Goal: Task Accomplishment & Management: Contribute content

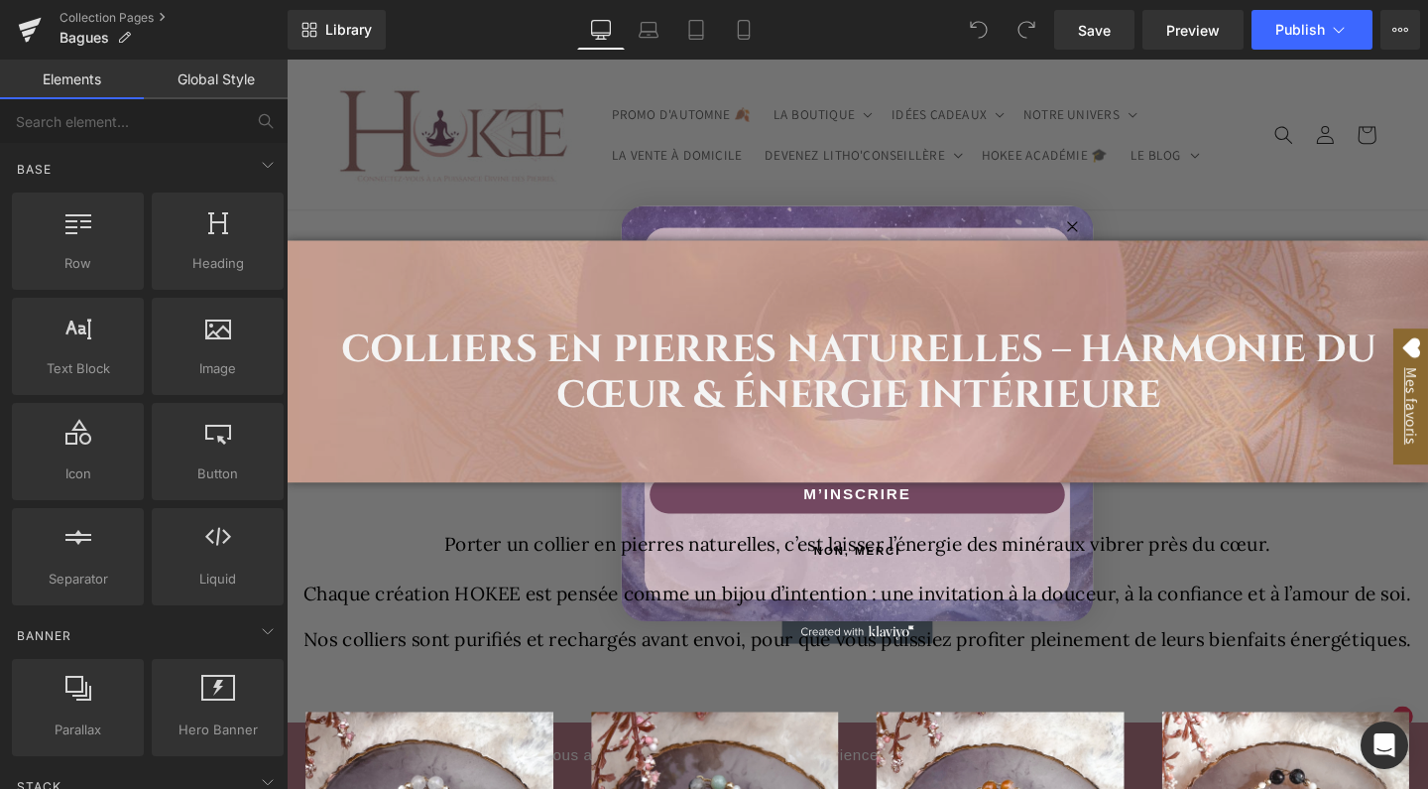
click at [1107, 231] on circle "Close dialog" at bounding box center [1113, 234] width 23 height 23
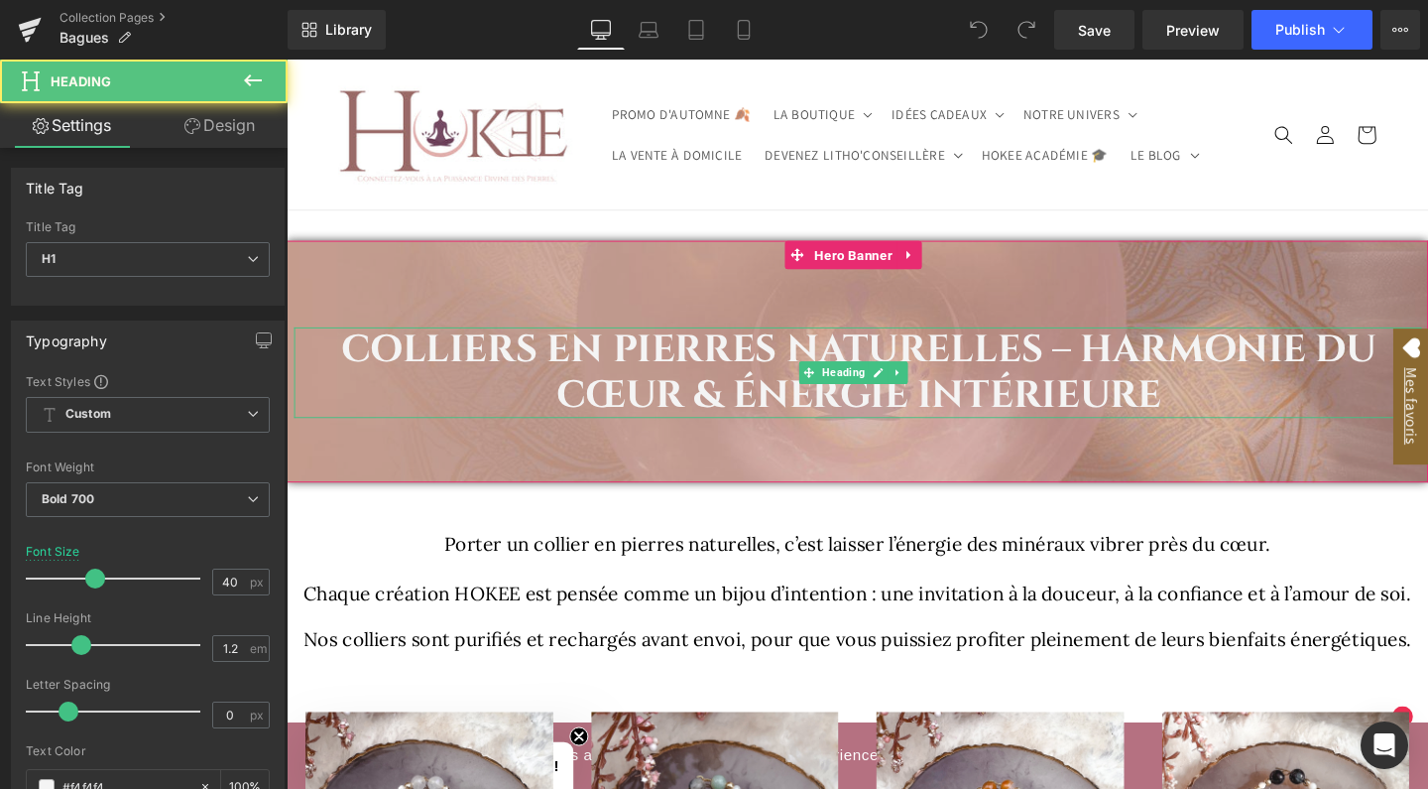
click at [730, 356] on h1 "Colliers en pierres naturelles – Harmonie du cœur & Énergie intérieure" at bounding box center [889, 387] width 1182 height 95
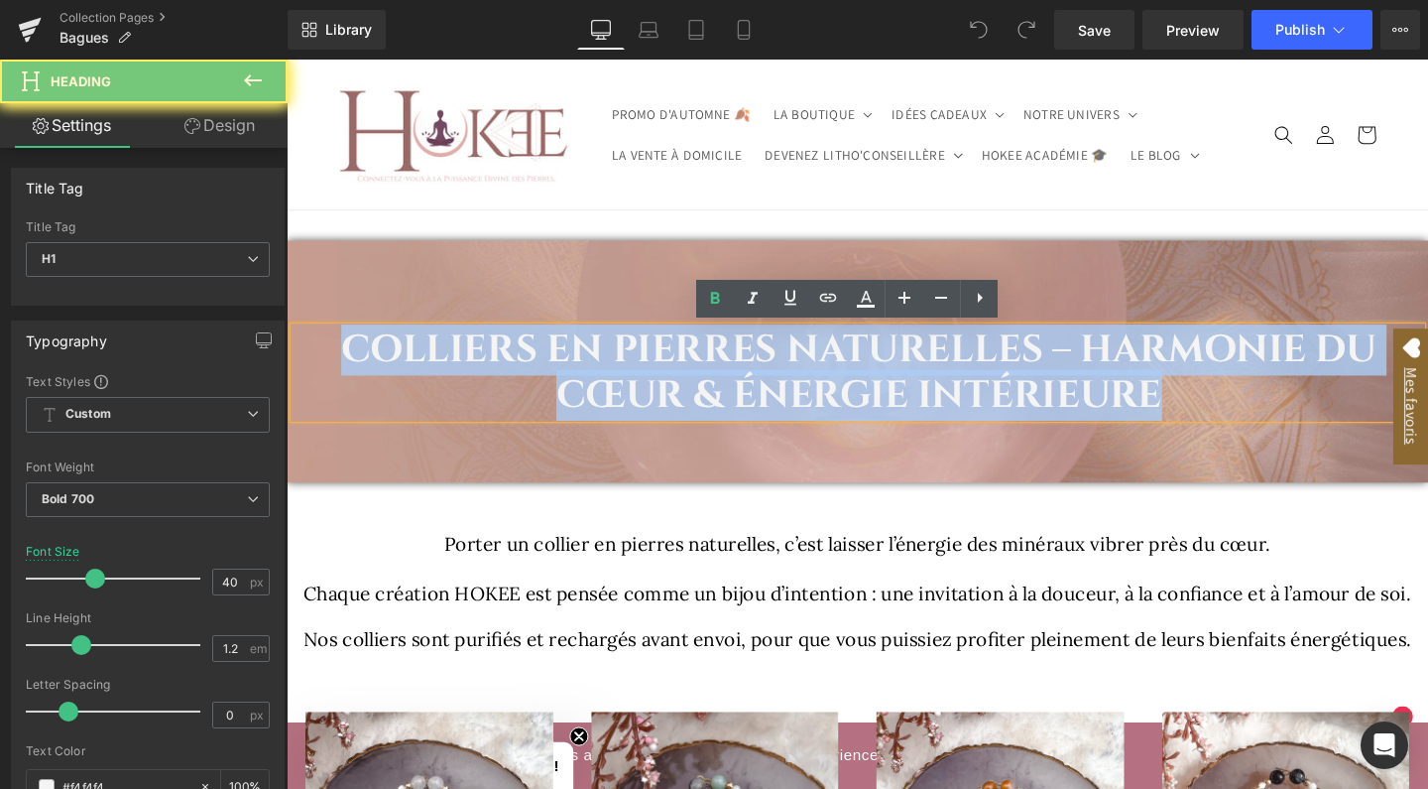
paste div
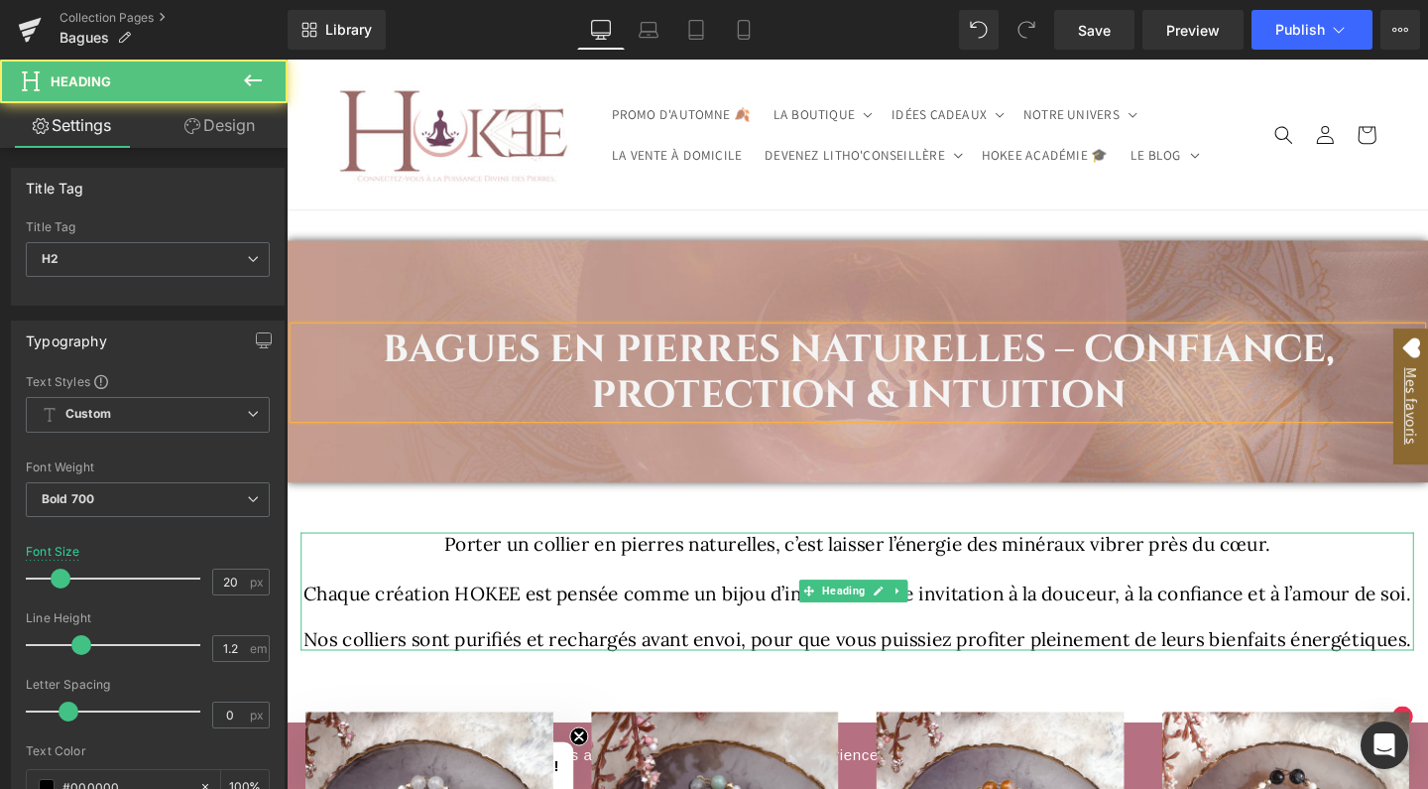
click at [461, 568] on span "Porter un collier en pierres naturelles, c’est laisser l’énergie des minéraux v…" at bounding box center [886, 567] width 869 height 25
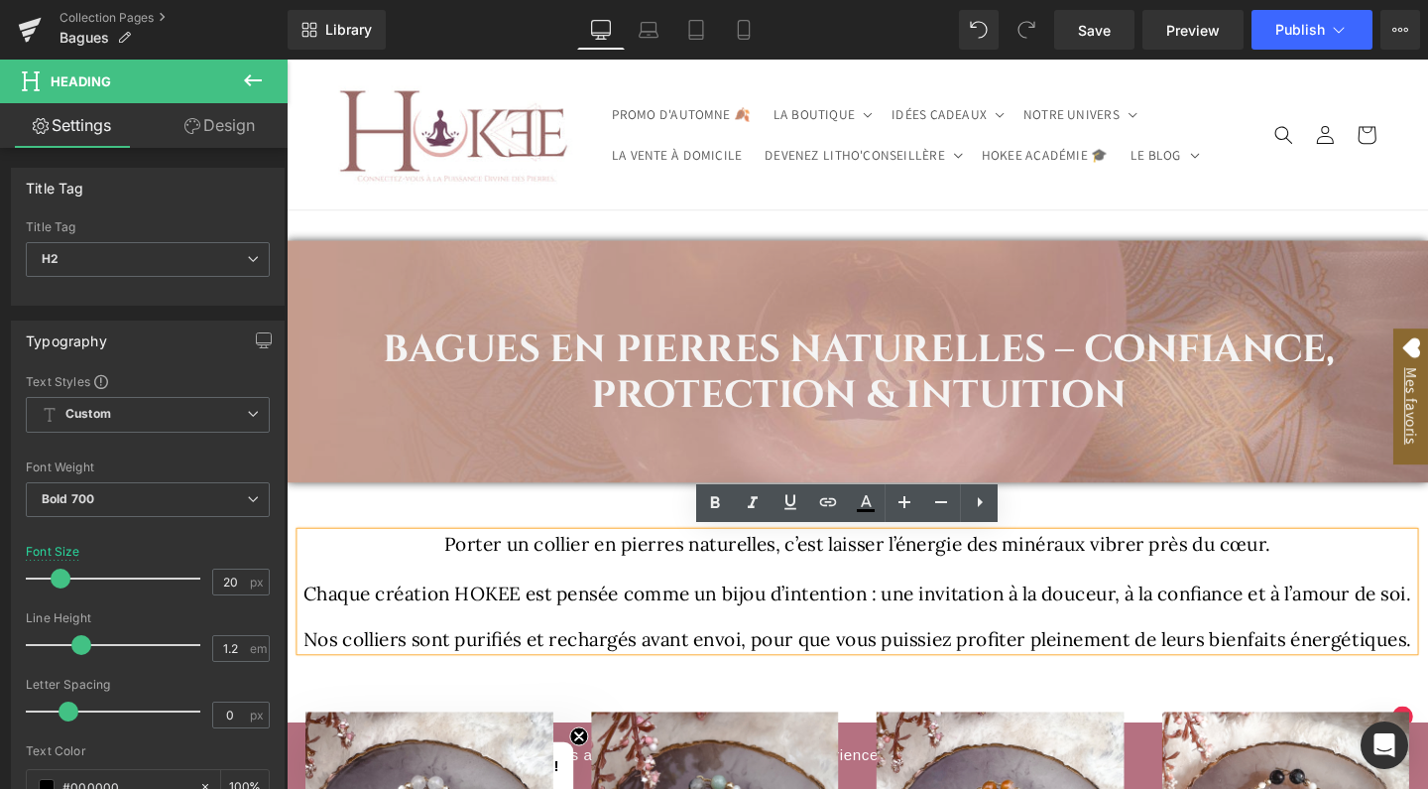
paste div
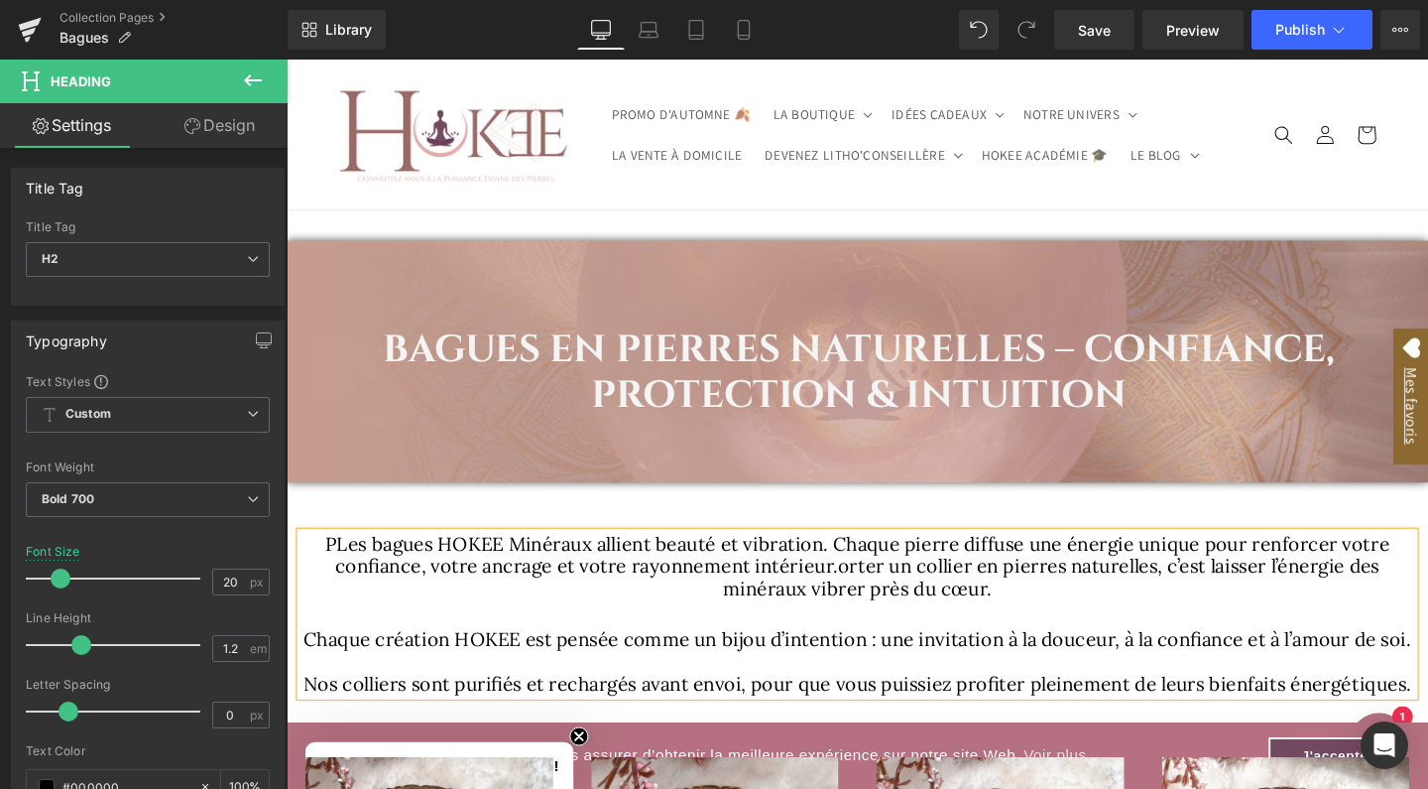
scroll to position [141, 0]
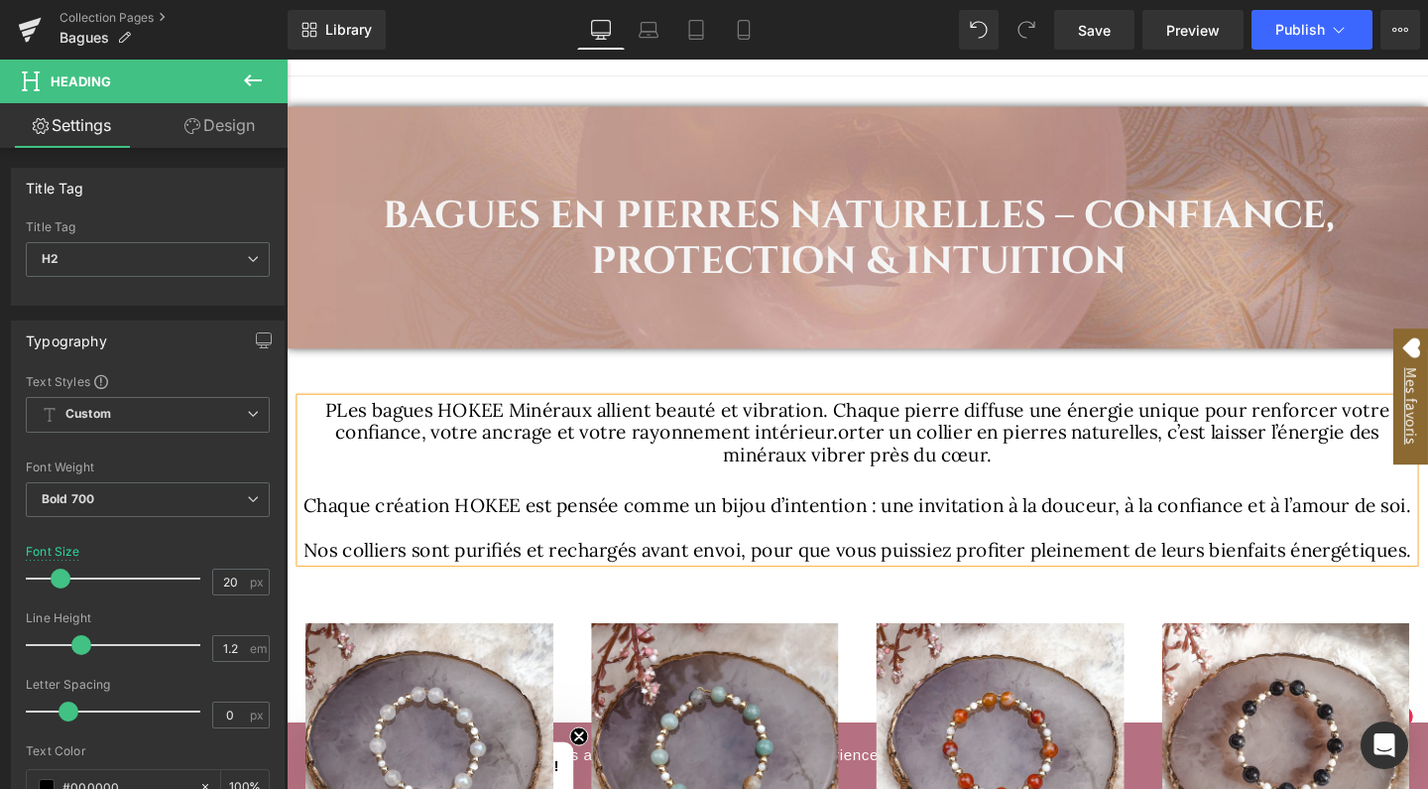
click at [334, 429] on span "PLes bagues HOKEE Minéraux allient beauté et vibration. Chaque pierre diffuse u…" at bounding box center [886, 451] width 1119 height 72
click at [851, 430] on span "Les bagues HOKEE Minéraux allient beauté et vibration. Chaque pierre diffuse un…" at bounding box center [886, 451] width 1107 height 72
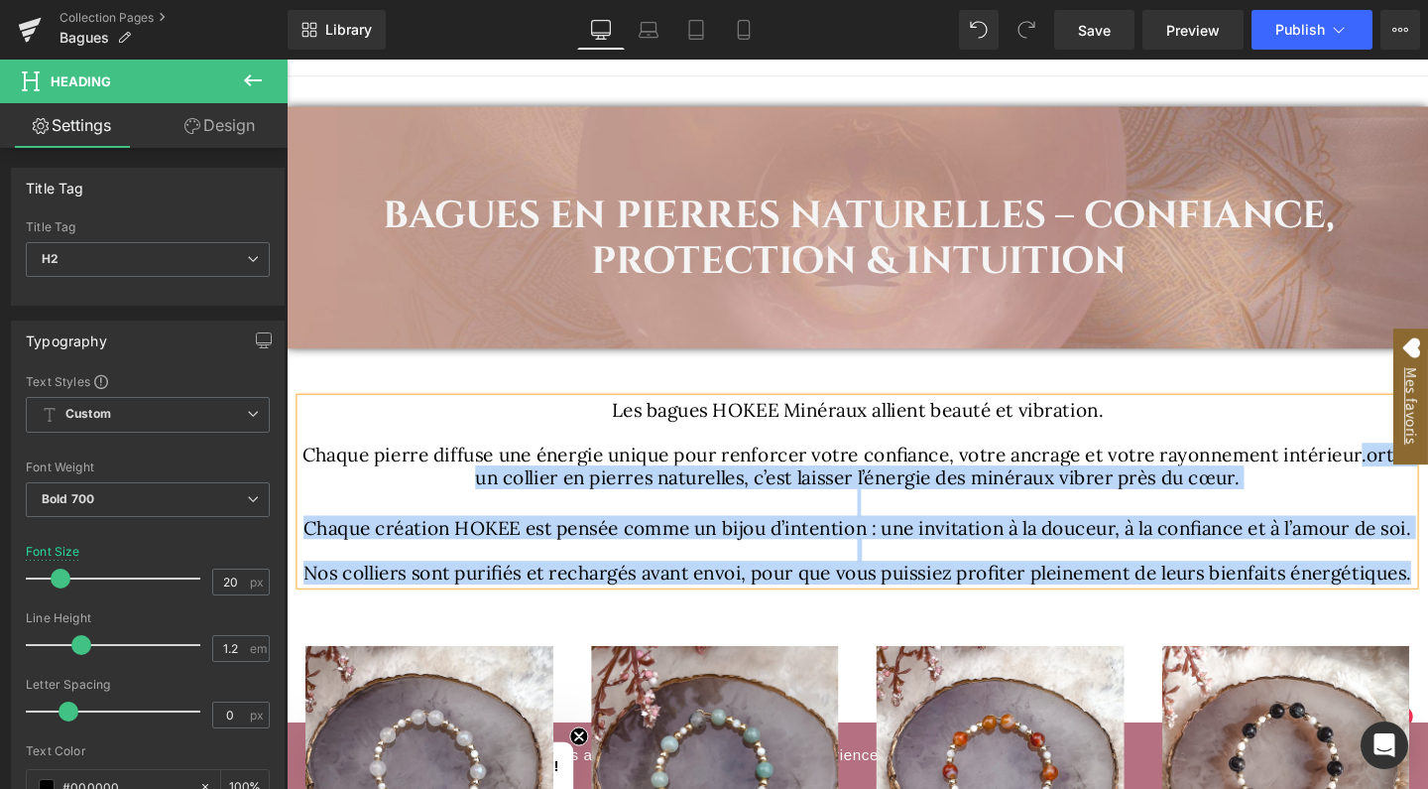
drag, startPoint x: 1406, startPoint y: 478, endPoint x: 1460, endPoint y: 603, distance: 136.0
click at [1427, 603] on div "Les bagues HOKEE Minéraux allient beauté et vibration. Chaque pierre diffuse un…" at bounding box center [887, 513] width 1170 height 195
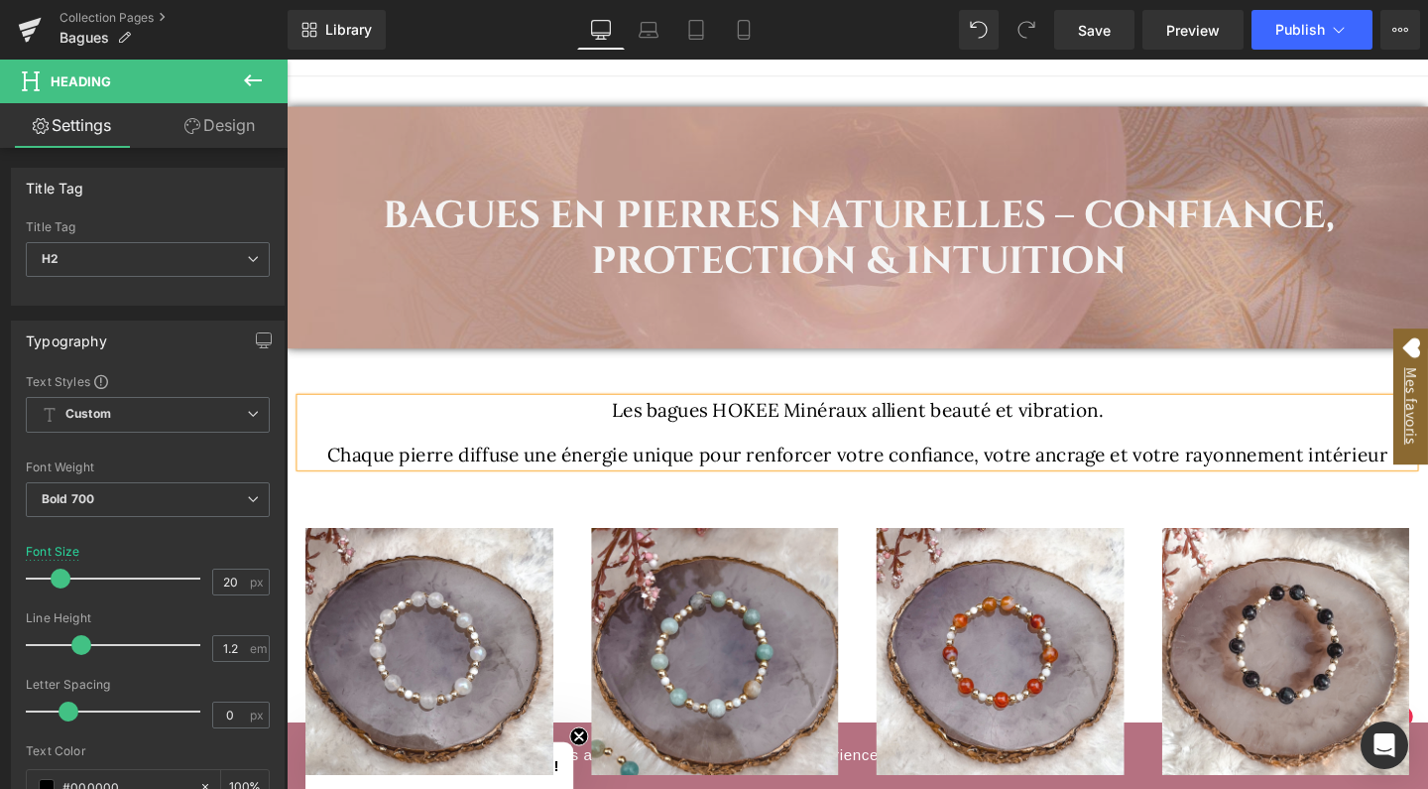
click at [632, 429] on span "Les bagues HOKEE Minéraux allient beauté et vibration." at bounding box center [887, 427] width 517 height 25
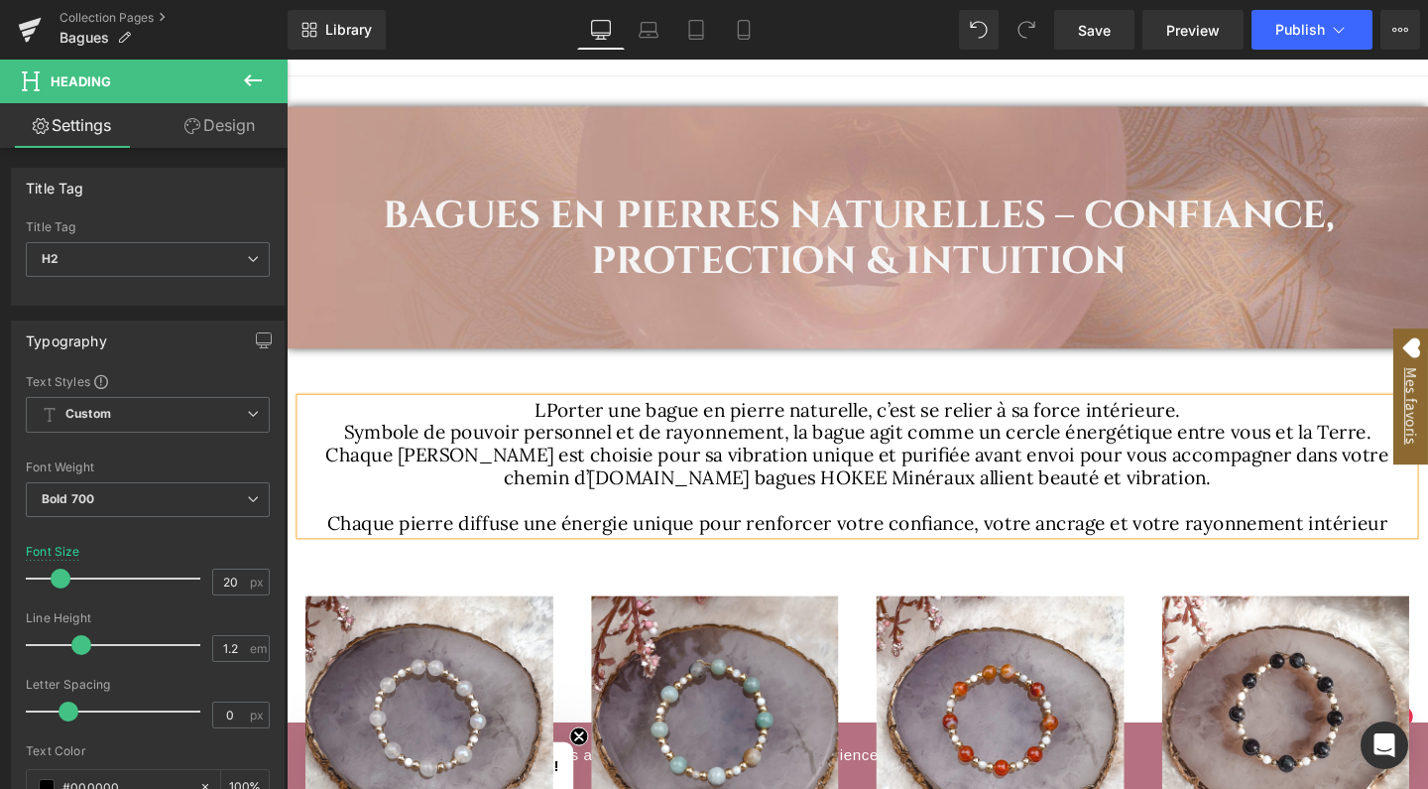
click at [556, 425] on span "LPorter une bague en pierre naturelle, c’est se relier à sa force intérieure." at bounding box center [886, 427] width 678 height 25
click at [1248, 423] on h2 "Porter une bague en pierre naturelle, c’est se relier à sa force intérieure." at bounding box center [887, 428] width 1170 height 24
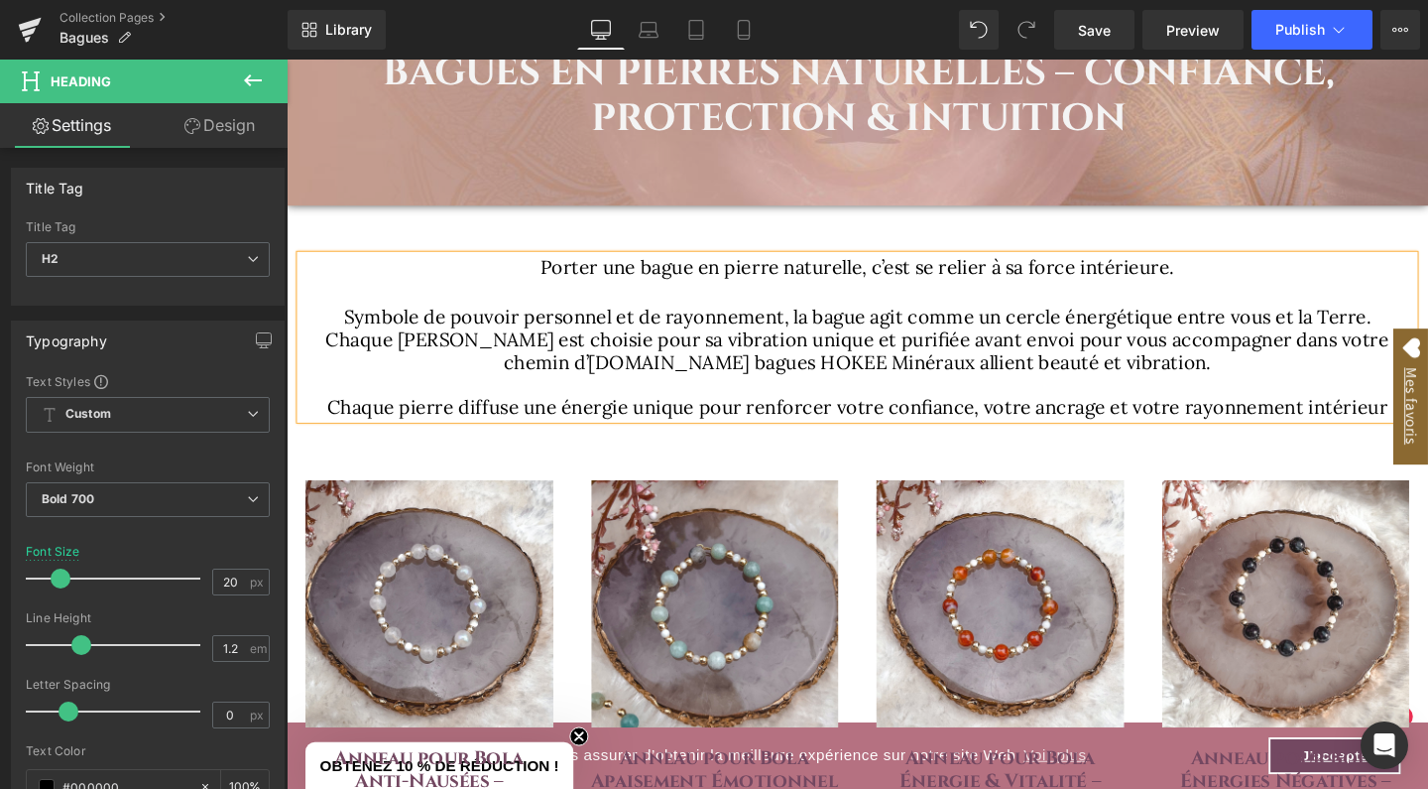
scroll to position [308, 0]
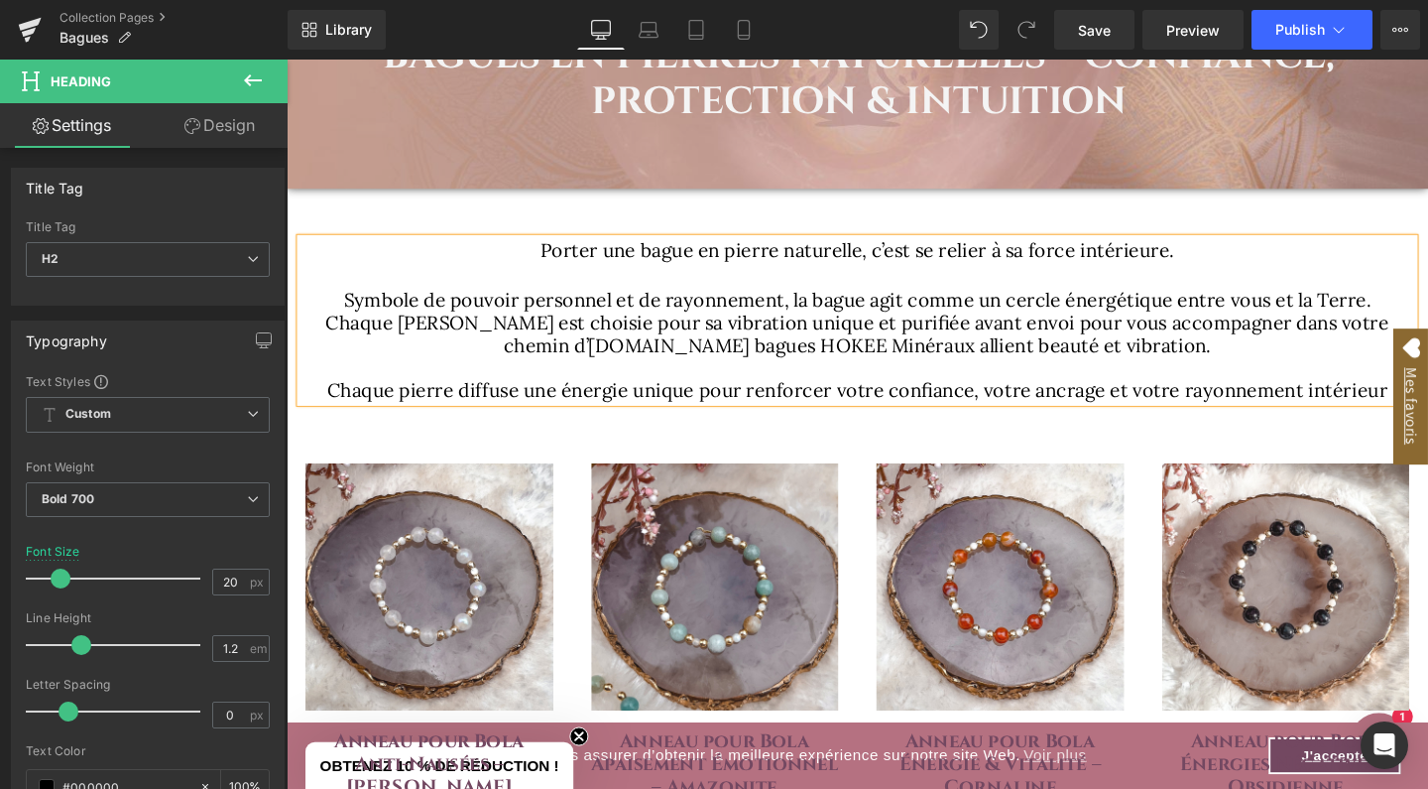
click at [1423, 308] on h2 "Symbole de pouvoir personnel et de rayonnement, la bague agit comme un cercle é…" at bounding box center [887, 313] width 1170 height 24
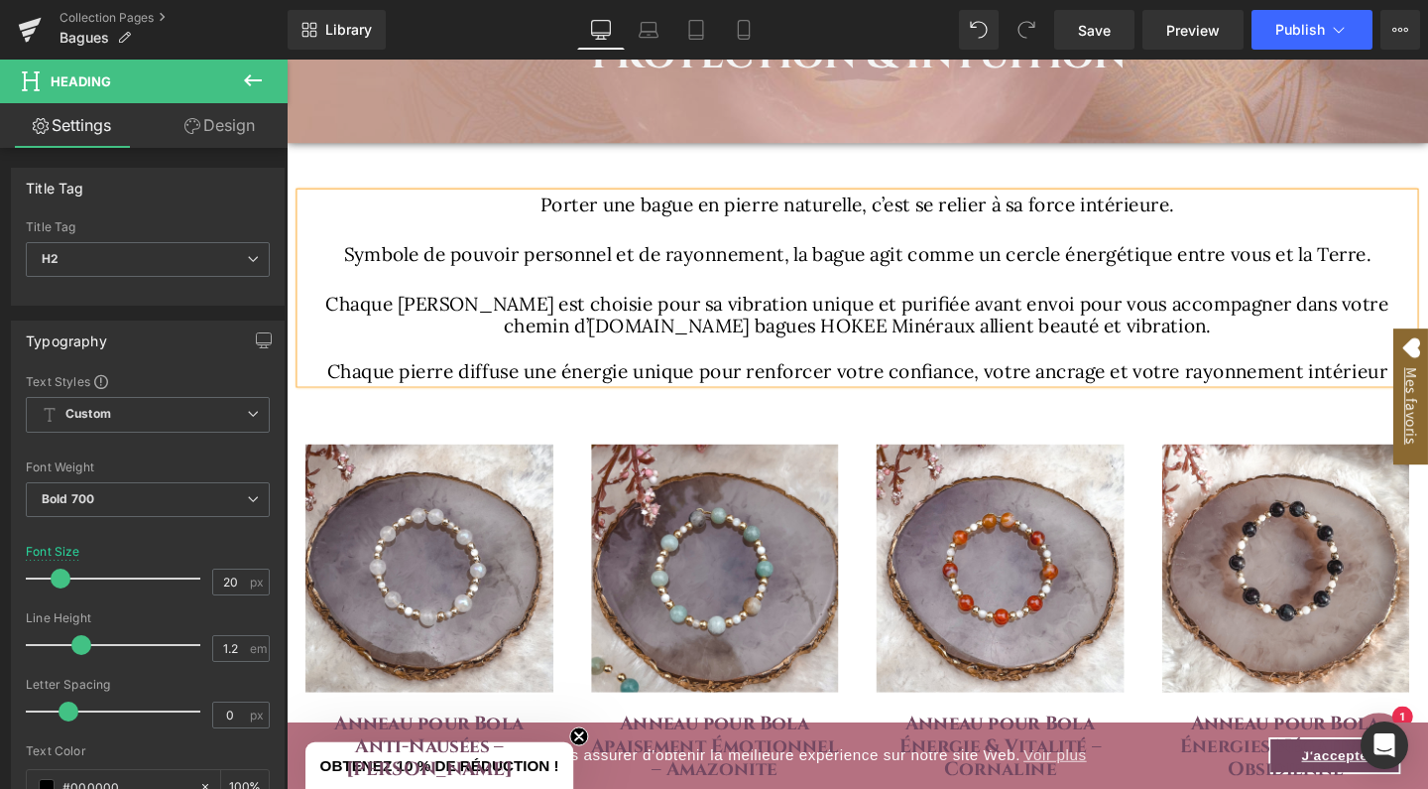
scroll to position [366, 0]
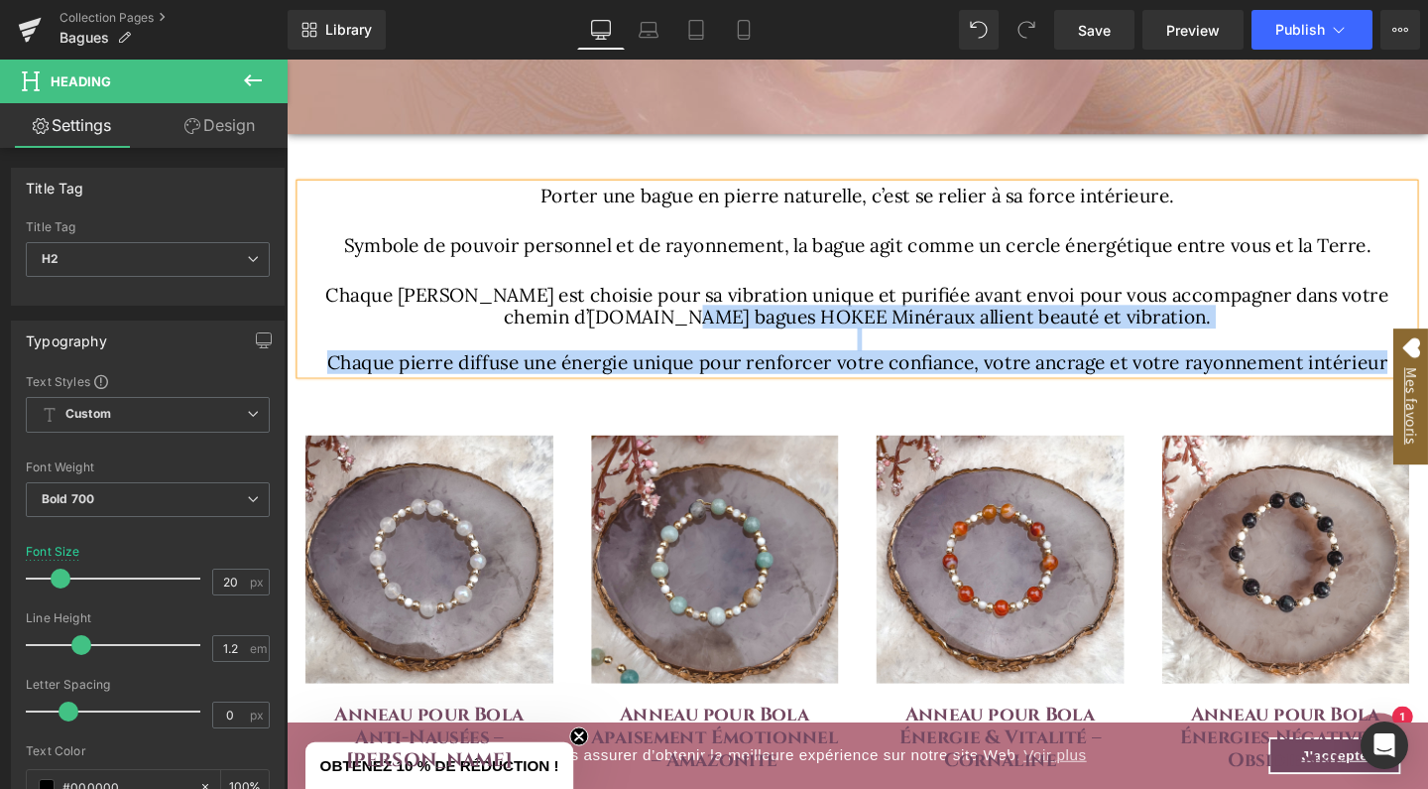
drag, startPoint x: 684, startPoint y: 326, endPoint x: 1442, endPoint y: 370, distance: 759.0
click at [1427, 370] on div "Porter une bague en pierre naturelle, c’est se relier à sa force intérieure. Sy…" at bounding box center [887, 290] width 1170 height 200
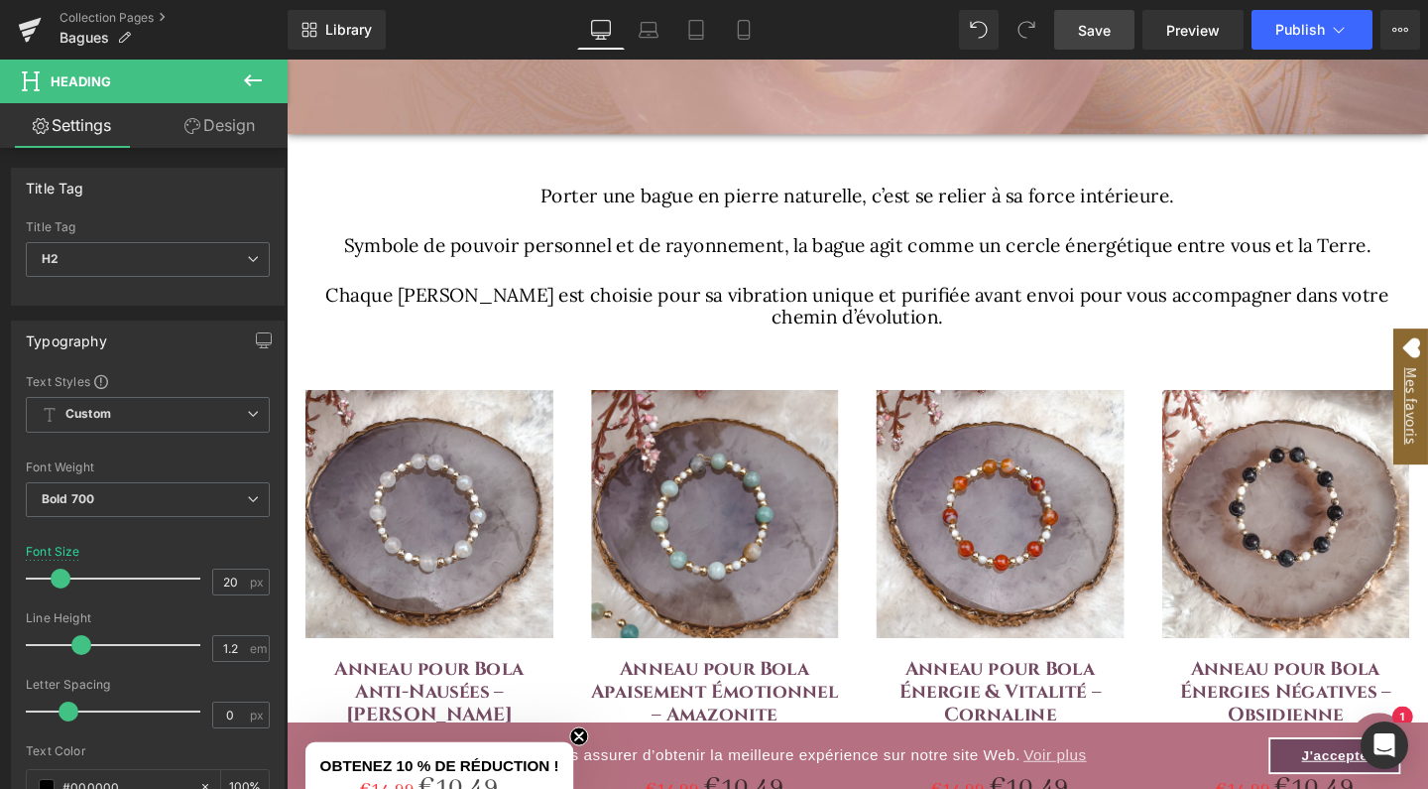
click at [1102, 36] on span "Save" at bounding box center [1094, 30] width 33 height 21
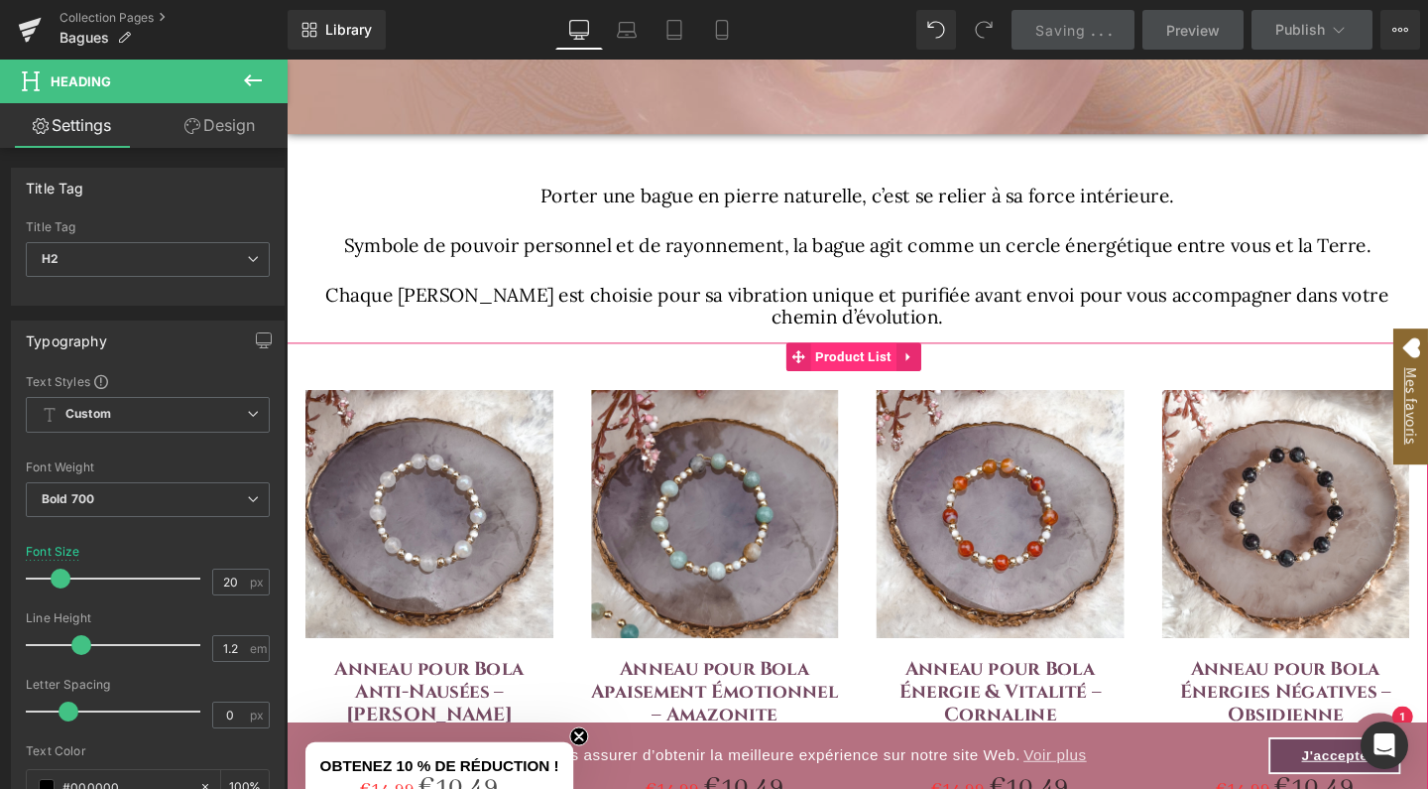
click at [894, 372] on span "Product List" at bounding box center [883, 372] width 90 height 30
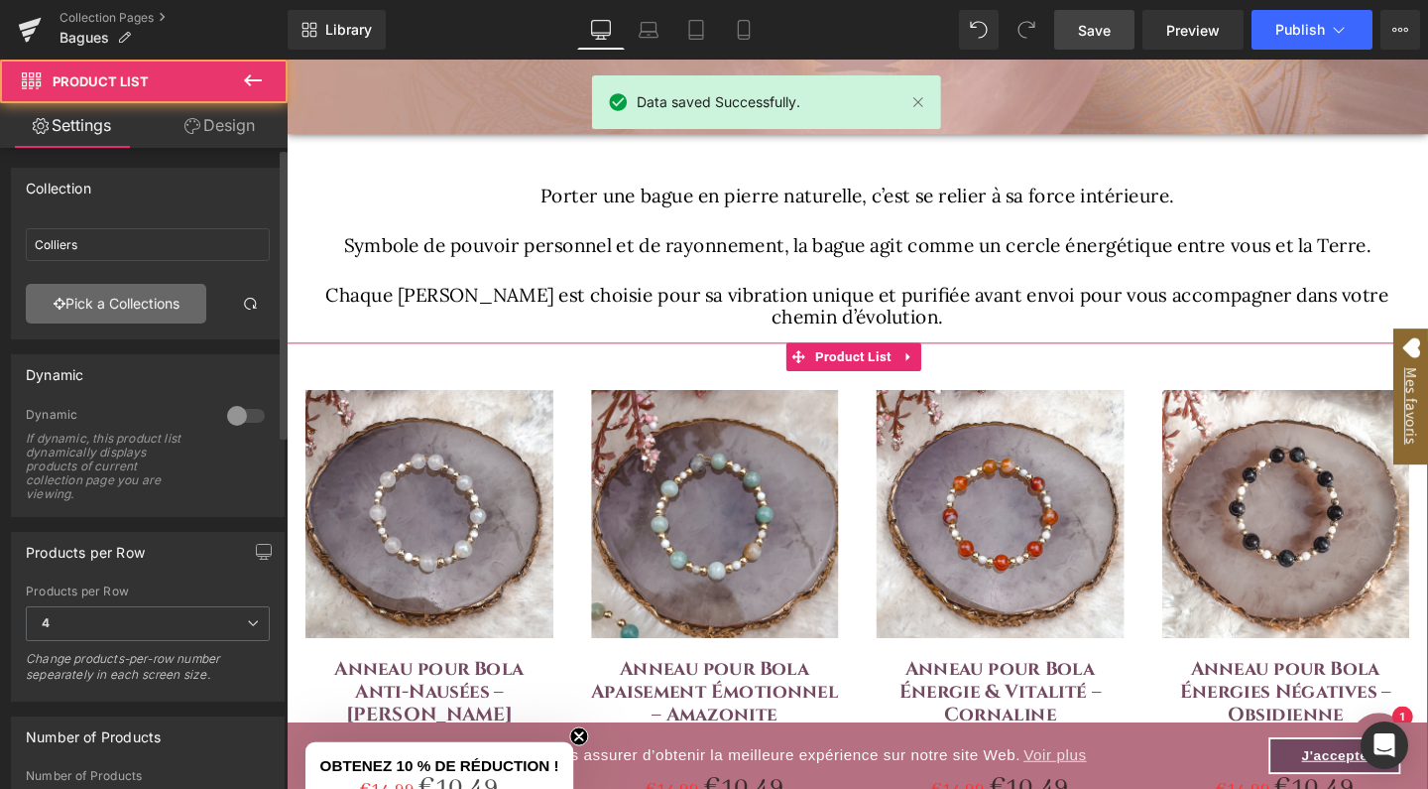
click at [123, 307] on link "Pick a Collections" at bounding box center [116, 304] width 181 height 40
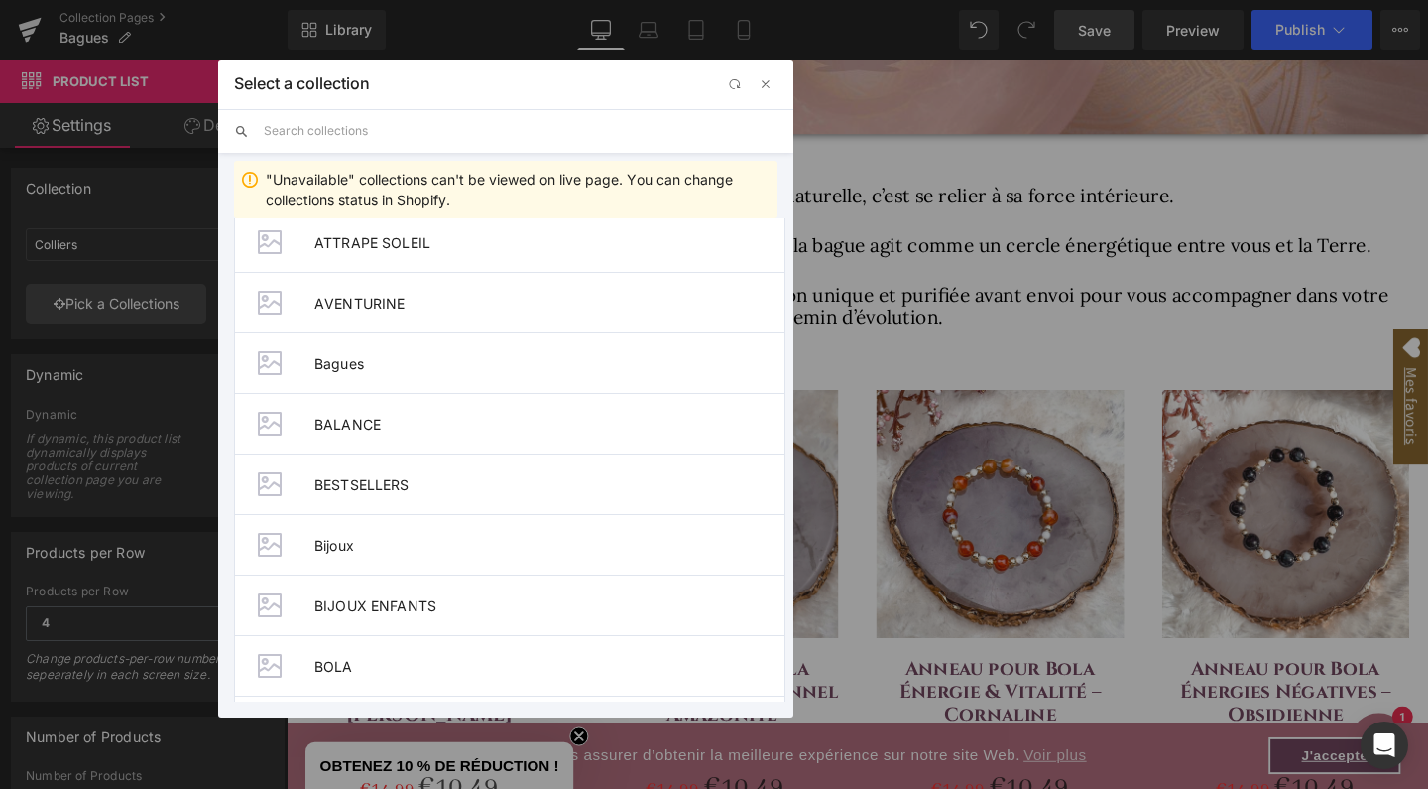
scroll to position [988, 0]
click at [368, 370] on li "Bagues" at bounding box center [509, 357] width 551 height 61
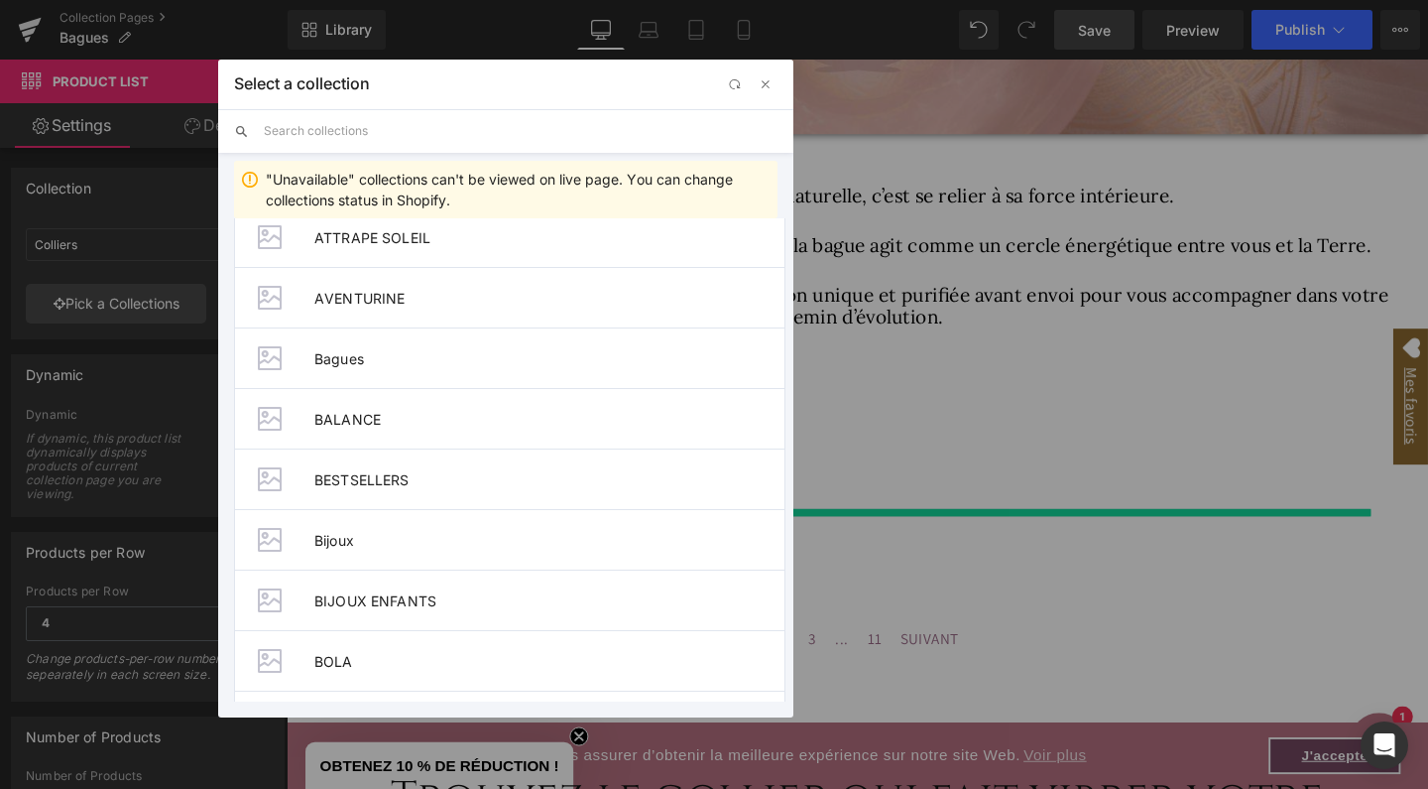
type input "Bagues"
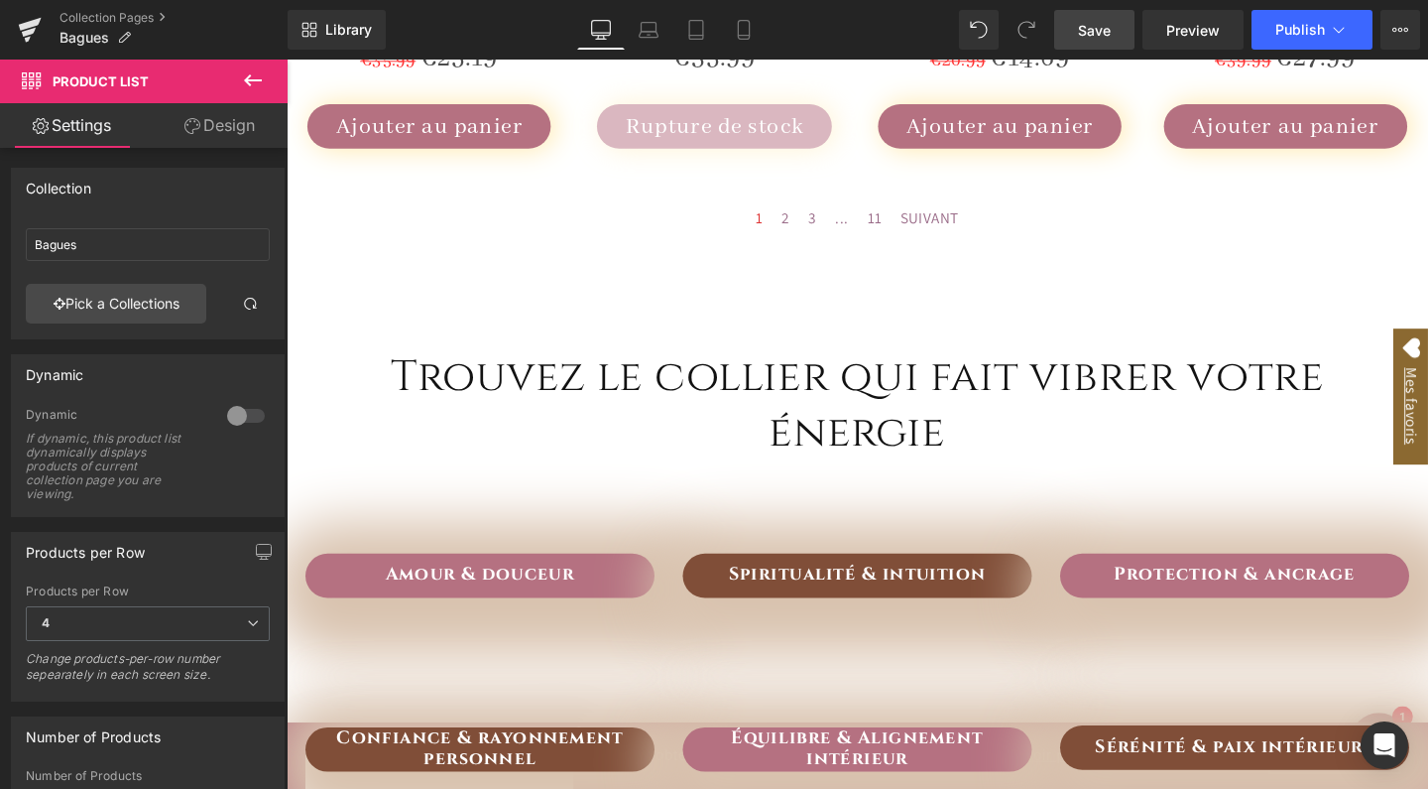
scroll to position [1134, 0]
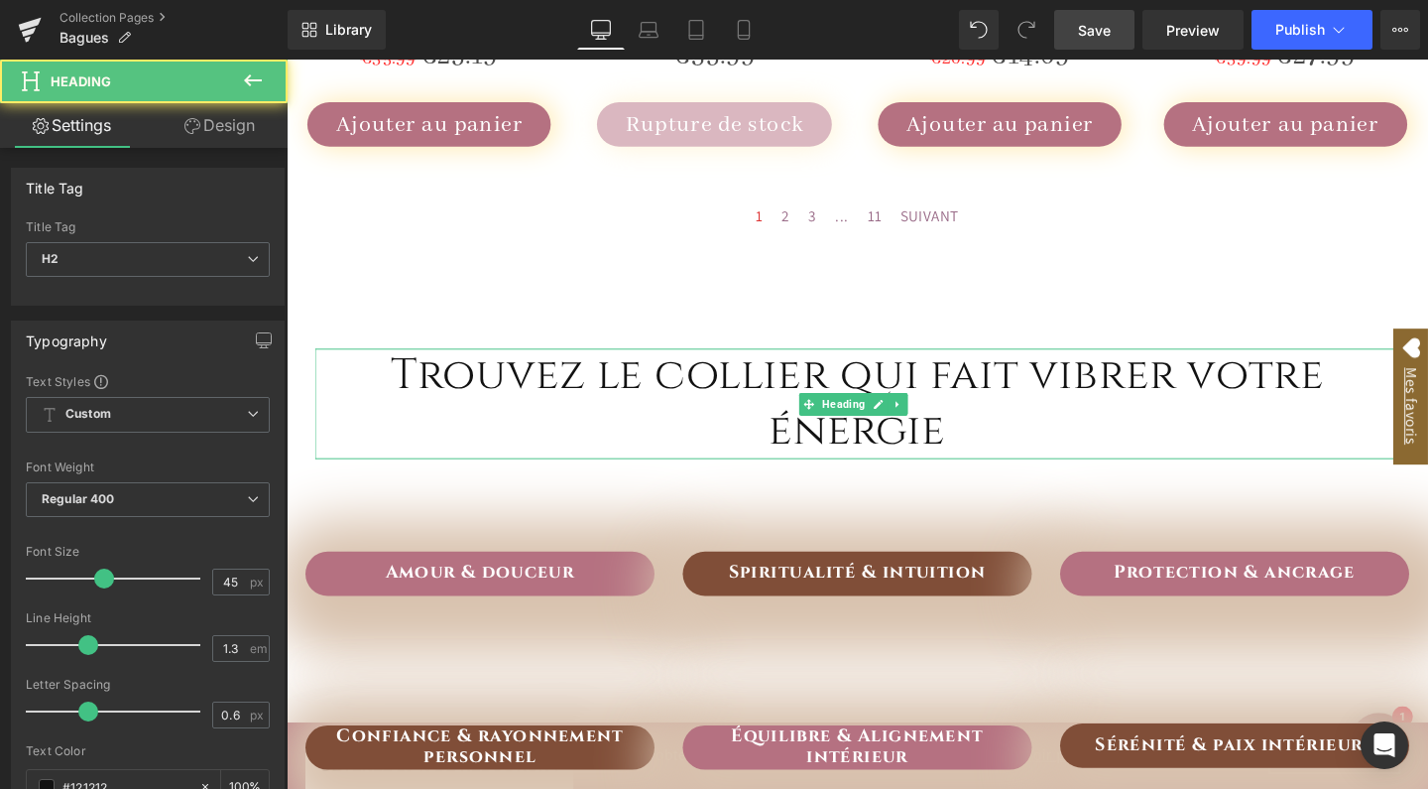
click at [420, 396] on h2 "Trouvez le collier qui fait vibrer votre énergie" at bounding box center [886, 421] width 1141 height 116
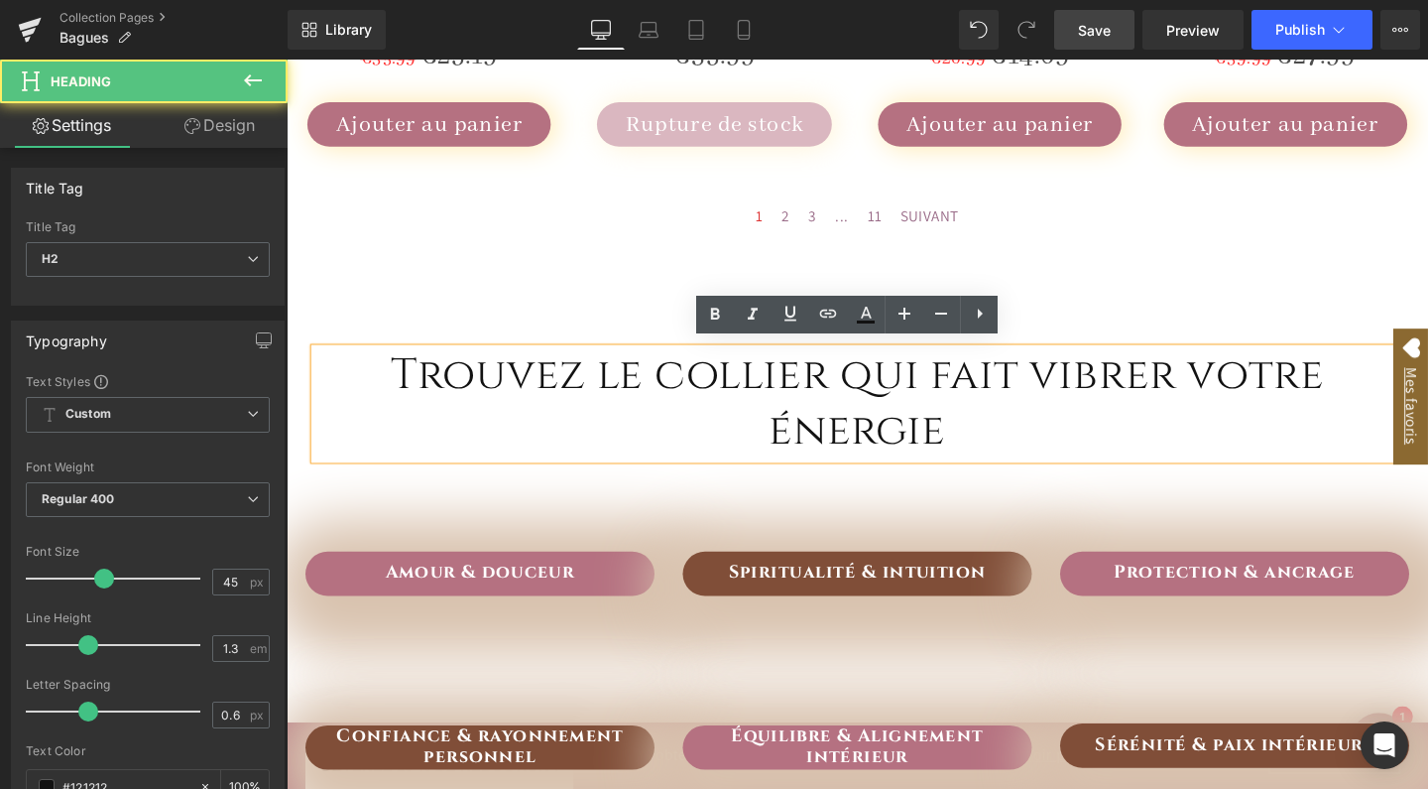
click at [420, 396] on h2 "Trouvez le collier qui fait vibrer votre énergie" at bounding box center [886, 421] width 1141 height 116
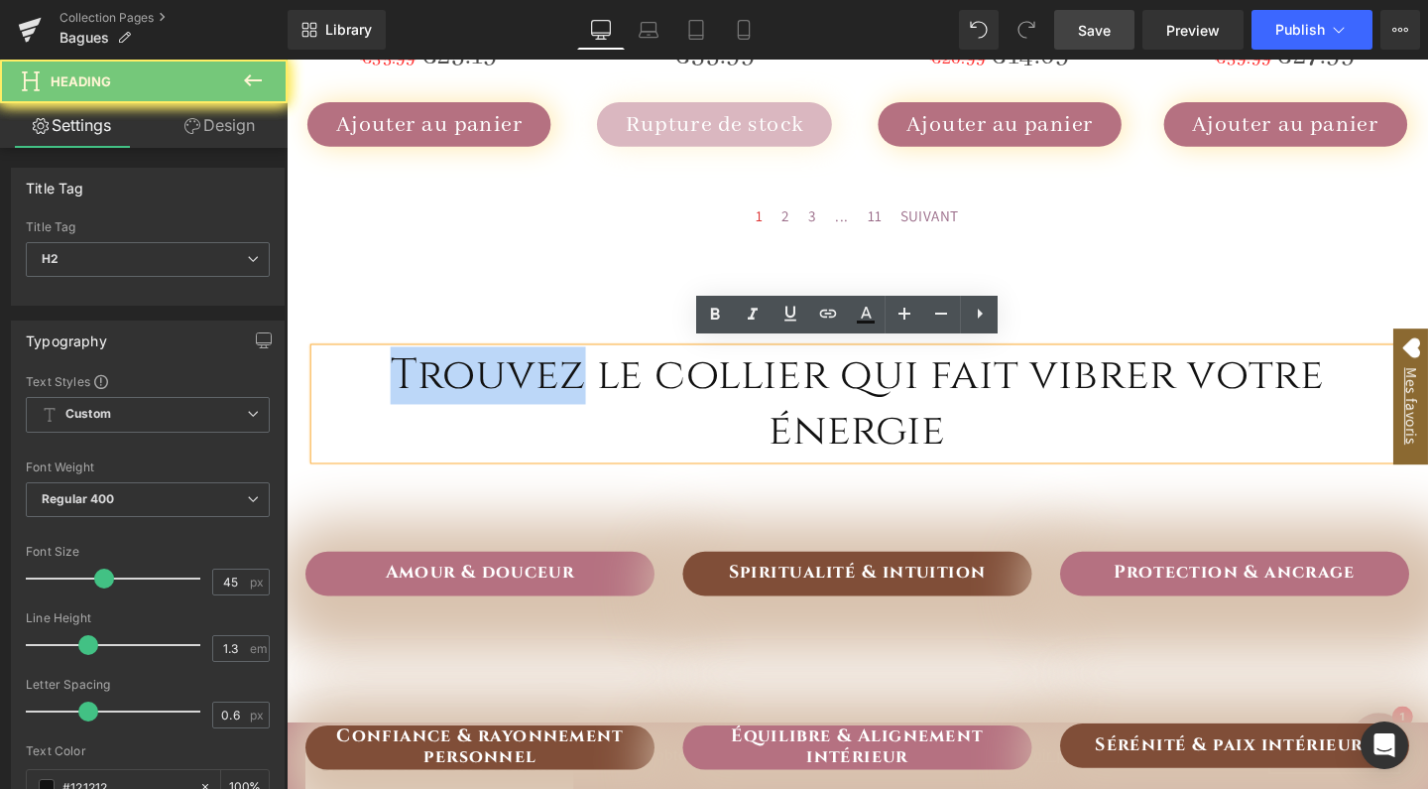
click at [420, 396] on h2 "Trouvez le collier qui fait vibrer votre énergie" at bounding box center [886, 421] width 1141 height 116
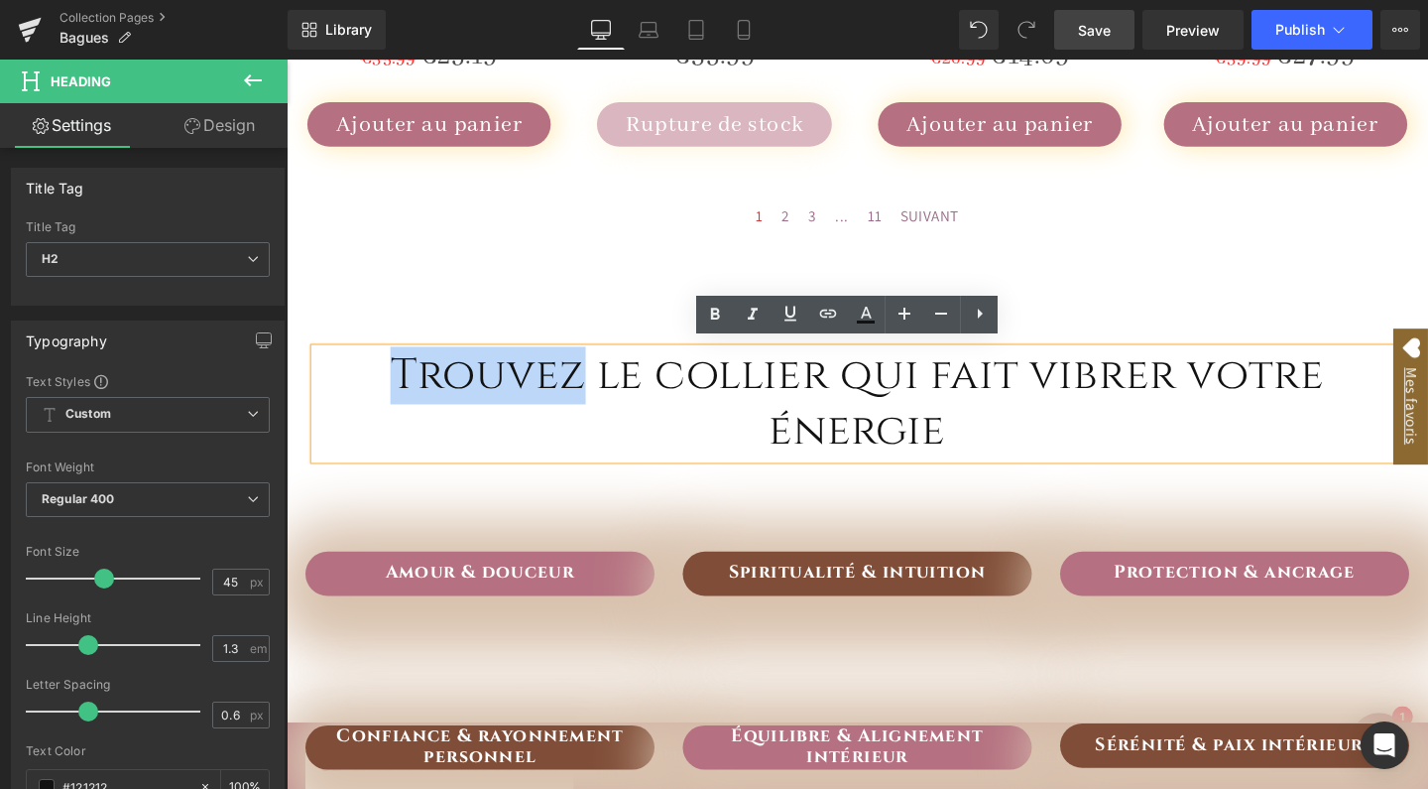
copy h2 "Trouvez le collier qui fait vibrer votre énergie"
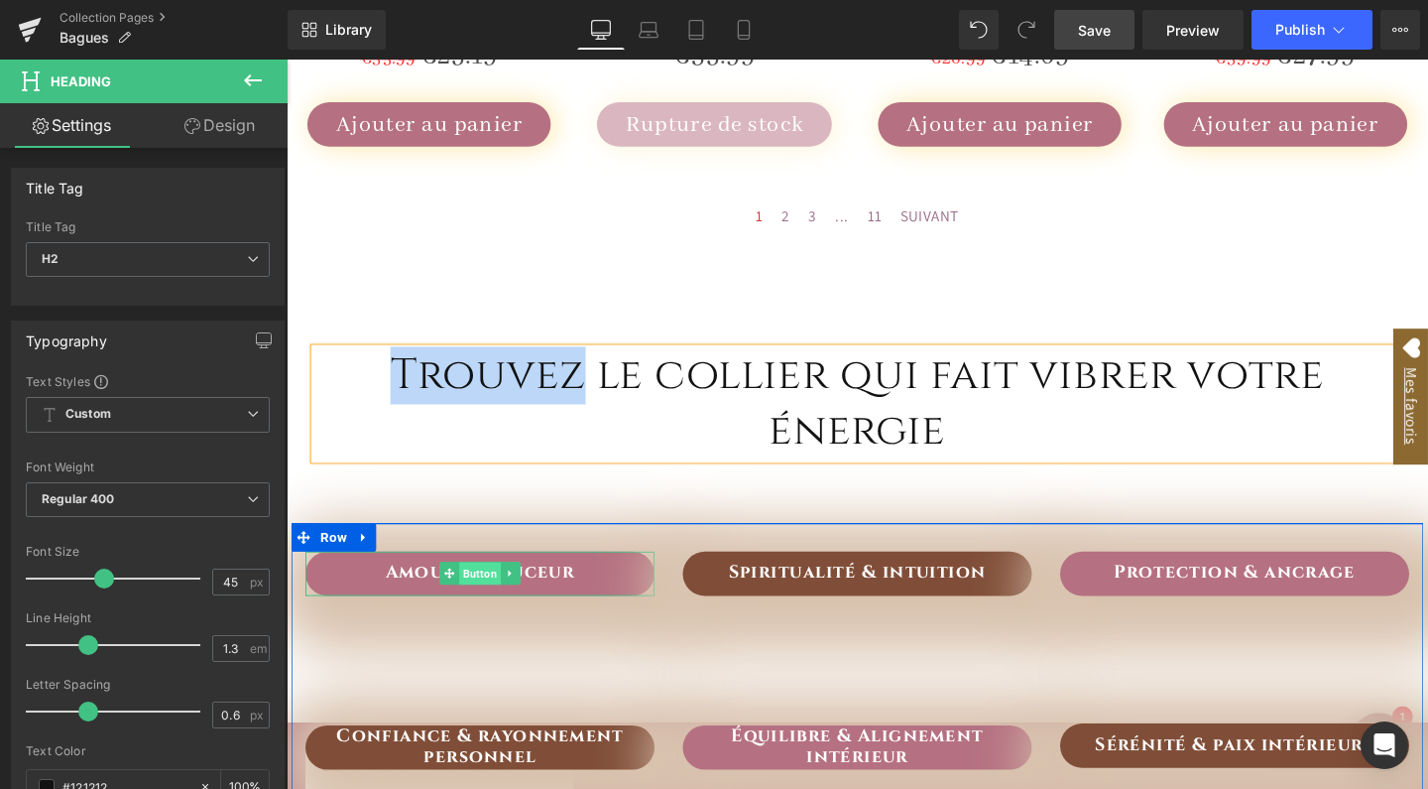
click at [482, 593] on span "Button" at bounding box center [490, 599] width 44 height 24
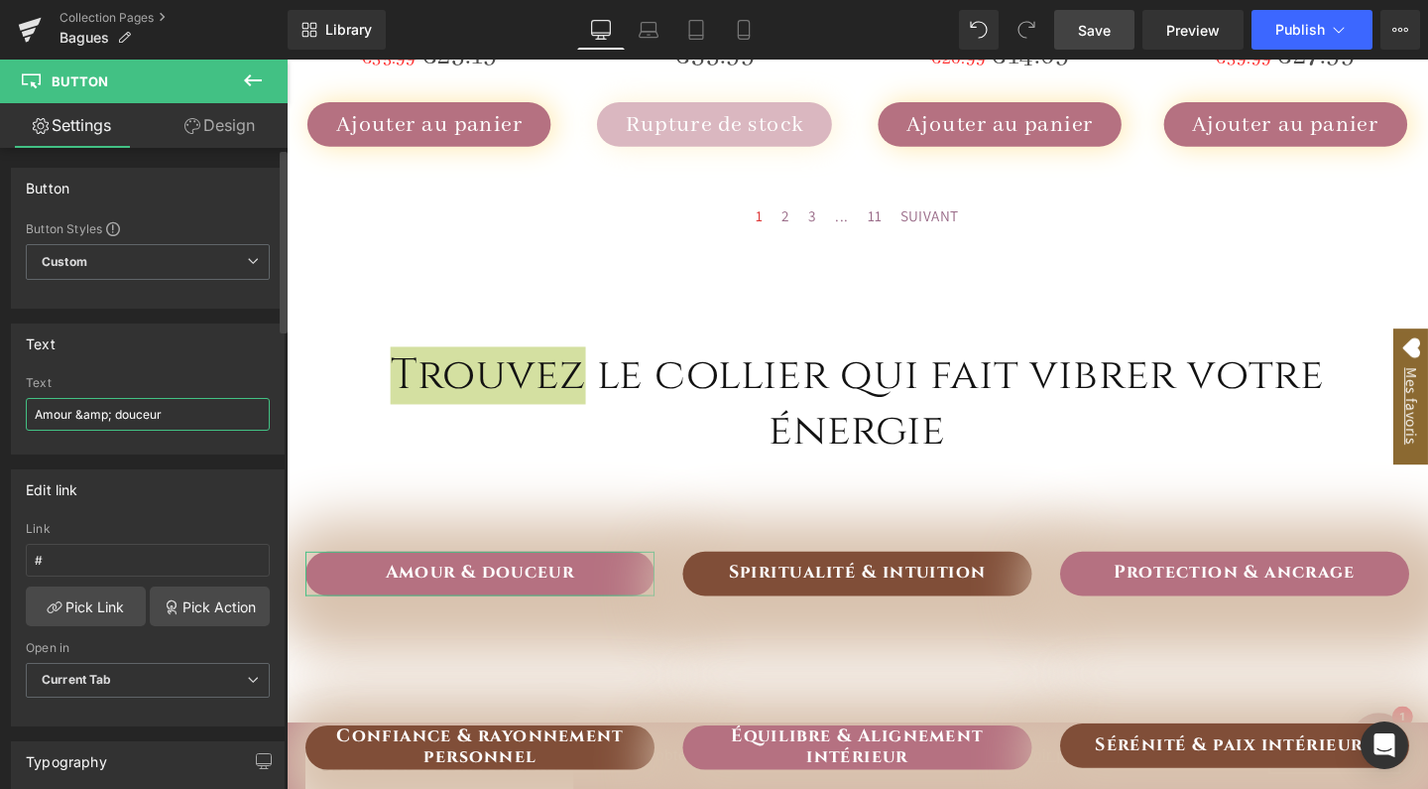
click at [237, 404] on input "Amour &amp; douceur" at bounding box center [148, 414] width 244 height 33
paste input "ouverture du cœ"
type input "Amour & ouverture du cœur"
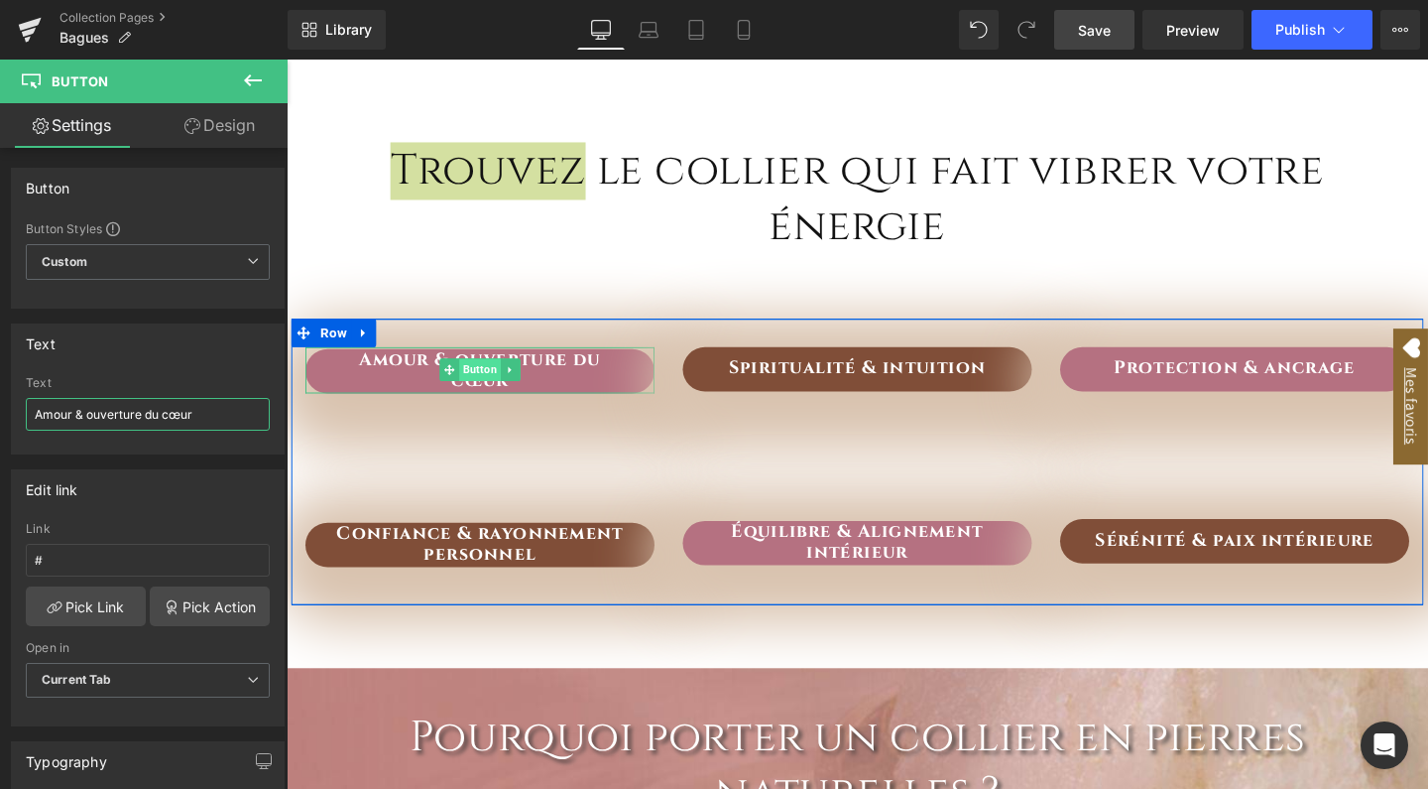
scroll to position [1359, 0]
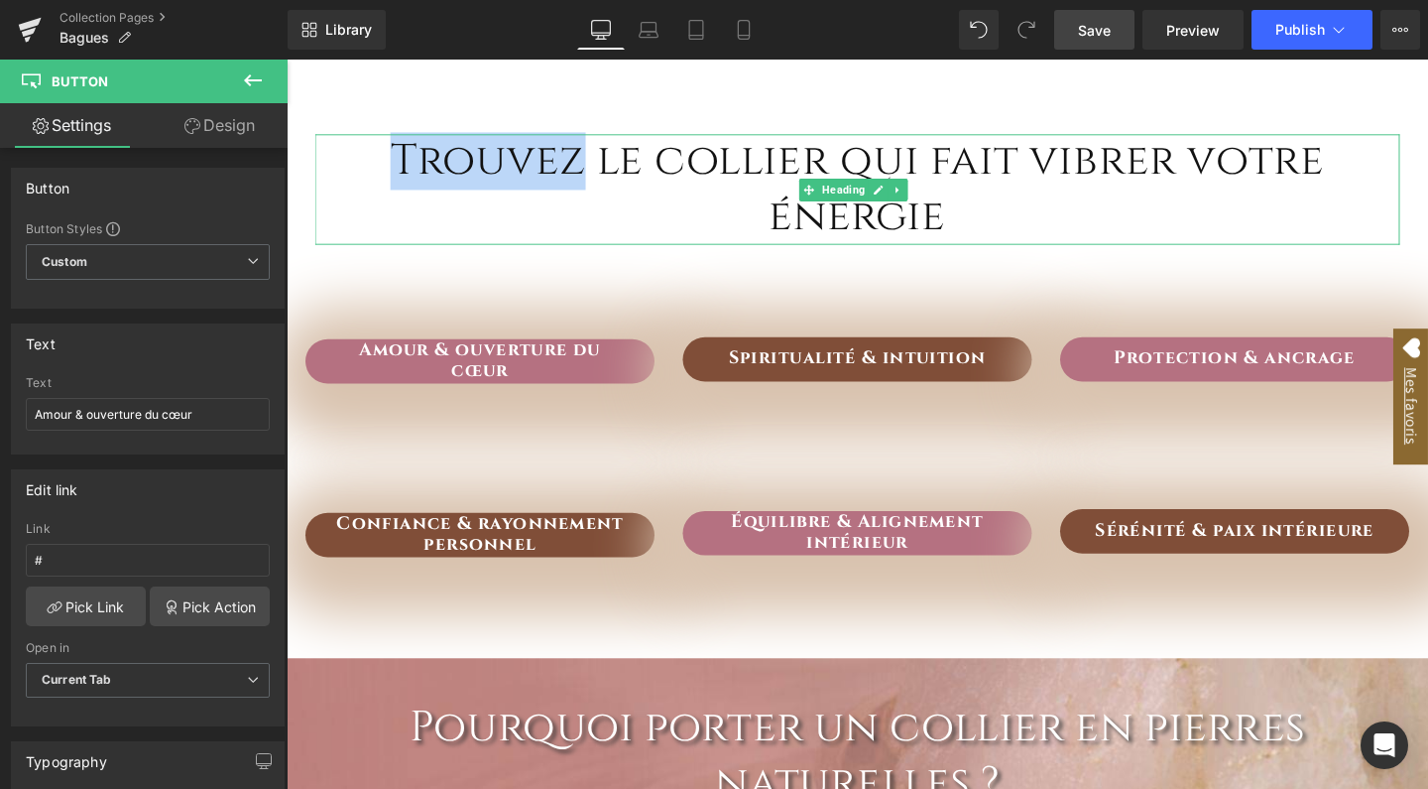
click at [816, 149] on h2 "Trouvez le collier qui fait vibrer votre énergie" at bounding box center [886, 196] width 1141 height 116
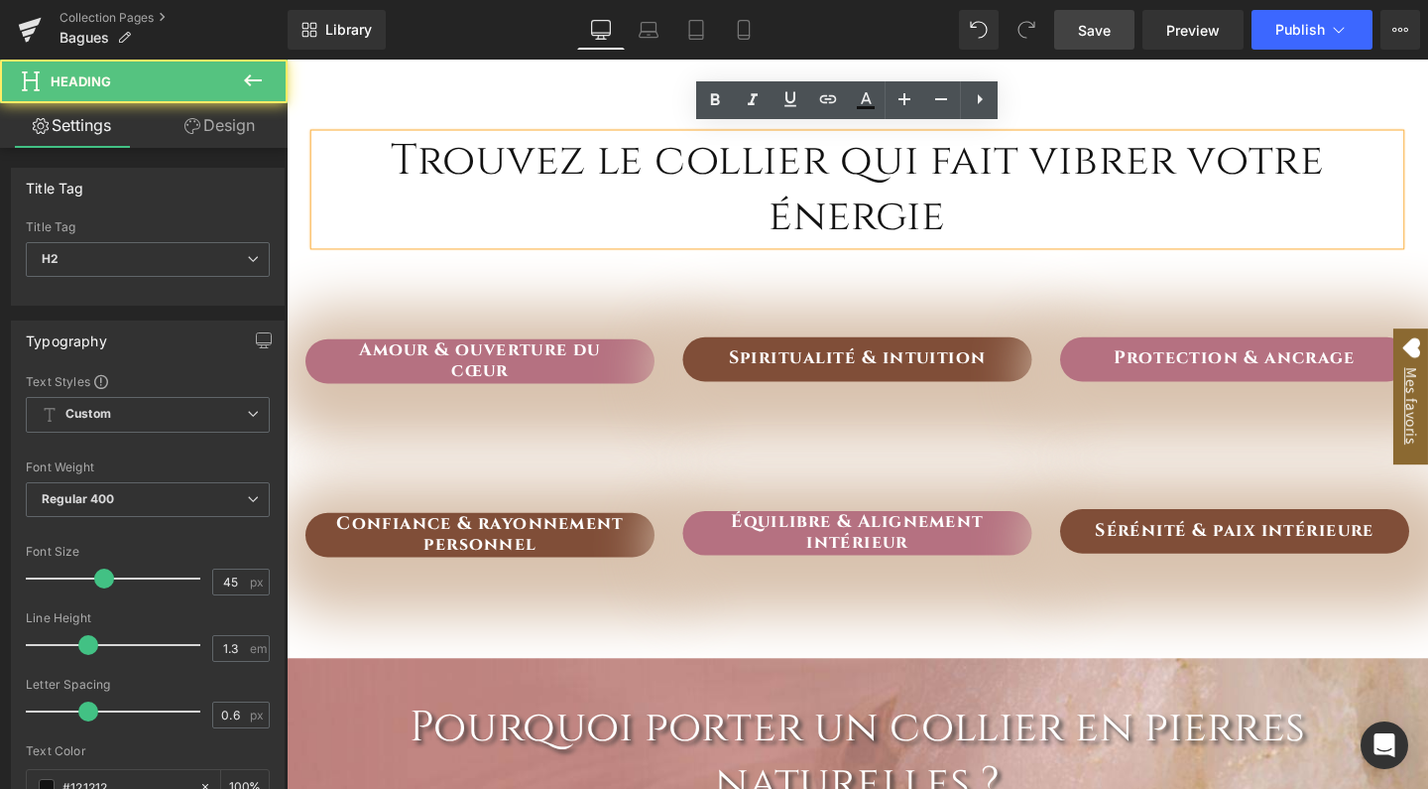
click at [833, 159] on h2 "Trouvez le collier qui fait vibrer votre énergie" at bounding box center [886, 196] width 1141 height 116
click at [845, 161] on h2 "Trouvez le collier qui fait vibrer votre énergie" at bounding box center [886, 196] width 1141 height 116
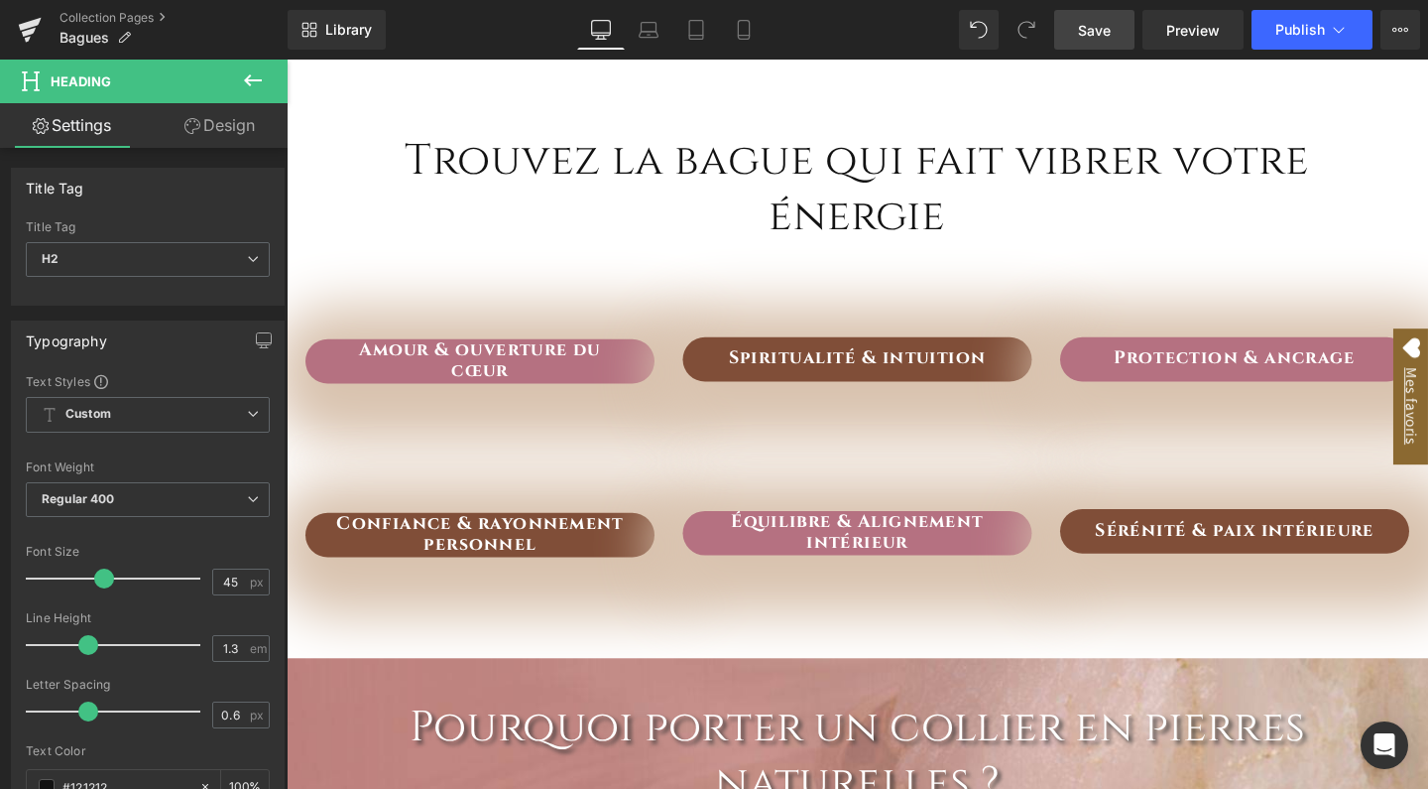
click at [1098, 27] on span "Save" at bounding box center [1094, 30] width 33 height 21
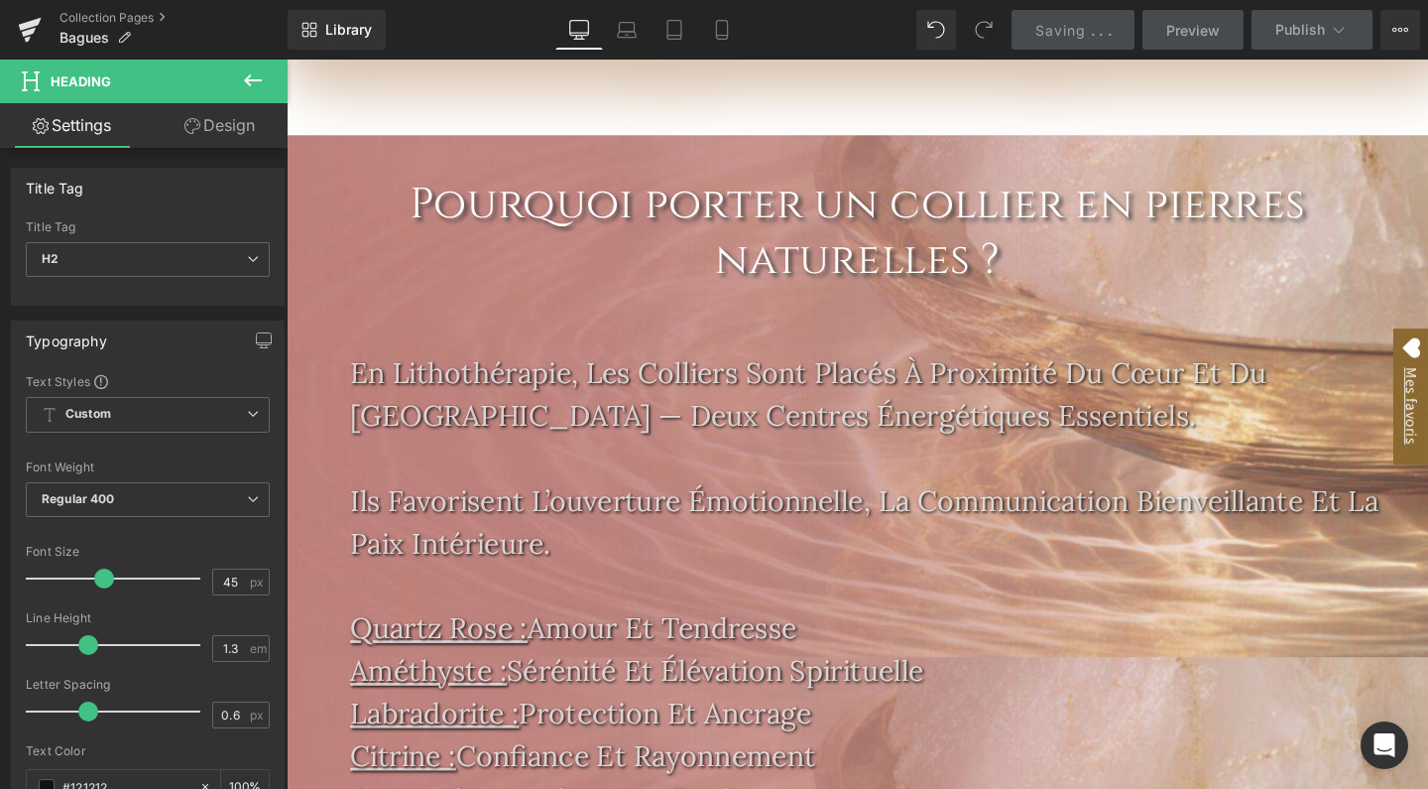
scroll to position [1910, 0]
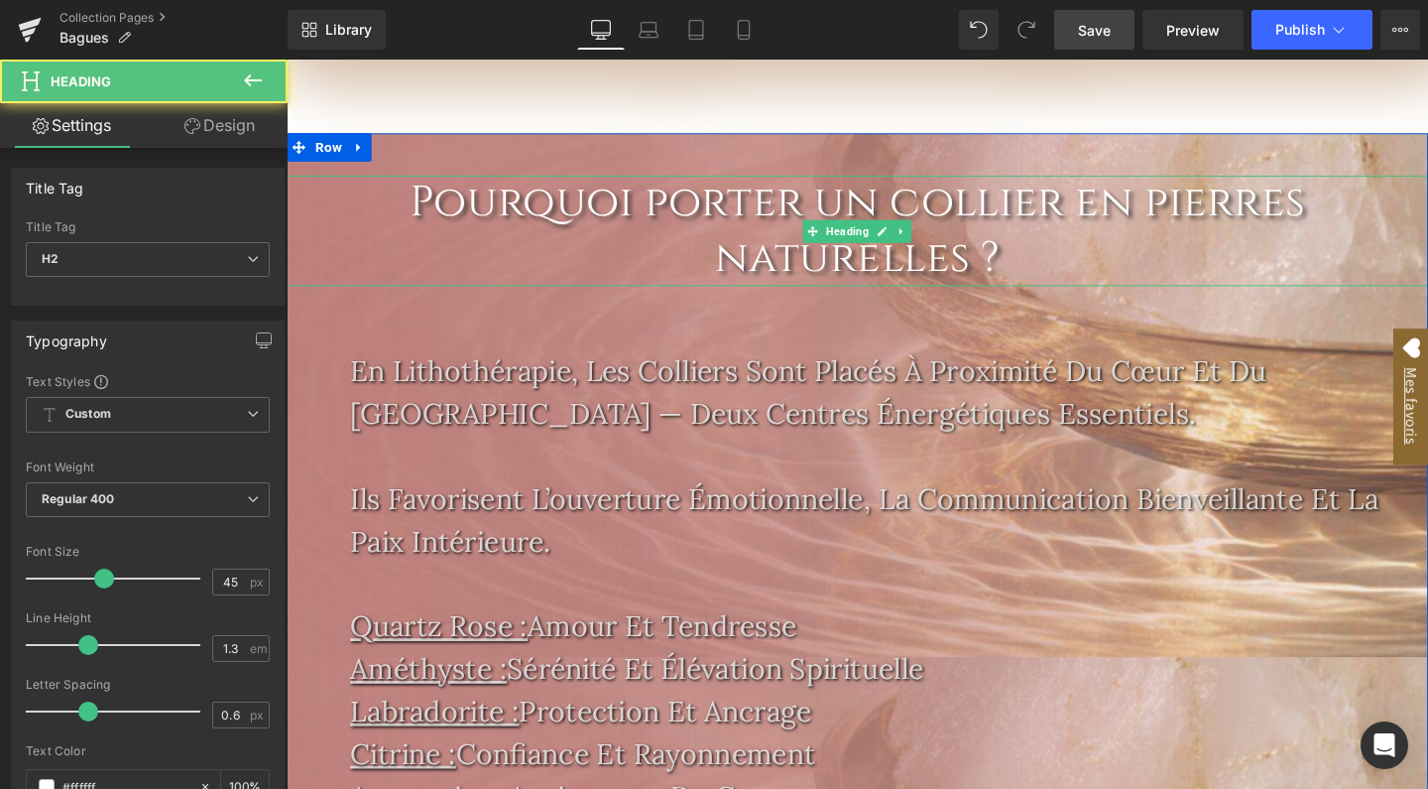
click at [892, 214] on h2 "Pourquoi porter un collier en pierres naturelles ?" at bounding box center [887, 240] width 1200 height 116
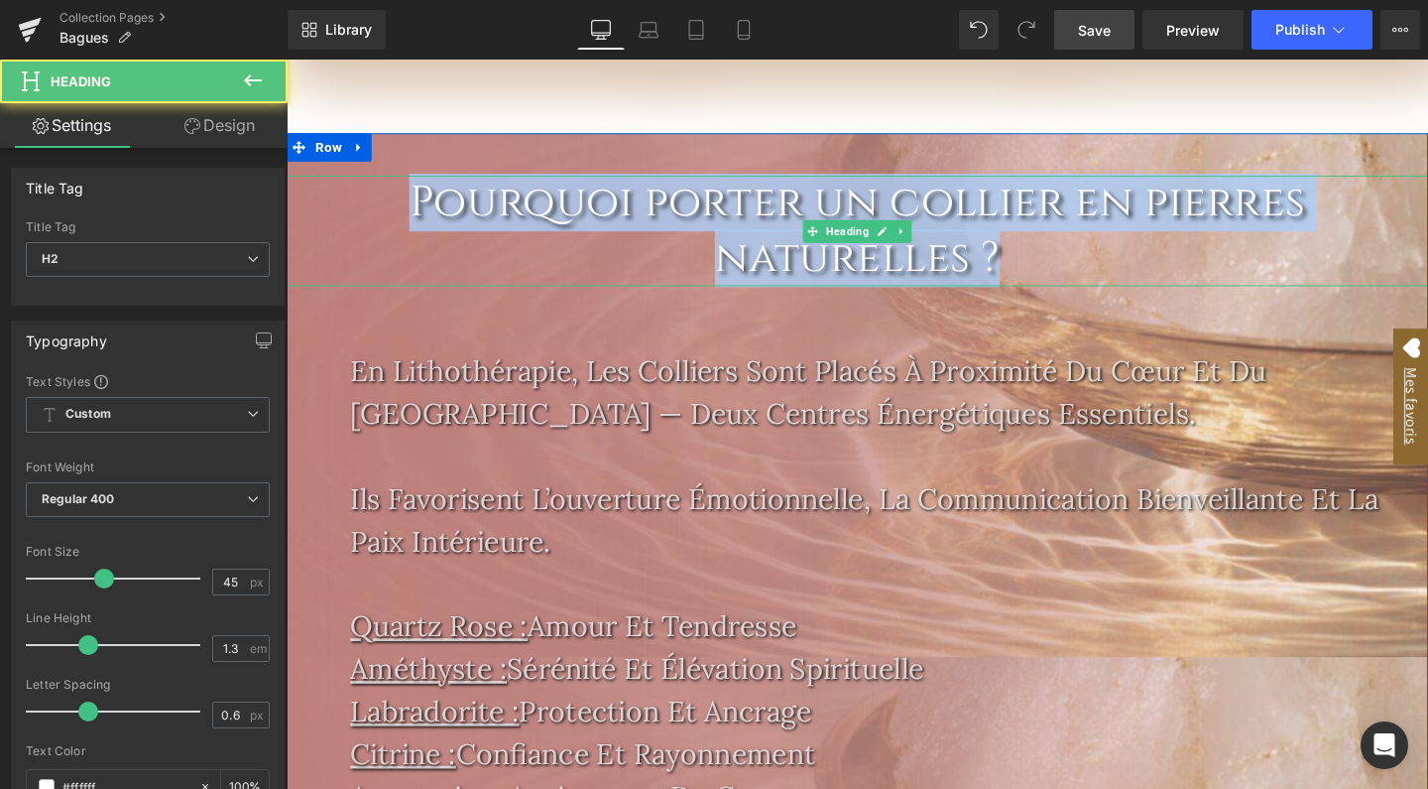
click at [892, 214] on h2 "Pourquoi porter un collier en pierres naturelles ?" at bounding box center [887, 240] width 1200 height 116
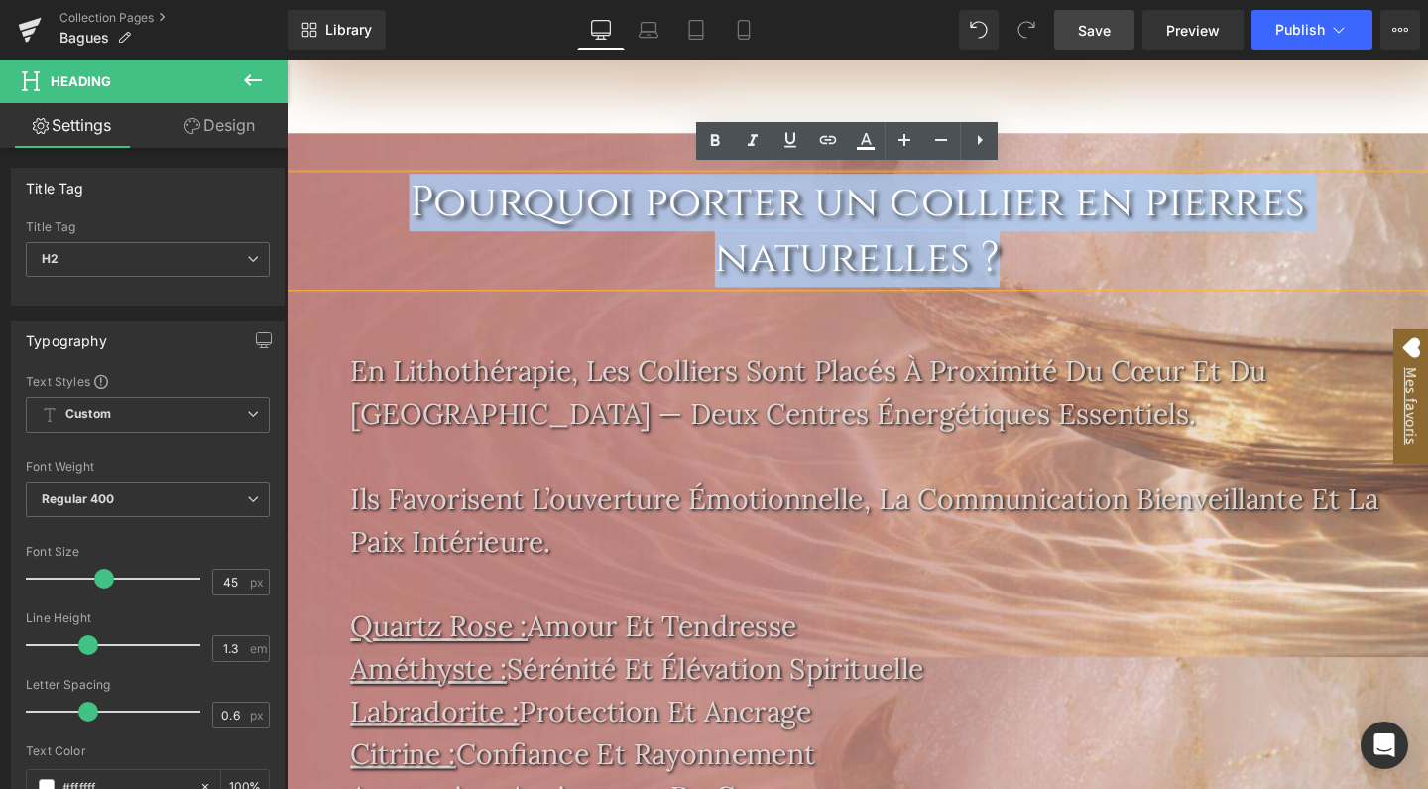
paste div
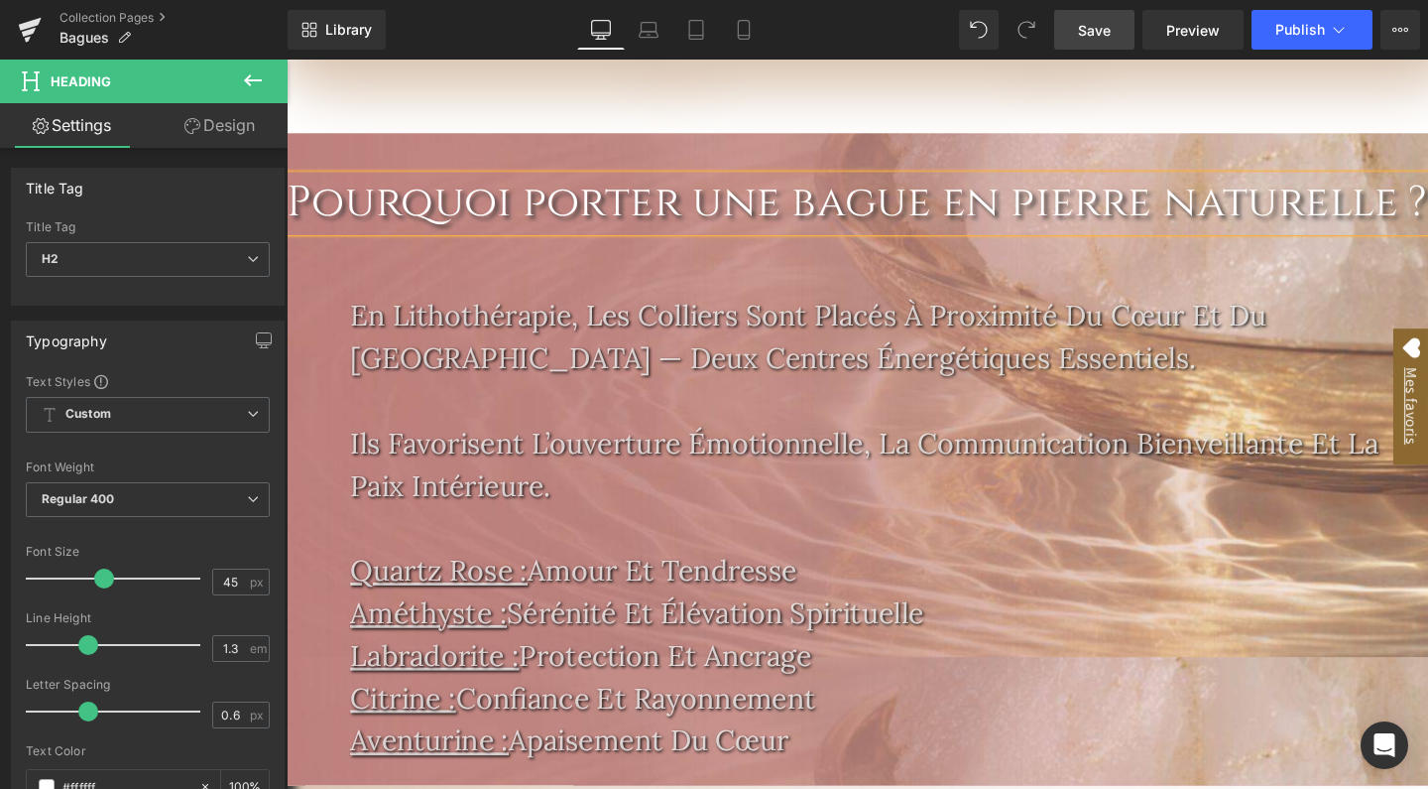
click at [707, 153] on div "Pourquoi porter une bague en pierre naturelle ? Heading En lithothérapie, les c…" at bounding box center [887, 479] width 1200 height 685
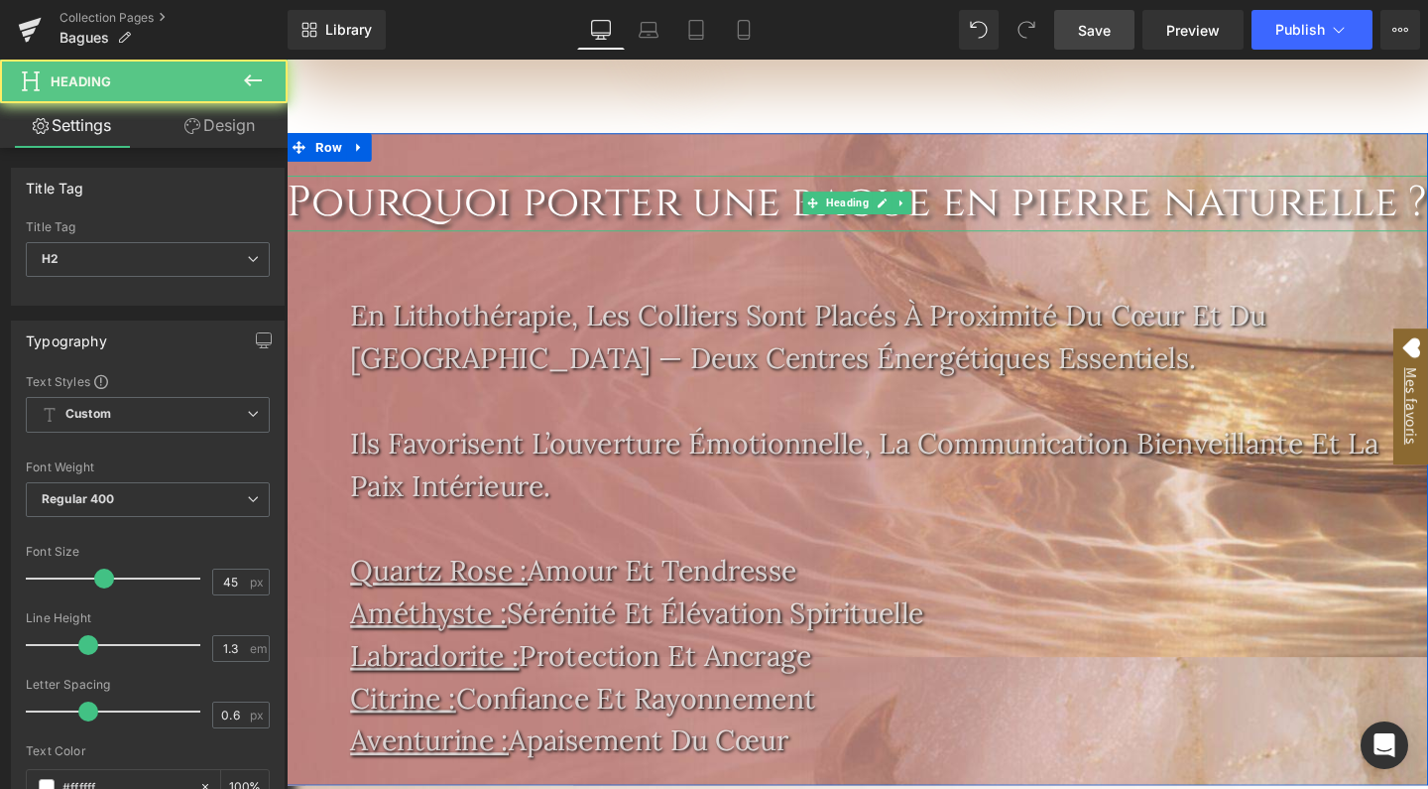
click at [716, 216] on h2 "Pourquoi porter une bague en pierre naturelle ?" at bounding box center [887, 211] width 1200 height 59
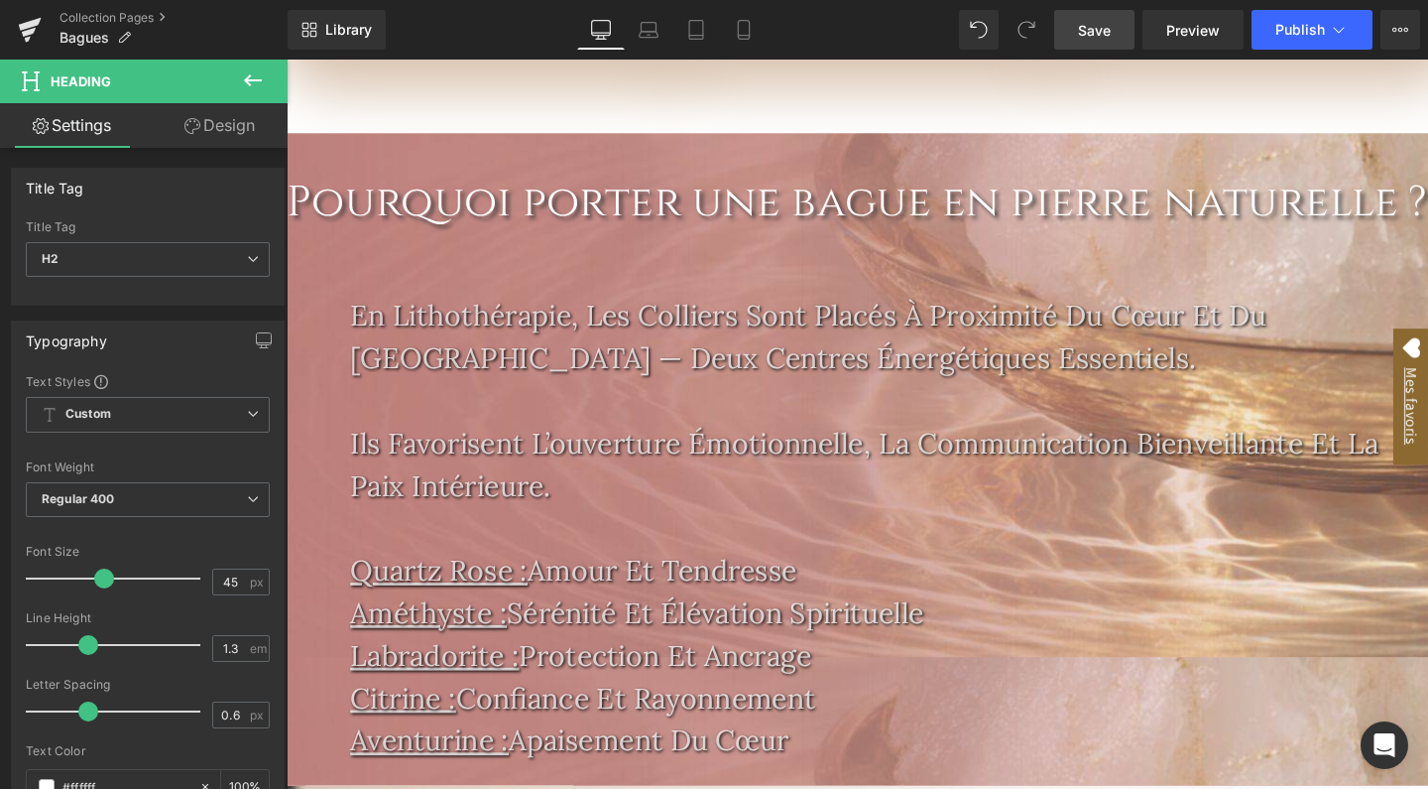
click at [222, 125] on link "Design" at bounding box center [220, 125] width 144 height 45
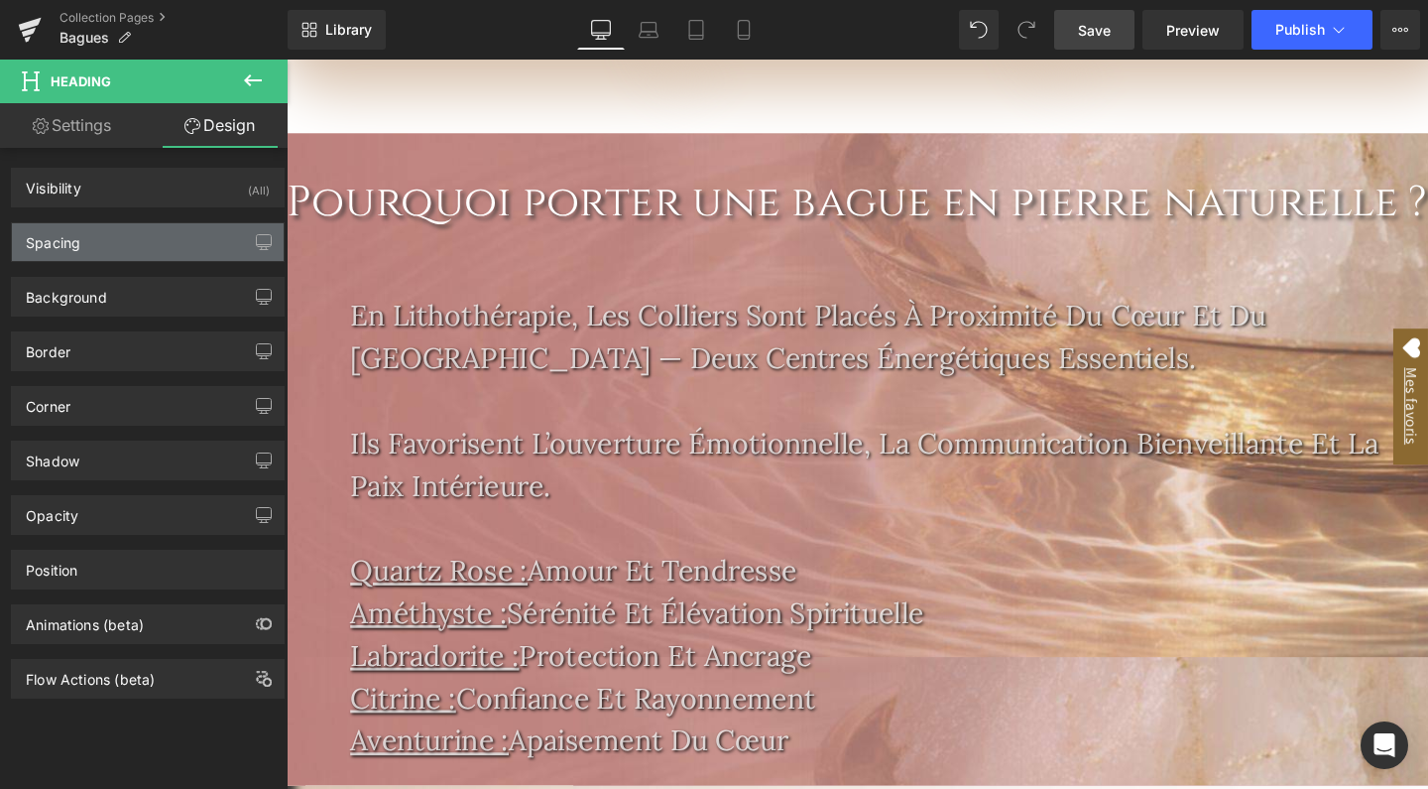
click at [108, 246] on div "Spacing" at bounding box center [148, 242] width 272 height 38
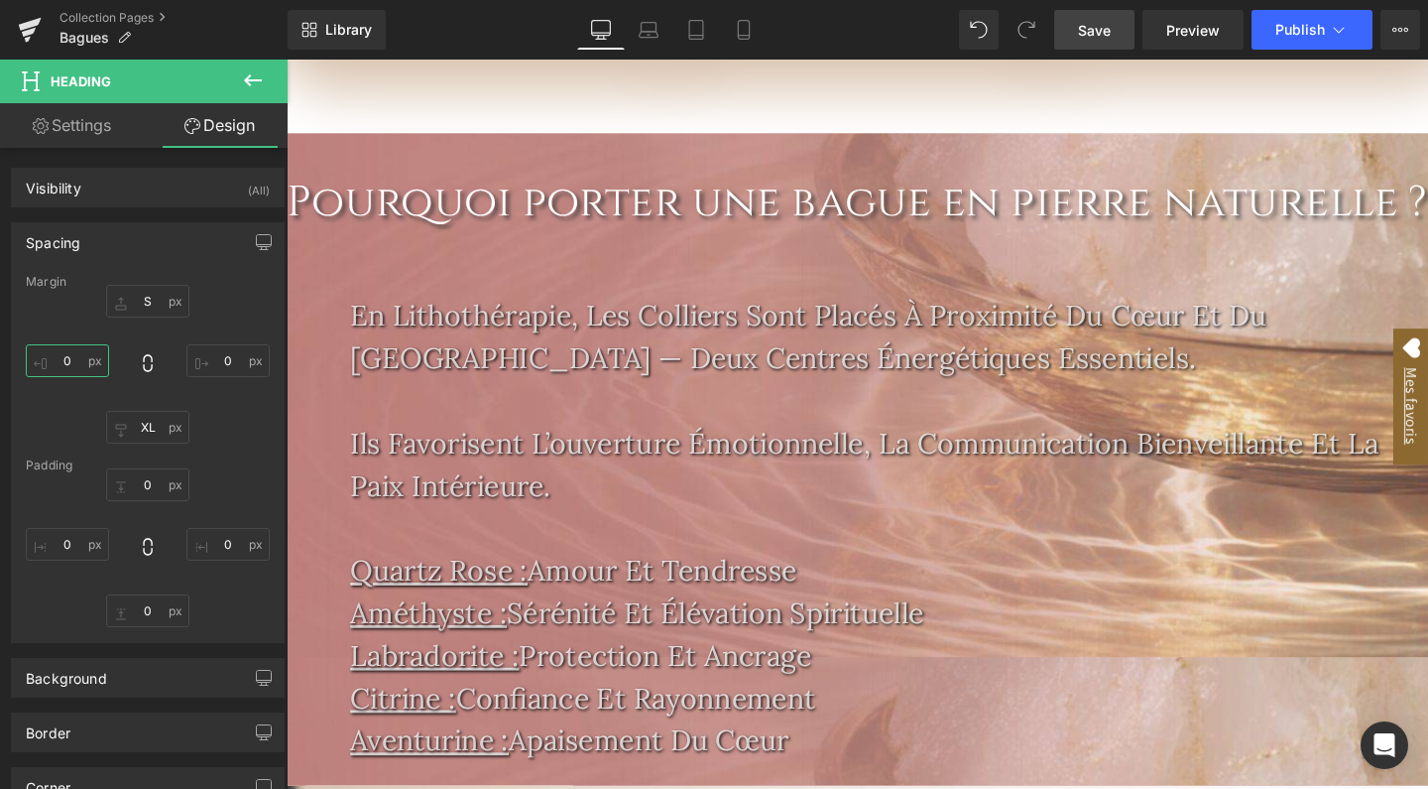
click at [73, 355] on input "0" at bounding box center [67, 360] width 83 height 33
type input "M"
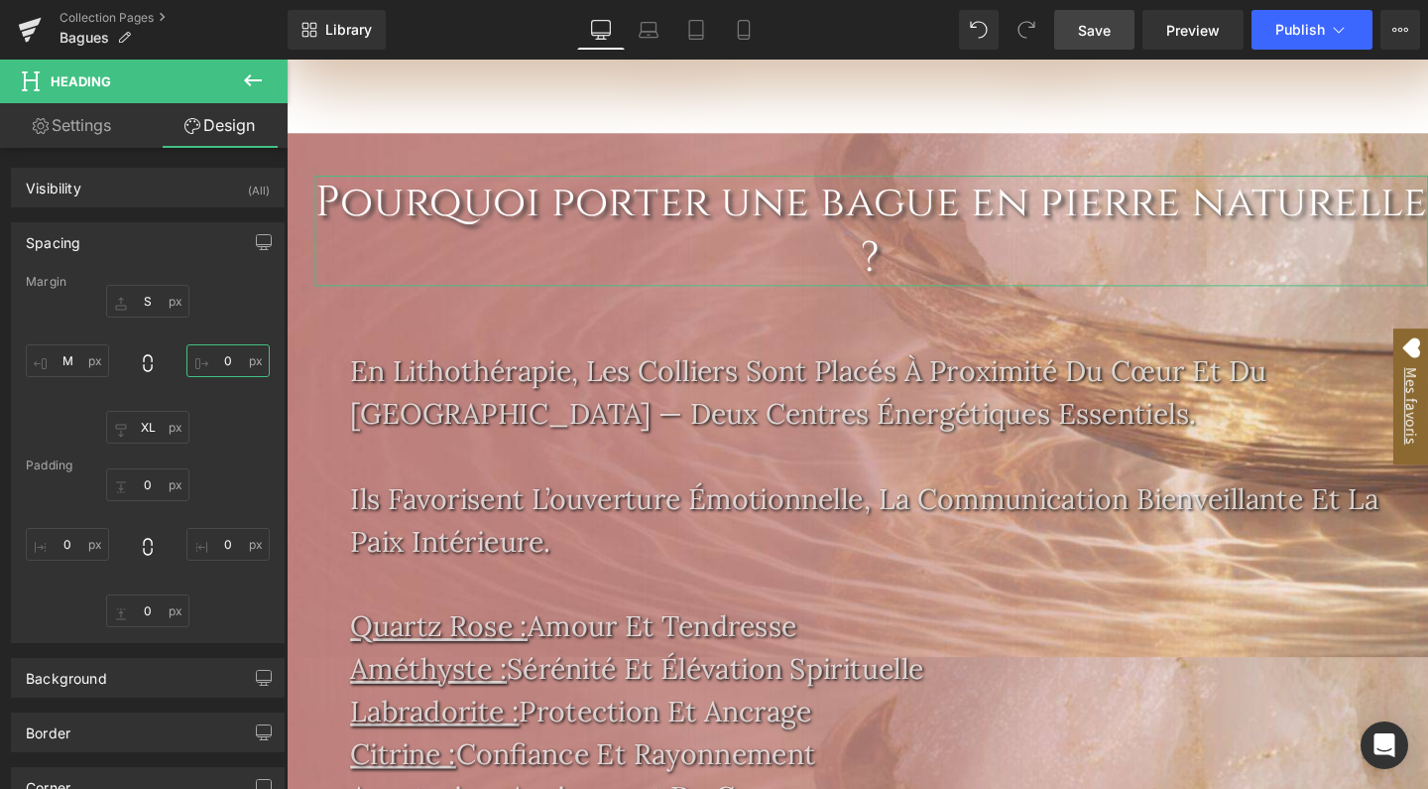
click at [218, 357] on input "0" at bounding box center [227, 360] width 83 height 33
type input "M"
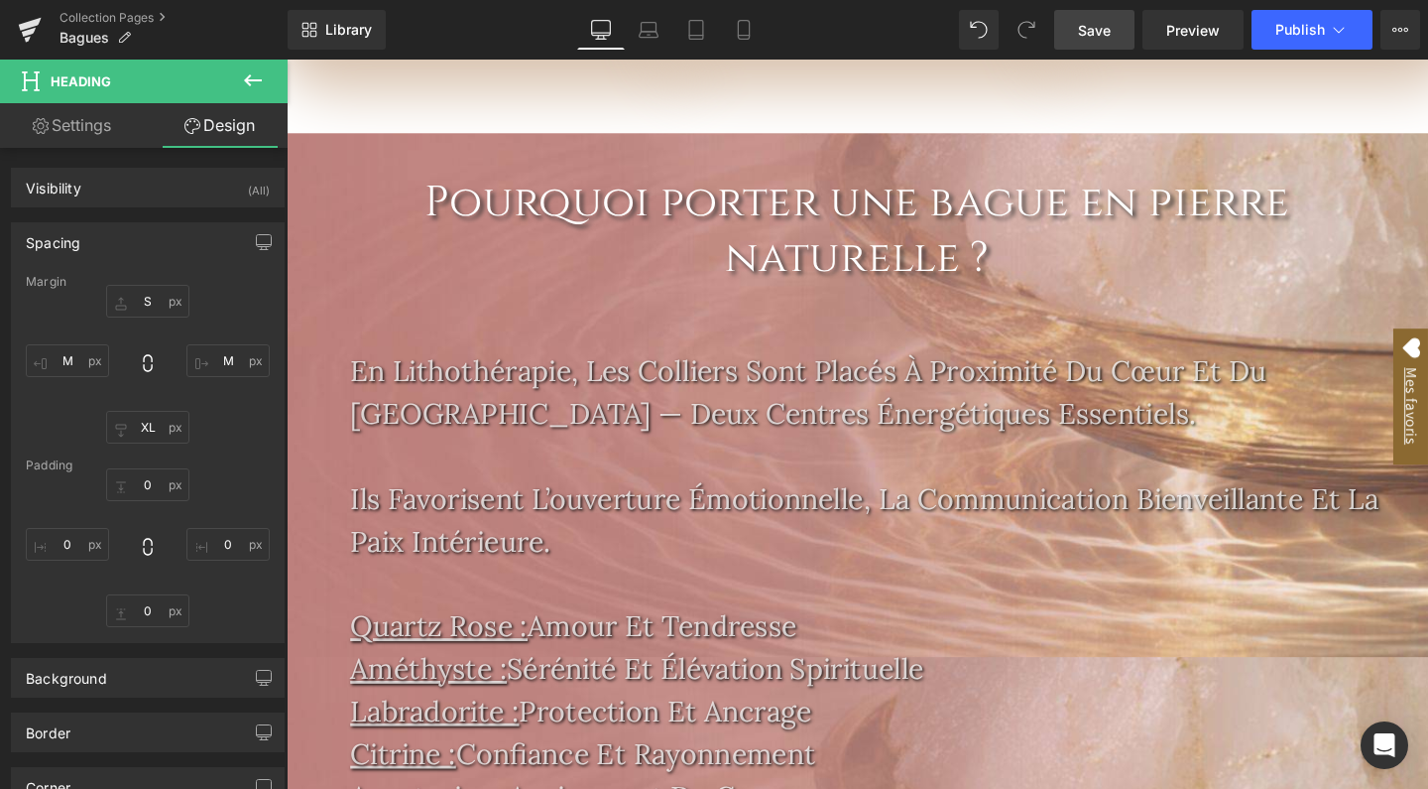
click at [1109, 34] on span "Save" at bounding box center [1094, 30] width 33 height 21
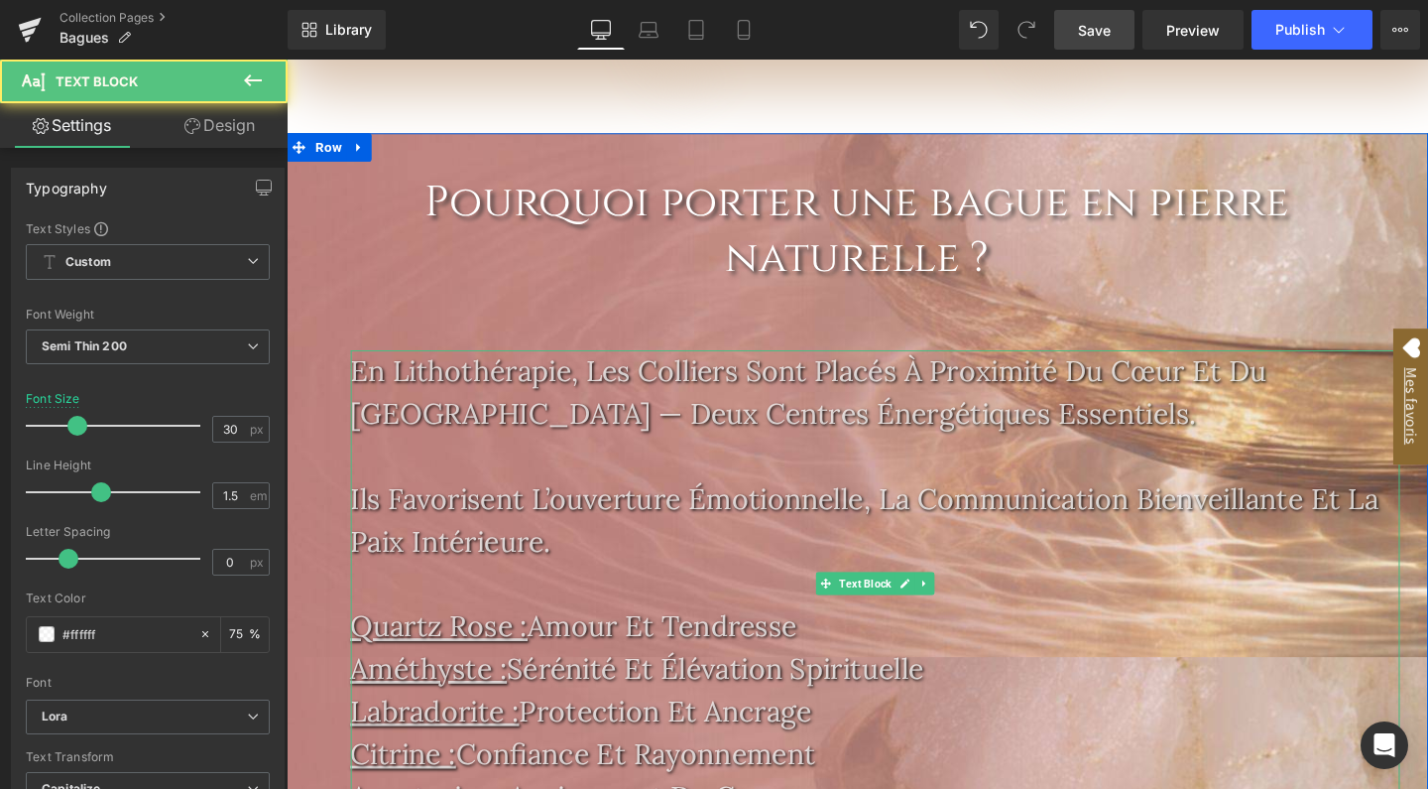
click at [550, 588] on p at bounding box center [906, 610] width 1104 height 45
click at [569, 558] on p "Ils favorisent l’ouverture émotionnelle, la communication bienveillante et la p…" at bounding box center [906, 543] width 1104 height 89
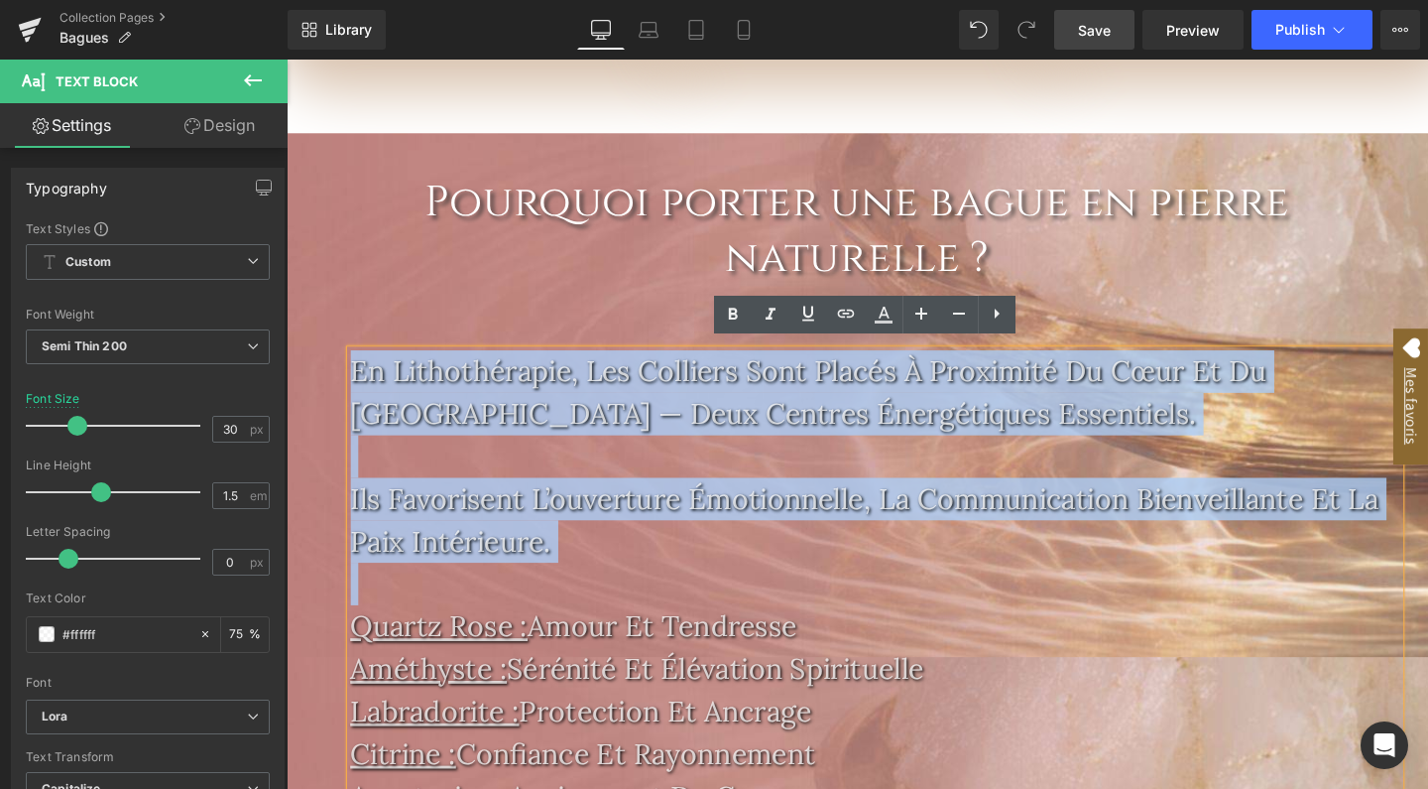
drag, startPoint x: 569, startPoint y: 558, endPoint x: 345, endPoint y: 378, distance: 287.8
click at [354, 378] on div "En lithothérapie, les colliers sont placés à proximité du cœur et du chakra de …" at bounding box center [906, 610] width 1104 height 491
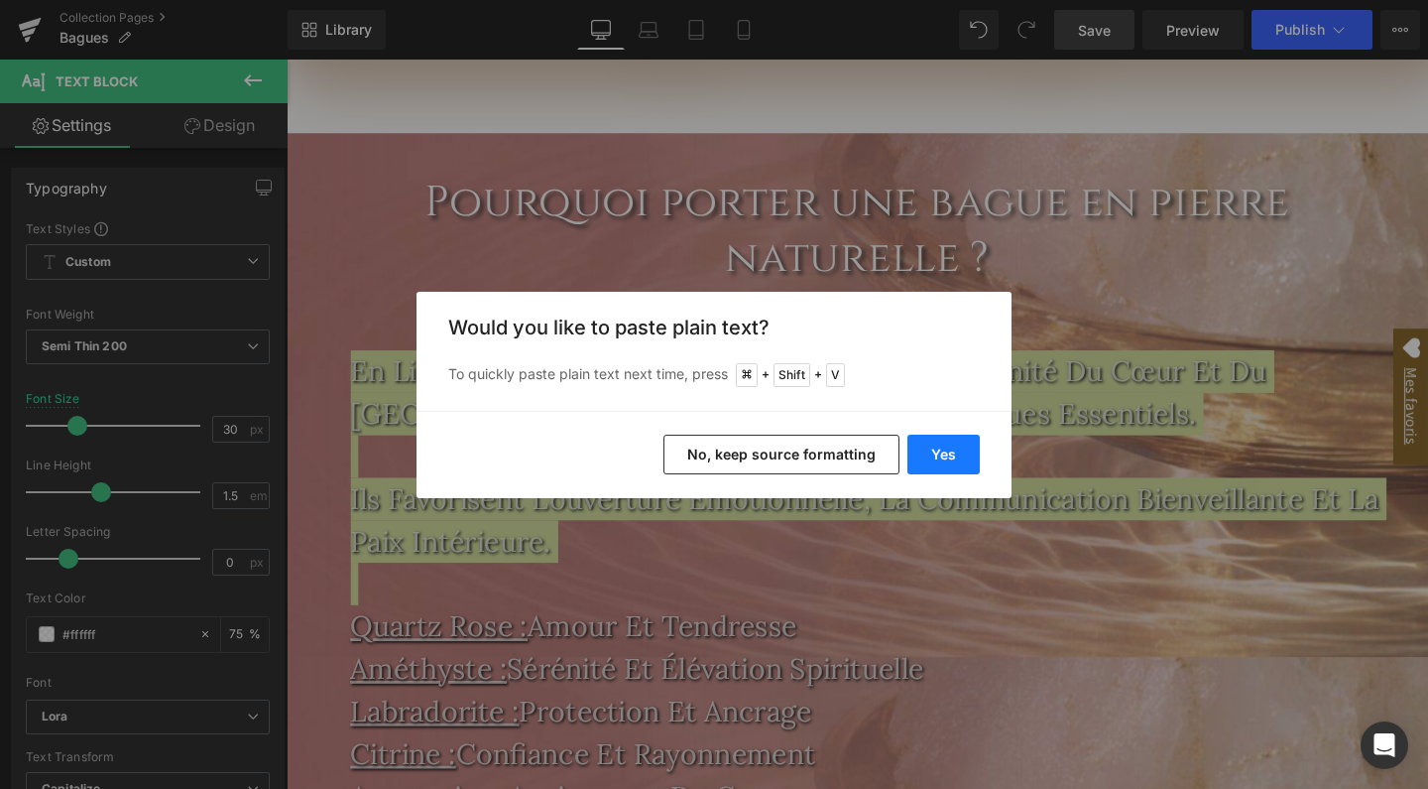
click at [938, 462] on button "Yes" at bounding box center [944, 454] width 72 height 40
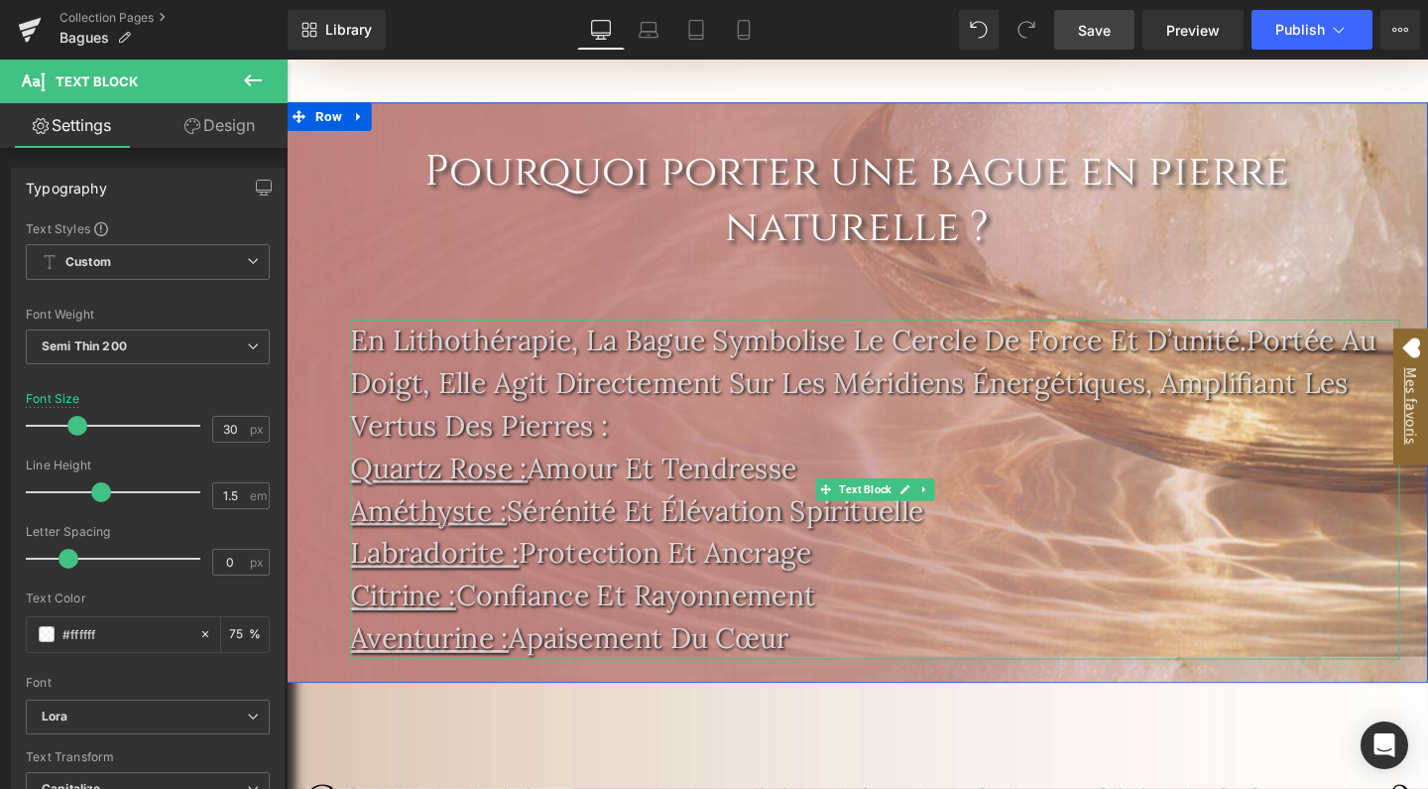
scroll to position [1943, 0]
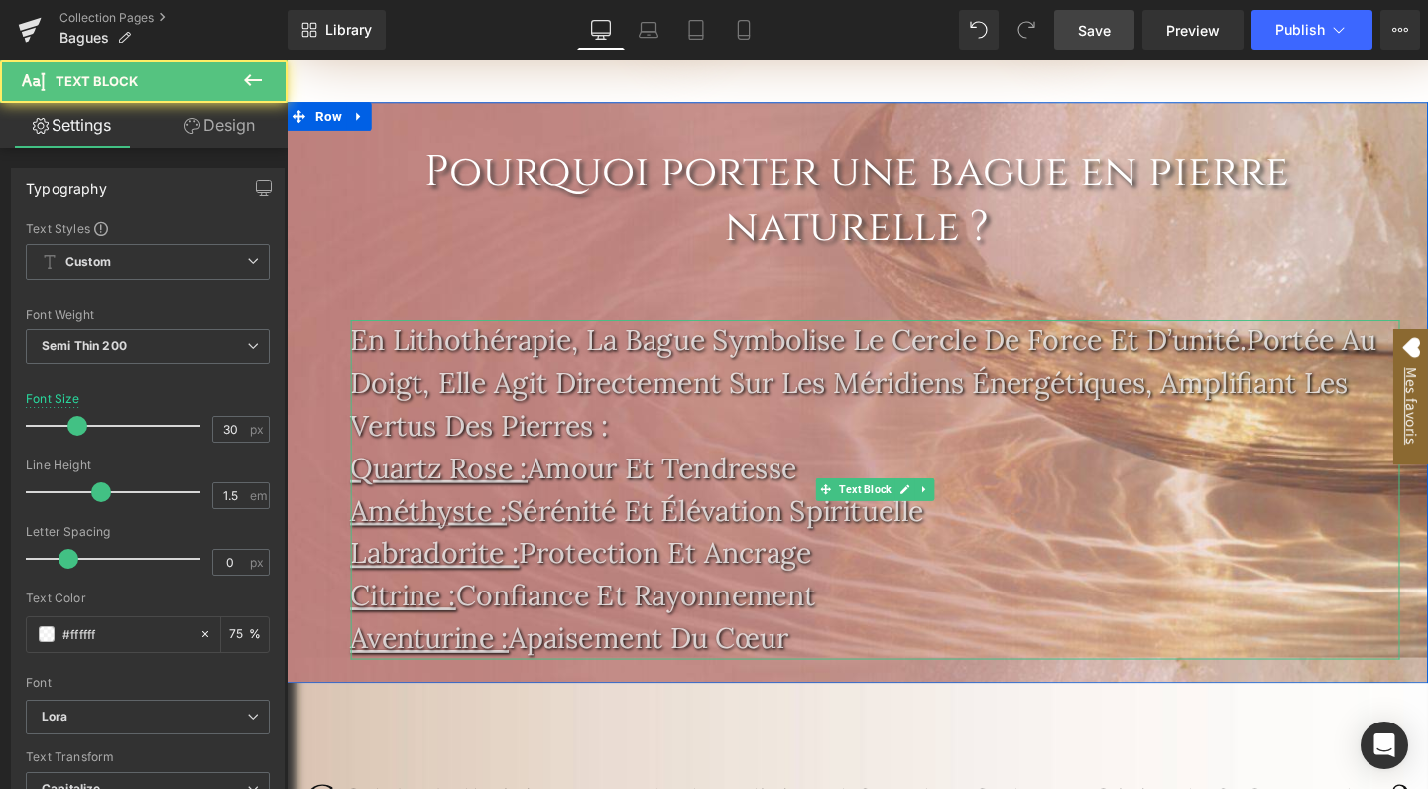
click at [1299, 349] on p "En lithothérapie, la bague symbolise le cercle de force et d’unité.Portée au do…" at bounding box center [906, 399] width 1104 height 134
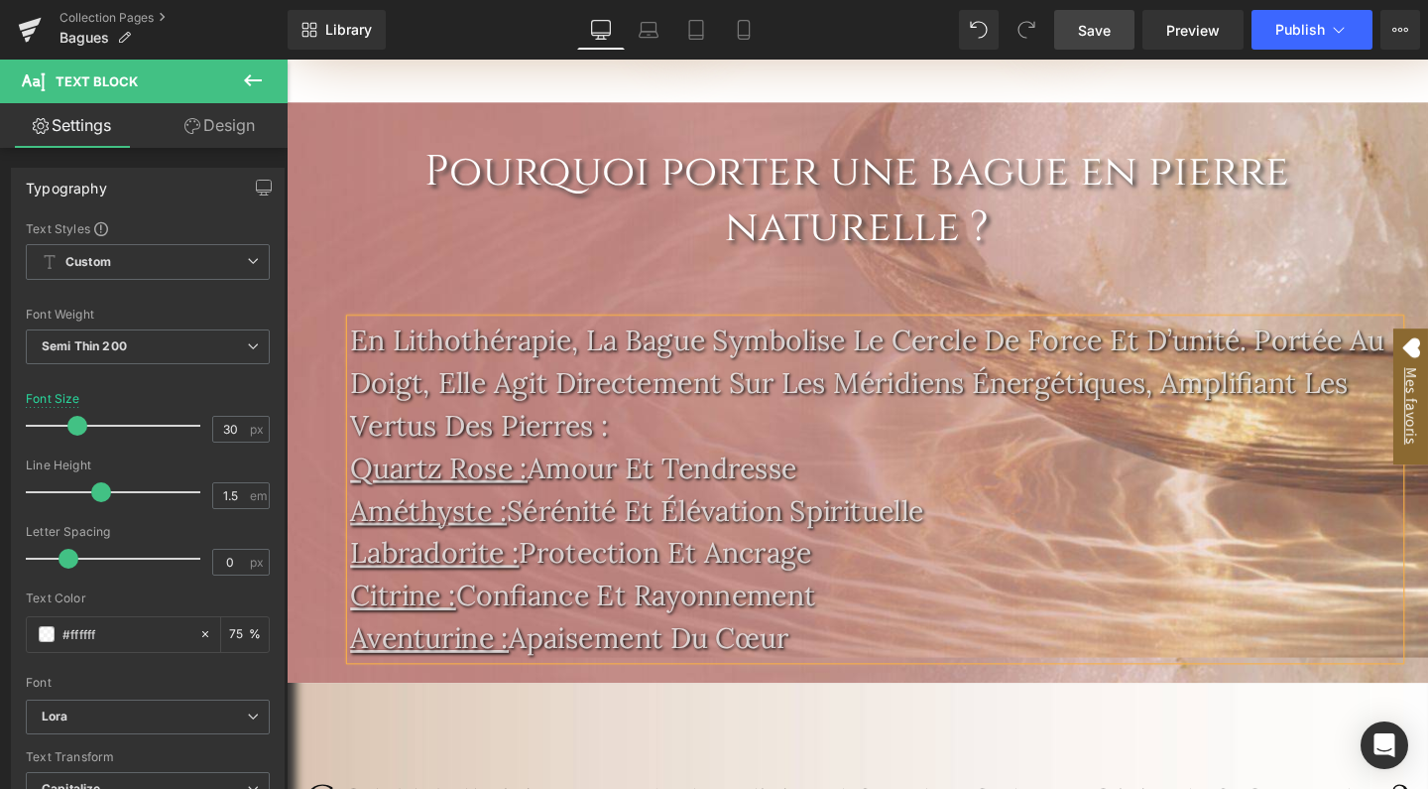
click at [655, 434] on p "En lithothérapie, la bague symbolise le cercle de force et d’unité. Portée au d…" at bounding box center [906, 399] width 1104 height 134
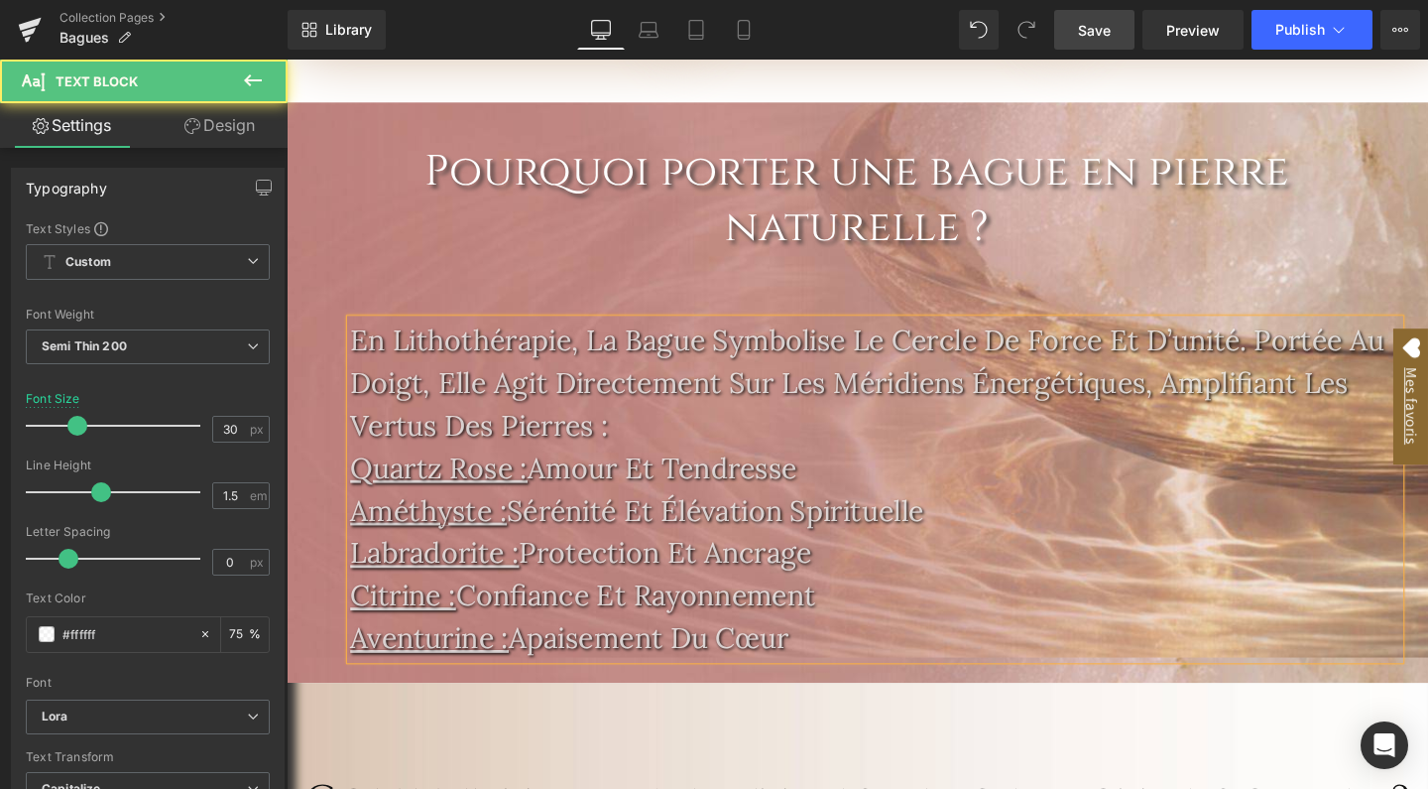
click at [354, 470] on u "Quartz rose :" at bounding box center [447, 488] width 186 height 38
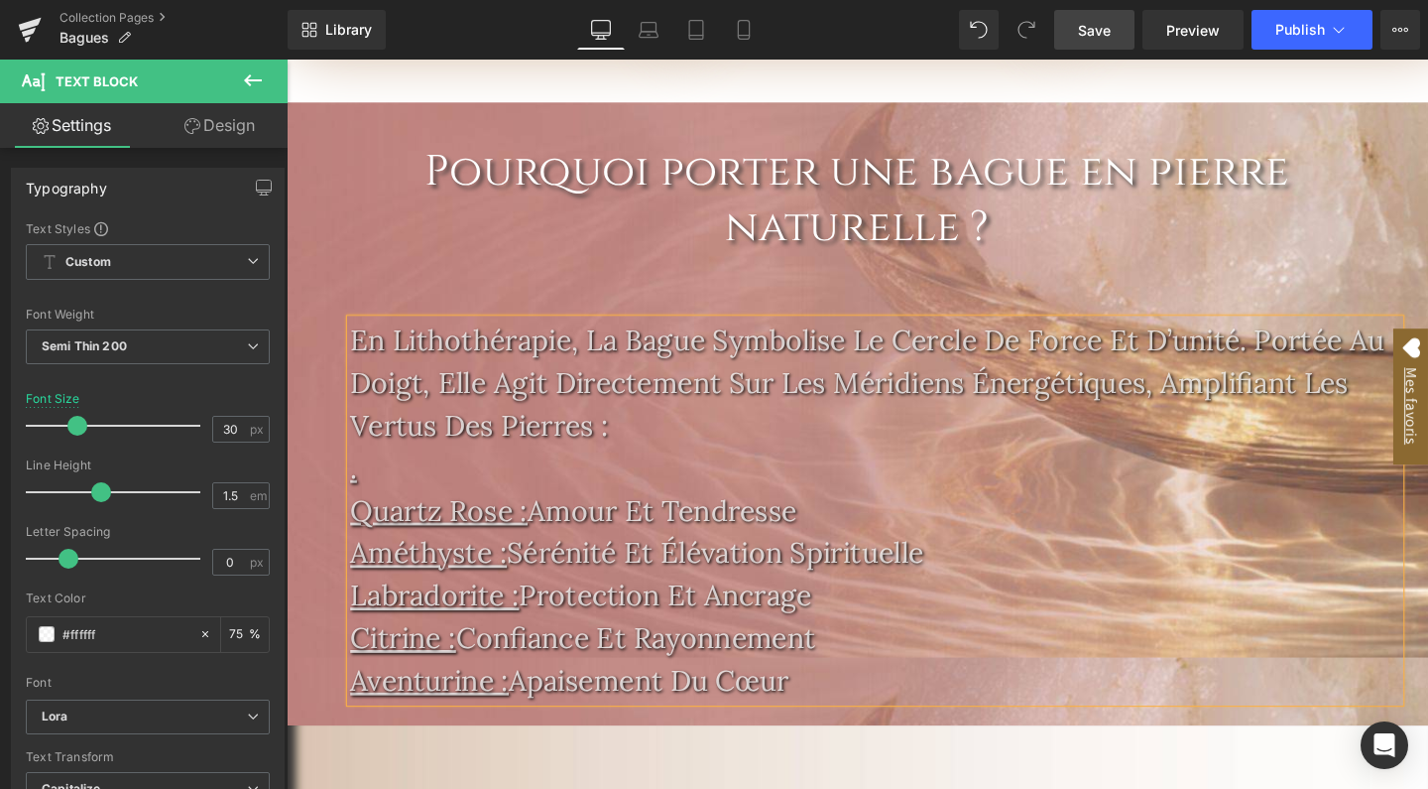
click at [372, 490] on p "." at bounding box center [906, 488] width 1104 height 45
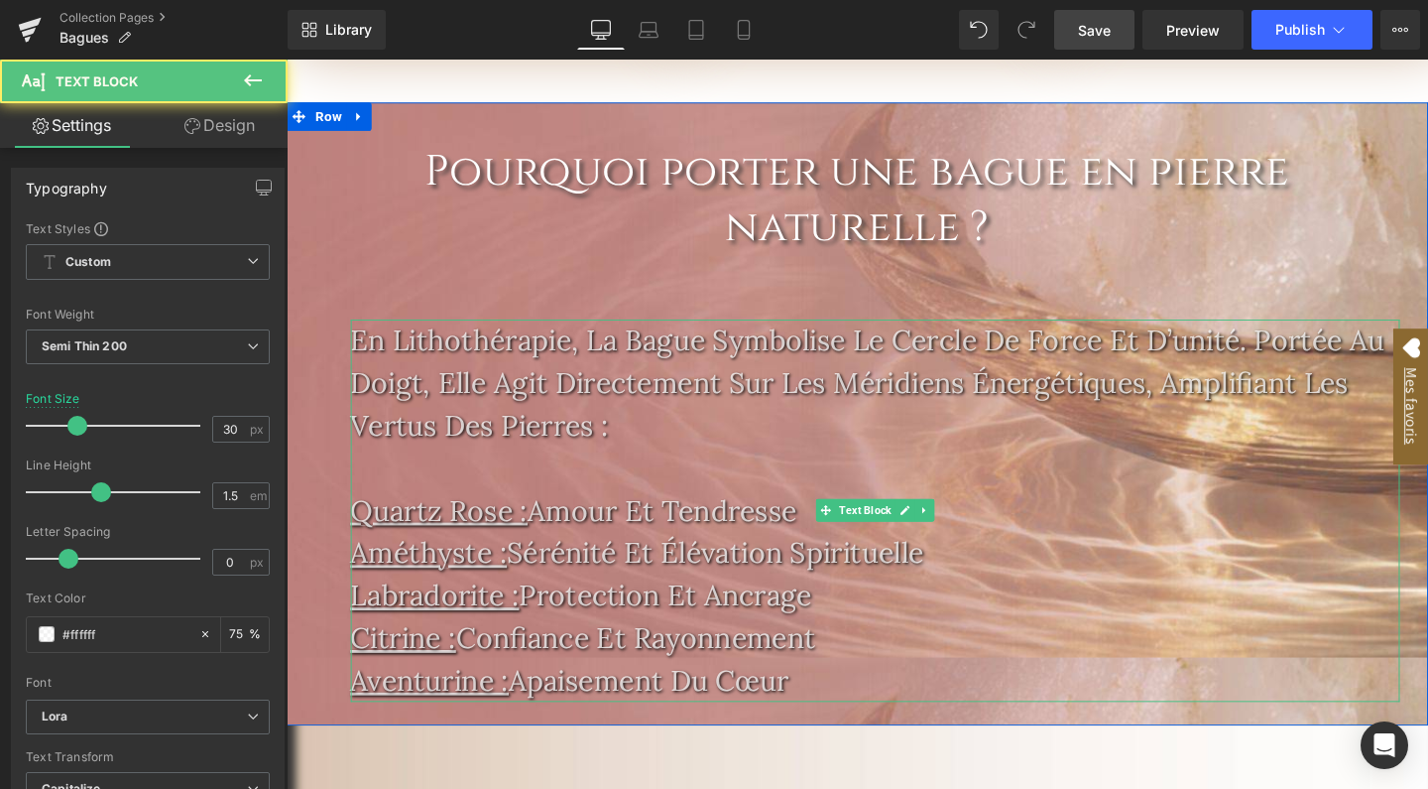
click at [863, 698] on p "Aventurine : apaisement du cœur" at bounding box center [906, 711] width 1104 height 45
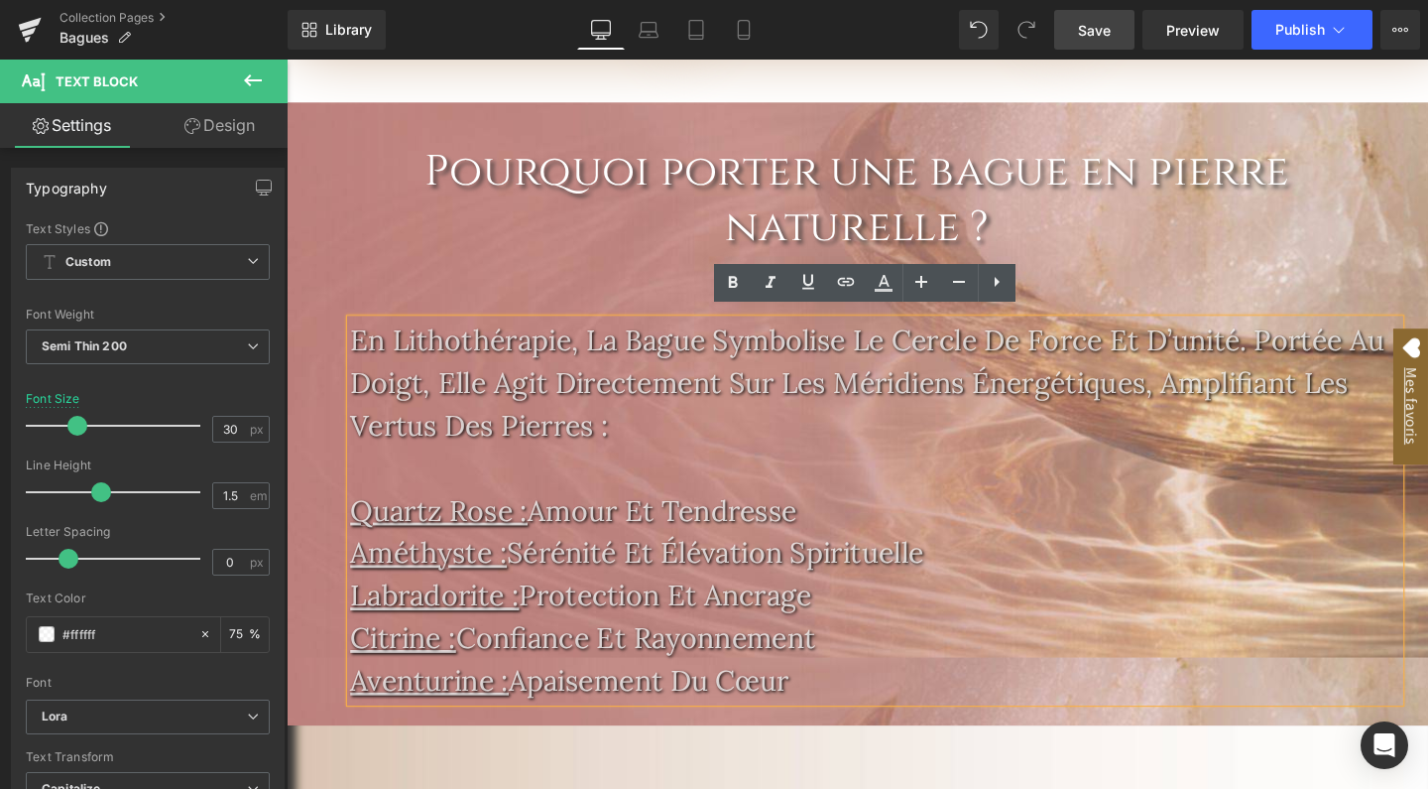
drag, startPoint x: 863, startPoint y: 698, endPoint x: 344, endPoint y: 525, distance: 547.0
click at [354, 525] on div "En lithothérapie, la bague symbolise le cercle de force et d’unité. Portée au d…" at bounding box center [906, 533] width 1104 height 402
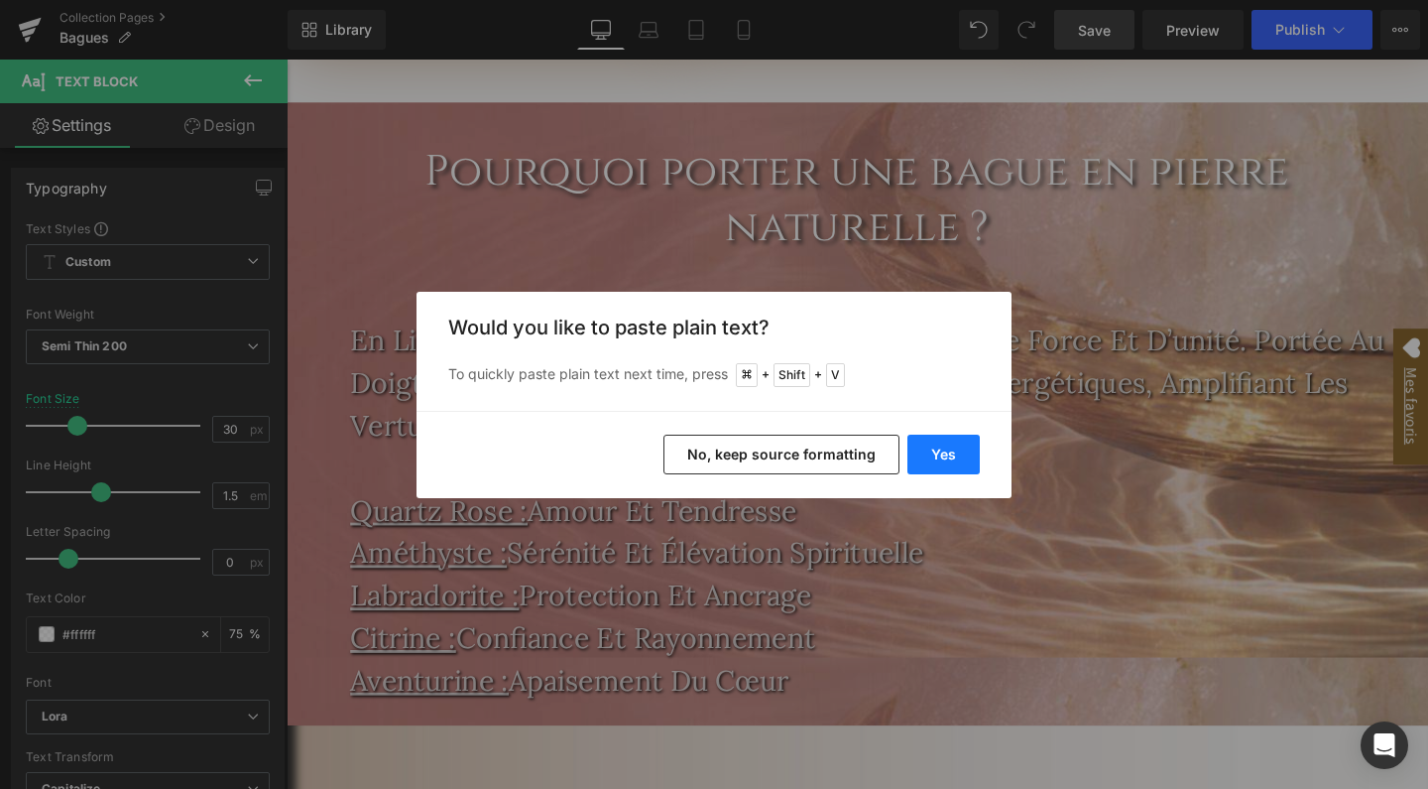
drag, startPoint x: 943, startPoint y: 448, endPoint x: 689, endPoint y: 409, distance: 257.0
click at [943, 448] on button "Yes" at bounding box center [944, 454] width 72 height 40
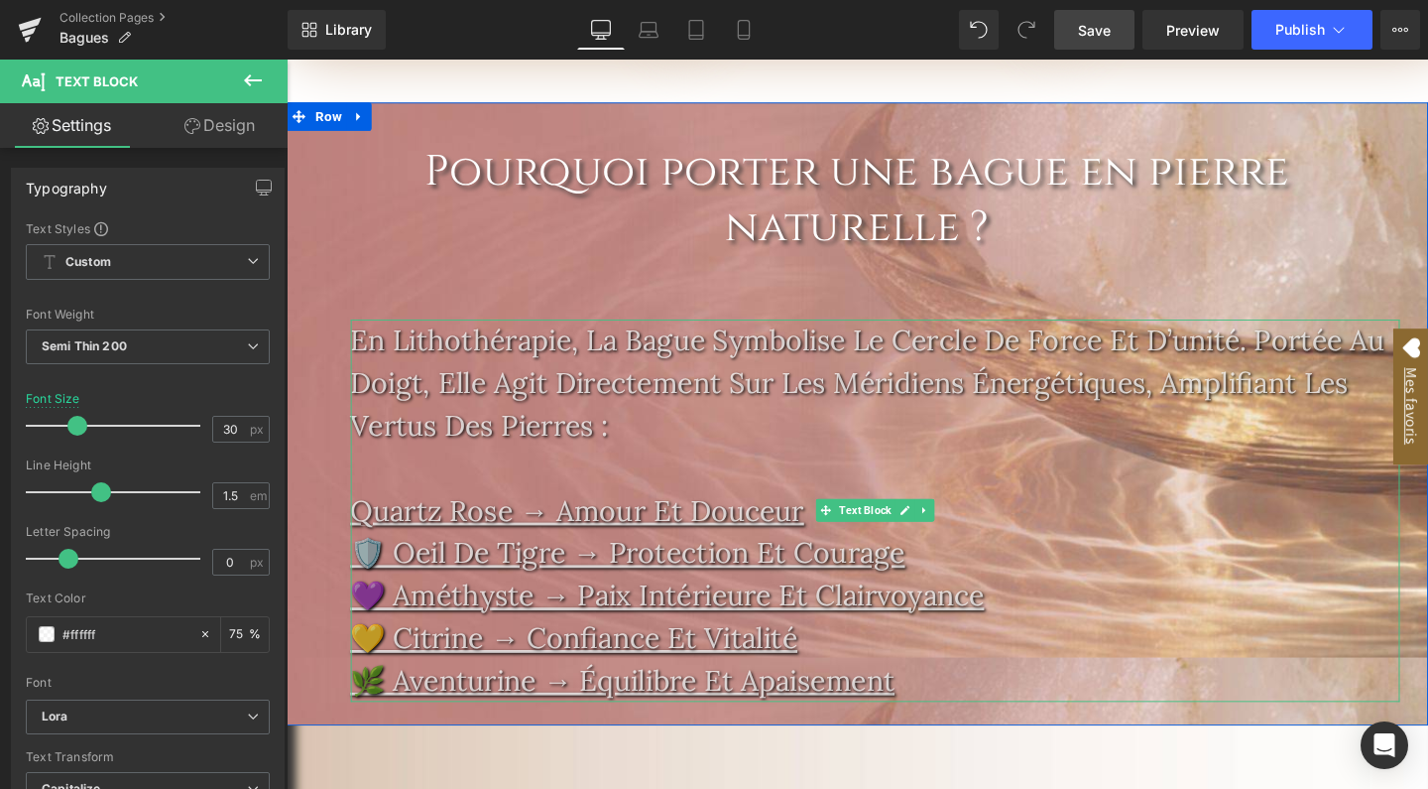
click at [817, 533] on u "Quartz rose → amour et douceur" at bounding box center [592, 533] width 477 height 38
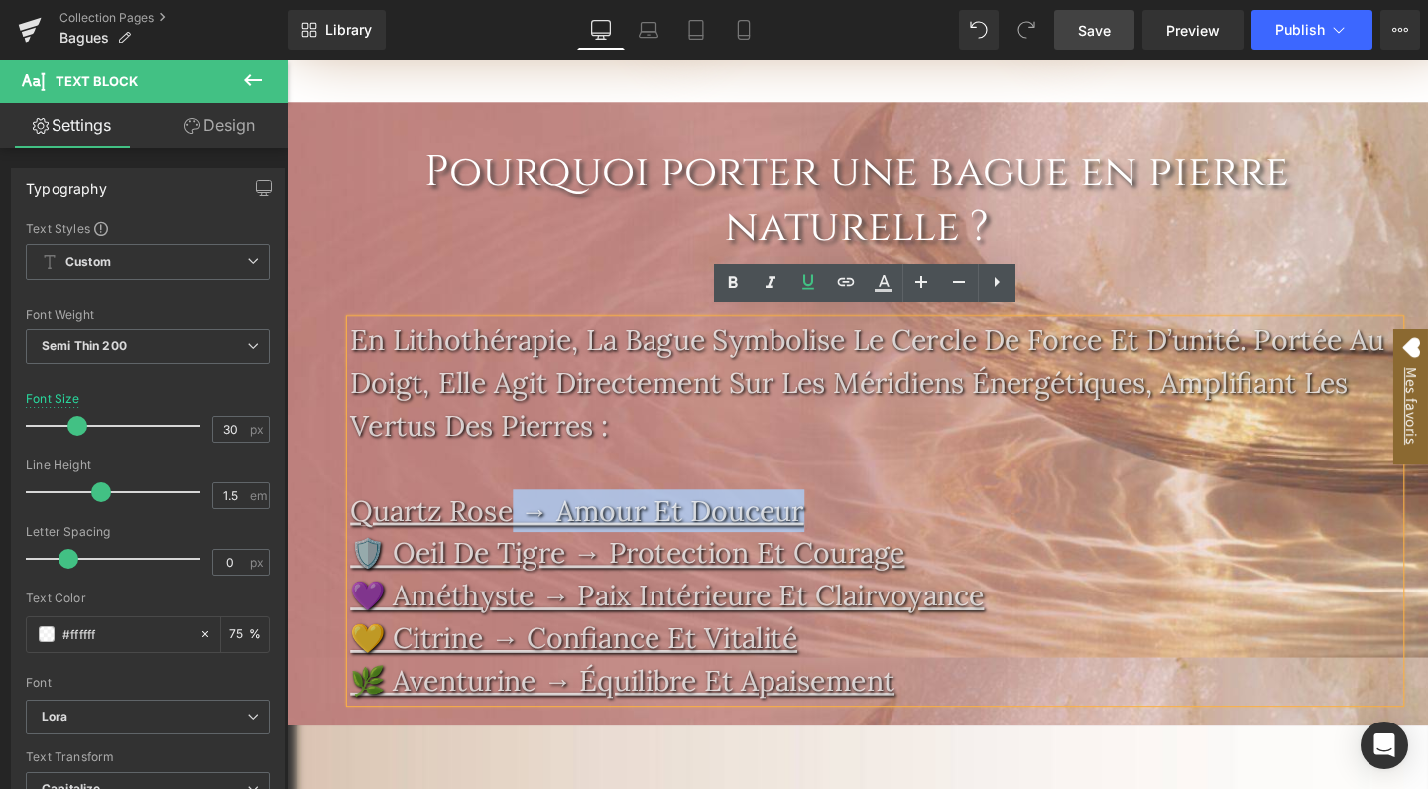
drag, startPoint x: 837, startPoint y: 527, endPoint x: 523, endPoint y: 527, distance: 314.4
click at [523, 527] on p "Quartz rose → amour et douceur" at bounding box center [906, 533] width 1104 height 45
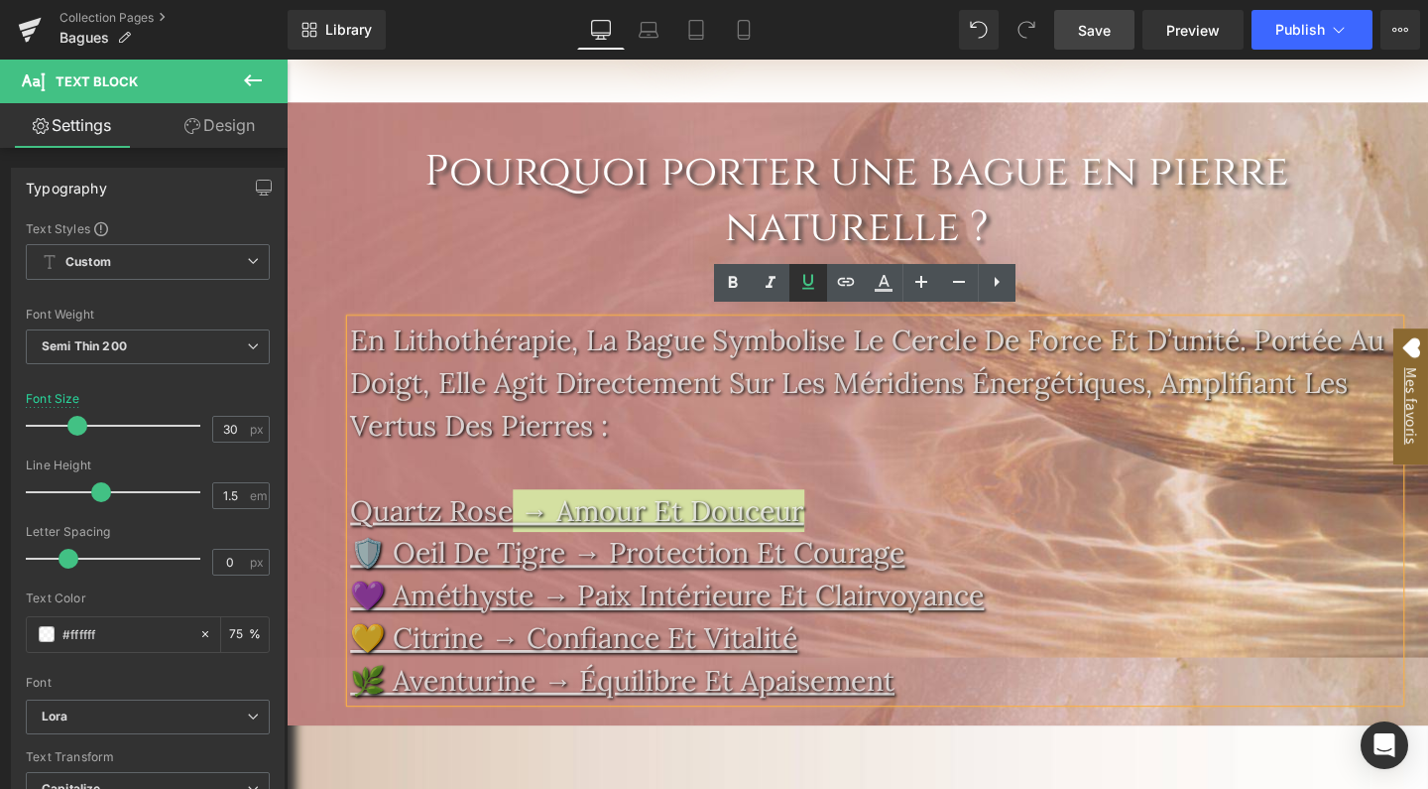
click at [808, 274] on icon at bounding box center [808, 282] width 24 height 24
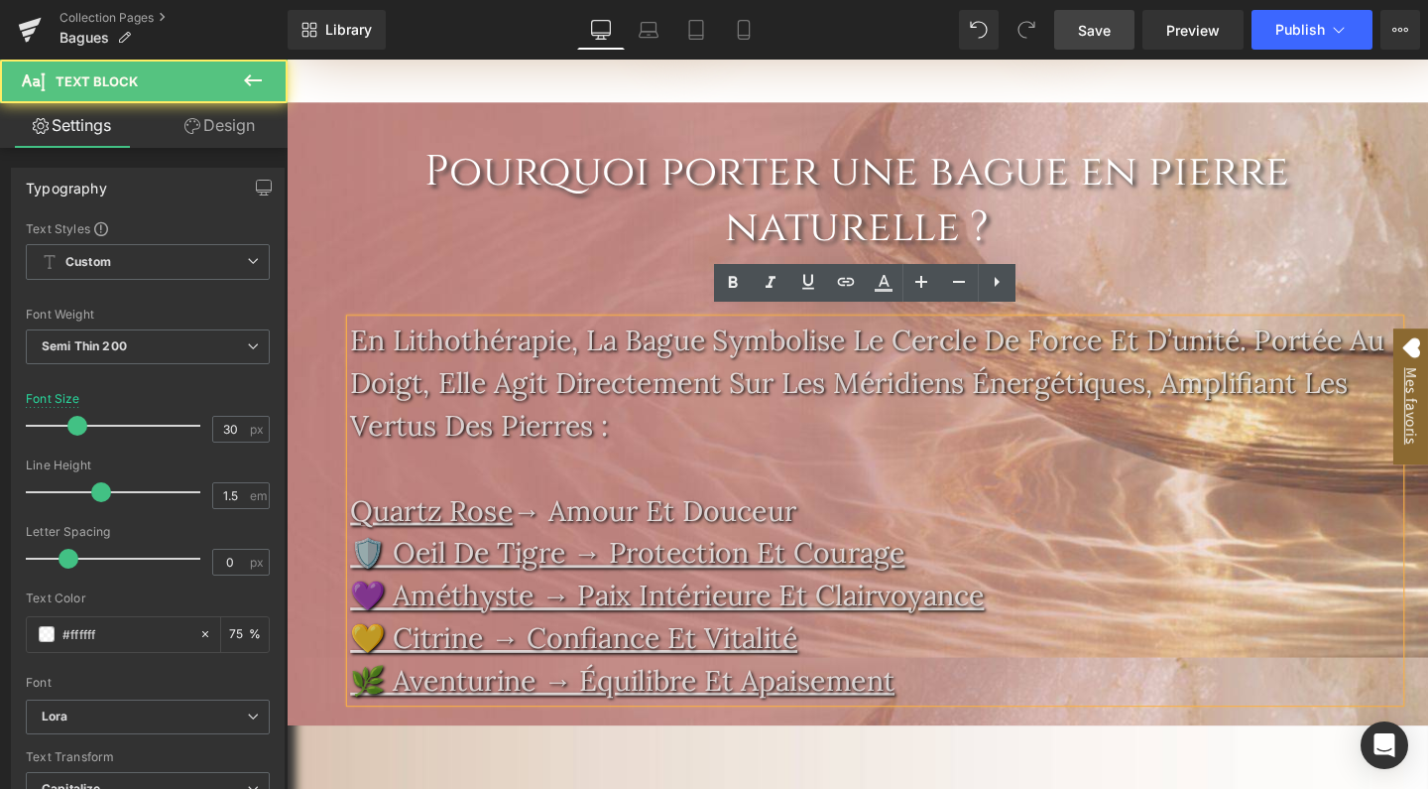
click at [929, 491] on p at bounding box center [906, 488] width 1104 height 45
click at [387, 571] on u "🛡️ Oeil de tigre → protection et courage" at bounding box center [645, 577] width 583 height 38
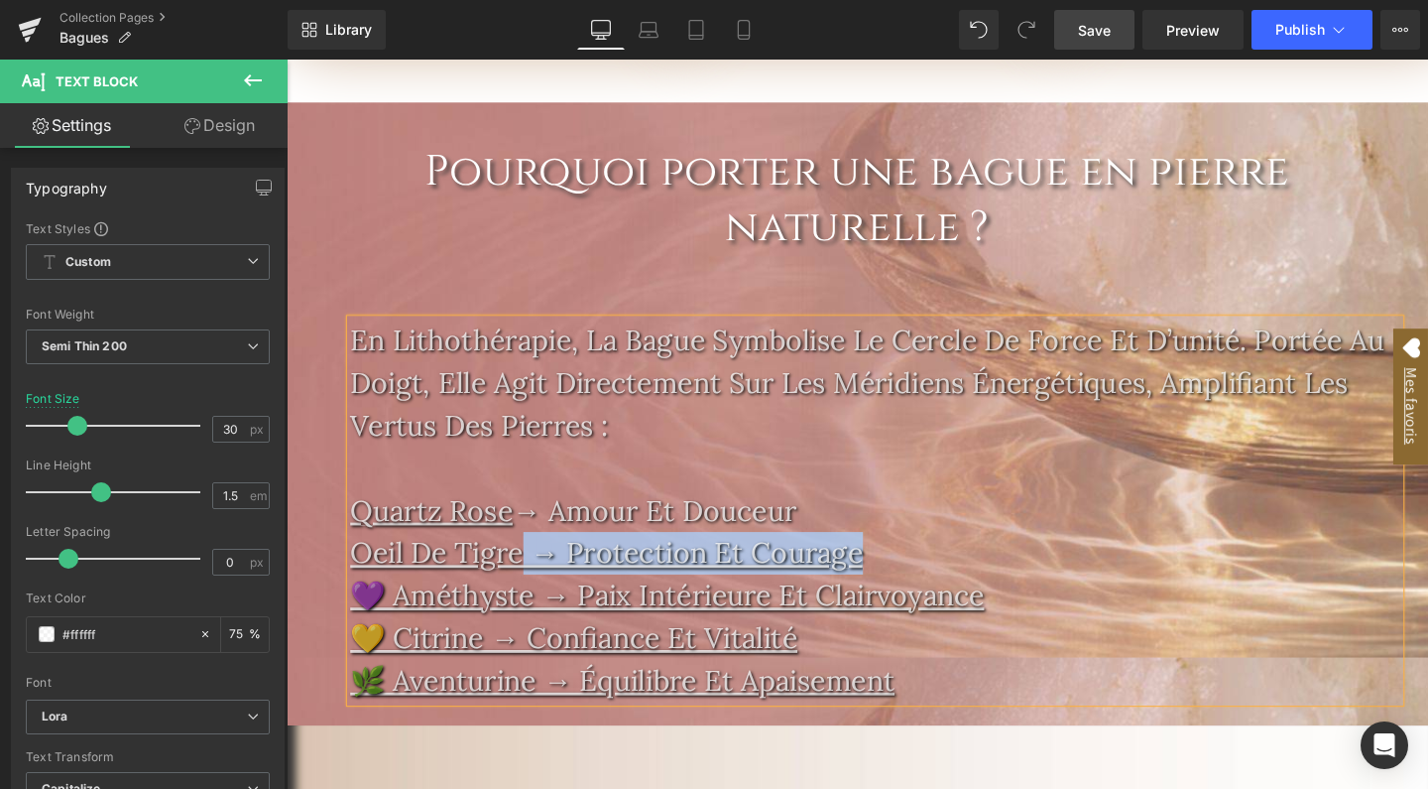
drag, startPoint x: 898, startPoint y: 572, endPoint x: 535, endPoint y: 565, distance: 363.1
click at [535, 565] on p "Oeil de tigre → protection et courage" at bounding box center [906, 577] width 1104 height 45
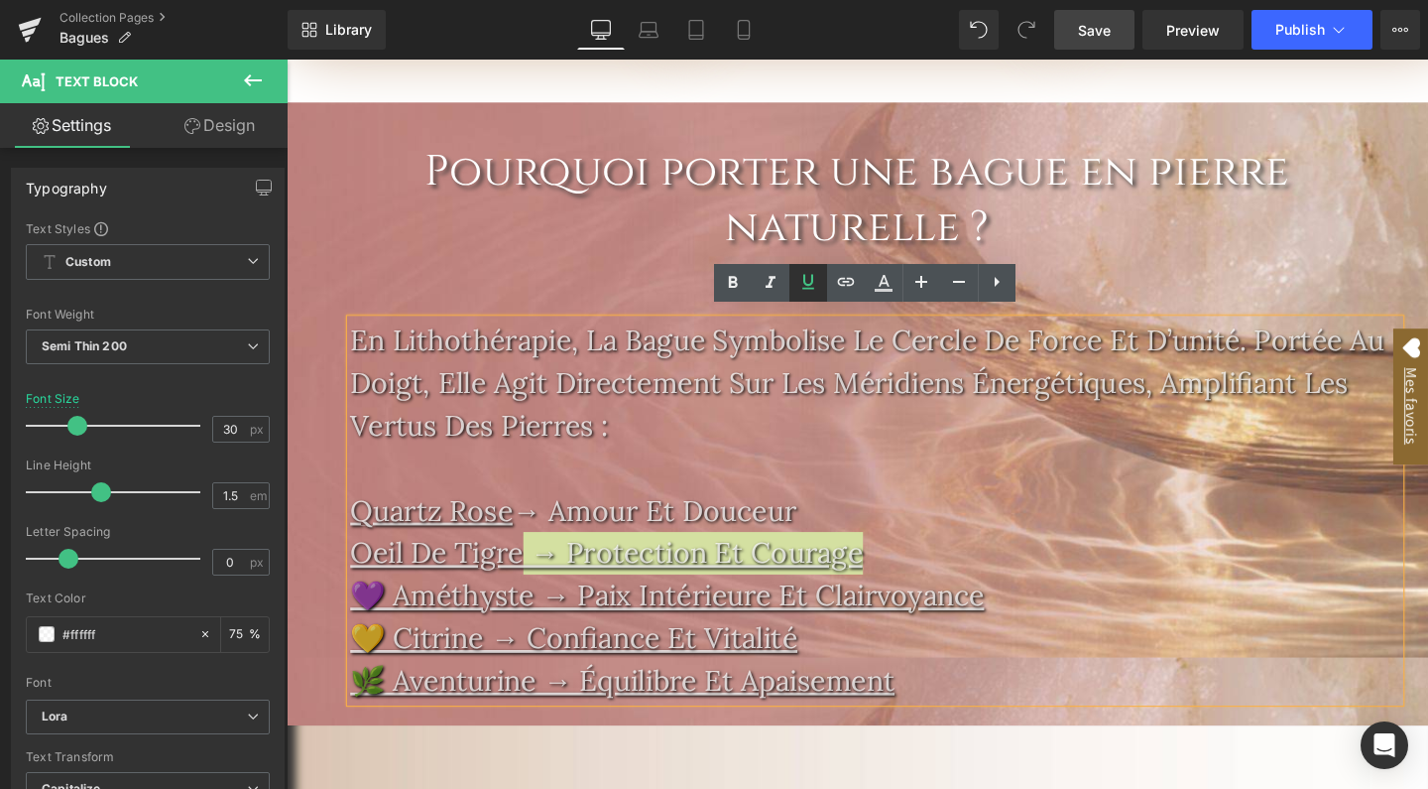
click at [803, 281] on icon at bounding box center [808, 282] width 12 height 15
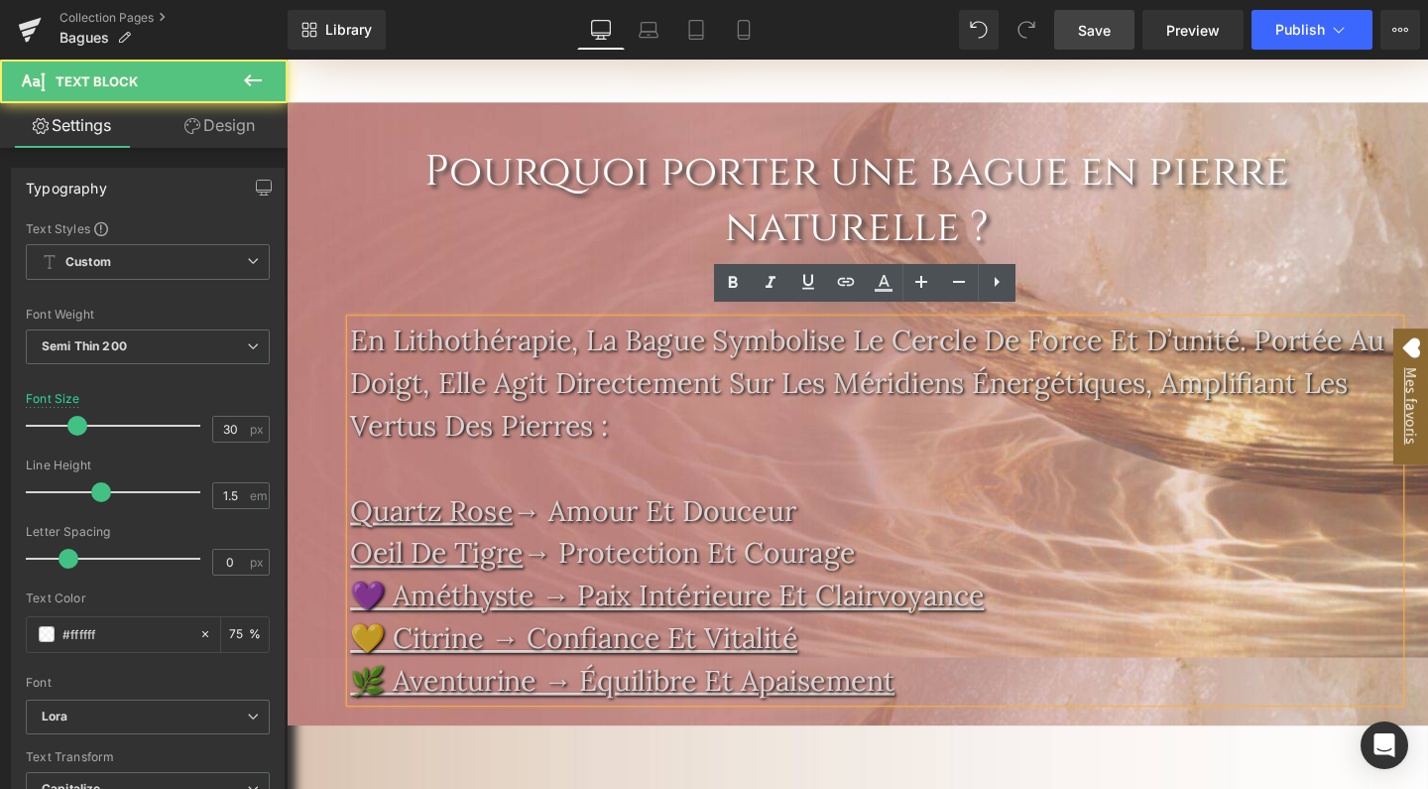
click at [387, 617] on u "💜 Améthyste → paix intérieure et clairvoyance" at bounding box center [687, 622] width 667 height 38
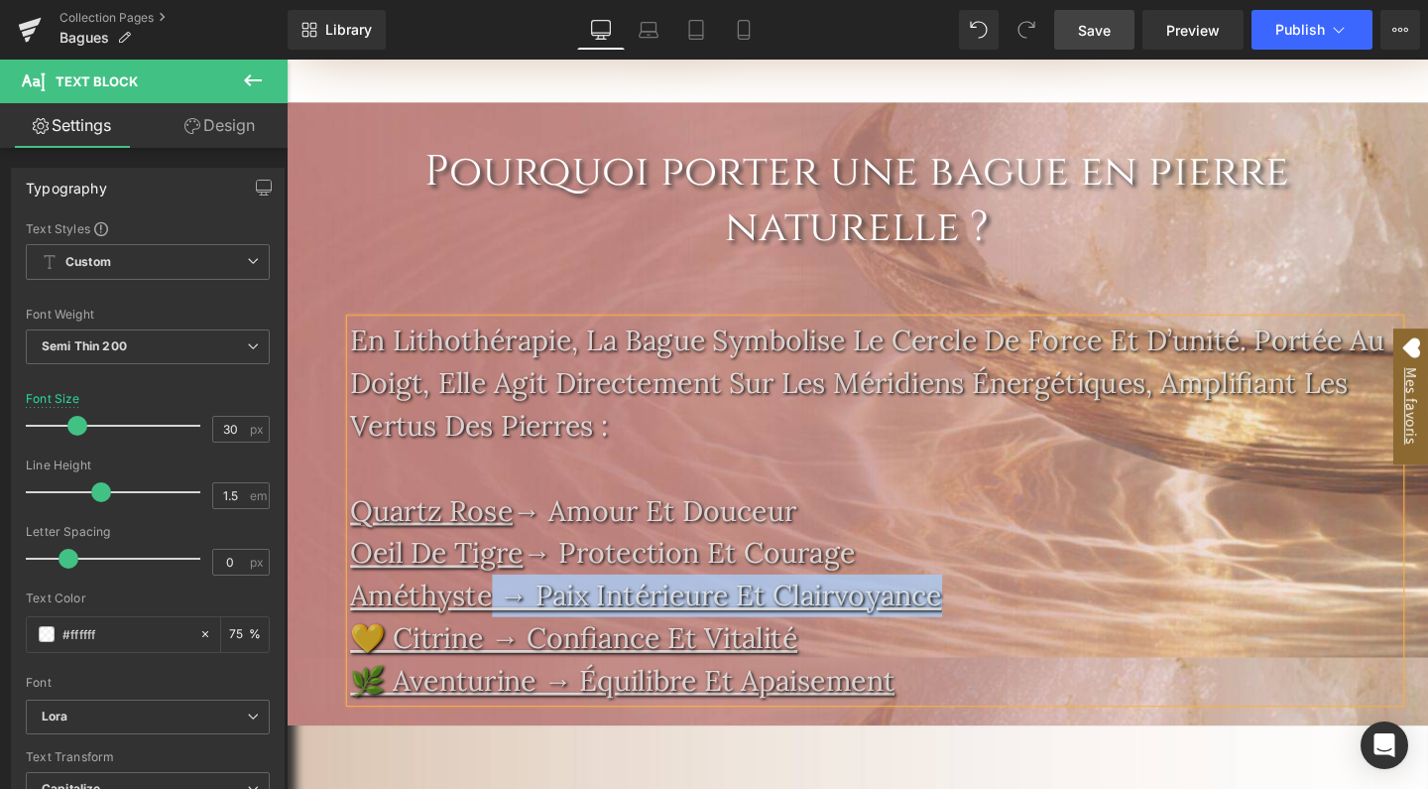
drag, startPoint x: 1008, startPoint y: 622, endPoint x: 499, endPoint y: 614, distance: 508.9
click at [499, 614] on p "Améthyste → paix intérieure et clairvoyance" at bounding box center [906, 622] width 1104 height 45
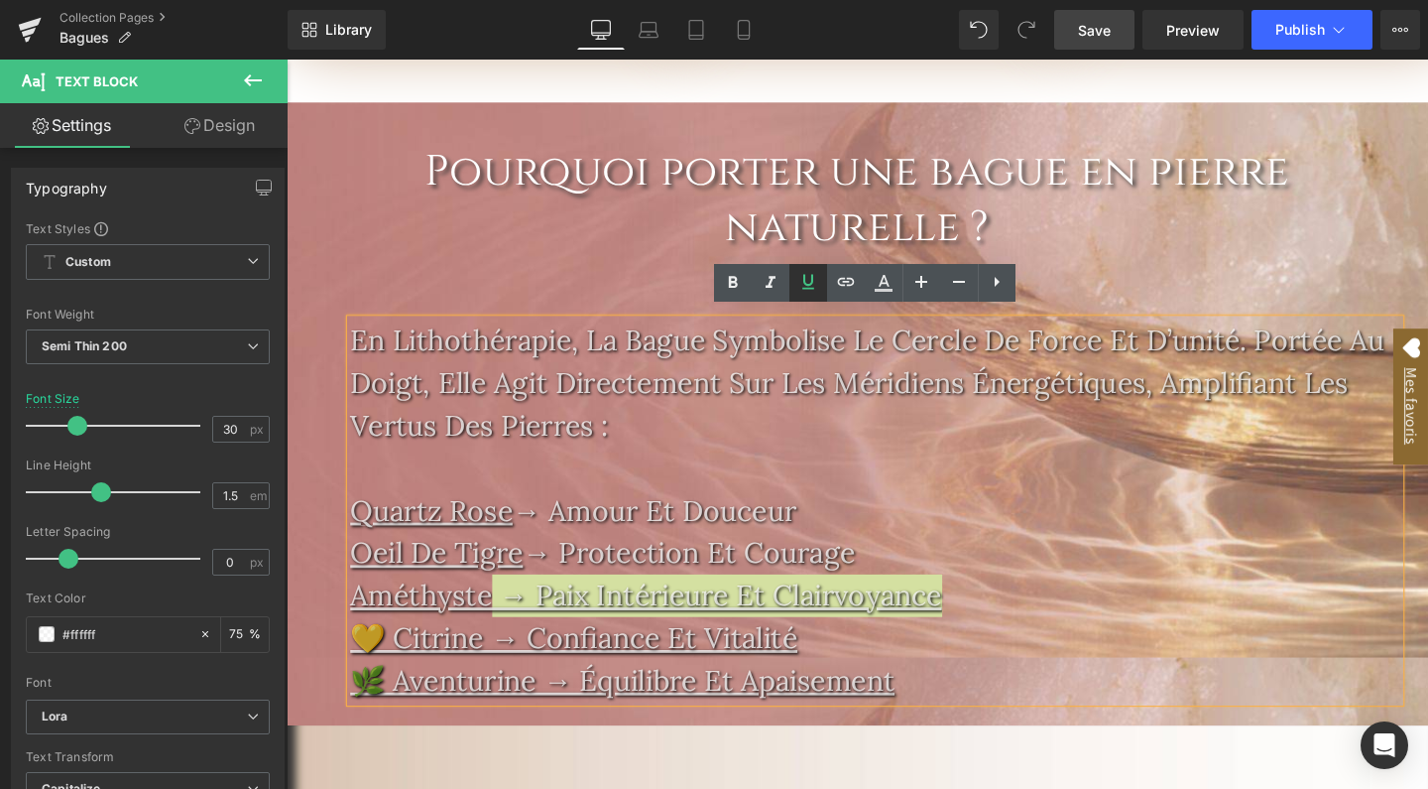
click at [809, 290] on icon at bounding box center [808, 282] width 24 height 24
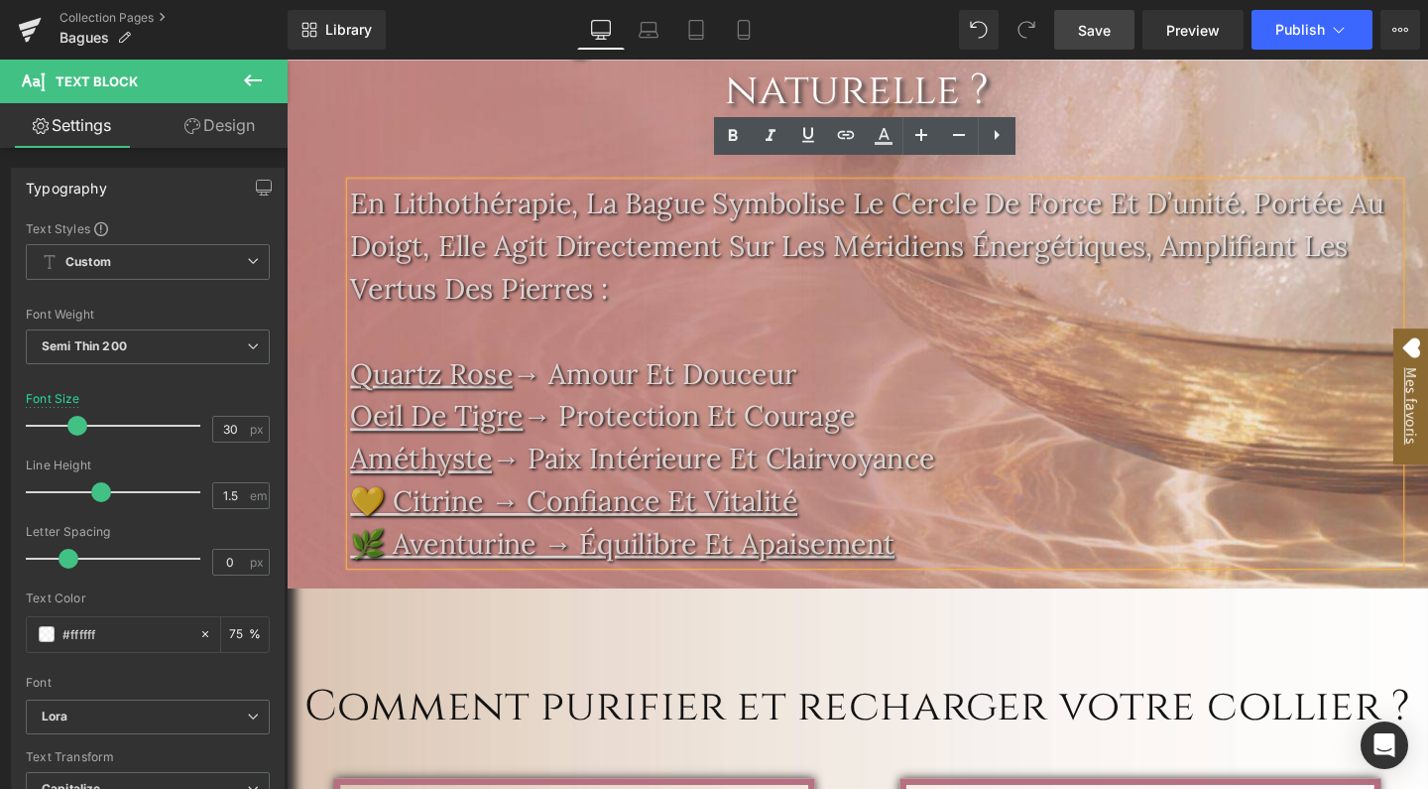
scroll to position [2098, 0]
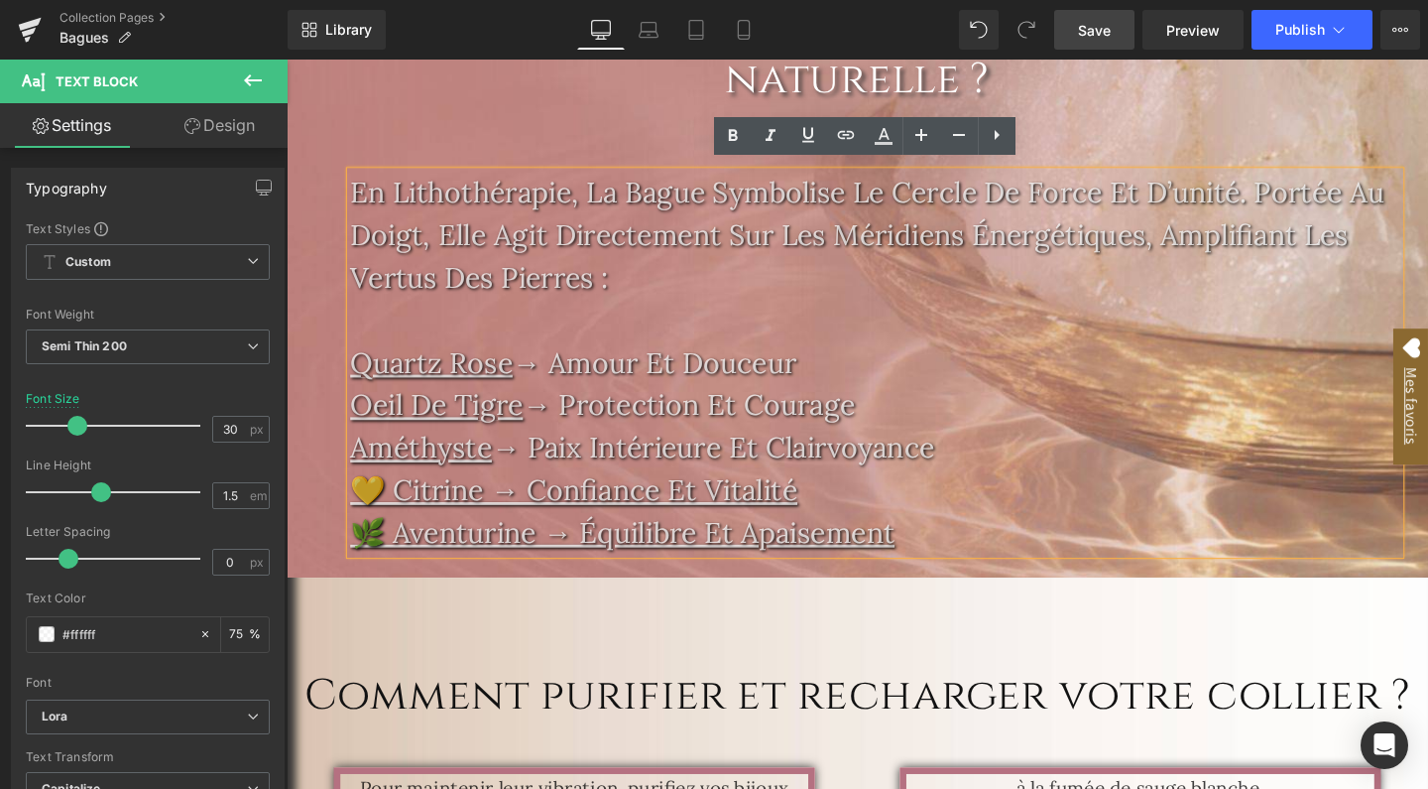
click at [389, 509] on u "💛 Citrine → confiance et vitalité" at bounding box center [589, 512] width 470 height 38
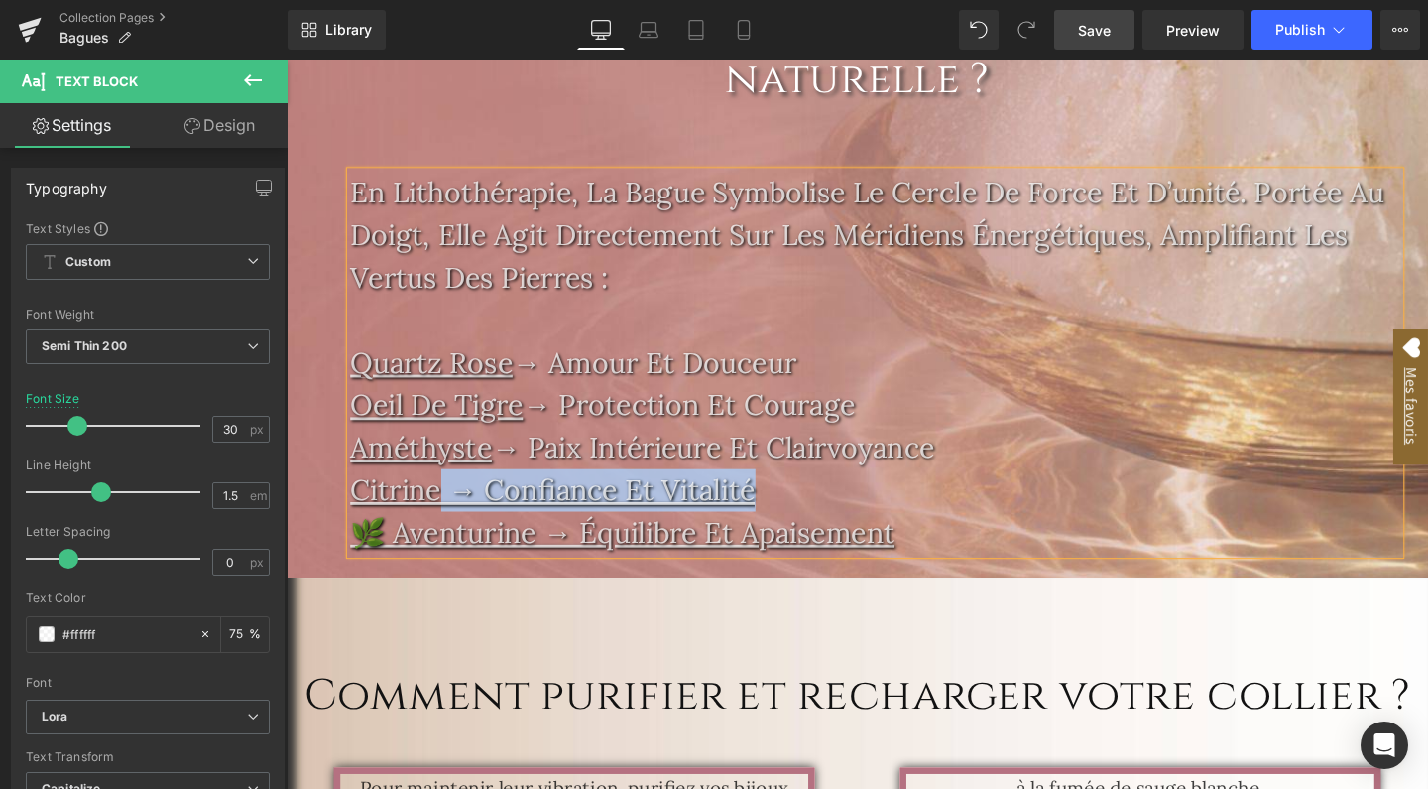
drag, startPoint x: 793, startPoint y: 509, endPoint x: 449, endPoint y: 496, distance: 344.4
click at [449, 496] on p "Citrine → confiance et vitalité" at bounding box center [906, 512] width 1104 height 45
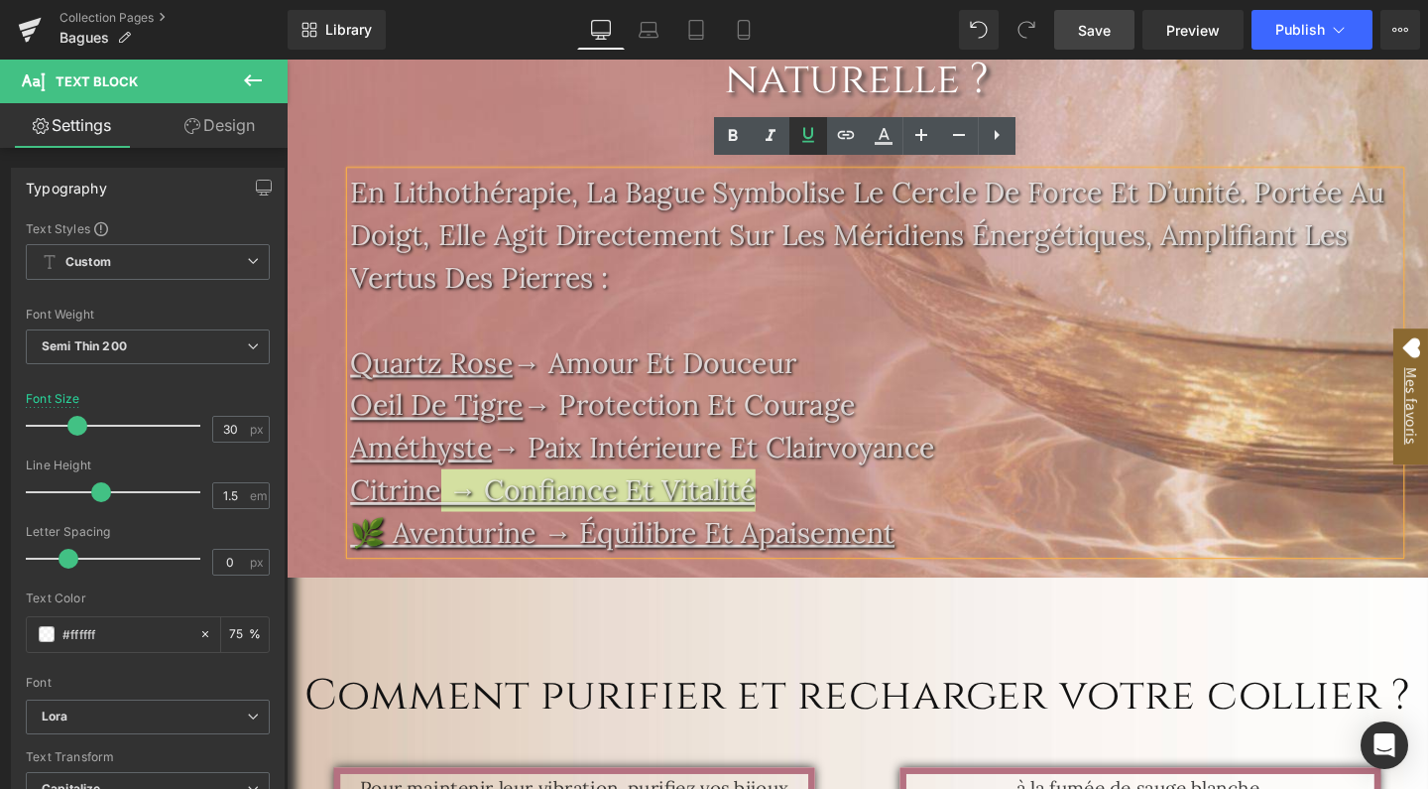
click at [817, 139] on icon at bounding box center [808, 135] width 24 height 24
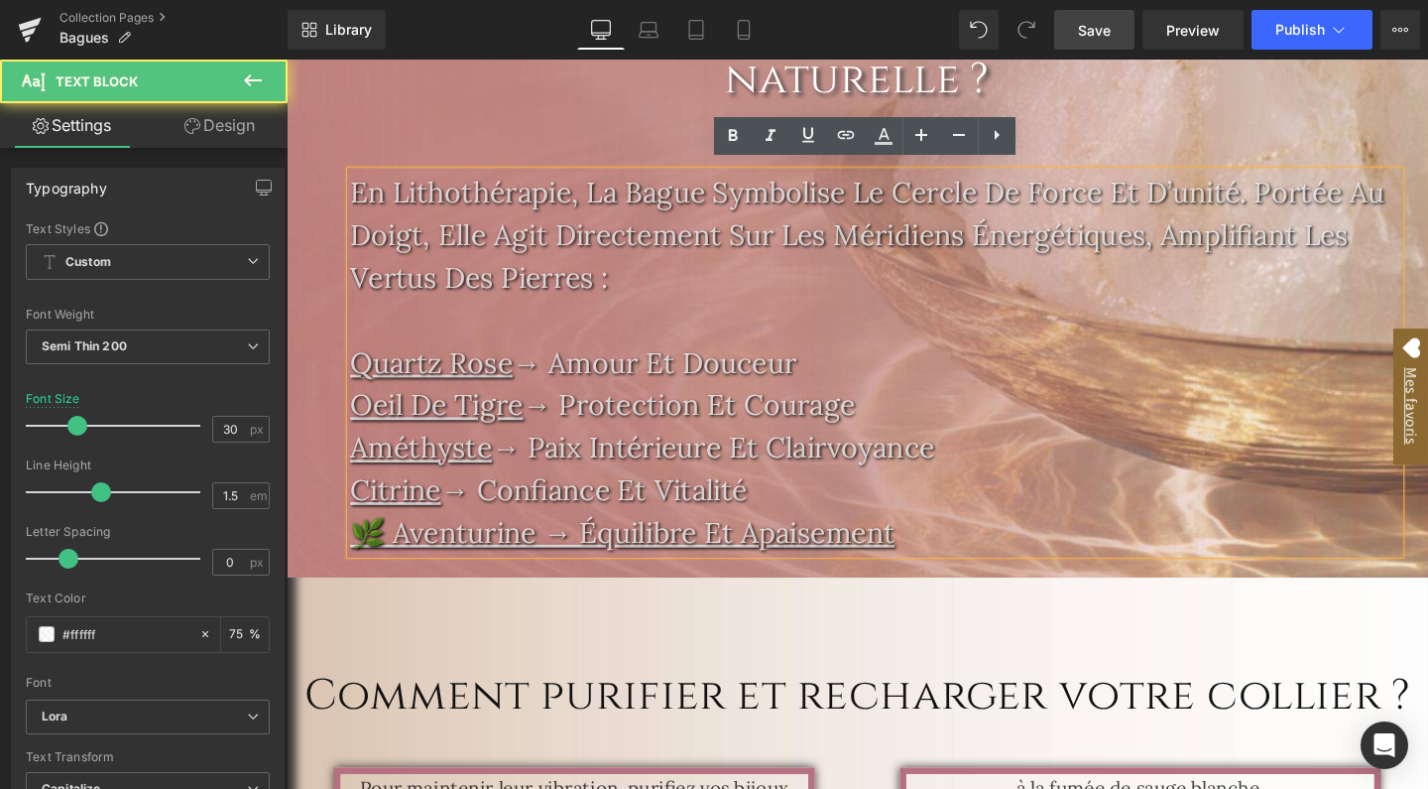
click at [387, 549] on u "🌿 Aventurine → équilibre et apaisement" at bounding box center [640, 557] width 572 height 38
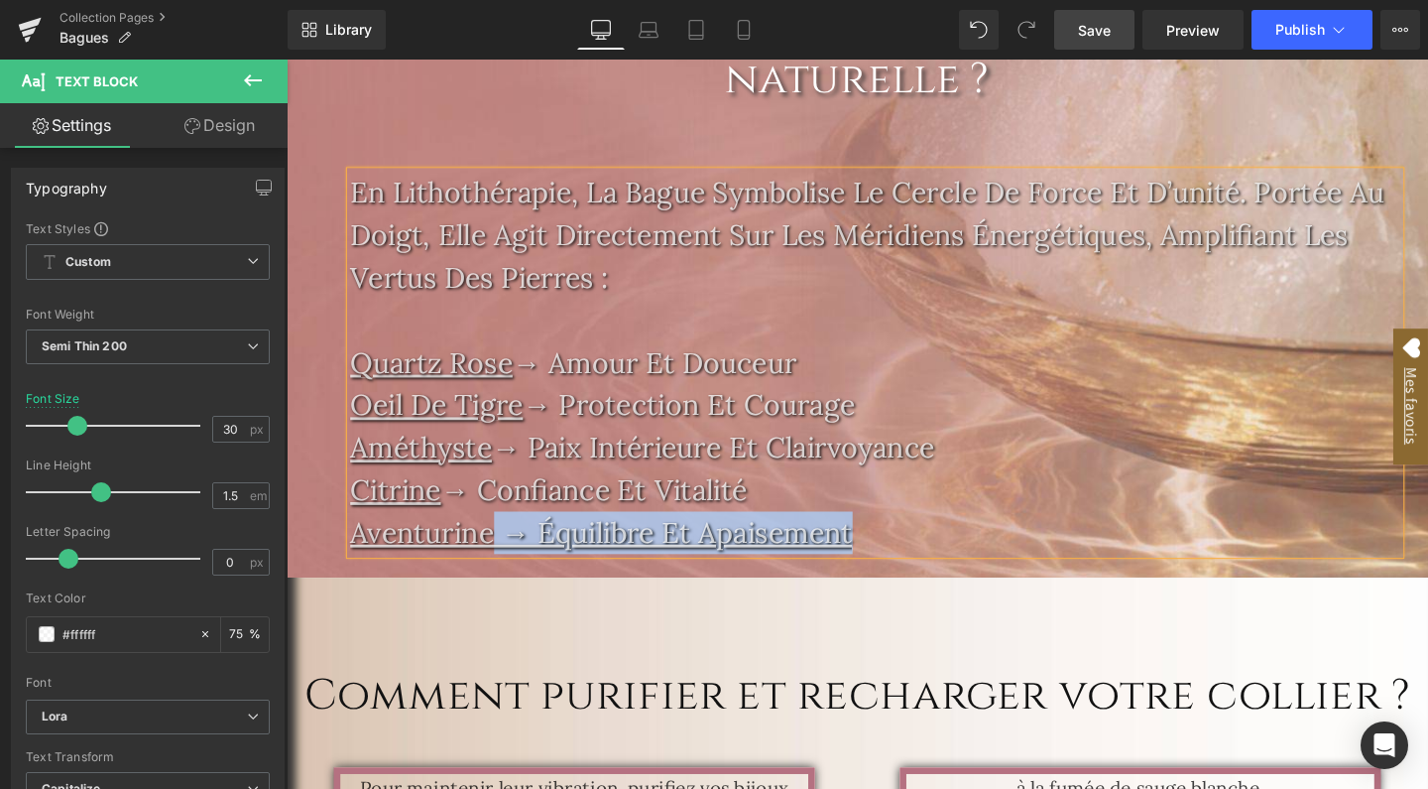
drag, startPoint x: 916, startPoint y: 547, endPoint x: 502, endPoint y: 539, distance: 414.7
click at [502, 539] on p "Aventurine → équilibre et apaisement" at bounding box center [906, 557] width 1104 height 45
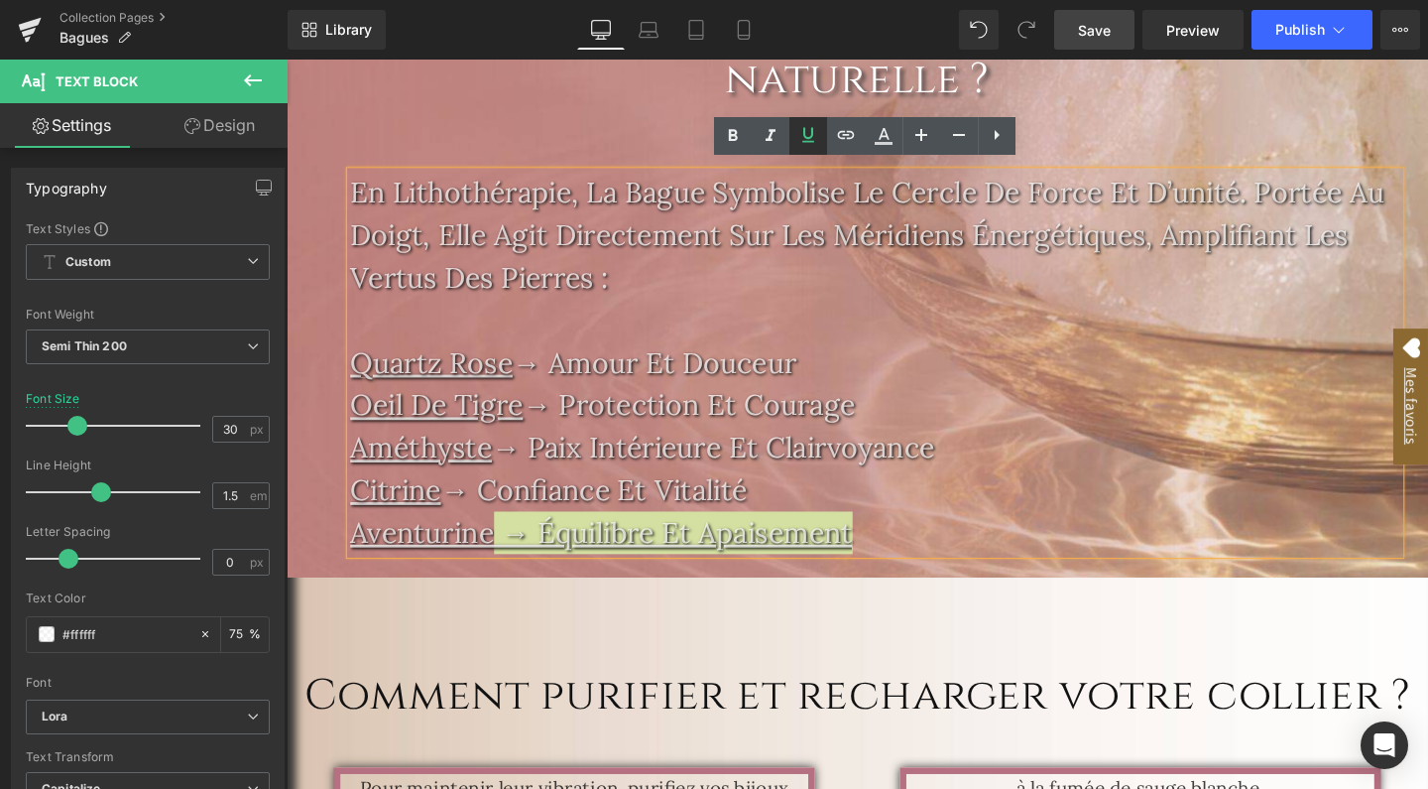
drag, startPoint x: 804, startPoint y: 146, endPoint x: 551, endPoint y: 207, distance: 260.3
click at [804, 146] on icon at bounding box center [808, 135] width 24 height 24
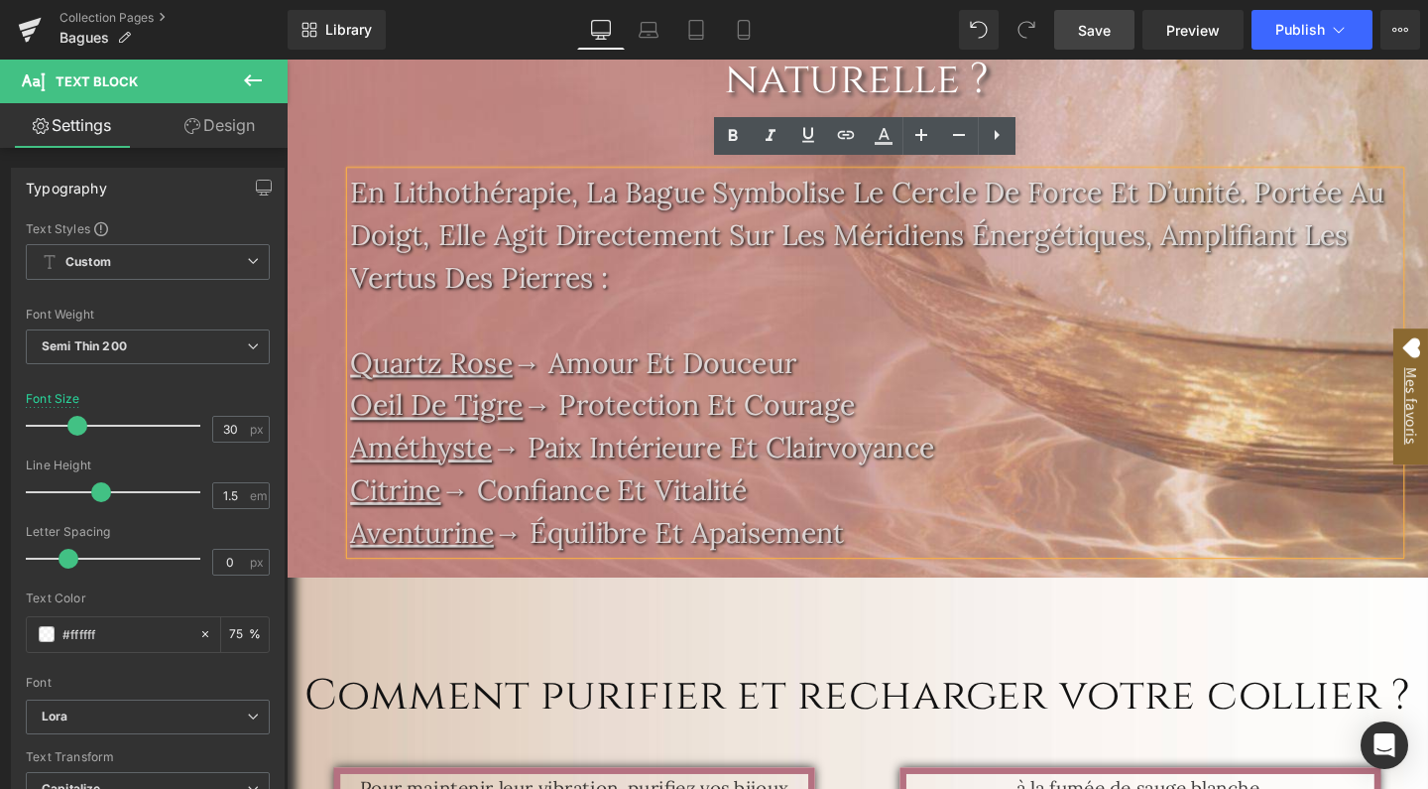
click at [901, 562] on p "Aventurine → équilibre et apaisement" at bounding box center [906, 557] width 1104 height 45
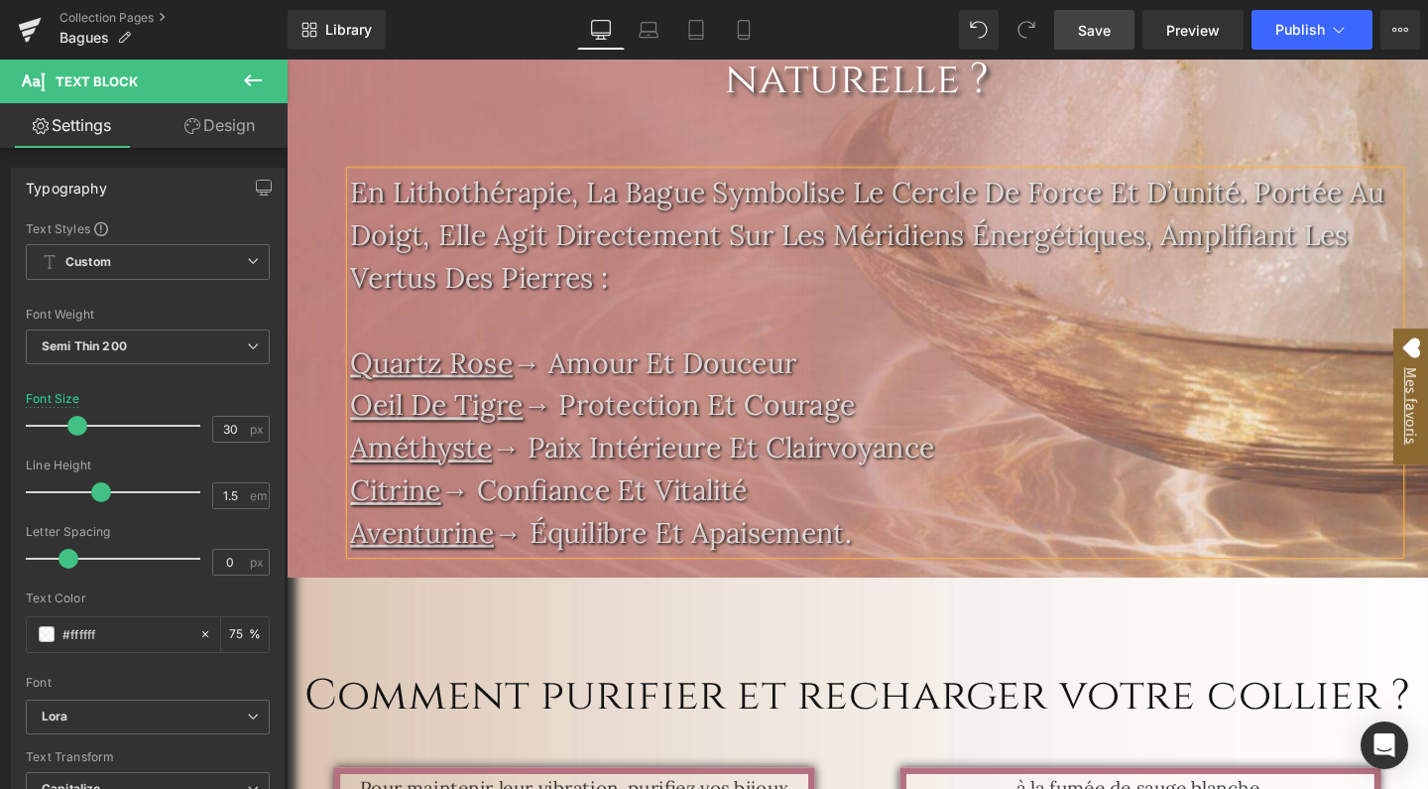
click at [880, 559] on p "Aventurine → équilibre et apaisement." at bounding box center [906, 557] width 1104 height 45
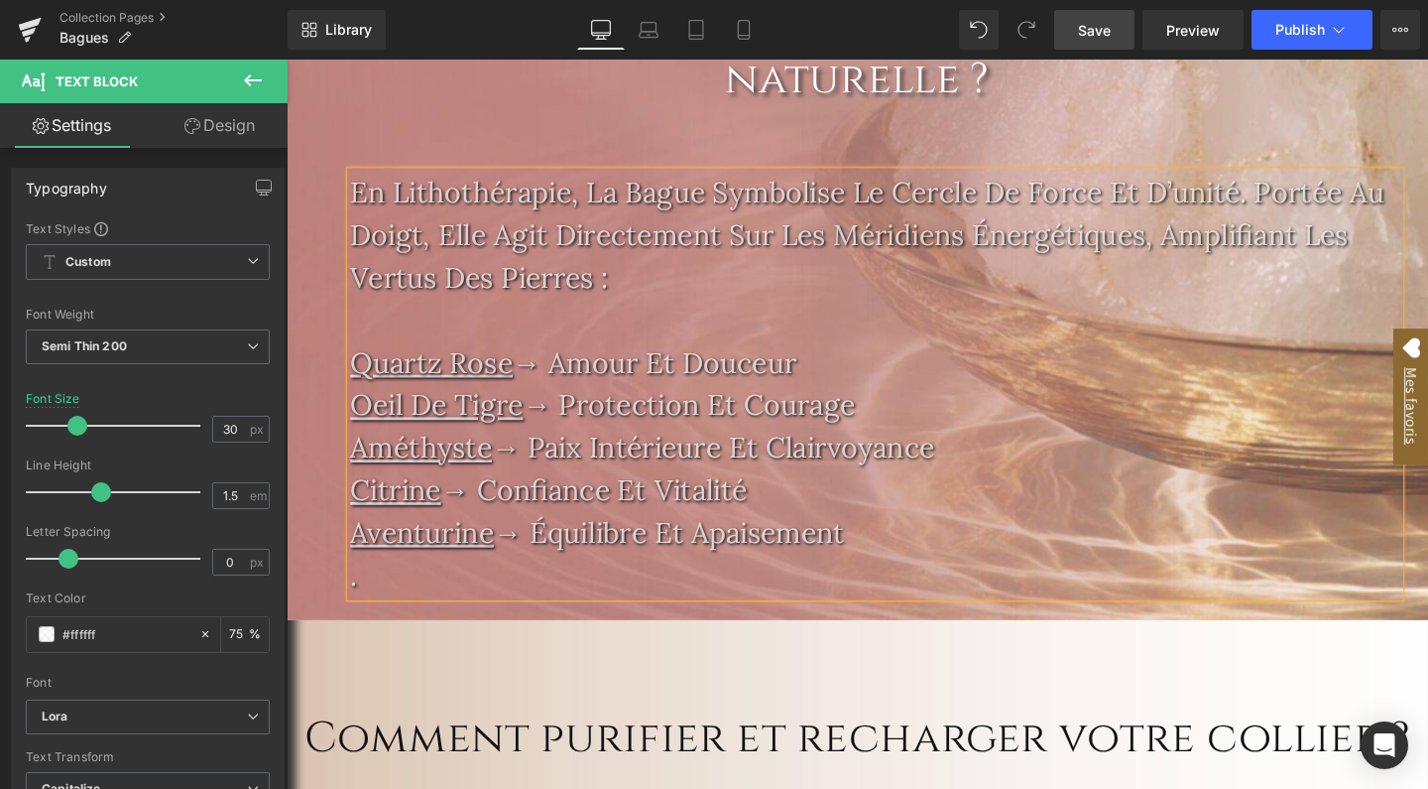
click at [571, 585] on p "." at bounding box center [906, 601] width 1104 height 45
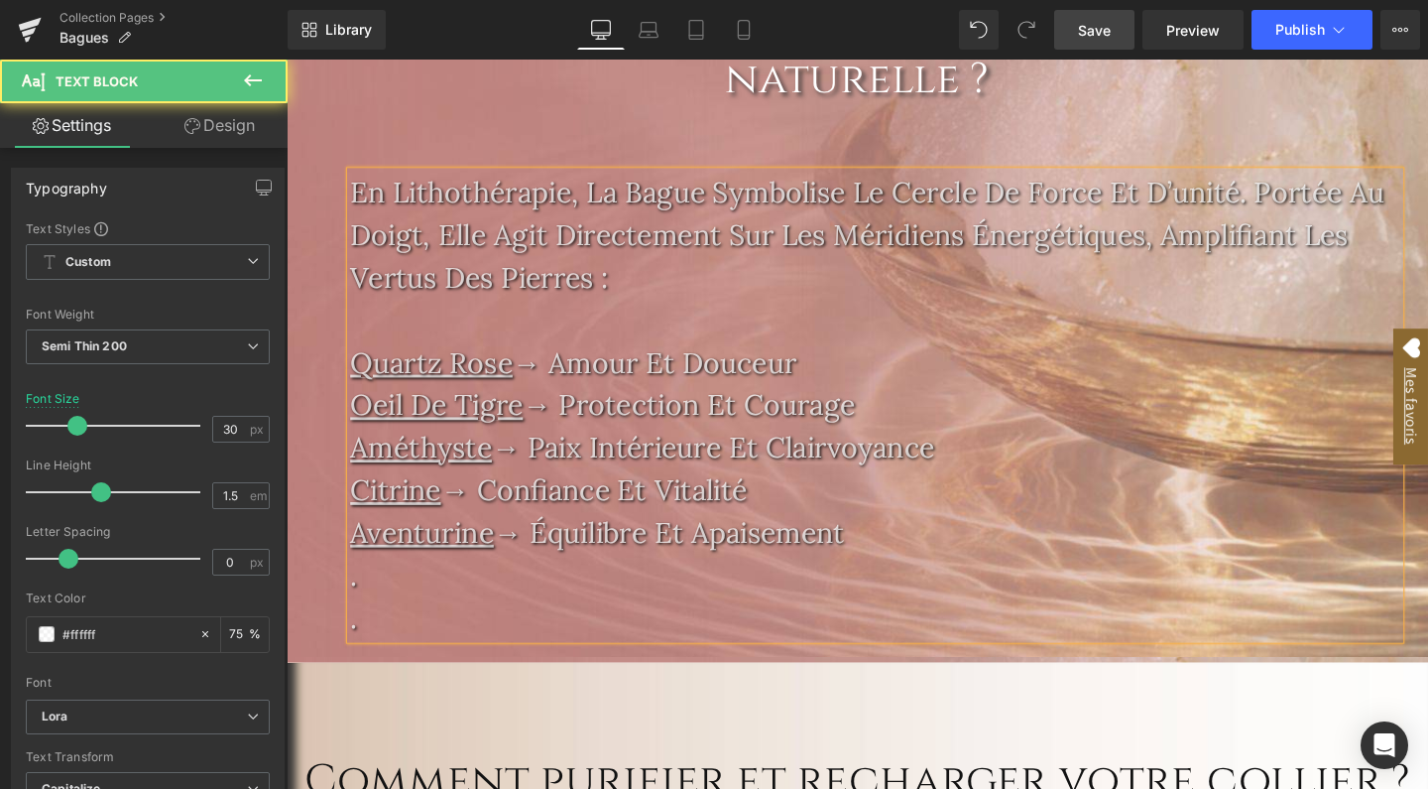
click at [369, 608] on p "." at bounding box center [906, 601] width 1104 height 45
click at [369, 643] on p "." at bounding box center [906, 646] width 1104 height 45
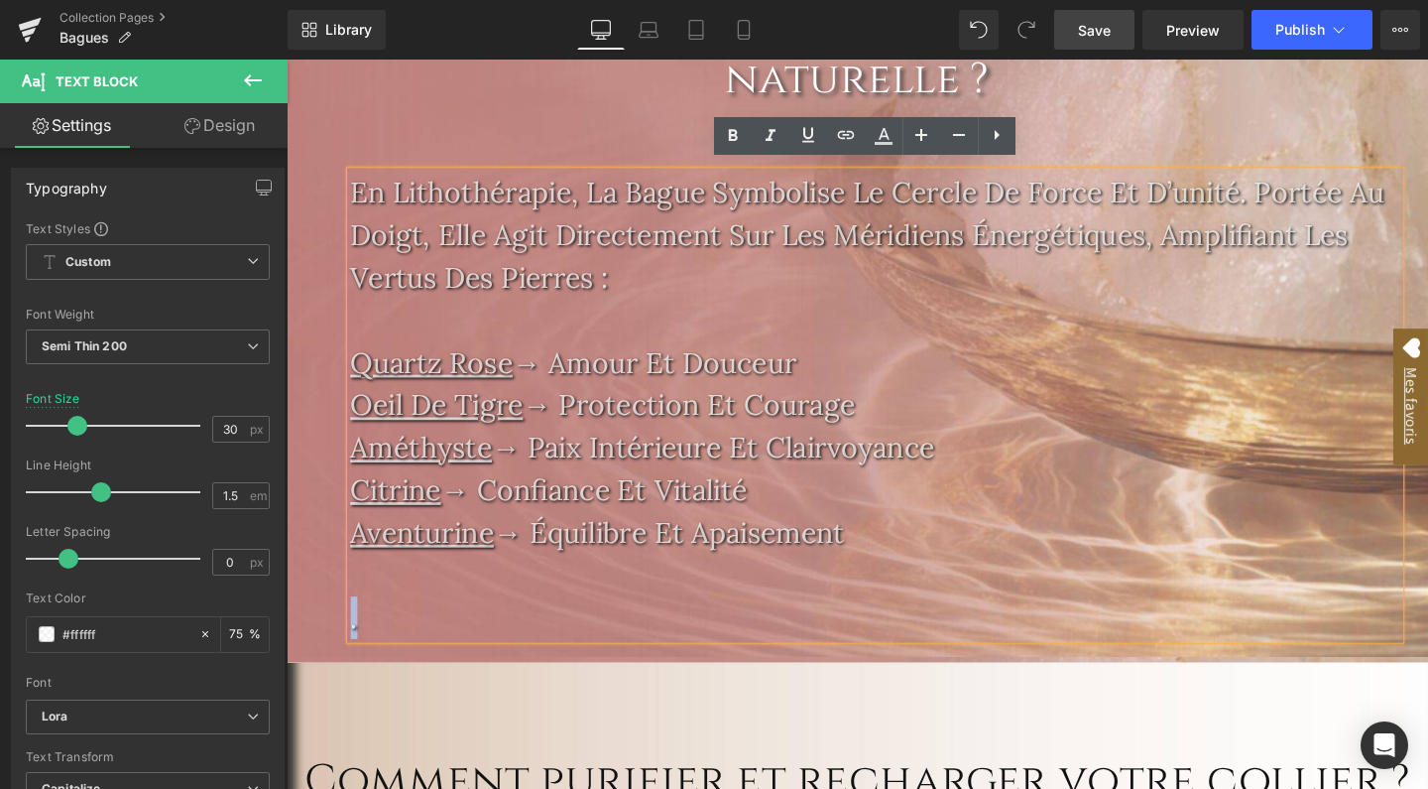
drag, startPoint x: 369, startPoint y: 643, endPoint x: 336, endPoint y: 643, distance: 32.7
click at [336, 643] on div "Pourquoi porter une bague en pierre naturelle ? Heading En lithothérapie, la ba…" at bounding box center [887, 331] width 1200 height 704
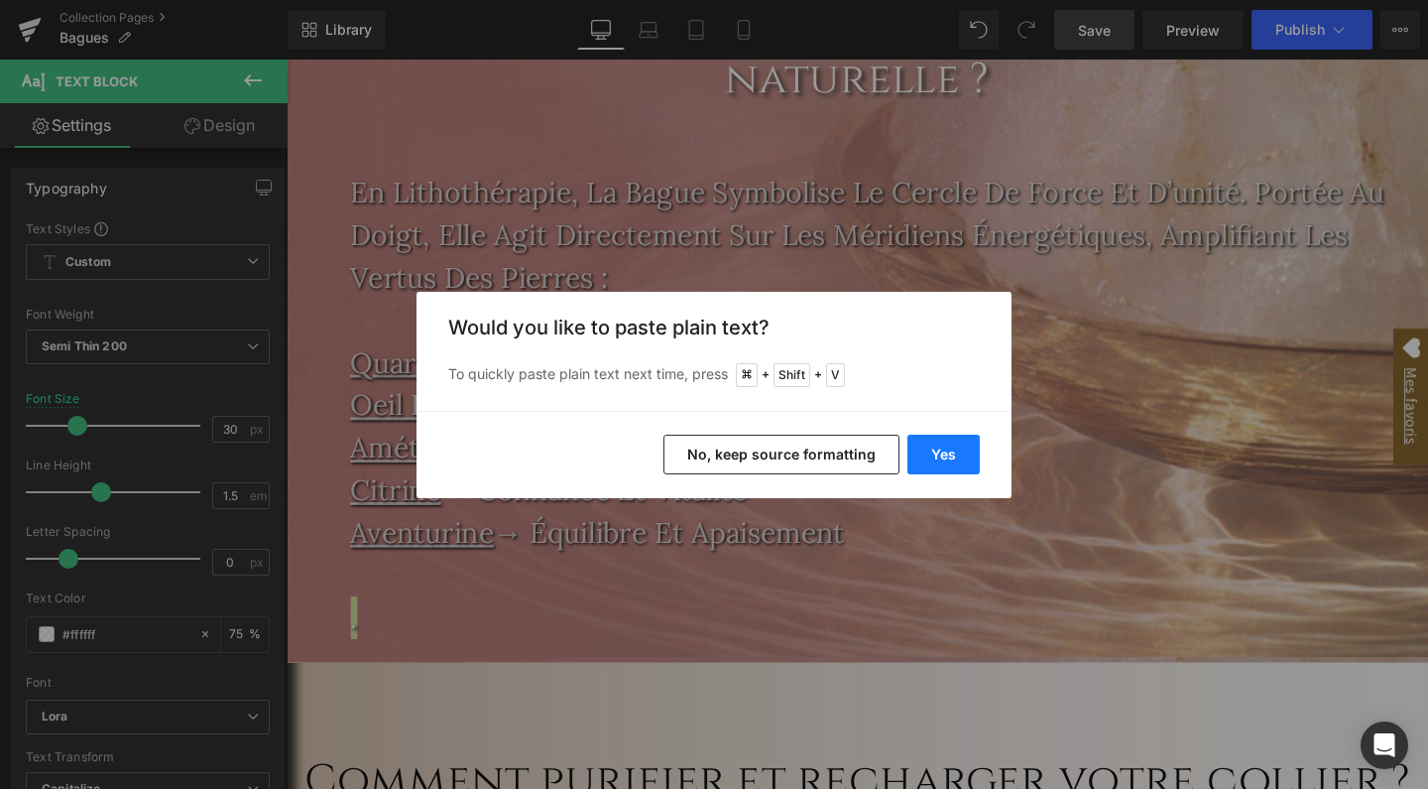
click at [964, 449] on button "Yes" at bounding box center [944, 454] width 72 height 40
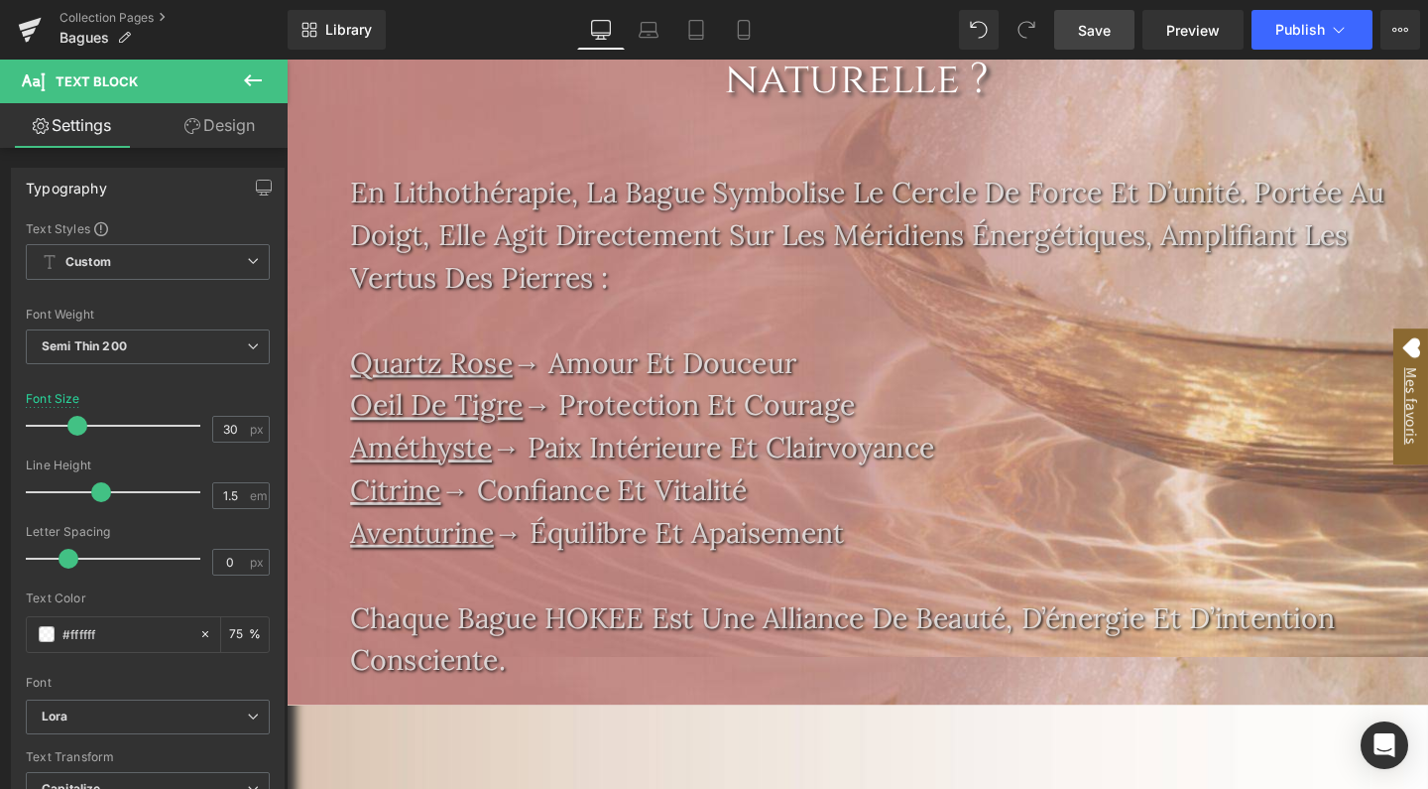
click at [1114, 31] on link "Save" at bounding box center [1094, 30] width 80 height 40
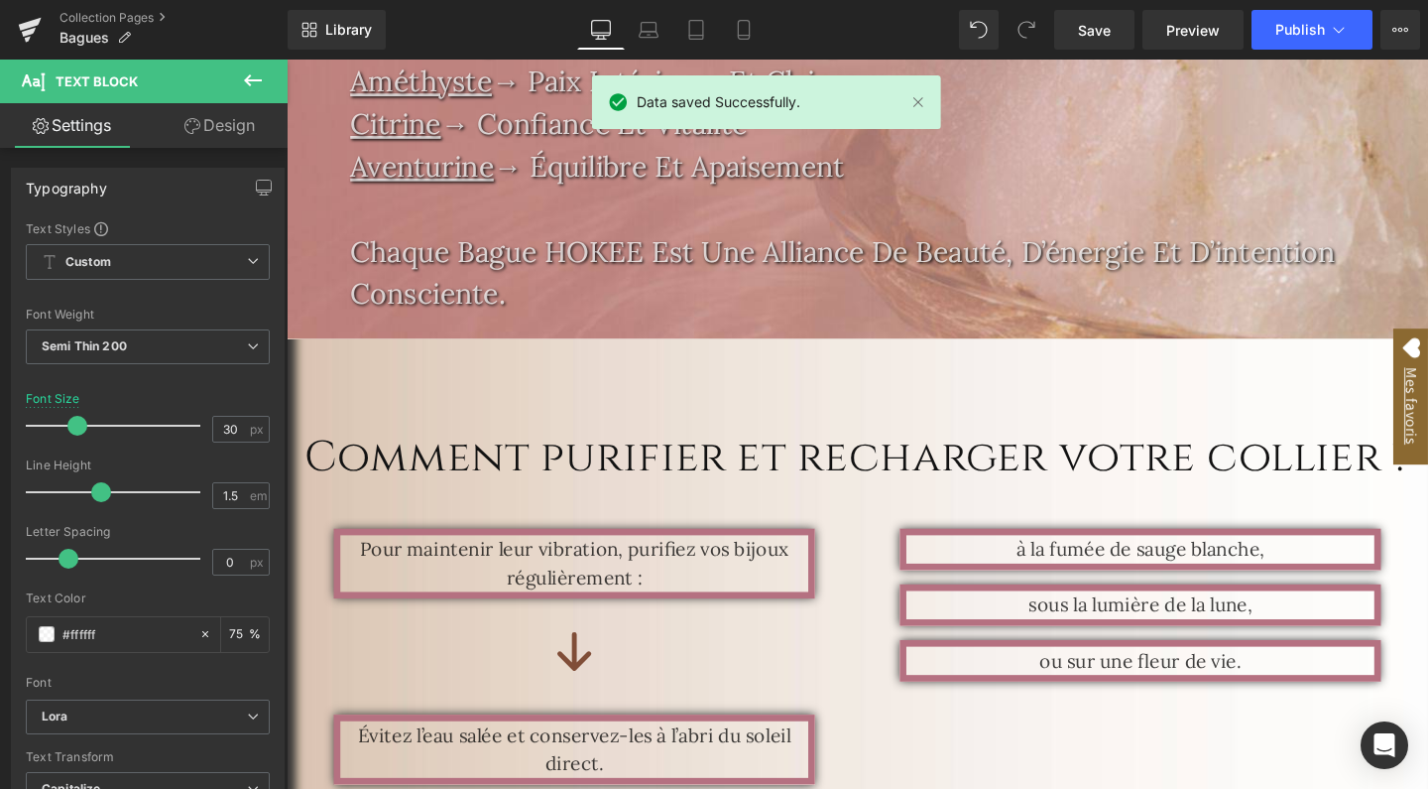
scroll to position [2491, 0]
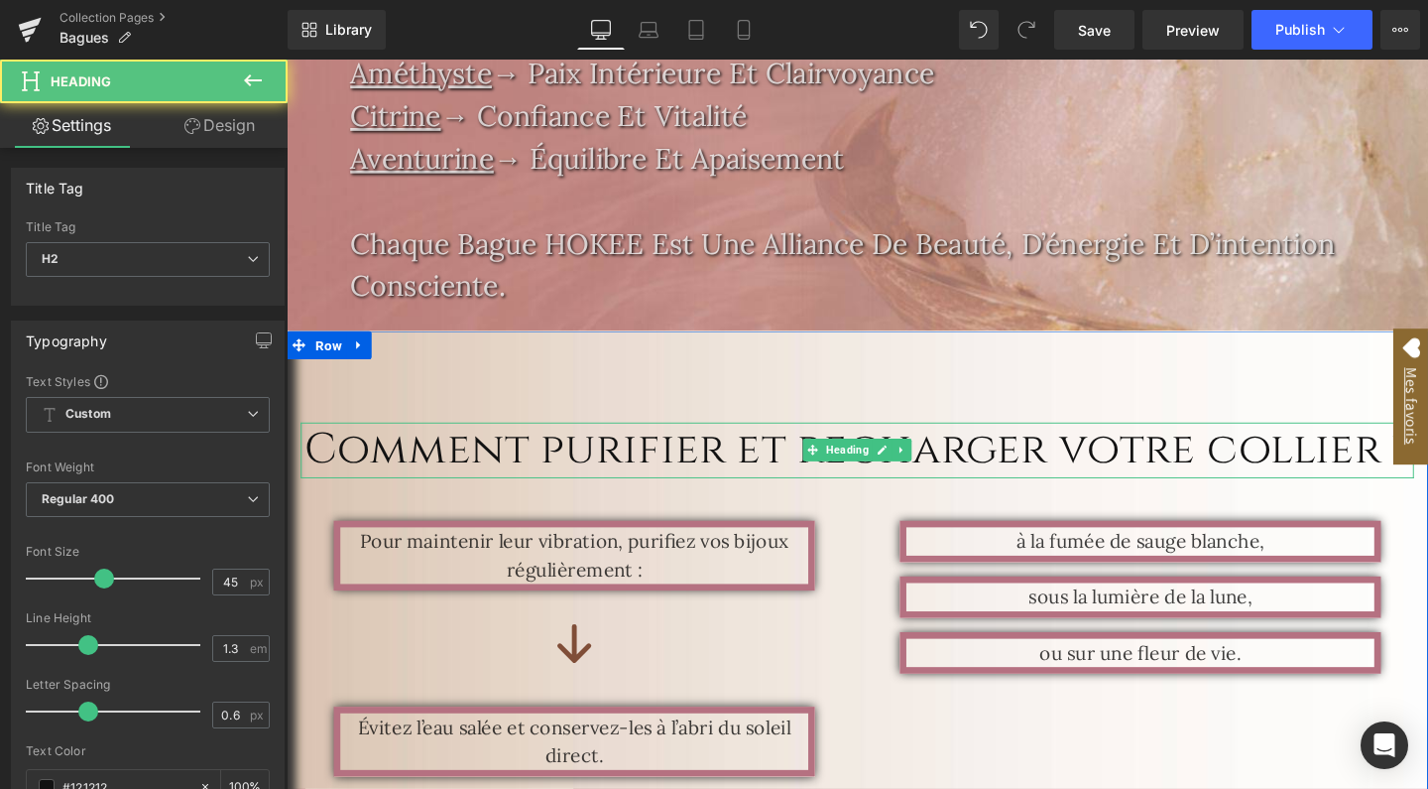
click at [755, 464] on h2 "Comment purifier et recharger votre collier ?" at bounding box center [887, 470] width 1170 height 59
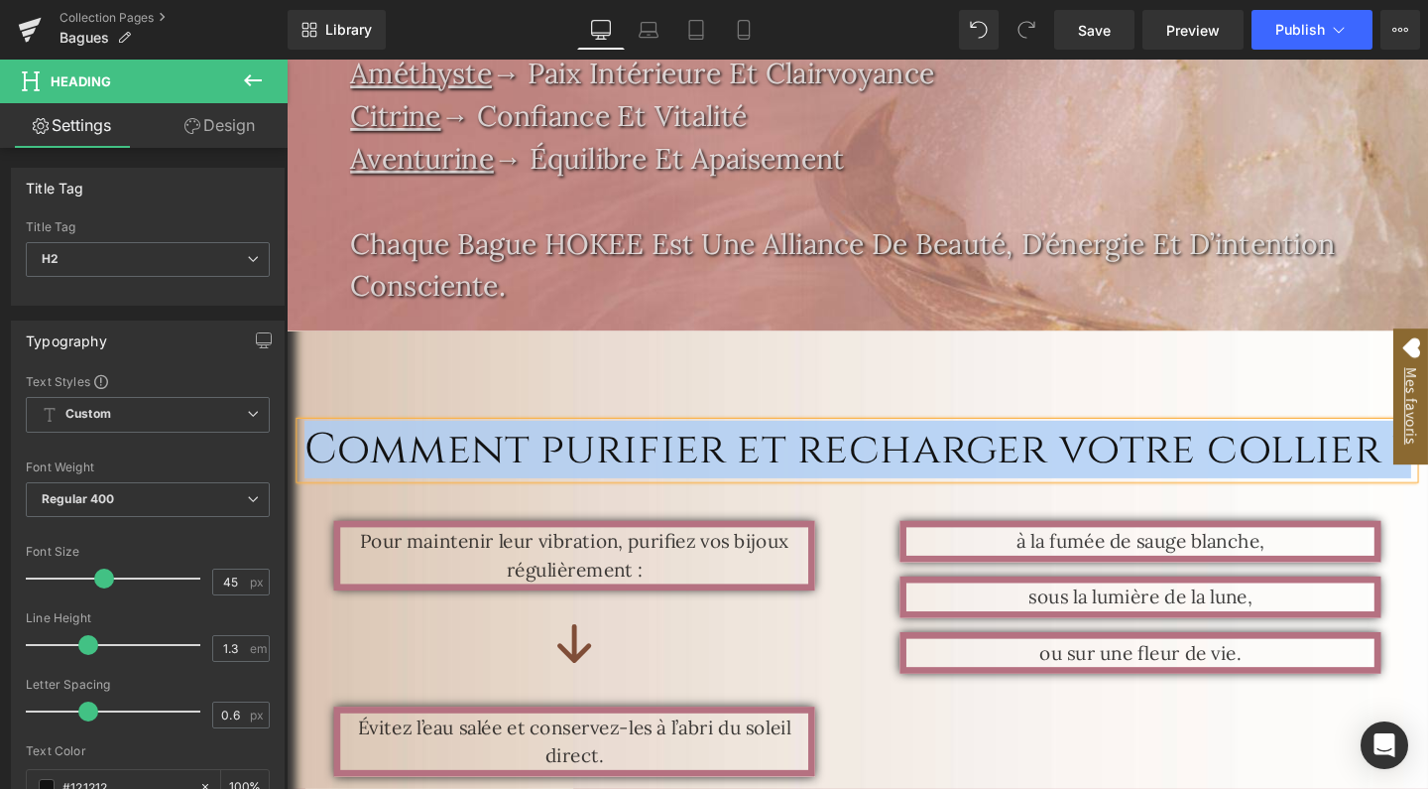
paste div
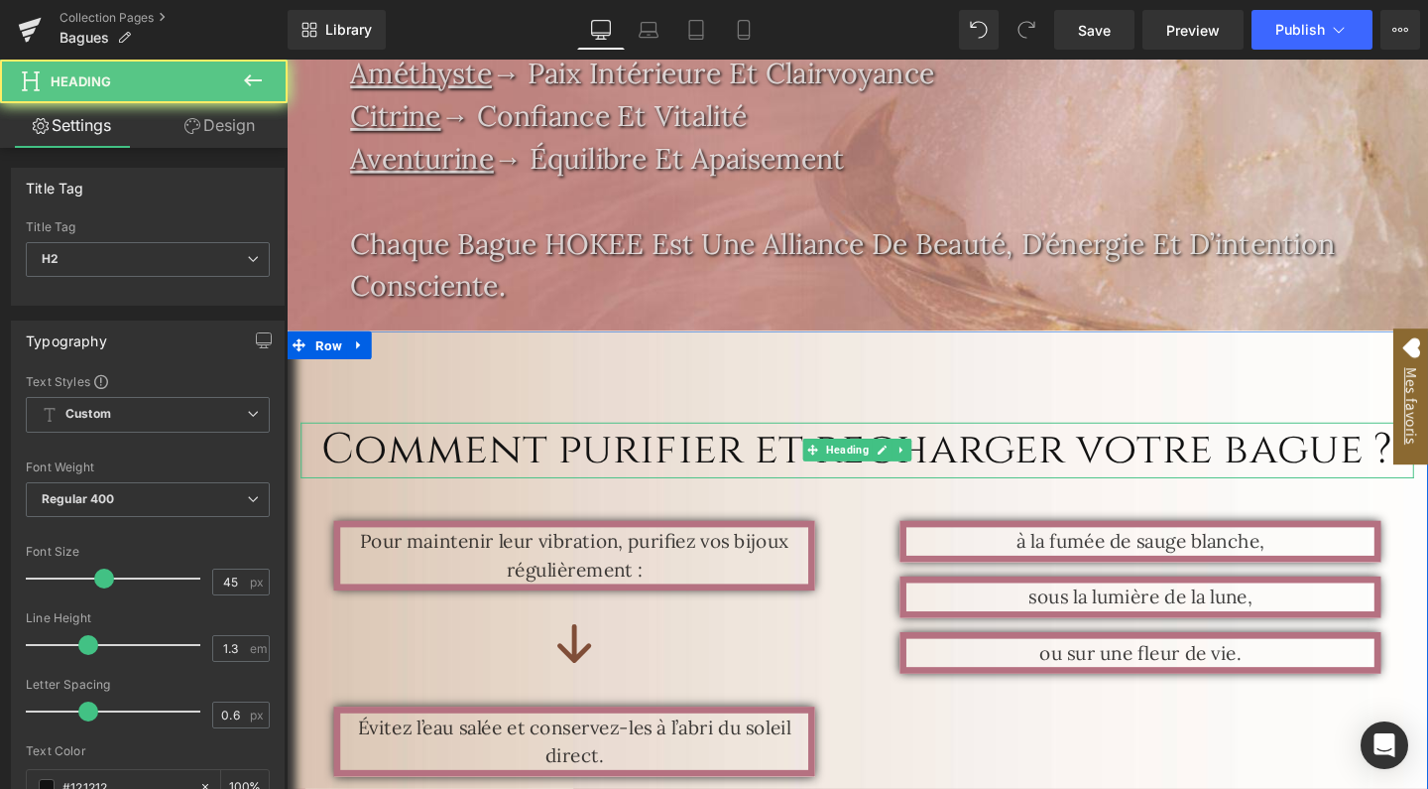
click at [498, 481] on h2 "Comment purifier et recharger votre bague ?" at bounding box center [887, 470] width 1170 height 59
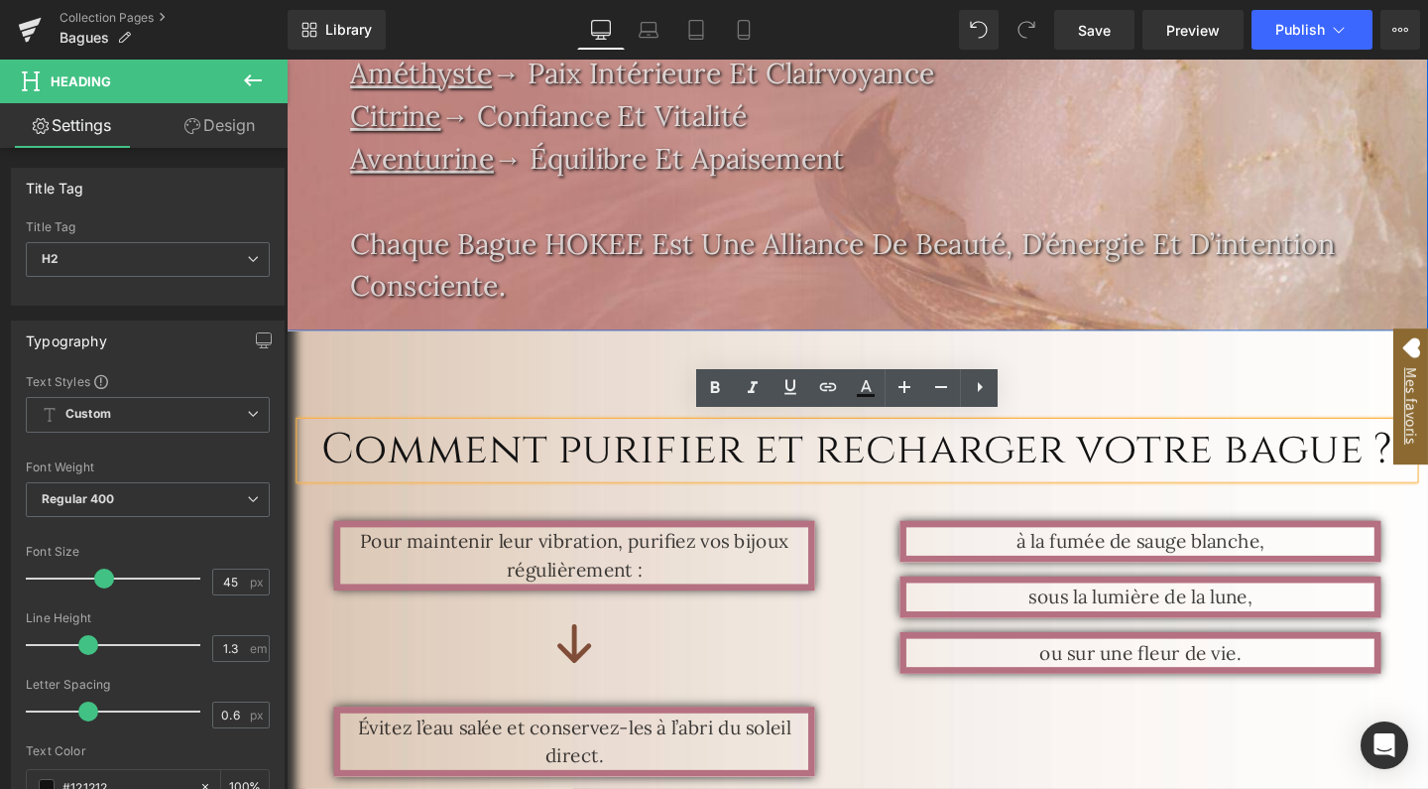
click at [236, 111] on link "Design" at bounding box center [220, 125] width 144 height 45
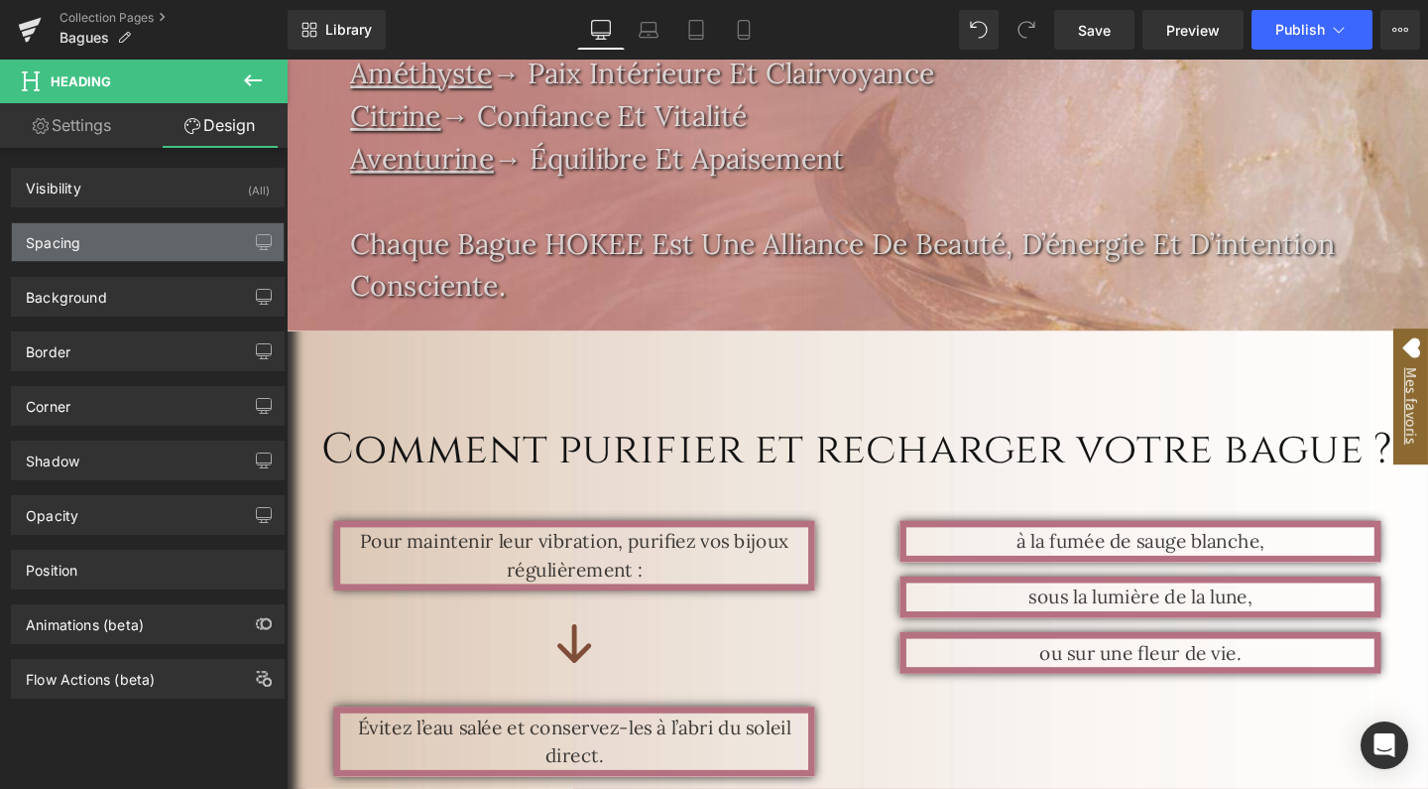
click at [65, 240] on div "Spacing" at bounding box center [53, 237] width 55 height 28
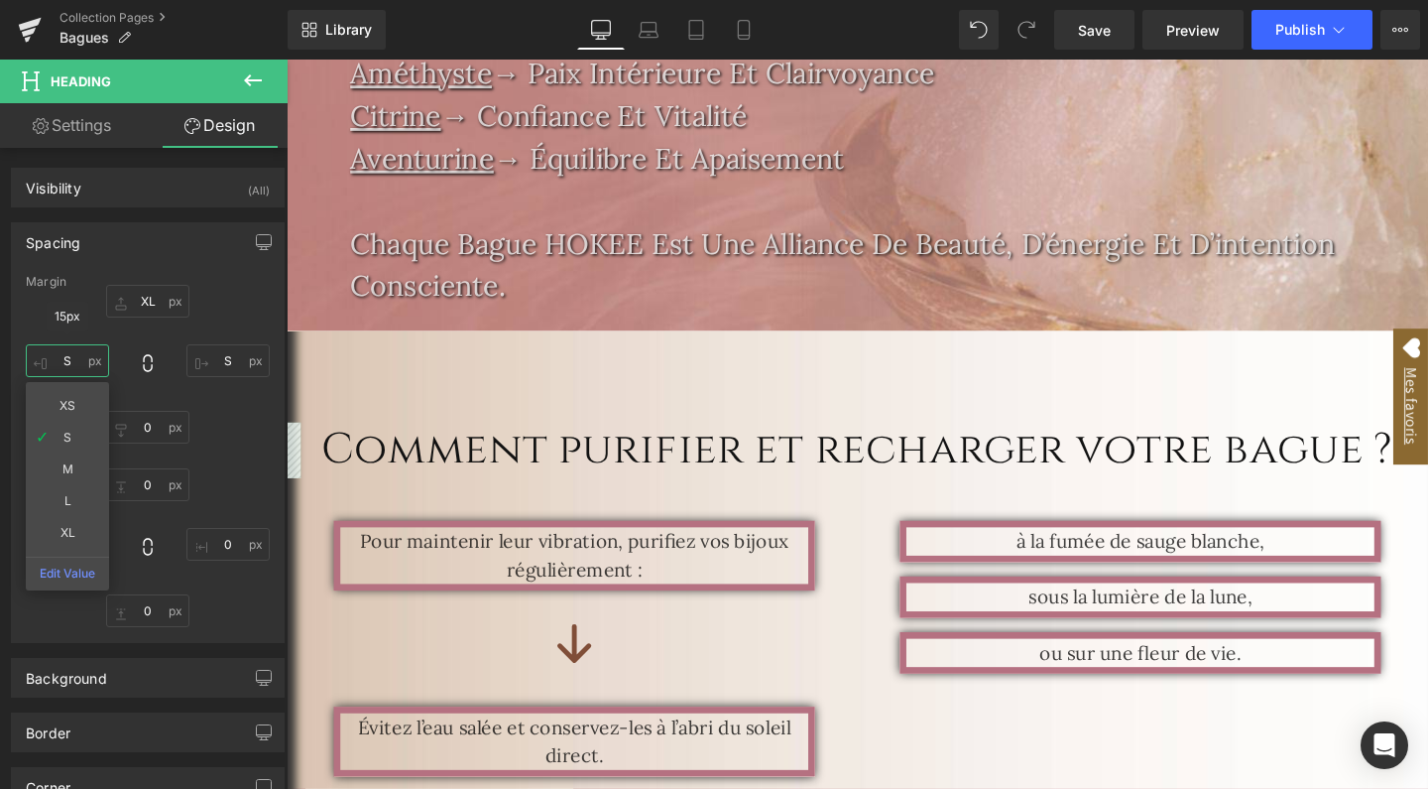
click at [77, 363] on input "S" at bounding box center [67, 360] width 83 height 33
type input "M"
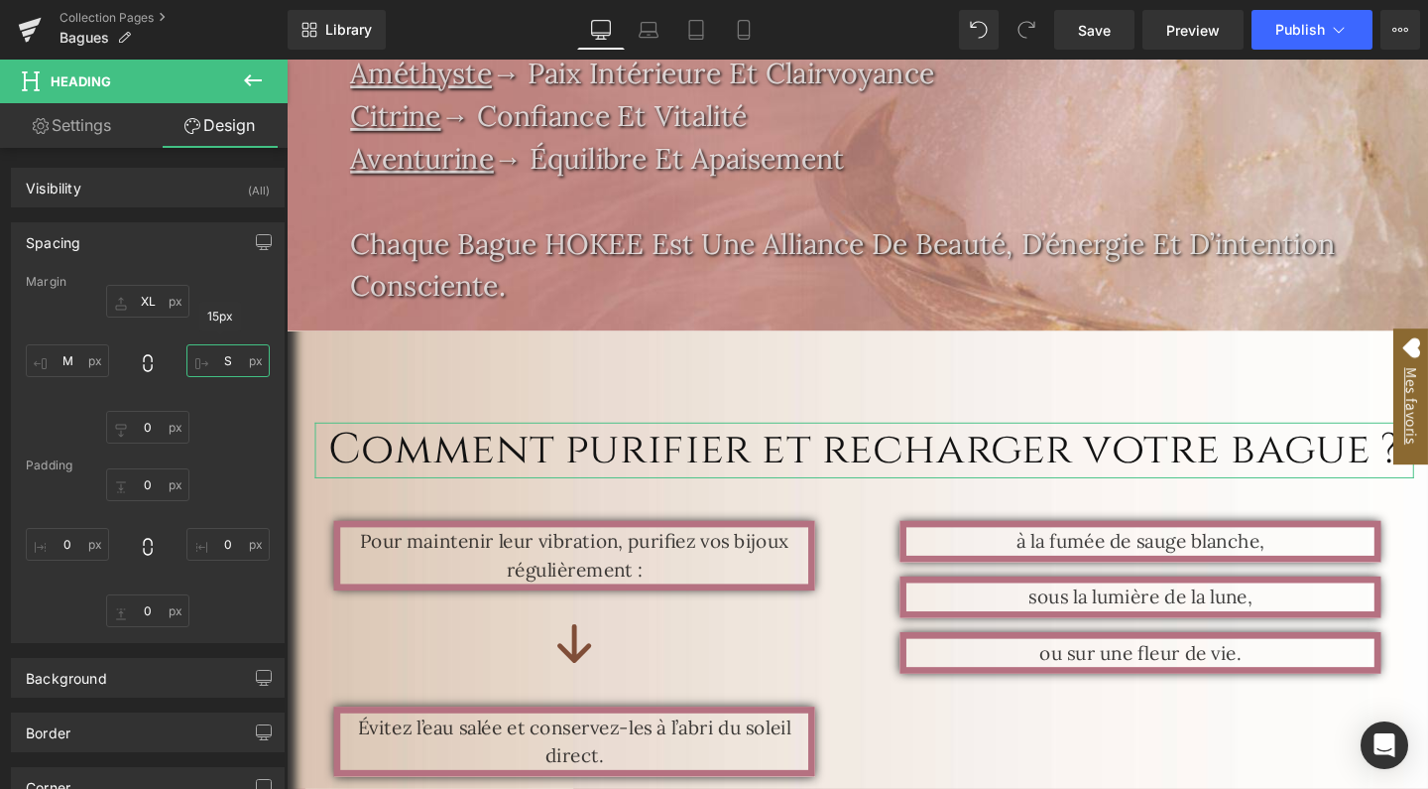
click at [214, 360] on input "S" at bounding box center [227, 360] width 83 height 33
type input "M"
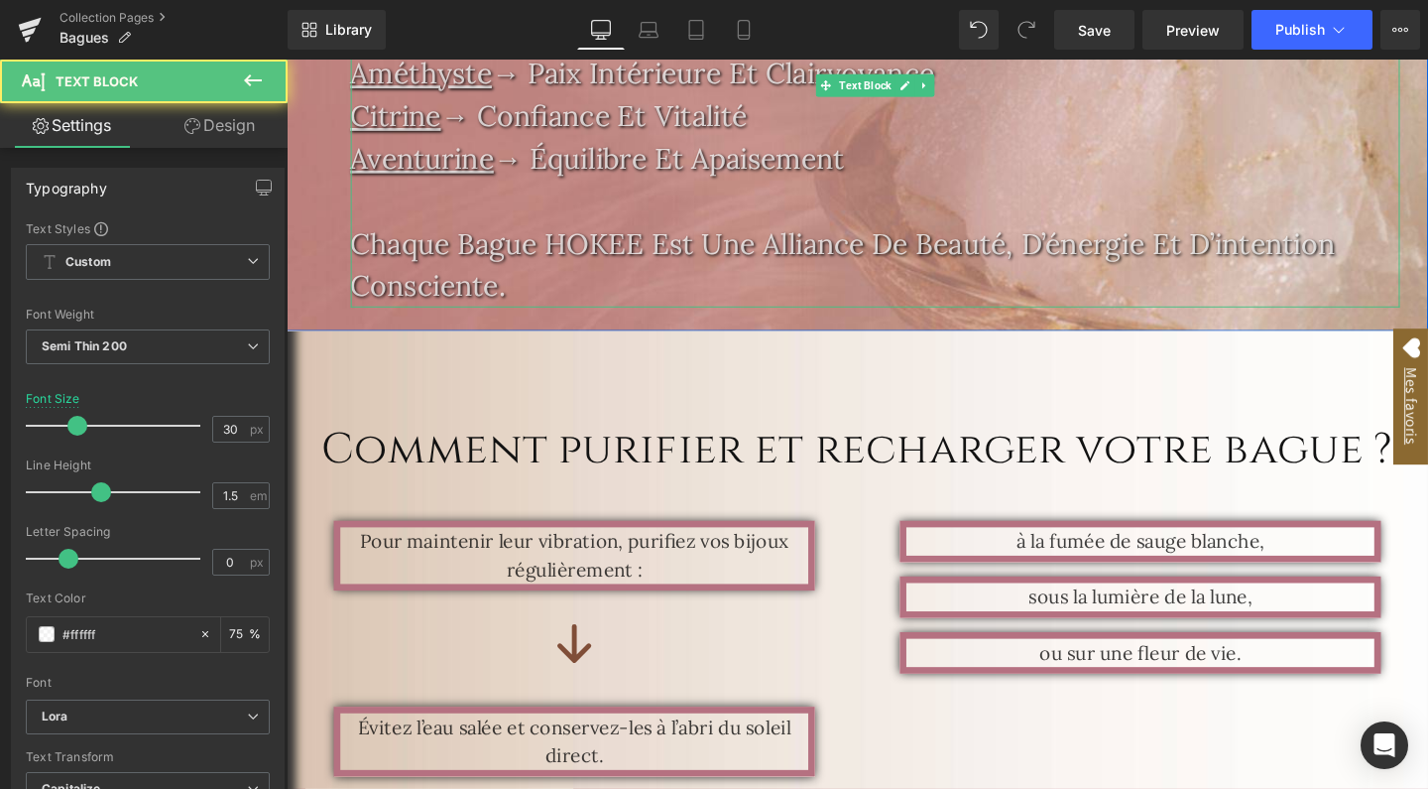
click at [496, 237] on p "Chaque bague HOKEE est une alliance de beauté, d’énergie et d’intention conscie…" at bounding box center [906, 275] width 1104 height 89
click at [229, 129] on link "Design" at bounding box center [220, 125] width 144 height 45
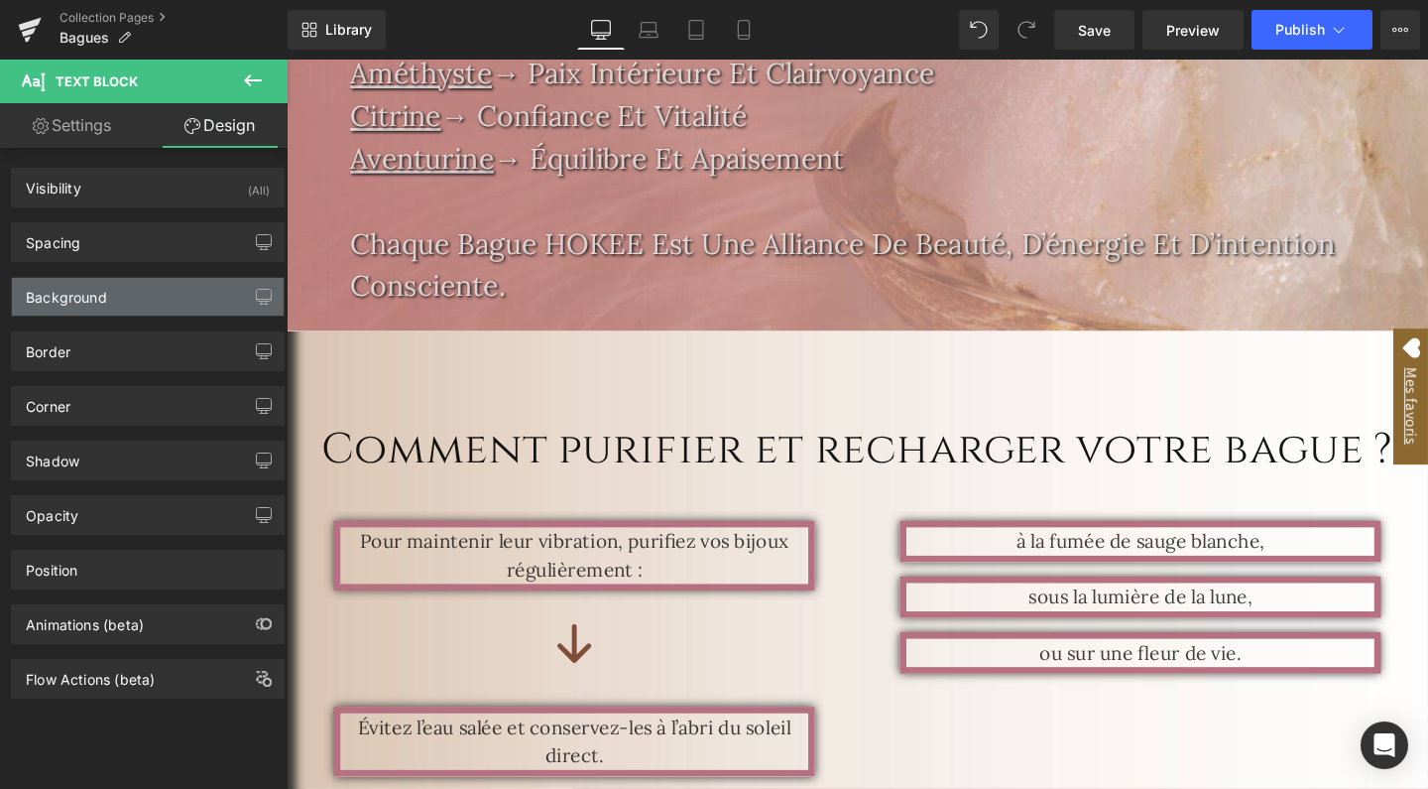
type input "0"
type input "M"
type input "S"
type input "XL"
type input "0"
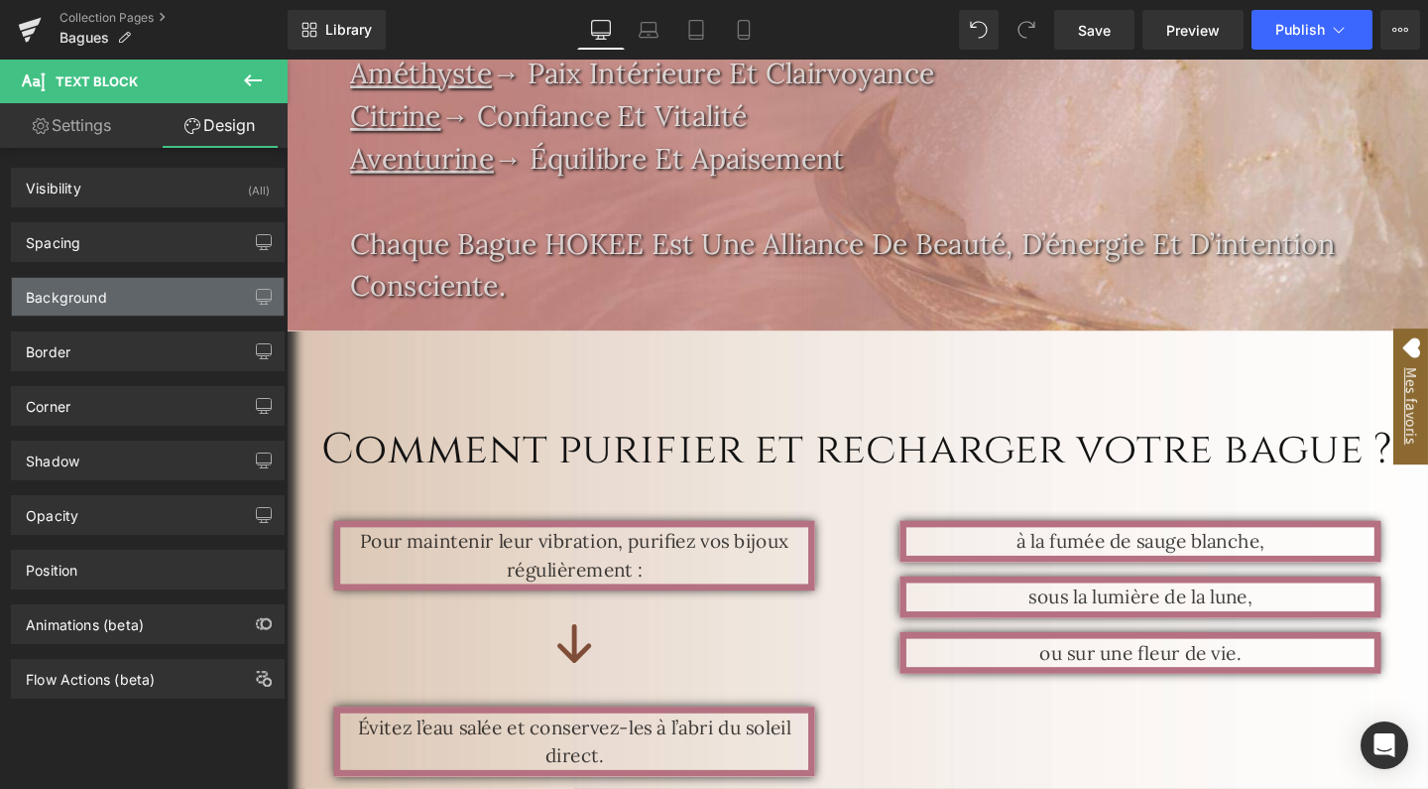
type input "0"
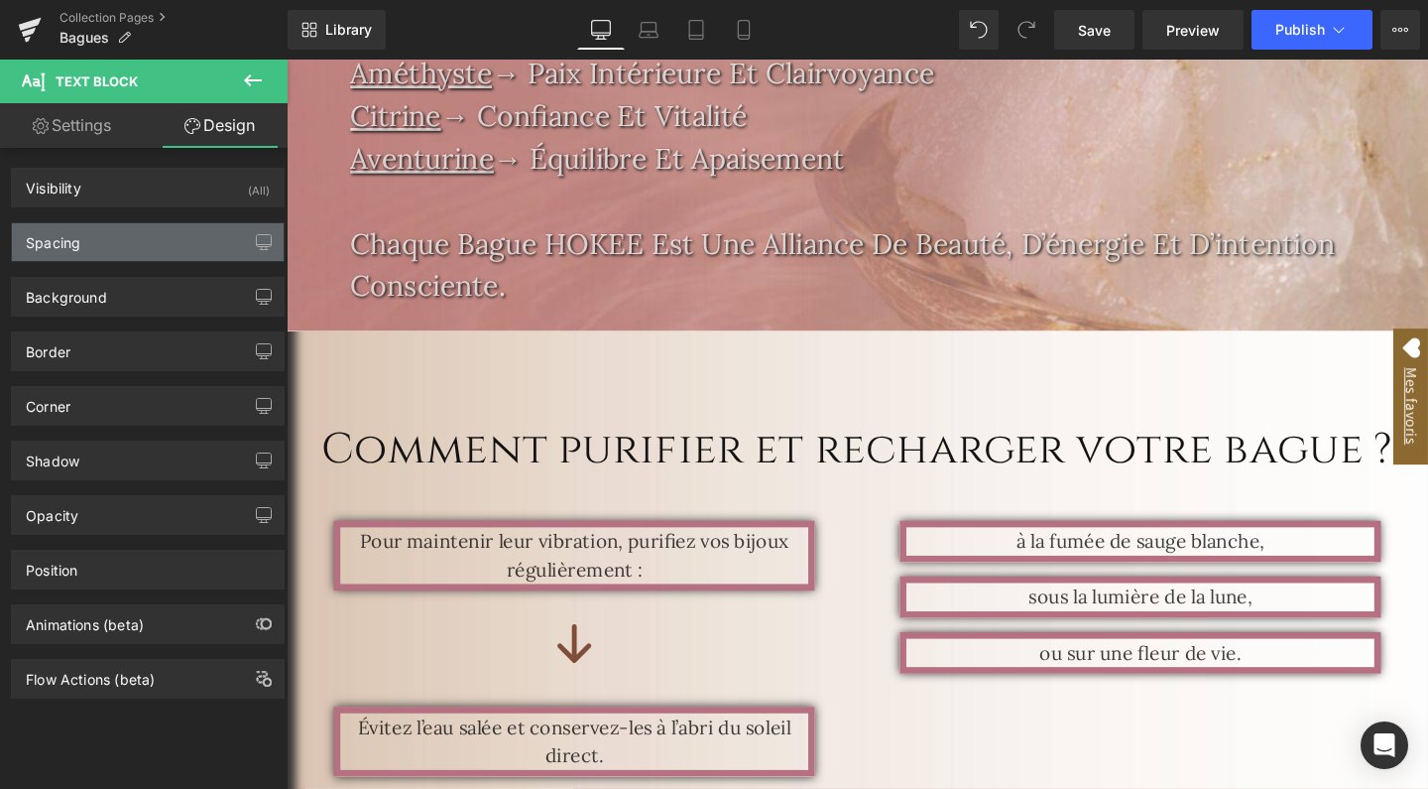
click at [98, 250] on div "Spacing" at bounding box center [148, 242] width 272 height 38
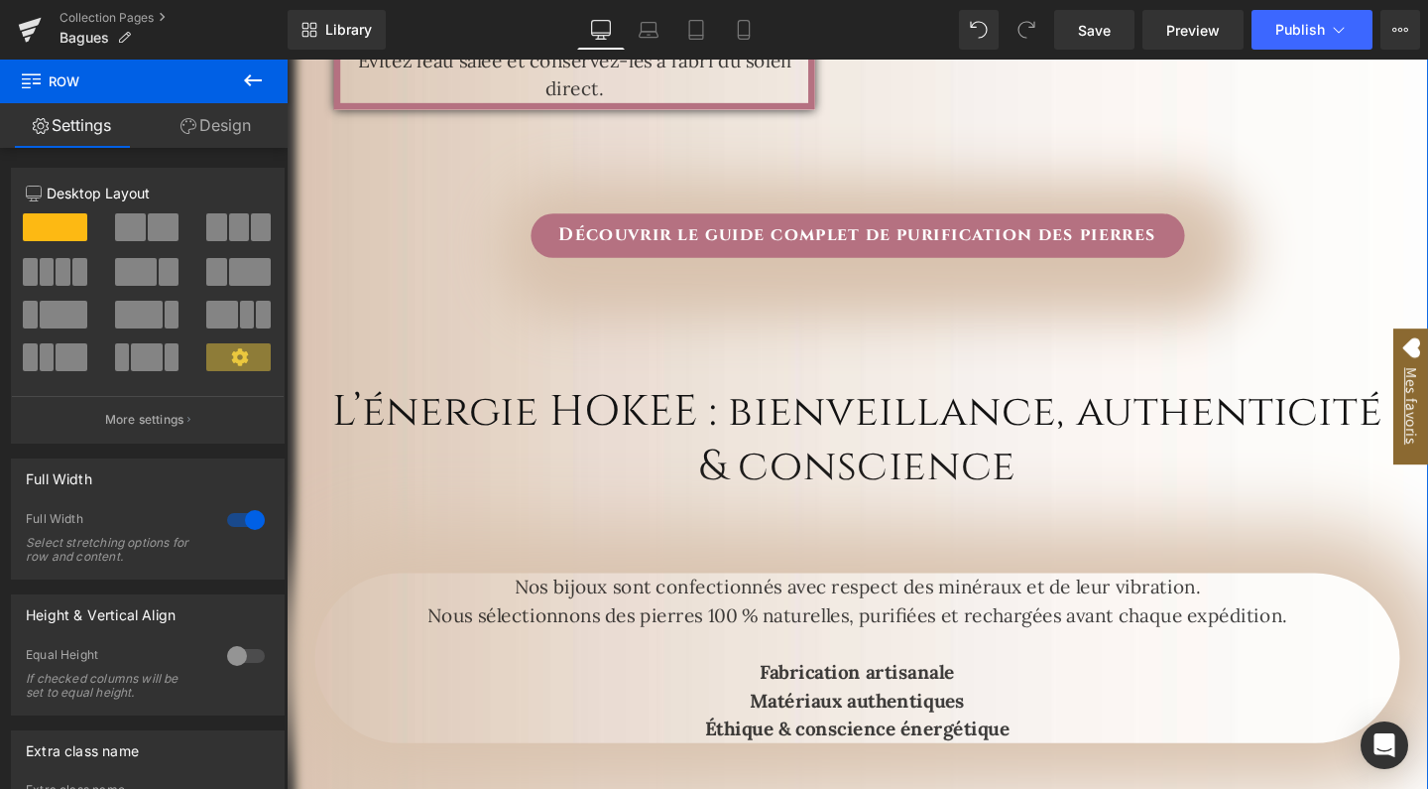
scroll to position [3204, 0]
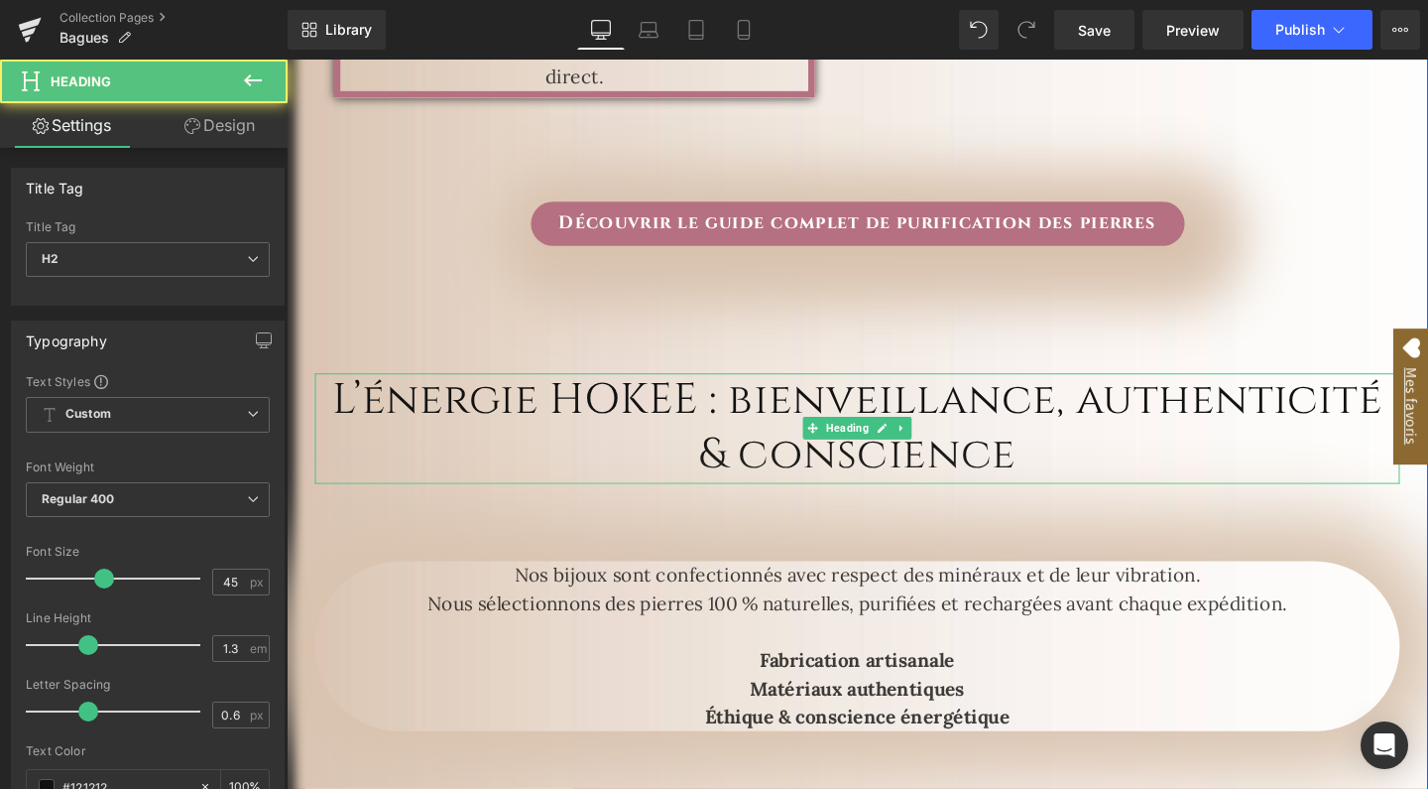
click at [730, 409] on h2 "L’énergie HOKEE : bienveillance, authenticité & conscience" at bounding box center [886, 448] width 1141 height 116
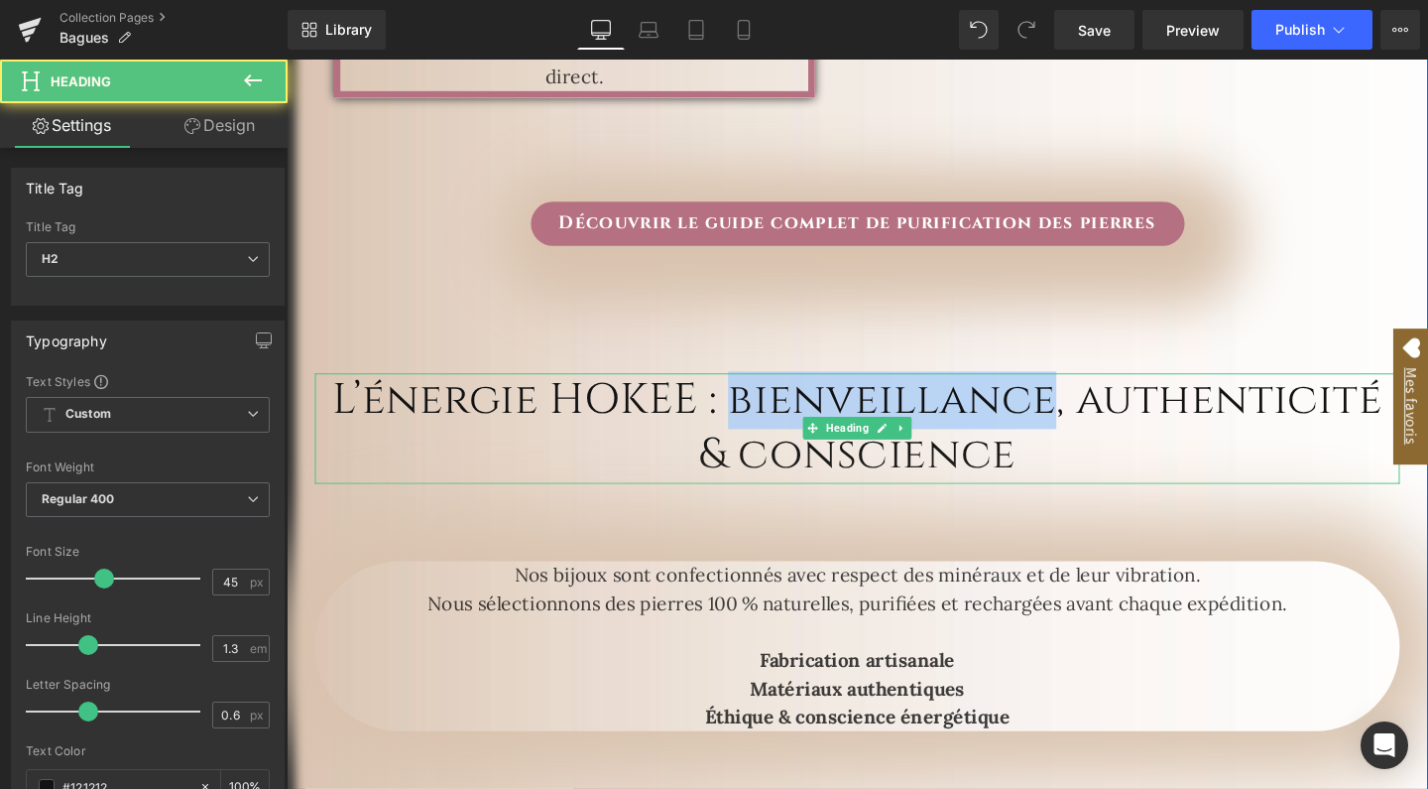
click at [730, 409] on h2 "L’énergie HOKEE : bienveillance, authenticité & conscience" at bounding box center [886, 448] width 1141 height 116
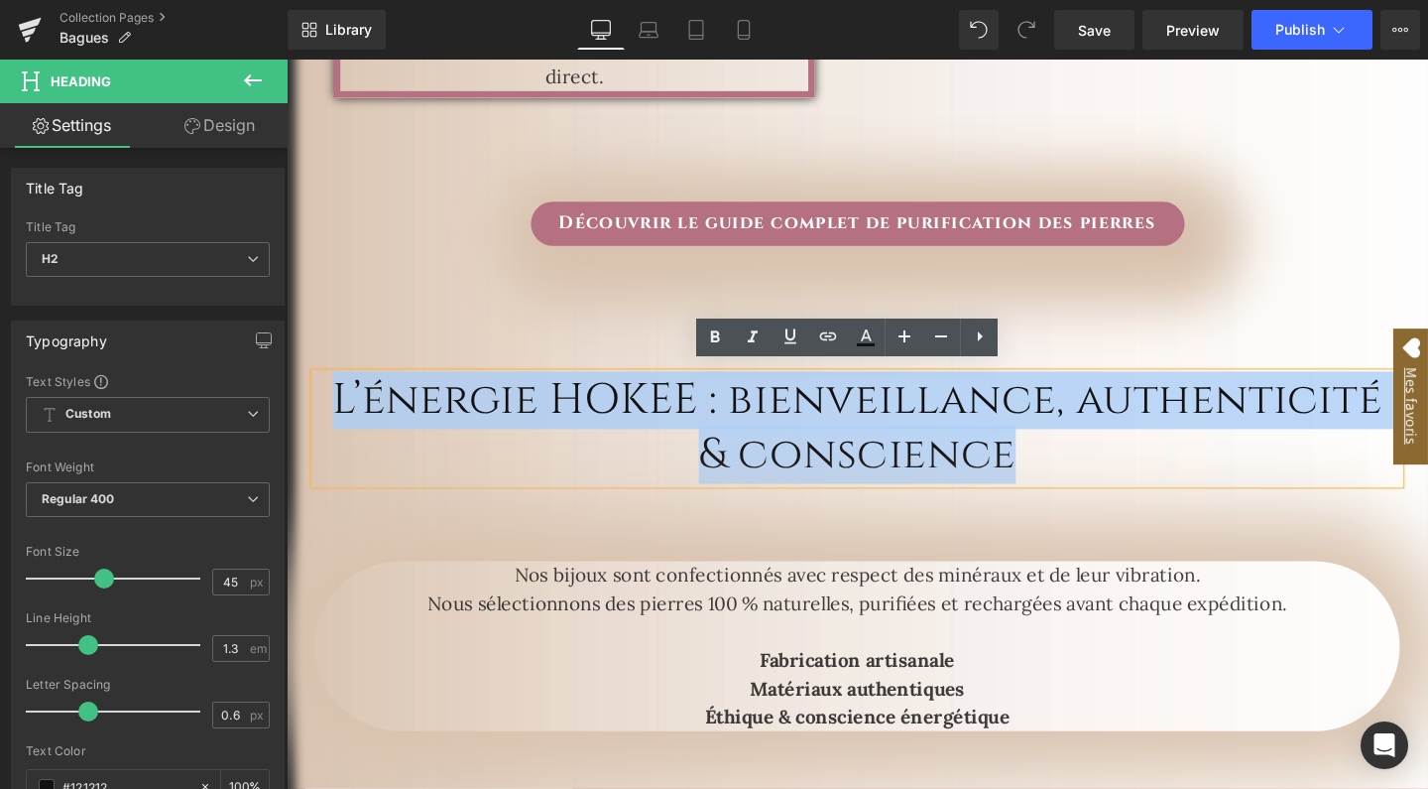
paste div
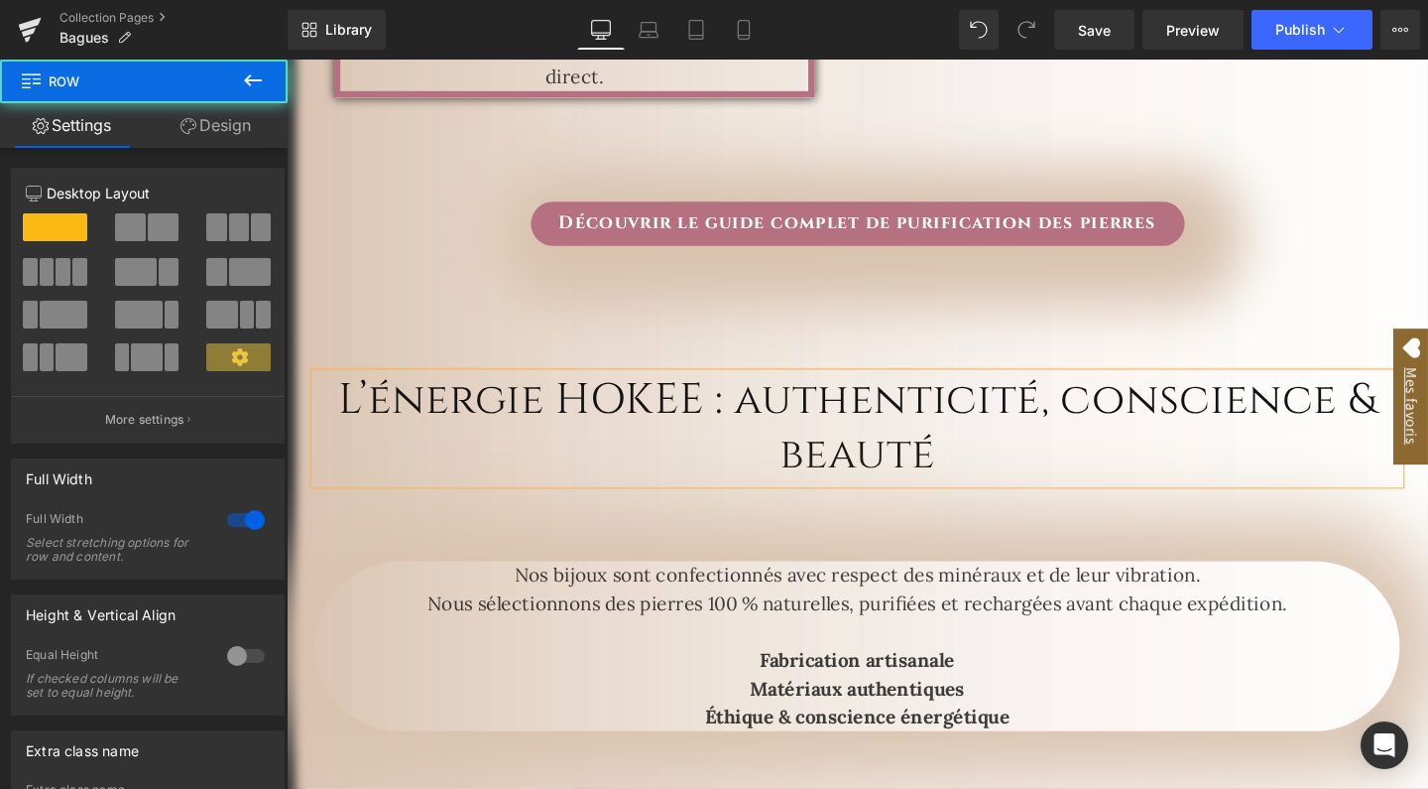
drag, startPoint x: 418, startPoint y: 255, endPoint x: 436, endPoint y: 353, distance: 100.0
click at [418, 255] on div "Comment purifier et recharger votre bague ? Heading Pour maintenir leur vibrati…" at bounding box center [887, 538] width 1200 height 1752
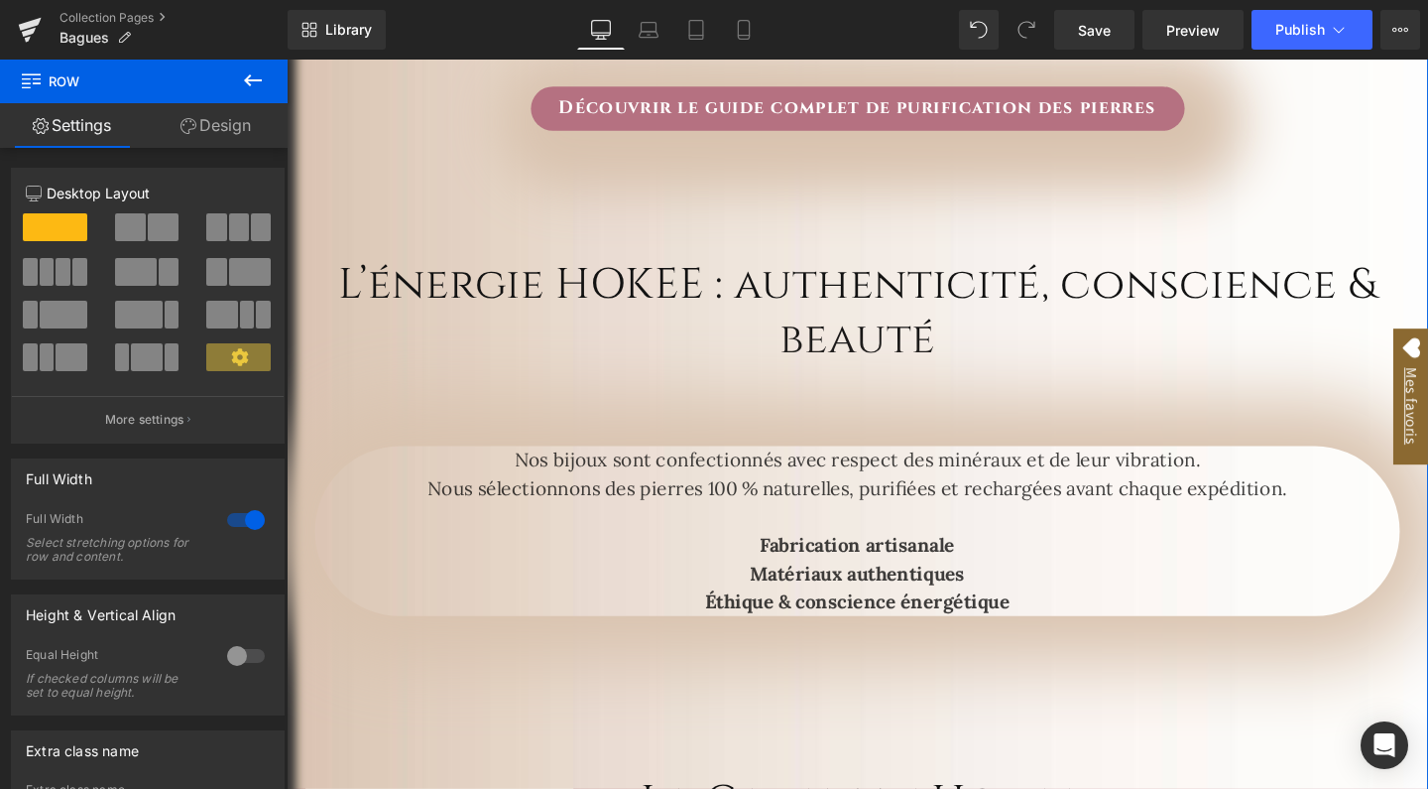
scroll to position [3328, 0]
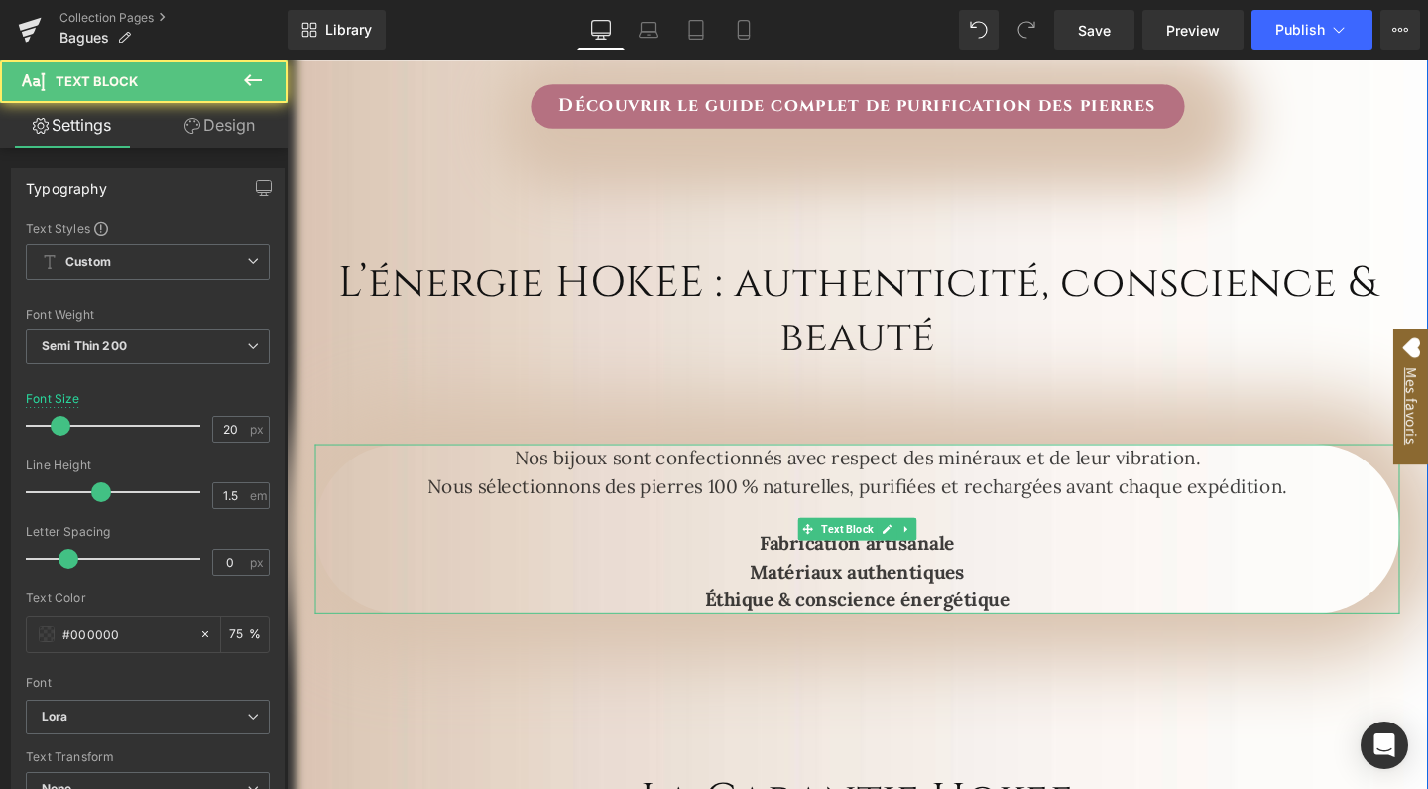
click at [580, 480] on span "Nos bijoux sont confectionnés avec respect des minéraux et de leur vibration." at bounding box center [887, 477] width 721 height 25
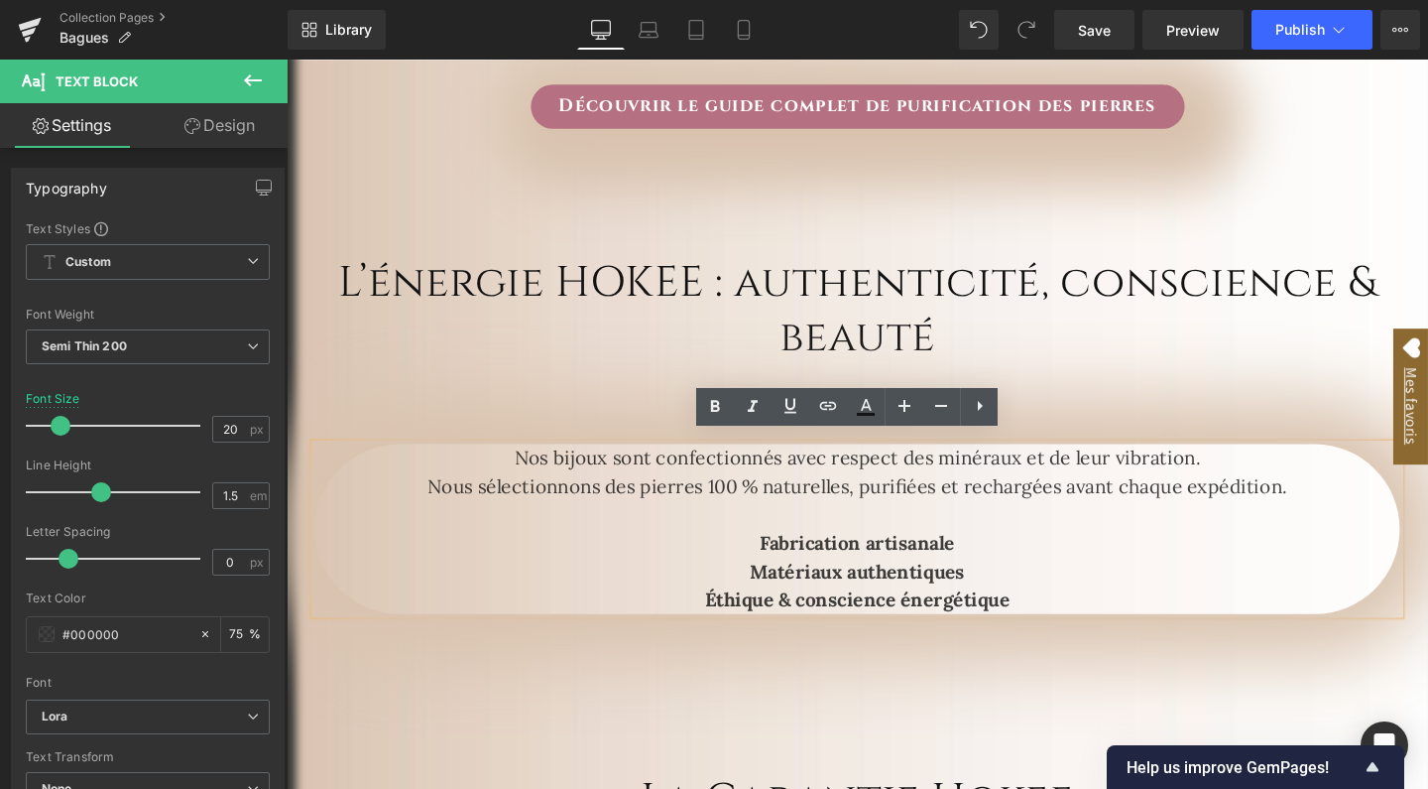
click at [1350, 493] on p "Nous sélectionnons des pierres 100 % naturelles, purifiées et rechargées avant …" at bounding box center [886, 537] width 1141 height 89
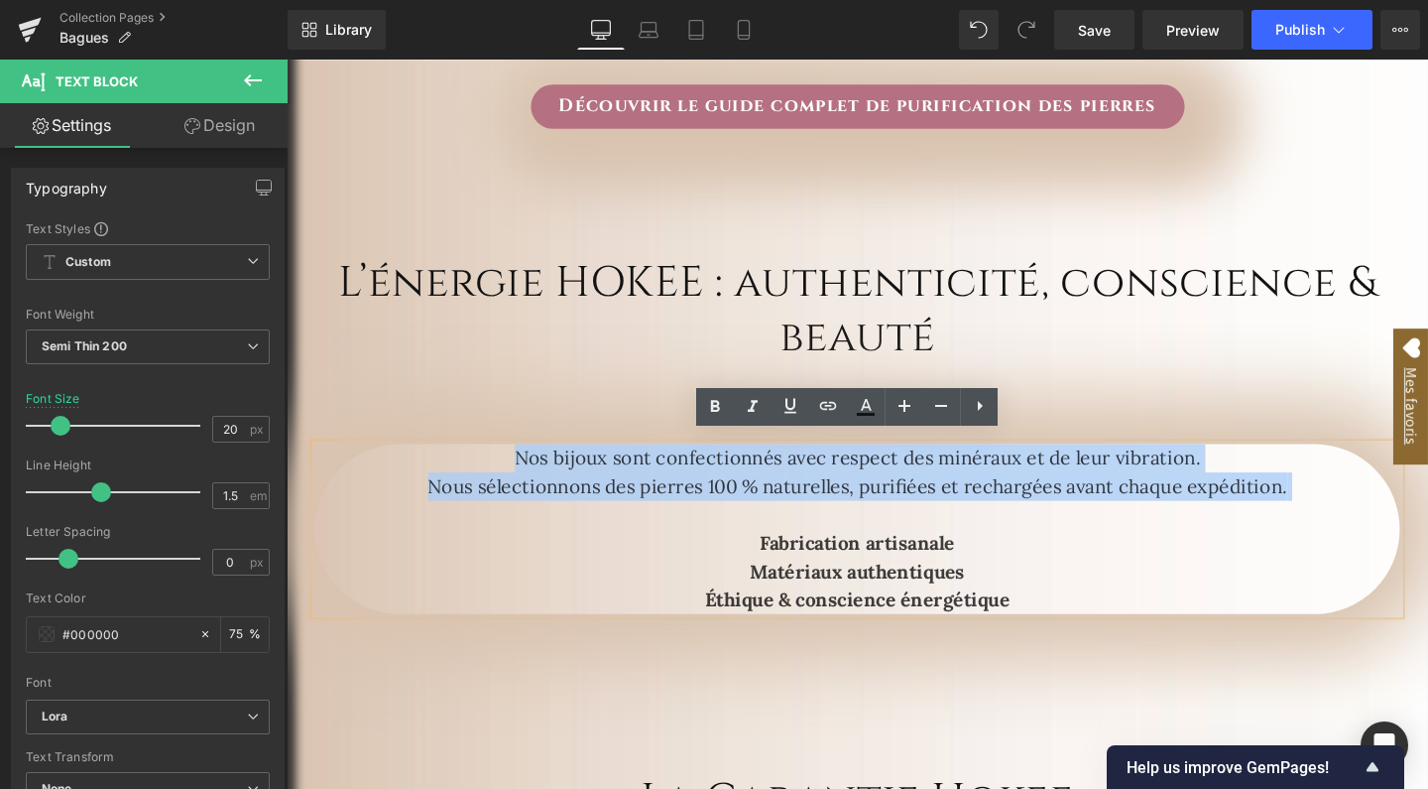
drag, startPoint x: 1350, startPoint y: 493, endPoint x: 507, endPoint y: 454, distance: 843.9
click at [507, 463] on div "Nos bijoux sont confectionnés avec respect des minéraux et de leur vibration. N…" at bounding box center [886, 552] width 1141 height 179
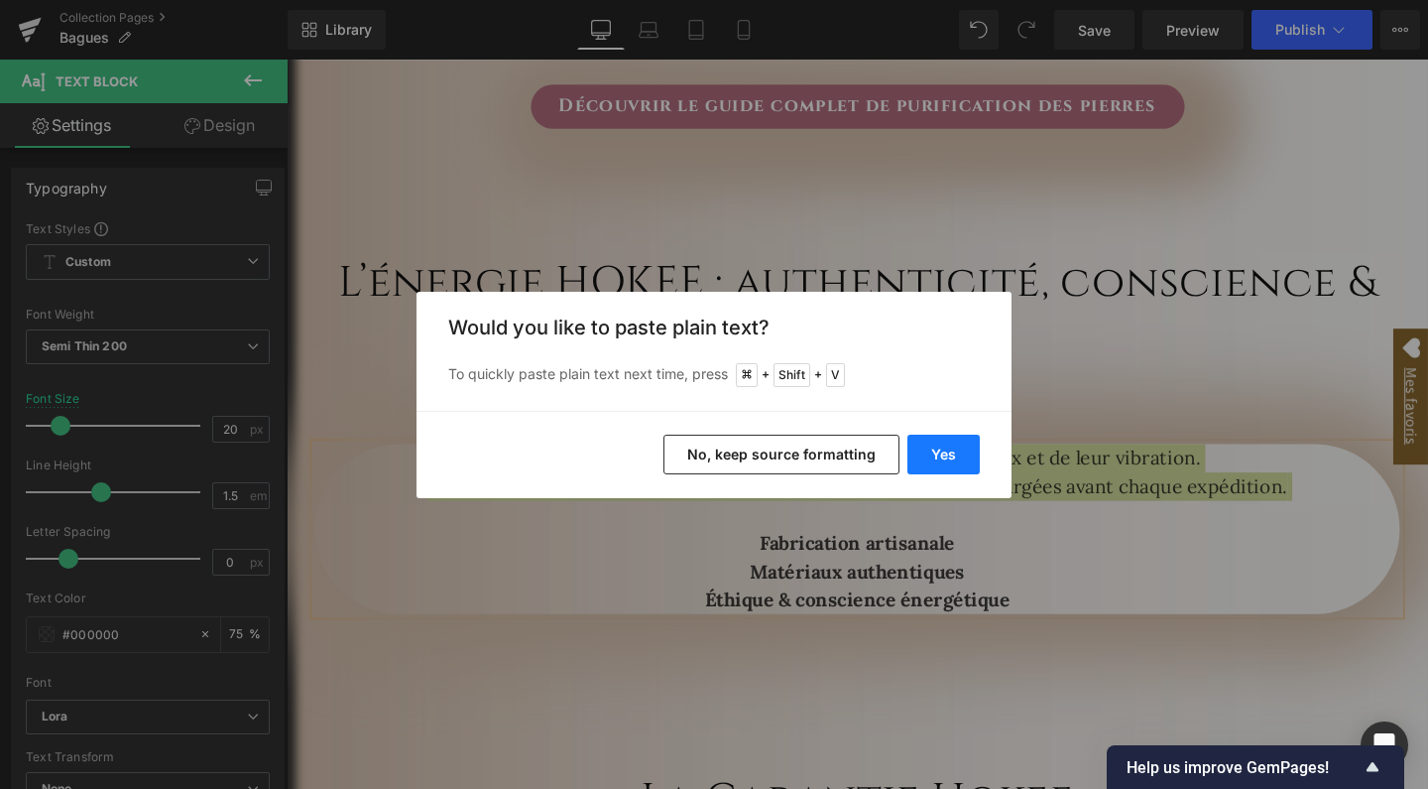
click at [919, 458] on button "Yes" at bounding box center [944, 454] width 72 height 40
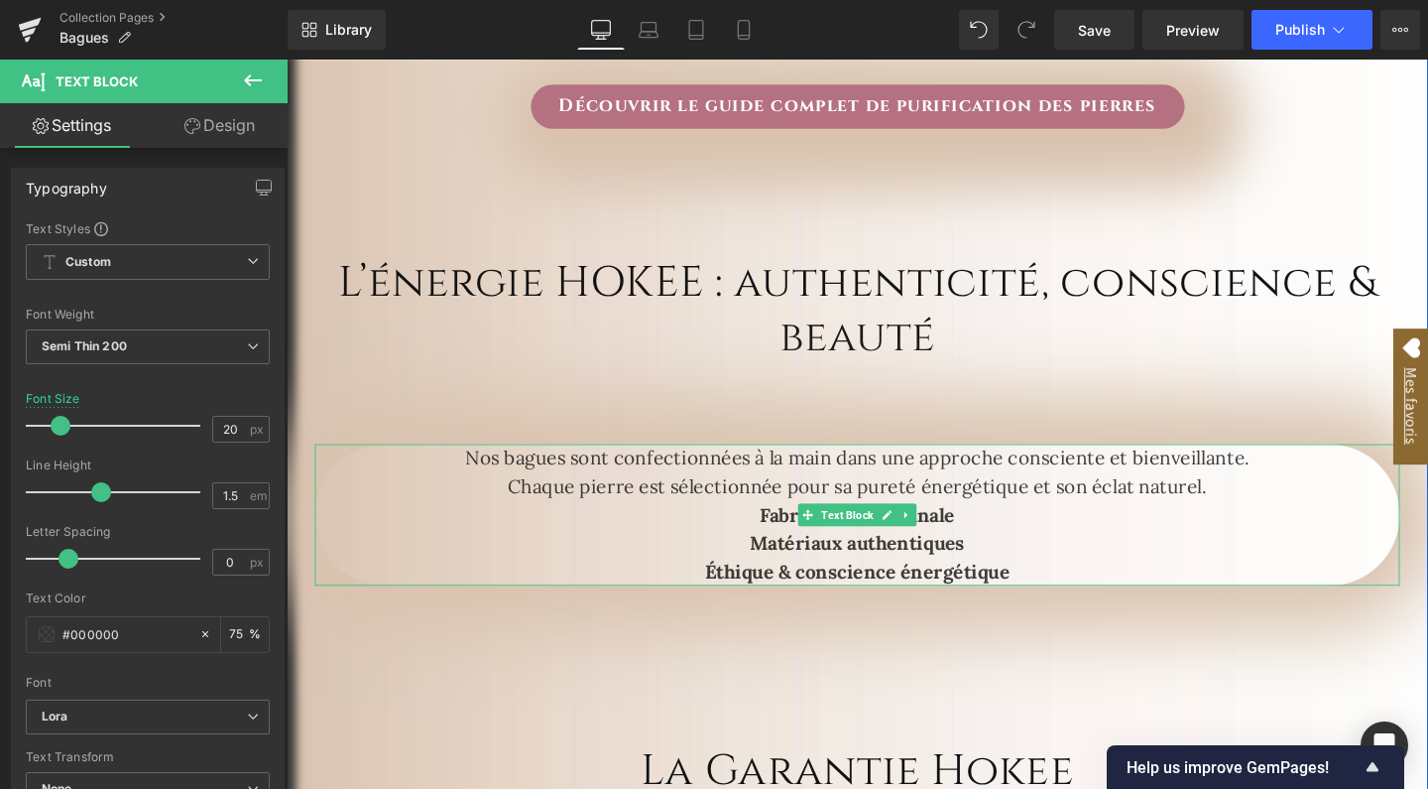
click at [1258, 508] on p "Chaque pierre est sélectionnée pour sa pureté énergétique et son éclat naturel.…" at bounding box center [886, 523] width 1141 height 60
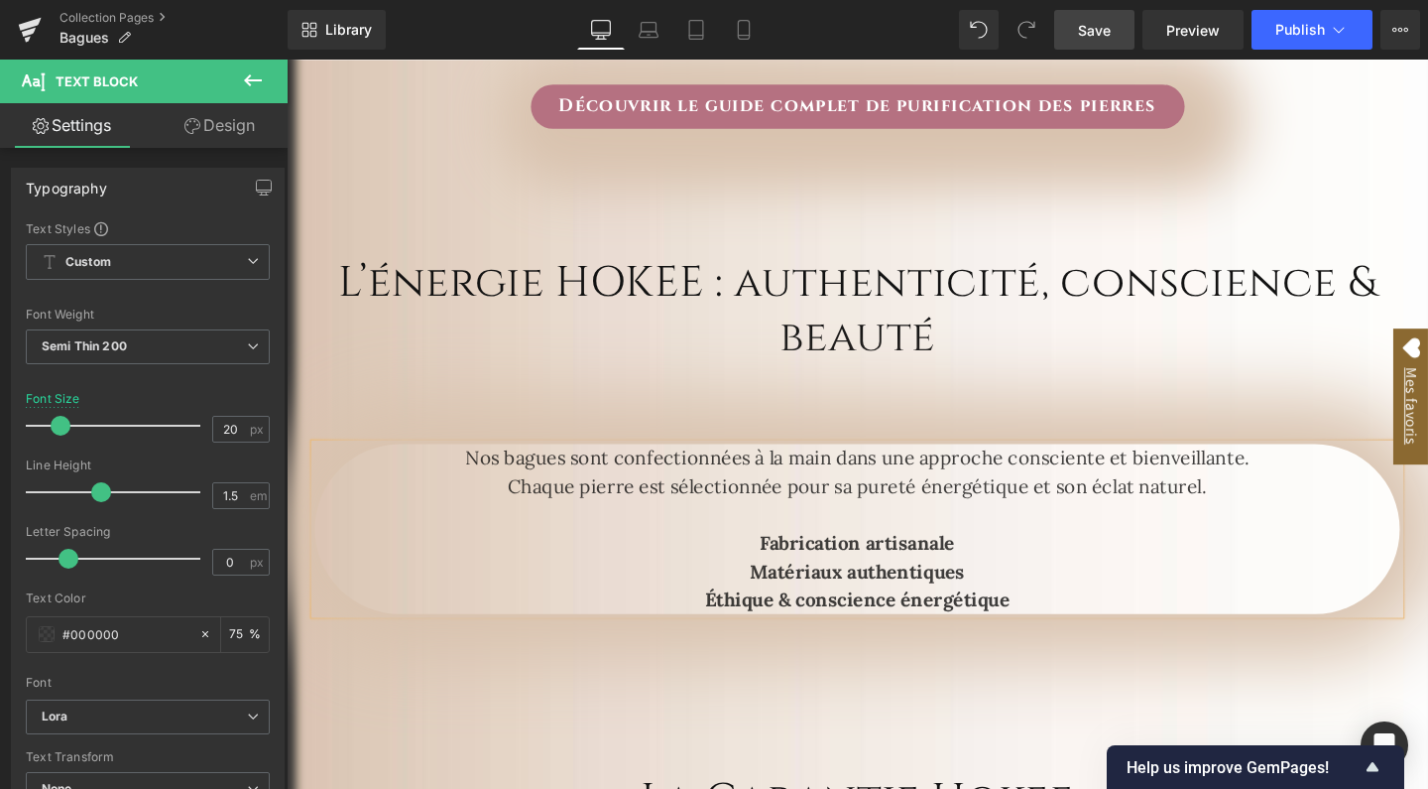
click at [1100, 23] on span "Save" at bounding box center [1094, 30] width 33 height 21
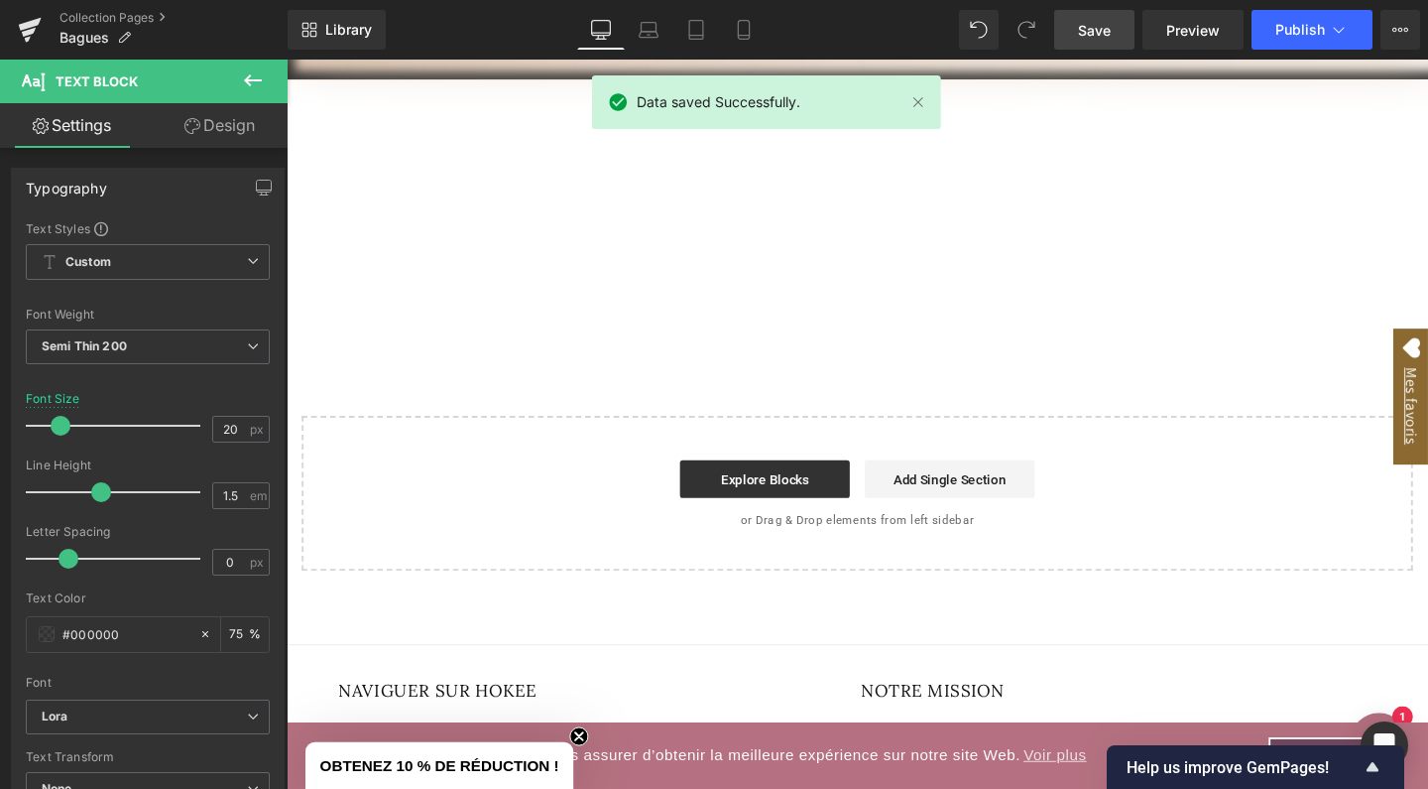
scroll to position [4592, 0]
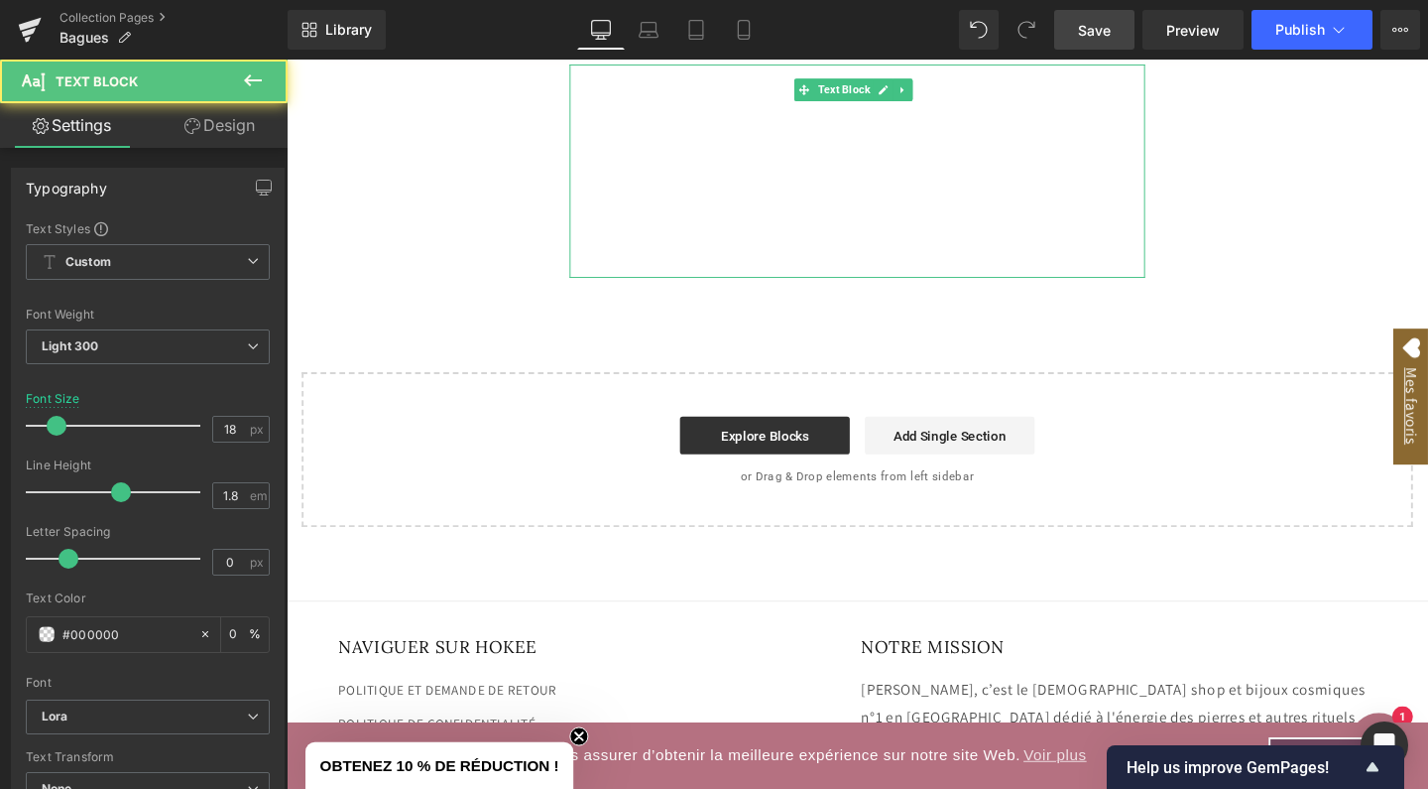
click at [737, 235] on icon "Nos créations sont purifiées, rechargées et livrées avec intention pour accompa…" at bounding box center [886, 256] width 591 height 55
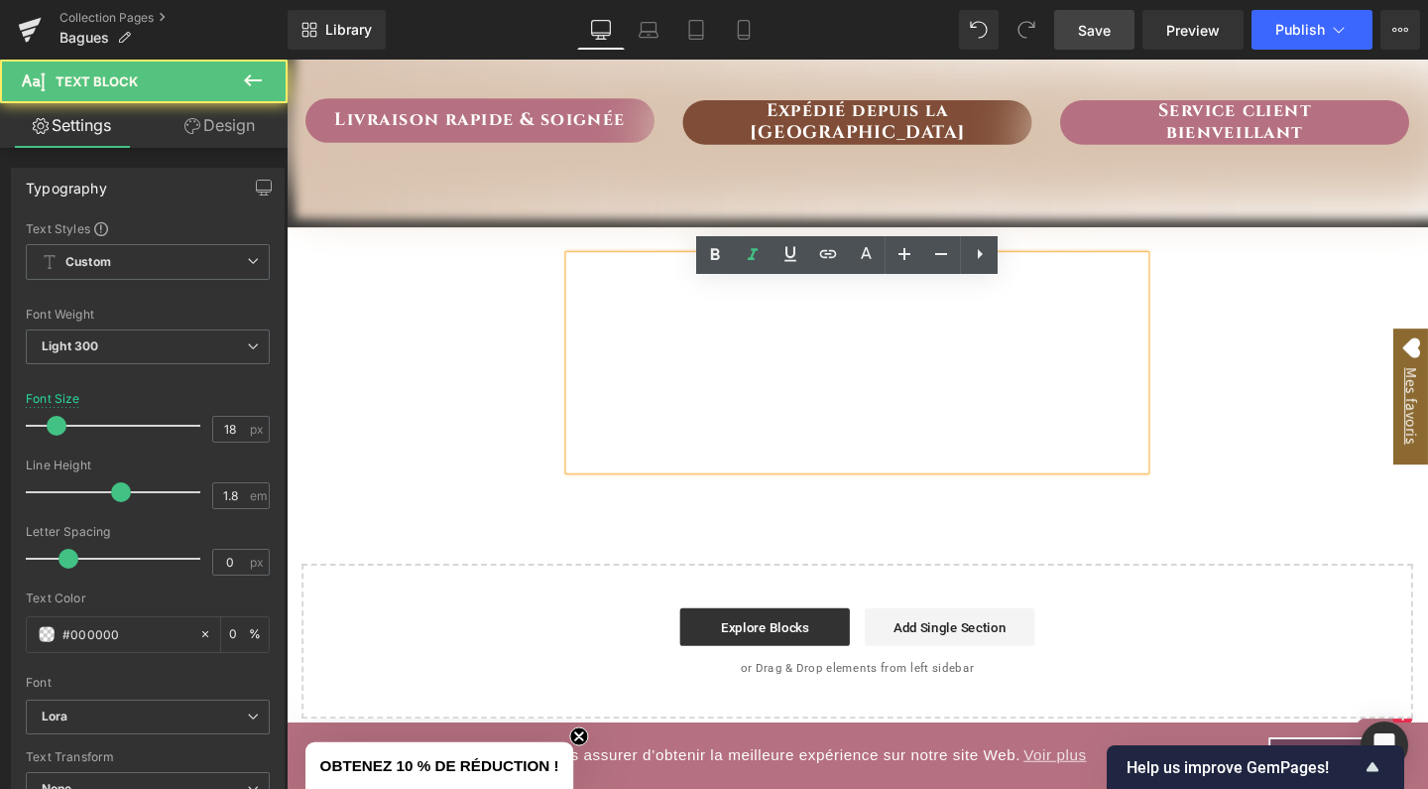
scroll to position [4327, 0]
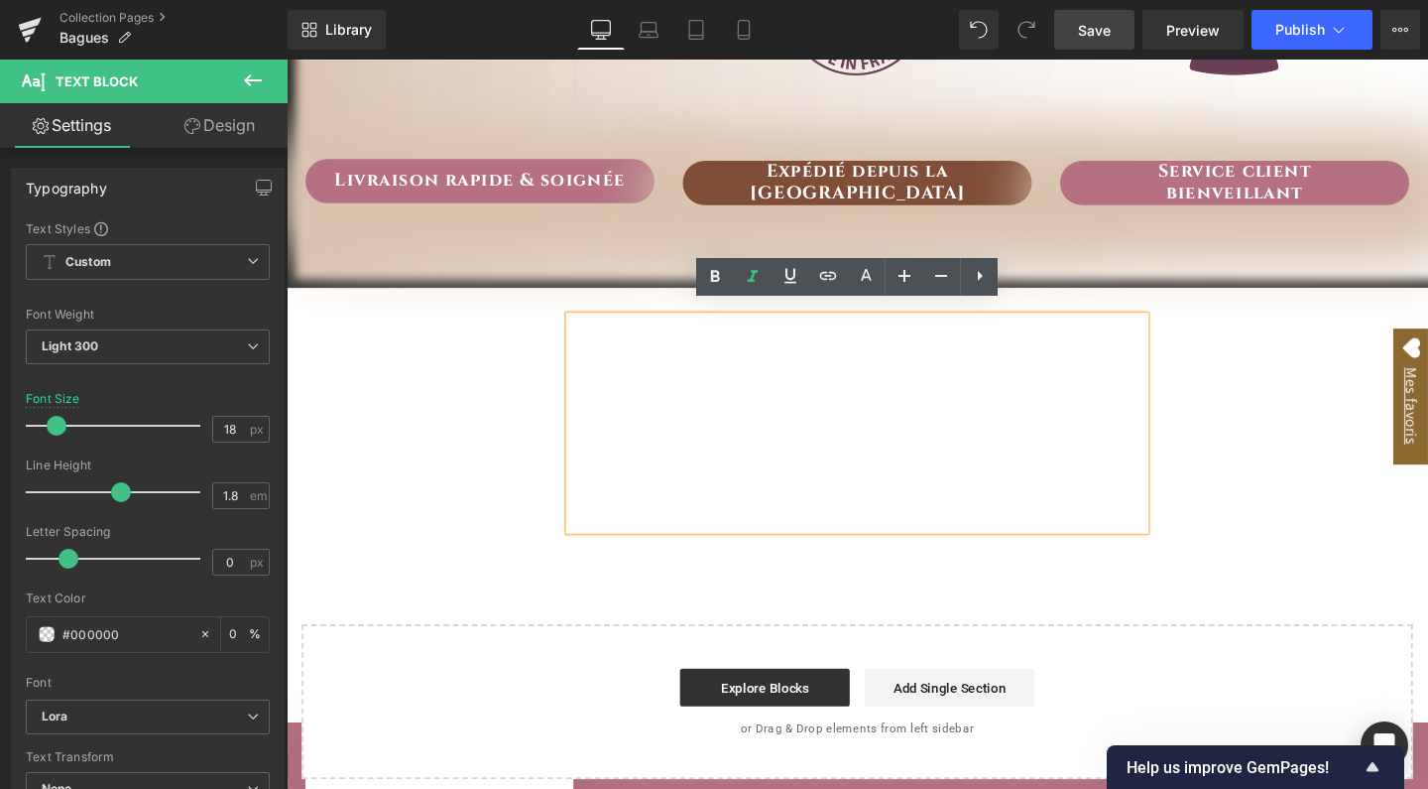
click at [590, 329] on p "Découvrez la collection de colliers en pierres naturelles HOKEE Minéraux : des …" at bounding box center [886, 377] width 605 height 96
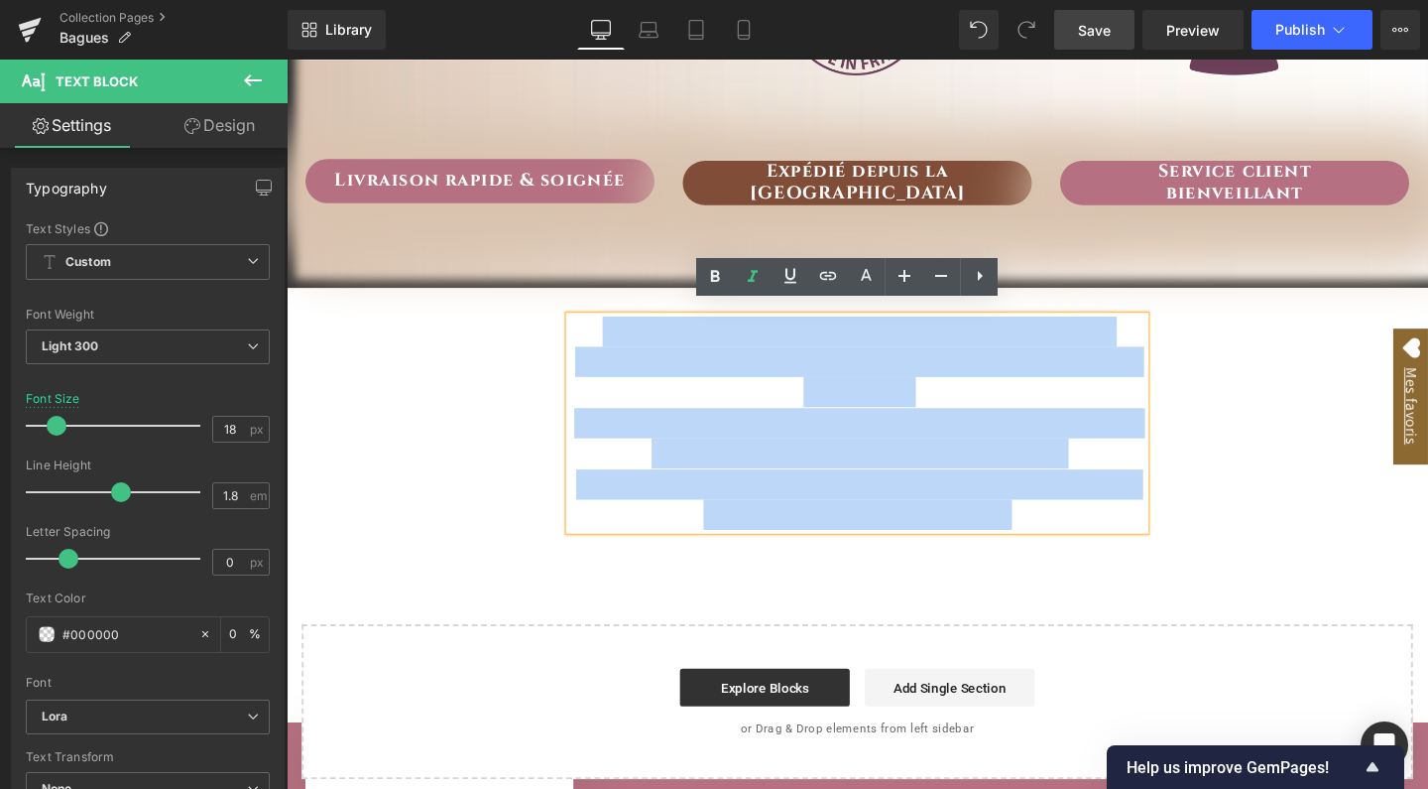
drag, startPoint x: 587, startPoint y: 327, endPoint x: 1117, endPoint y: 530, distance: 567.0
click at [1117, 530] on div "Découvrez la collection de colliers en pierres naturelles HOKEE Minéraux : des …" at bounding box center [886, 441] width 605 height 225
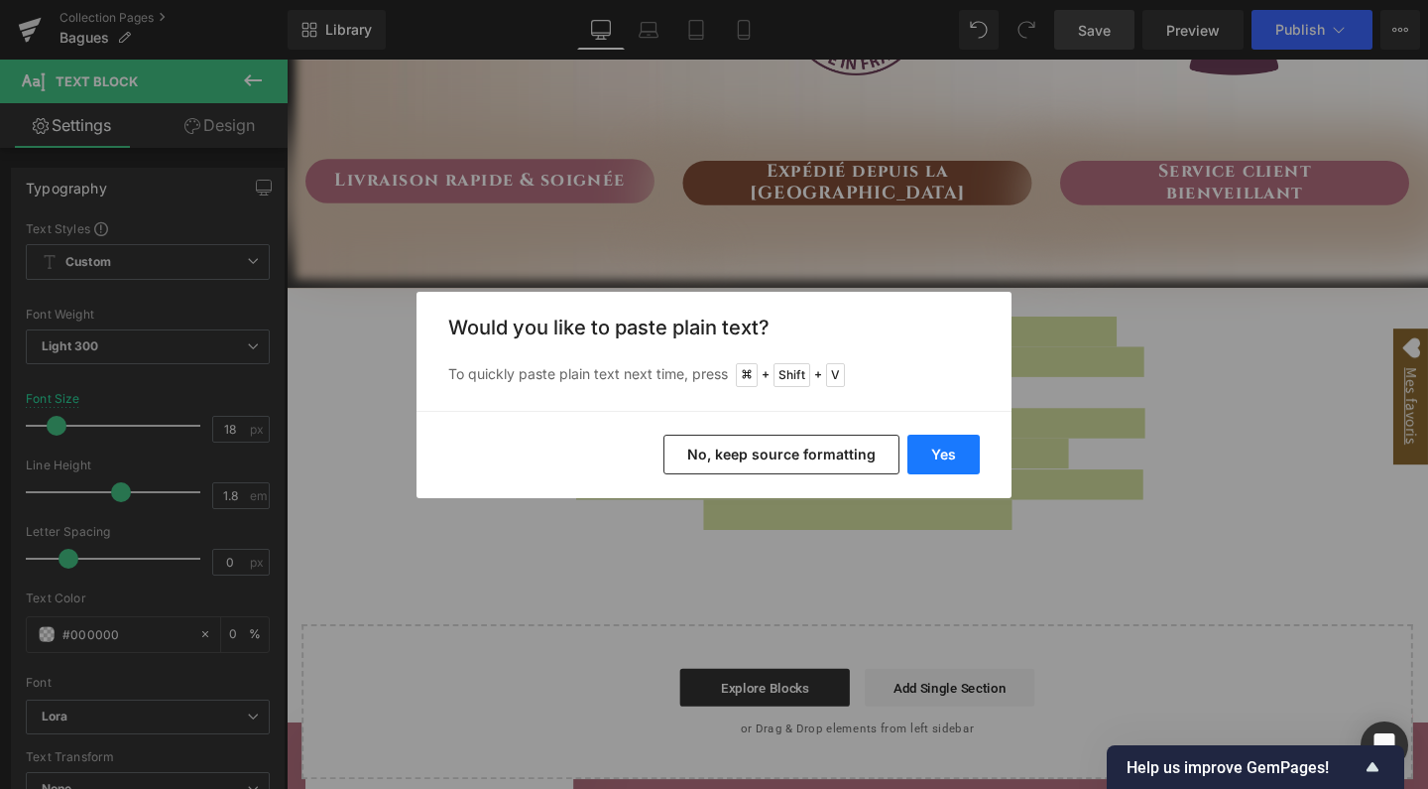
click at [964, 449] on button "Yes" at bounding box center [944, 454] width 72 height 40
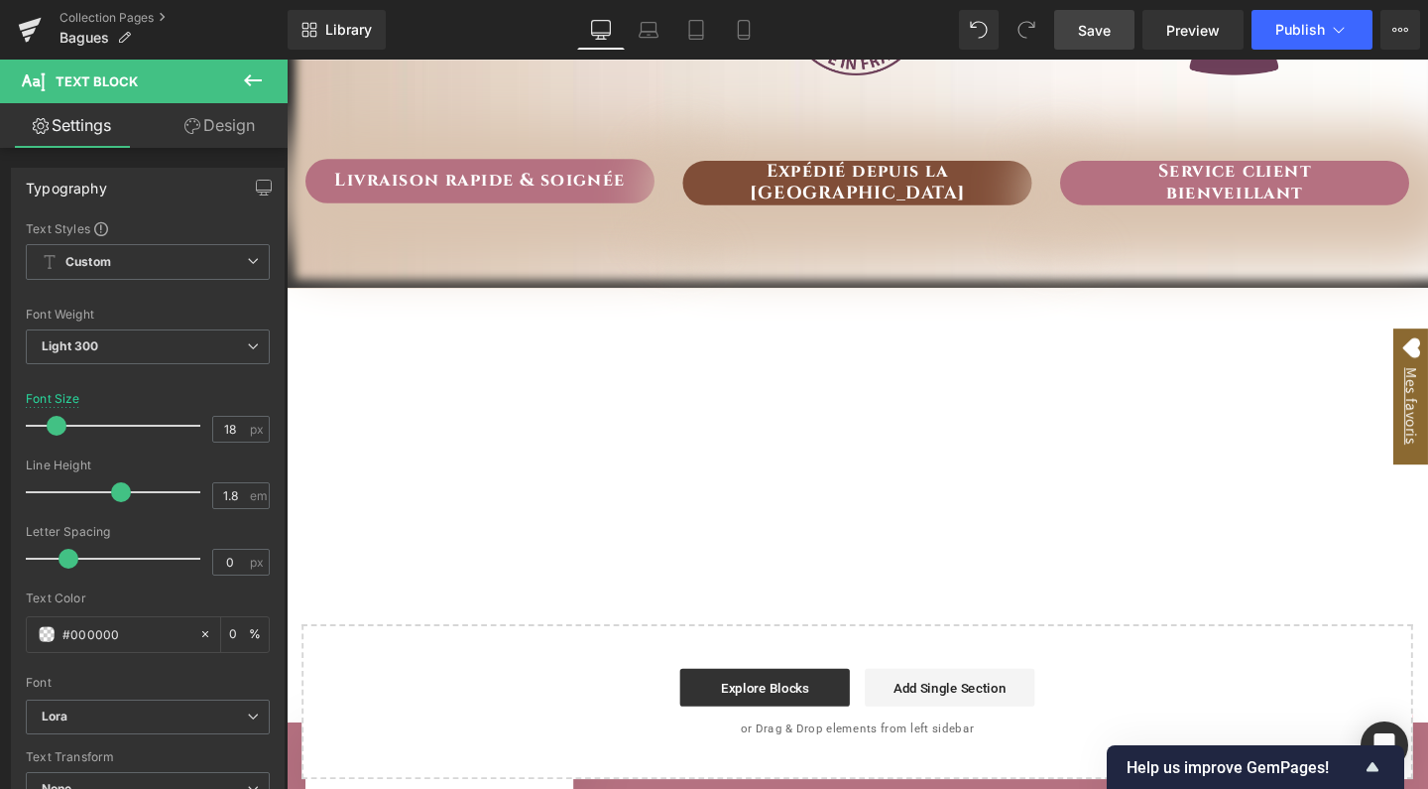
click at [1113, 23] on link "Save" at bounding box center [1094, 30] width 80 height 40
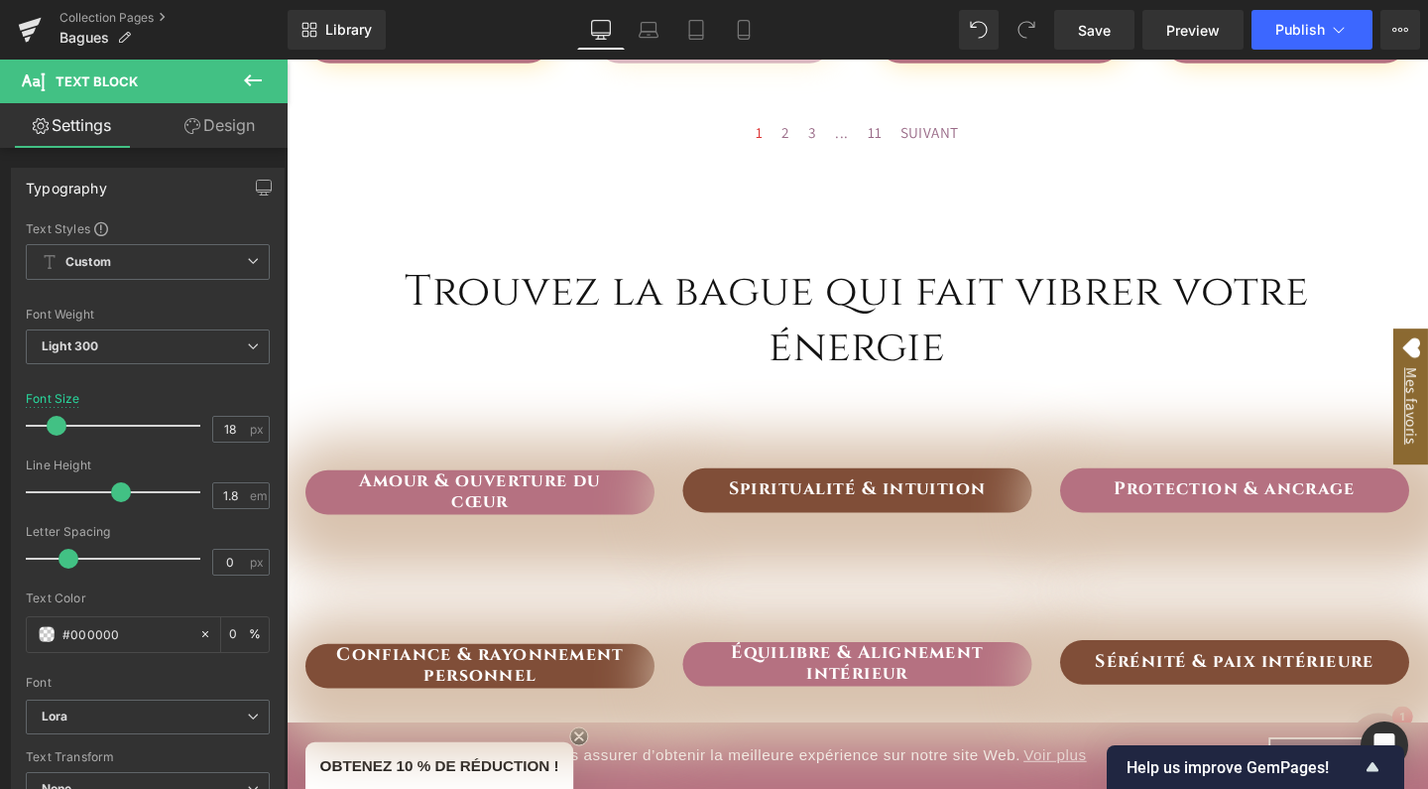
scroll to position [941, 0]
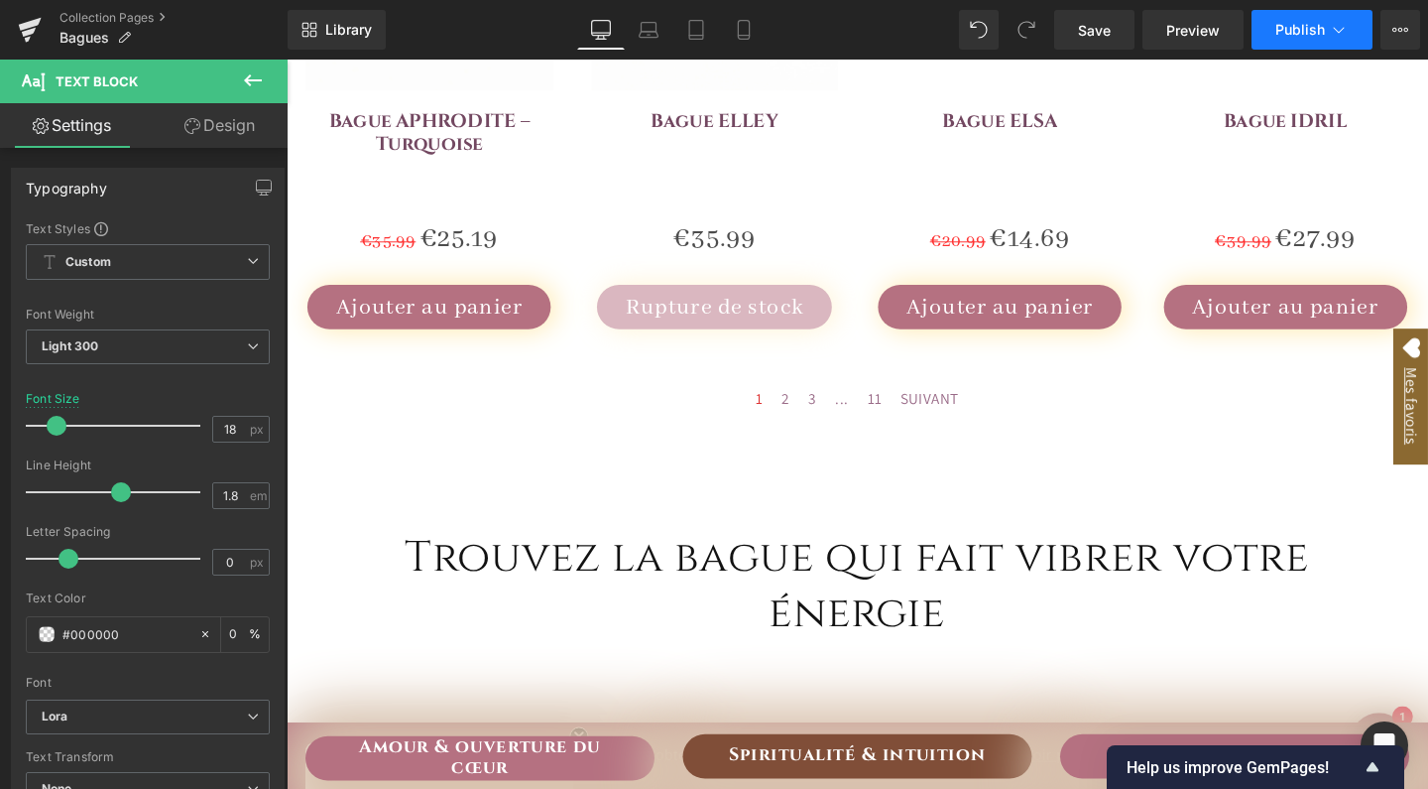
click at [1341, 29] on icon at bounding box center [1339, 30] width 20 height 20
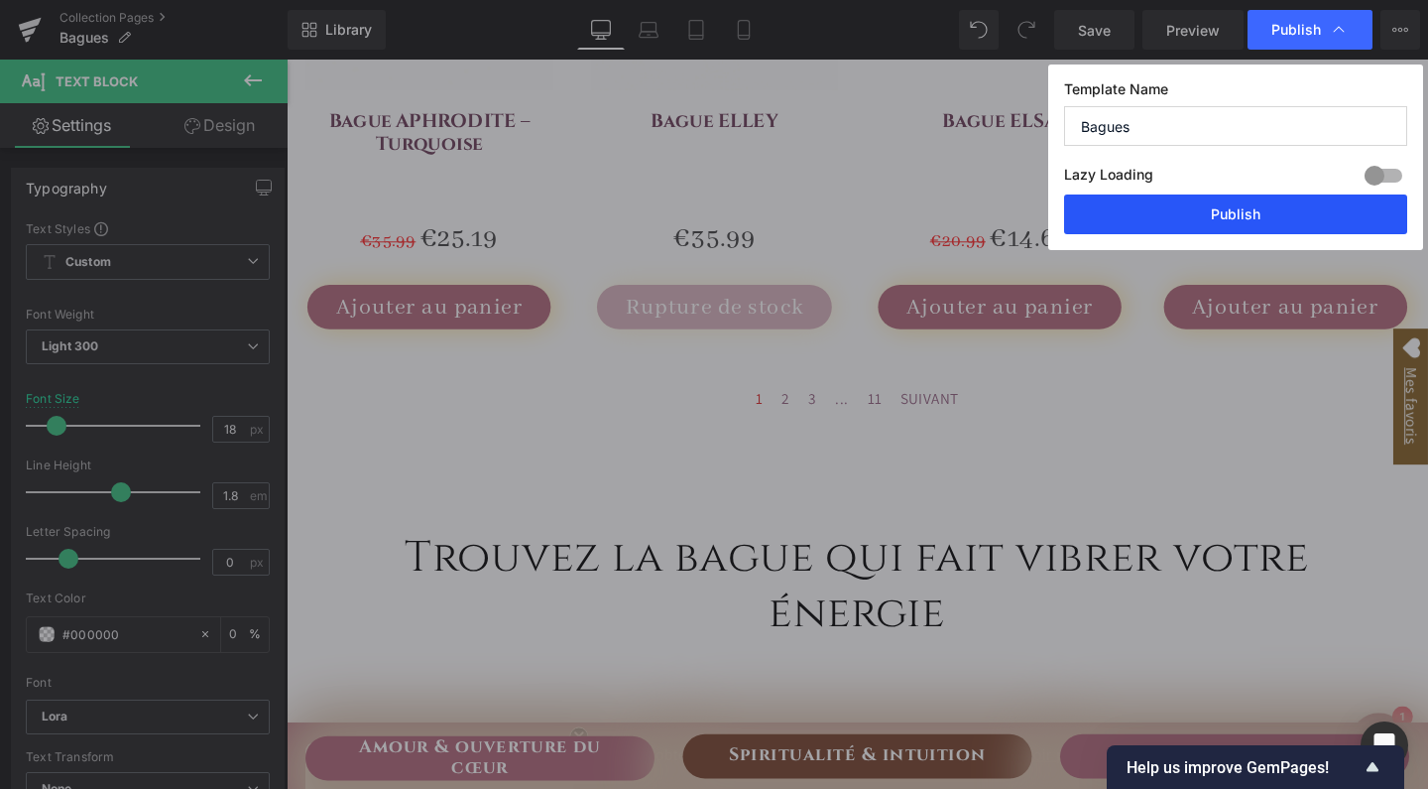
click at [1258, 208] on button "Publish" at bounding box center [1235, 214] width 343 height 40
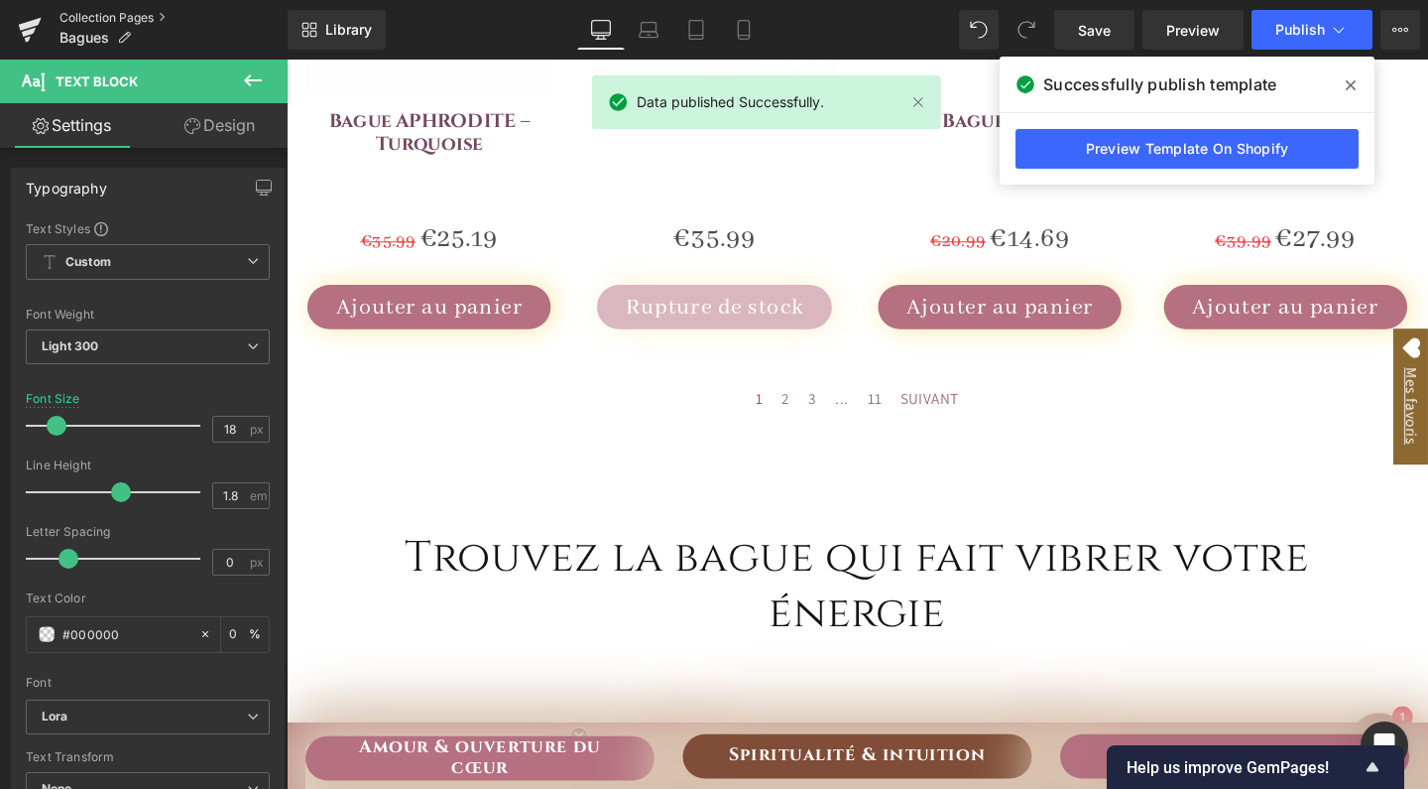
click at [154, 17] on link "Collection Pages" at bounding box center [174, 18] width 228 height 16
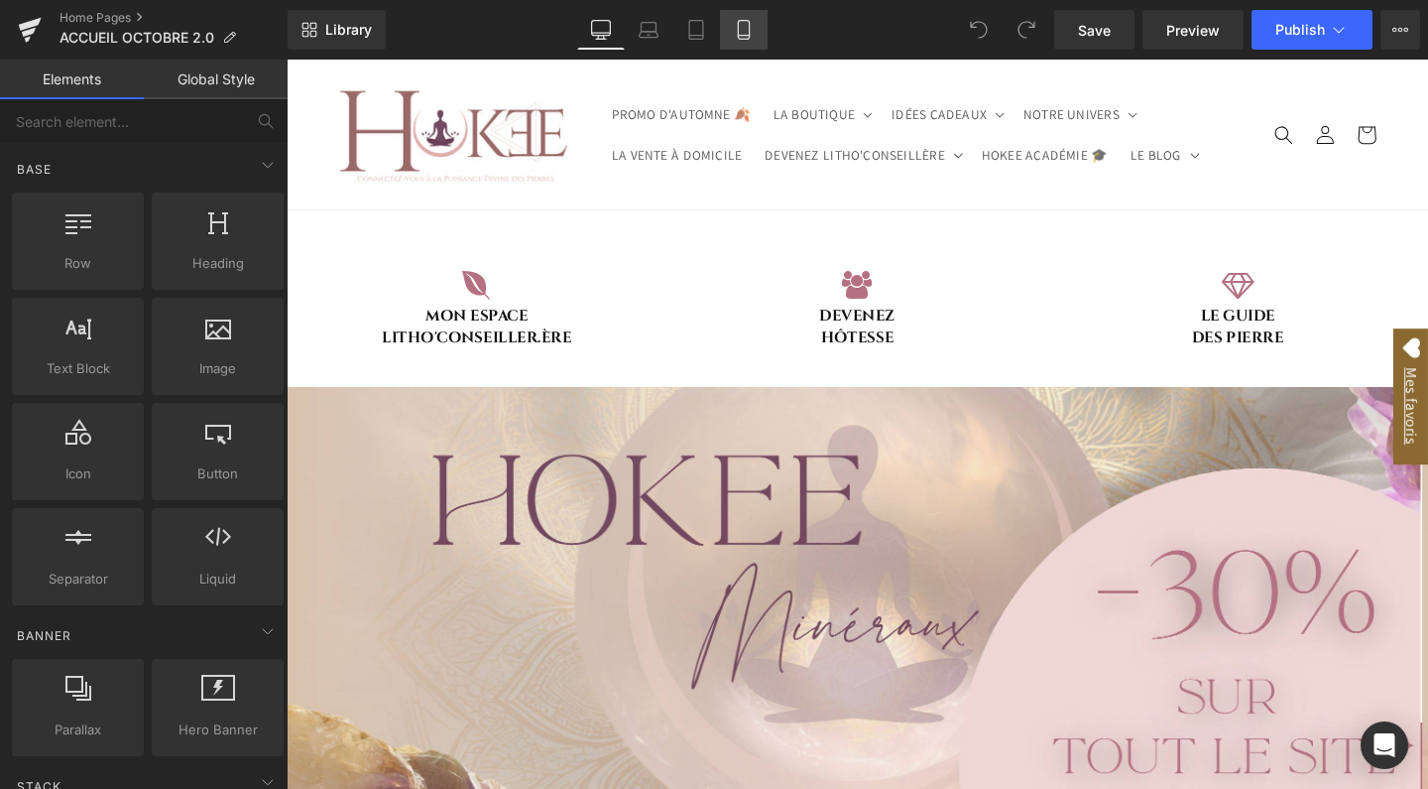
click at [748, 25] on icon at bounding box center [744, 30] width 20 height 20
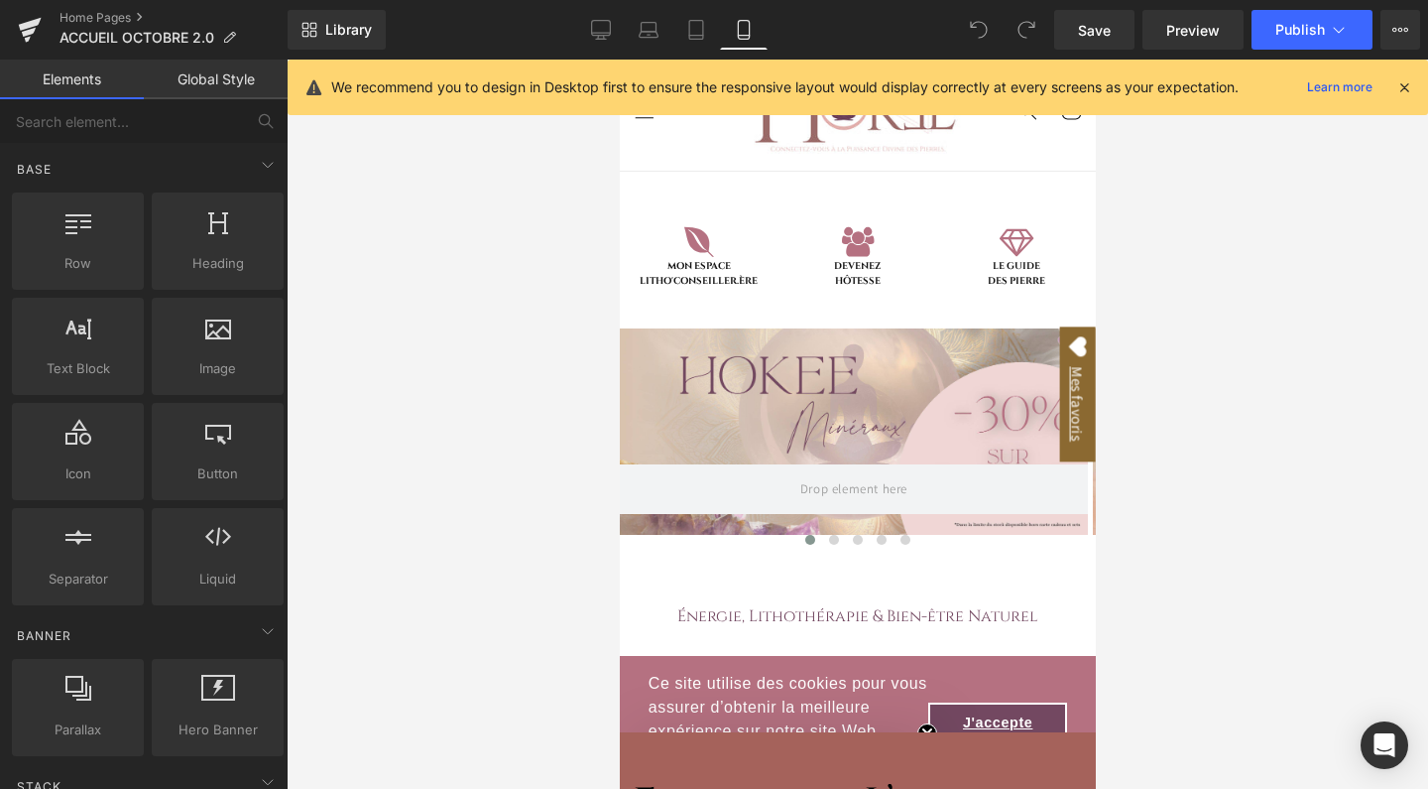
scroll to position [252, 0]
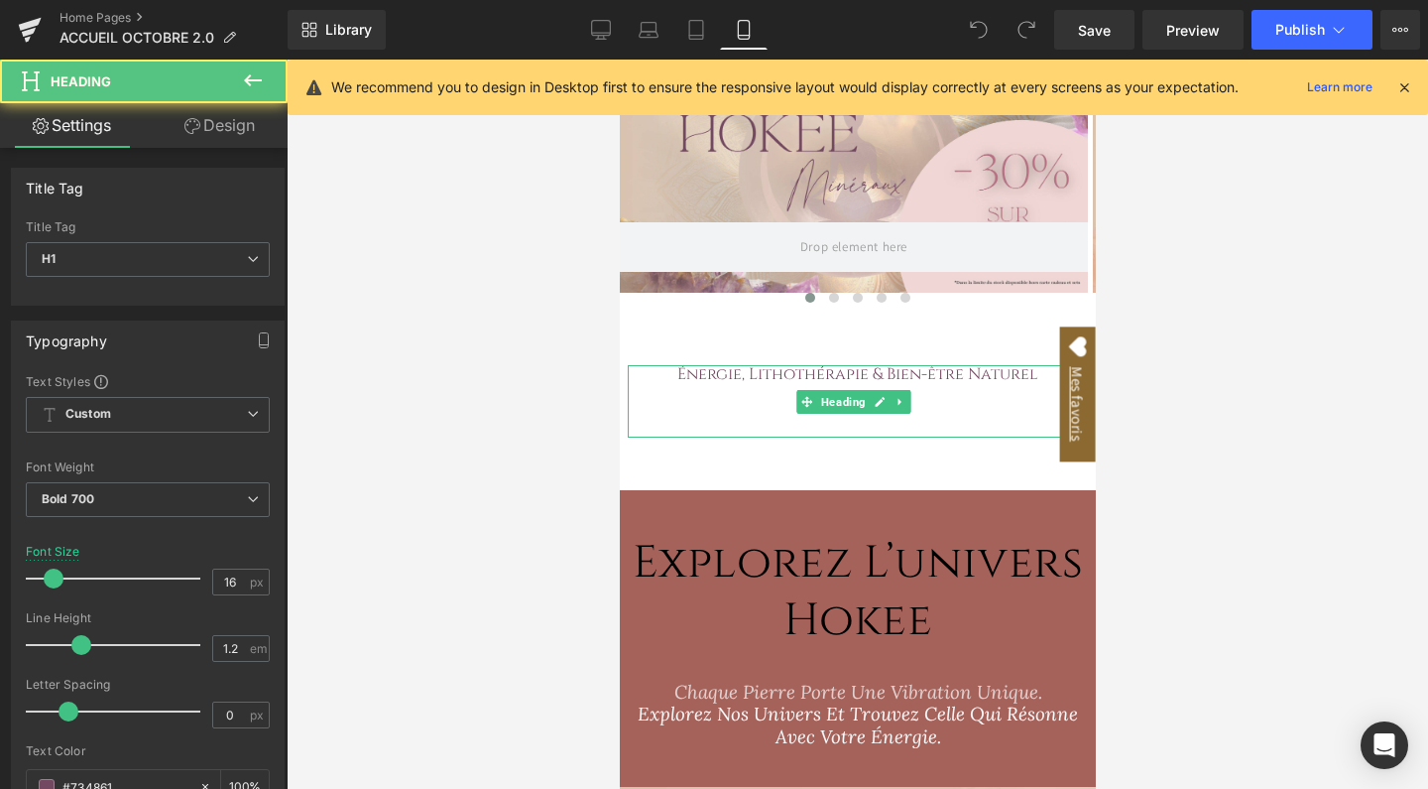
click at [847, 374] on span "Énergie, Lithothérapie & Bien-être Naturel" at bounding box center [856, 374] width 361 height 22
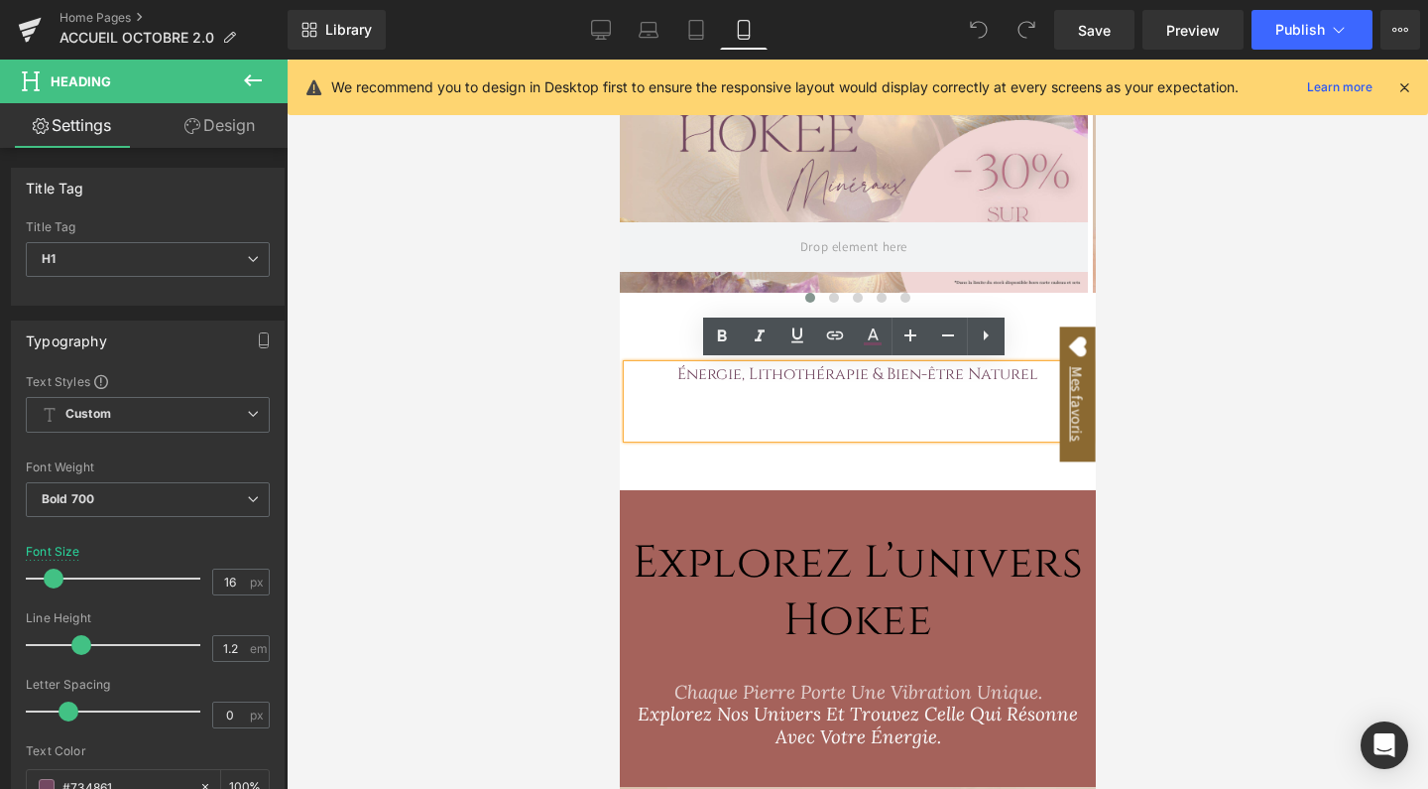
click at [856, 426] on div at bounding box center [857, 424] width 461 height 27
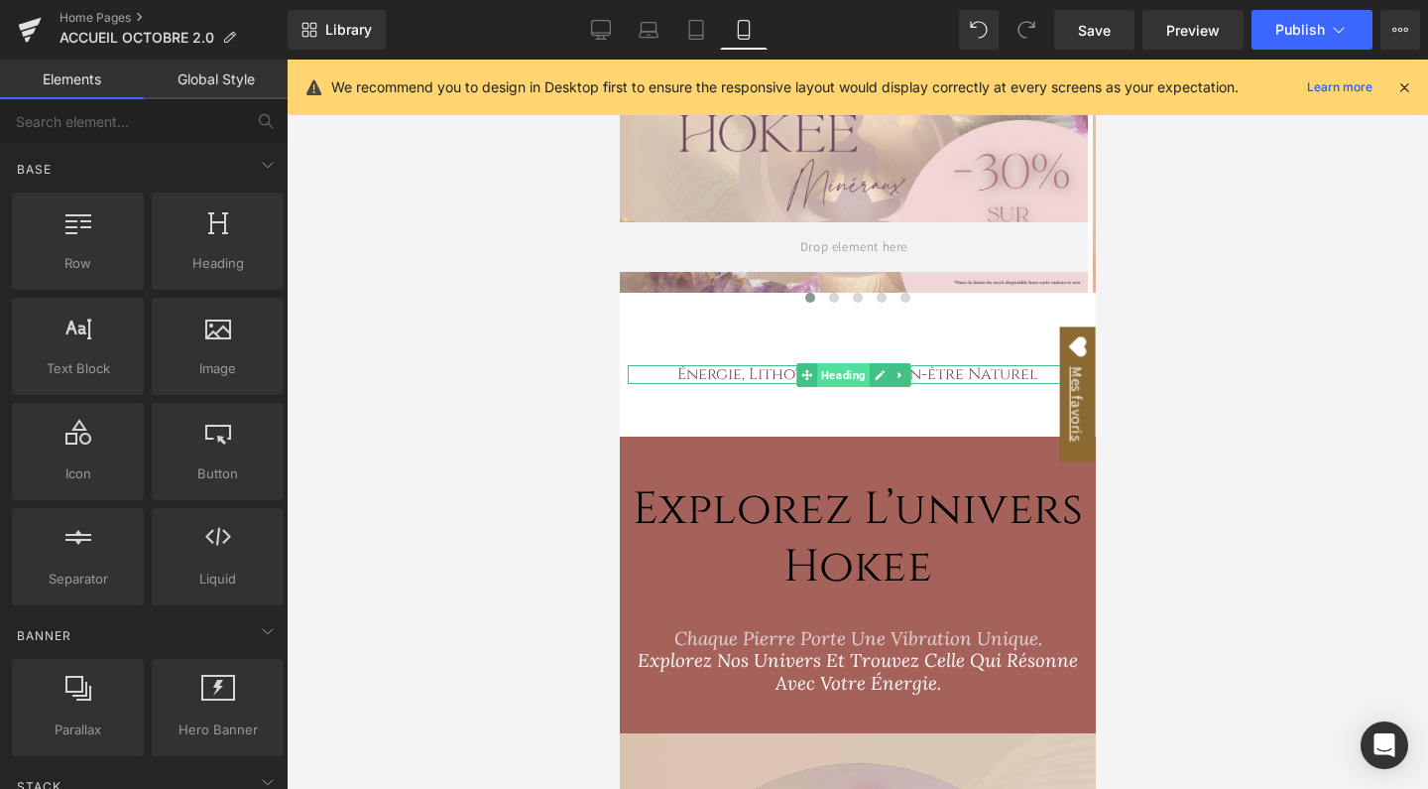
click at [854, 377] on span "Heading" at bounding box center [842, 375] width 53 height 24
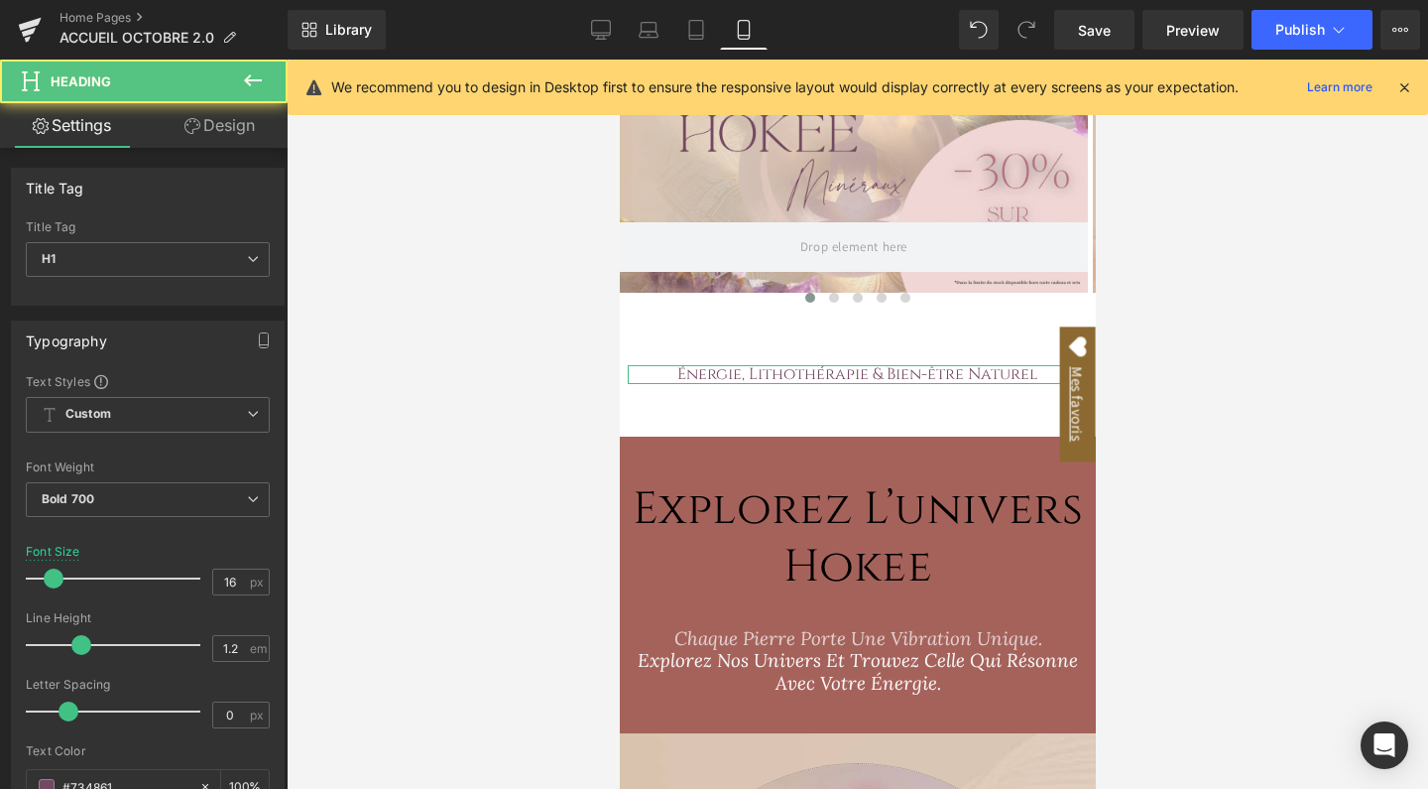
click at [213, 124] on link "Design" at bounding box center [220, 125] width 144 height 45
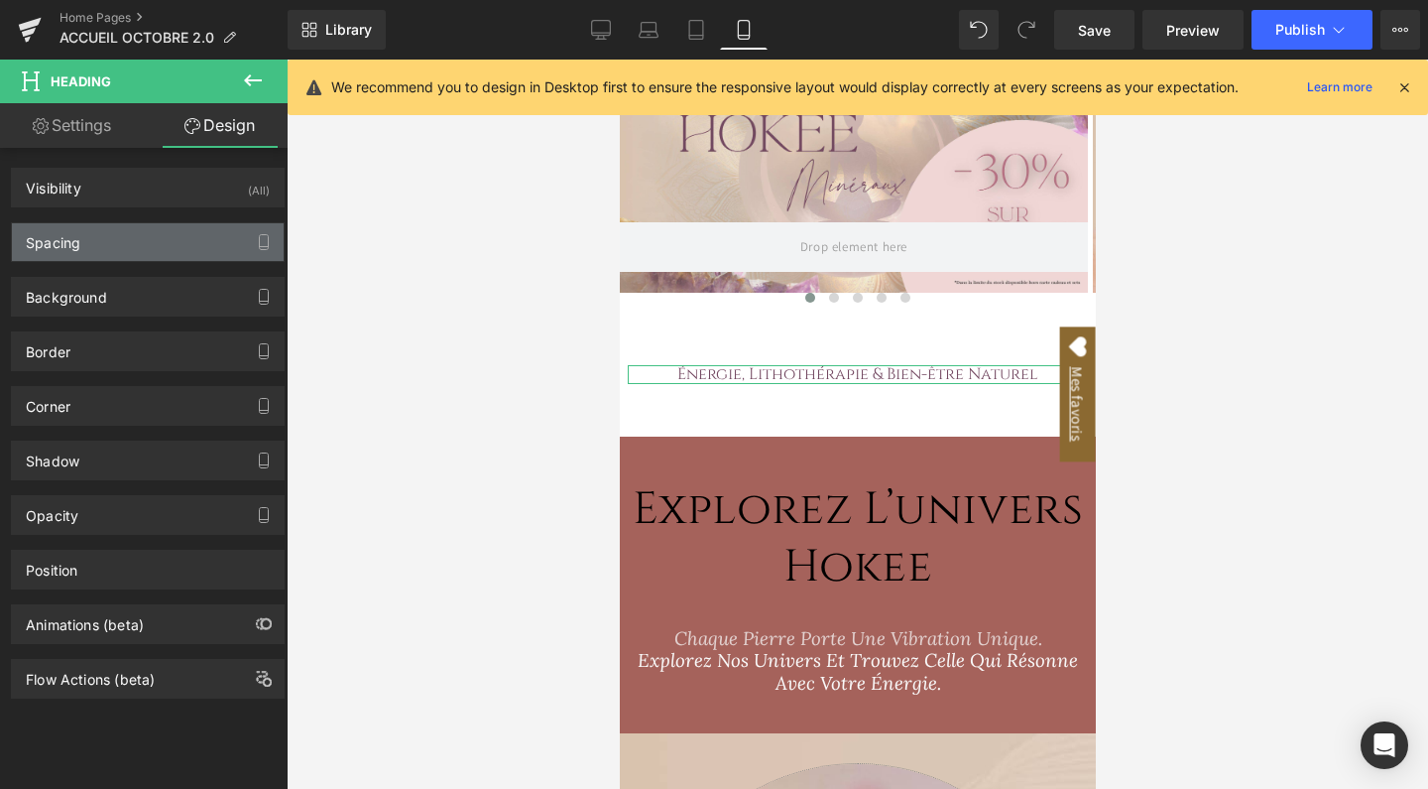
click at [102, 253] on div "Spacing" at bounding box center [148, 242] width 272 height 38
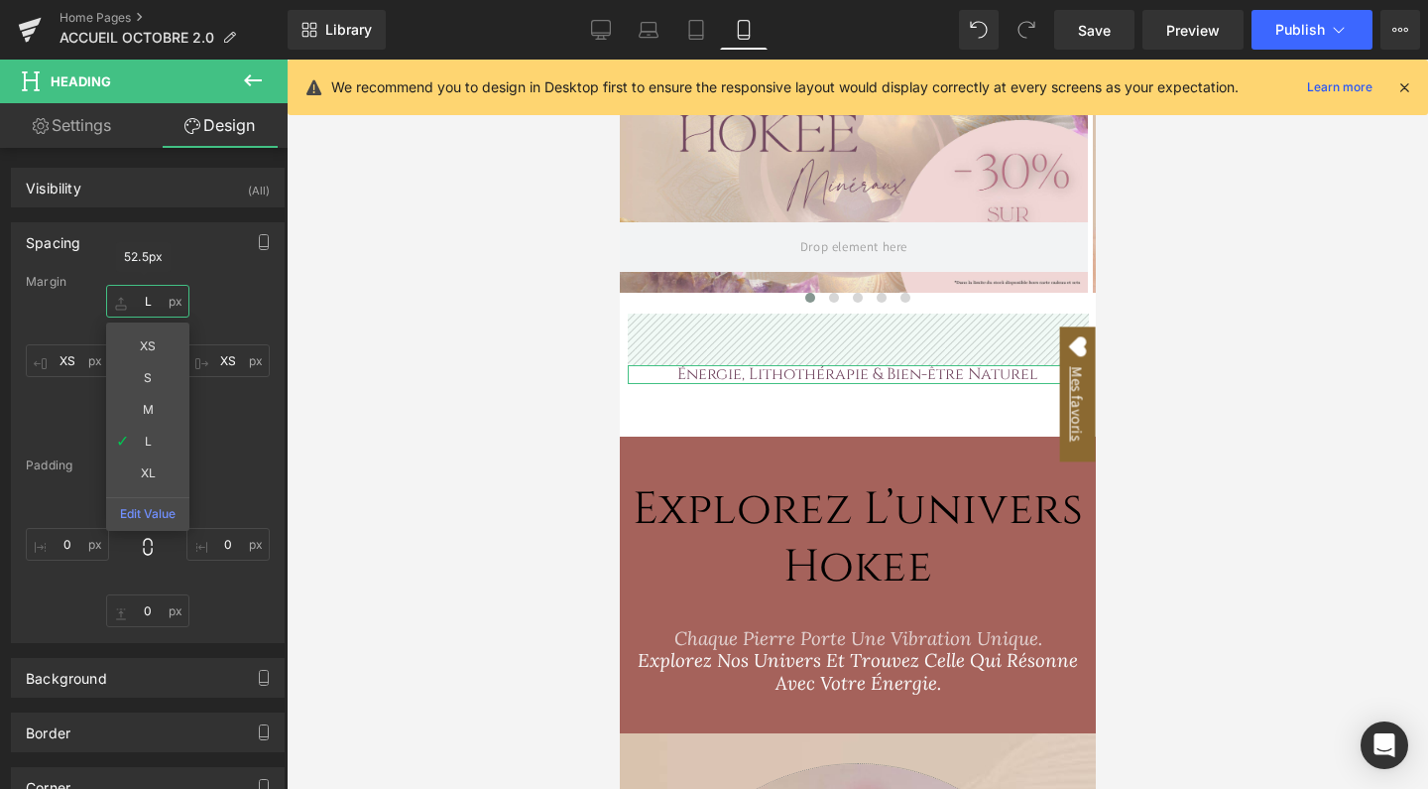
click at [154, 309] on input "L" at bounding box center [147, 301] width 83 height 33
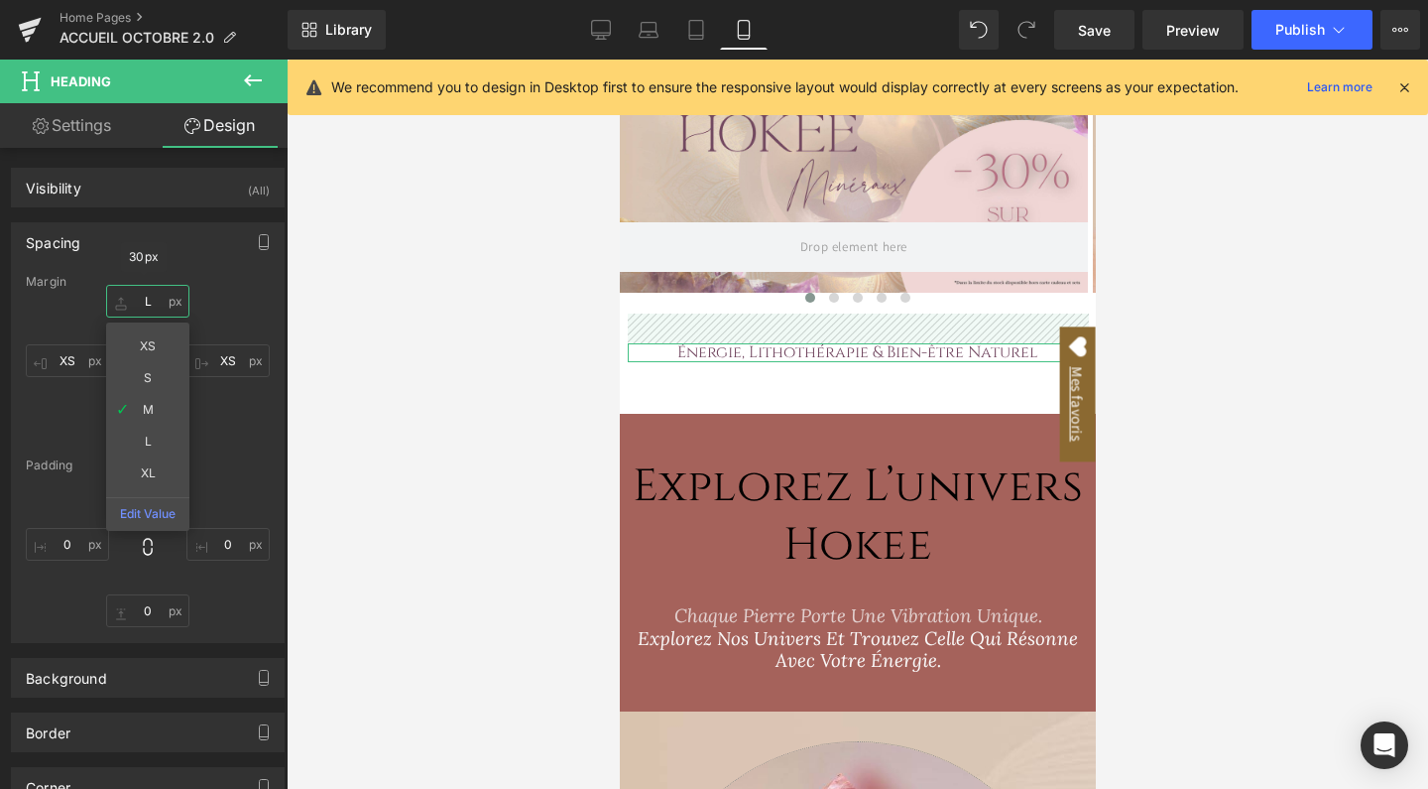
click at [144, 293] on input "L" at bounding box center [147, 301] width 83 height 33
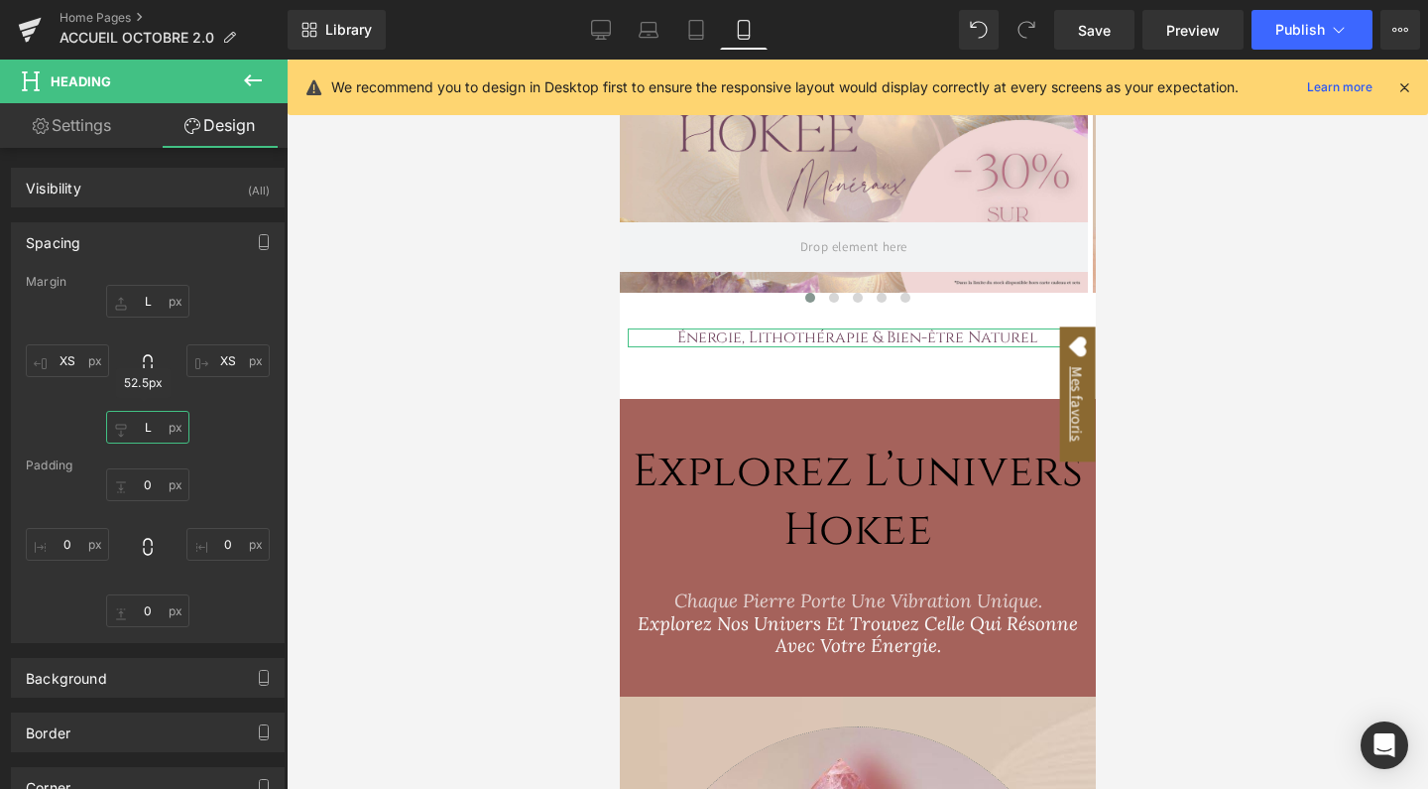
click at [154, 424] on input "L" at bounding box center [147, 427] width 83 height 33
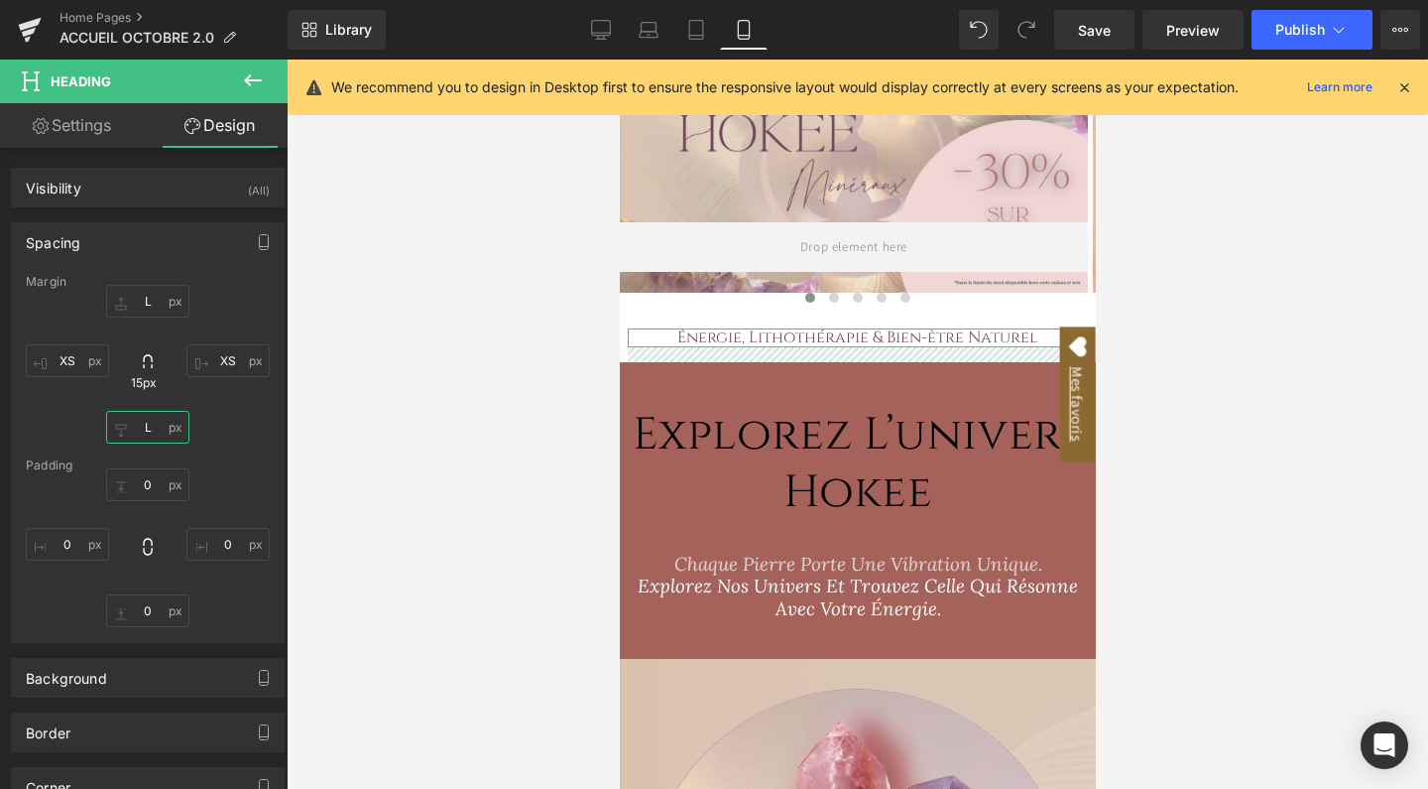
click at [158, 428] on input "L" at bounding box center [147, 427] width 83 height 33
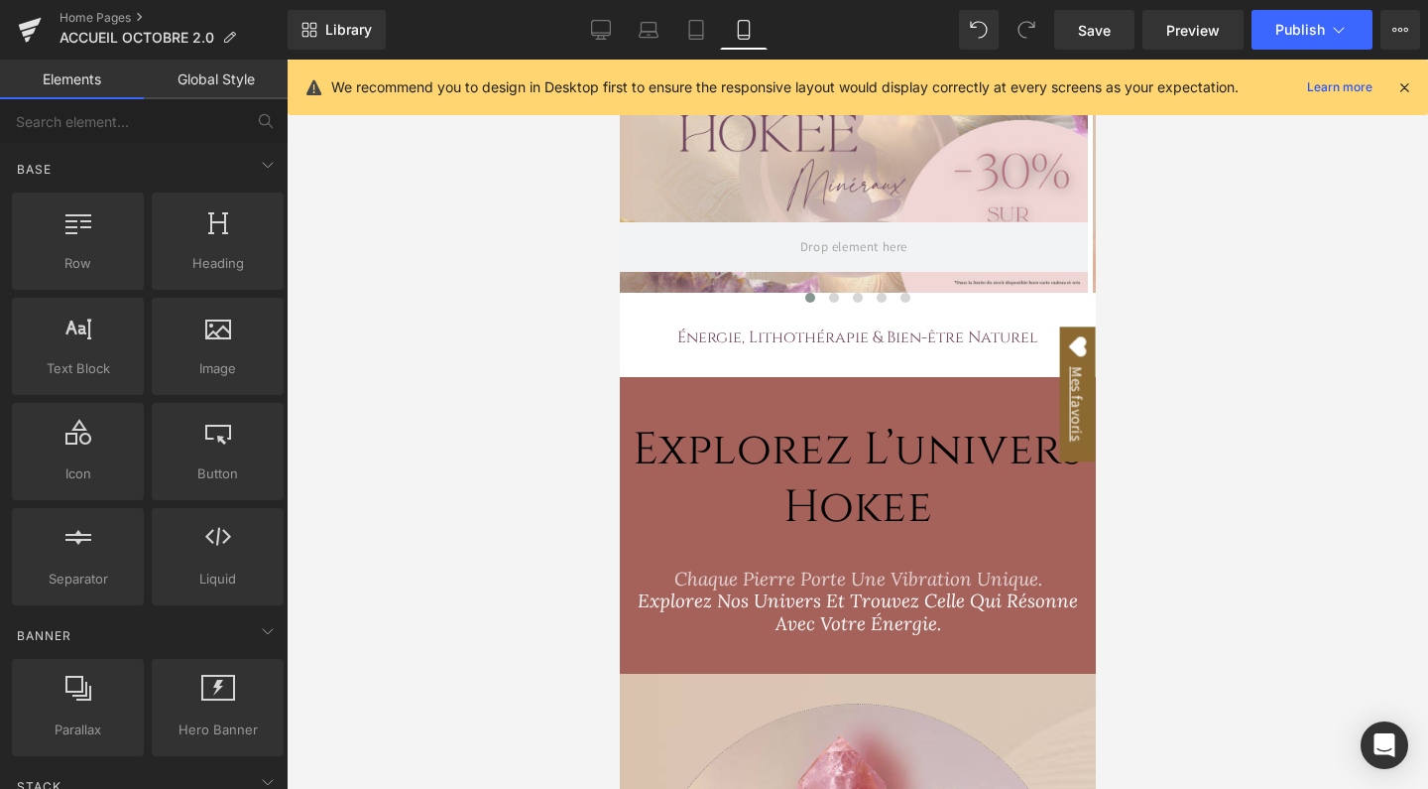
click at [1178, 401] on div at bounding box center [858, 424] width 1142 height 729
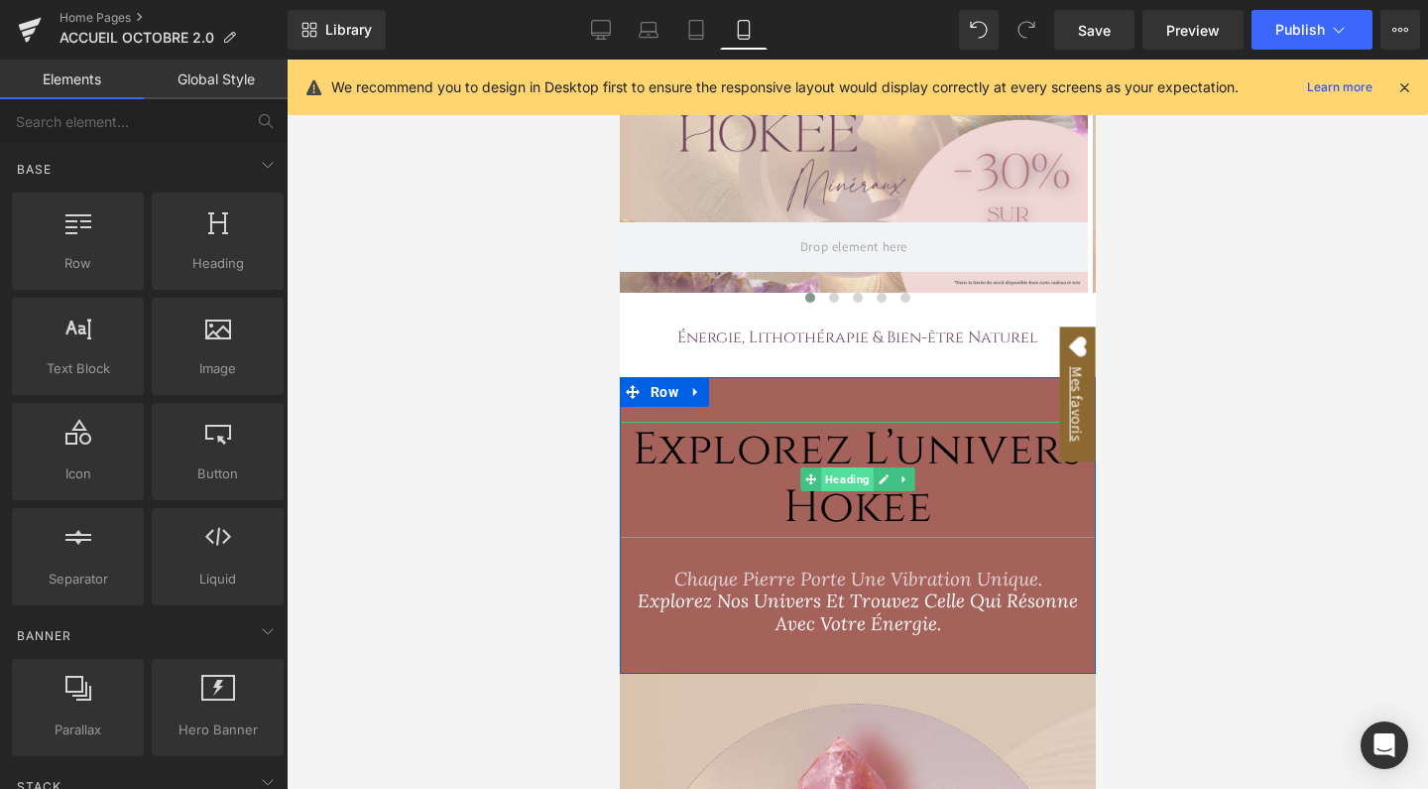
click at [840, 475] on span "Heading" at bounding box center [846, 479] width 53 height 24
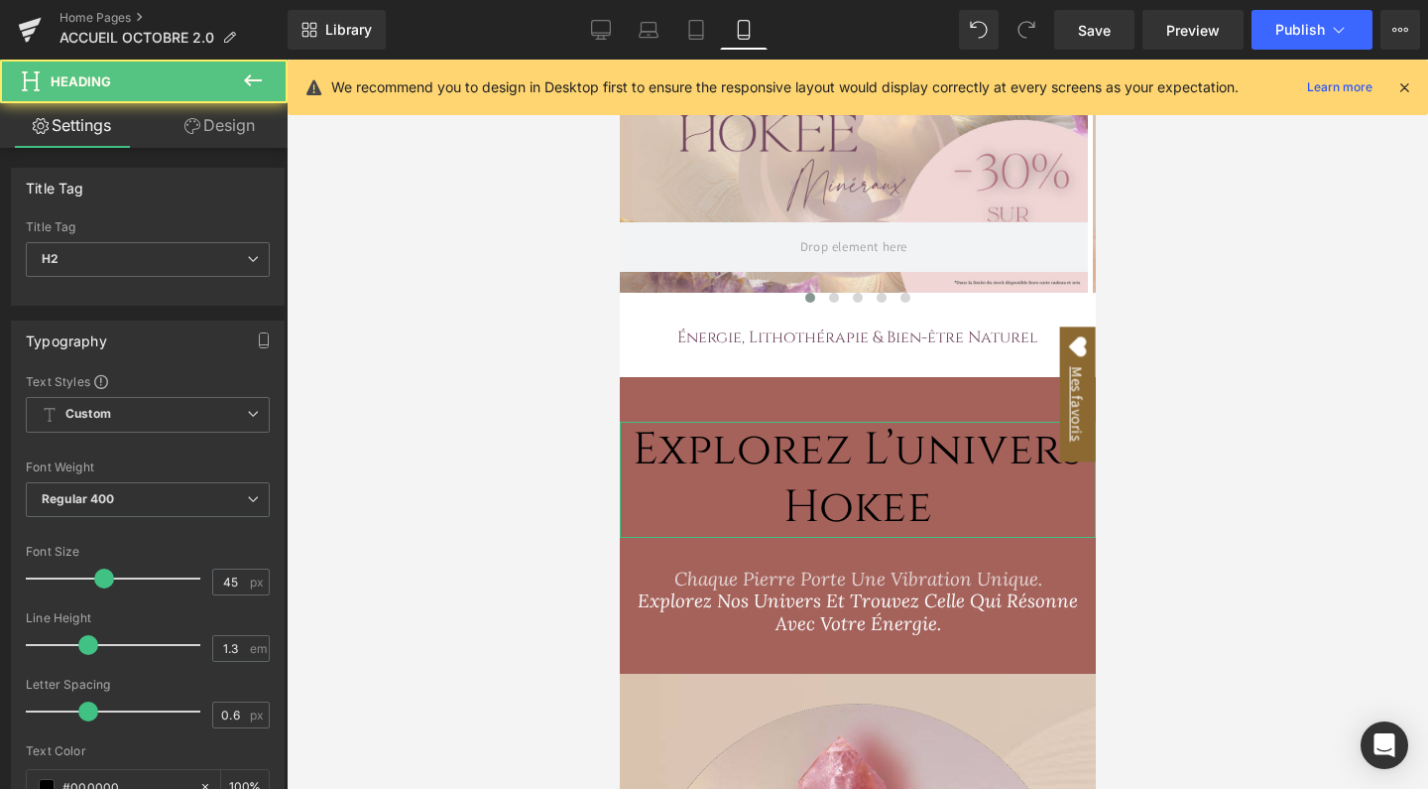
click at [228, 129] on link "Design" at bounding box center [220, 125] width 144 height 45
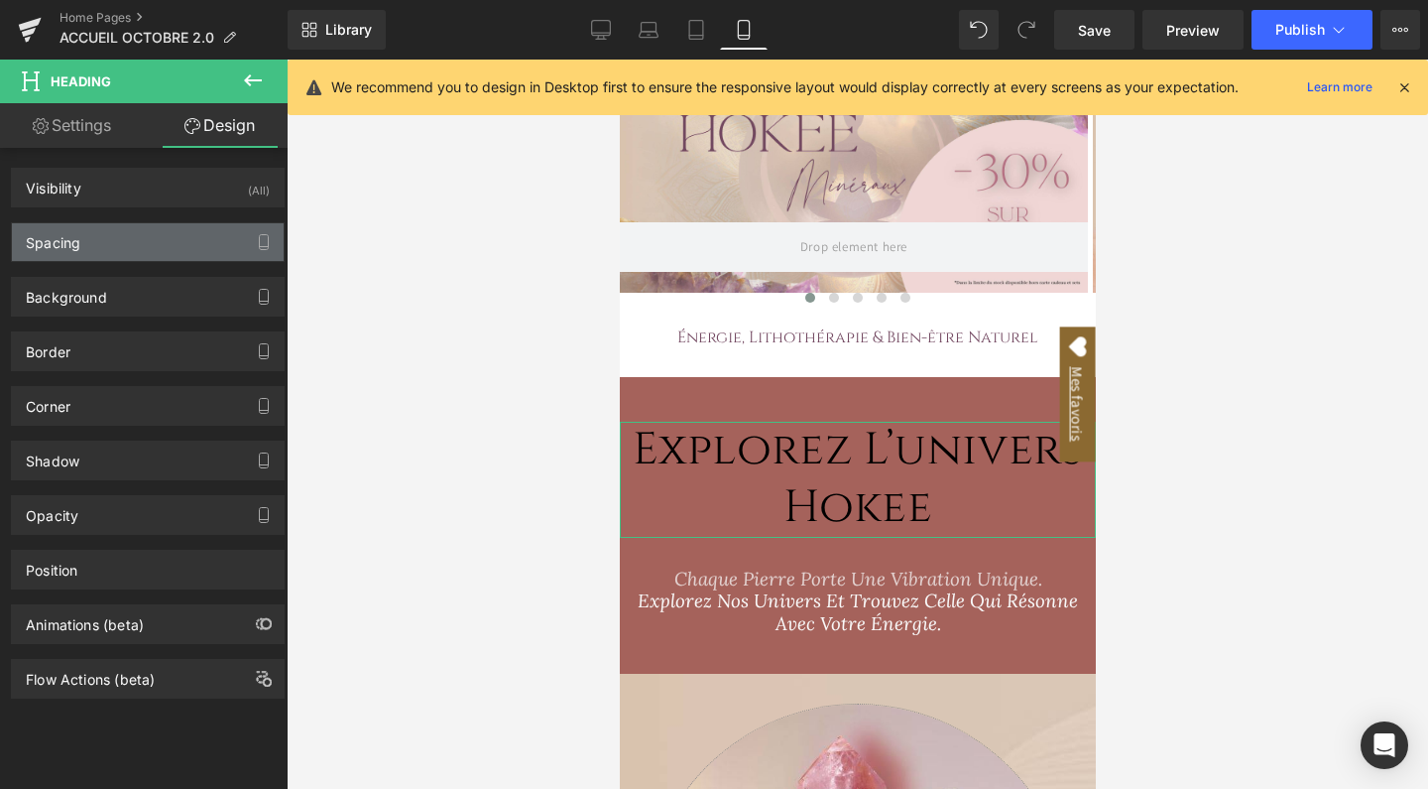
click at [90, 242] on div "Spacing" at bounding box center [148, 242] width 272 height 38
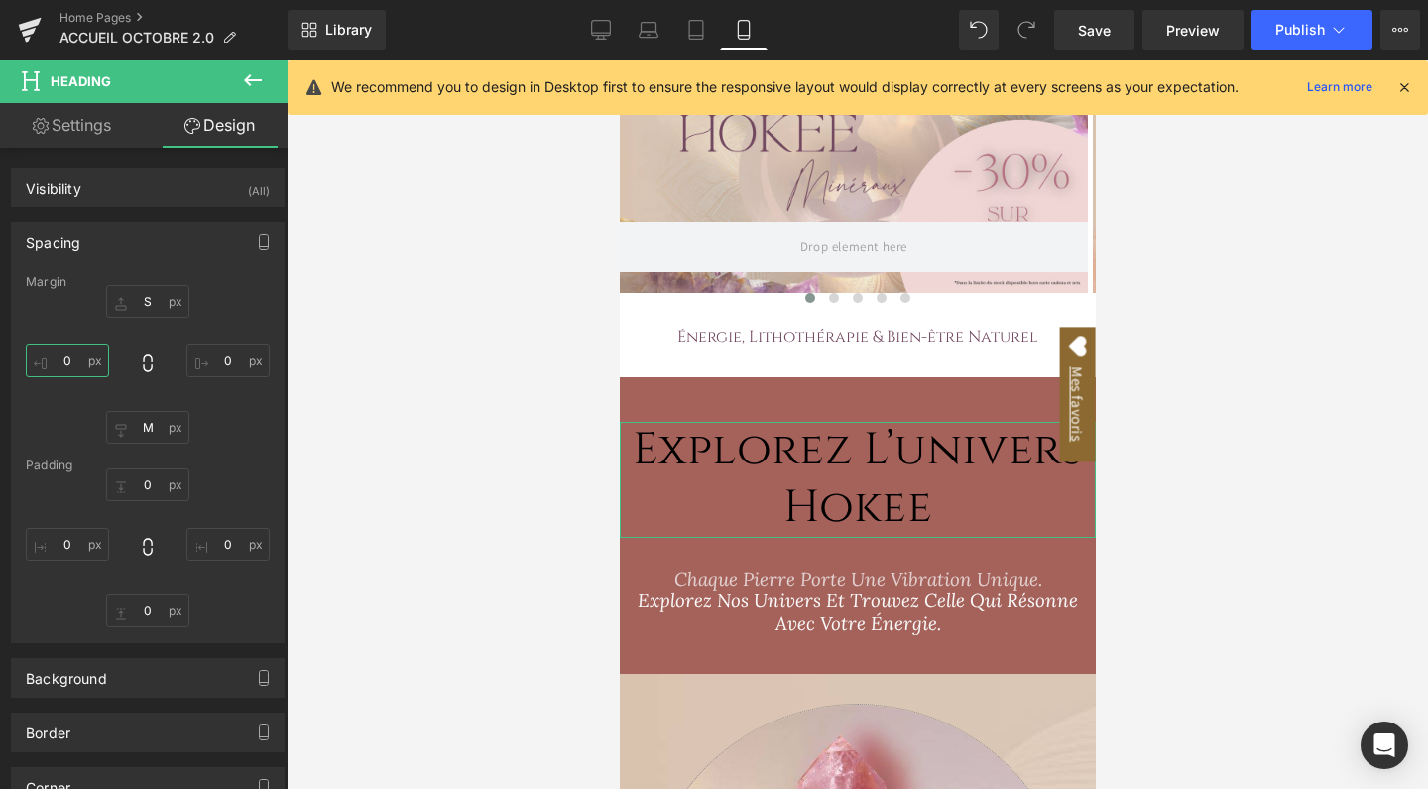
click at [62, 351] on input "text" at bounding box center [67, 360] width 83 height 33
click at [226, 352] on input "text" at bounding box center [227, 360] width 83 height 33
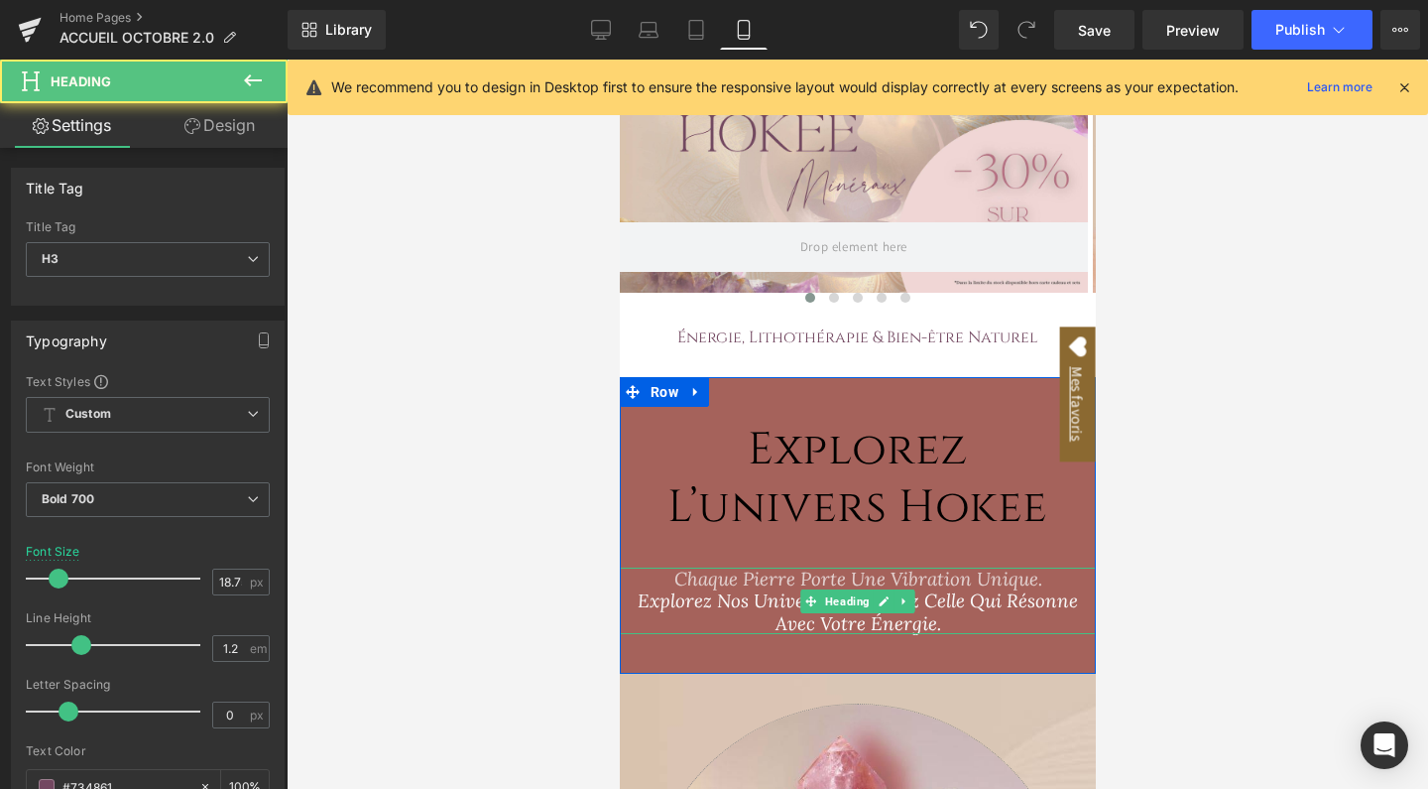
click at [768, 603] on icon "Explorez nos univers et trouvez celle qui résonne avec votre énergie." at bounding box center [857, 611] width 440 height 47
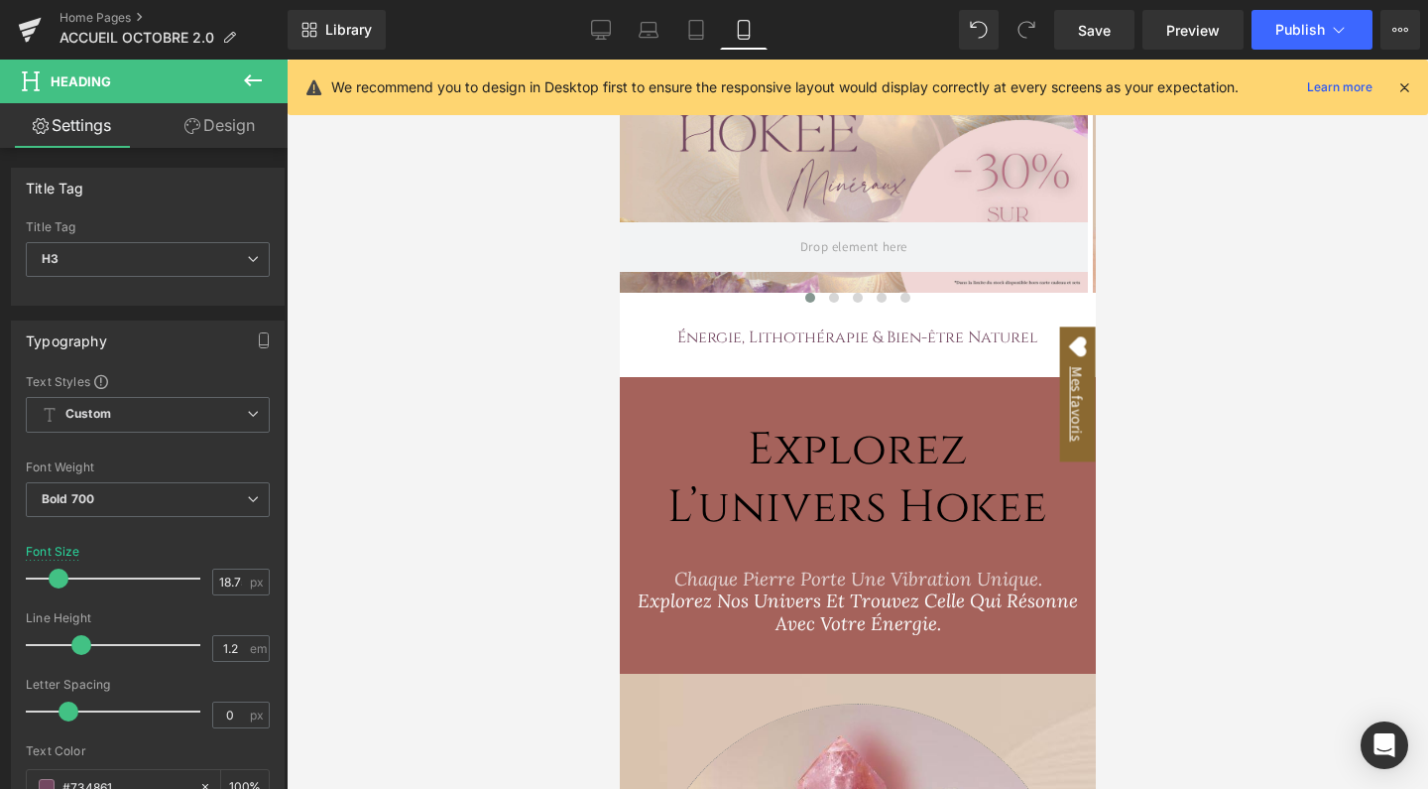
click at [232, 136] on link "Design" at bounding box center [220, 125] width 144 height 45
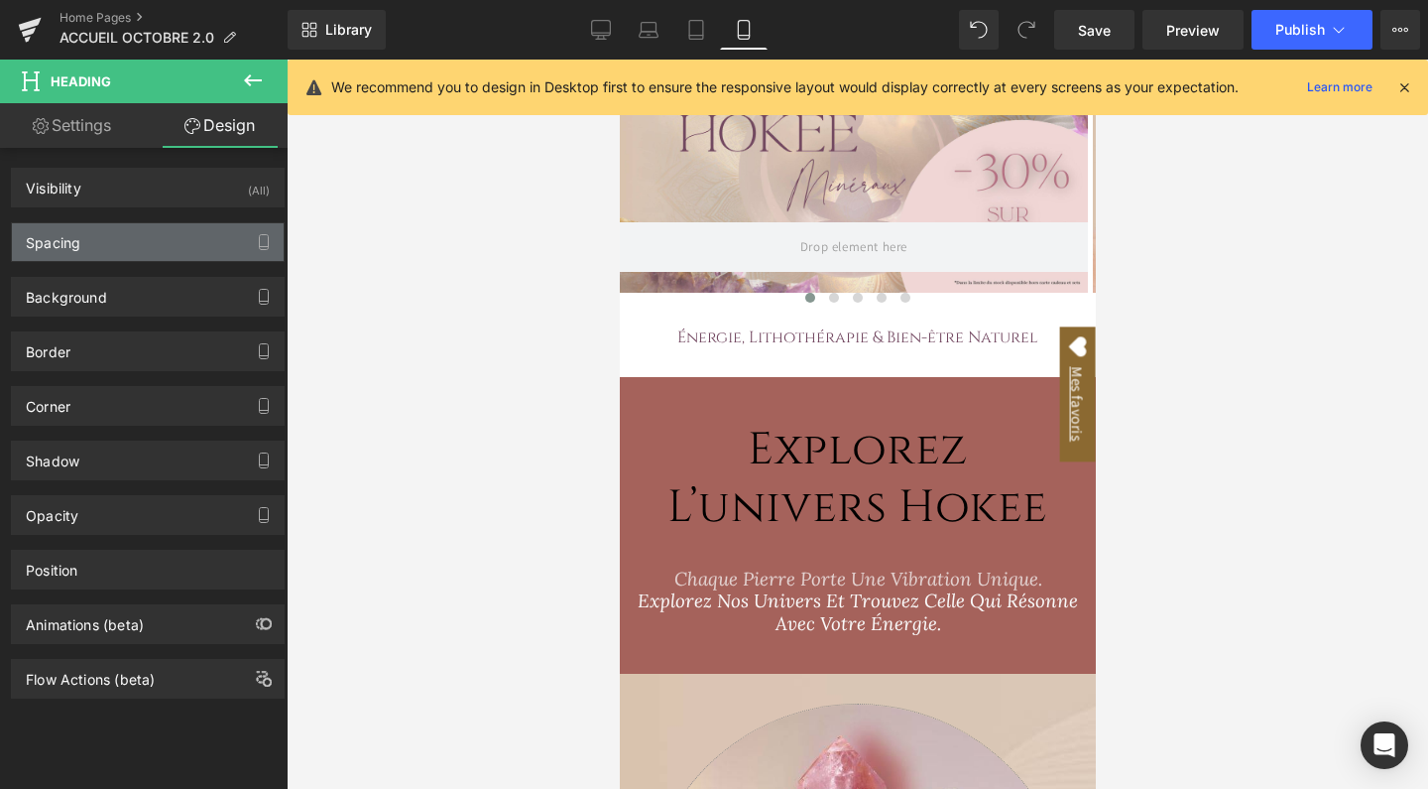
click at [111, 247] on div "Spacing" at bounding box center [148, 242] width 272 height 38
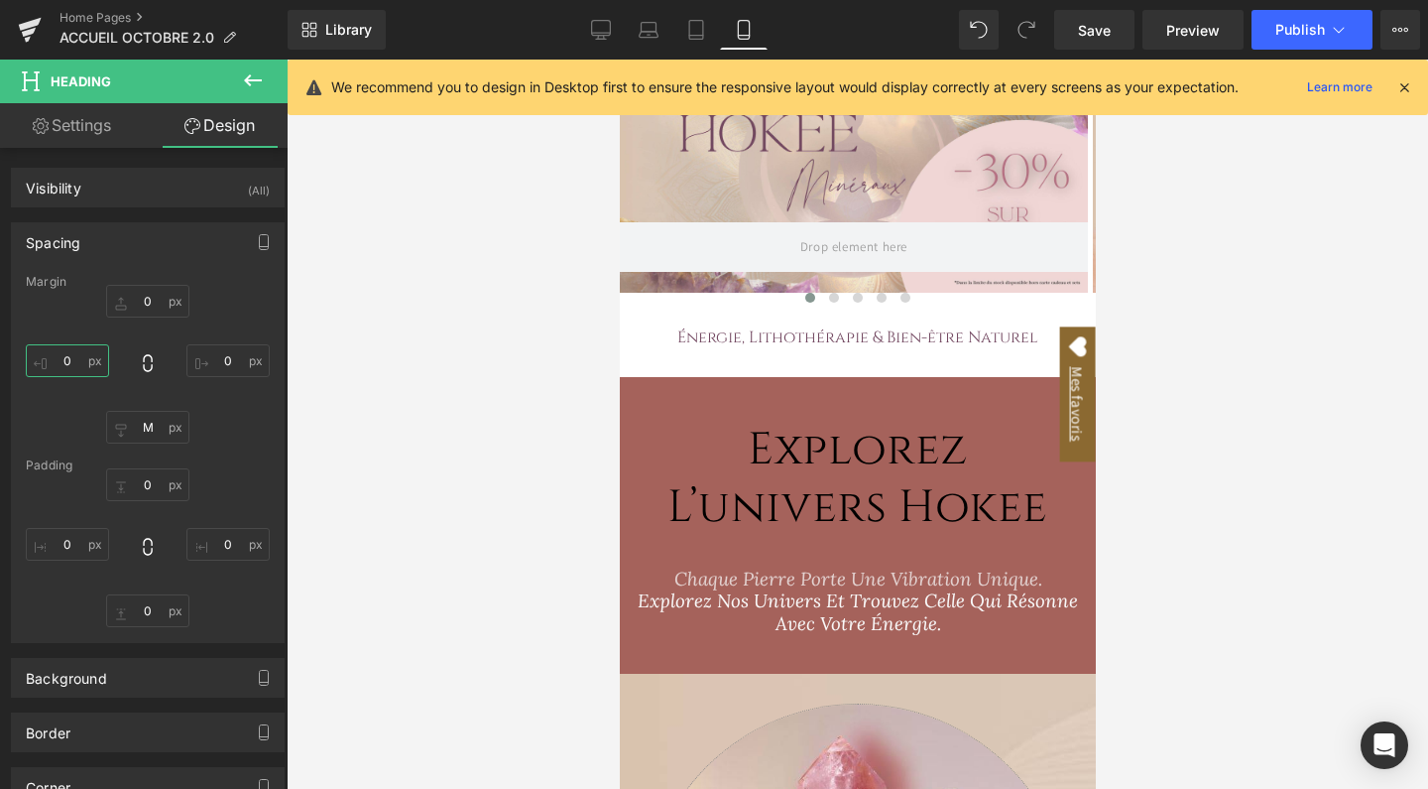
click at [77, 352] on input "0" at bounding box center [67, 360] width 83 height 33
click at [222, 357] on input "0" at bounding box center [227, 360] width 83 height 33
click at [1104, 38] on span "Save" at bounding box center [1094, 30] width 33 height 21
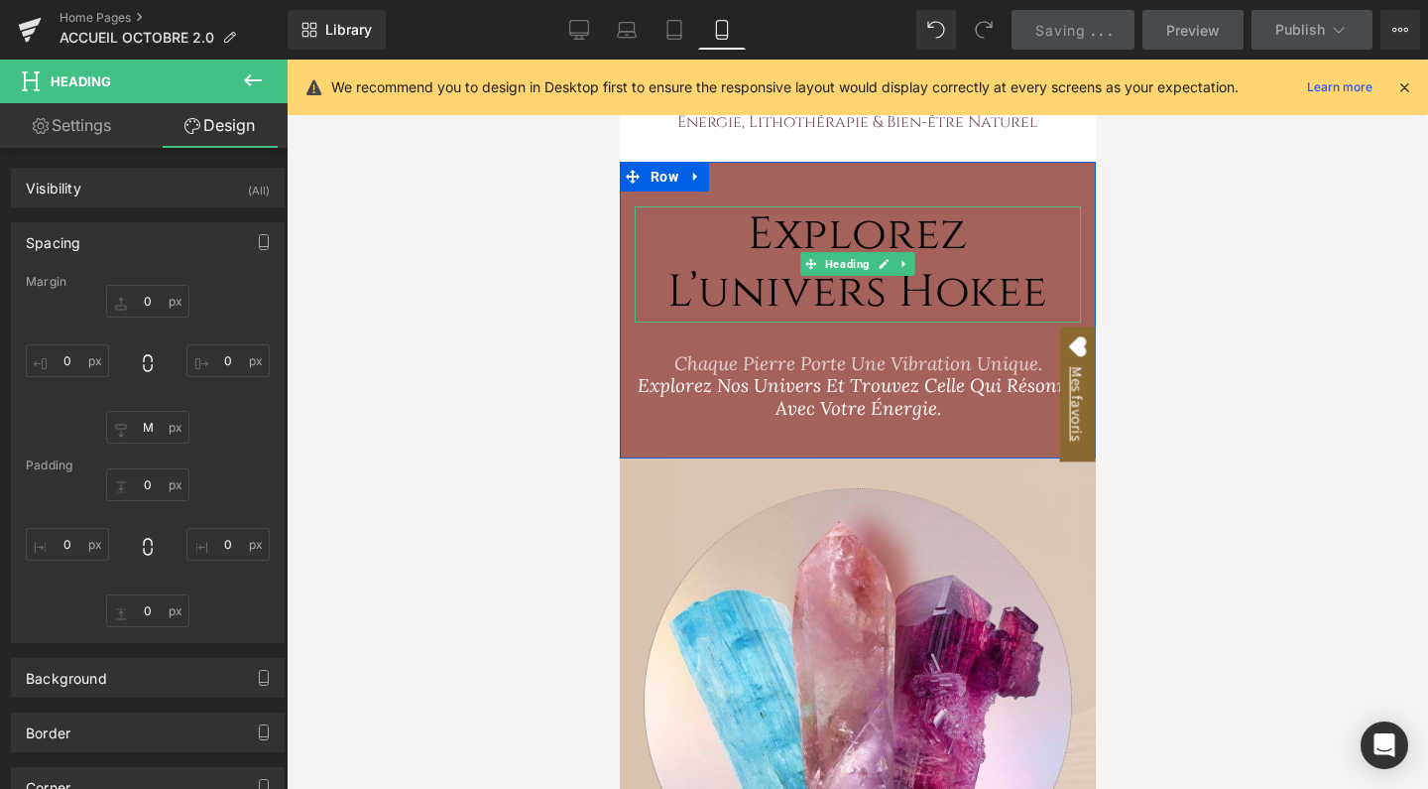
scroll to position [507, 0]
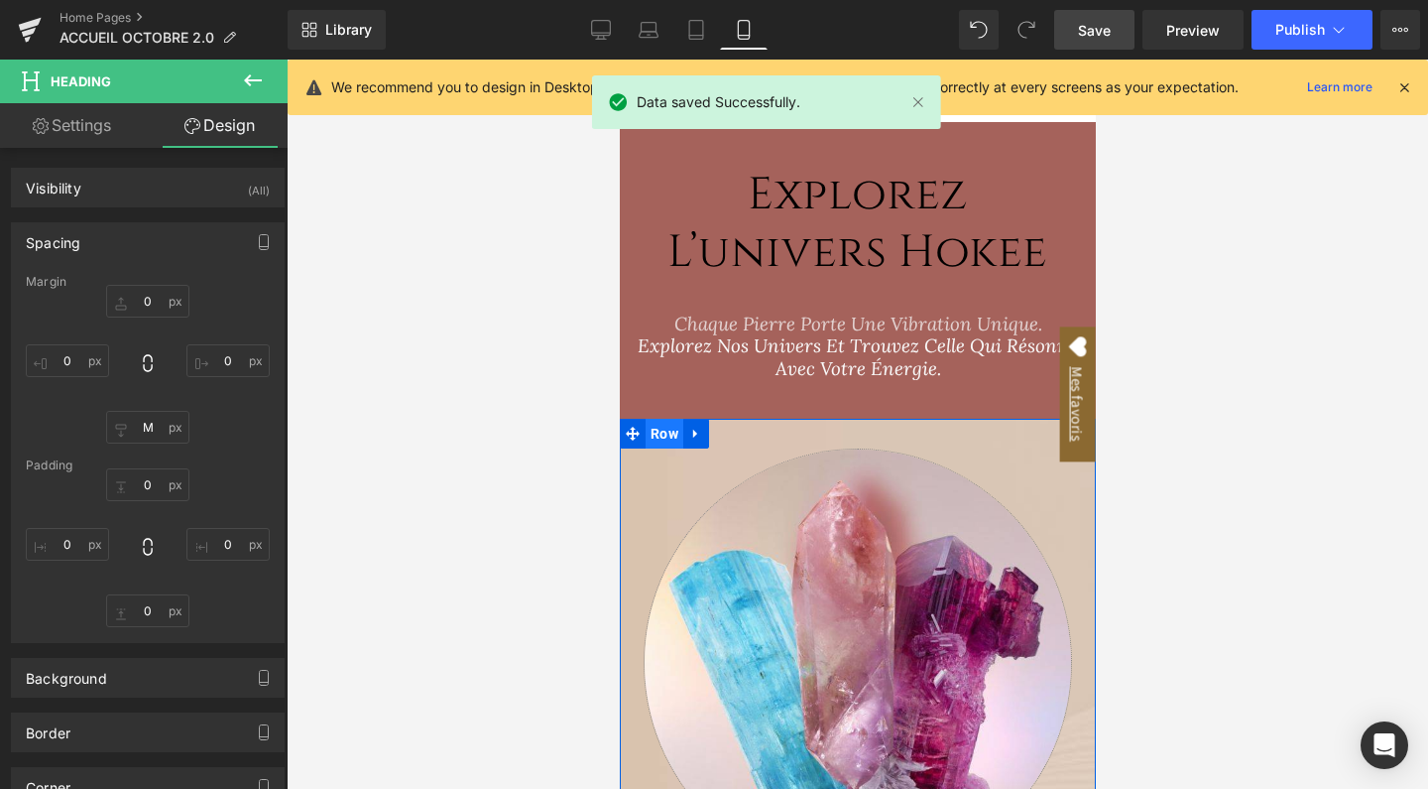
click at [663, 433] on span "Row" at bounding box center [664, 434] width 38 height 30
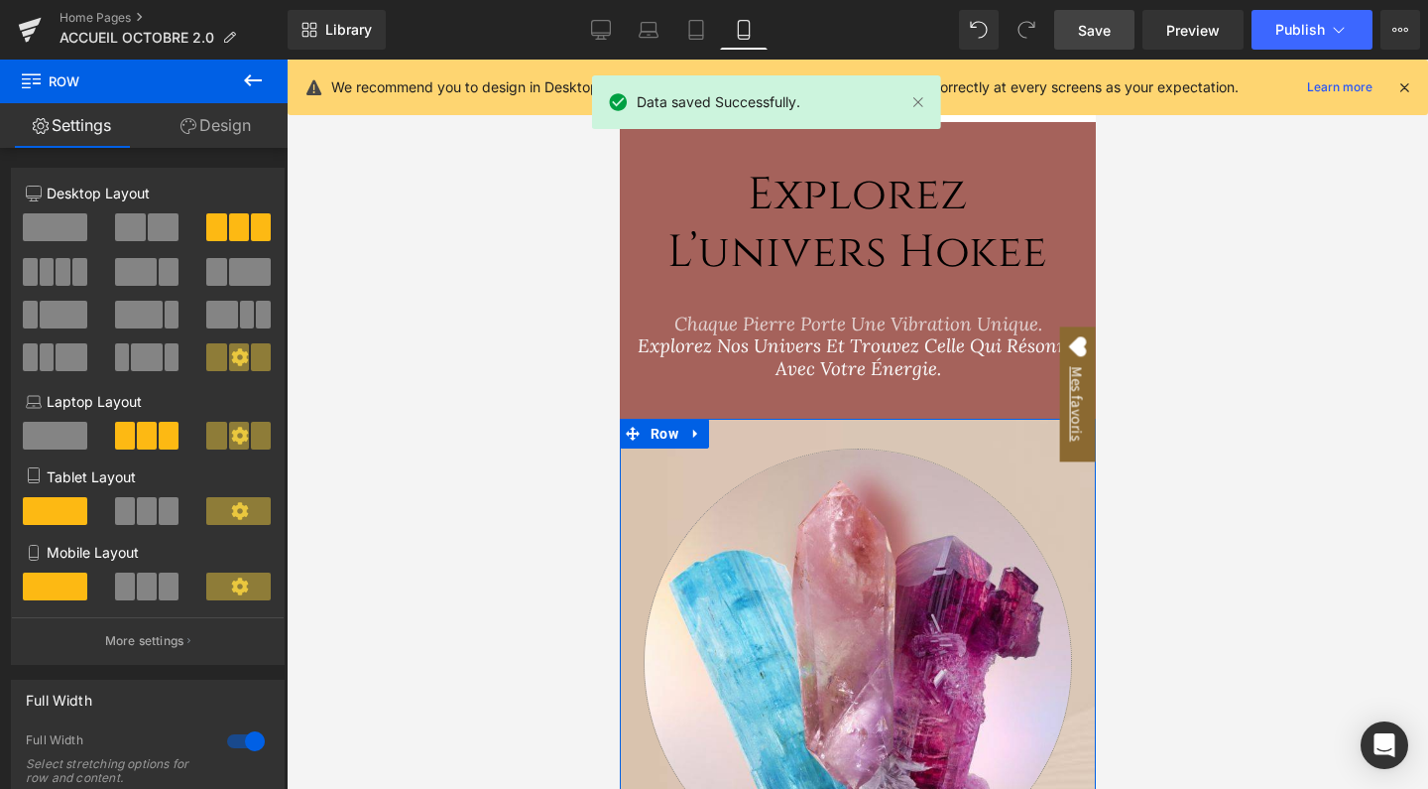
click at [217, 121] on link "Design" at bounding box center [216, 125] width 144 height 45
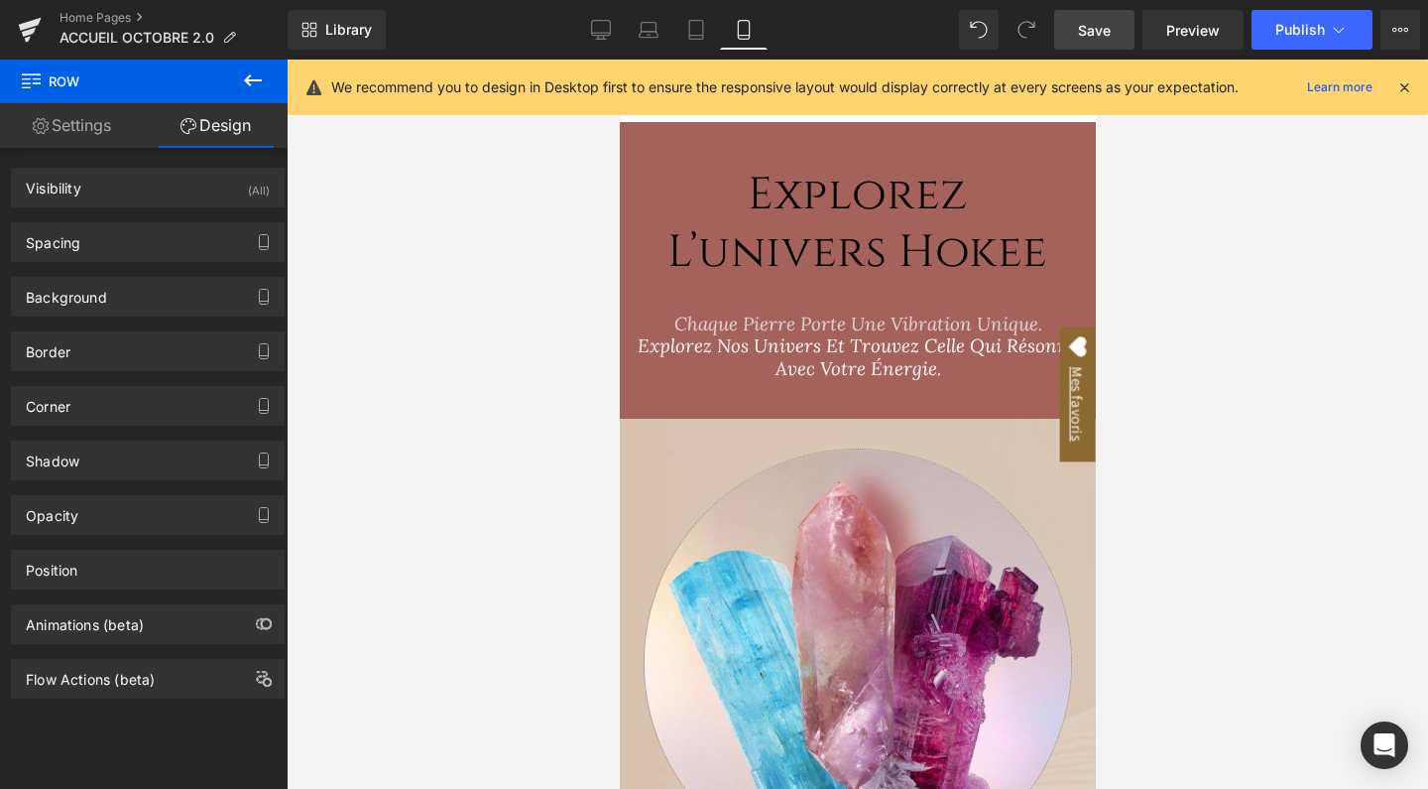
click at [506, 312] on div at bounding box center [858, 424] width 1142 height 729
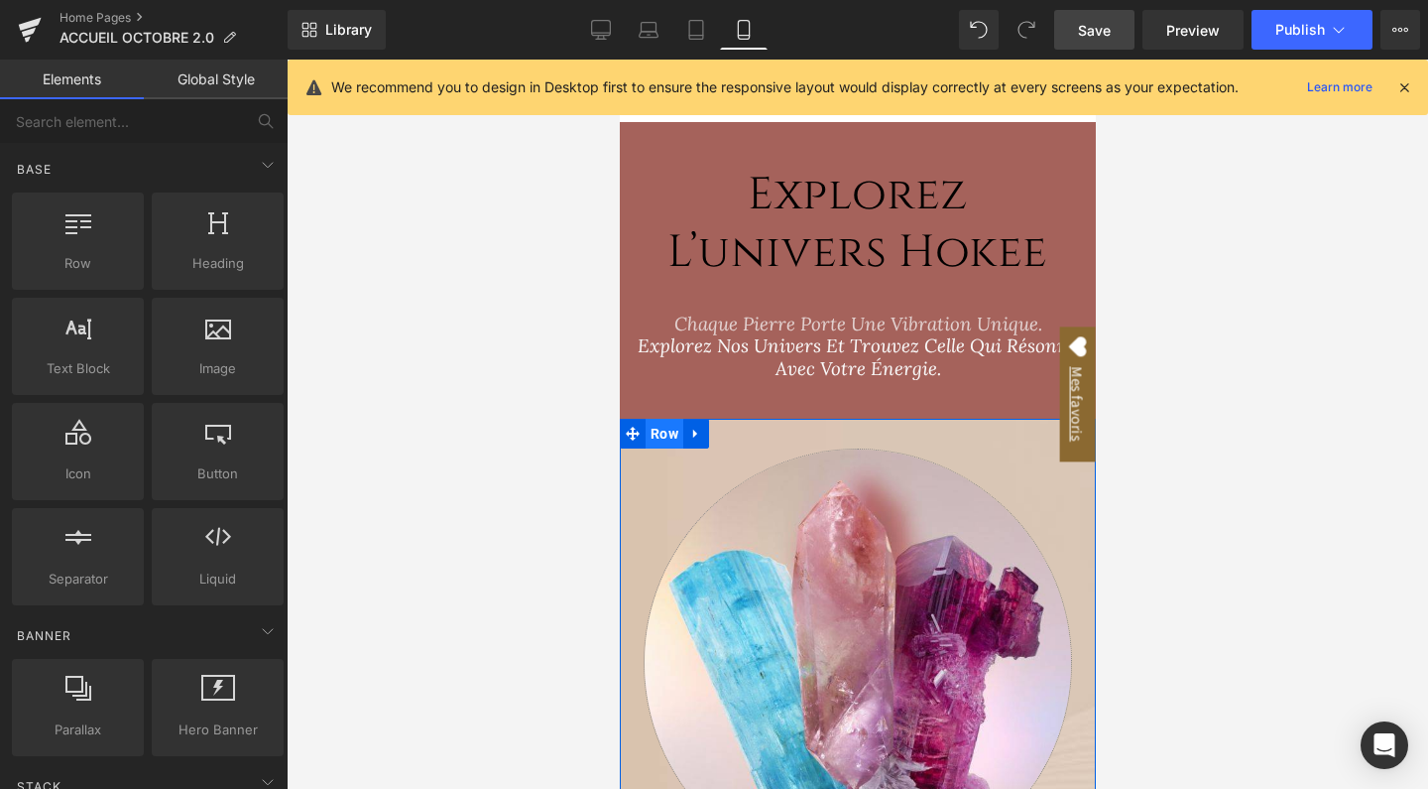
click at [669, 442] on span "Row" at bounding box center [664, 434] width 38 height 30
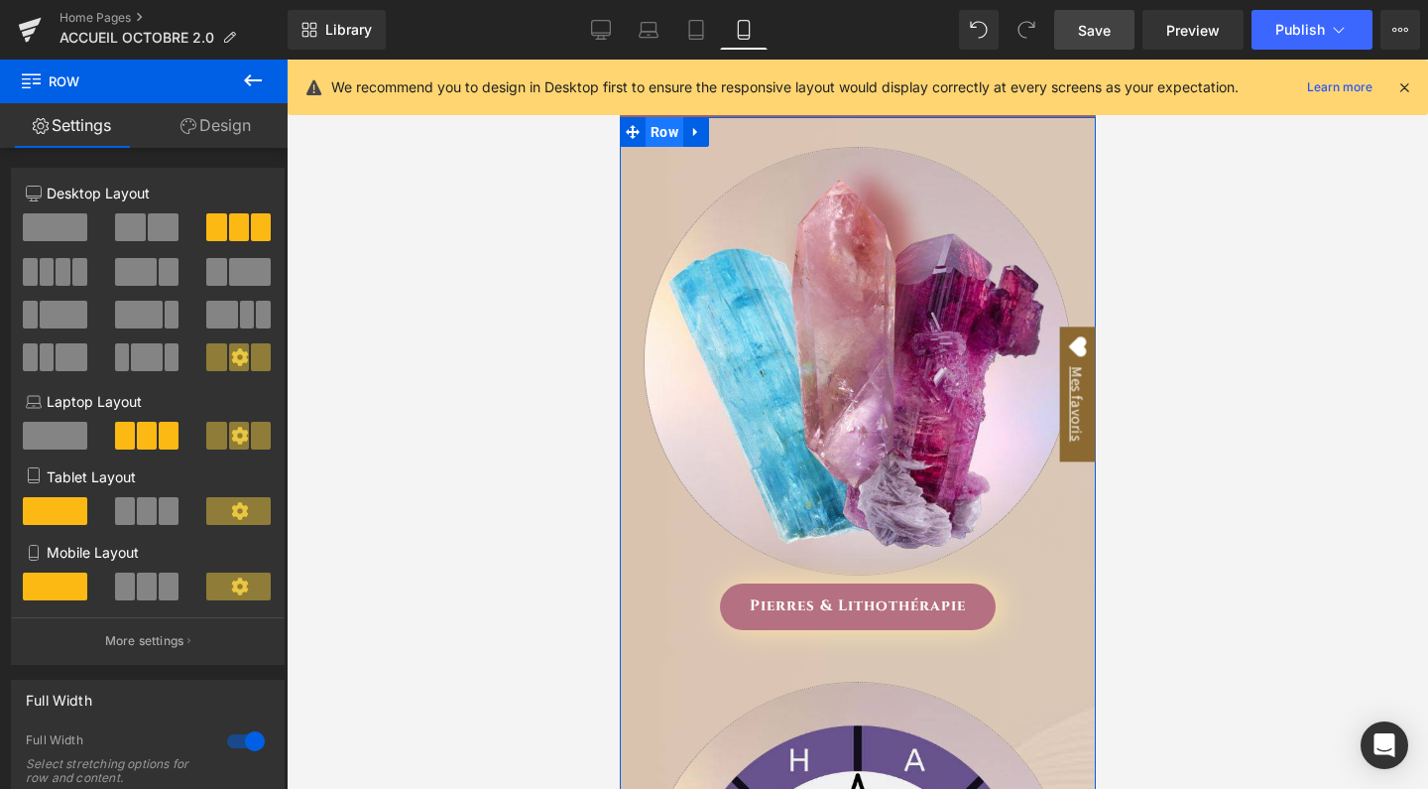
scroll to position [812, 0]
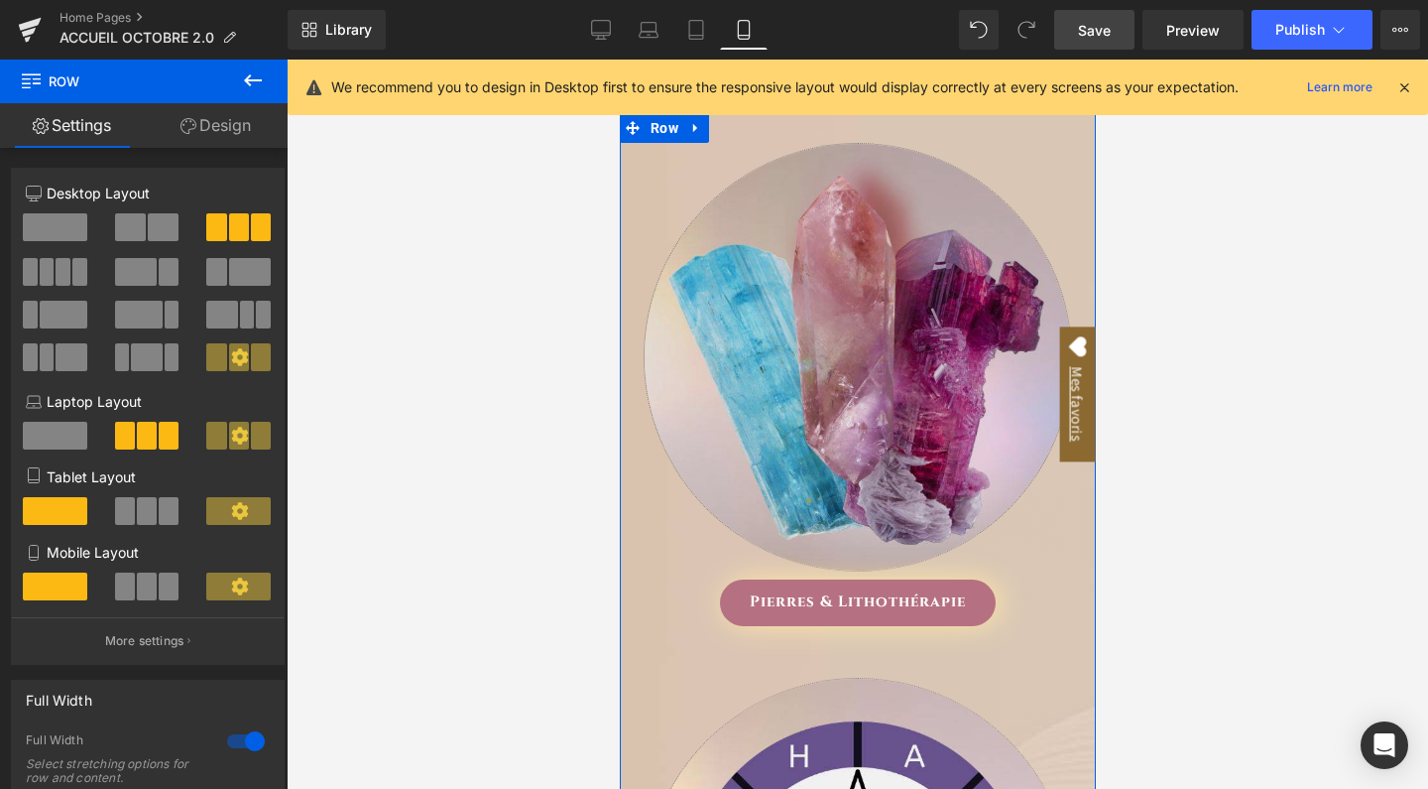
click at [841, 366] on img at bounding box center [857, 357] width 428 height 428
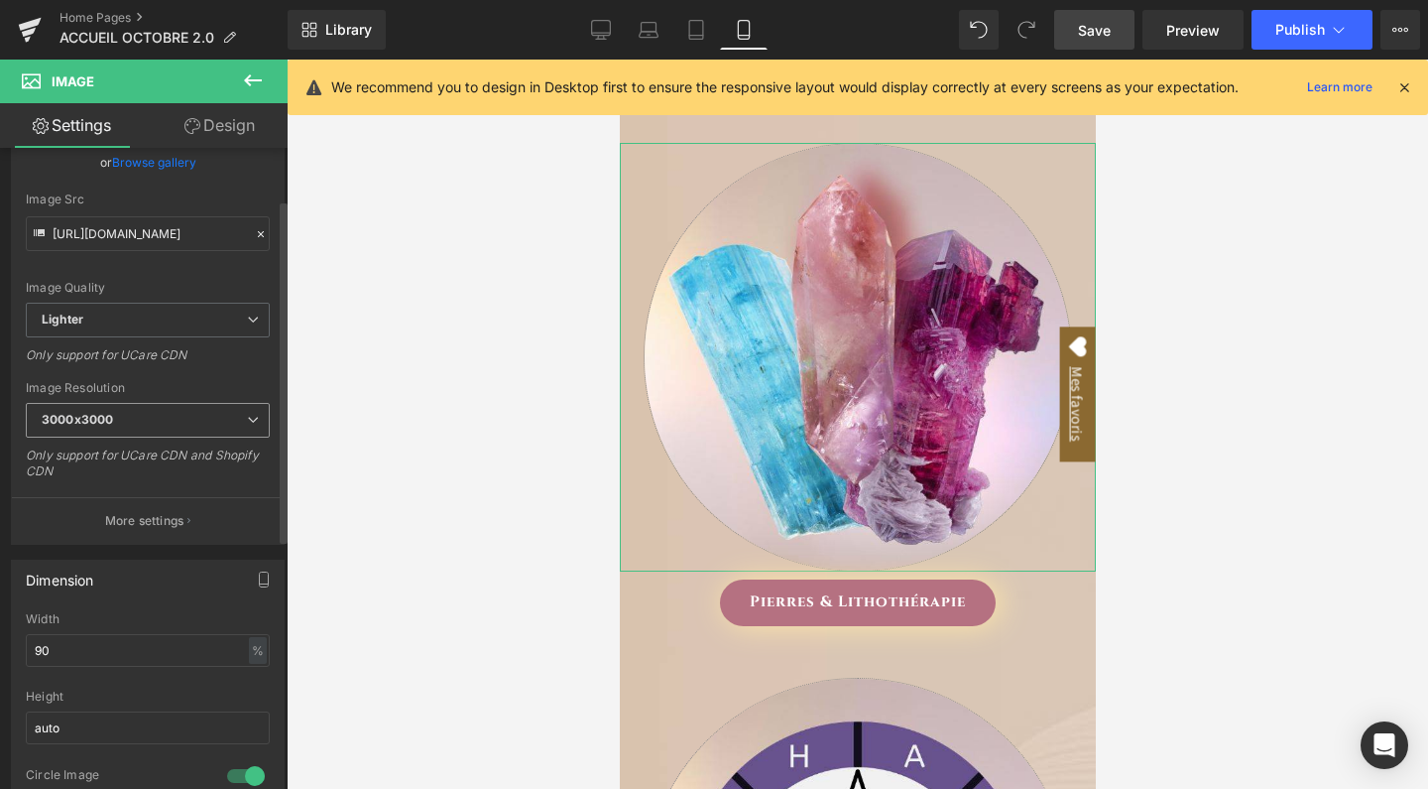
scroll to position [194, 0]
click at [145, 651] on input "90" at bounding box center [148, 648] width 244 height 33
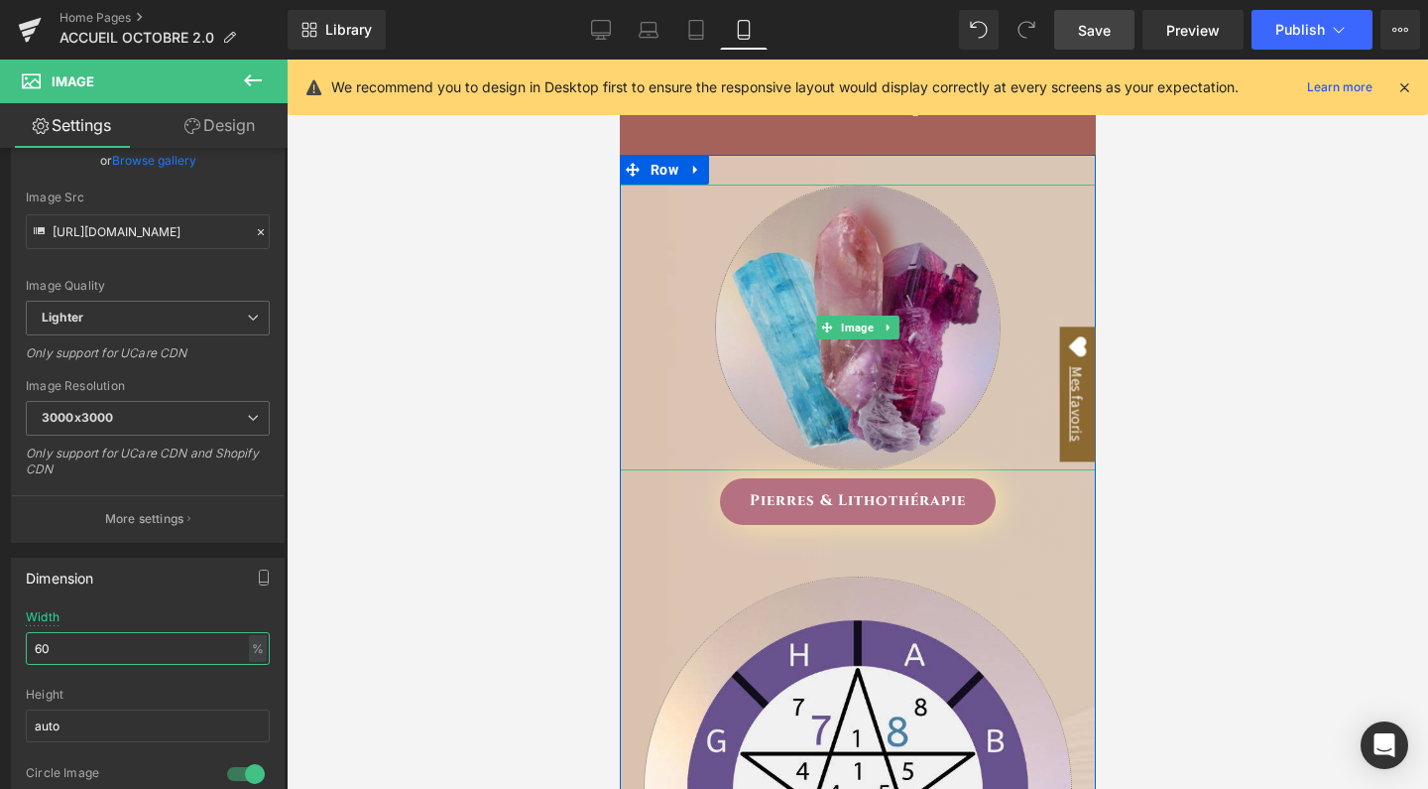
scroll to position [750, 0]
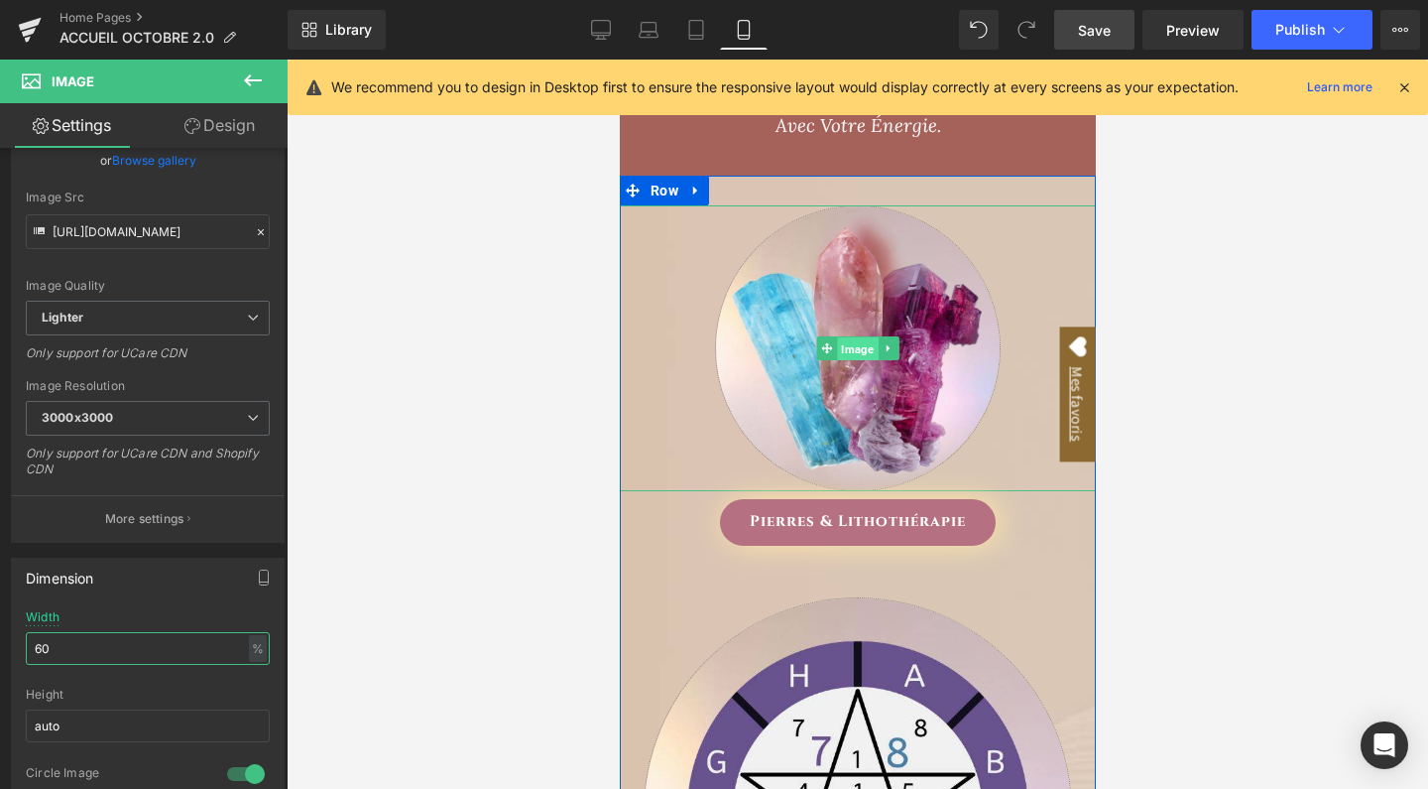
click at [861, 341] on span "Image" at bounding box center [856, 349] width 41 height 24
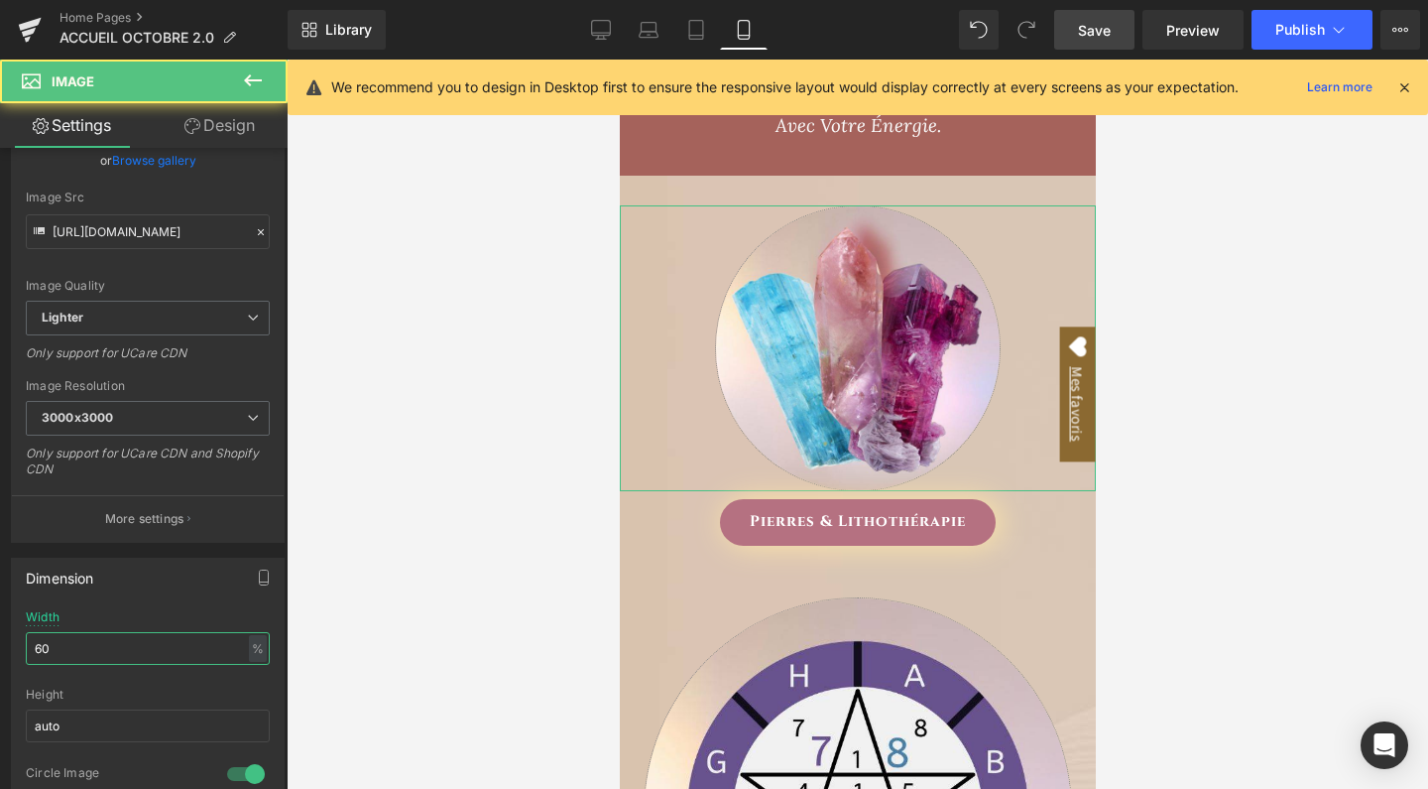
type input "60"
click at [242, 130] on link "Design" at bounding box center [220, 125] width 144 height 45
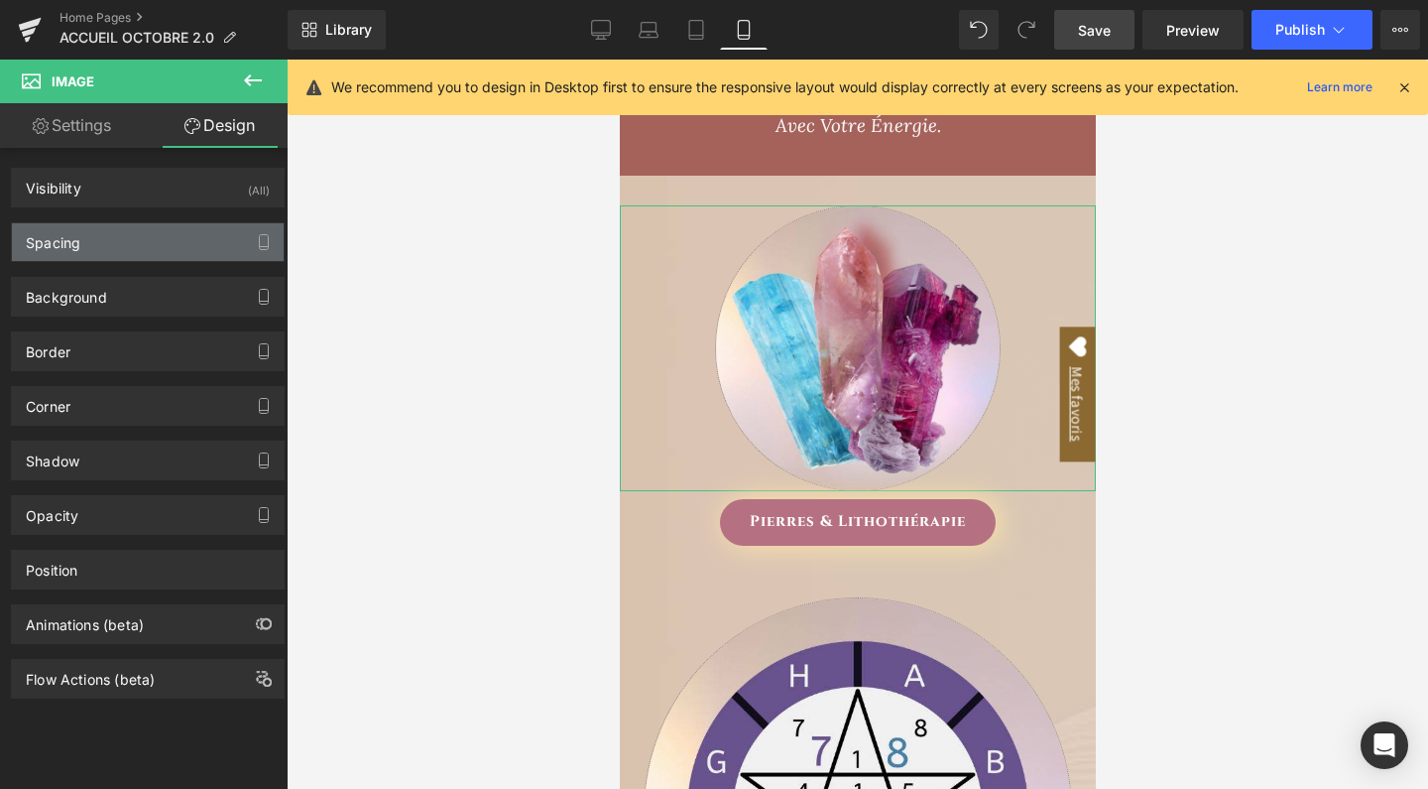
click at [118, 247] on div "Spacing" at bounding box center [148, 242] width 272 height 38
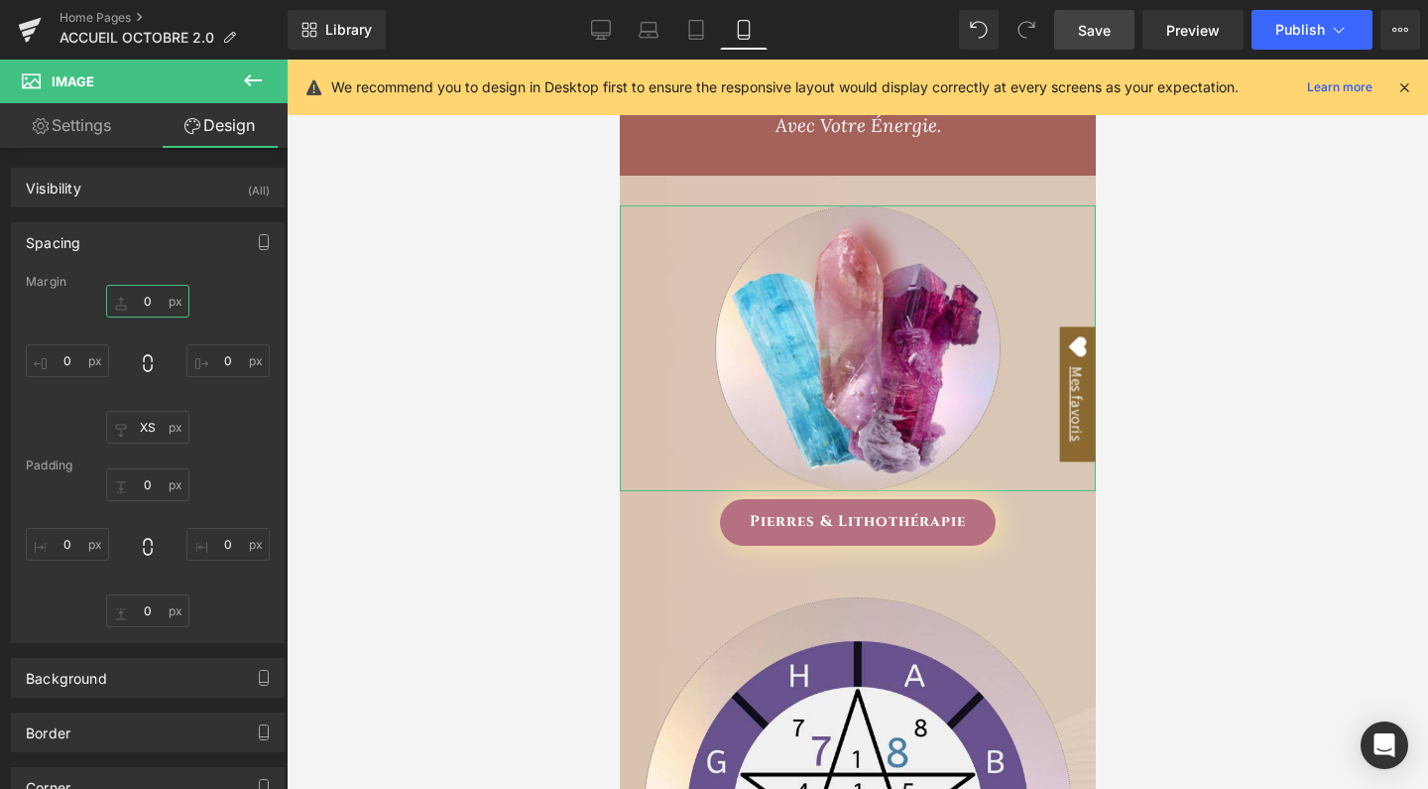
click at [136, 297] on input "0" at bounding box center [147, 301] width 83 height 33
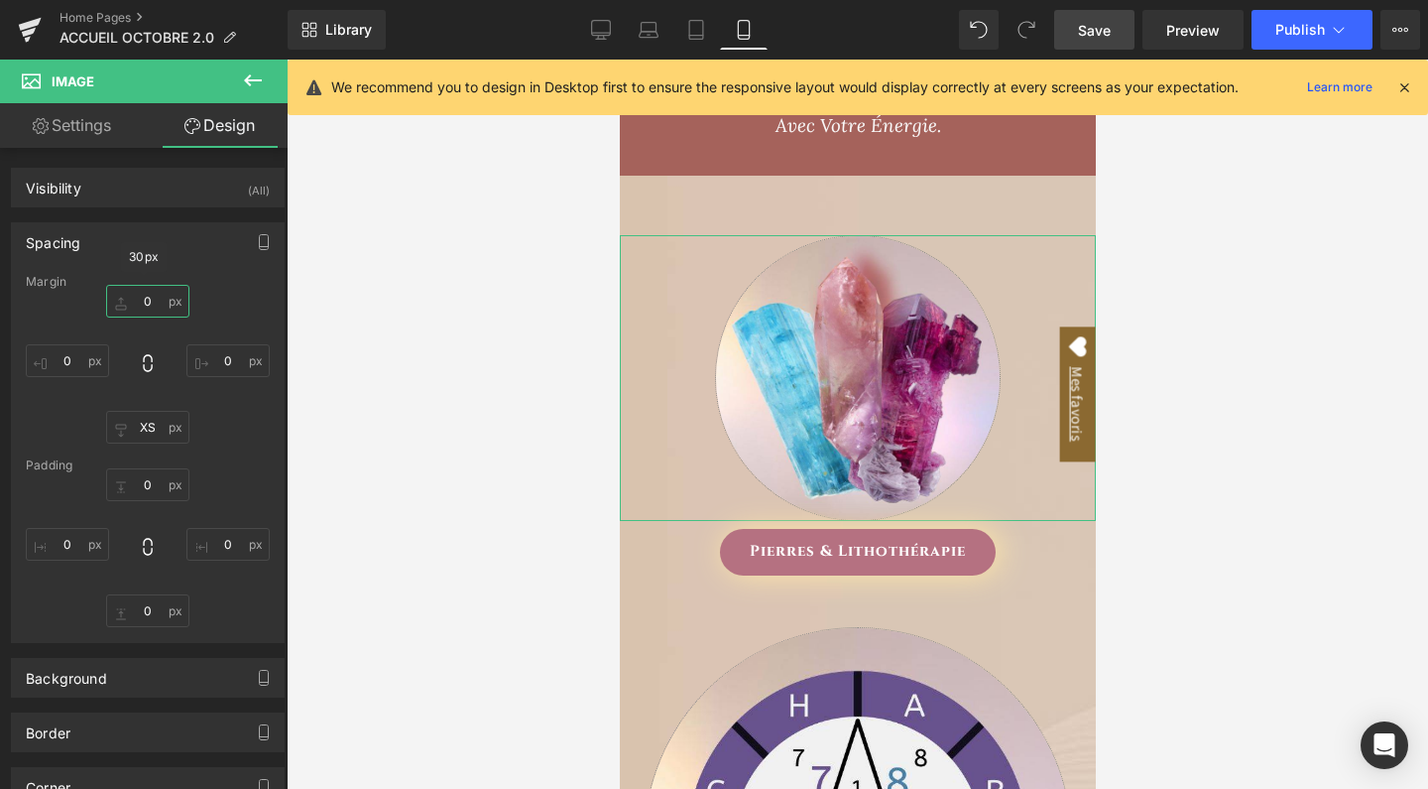
click at [149, 300] on input "0" at bounding box center [147, 301] width 83 height 33
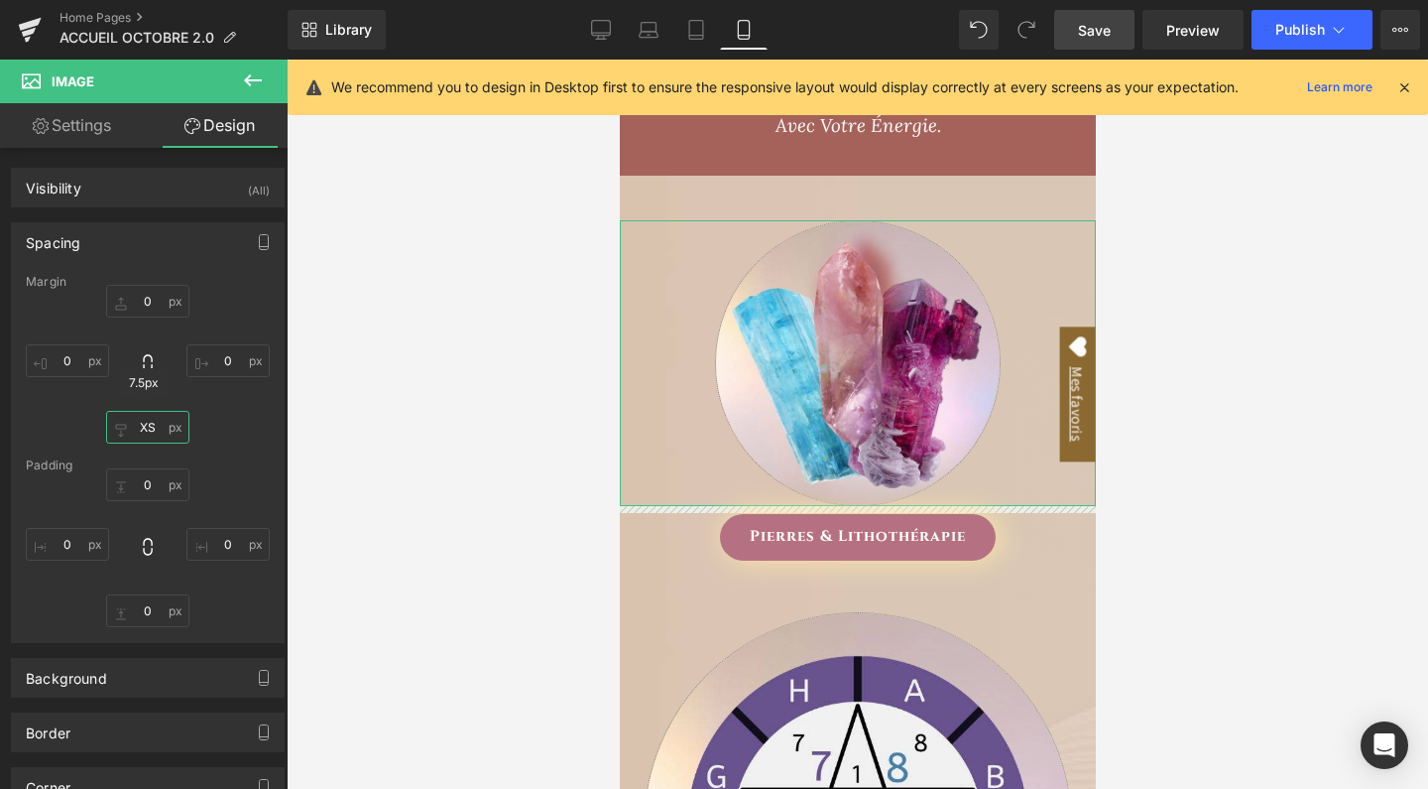
click at [149, 422] on input "XS" at bounding box center [147, 427] width 83 height 33
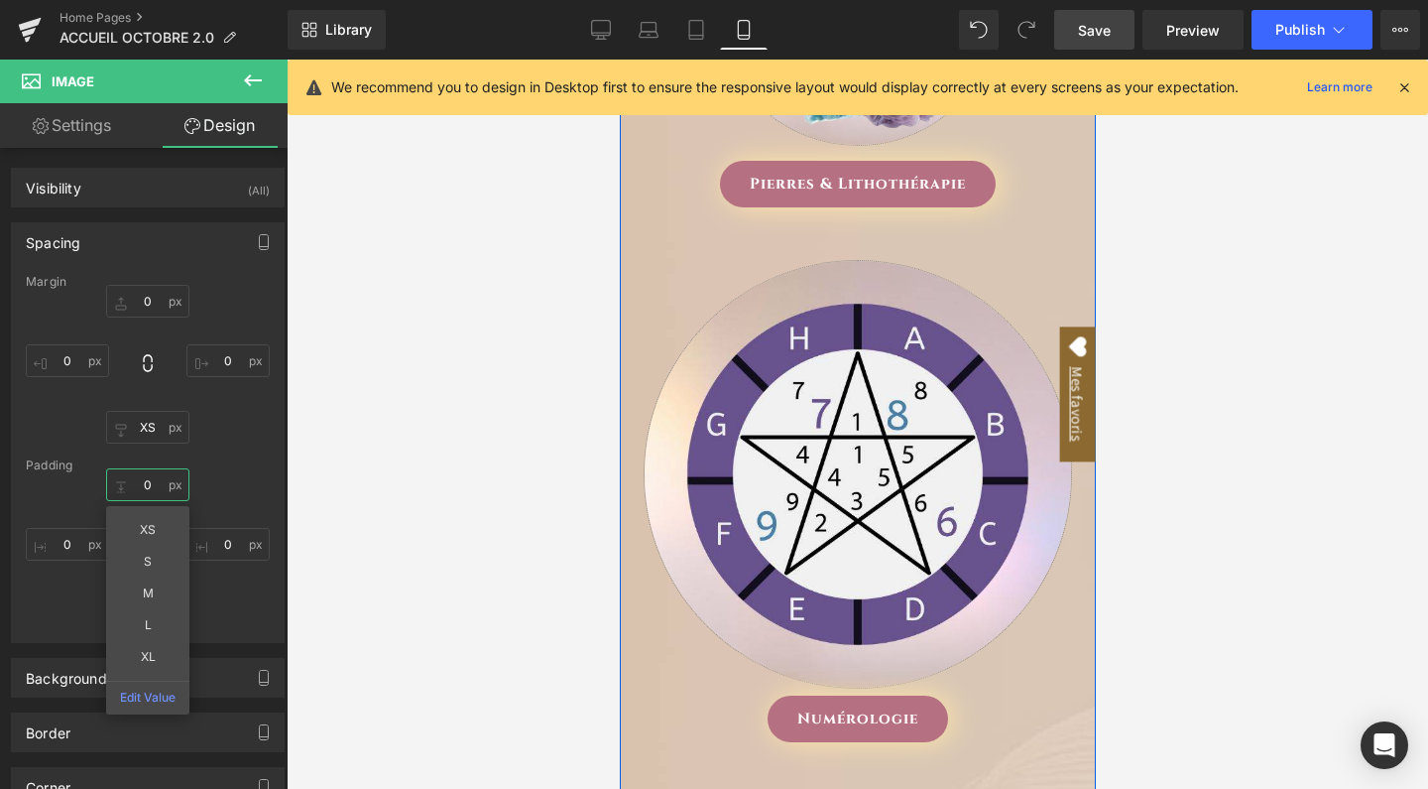
scroll to position [1149, 0]
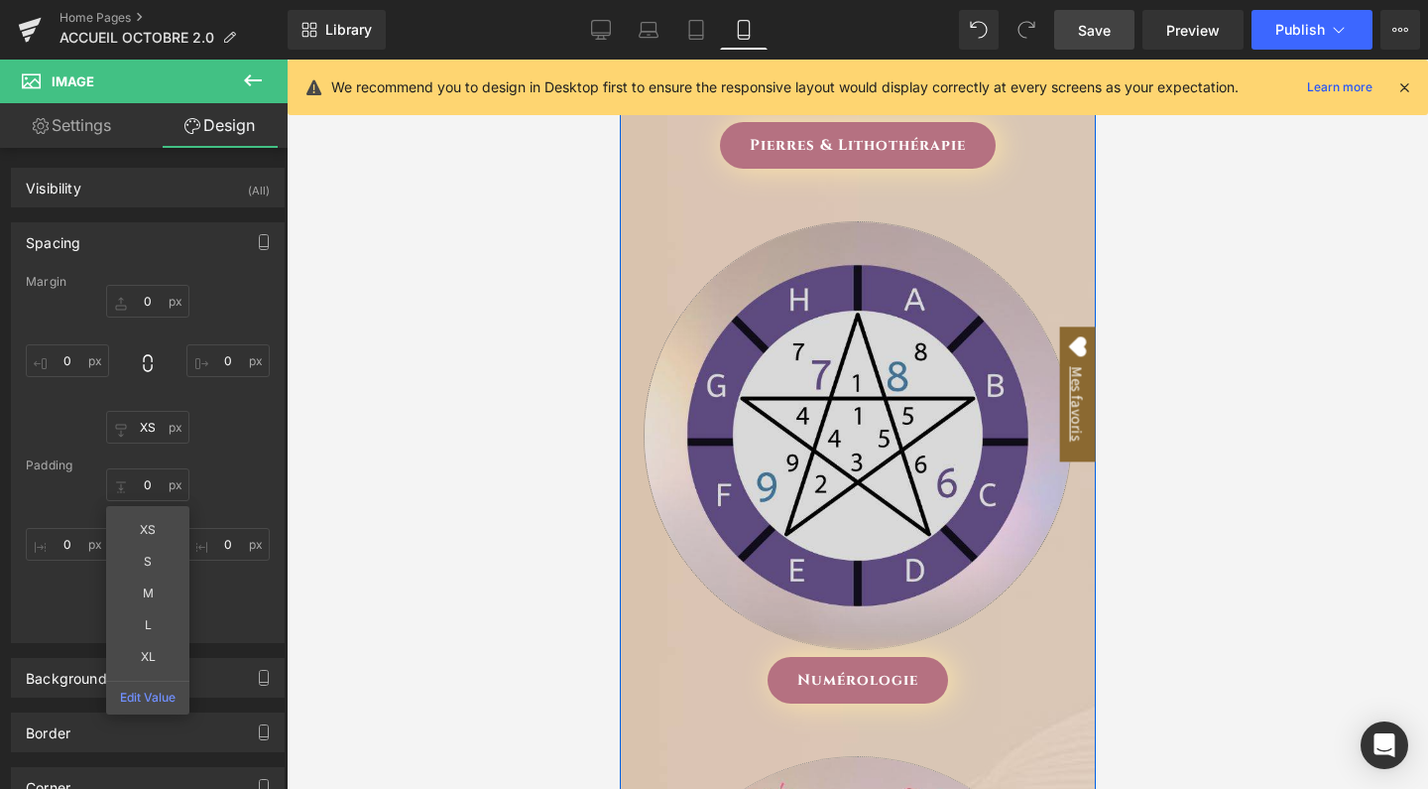
click at [931, 365] on img at bounding box center [857, 435] width 428 height 428
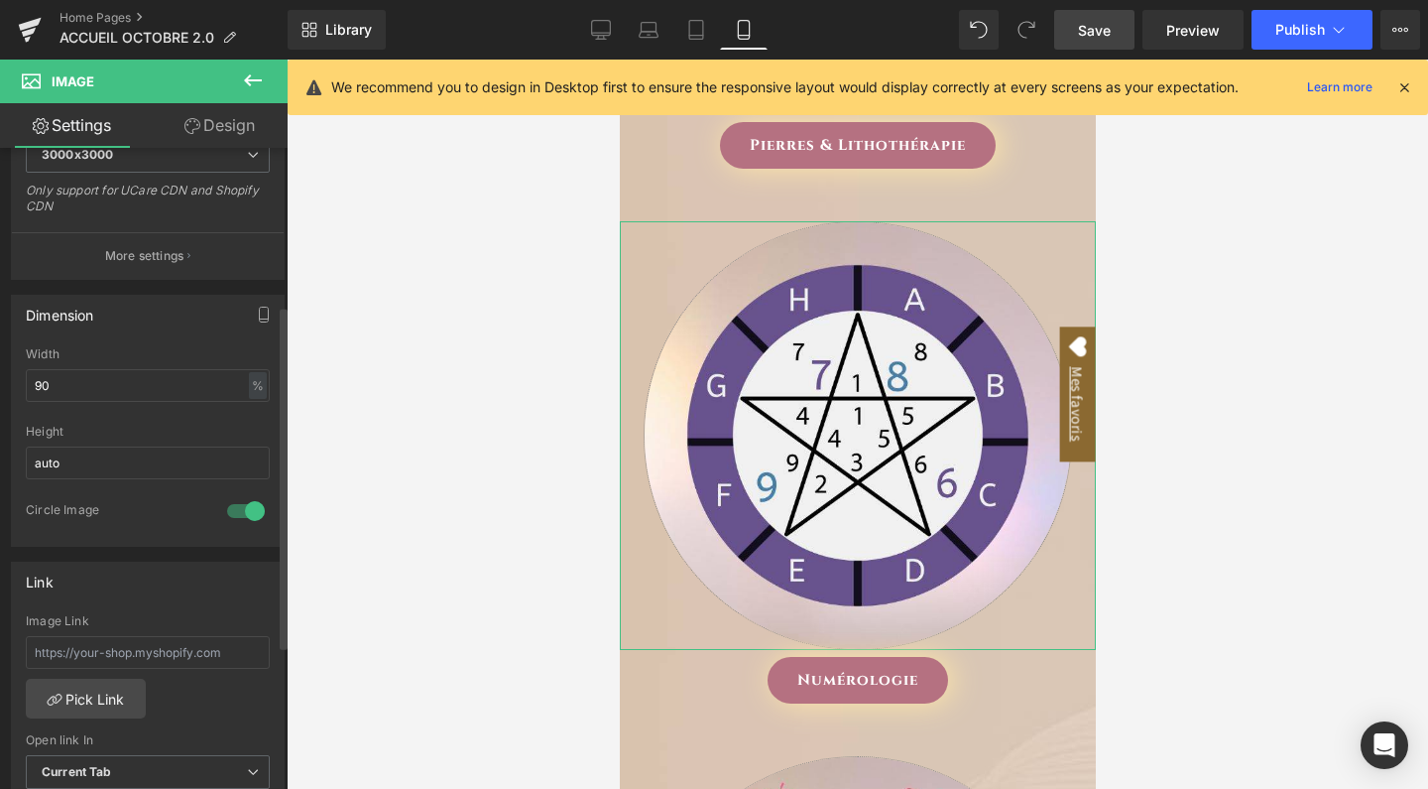
scroll to position [458, 0]
click at [183, 373] on input "90" at bounding box center [148, 384] width 244 height 33
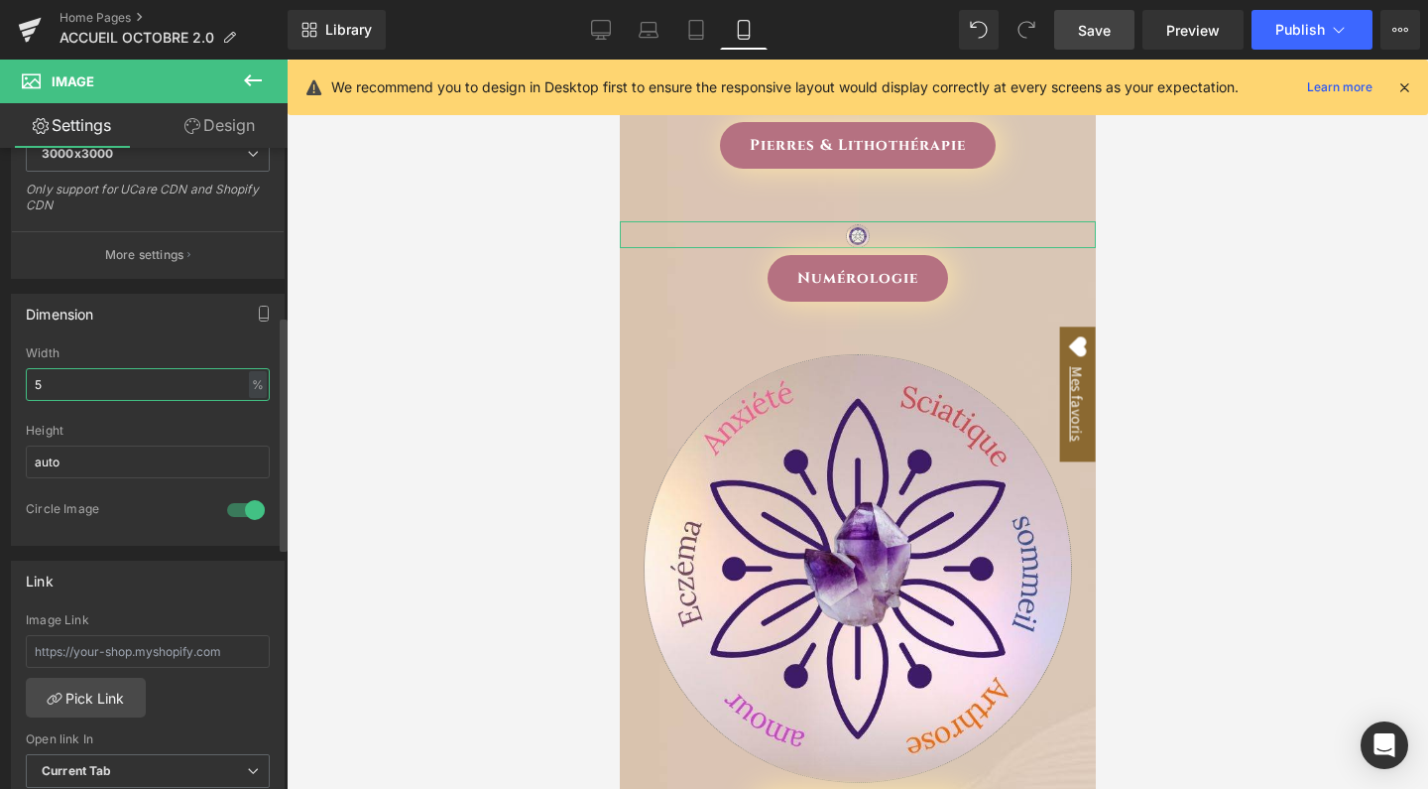
type input "50"
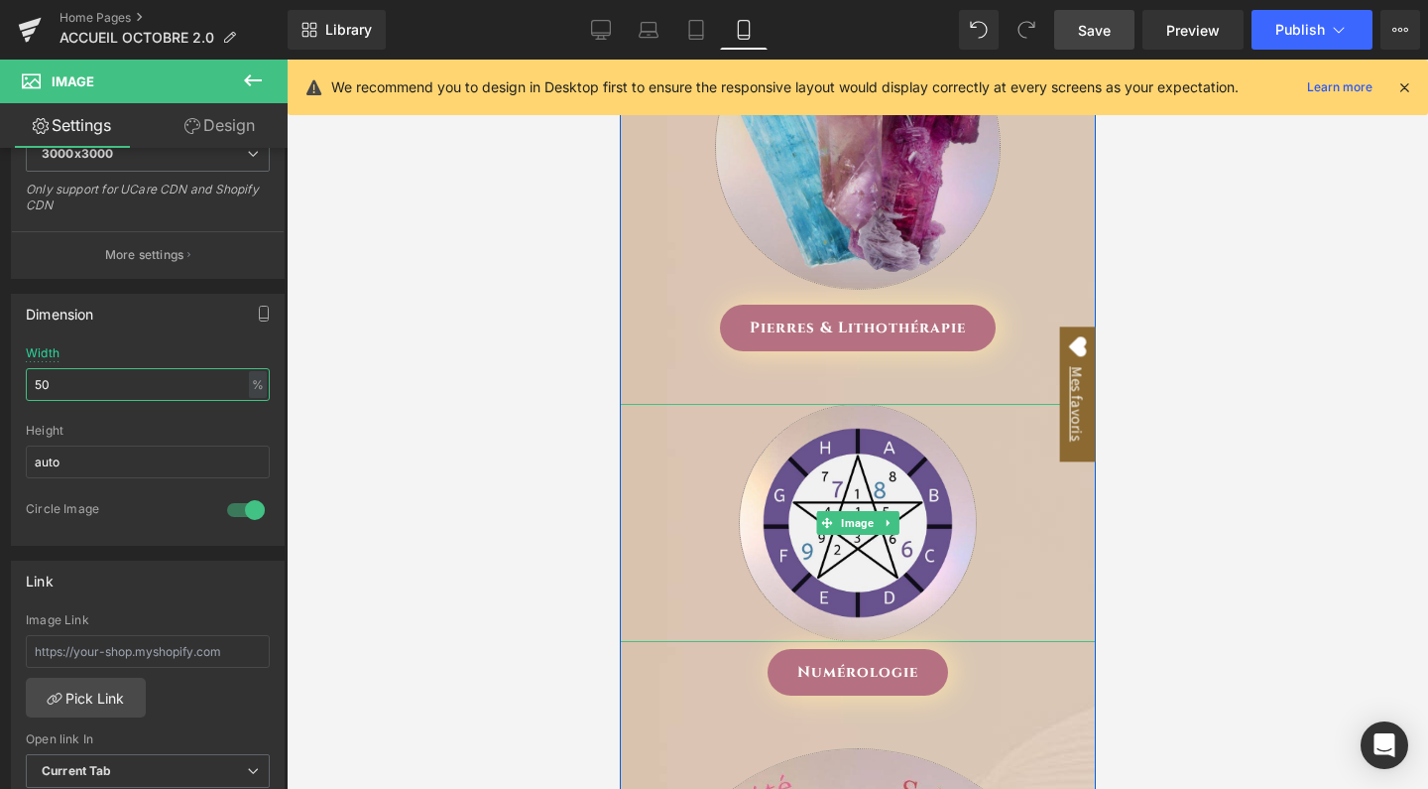
scroll to position [855, 0]
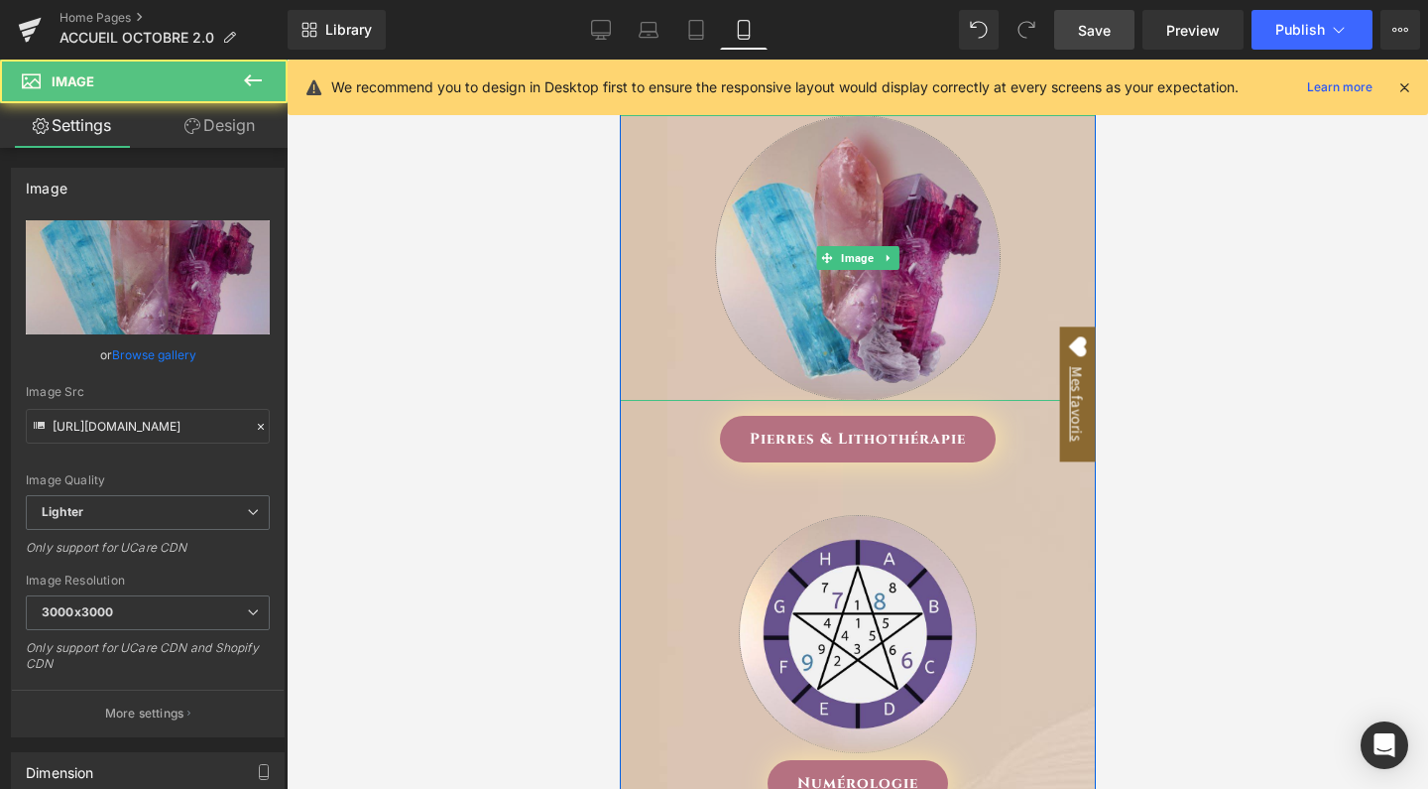
click at [824, 269] on img at bounding box center [857, 258] width 286 height 286
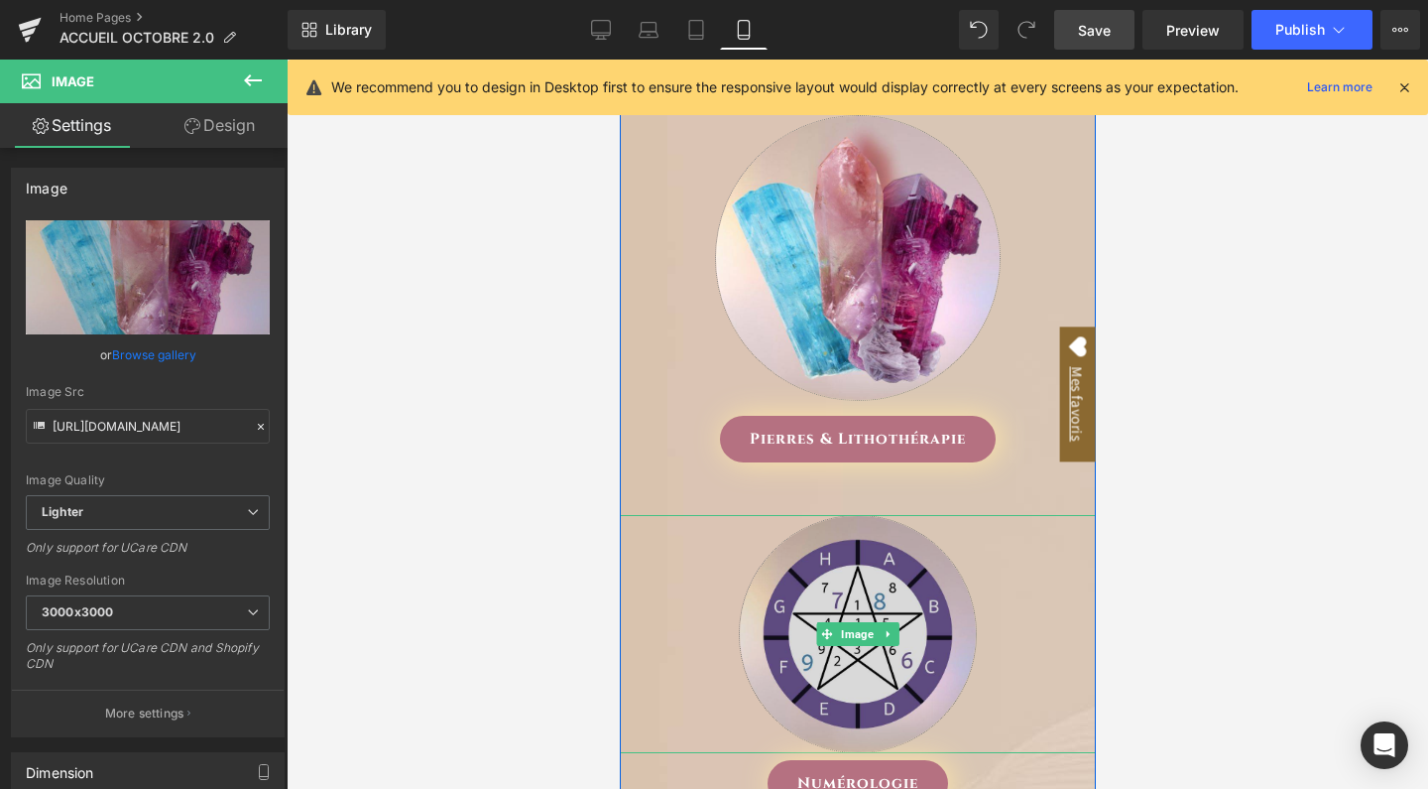
click at [777, 618] on img at bounding box center [857, 634] width 238 height 238
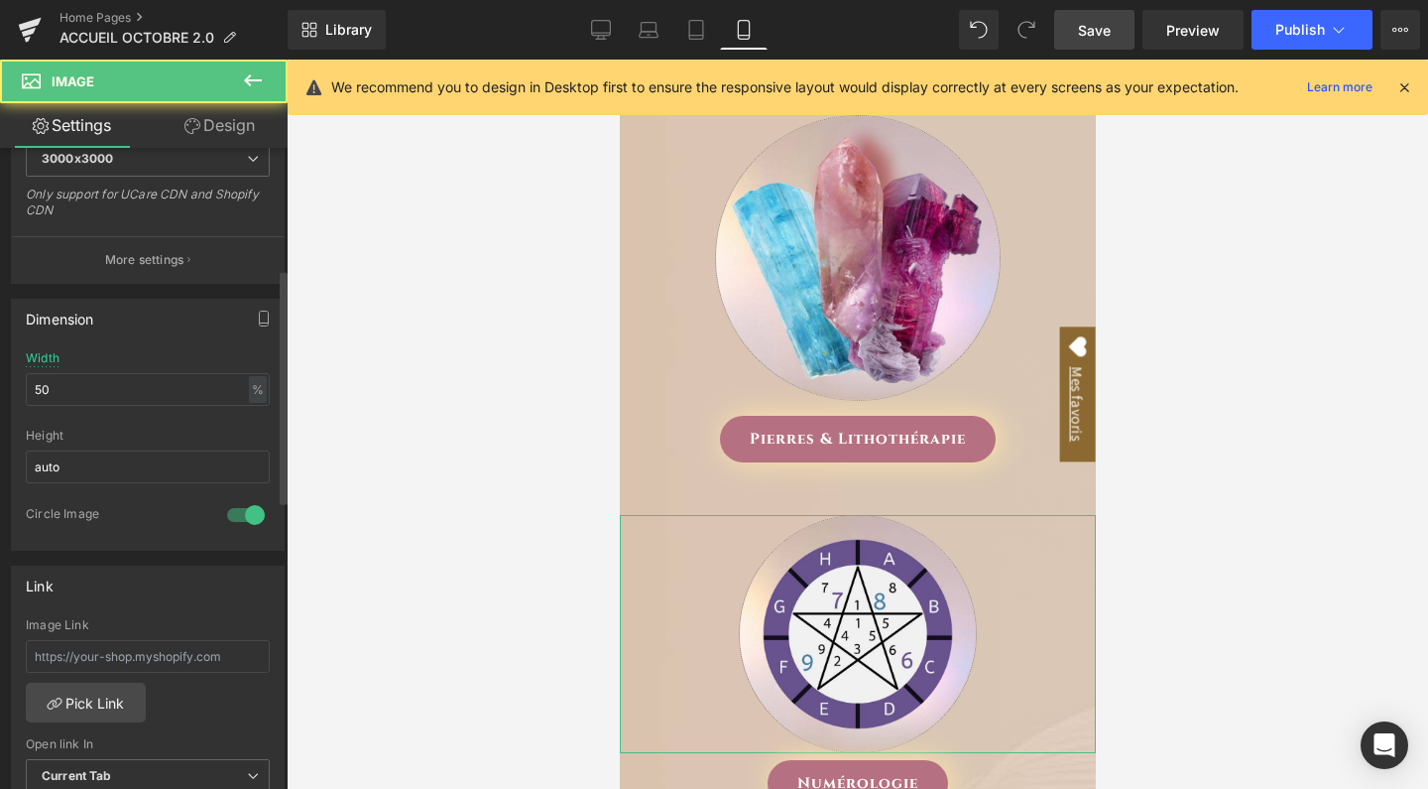
scroll to position [453, 0]
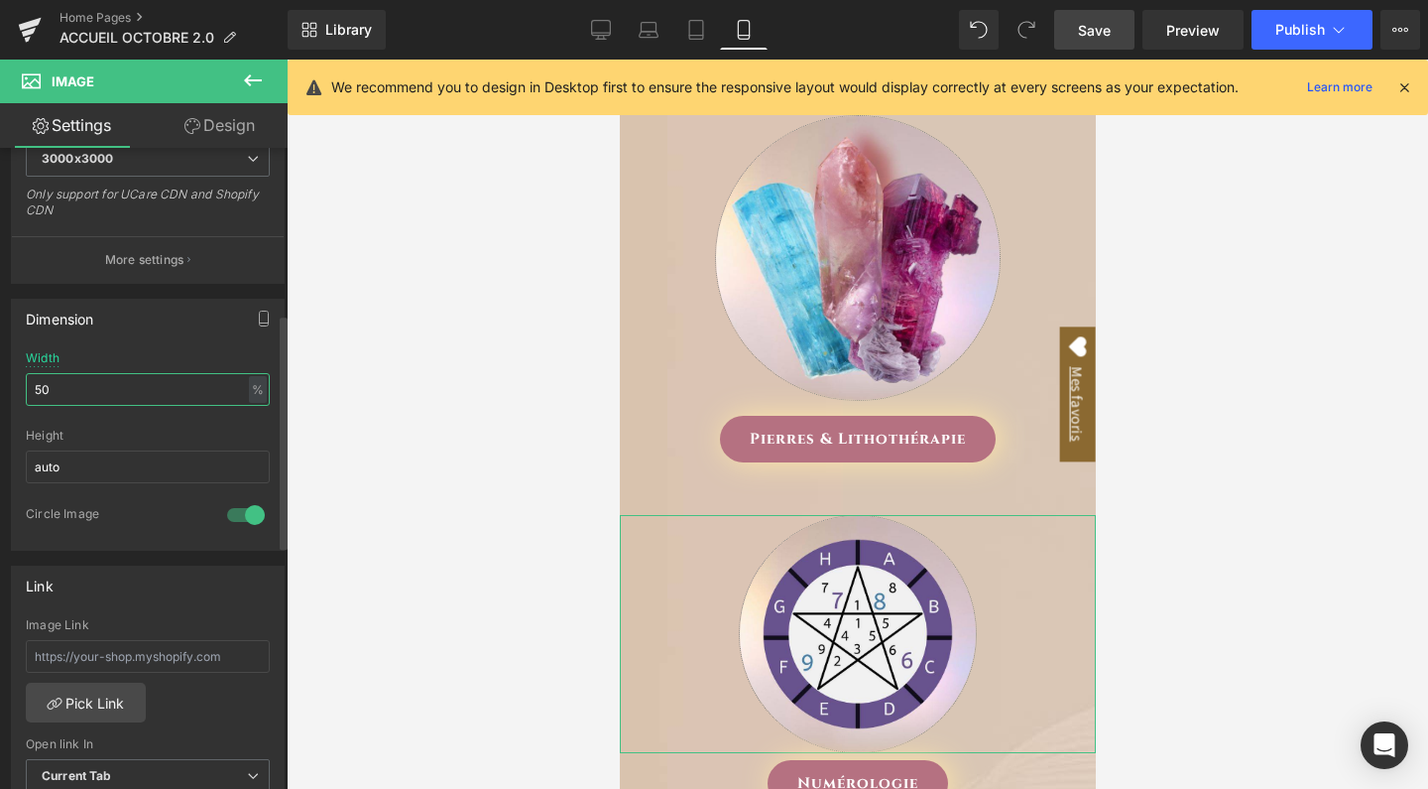
click at [124, 382] on input "50" at bounding box center [148, 389] width 244 height 33
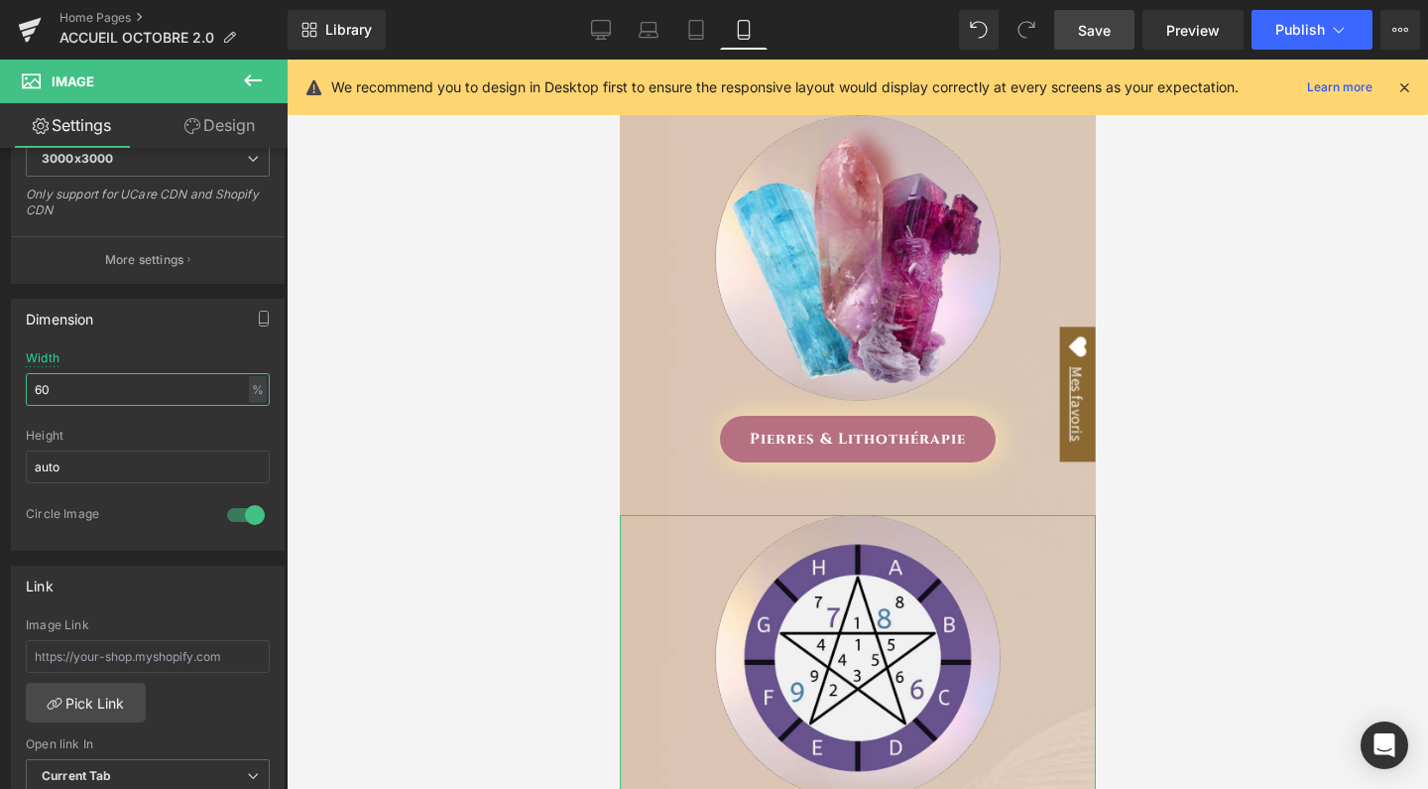
type input "60"
click at [230, 126] on link "Design" at bounding box center [220, 125] width 144 height 45
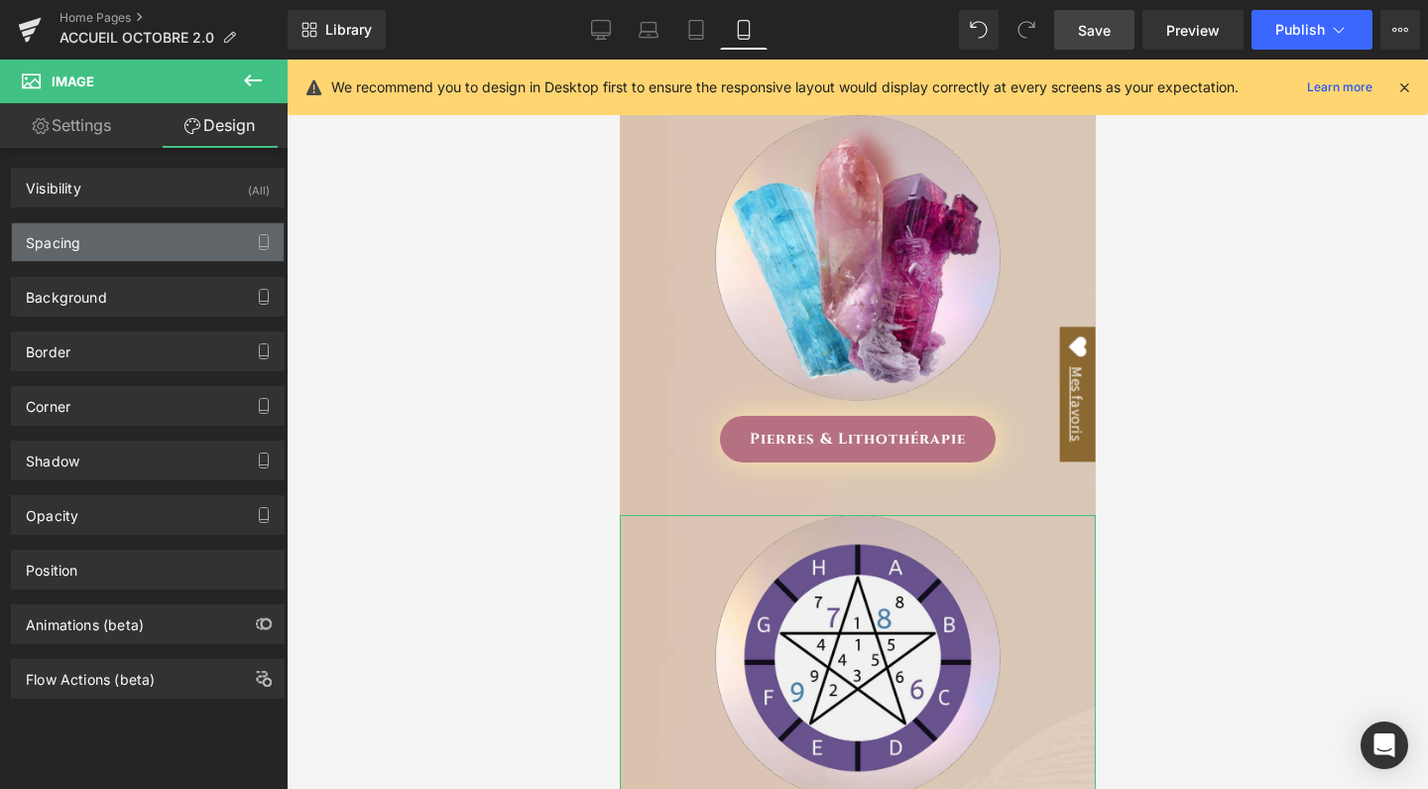
click at [61, 240] on div "Spacing" at bounding box center [53, 237] width 55 height 28
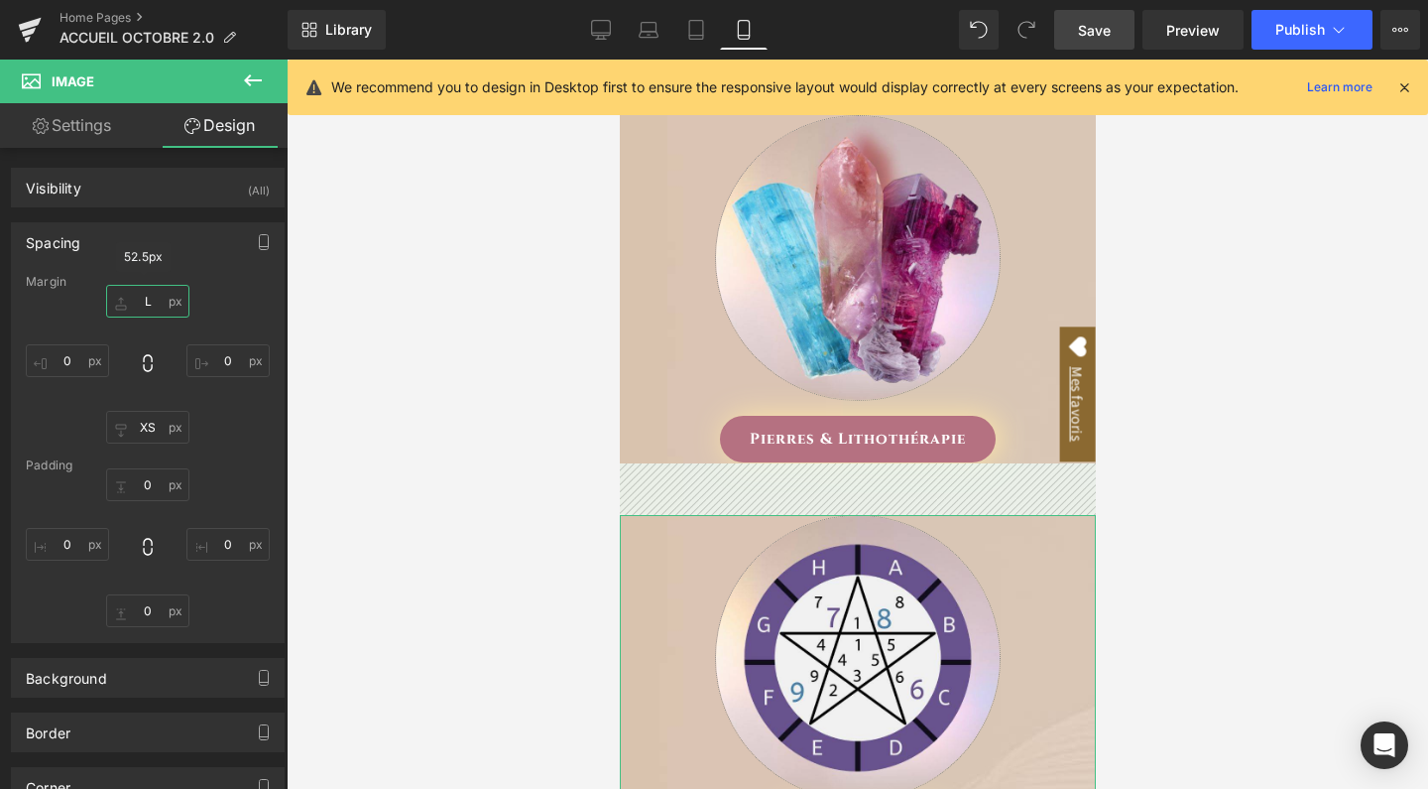
click at [150, 300] on input "L" at bounding box center [147, 301] width 83 height 33
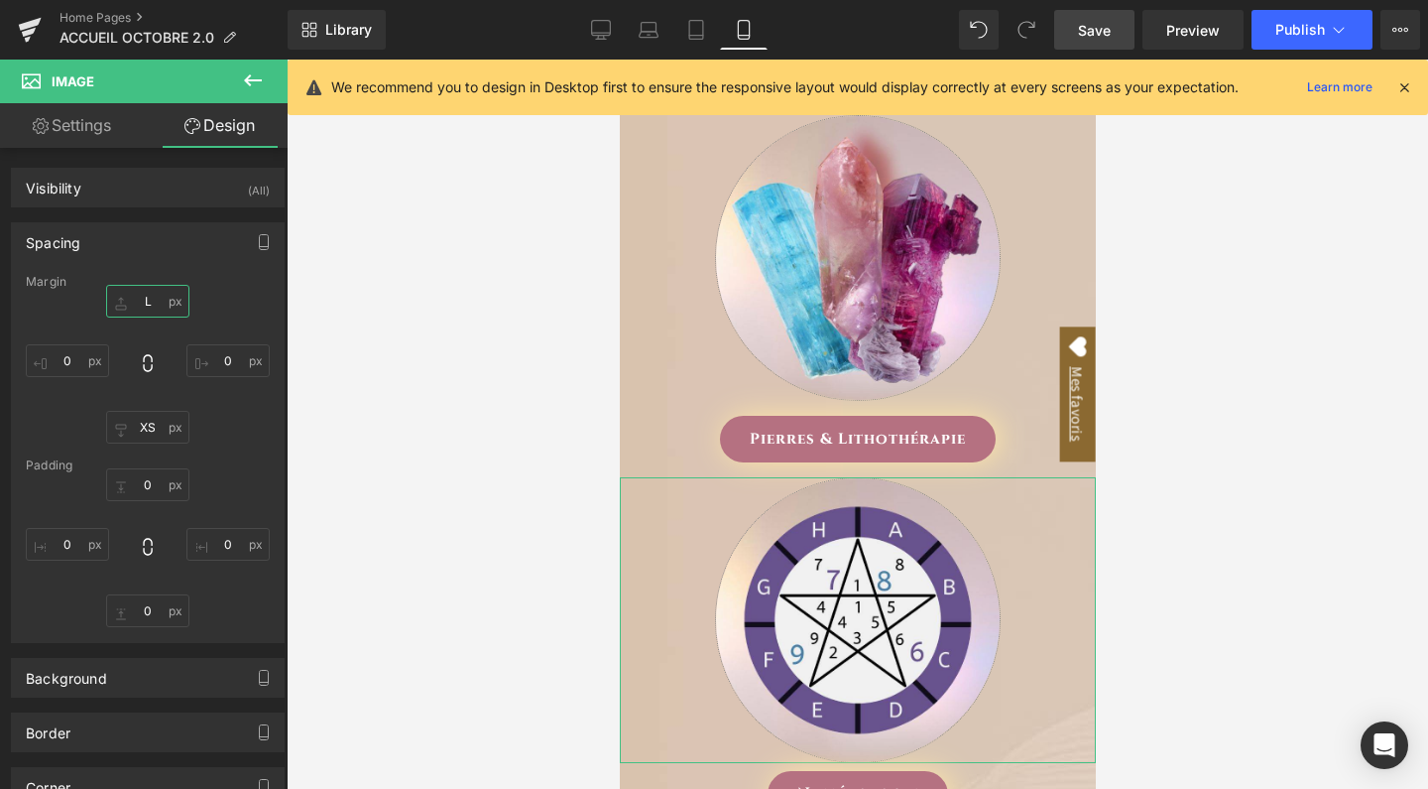
click at [147, 297] on input "L" at bounding box center [147, 301] width 83 height 33
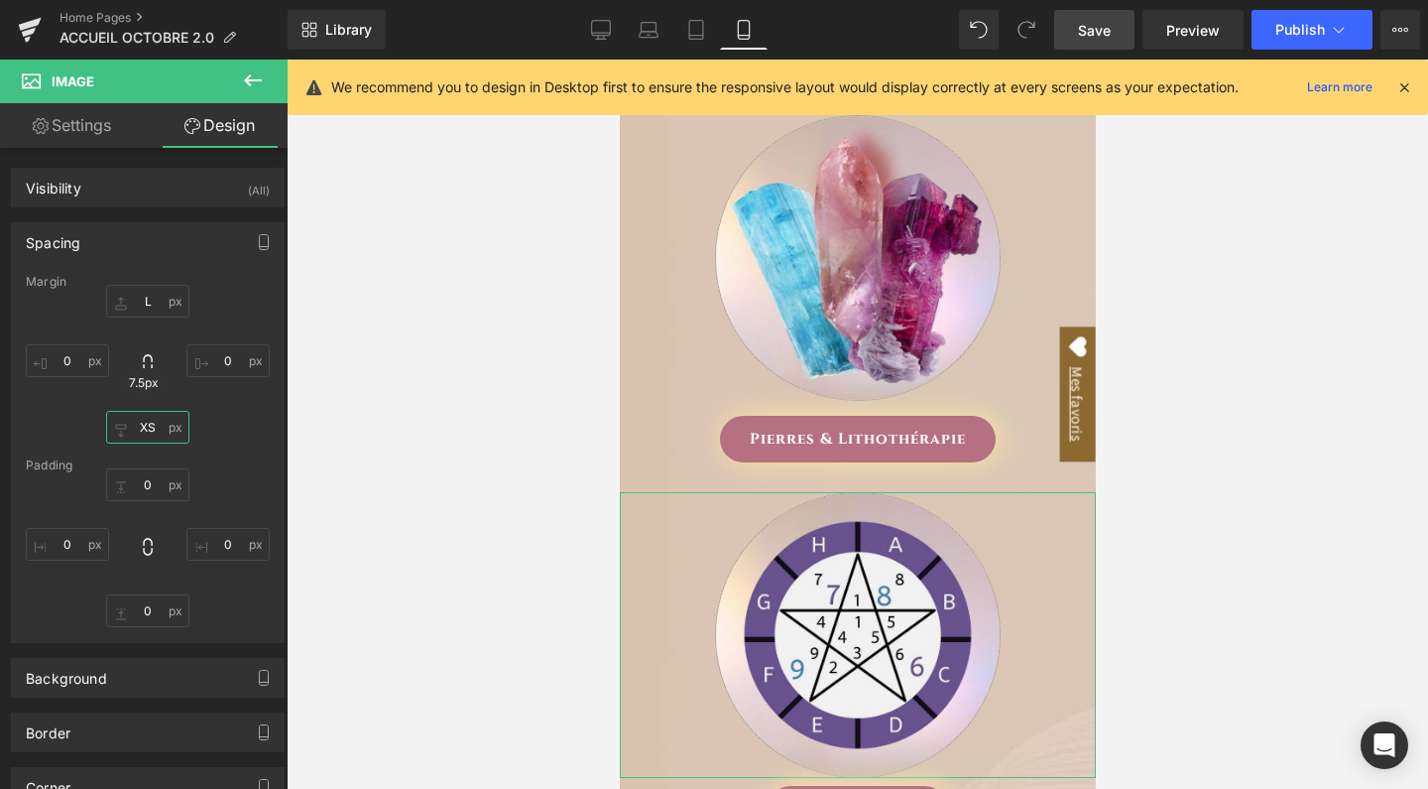
click at [150, 433] on input "XS" at bounding box center [147, 427] width 83 height 33
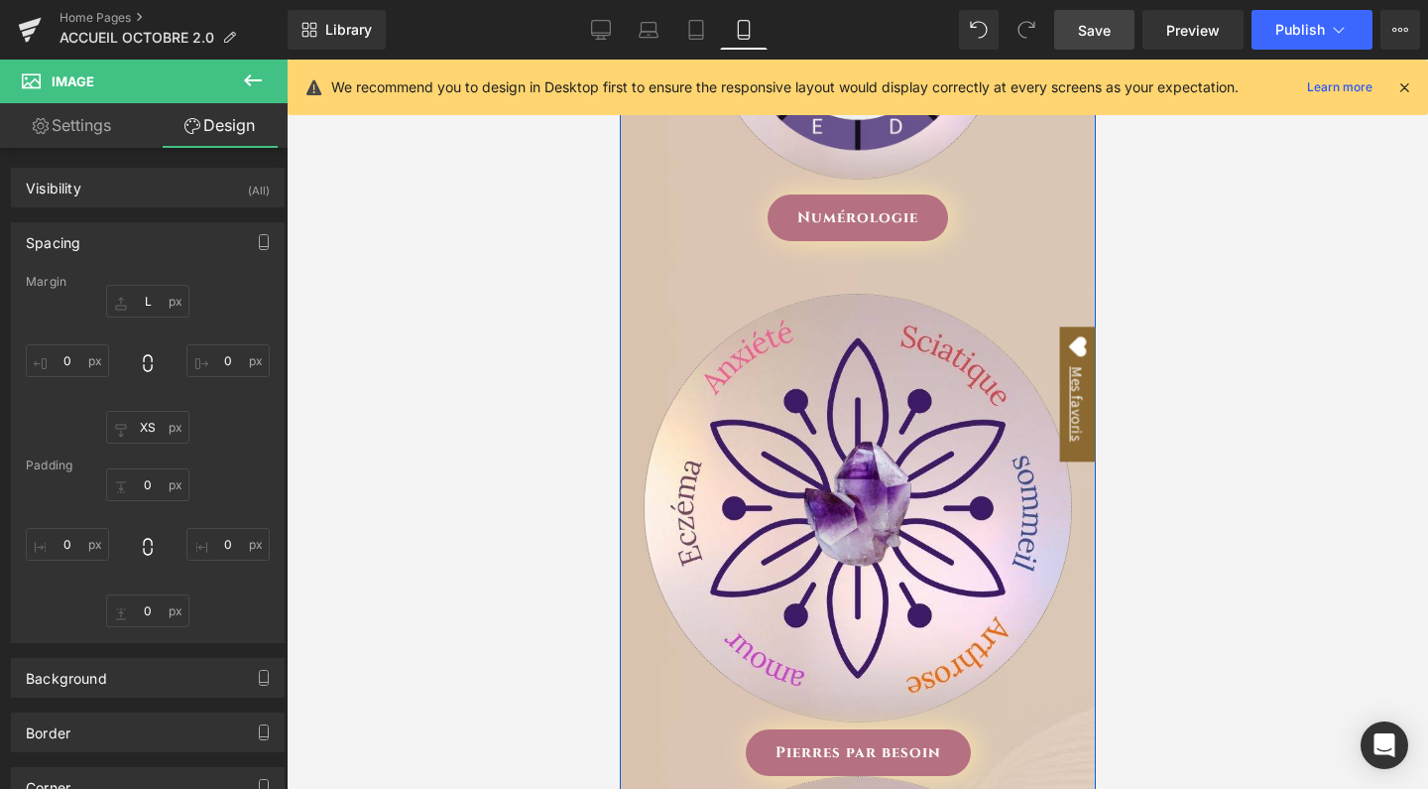
scroll to position [1490, 0]
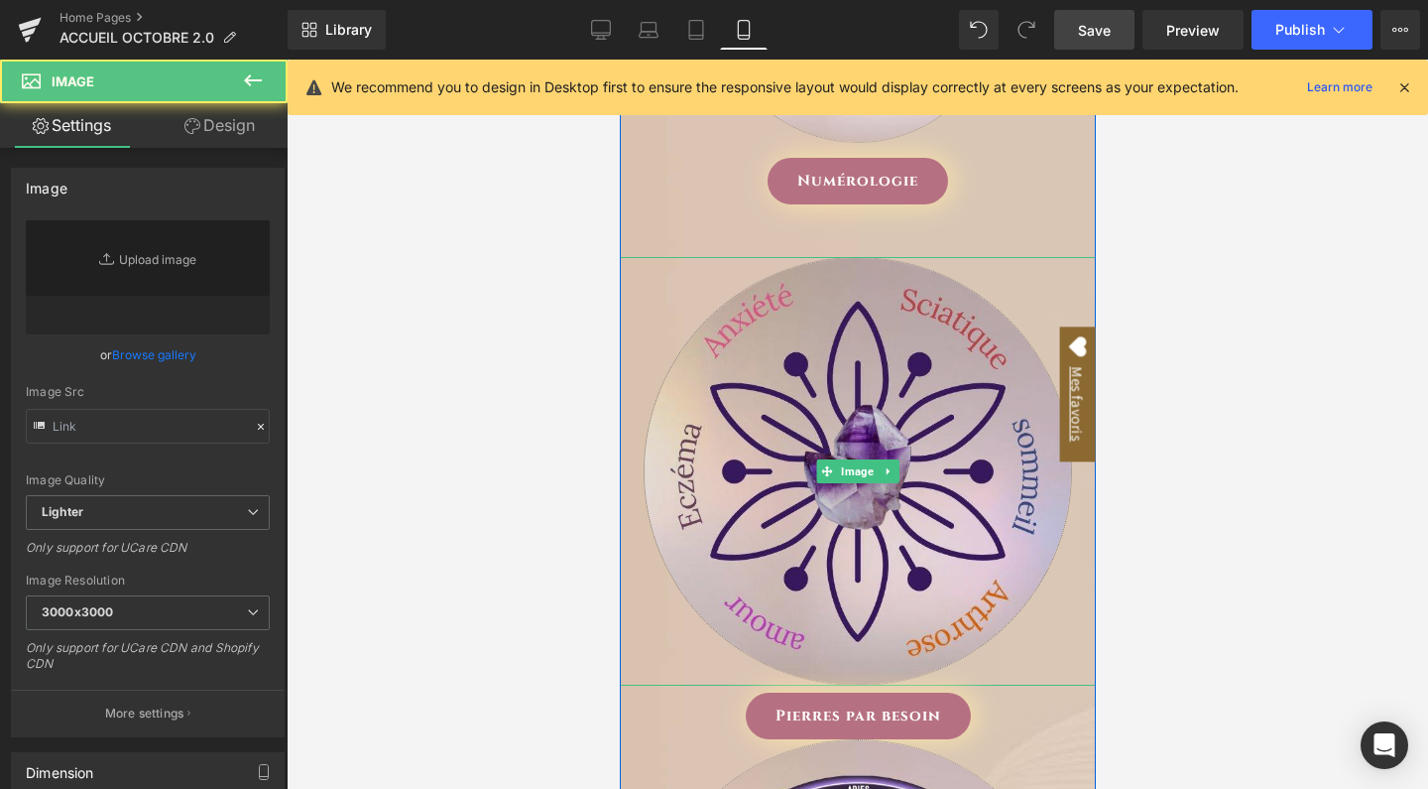
click at [778, 553] on img at bounding box center [857, 471] width 428 height 428
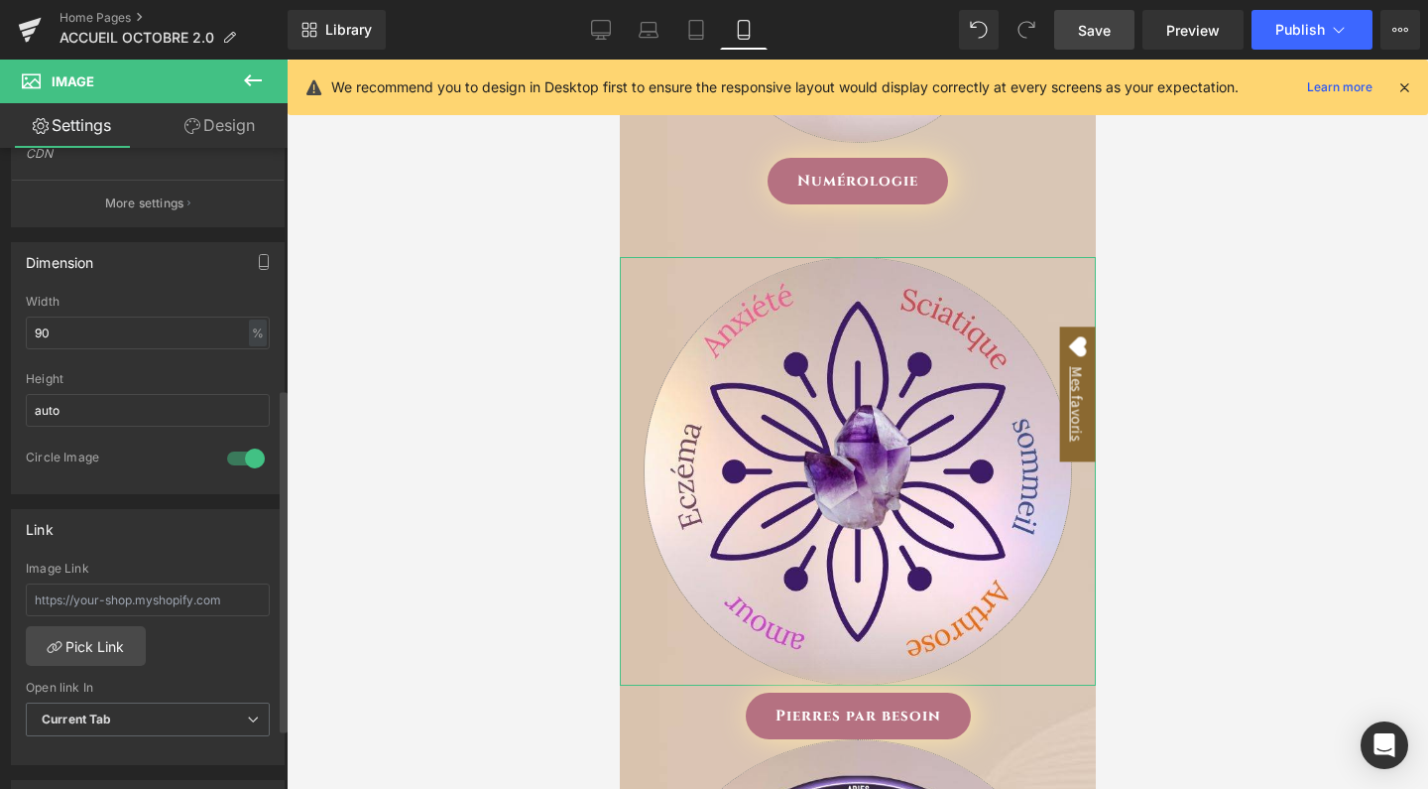
scroll to position [523, 0]
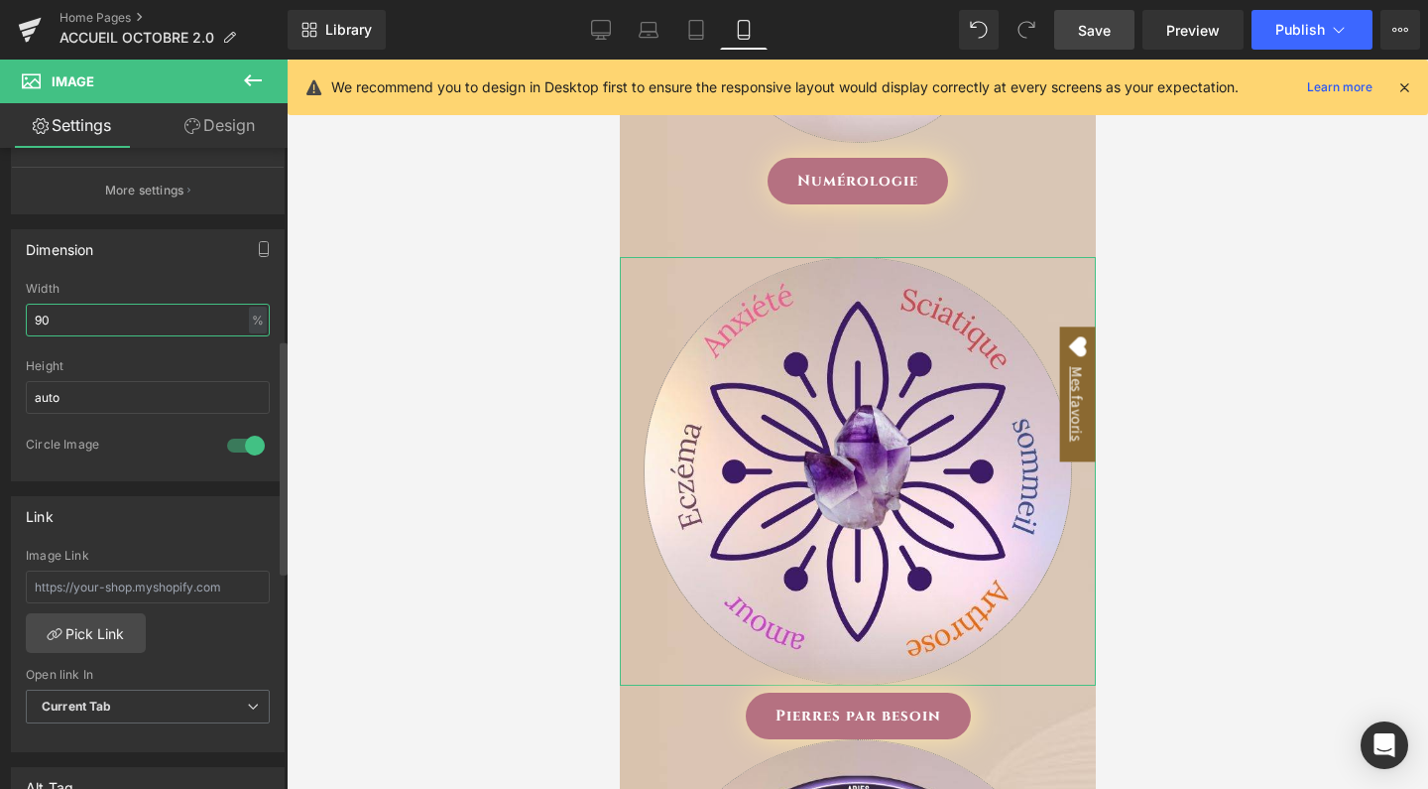
click at [132, 324] on input "90" at bounding box center [148, 320] width 244 height 33
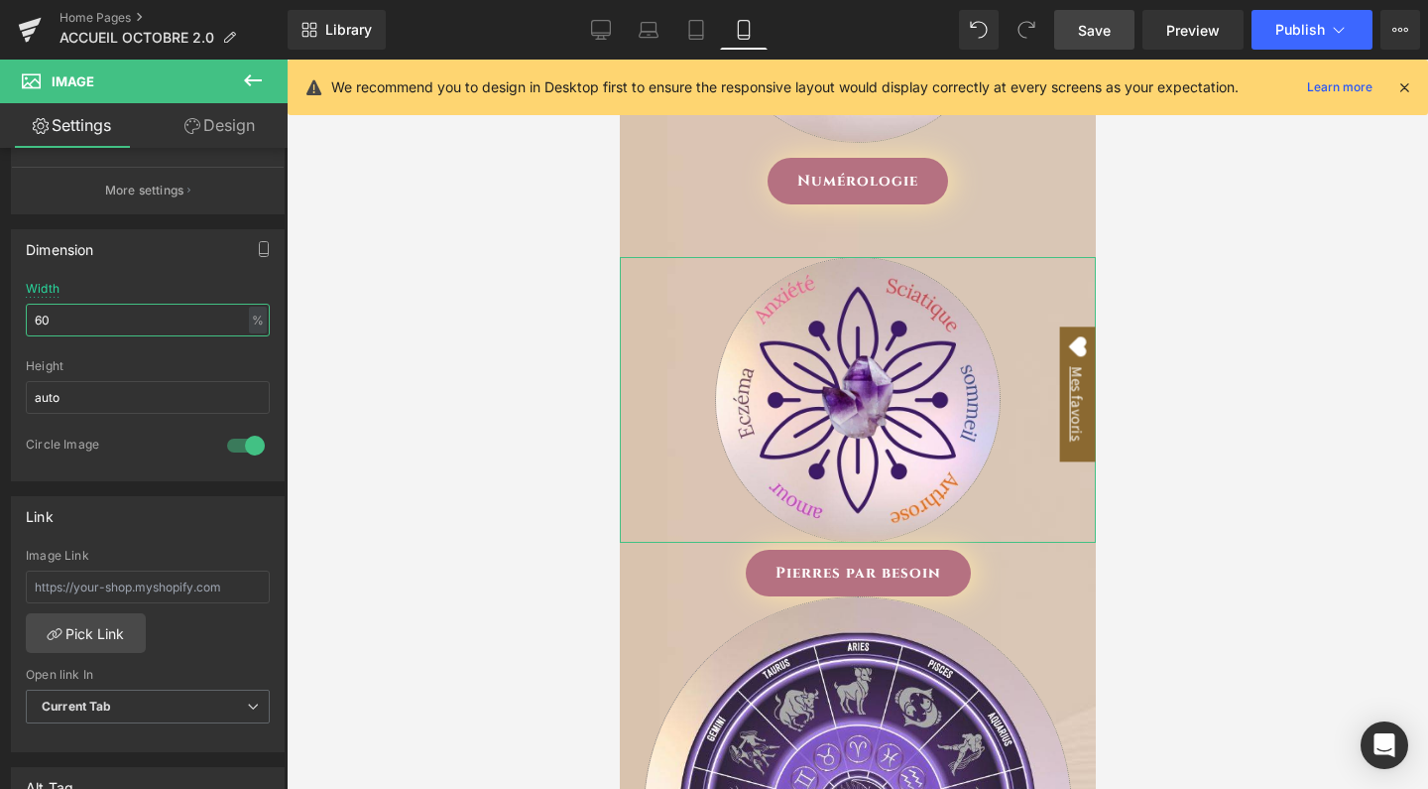
type input "60"
click at [234, 132] on link "Design" at bounding box center [220, 125] width 144 height 45
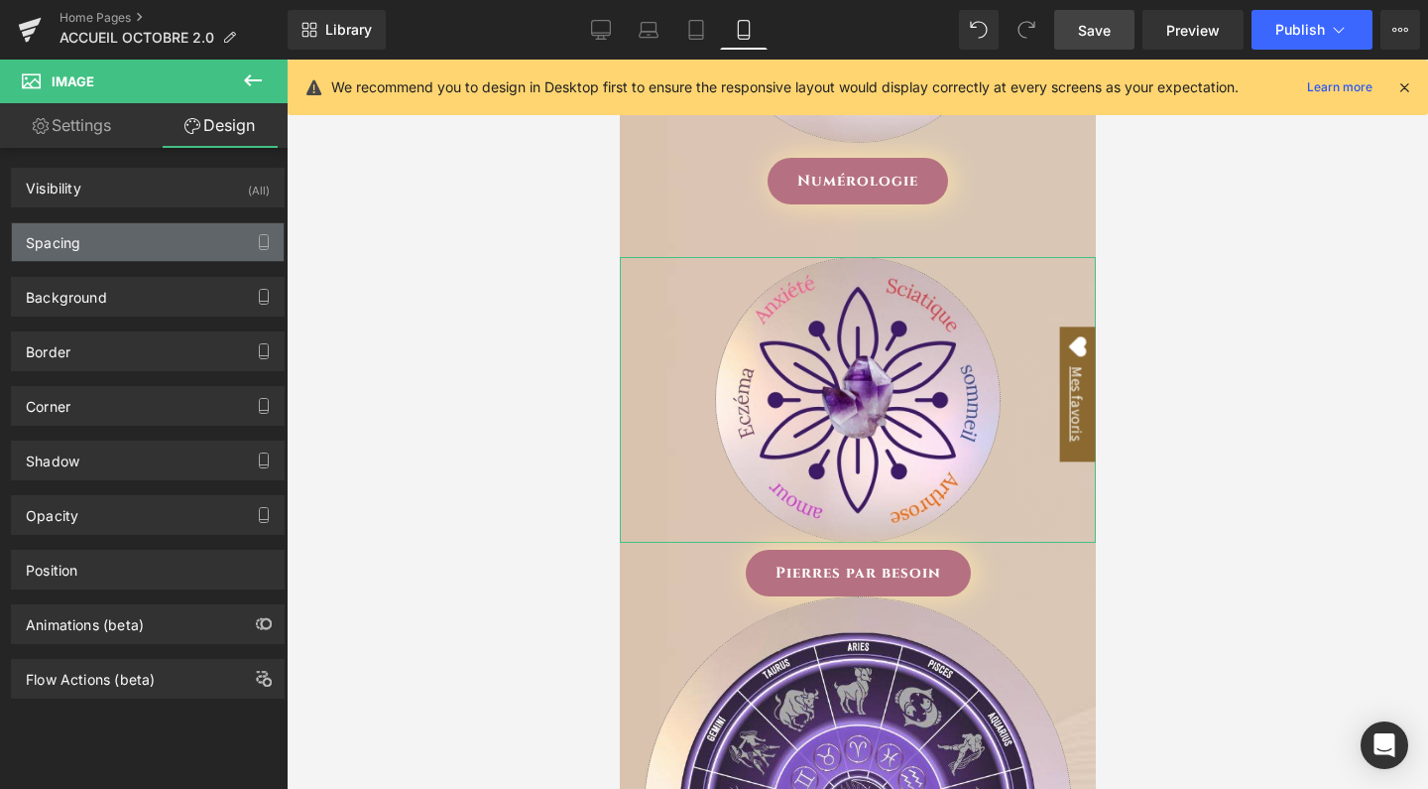
click at [125, 242] on div "Spacing" at bounding box center [148, 242] width 272 height 38
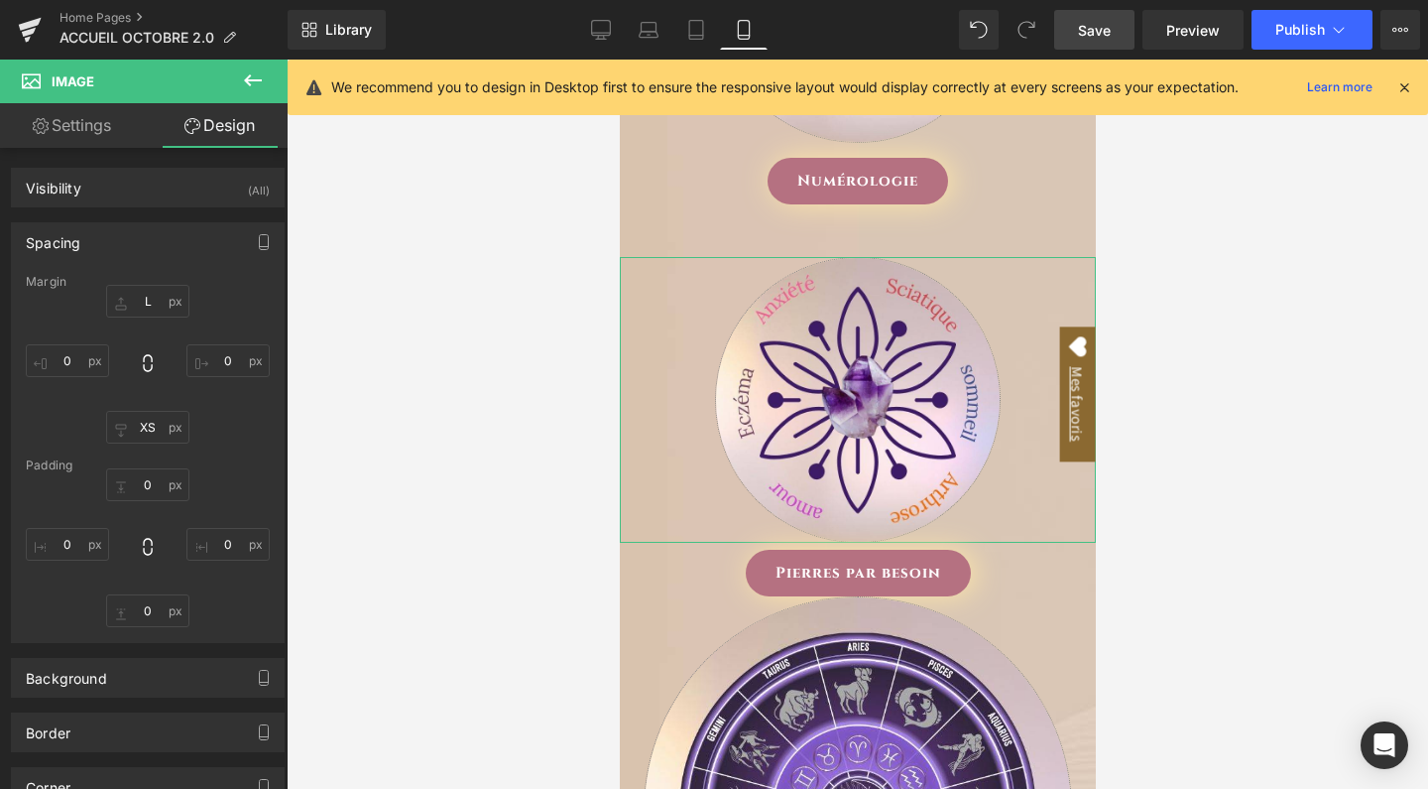
click at [153, 322] on div at bounding box center [148, 364] width 244 height 159
click at [152, 302] on input "text" at bounding box center [147, 301] width 83 height 33
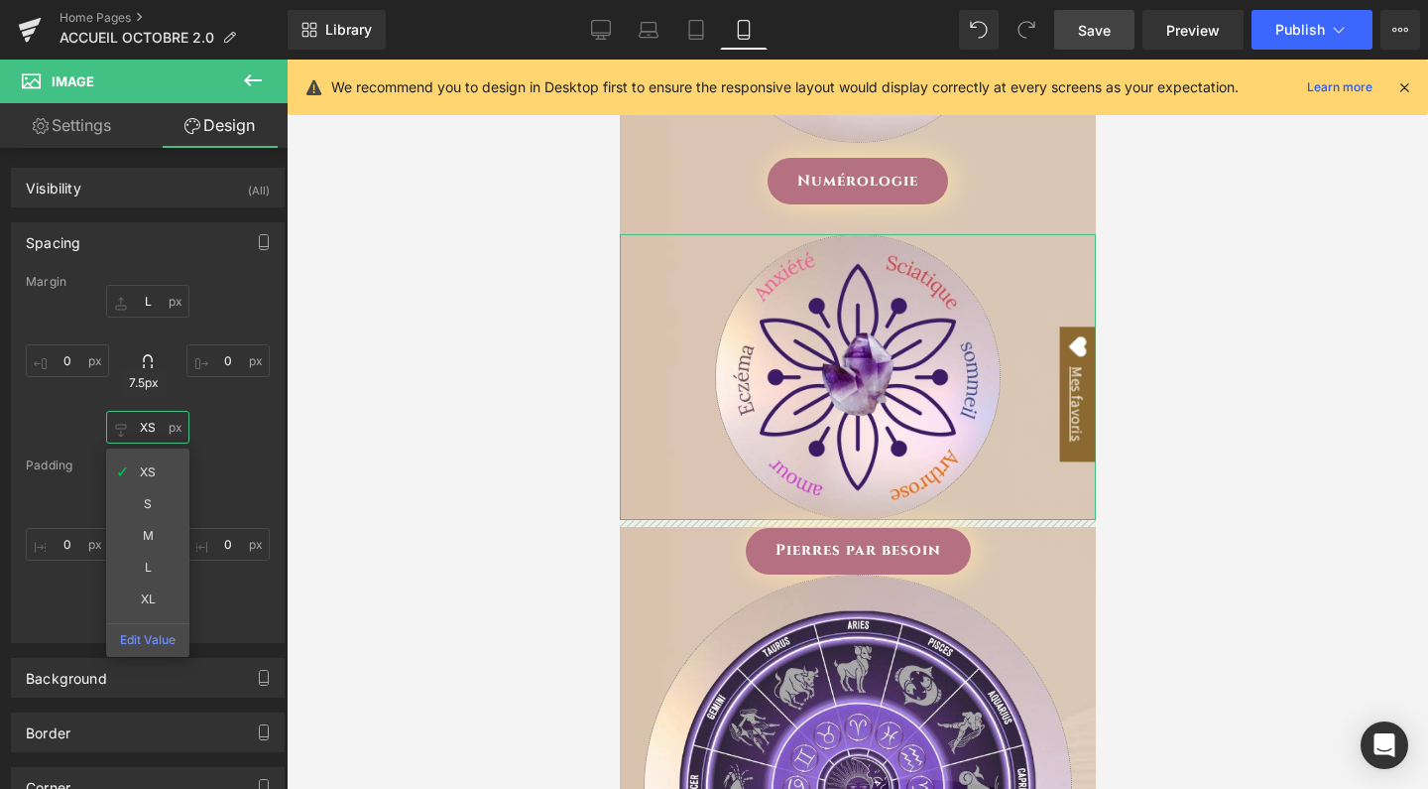
click at [148, 418] on input "text" at bounding box center [147, 427] width 83 height 33
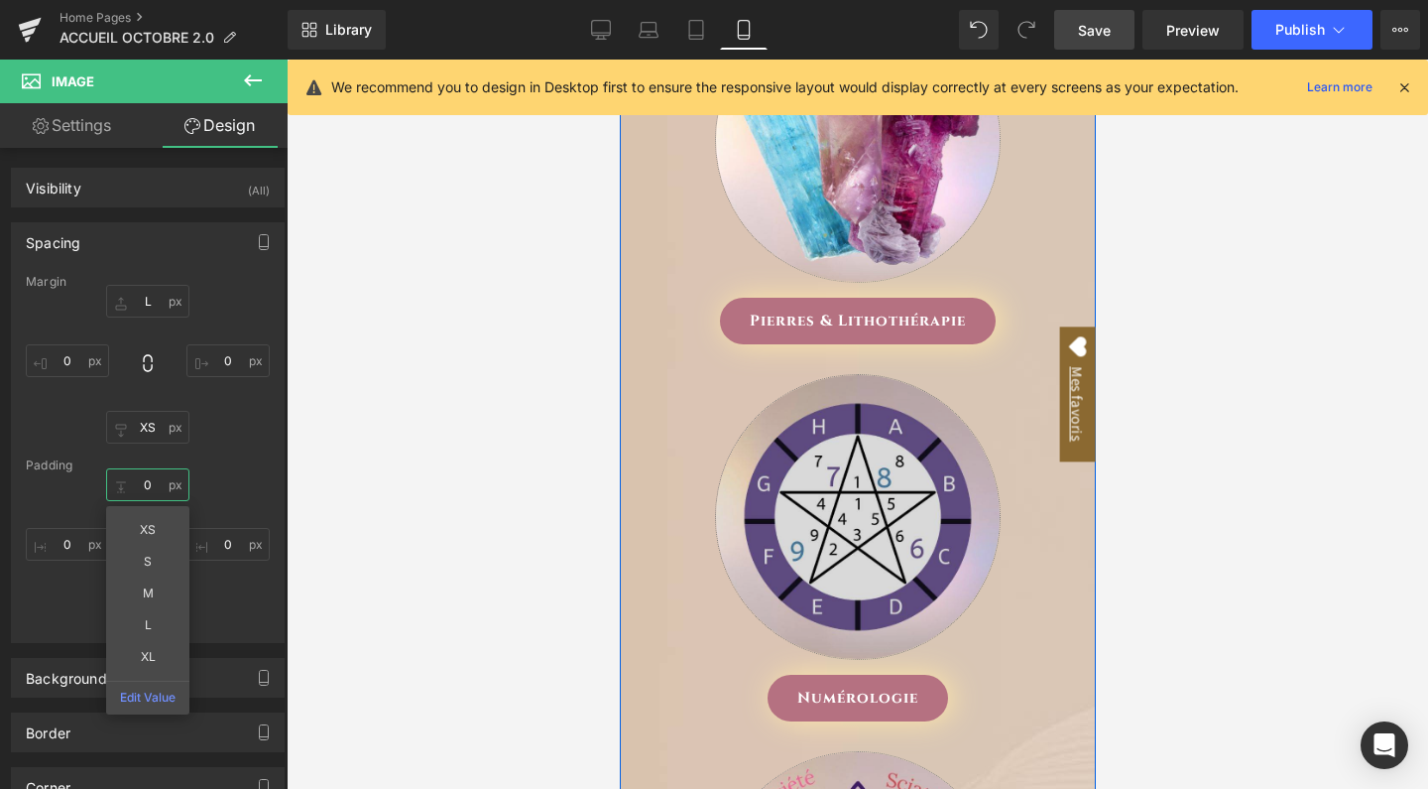
scroll to position [991, 0]
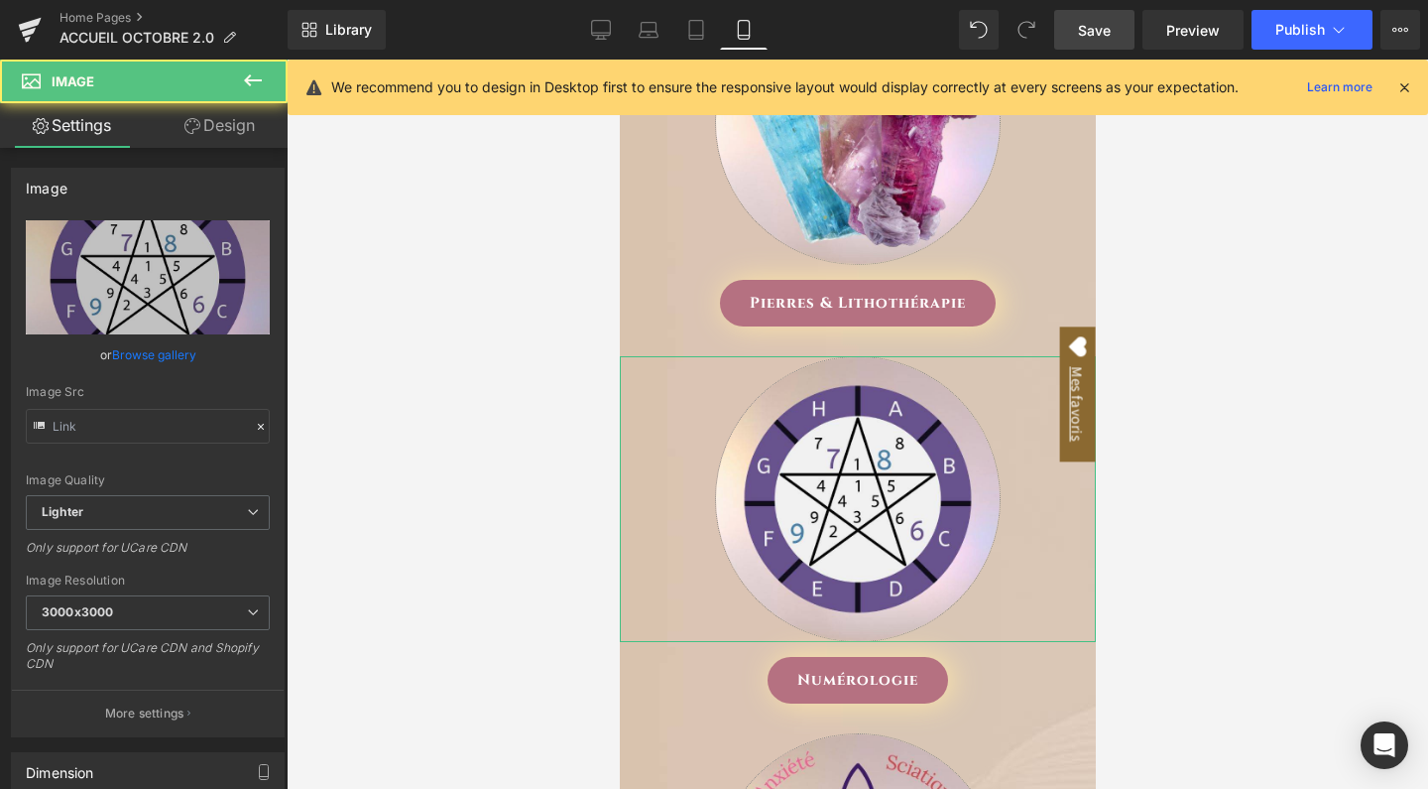
click at [233, 124] on link "Design" at bounding box center [220, 125] width 144 height 45
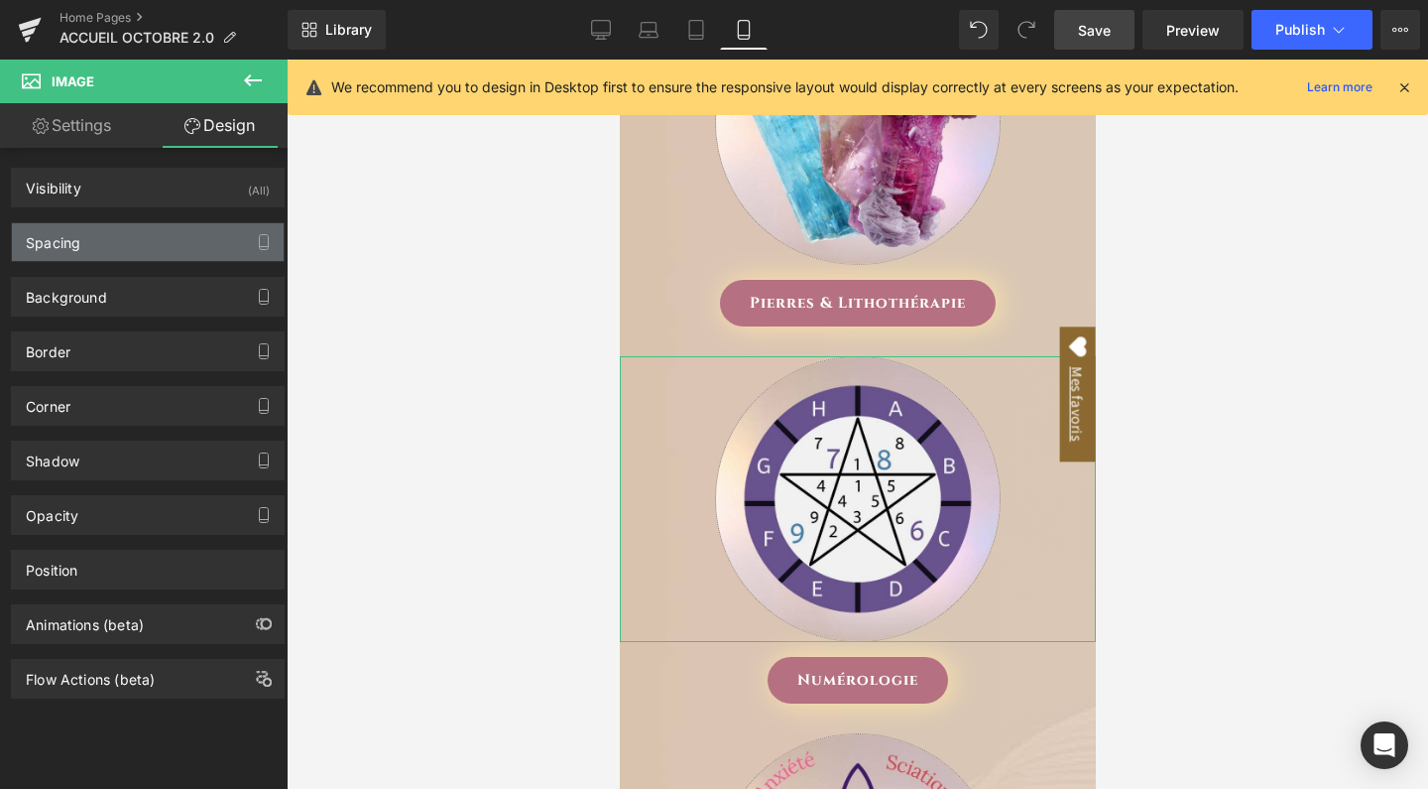
click at [84, 242] on div "Spacing" at bounding box center [148, 242] width 272 height 38
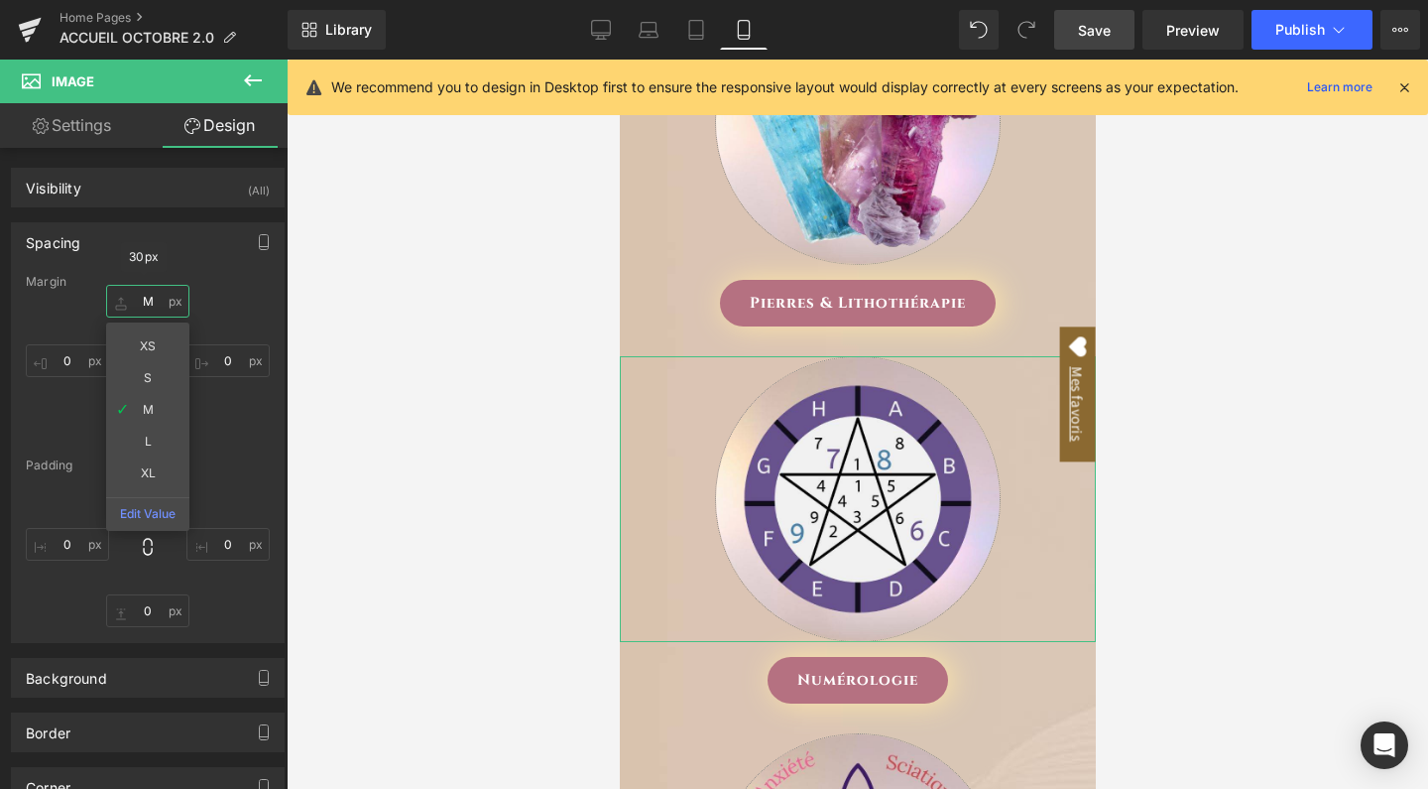
click at [136, 307] on input "M" at bounding box center [147, 301] width 83 height 33
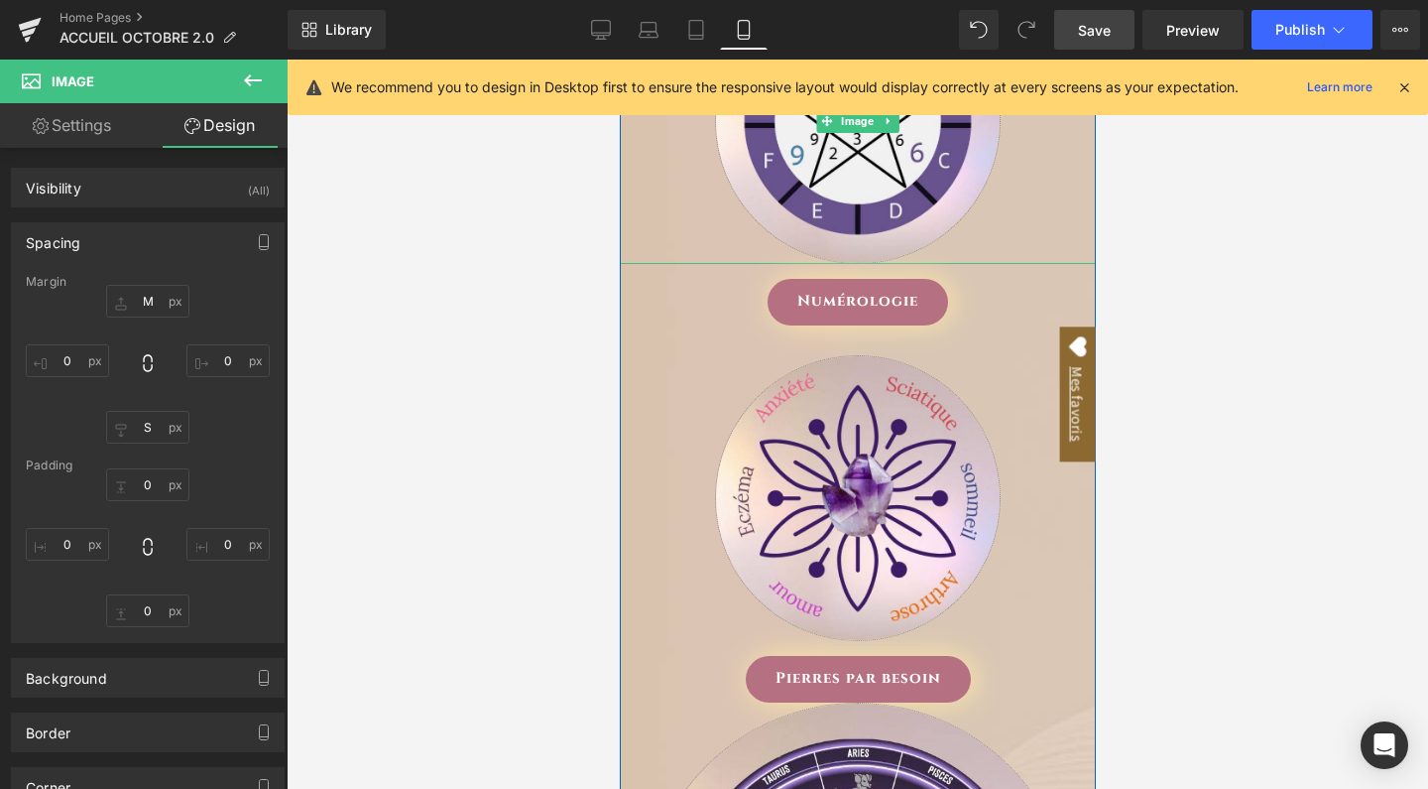
scroll to position [1415, 0]
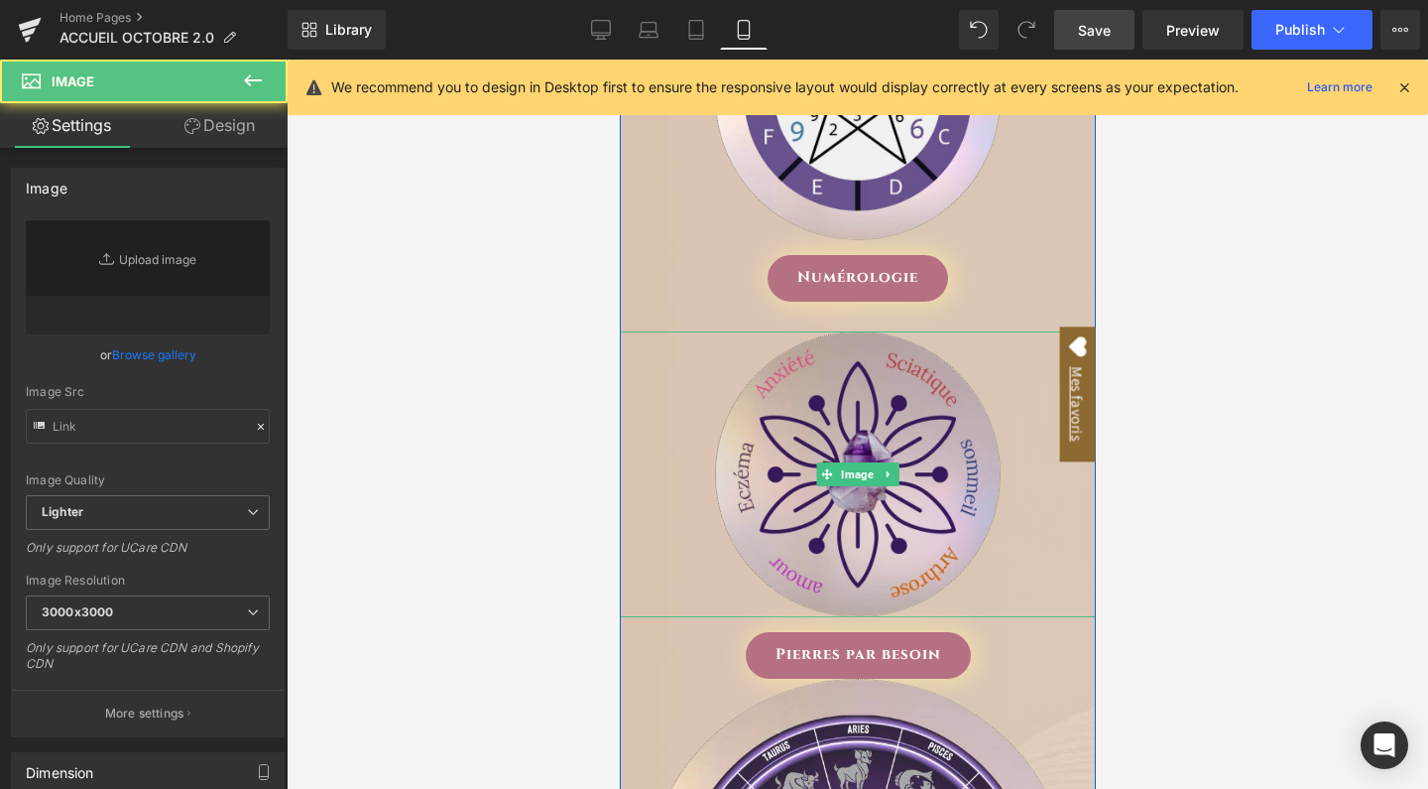
click at [821, 488] on img at bounding box center [857, 474] width 286 height 286
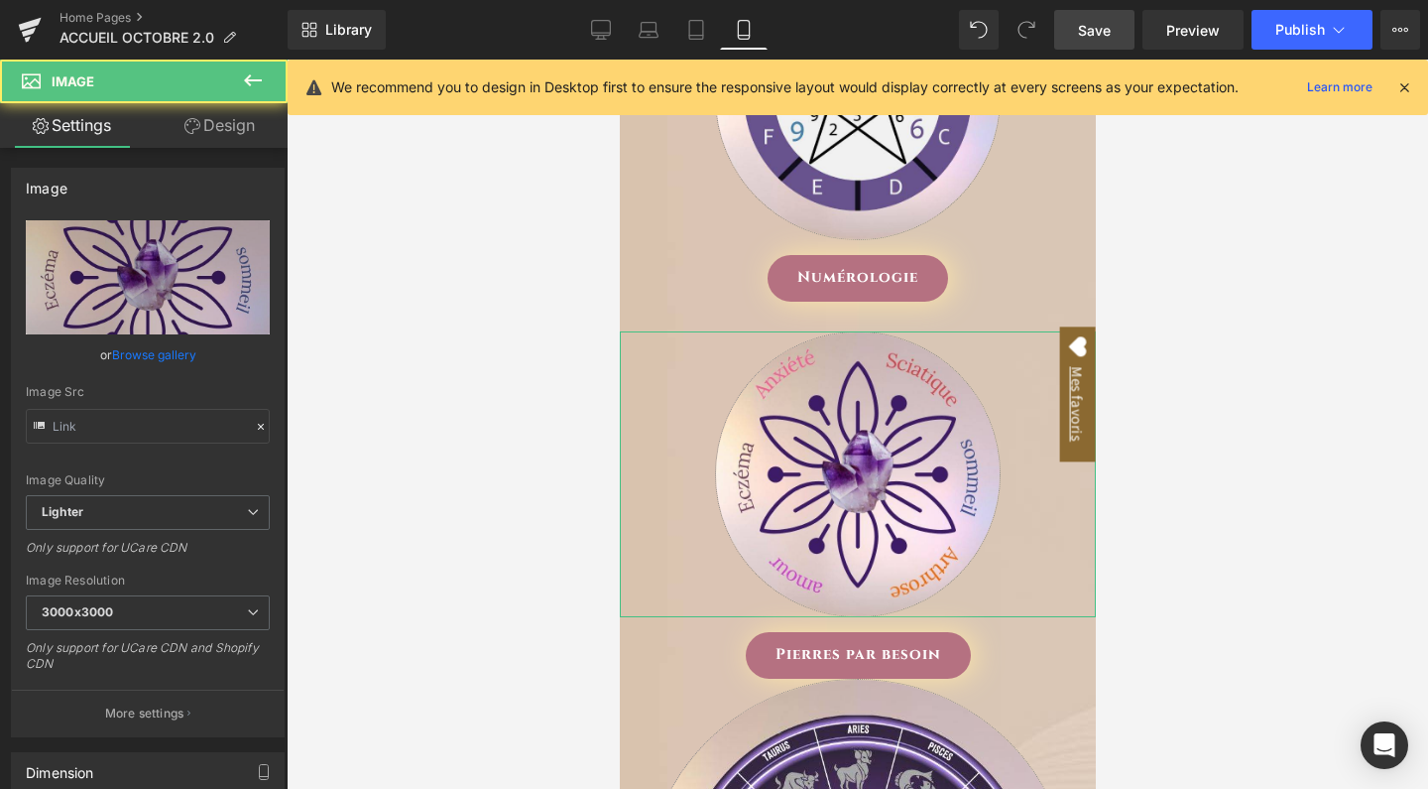
click at [223, 129] on link "Design" at bounding box center [220, 125] width 144 height 45
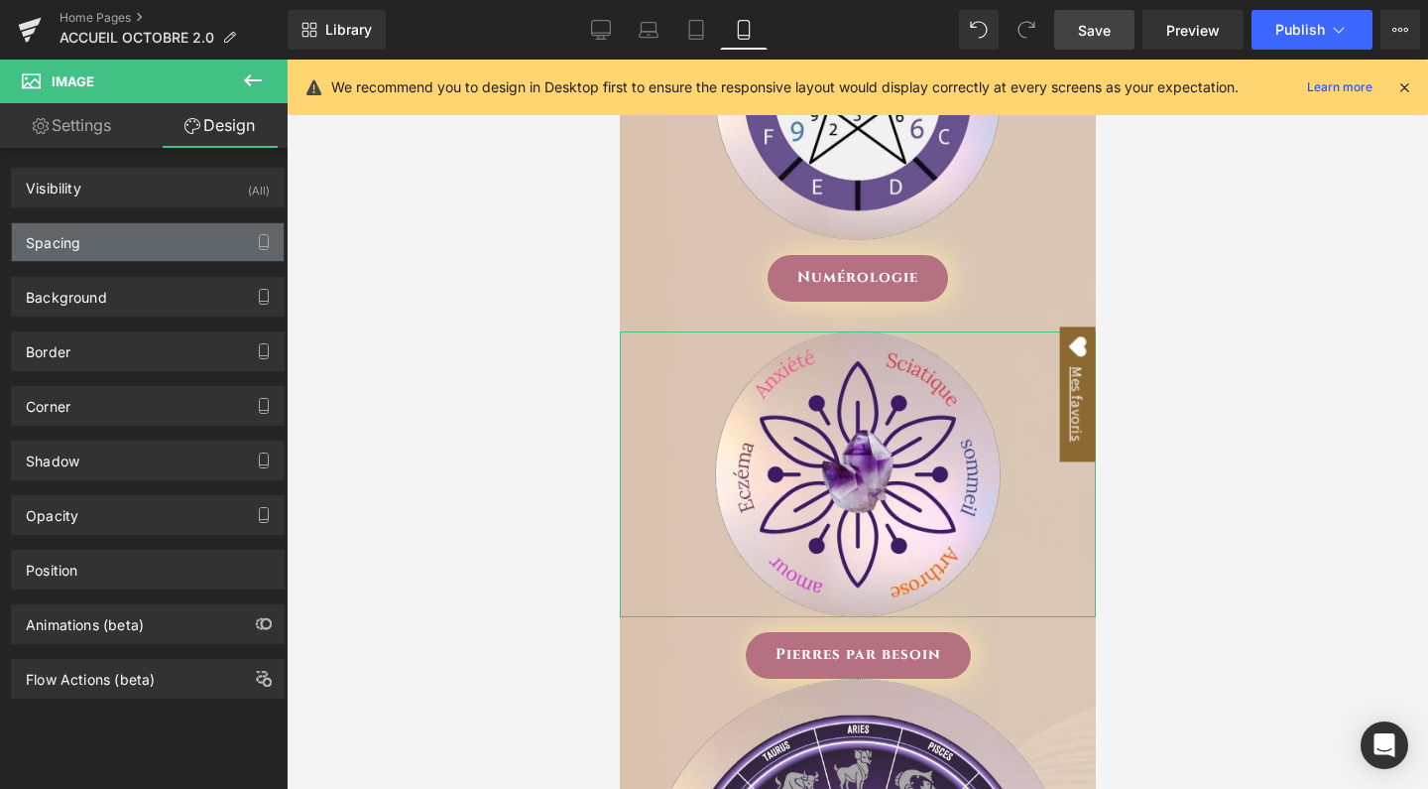
click at [102, 245] on div "Spacing" at bounding box center [148, 242] width 272 height 38
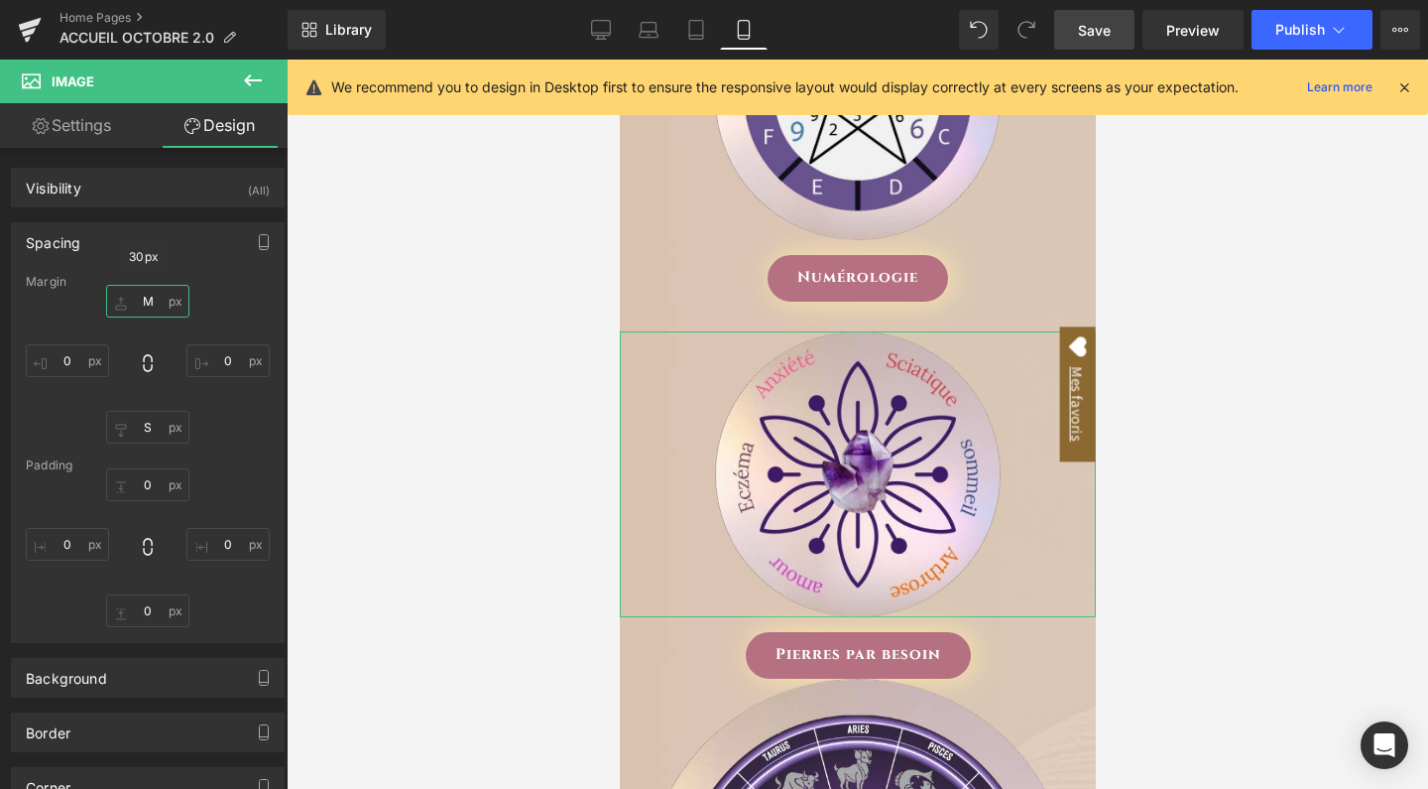
click at [149, 303] on input "text" at bounding box center [147, 301] width 83 height 33
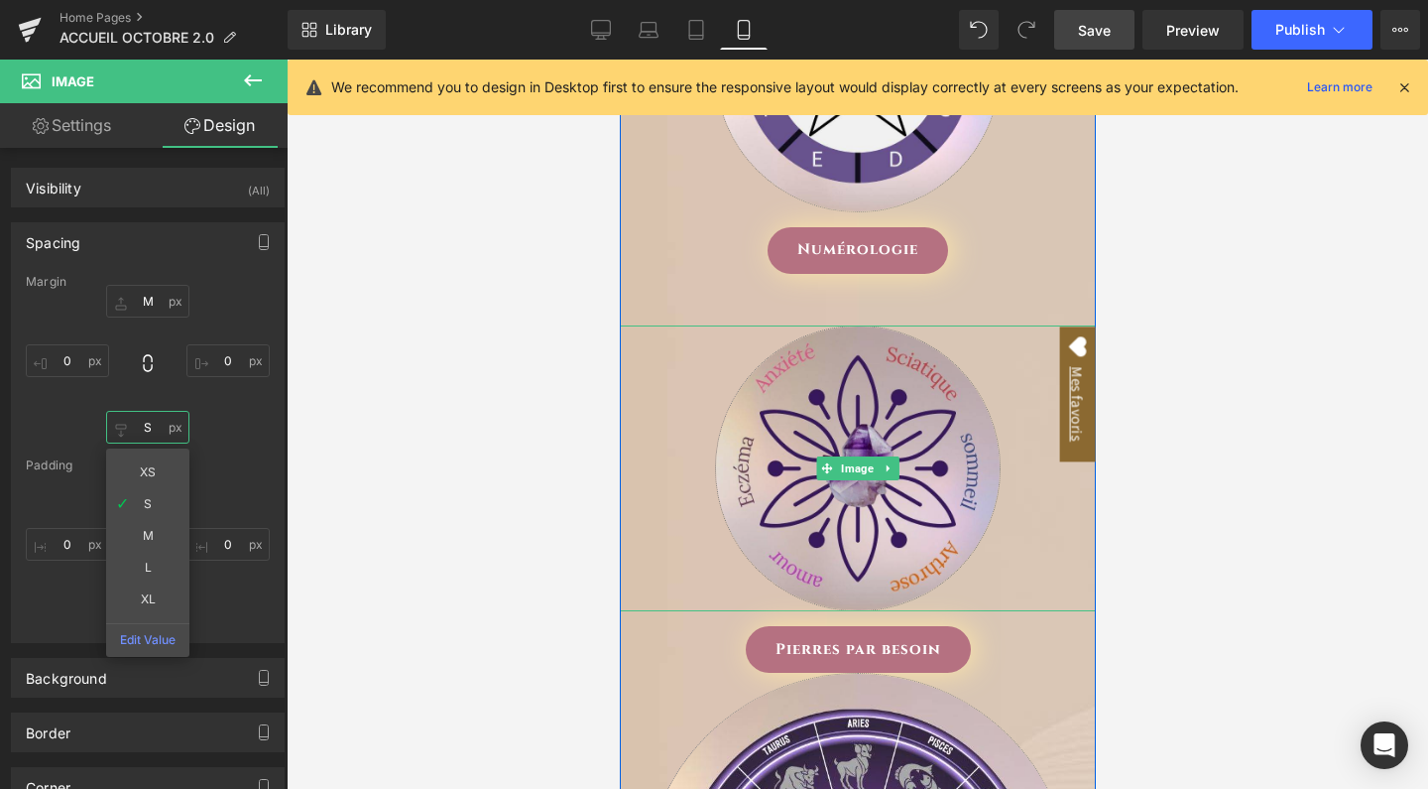
scroll to position [1813, 0]
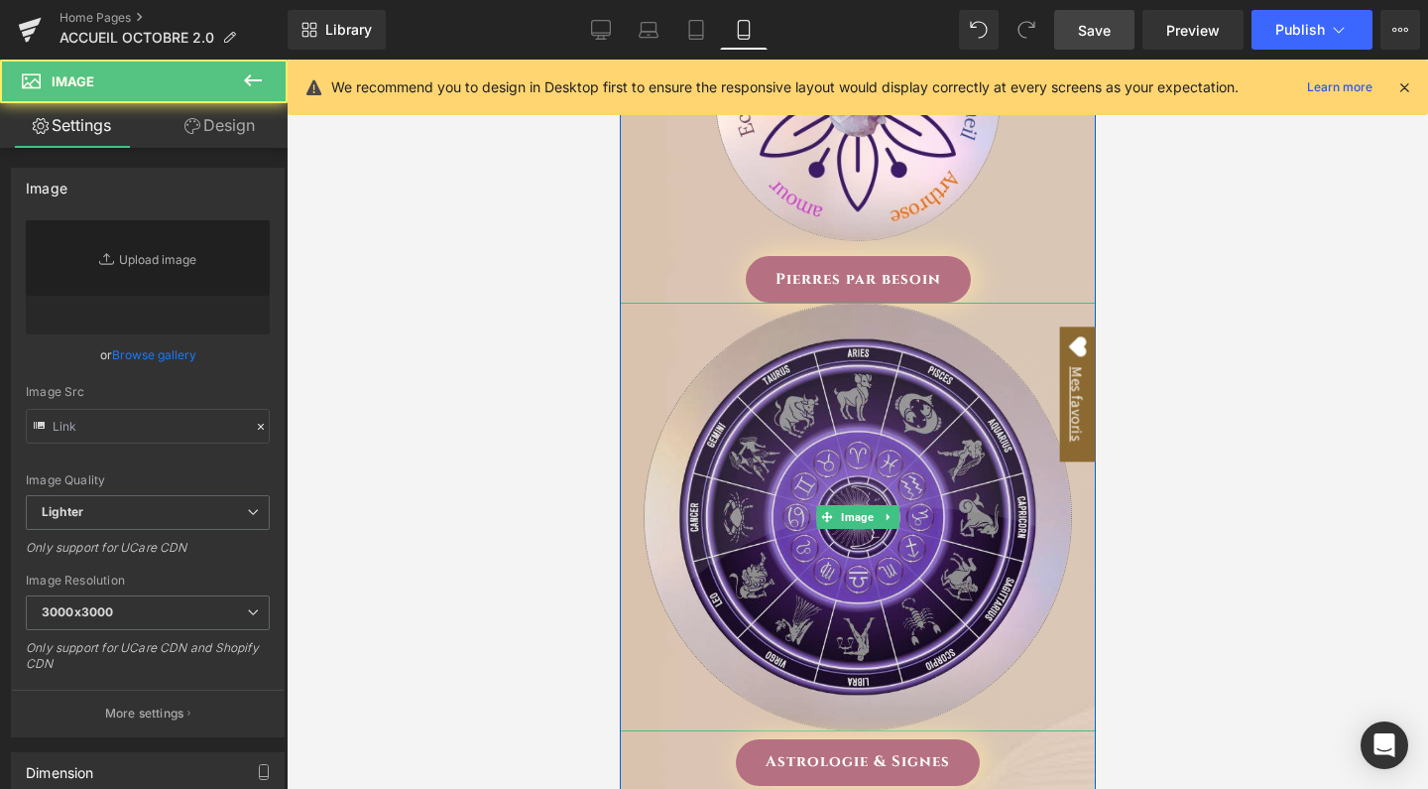
click at [834, 517] on div "Image" at bounding box center [857, 517] width 476 height 428
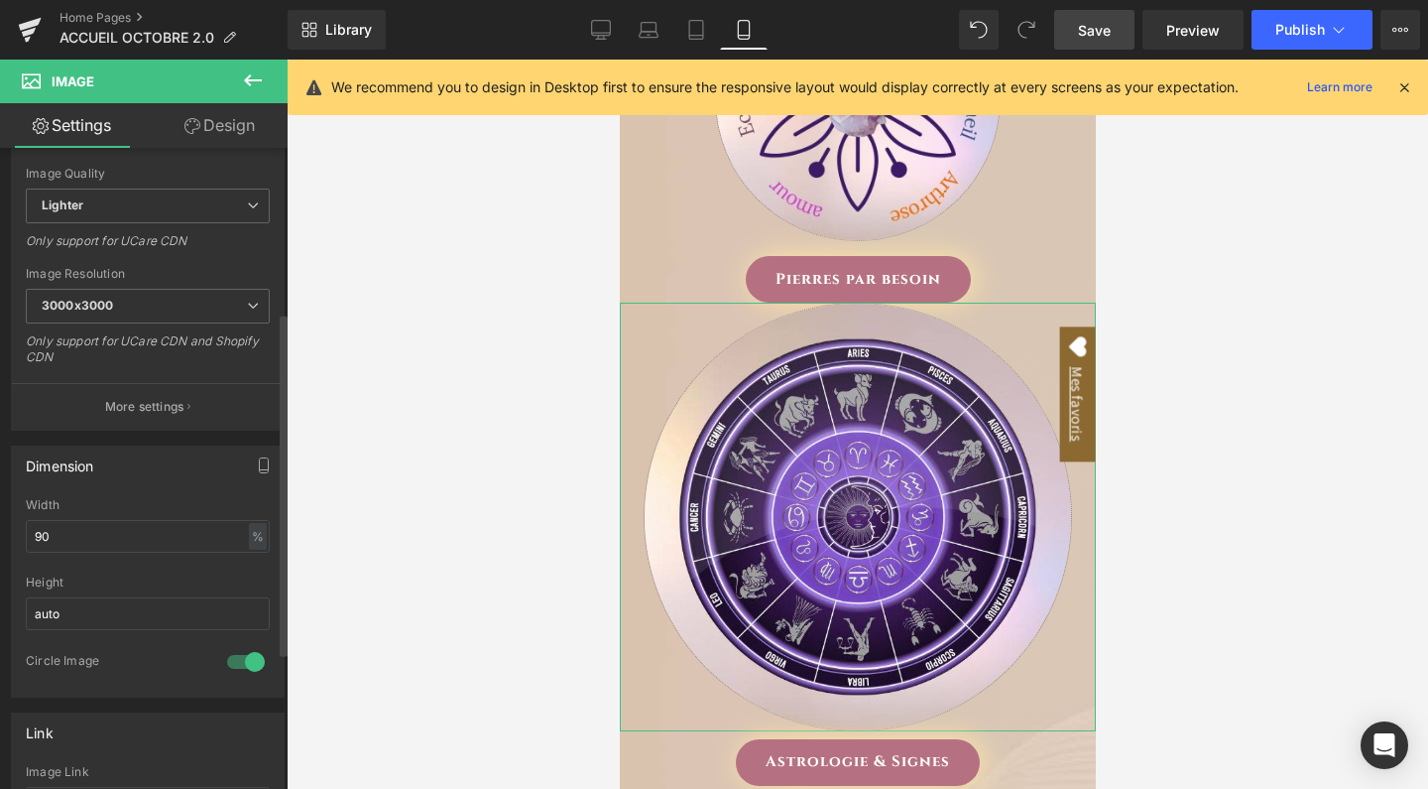
scroll to position [305, 0]
click at [135, 540] on input "90" at bounding box center [148, 537] width 244 height 33
type input "60"
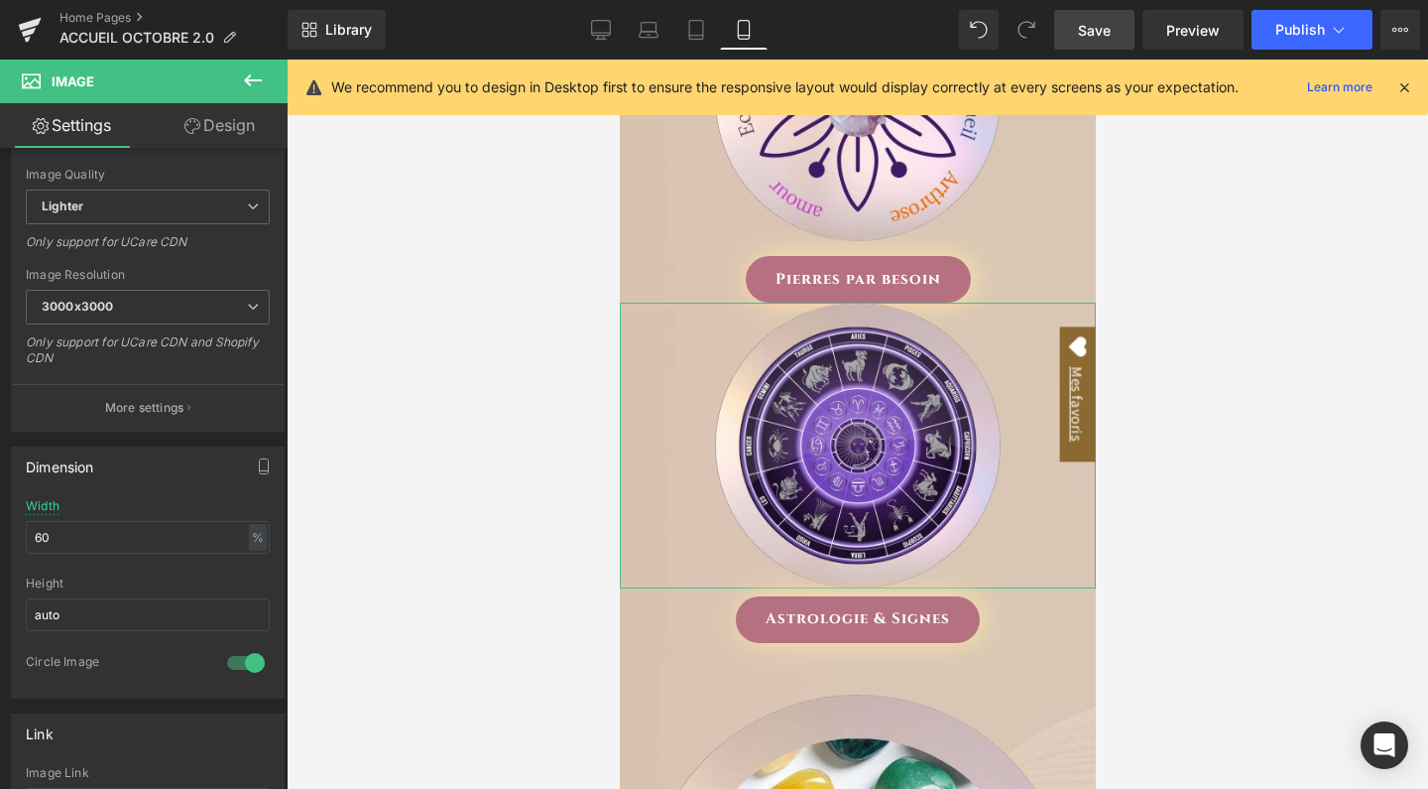
click at [241, 122] on link "Design" at bounding box center [220, 125] width 144 height 45
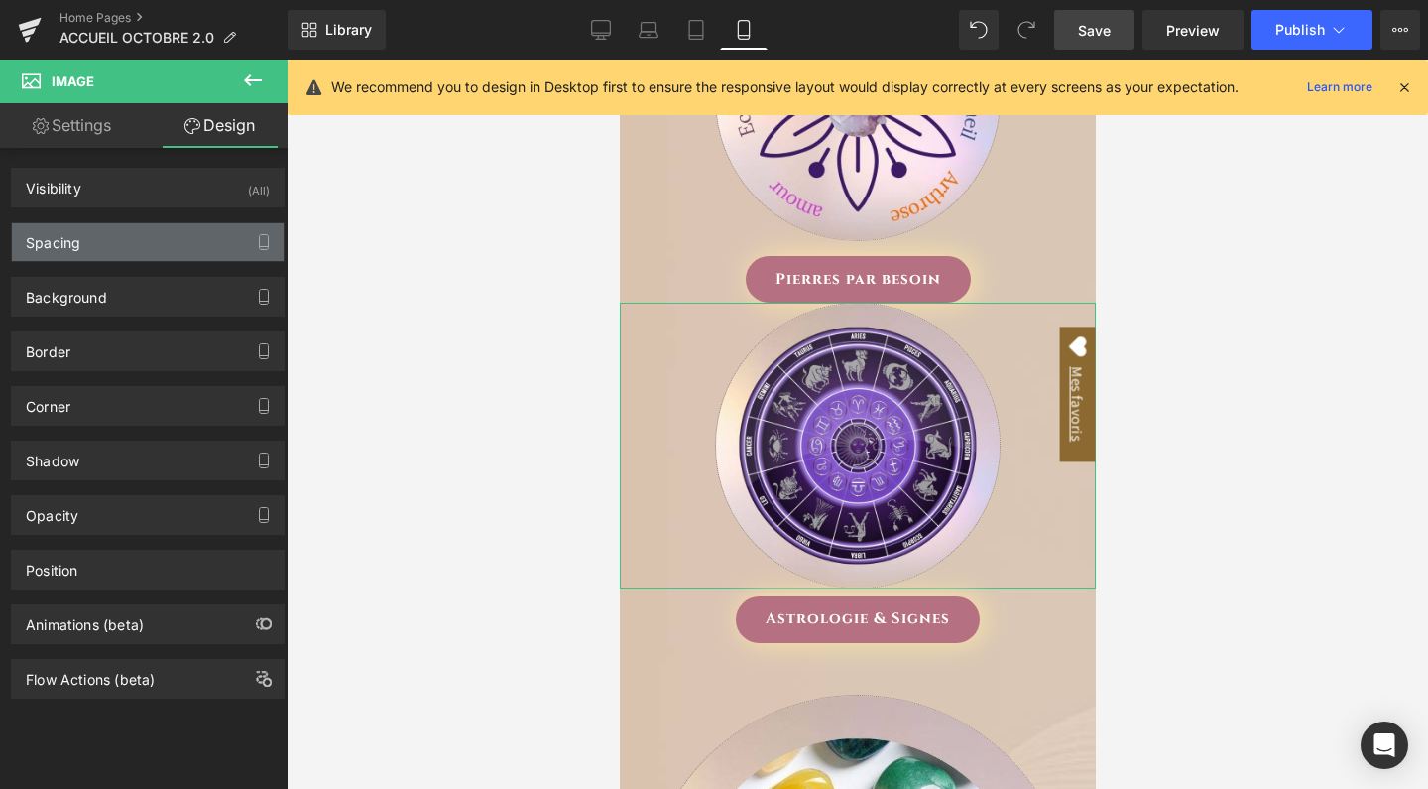
click at [64, 240] on div "Spacing" at bounding box center [53, 237] width 55 height 28
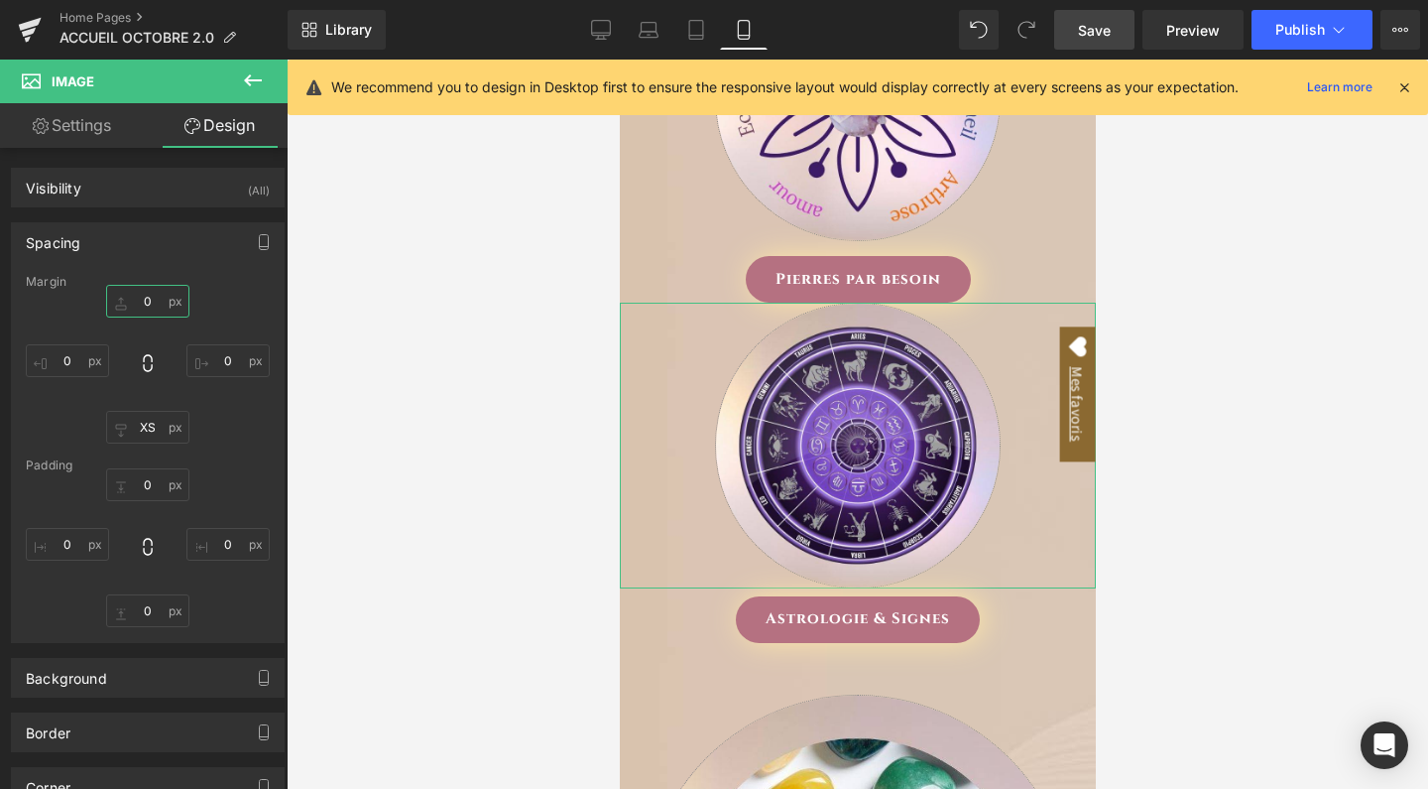
click at [147, 301] on input "0" at bounding box center [147, 301] width 83 height 33
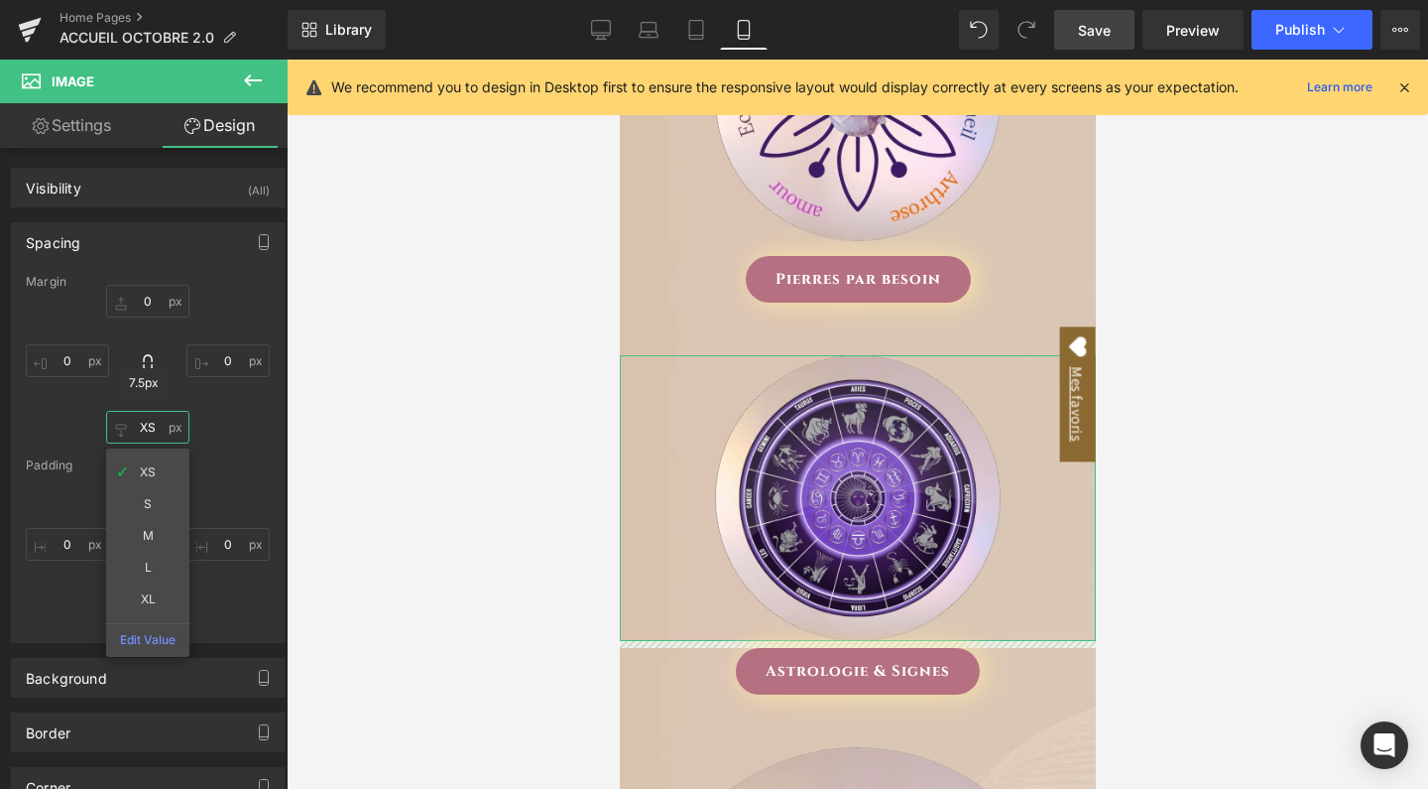
click at [147, 425] on input "XS" at bounding box center [147, 427] width 83 height 33
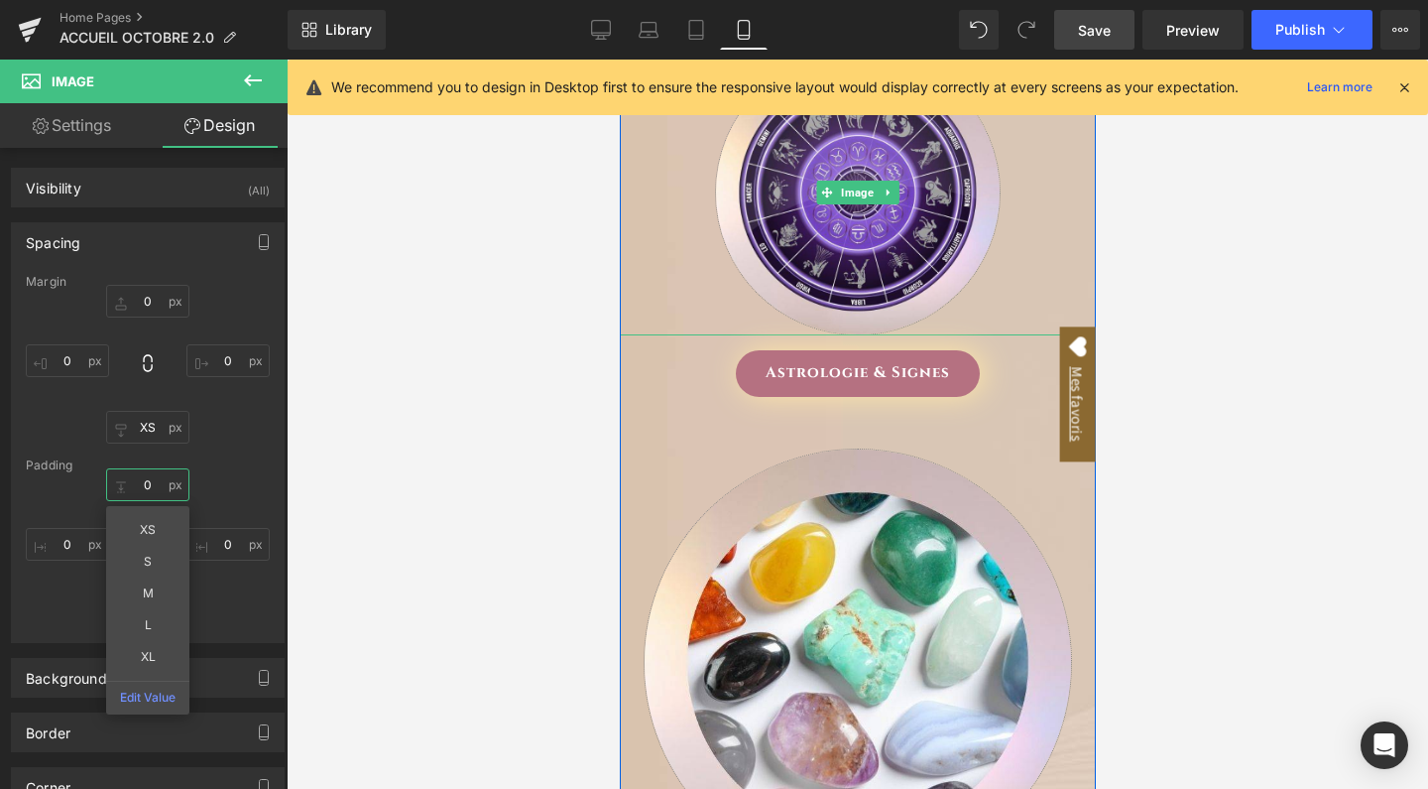
scroll to position [2193, 0]
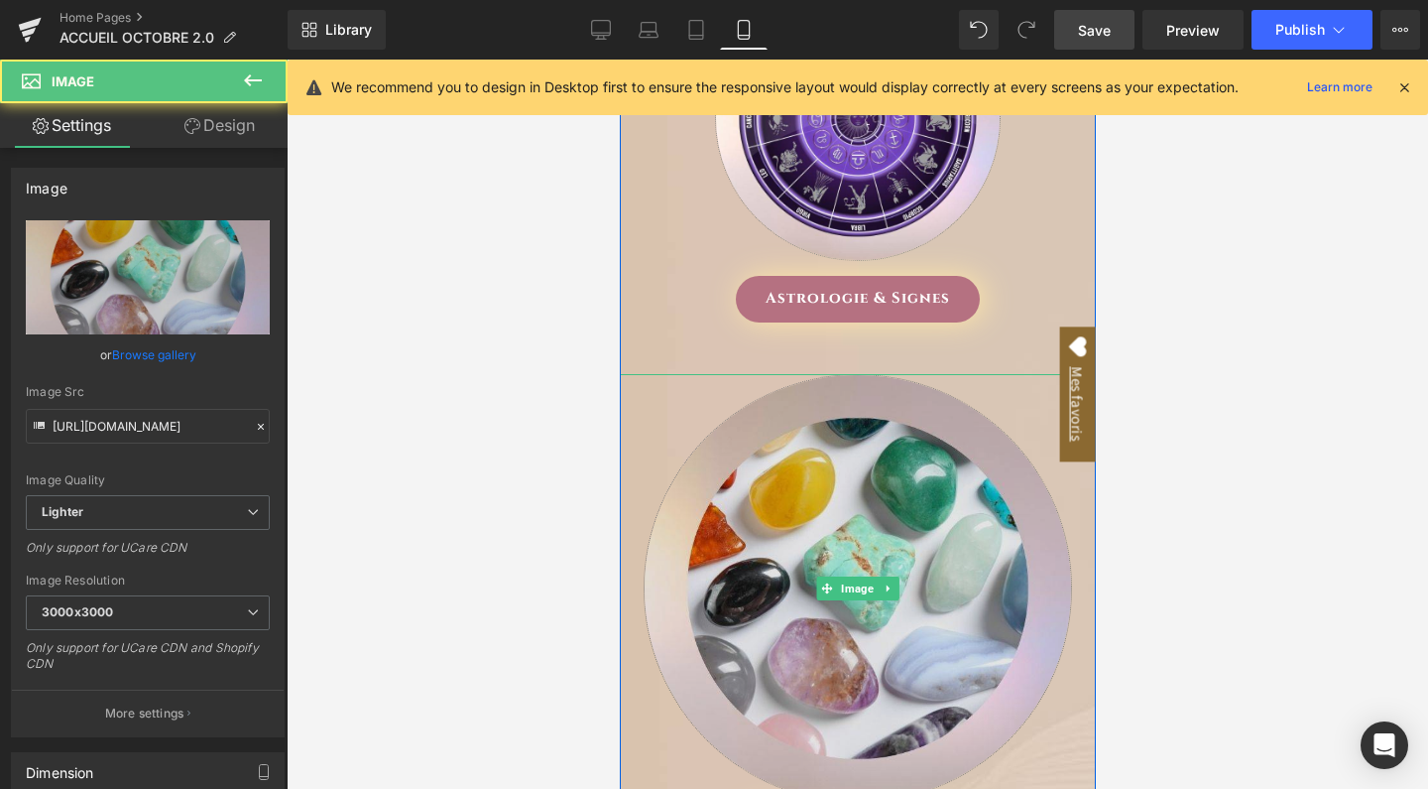
drag, startPoint x: 789, startPoint y: 602, endPoint x: 773, endPoint y: 590, distance: 19.8
click at [789, 602] on img at bounding box center [857, 588] width 428 height 428
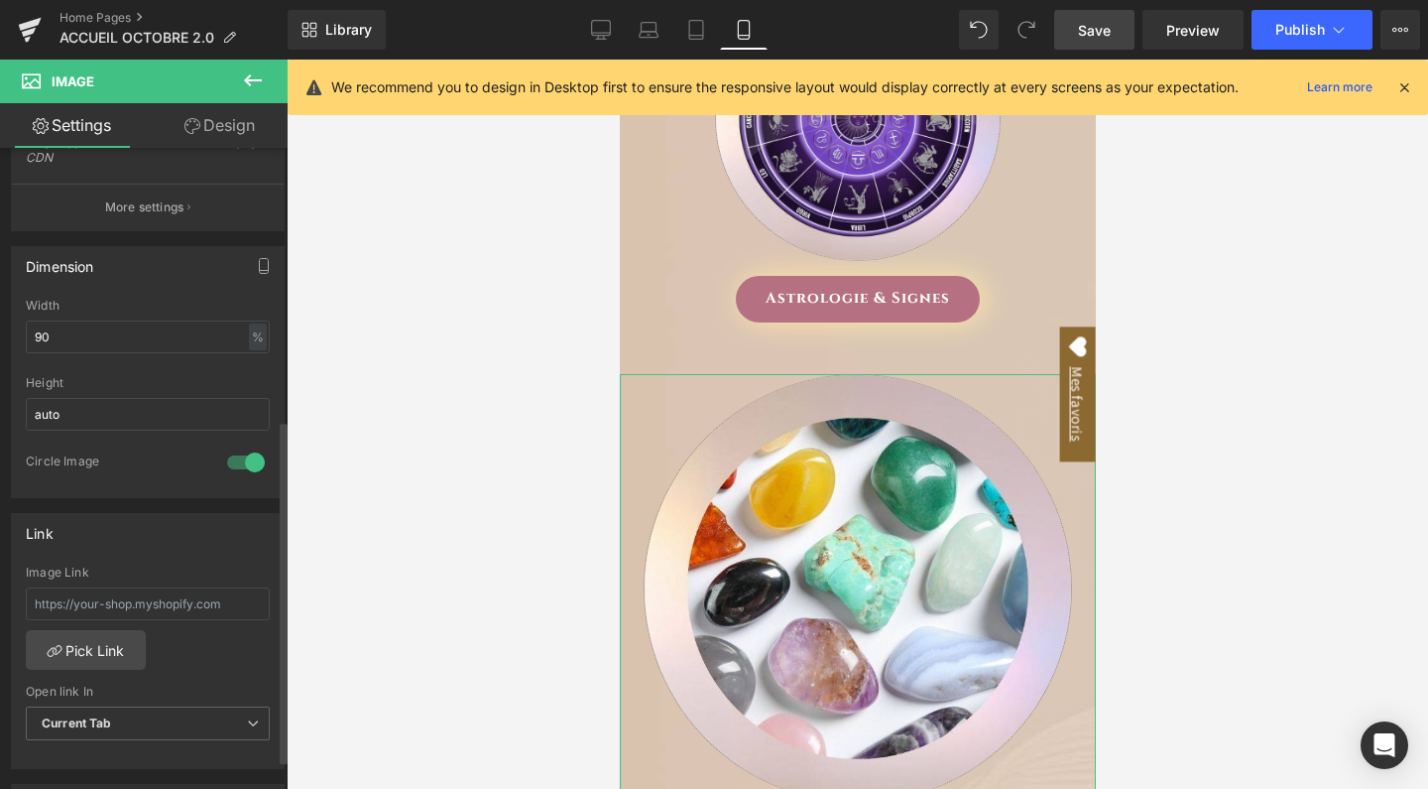
scroll to position [507, 0]
click at [177, 336] on input "90" at bounding box center [148, 335] width 244 height 33
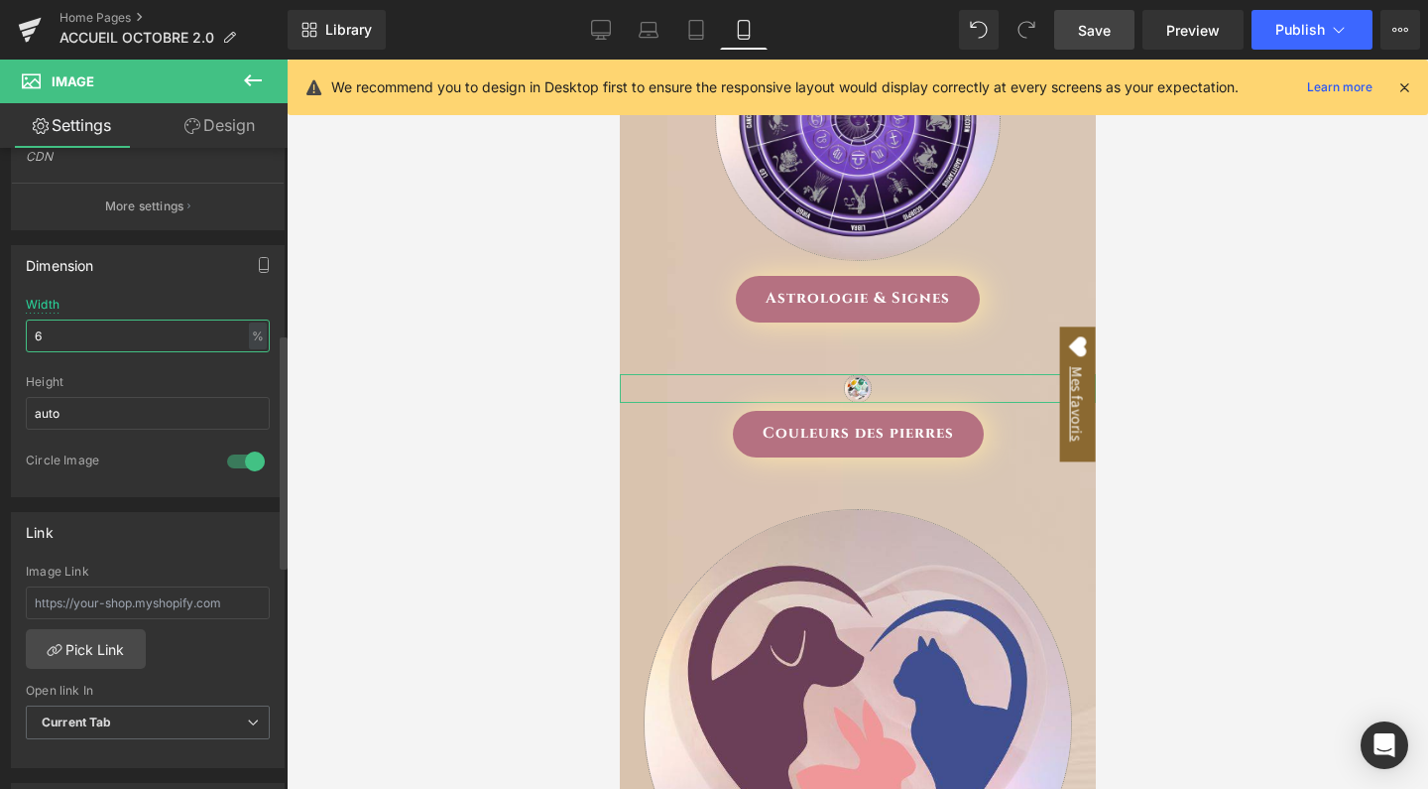
type input "60"
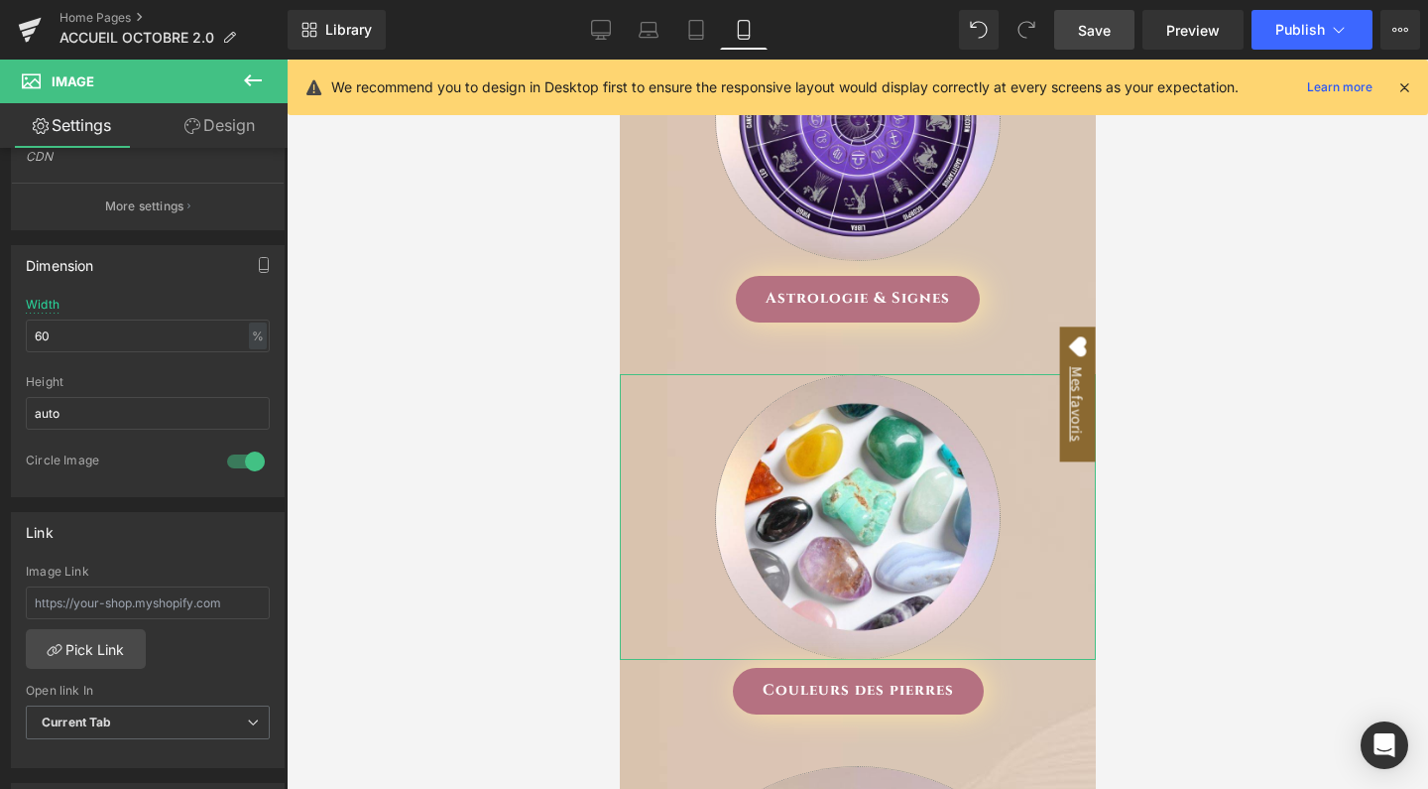
click at [242, 130] on link "Design" at bounding box center [220, 125] width 144 height 45
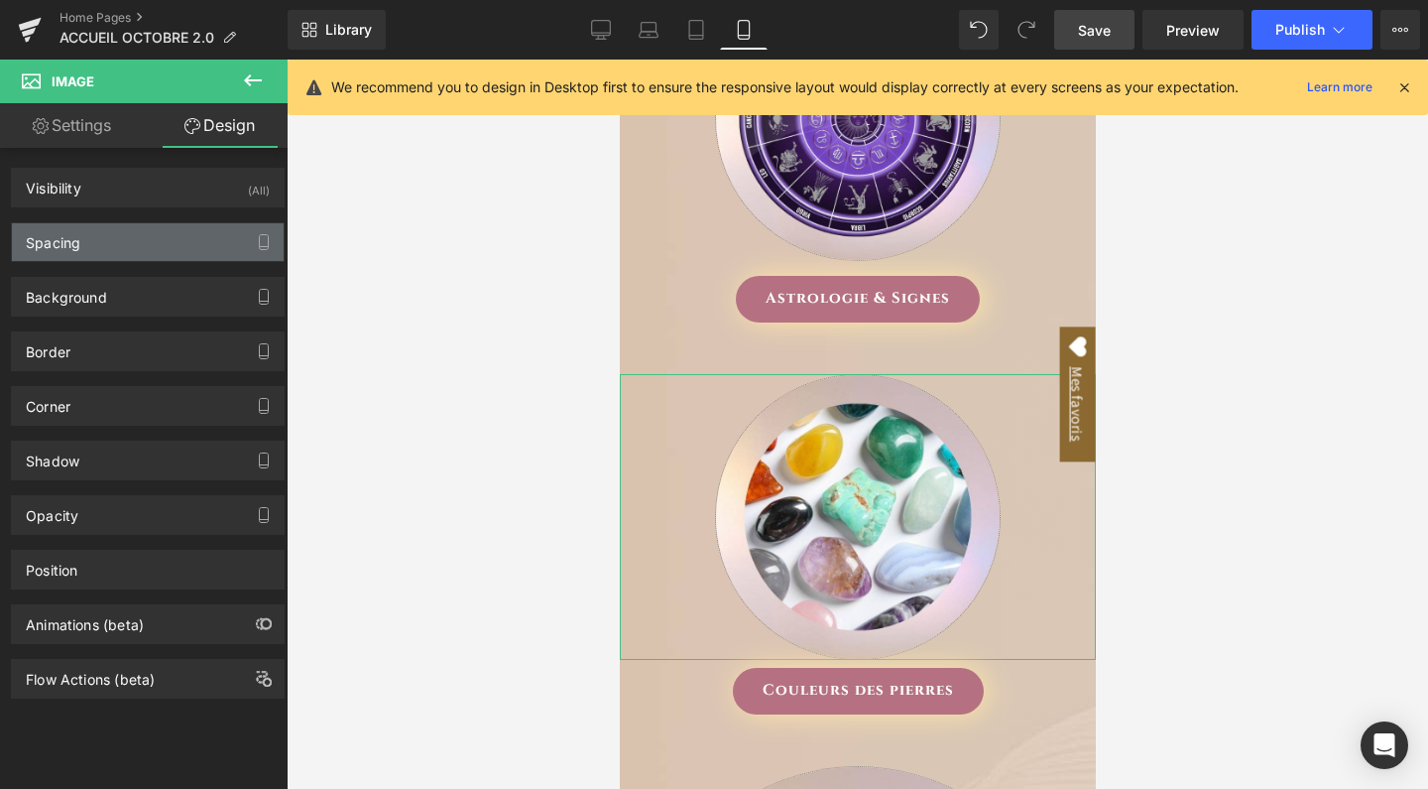
click at [117, 241] on div "Spacing" at bounding box center [148, 242] width 272 height 38
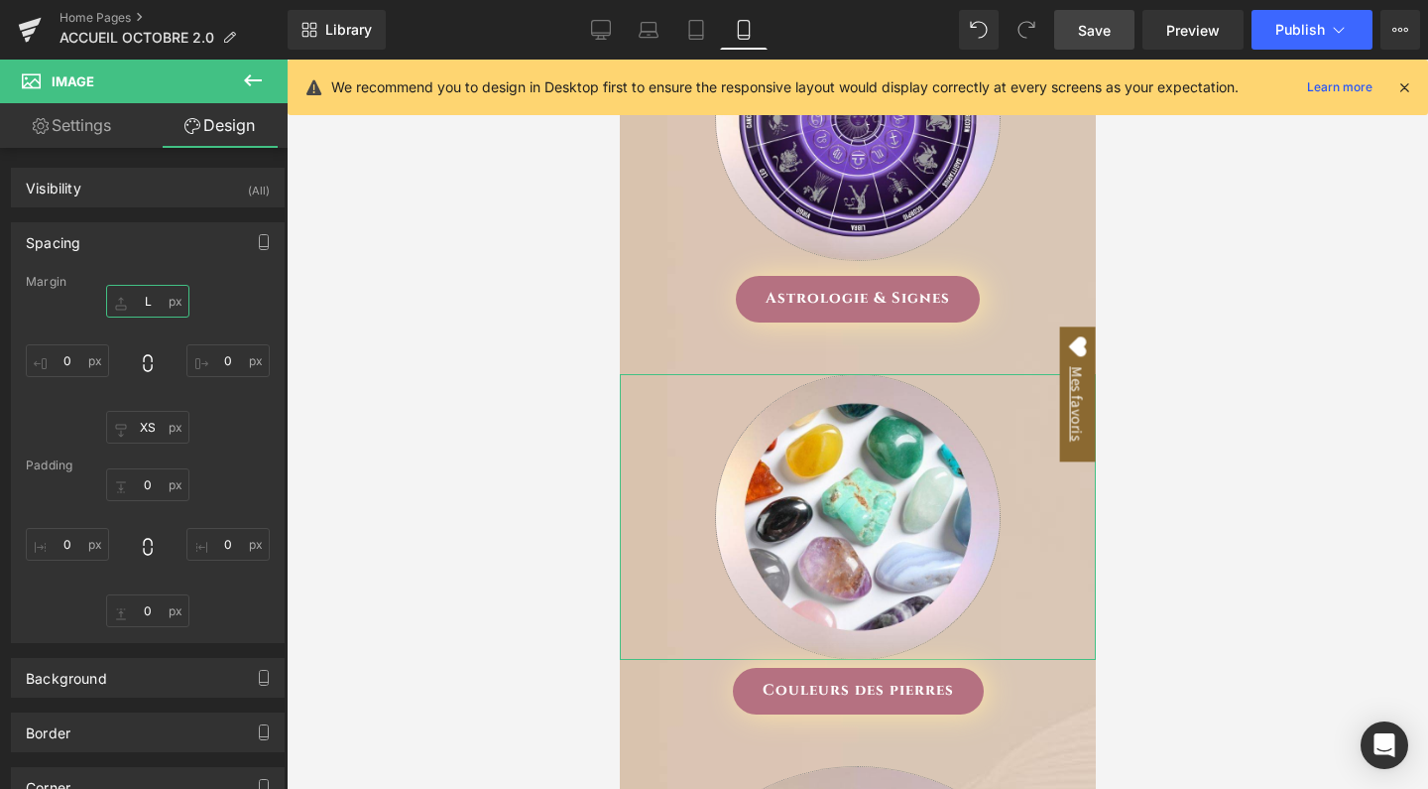
click at [147, 297] on input "L" at bounding box center [147, 301] width 83 height 33
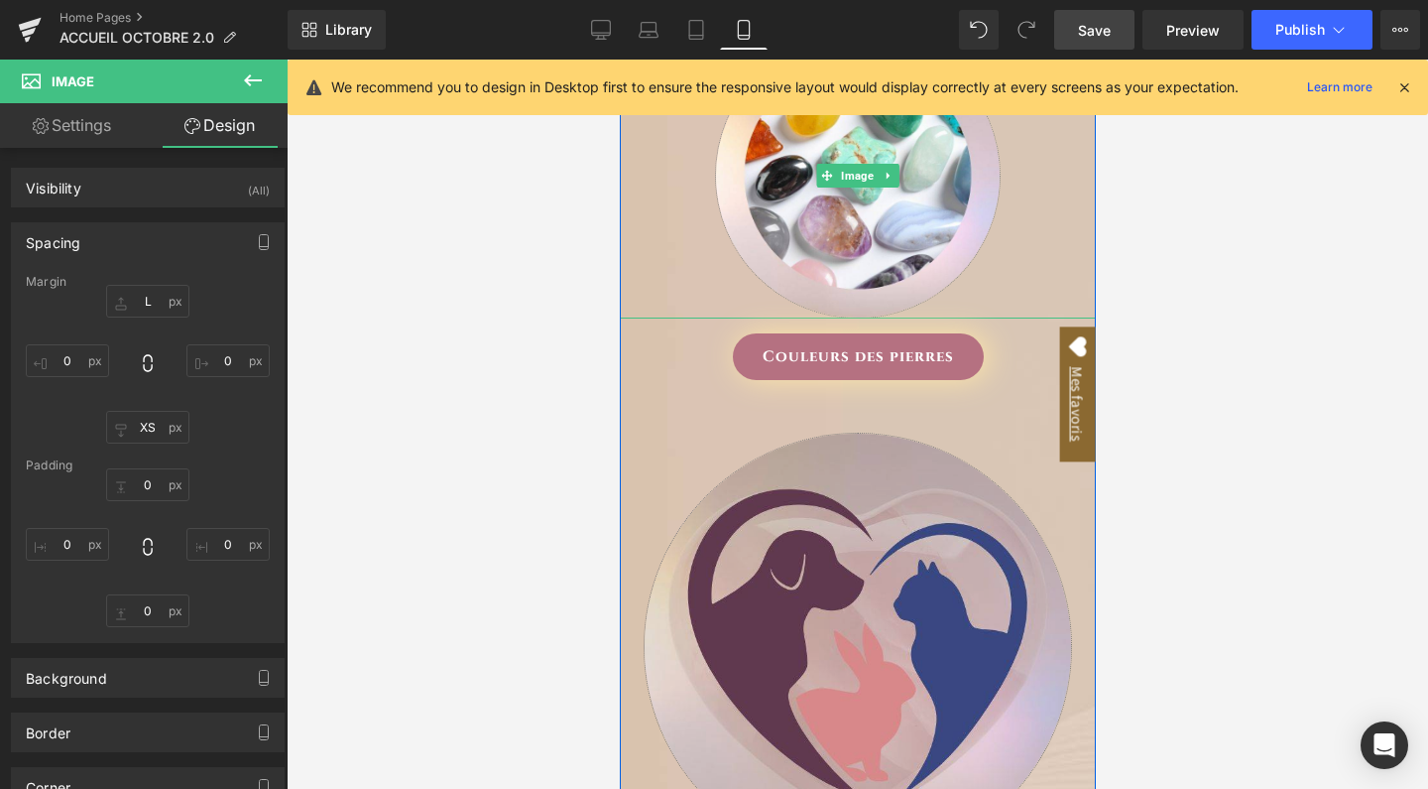
scroll to position [2544, 0]
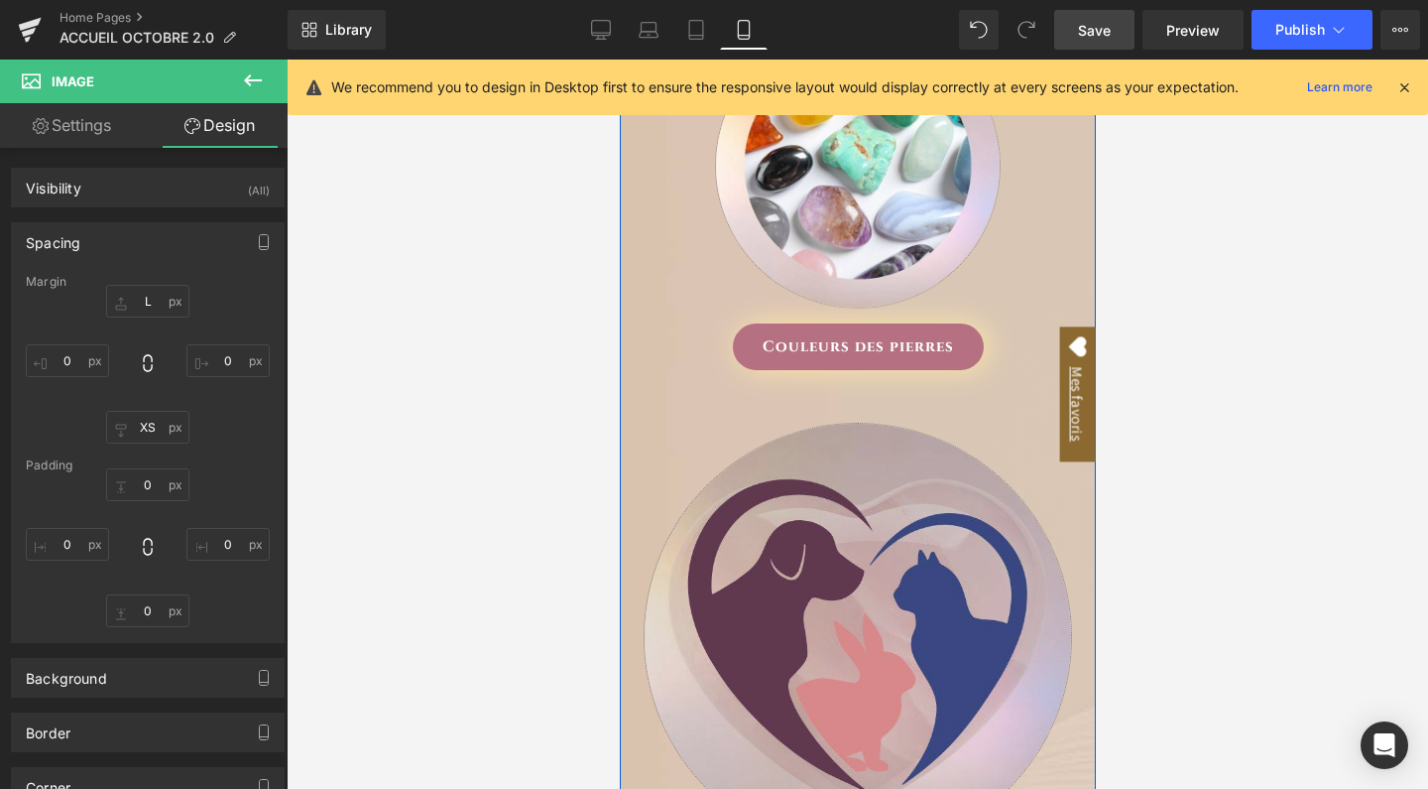
click at [815, 576] on img at bounding box center [857, 637] width 428 height 428
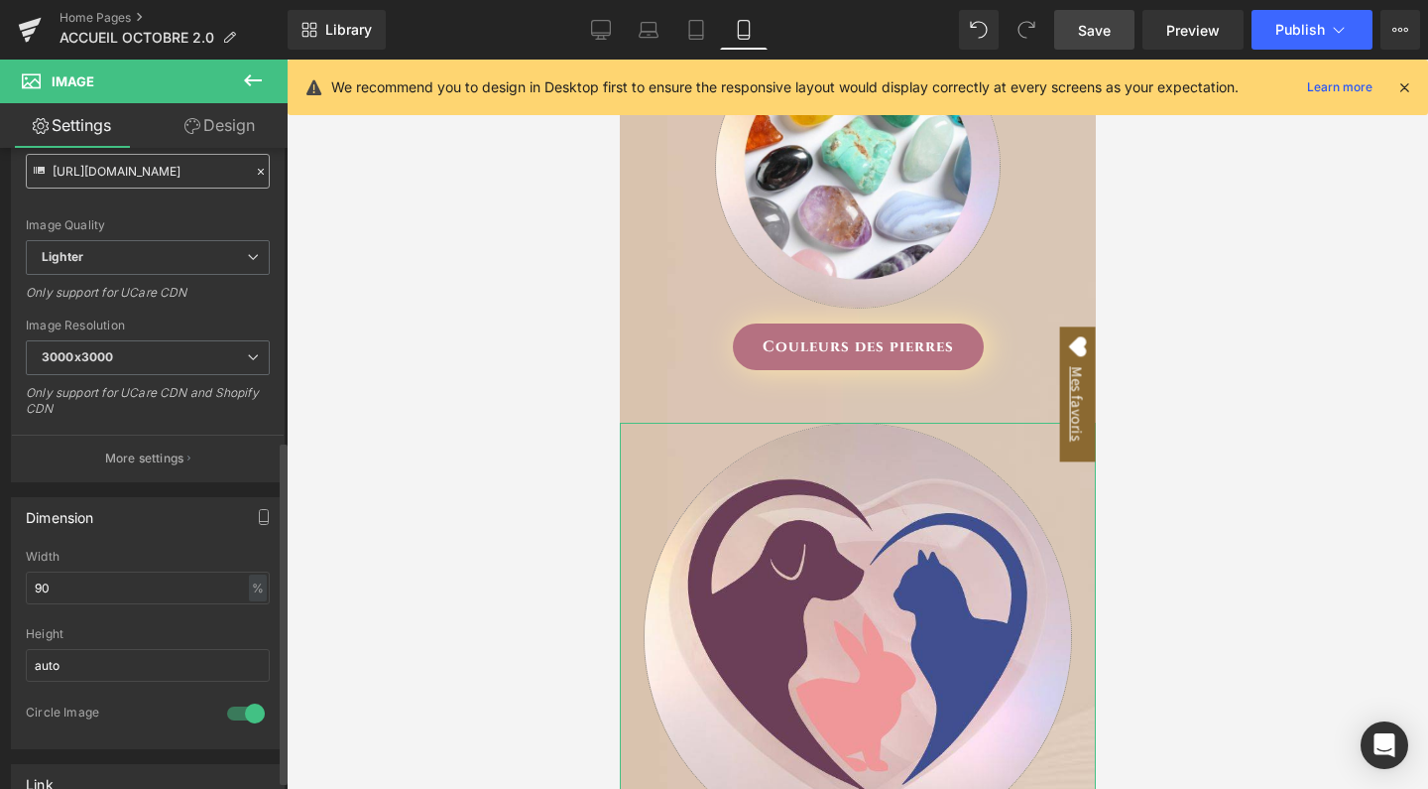
scroll to position [546, 0]
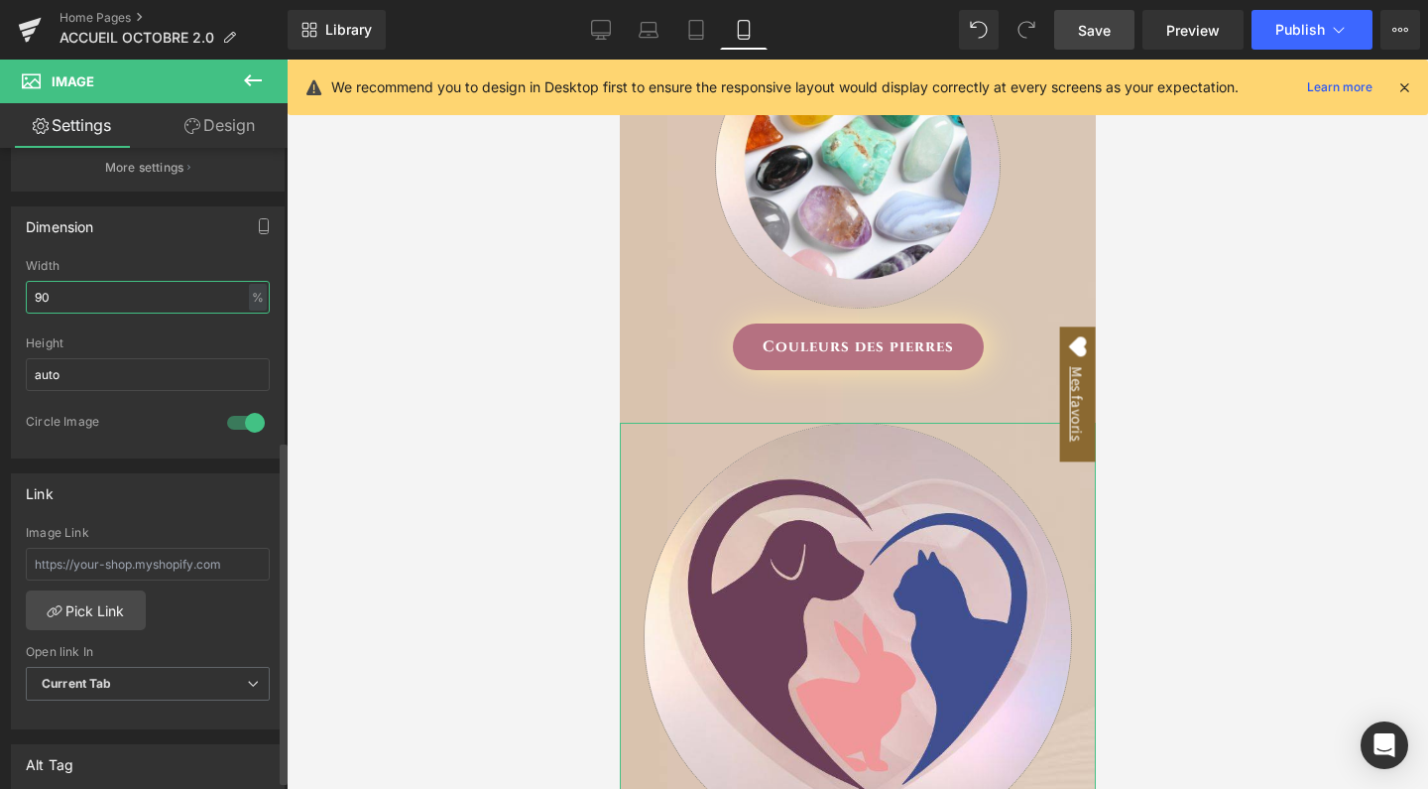
click at [136, 289] on input "90" at bounding box center [148, 297] width 244 height 33
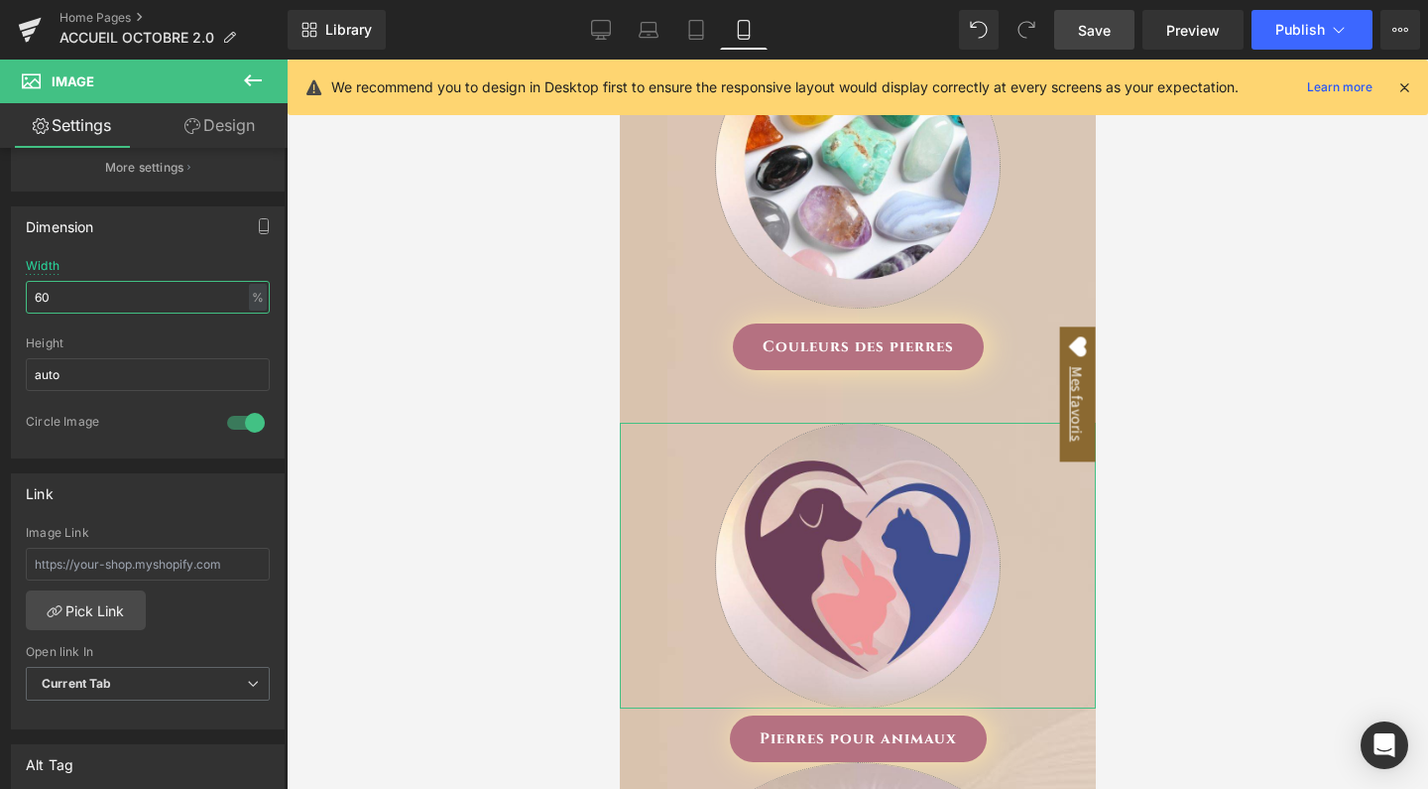
type input "60"
click at [212, 126] on link "Design" at bounding box center [220, 125] width 144 height 45
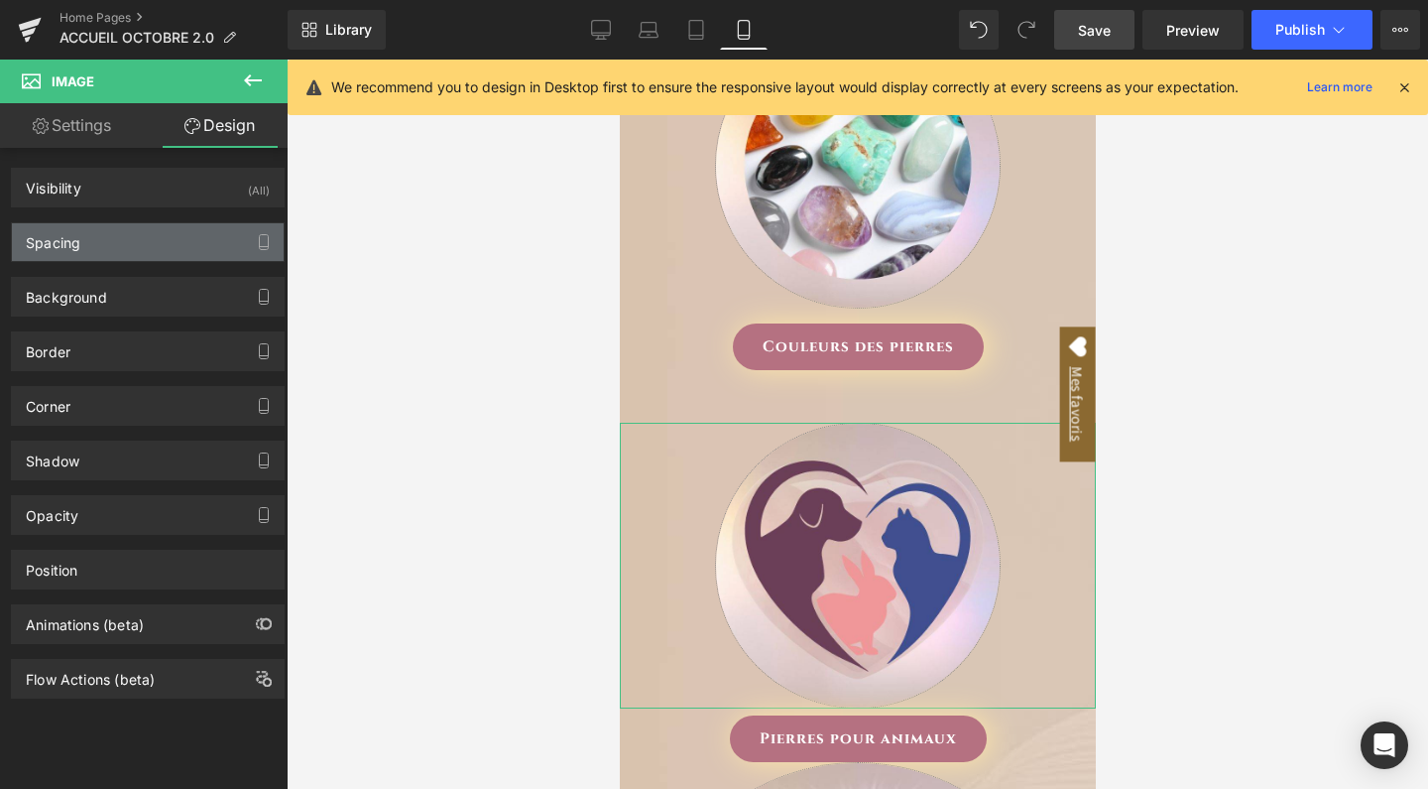
click at [93, 249] on div "Spacing" at bounding box center [148, 242] width 272 height 38
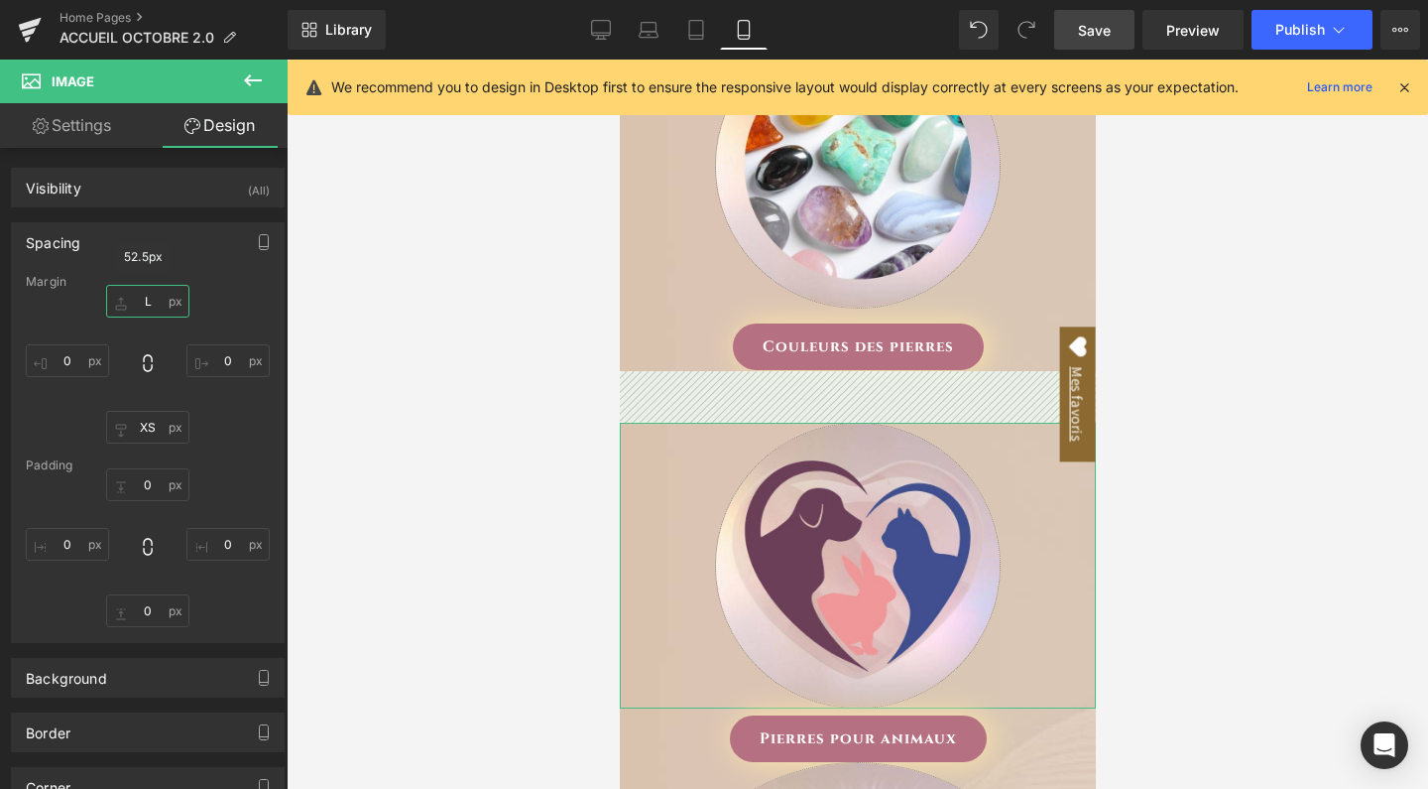
click at [144, 305] on input "L" at bounding box center [147, 301] width 83 height 33
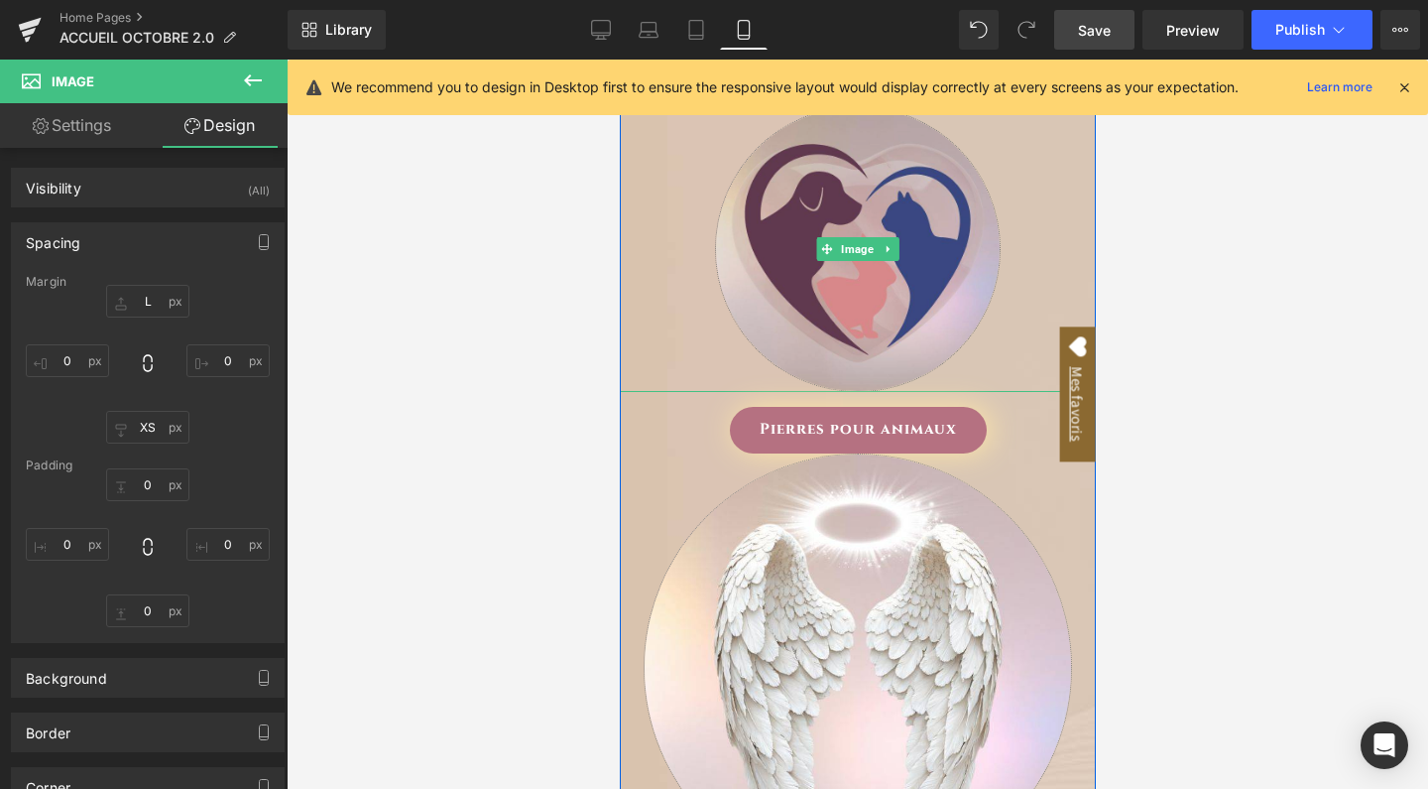
scroll to position [2949, 0]
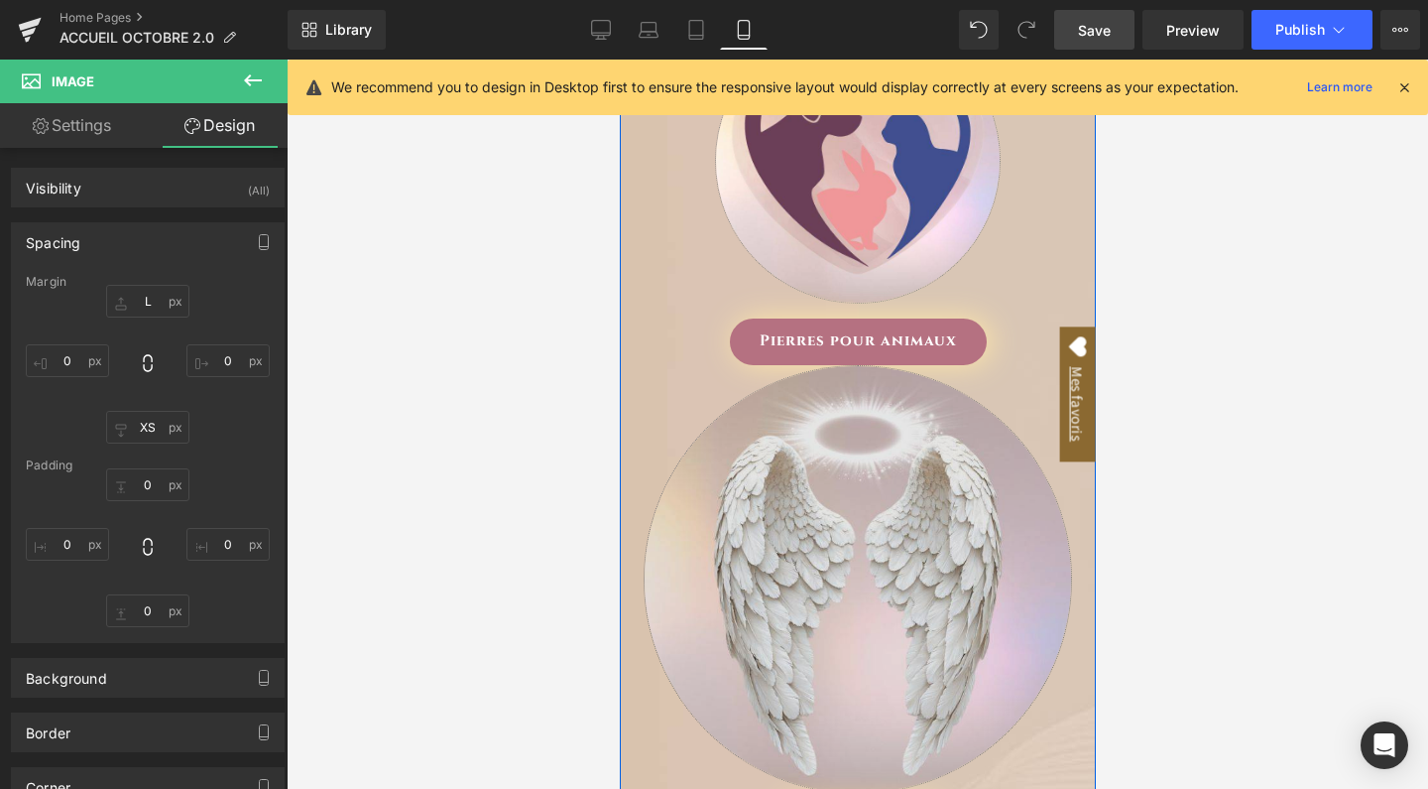
click at [869, 521] on img at bounding box center [857, 579] width 428 height 428
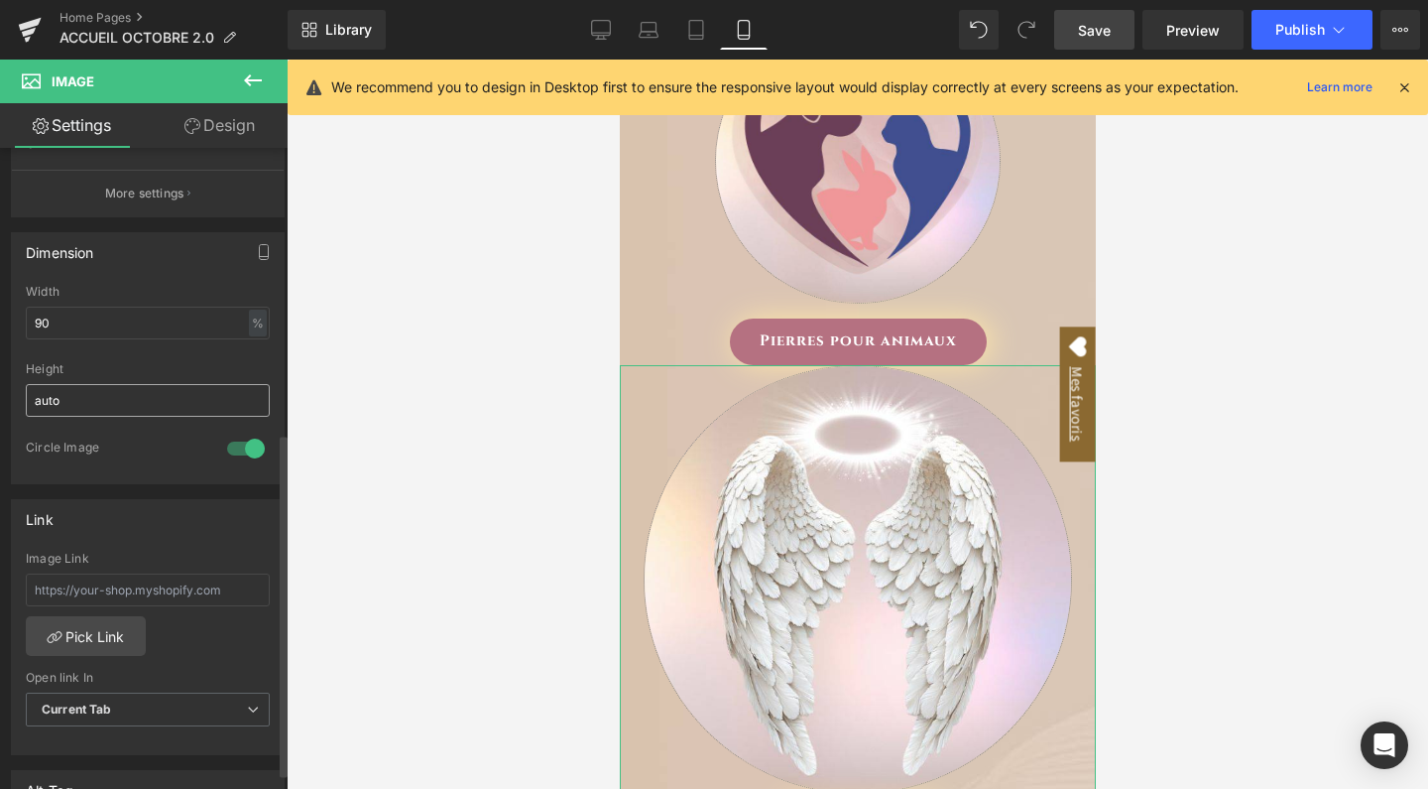
scroll to position [532, 0]
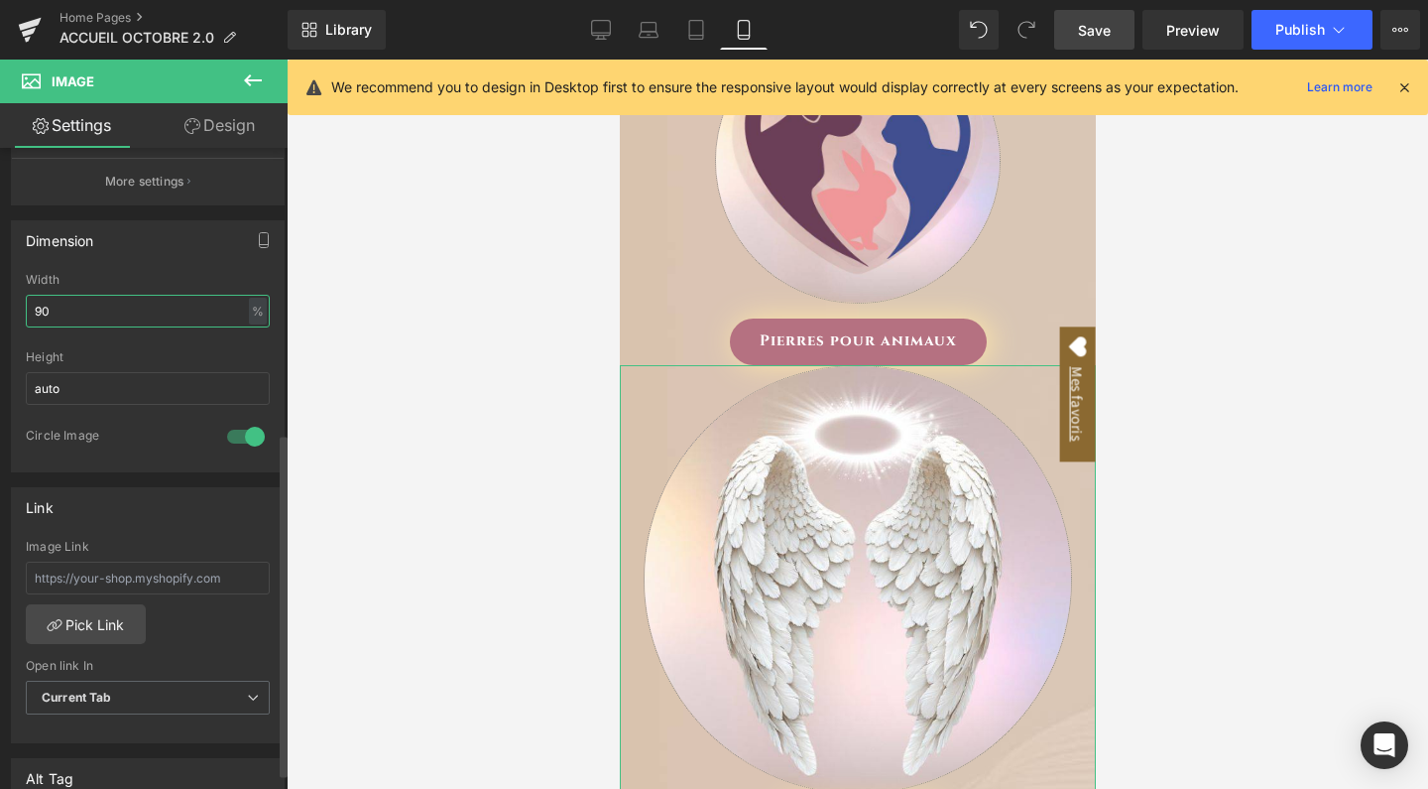
click at [91, 309] on input "90" at bounding box center [148, 311] width 244 height 33
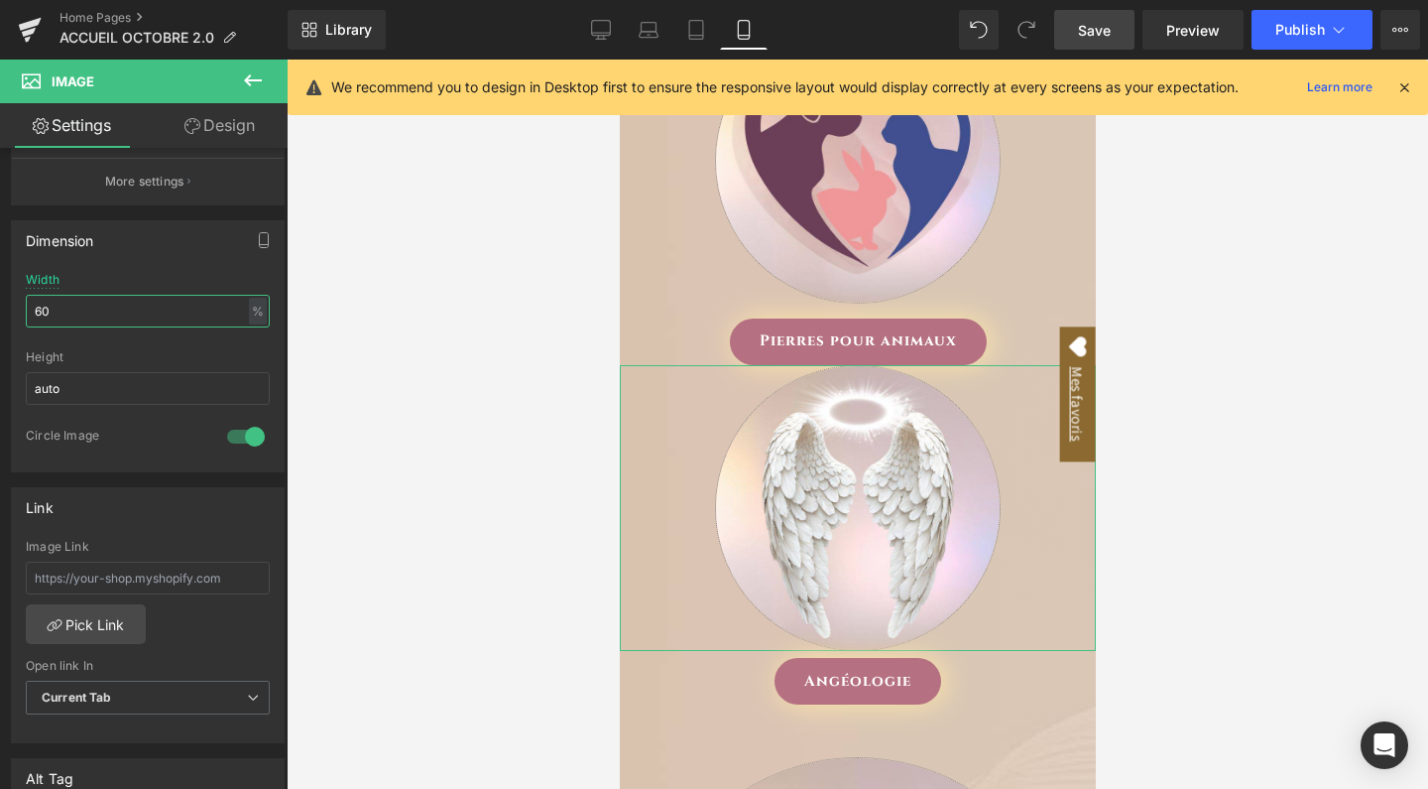
type input "60"
click at [232, 113] on link "Design" at bounding box center [220, 125] width 144 height 45
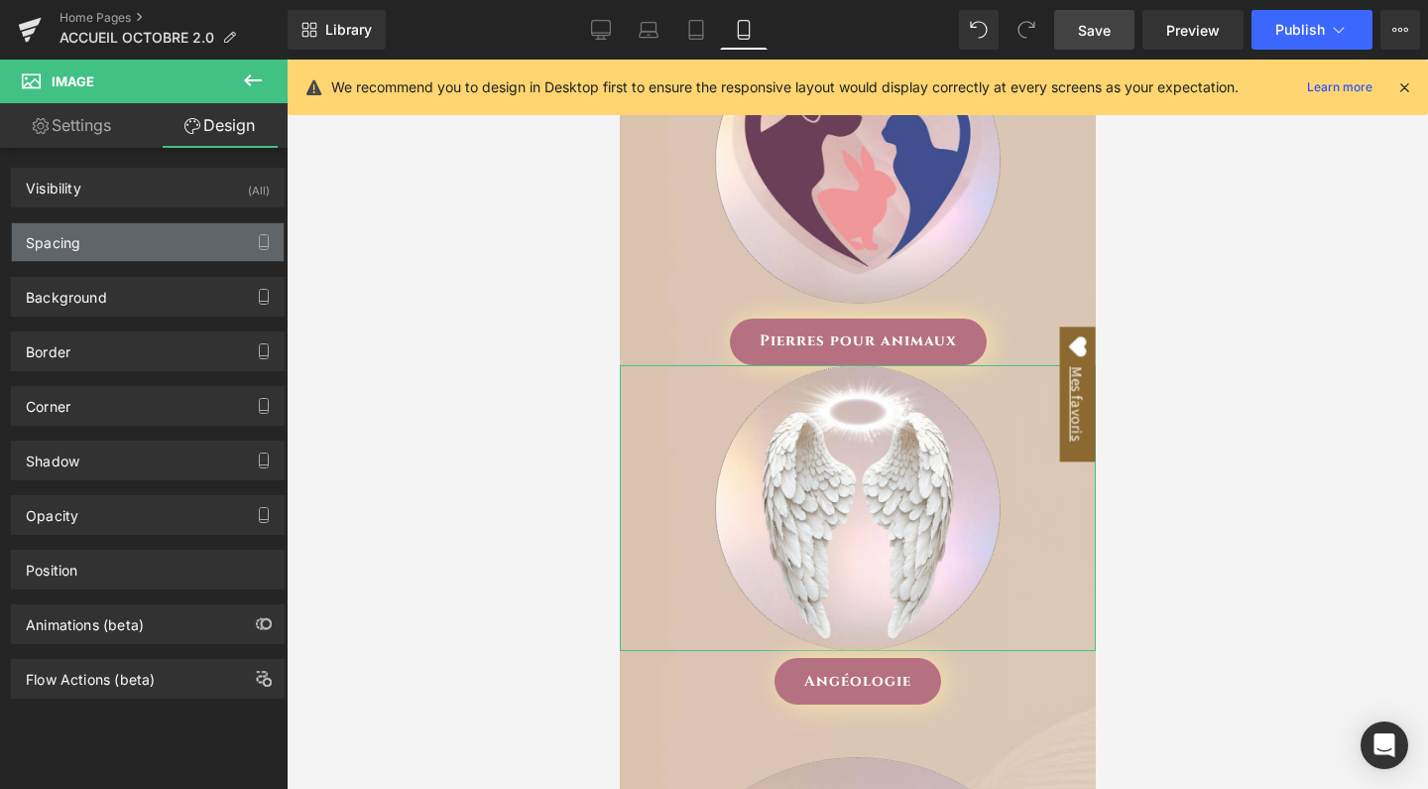
click at [75, 241] on div "Spacing" at bounding box center [53, 237] width 55 height 28
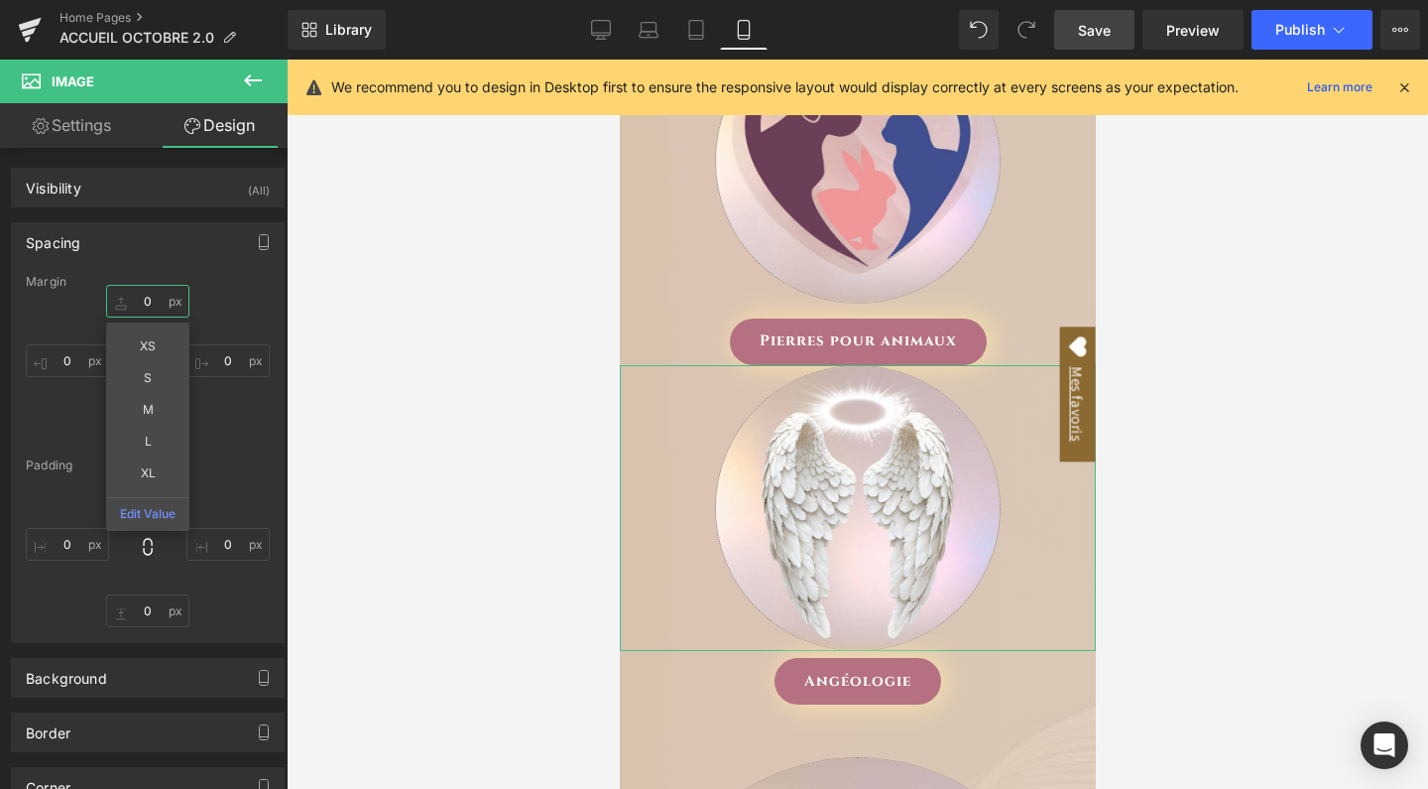
click at [138, 310] on input "text" at bounding box center [147, 301] width 83 height 33
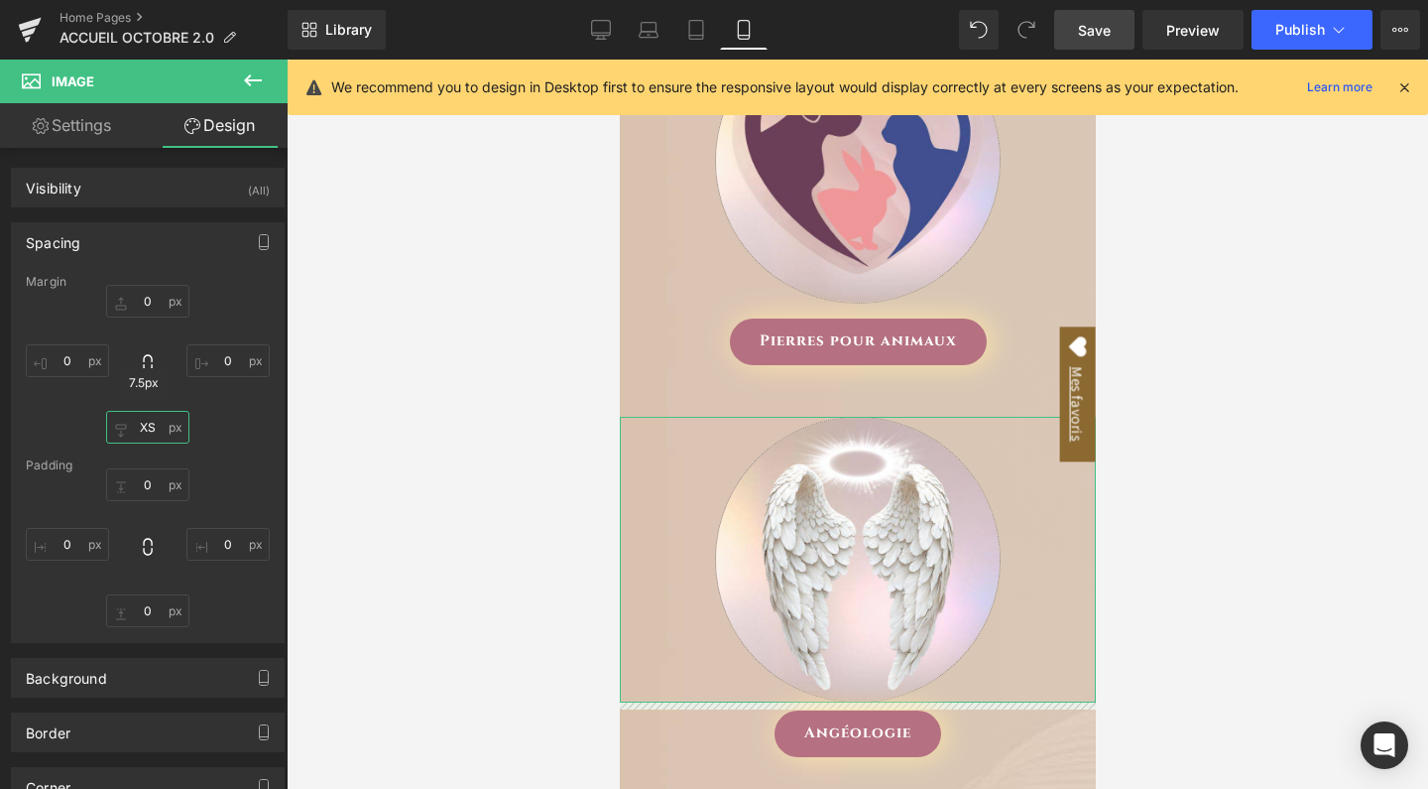
click at [151, 427] on input "text" at bounding box center [147, 427] width 83 height 33
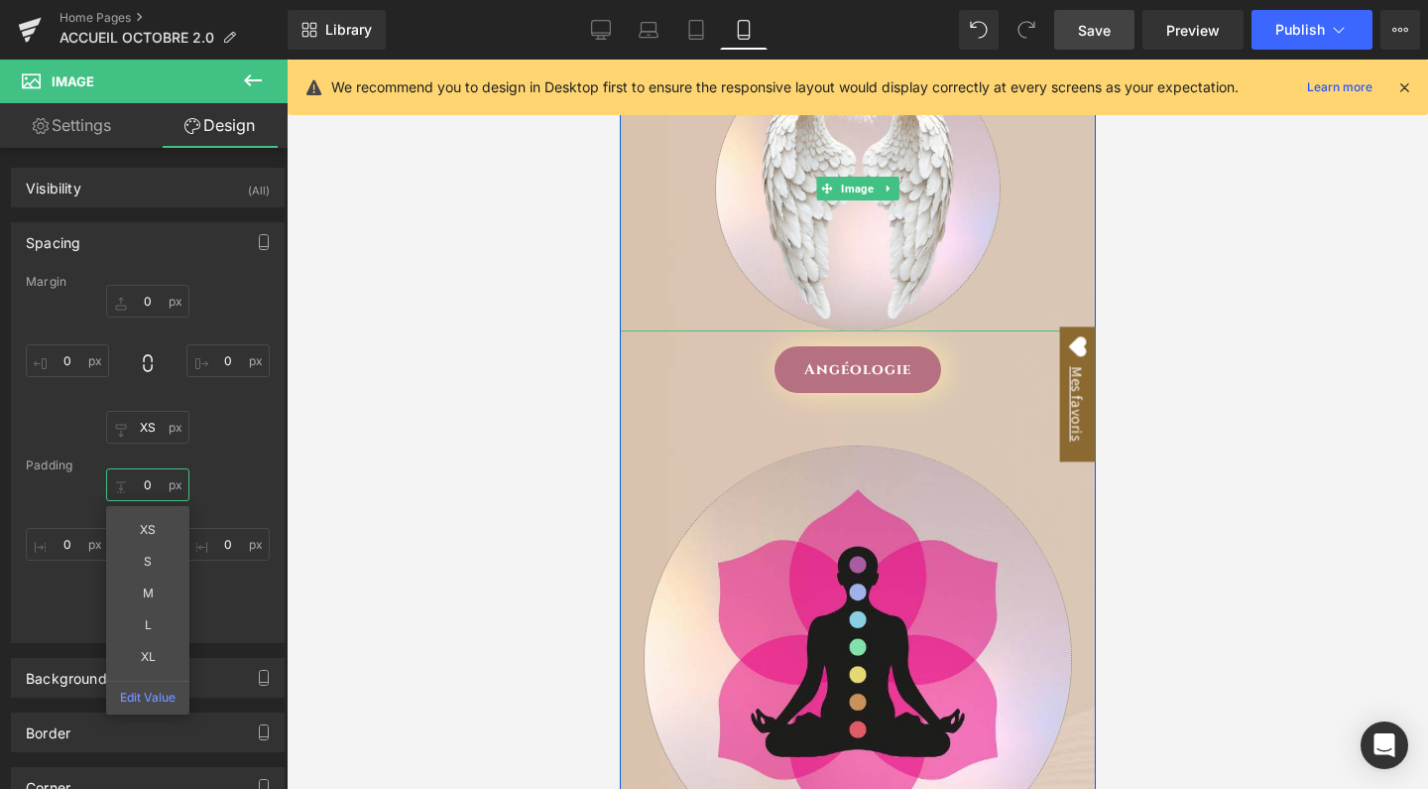
scroll to position [3379, 0]
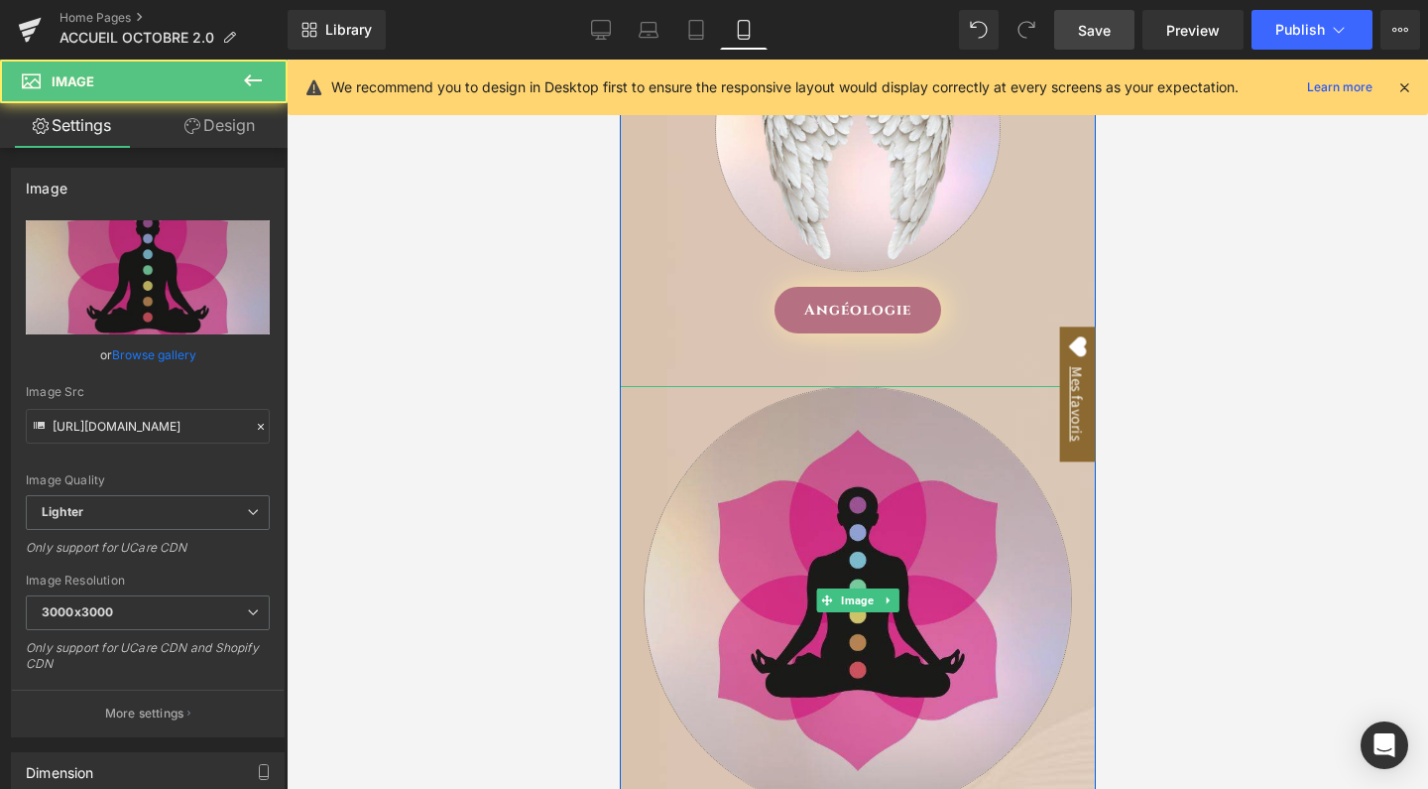
drag, startPoint x: 767, startPoint y: 550, endPoint x: 726, endPoint y: 522, distance: 49.8
click at [767, 550] on img at bounding box center [857, 600] width 428 height 428
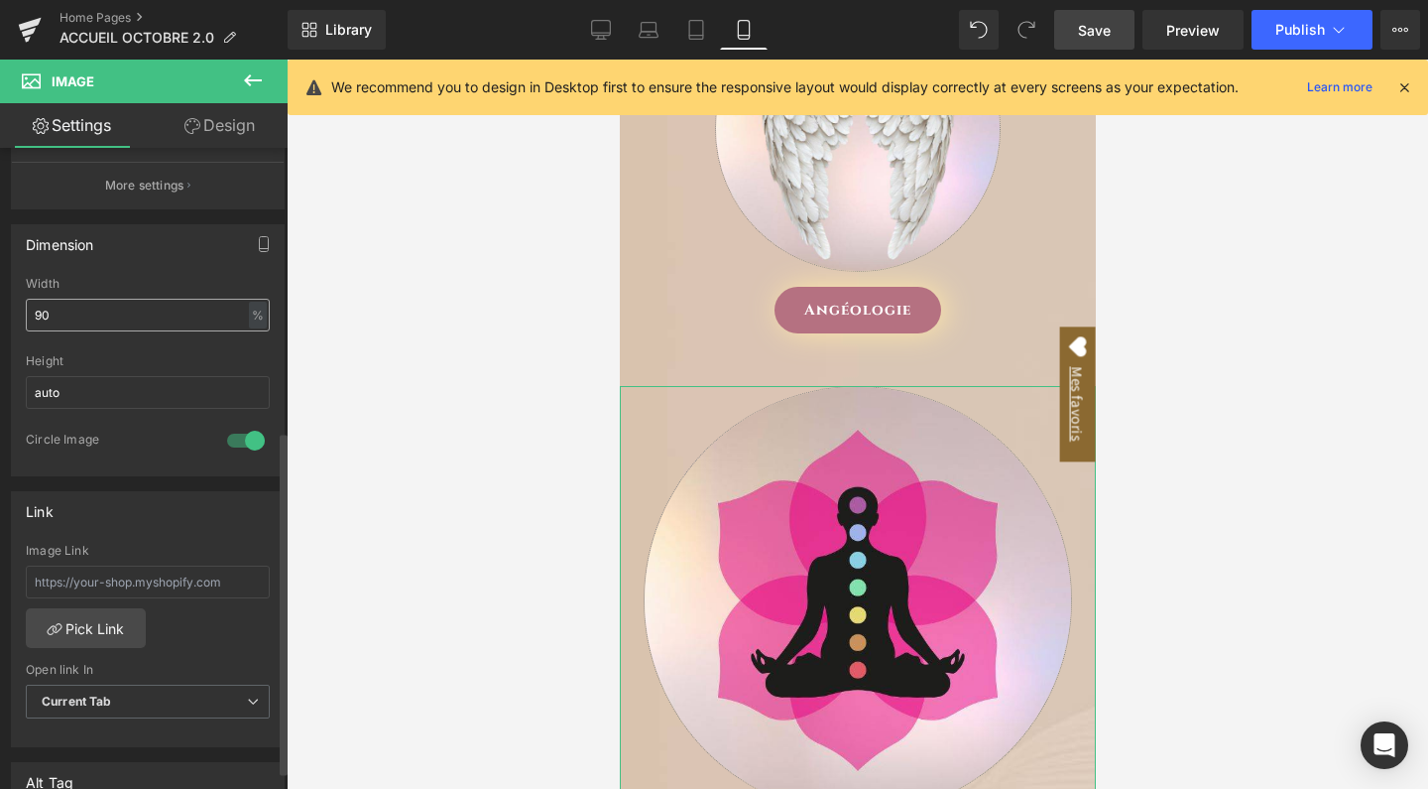
scroll to position [529, 0]
click at [139, 306] on input "90" at bounding box center [148, 314] width 244 height 33
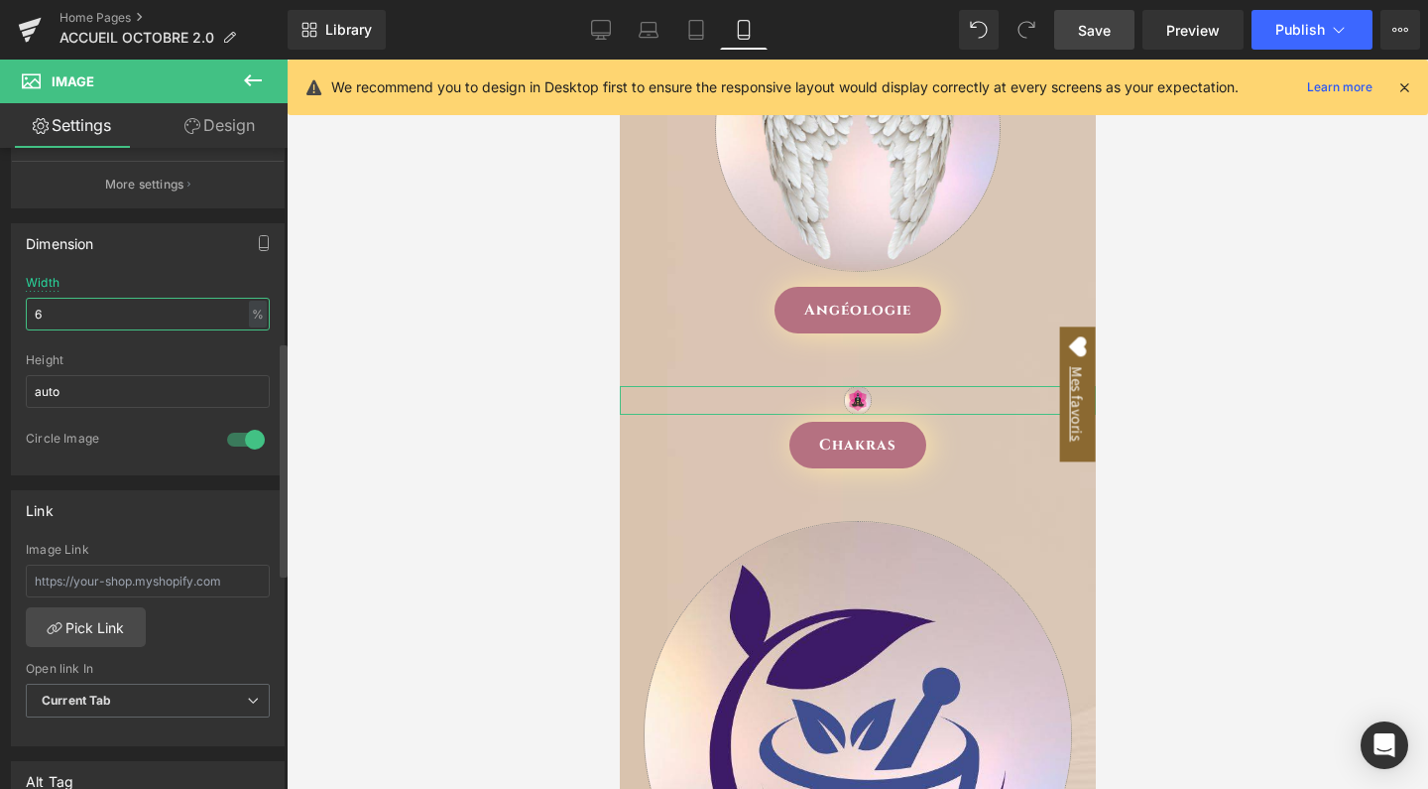
type input "60"
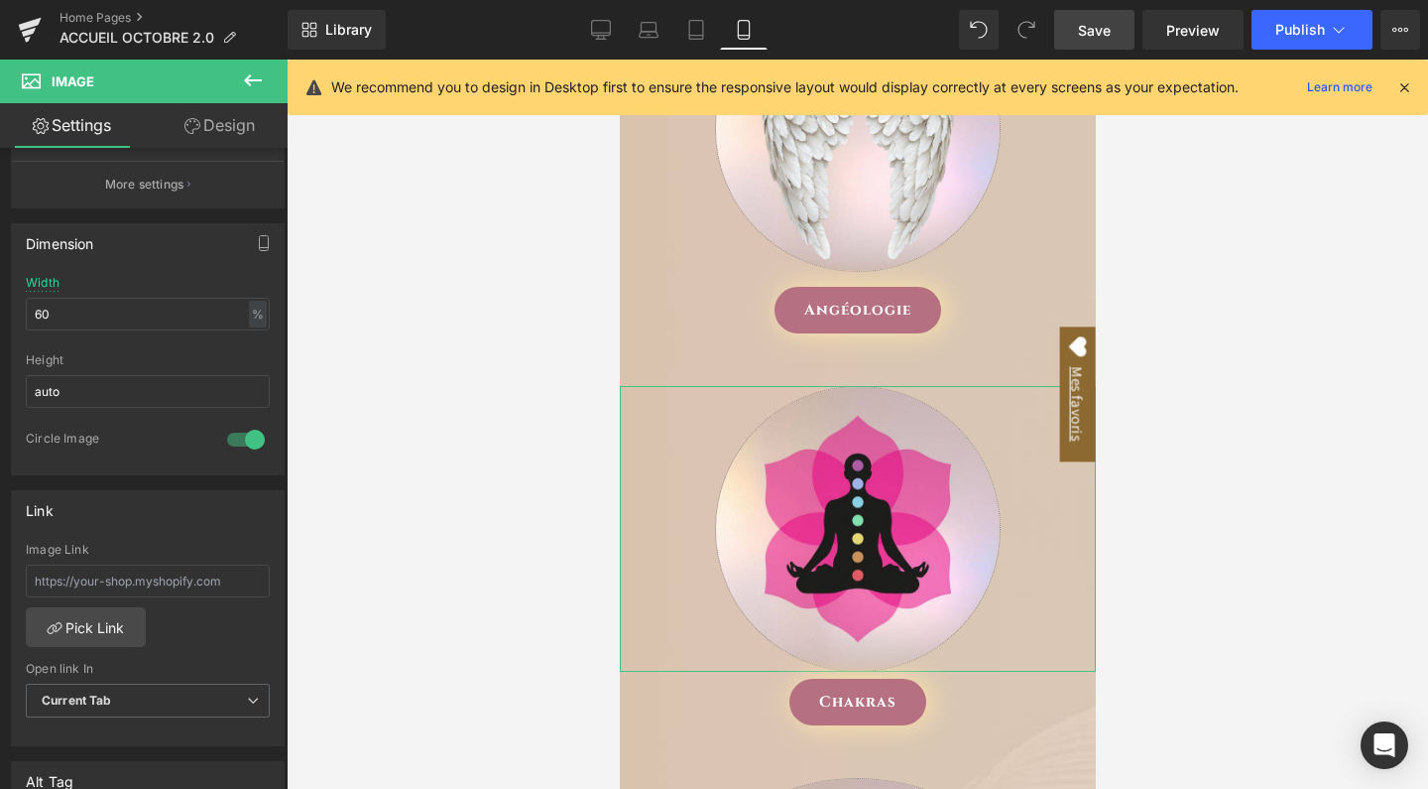
click at [225, 129] on link "Design" at bounding box center [220, 125] width 144 height 45
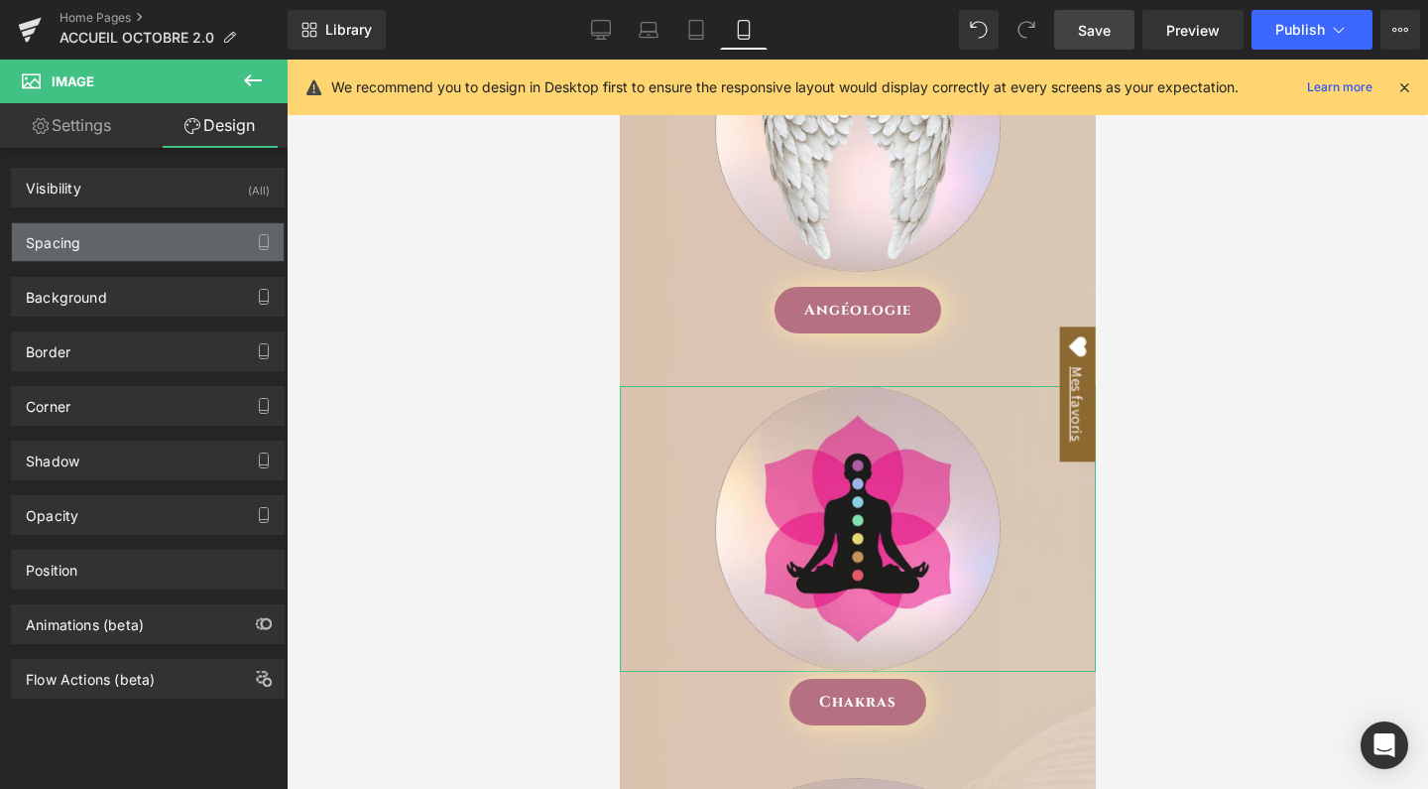
click at [95, 241] on div "Spacing" at bounding box center [148, 242] width 272 height 38
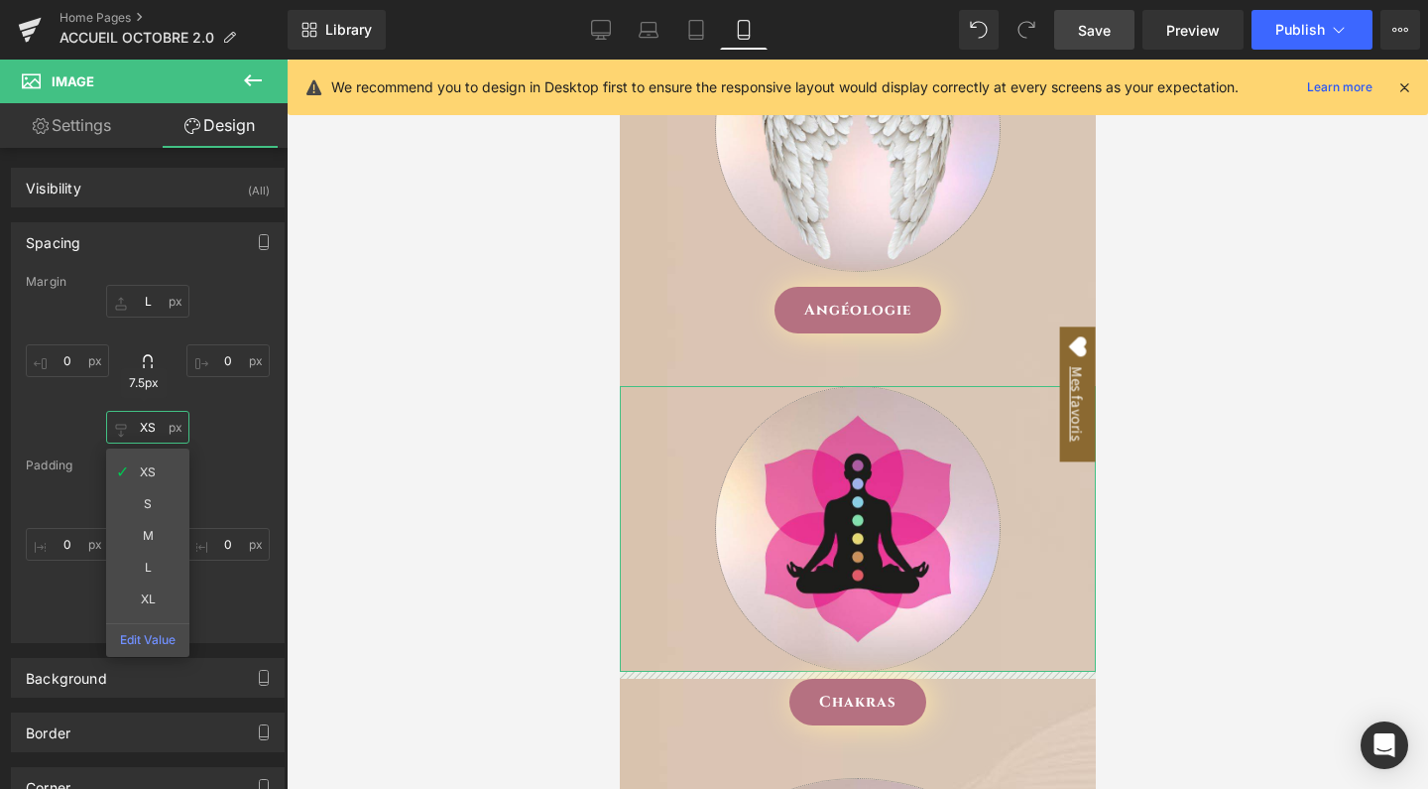
click at [148, 423] on input "text" at bounding box center [147, 427] width 83 height 33
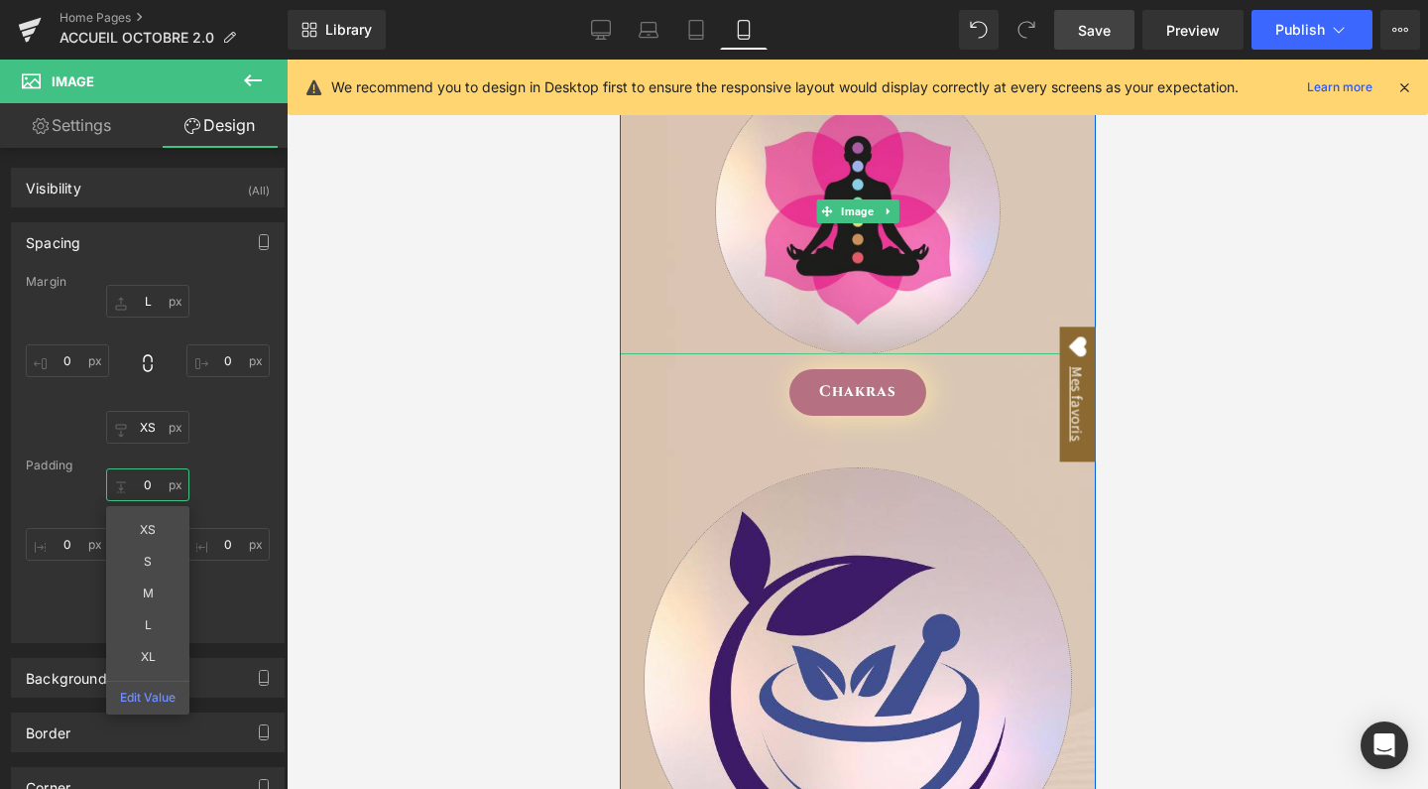
scroll to position [3759, 0]
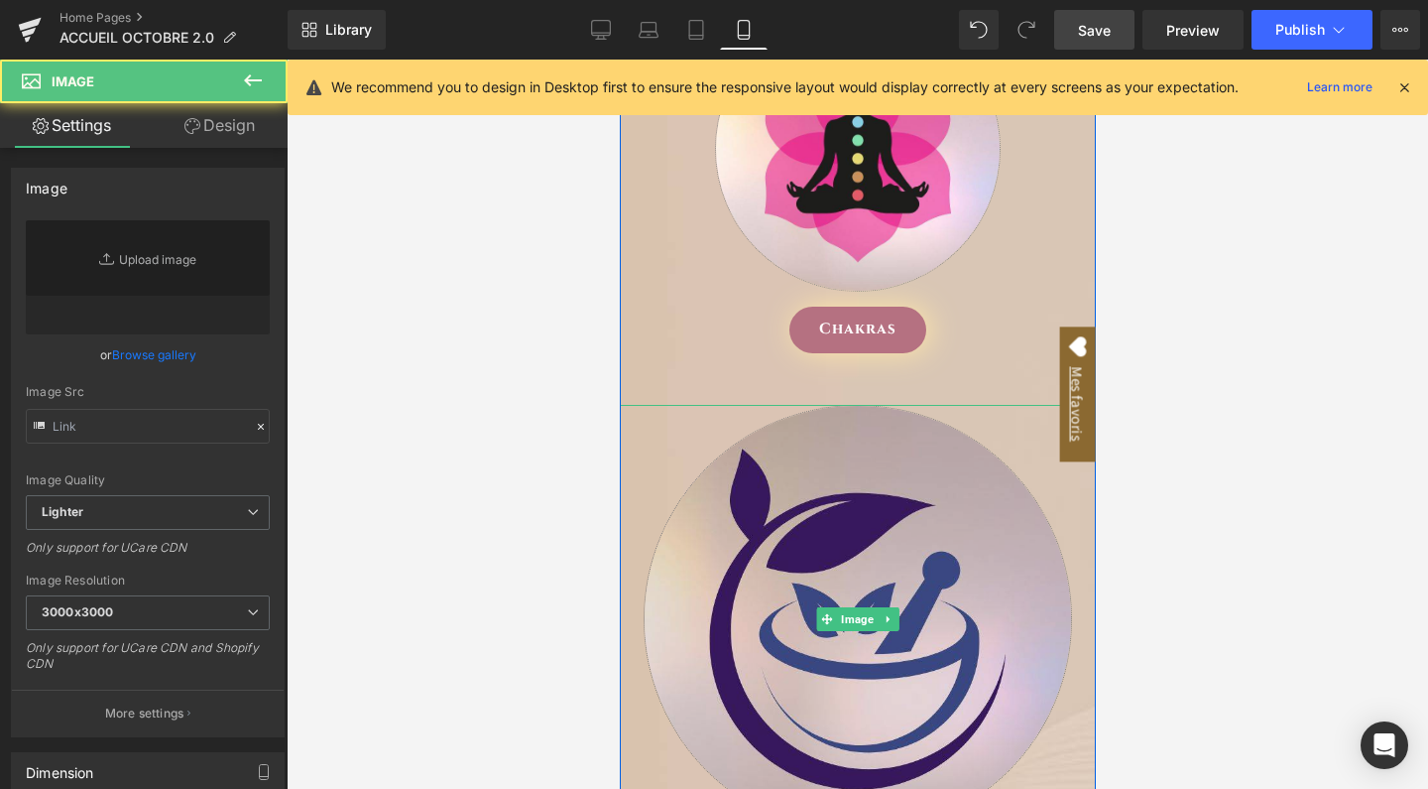
click at [714, 499] on img at bounding box center [857, 619] width 428 height 428
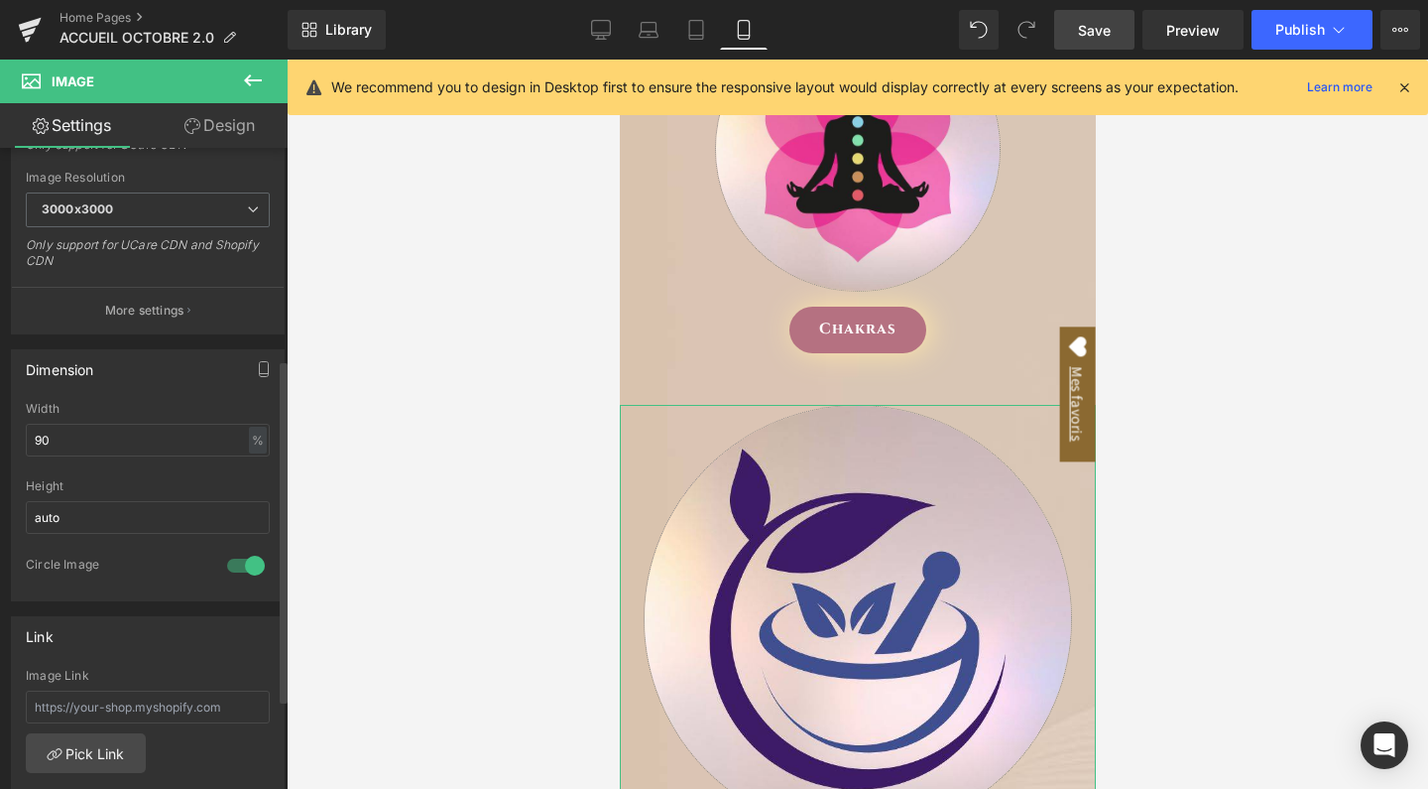
scroll to position [404, 0]
click at [150, 440] on input "90" at bounding box center [148, 439] width 244 height 33
click at [110, 439] on input "90" at bounding box center [148, 439] width 244 height 33
click at [213, 431] on input "90" at bounding box center [148, 439] width 244 height 33
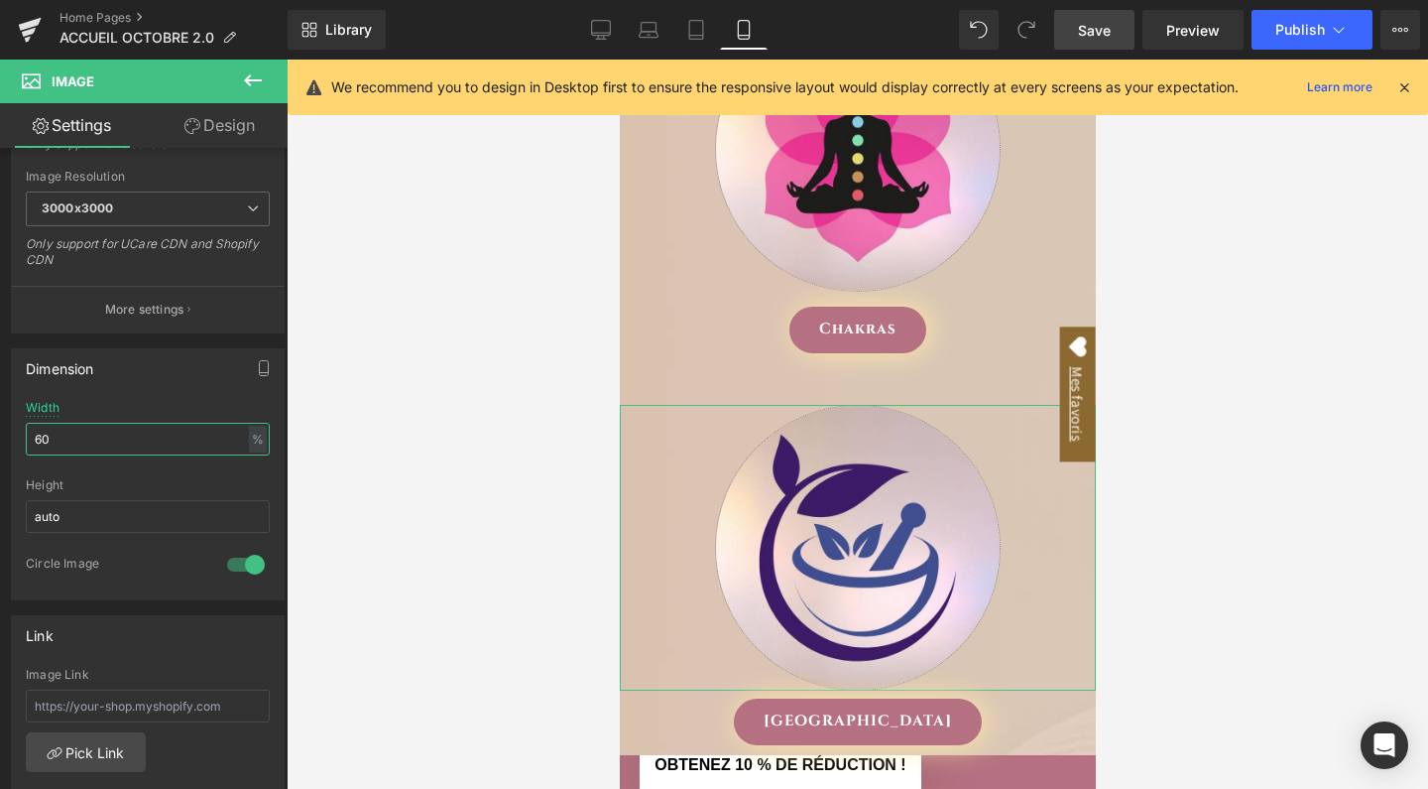
type input "60"
click at [206, 121] on link "Design" at bounding box center [220, 125] width 144 height 45
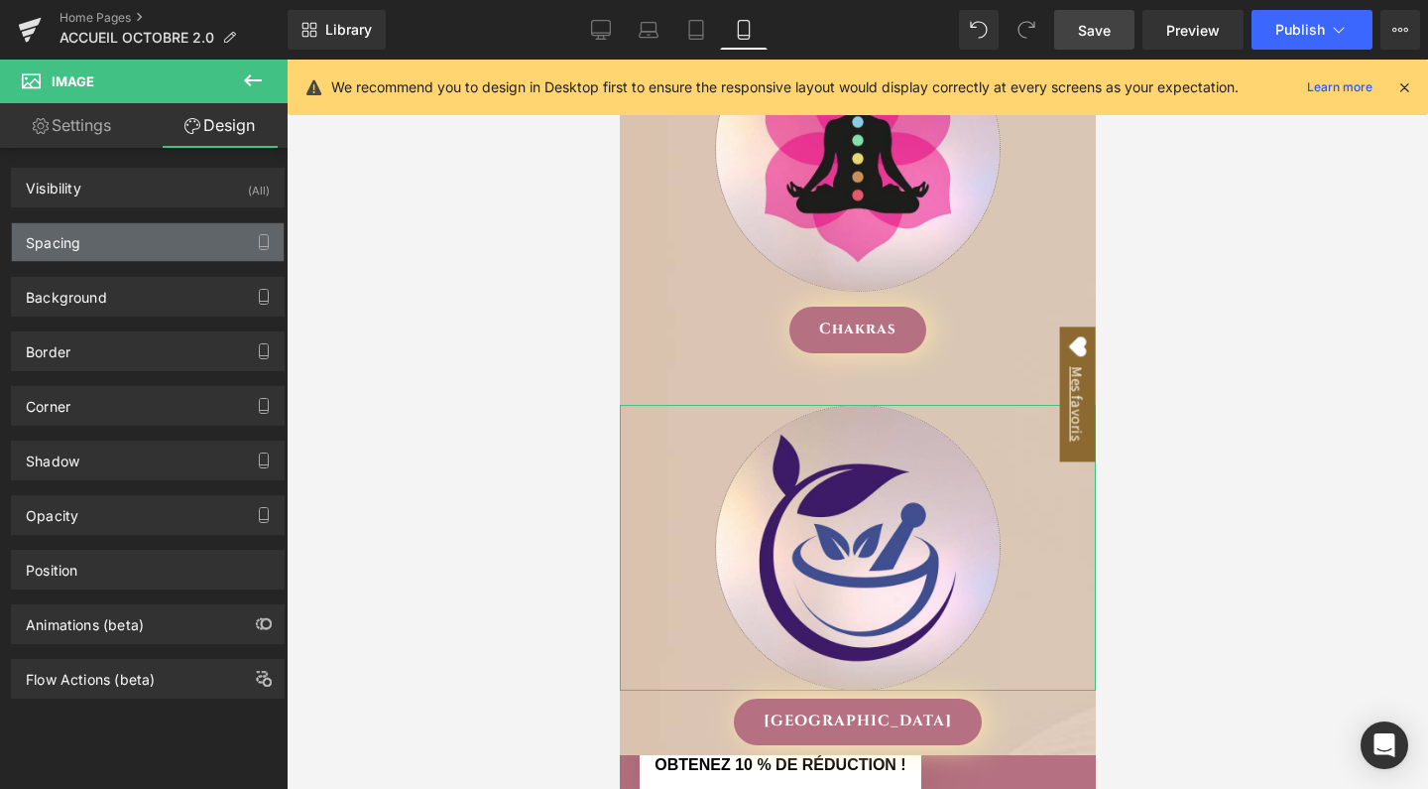
click at [133, 230] on div "Spacing" at bounding box center [148, 242] width 272 height 38
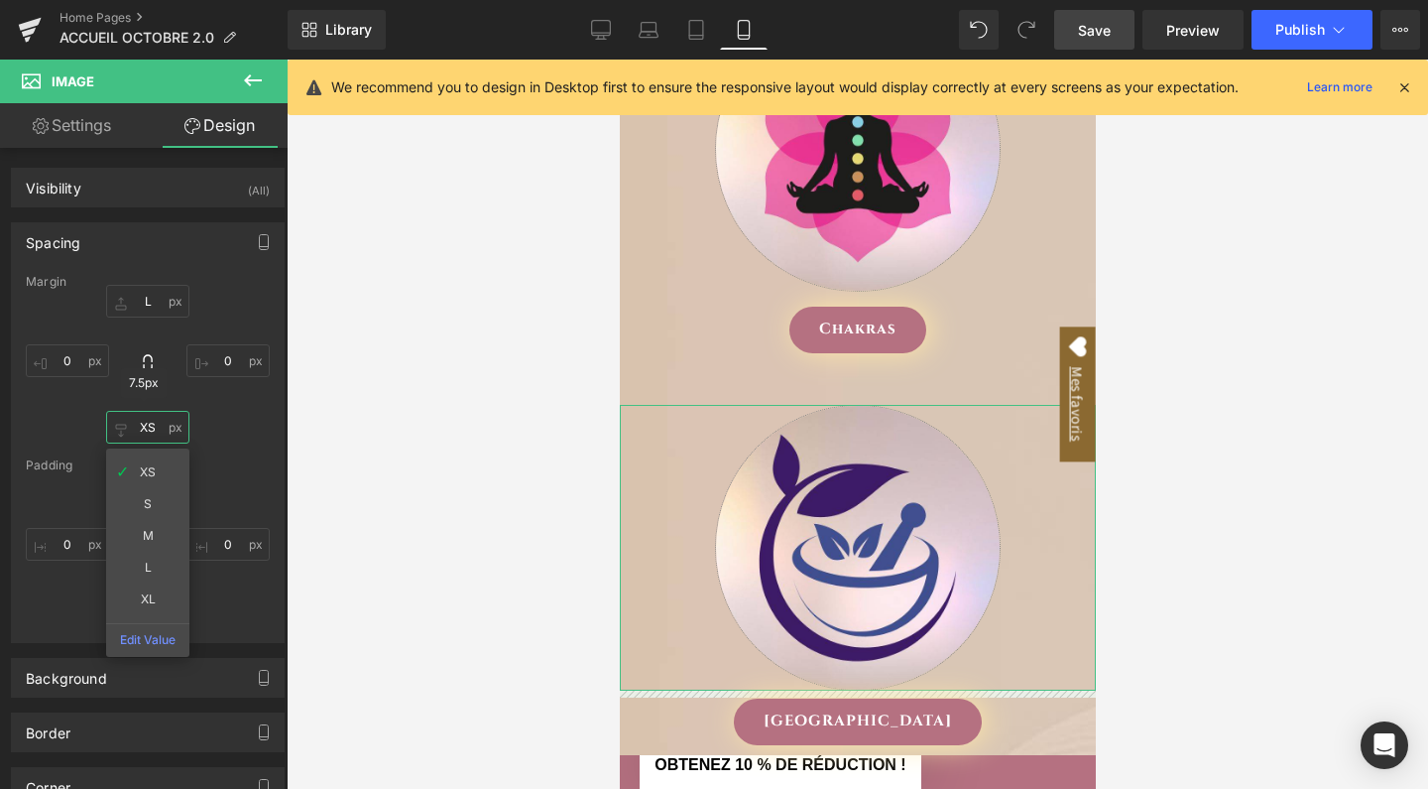
click at [156, 423] on input "XS" at bounding box center [147, 427] width 83 height 33
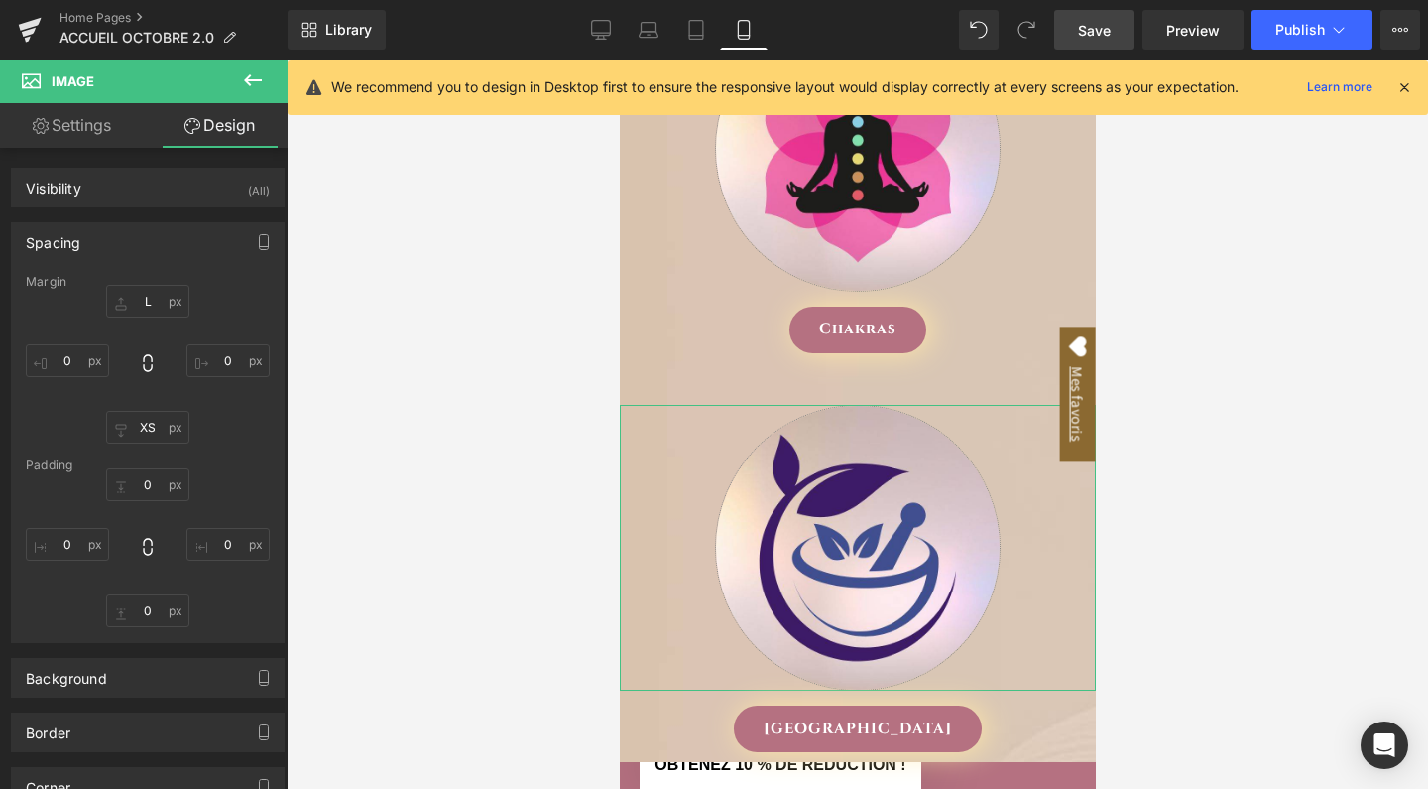
drag, startPoint x: 151, startPoint y: 507, endPoint x: 92, endPoint y: 476, distance: 66.1
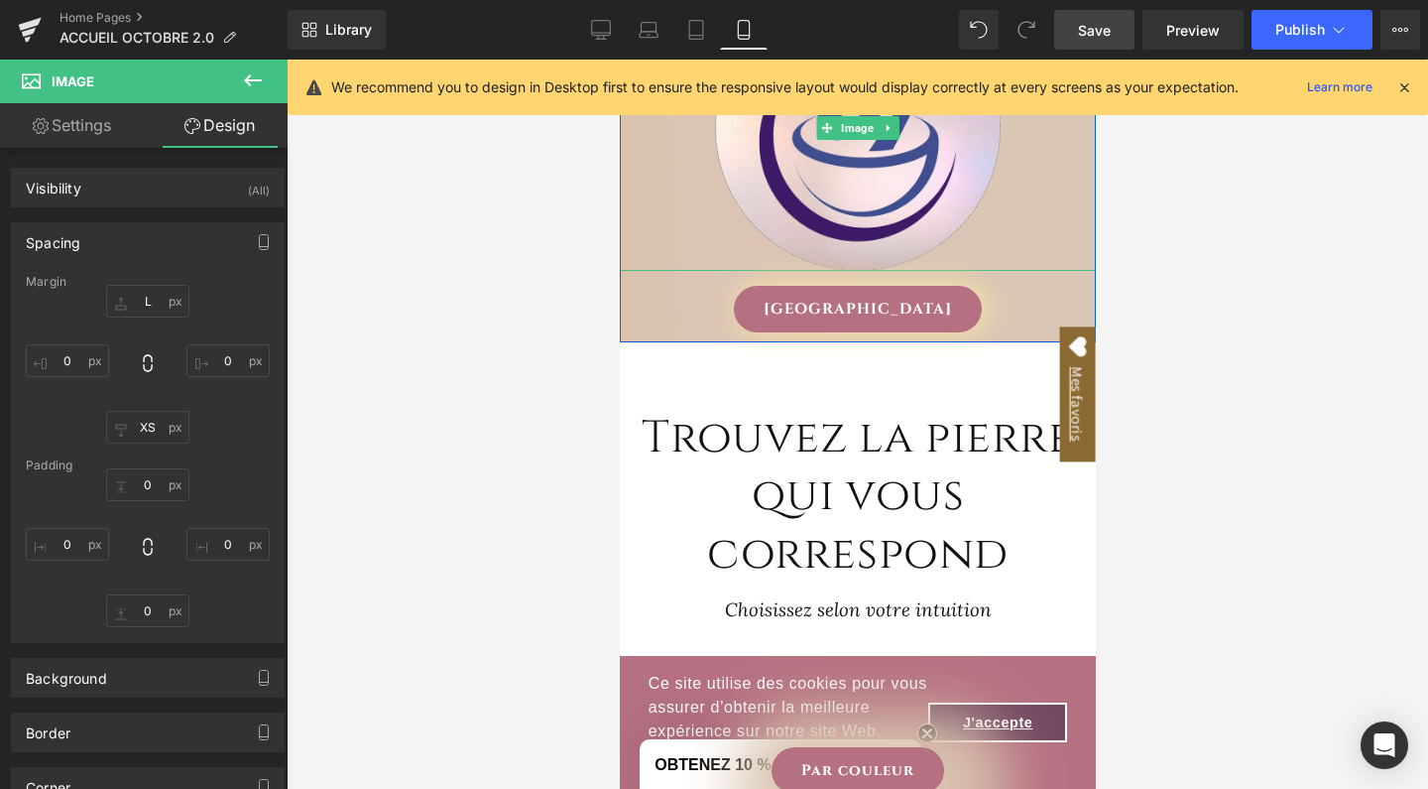
scroll to position [4183, 0]
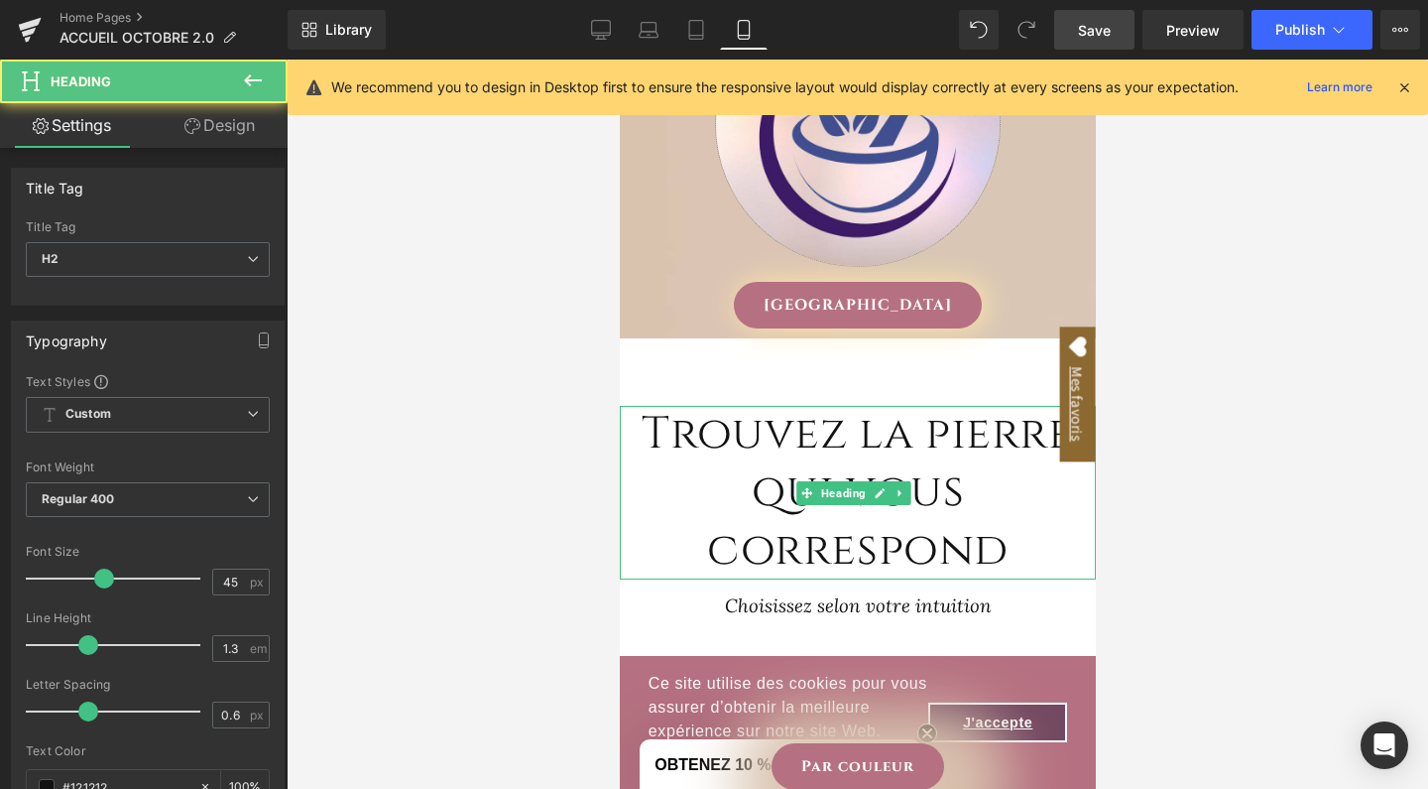
drag, startPoint x: 820, startPoint y: 449, endPoint x: 650, endPoint y: 336, distance: 204.7
click at [820, 449] on h2 "Trouvez la pierre qui vous correspond" at bounding box center [857, 493] width 476 height 175
click at [219, 125] on link "Design" at bounding box center [220, 125] width 144 height 45
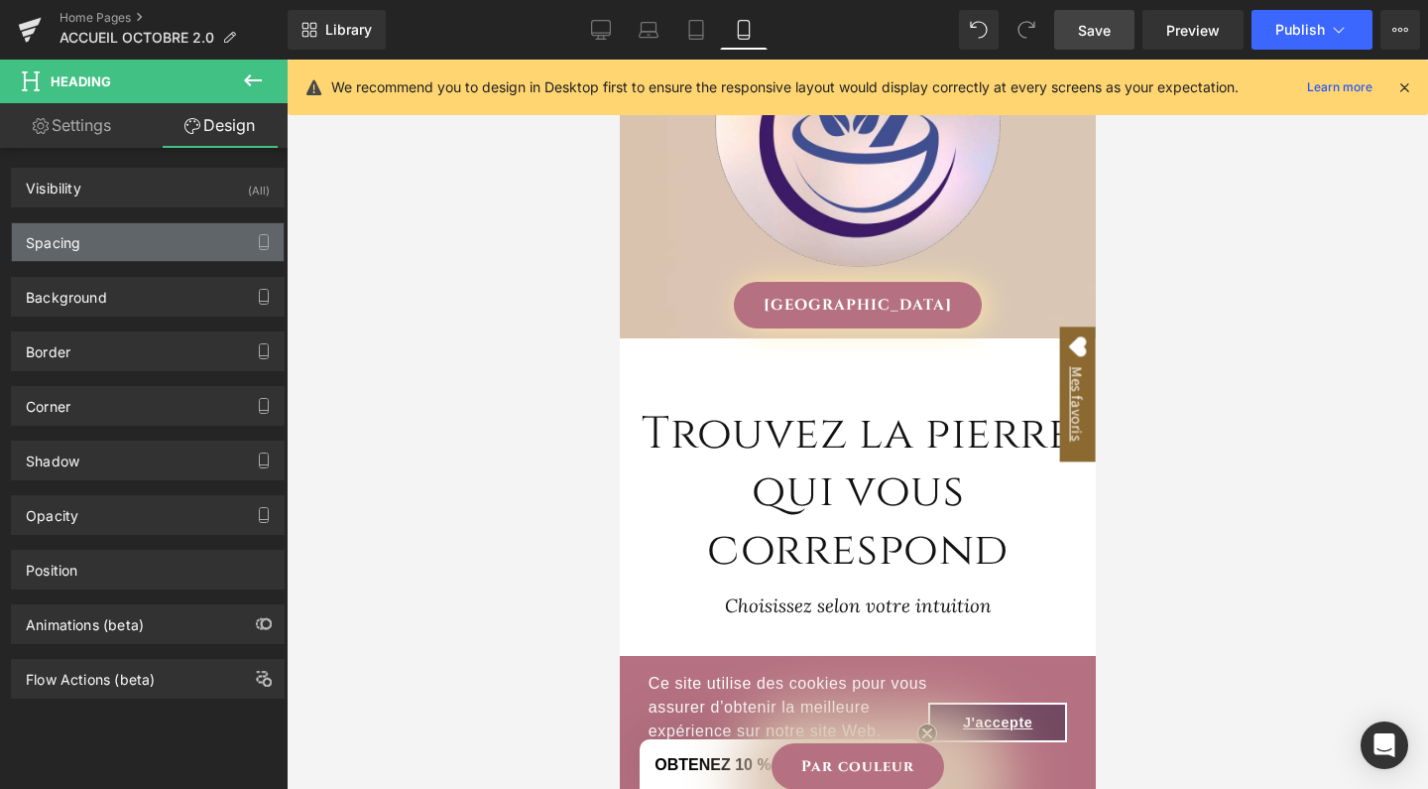
click at [41, 250] on div "Spacing" at bounding box center [53, 237] width 55 height 28
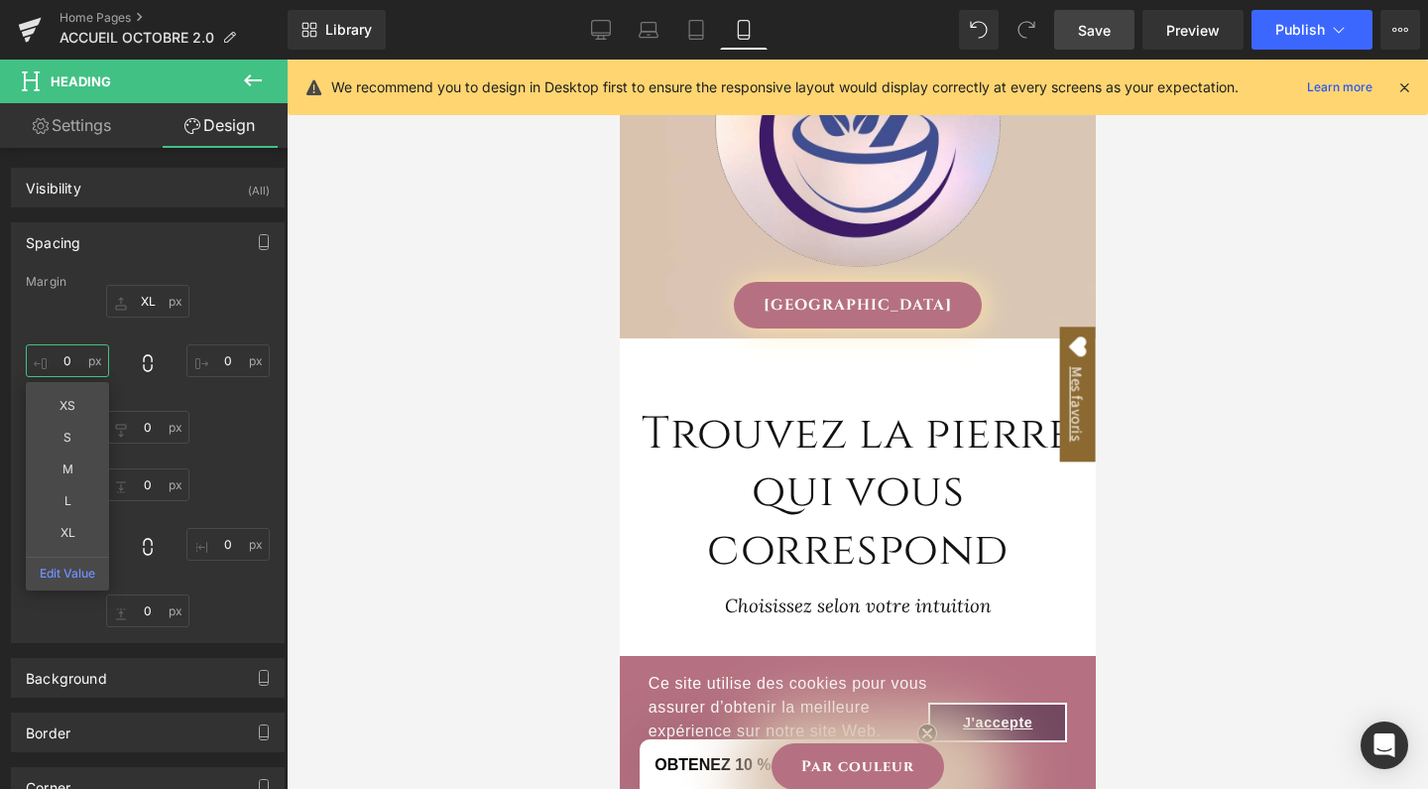
click at [66, 359] on input "0" at bounding box center [67, 360] width 83 height 33
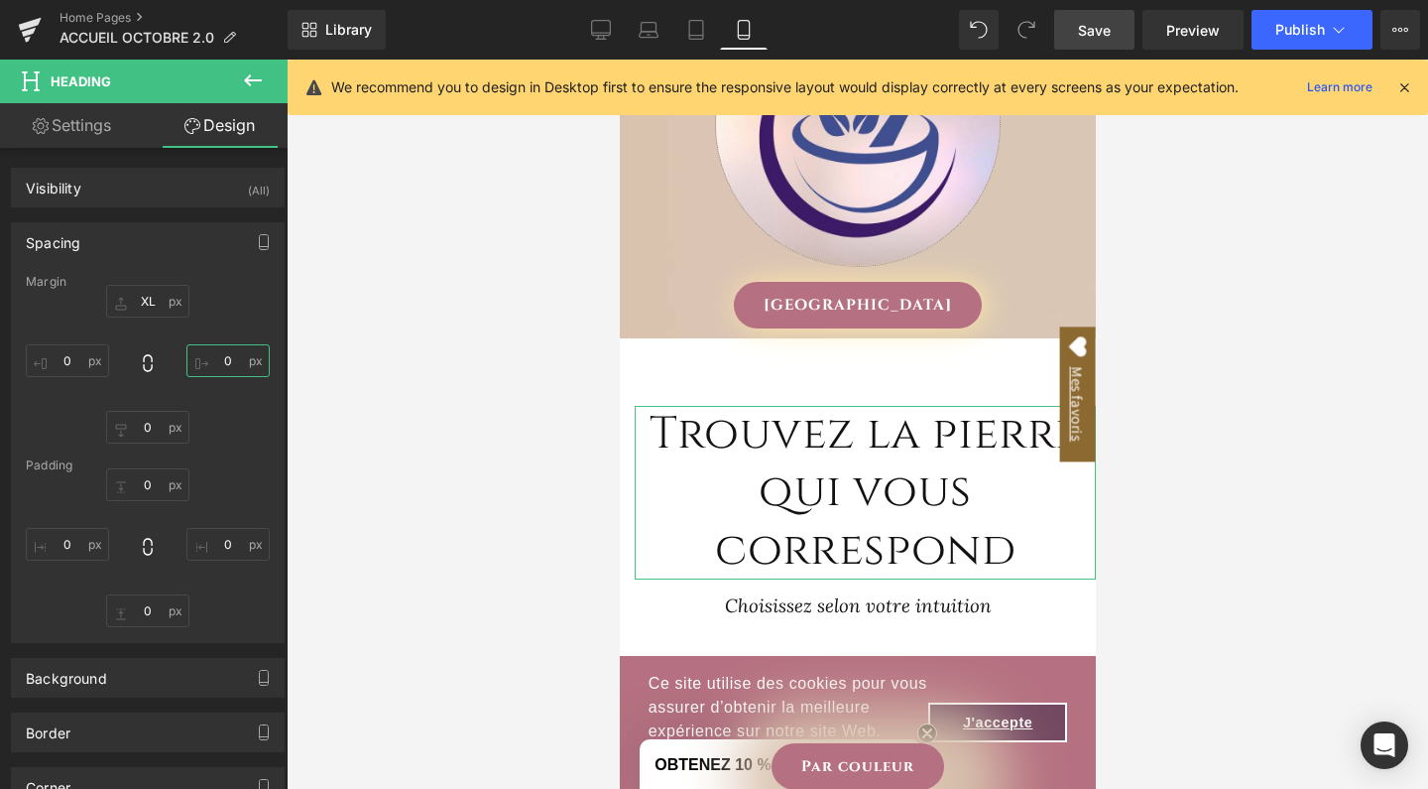
click at [228, 345] on input "0" at bounding box center [227, 360] width 83 height 33
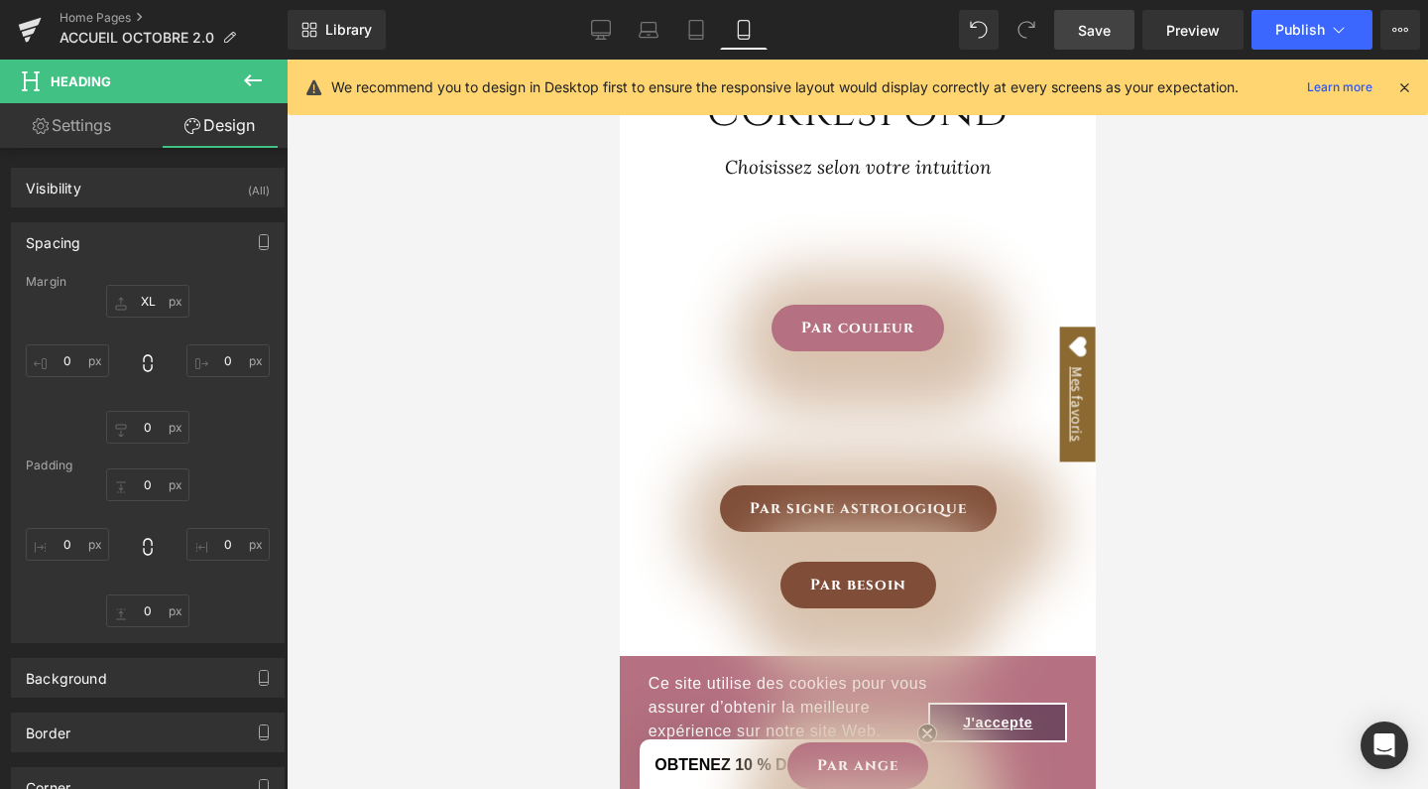
scroll to position [4623, 0]
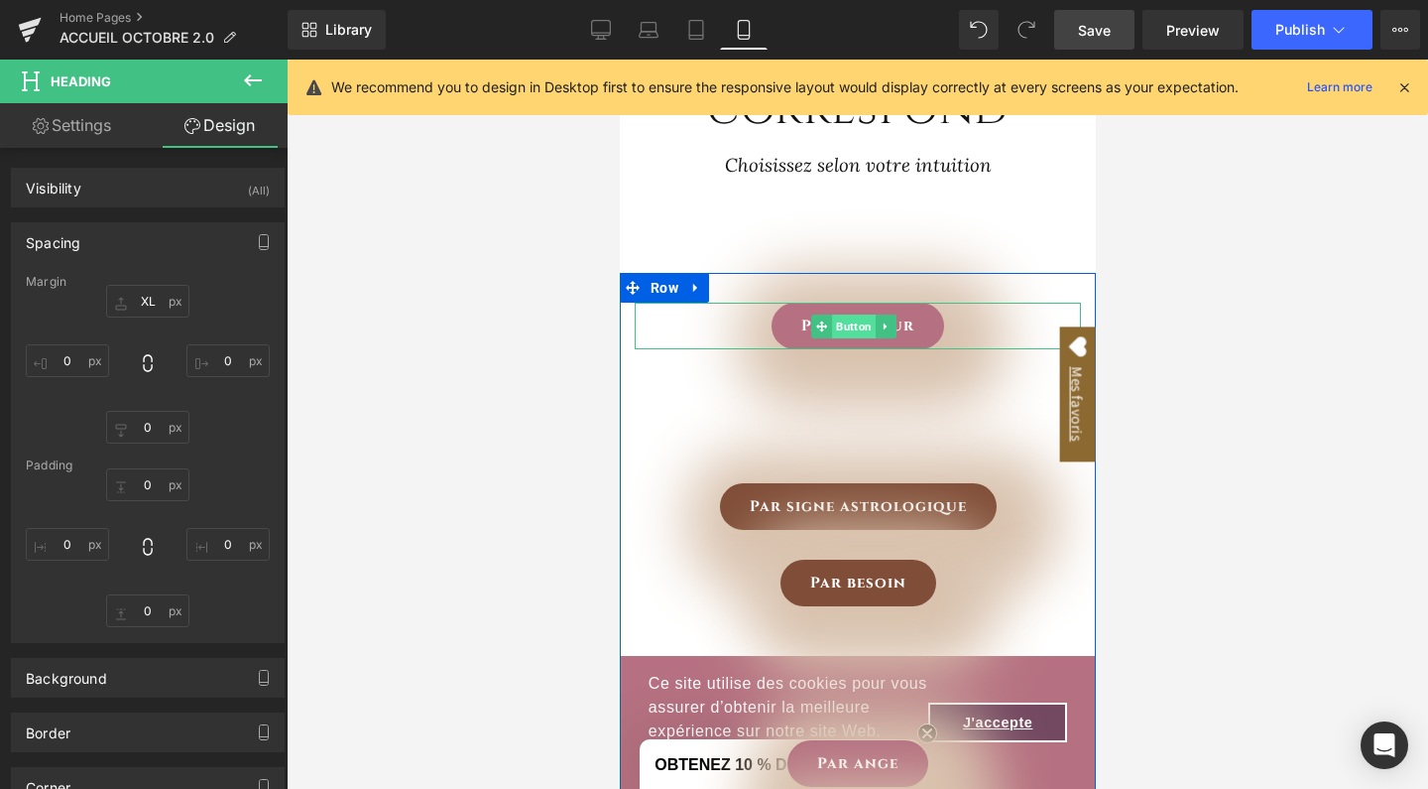
click at [854, 318] on span "Button" at bounding box center [853, 326] width 44 height 24
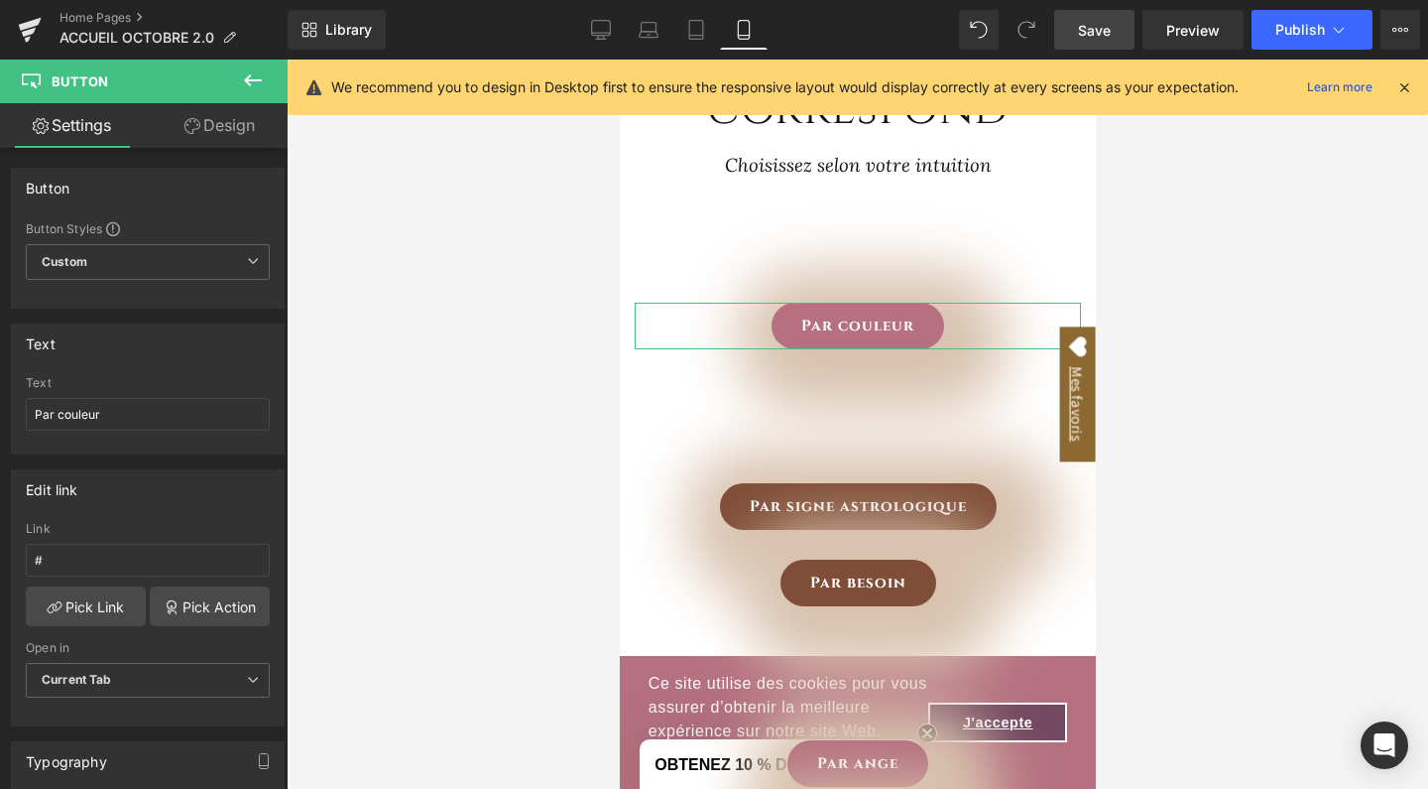
click at [209, 137] on link "Design" at bounding box center [220, 125] width 144 height 45
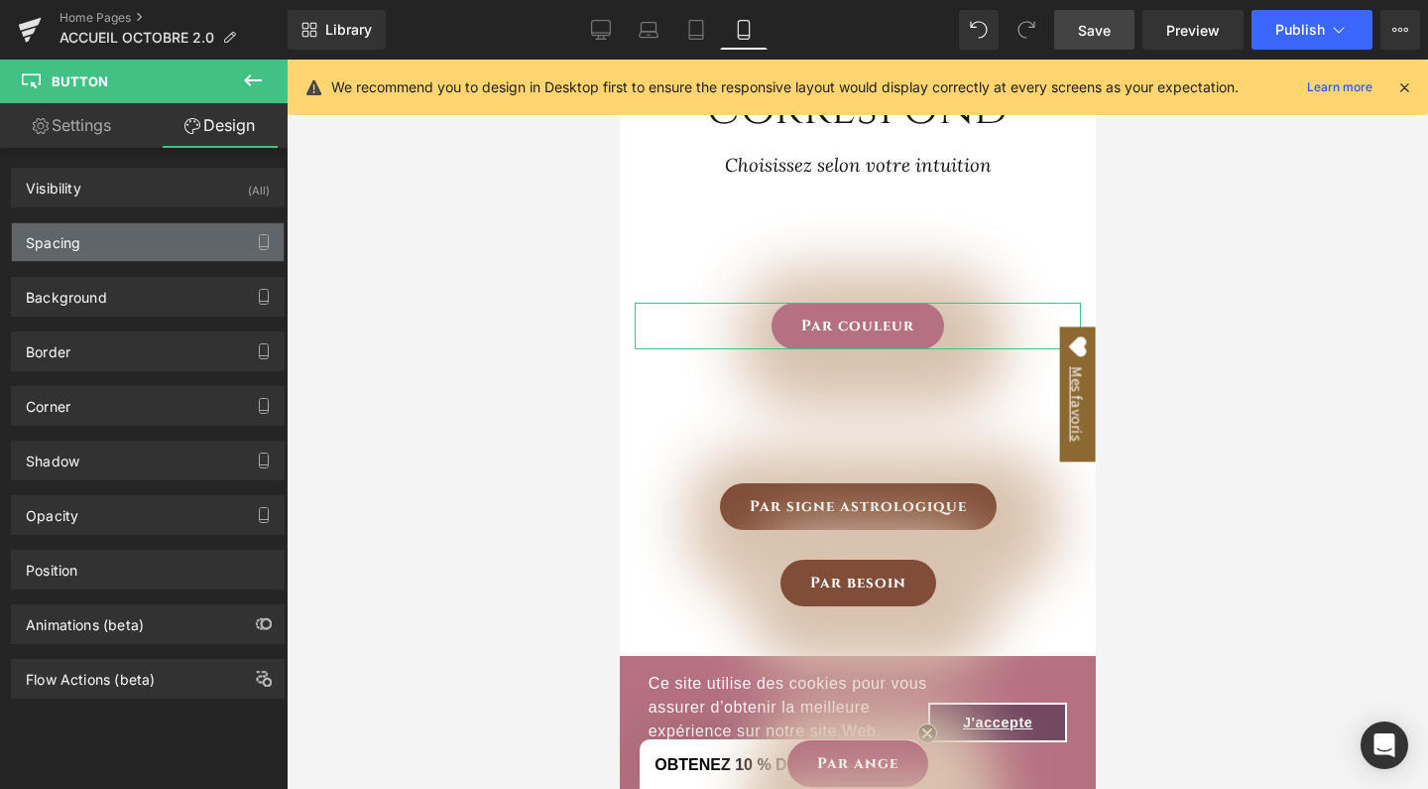
click at [79, 241] on div "Spacing" at bounding box center [53, 237] width 55 height 28
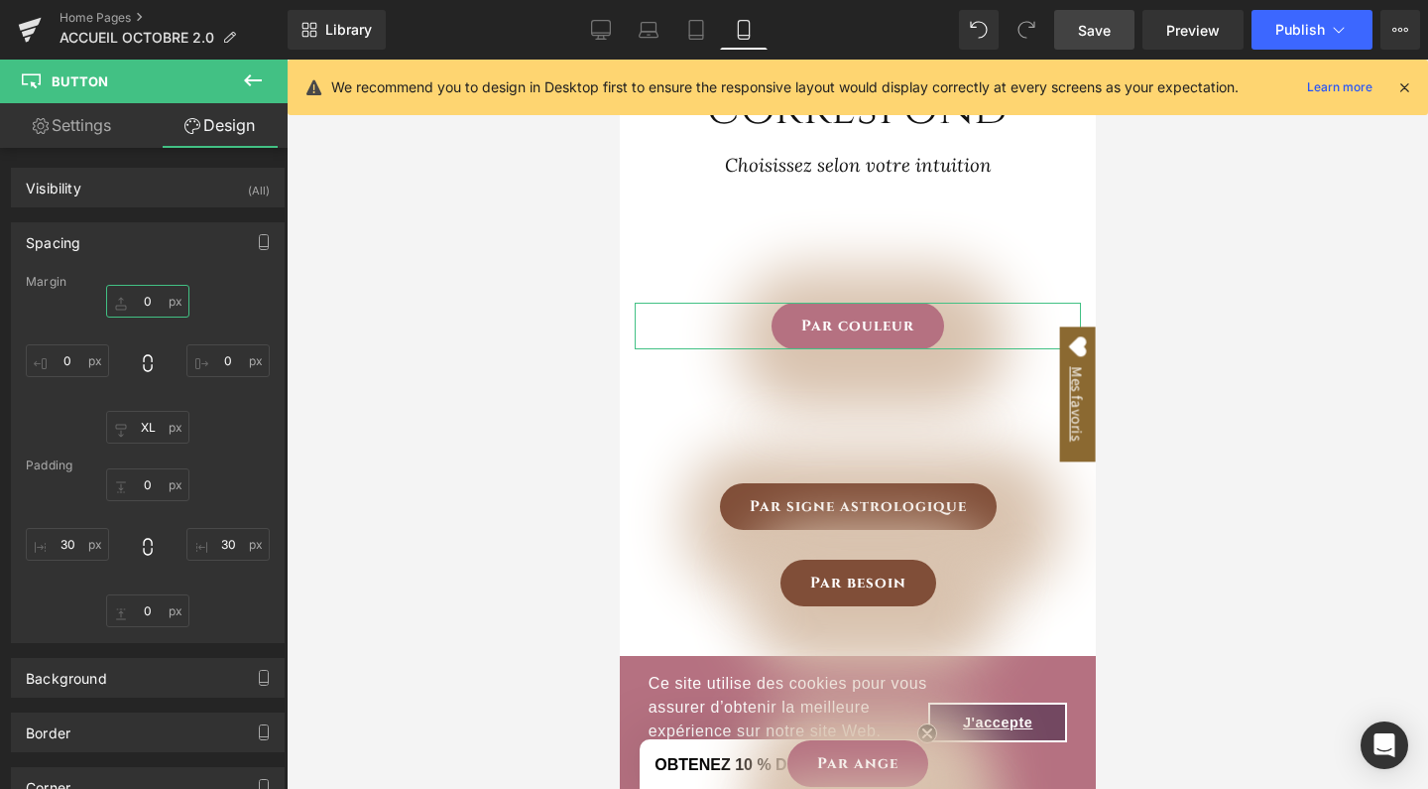
click at [150, 301] on input "0" at bounding box center [147, 301] width 83 height 33
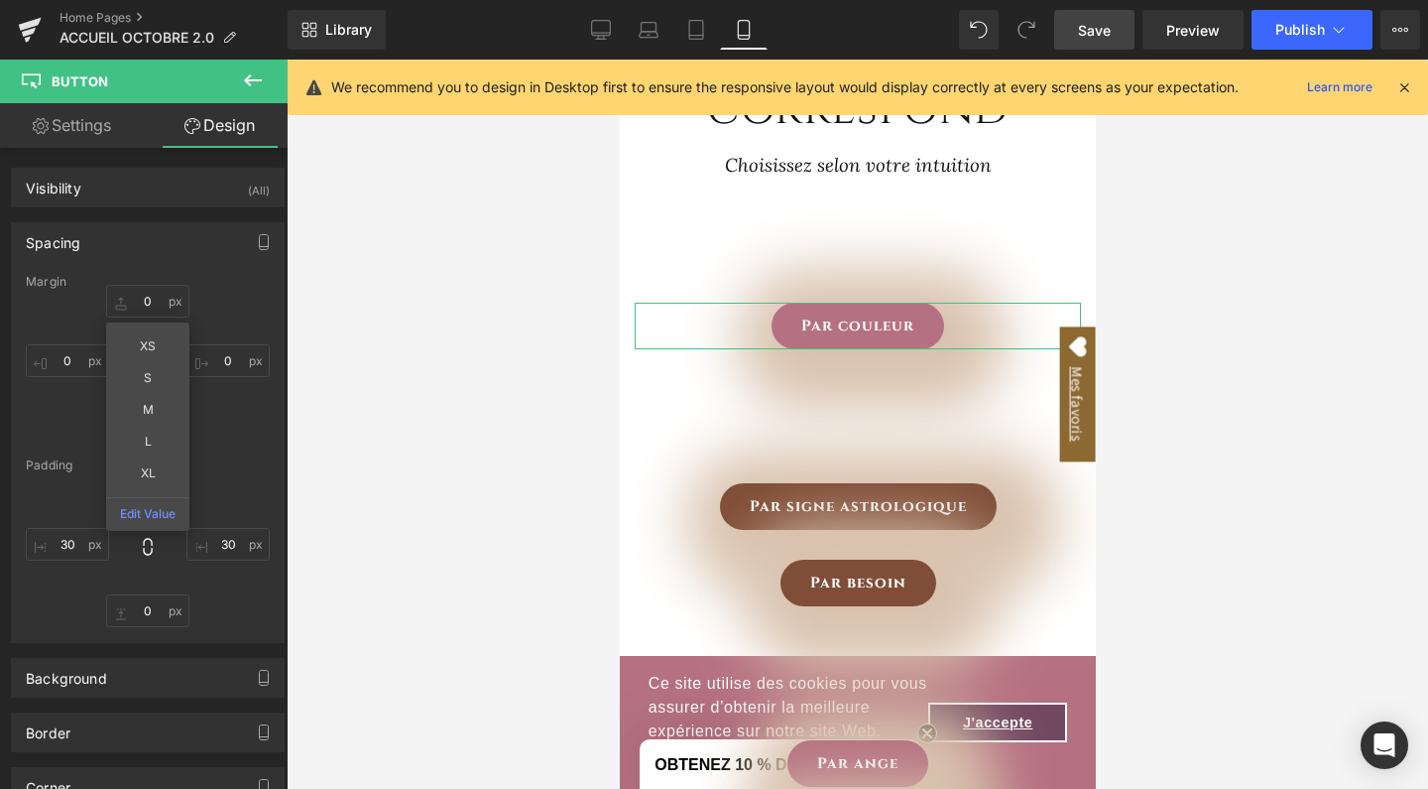
click at [174, 257] on div "Spacing" at bounding box center [148, 242] width 272 height 38
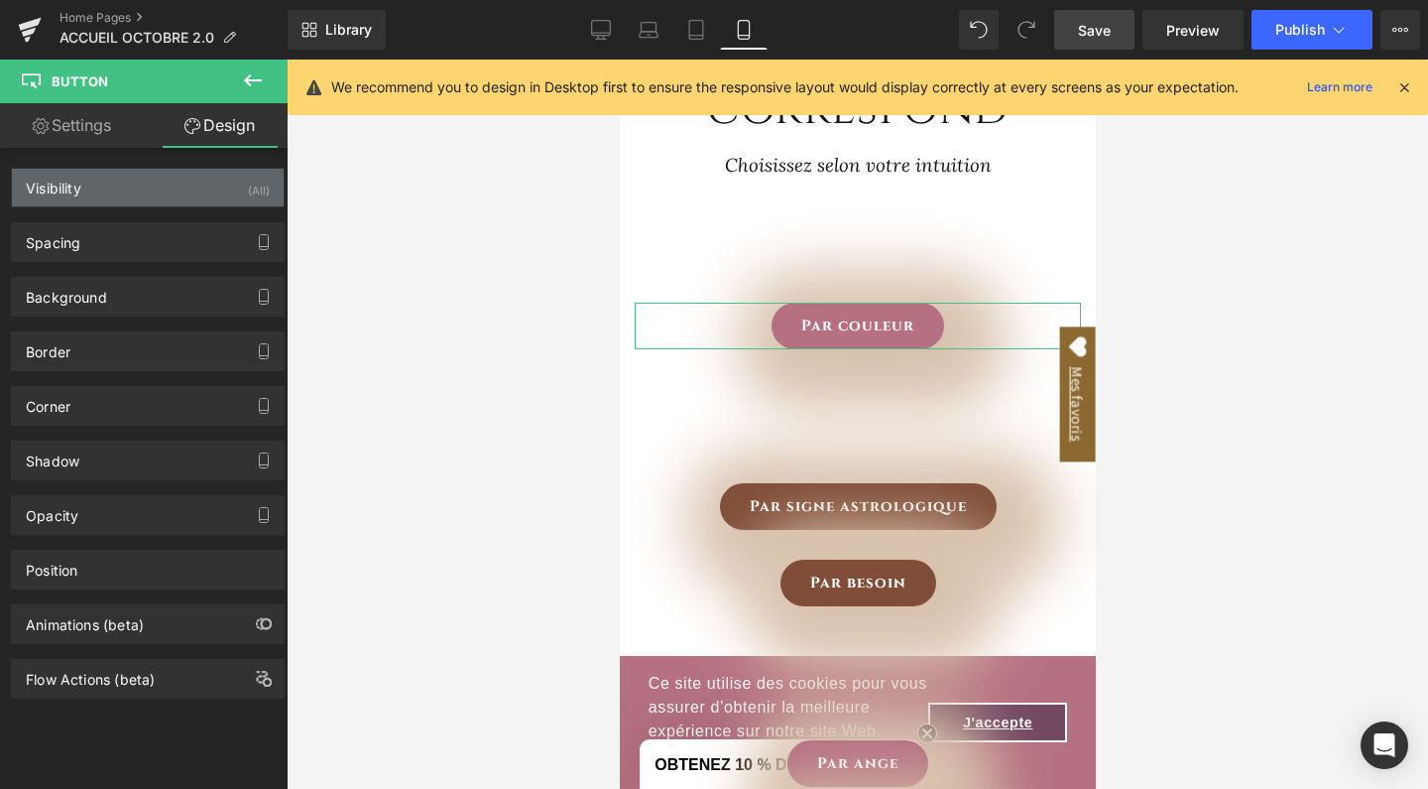
click at [167, 181] on div "Visibility (All)" at bounding box center [148, 188] width 272 height 38
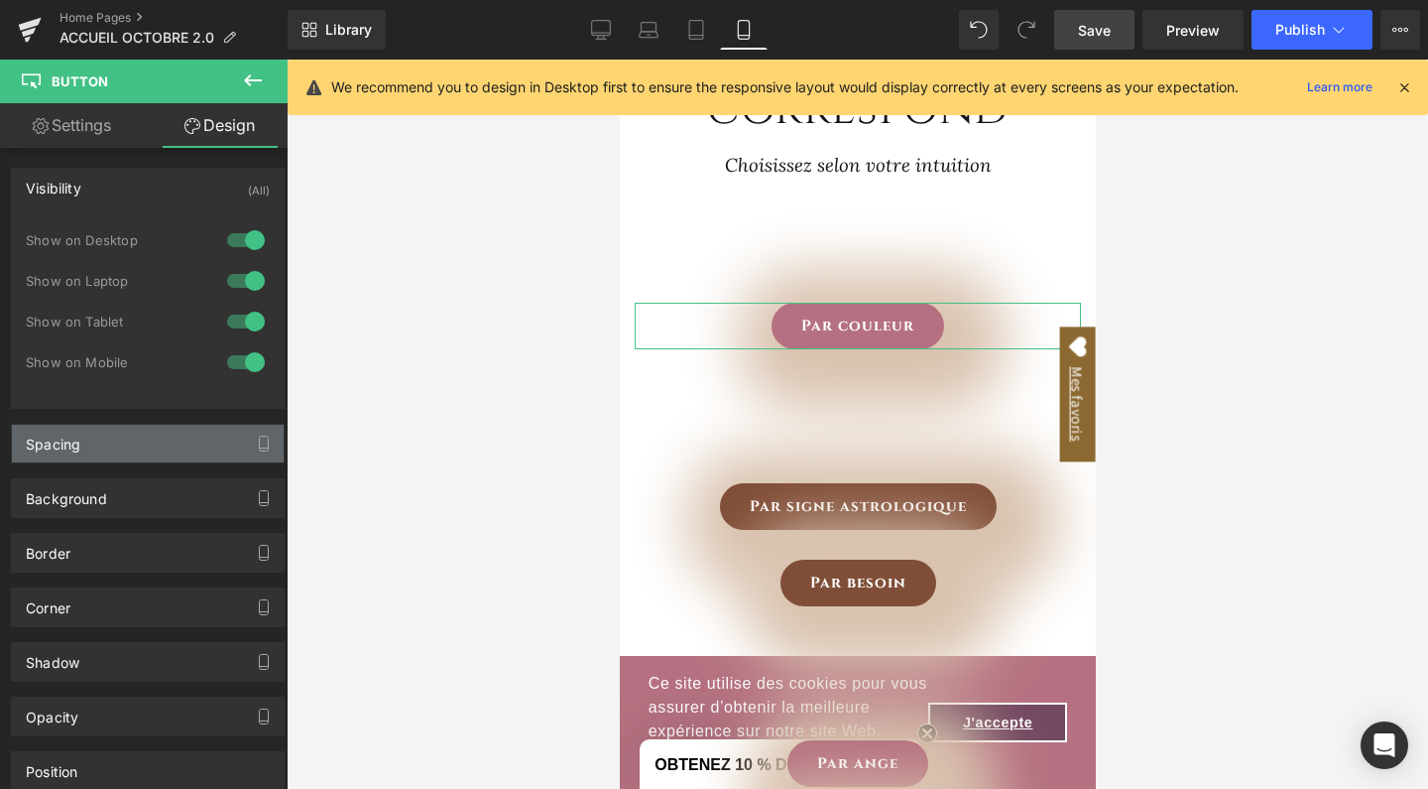
click at [81, 444] on div "Spacing" at bounding box center [148, 444] width 272 height 38
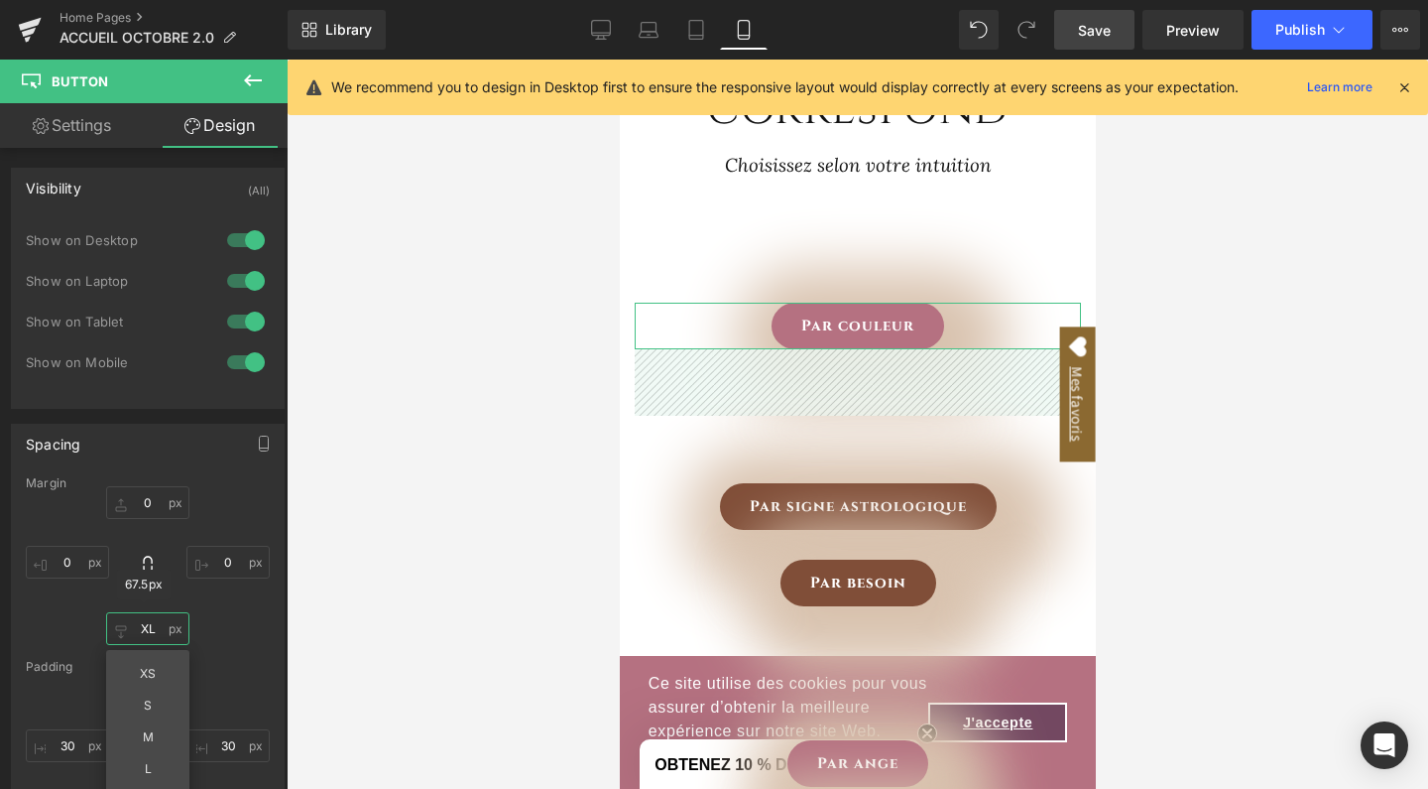
click at [146, 628] on input "XL" at bounding box center [147, 628] width 83 height 33
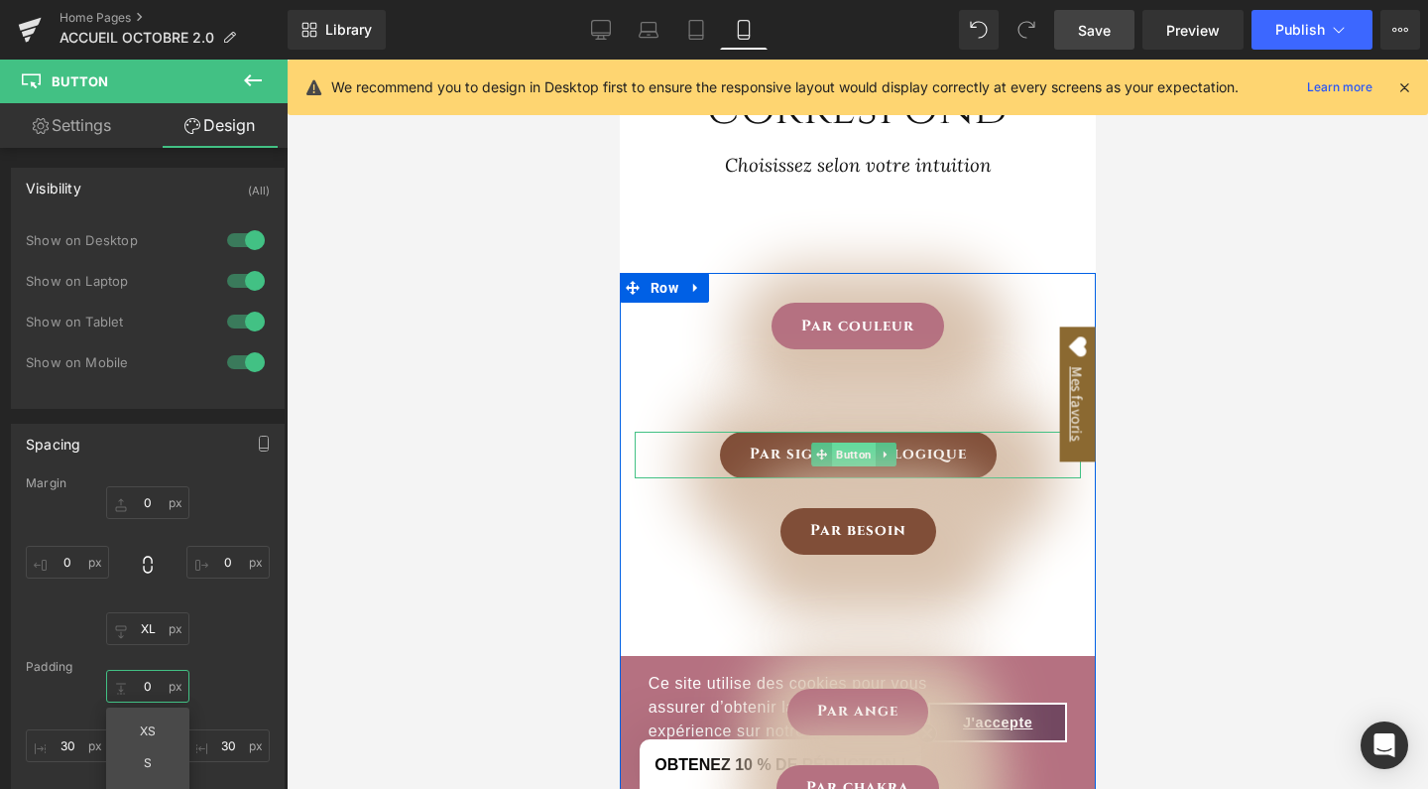
click at [852, 444] on span "Button" at bounding box center [853, 454] width 44 height 24
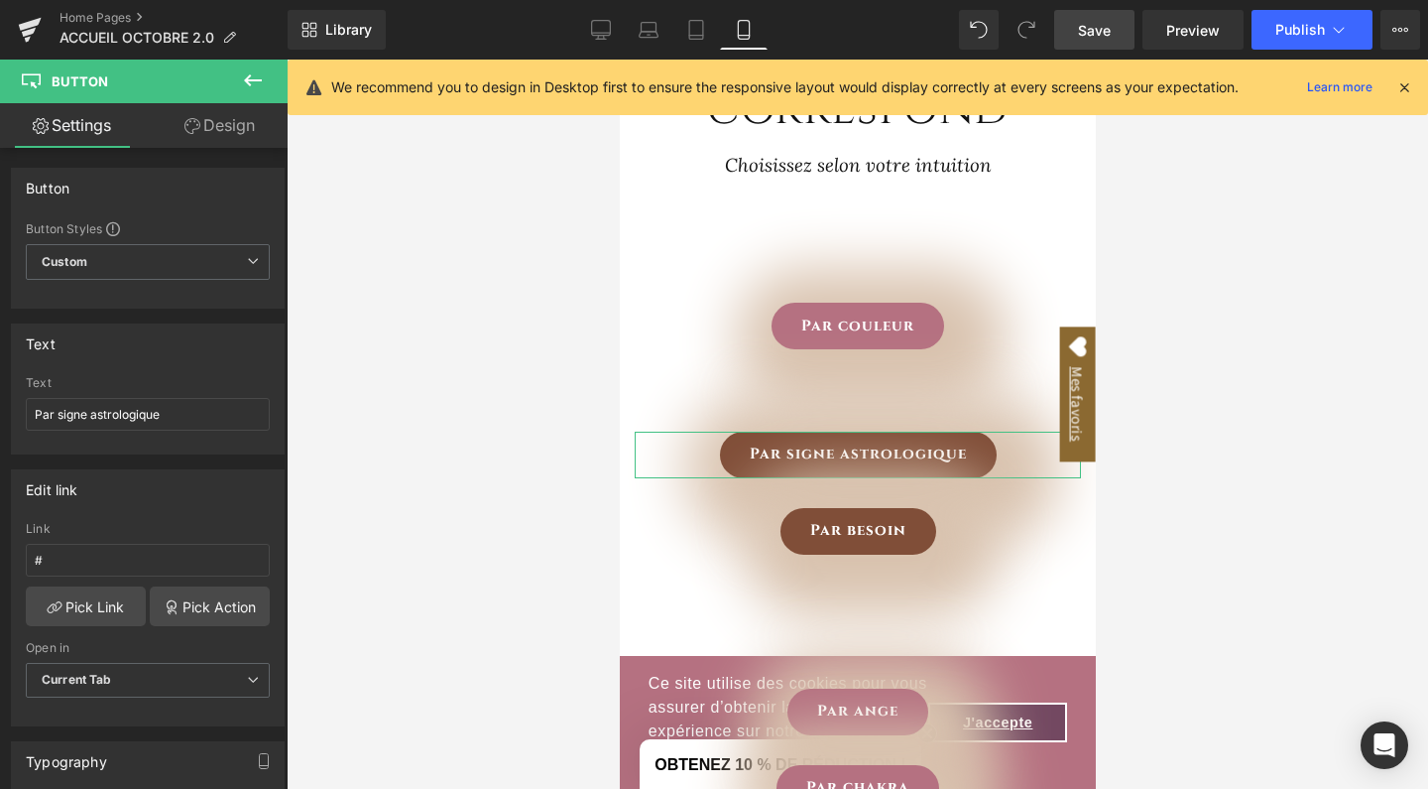
click at [222, 129] on link "Design" at bounding box center [220, 125] width 144 height 45
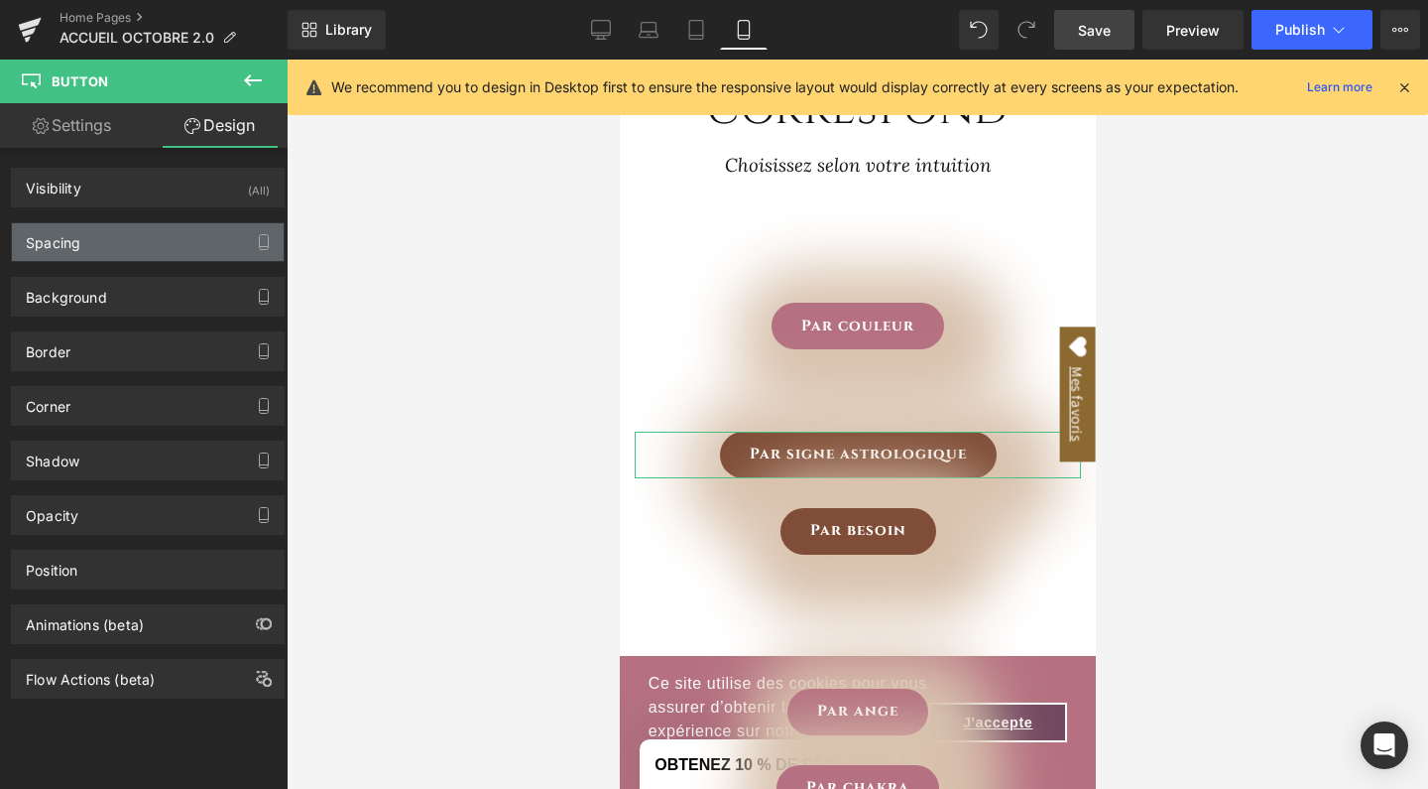
click at [104, 250] on div "Spacing" at bounding box center [148, 242] width 272 height 38
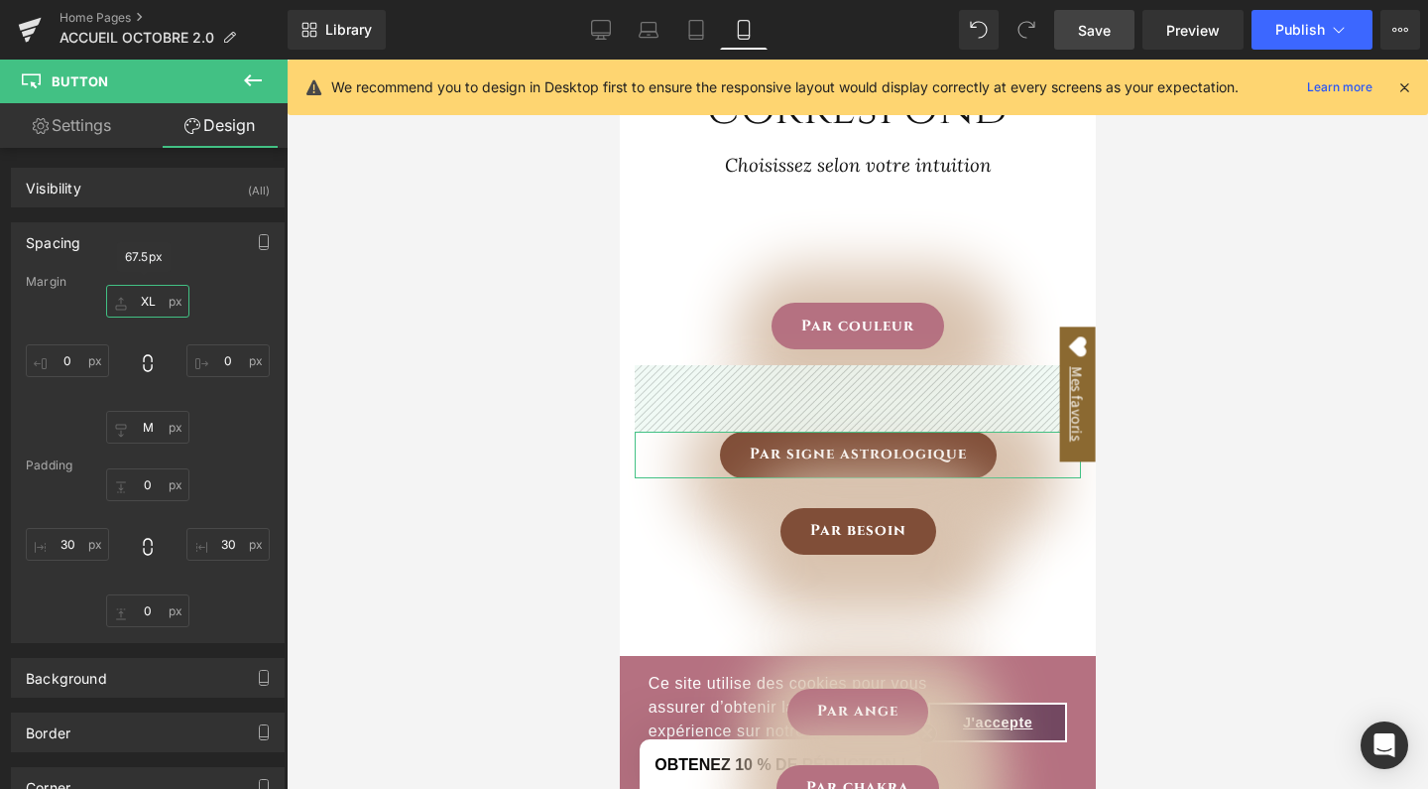
click at [140, 304] on input "XL" at bounding box center [147, 301] width 83 height 33
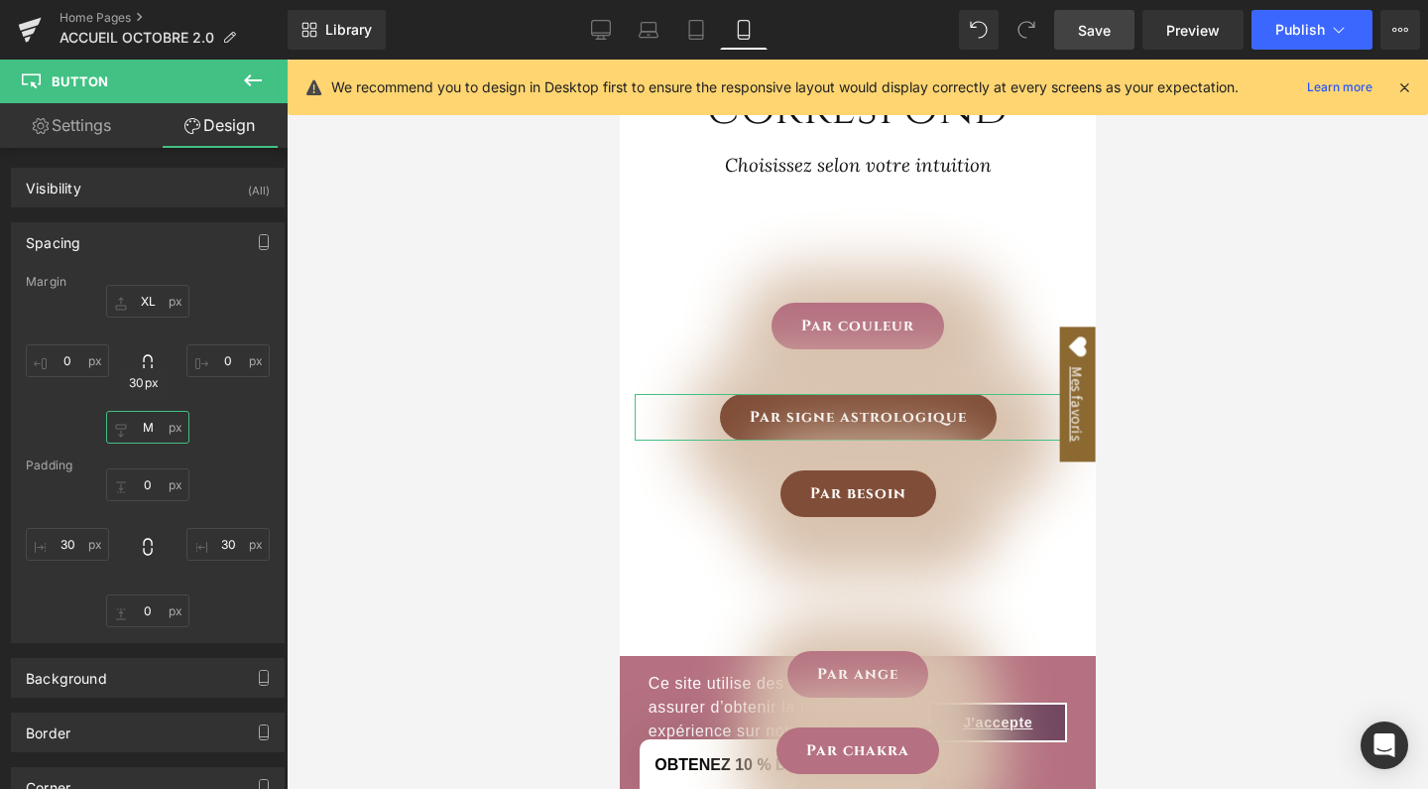
click at [153, 430] on input "M" at bounding box center [147, 427] width 83 height 33
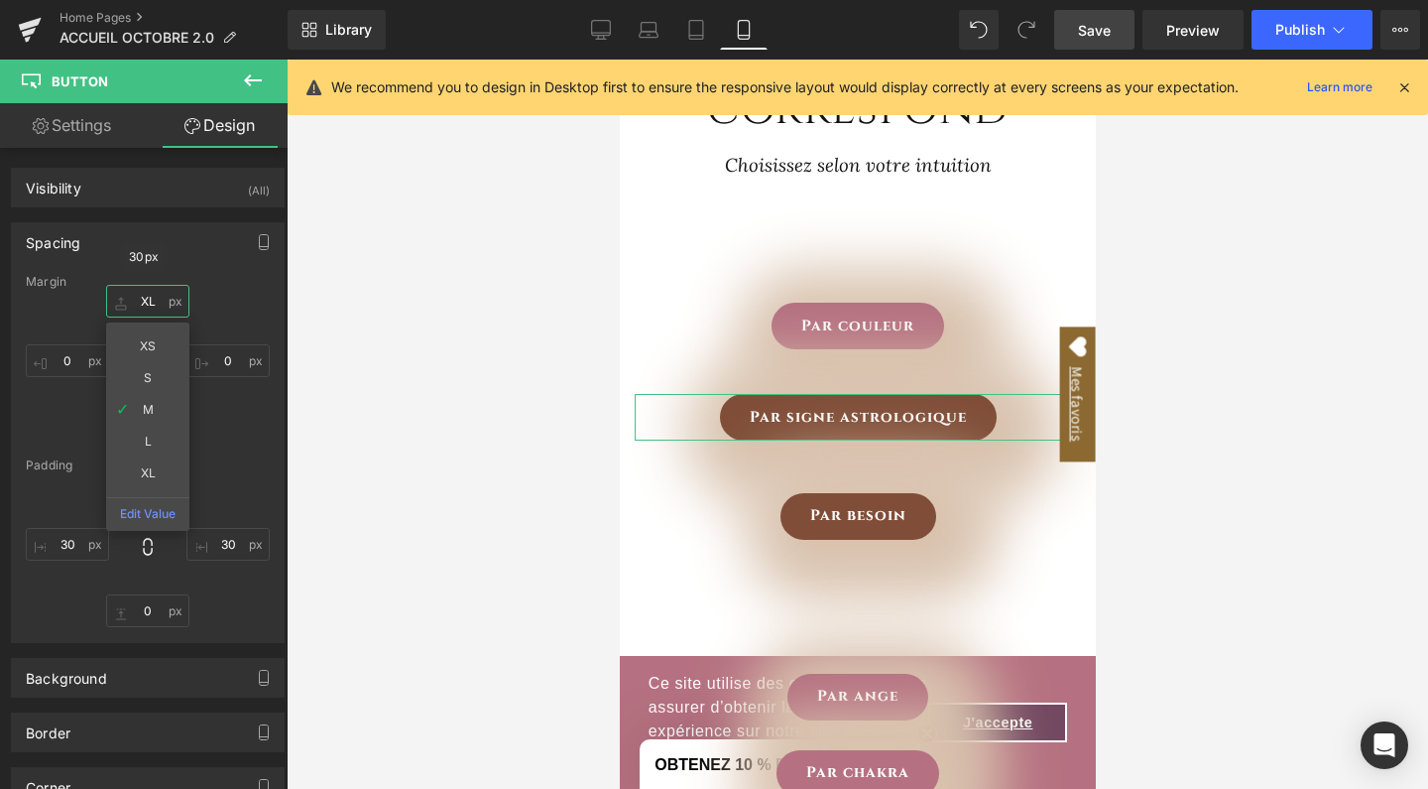
click at [150, 303] on input "XL" at bounding box center [147, 301] width 83 height 33
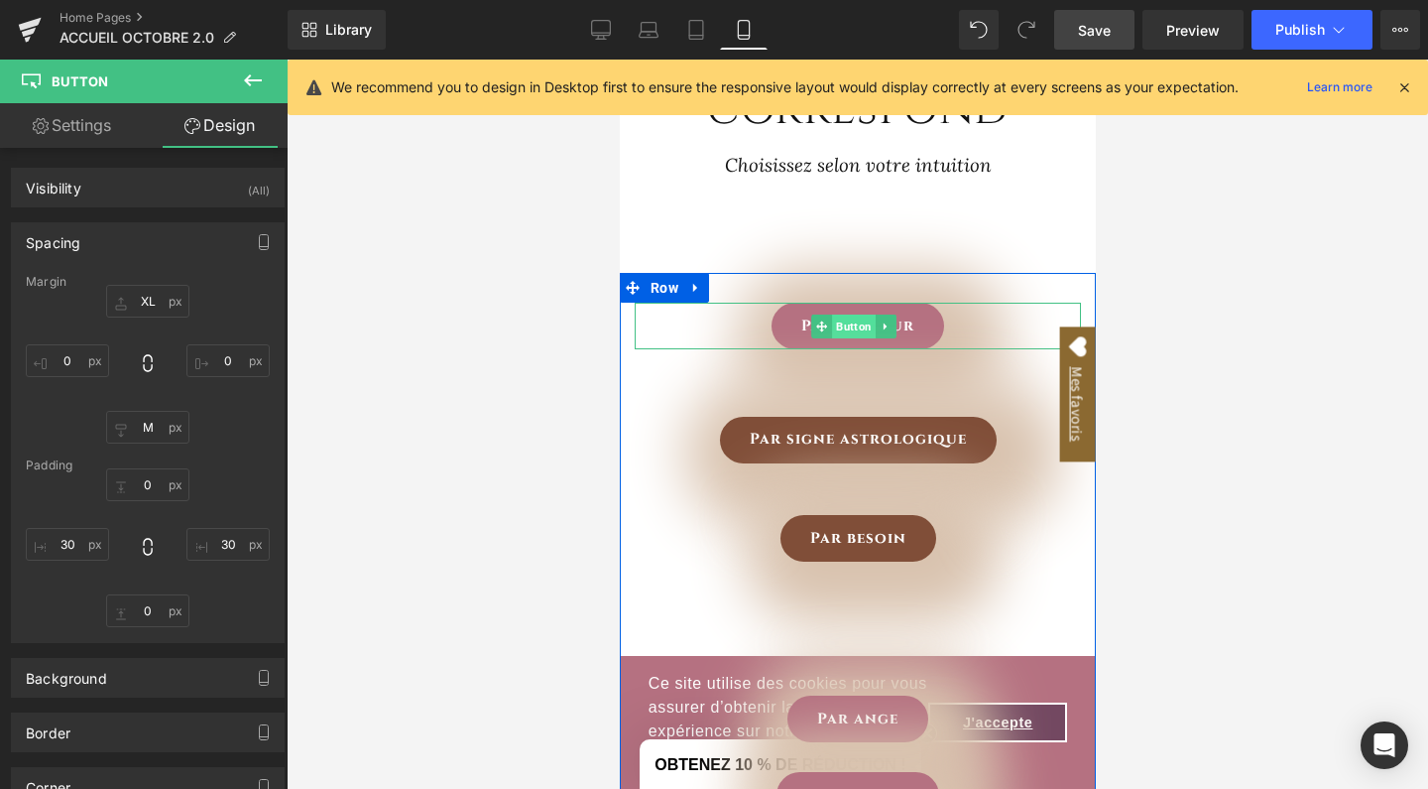
click at [861, 318] on span "Button" at bounding box center [853, 326] width 44 height 24
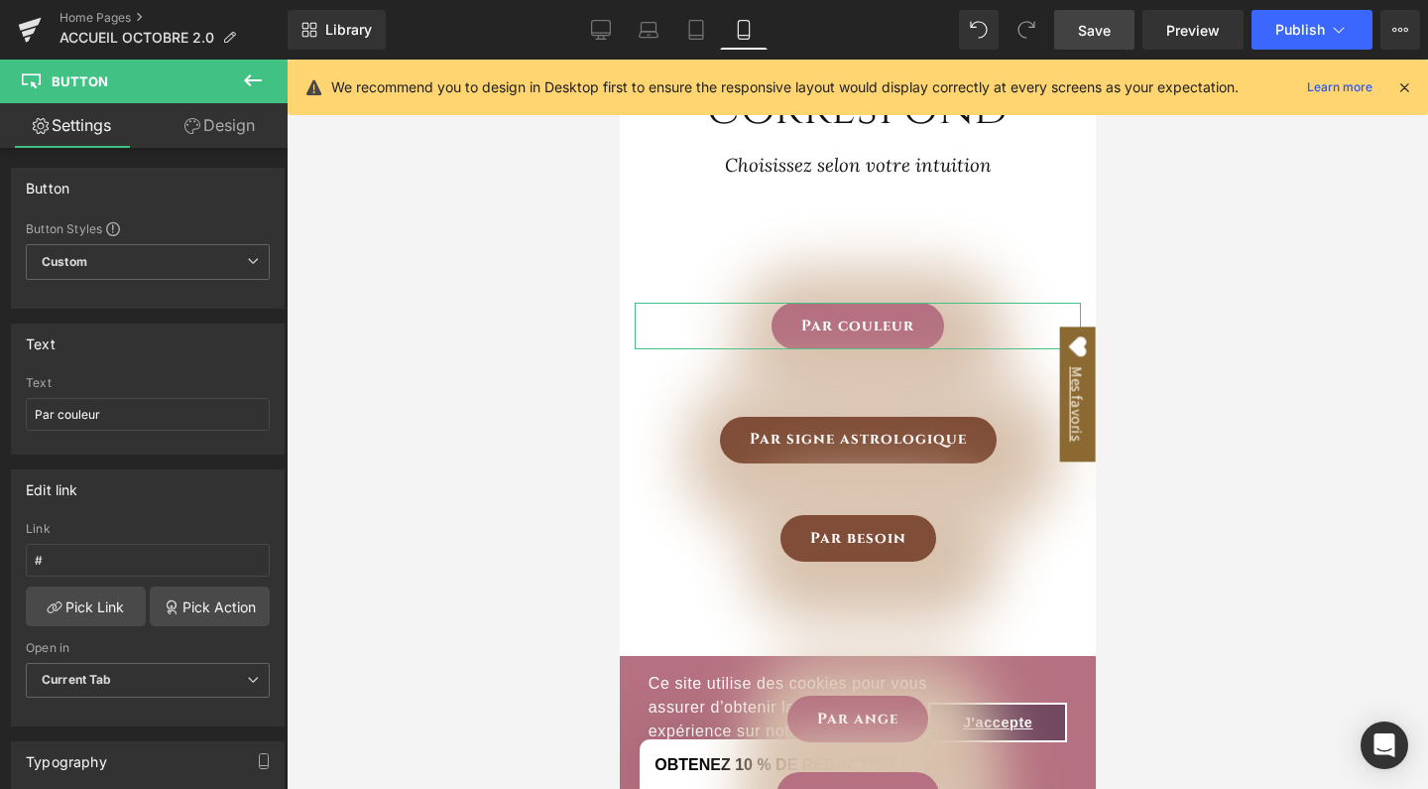
click at [219, 122] on link "Design" at bounding box center [220, 125] width 144 height 45
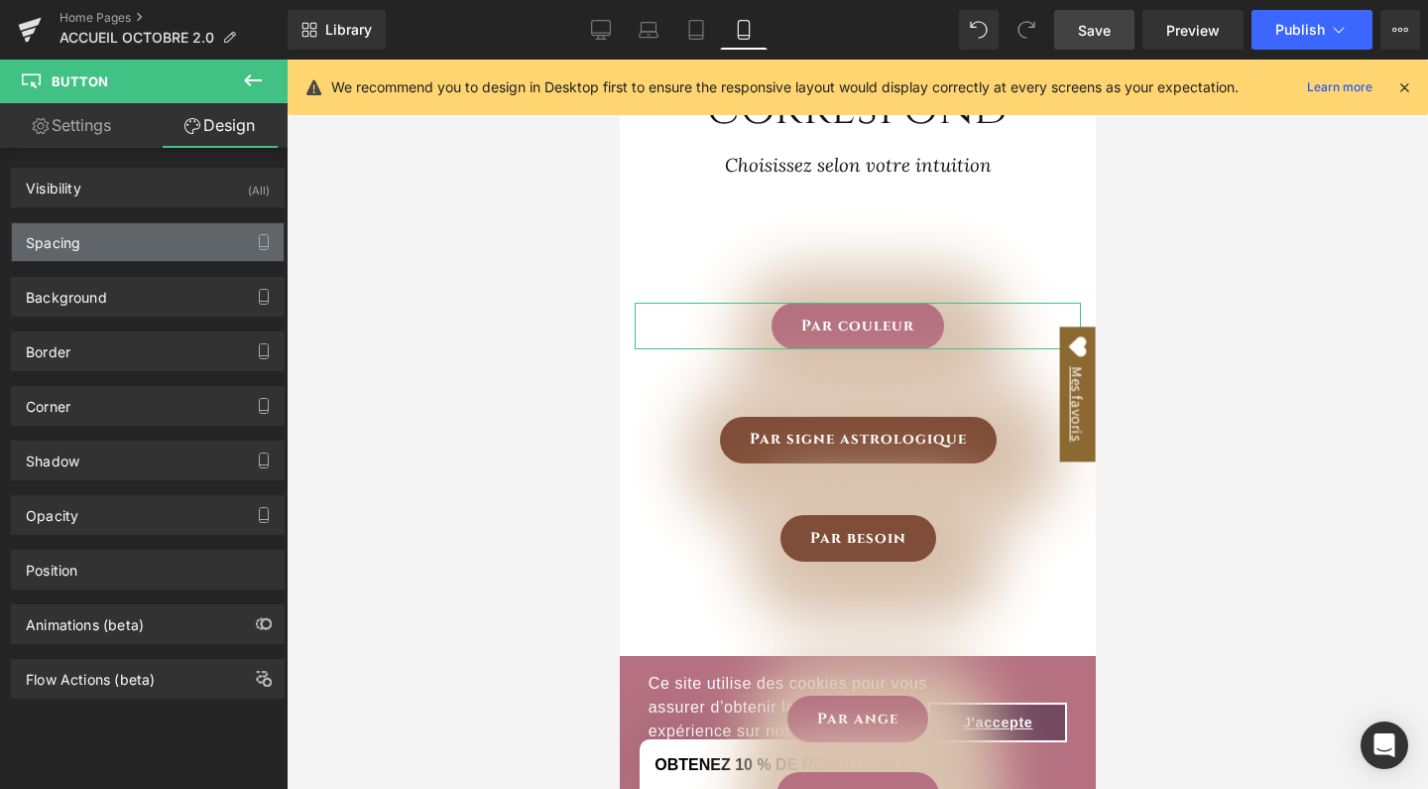
click at [94, 235] on div "Spacing" at bounding box center [148, 242] width 272 height 38
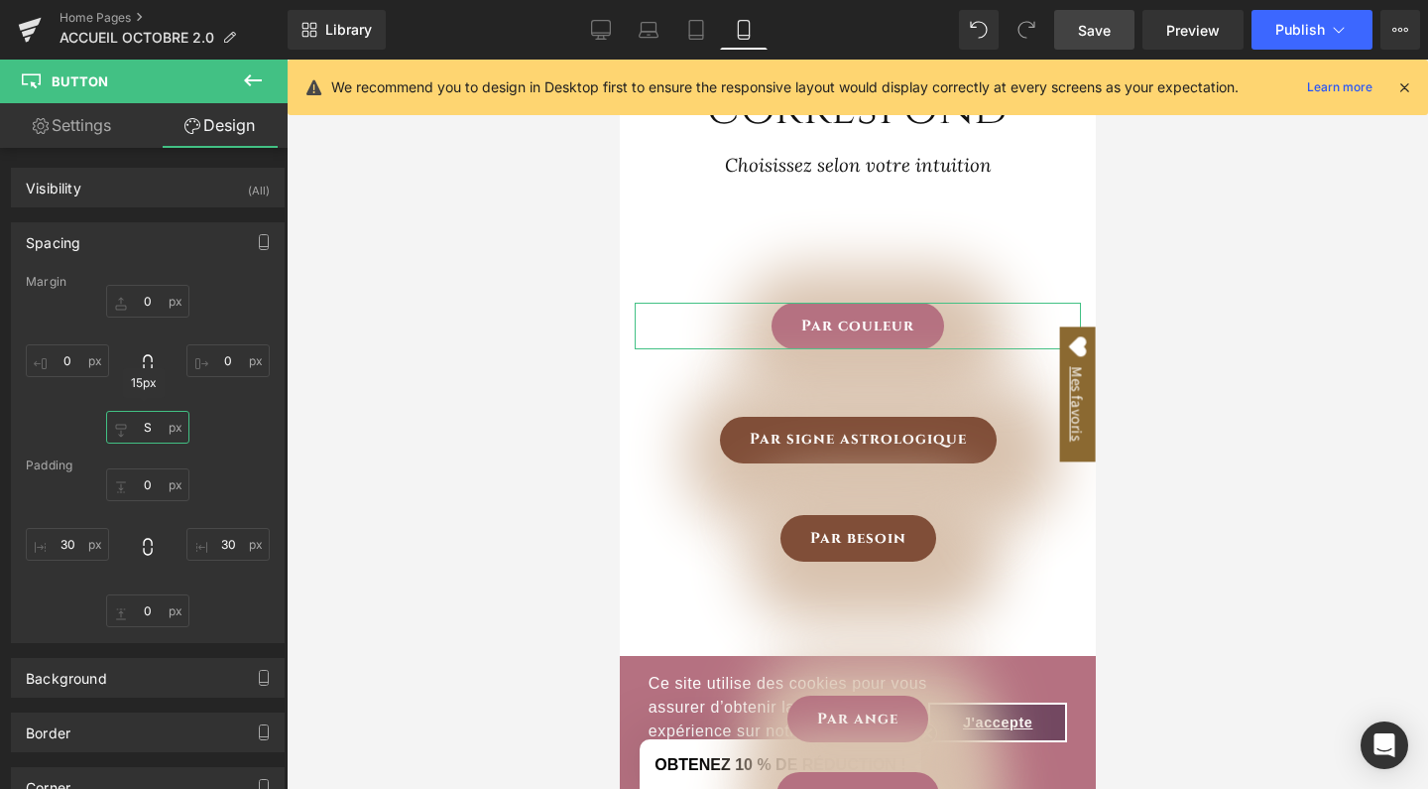
click at [147, 425] on input "text" at bounding box center [147, 427] width 83 height 33
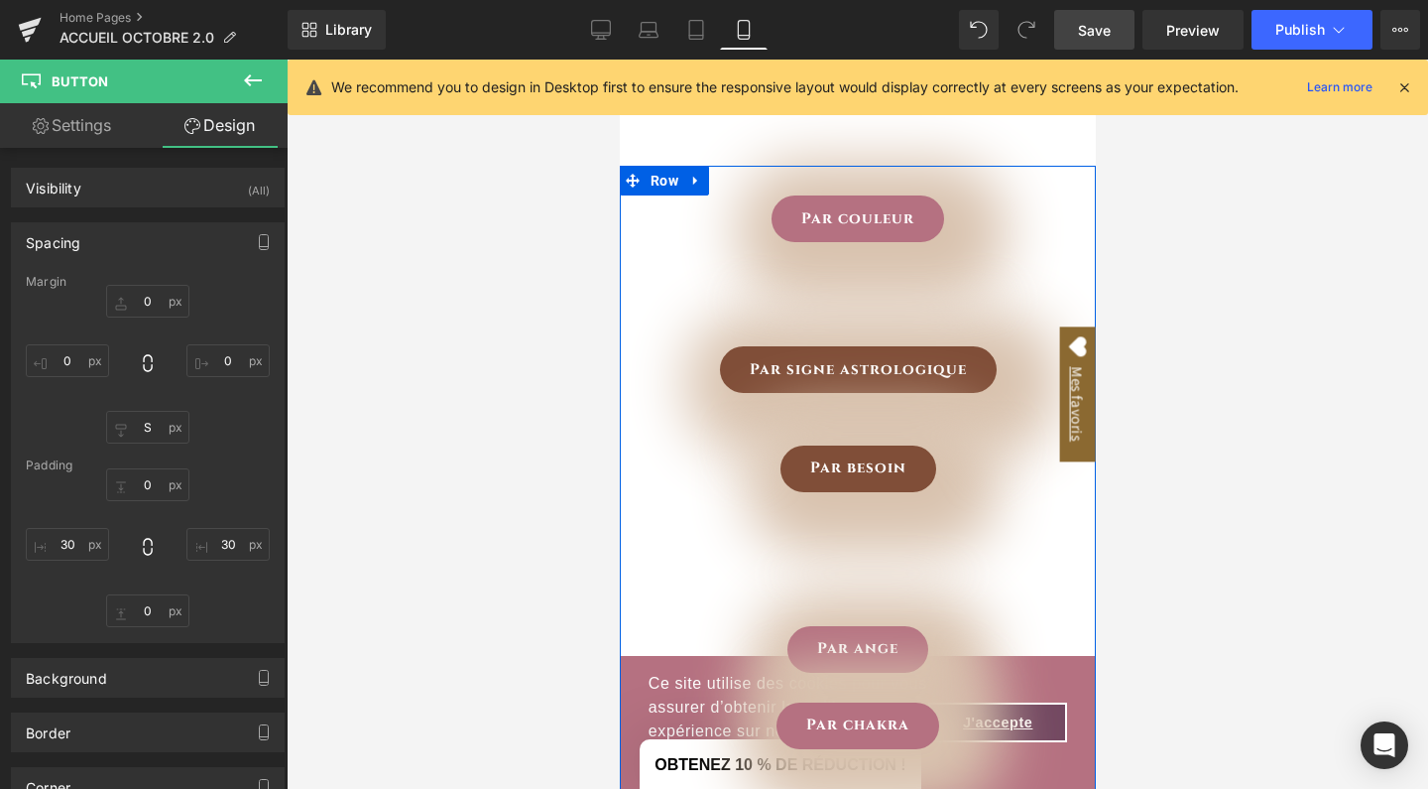
scroll to position [4732, 0]
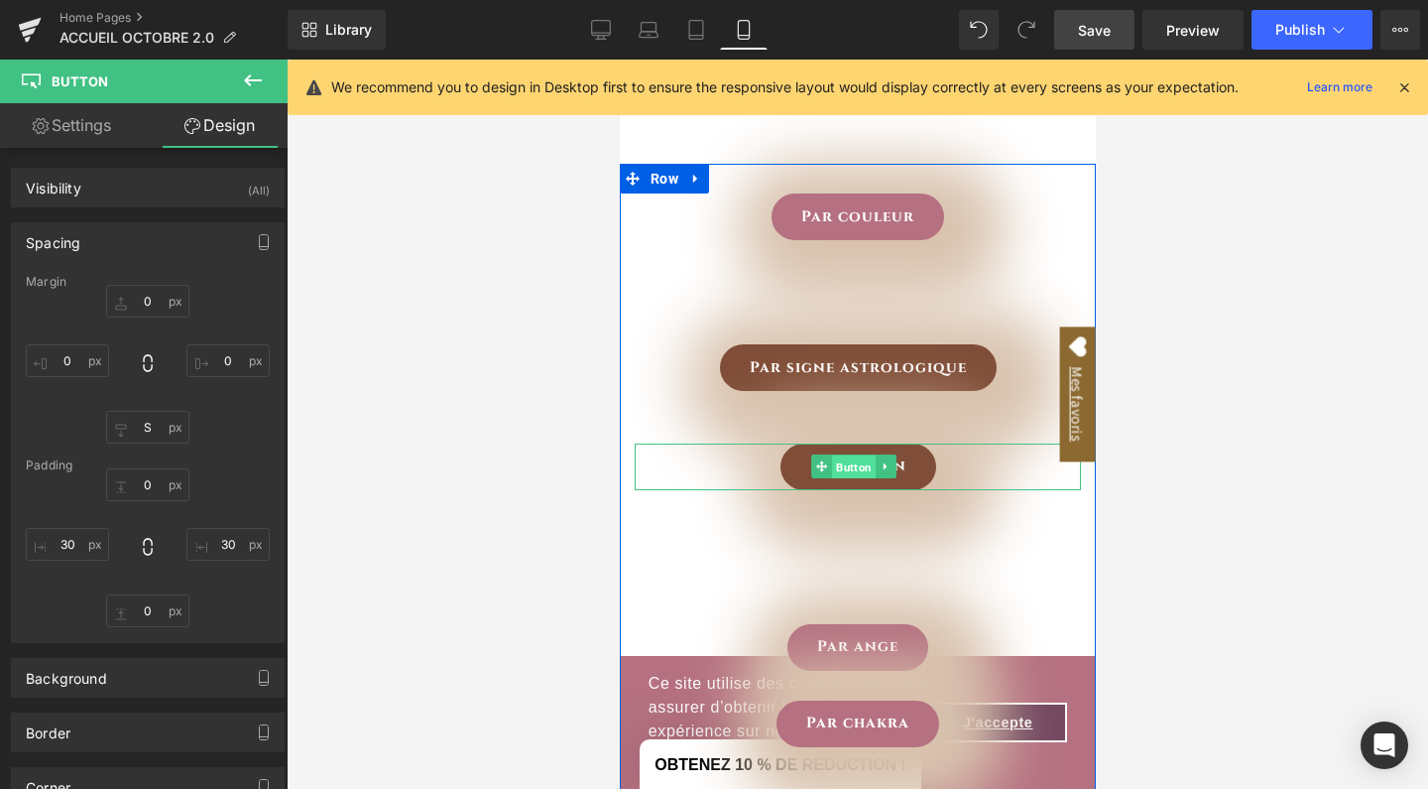
click at [855, 455] on span "Button" at bounding box center [853, 467] width 44 height 24
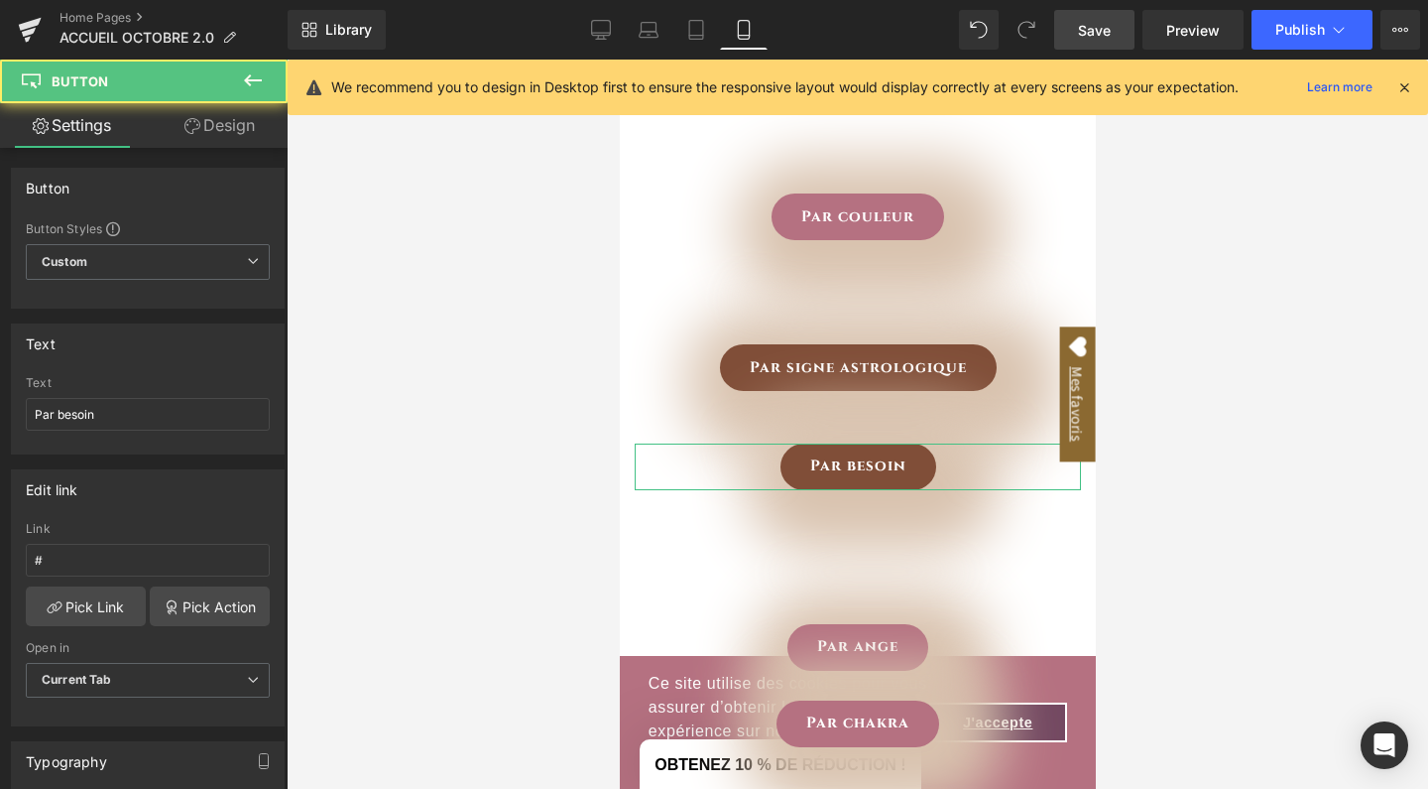
click at [237, 129] on link "Design" at bounding box center [220, 125] width 144 height 45
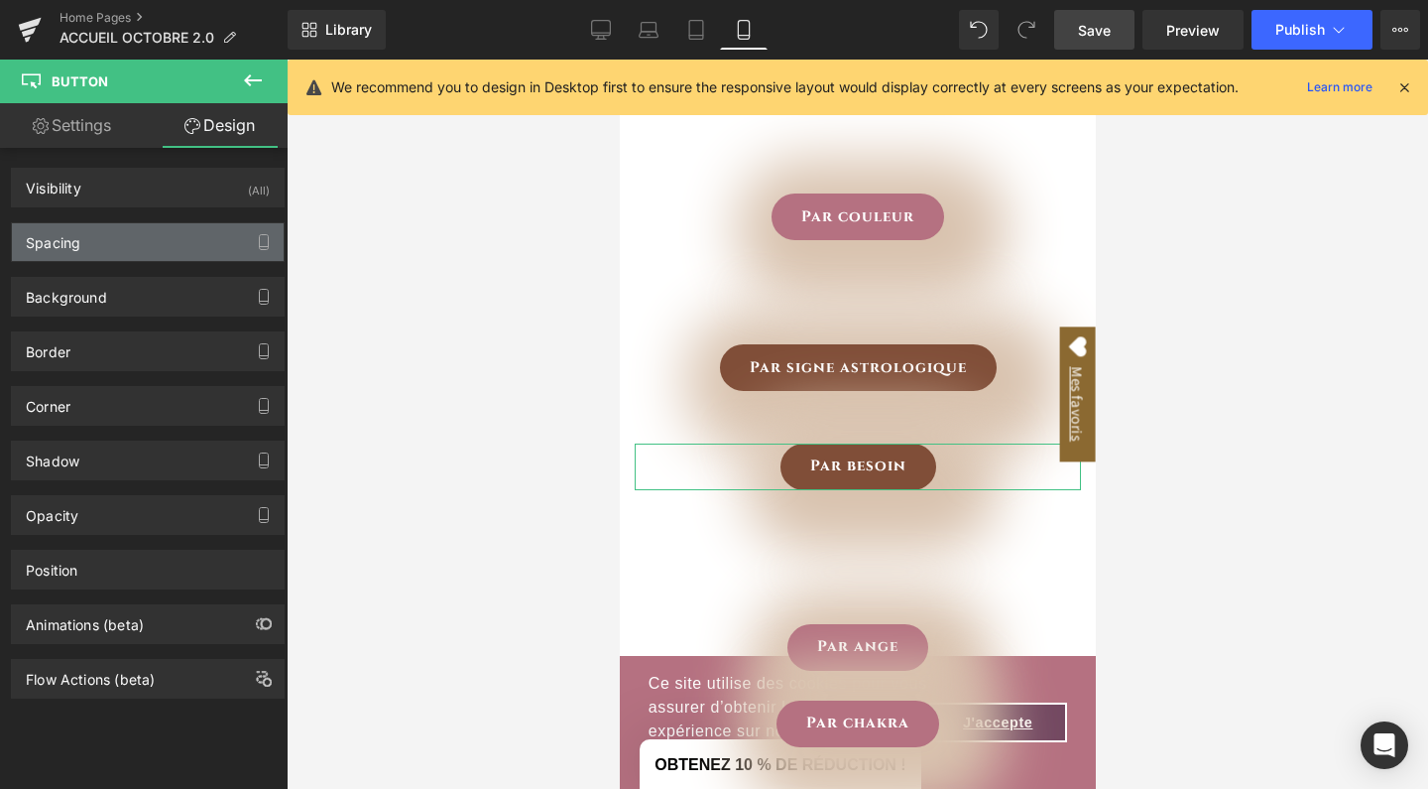
click at [90, 240] on div "Spacing" at bounding box center [148, 242] width 272 height 38
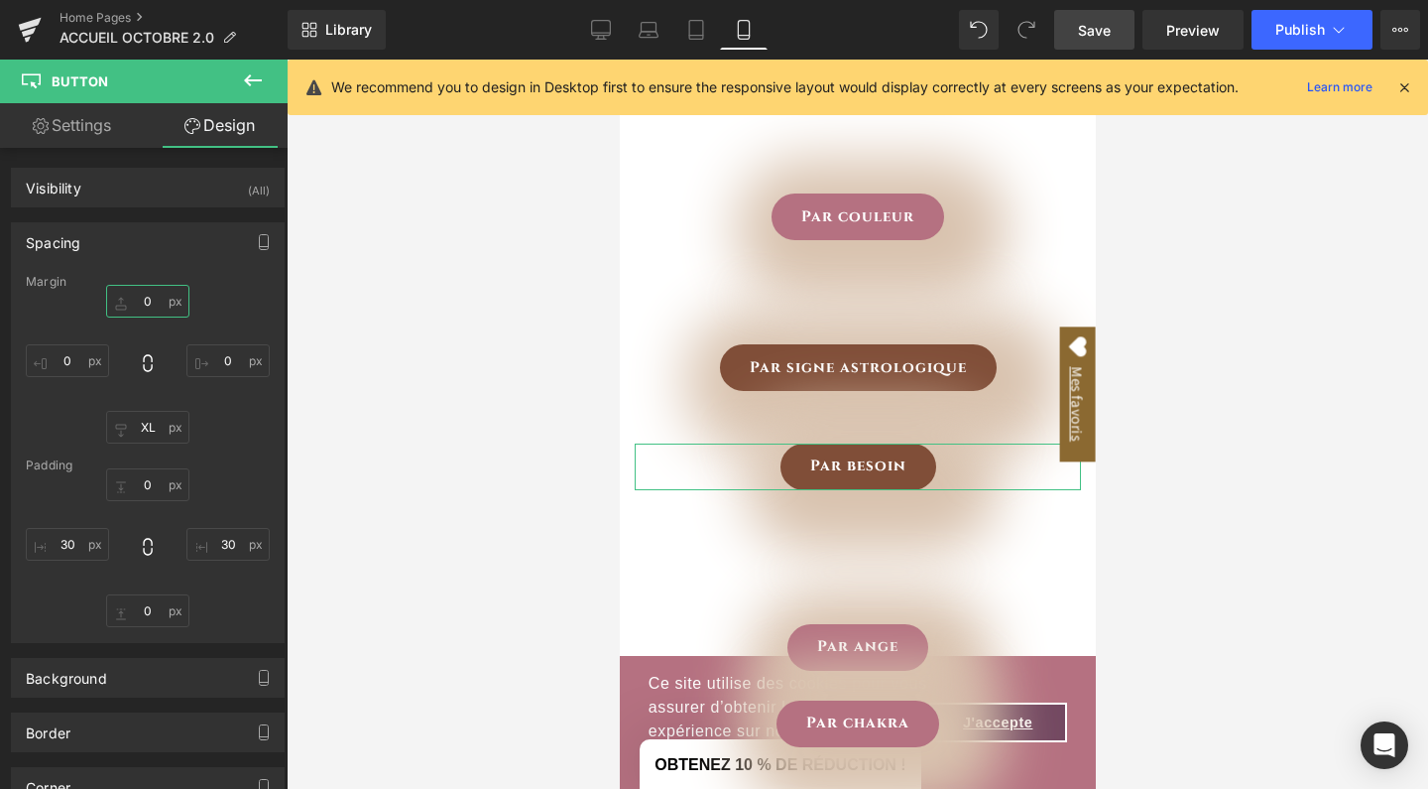
click at [137, 306] on input "0" at bounding box center [147, 301] width 83 height 33
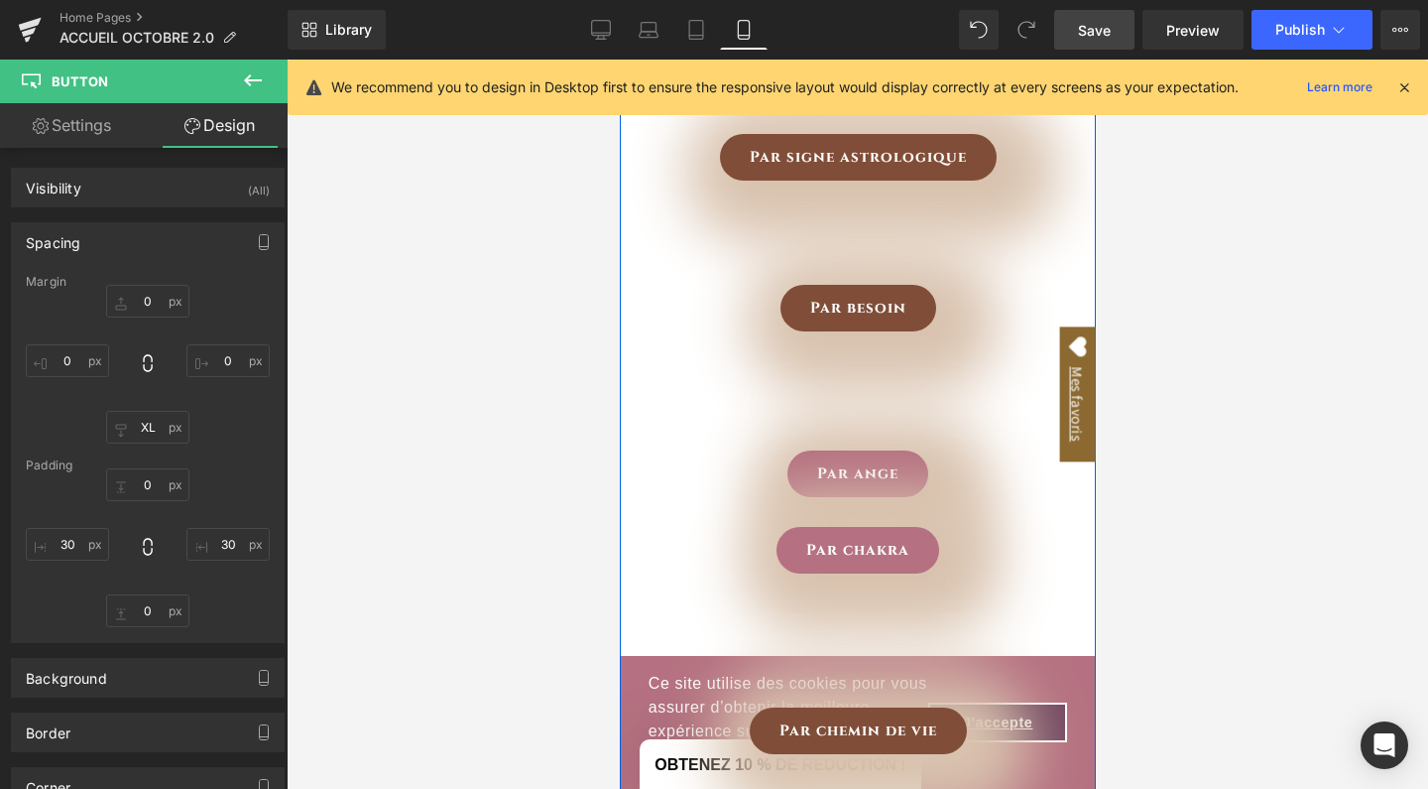
scroll to position [4954, 0]
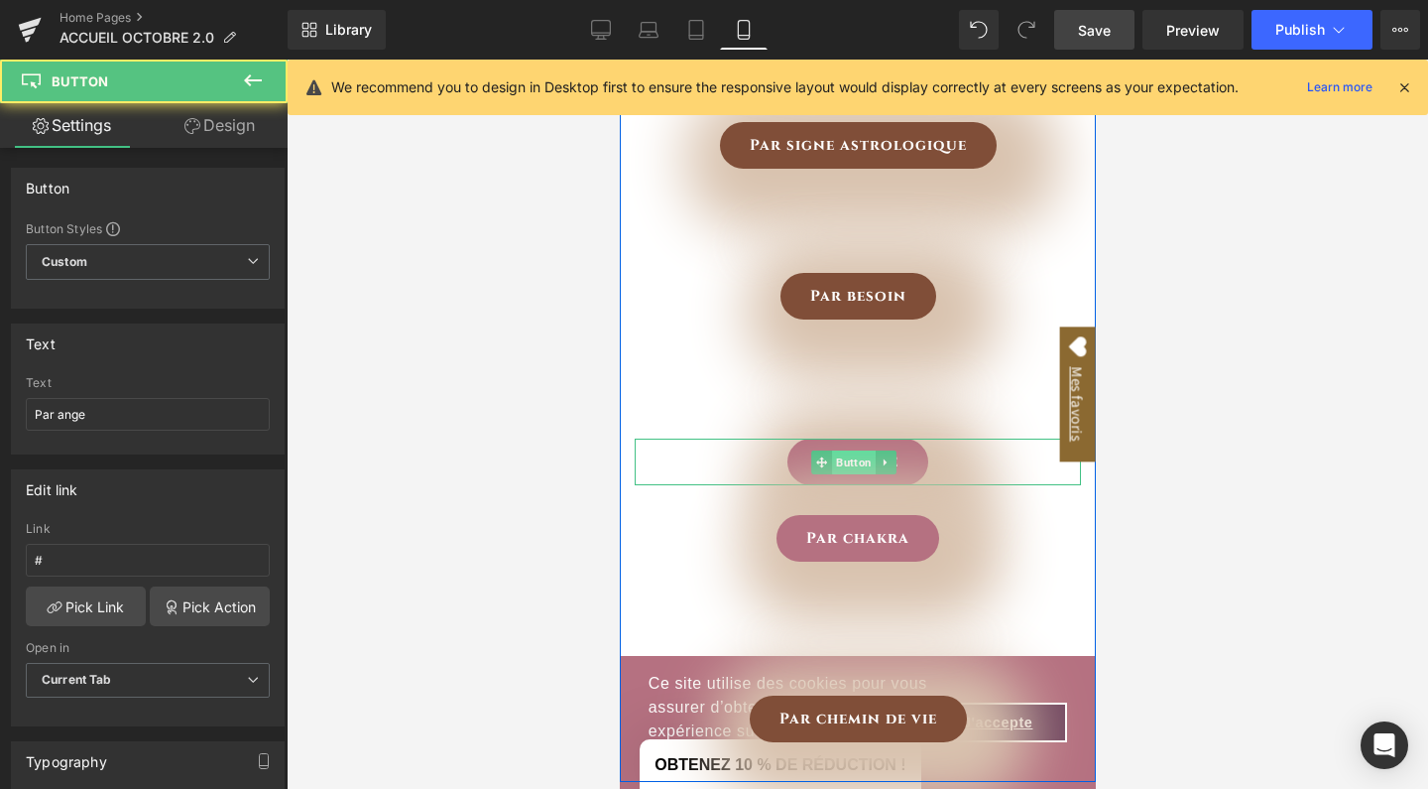
click at [849, 453] on div "Par ange Button" at bounding box center [857, 461] width 446 height 47
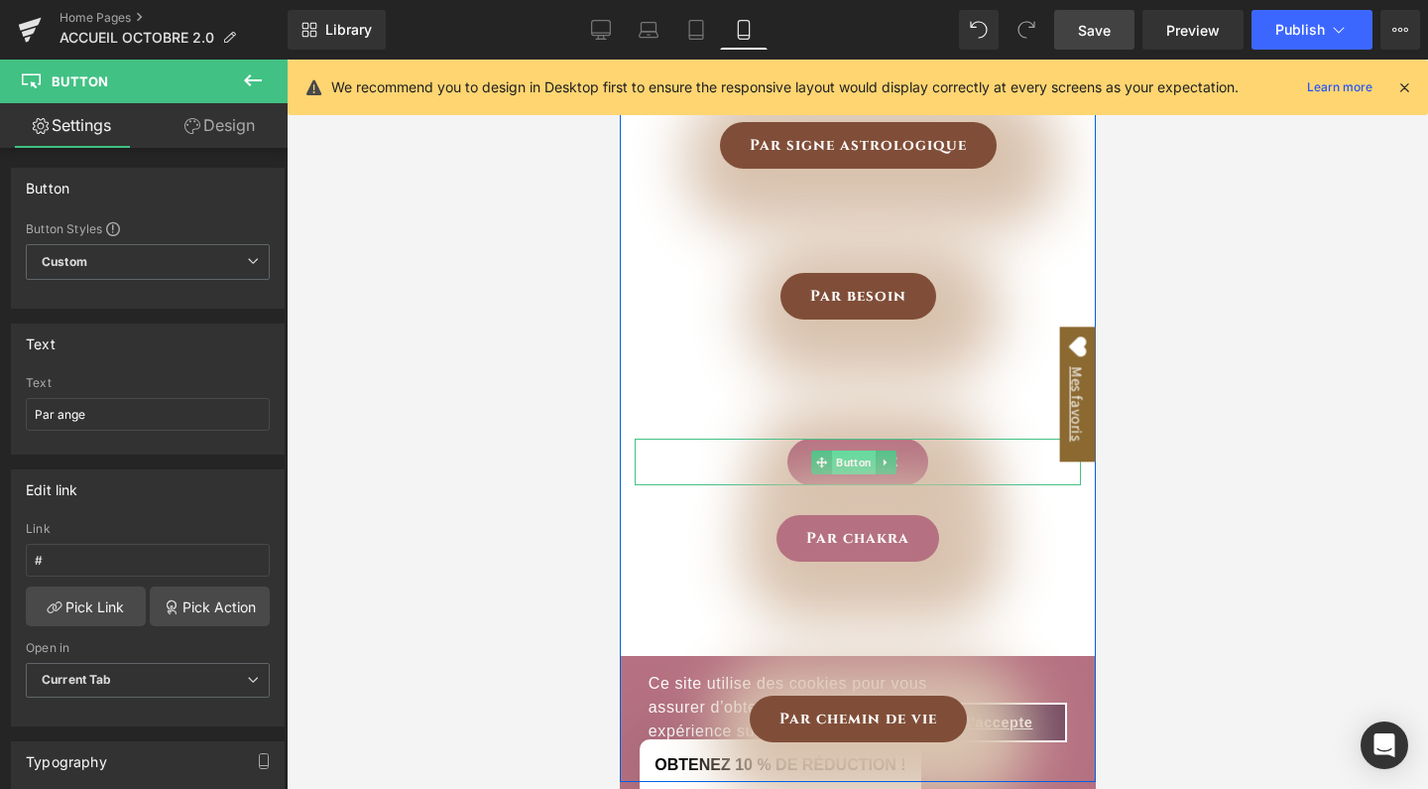
click at [849, 455] on span "Button" at bounding box center [853, 462] width 44 height 24
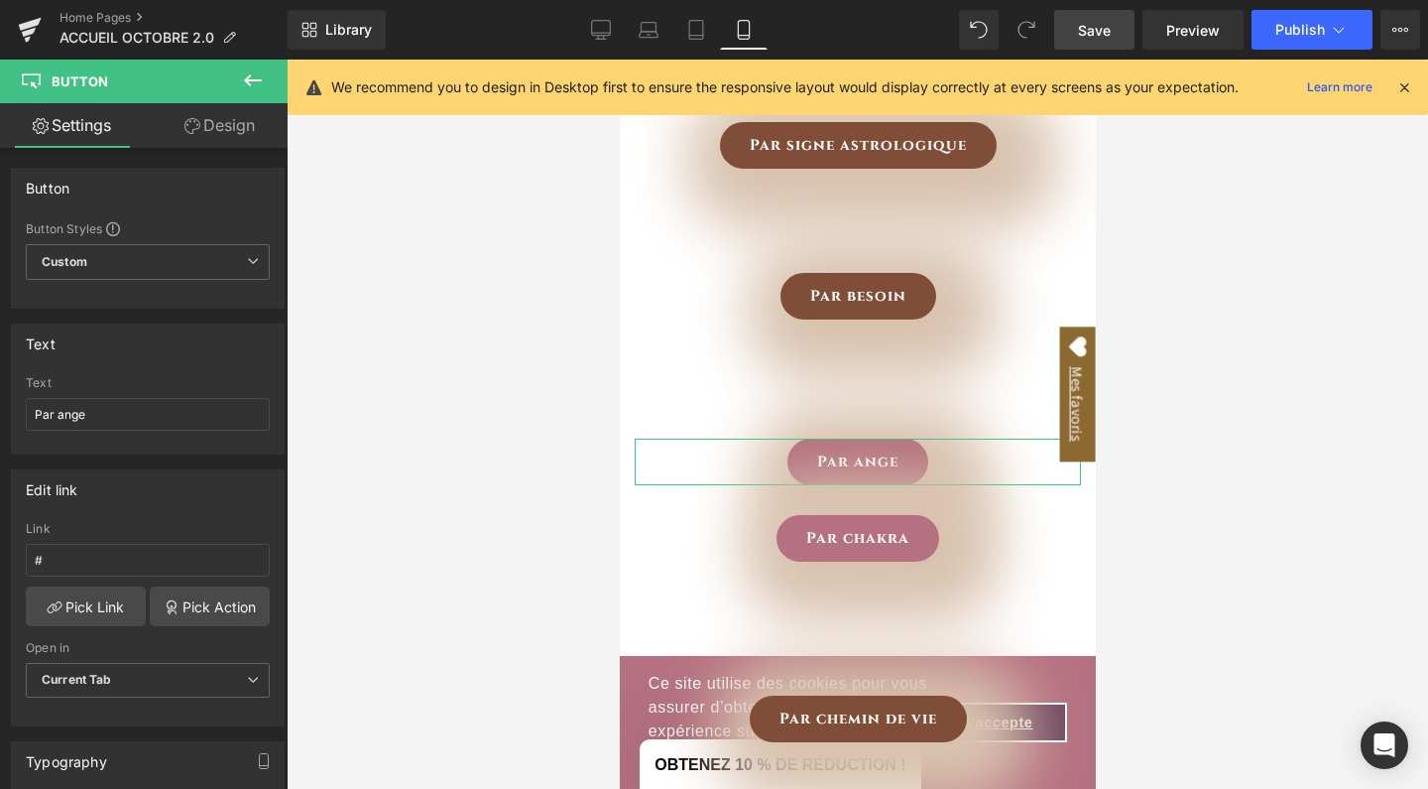
click at [246, 129] on link "Design" at bounding box center [220, 125] width 144 height 45
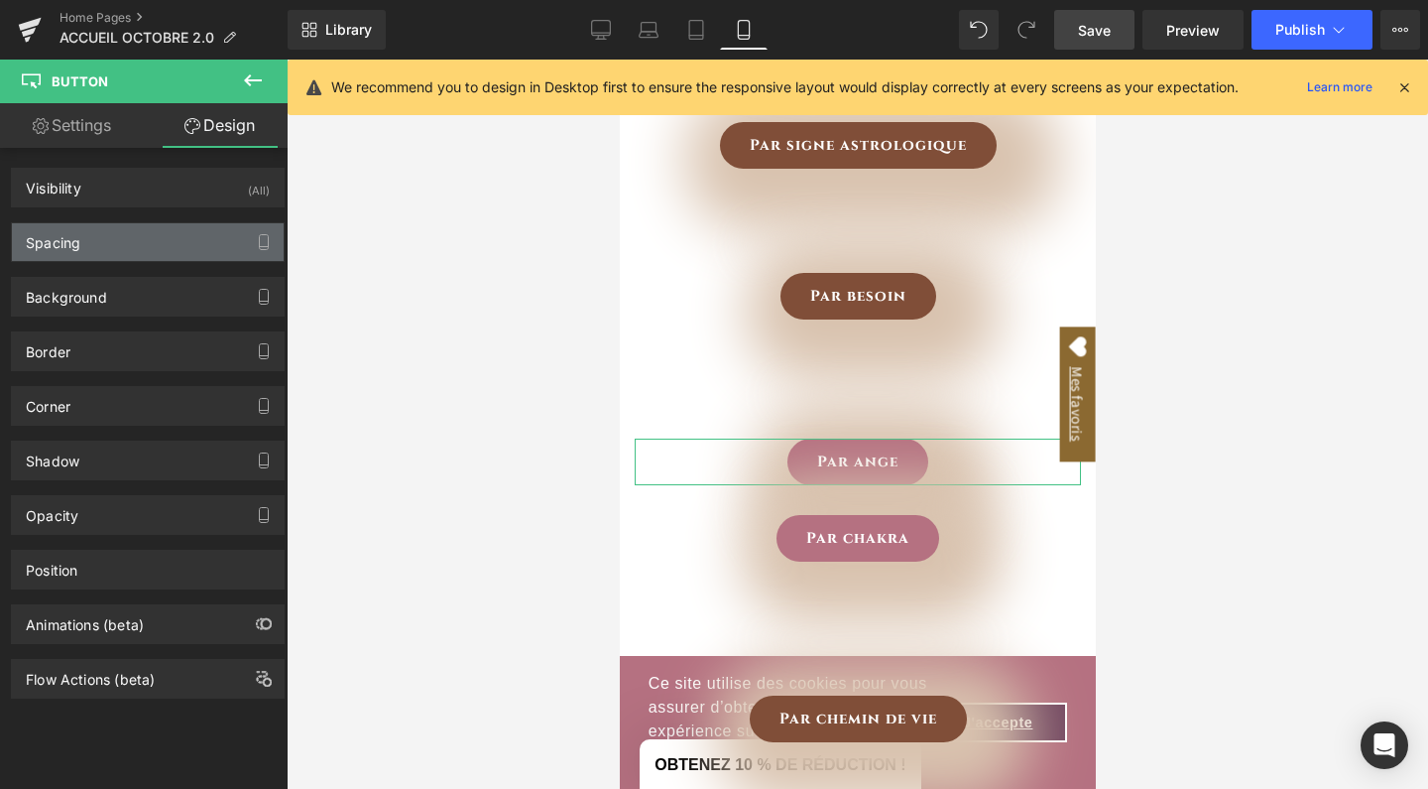
click at [78, 244] on div "Spacing" at bounding box center [53, 237] width 55 height 28
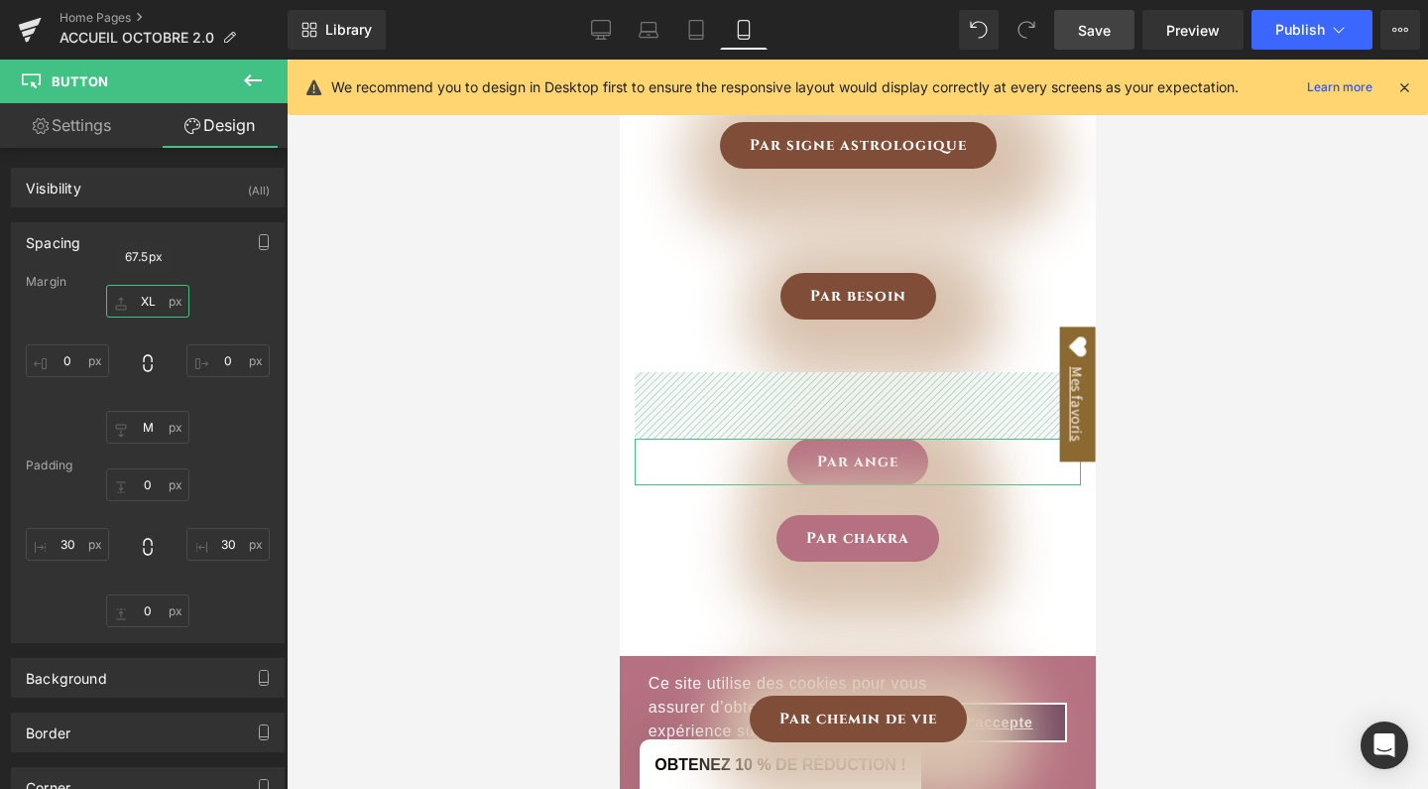
click at [137, 311] on input "text" at bounding box center [147, 301] width 83 height 33
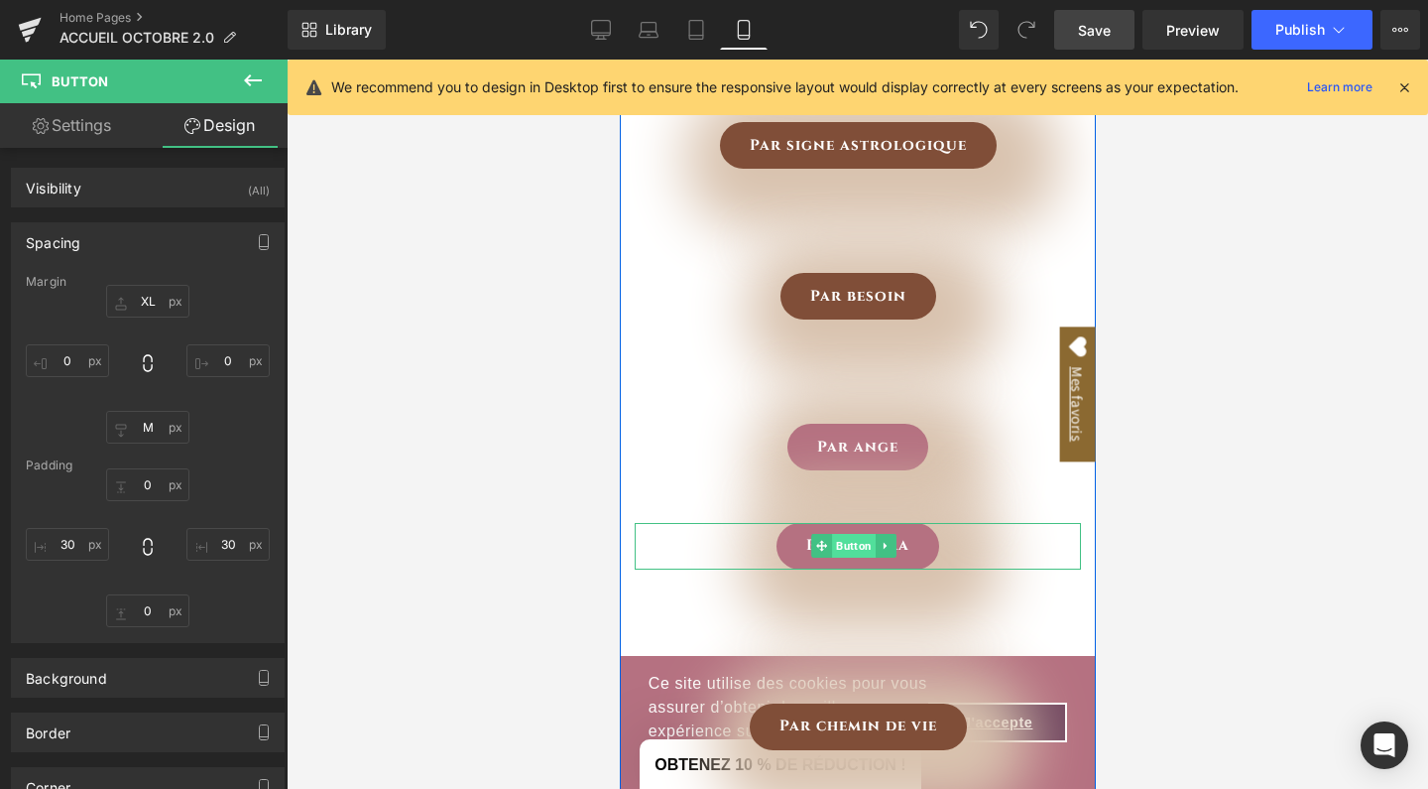
click at [864, 538] on span "Button" at bounding box center [853, 546] width 44 height 24
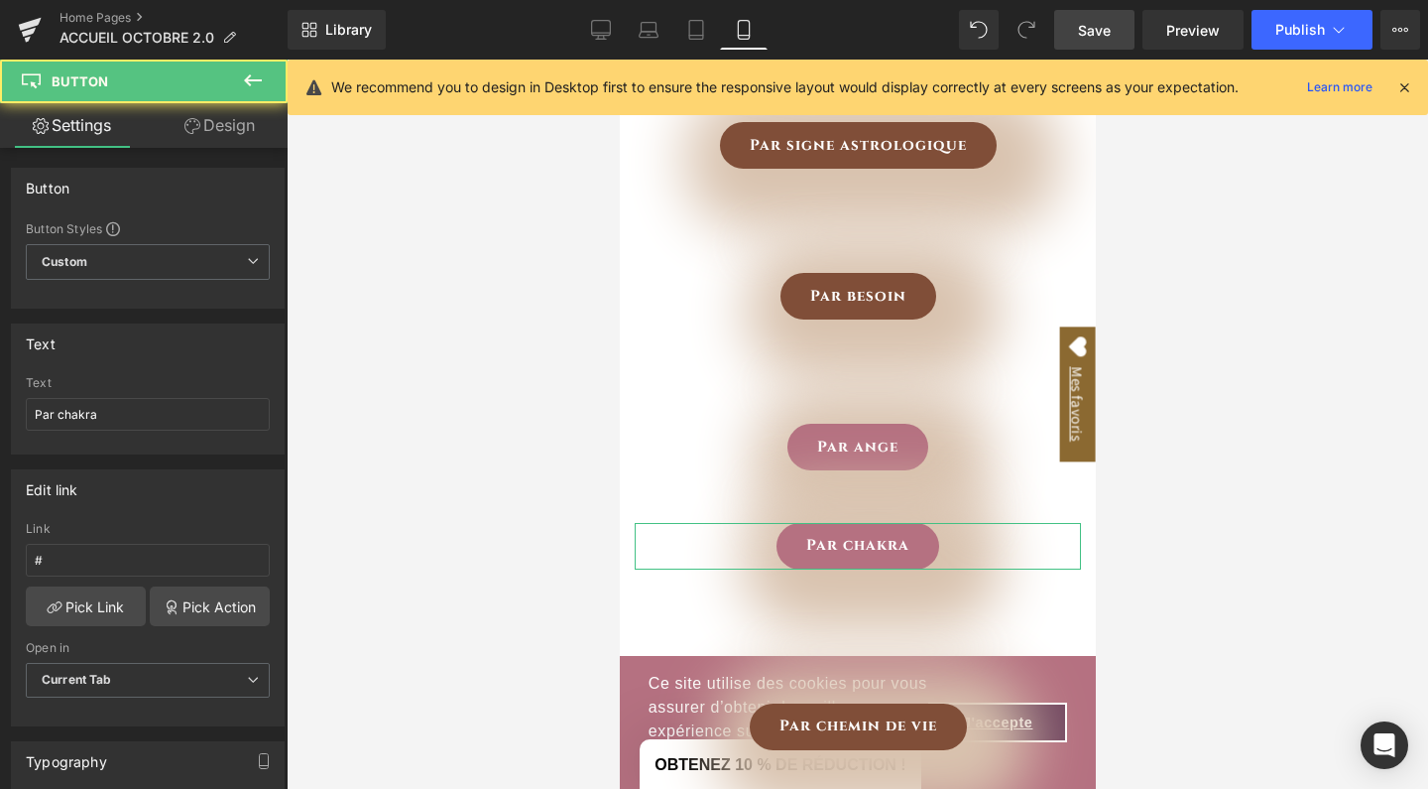
click at [226, 119] on link "Design" at bounding box center [220, 125] width 144 height 45
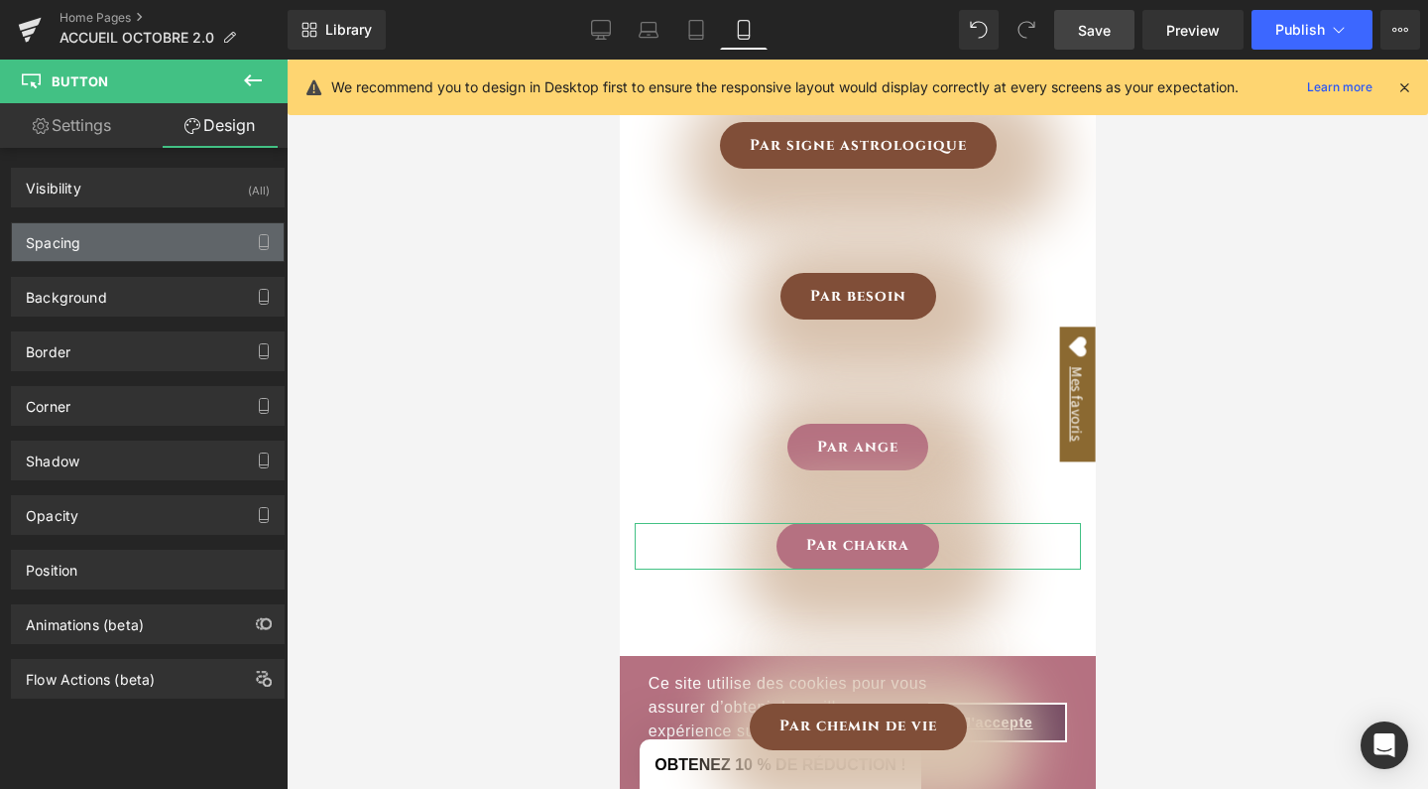
click at [96, 246] on div "Spacing" at bounding box center [148, 242] width 272 height 38
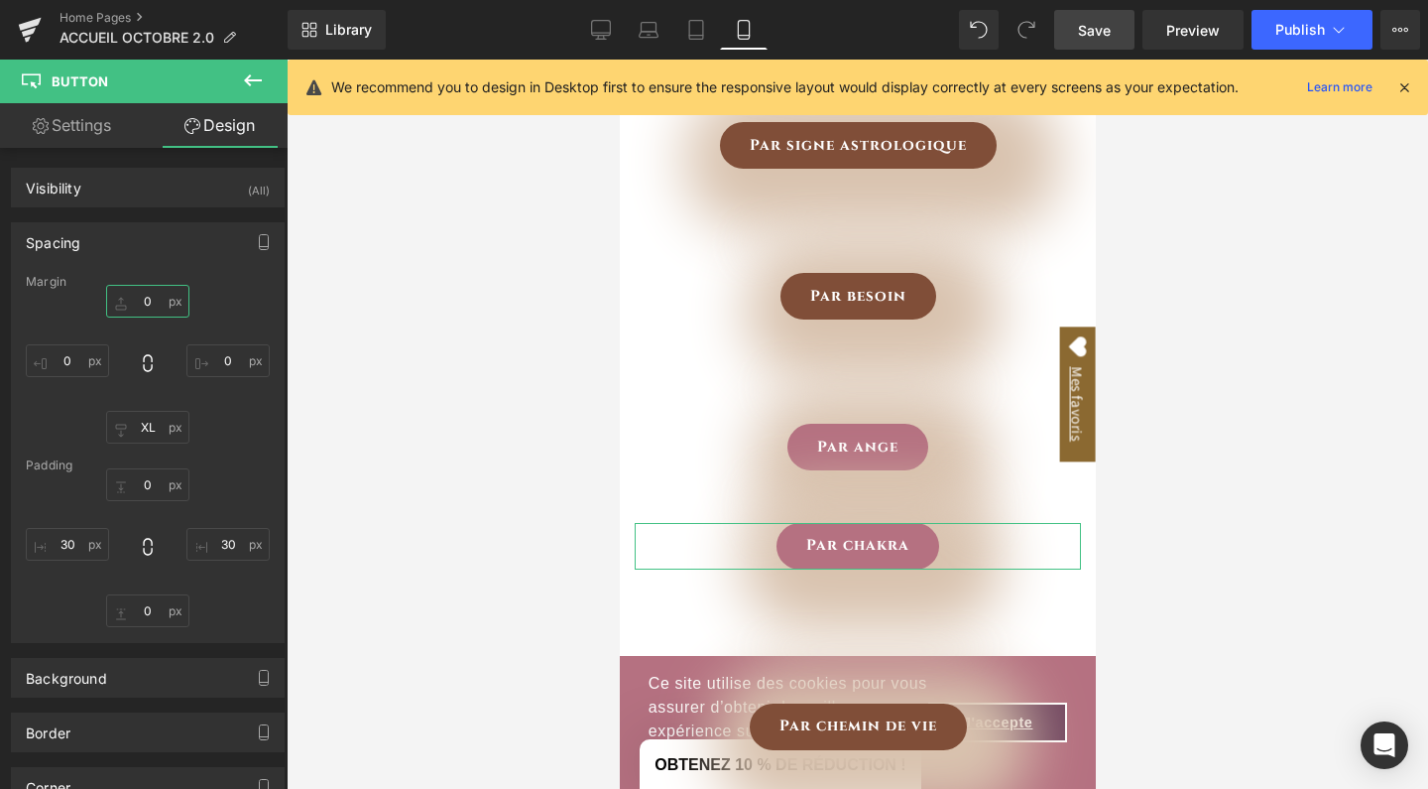
click at [147, 303] on input "0" at bounding box center [147, 301] width 83 height 33
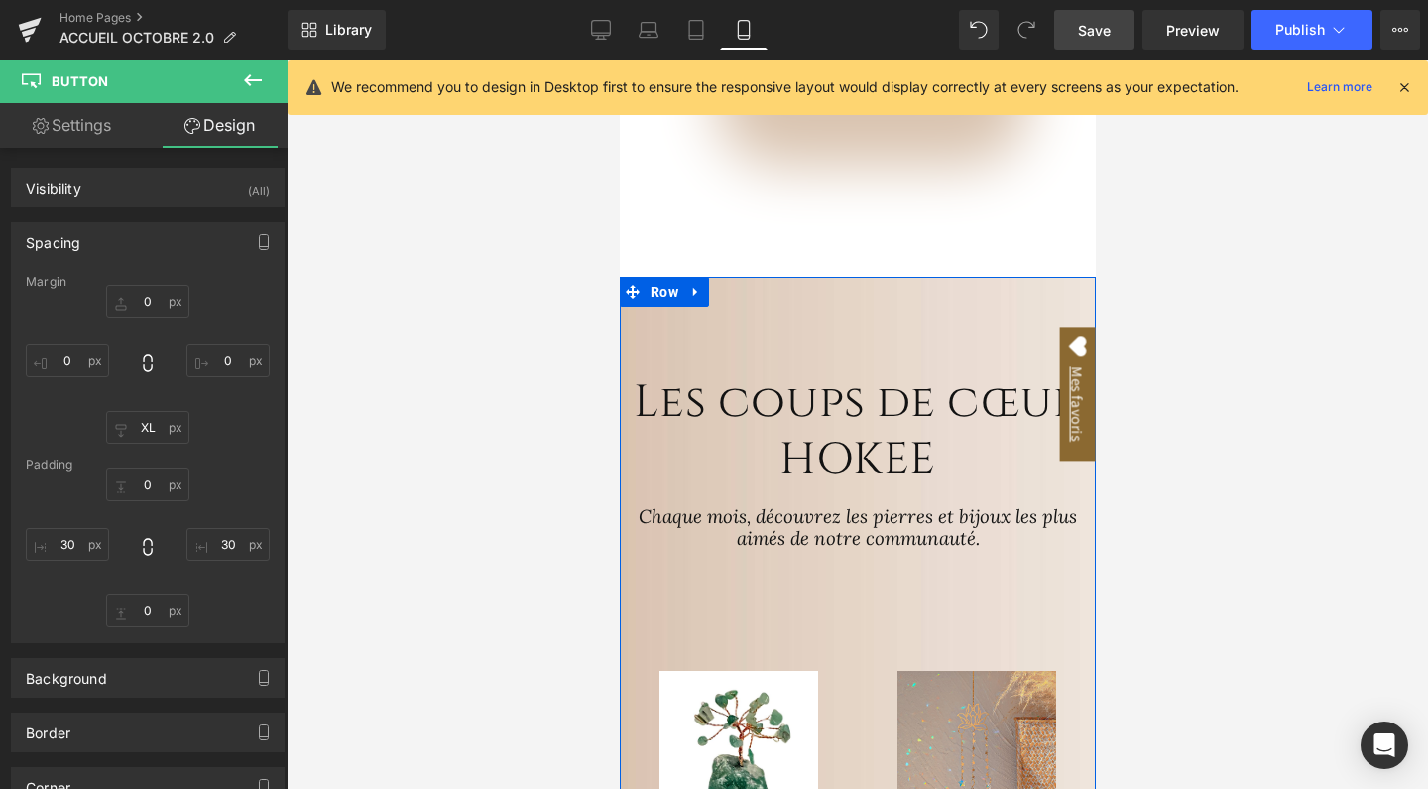
scroll to position [5645, 0]
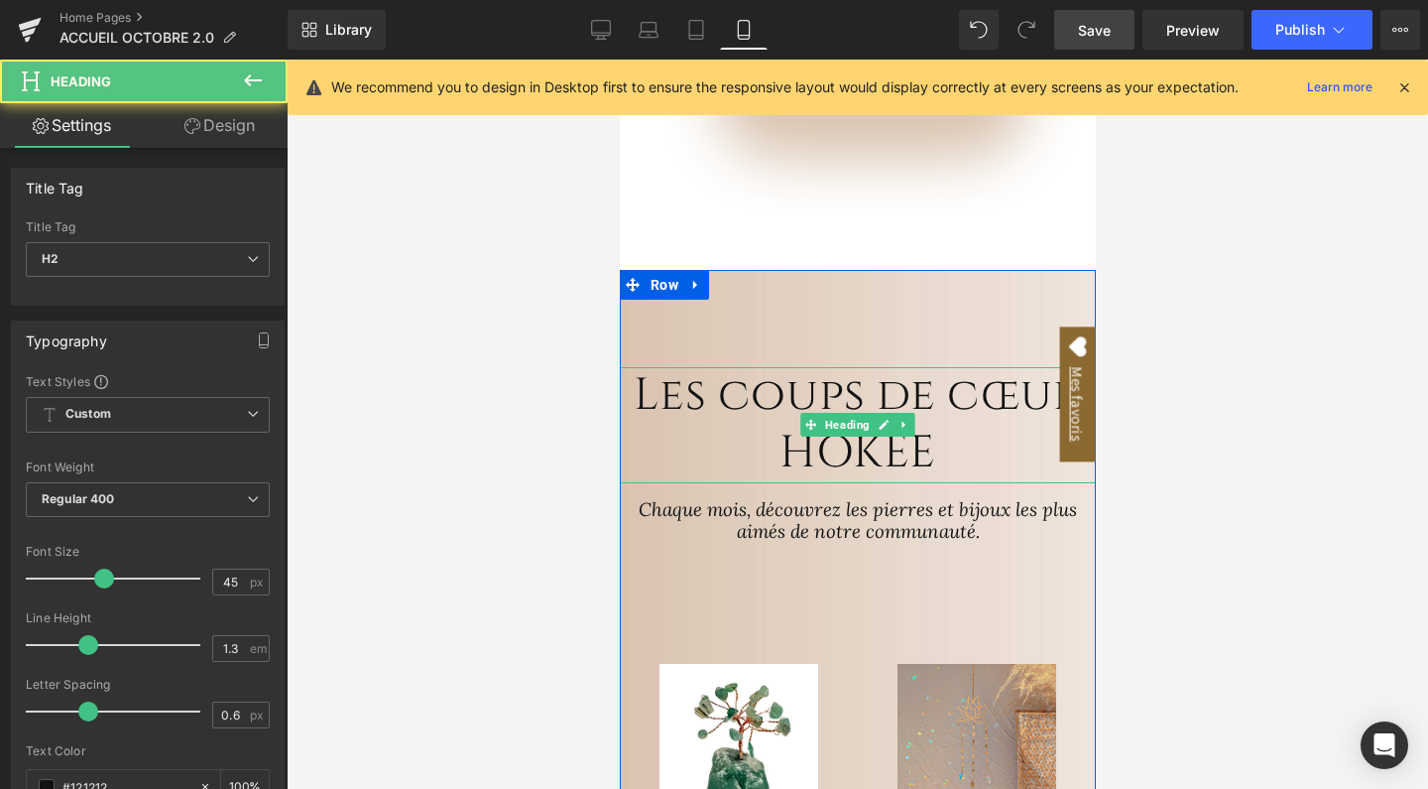
click at [842, 394] on h2 "Les coups de cœur HOKEE" at bounding box center [857, 425] width 476 height 116
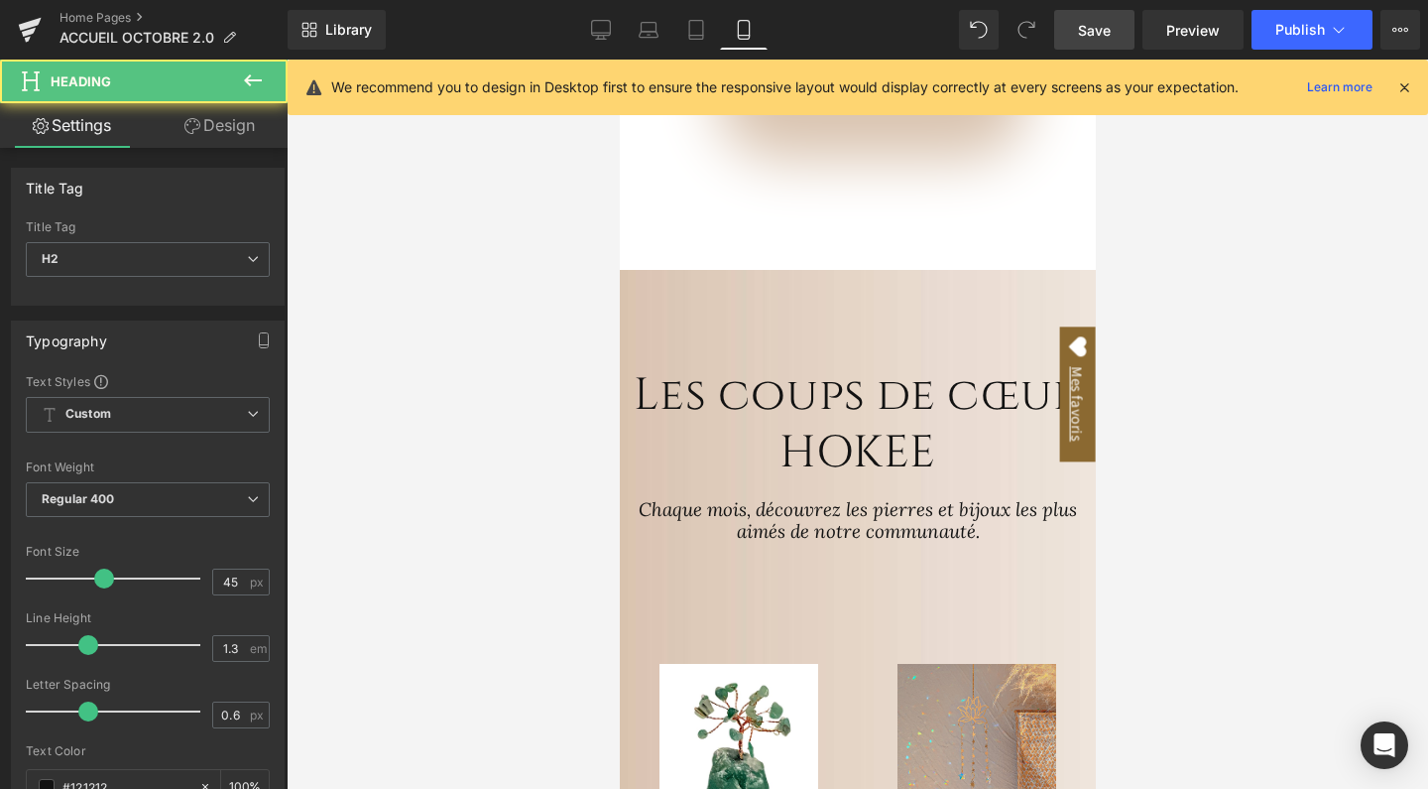
click at [228, 127] on link "Design" at bounding box center [220, 125] width 144 height 45
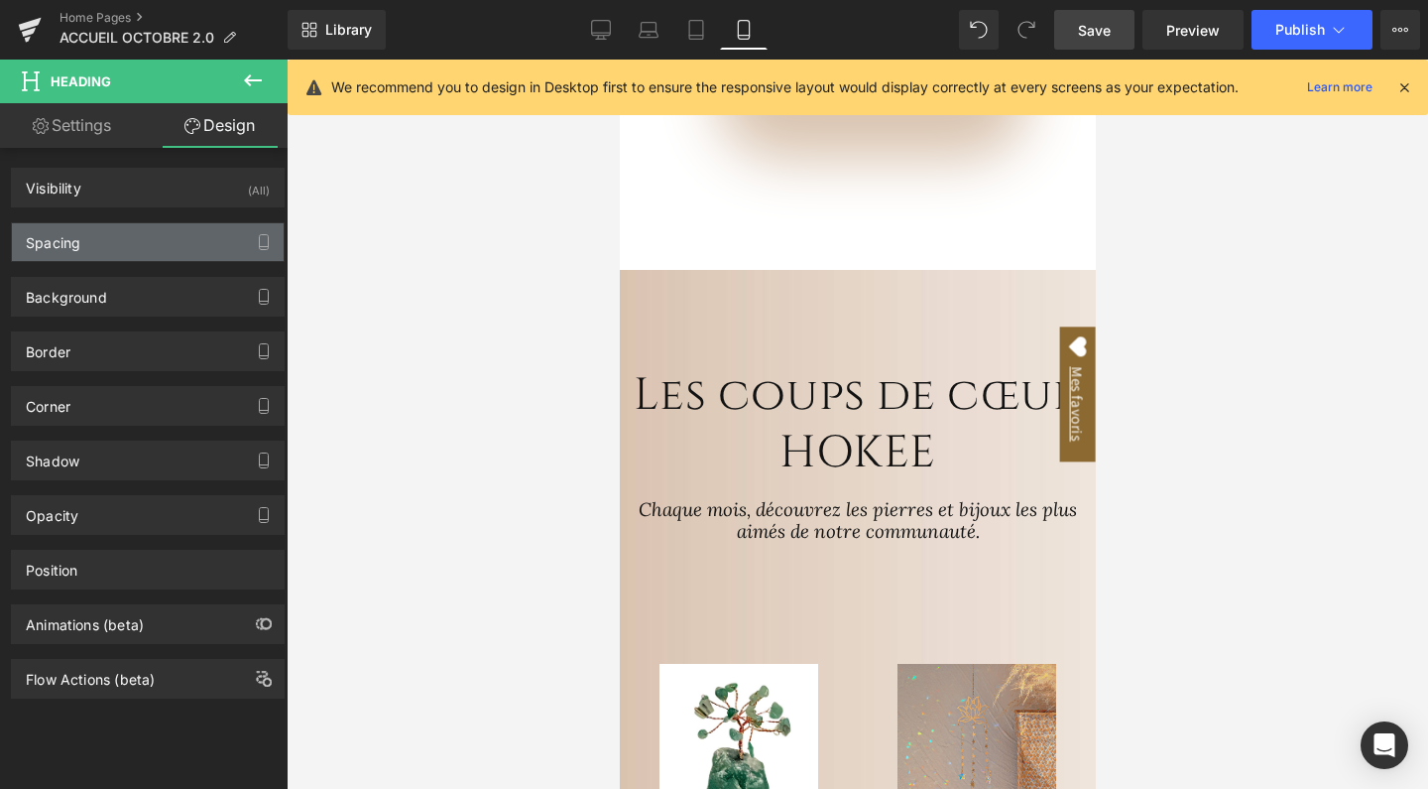
click at [87, 232] on div "Spacing" at bounding box center [148, 242] width 272 height 38
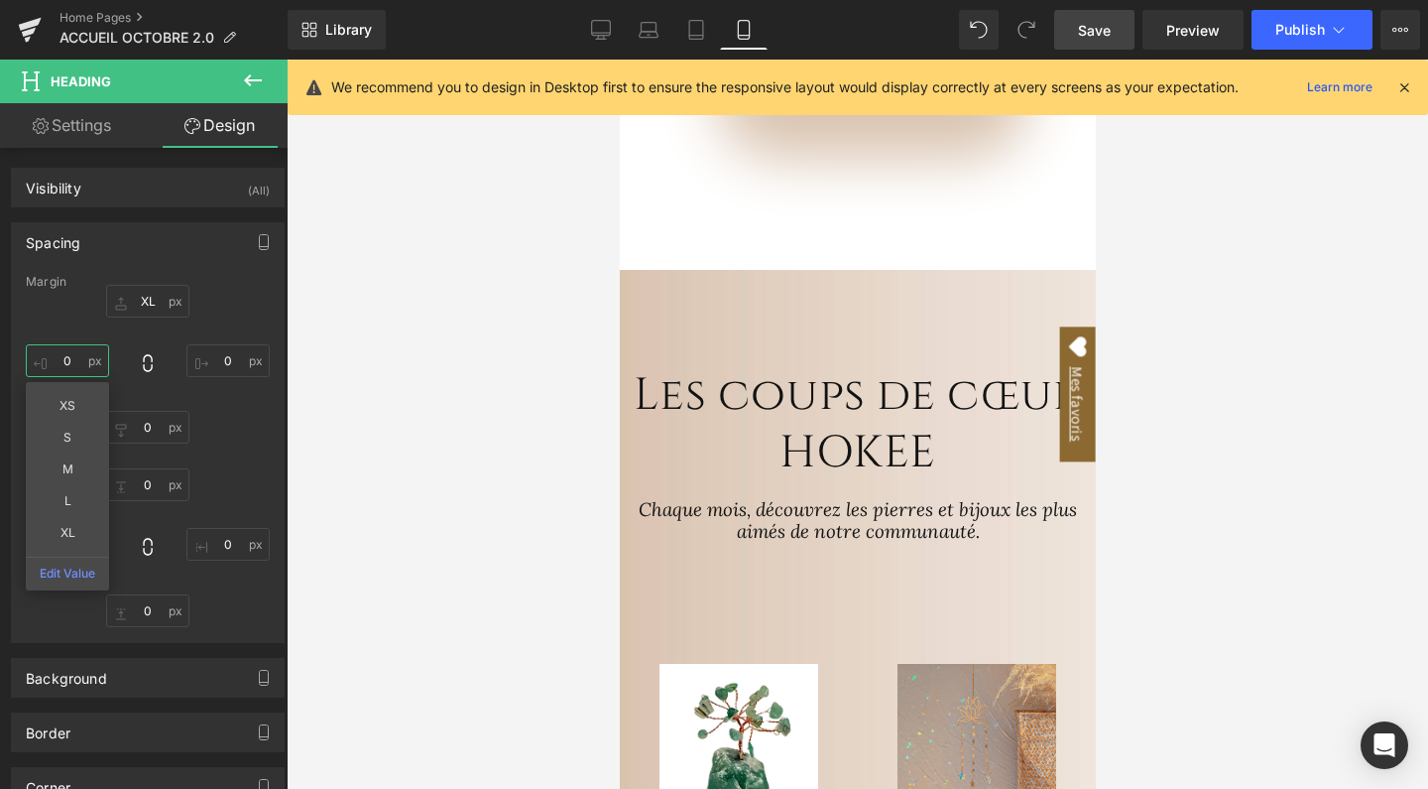
click at [72, 350] on input "0" at bounding box center [67, 360] width 83 height 33
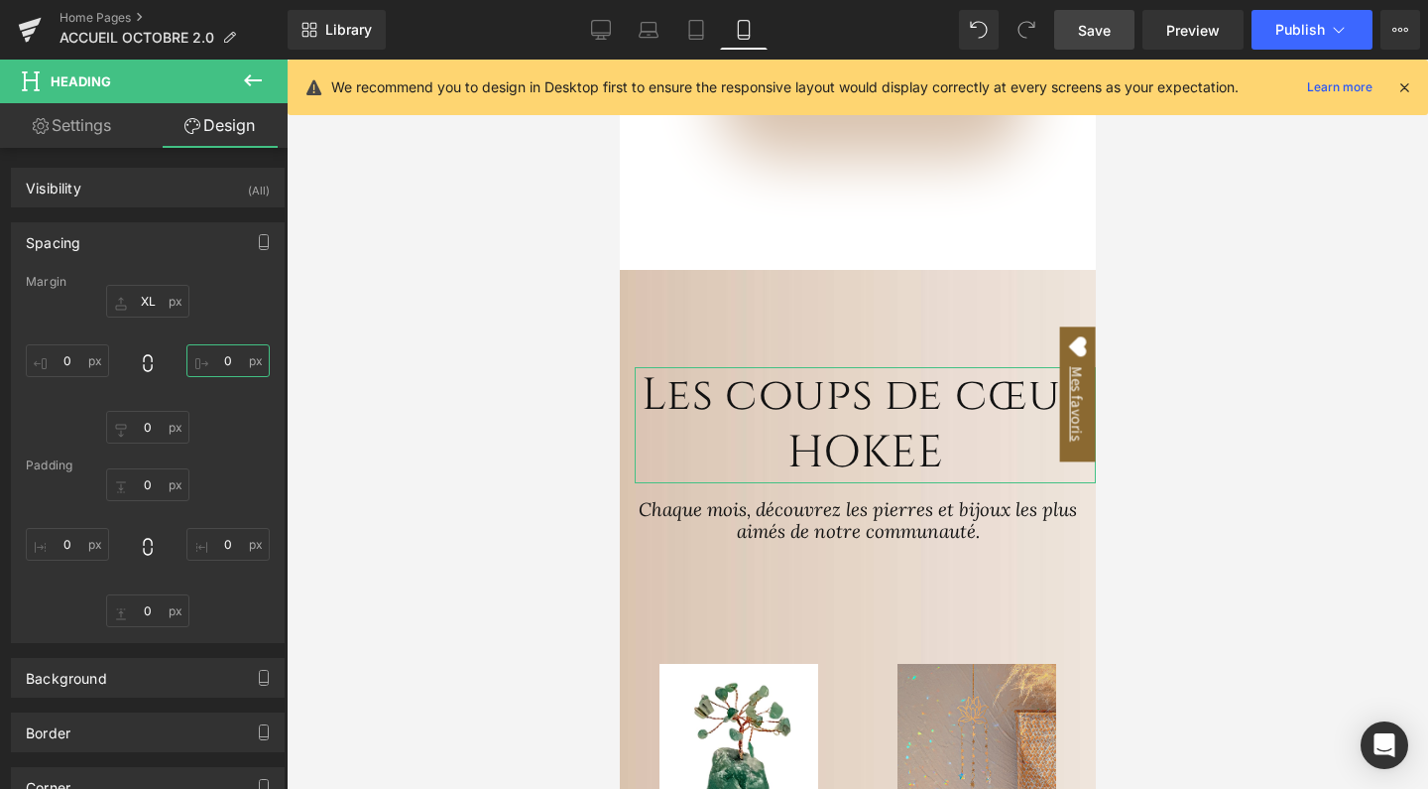
click at [236, 345] on input "0" at bounding box center [227, 360] width 83 height 33
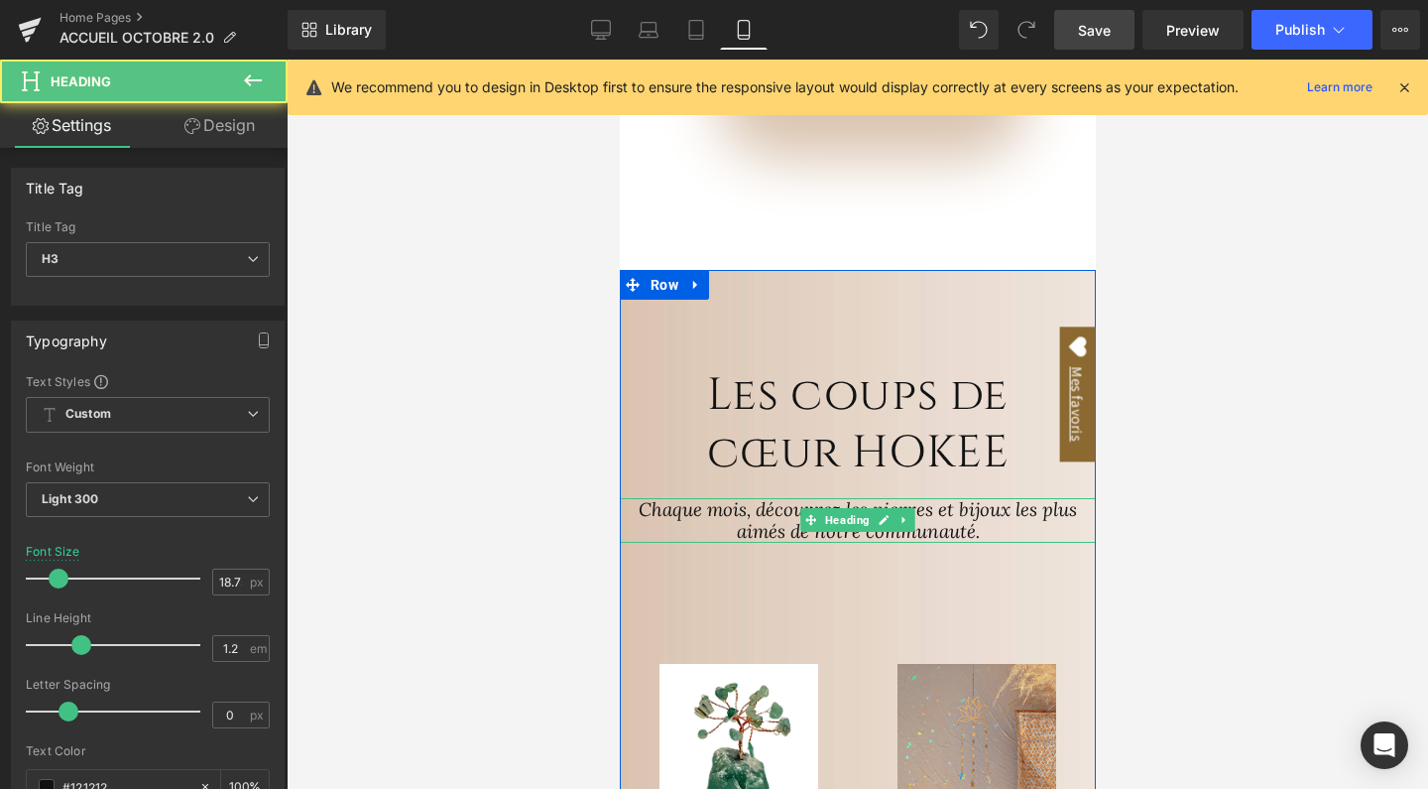
drag, startPoint x: 764, startPoint y: 516, endPoint x: 755, endPoint y: 511, distance: 10.2
click at [764, 516] on span "Chaque mois, découvrez les pierres et bijoux les plus aimés de notre communauté." at bounding box center [857, 520] width 438 height 47
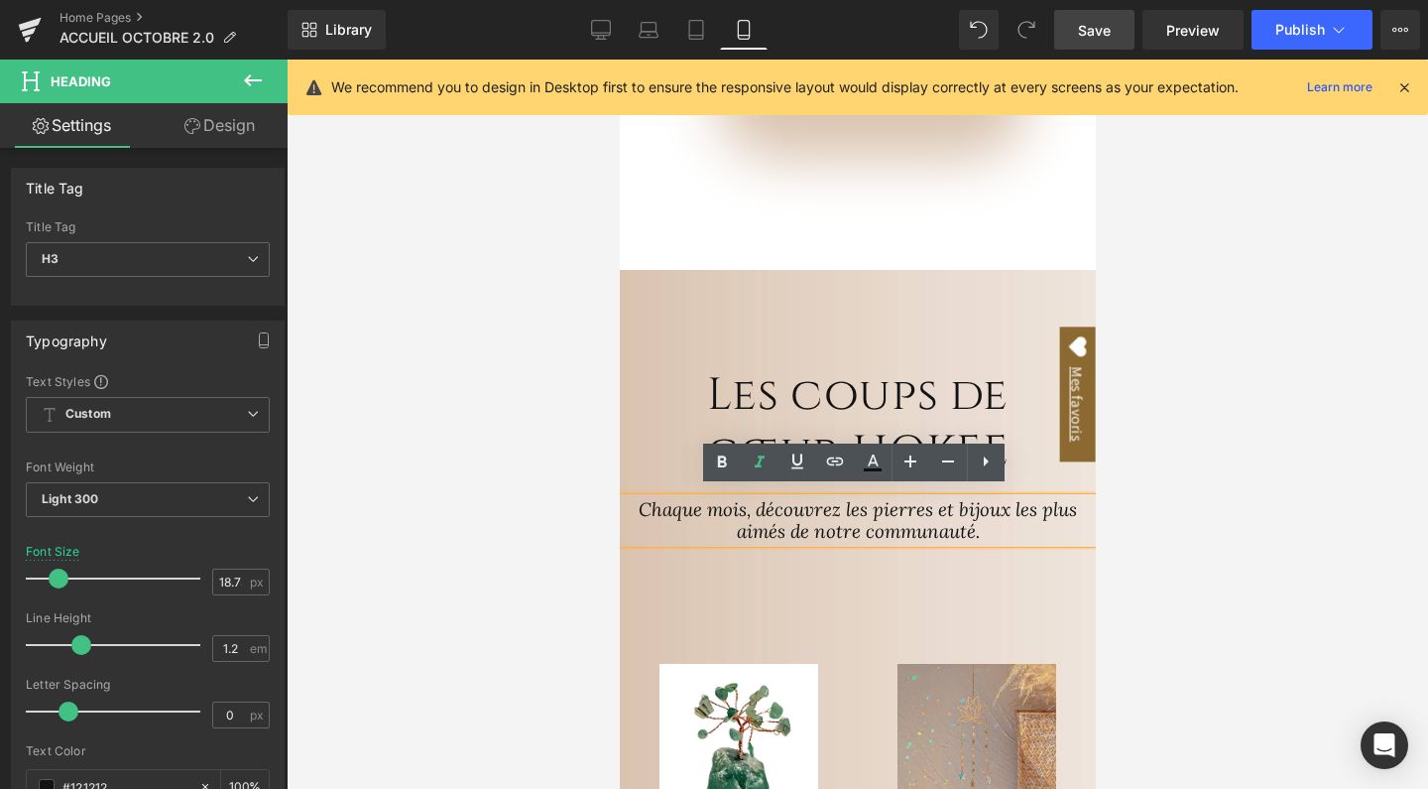
click at [233, 135] on link "Design" at bounding box center [220, 125] width 144 height 45
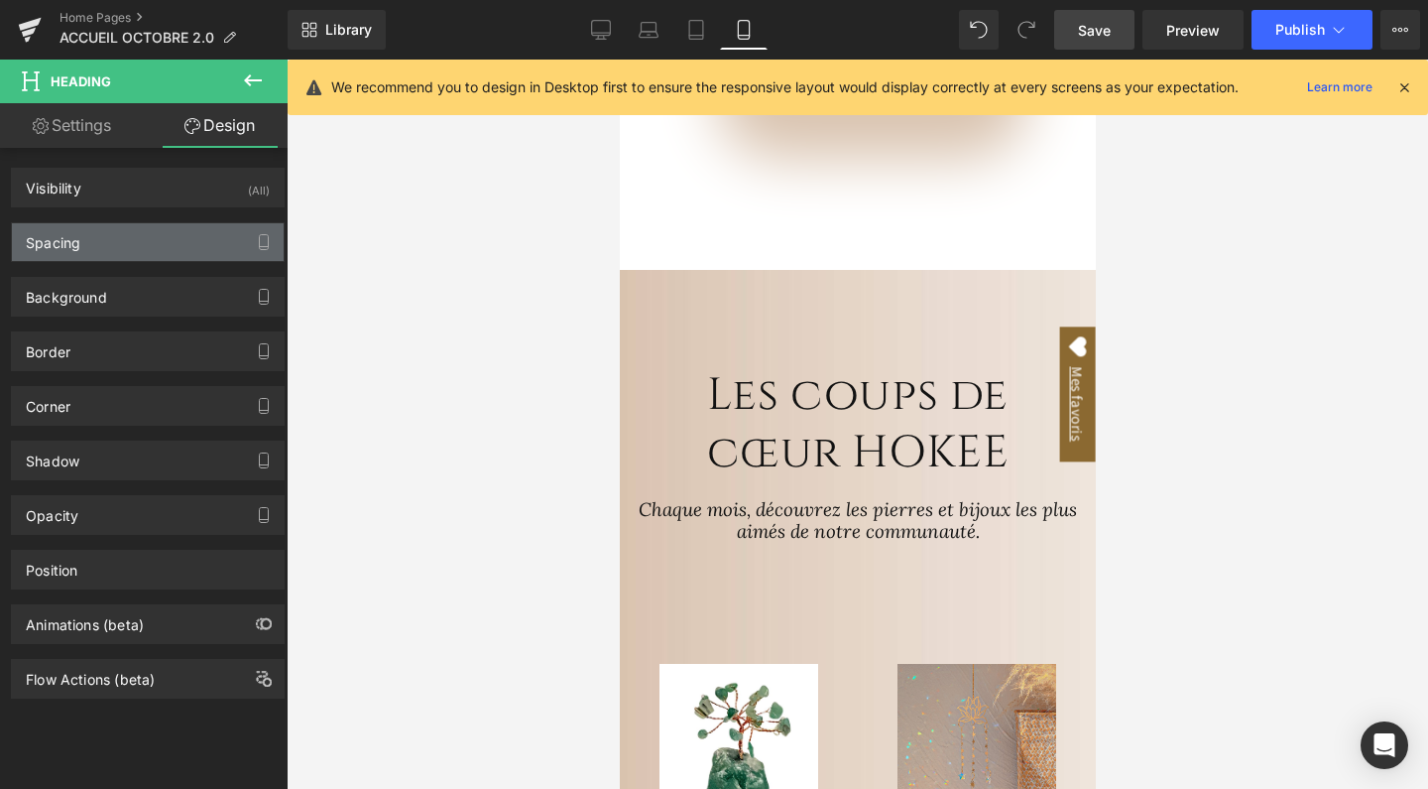
click at [58, 251] on div "Spacing" at bounding box center [148, 242] width 272 height 38
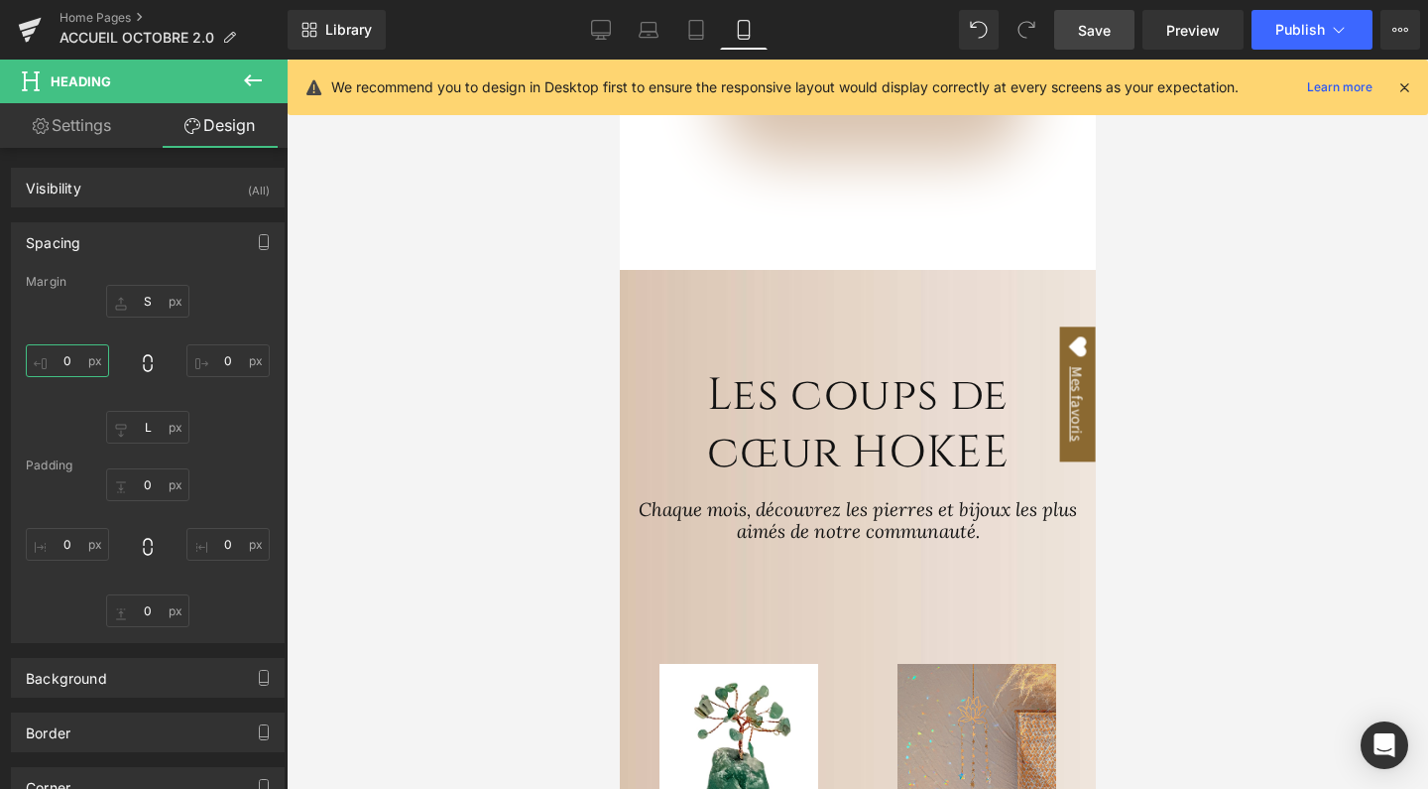
click at [74, 355] on input "0" at bounding box center [67, 360] width 83 height 33
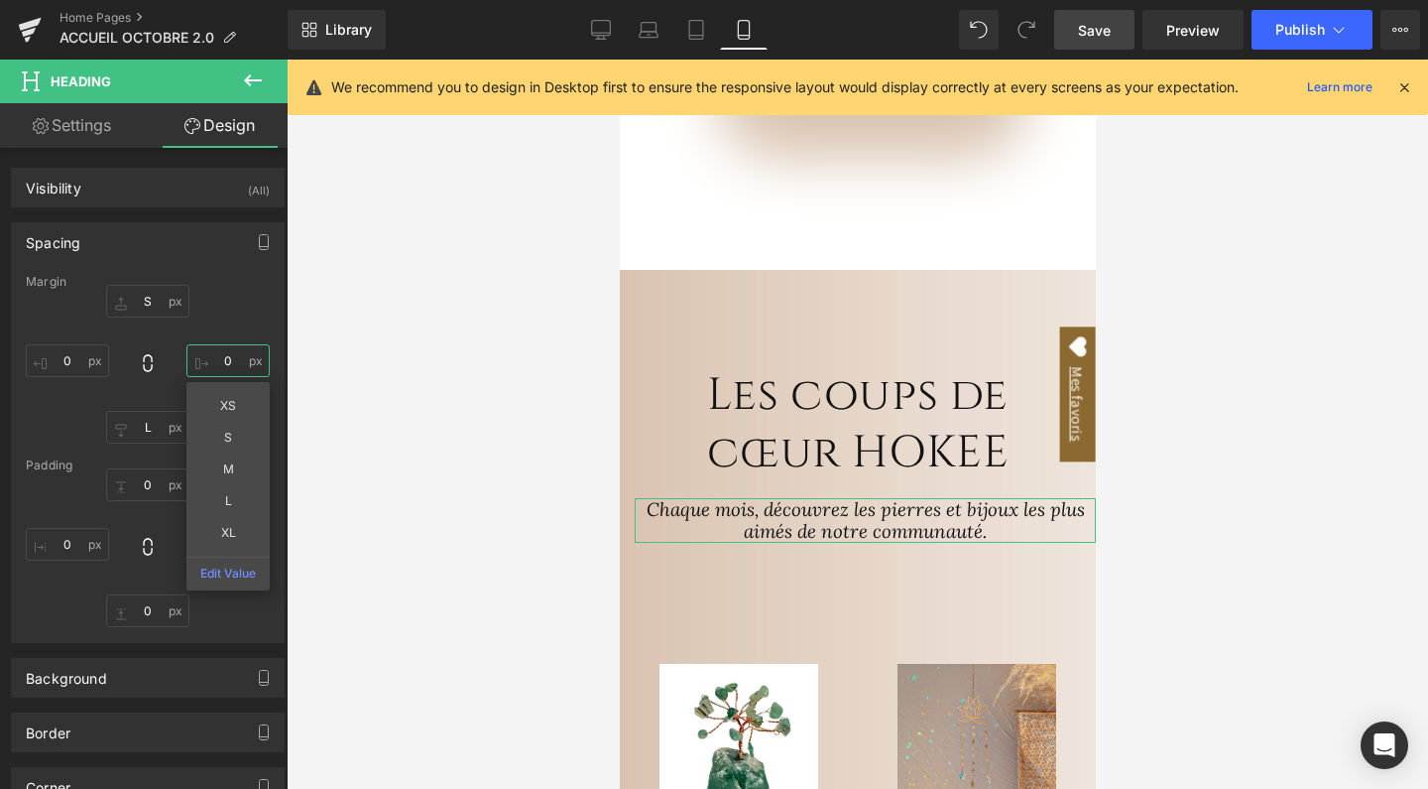
click at [224, 362] on input "0" at bounding box center [227, 360] width 83 height 33
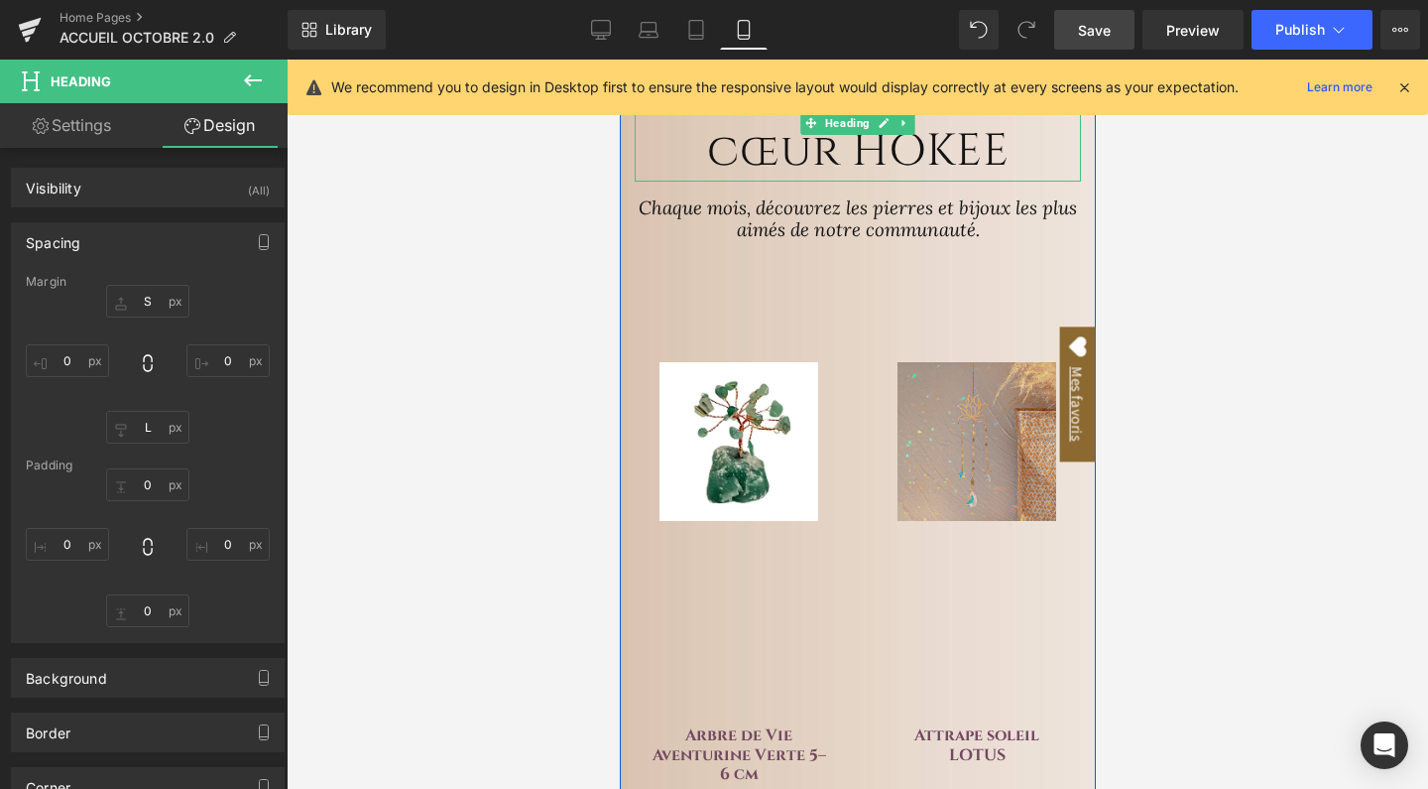
scroll to position [5982, 0]
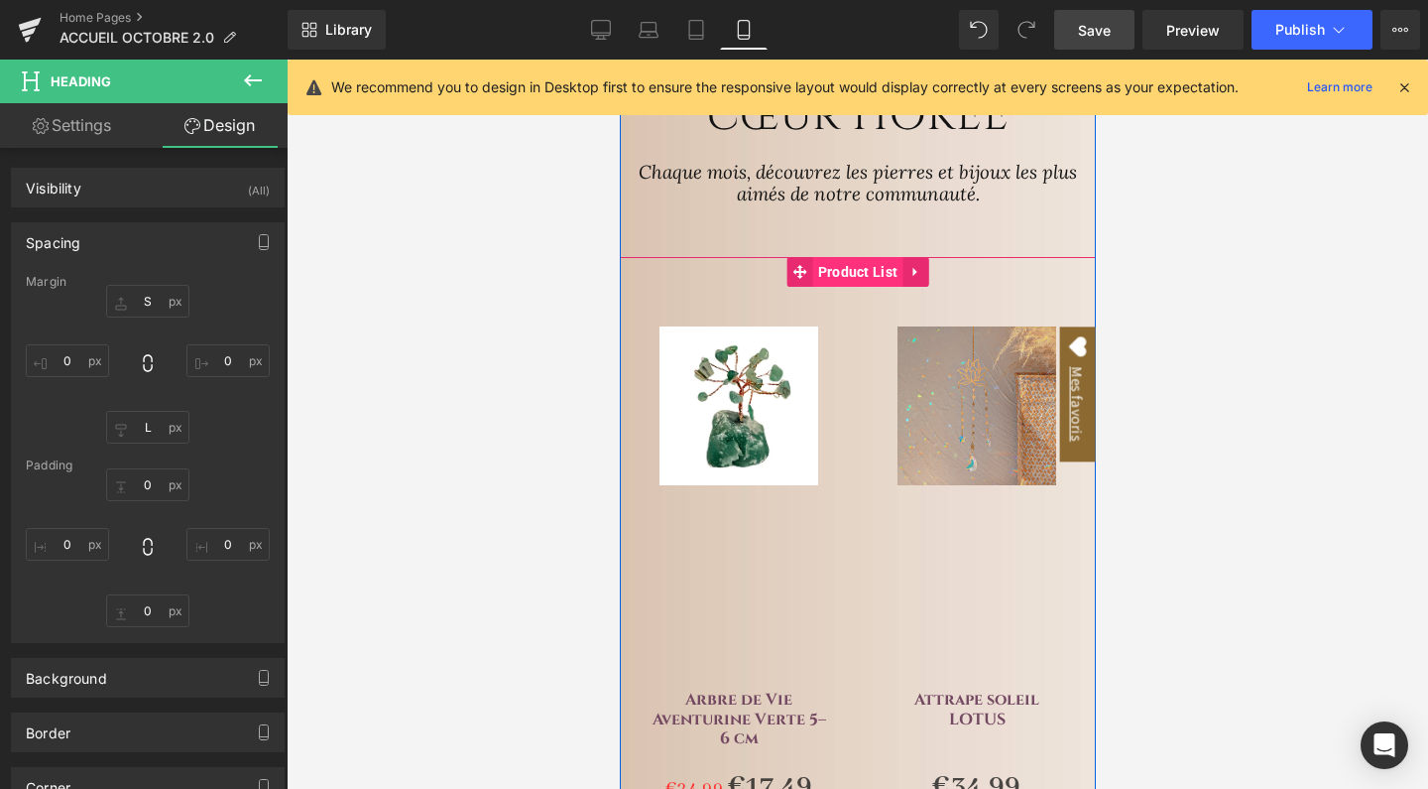
click at [860, 271] on span "Product List" at bounding box center [857, 272] width 90 height 30
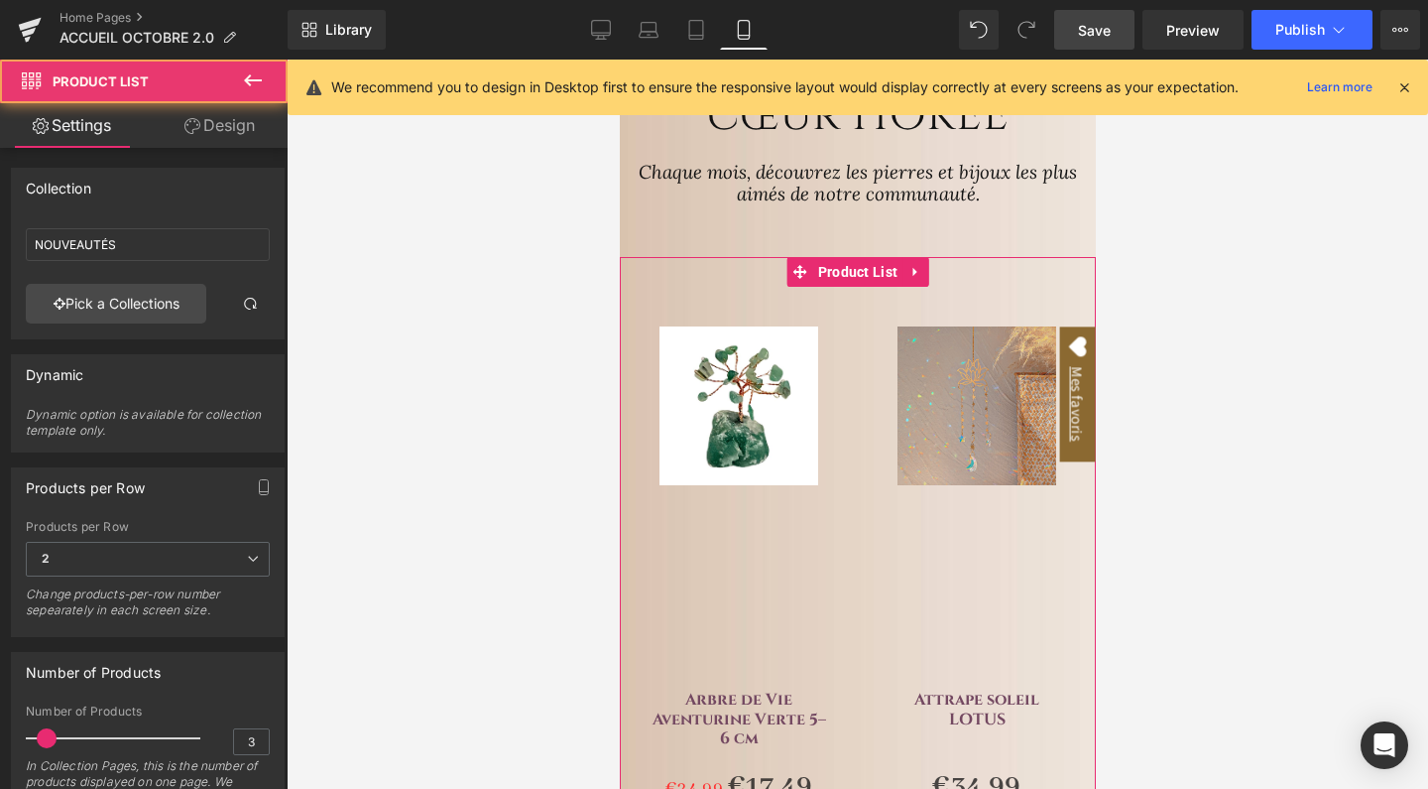
click at [220, 130] on link "Design" at bounding box center [220, 125] width 144 height 45
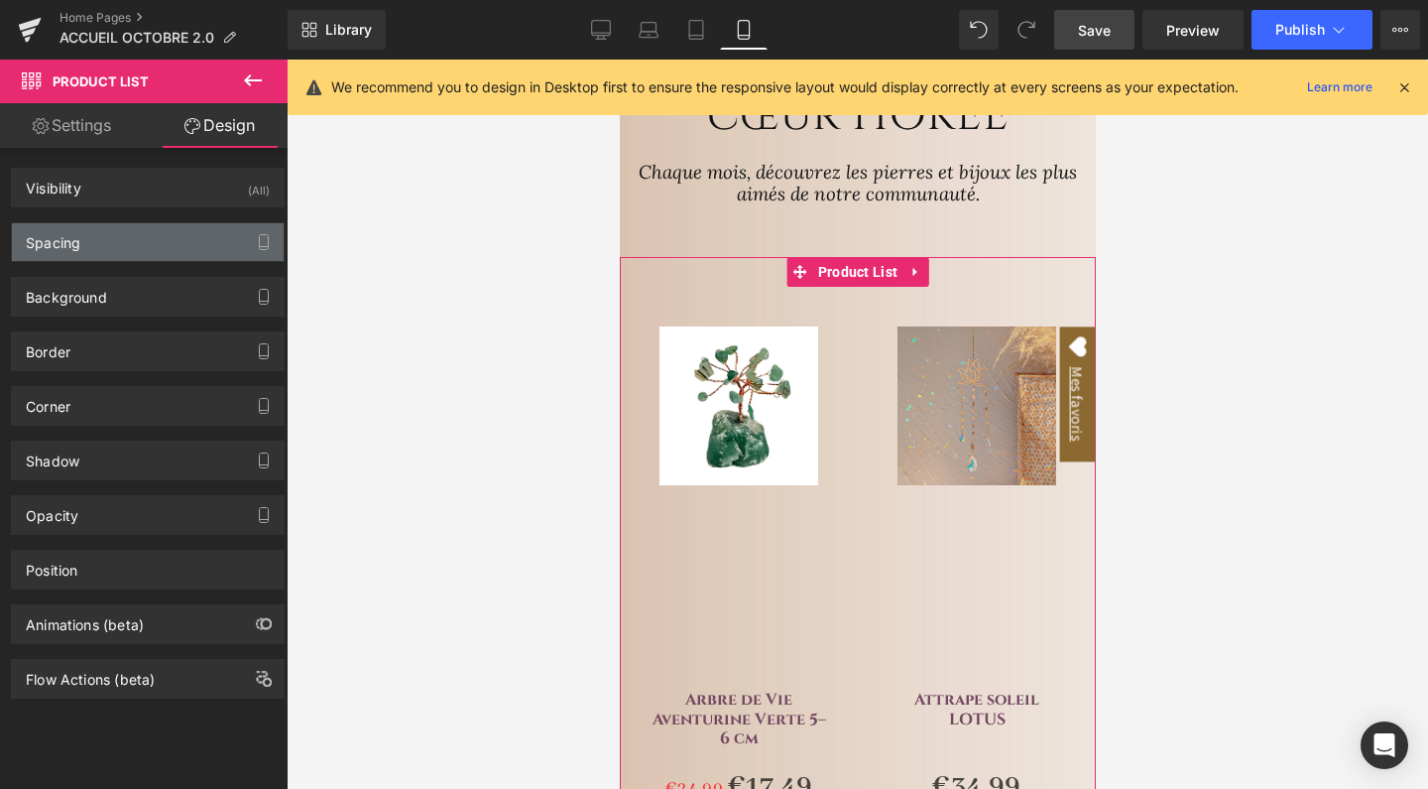
click at [88, 244] on div "Spacing" at bounding box center [148, 242] width 272 height 38
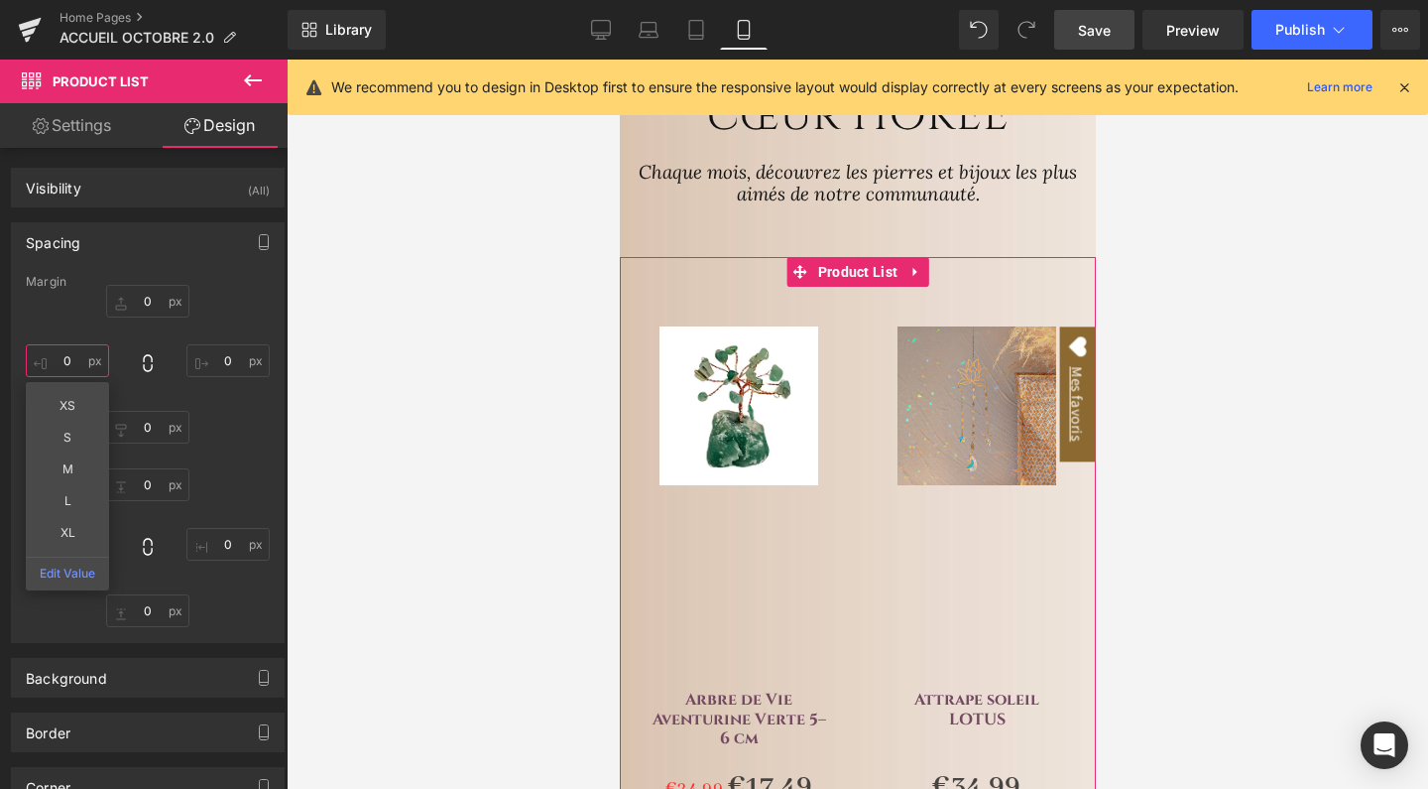
click at [72, 357] on input "0" at bounding box center [67, 360] width 83 height 33
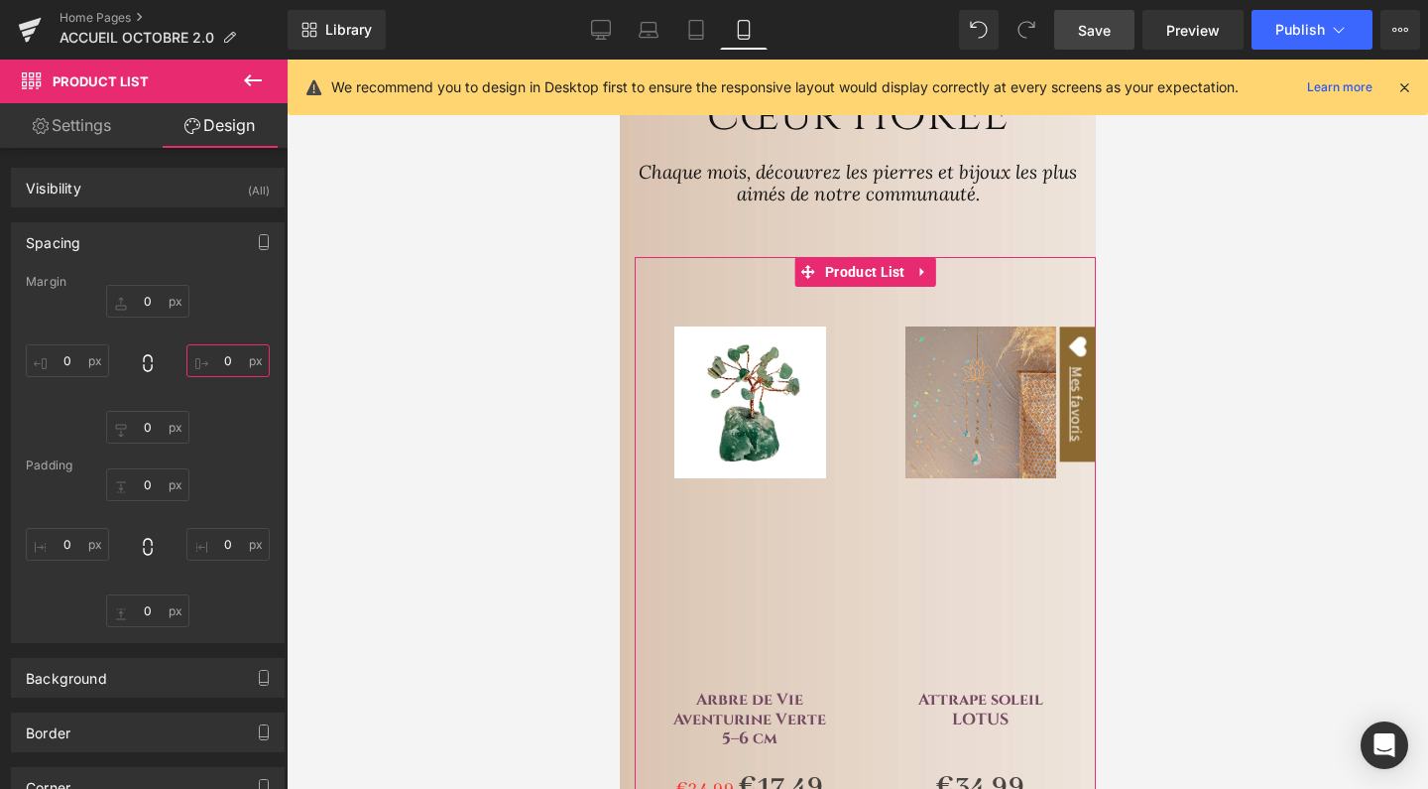
click at [223, 367] on input "0" at bounding box center [227, 360] width 83 height 33
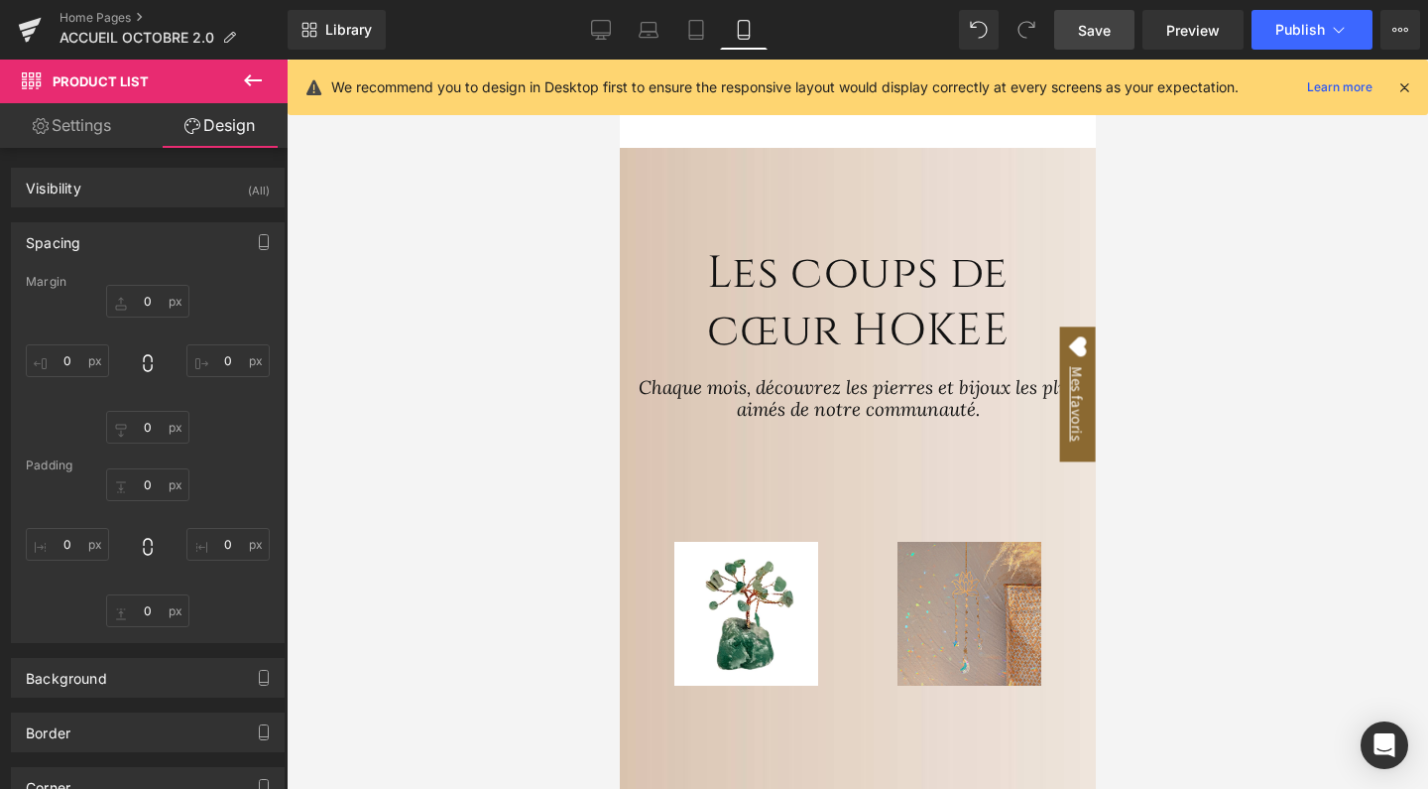
scroll to position [5666, 0]
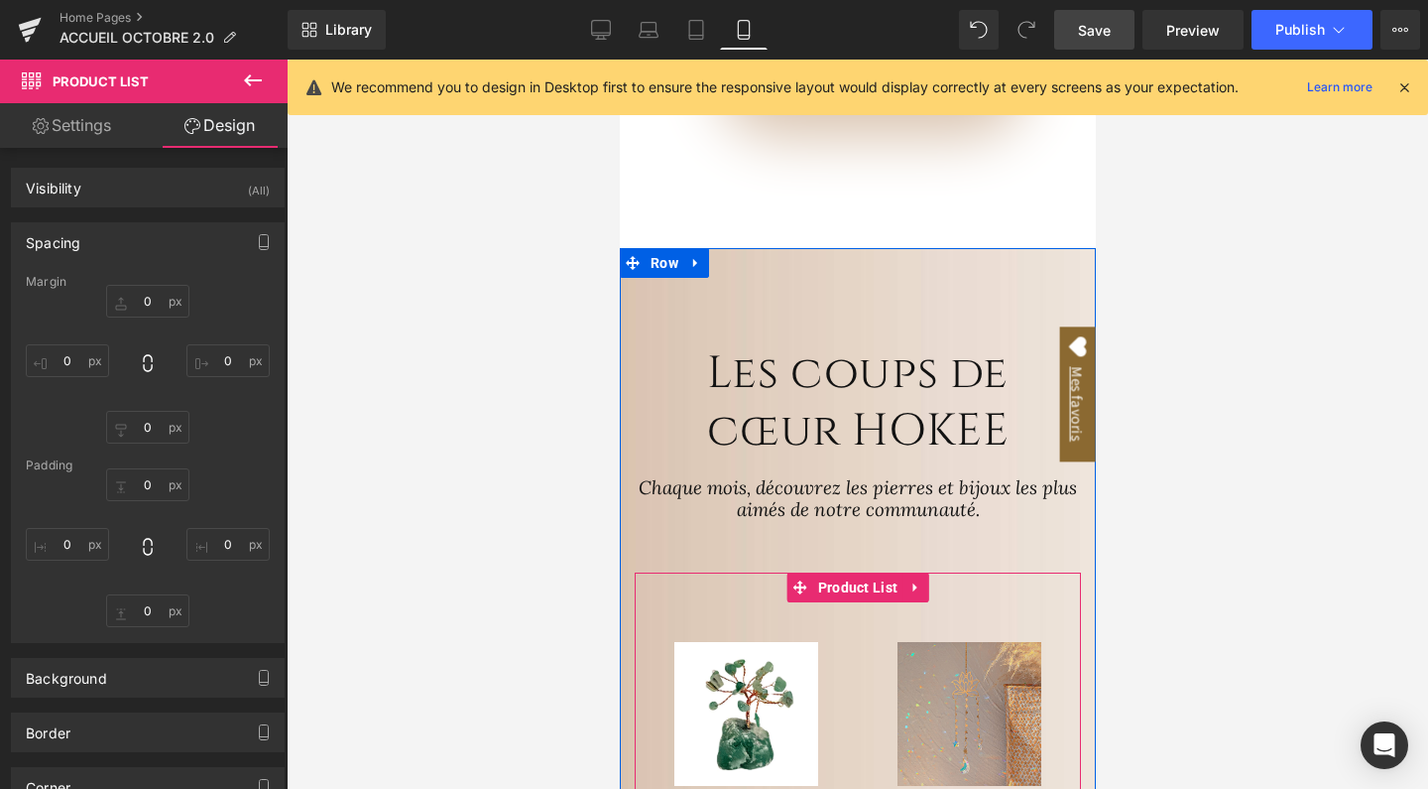
click at [858, 580] on span "Product List" at bounding box center [857, 588] width 90 height 30
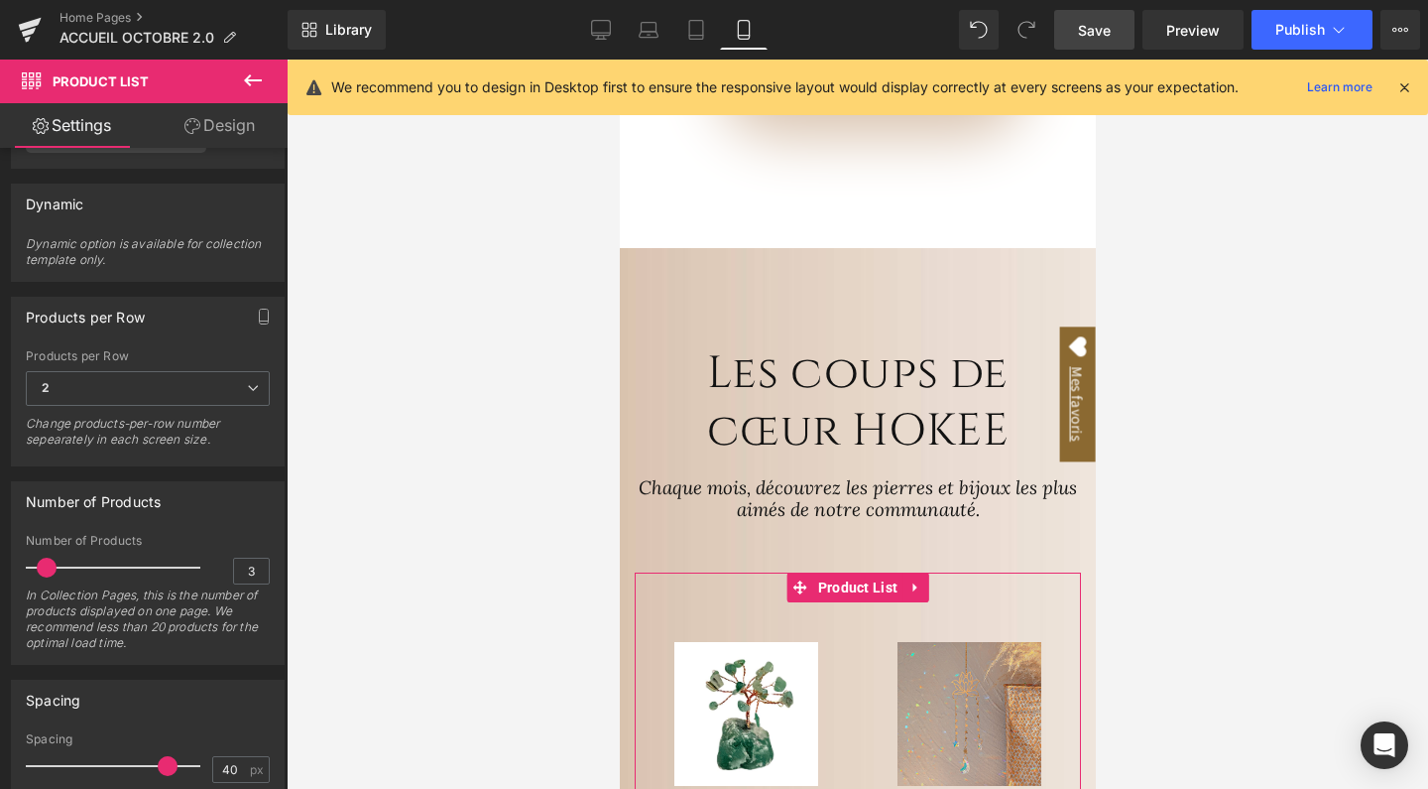
scroll to position [184, 0]
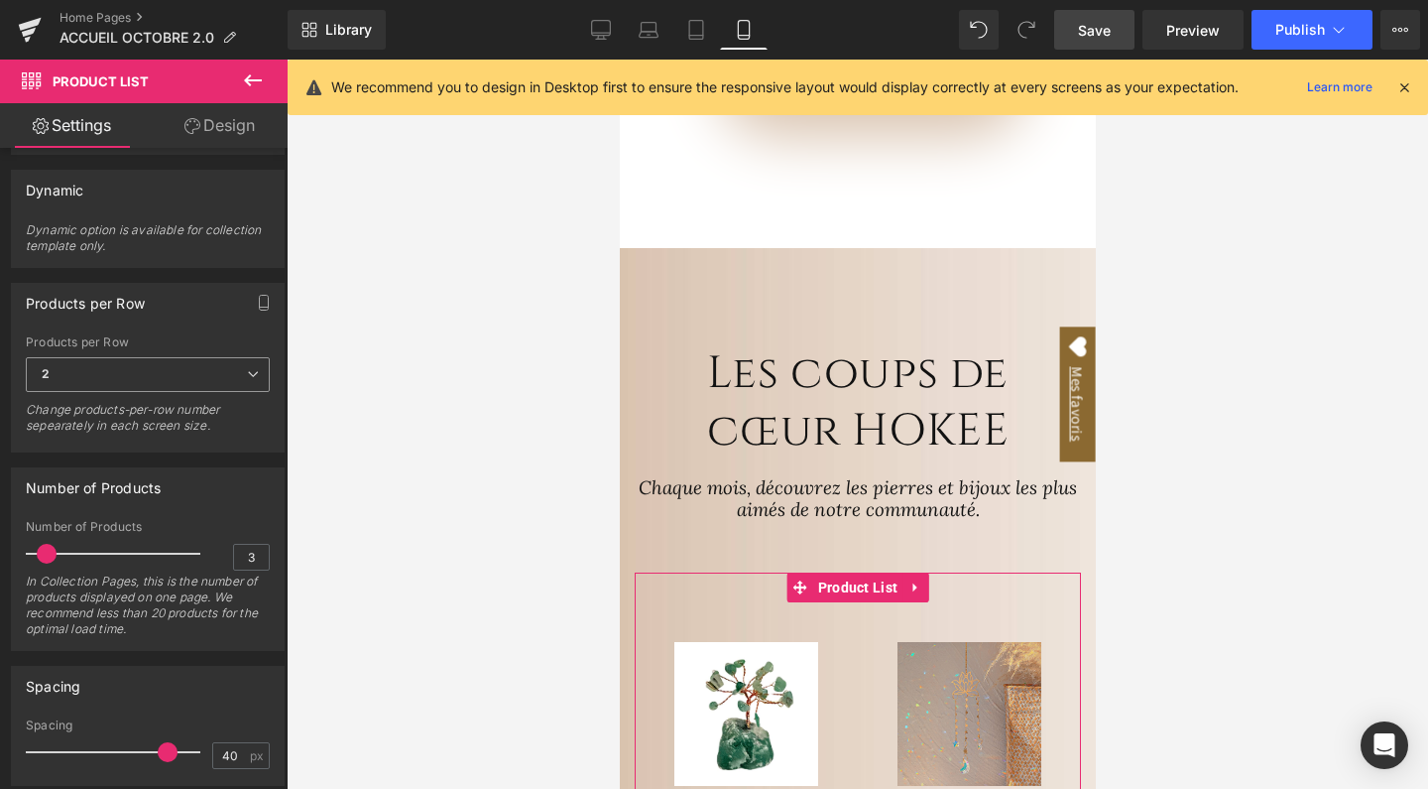
click at [161, 373] on span "2" at bounding box center [148, 374] width 244 height 35
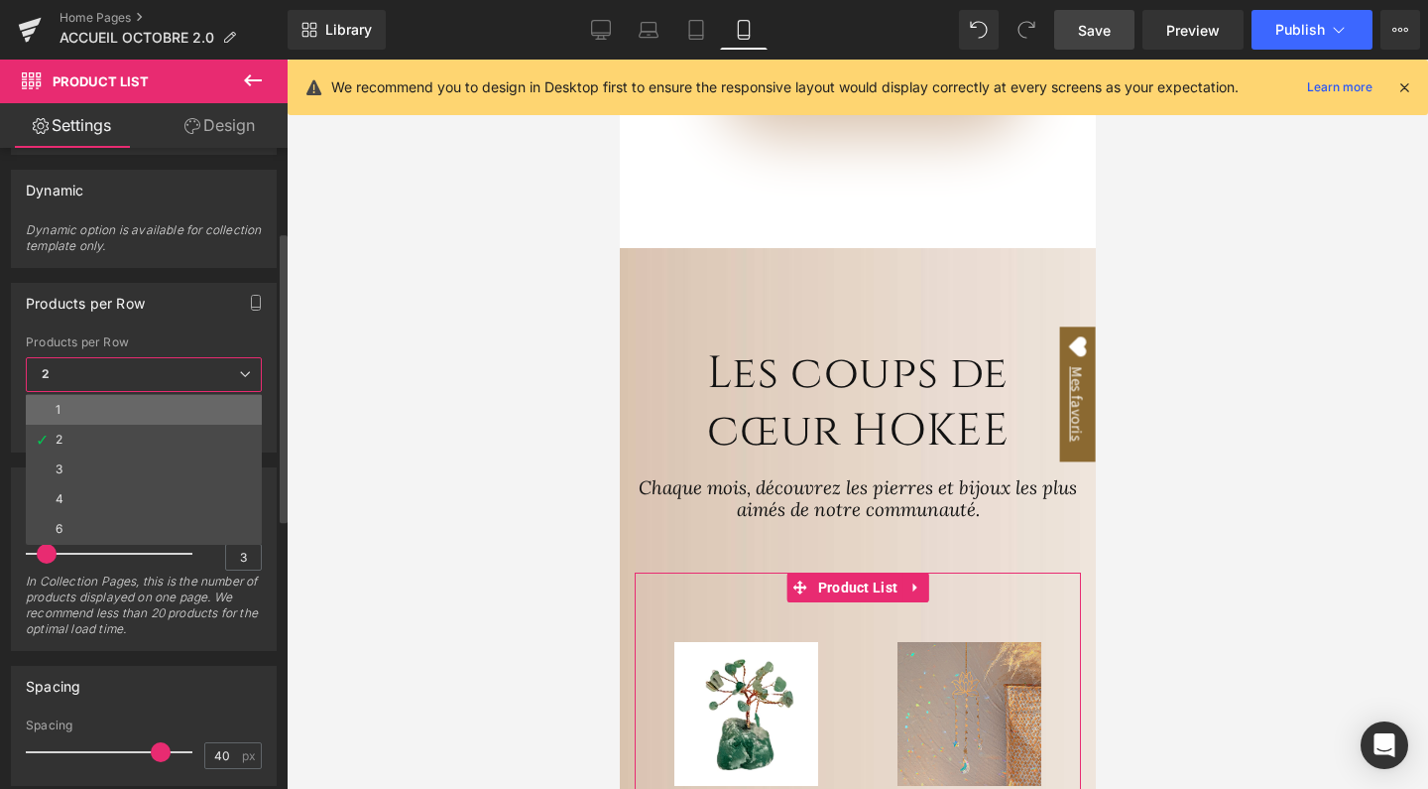
click at [98, 413] on li "1" at bounding box center [144, 410] width 236 height 30
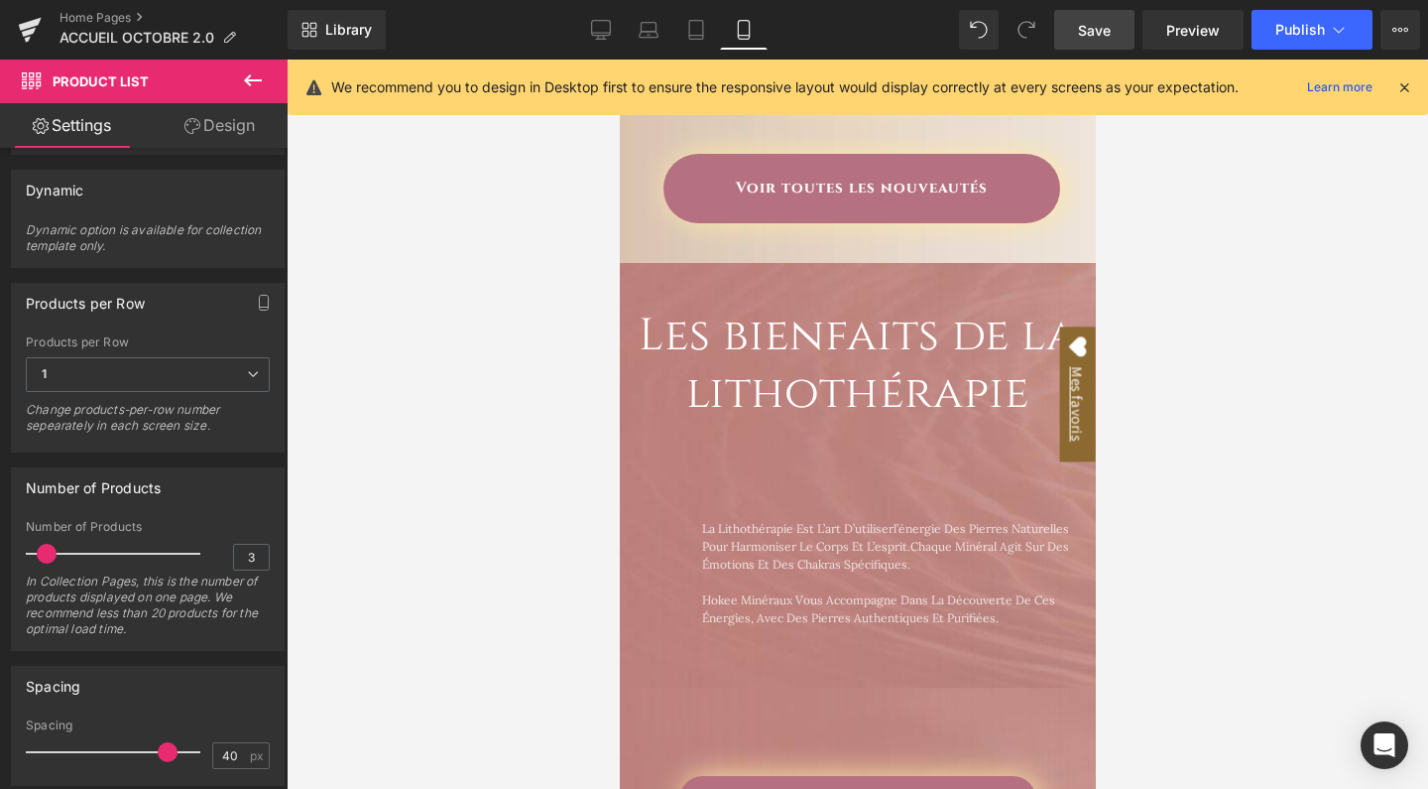
scroll to position [8058, 0]
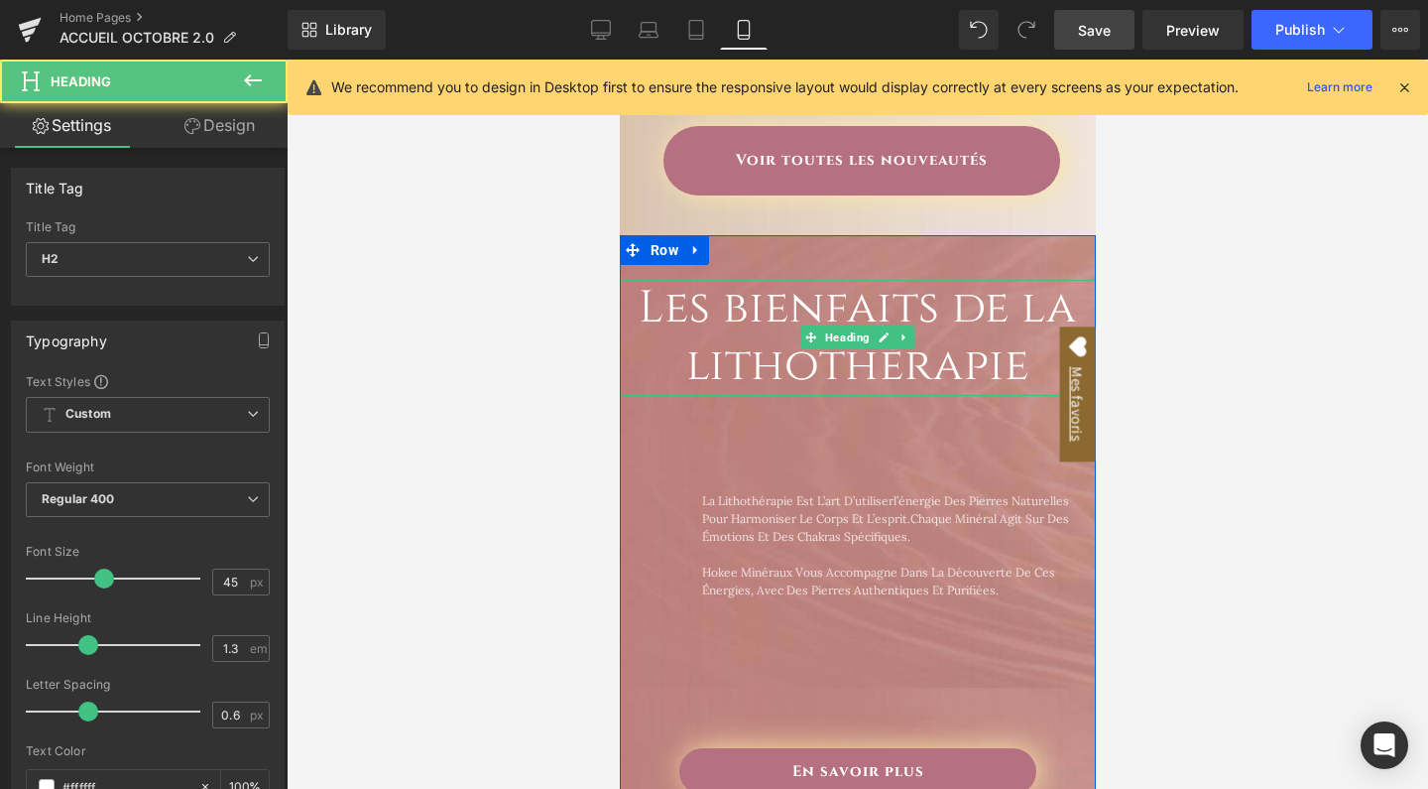
click at [799, 299] on h2 "Les bienfaits de la lithothérapie" at bounding box center [857, 338] width 476 height 116
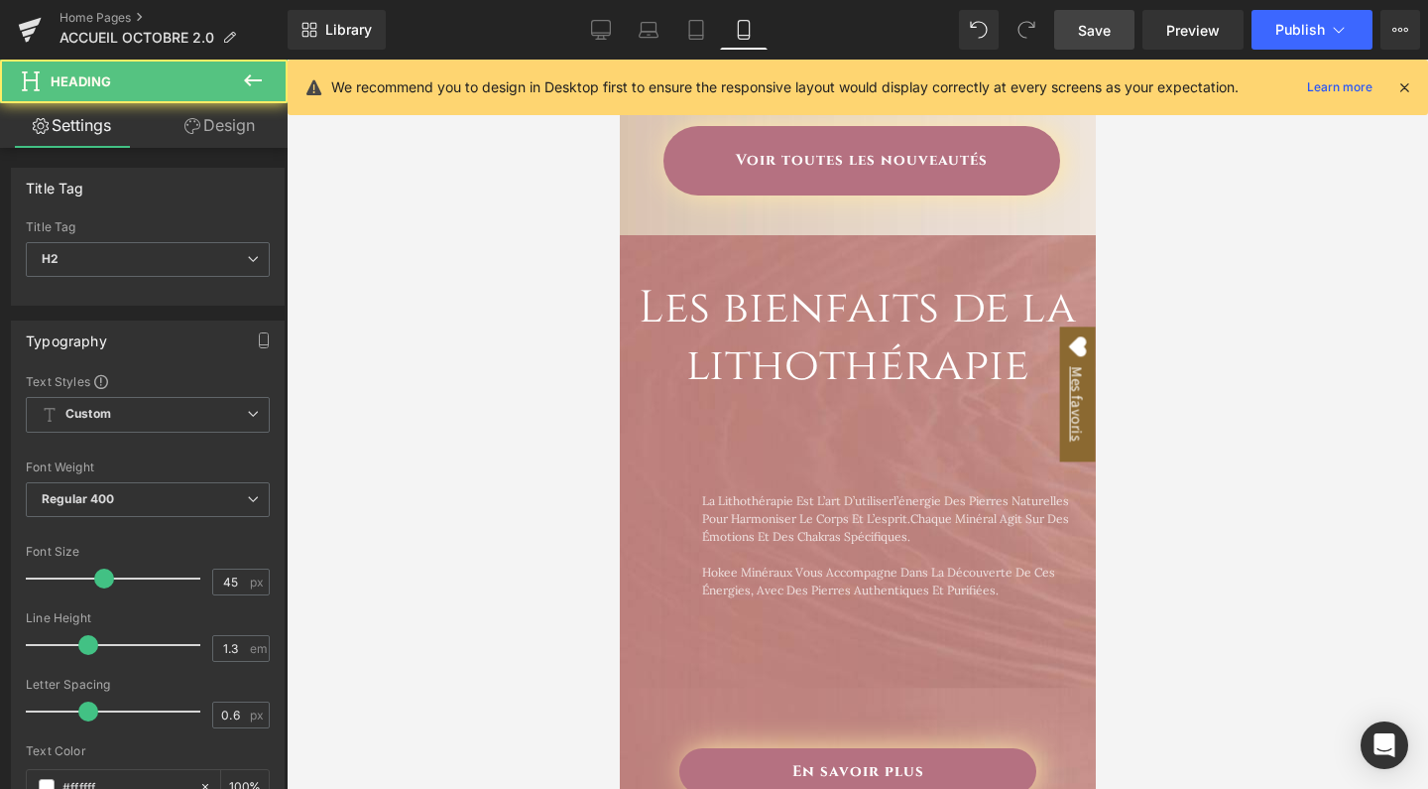
click at [232, 135] on link "Design" at bounding box center [220, 125] width 144 height 45
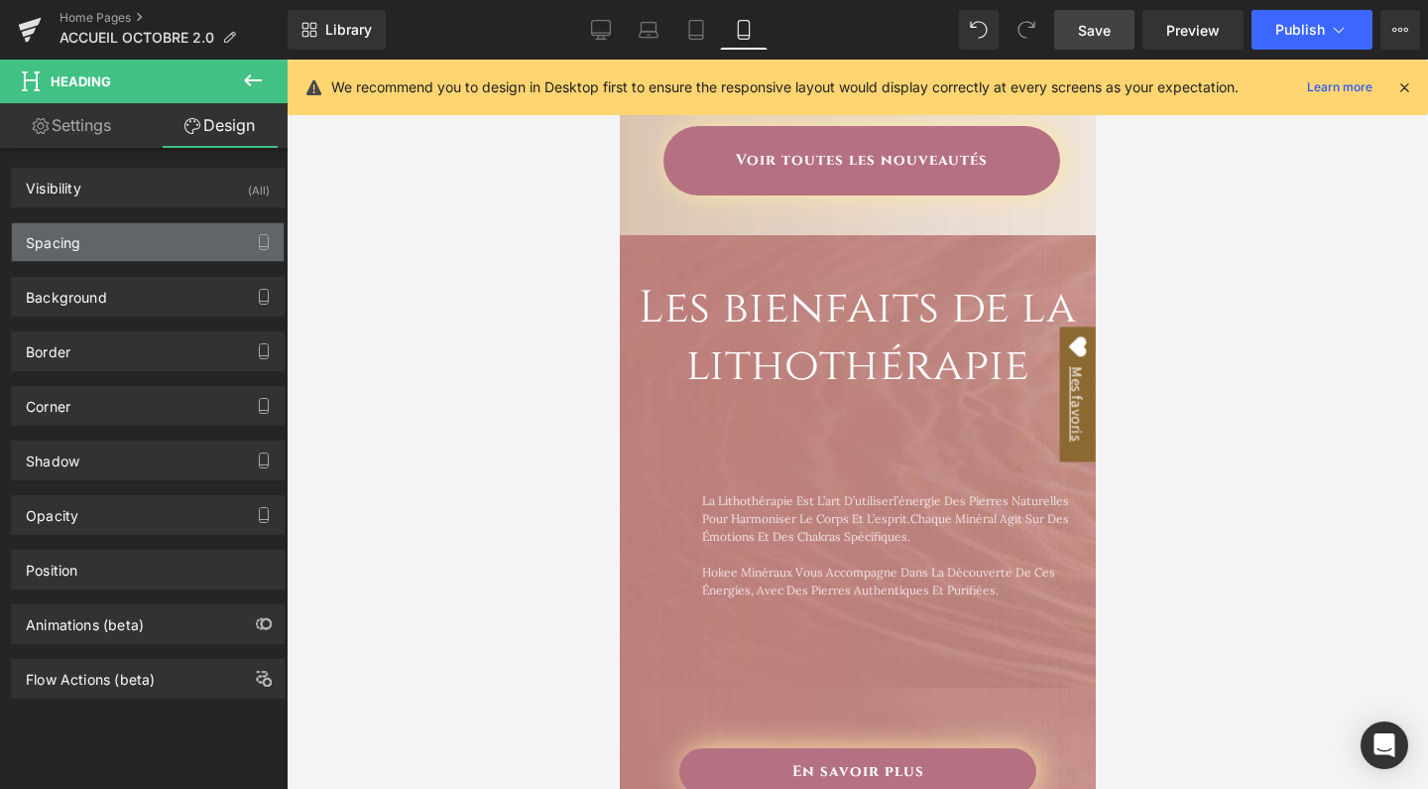
click at [36, 250] on div "Spacing" at bounding box center [53, 237] width 55 height 28
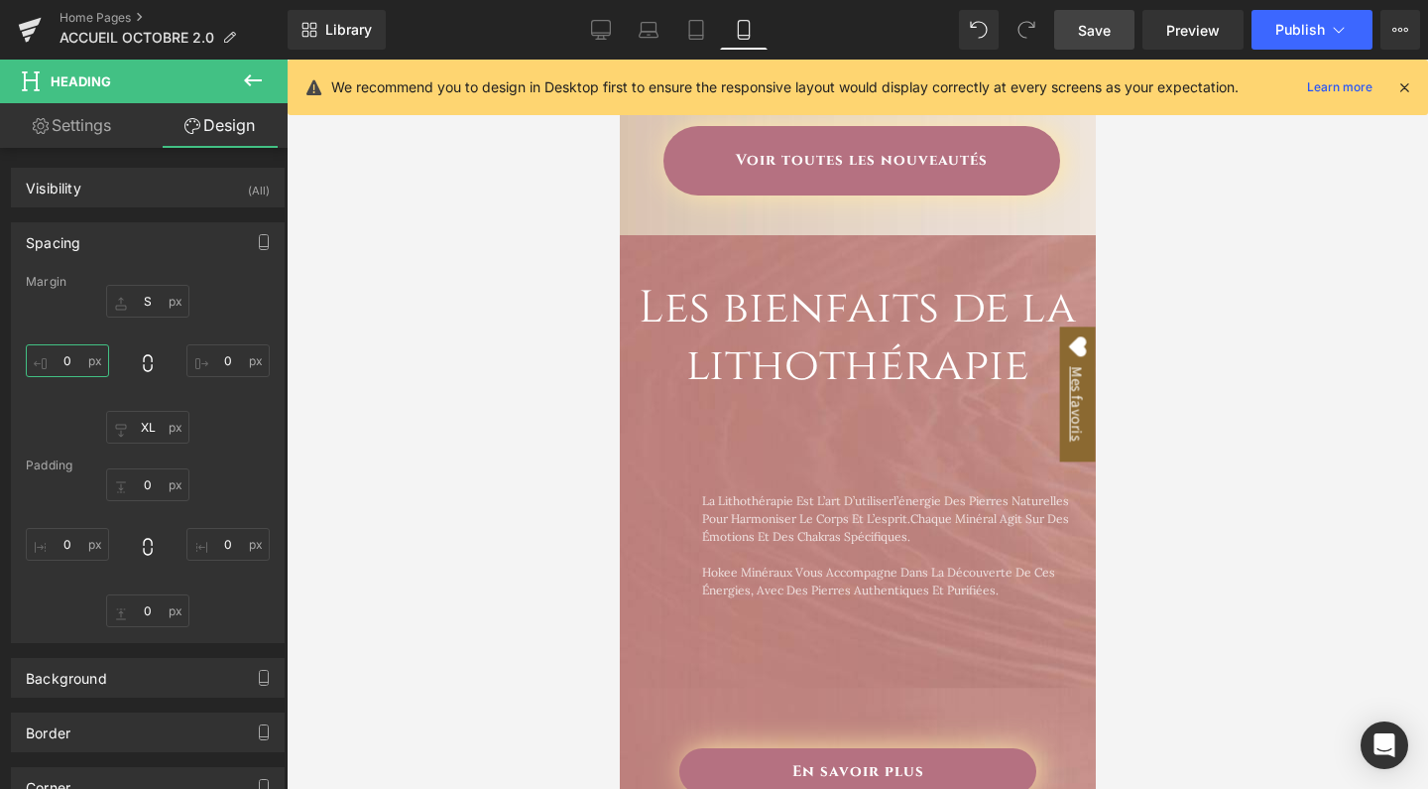
click at [67, 350] on input "0" at bounding box center [67, 360] width 83 height 33
drag, startPoint x: 82, startPoint y: 428, endPoint x: 95, endPoint y: 413, distance: 20.4
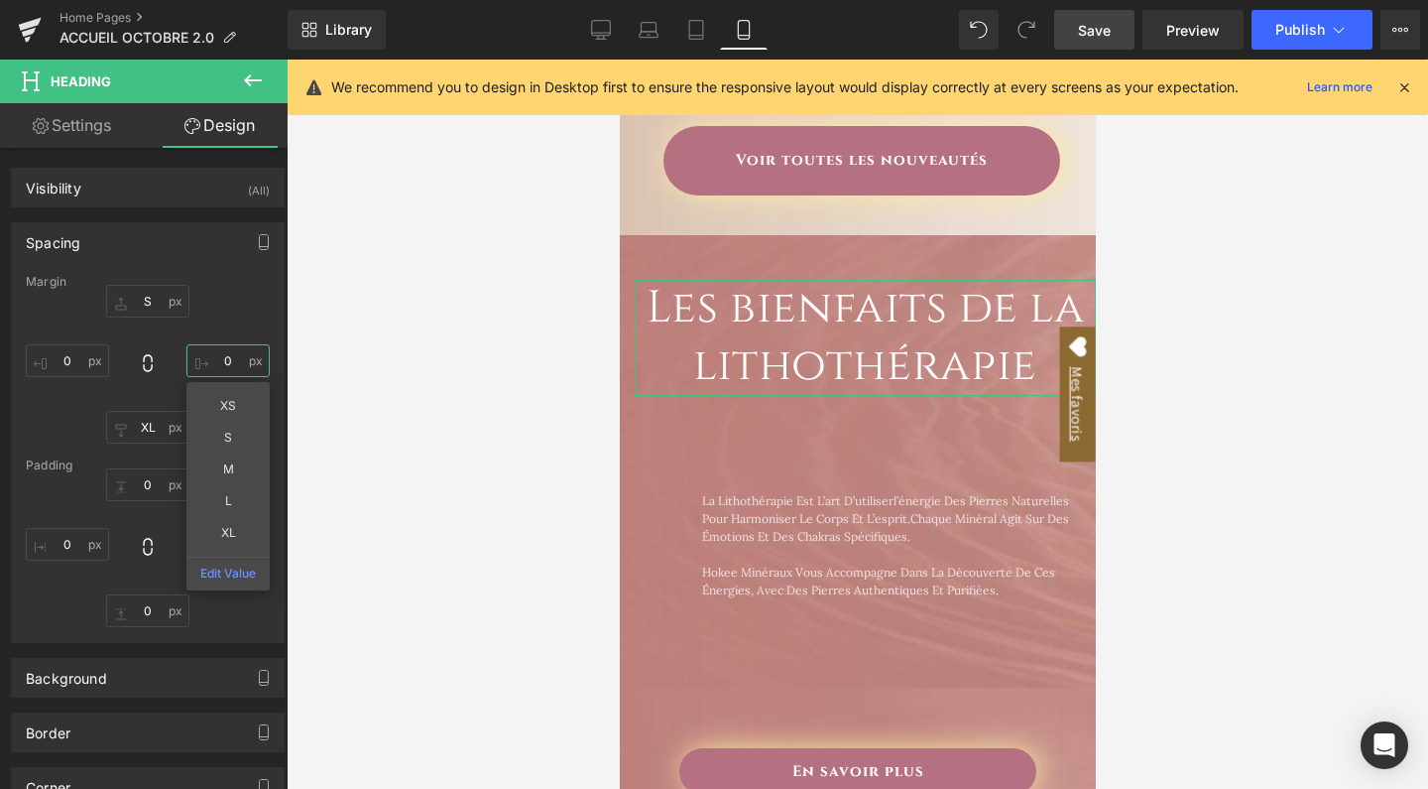
click at [226, 357] on input "0" at bounding box center [227, 360] width 83 height 33
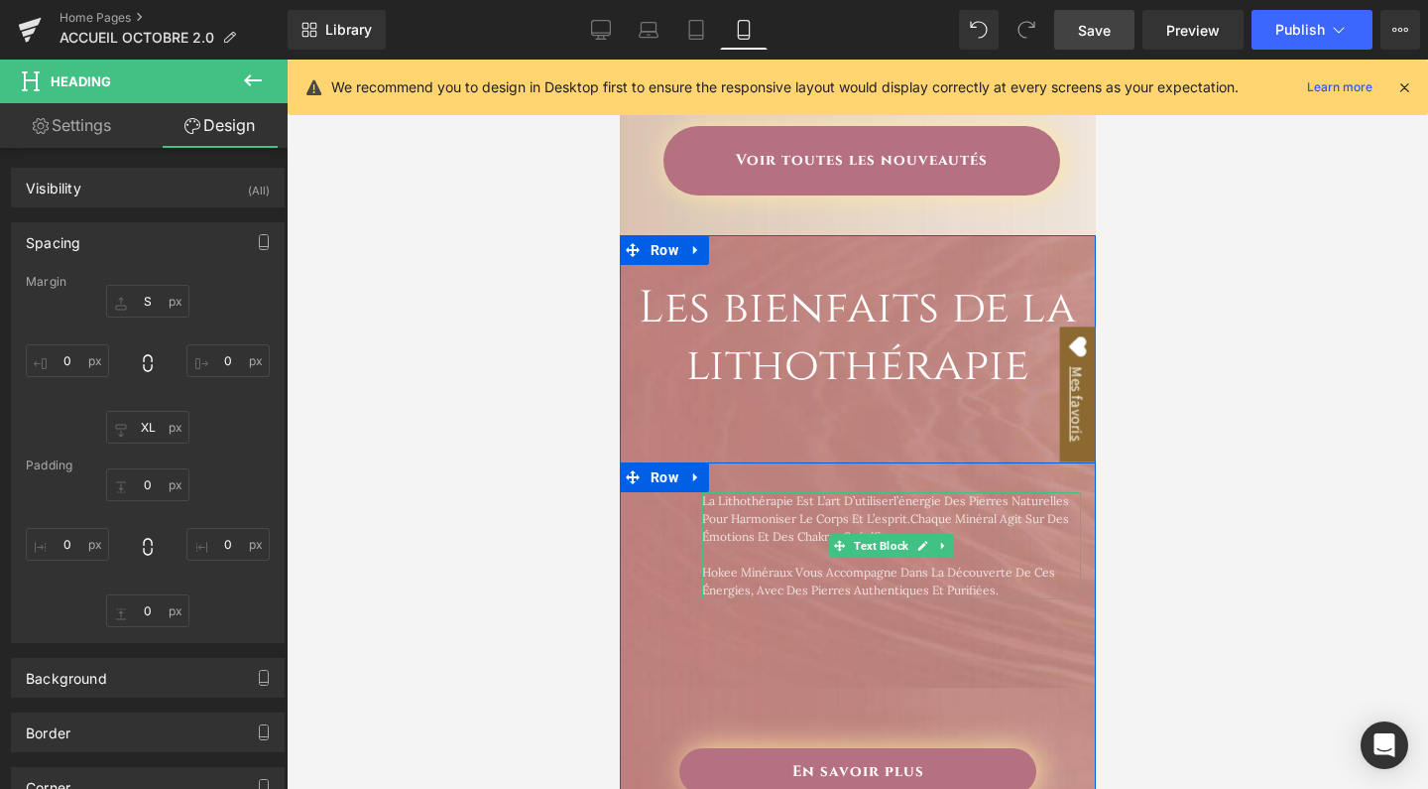
click at [709, 497] on p "La lithothérapie est l’art d’utiliser l’énergie des pierres naturelles pour har…" at bounding box center [891, 519] width 380 height 54
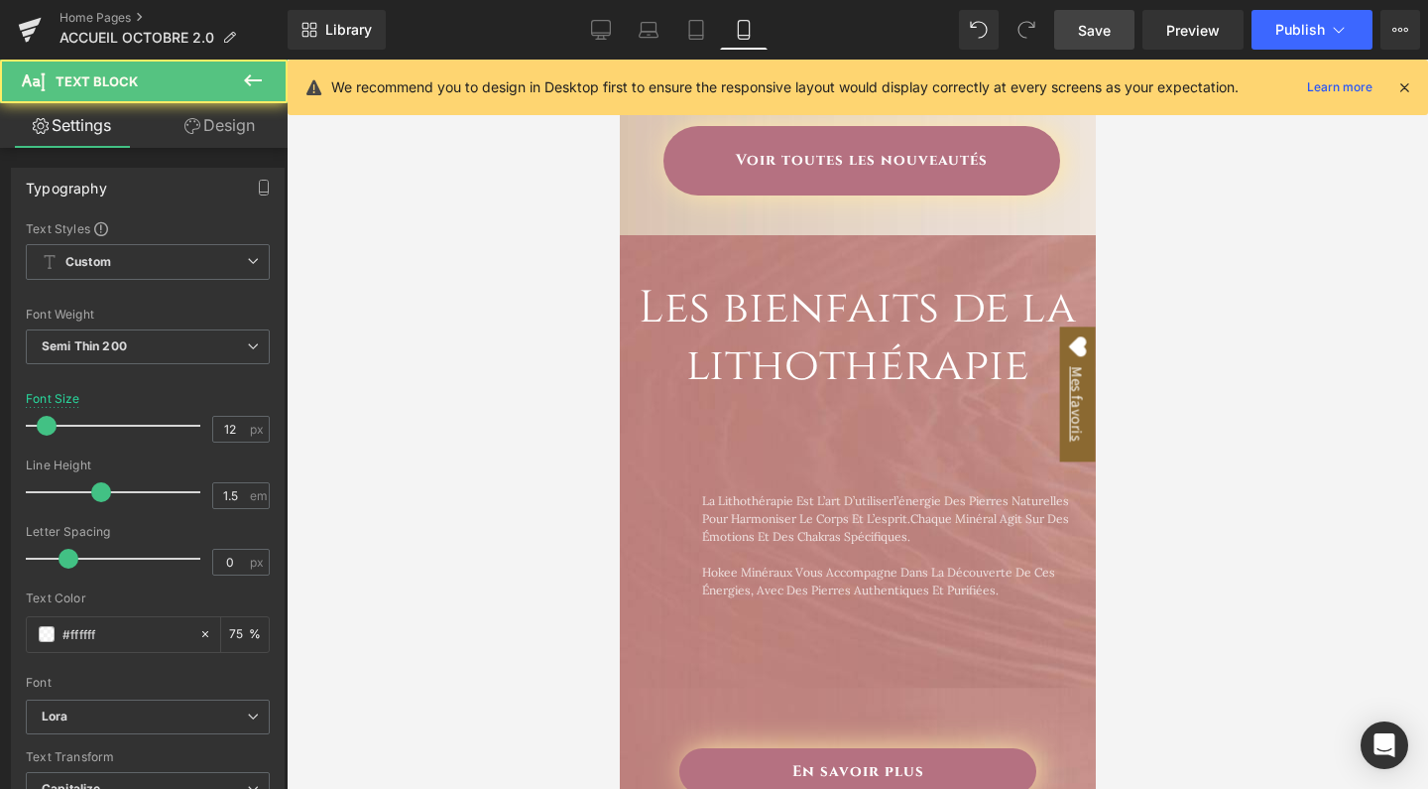
click at [212, 124] on link "Design" at bounding box center [220, 125] width 144 height 45
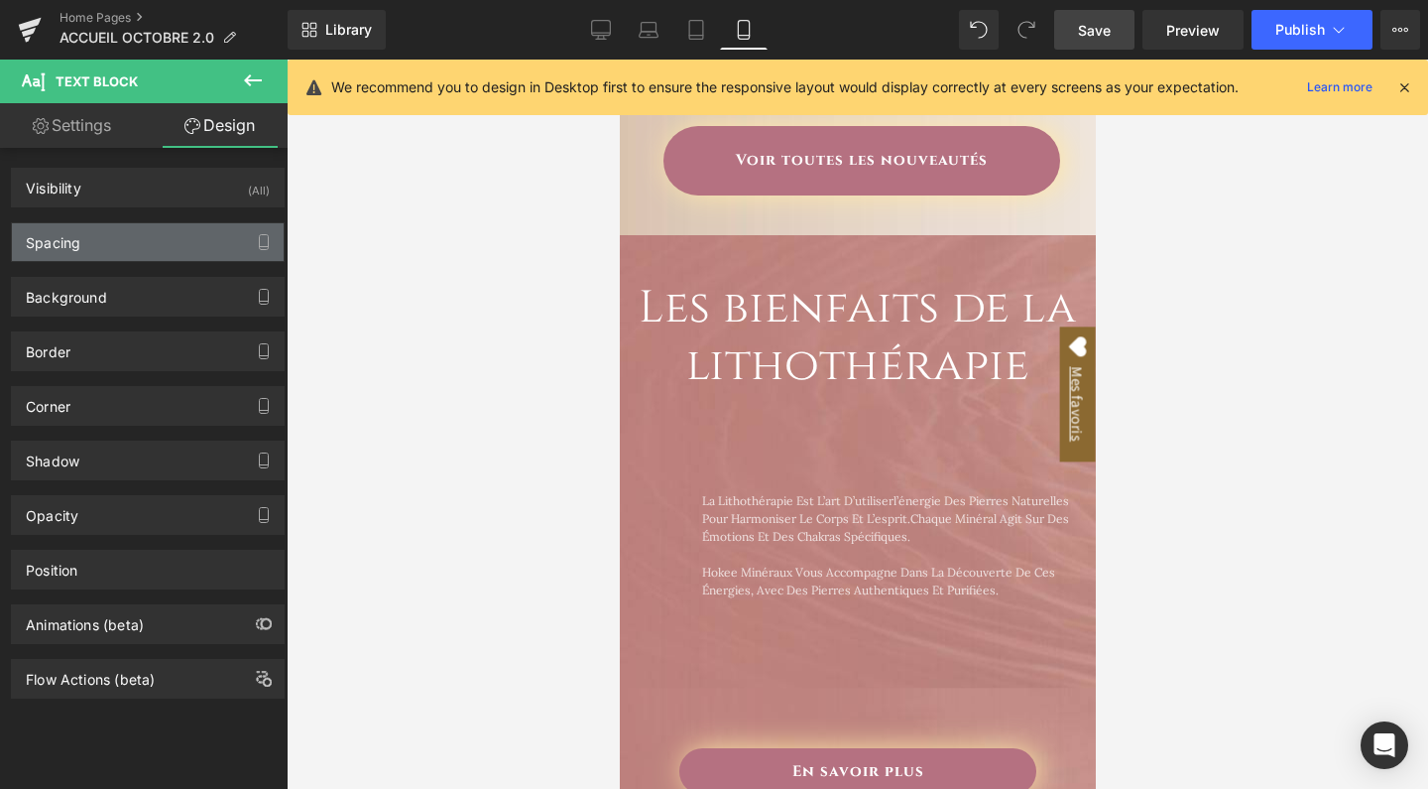
click at [64, 253] on div "Spacing" at bounding box center [148, 242] width 272 height 38
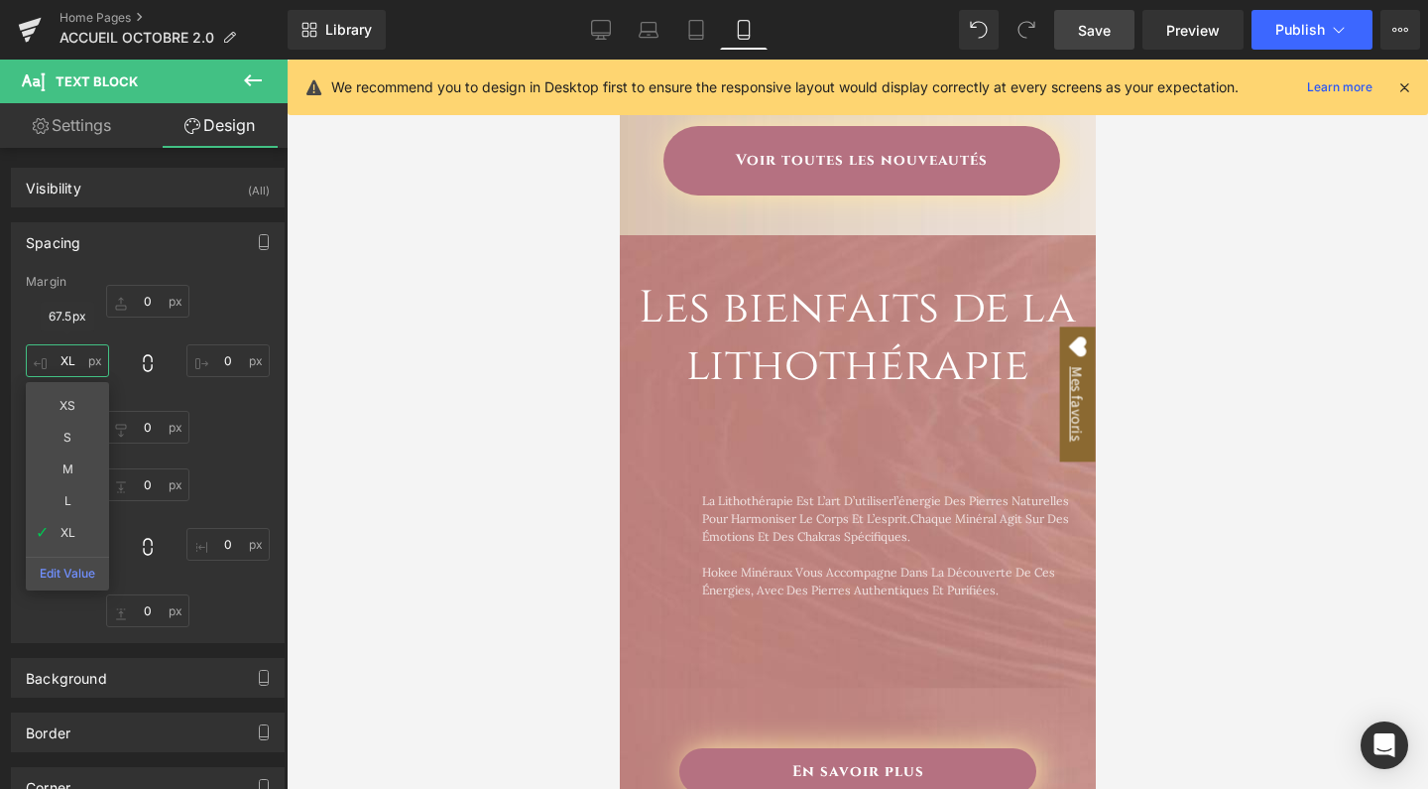
click at [61, 367] on input "XL" at bounding box center [67, 360] width 83 height 33
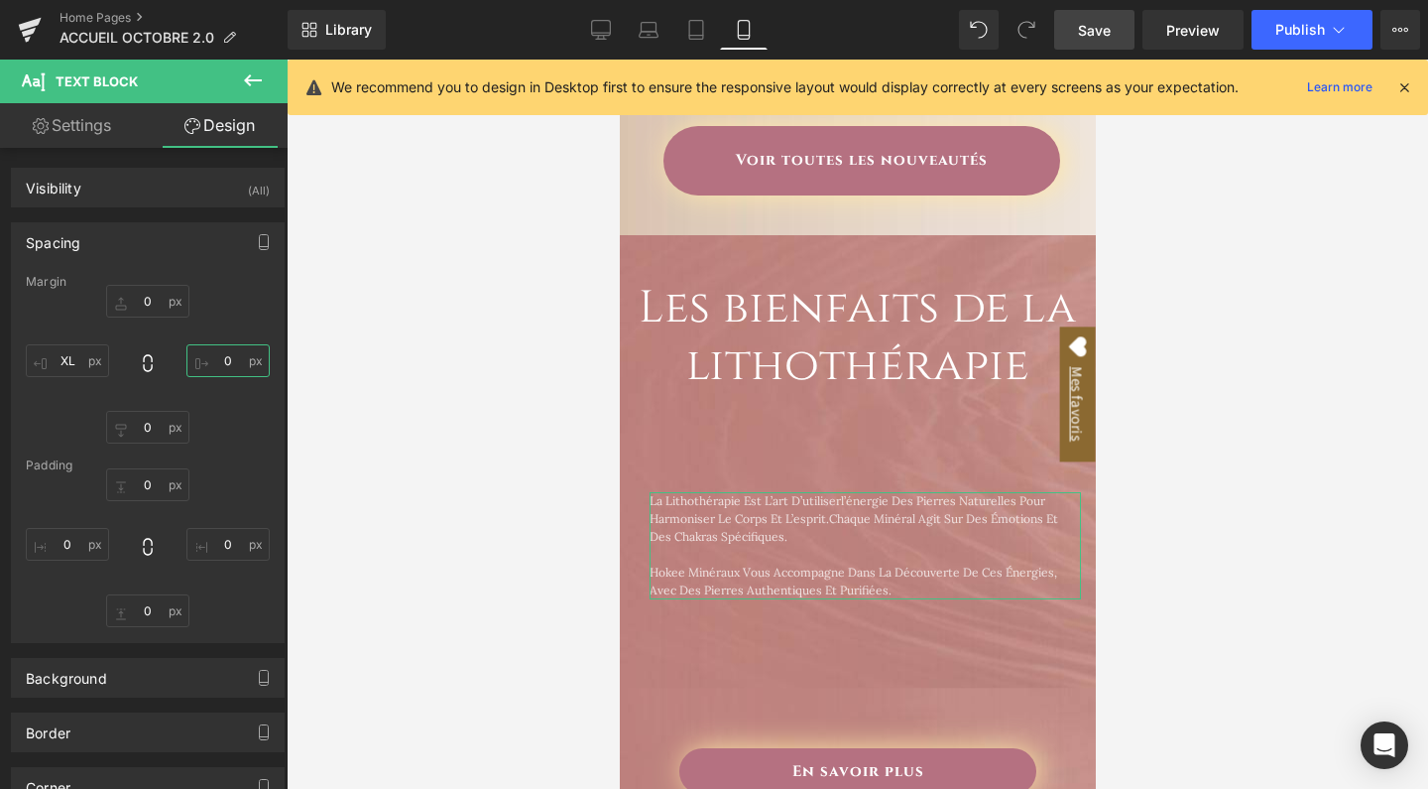
click at [218, 364] on input "0" at bounding box center [227, 360] width 83 height 33
click at [80, 129] on link "Settings" at bounding box center [72, 125] width 144 height 45
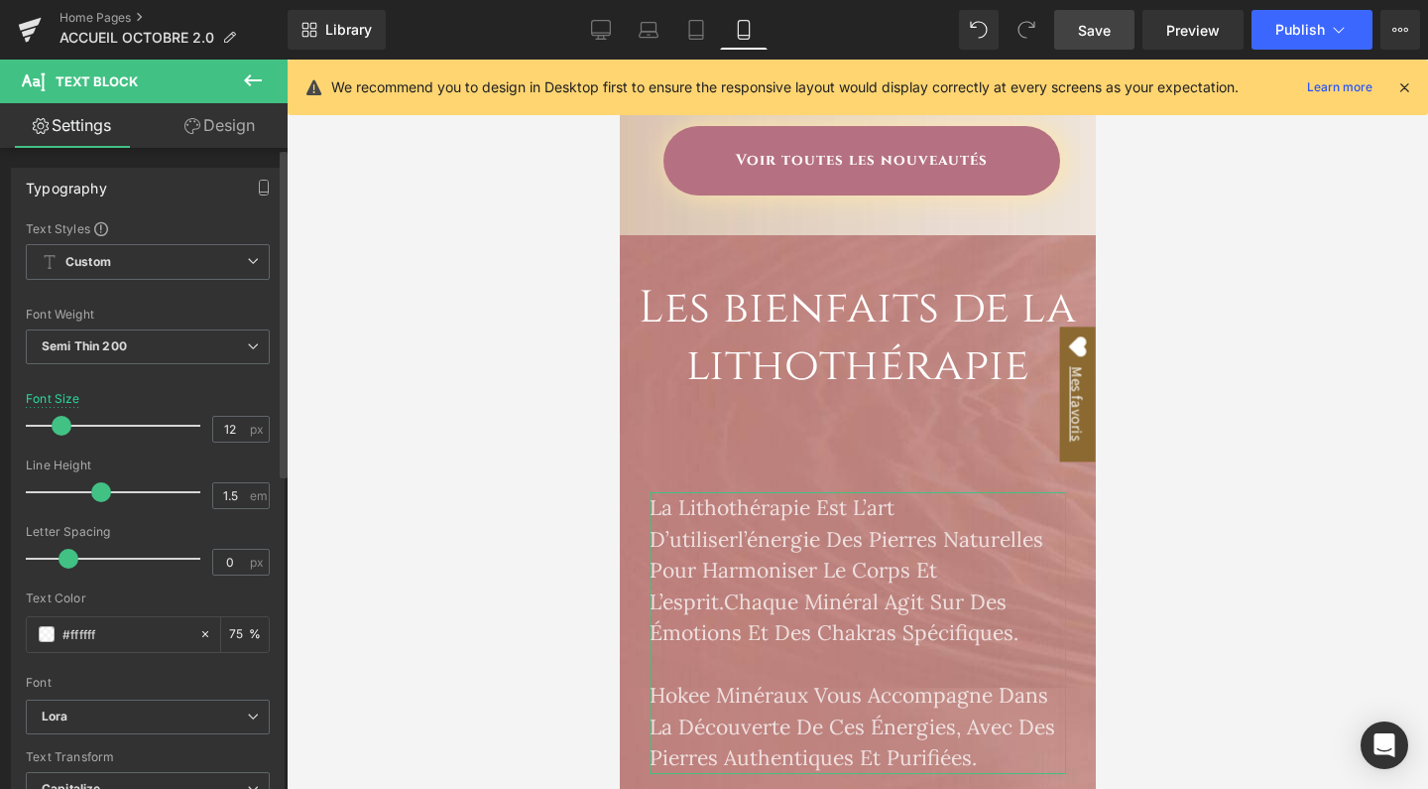
drag, startPoint x: 50, startPoint y: 427, endPoint x: 64, endPoint y: 430, distance: 15.2
click at [64, 430] on span at bounding box center [62, 426] width 20 height 20
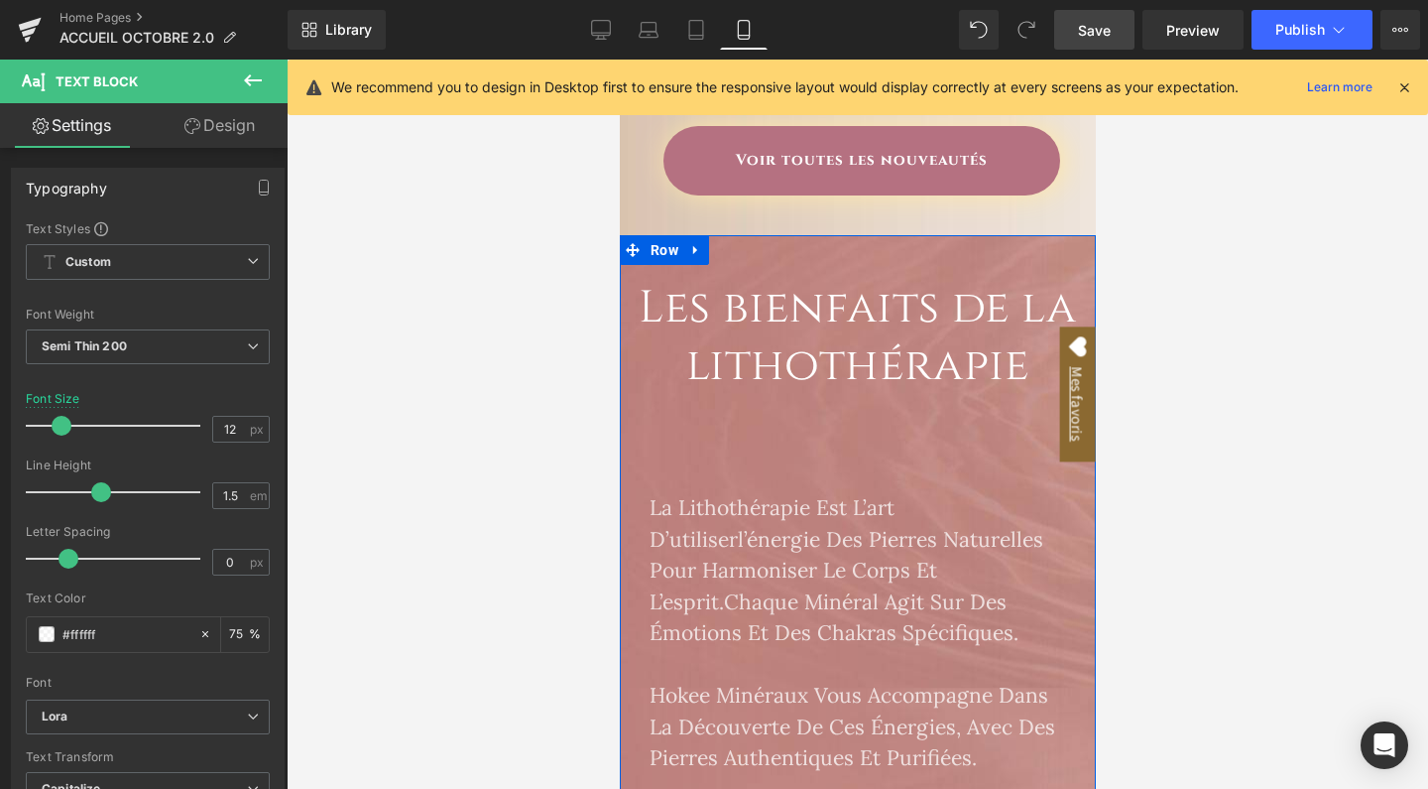
click at [834, 301] on h2 "Les bienfaits de la lithothérapie" at bounding box center [857, 338] width 446 height 116
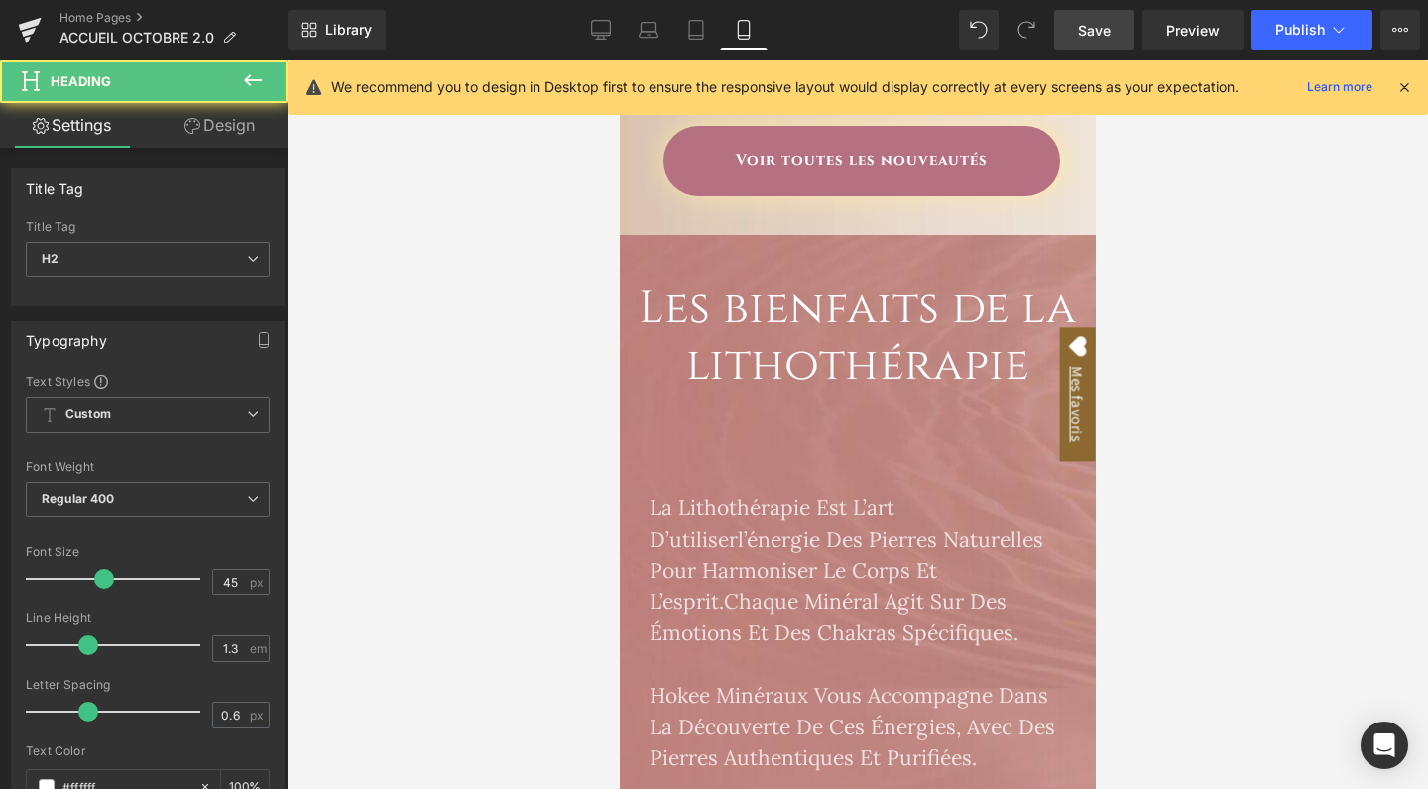
click at [210, 120] on link "Design" at bounding box center [220, 125] width 144 height 45
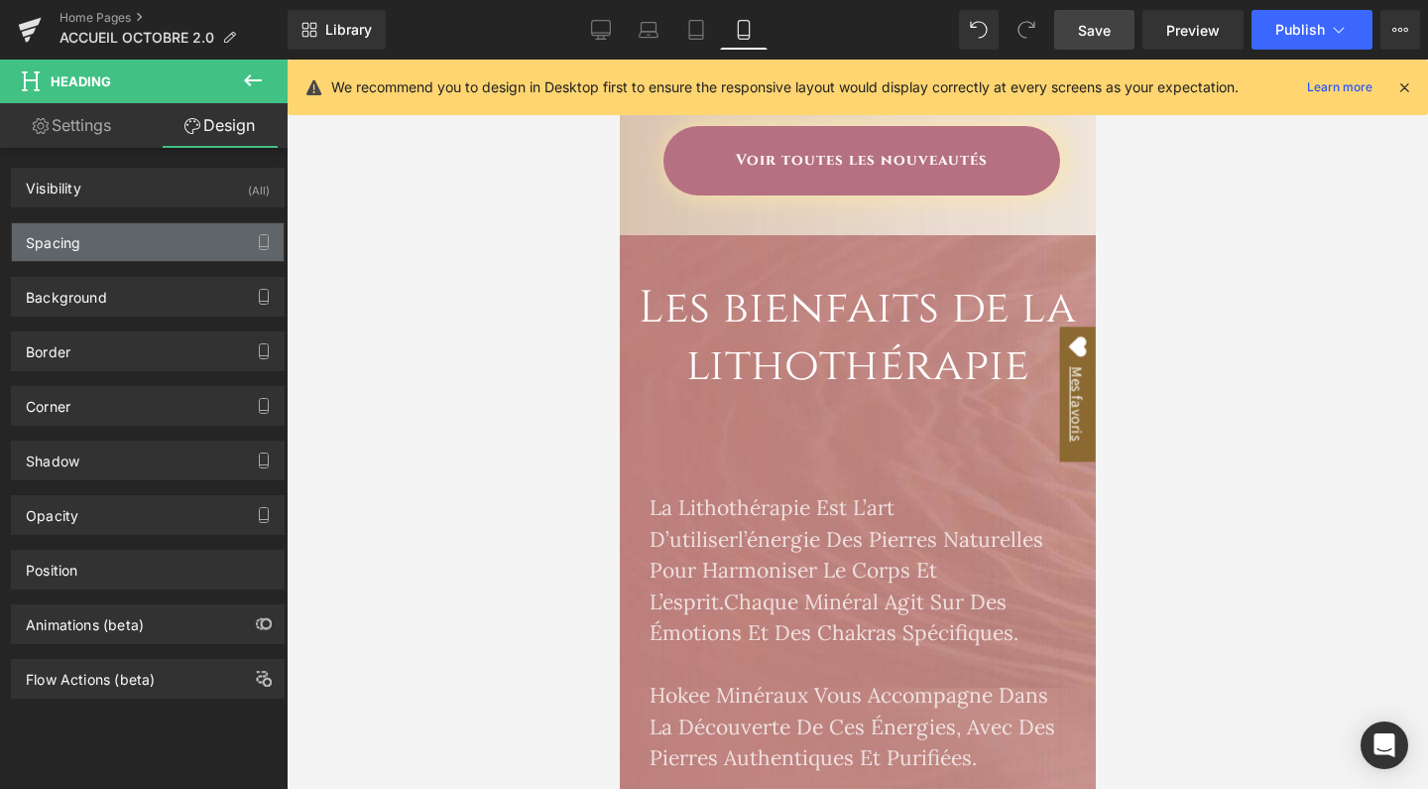
click at [85, 251] on div "Spacing" at bounding box center [148, 242] width 272 height 38
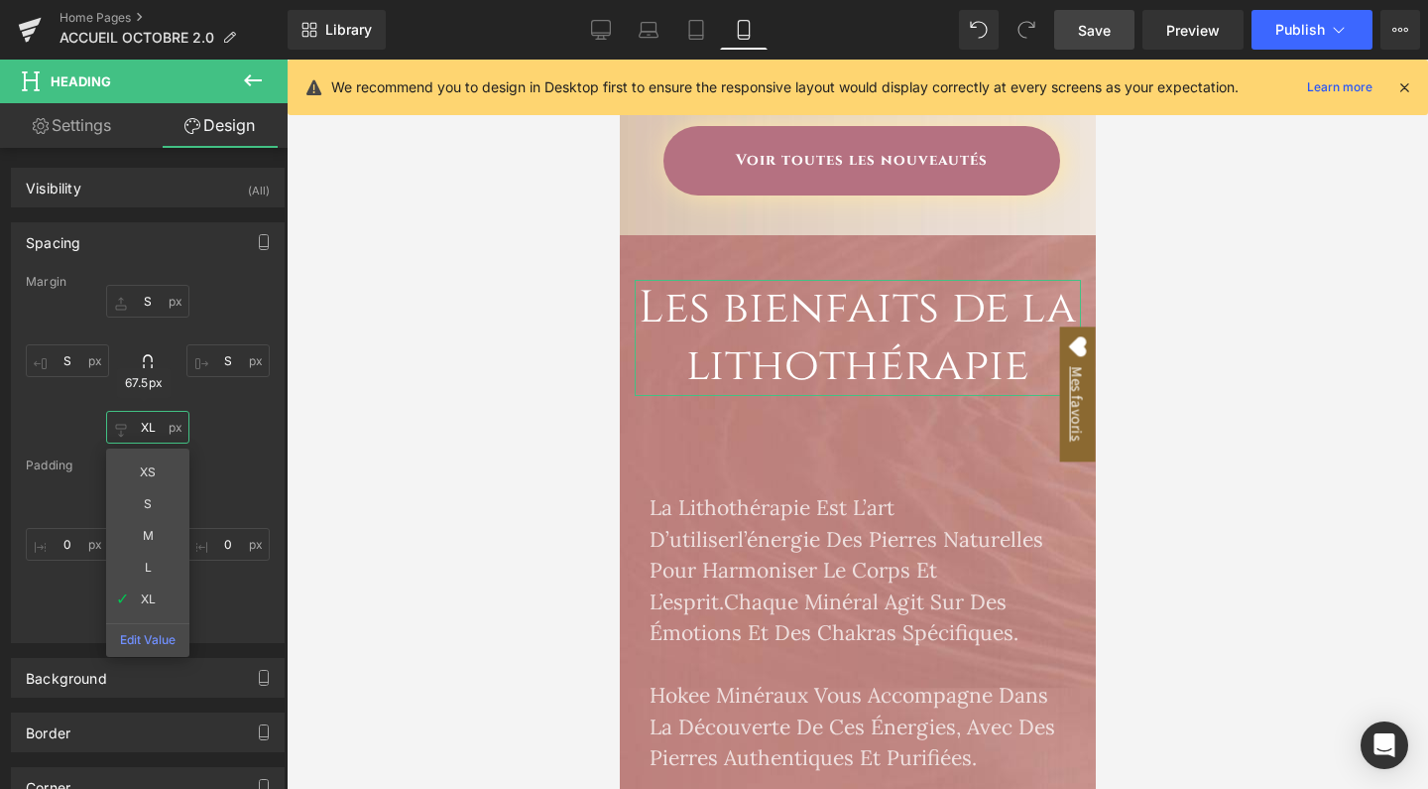
click at [142, 423] on input "XL" at bounding box center [147, 427] width 83 height 33
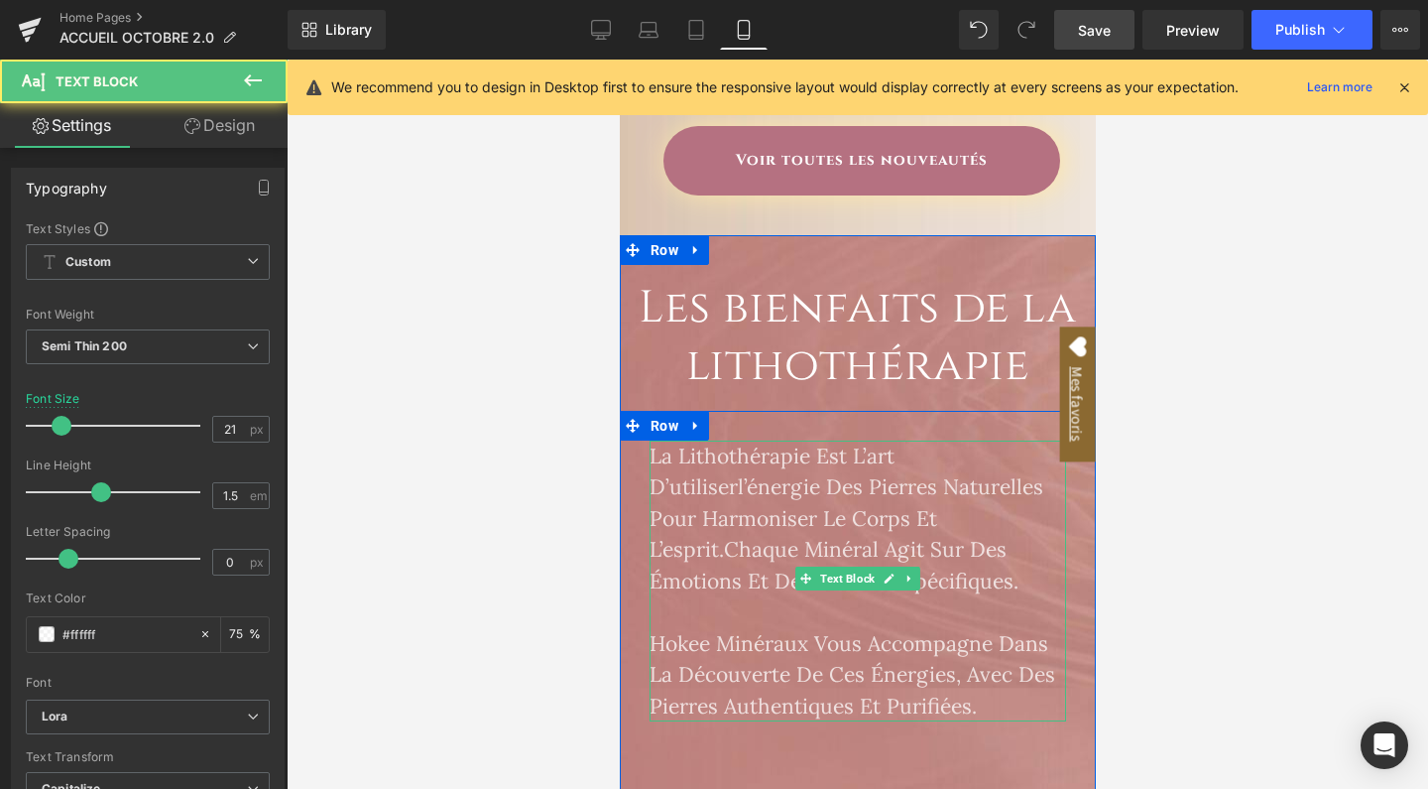
drag, startPoint x: 762, startPoint y: 531, endPoint x: 627, endPoint y: 468, distance: 148.7
click at [762, 531] on span "l’énergie des pierres naturelles pour harmoniser le corps et l’esprit.Chaque mi…" at bounding box center [846, 533] width 394 height 121
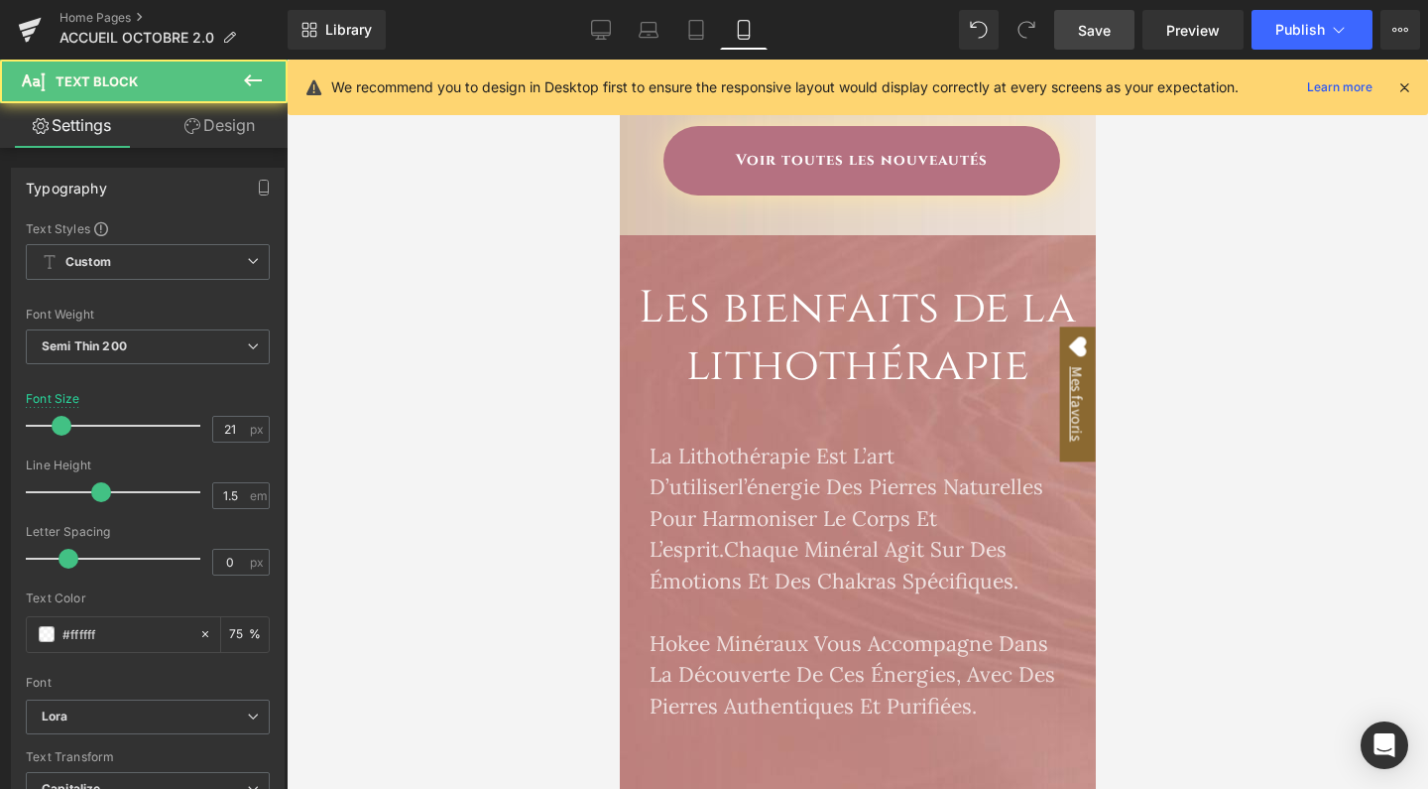
click at [242, 127] on link "Design" at bounding box center [220, 125] width 144 height 45
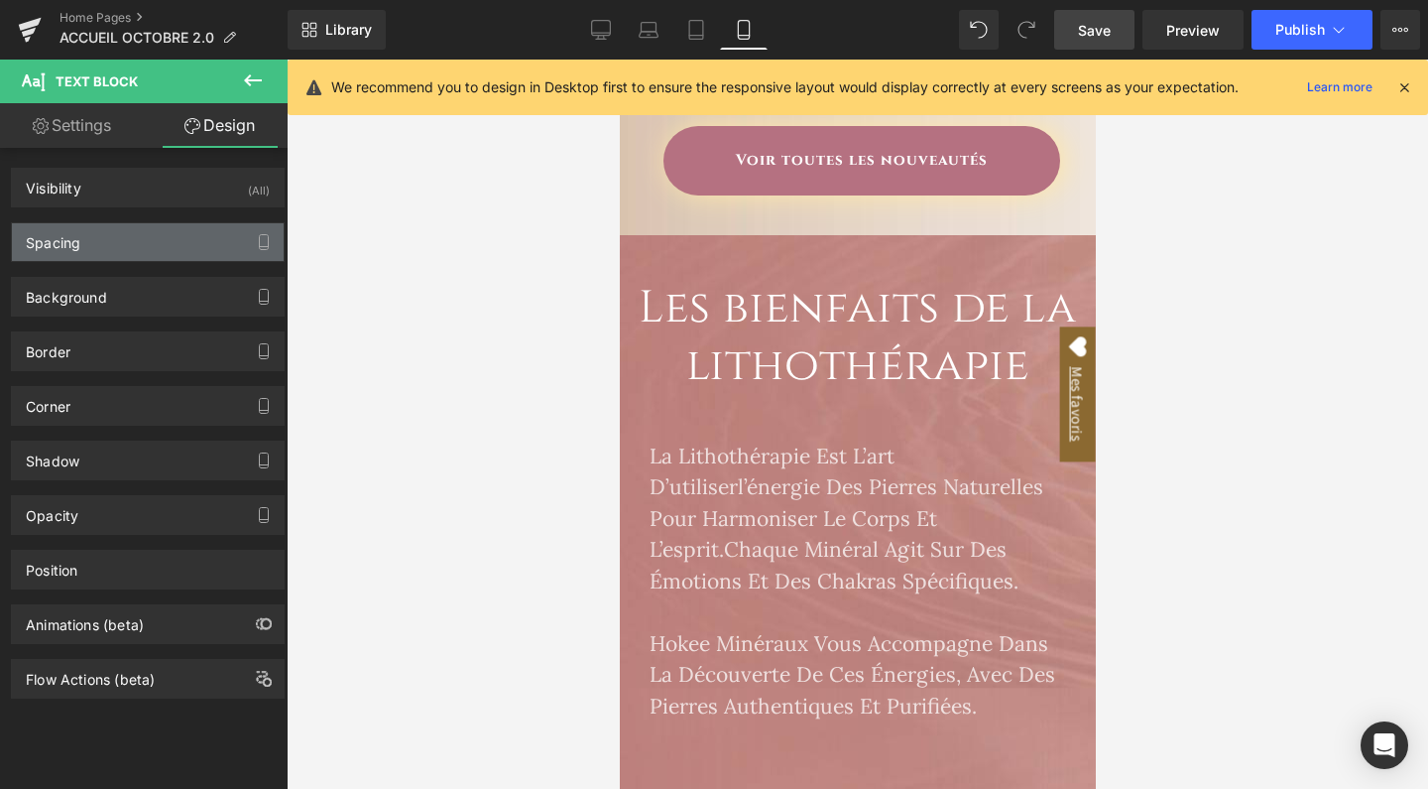
click at [107, 249] on div "Spacing" at bounding box center [148, 242] width 272 height 38
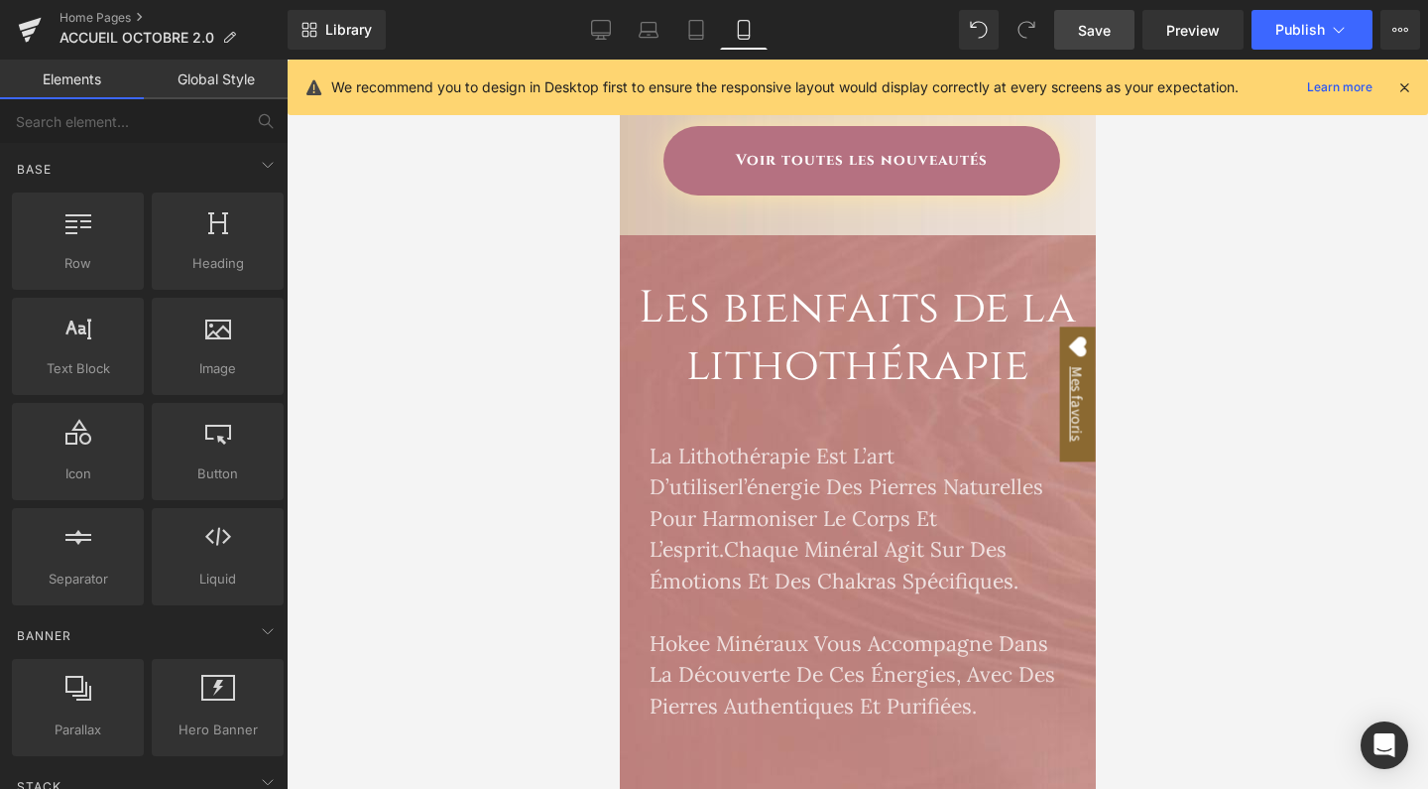
click at [487, 427] on div at bounding box center [858, 424] width 1142 height 729
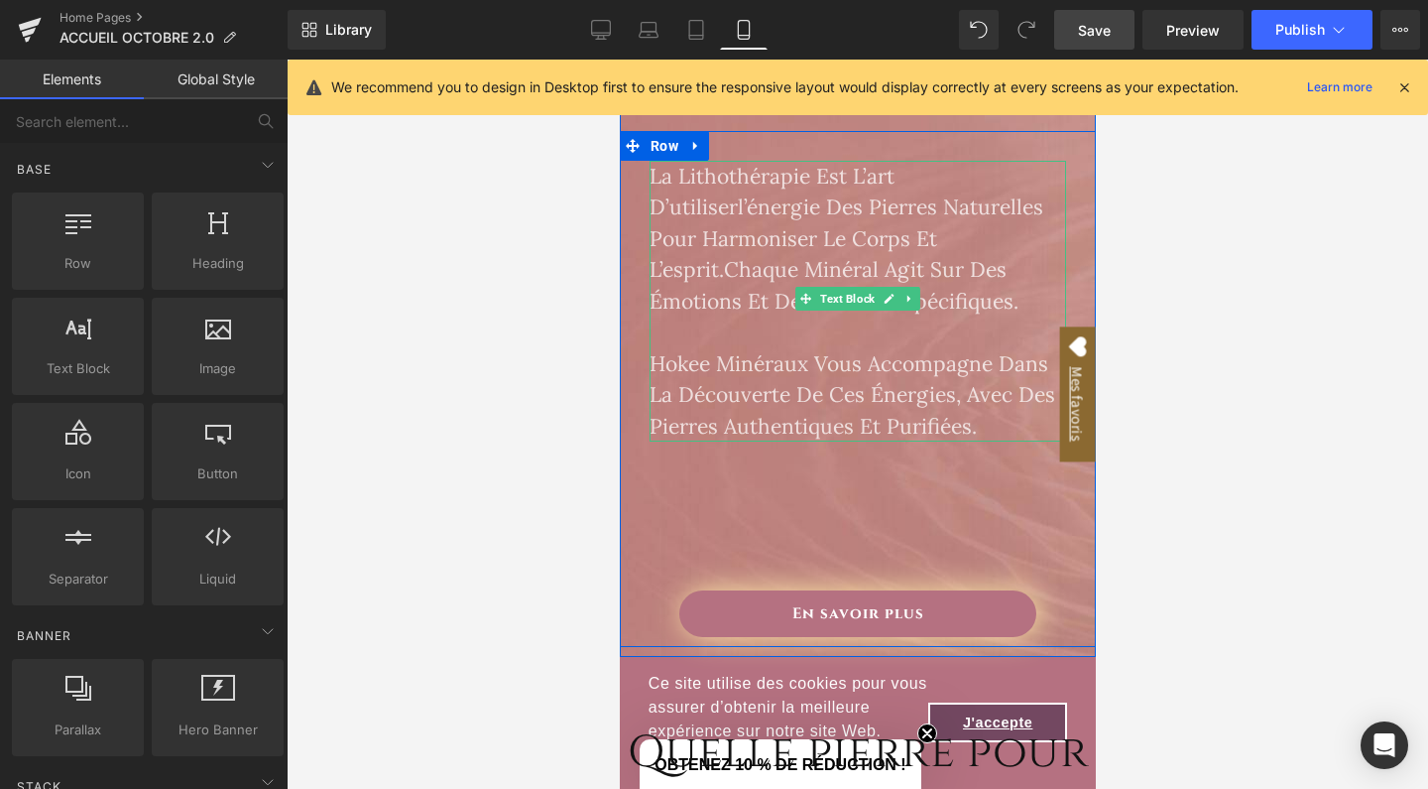
scroll to position [8349, 0]
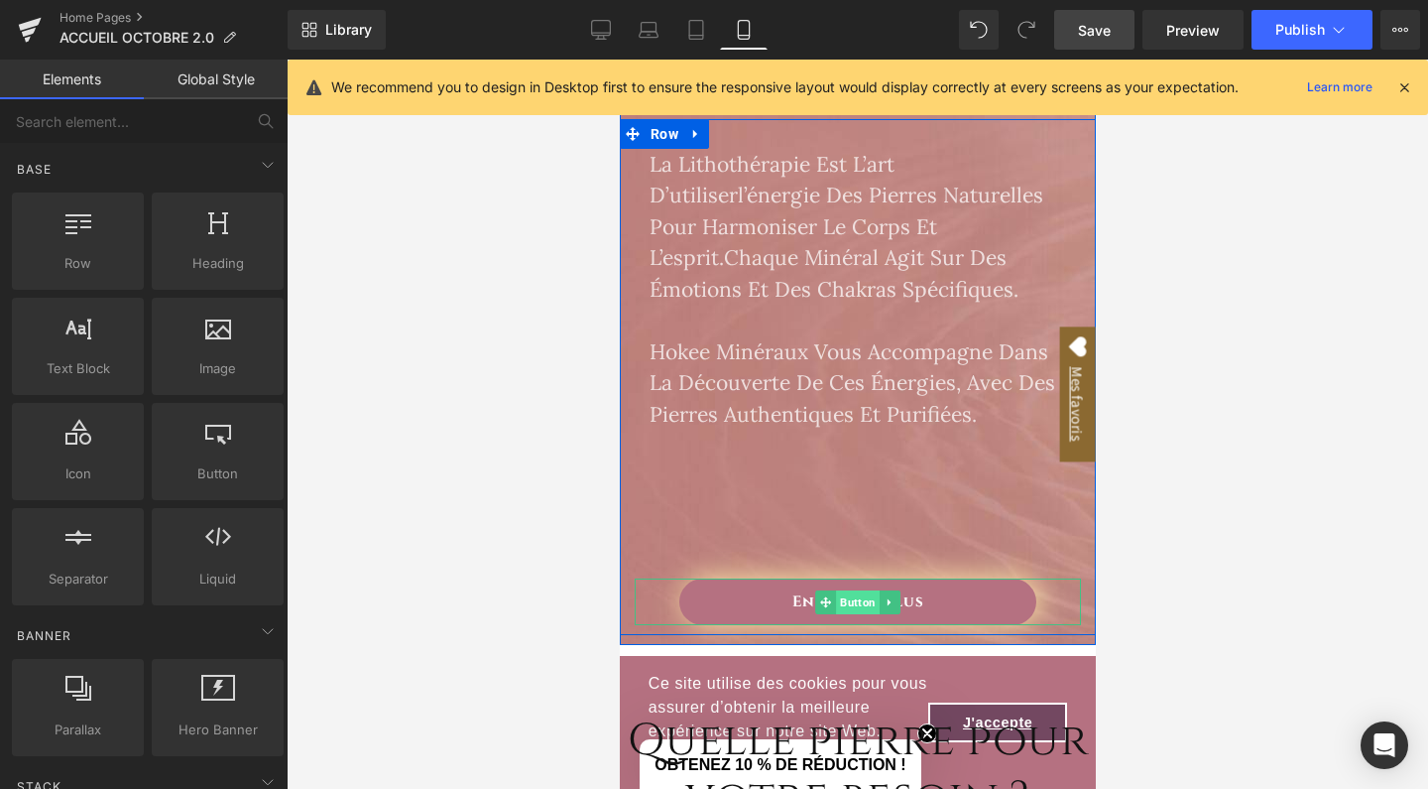
click at [857, 590] on span "Button" at bounding box center [857, 602] width 44 height 24
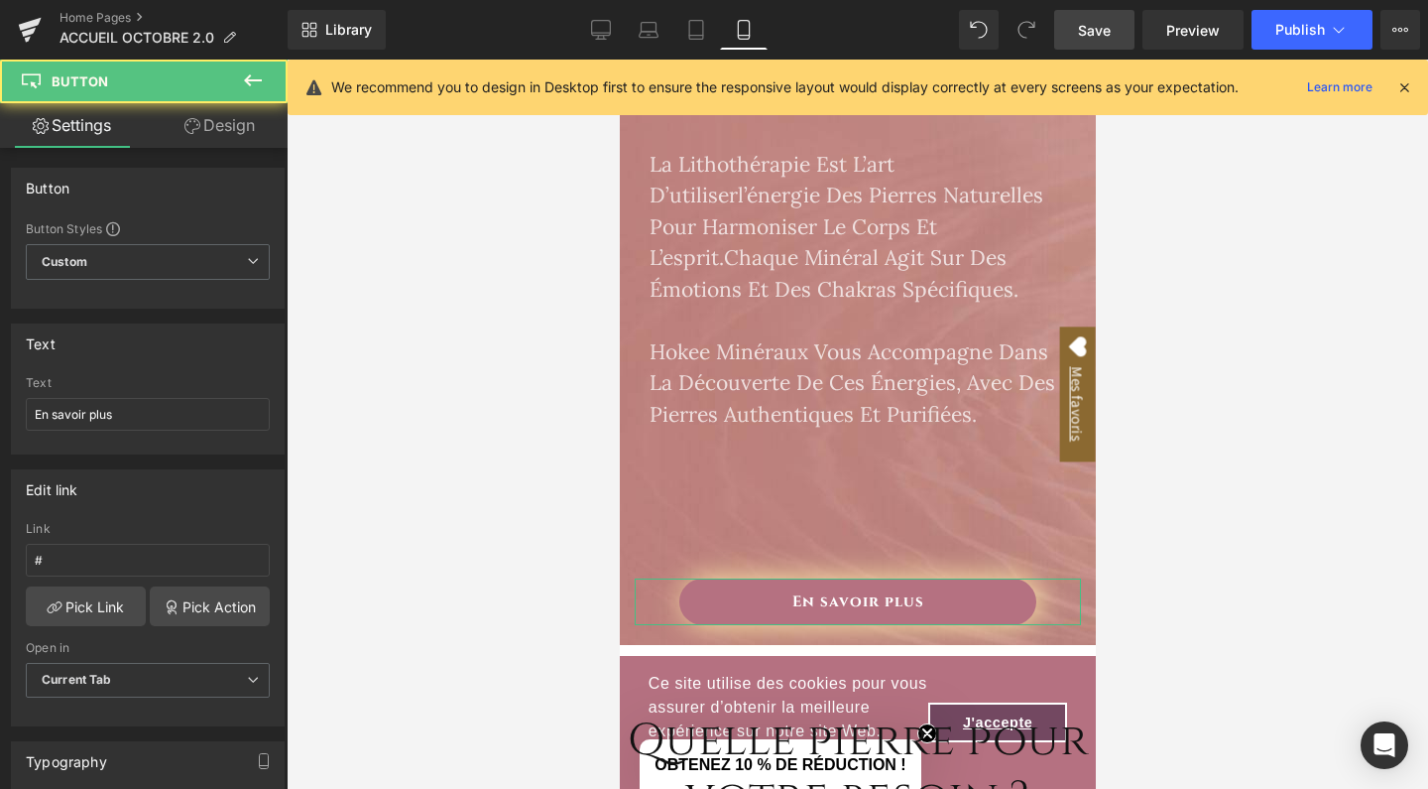
click at [207, 123] on link "Design" at bounding box center [220, 125] width 144 height 45
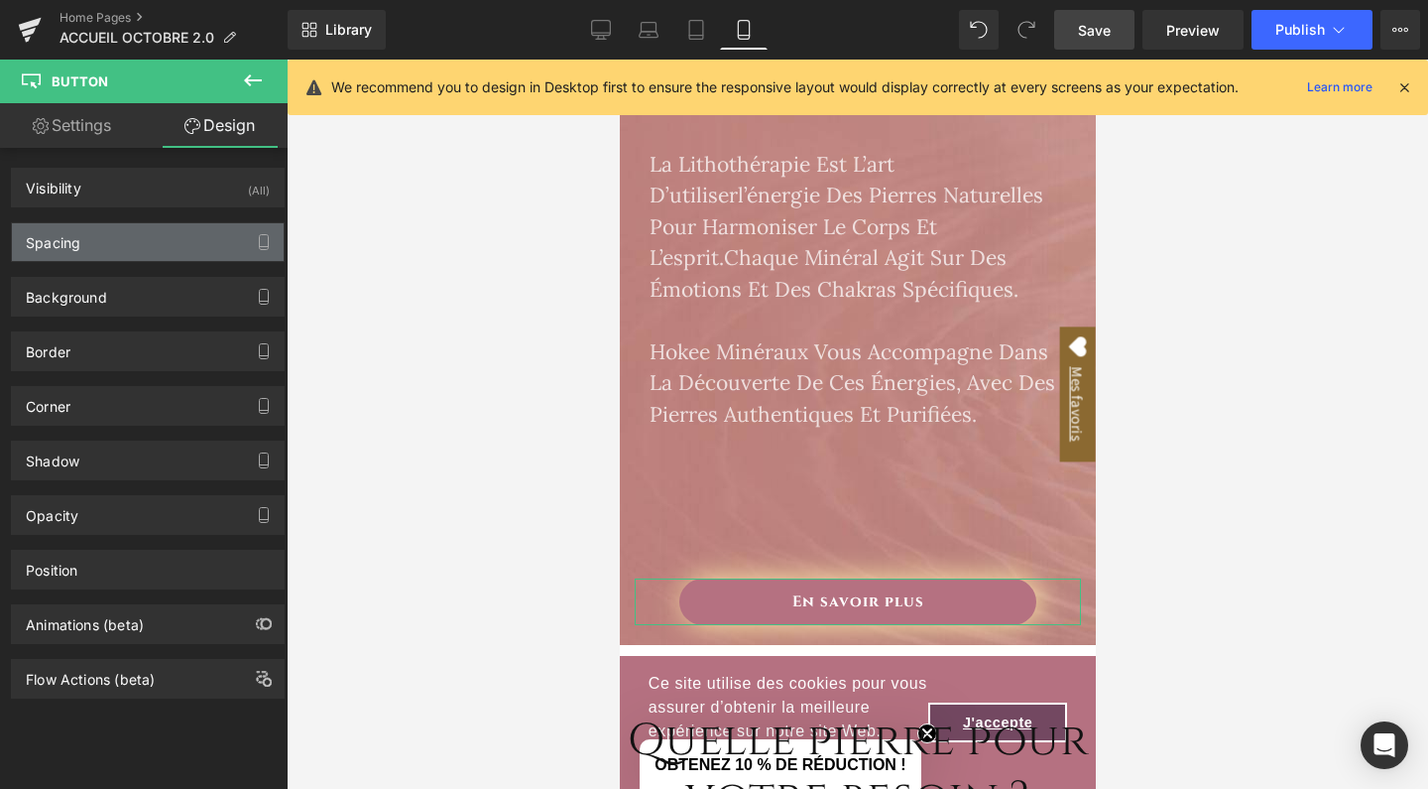
click at [76, 242] on div "Spacing" at bounding box center [53, 237] width 55 height 28
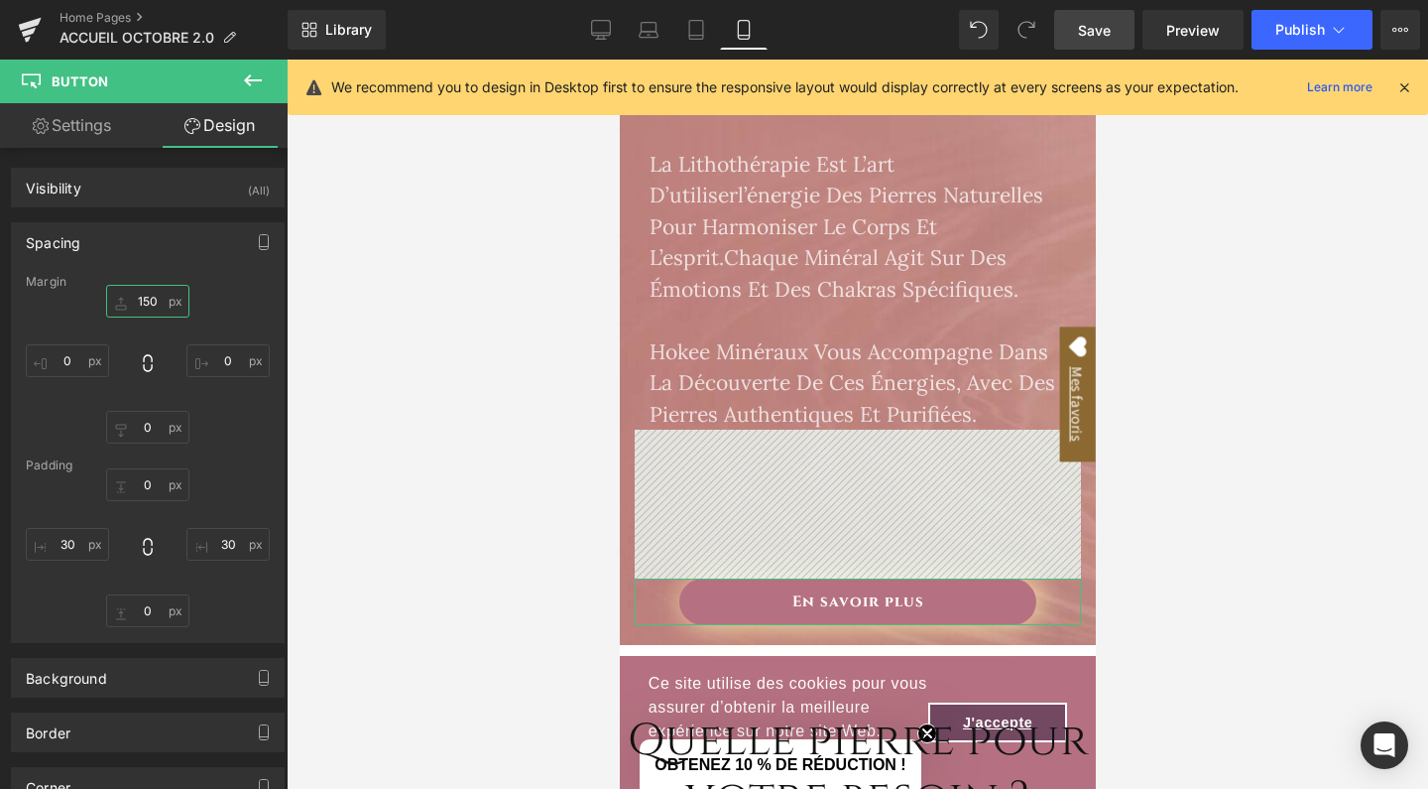
click at [142, 304] on input "150" at bounding box center [147, 301] width 83 height 33
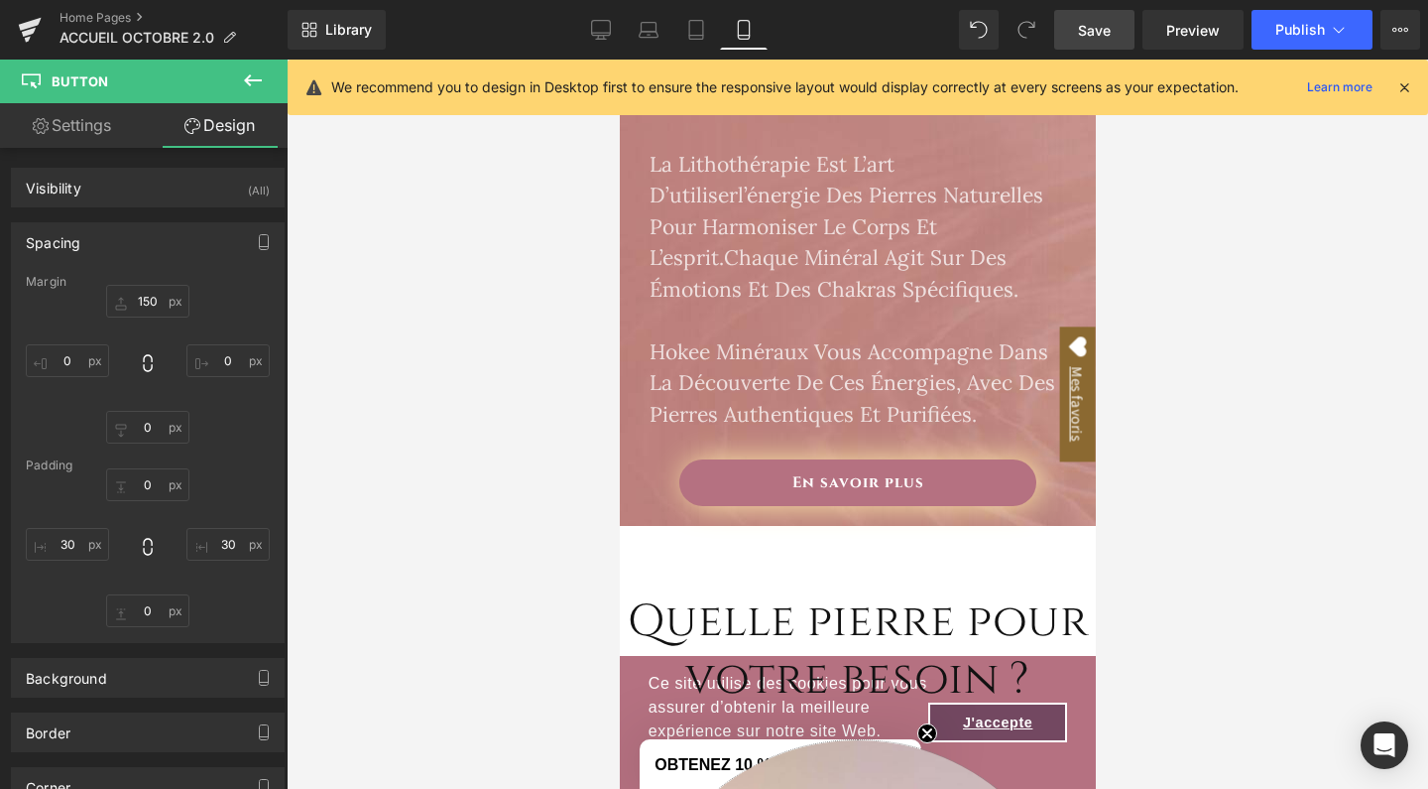
click at [1106, 54] on div "Library Mobile Desktop Laptop Tablet Mobile Save Preview Publish Scheduled View…" at bounding box center [858, 30] width 1141 height 60
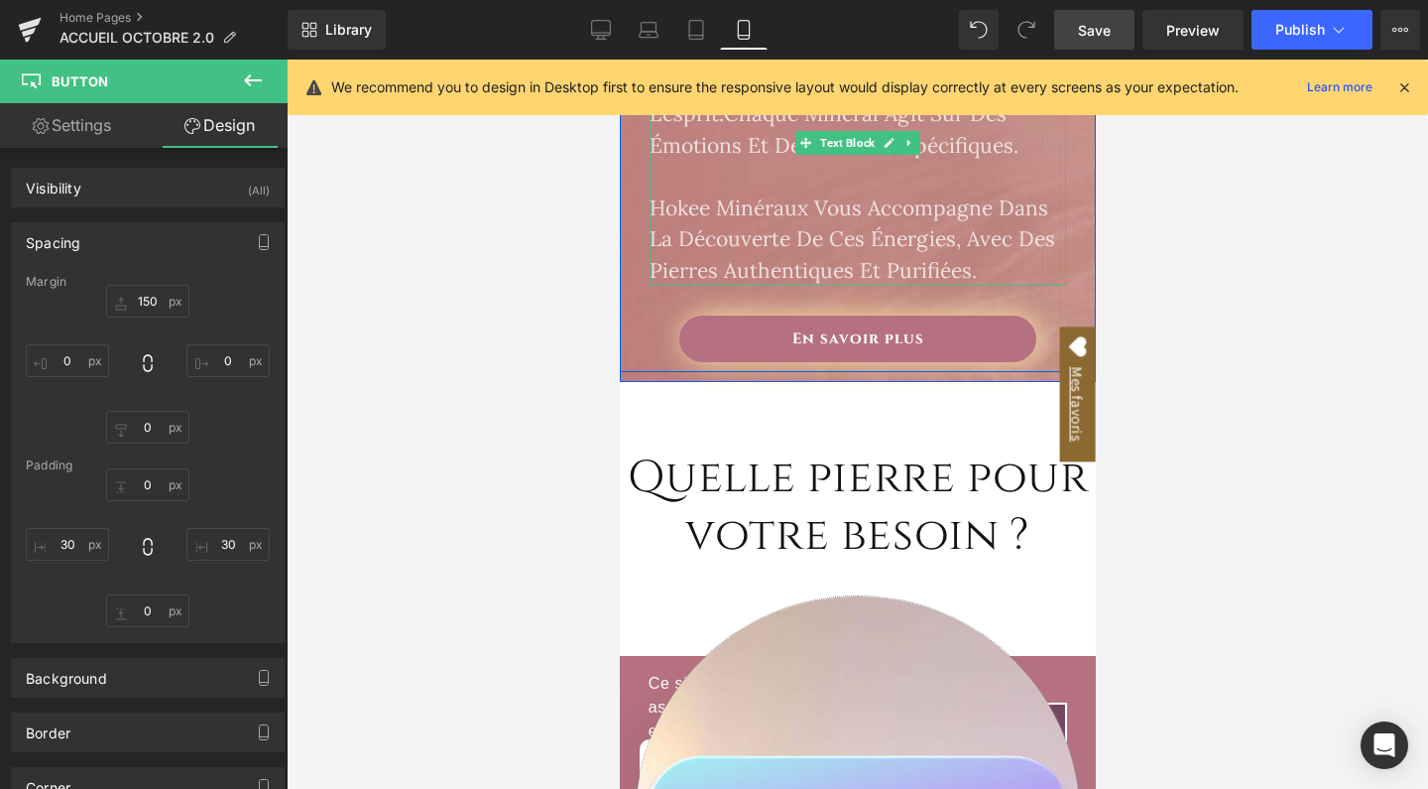
scroll to position [8633, 0]
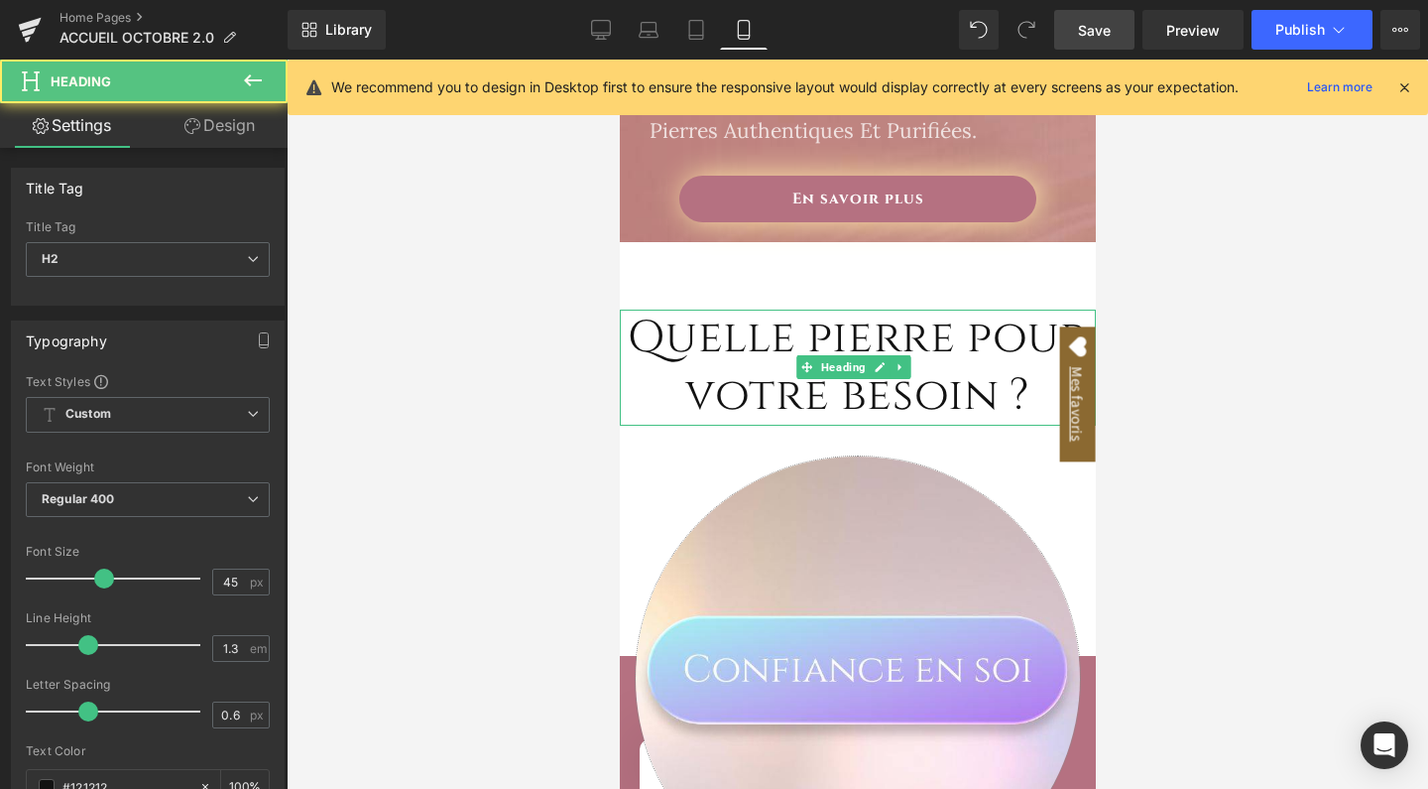
click at [850, 311] on h2 "Quelle pierre pour votre besoin ?" at bounding box center [857, 367] width 476 height 116
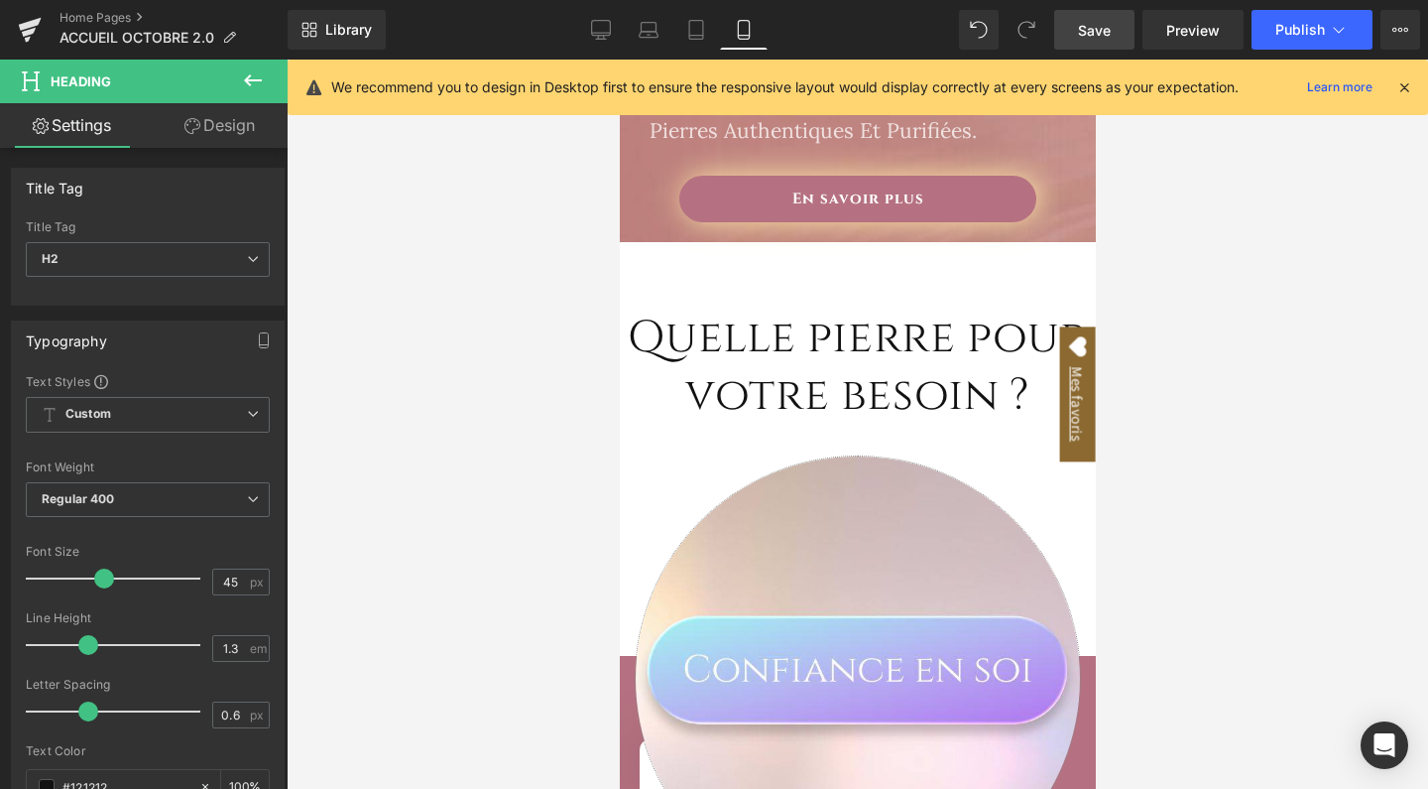
click at [1086, 26] on span "Save" at bounding box center [1094, 30] width 33 height 21
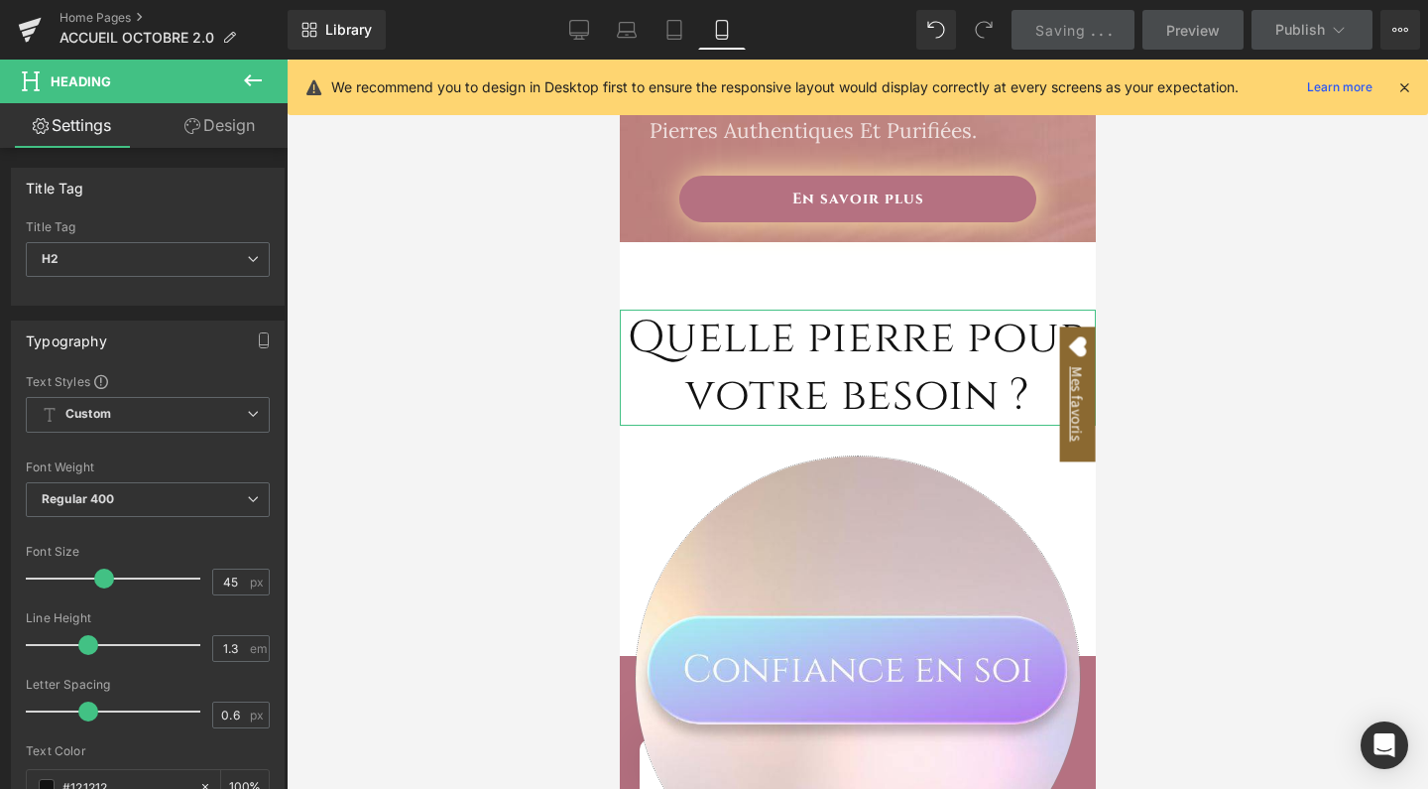
click at [221, 131] on link "Design" at bounding box center [220, 125] width 144 height 45
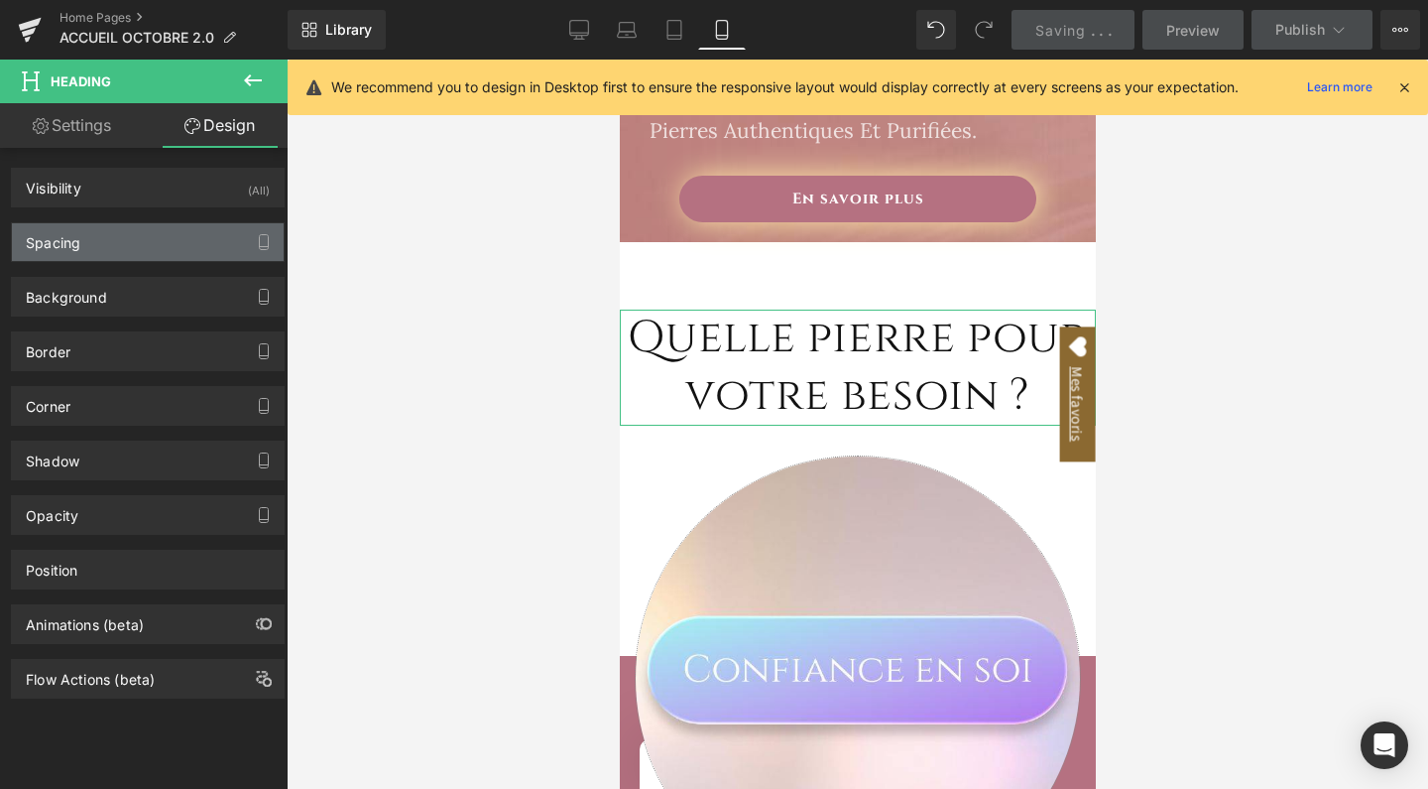
click at [75, 251] on div "Spacing" at bounding box center [148, 242] width 272 height 38
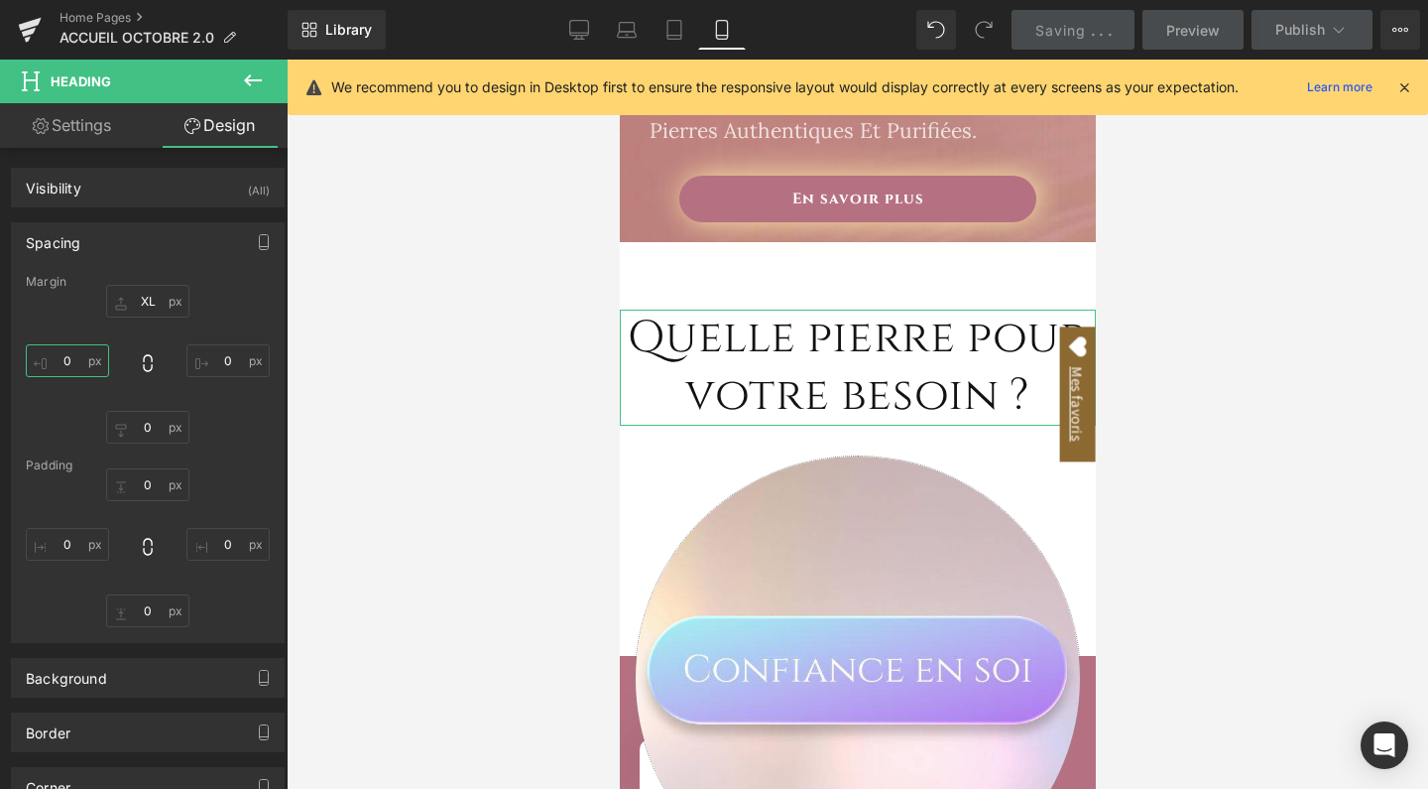
click at [68, 351] on input "0" at bounding box center [67, 360] width 83 height 33
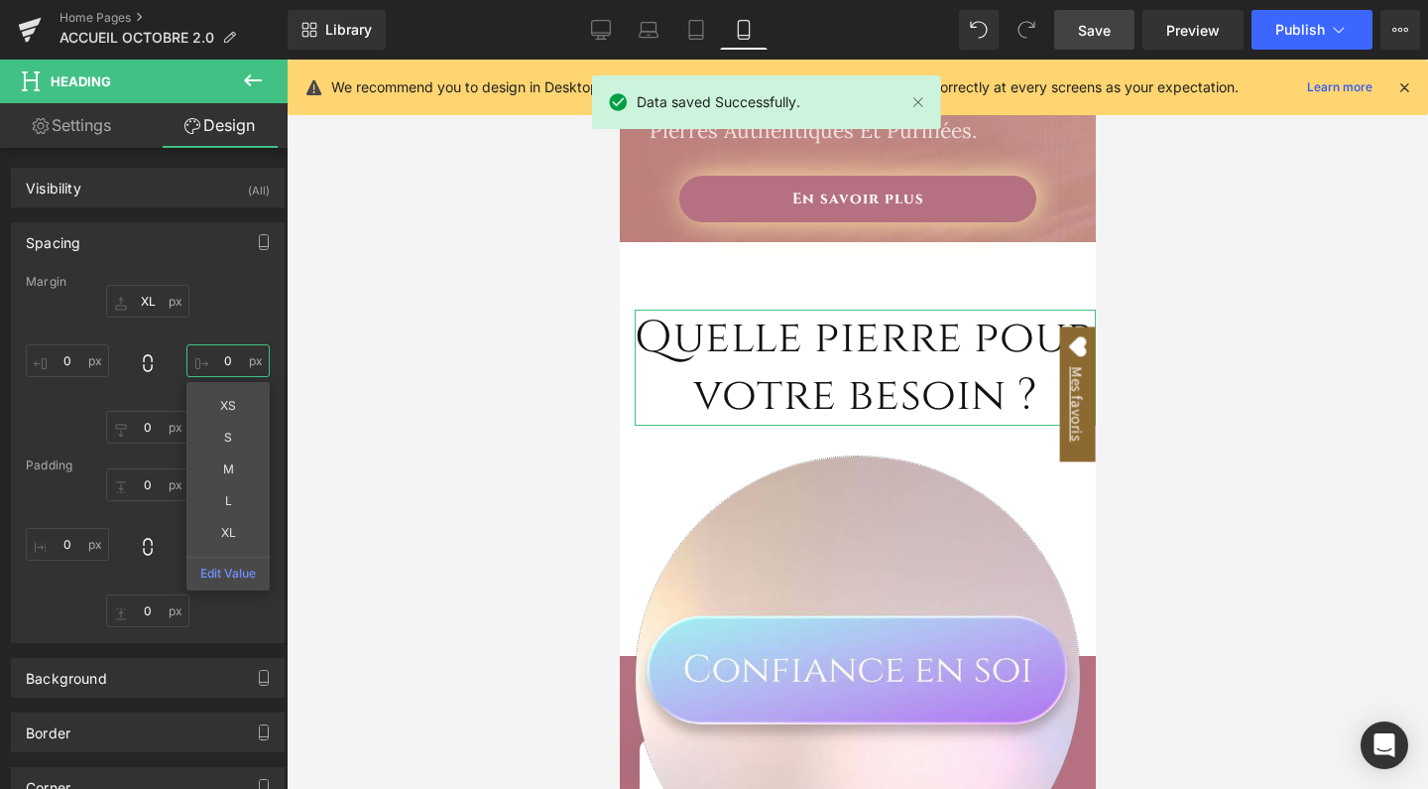
click at [230, 359] on input "0" at bounding box center [227, 360] width 83 height 33
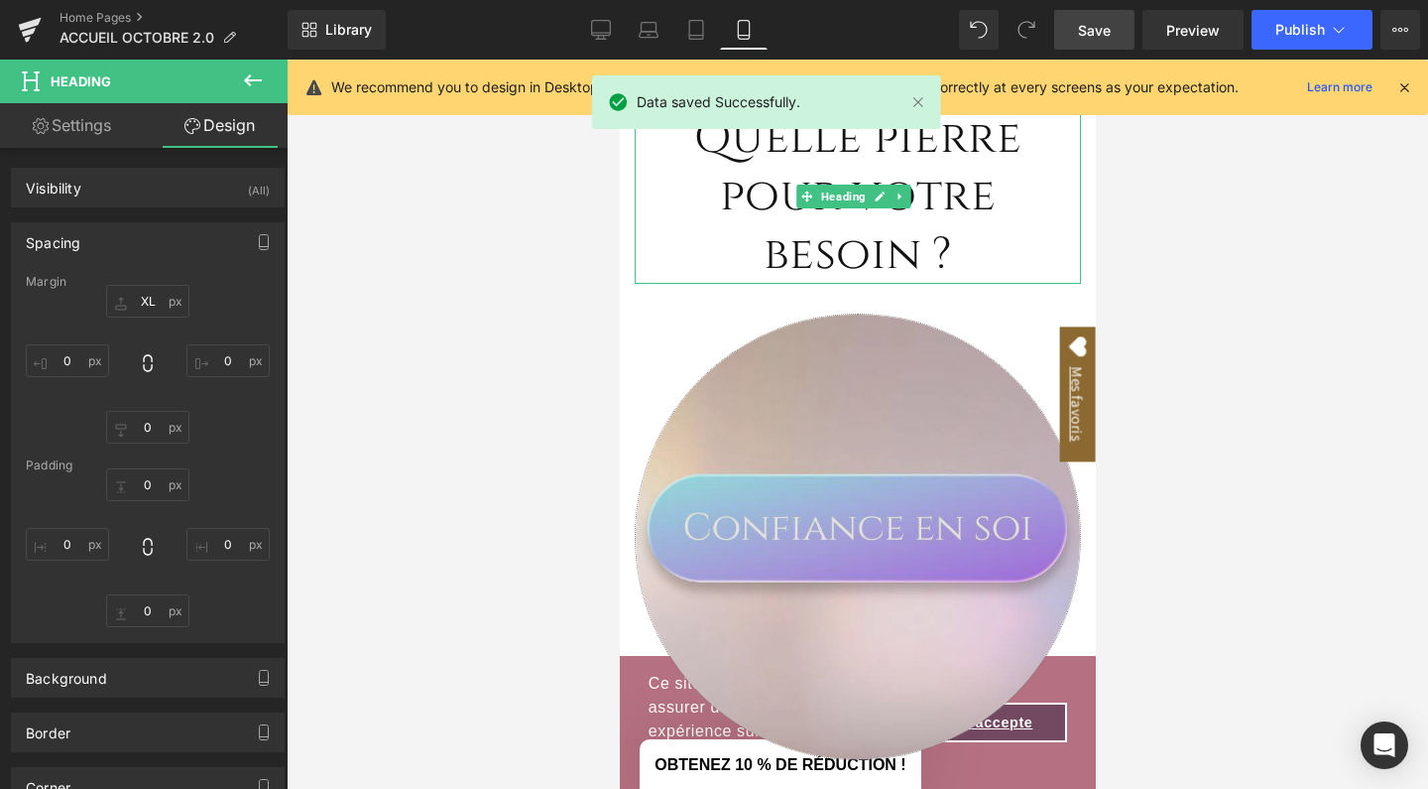
scroll to position [8833, 0]
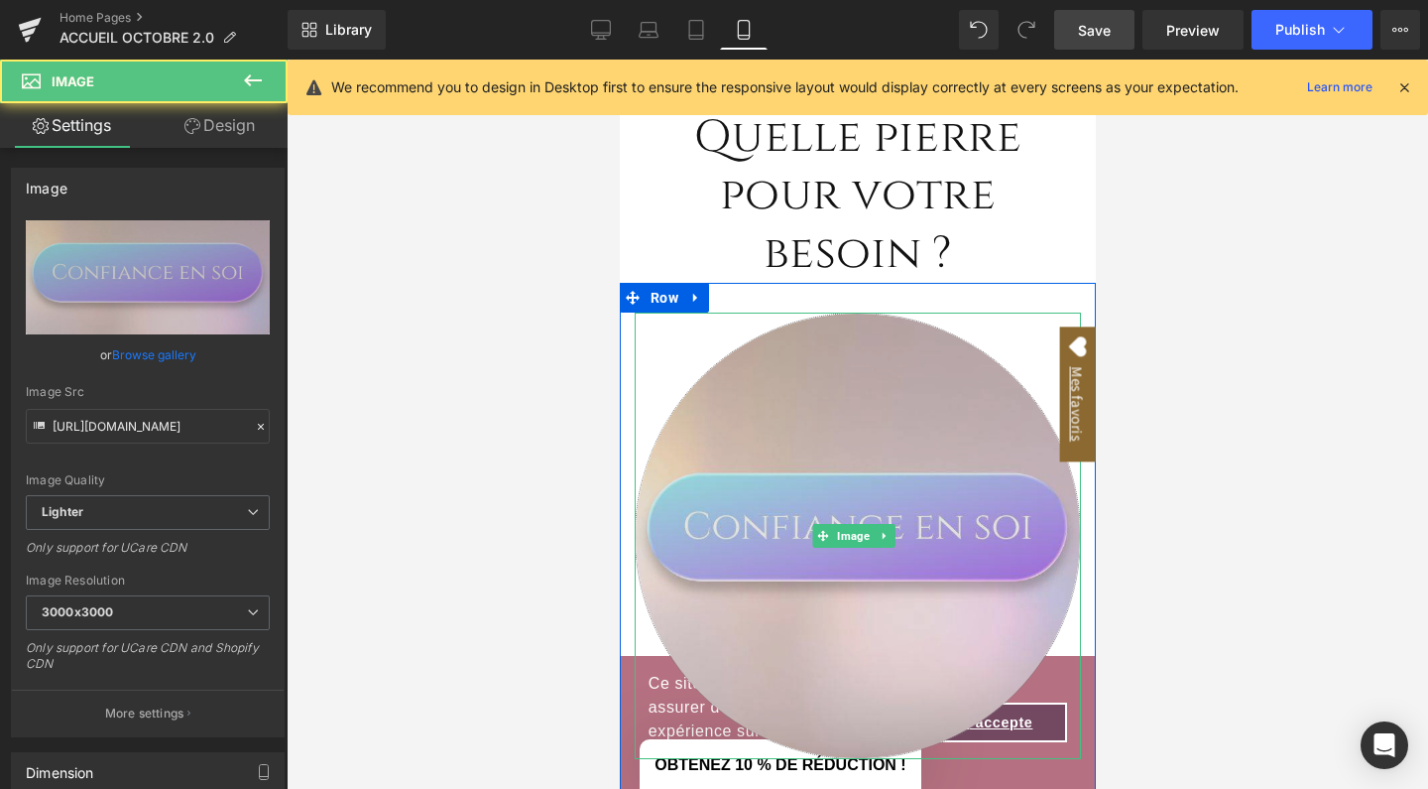
click at [807, 370] on img at bounding box center [857, 535] width 446 height 446
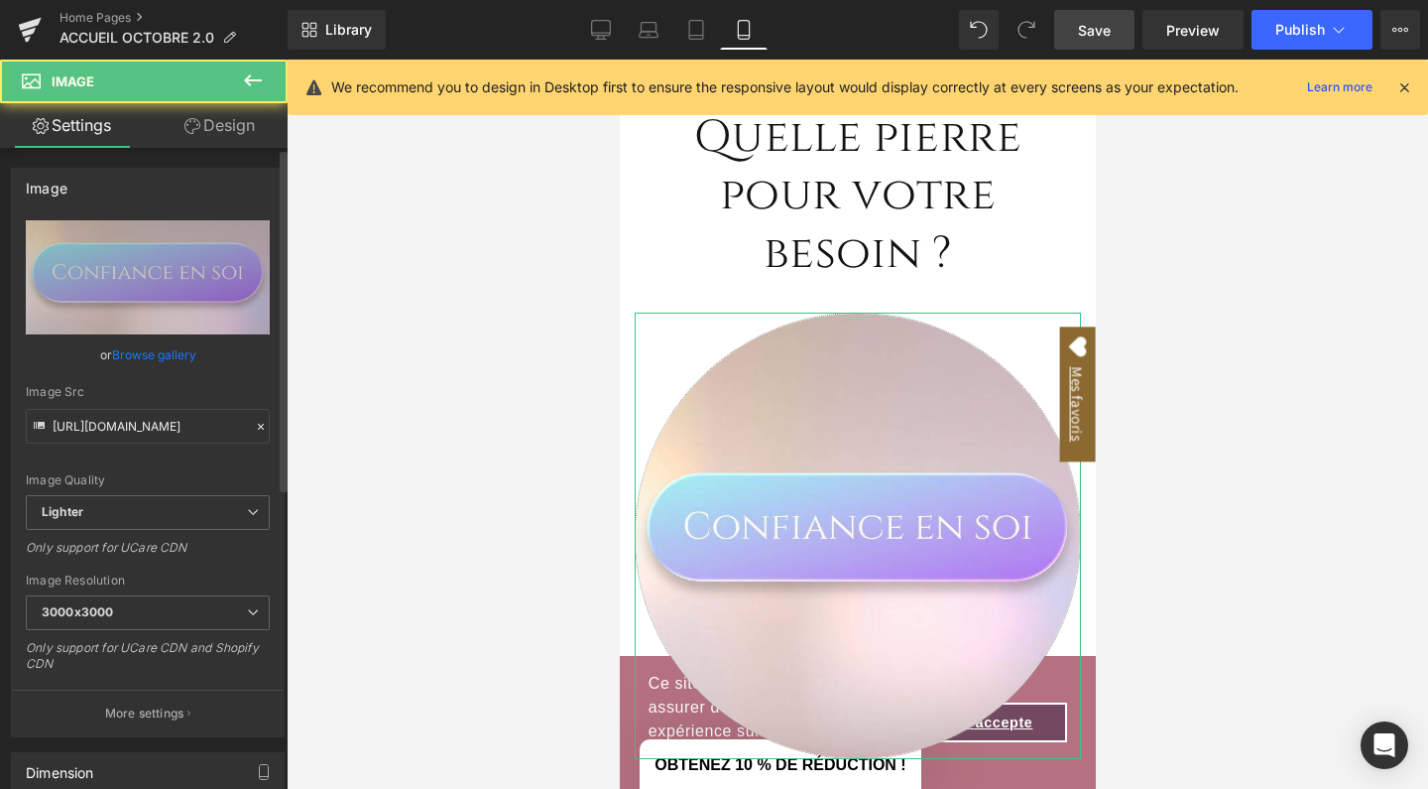
scroll to position [275, 0]
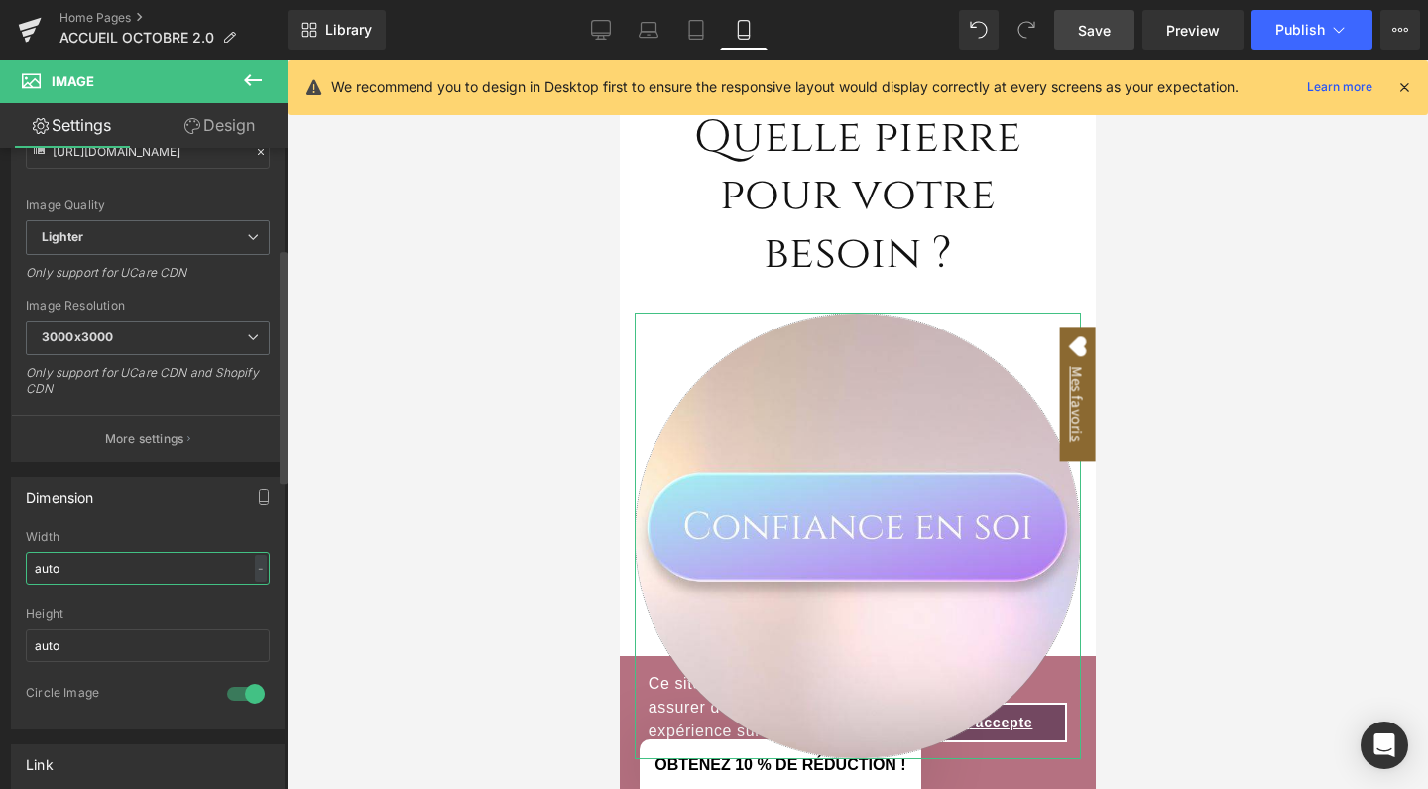
click at [129, 573] on input "auto" at bounding box center [148, 567] width 244 height 33
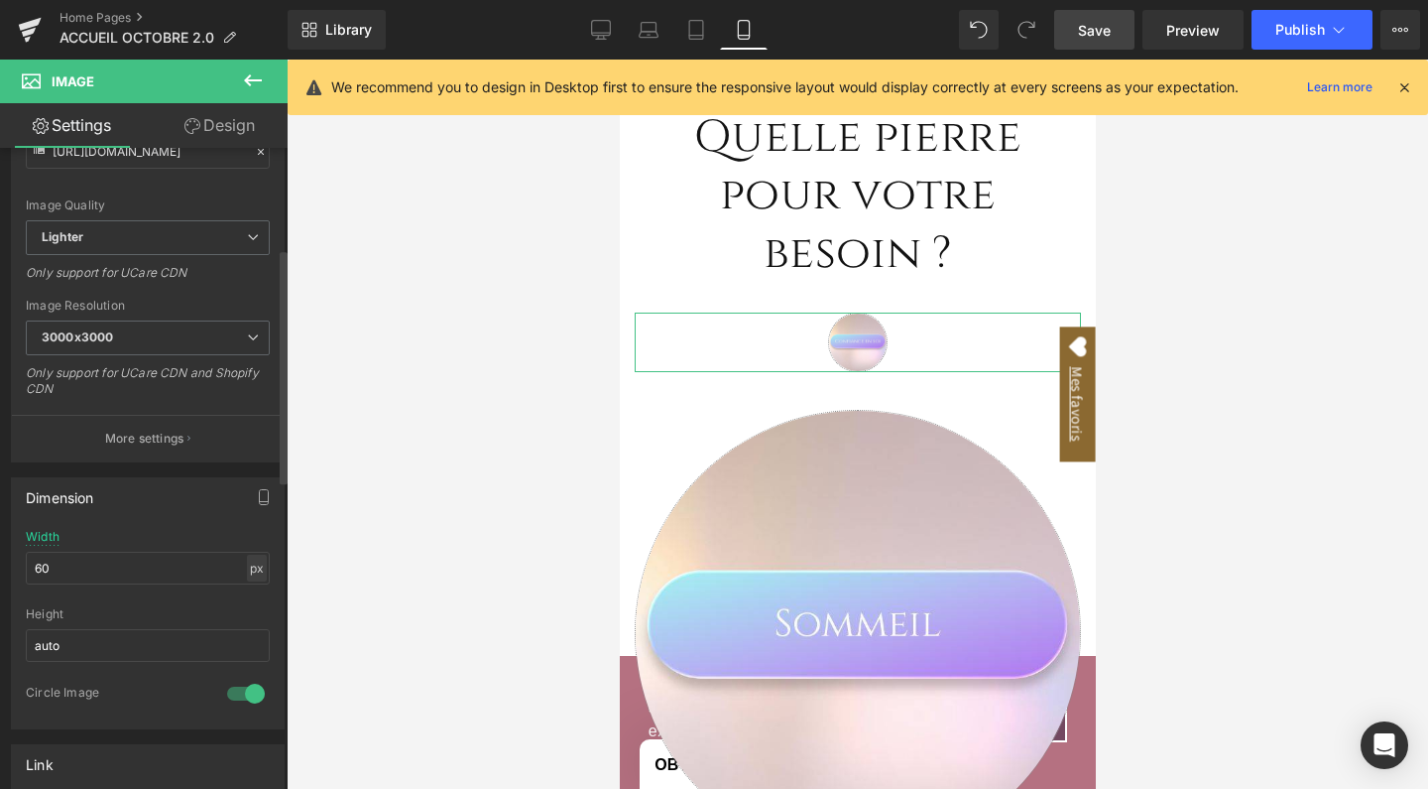
click at [247, 566] on div "px" at bounding box center [257, 567] width 20 height 27
click at [244, 595] on li "%" at bounding box center [256, 598] width 25 height 29
click at [123, 569] on input "60" at bounding box center [148, 567] width 244 height 33
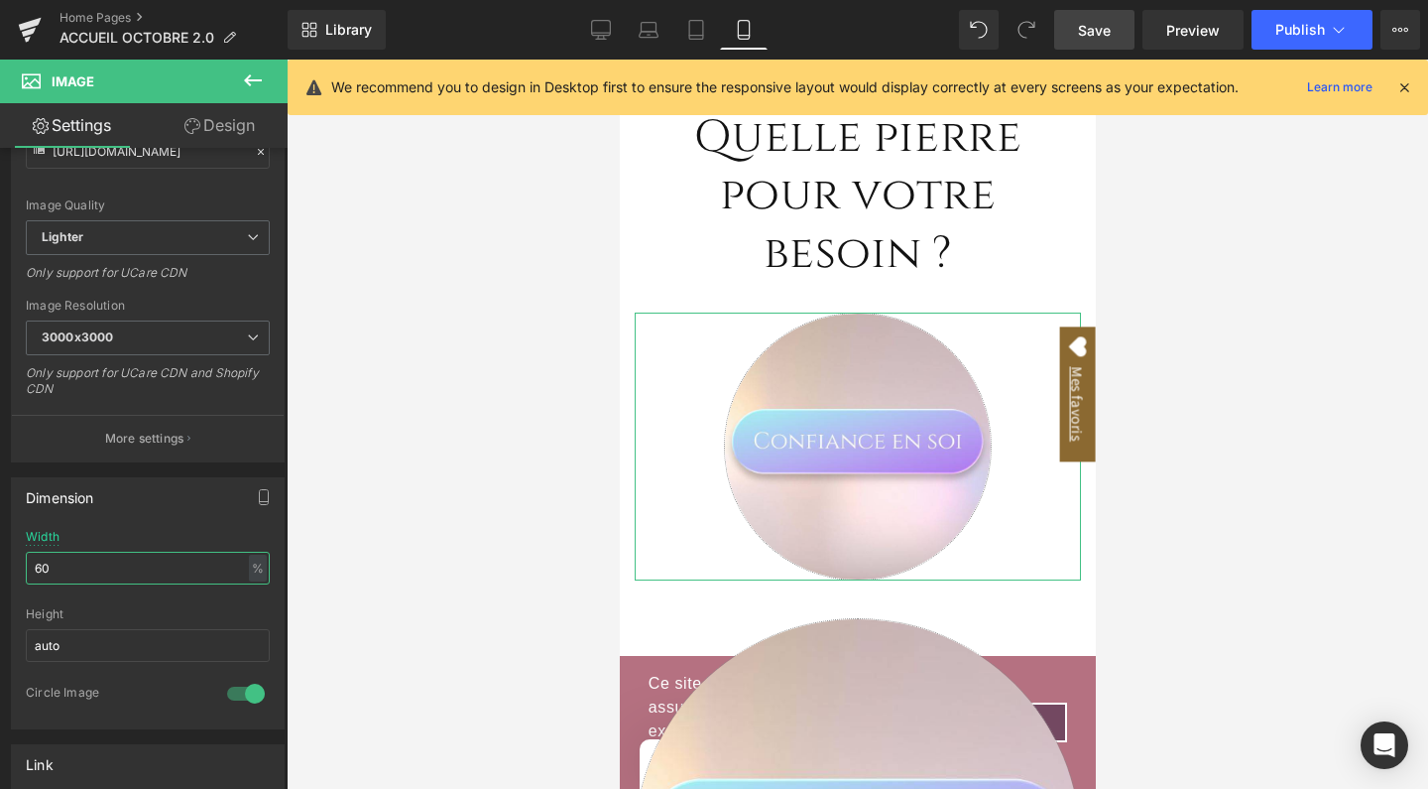
type input "60"
click at [226, 127] on link "Design" at bounding box center [220, 125] width 144 height 45
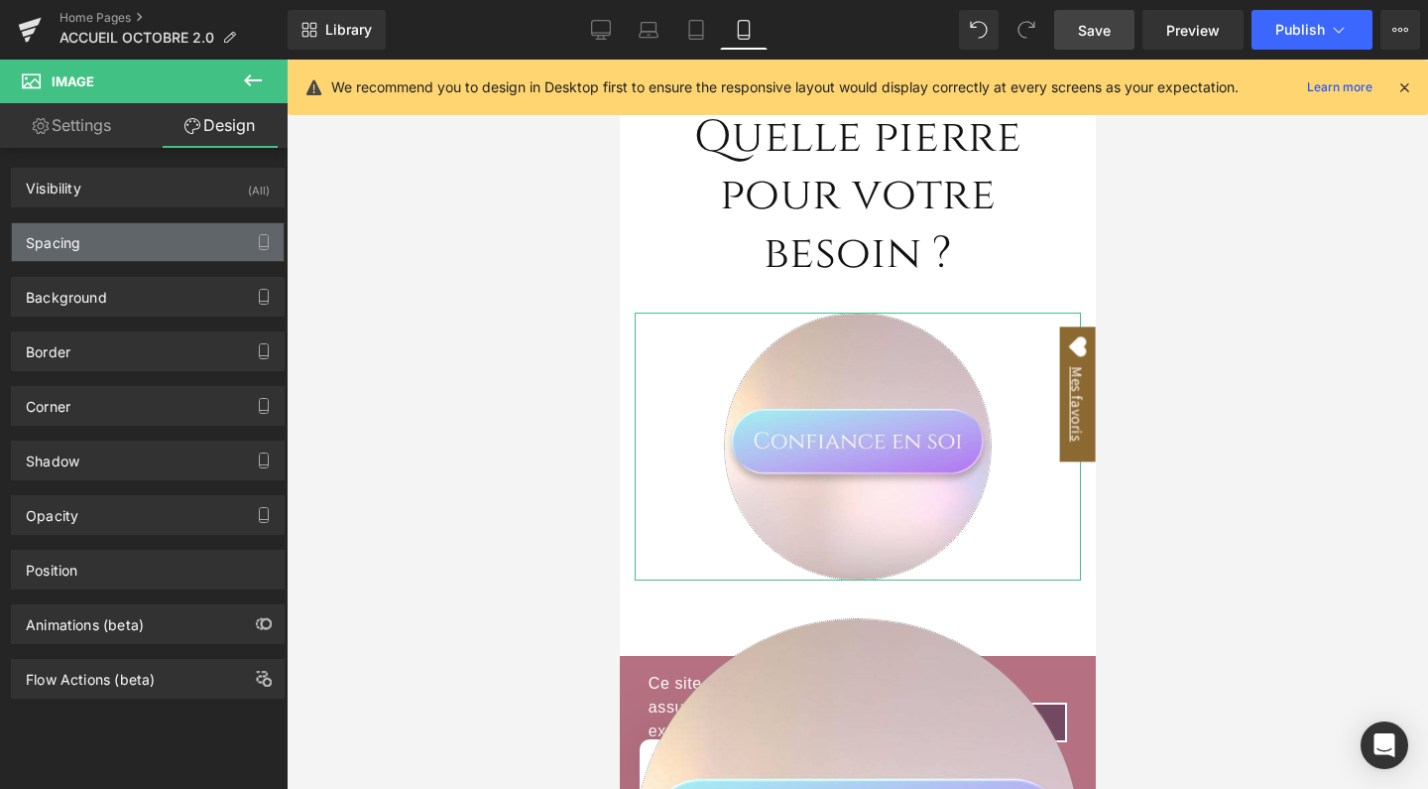
click at [161, 240] on div "Spacing" at bounding box center [148, 242] width 272 height 38
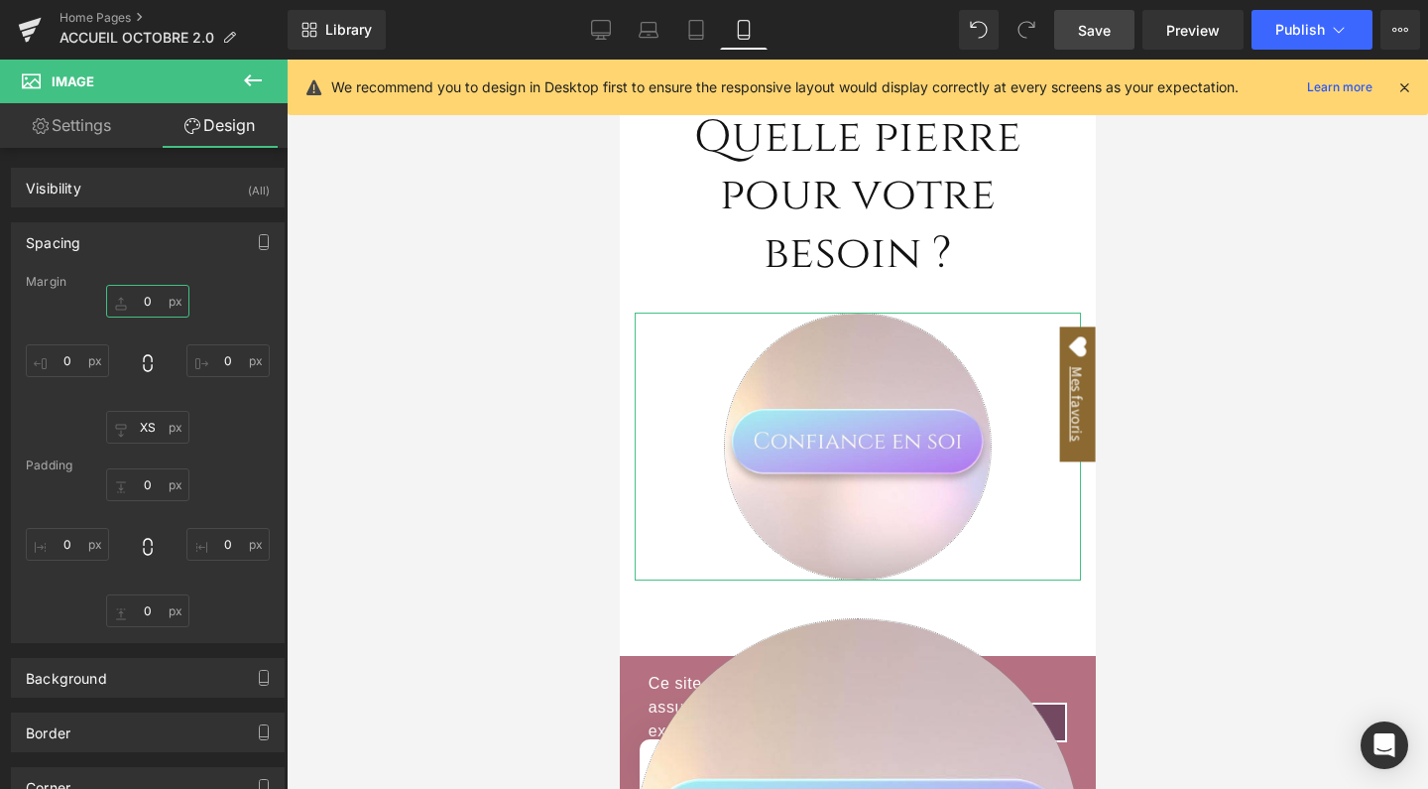
click at [139, 310] on input "0" at bounding box center [147, 301] width 83 height 33
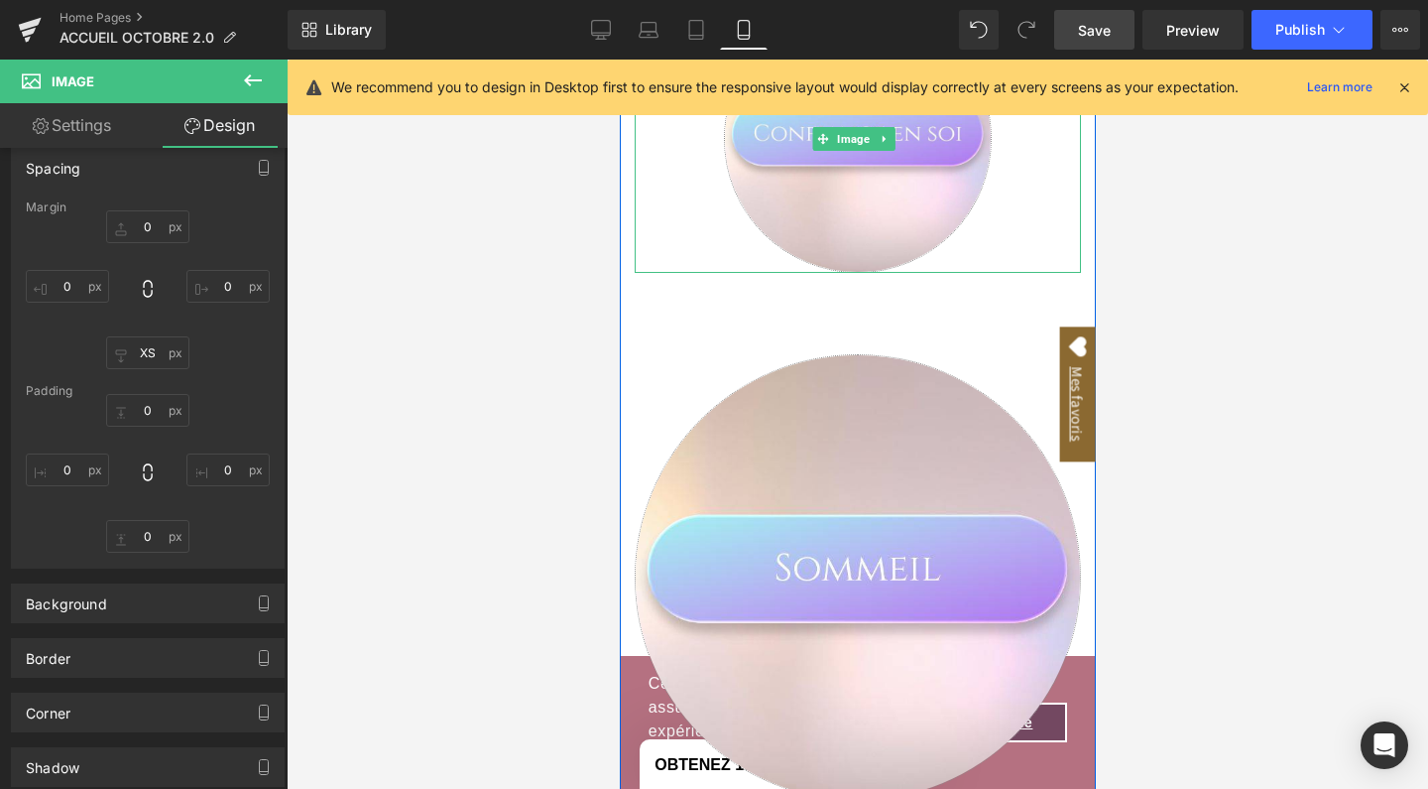
scroll to position [9201, 0]
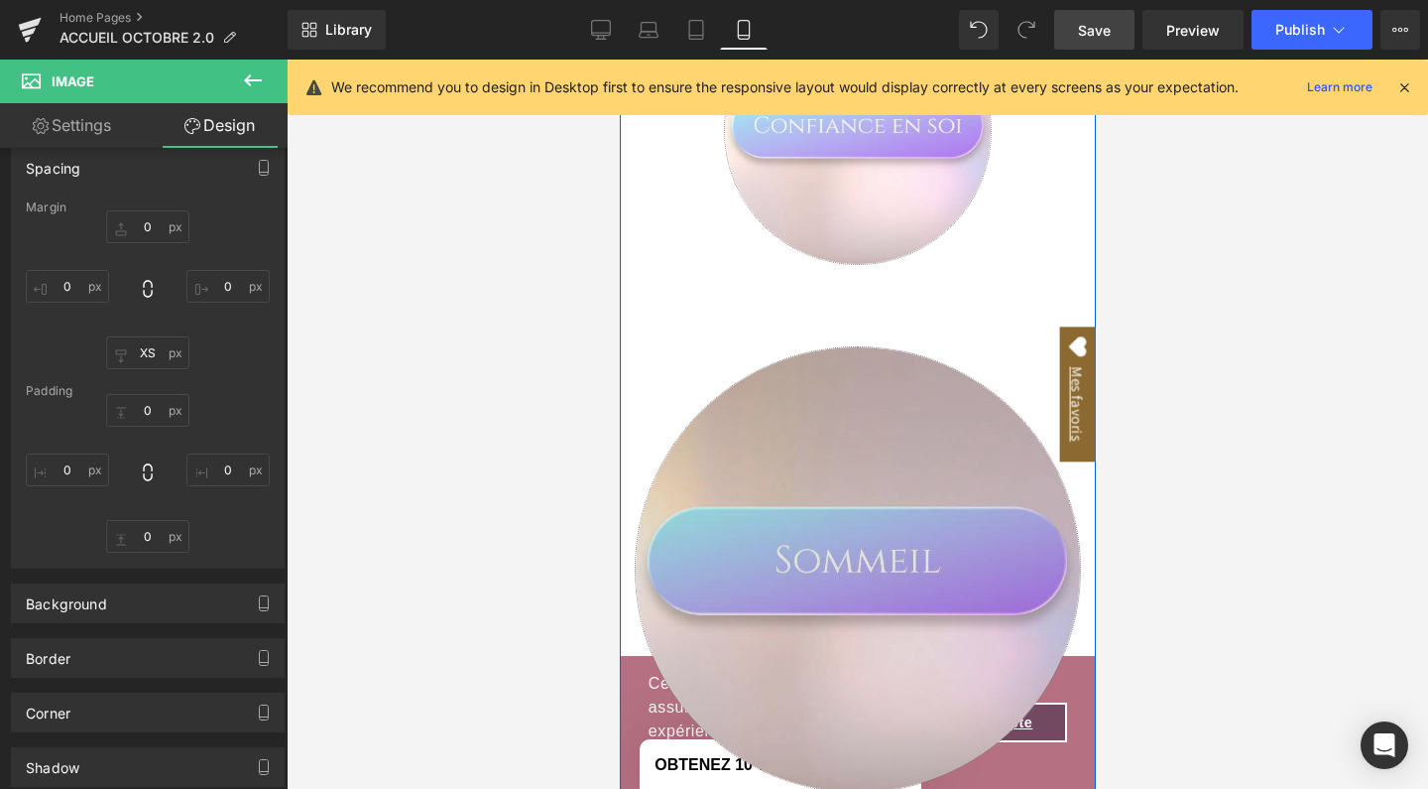
click at [823, 377] on img at bounding box center [857, 569] width 446 height 446
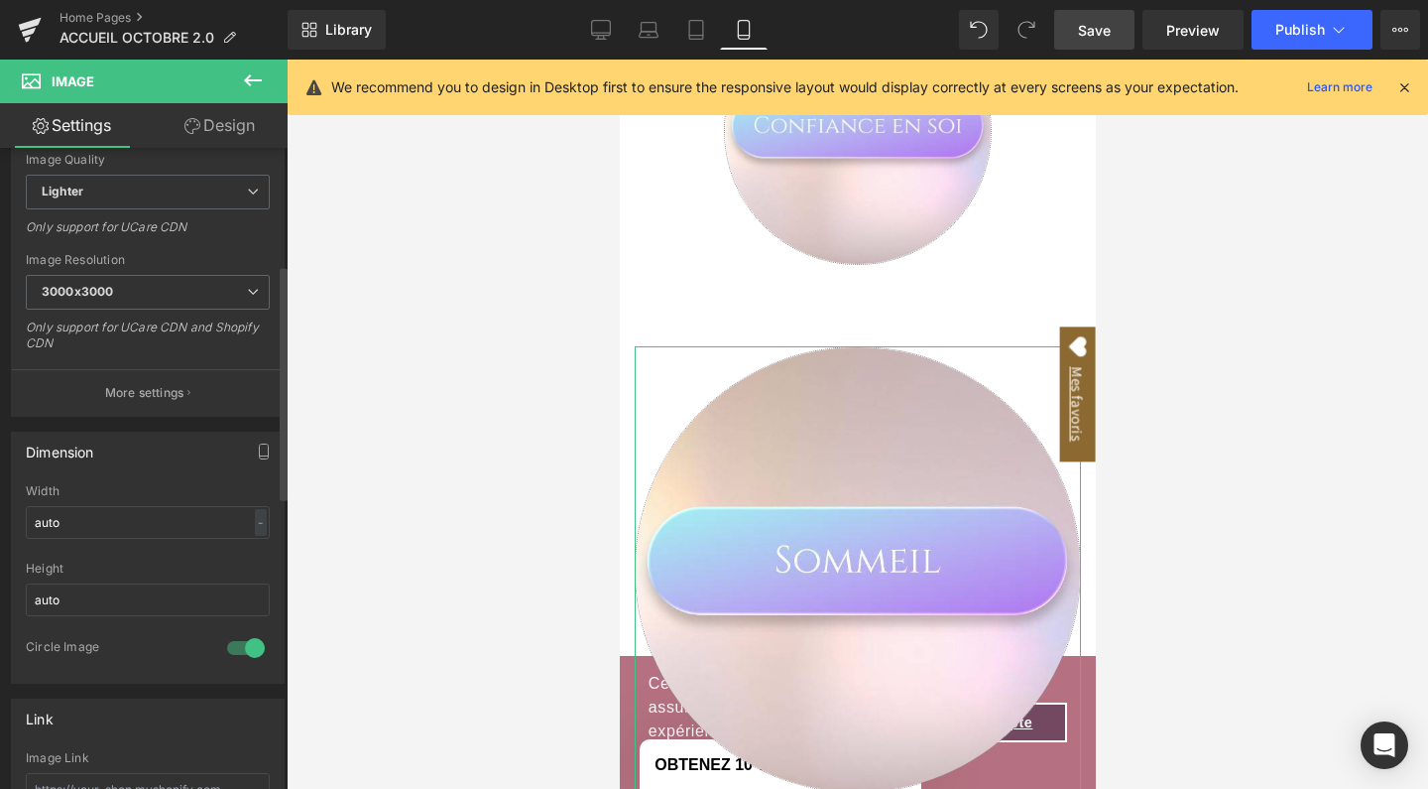
scroll to position [317, 0]
click at [255, 527] on div "-" at bounding box center [261, 525] width 12 height 27
click at [253, 552] on li "%" at bounding box center [256, 556] width 25 height 29
click at [145, 526] on input "auto" at bounding box center [148, 525] width 244 height 33
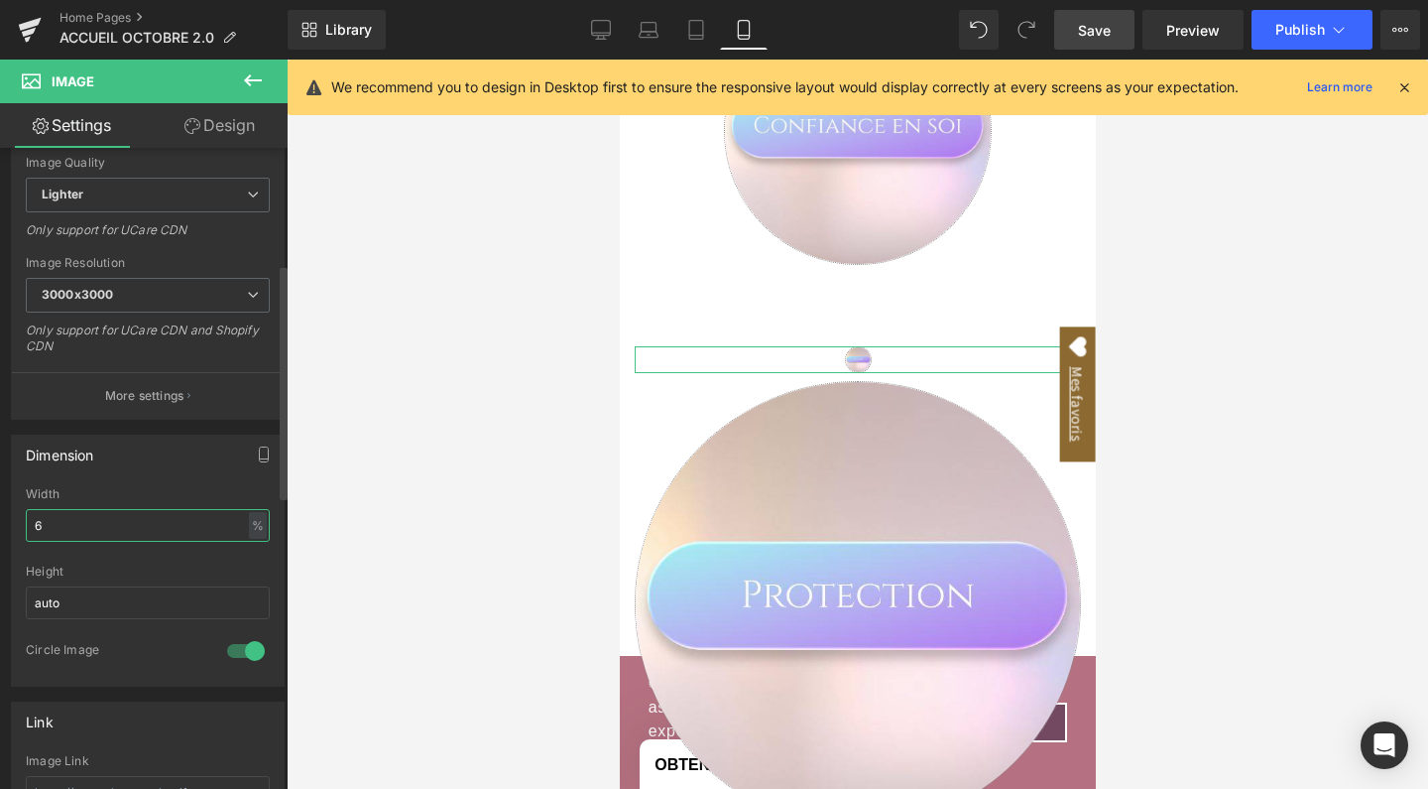
type input "60"
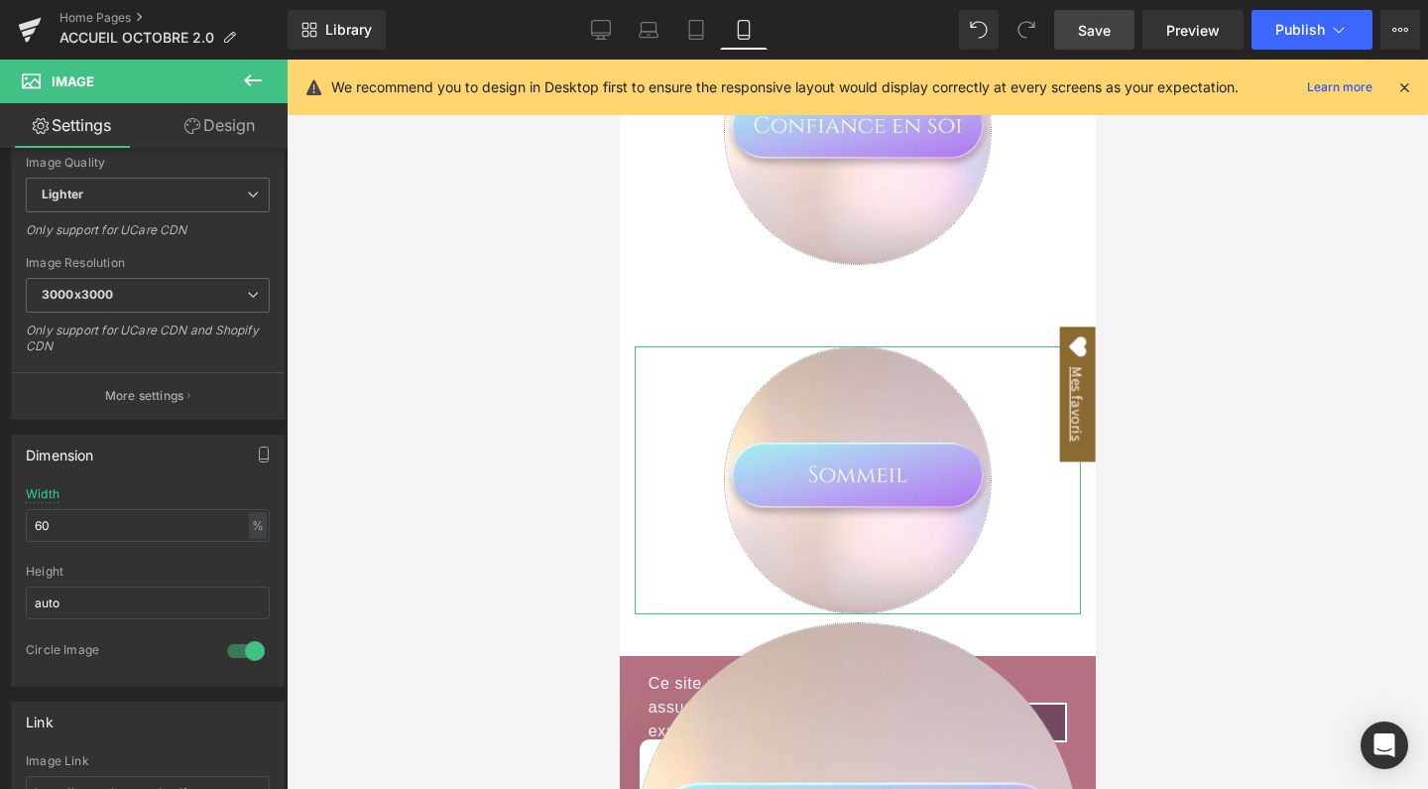
click at [236, 124] on link "Design" at bounding box center [220, 125] width 144 height 45
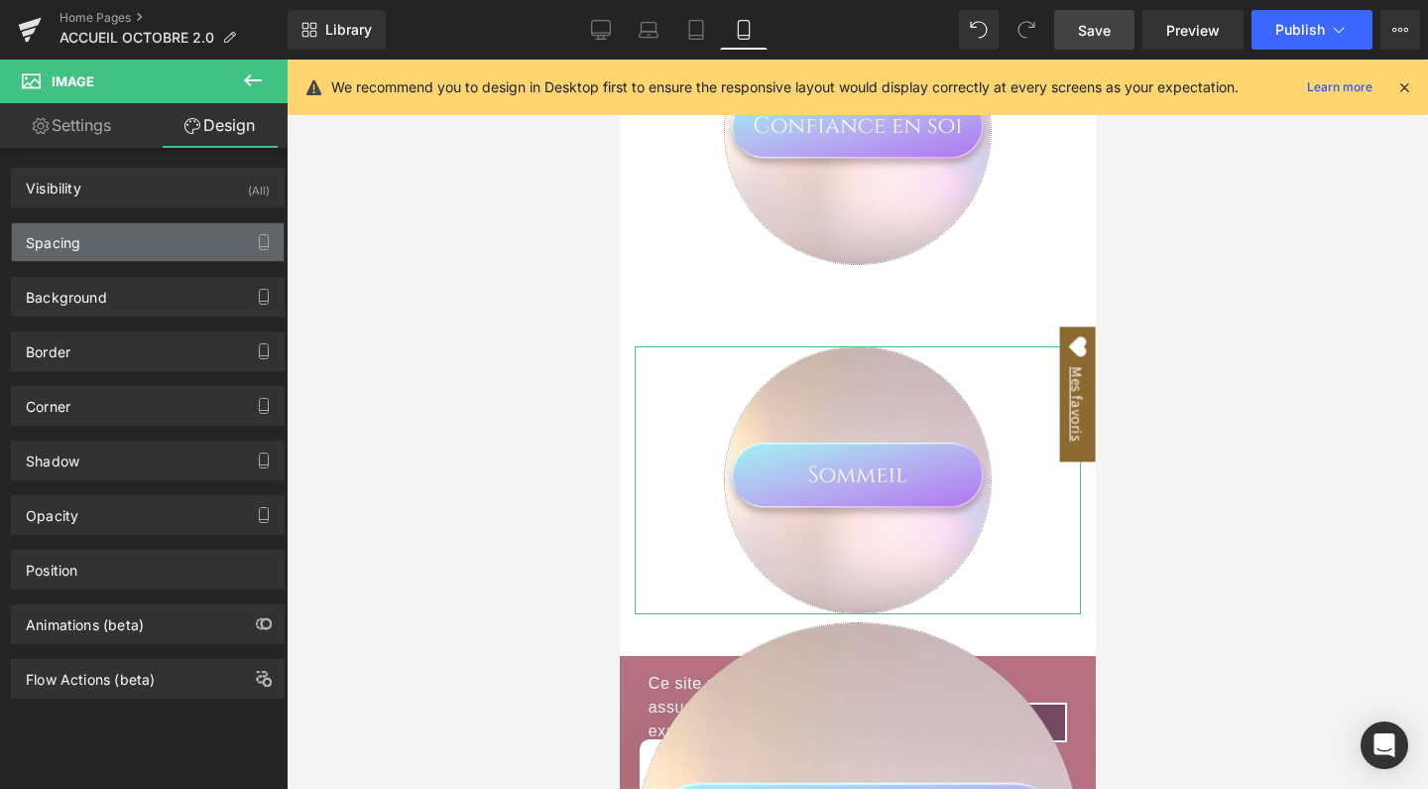
click at [88, 244] on div "Spacing" at bounding box center [148, 242] width 272 height 38
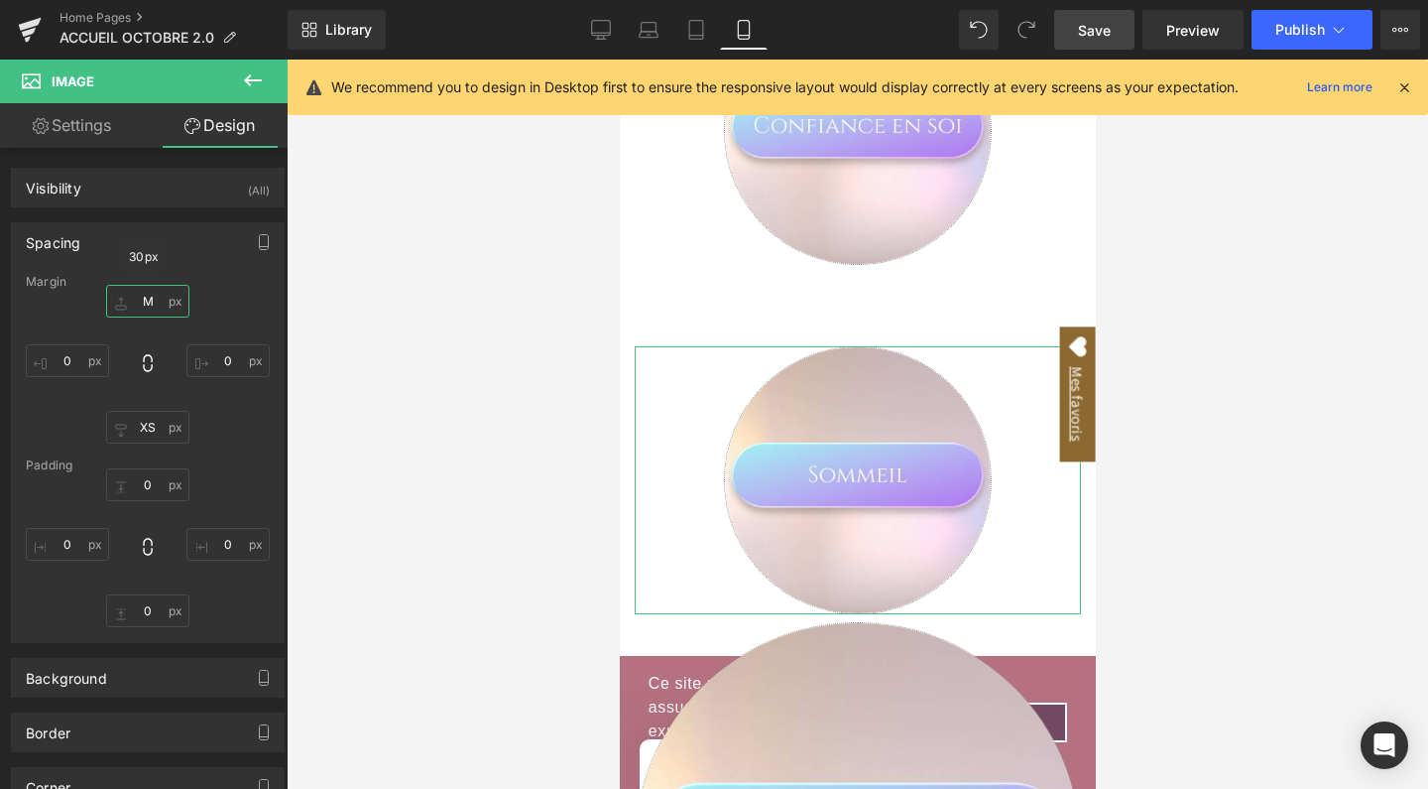
click at [147, 303] on input "M" at bounding box center [147, 301] width 83 height 33
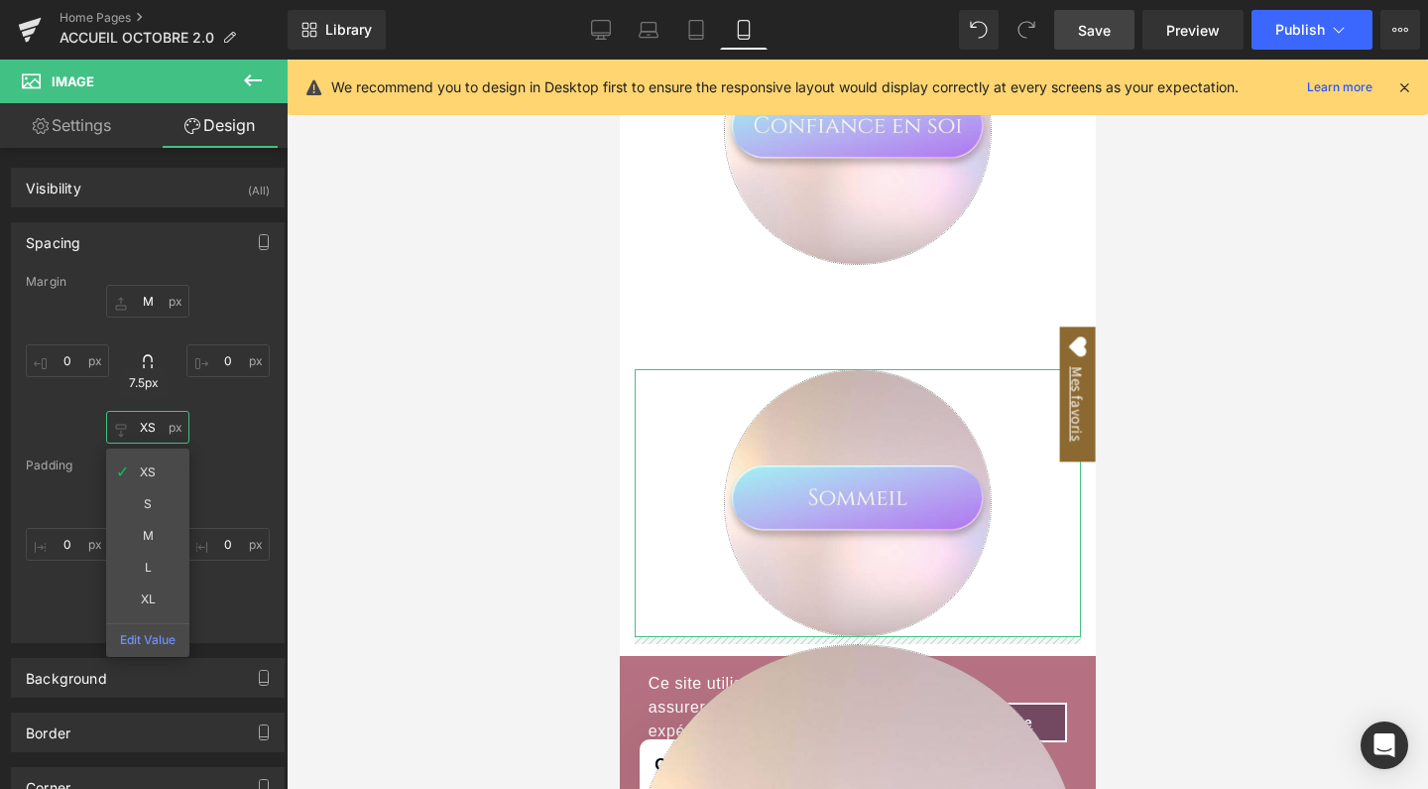
click at [146, 437] on input "XS" at bounding box center [147, 427] width 83 height 33
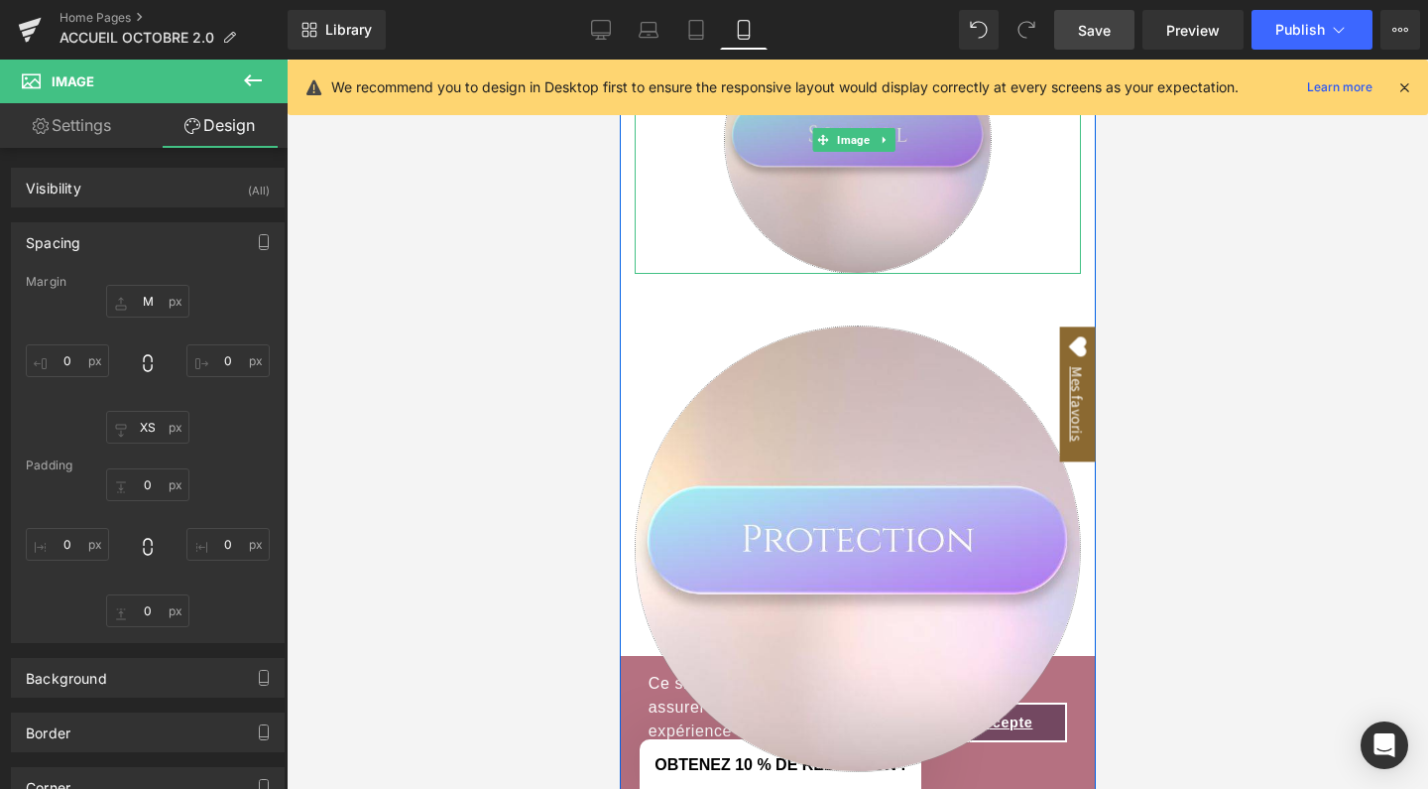
scroll to position [9588, 0]
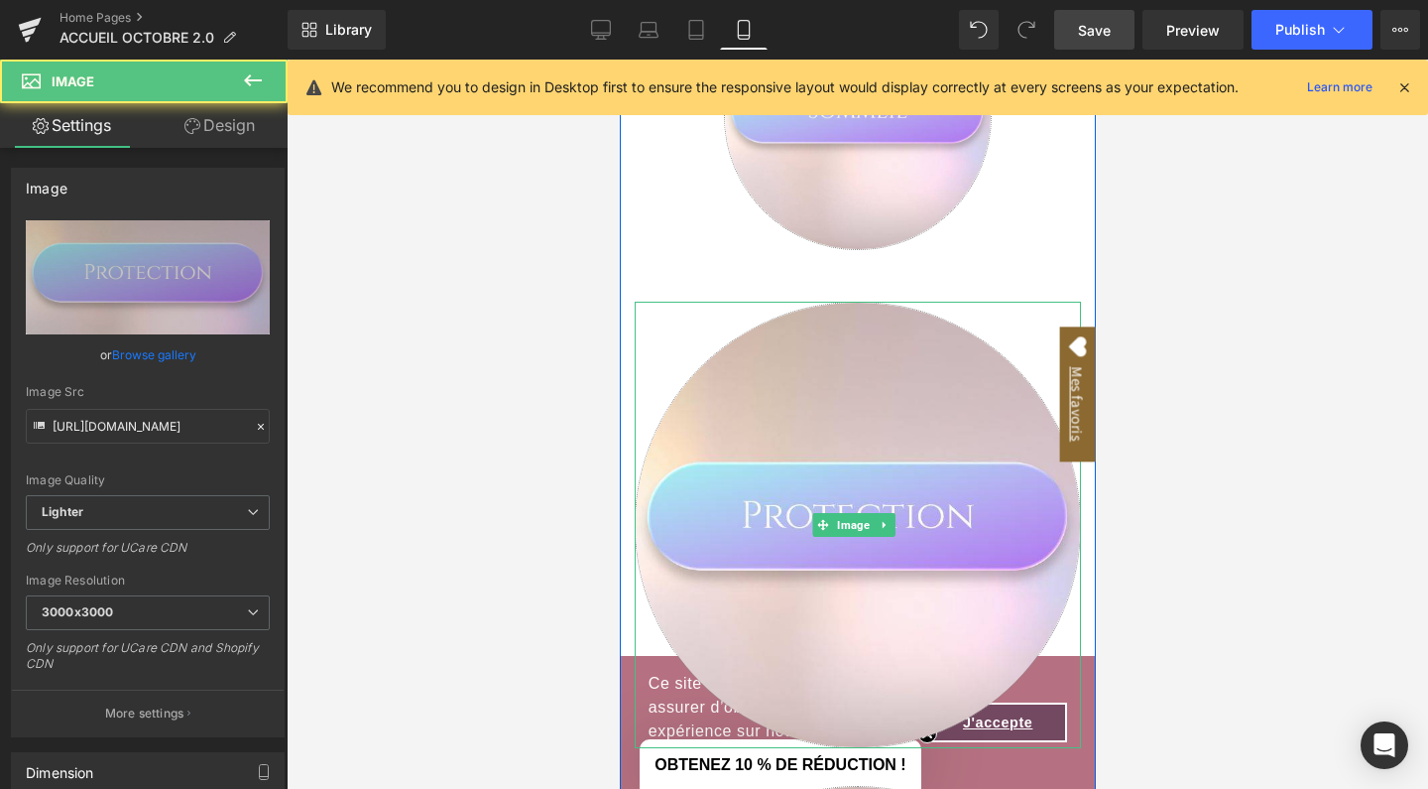
drag, startPoint x: 748, startPoint y: 372, endPoint x: 655, endPoint y: 358, distance: 94.3
click at [748, 372] on img at bounding box center [857, 525] width 446 height 446
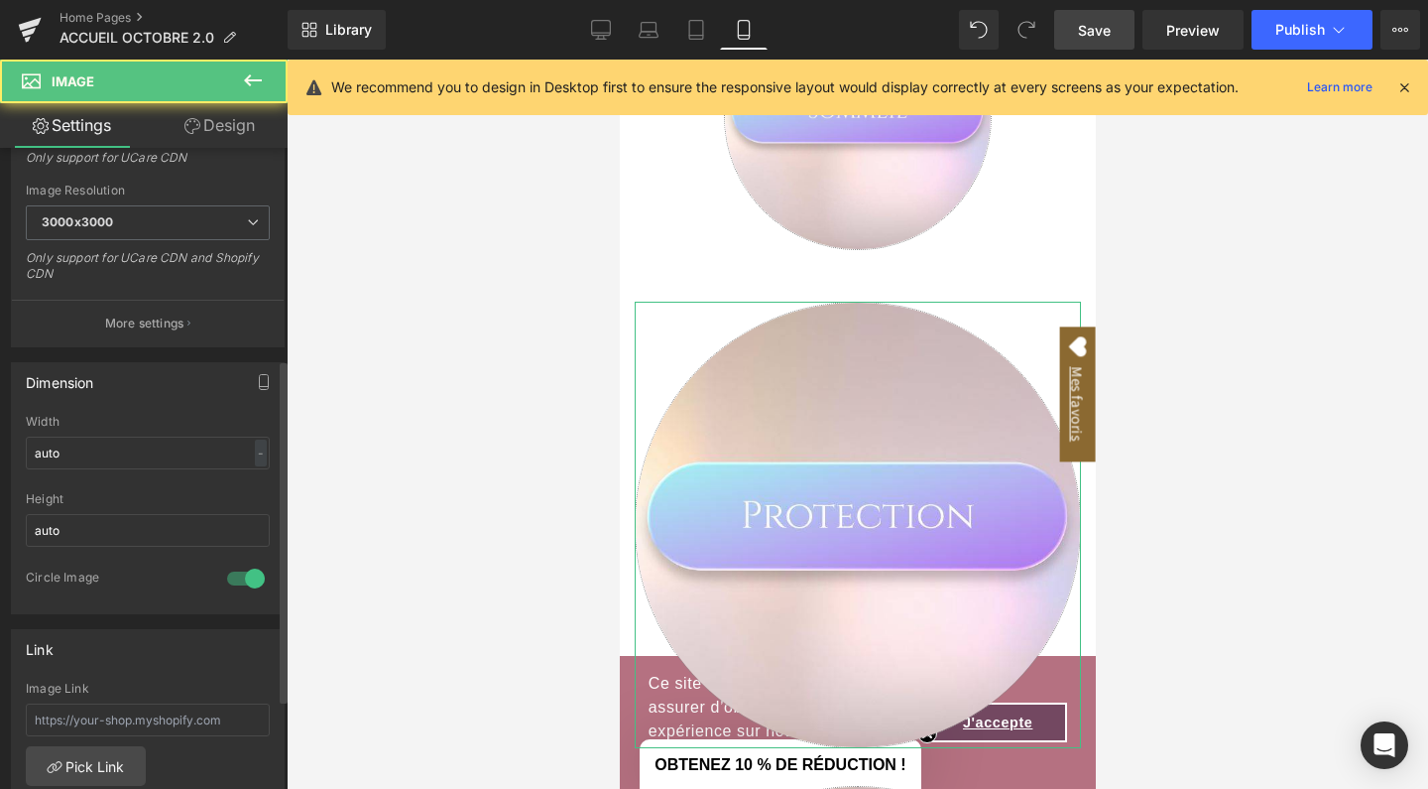
scroll to position [425, 0]
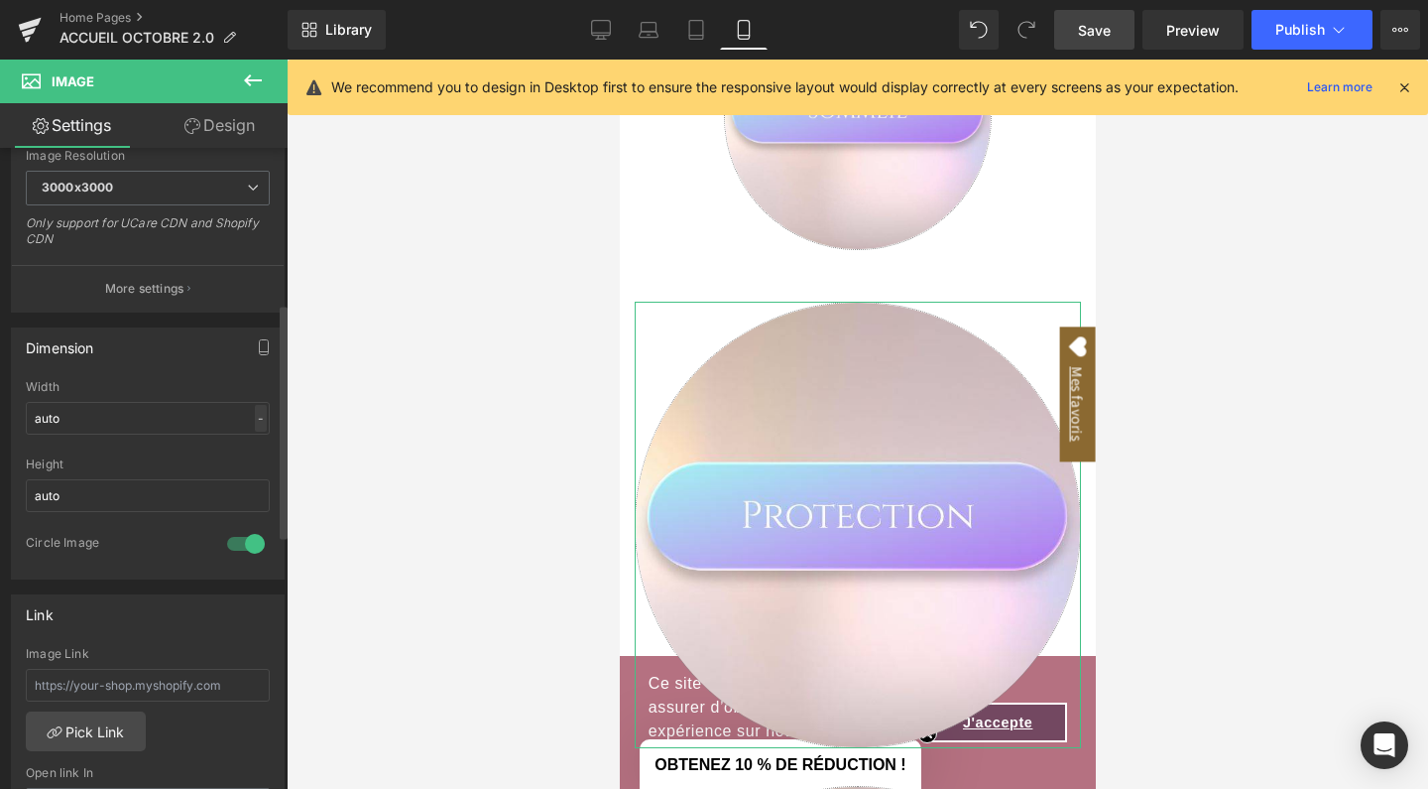
click at [255, 418] on div "-" at bounding box center [261, 418] width 12 height 27
click at [250, 445] on li "%" at bounding box center [256, 448] width 25 height 29
click at [152, 419] on input "auto" at bounding box center [148, 418] width 244 height 33
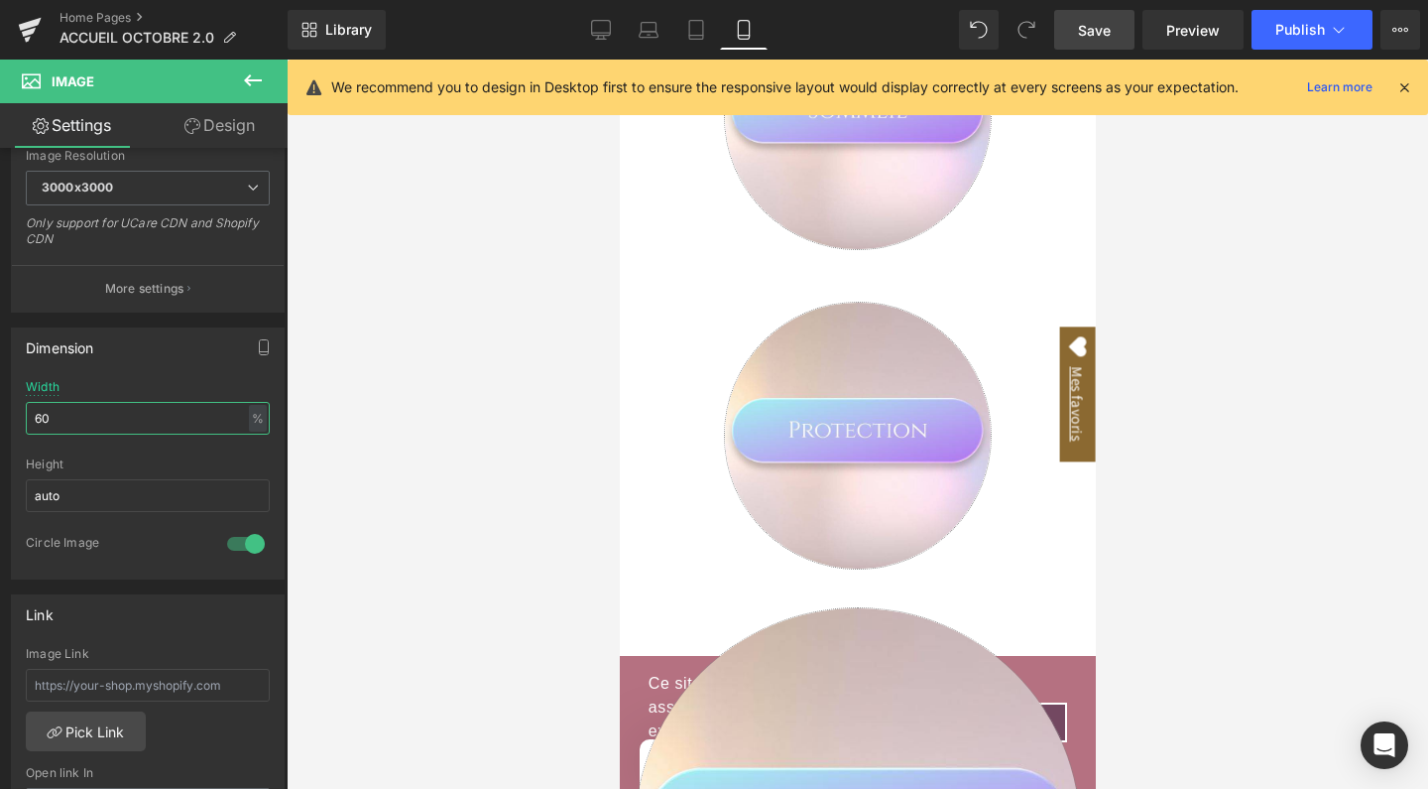
type input "60"
click at [215, 132] on link "Design" at bounding box center [220, 125] width 144 height 45
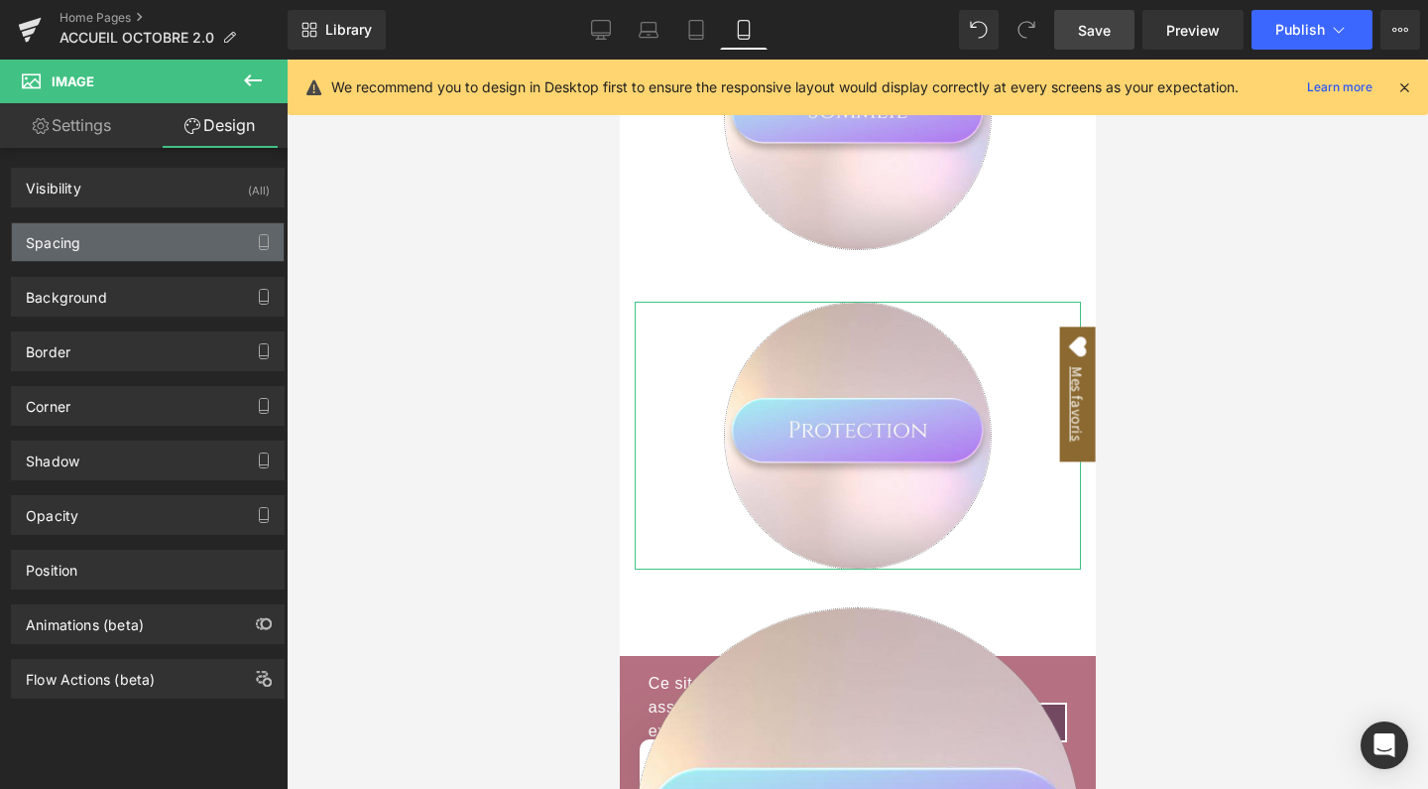
click at [109, 234] on div "Spacing" at bounding box center [148, 242] width 272 height 38
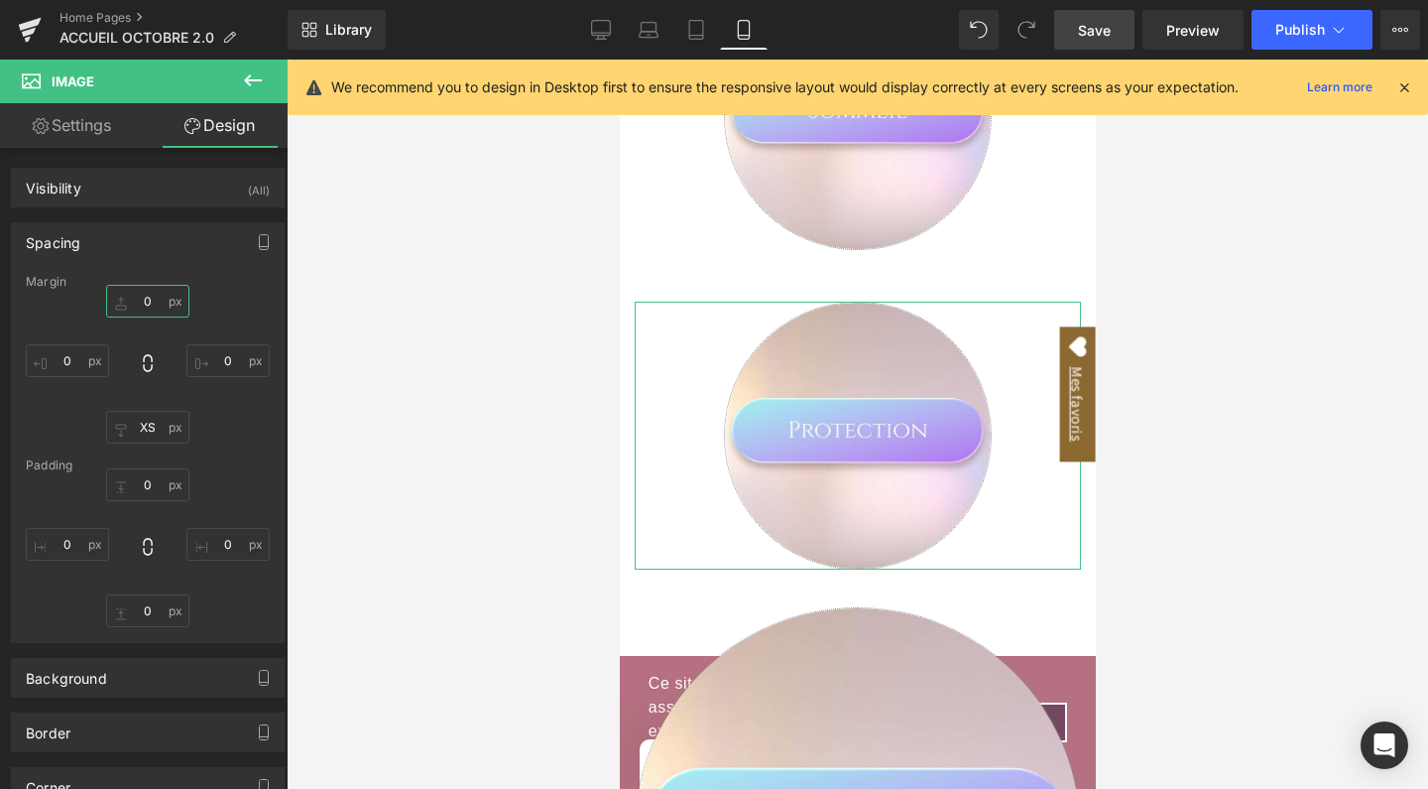
click at [158, 292] on input "0" at bounding box center [147, 301] width 83 height 33
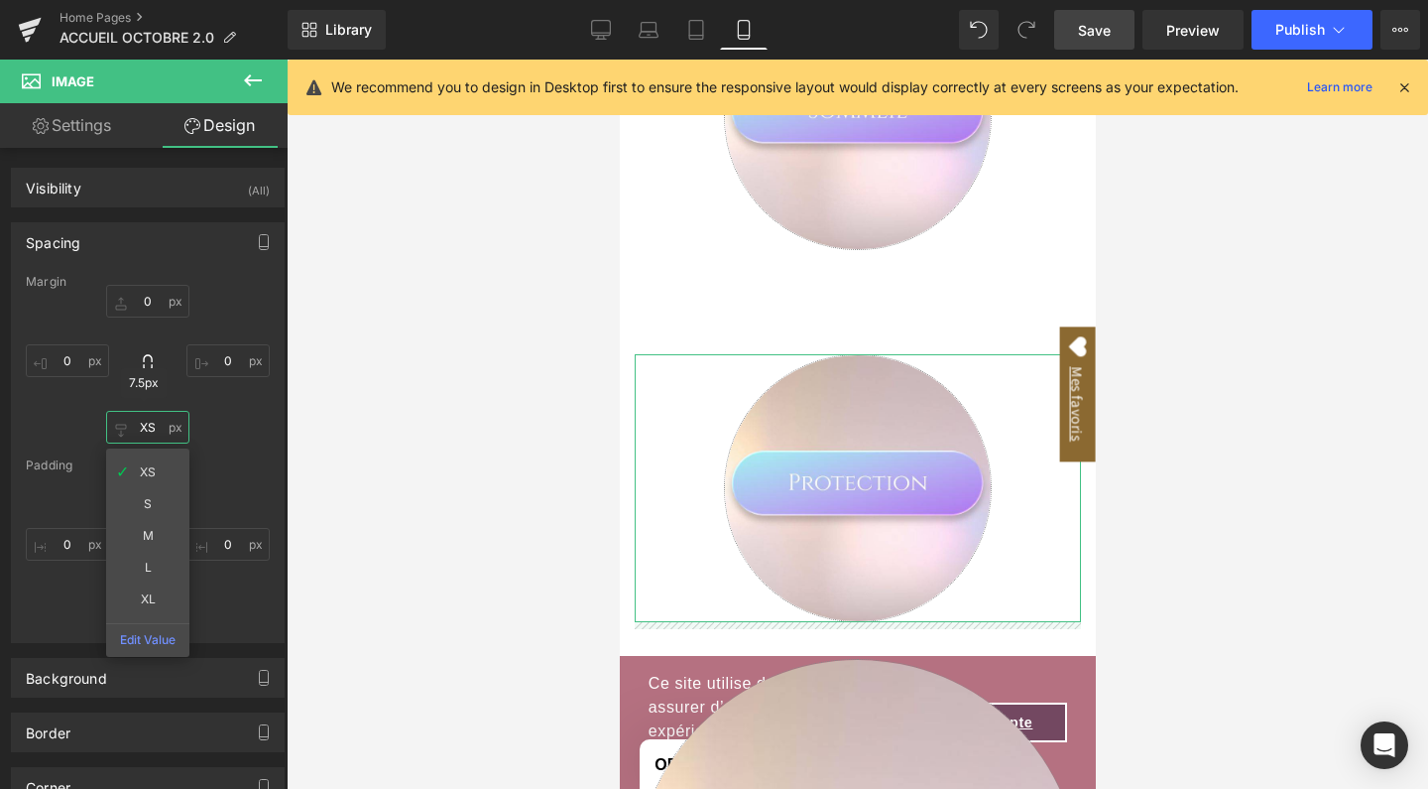
click at [151, 441] on input "XS" at bounding box center [147, 427] width 83 height 33
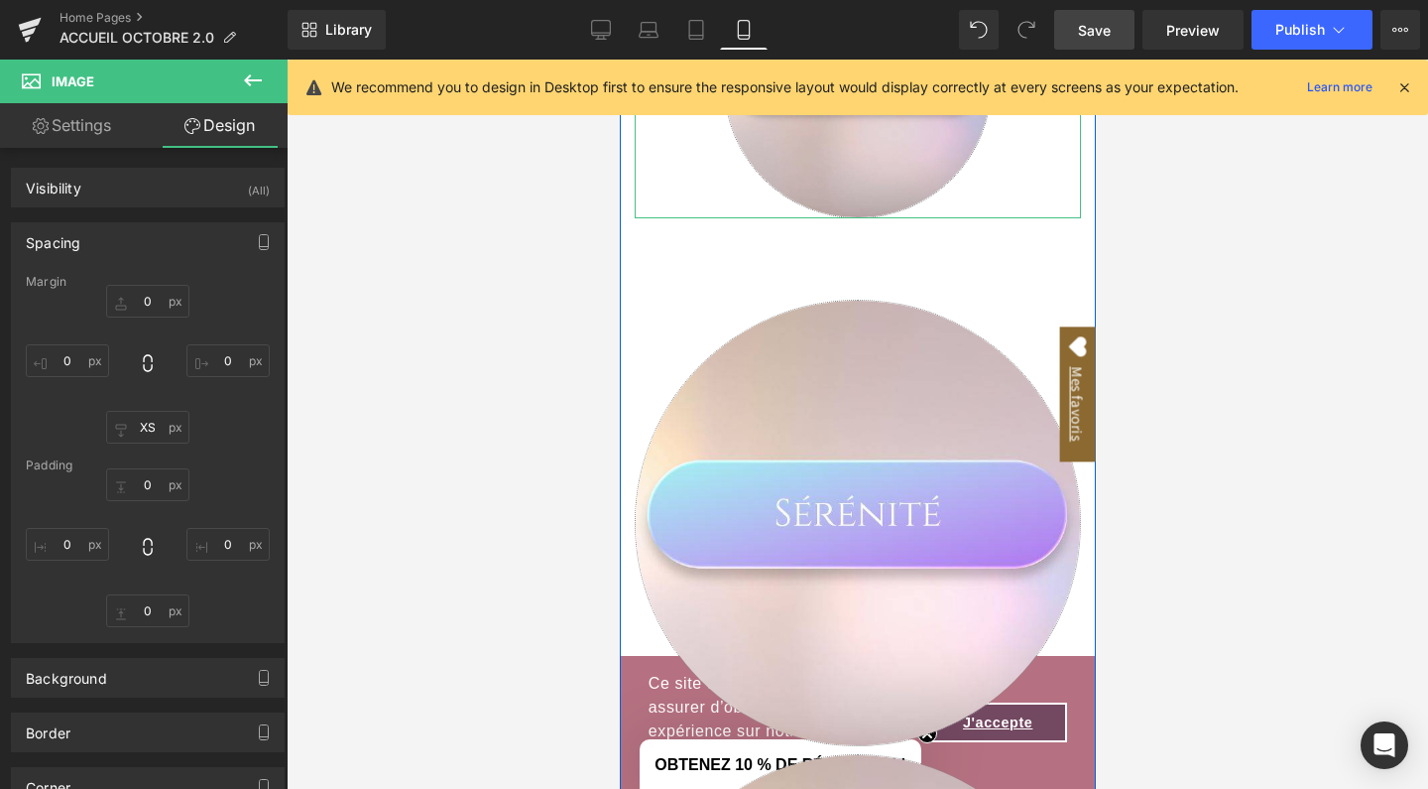
scroll to position [10018, 0]
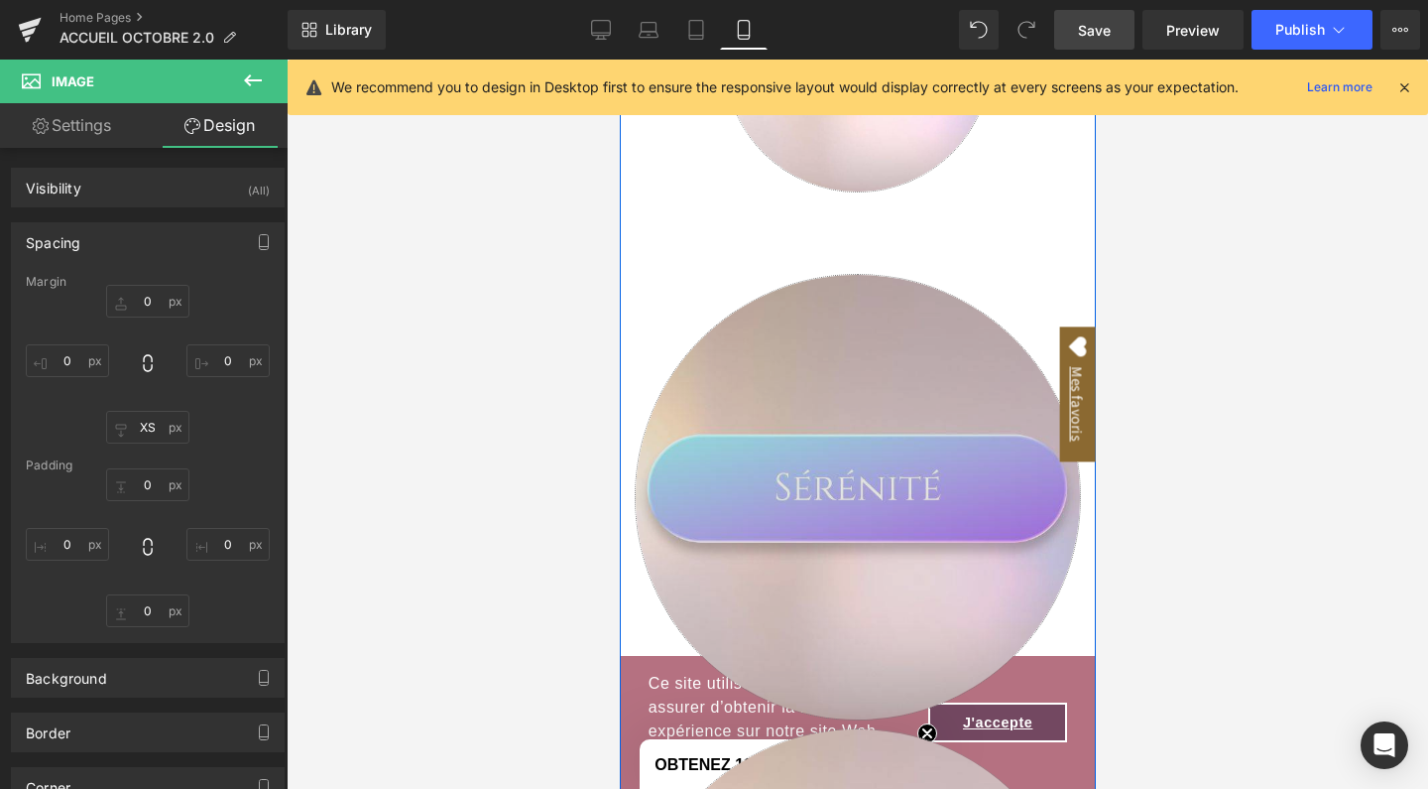
click at [784, 402] on img at bounding box center [857, 497] width 446 height 446
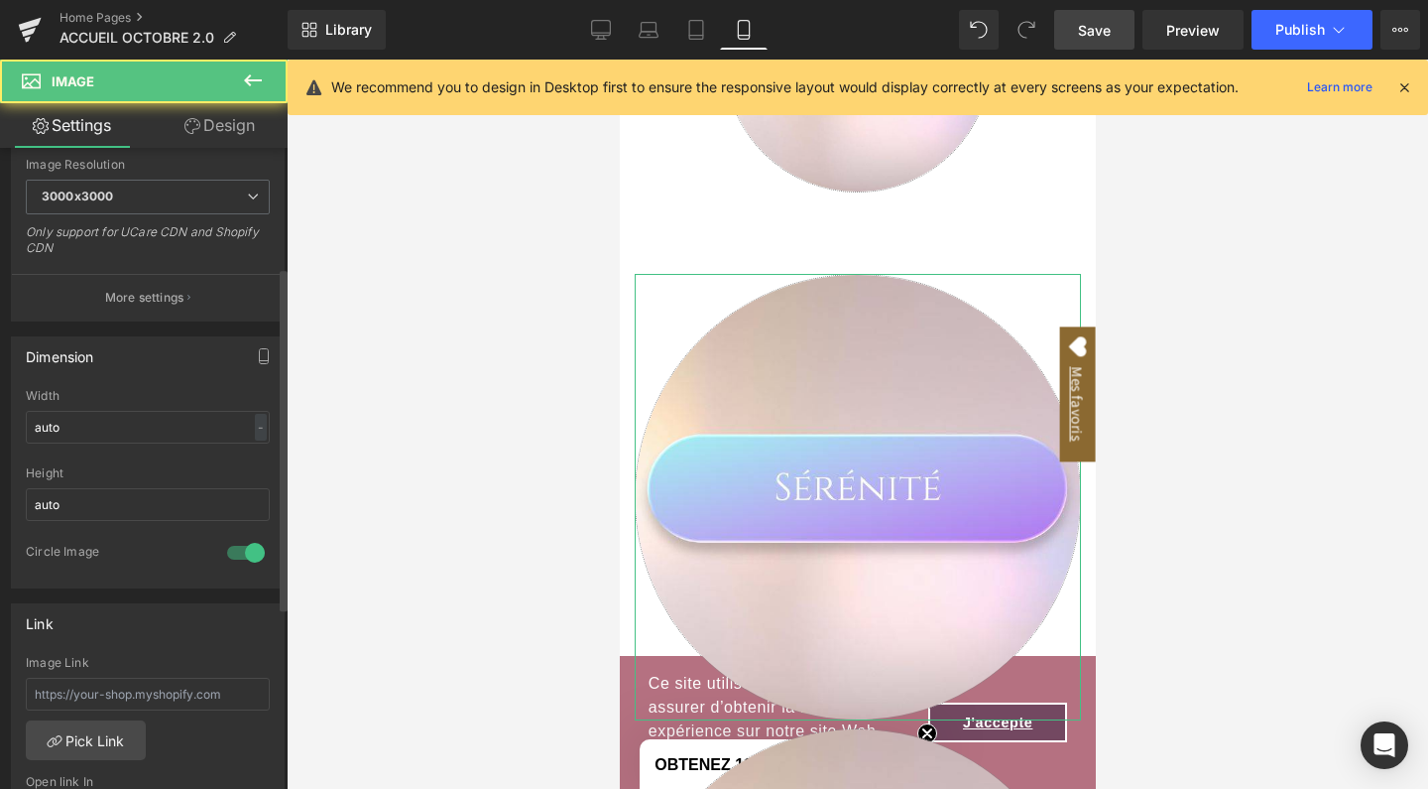
scroll to position [454, 0]
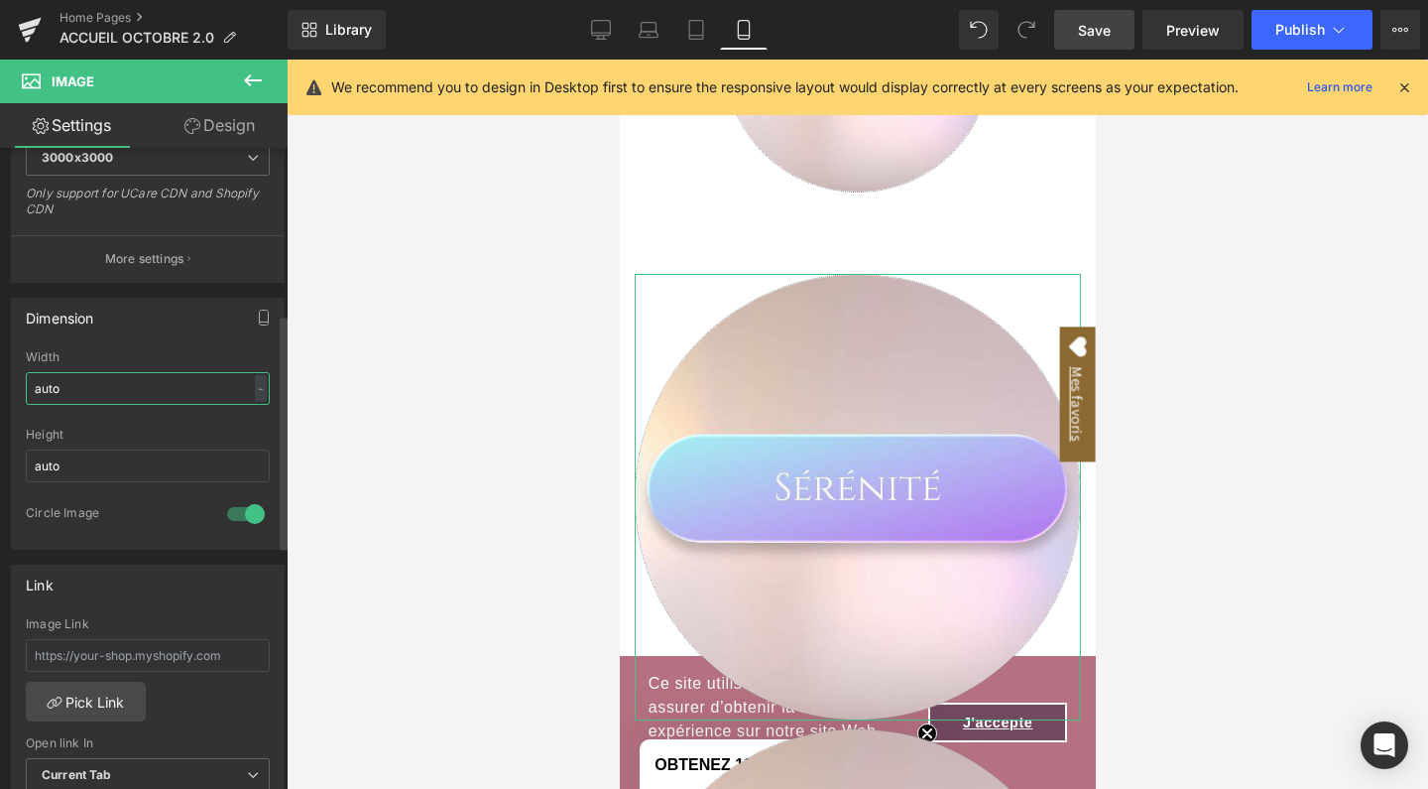
click at [260, 395] on input "auto" at bounding box center [148, 388] width 244 height 33
click at [256, 390] on div "-" at bounding box center [261, 388] width 12 height 27
click at [99, 384] on input "auto" at bounding box center [148, 388] width 244 height 33
click at [255, 392] on div "-" at bounding box center [261, 388] width 12 height 27
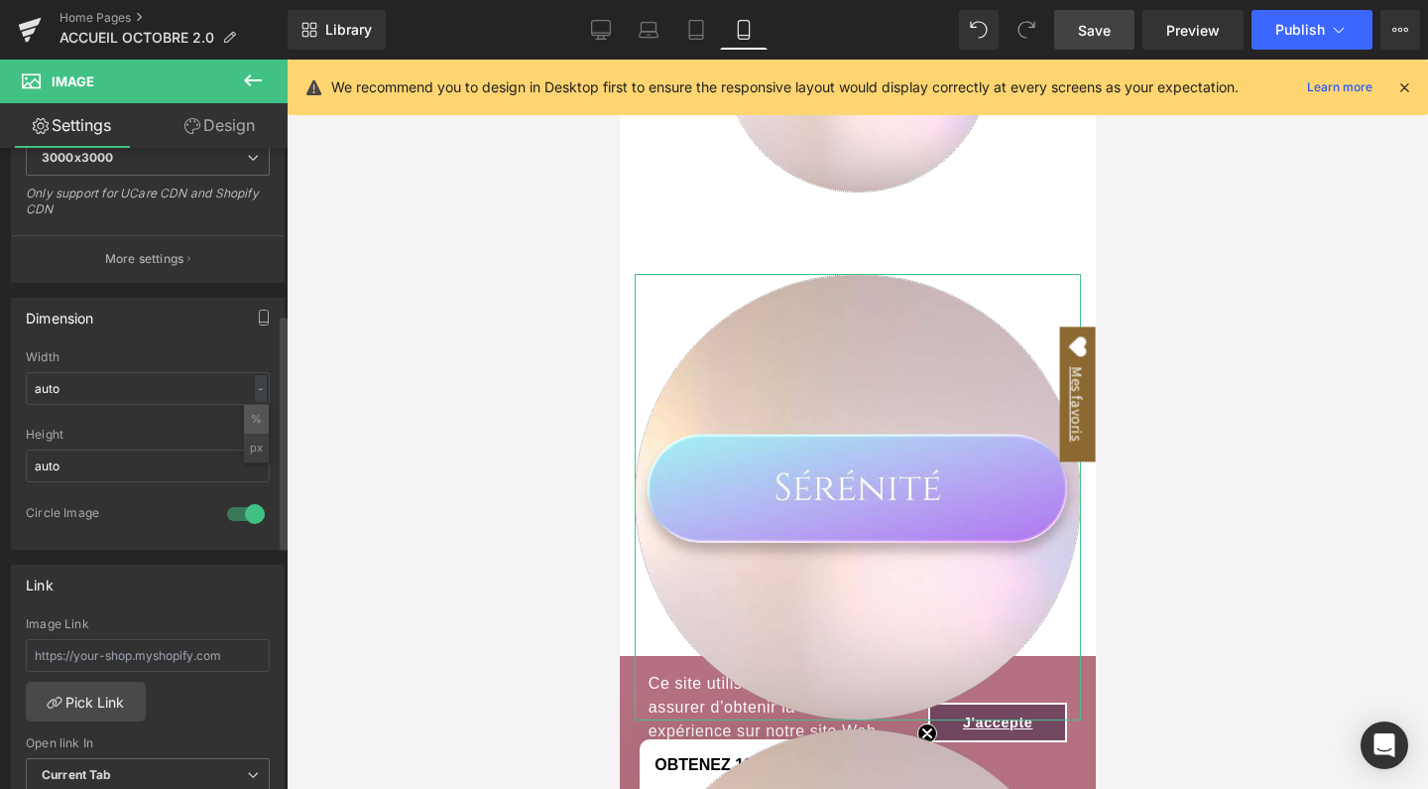
click at [251, 423] on li "%" at bounding box center [256, 419] width 25 height 29
click at [79, 396] on input "auto" at bounding box center [148, 388] width 244 height 33
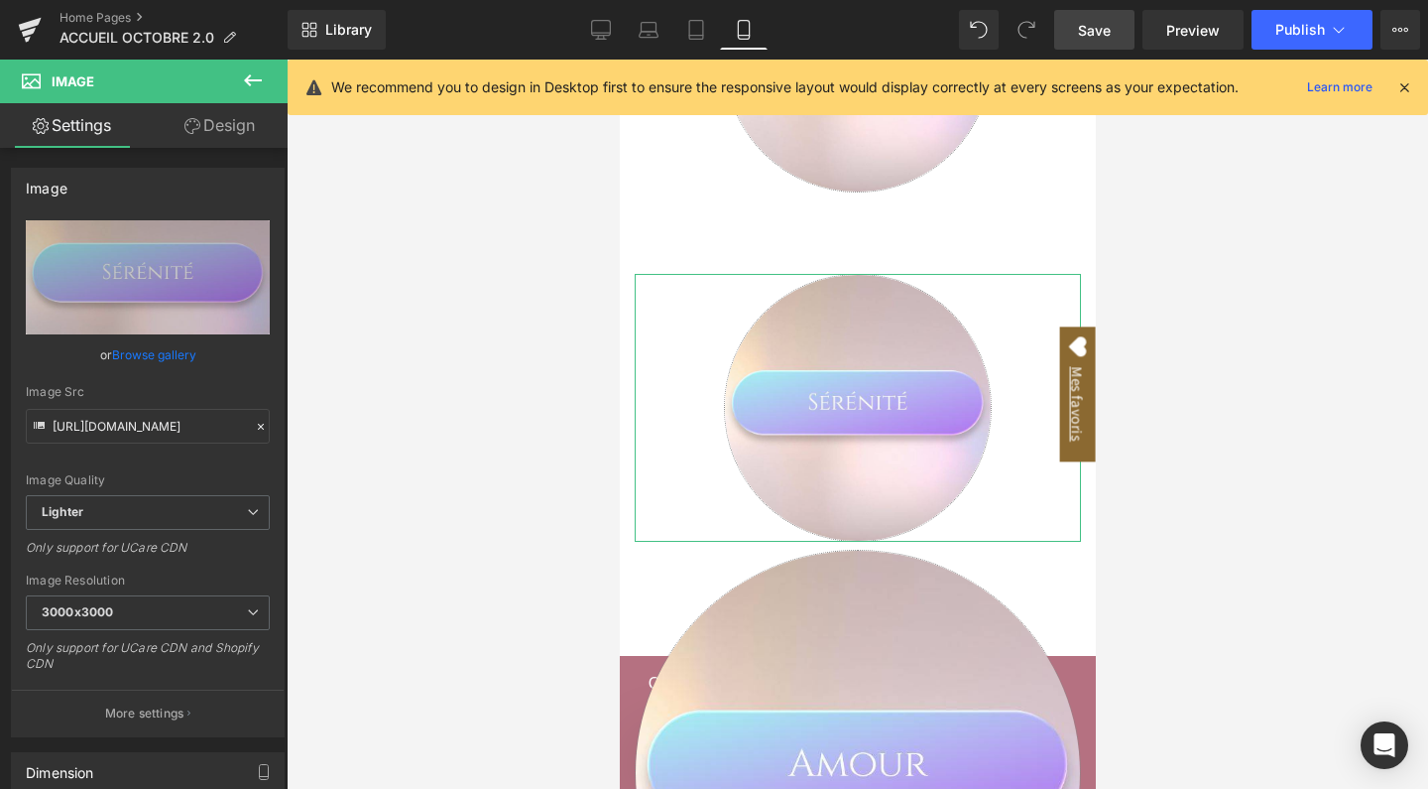
type input "60"
click at [220, 131] on link "Design" at bounding box center [220, 125] width 144 height 45
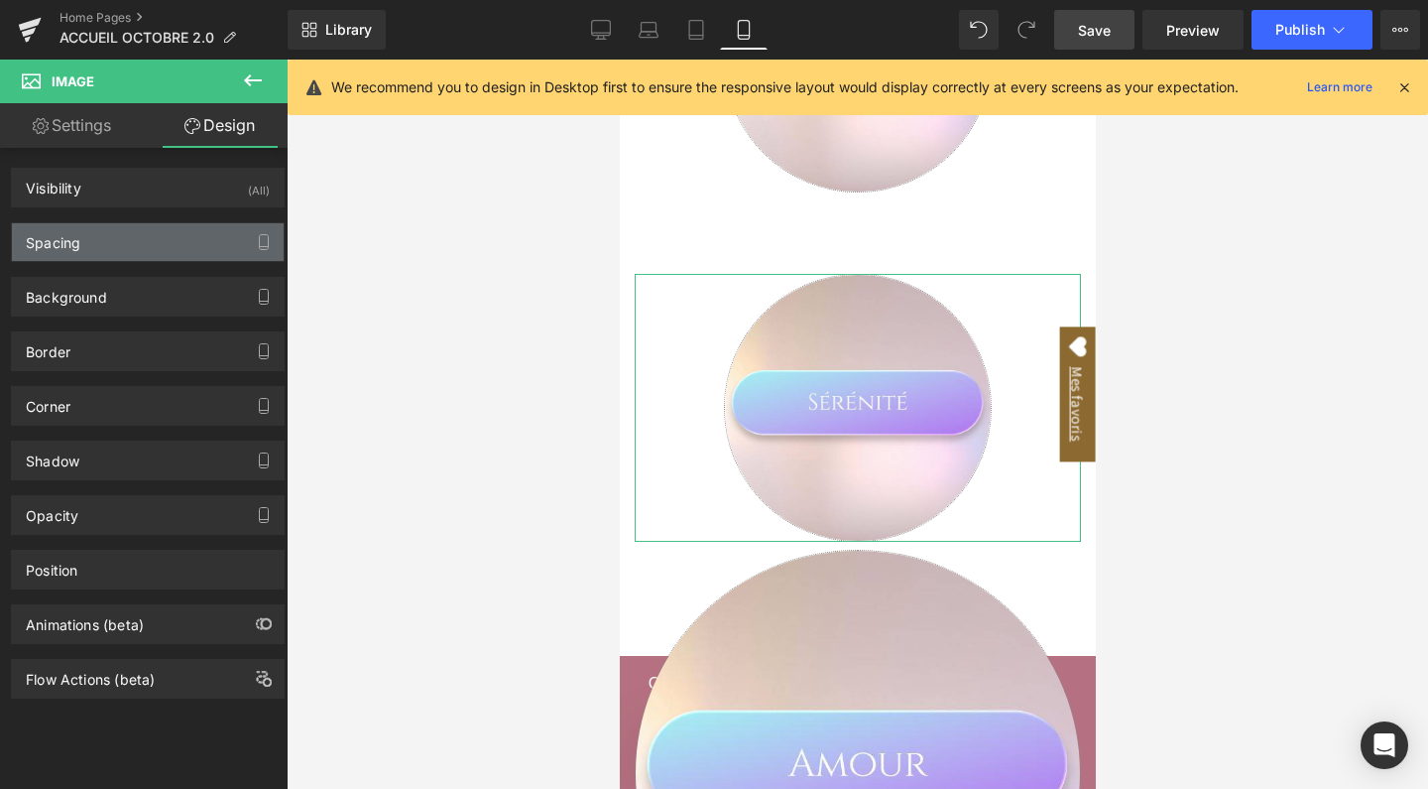
scroll to position [0, 0]
click at [92, 247] on div "Spacing" at bounding box center [148, 242] width 272 height 38
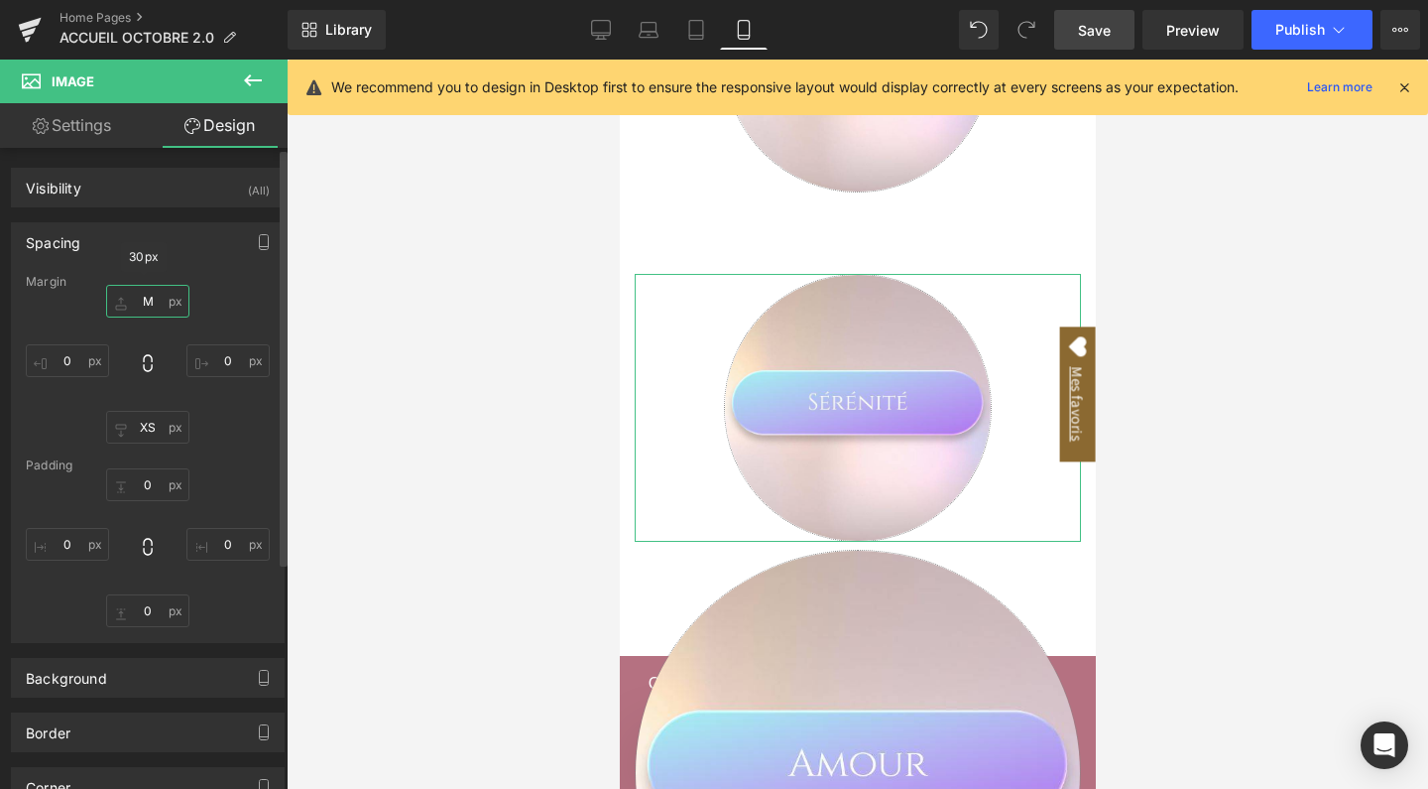
click at [139, 307] on input "M" at bounding box center [147, 301] width 83 height 33
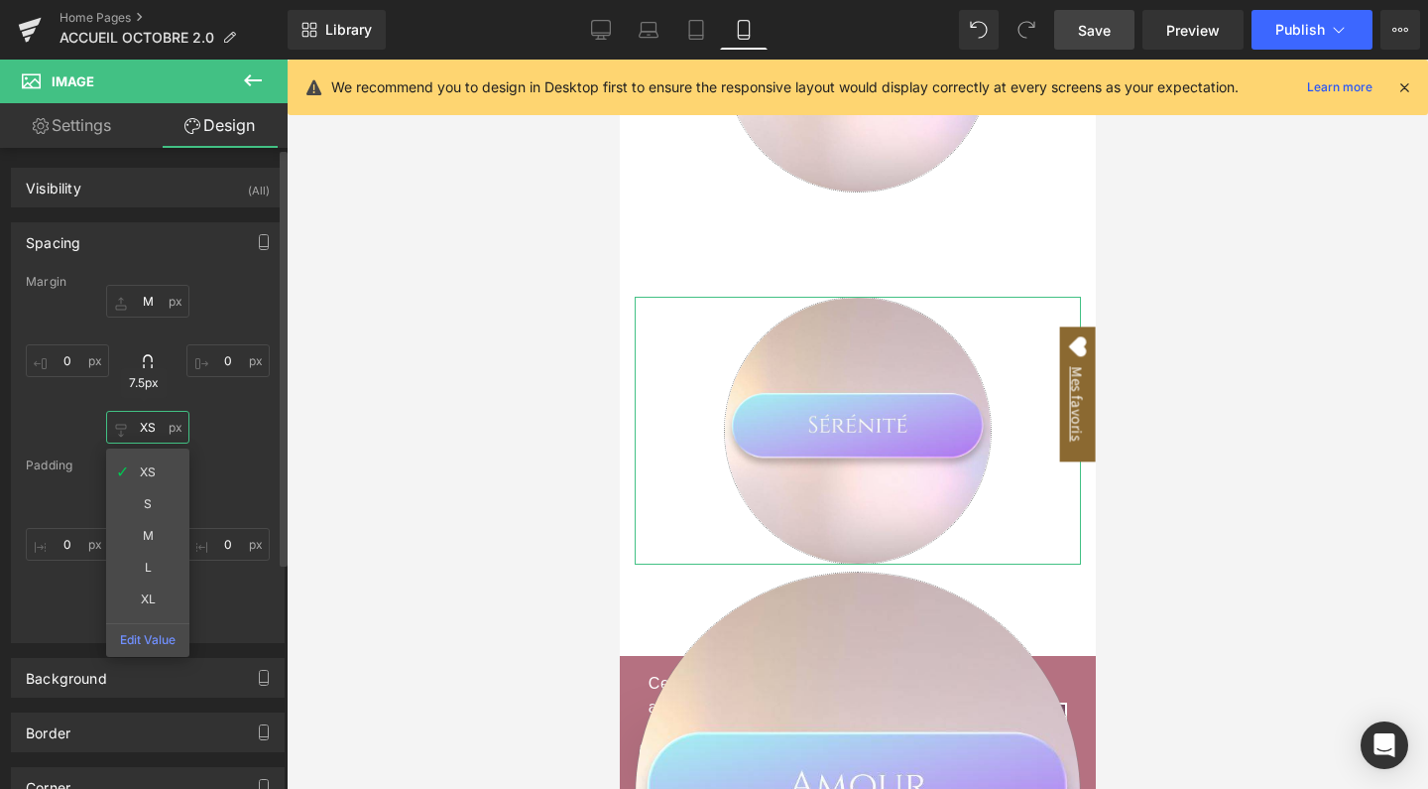
click at [143, 432] on input "XS" at bounding box center [147, 427] width 83 height 33
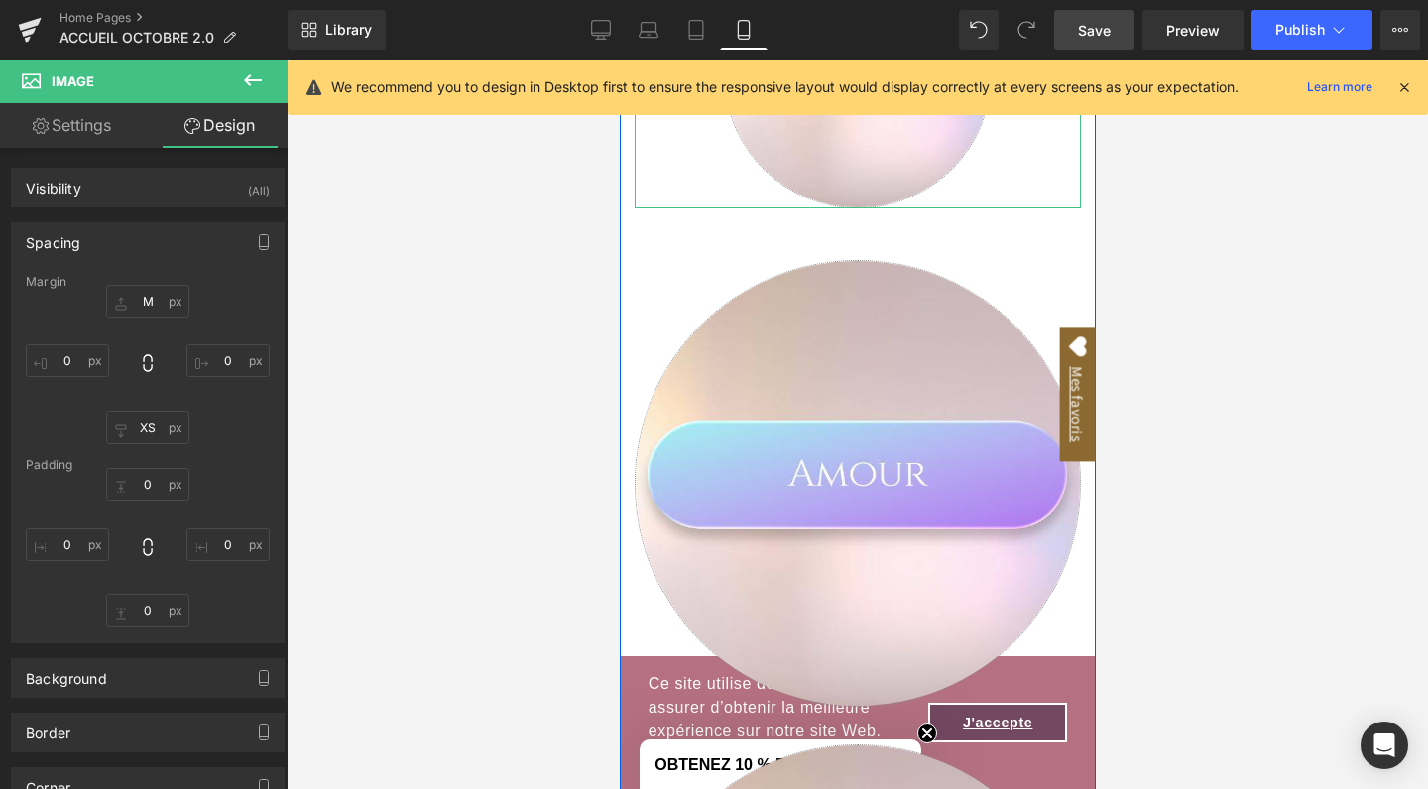
scroll to position [10426, 0]
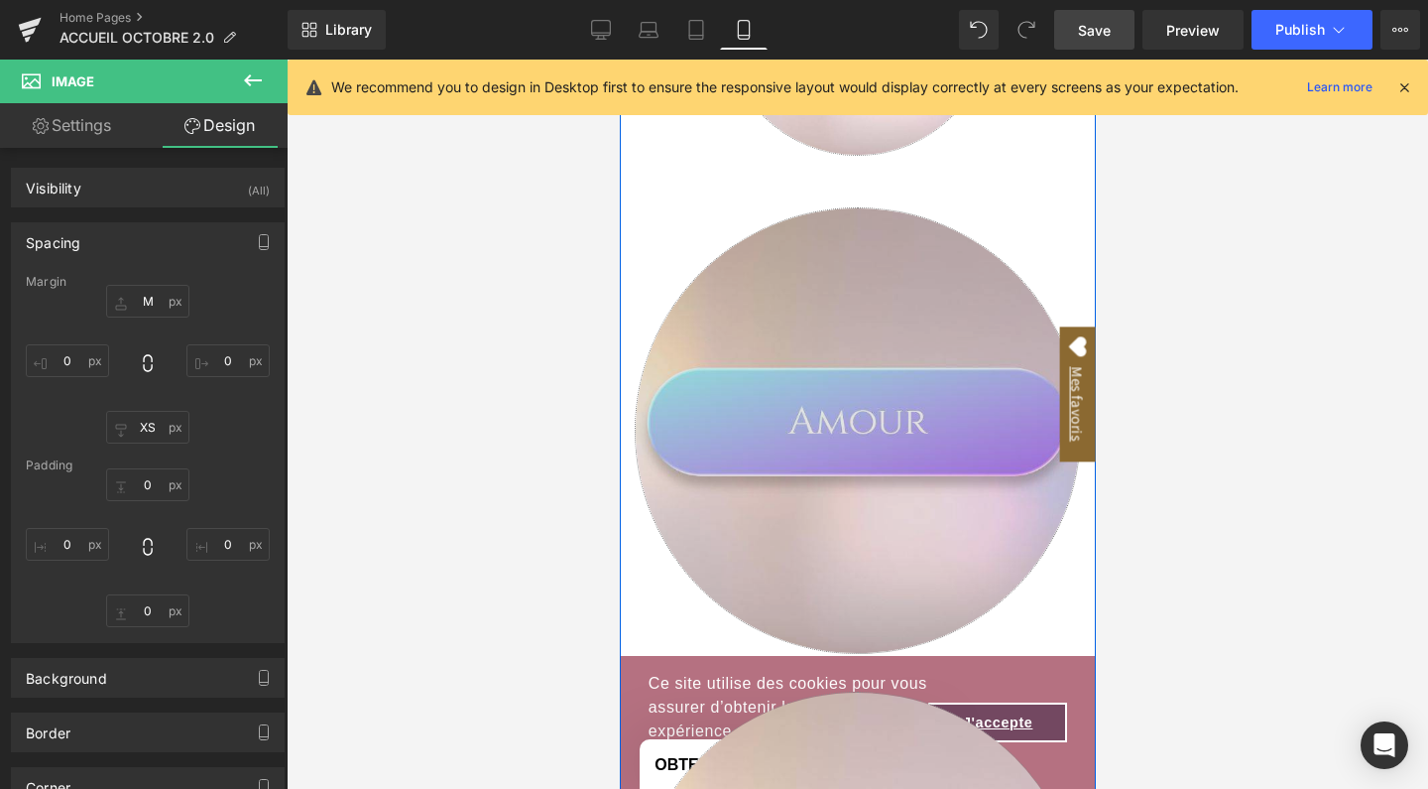
click at [717, 473] on img at bounding box center [857, 430] width 446 height 446
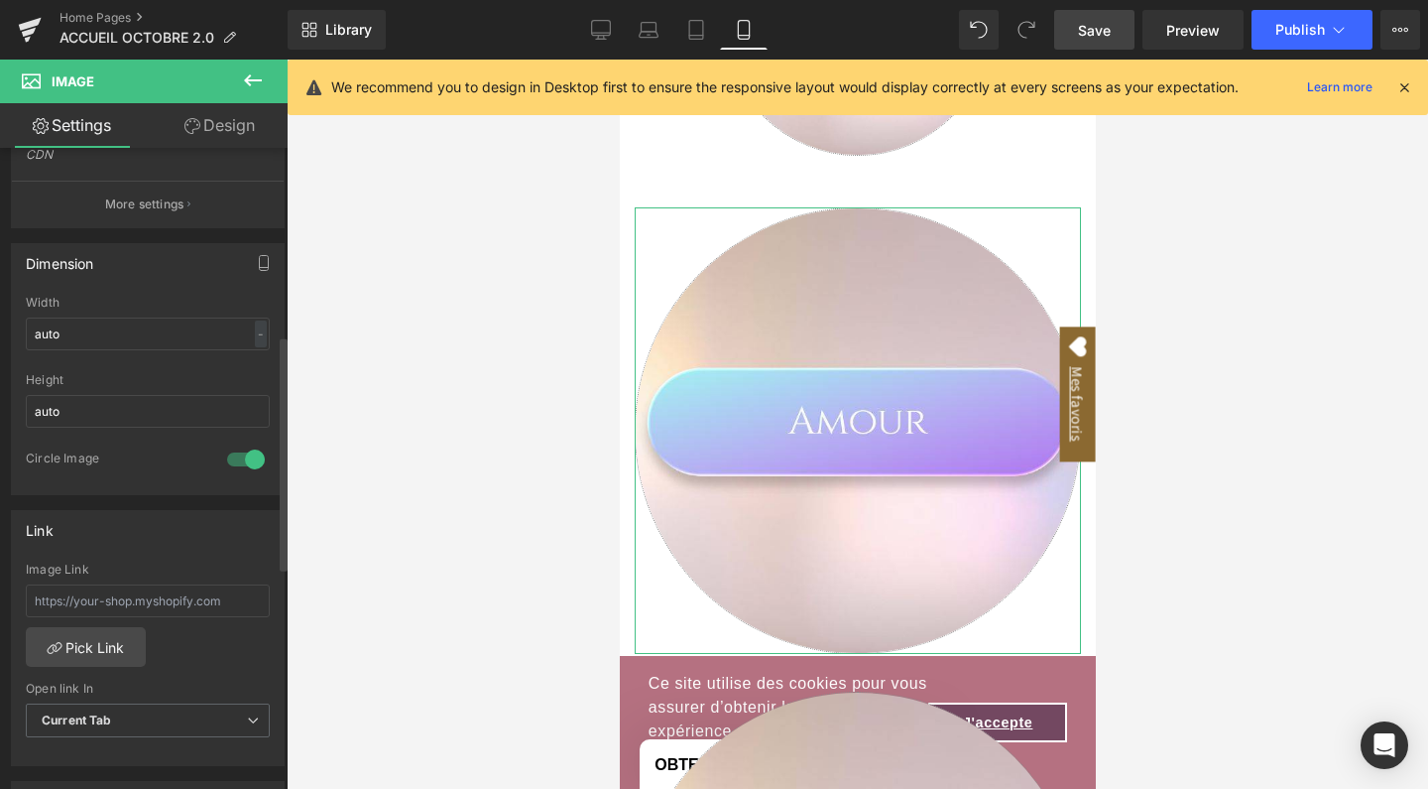
scroll to position [512, 0]
click at [255, 329] on div "-" at bounding box center [261, 330] width 12 height 27
click at [255, 362] on li "%" at bounding box center [256, 361] width 25 height 29
click at [122, 331] on input "auto" at bounding box center [148, 330] width 244 height 33
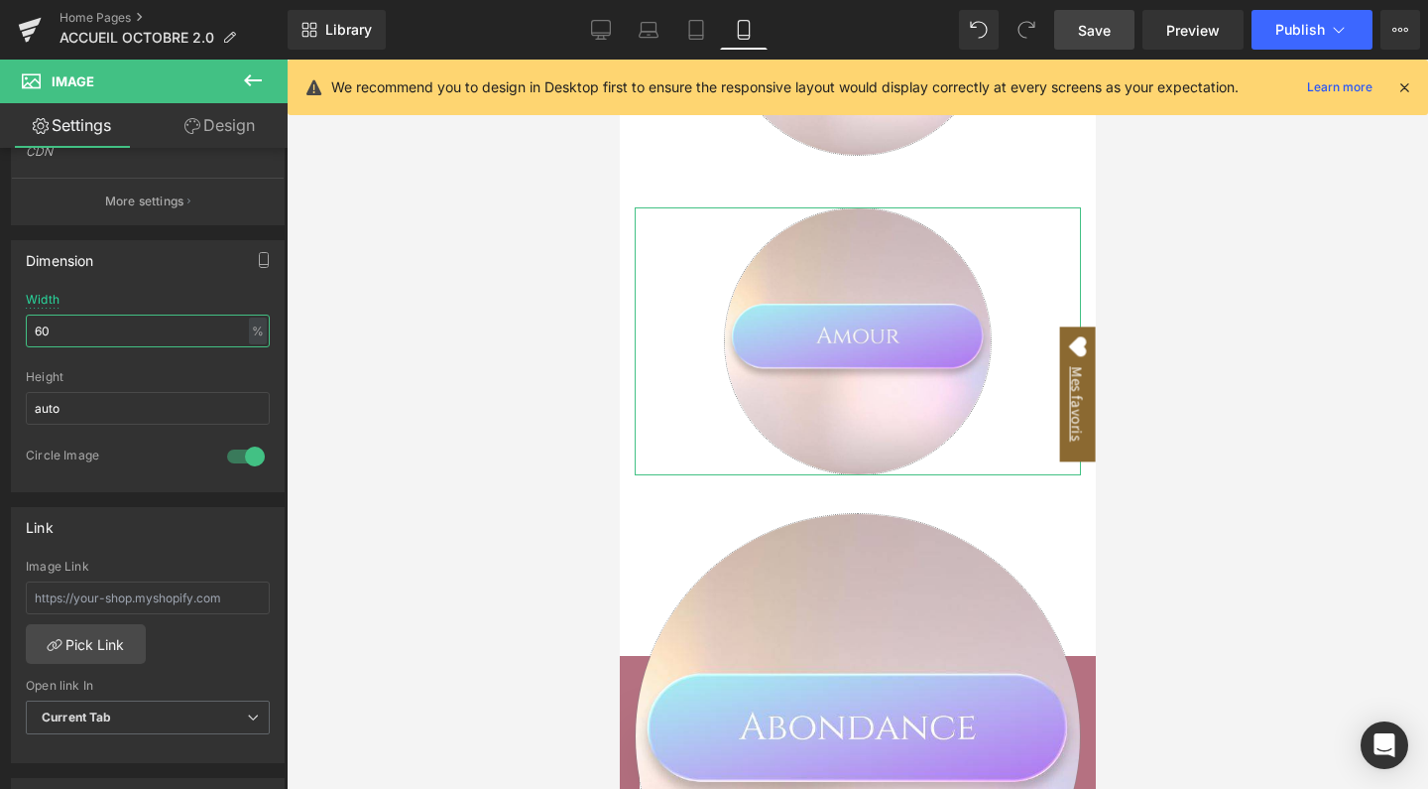
type input "60"
click at [220, 129] on link "Design" at bounding box center [220, 125] width 144 height 45
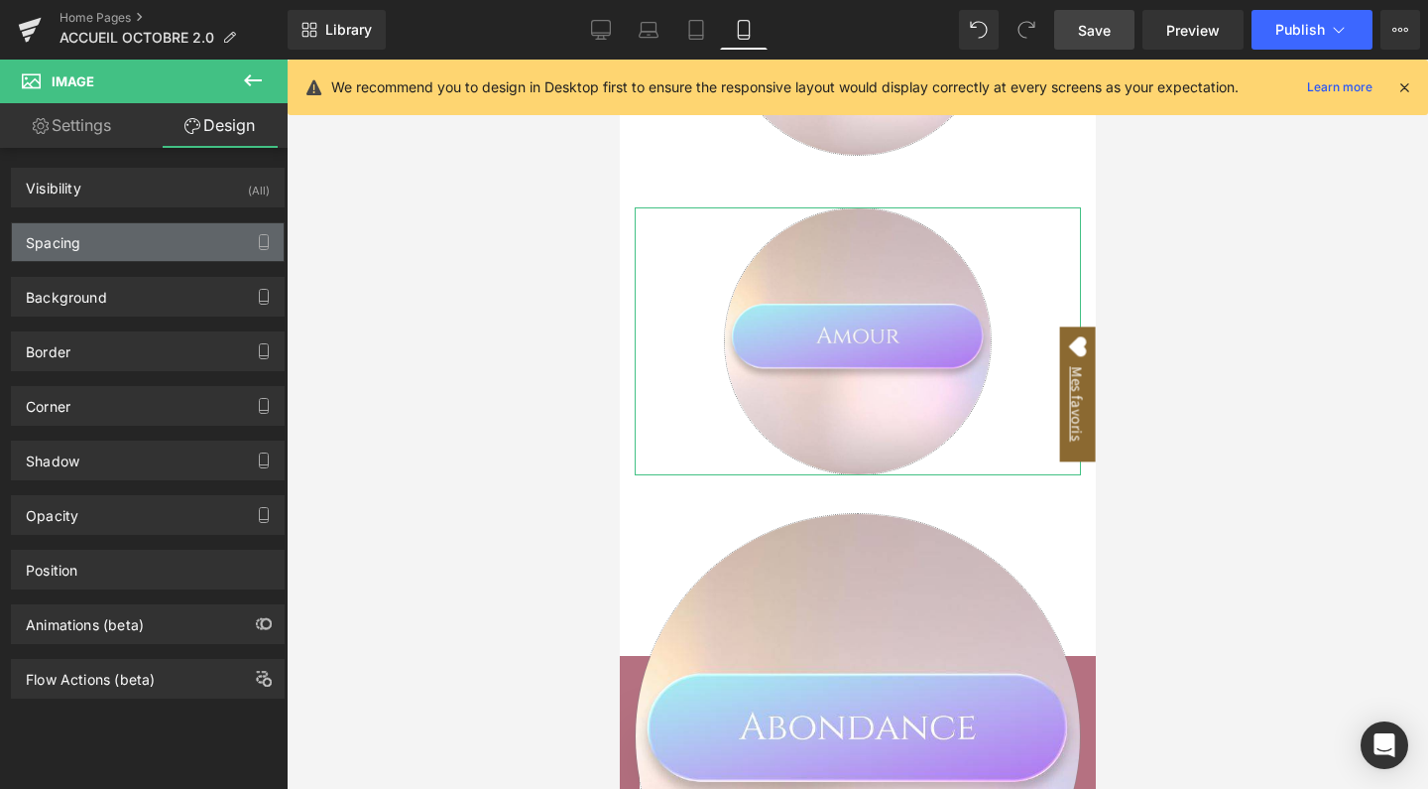
click at [91, 247] on div "Spacing" at bounding box center [148, 242] width 272 height 38
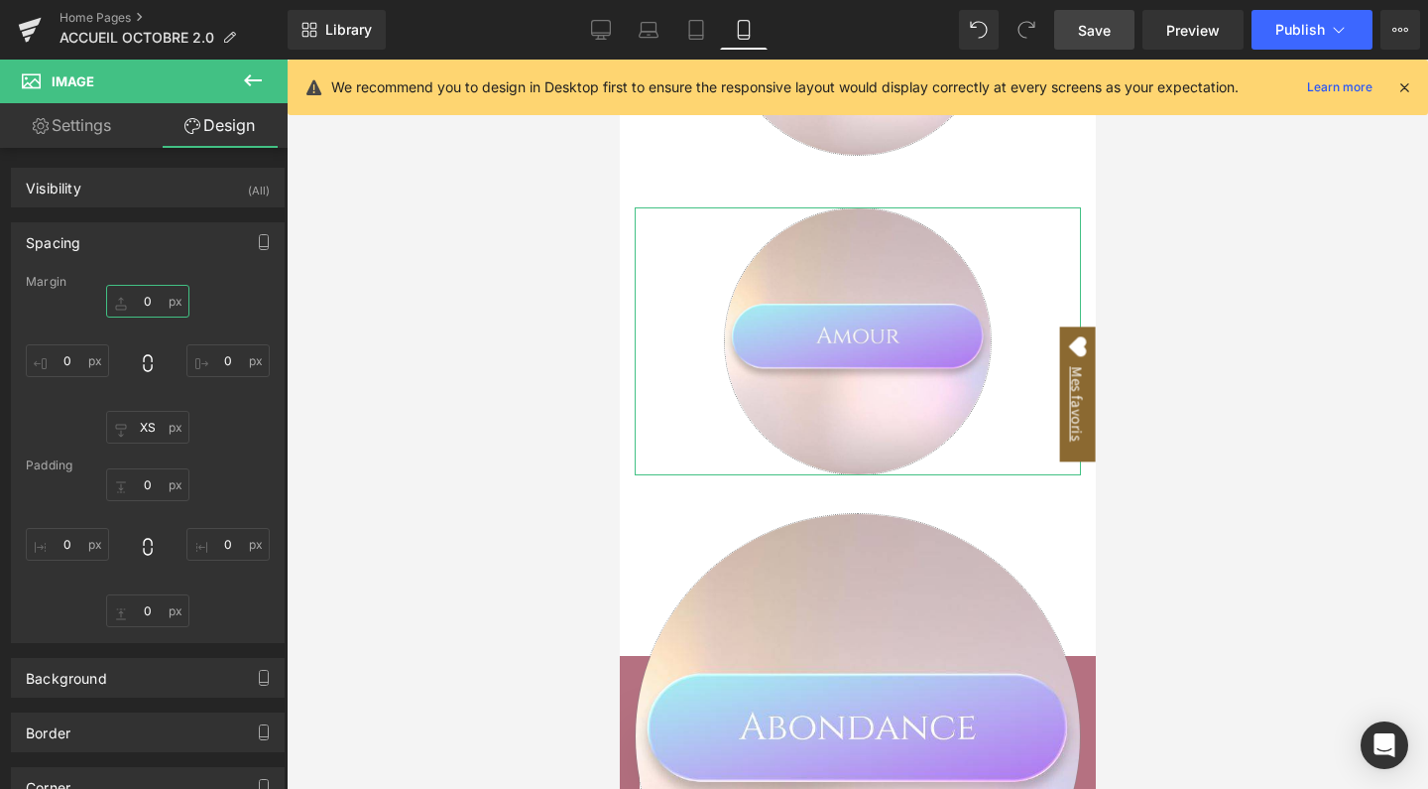
click at [144, 300] on input "0" at bounding box center [147, 301] width 83 height 33
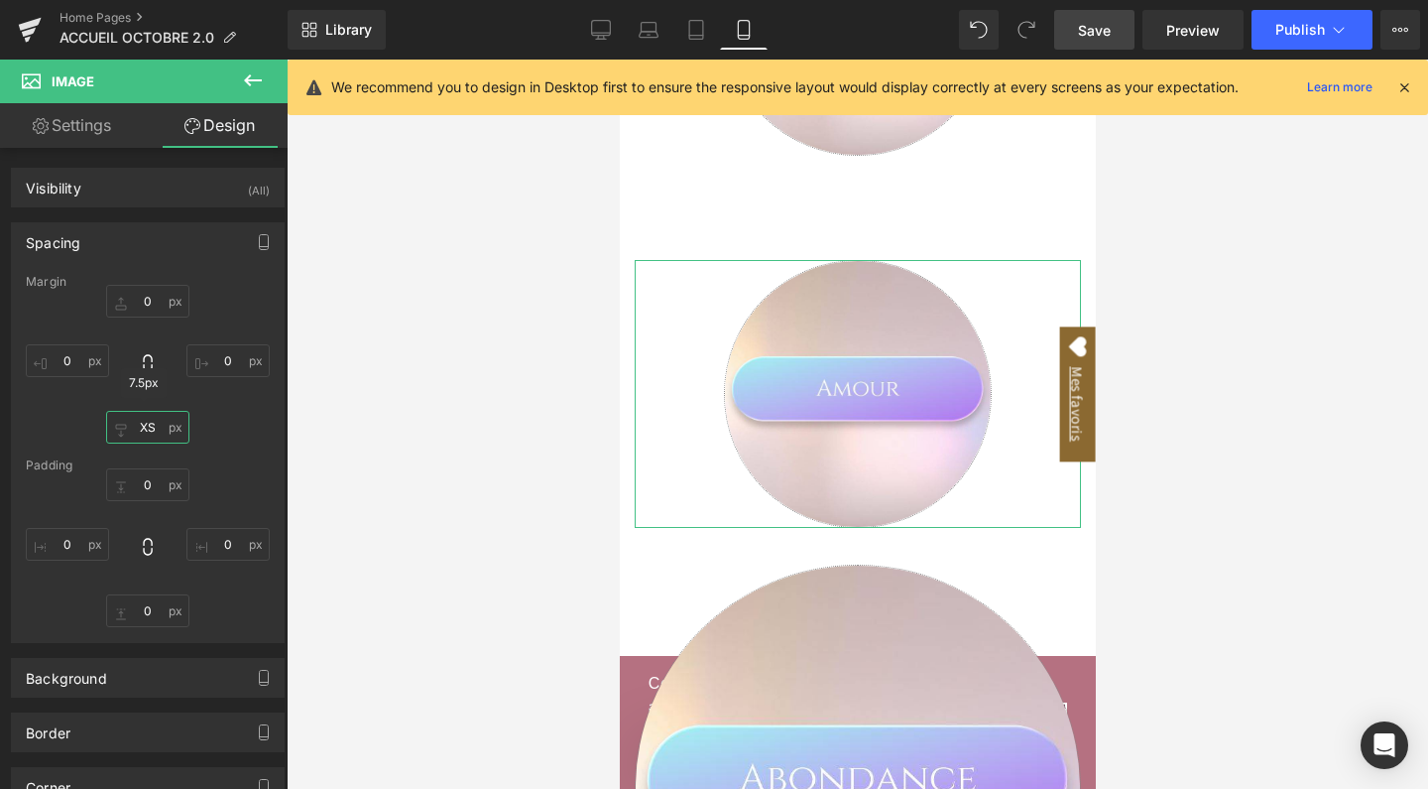
click at [149, 435] on input "XS" at bounding box center [147, 427] width 83 height 33
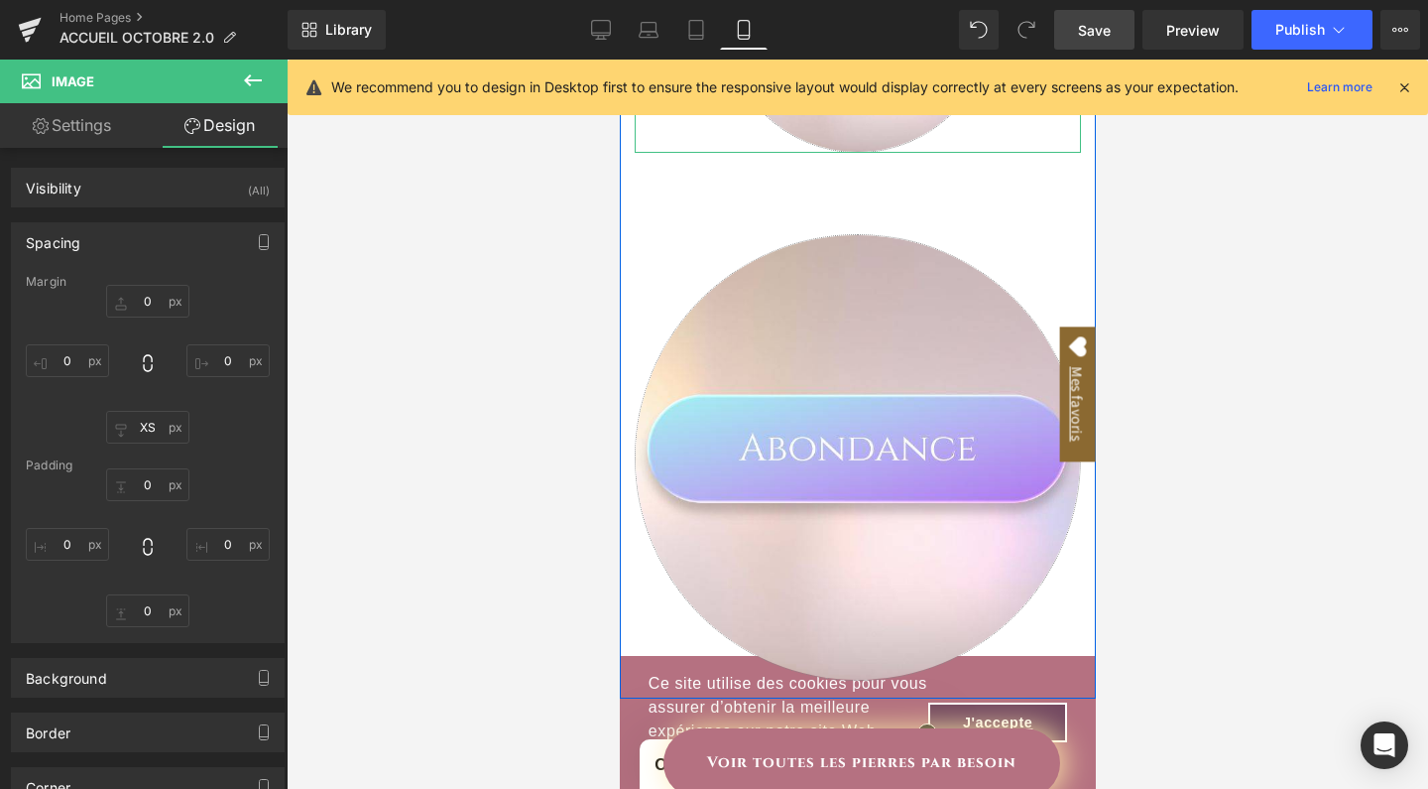
scroll to position [10802, 0]
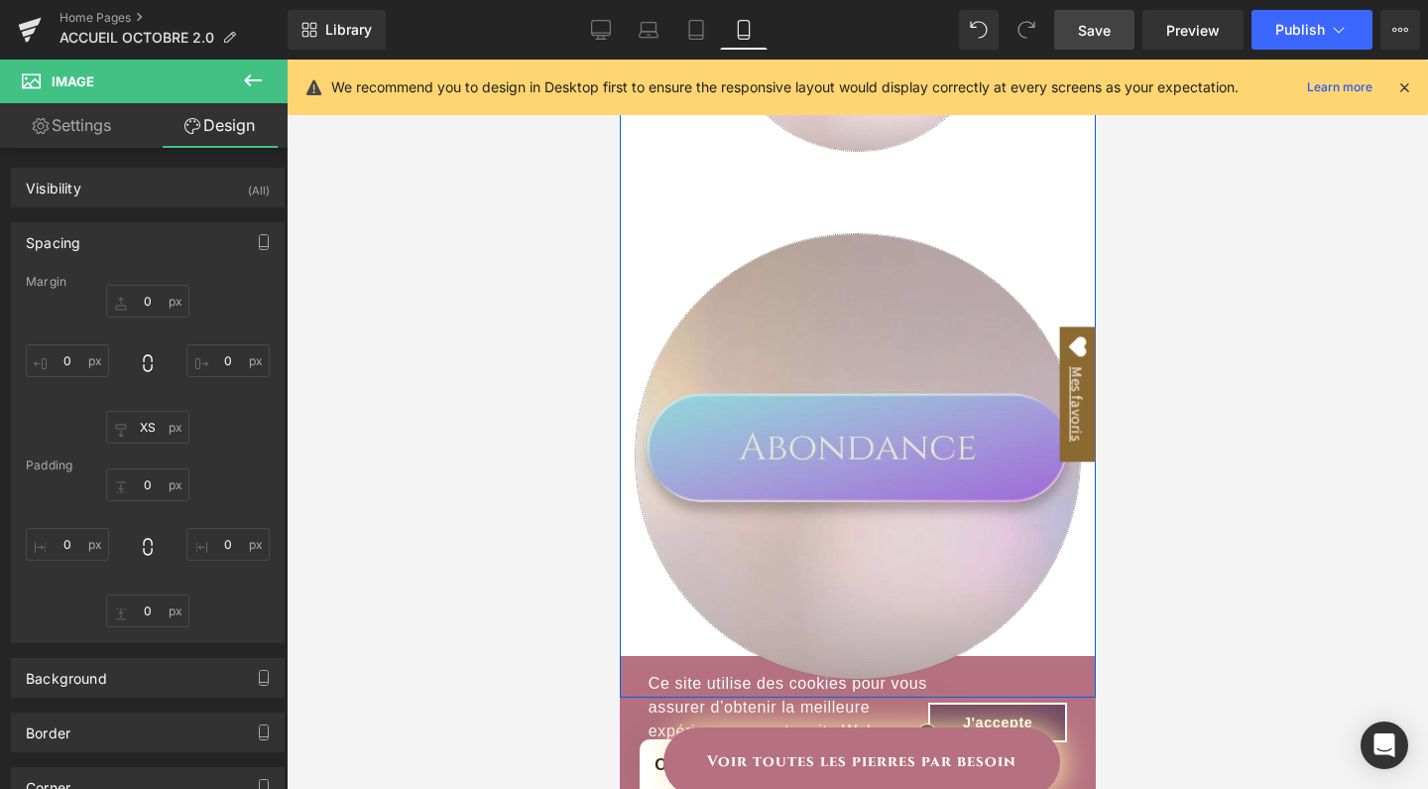
click at [684, 444] on img at bounding box center [857, 456] width 446 height 446
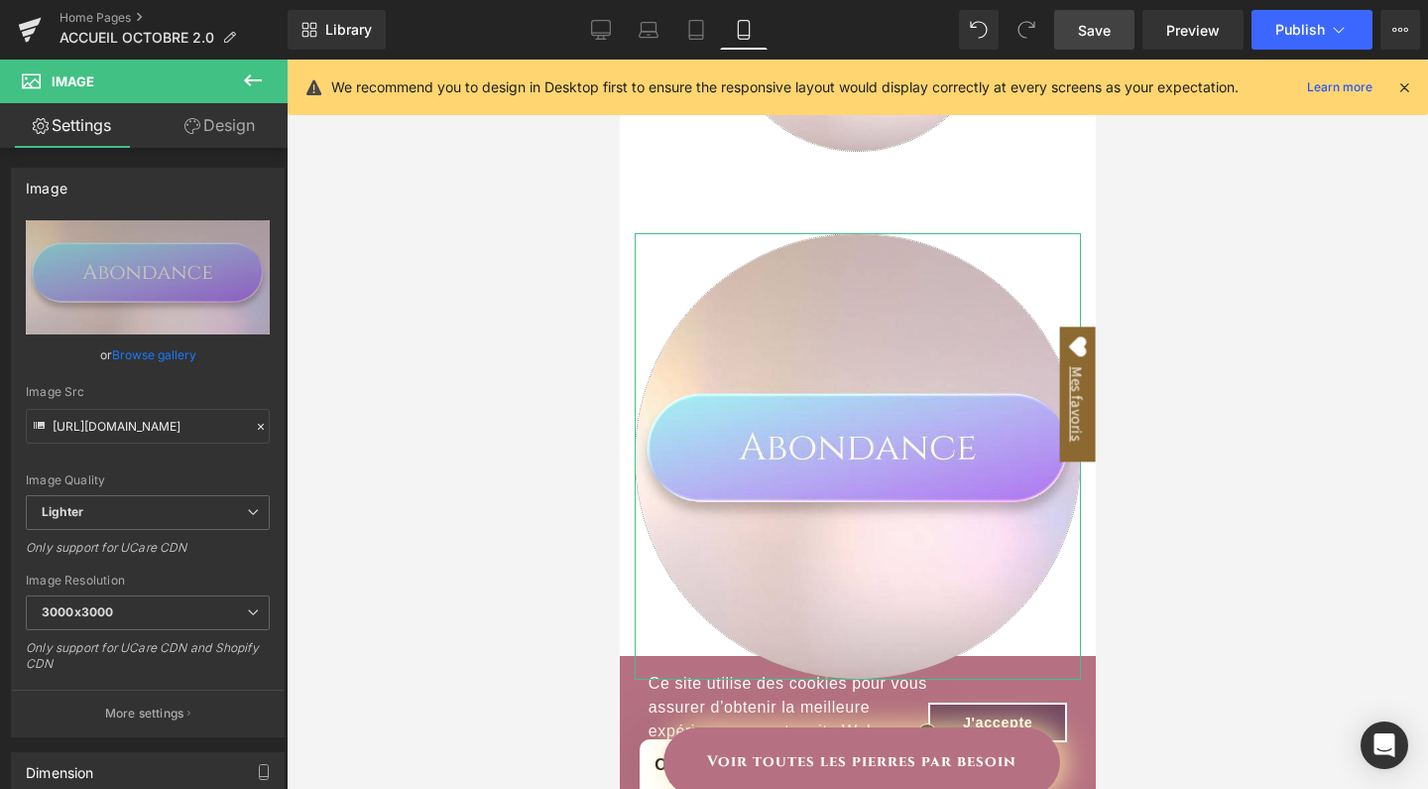
click at [225, 134] on link "Design" at bounding box center [220, 125] width 144 height 45
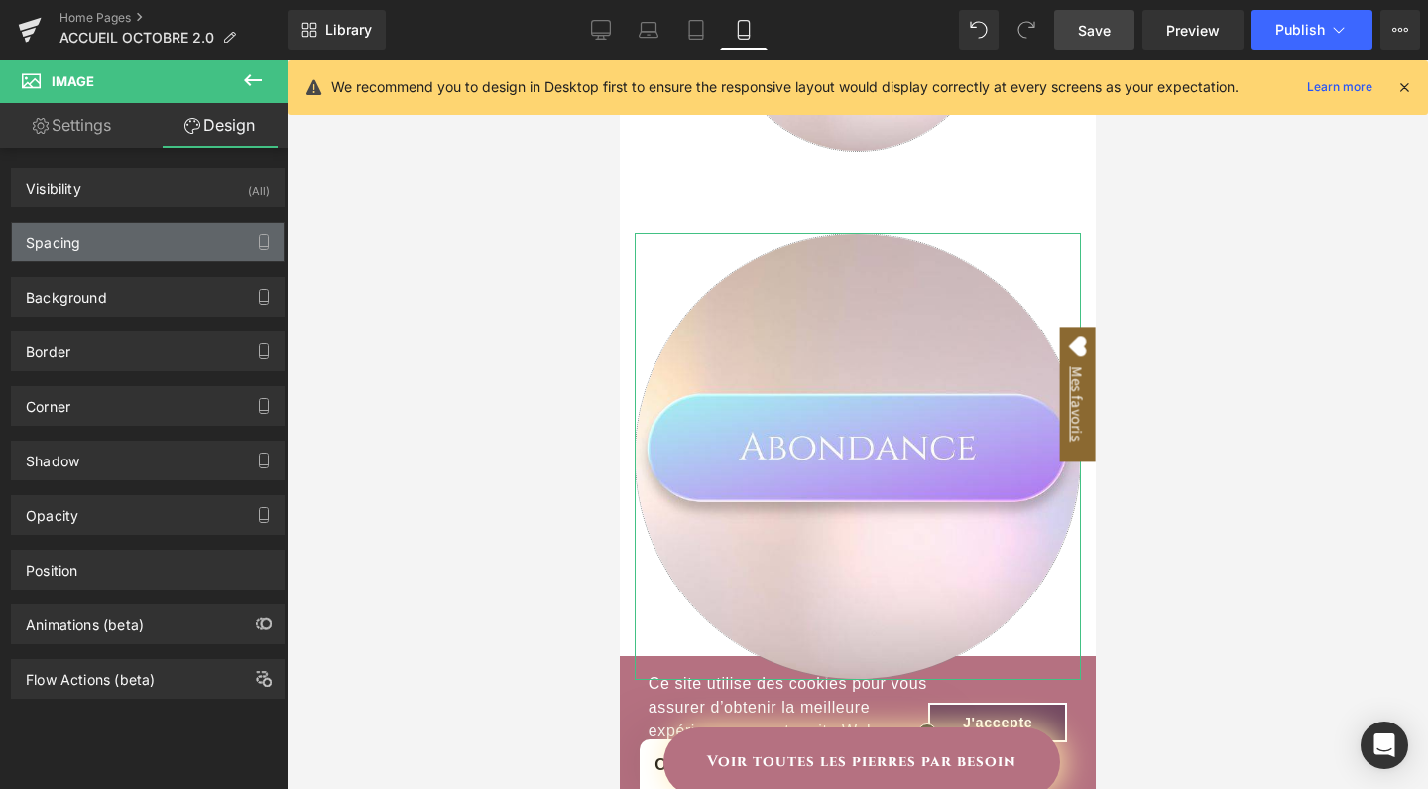
click at [91, 246] on div "Spacing" at bounding box center [148, 242] width 272 height 38
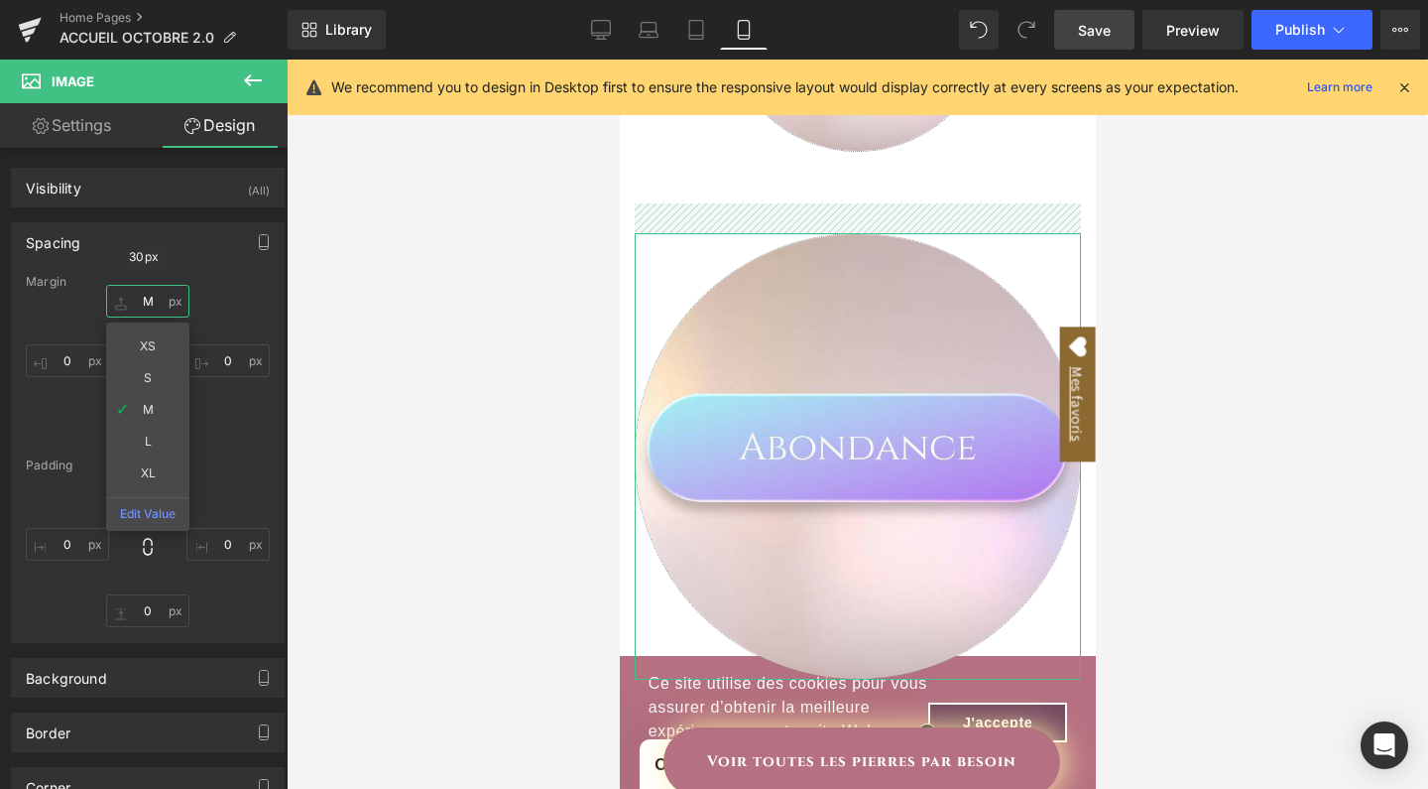
click at [147, 305] on input "M" at bounding box center [147, 301] width 83 height 33
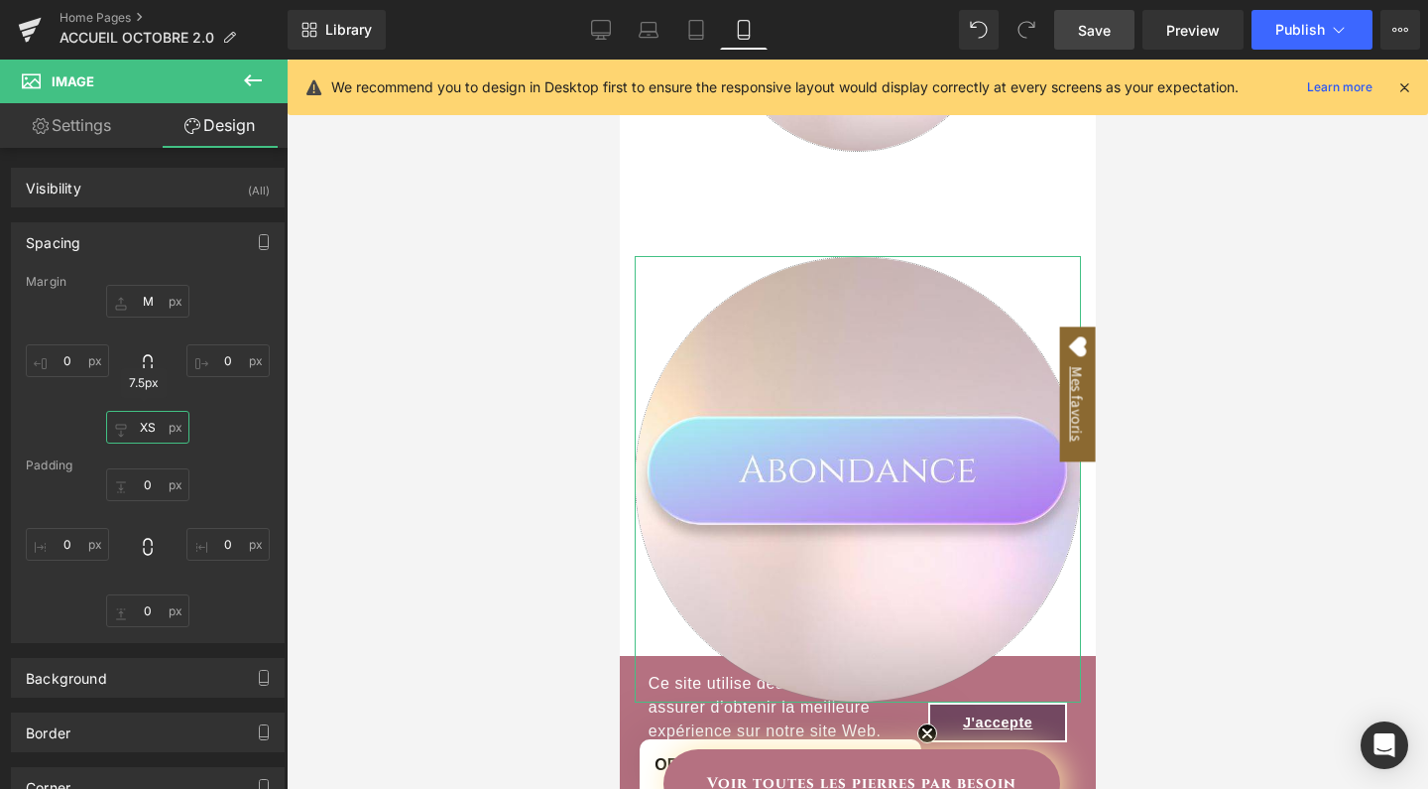
click at [148, 425] on input "XS" at bounding box center [147, 427] width 83 height 33
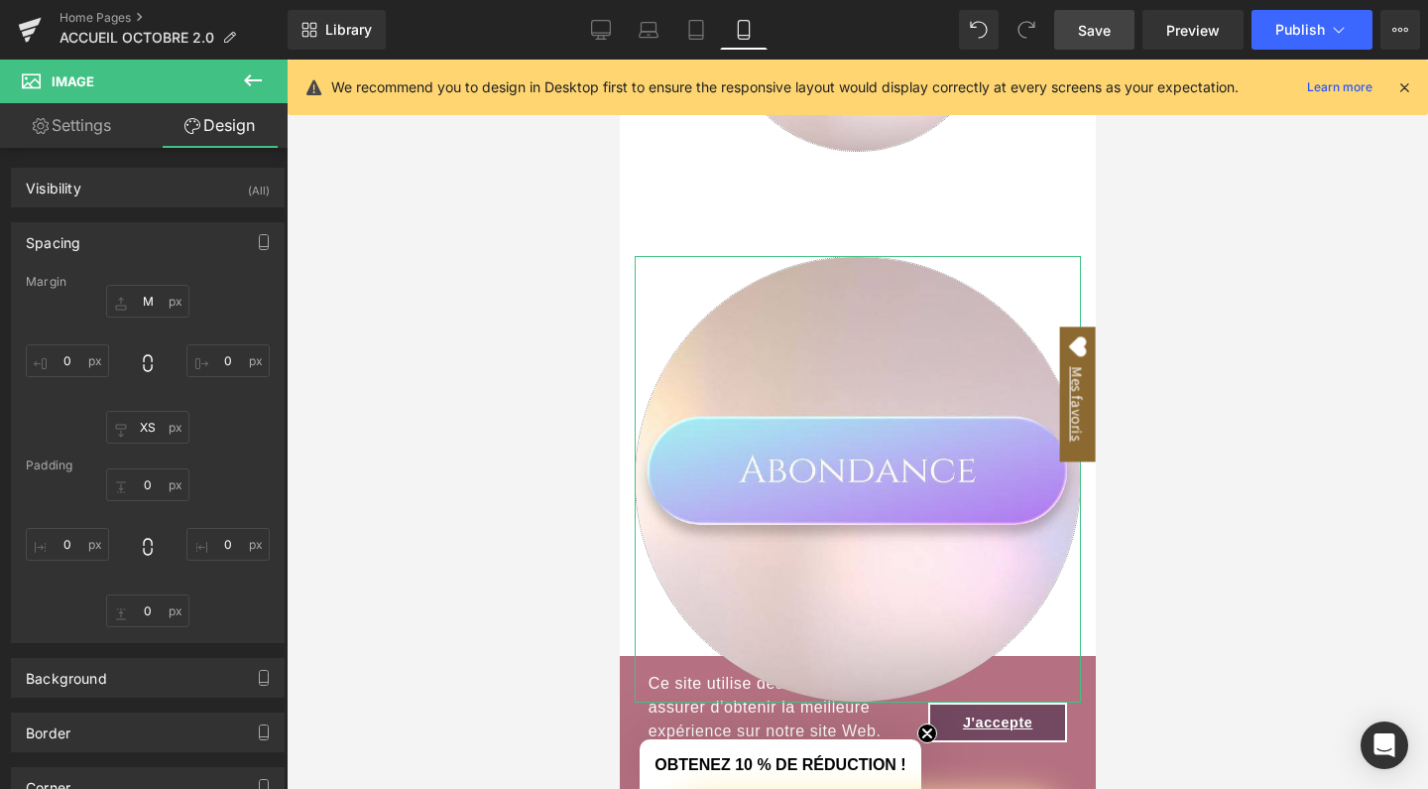
click at [96, 123] on link "Settings" at bounding box center [72, 125] width 144 height 45
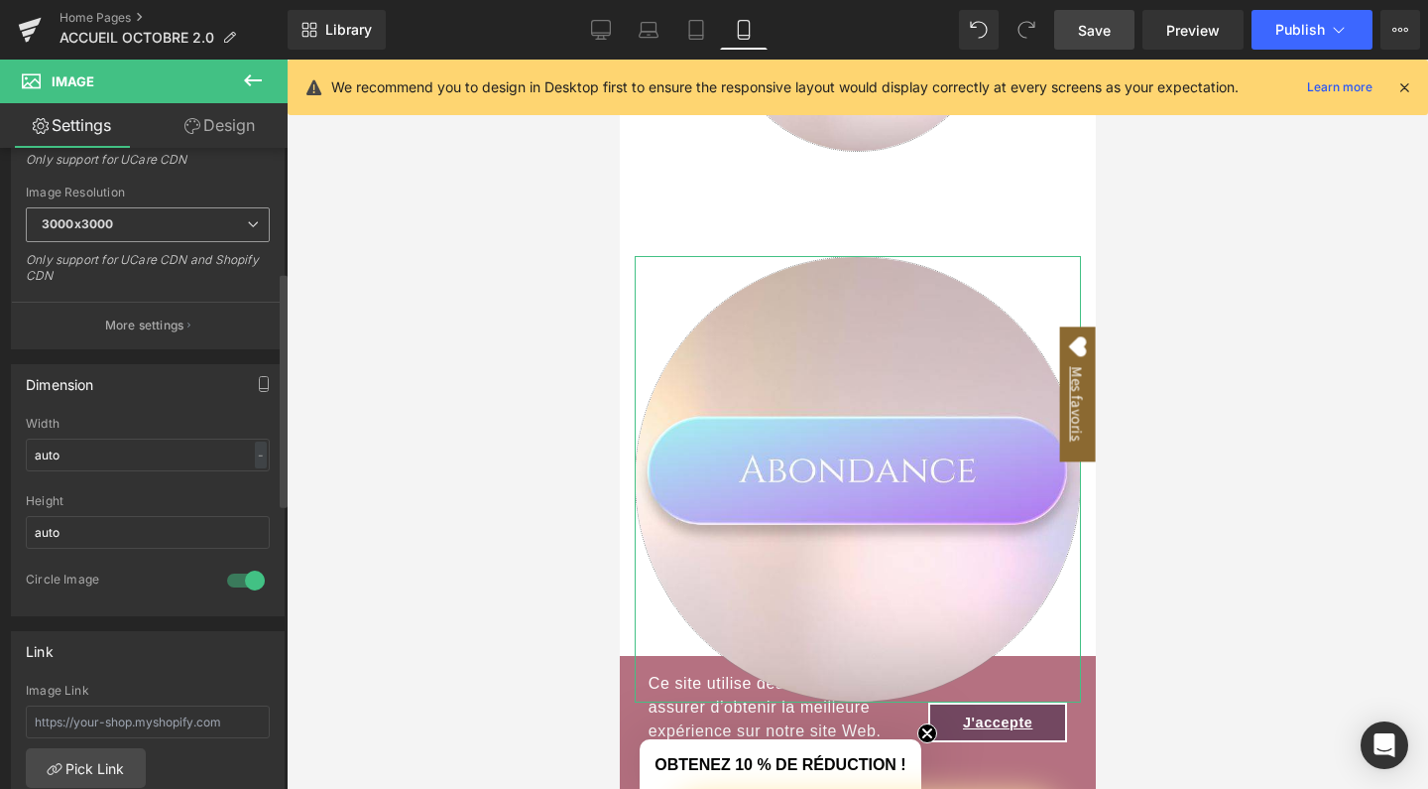
scroll to position [402, 0]
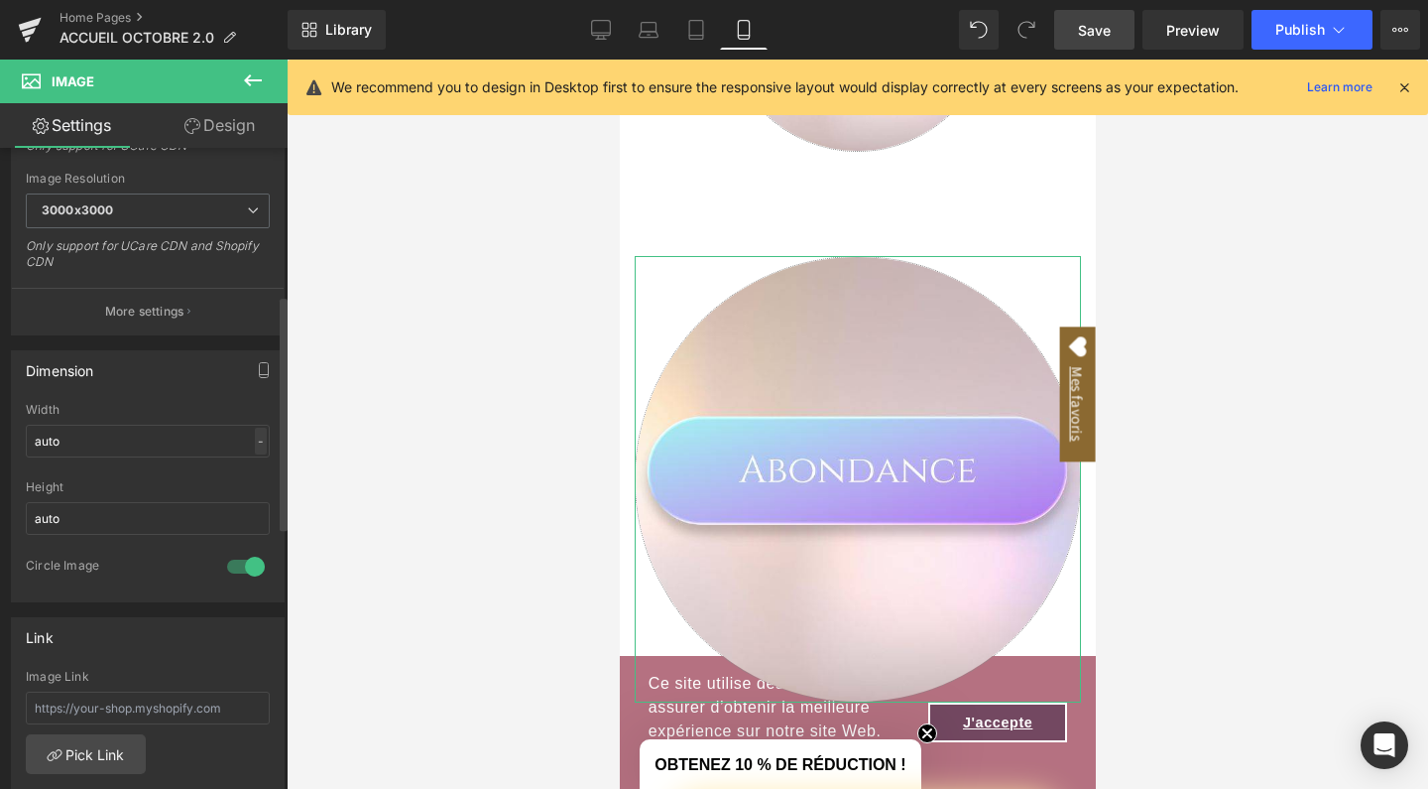
click at [255, 438] on div "-" at bounding box center [261, 440] width 12 height 27
click at [254, 472] on li "%" at bounding box center [256, 471] width 25 height 29
click at [179, 432] on input "auto" at bounding box center [148, 441] width 244 height 33
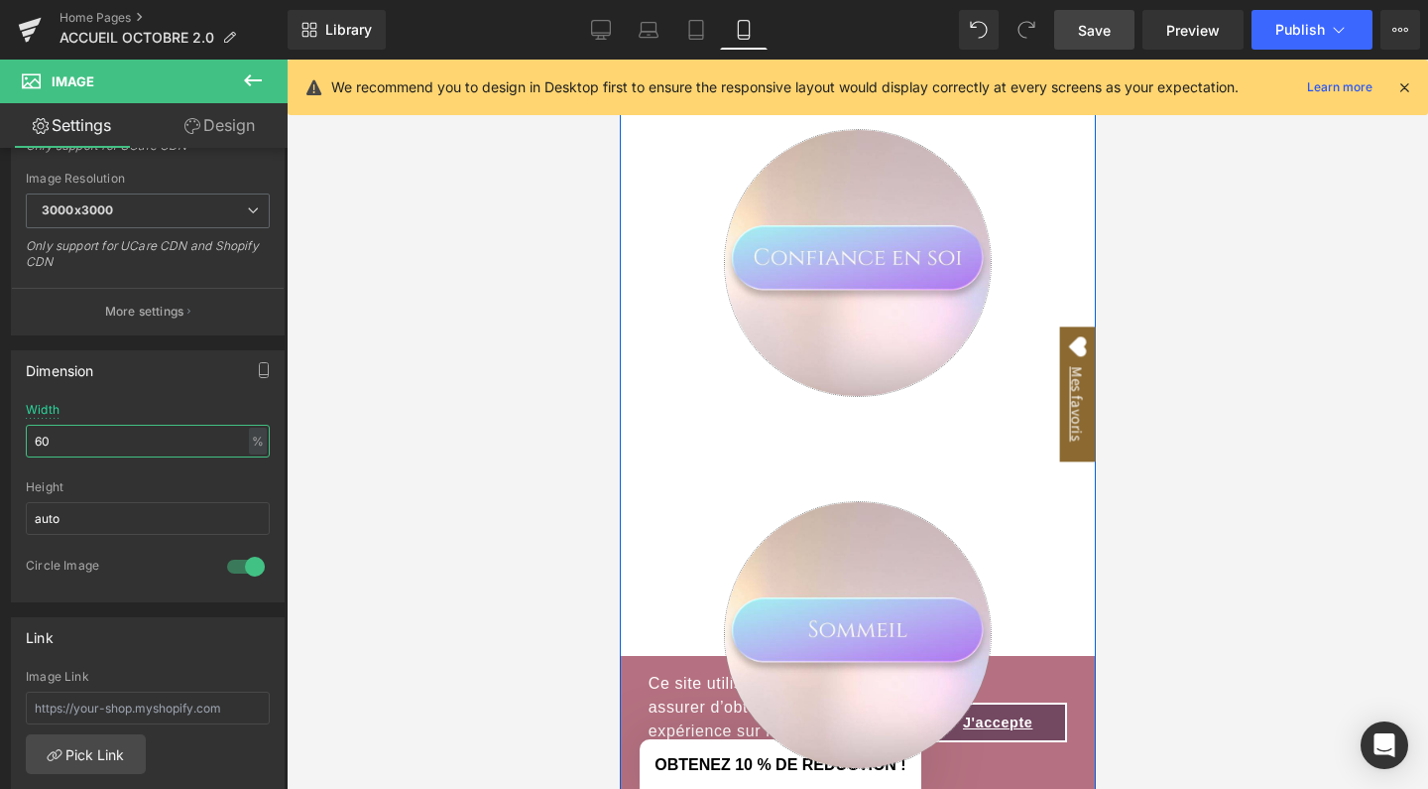
scroll to position [9038, 0]
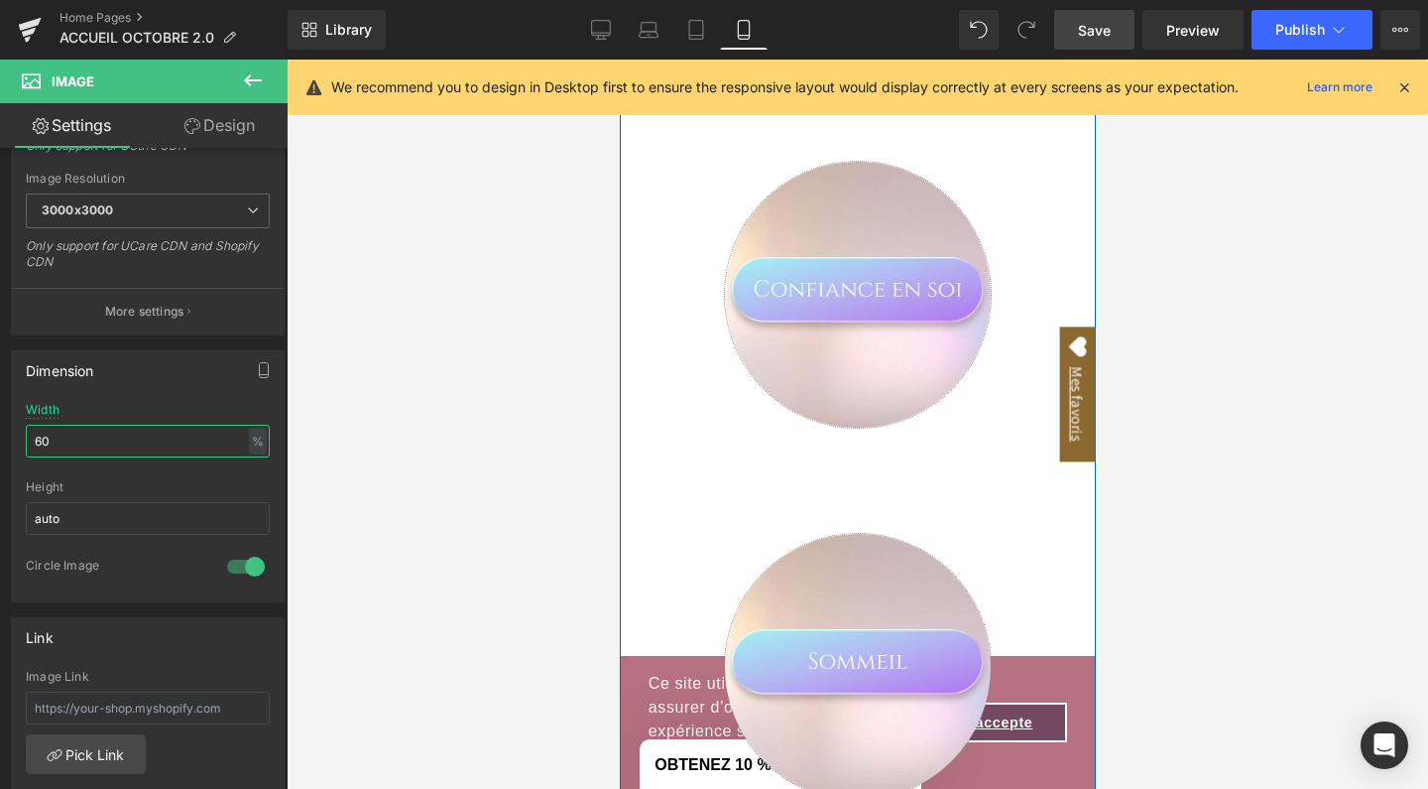
type input "60"
click at [1111, 32] on span "Save" at bounding box center [1094, 30] width 33 height 21
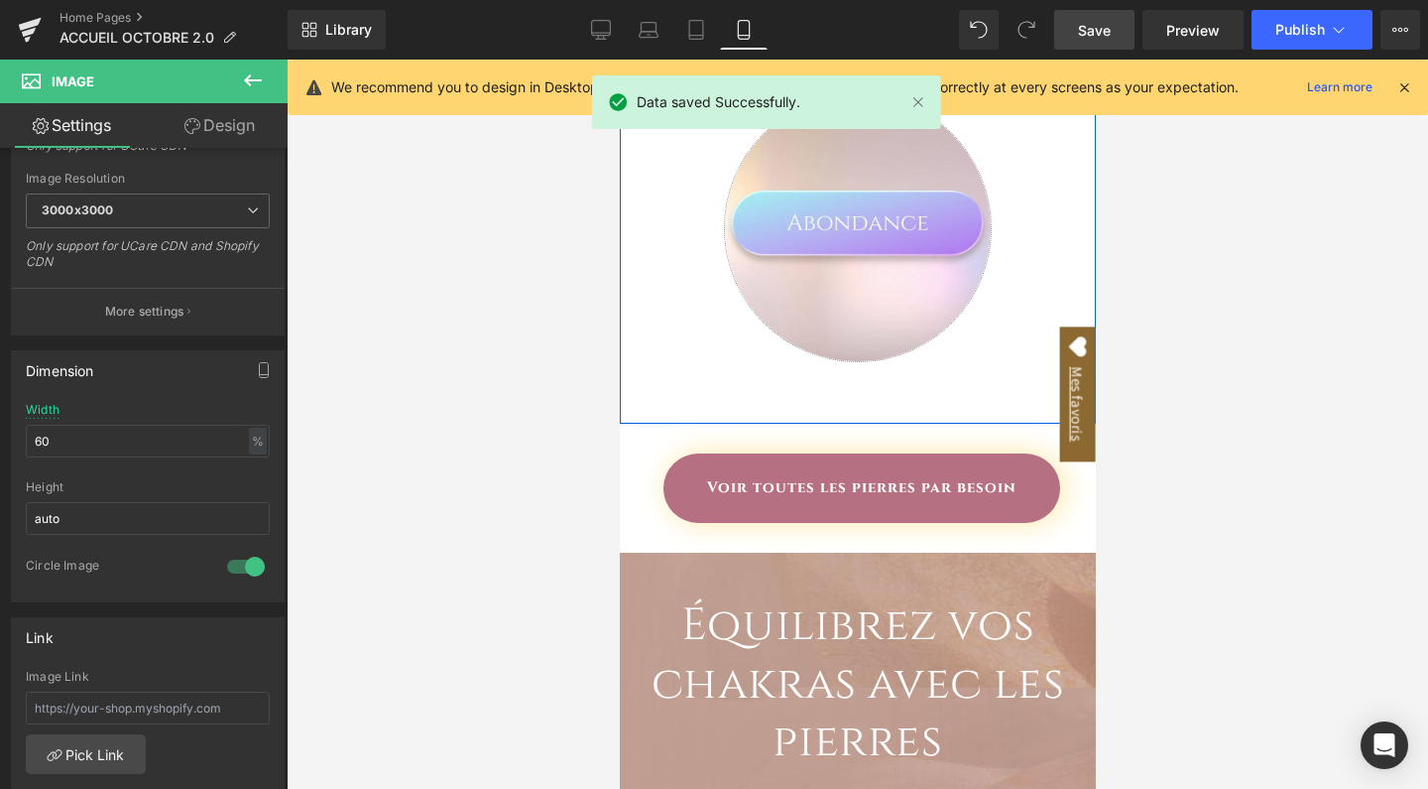
scroll to position [10982, 0]
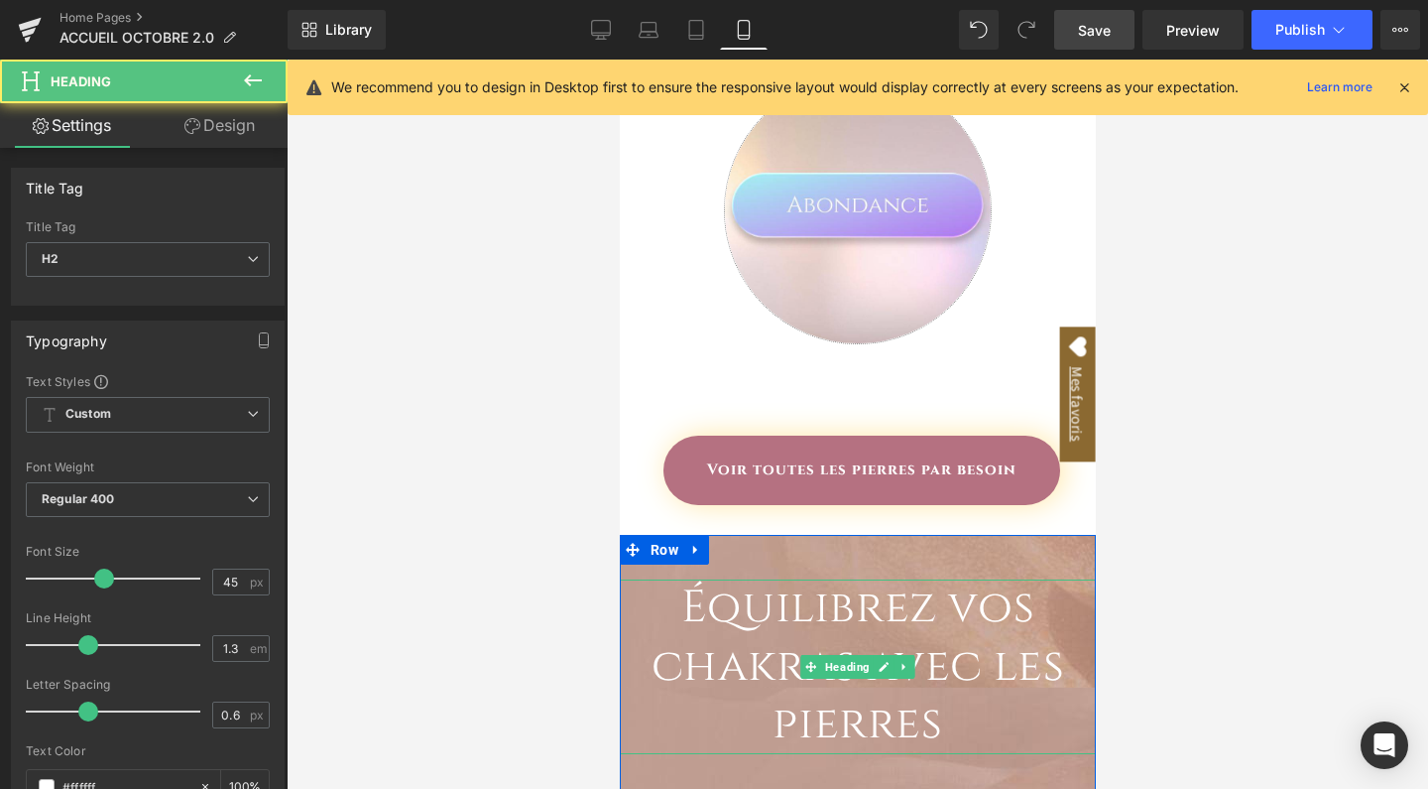
click at [830, 579] on h2 "Équilibrez vos chakras avec les pierres" at bounding box center [857, 666] width 476 height 175
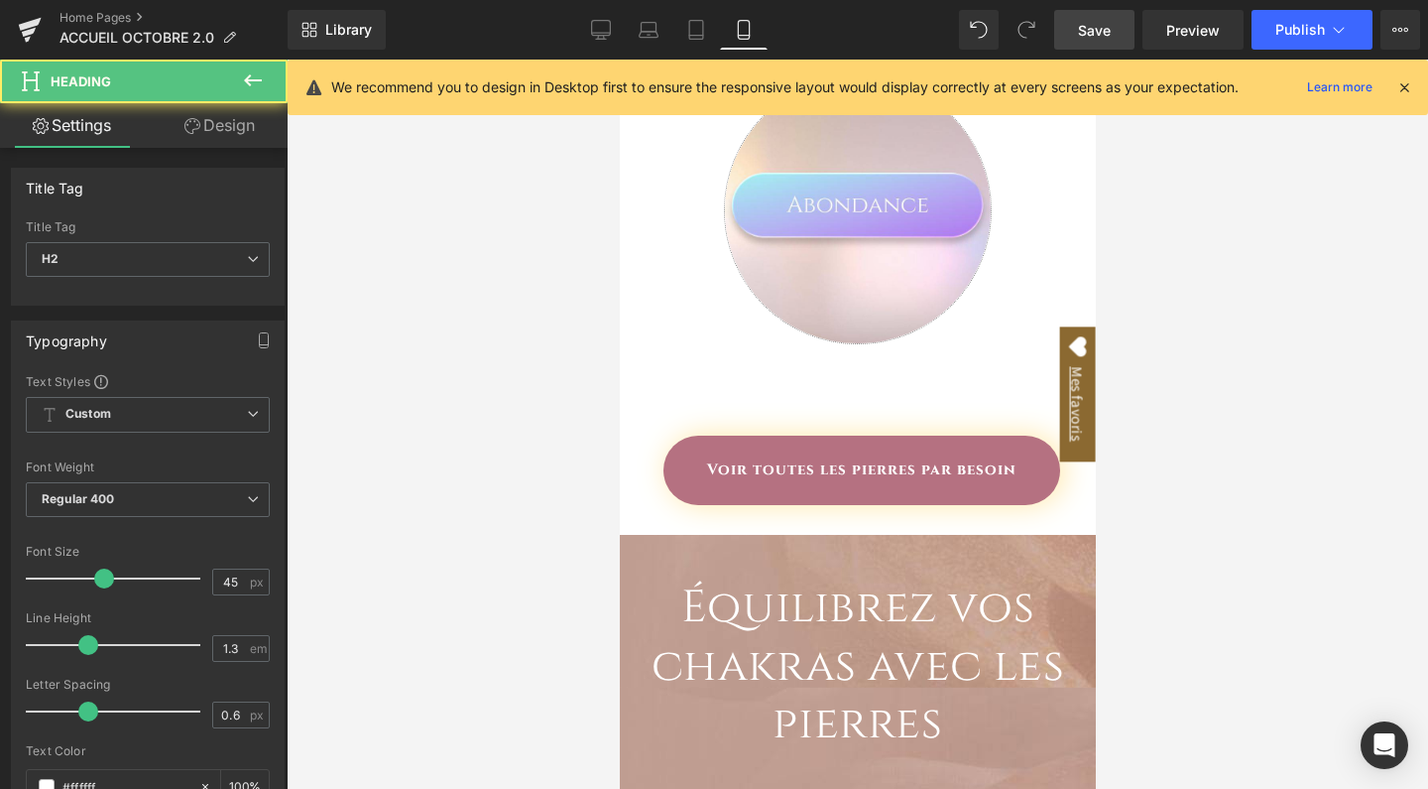
click at [229, 127] on link "Design" at bounding box center [220, 125] width 144 height 45
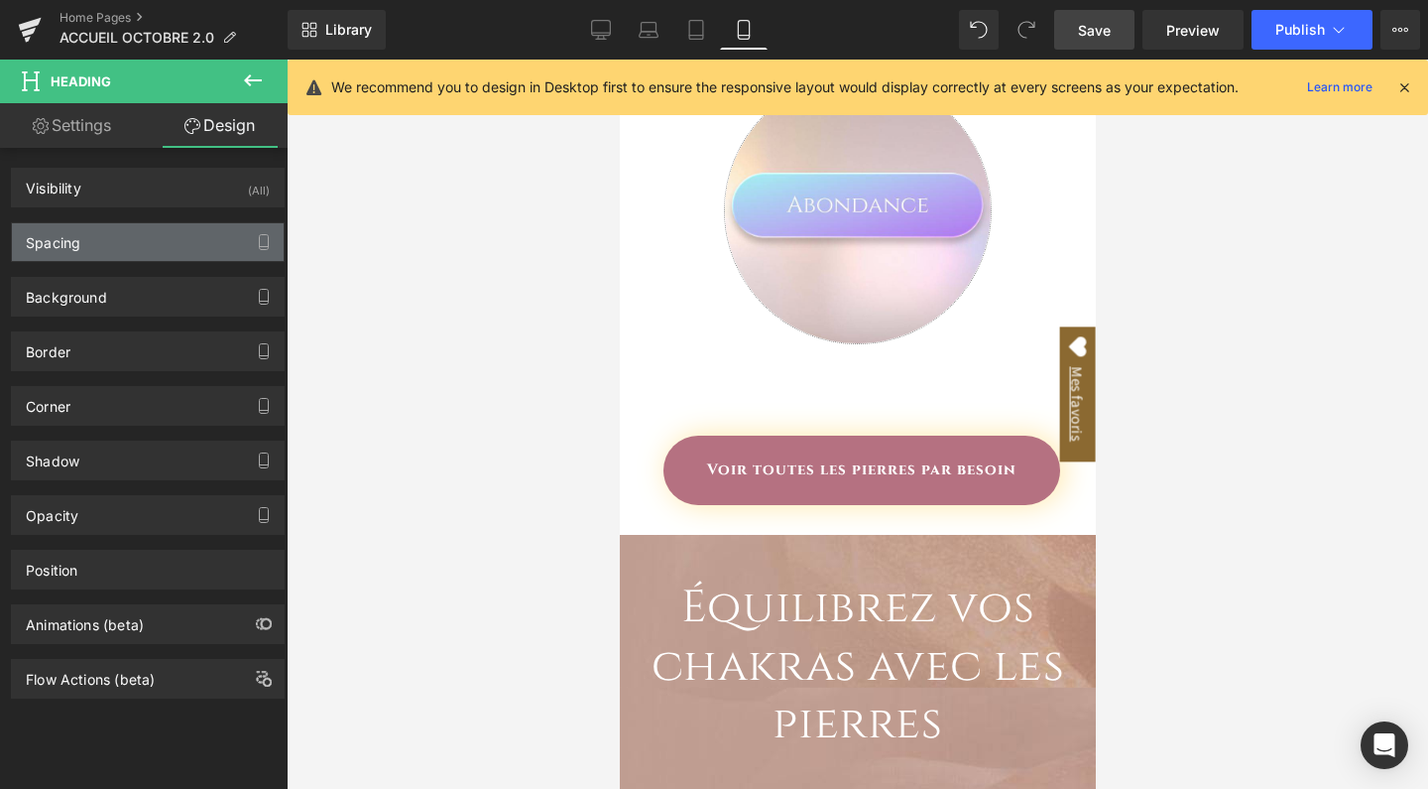
click at [79, 238] on div "Spacing" at bounding box center [53, 237] width 55 height 28
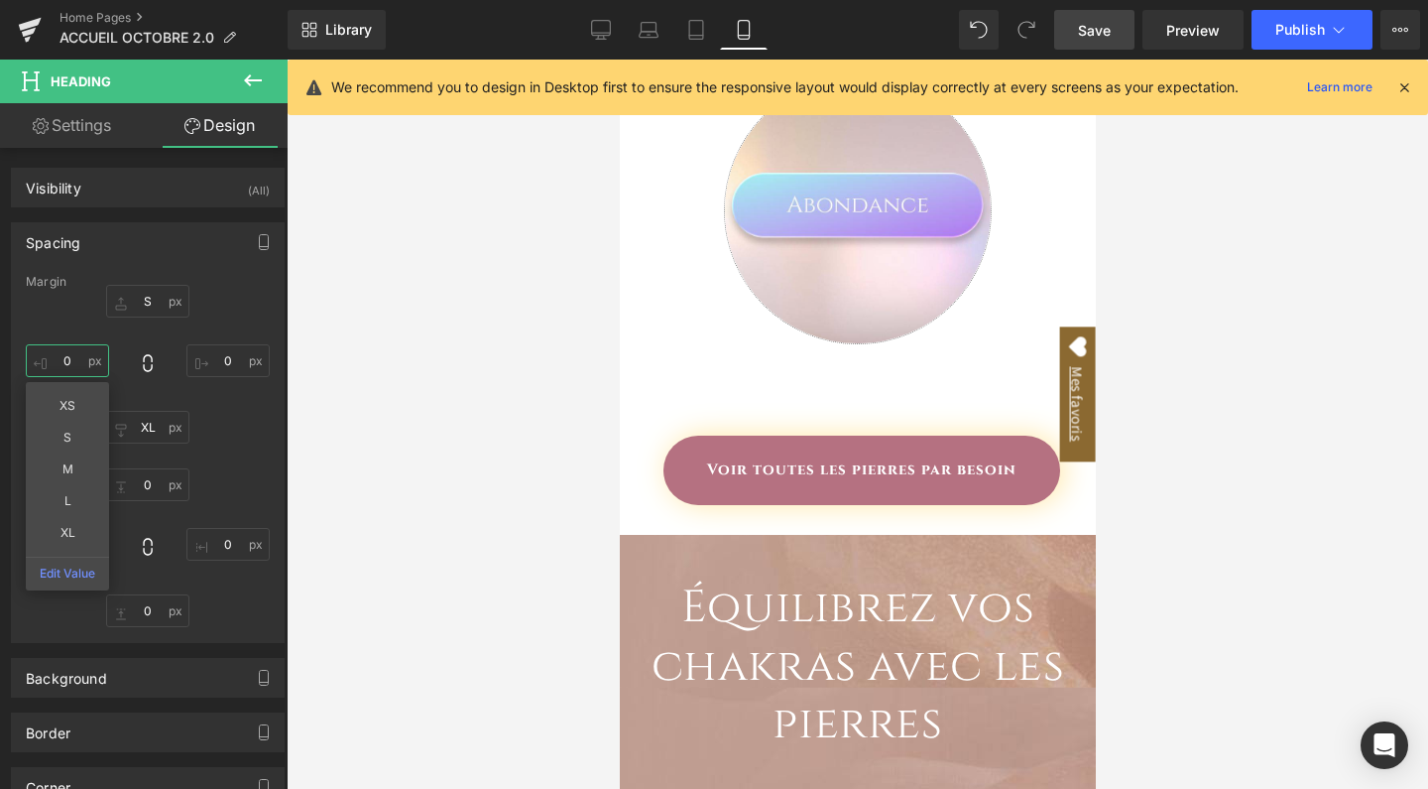
click at [71, 358] on input "0" at bounding box center [67, 360] width 83 height 33
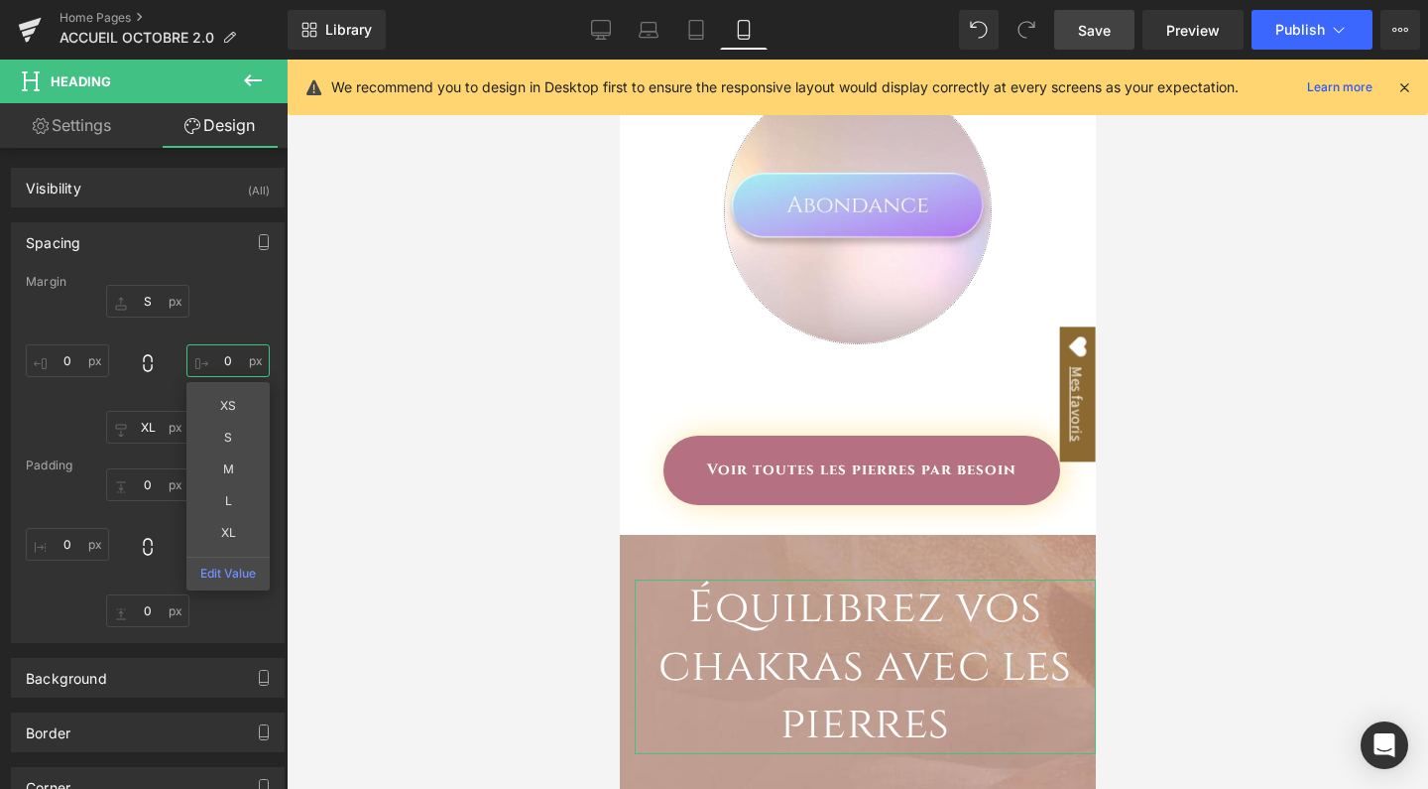
click at [228, 354] on input "0" at bounding box center [227, 360] width 83 height 33
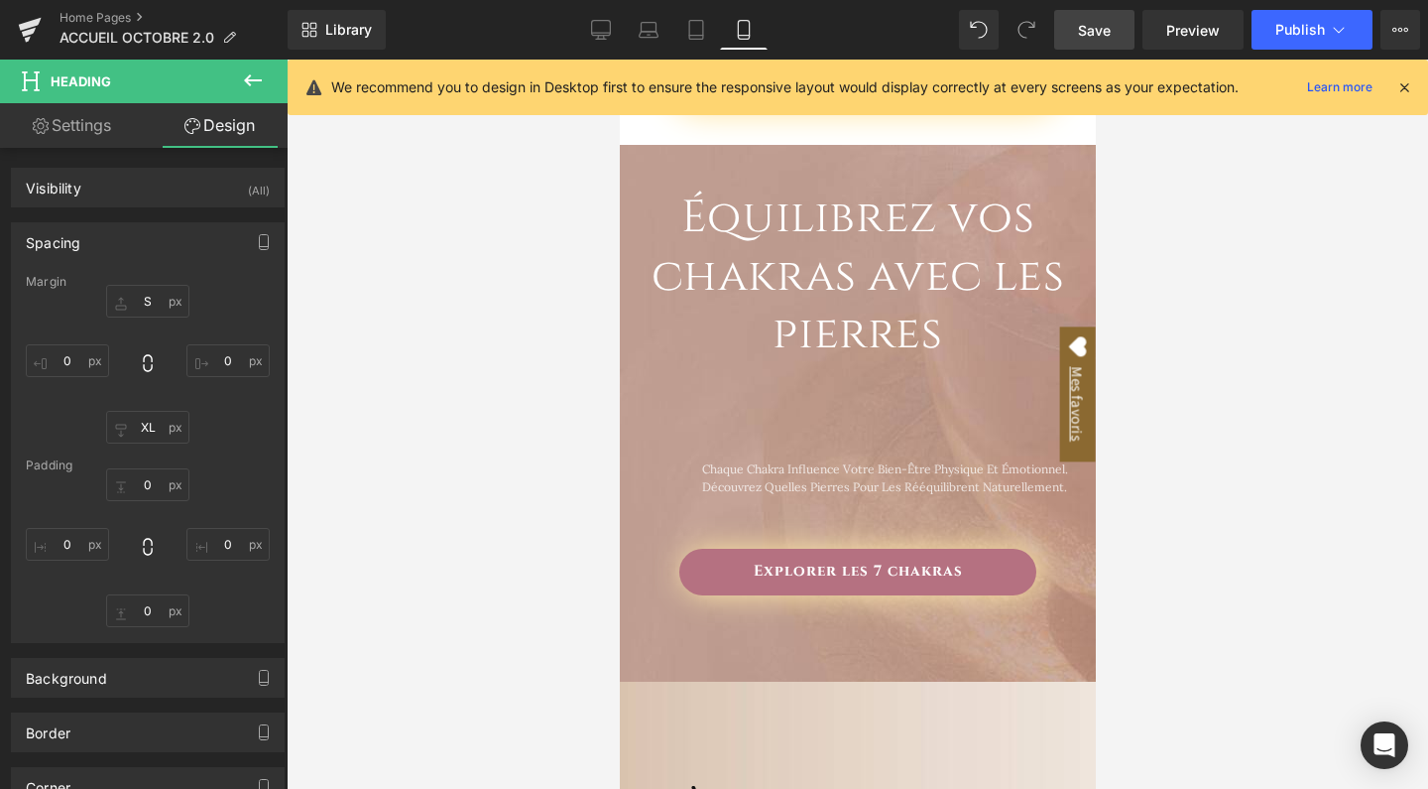
scroll to position [11373, 0]
click at [142, 424] on input "XL" at bounding box center [147, 427] width 83 height 33
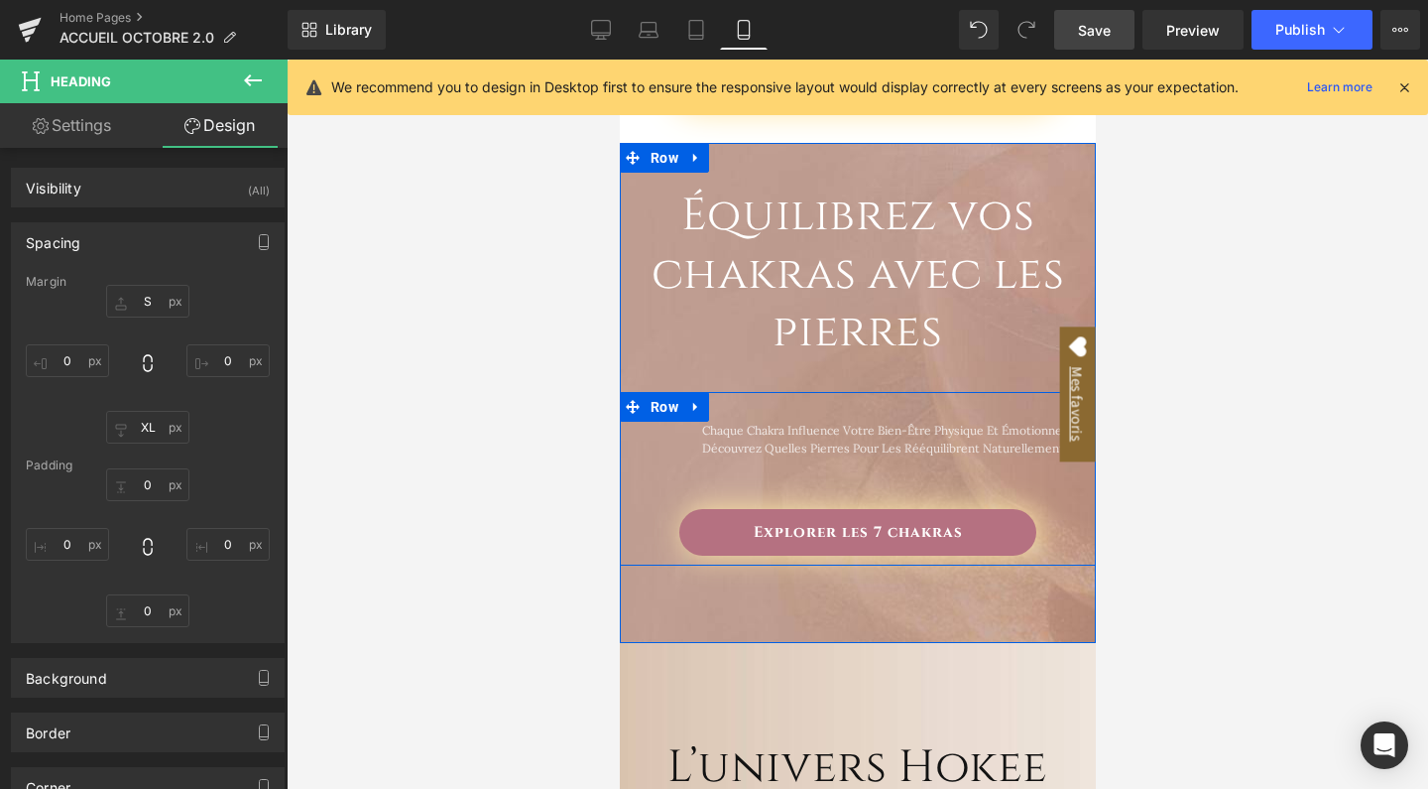
click at [834, 433] on icon at bounding box center [838, 438] width 11 height 11
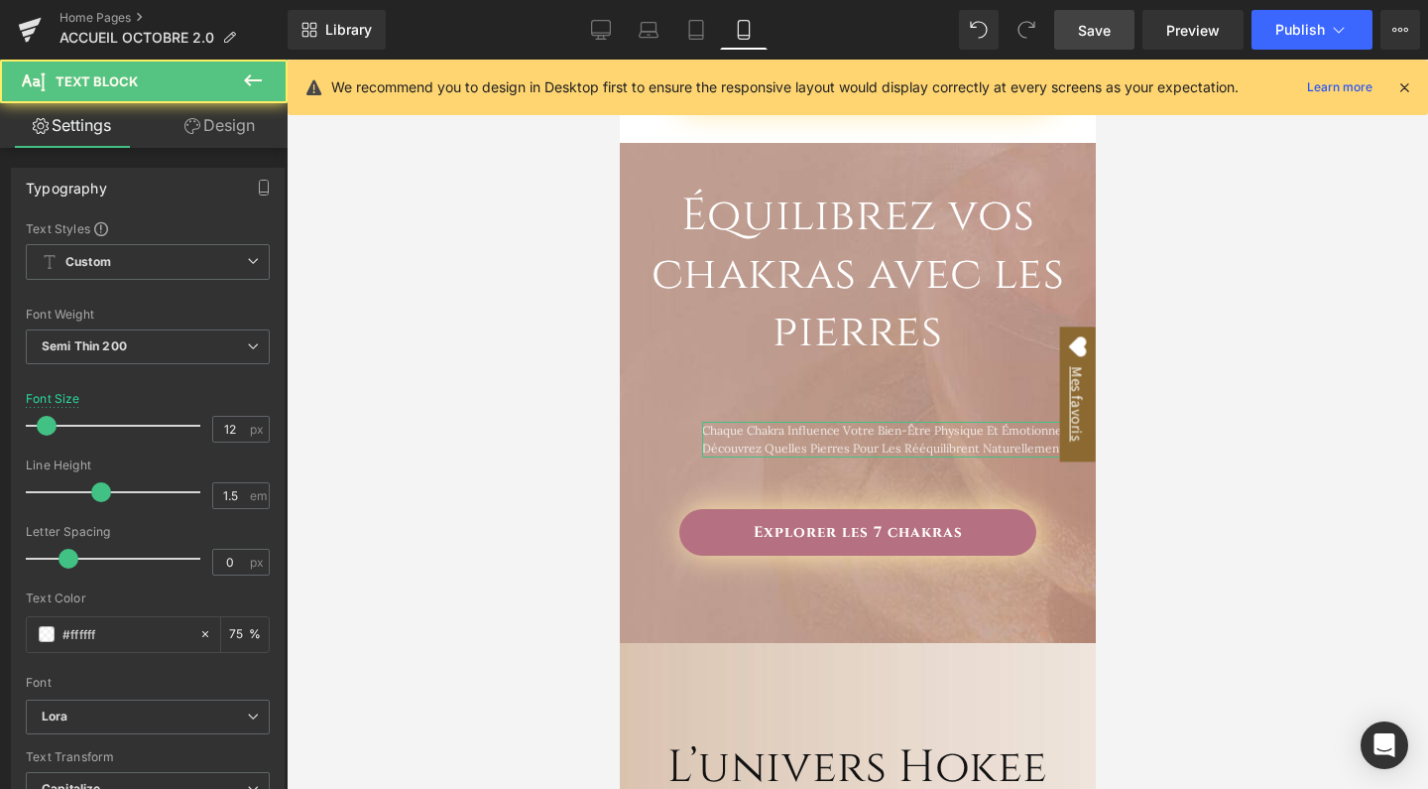
click at [216, 123] on link "Design" at bounding box center [220, 125] width 144 height 45
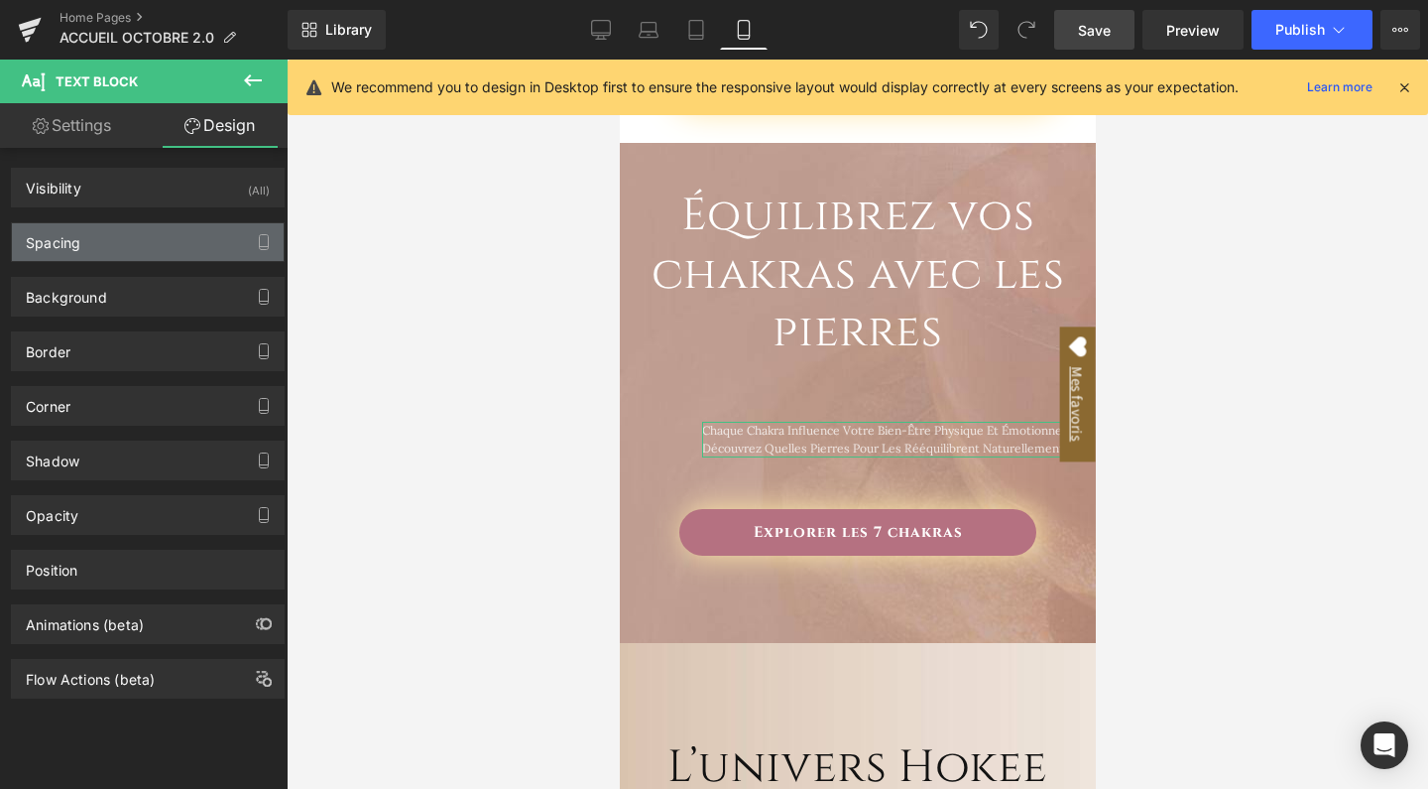
click at [80, 229] on div "Spacing" at bounding box center [53, 237] width 55 height 28
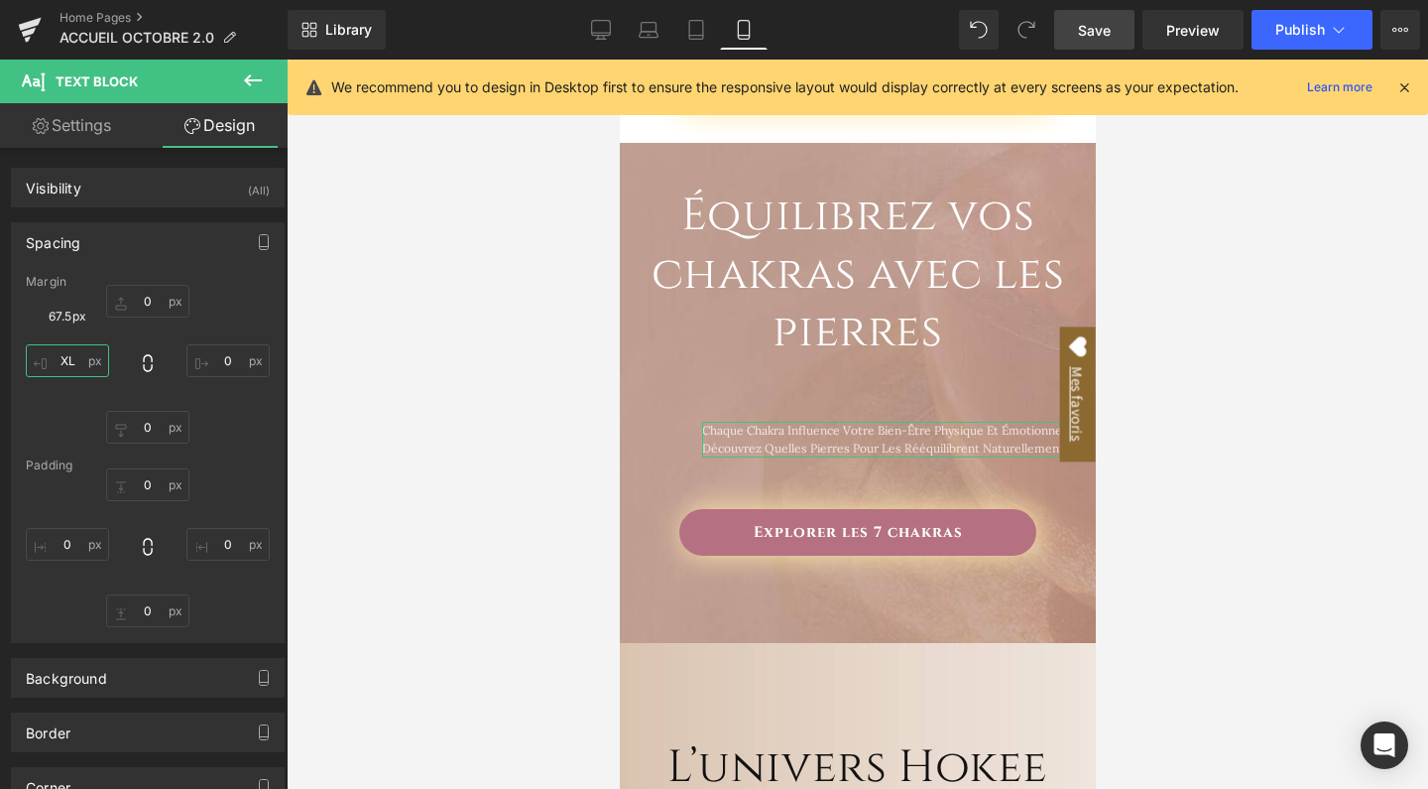
click at [66, 361] on input "XL" at bounding box center [67, 360] width 83 height 33
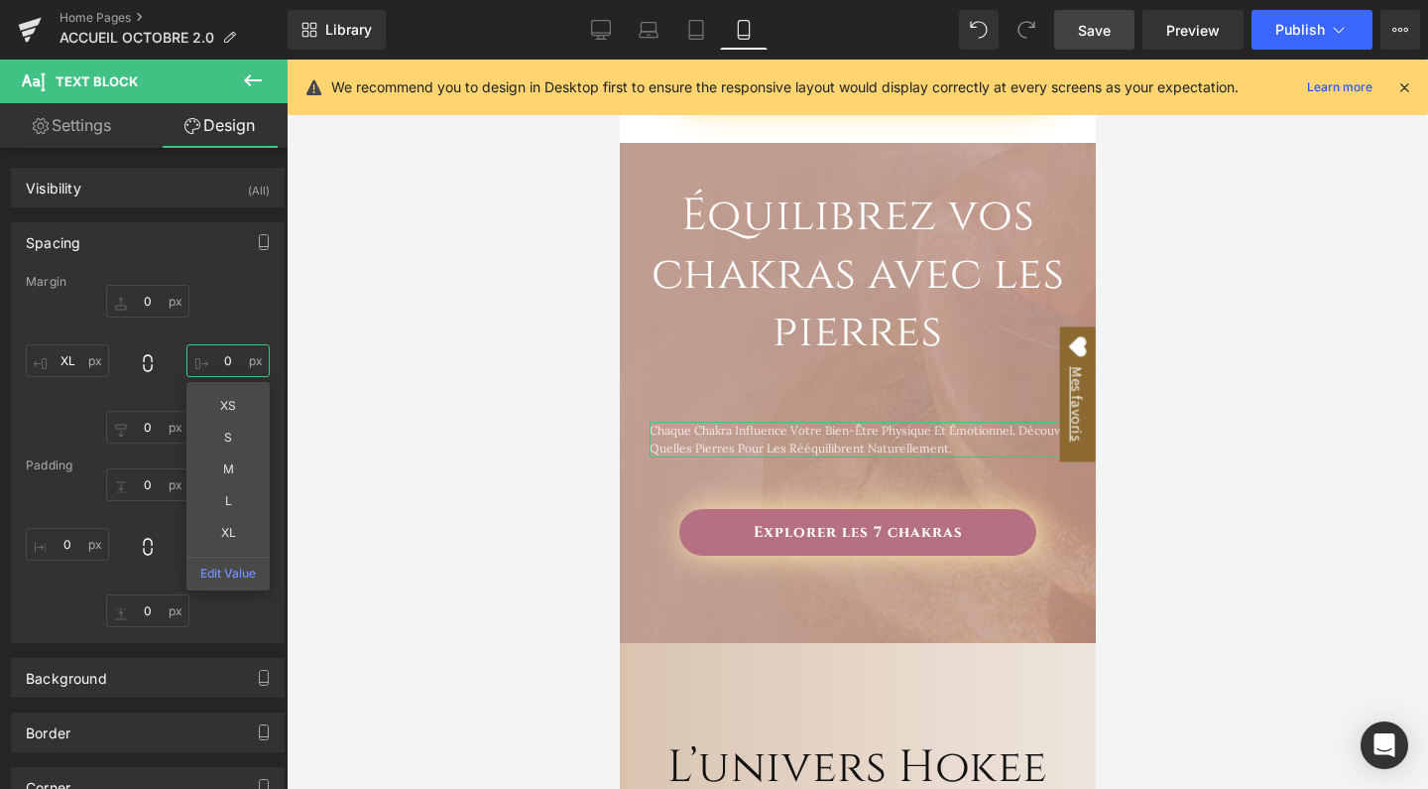
click at [223, 360] on input "0" at bounding box center [227, 360] width 83 height 33
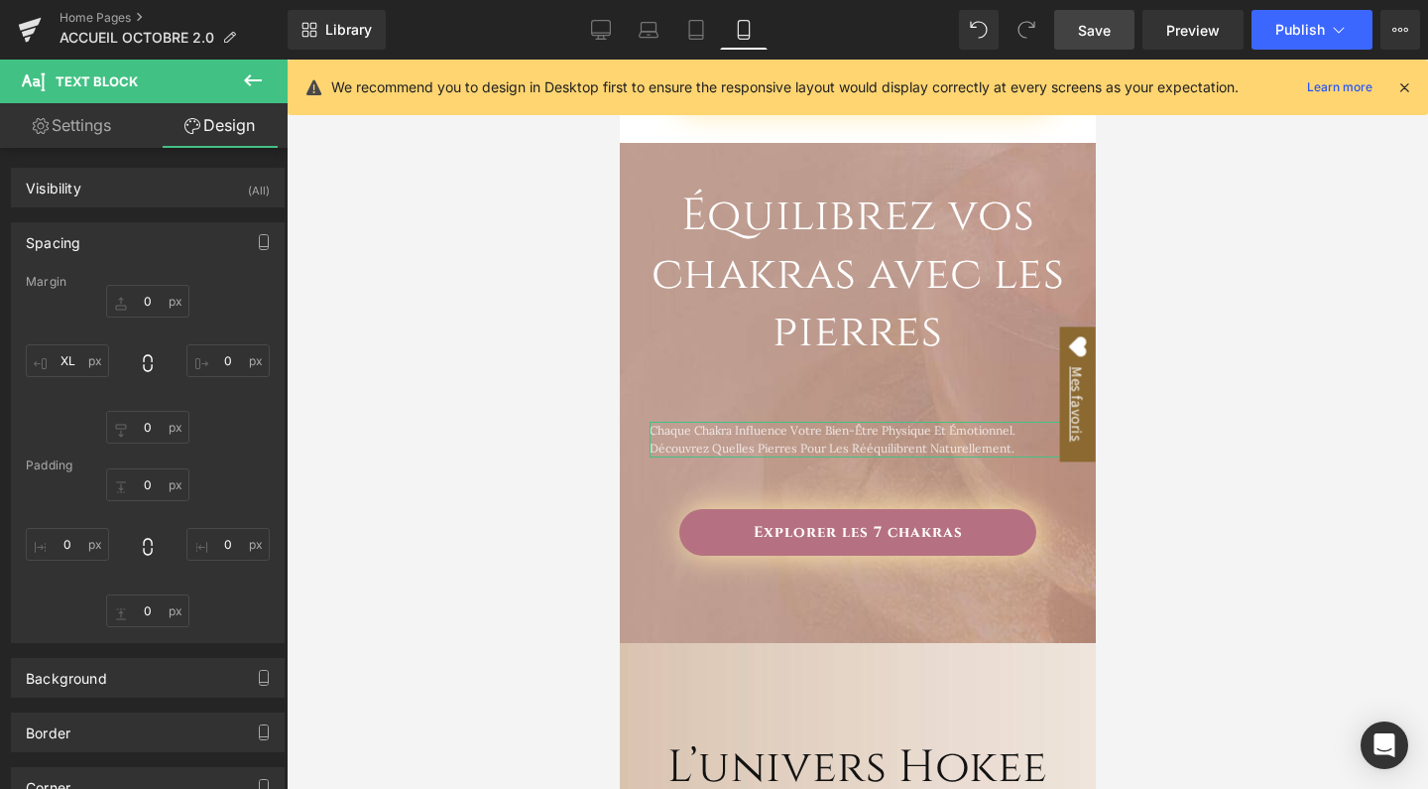
click at [86, 130] on link "Settings" at bounding box center [72, 125] width 144 height 45
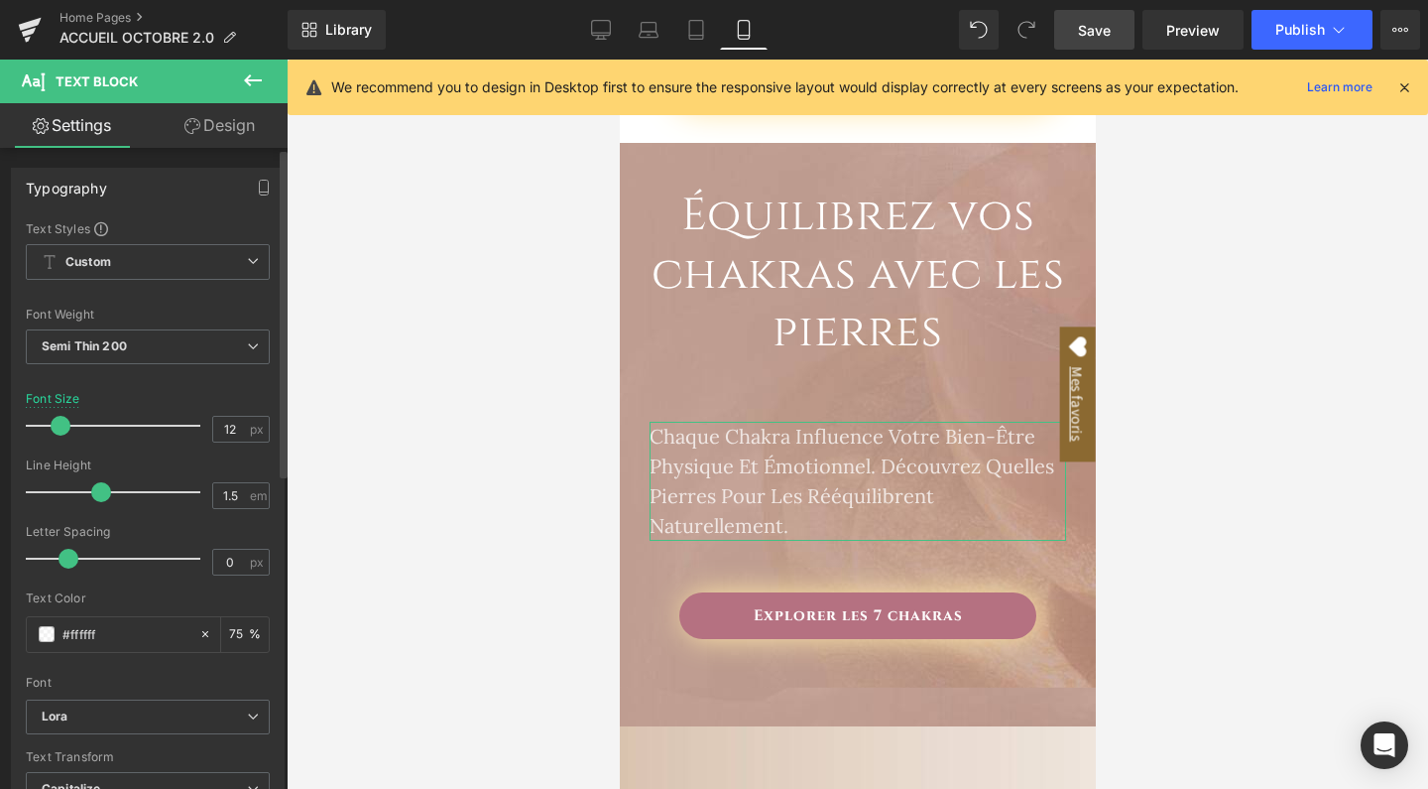
drag, startPoint x: 49, startPoint y: 429, endPoint x: 62, endPoint y: 430, distance: 13.9
click at [62, 430] on span at bounding box center [61, 426] width 20 height 20
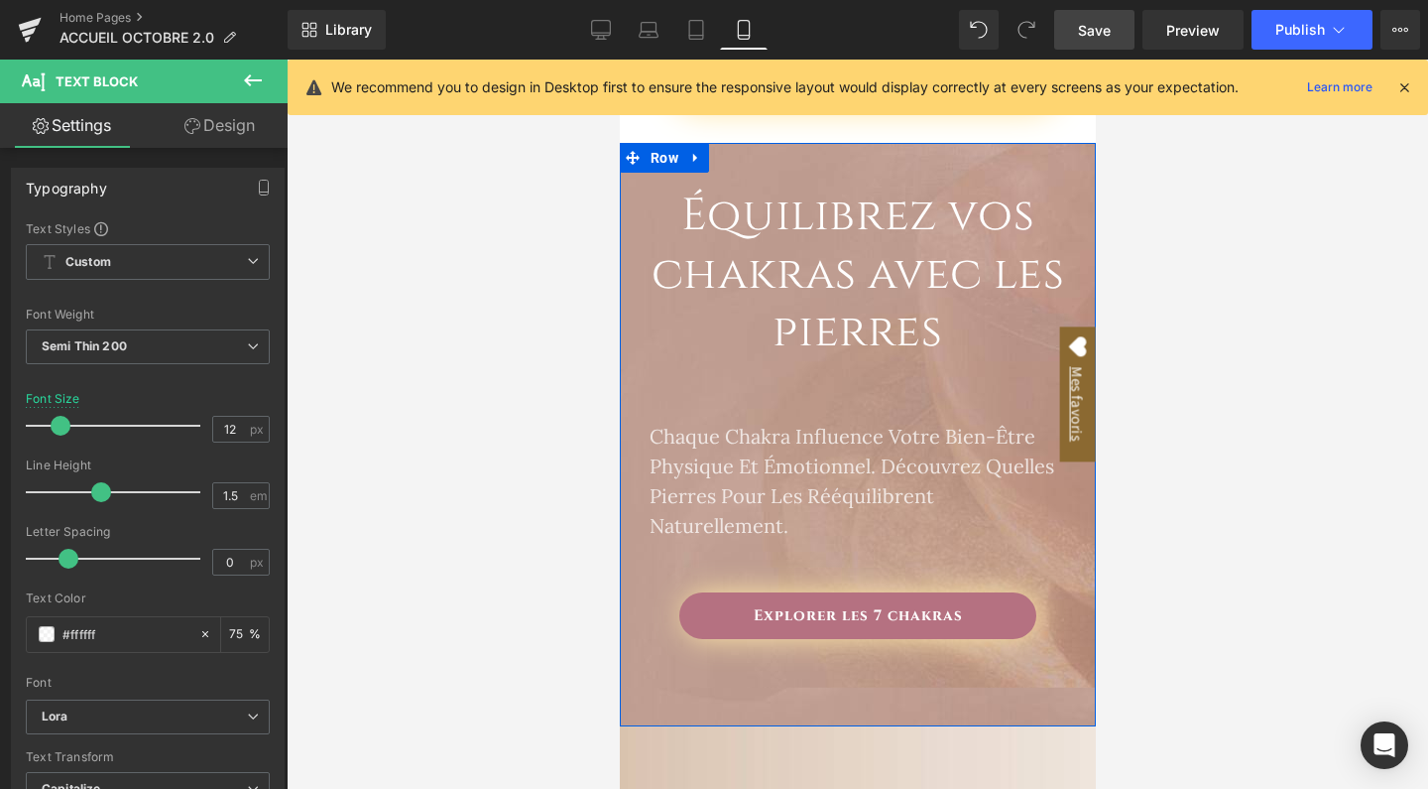
scroll to position [11601, 0]
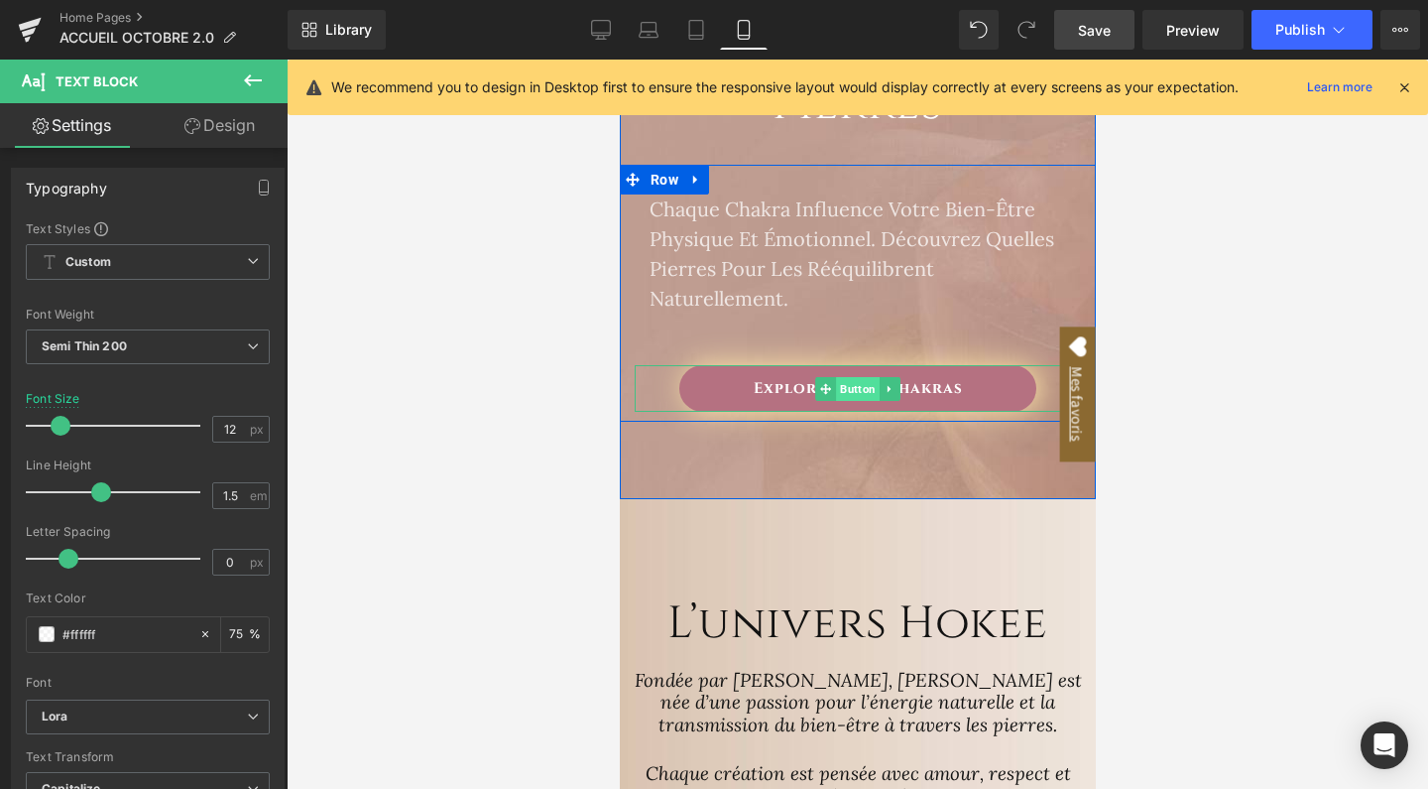
click at [854, 377] on span "Button" at bounding box center [857, 389] width 44 height 24
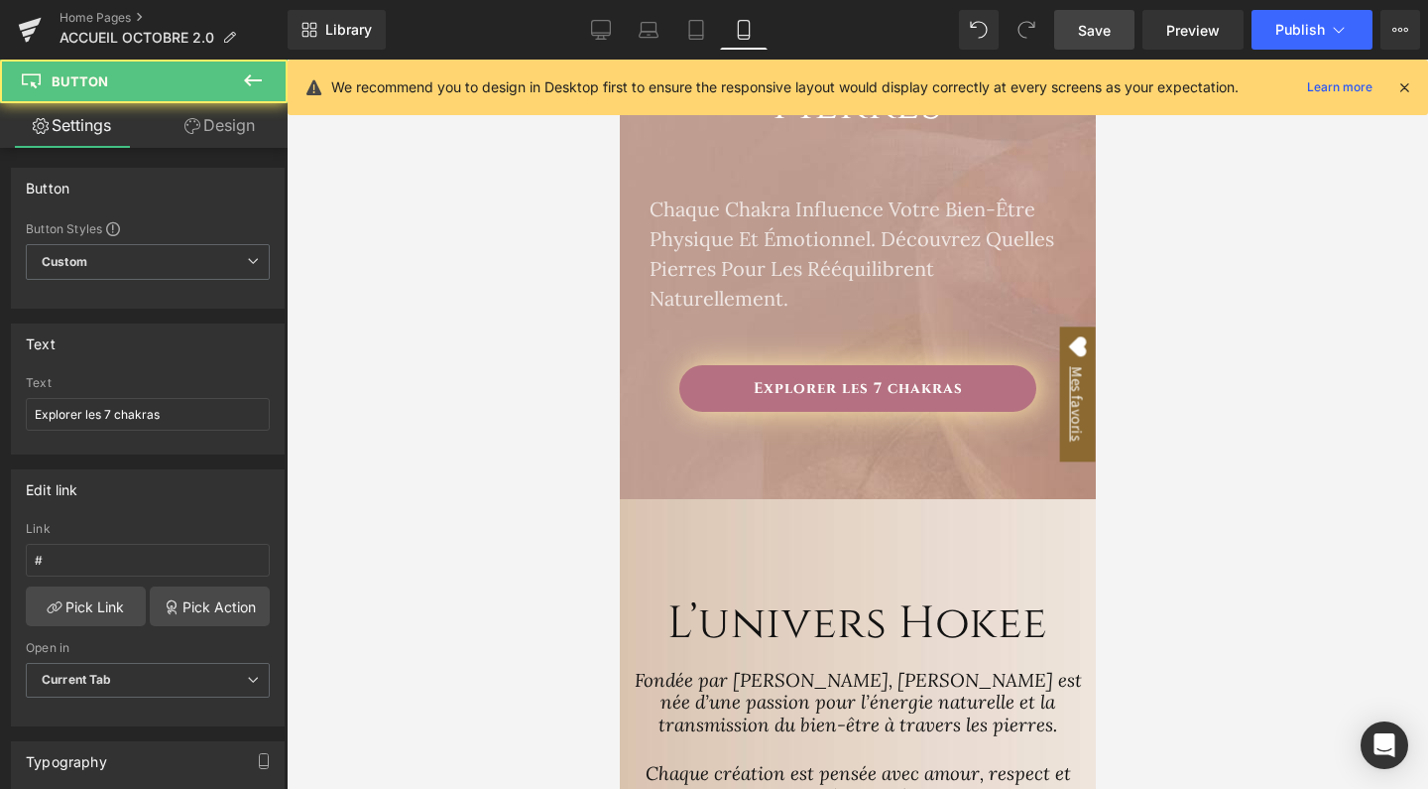
click at [225, 123] on link "Design" at bounding box center [220, 125] width 144 height 45
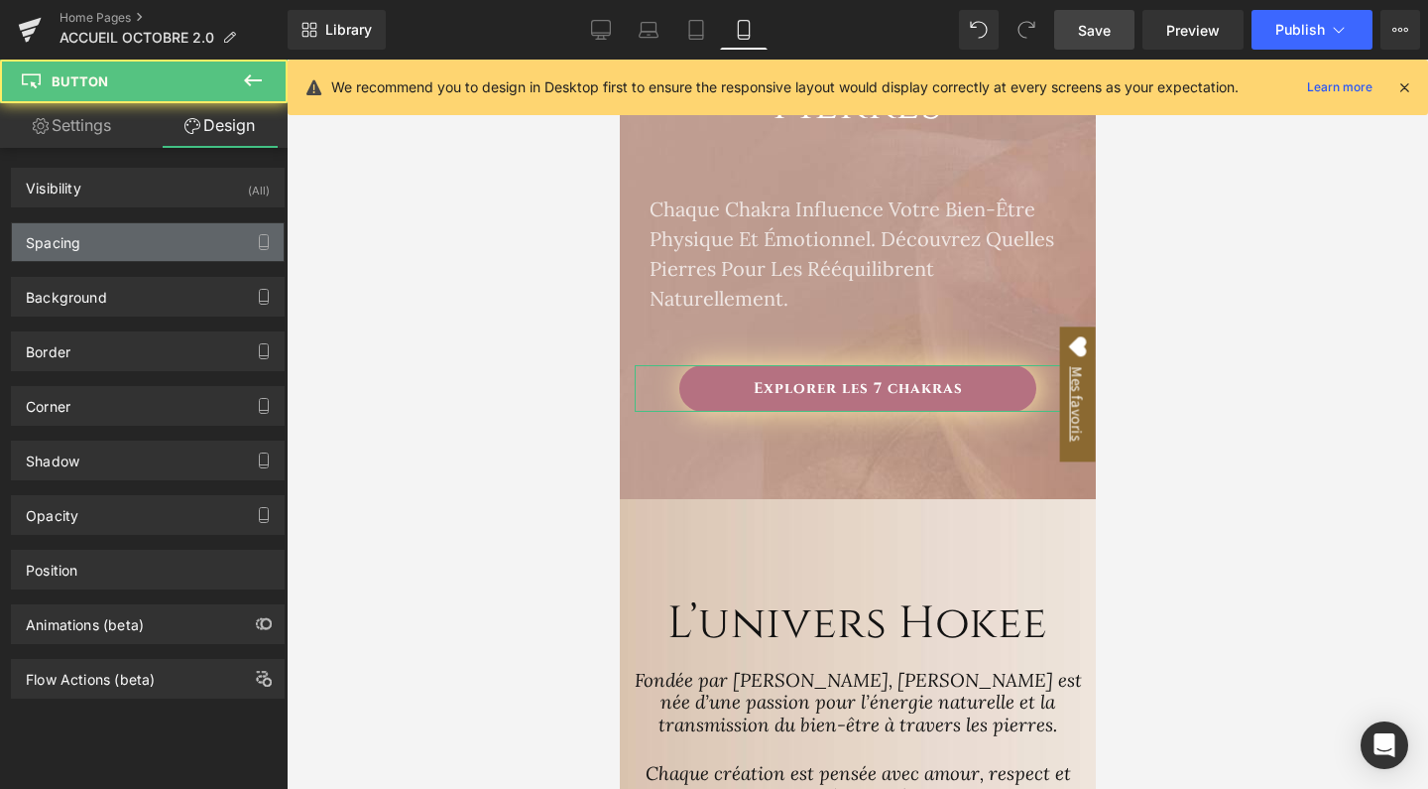
click at [109, 241] on div "Spacing" at bounding box center [148, 242] width 272 height 38
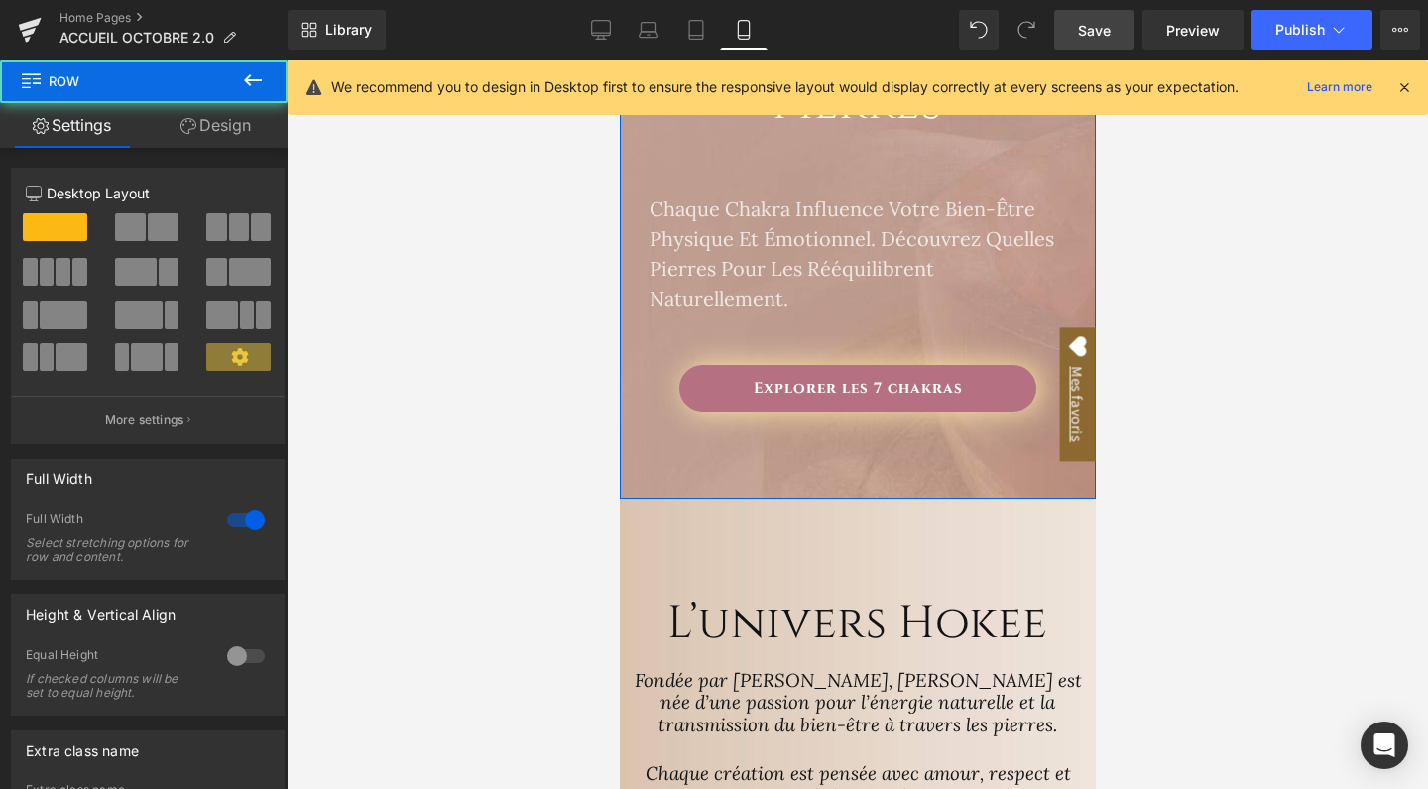
click at [824, 433] on div "Équilibrez vos chakras avec les pierres Heading Chaque chakra influence votre b…" at bounding box center [857, 217] width 476 height 544
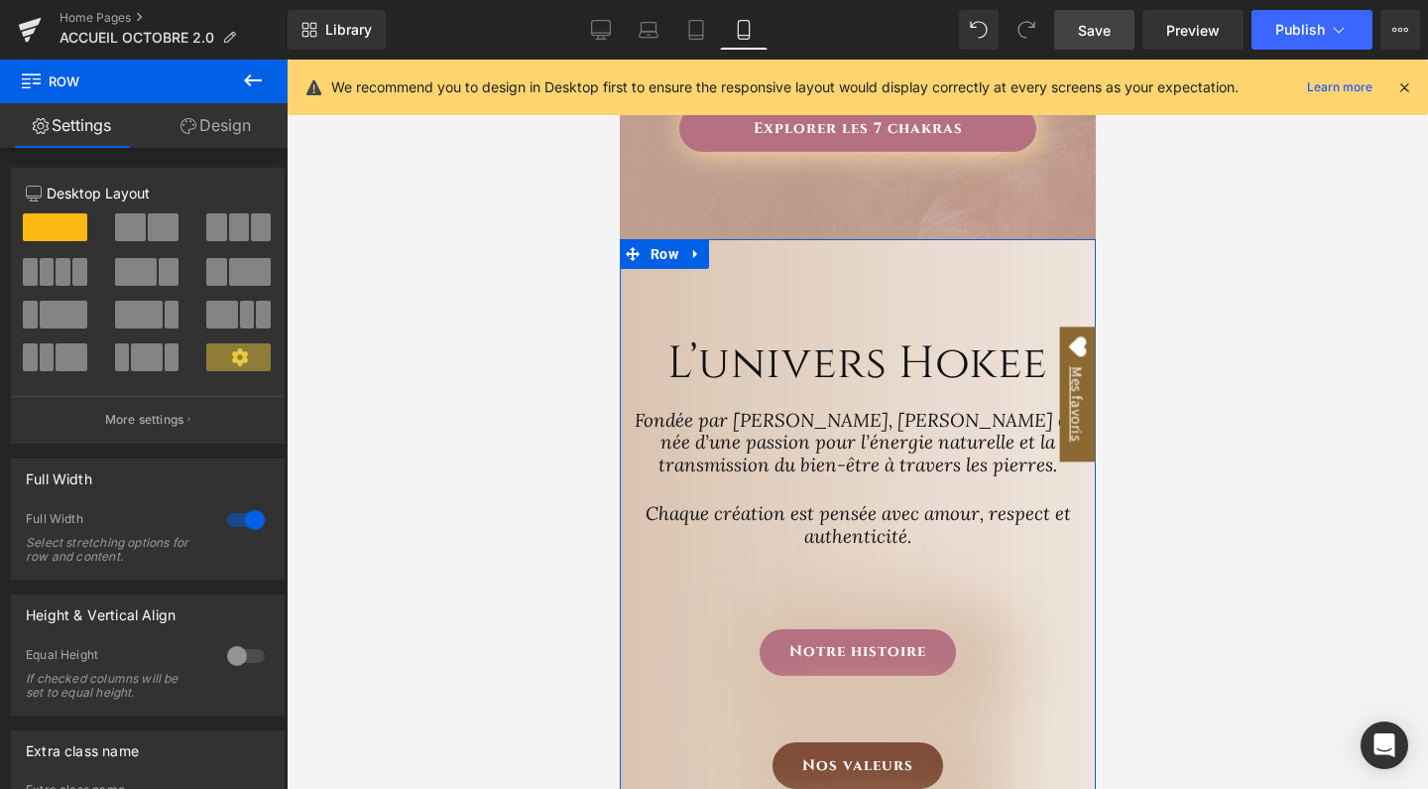
scroll to position [11862, 0]
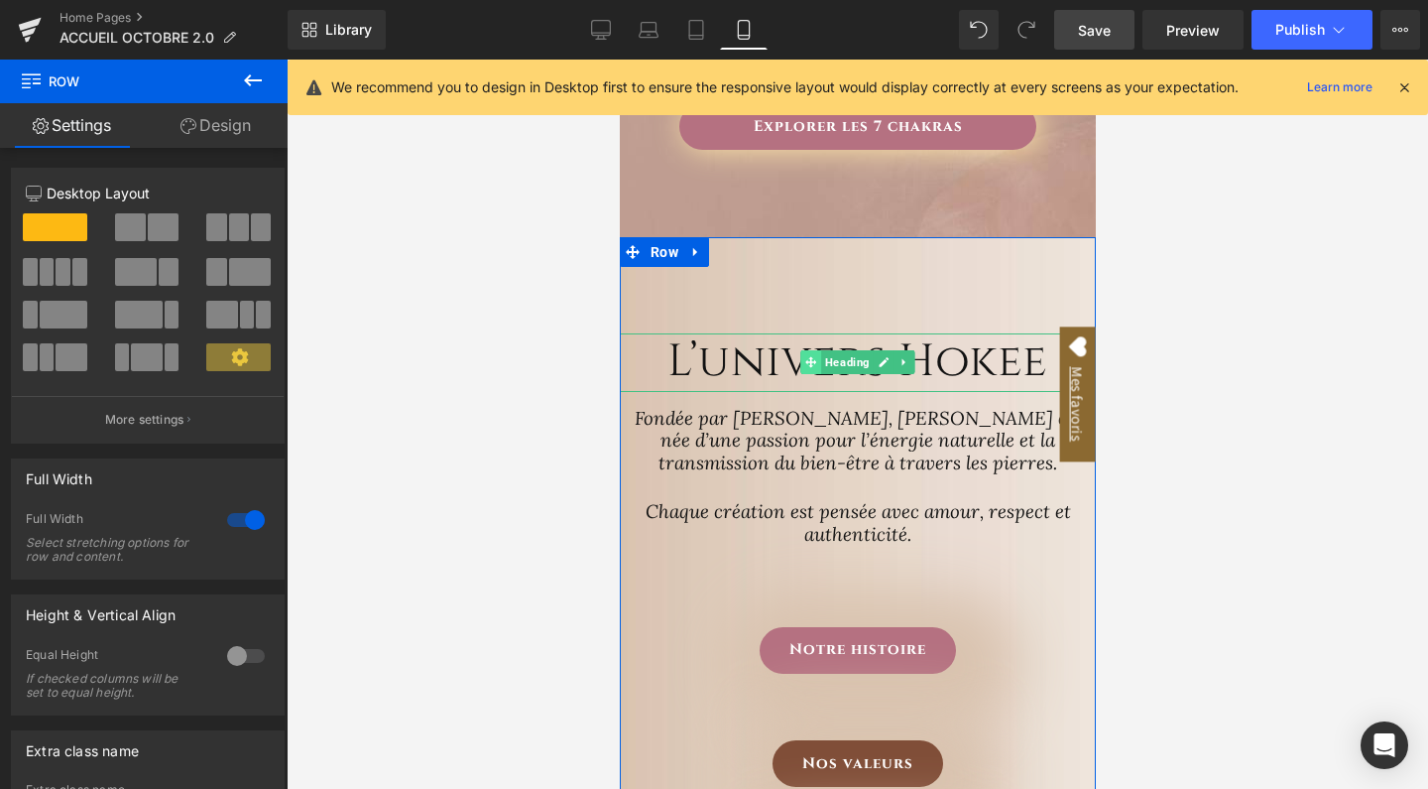
click at [804, 356] on icon at bounding box center [809, 362] width 11 height 12
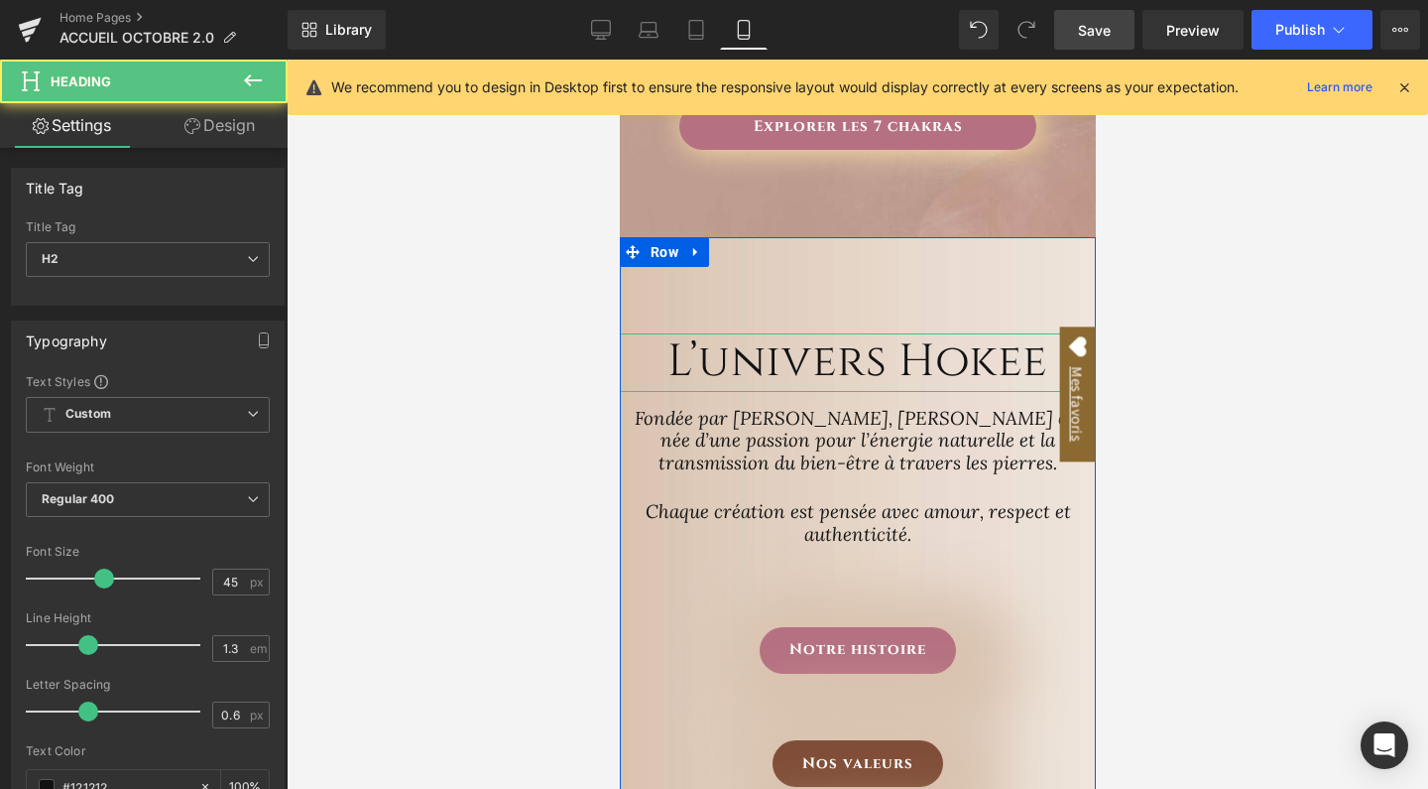
click at [239, 119] on link "Design" at bounding box center [220, 125] width 144 height 45
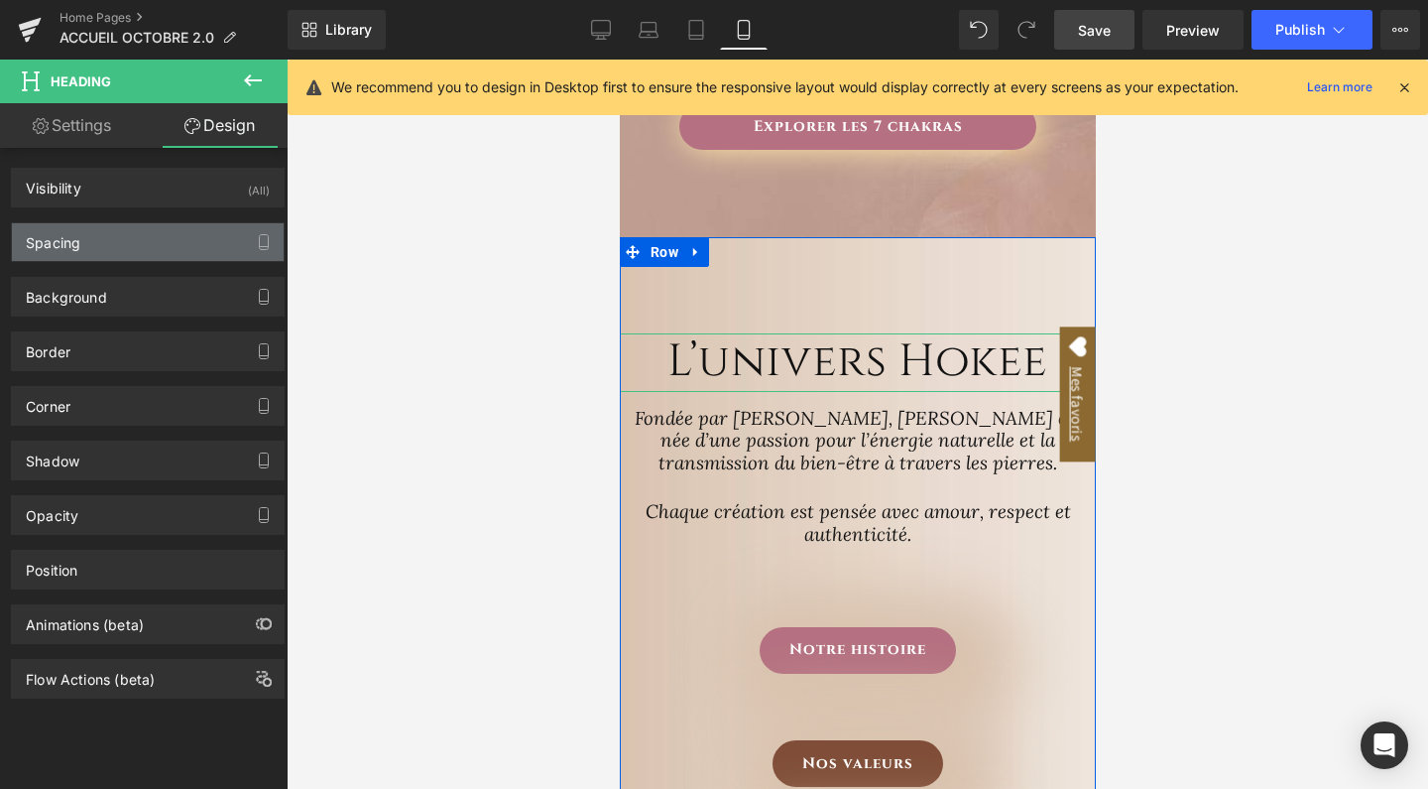
click at [45, 254] on div "Spacing" at bounding box center [148, 242] width 272 height 38
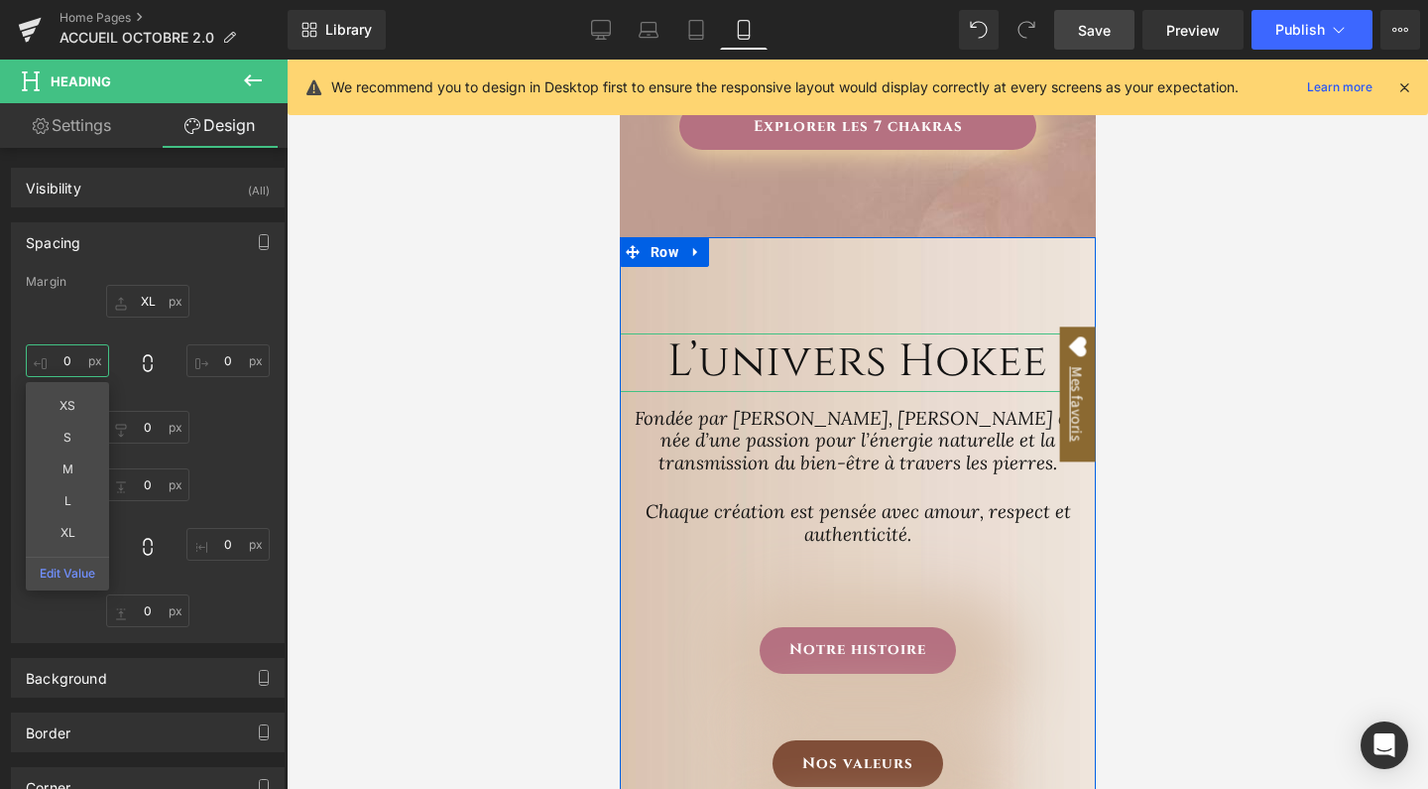
click at [71, 361] on input "0" at bounding box center [67, 360] width 83 height 33
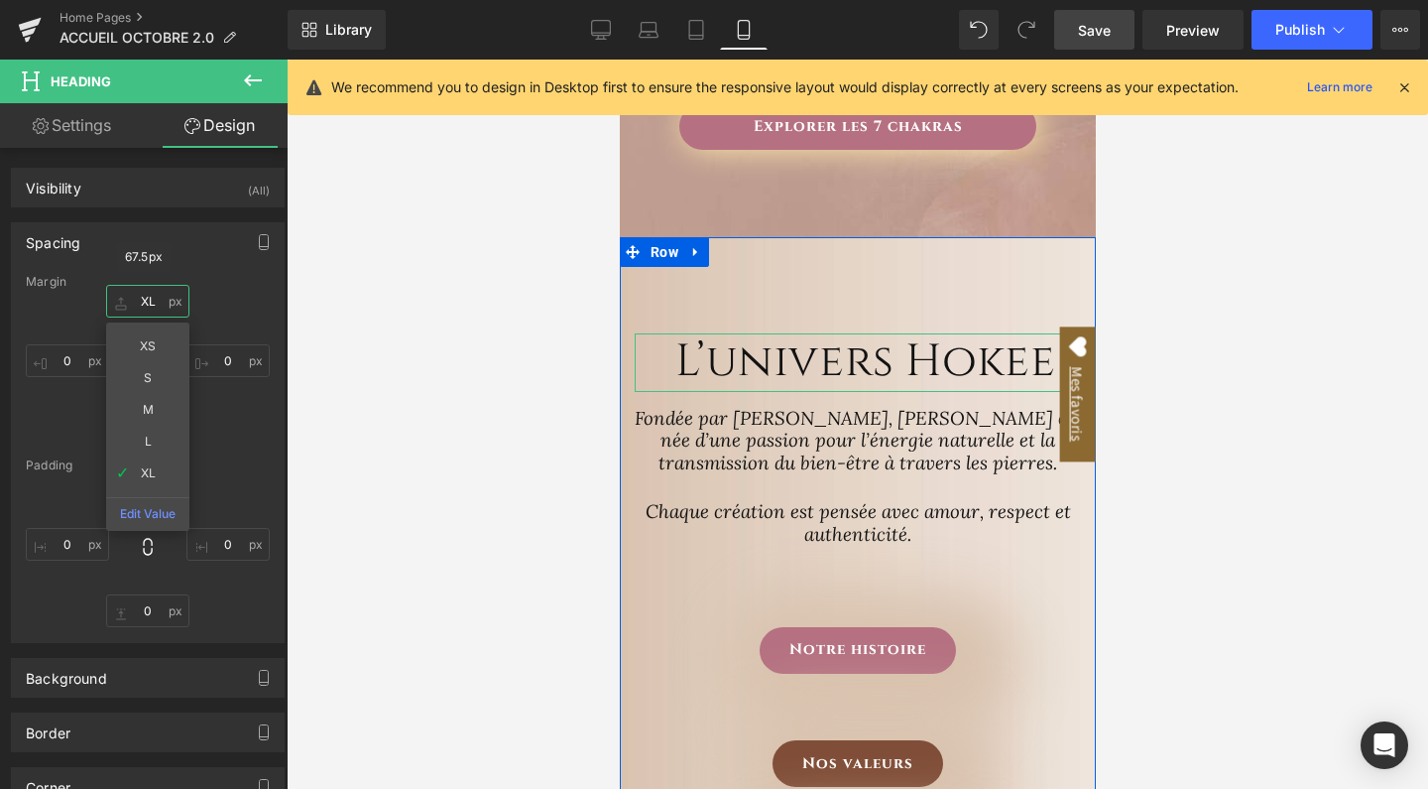
click at [142, 303] on input "XL" at bounding box center [147, 301] width 83 height 33
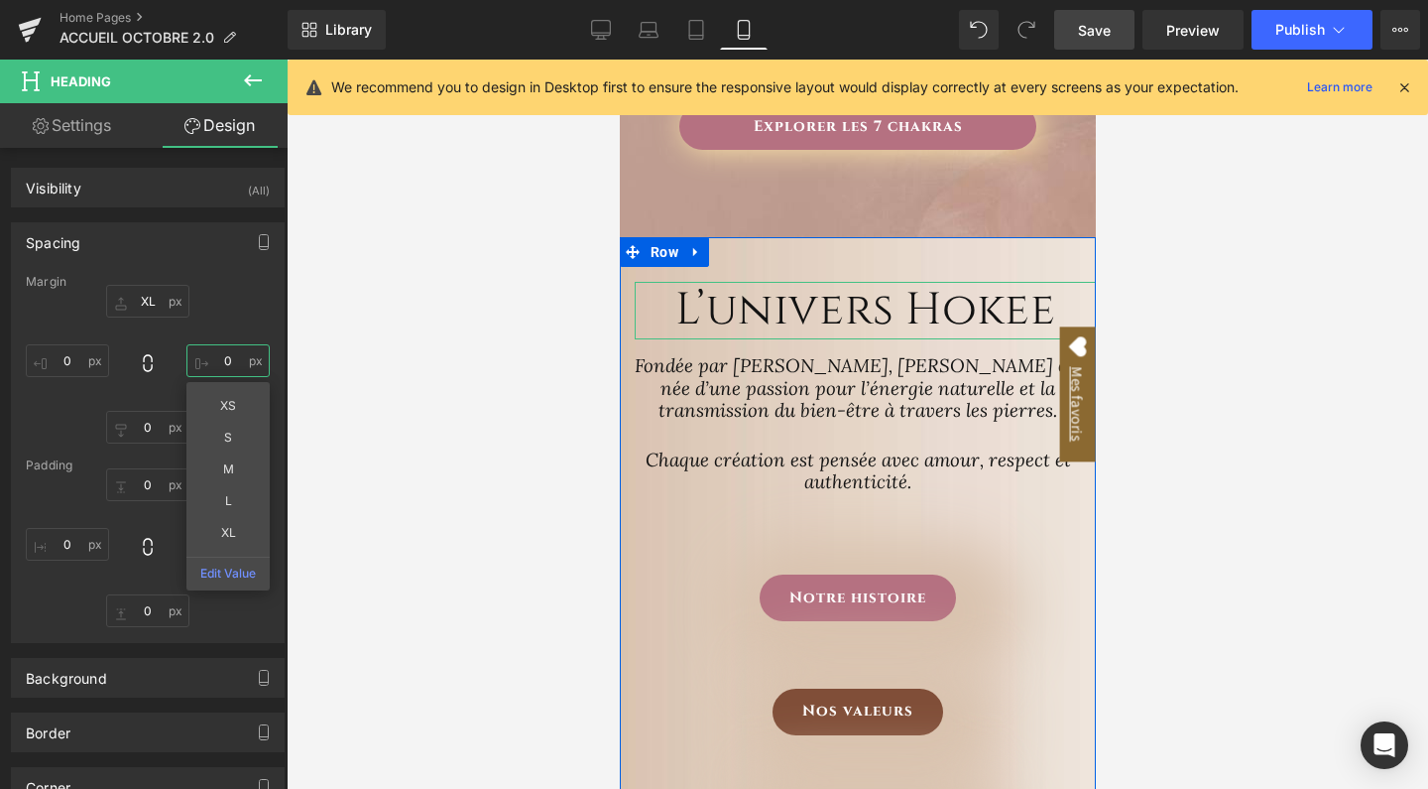
click at [210, 359] on input "0" at bounding box center [227, 360] width 83 height 33
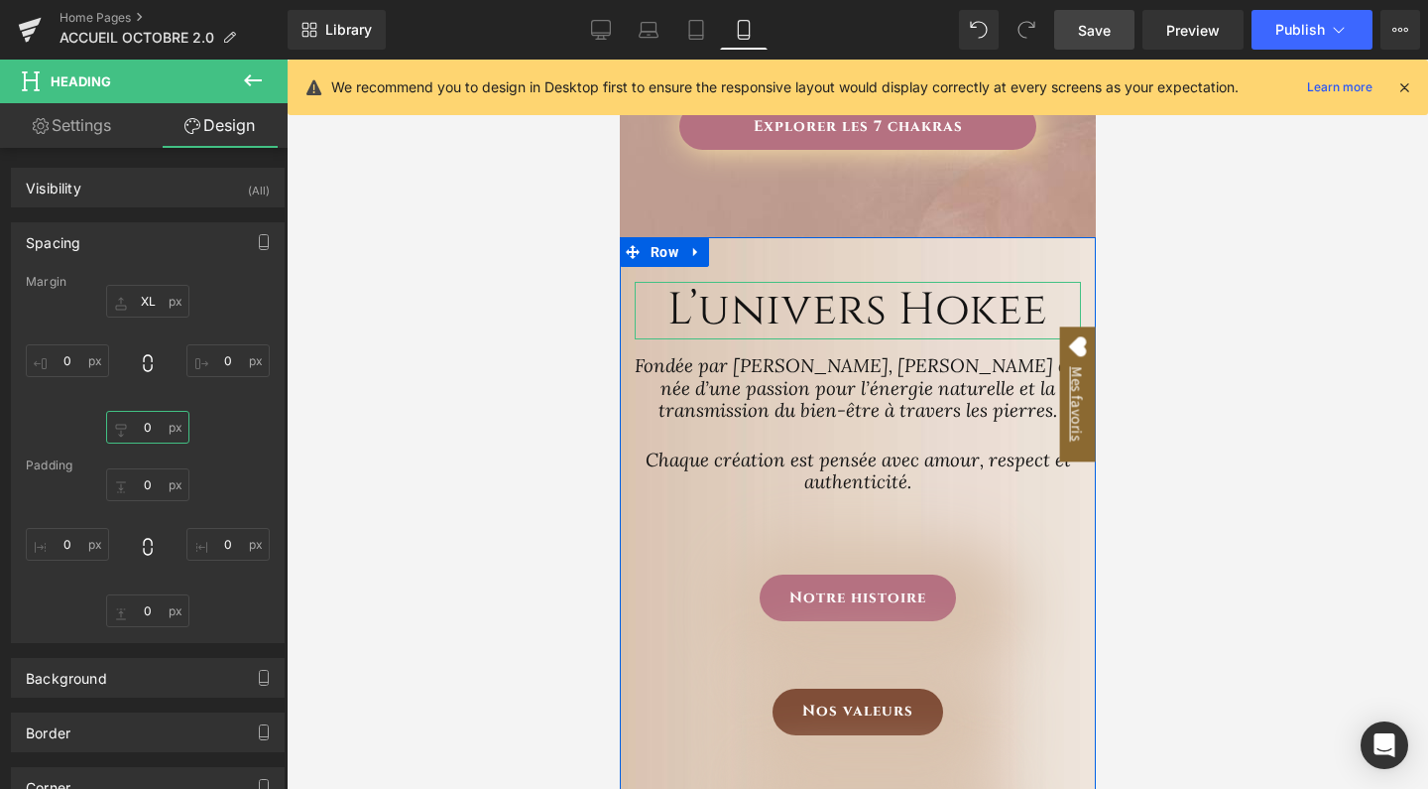
click at [154, 422] on input "0" at bounding box center [147, 427] width 83 height 33
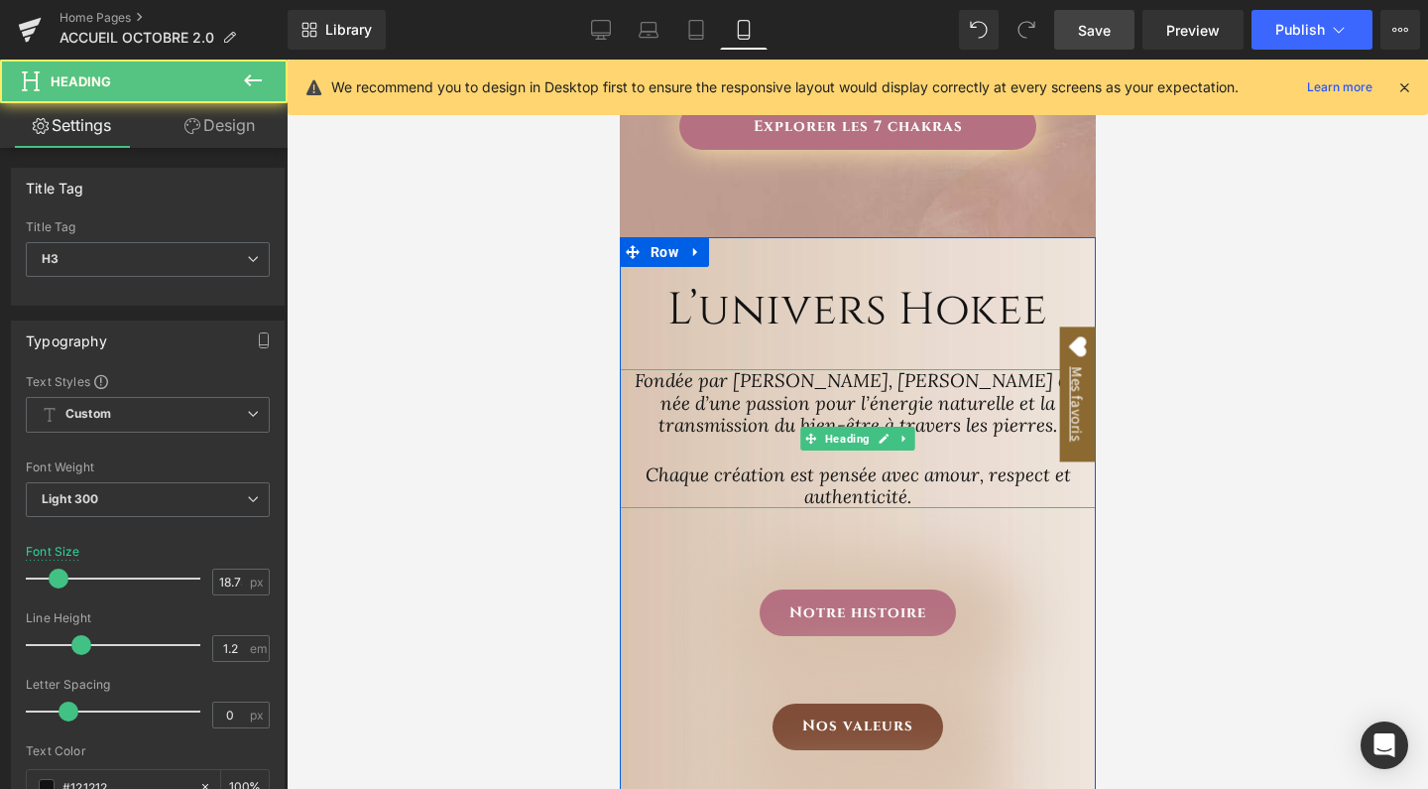
drag, startPoint x: 773, startPoint y: 363, endPoint x: 680, endPoint y: 315, distance: 103.8
click at [773, 368] on span "Fondée par [PERSON_NAME], [PERSON_NAME] est née d’une passion pour l’énergie na…" at bounding box center [857, 402] width 447 height 68
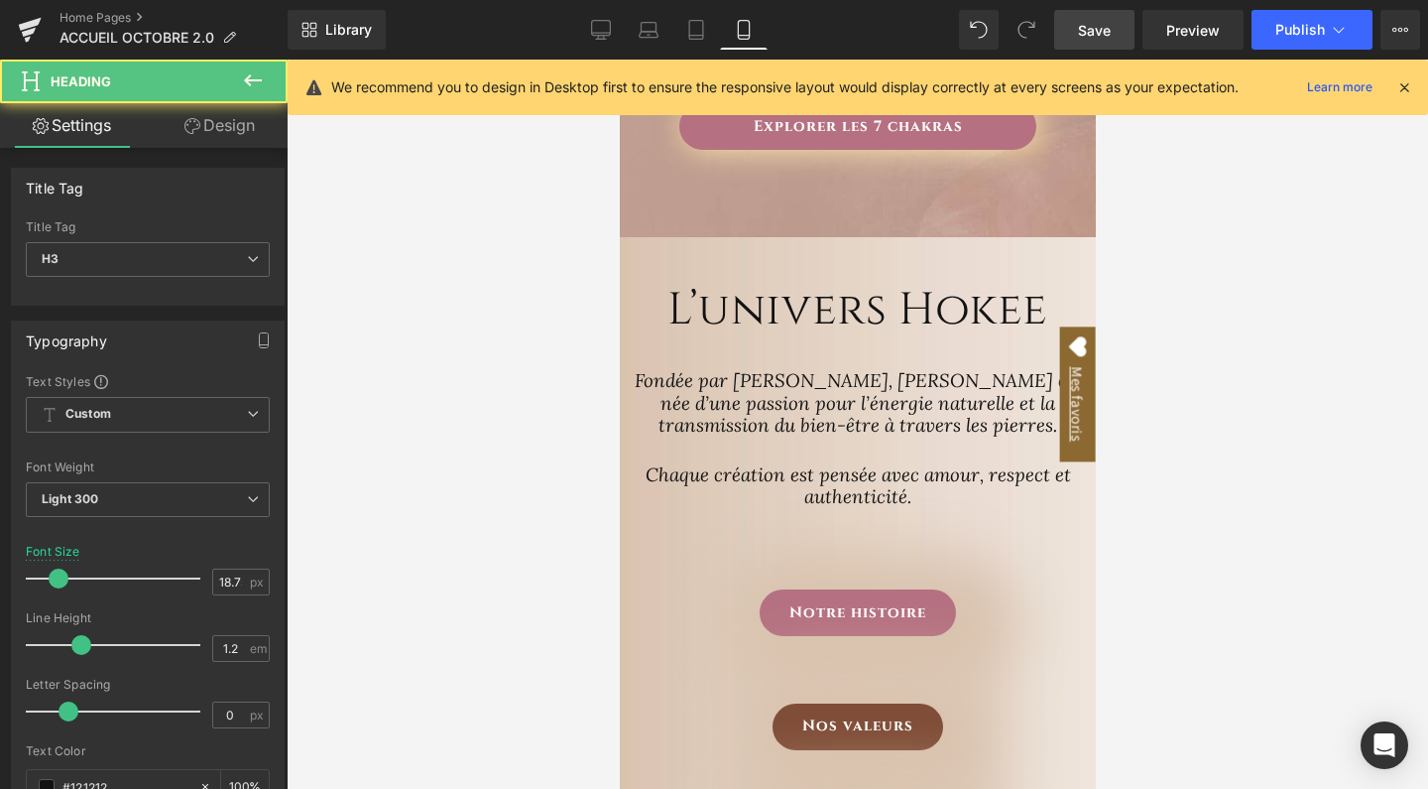
click at [229, 122] on link "Design" at bounding box center [220, 125] width 144 height 45
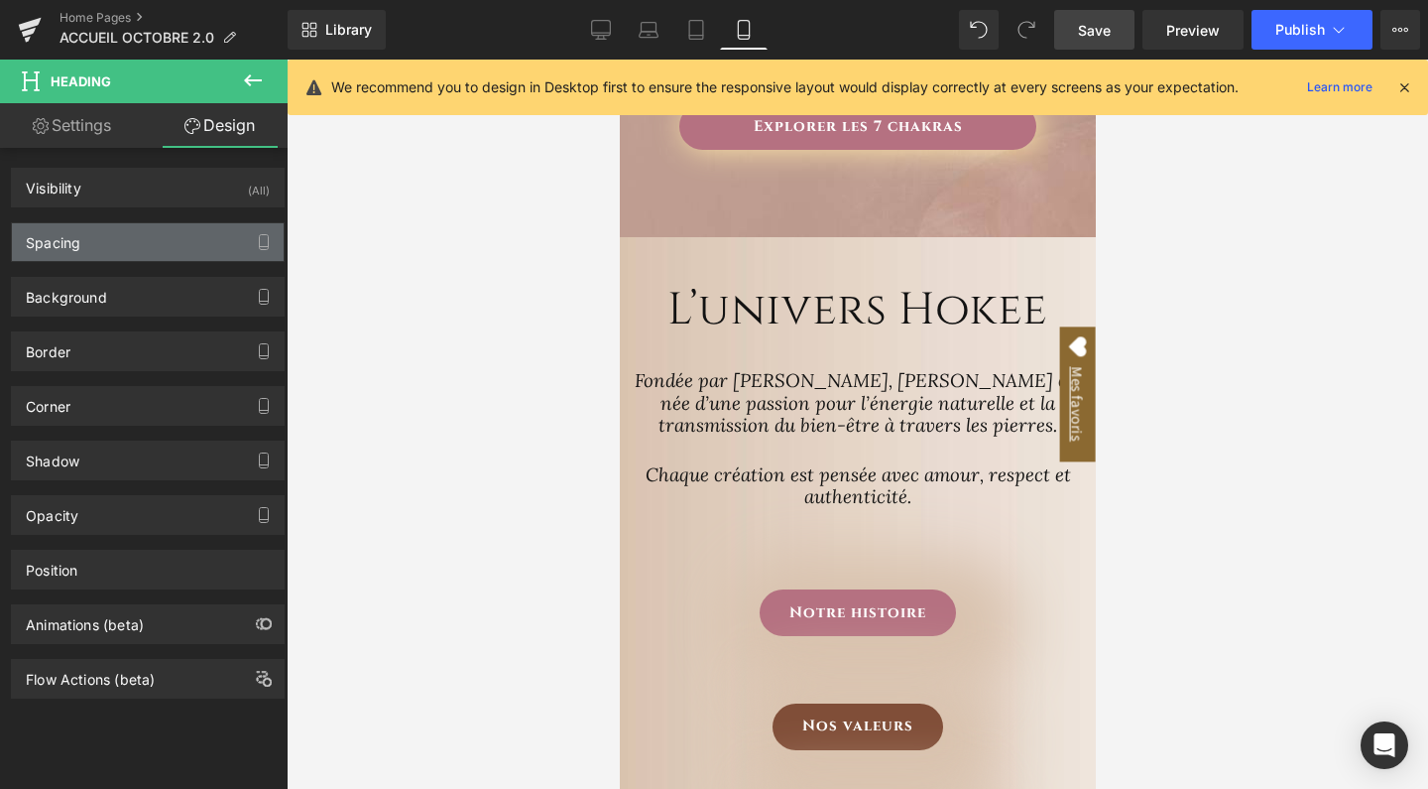
click at [67, 248] on div "Spacing" at bounding box center [53, 237] width 55 height 28
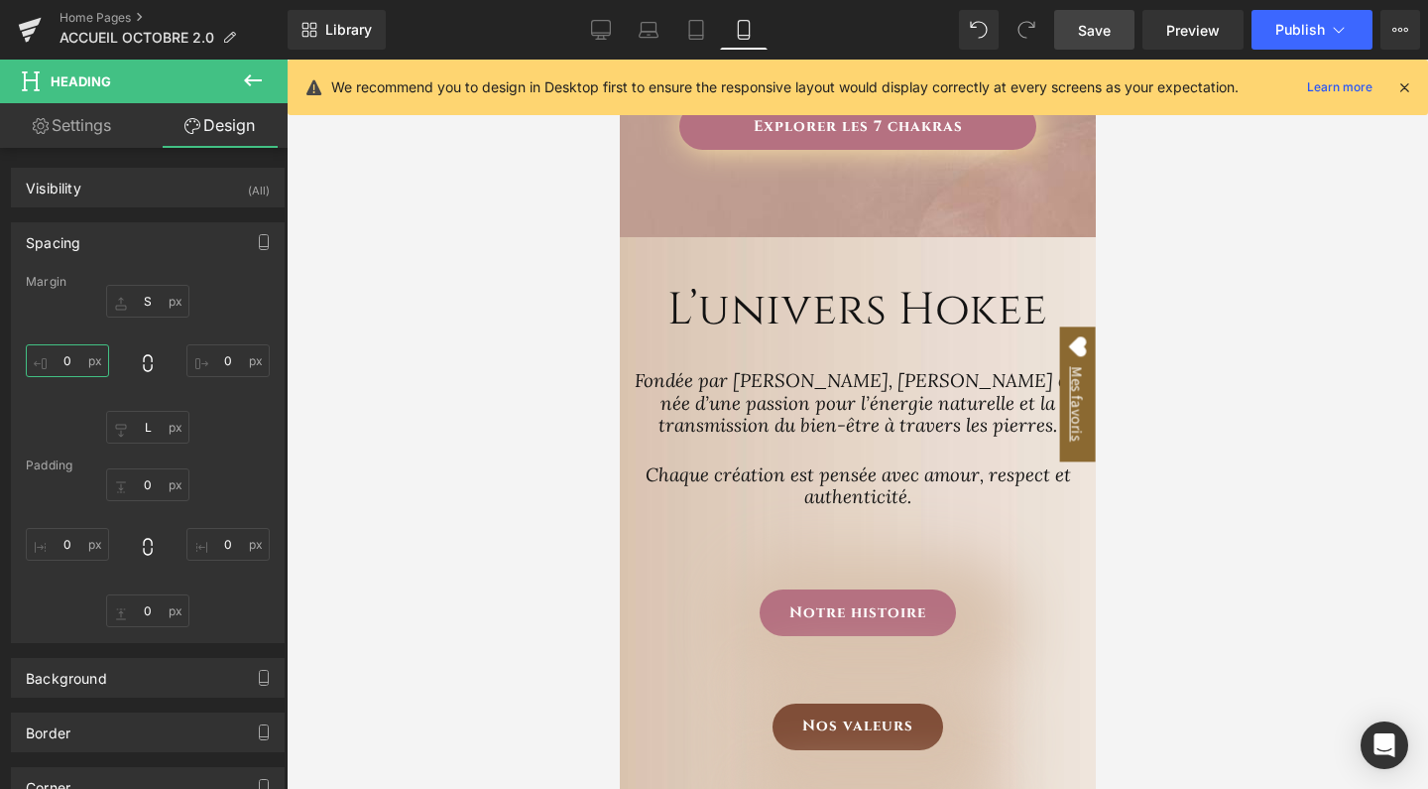
click at [79, 364] on input "0" at bounding box center [67, 360] width 83 height 33
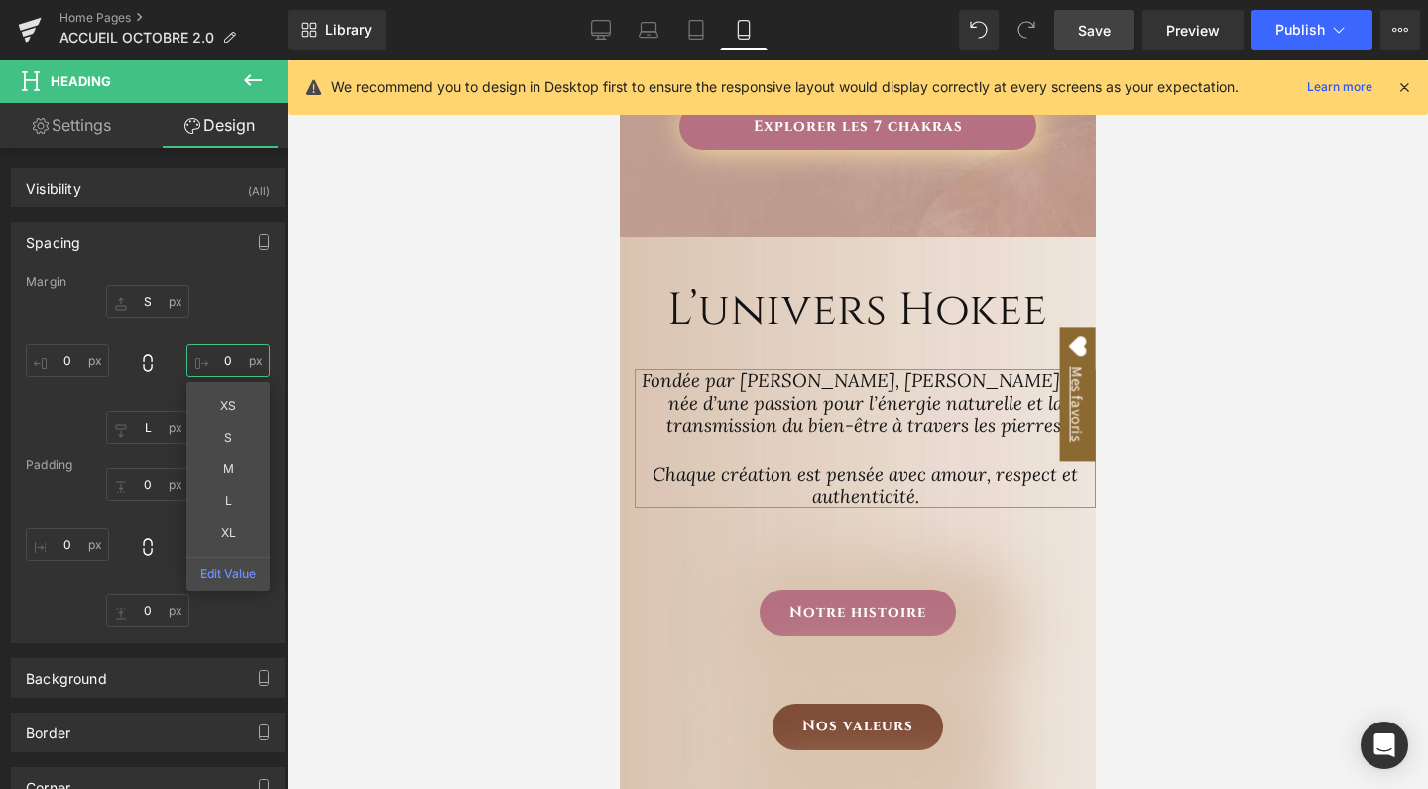
click at [222, 358] on input "0" at bounding box center [227, 360] width 83 height 33
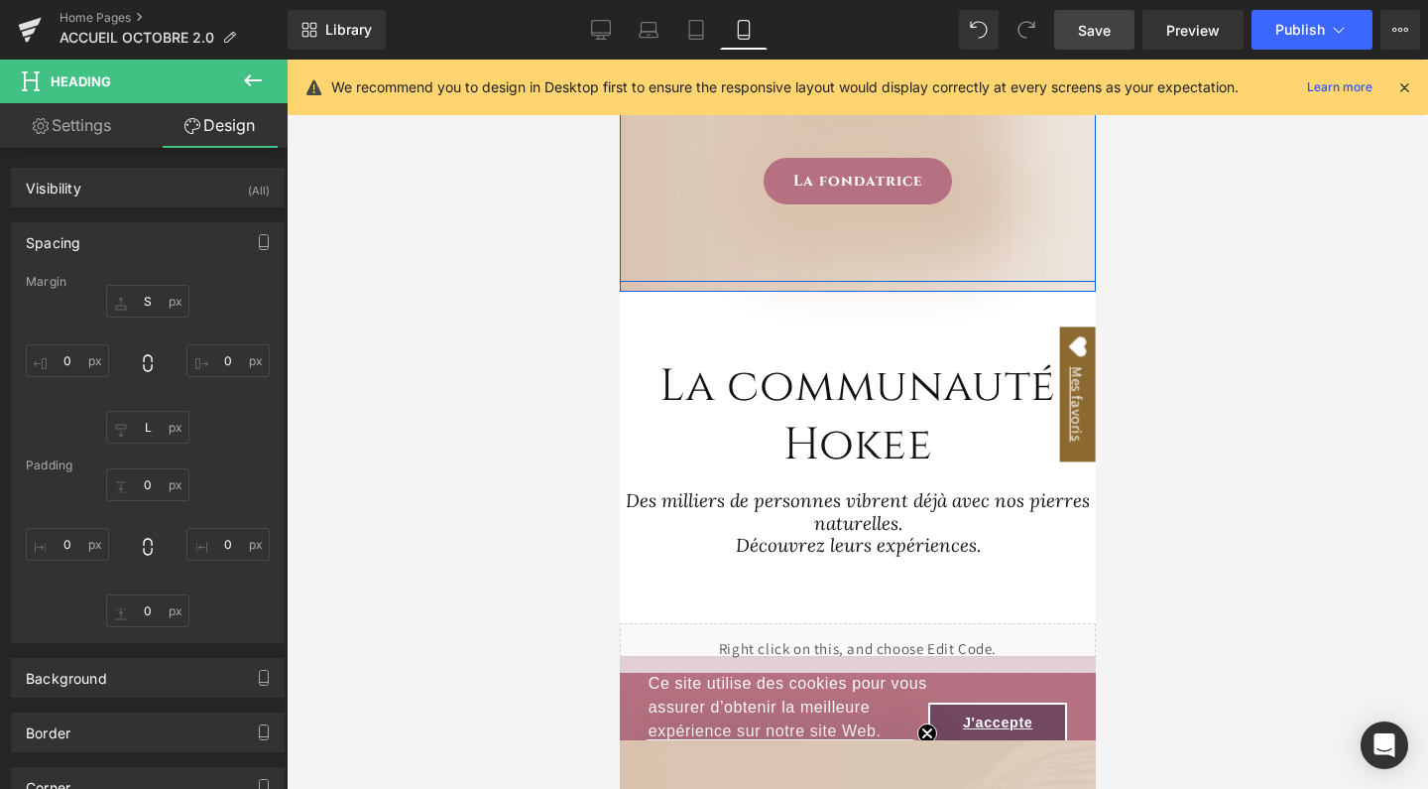
scroll to position [12539, 0]
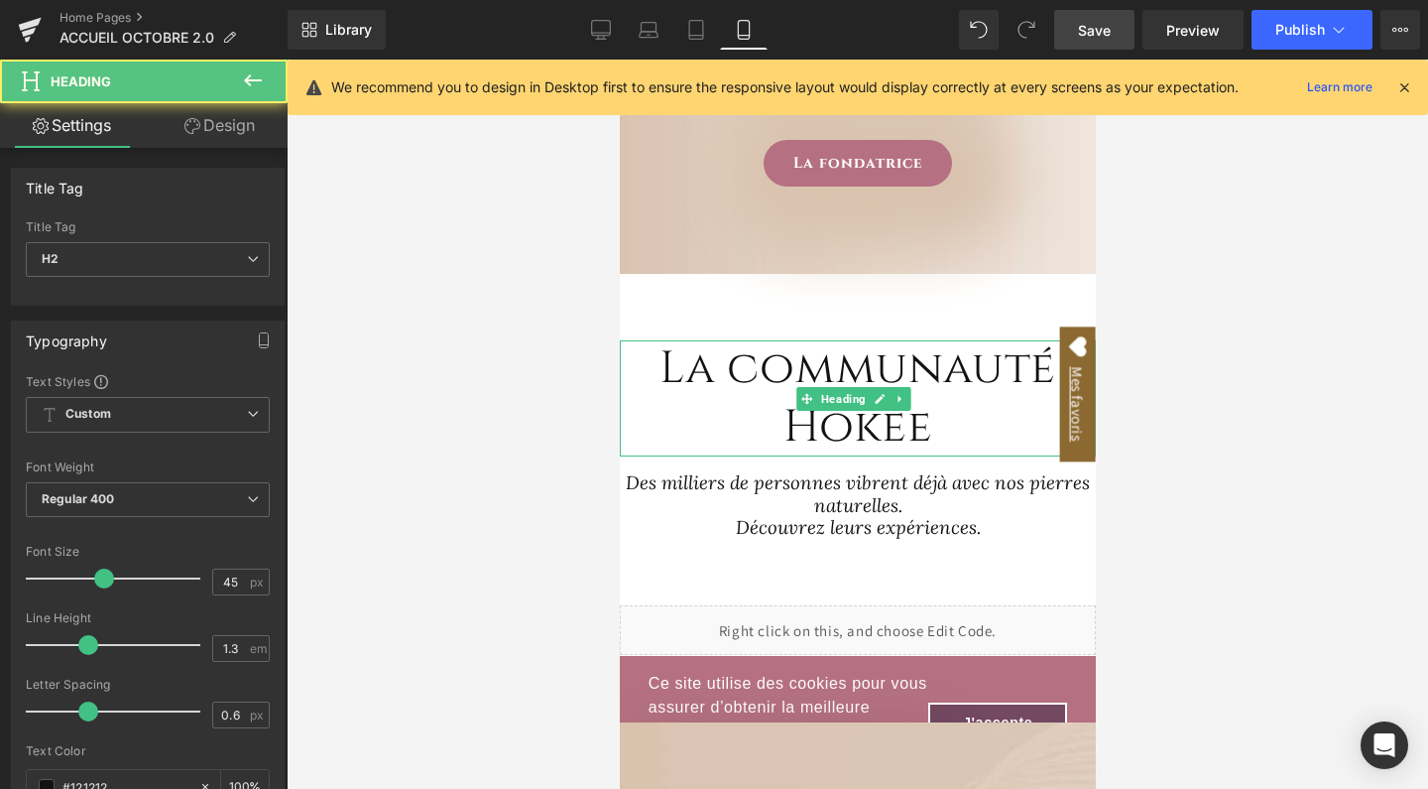
click at [812, 340] on h2 "La communauté Hokee" at bounding box center [857, 398] width 476 height 116
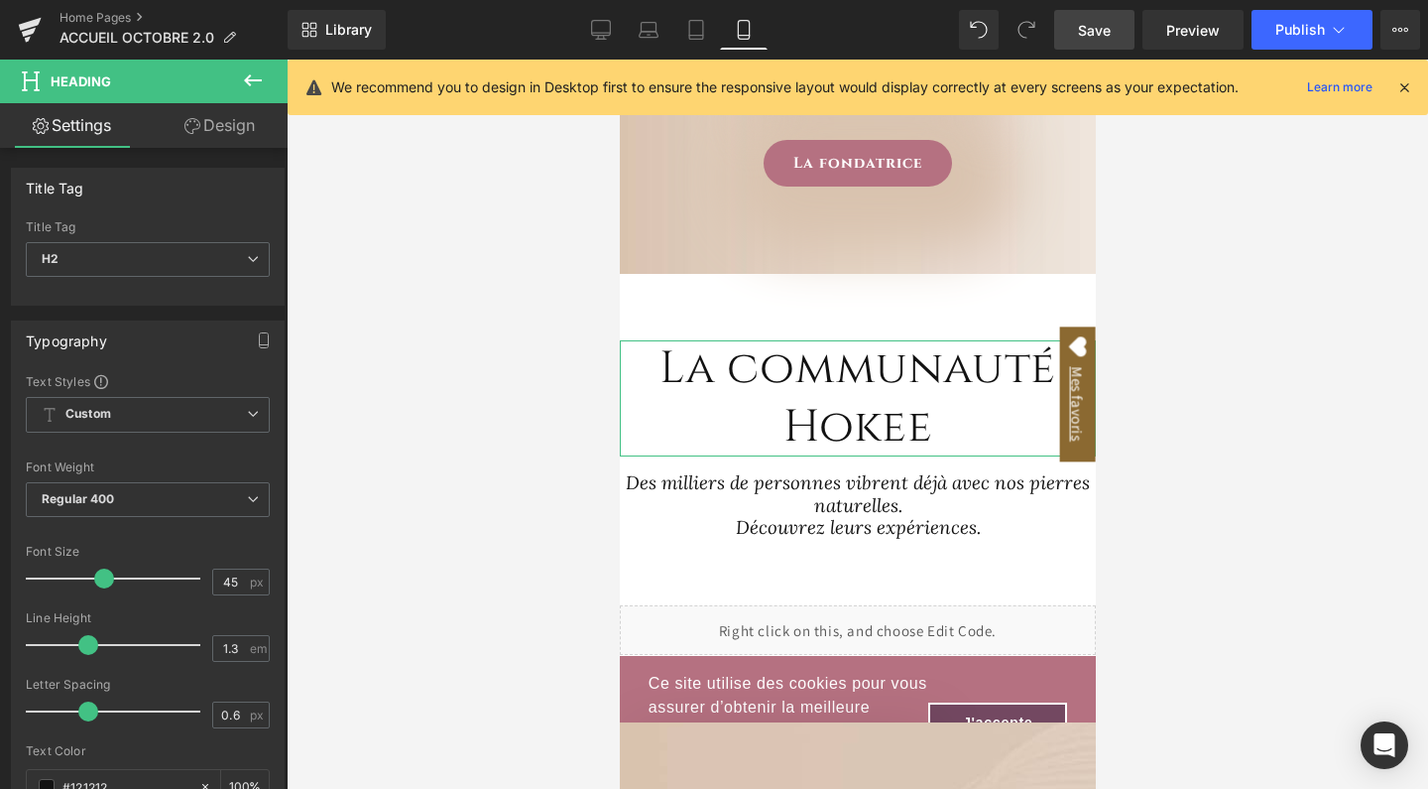
click at [238, 119] on link "Design" at bounding box center [220, 125] width 144 height 45
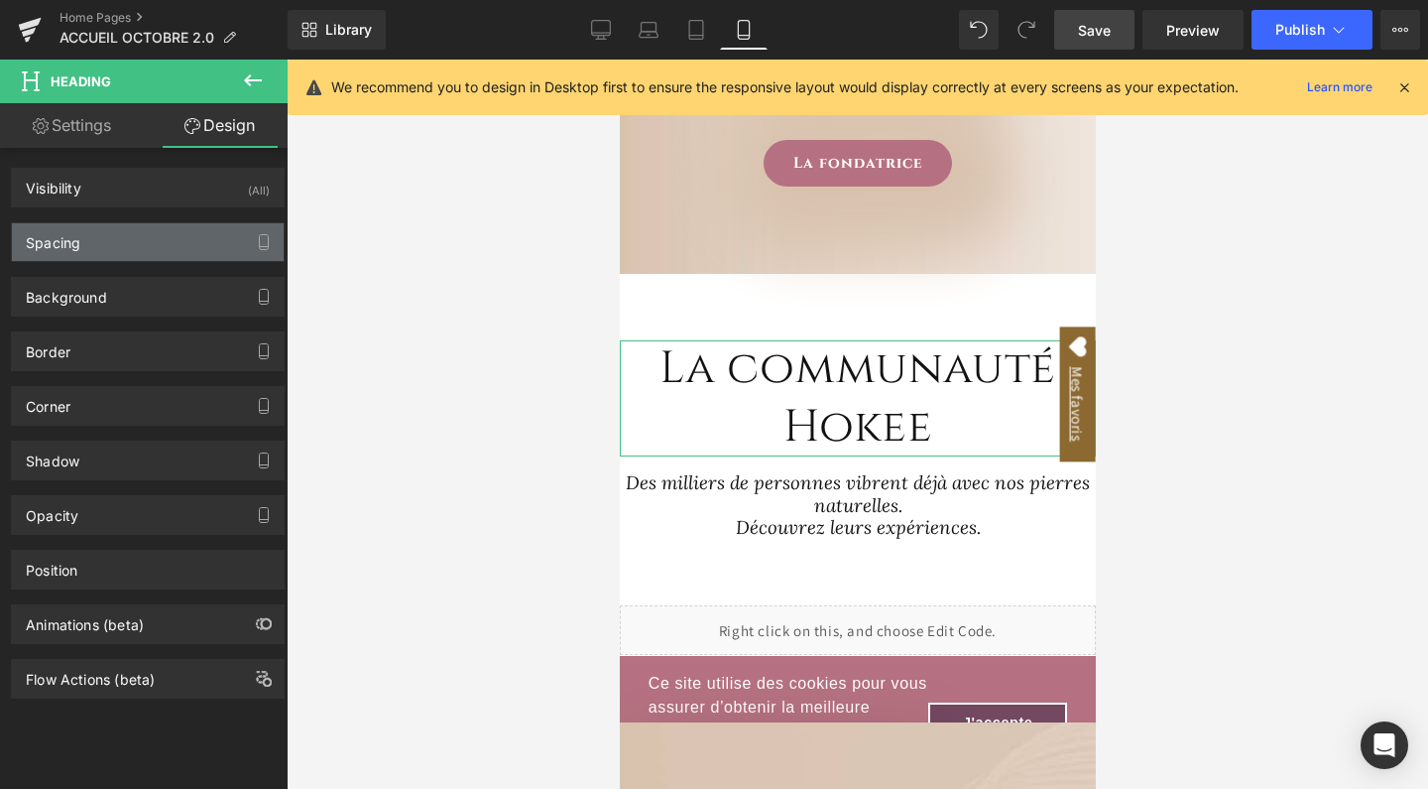
click at [80, 244] on div "Spacing" at bounding box center [53, 237] width 55 height 28
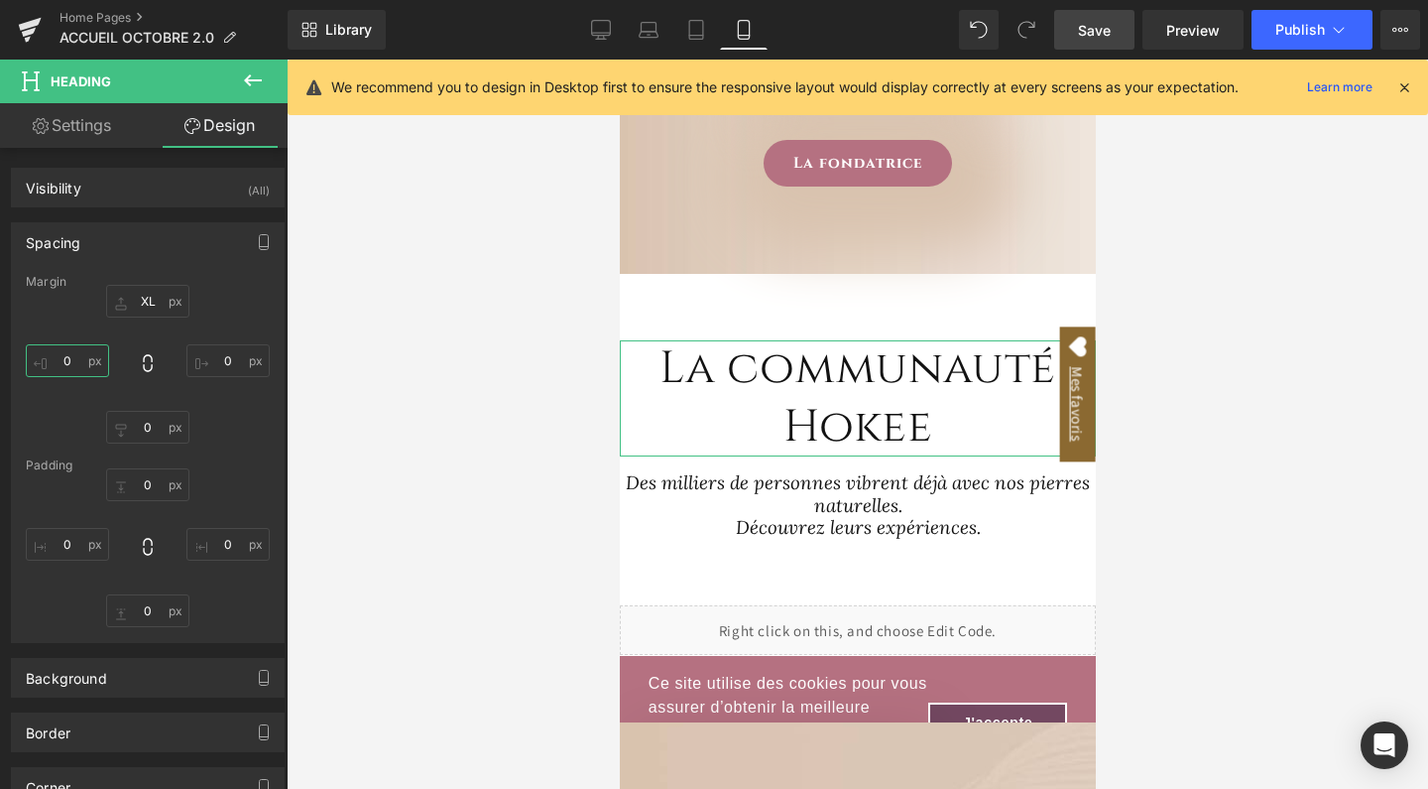
click at [73, 358] on input "0" at bounding box center [67, 360] width 83 height 33
click at [221, 362] on input "0" at bounding box center [227, 360] width 83 height 33
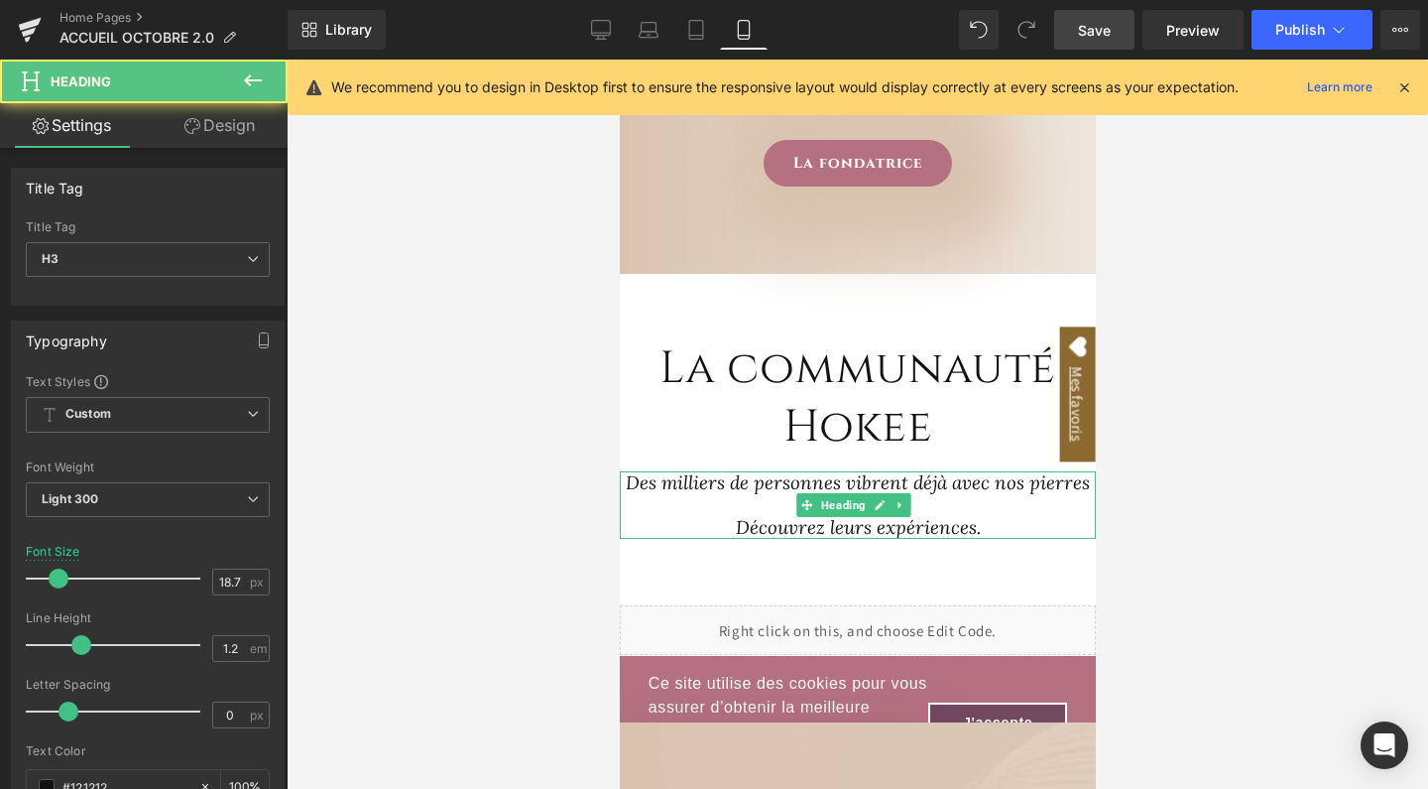
drag, startPoint x: 766, startPoint y: 449, endPoint x: 687, endPoint y: 390, distance: 98.4
click at [766, 471] on h3 "Des milliers de personnes vibrent déjà avec nos pierres naturelles." at bounding box center [857, 493] width 476 height 45
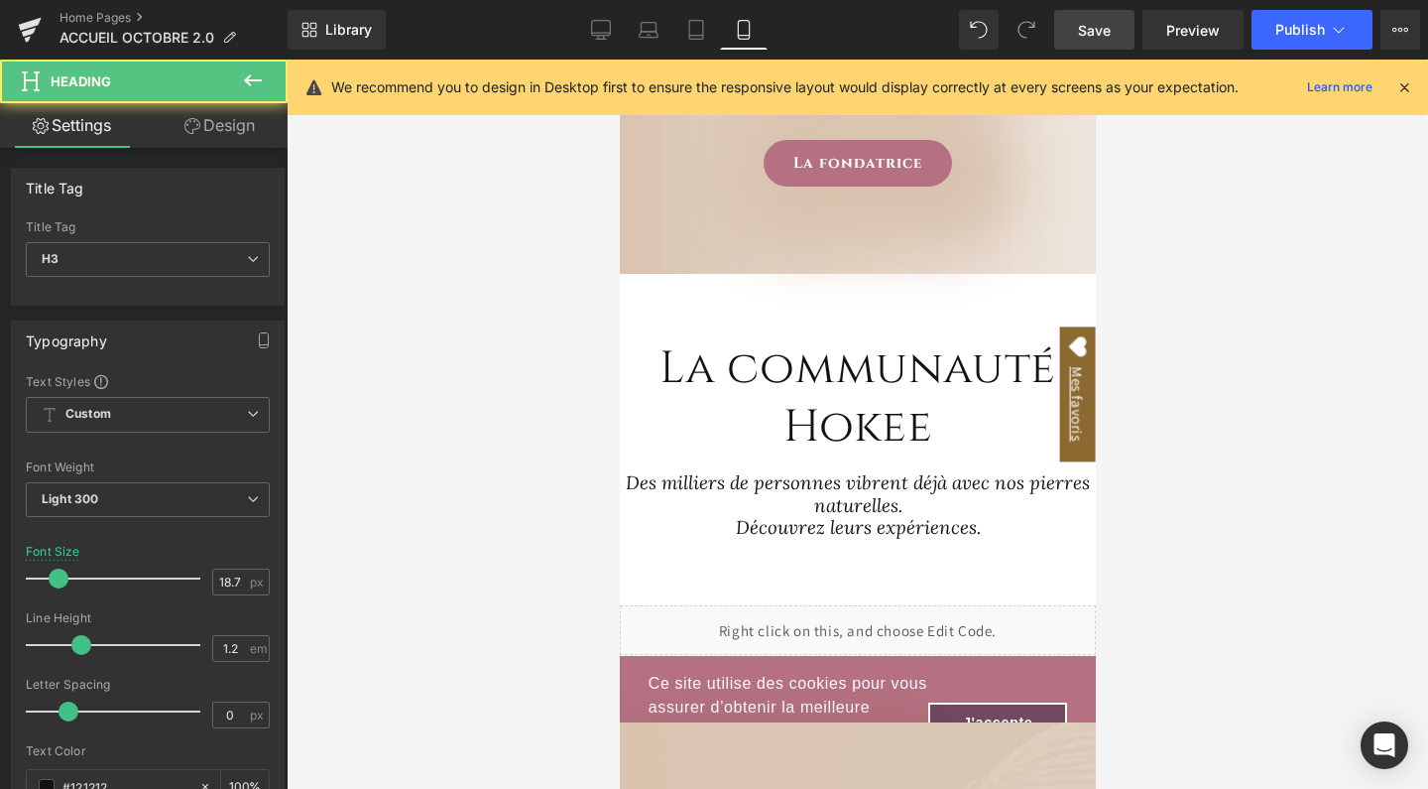
click at [234, 132] on link "Design" at bounding box center [220, 125] width 144 height 45
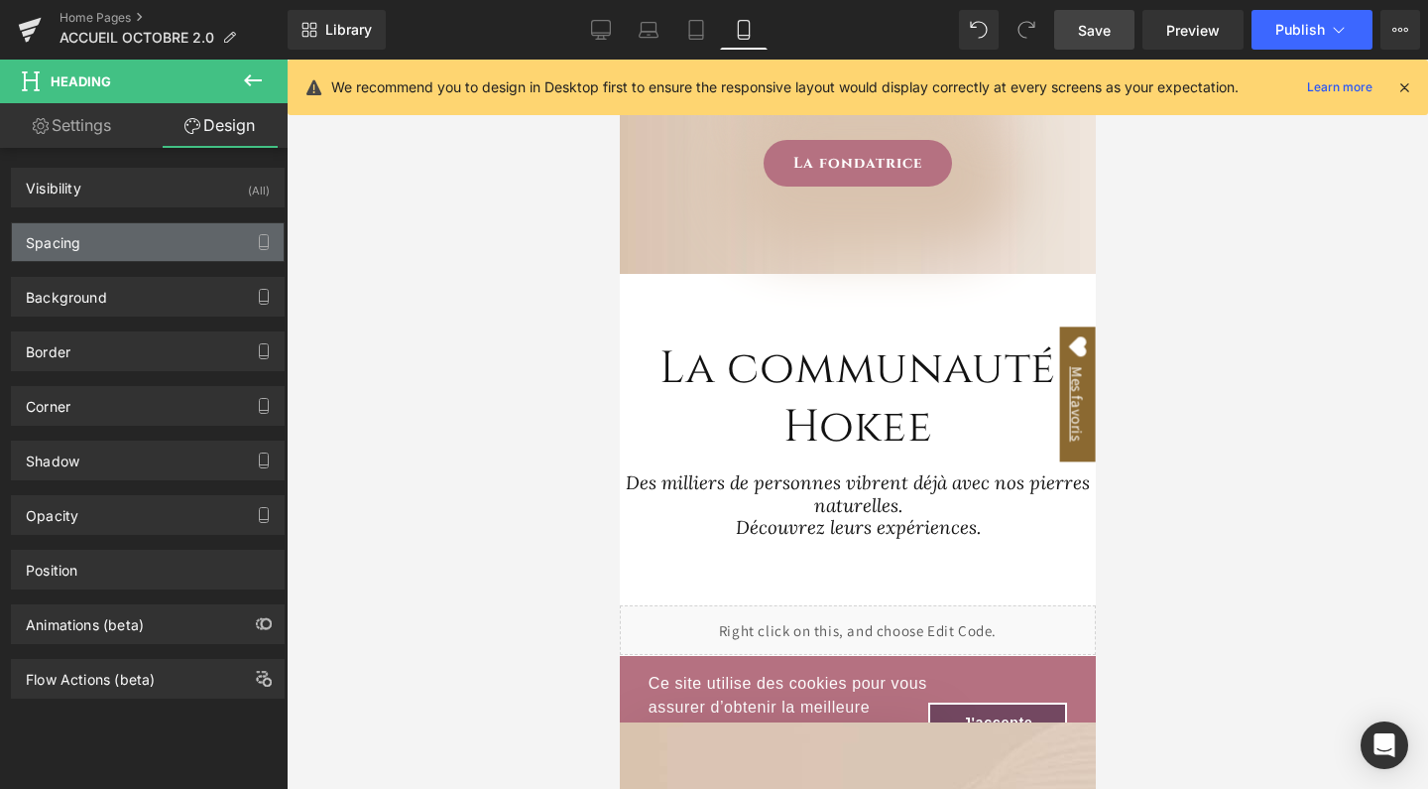
click at [111, 243] on div "Spacing" at bounding box center [148, 242] width 272 height 38
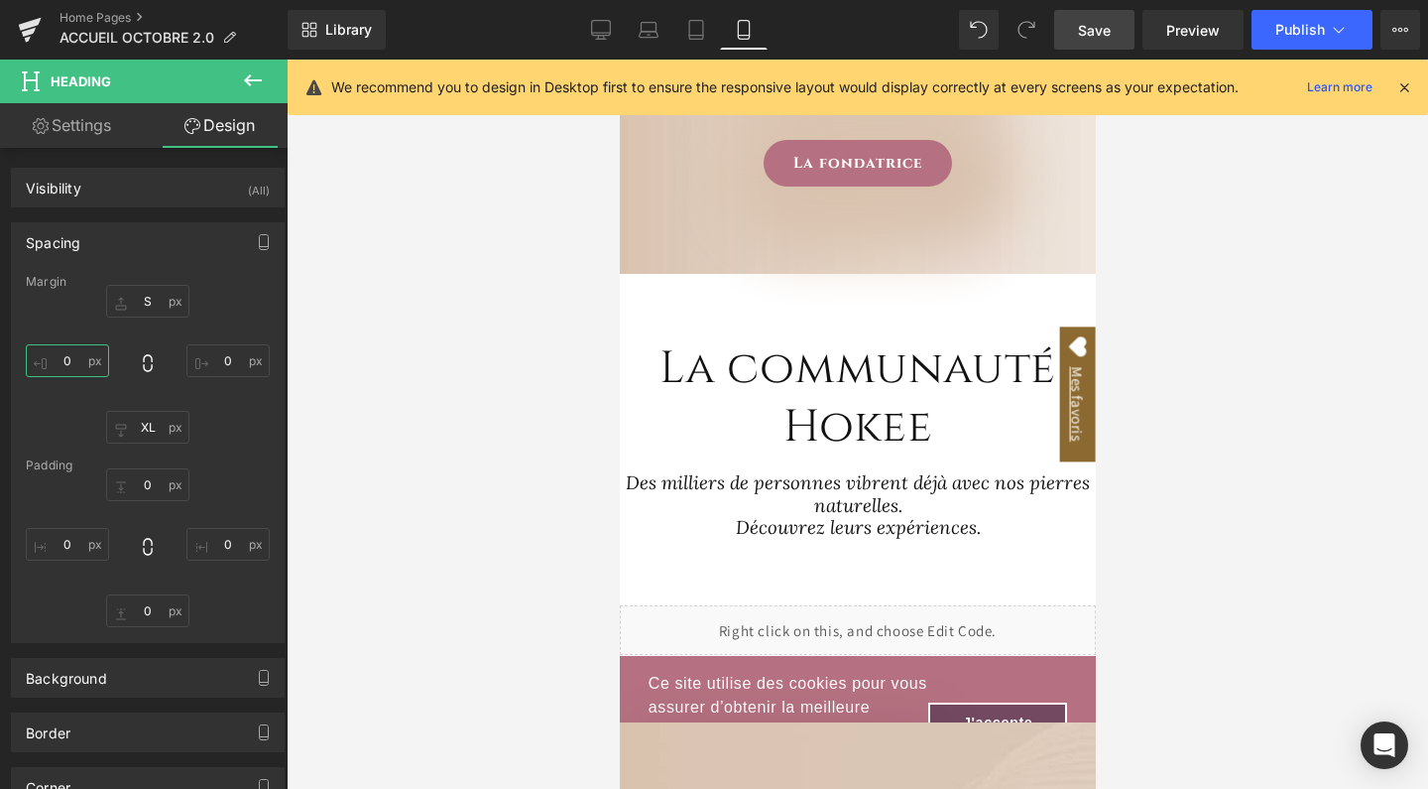
click at [73, 354] on input "text" at bounding box center [67, 360] width 83 height 33
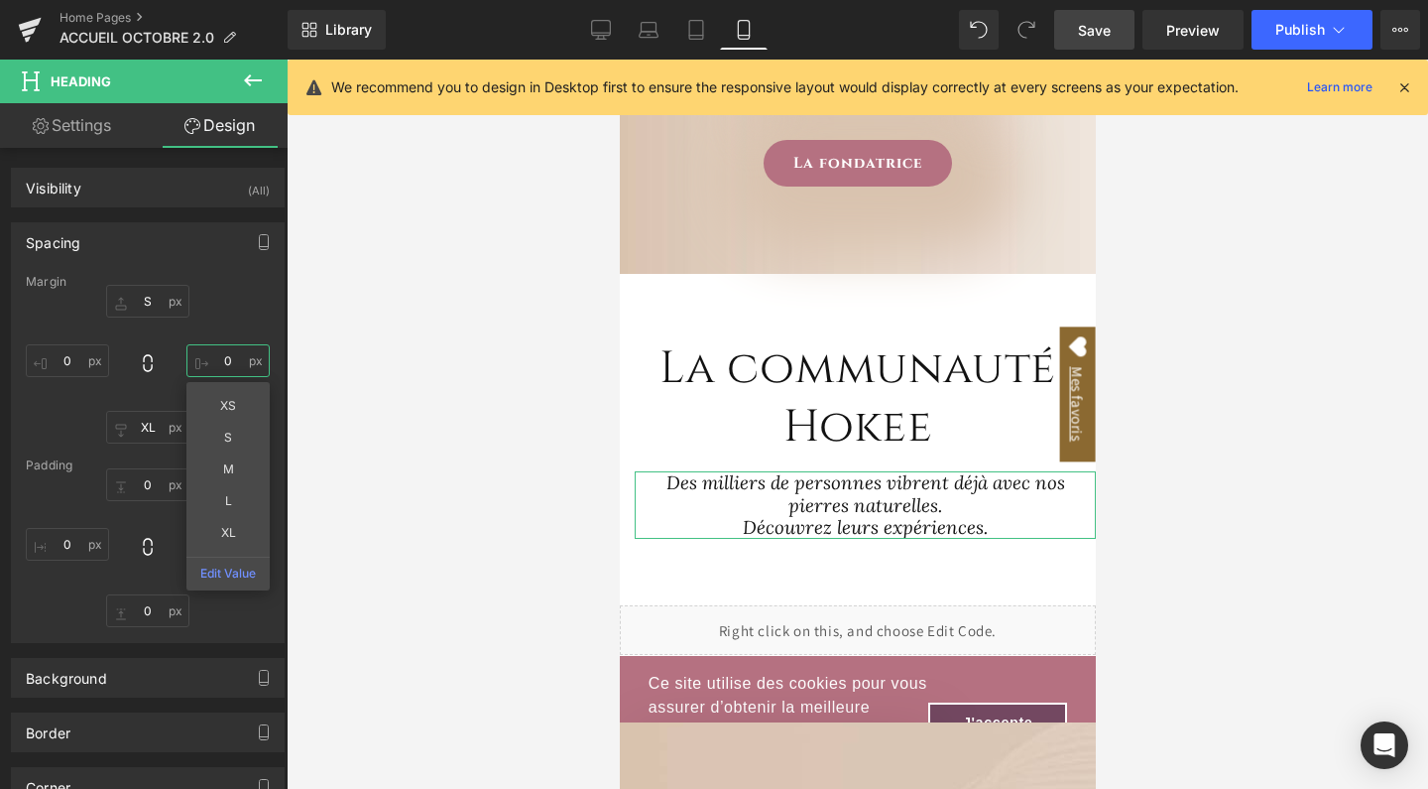
click at [221, 366] on input "text" at bounding box center [227, 360] width 83 height 33
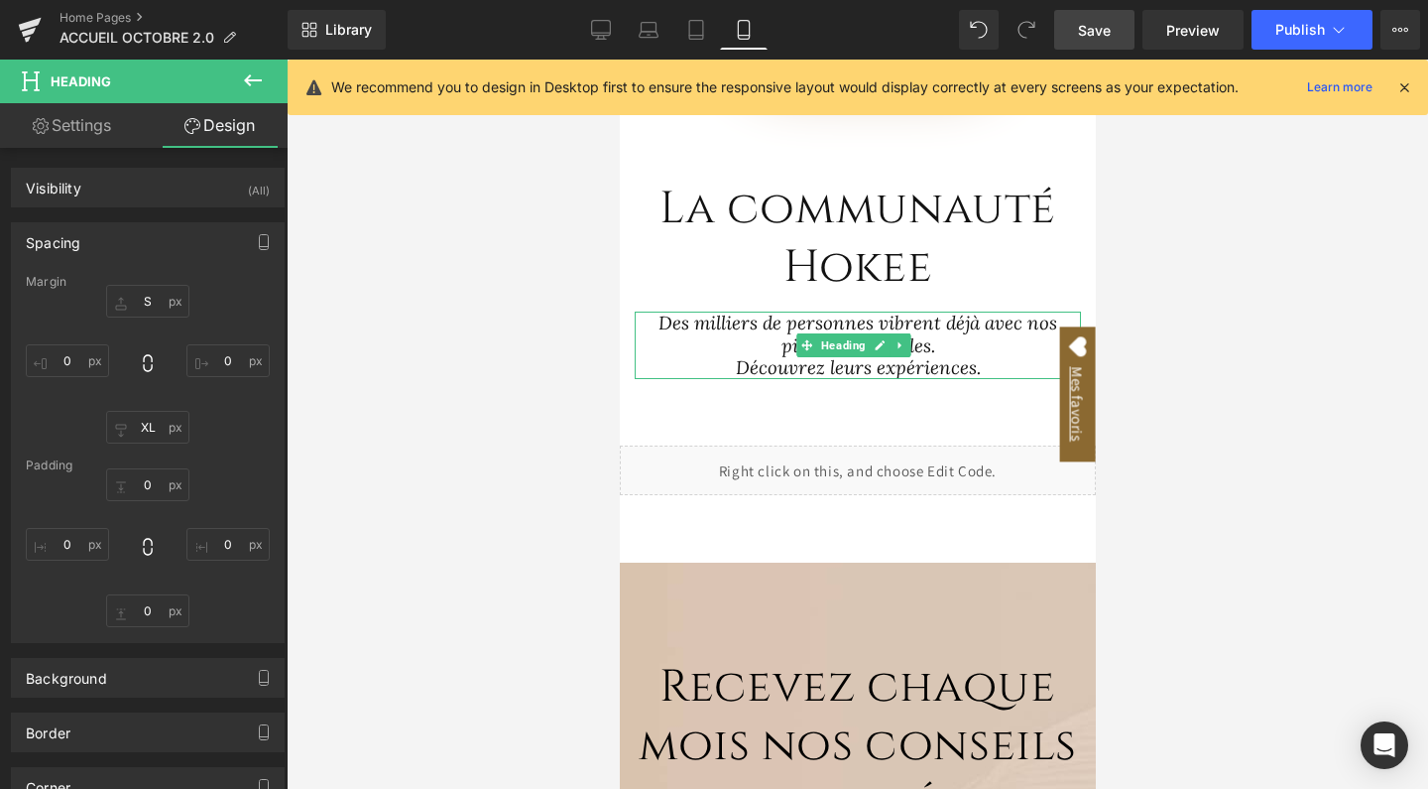
scroll to position [12703, 0]
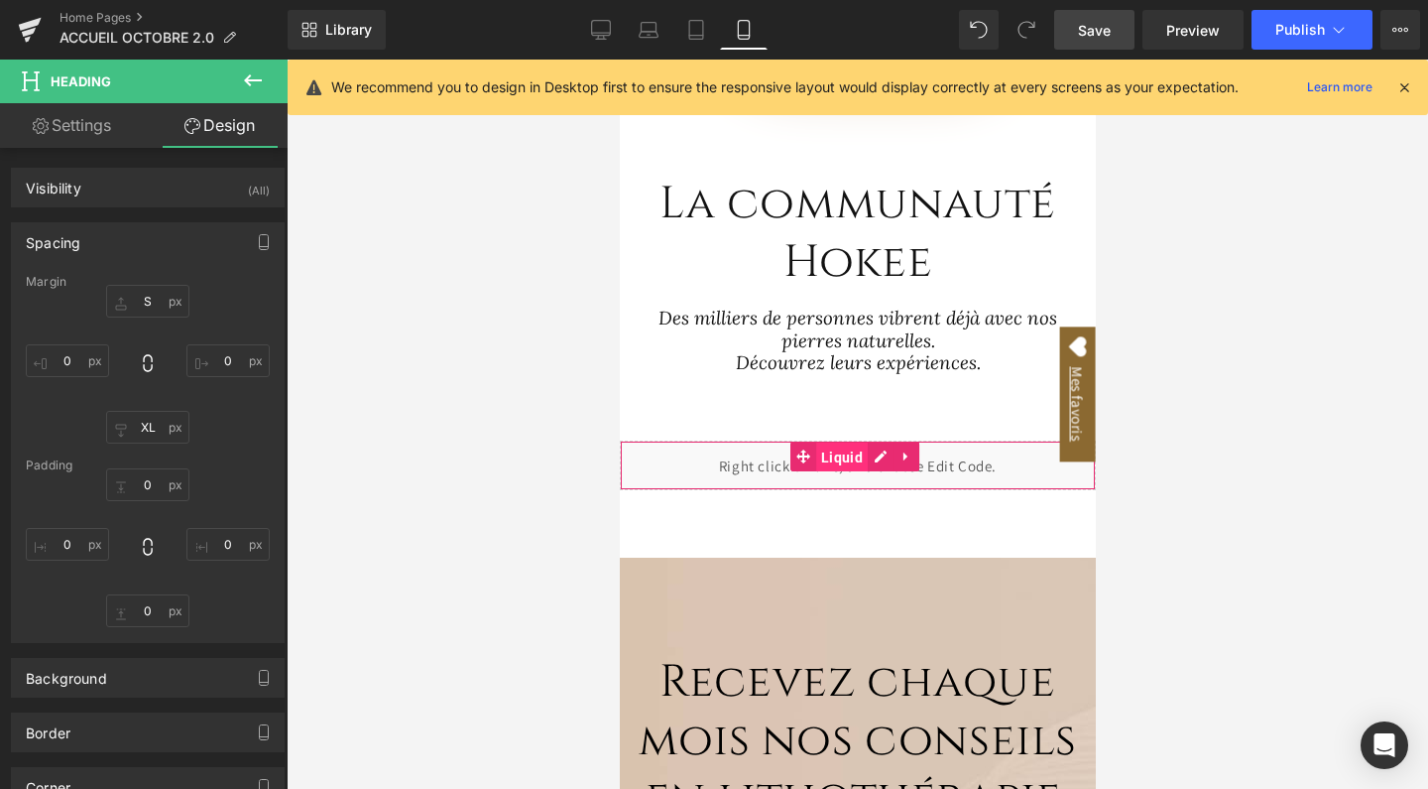
click at [860, 442] on span "Liquid" at bounding box center [841, 457] width 52 height 30
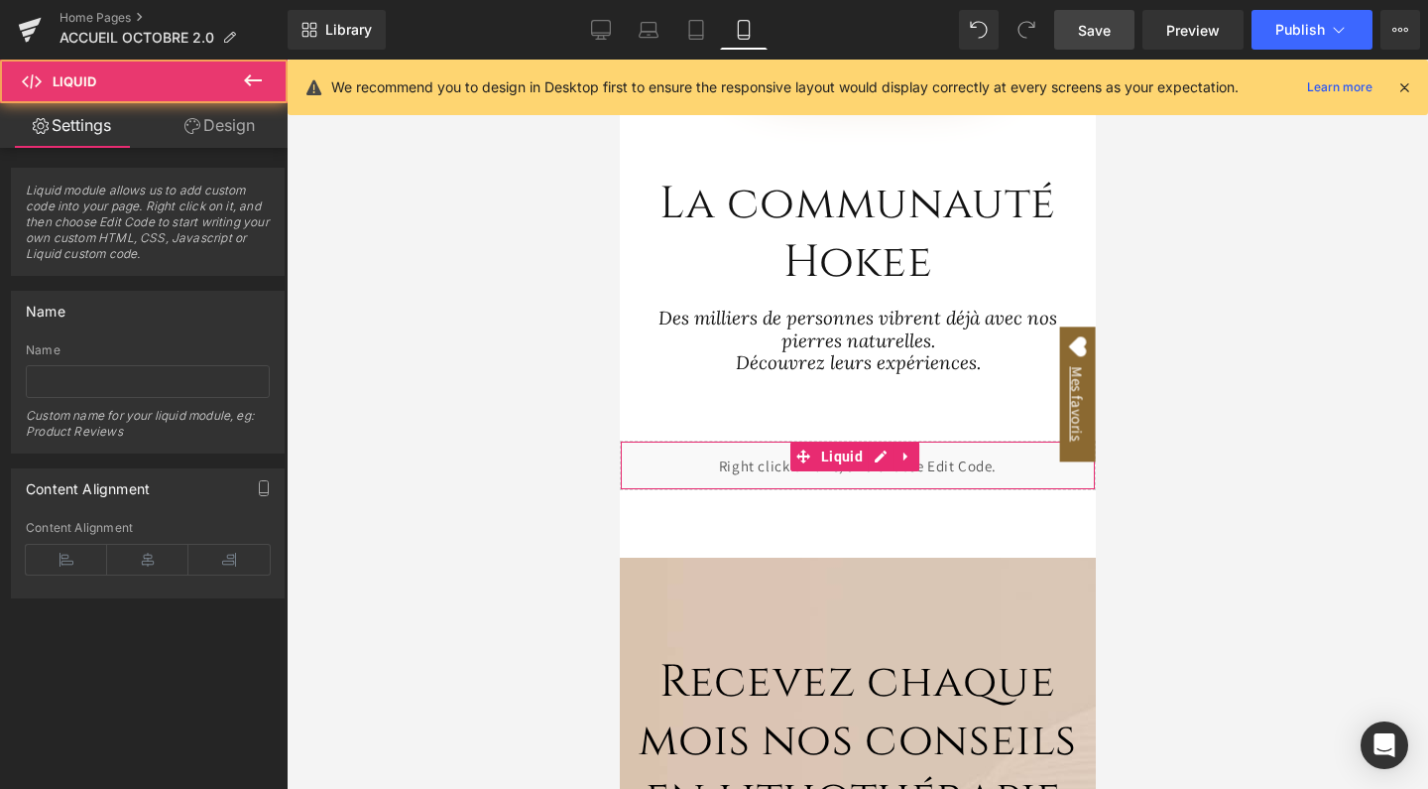
click at [232, 134] on link "Design" at bounding box center [220, 125] width 144 height 45
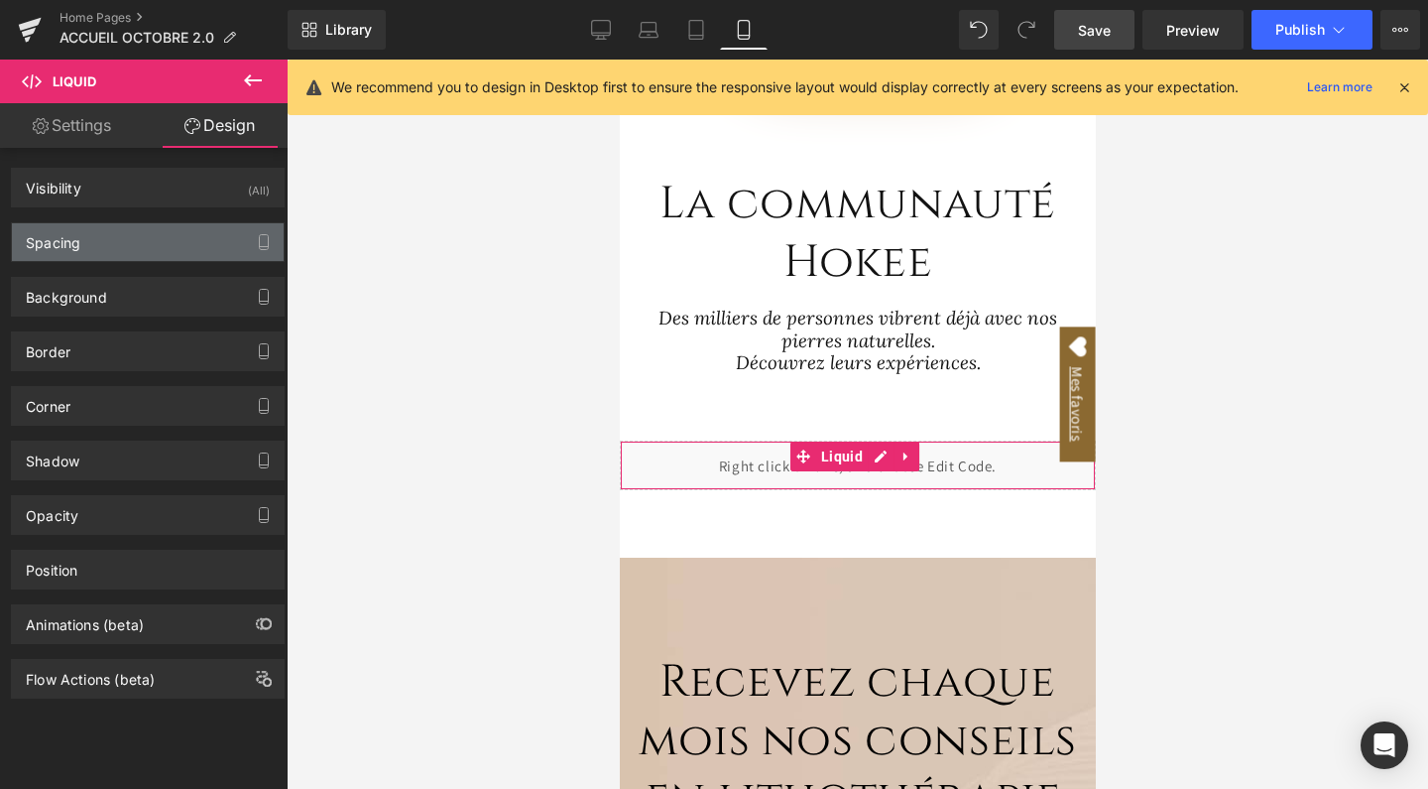
click at [69, 254] on div "Spacing" at bounding box center [148, 242] width 272 height 38
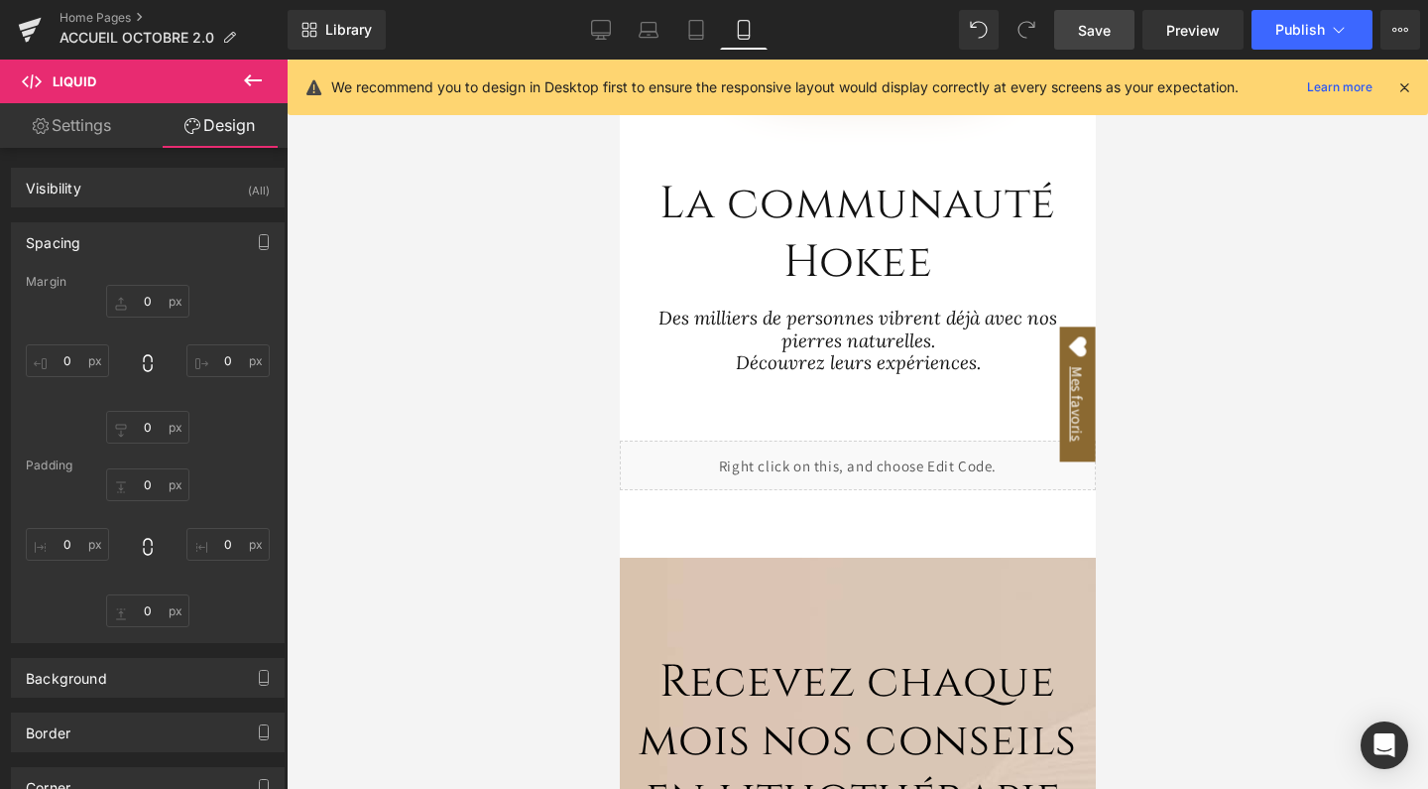
click at [505, 243] on div at bounding box center [858, 424] width 1142 height 729
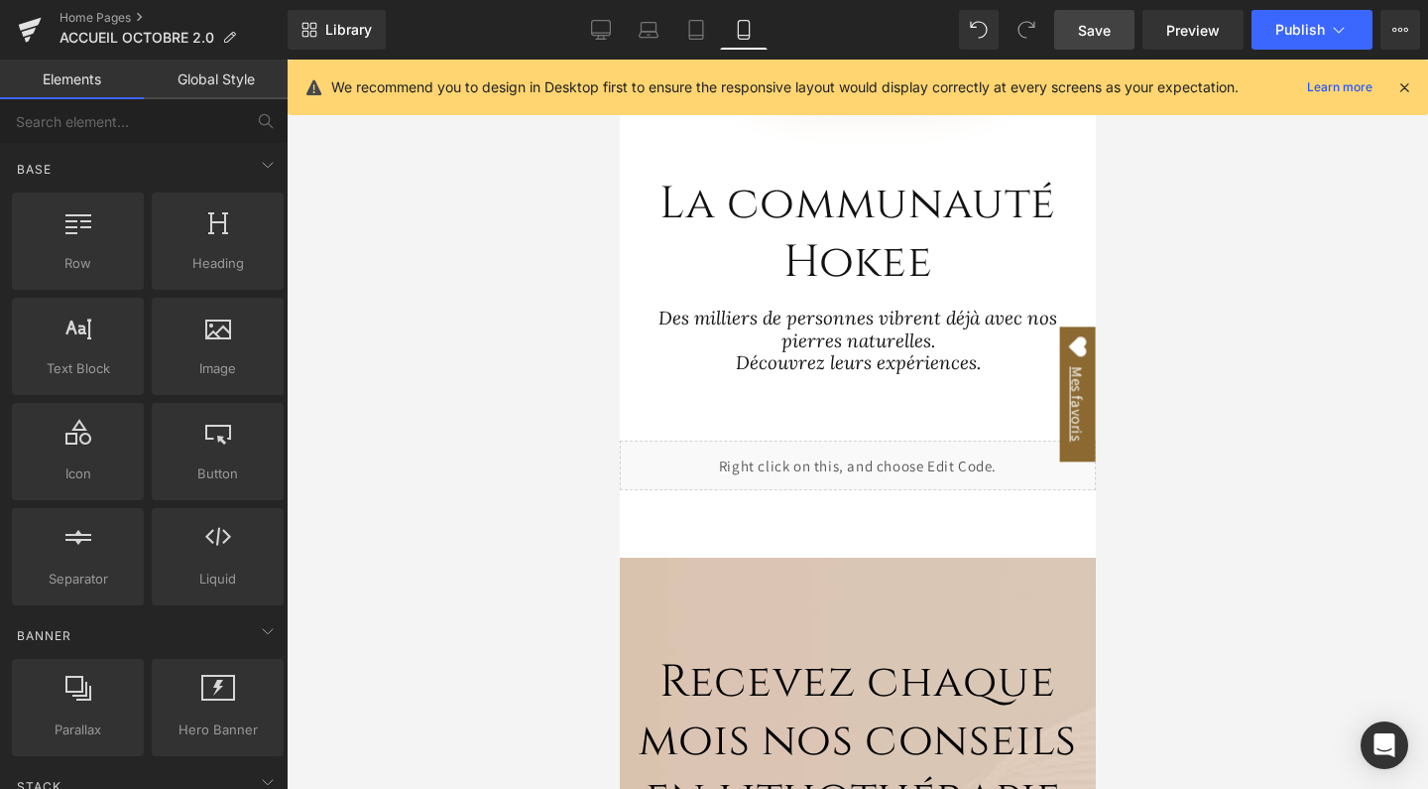
click at [1089, 12] on link "Save" at bounding box center [1094, 30] width 80 height 40
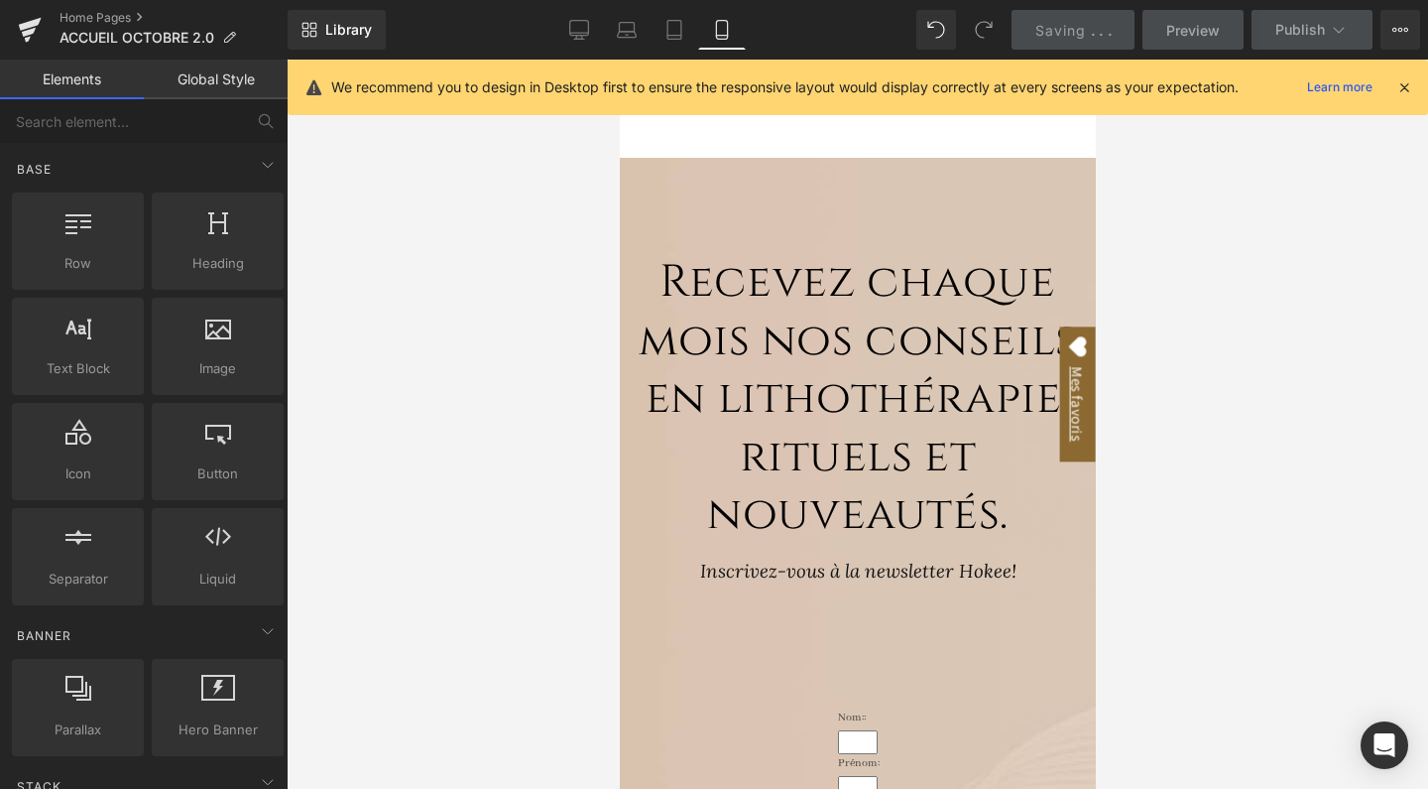
scroll to position [13110, 0]
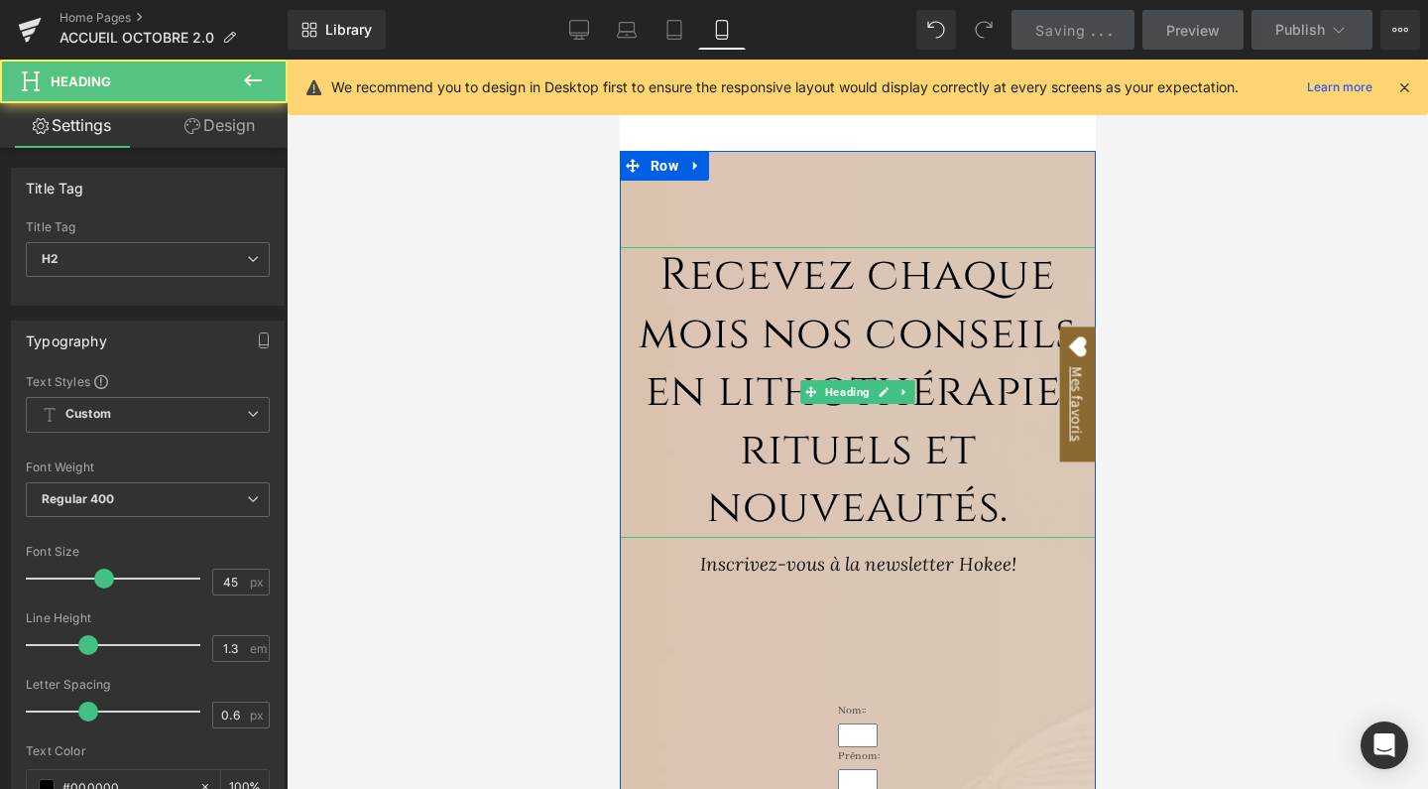
click at [758, 276] on h2 "Recevez chaque mois nos conseils en lithothérapie, rituels et nouveautés." at bounding box center [857, 392] width 476 height 291
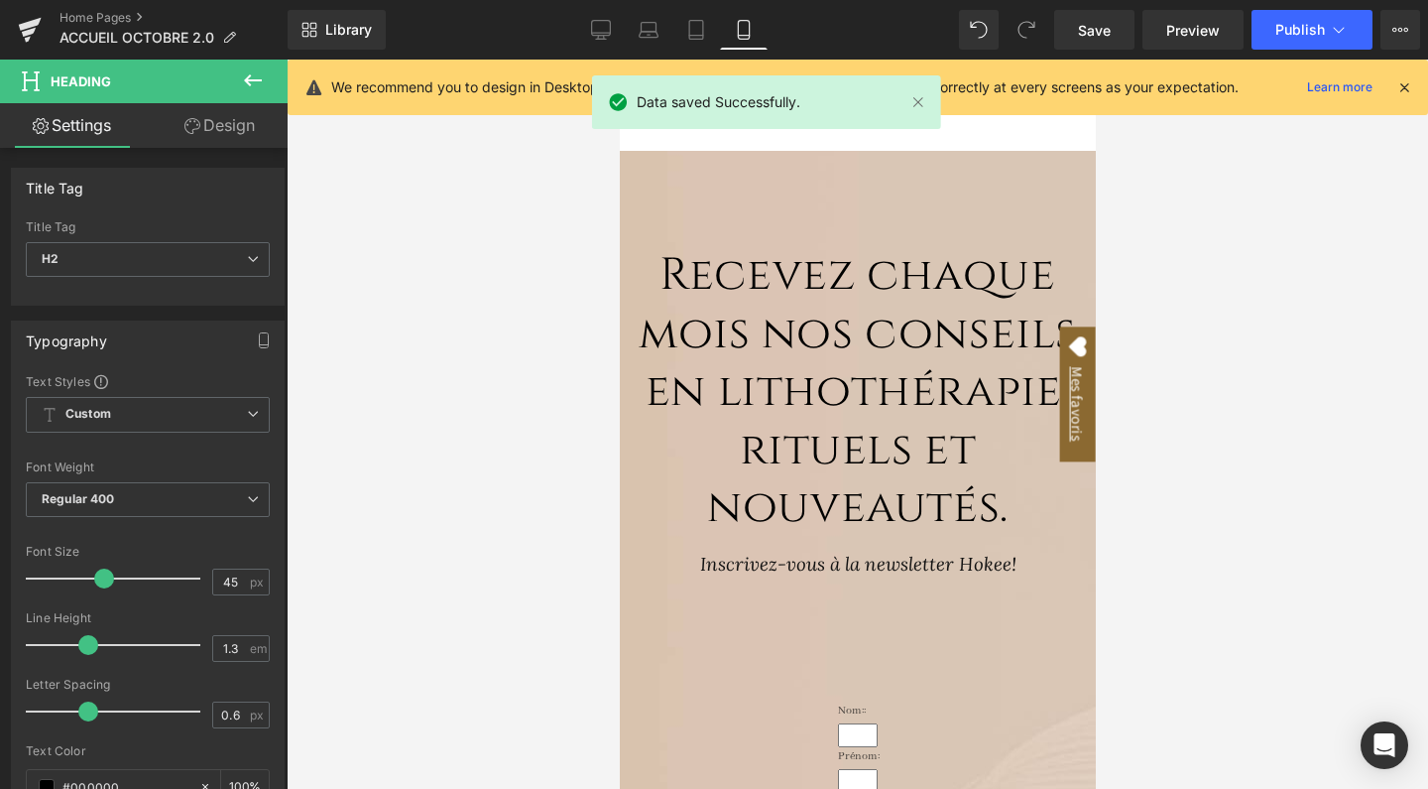
click at [217, 127] on link "Design" at bounding box center [220, 125] width 144 height 45
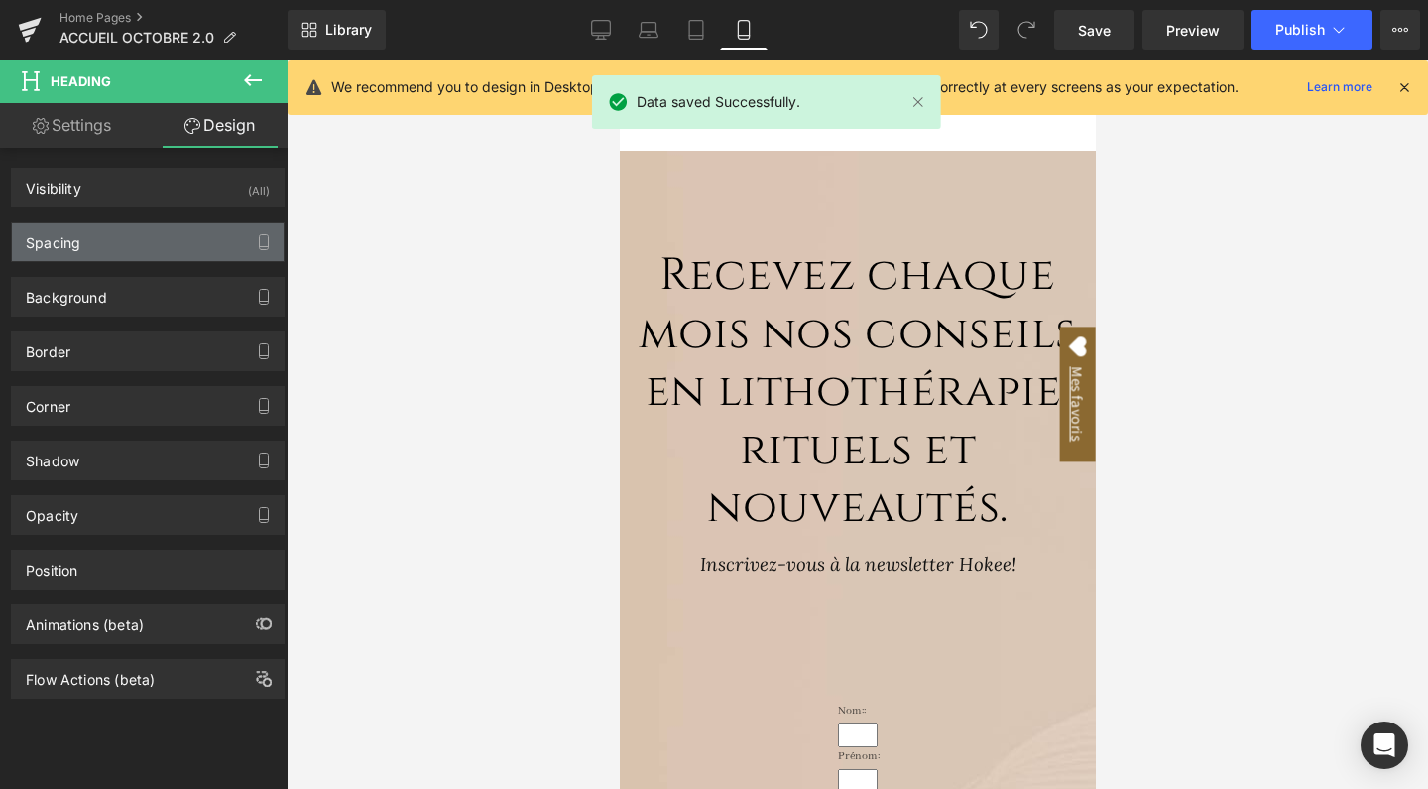
click at [61, 243] on div "Spacing" at bounding box center [53, 237] width 55 height 28
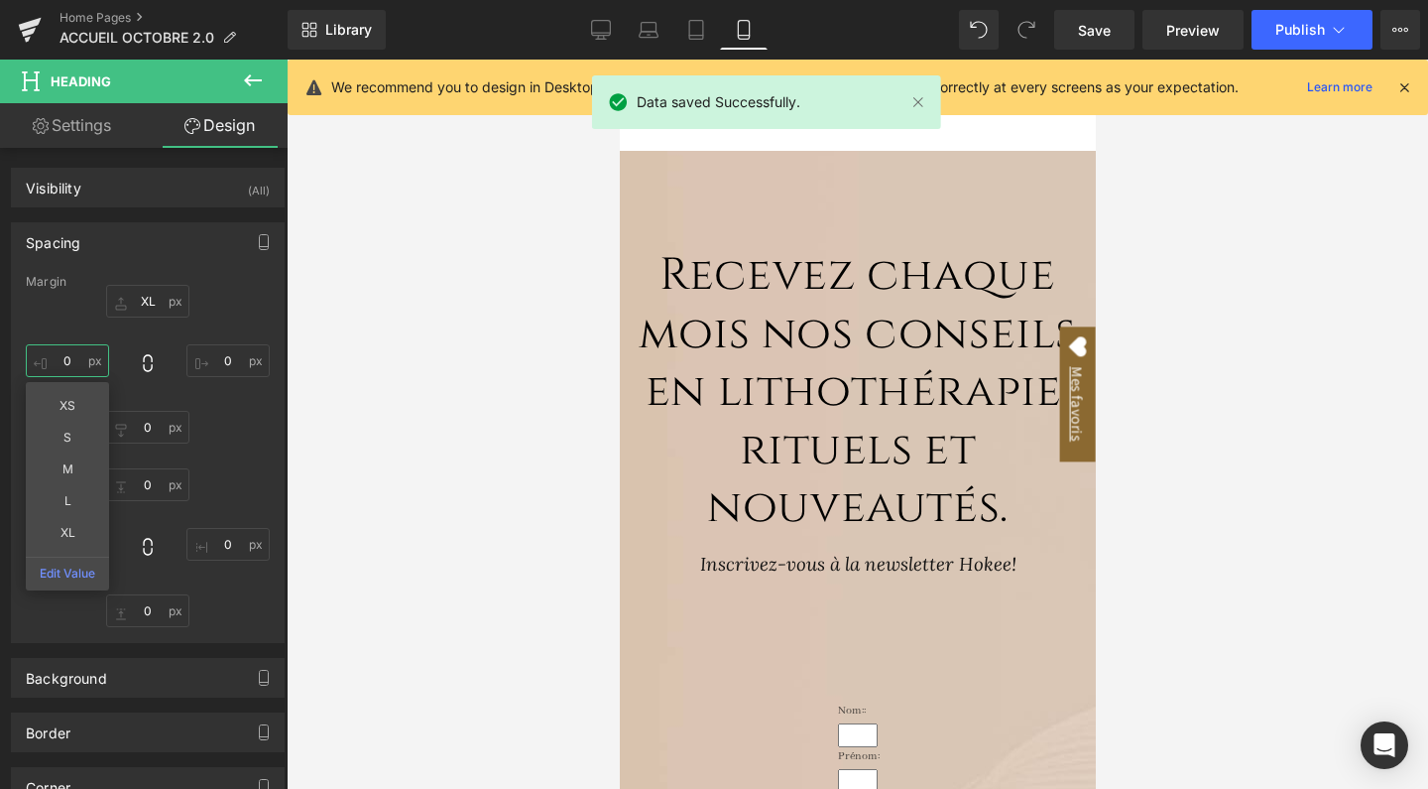
click at [69, 362] on input "text" at bounding box center [67, 360] width 83 height 33
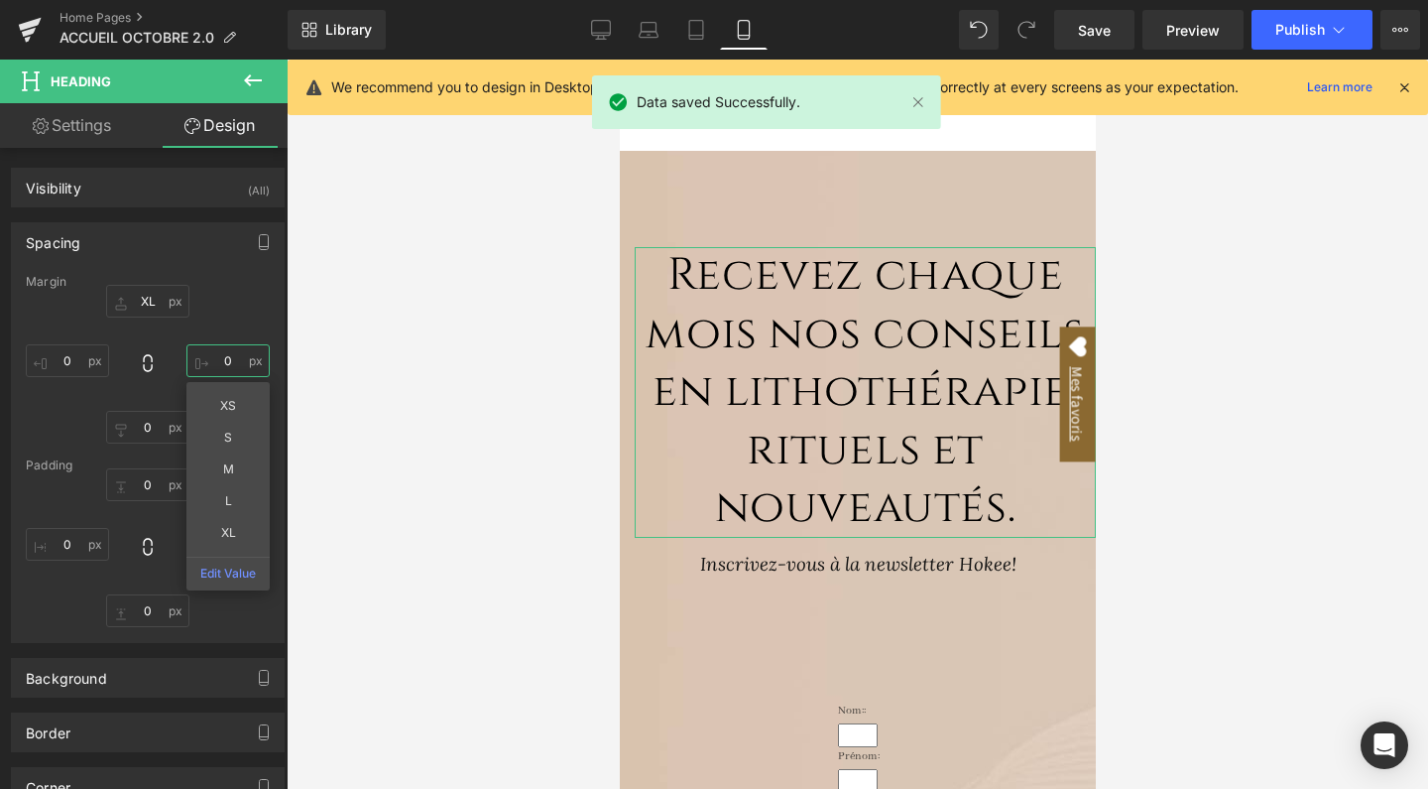
click at [223, 359] on input "text" at bounding box center [227, 360] width 83 height 33
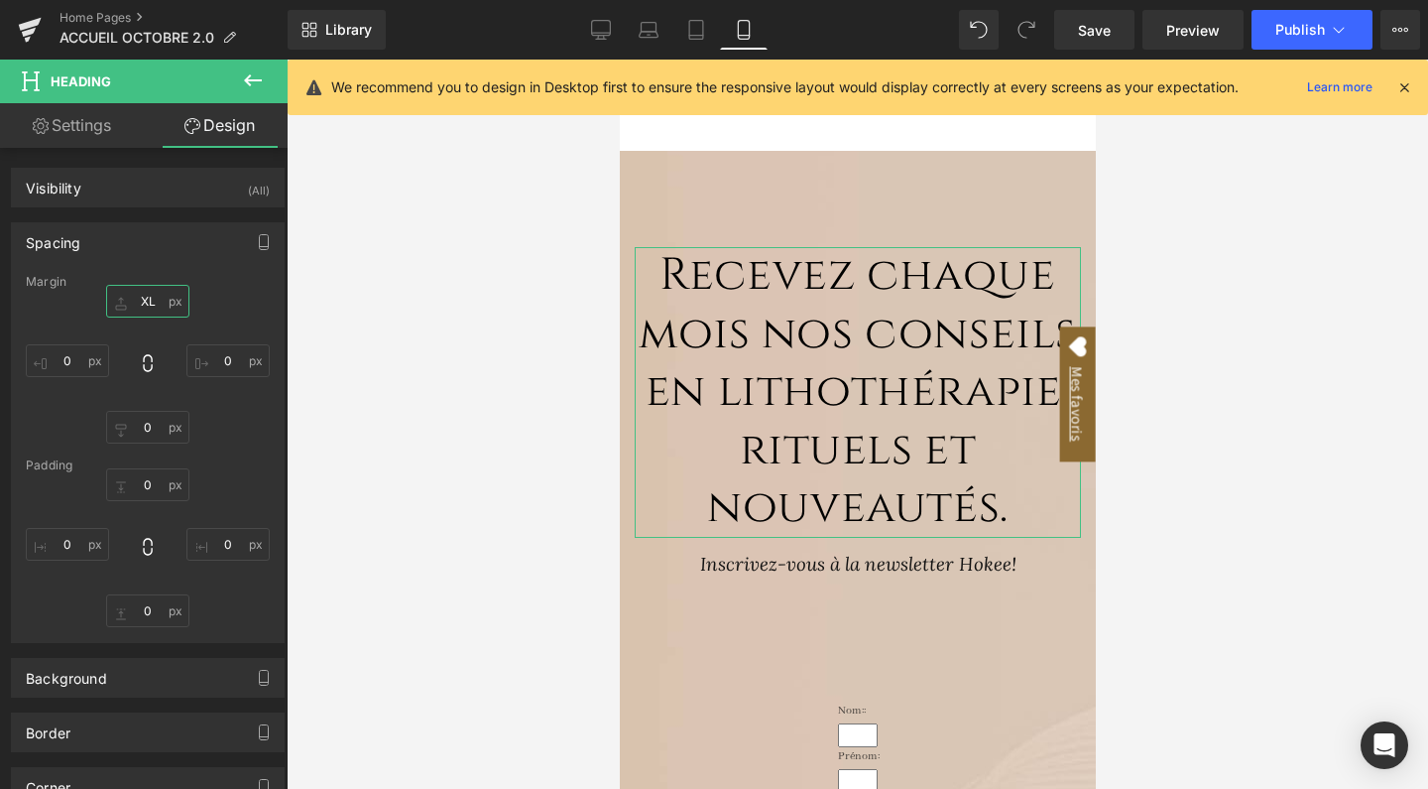
click at [150, 303] on input "text" at bounding box center [147, 301] width 83 height 33
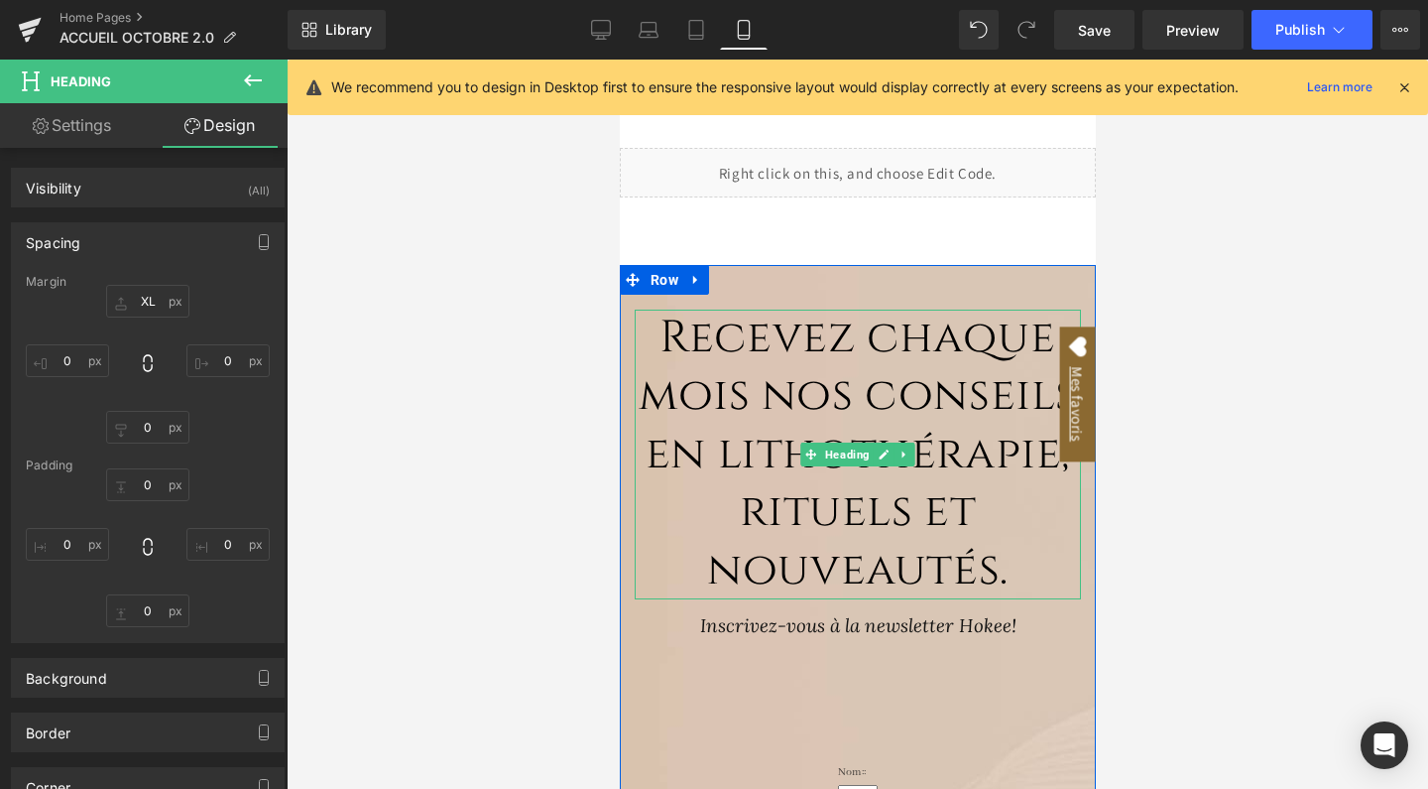
scroll to position [12962, 0]
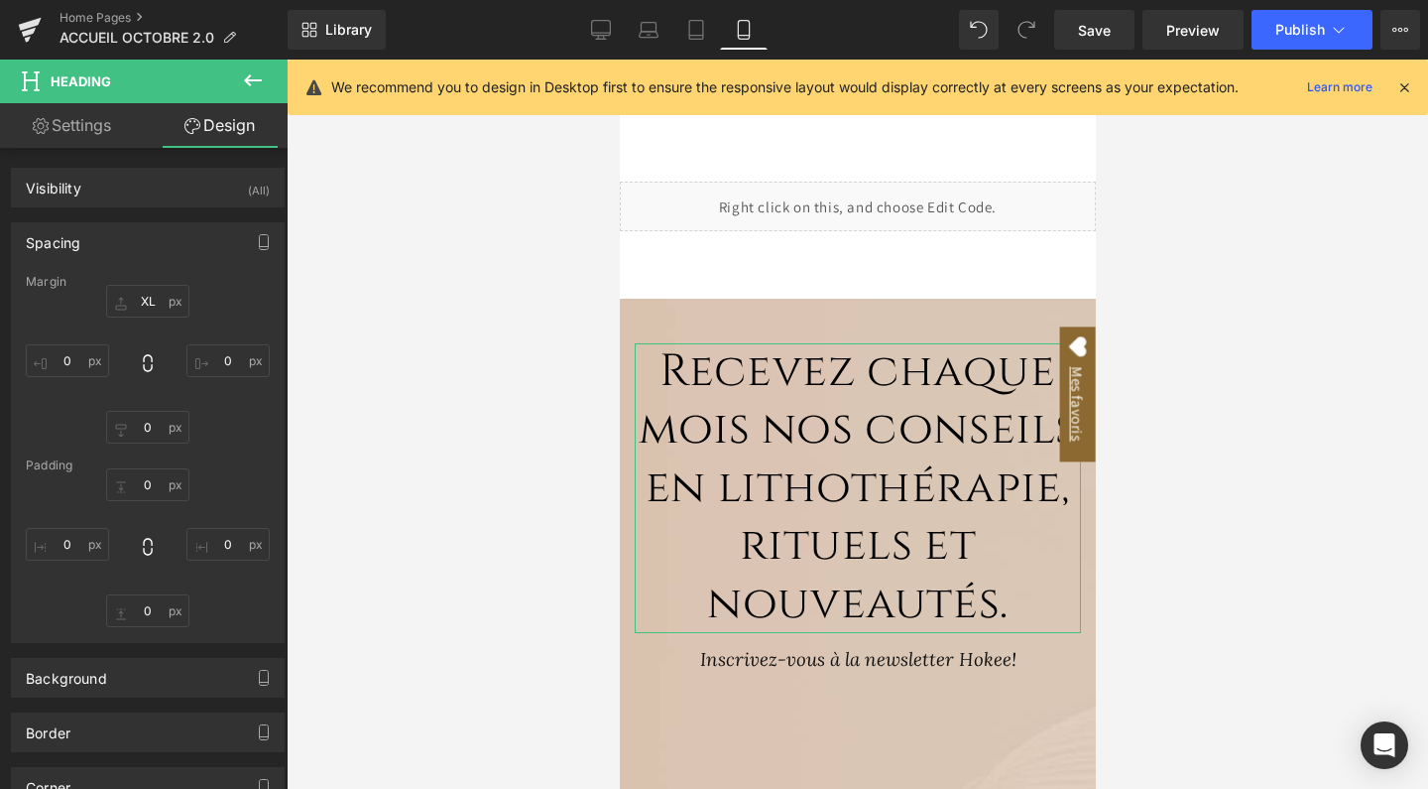
click at [85, 131] on link "Settings" at bounding box center [72, 125] width 144 height 45
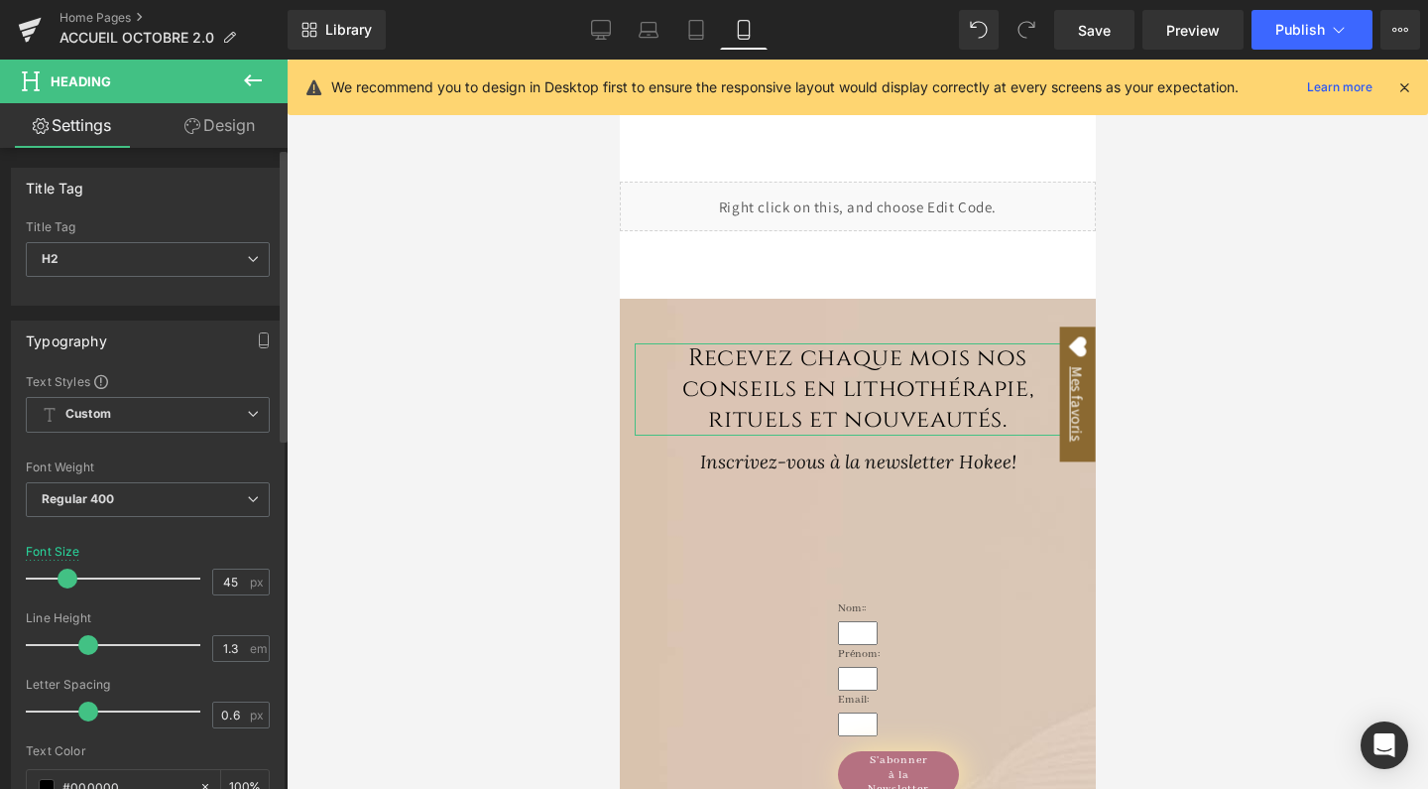
drag, startPoint x: 100, startPoint y: 575, endPoint x: 64, endPoint y: 579, distance: 35.9
click at [64, 579] on span at bounding box center [68, 578] width 20 height 20
click at [201, 123] on link "Design" at bounding box center [220, 125] width 144 height 45
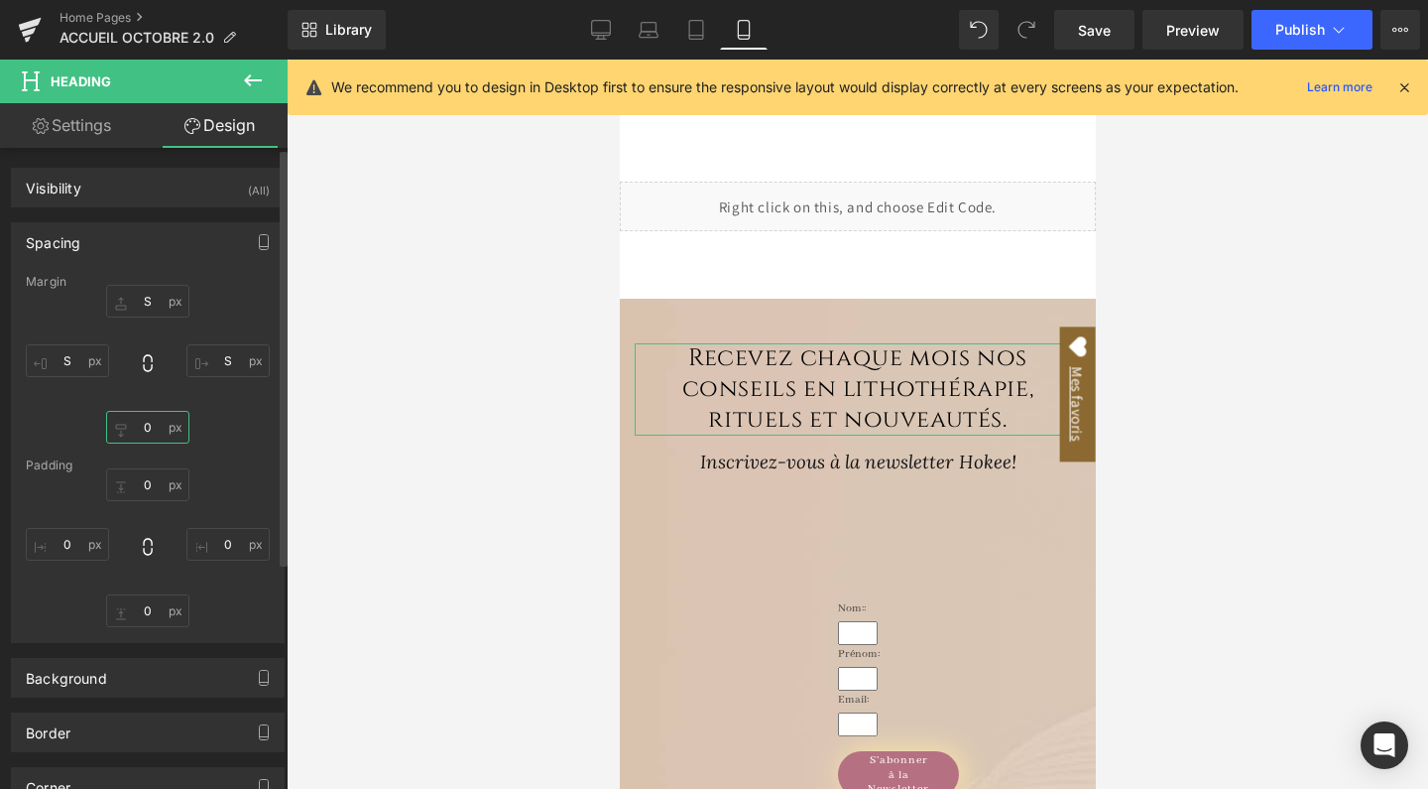
click at [144, 426] on input "text" at bounding box center [147, 427] width 83 height 33
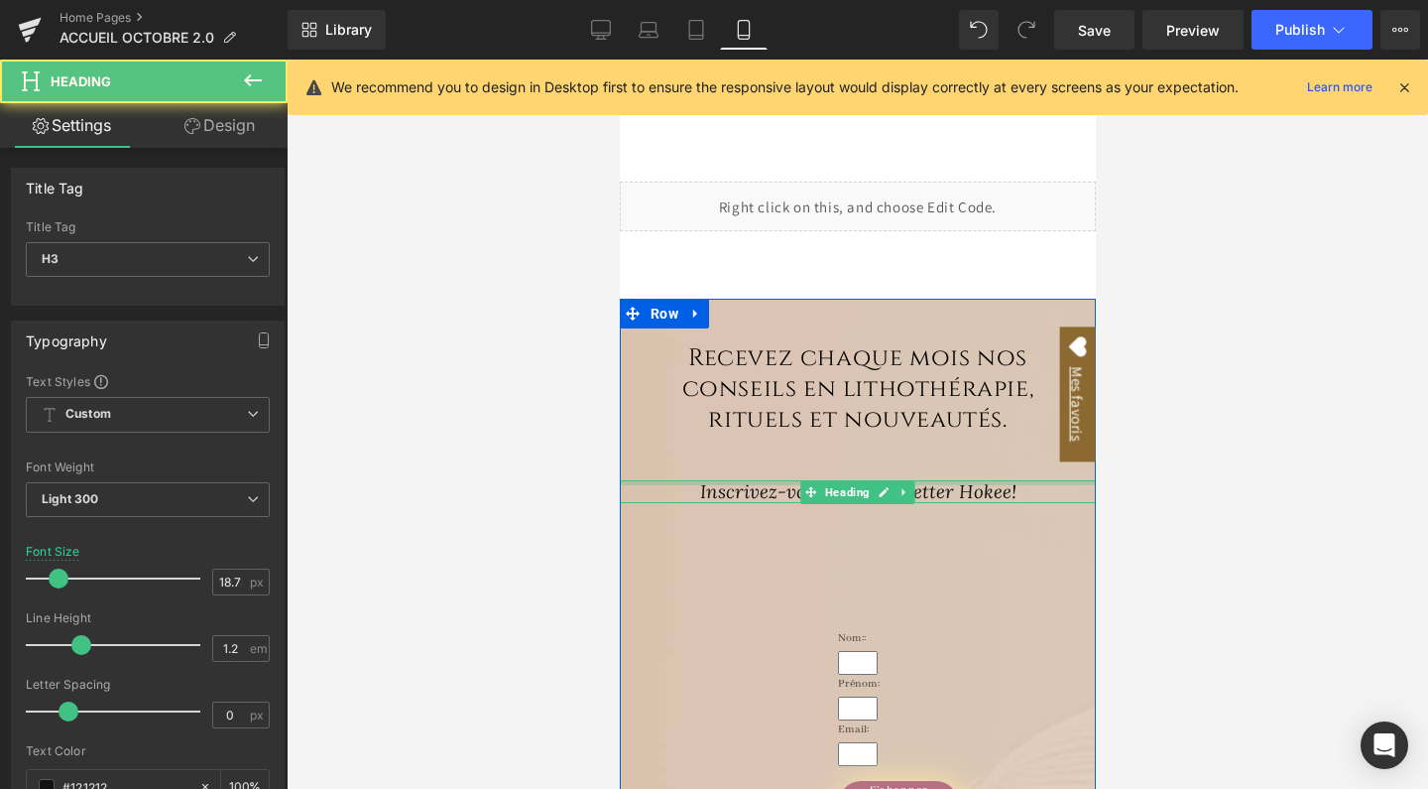
click at [779, 480] on div "Inscrivez-vous à la newsletter Hokee! Heading" at bounding box center [857, 491] width 476 height 23
click at [724, 479] on span "Inscrivez-vous à la newsletter Hokee!" at bounding box center [857, 491] width 316 height 24
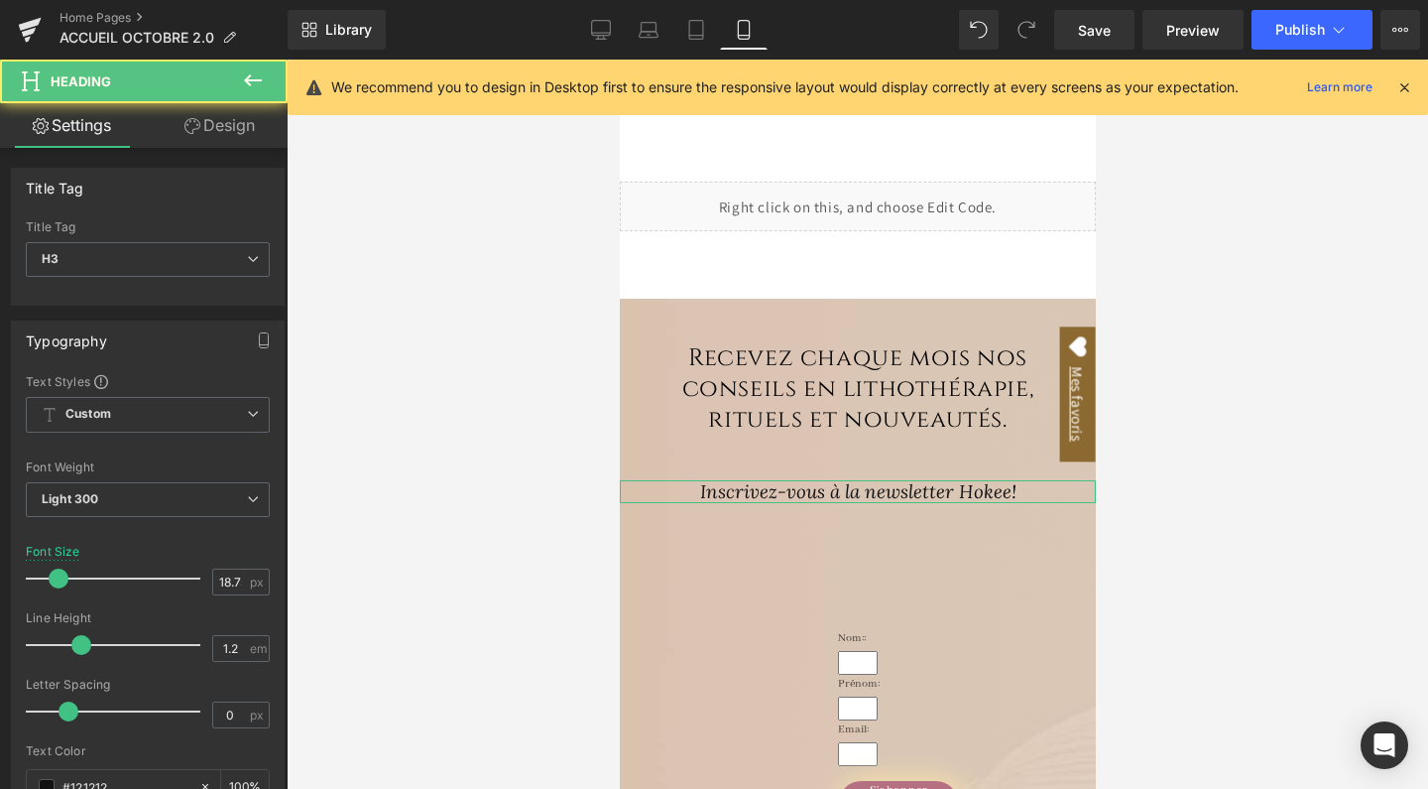
click at [252, 125] on link "Design" at bounding box center [220, 125] width 144 height 45
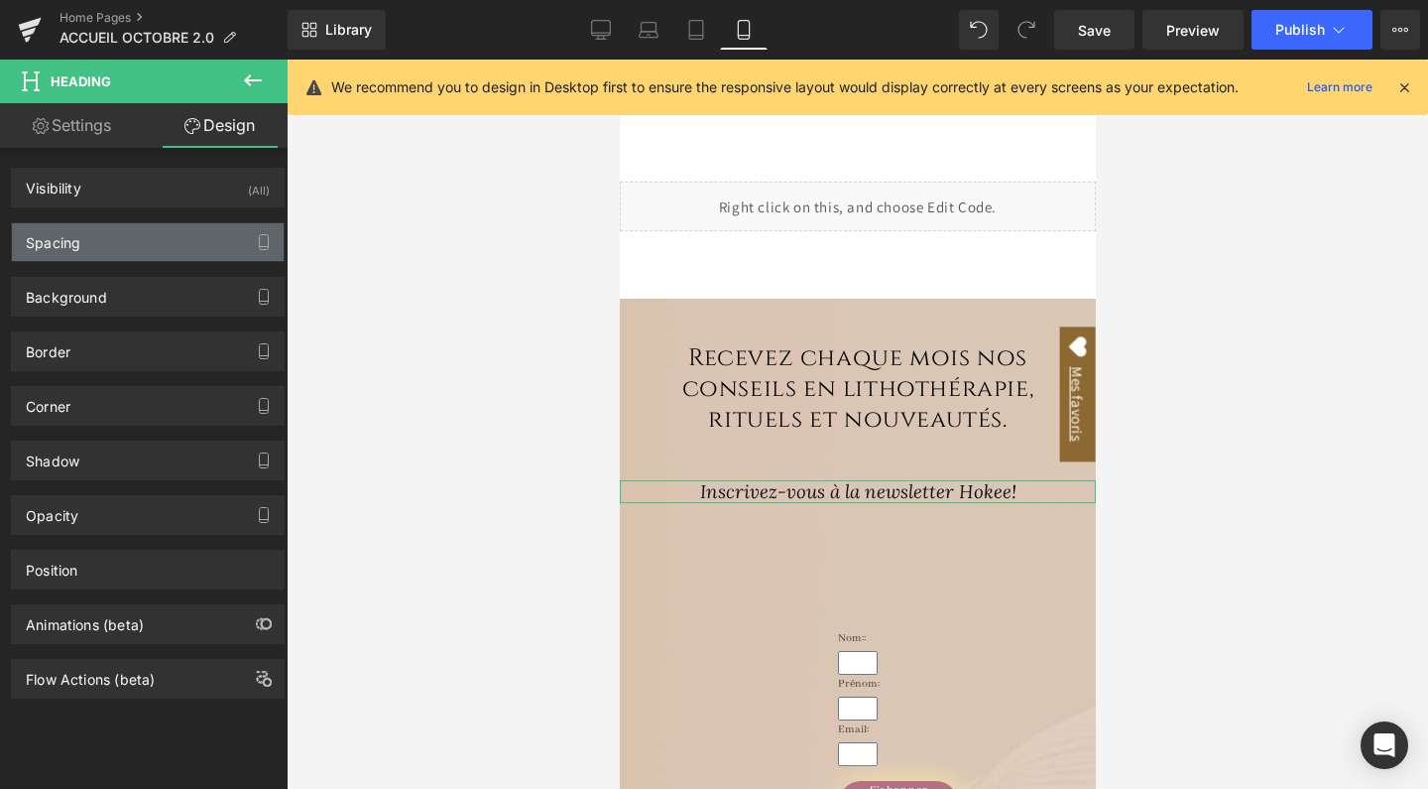
click at [81, 250] on div "Spacing" at bounding box center [148, 242] width 272 height 38
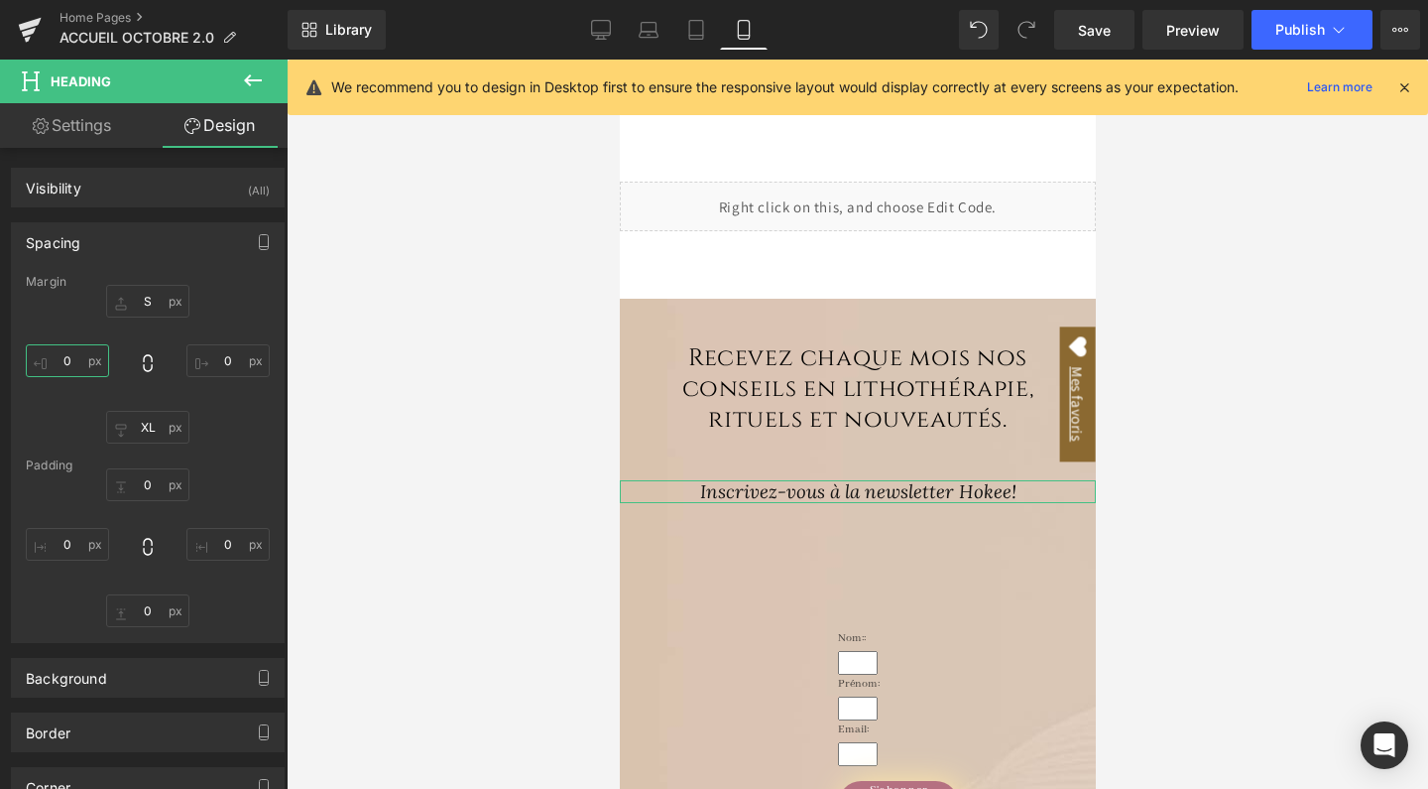
click at [73, 367] on input "0" at bounding box center [67, 360] width 83 height 33
click at [224, 353] on input "0" at bounding box center [227, 360] width 83 height 33
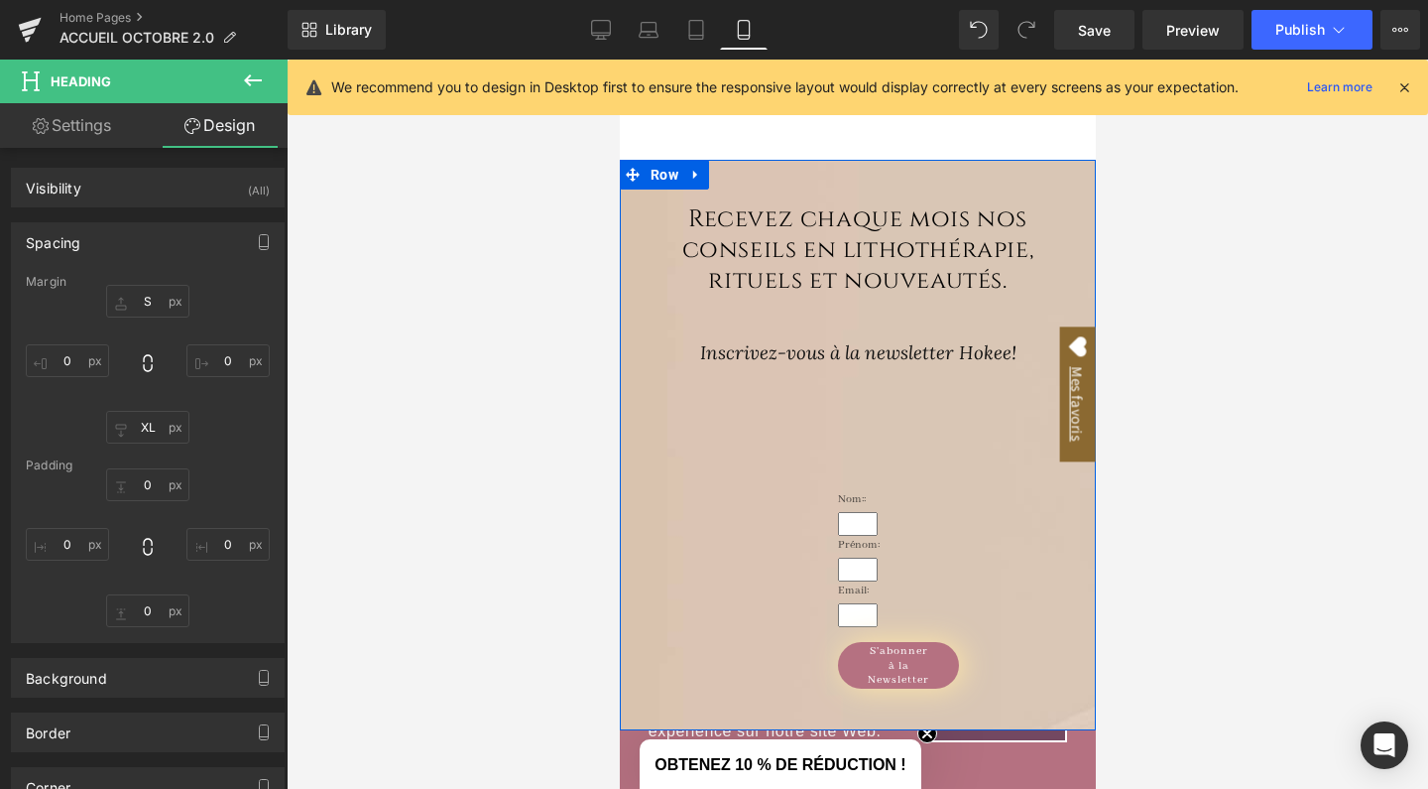
scroll to position [13100, 0]
click at [855, 431] on span "Newsletter" at bounding box center [857, 446] width 82 height 30
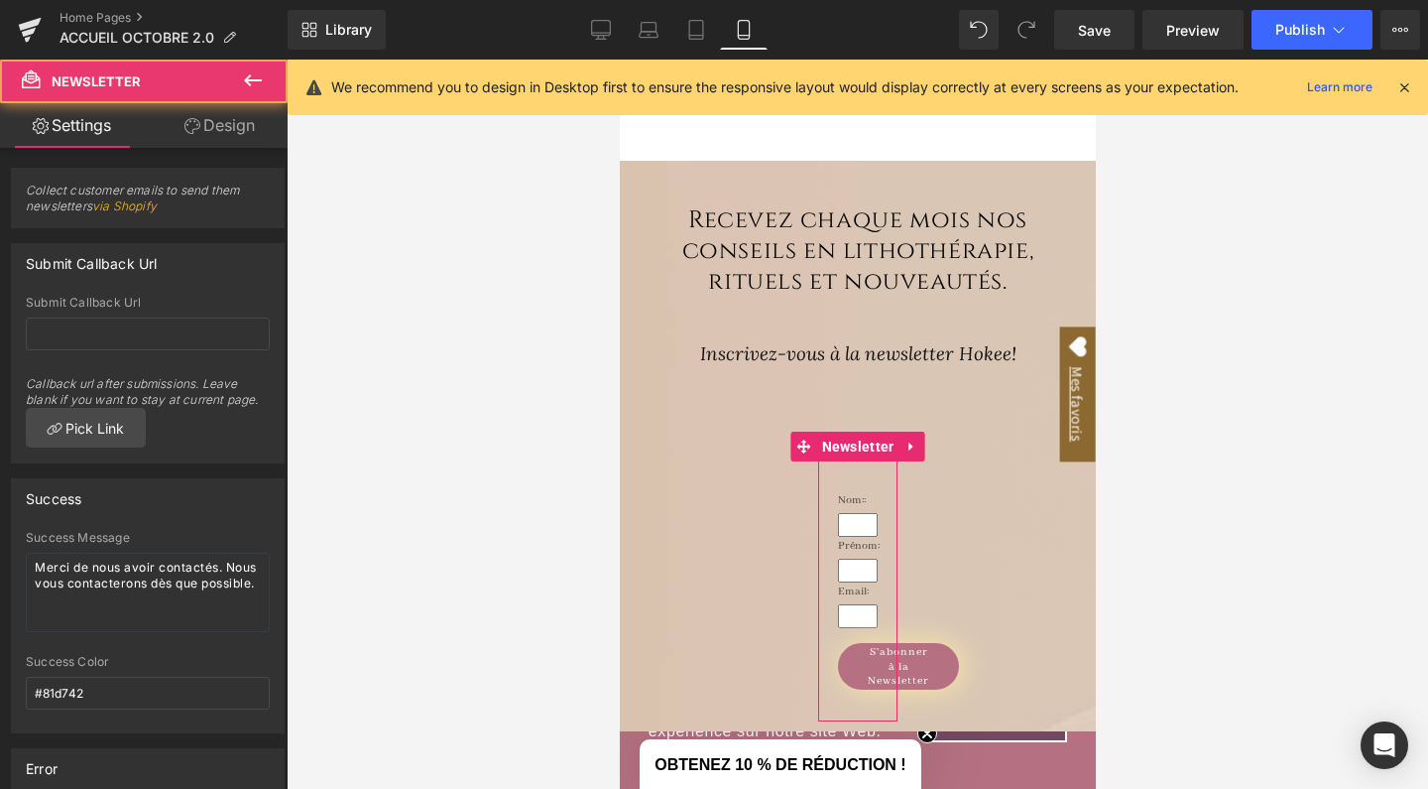
click at [225, 131] on link "Design" at bounding box center [220, 125] width 144 height 45
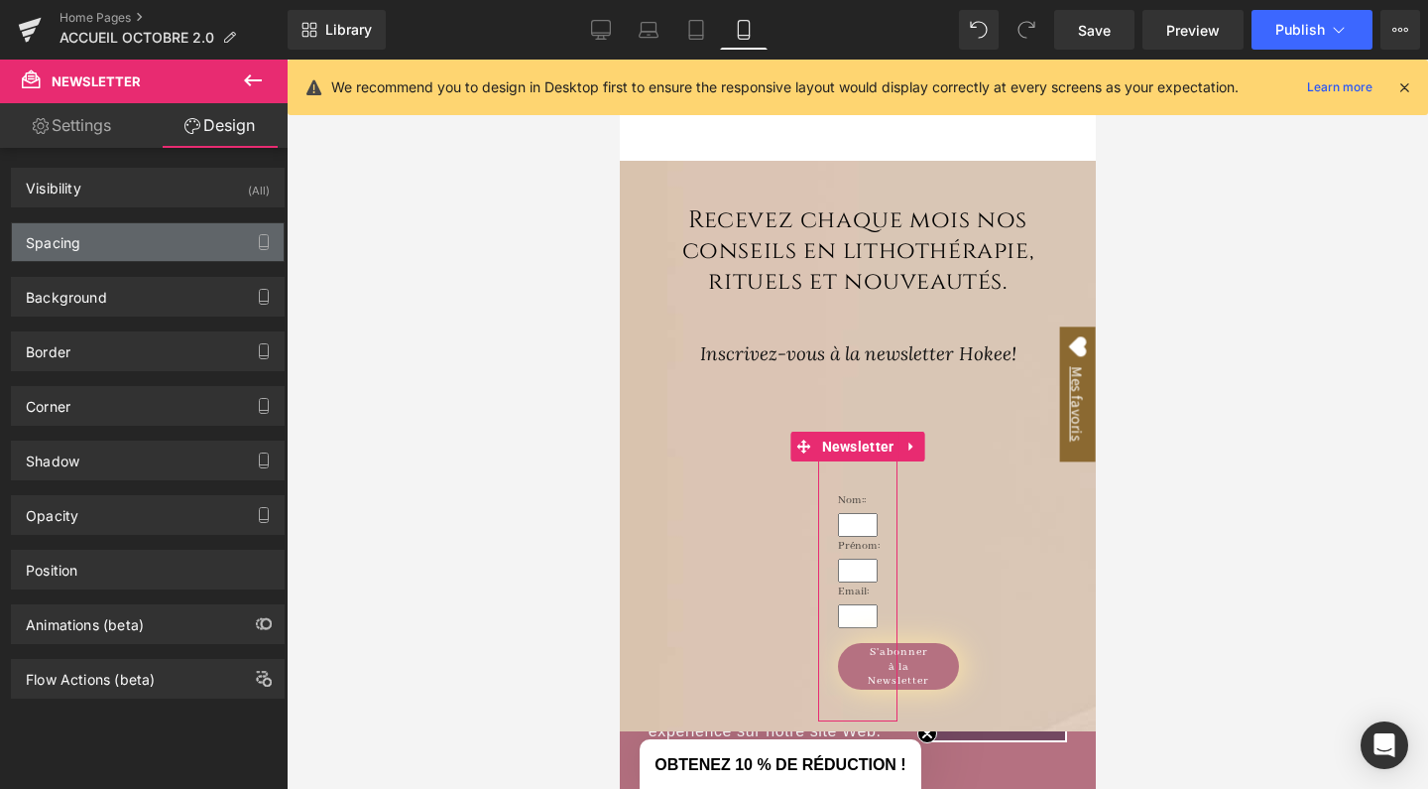
click at [84, 243] on div "Spacing" at bounding box center [148, 242] width 272 height 38
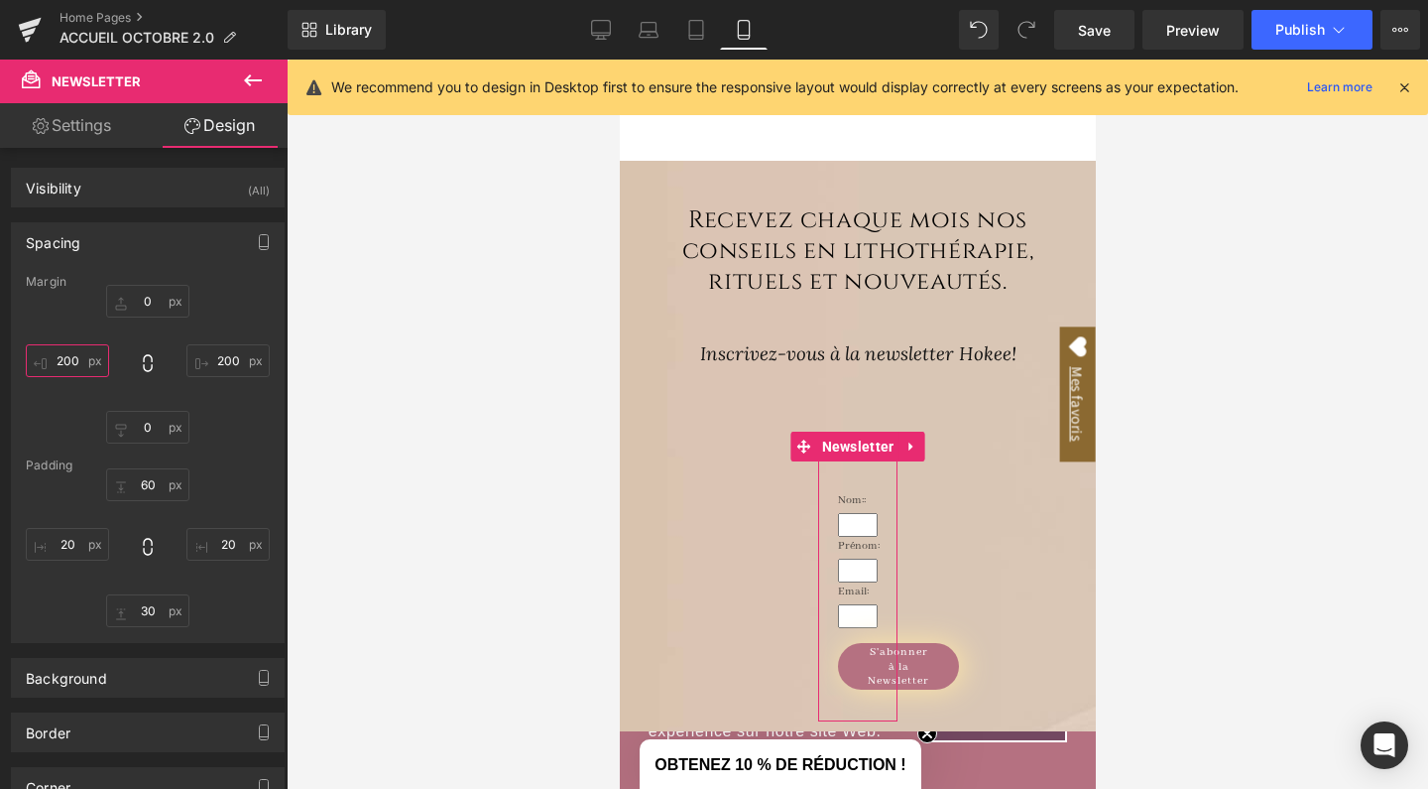
click at [70, 364] on input "200" at bounding box center [67, 360] width 83 height 33
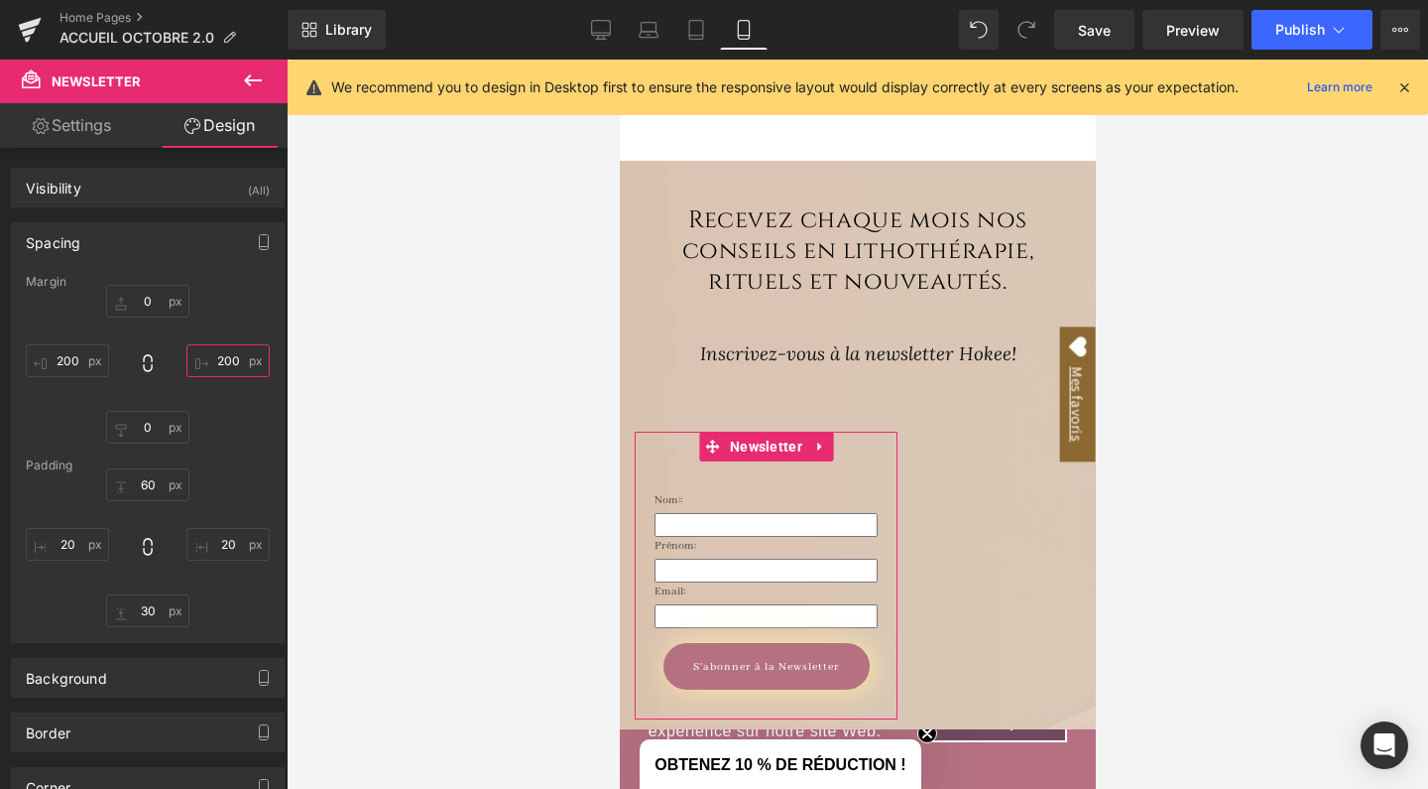
click at [217, 358] on input "200" at bounding box center [227, 360] width 83 height 33
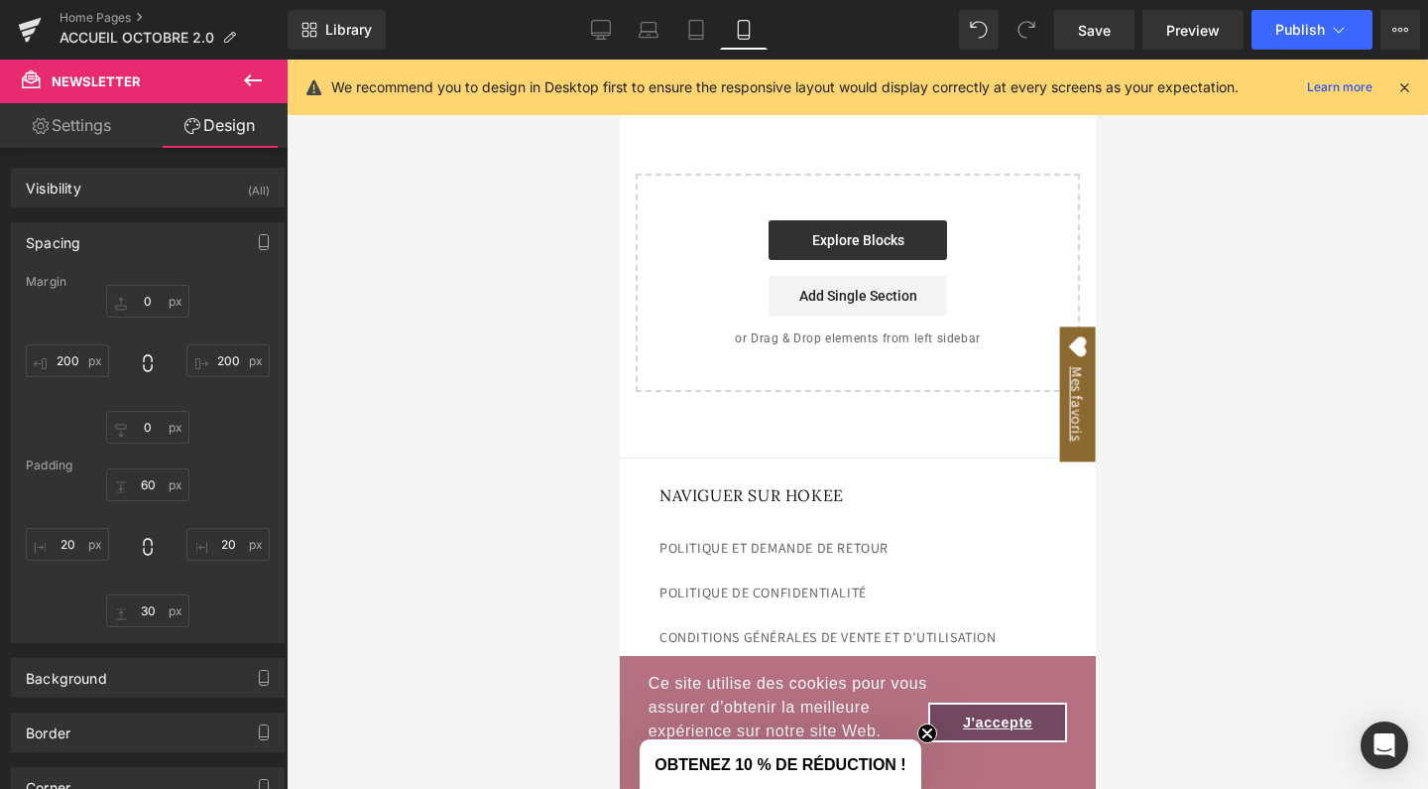
scroll to position [13770, 0]
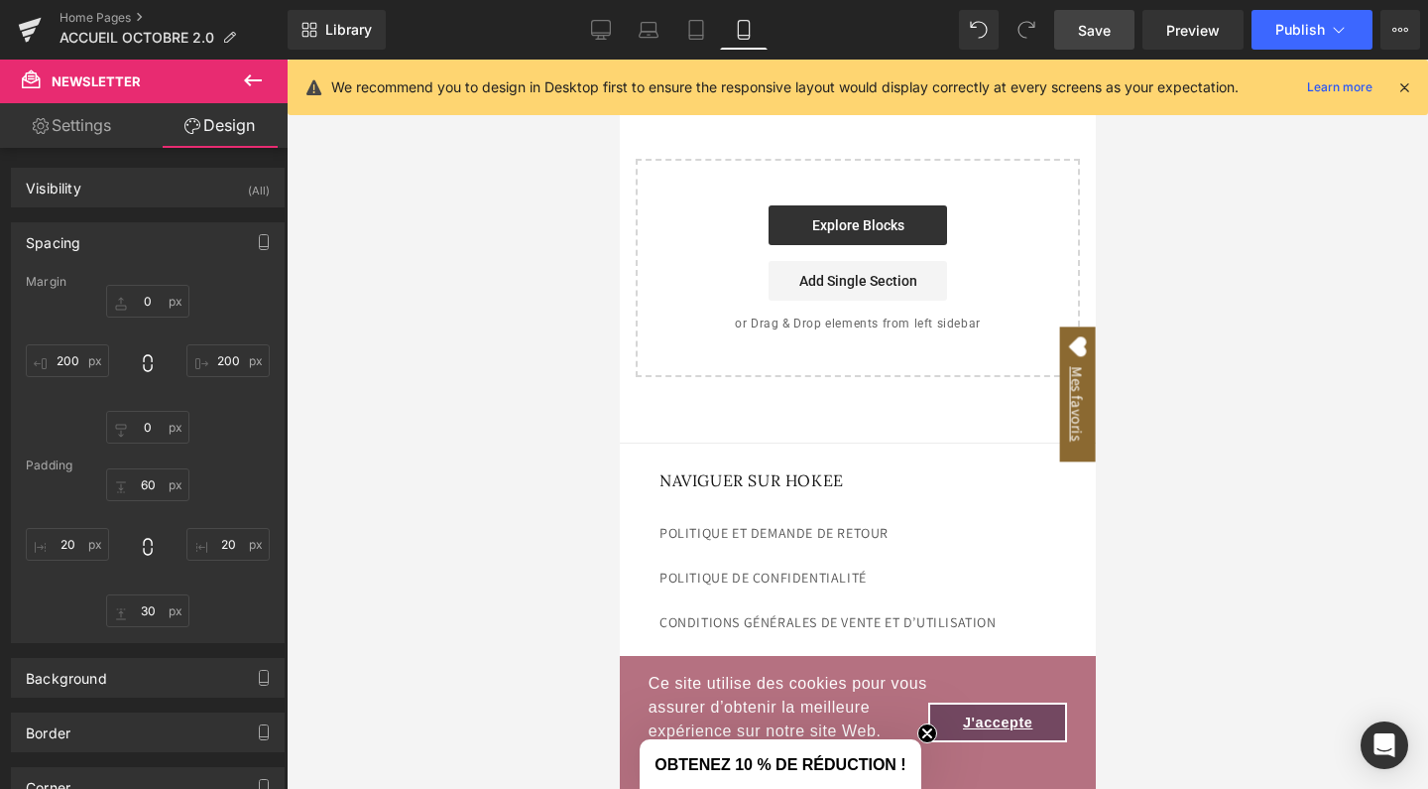
click at [1107, 45] on link "Save" at bounding box center [1094, 30] width 80 height 40
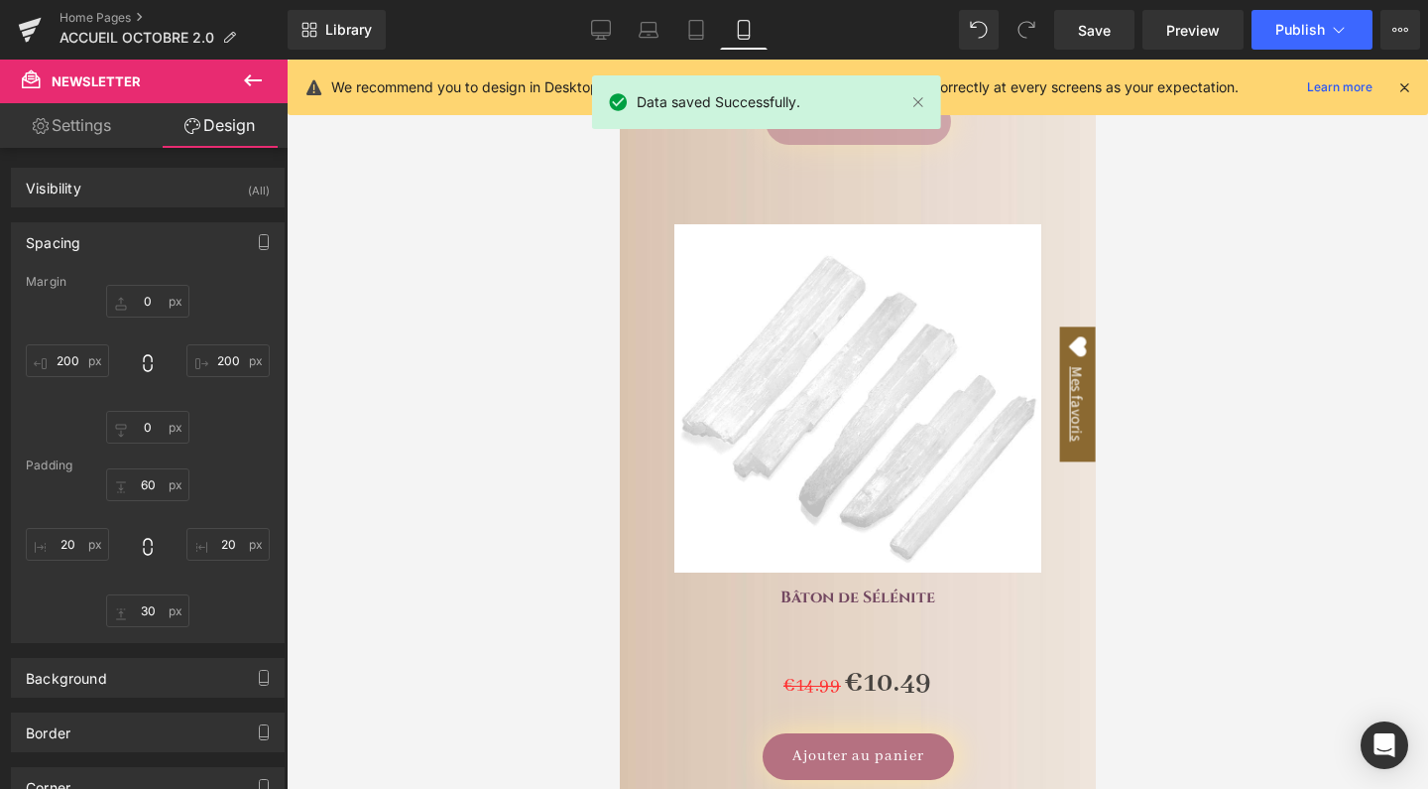
scroll to position [6837, 0]
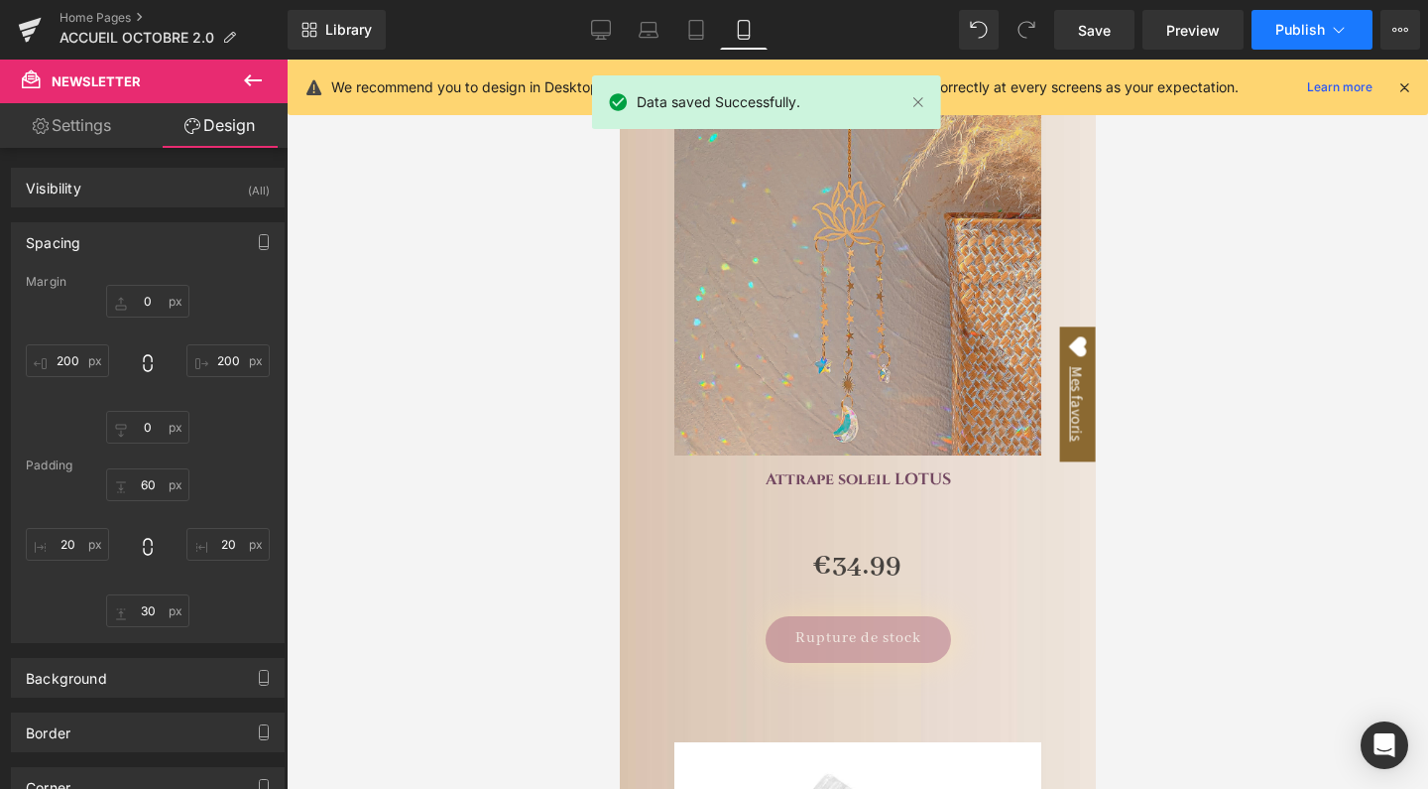
click at [1323, 13] on button "Publish" at bounding box center [1312, 30] width 121 height 40
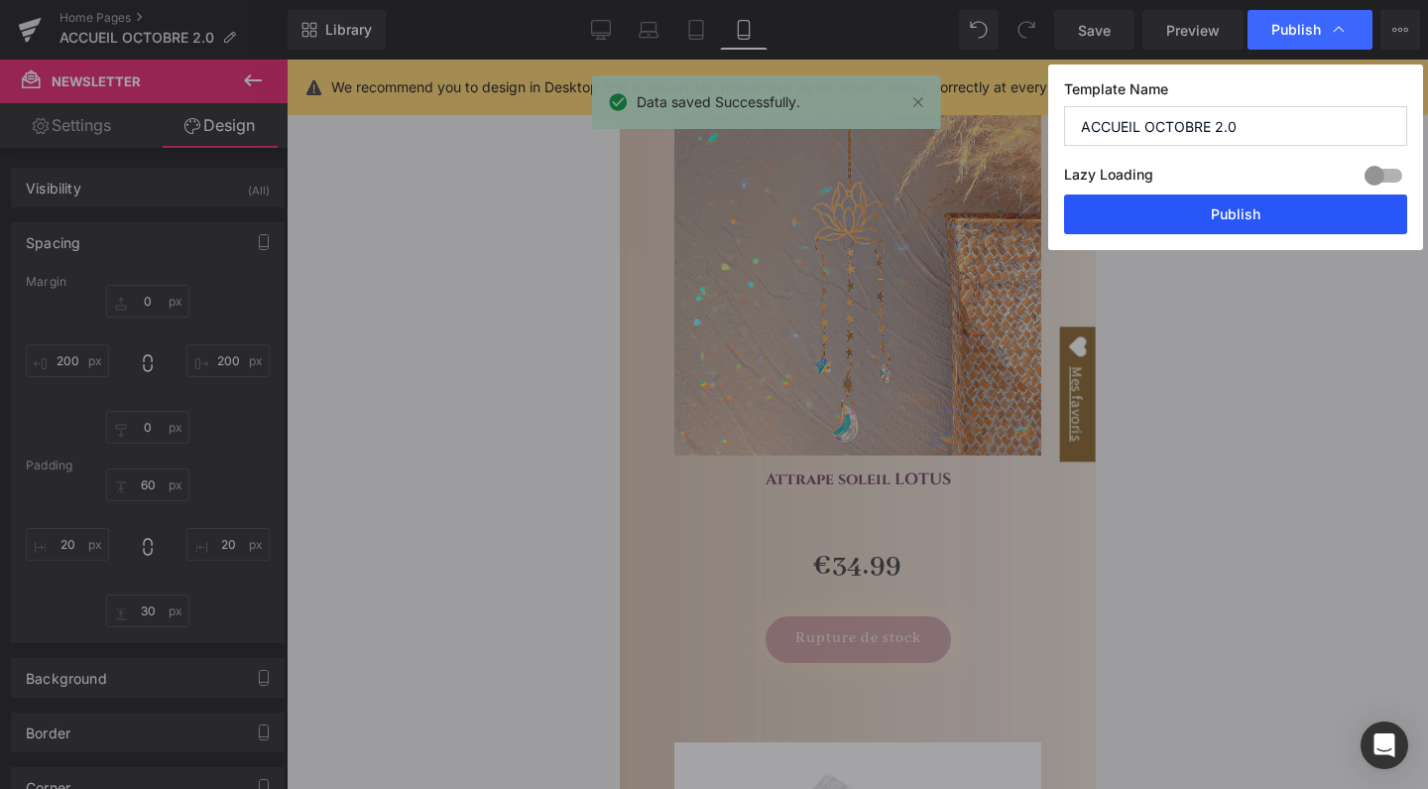
click at [1203, 219] on button "Publish" at bounding box center [1235, 214] width 343 height 40
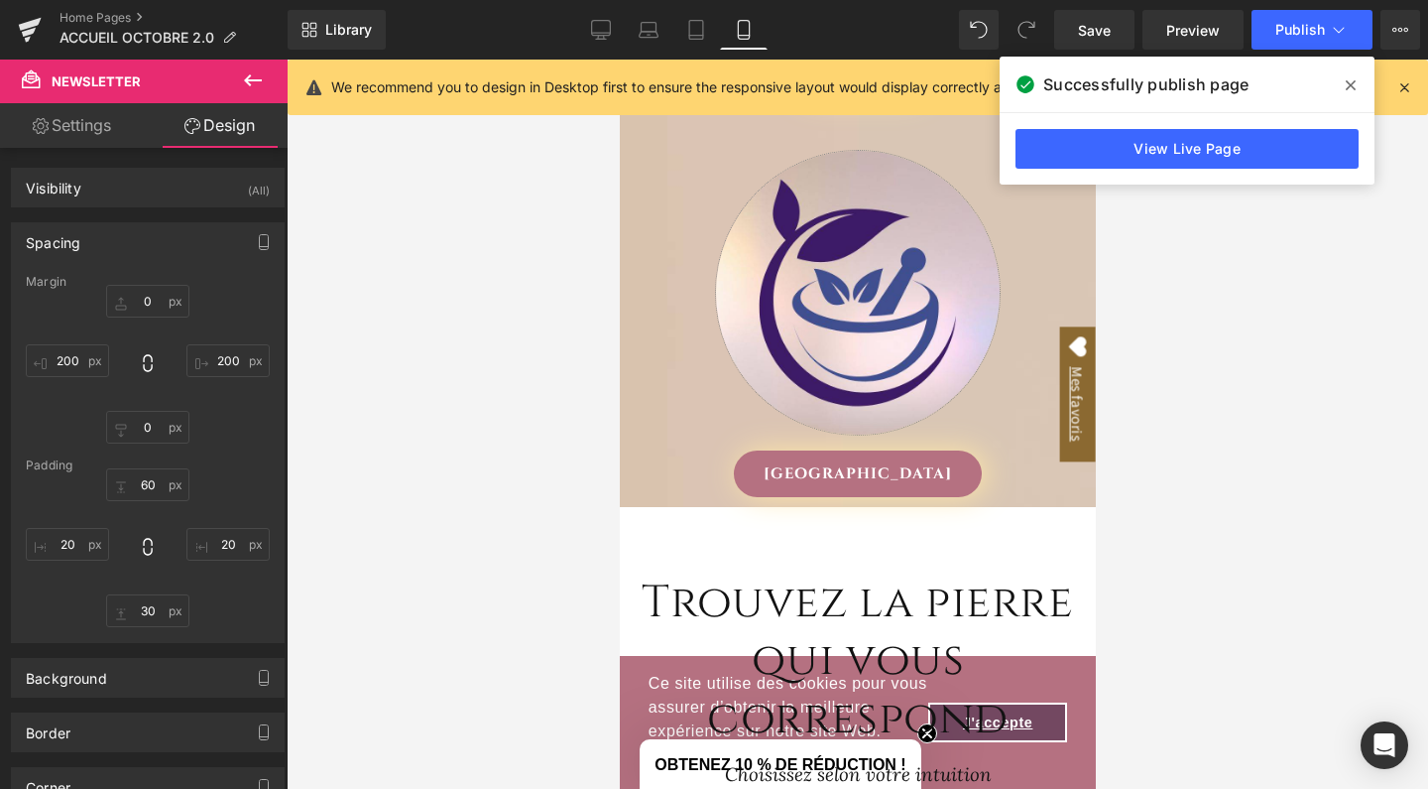
scroll to position [4120, 0]
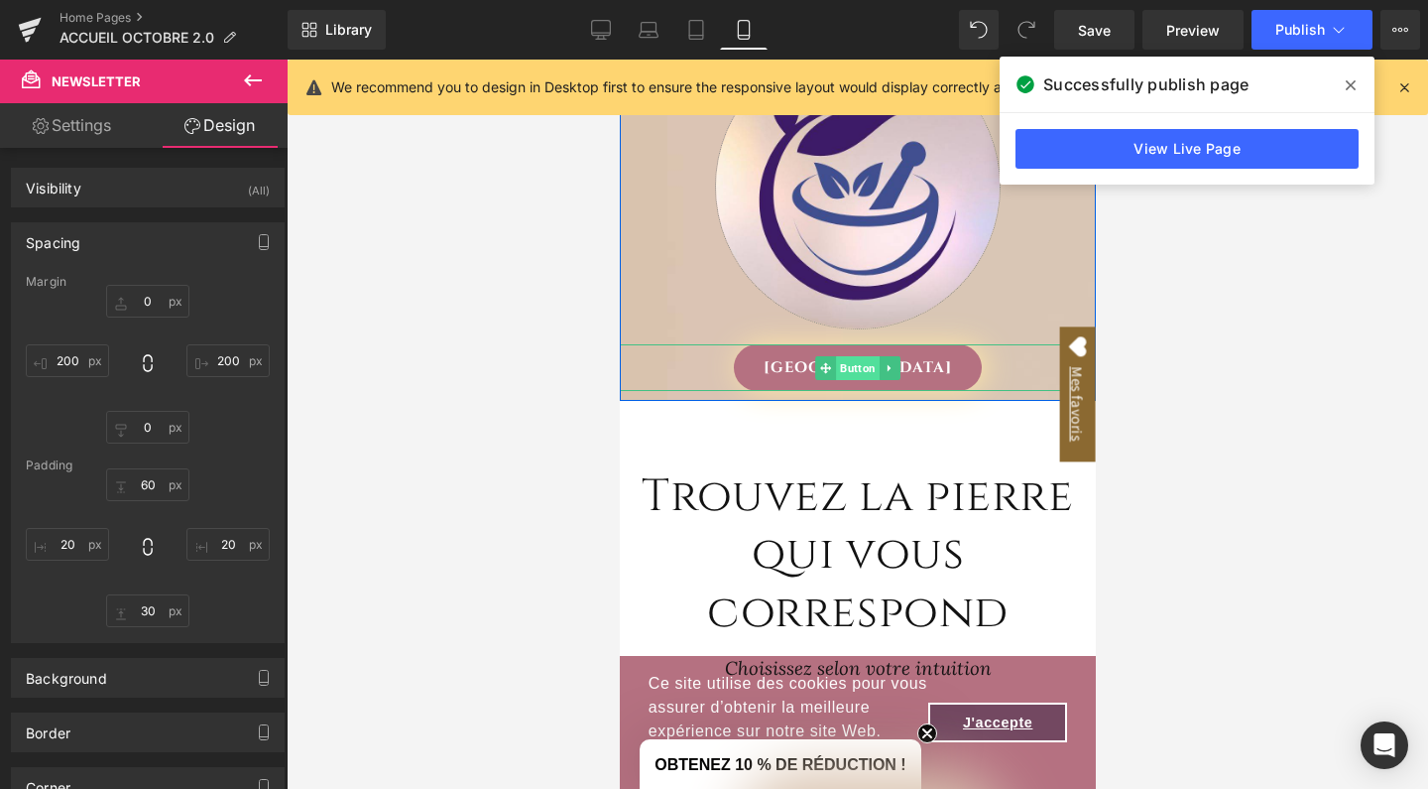
click at [850, 362] on span "Button" at bounding box center [857, 368] width 44 height 24
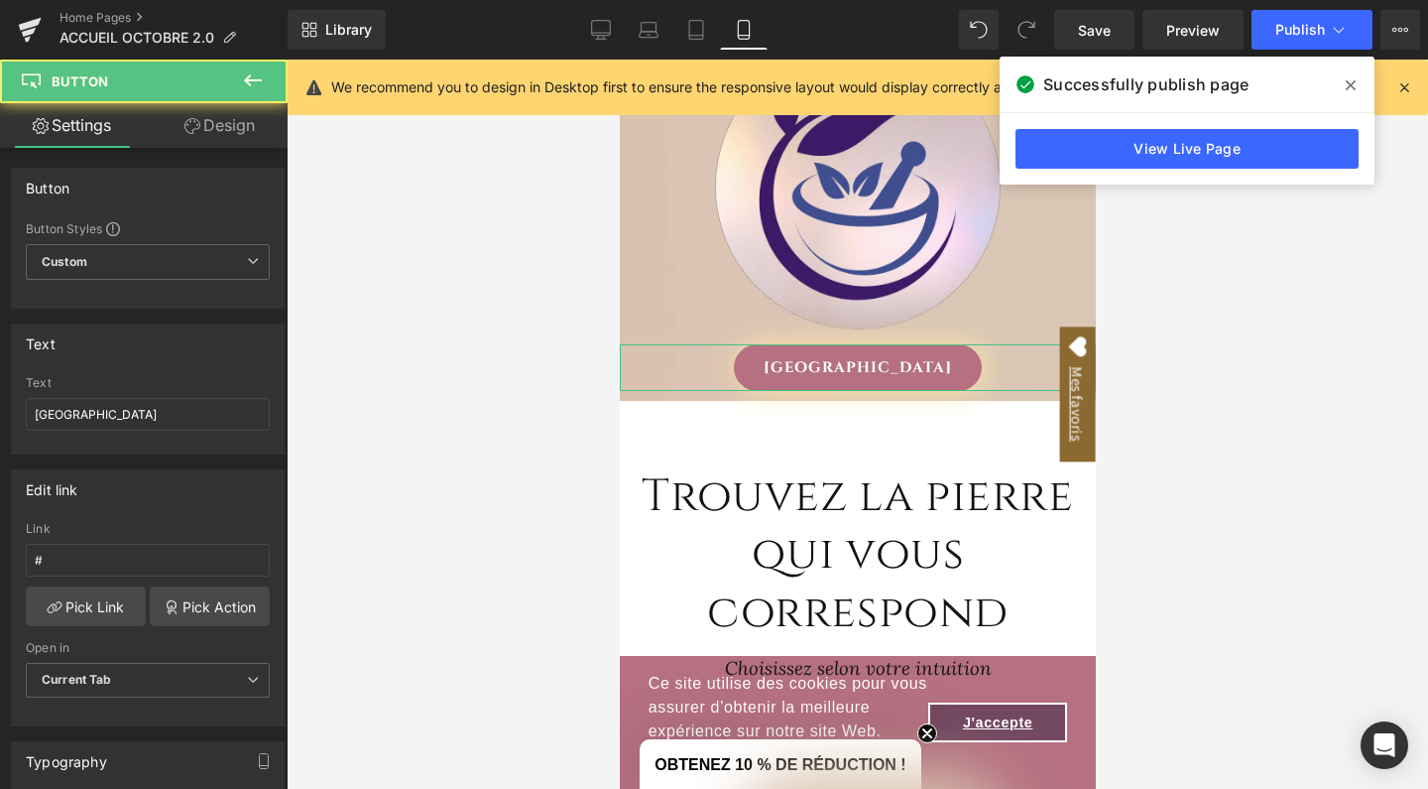
click at [236, 121] on link "Design" at bounding box center [220, 125] width 144 height 45
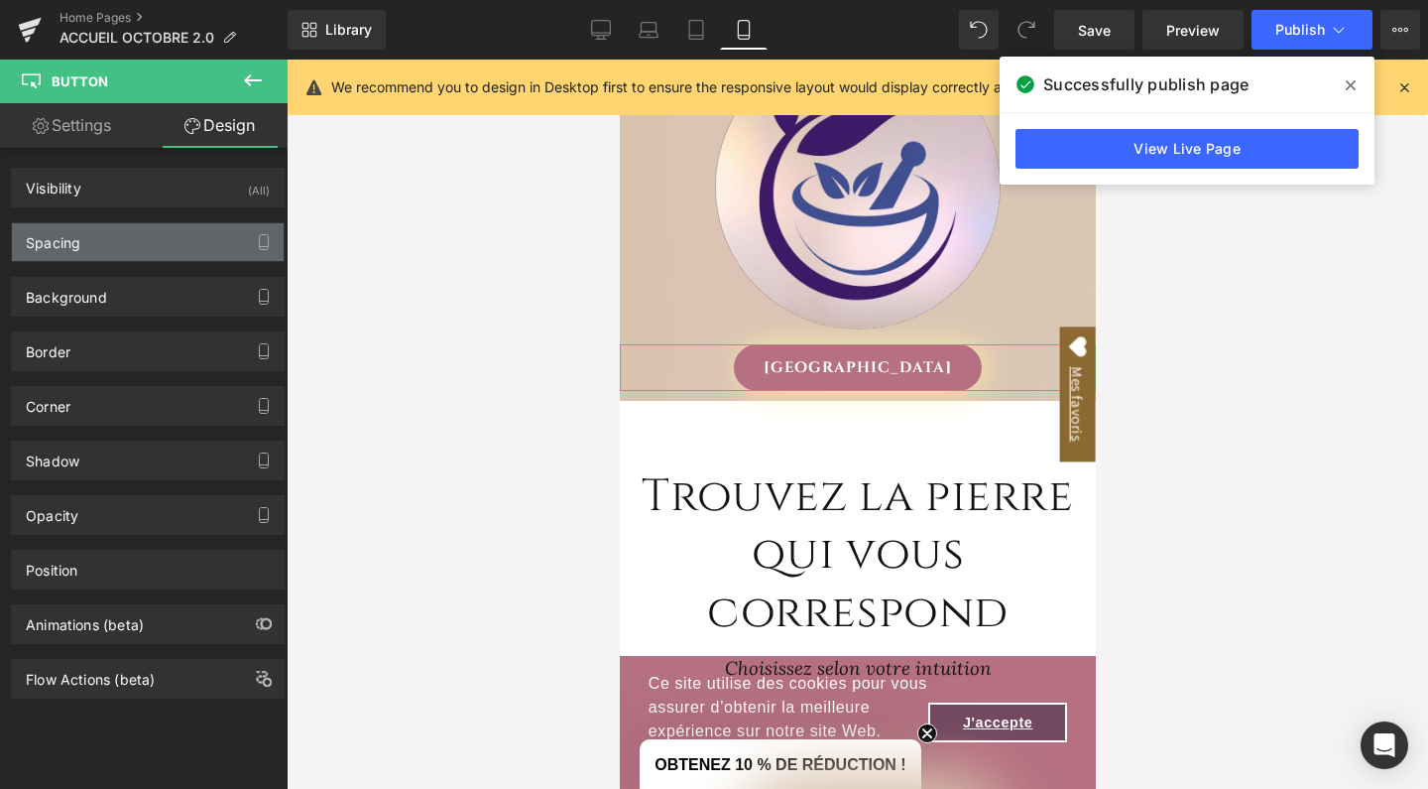
click at [70, 249] on div "Spacing" at bounding box center [53, 237] width 55 height 28
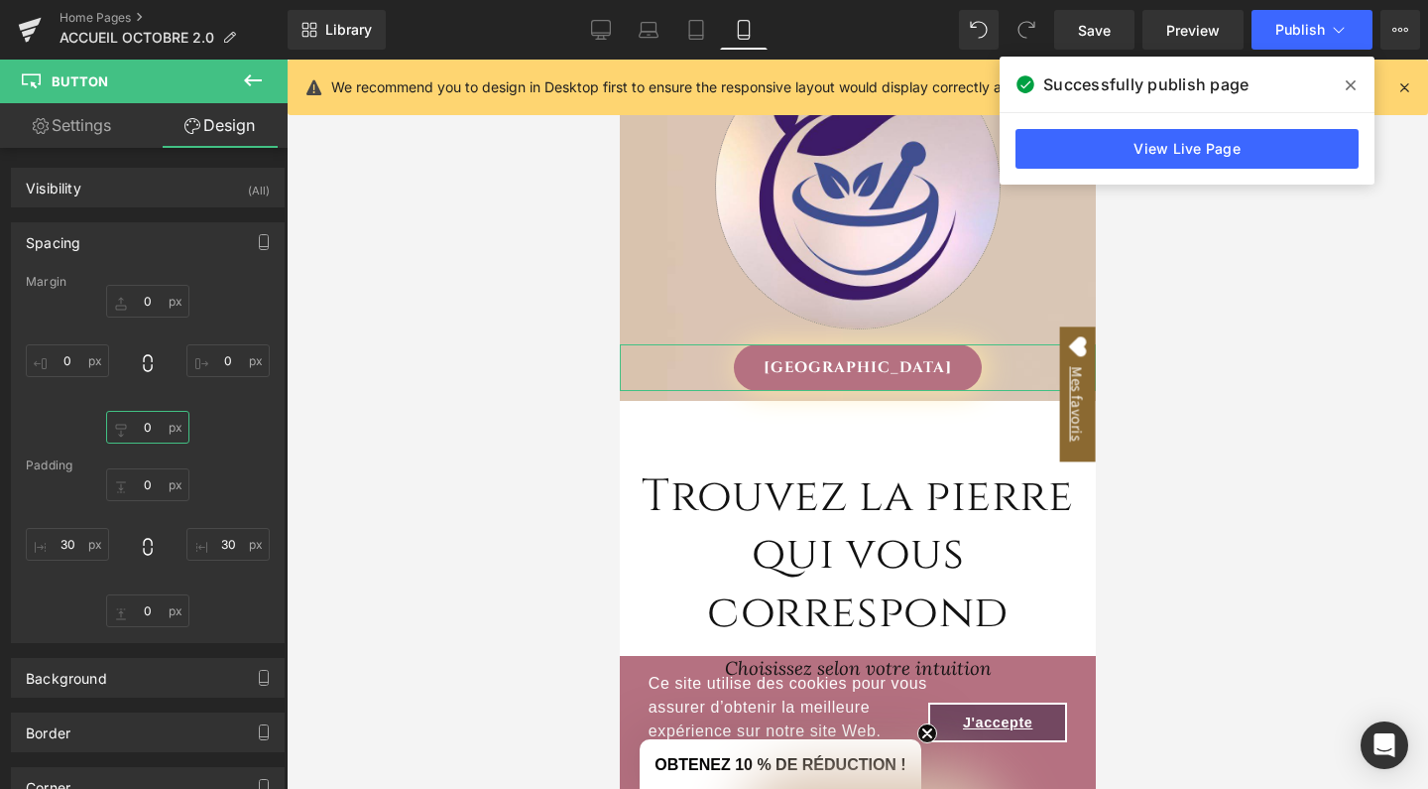
click at [144, 430] on input "text" at bounding box center [147, 427] width 83 height 33
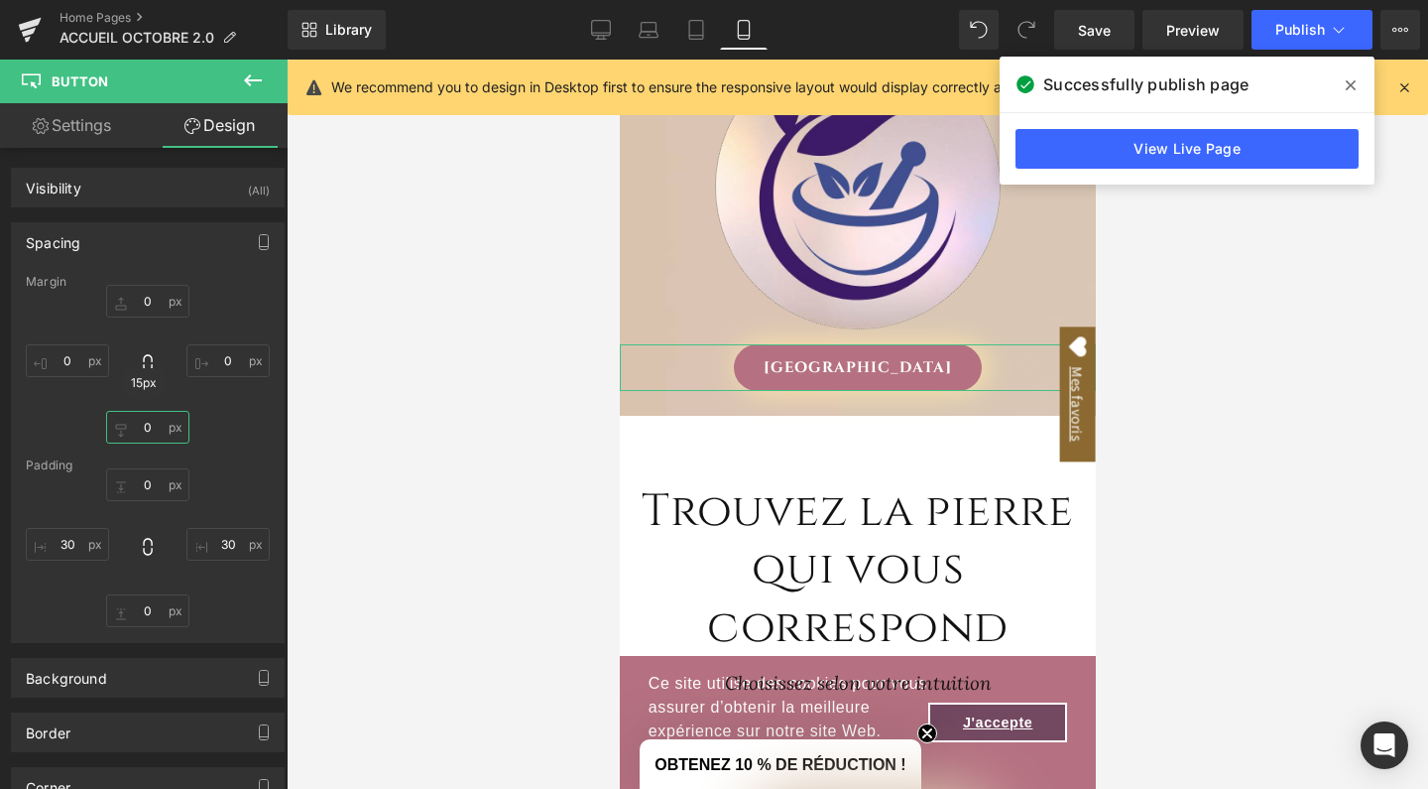
click at [147, 417] on input "text" at bounding box center [147, 427] width 83 height 33
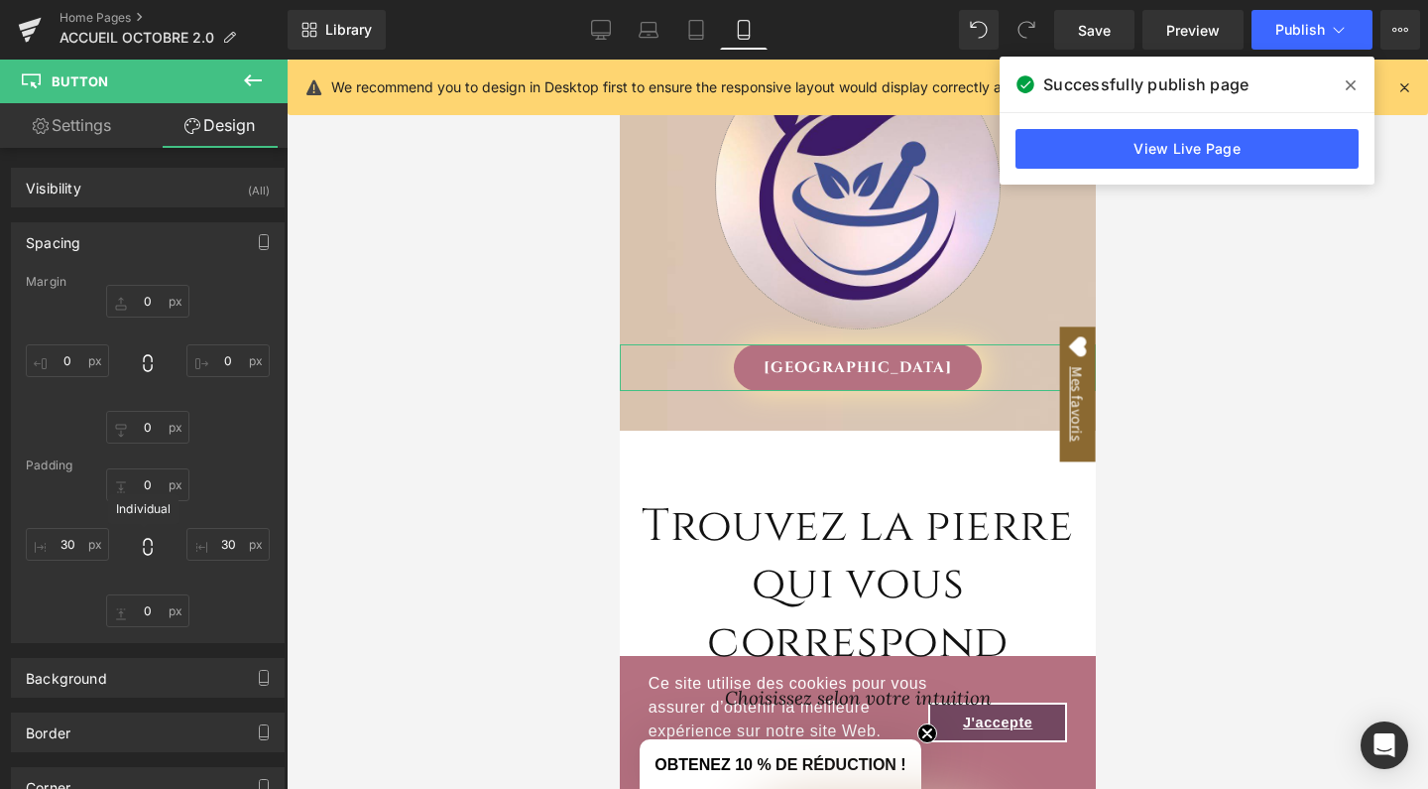
drag, startPoint x: 145, startPoint y: 542, endPoint x: 254, endPoint y: 17, distance: 535.9
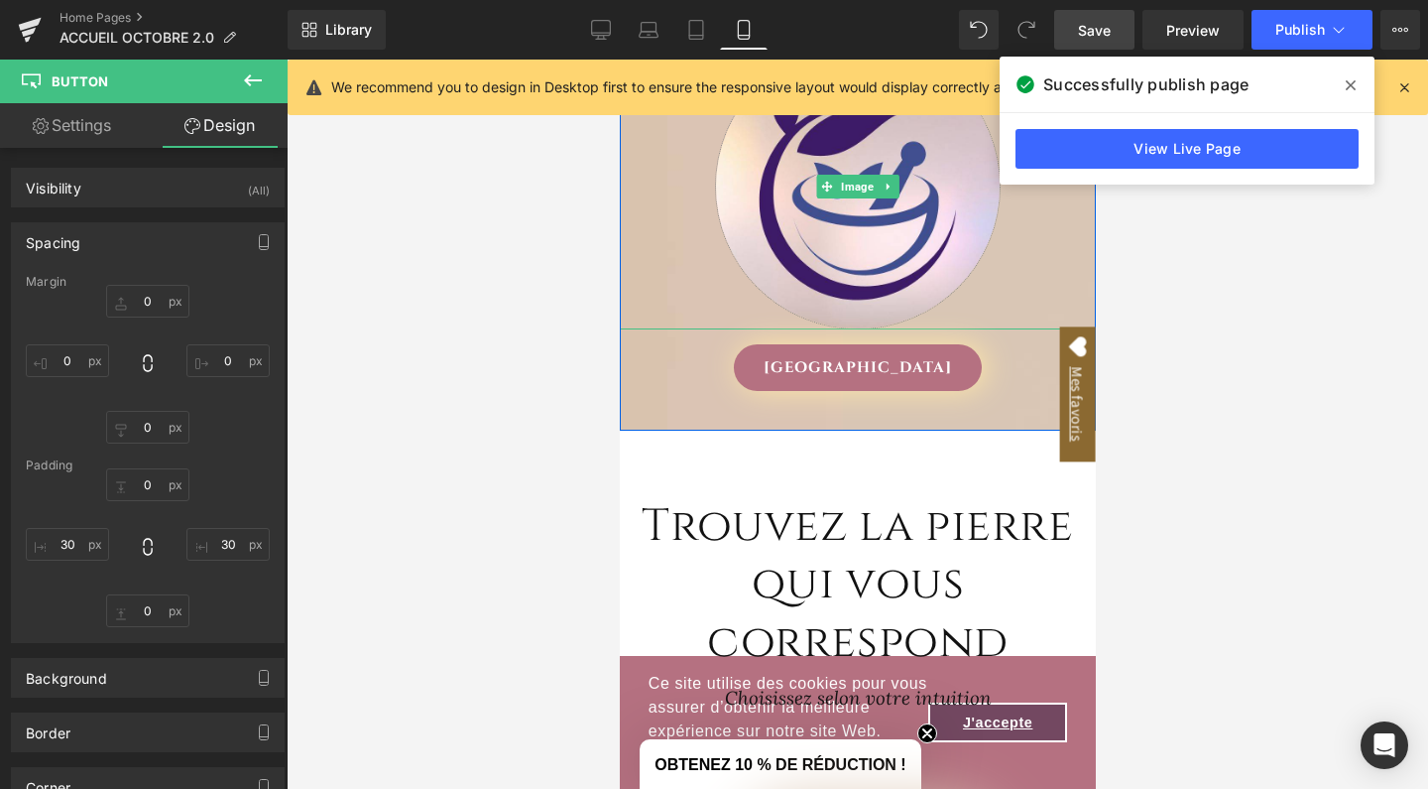
click at [1103, 43] on link "Save" at bounding box center [1094, 30] width 80 height 40
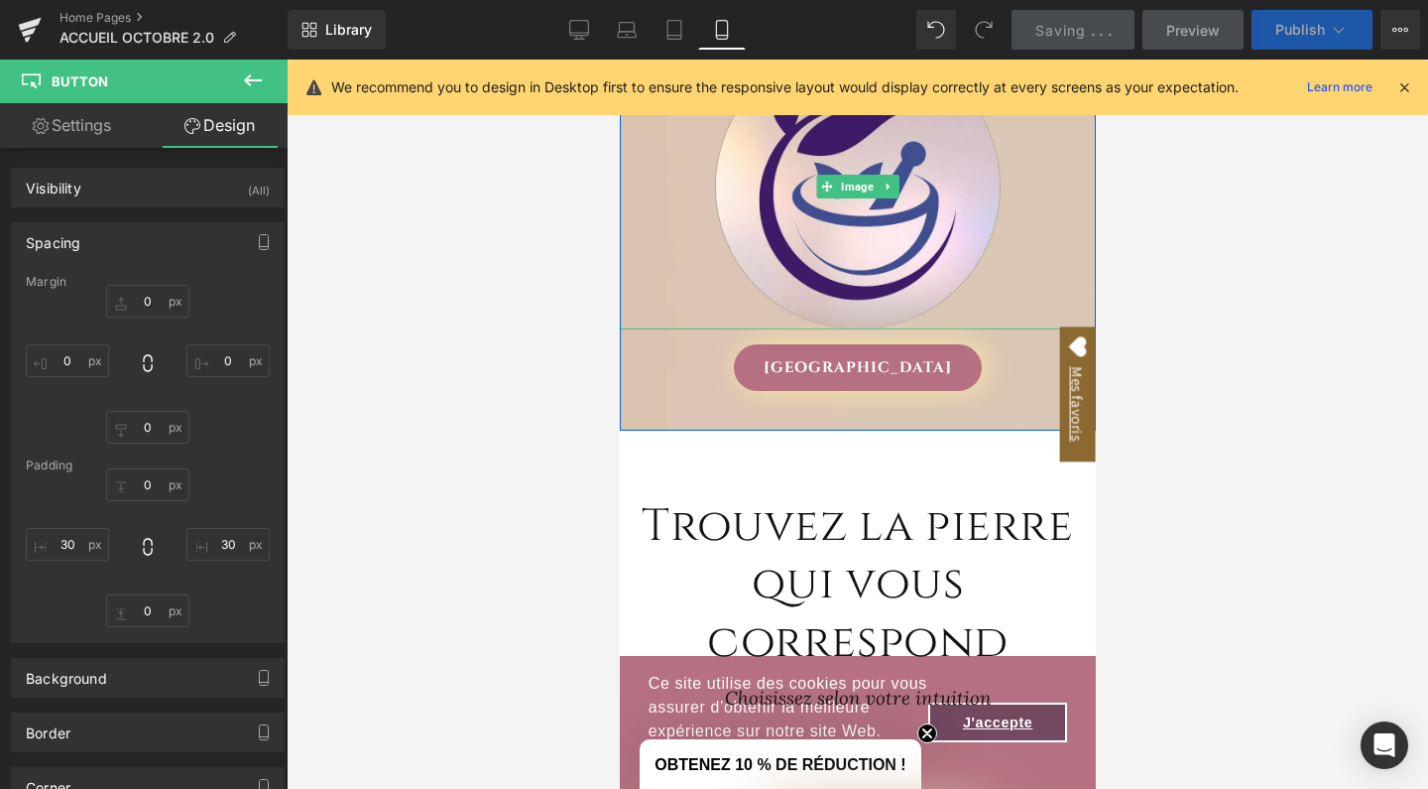
click at [1334, 40] on button "Publish" at bounding box center [1312, 30] width 121 height 40
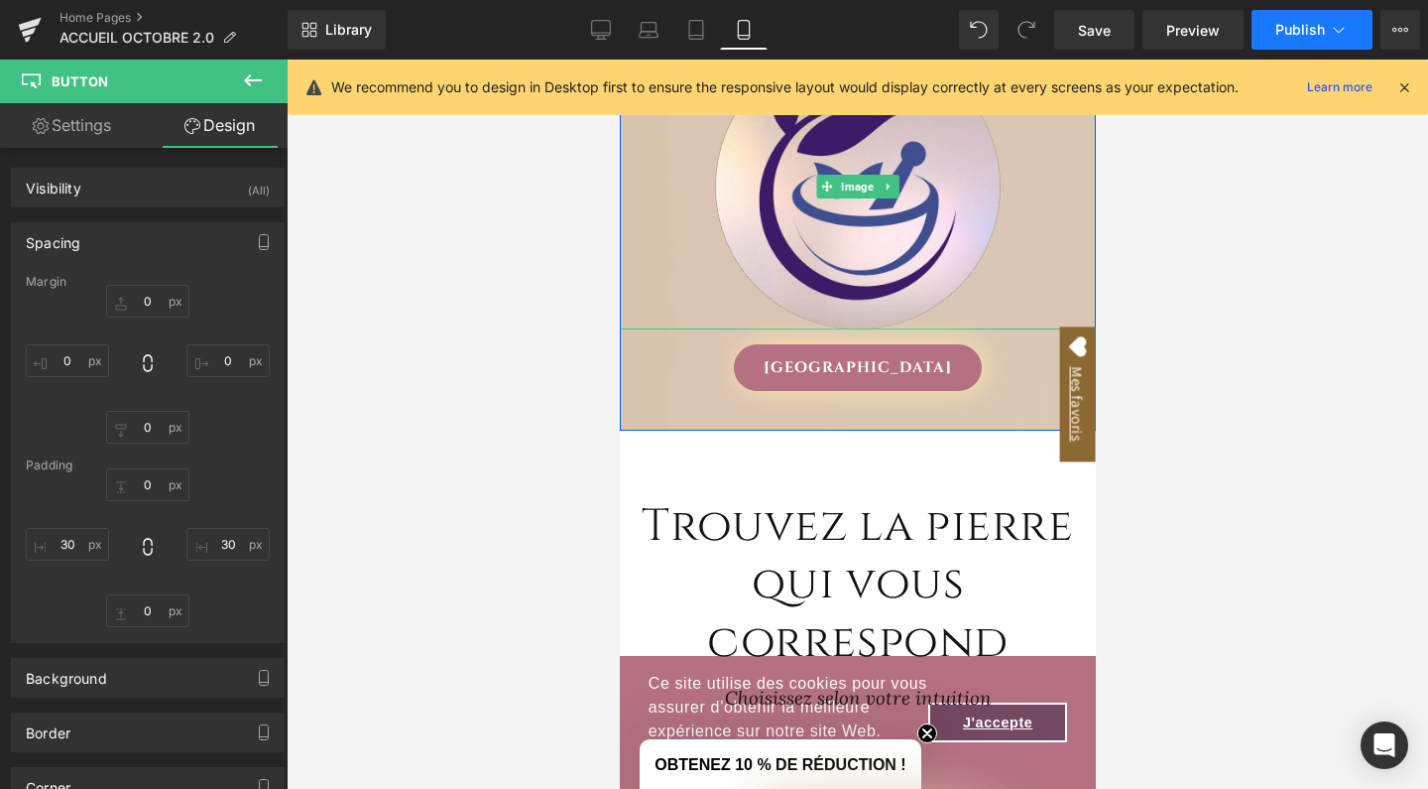
click at [1324, 24] on span "Publish" at bounding box center [1301, 30] width 50 height 16
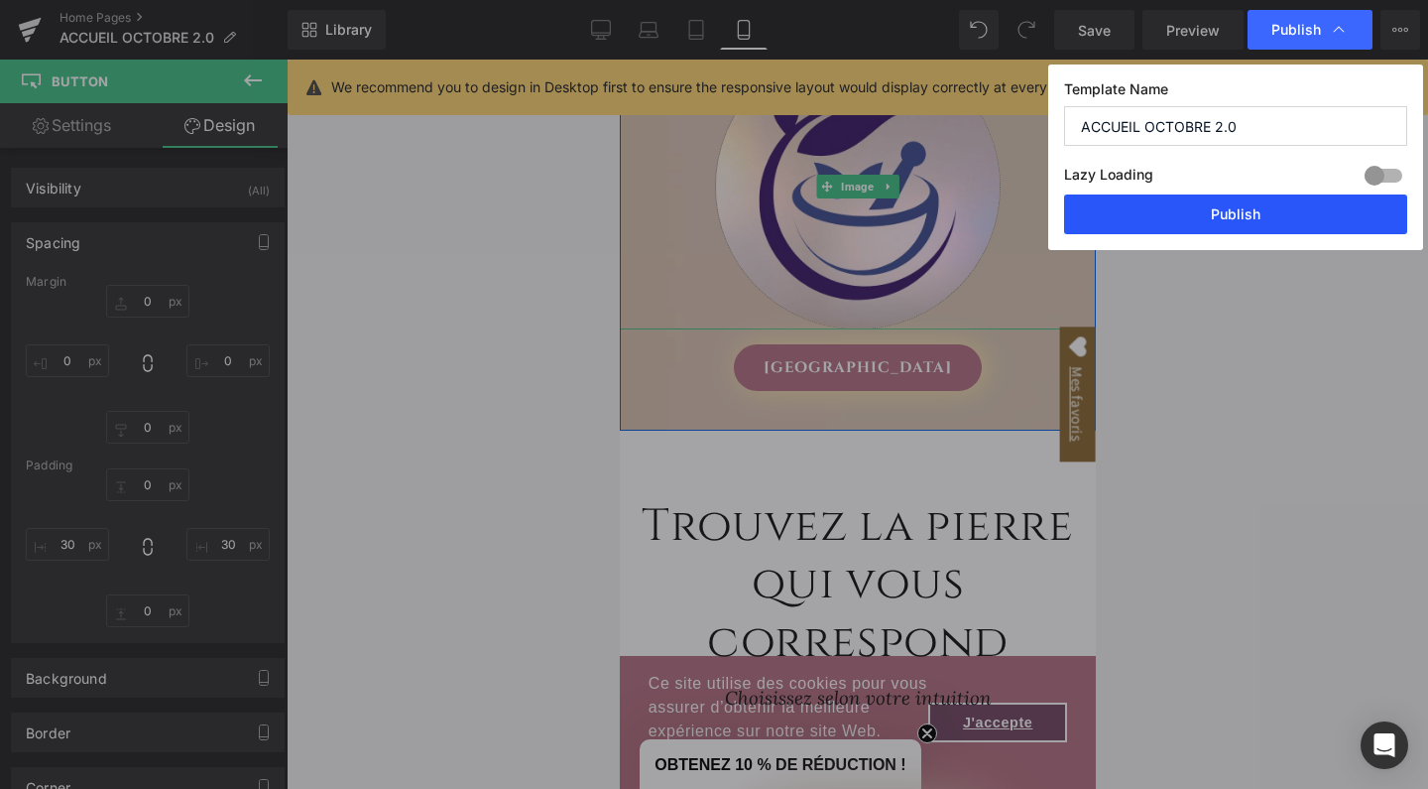
click at [1246, 222] on button "Publish" at bounding box center [1235, 214] width 343 height 40
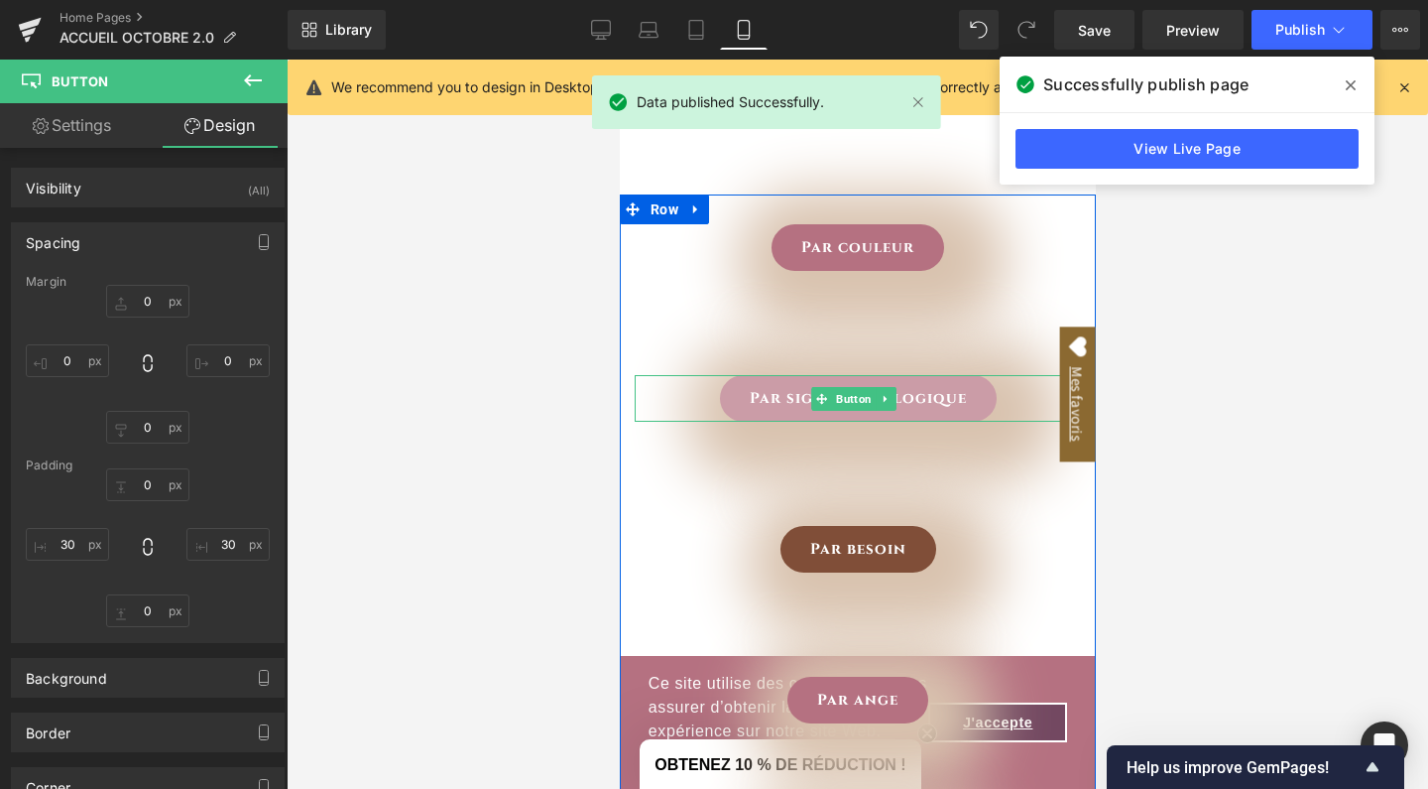
scroll to position [4729, 0]
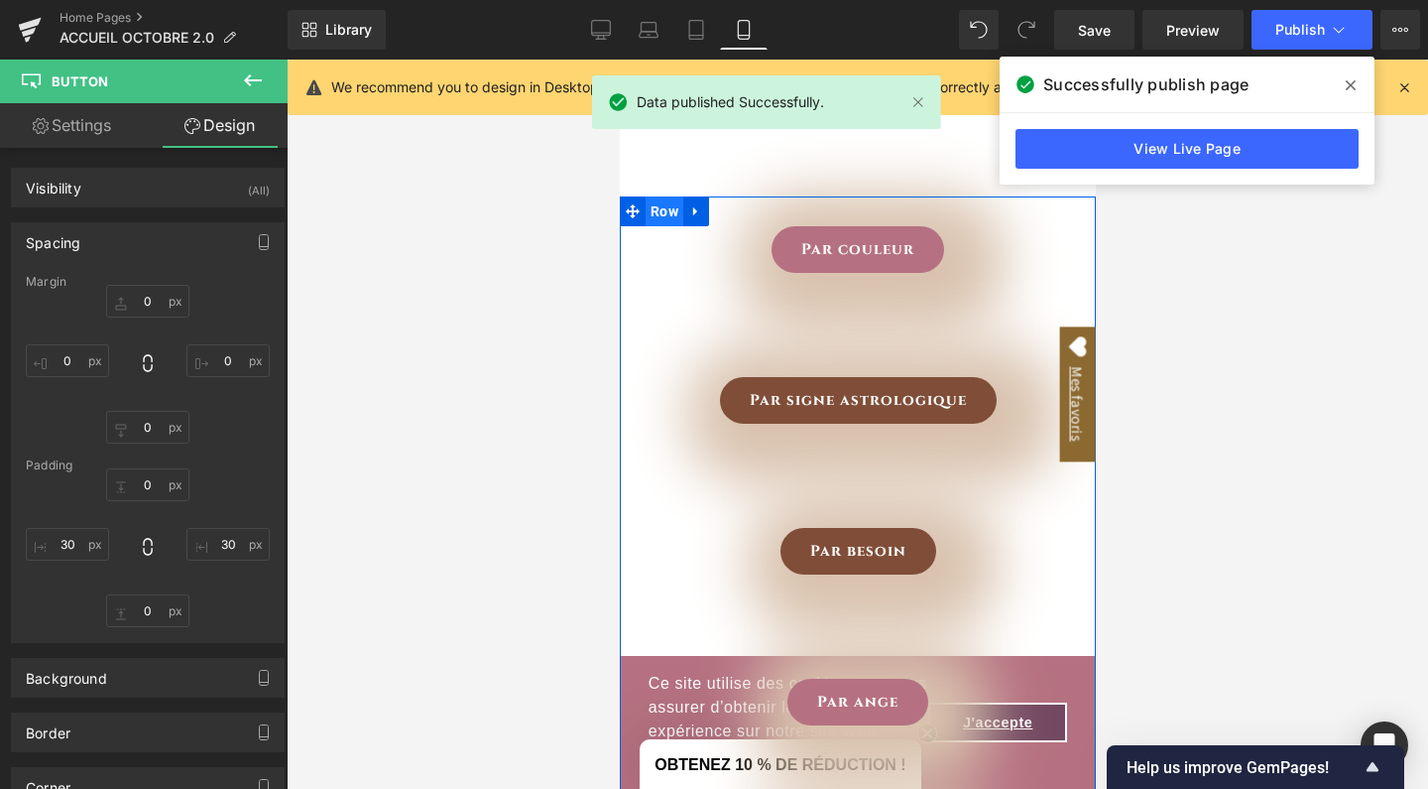
click at [661, 204] on span "Row" at bounding box center [664, 211] width 38 height 30
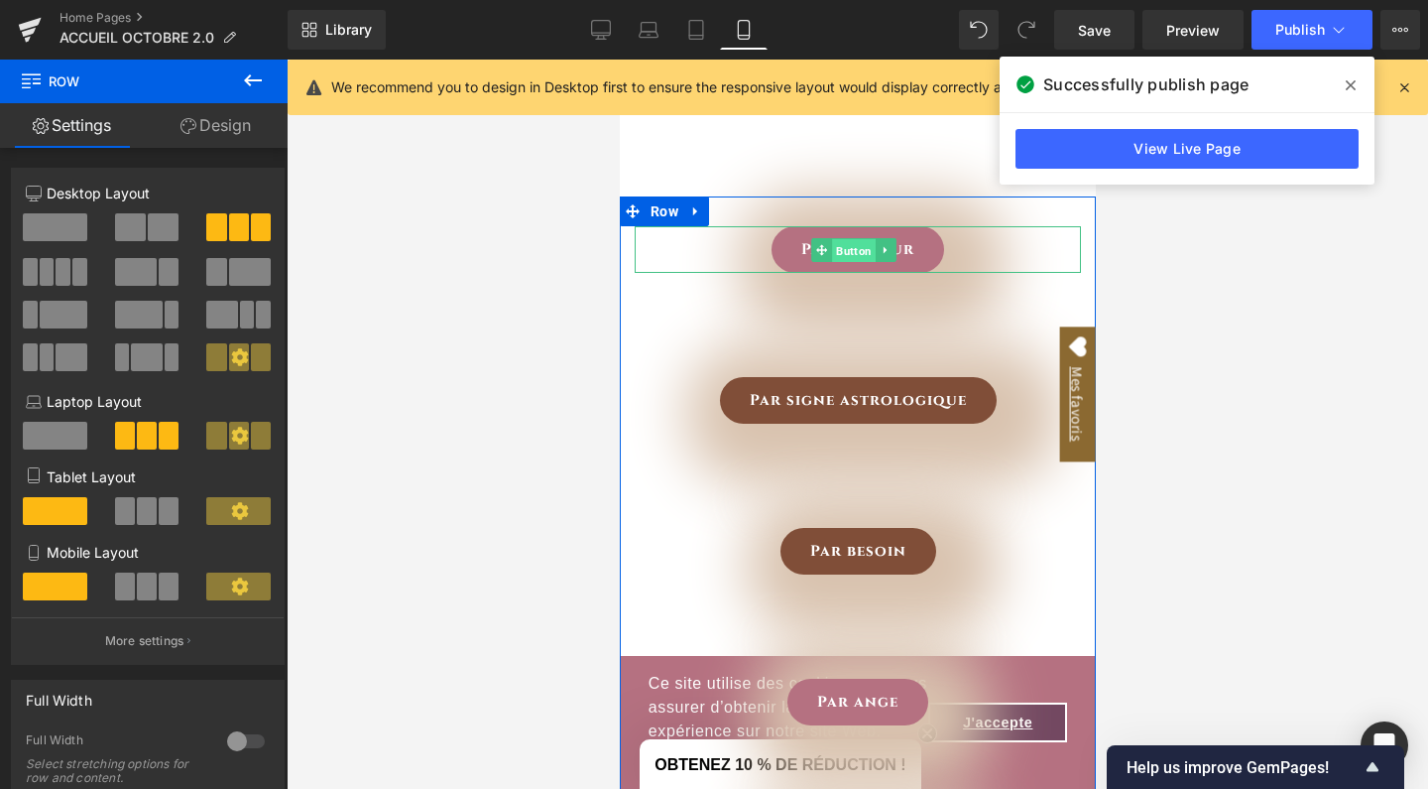
click at [858, 239] on span "Button" at bounding box center [853, 251] width 44 height 24
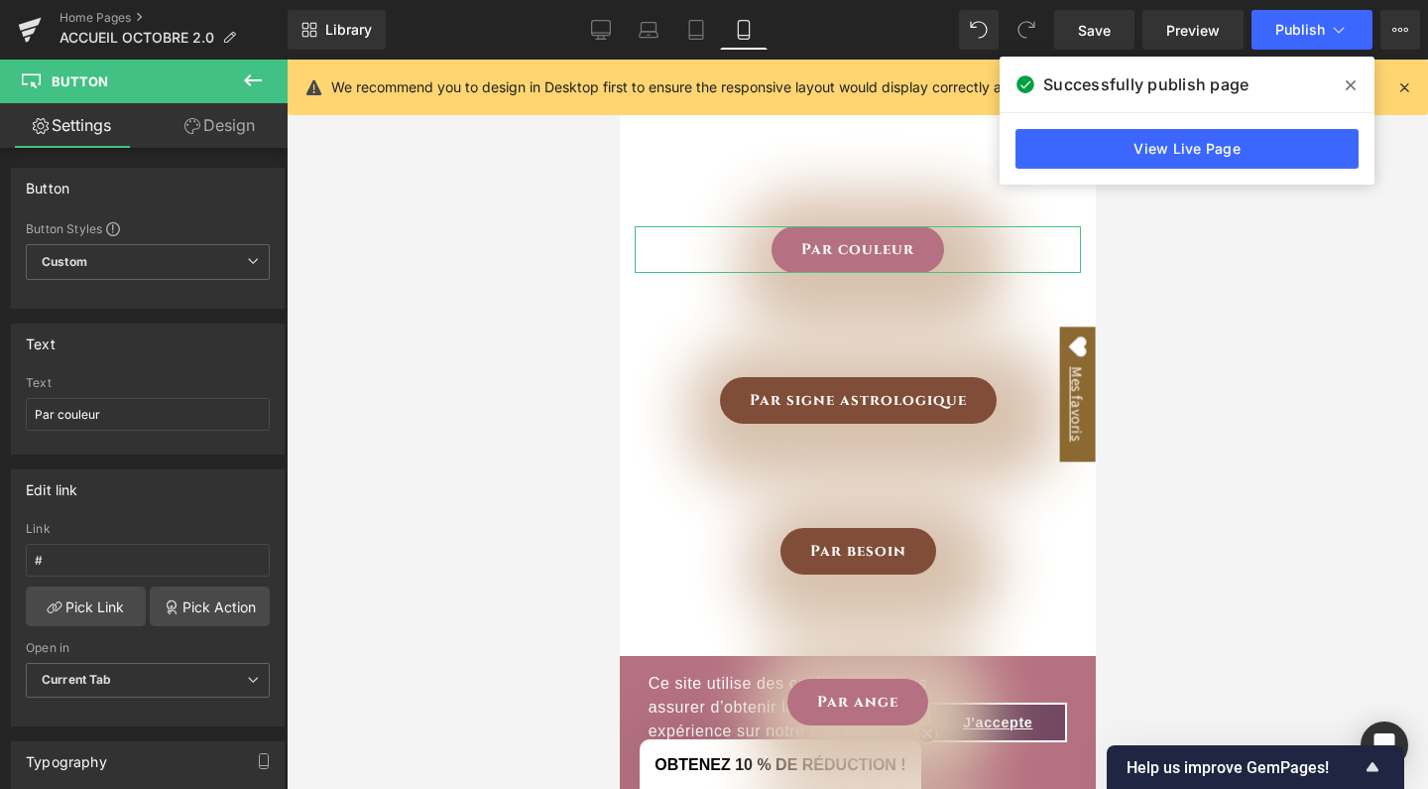
click at [266, 136] on link "Design" at bounding box center [220, 125] width 144 height 45
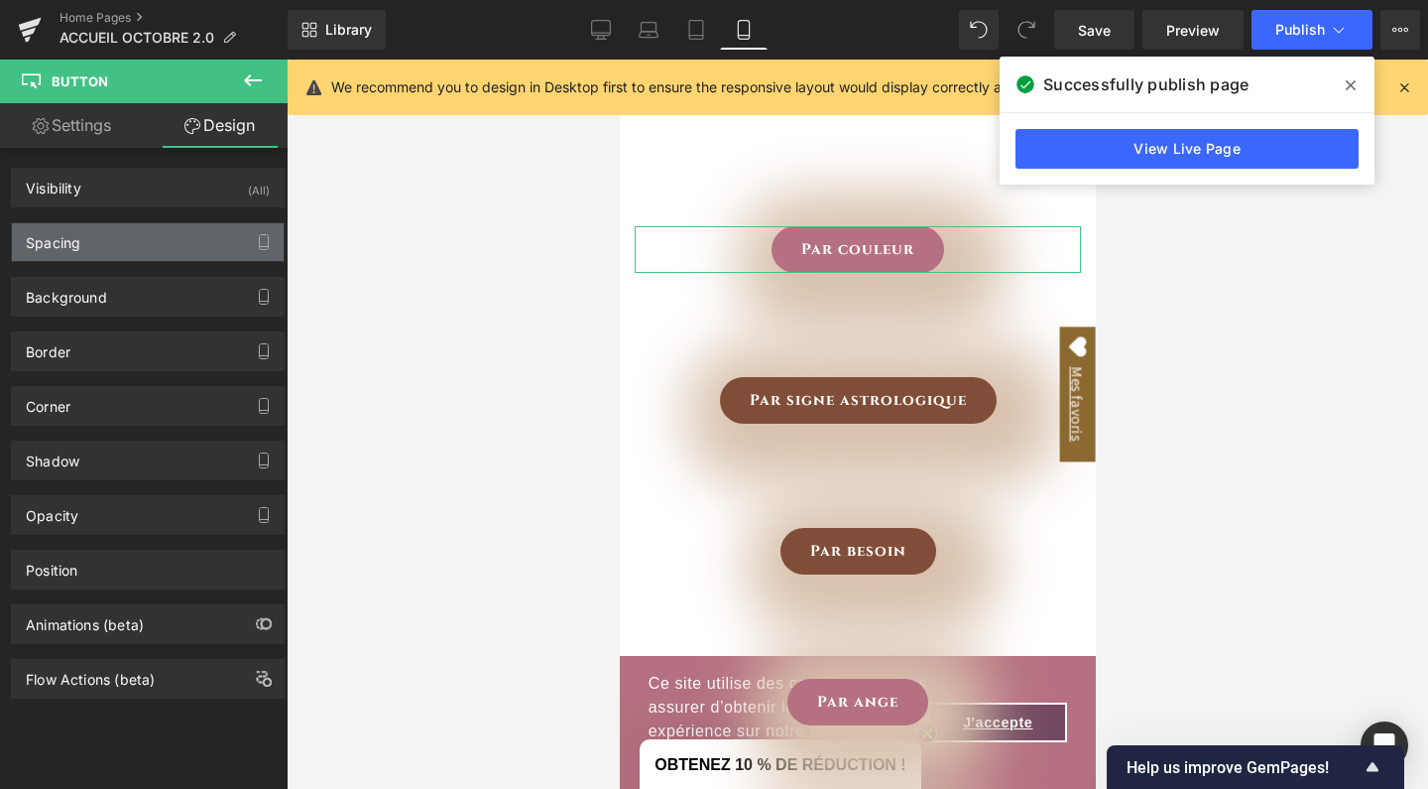
click at [115, 234] on div "Spacing" at bounding box center [148, 242] width 272 height 38
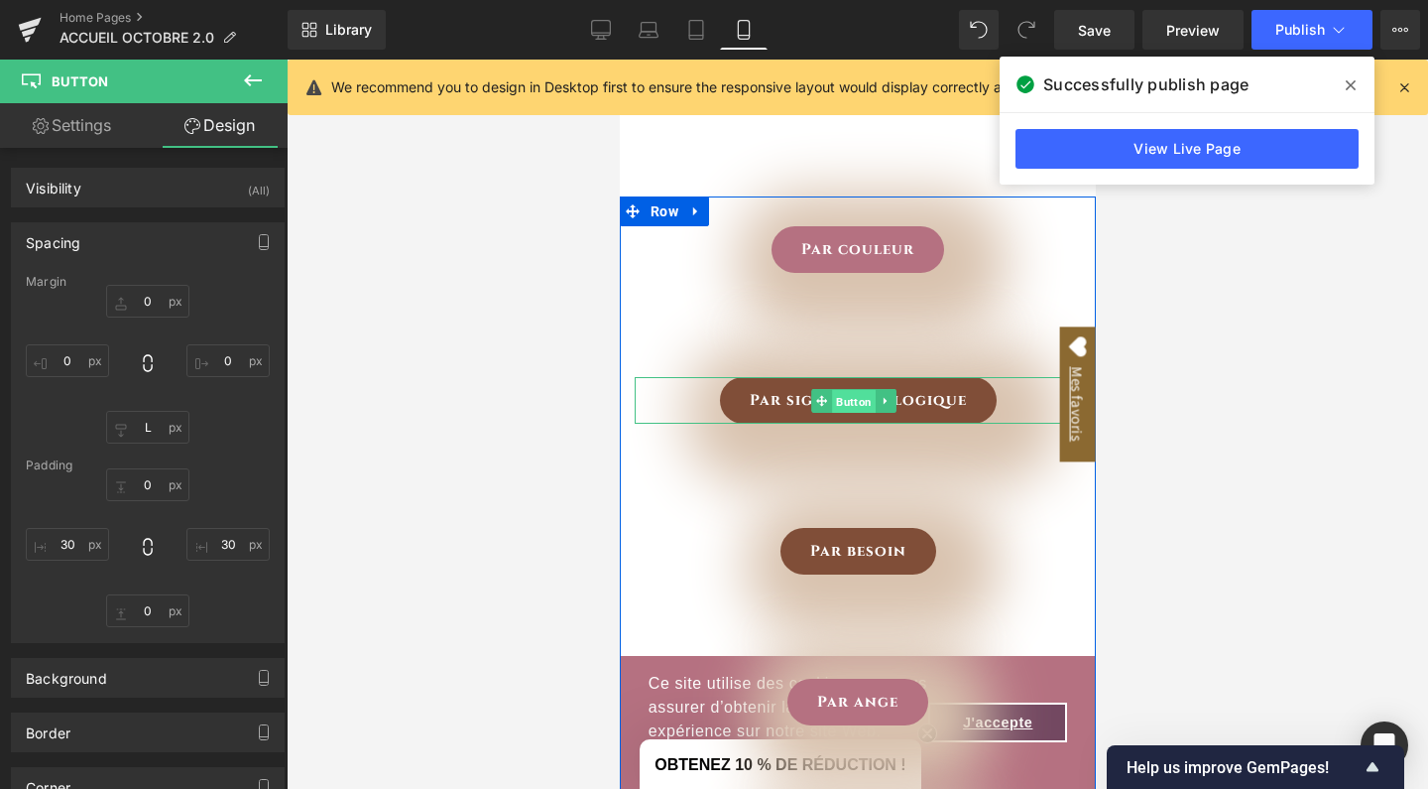
click at [850, 390] on span "Button" at bounding box center [853, 402] width 44 height 24
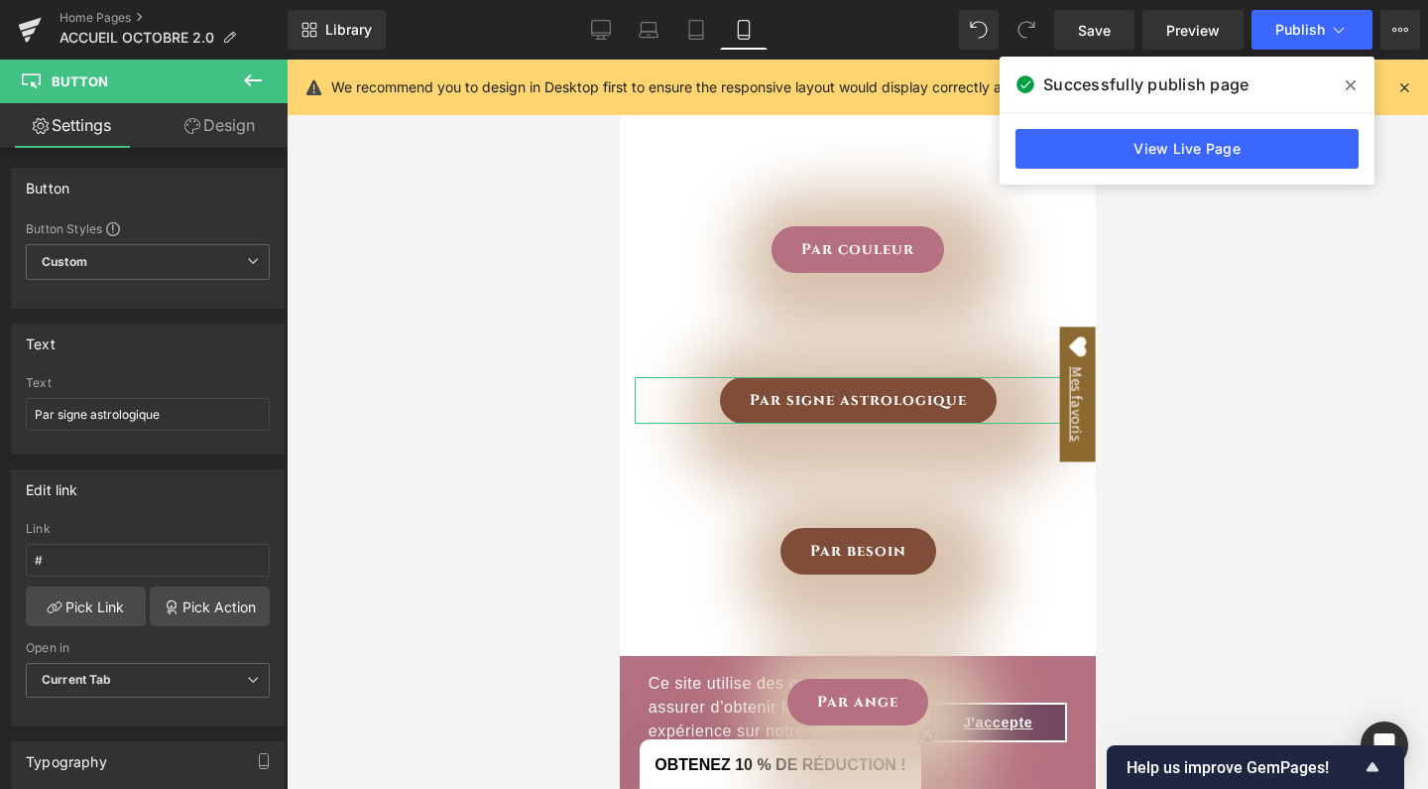
click at [224, 123] on link "Design" at bounding box center [220, 125] width 144 height 45
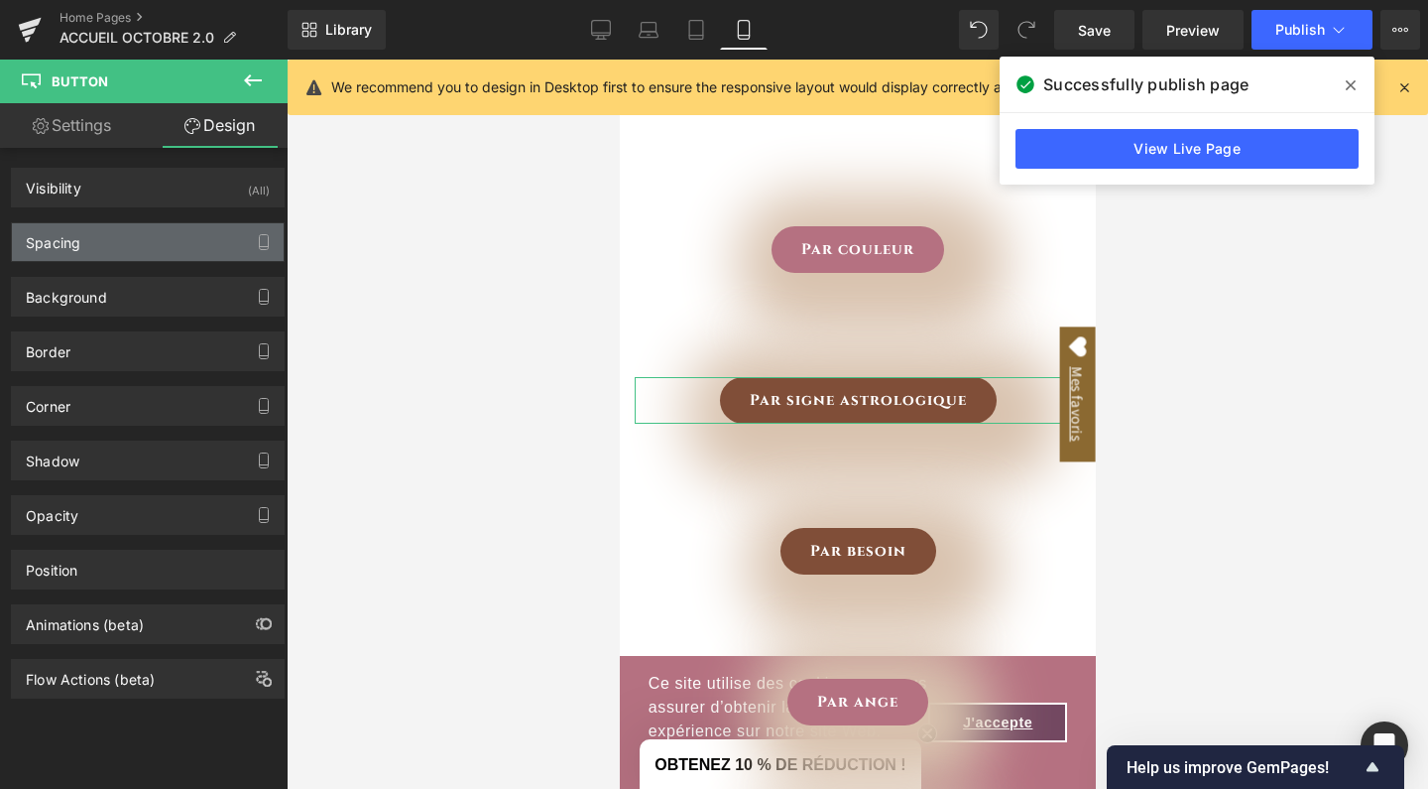
click at [112, 248] on div "Spacing" at bounding box center [148, 242] width 272 height 38
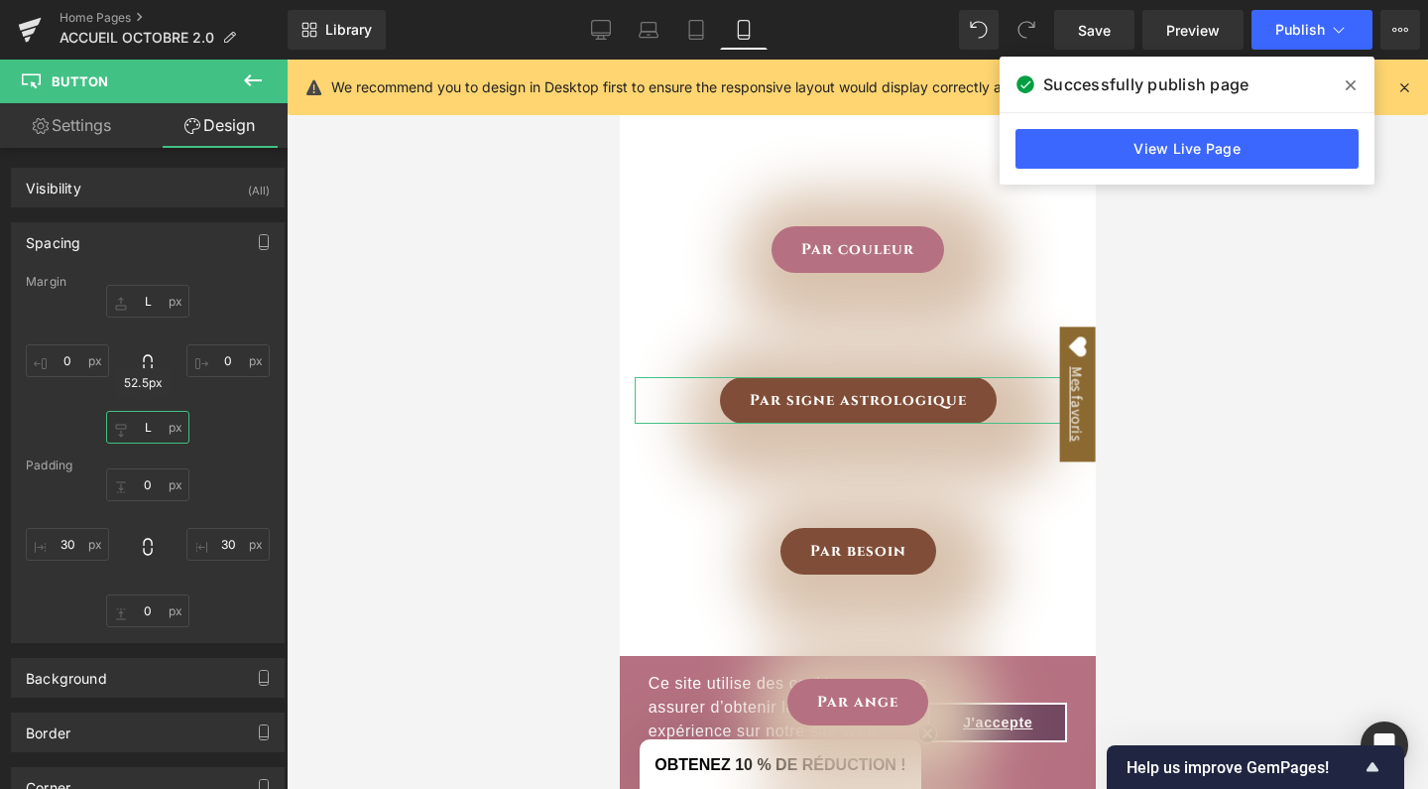
click at [149, 428] on input "text" at bounding box center [147, 427] width 83 height 33
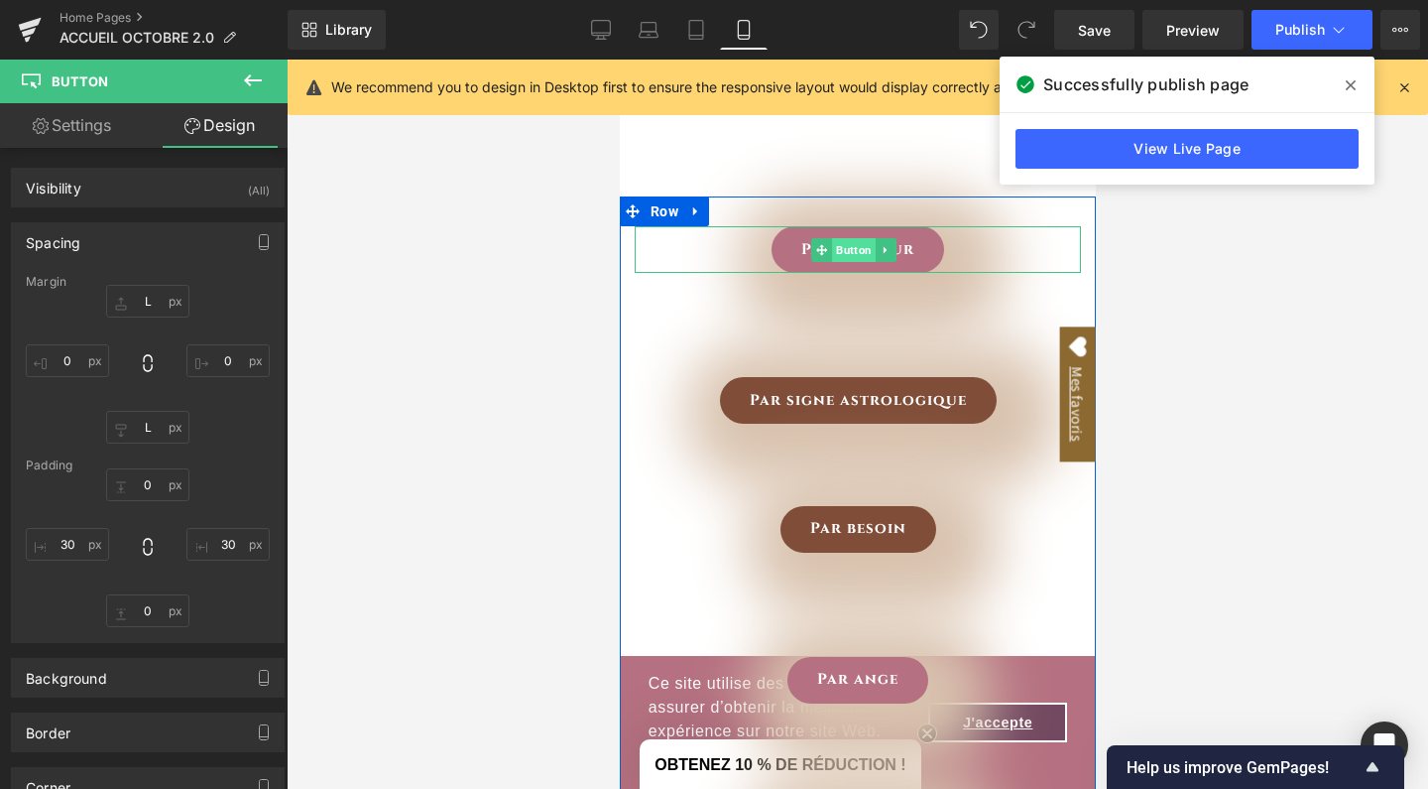
click at [859, 242] on span "Button" at bounding box center [853, 250] width 44 height 24
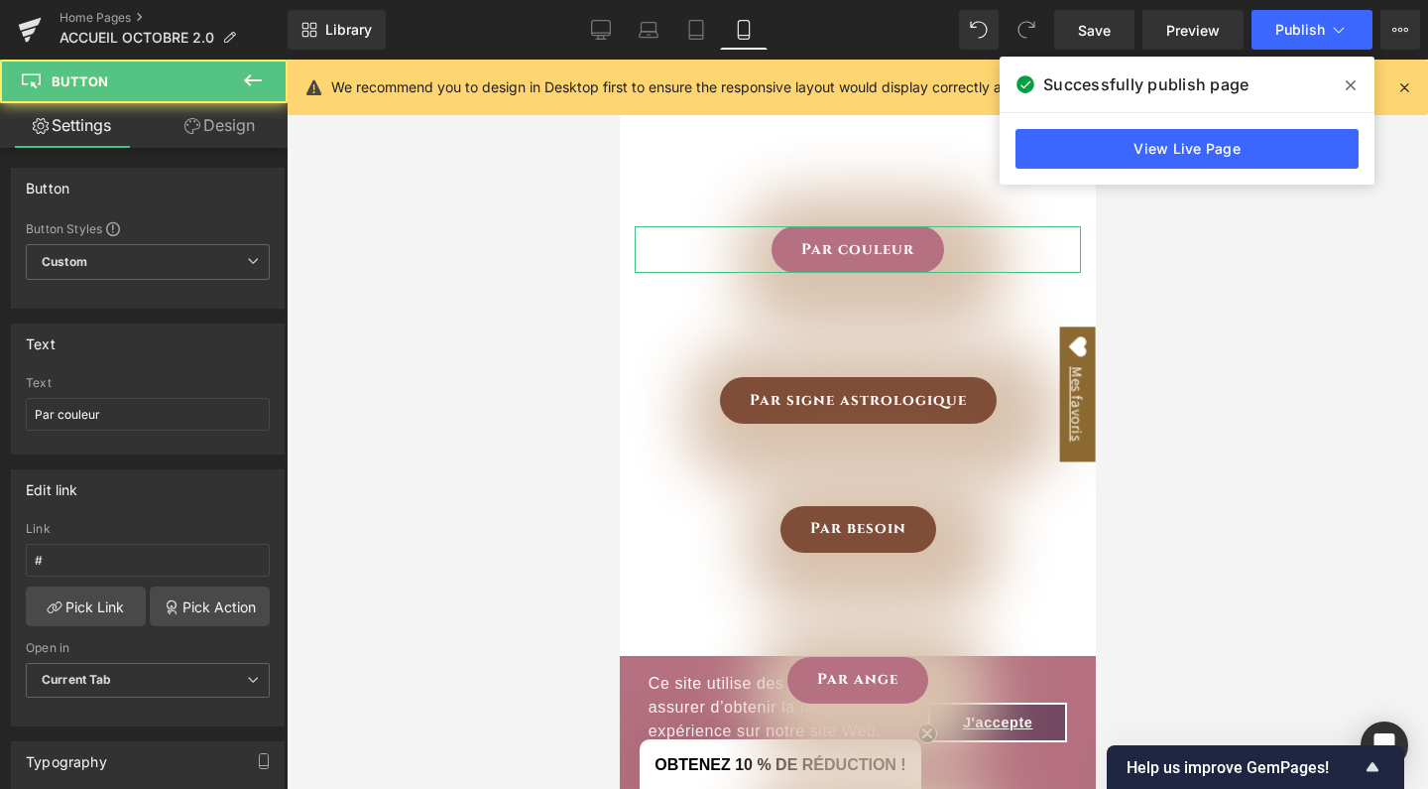
click at [228, 128] on link "Design" at bounding box center [220, 125] width 144 height 45
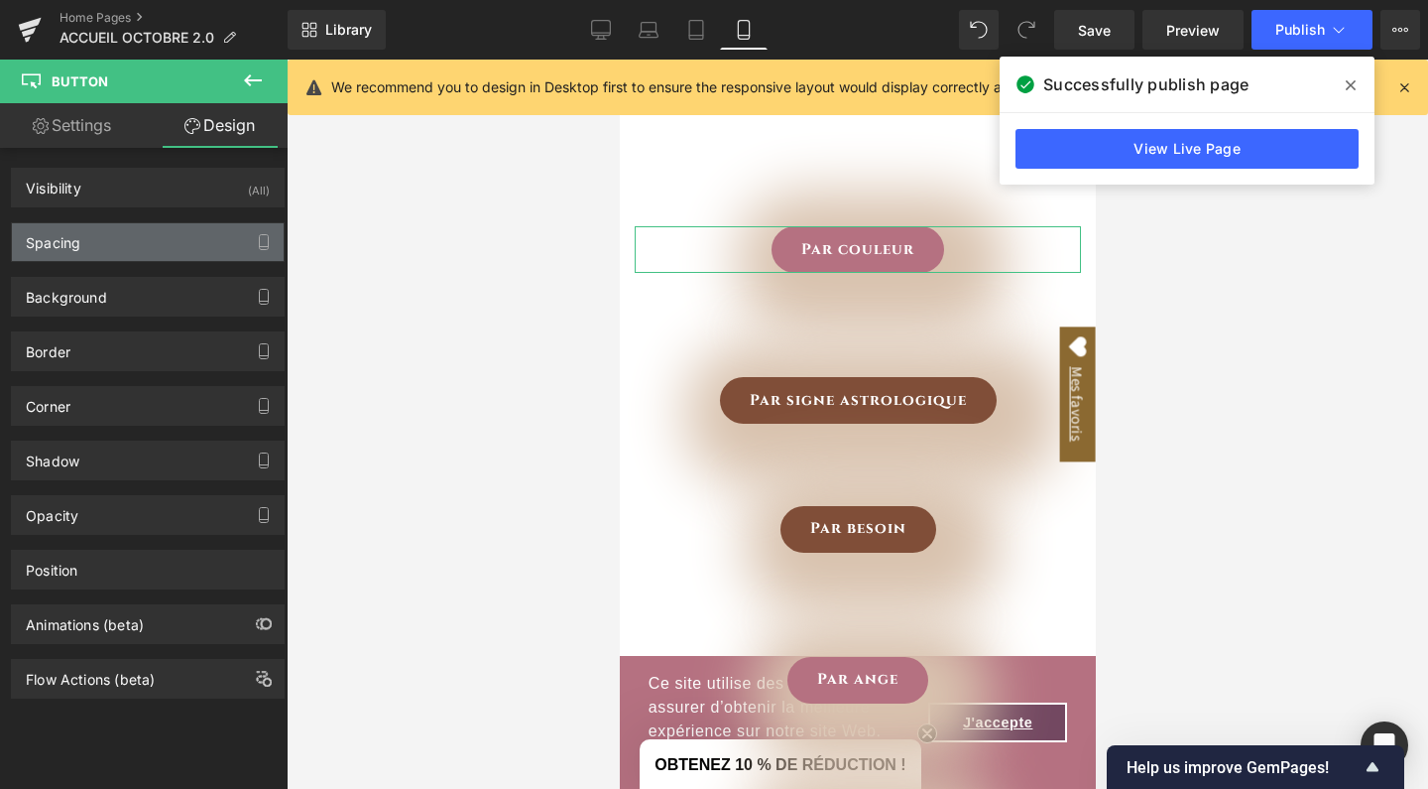
click at [98, 249] on div "Spacing" at bounding box center [148, 242] width 272 height 38
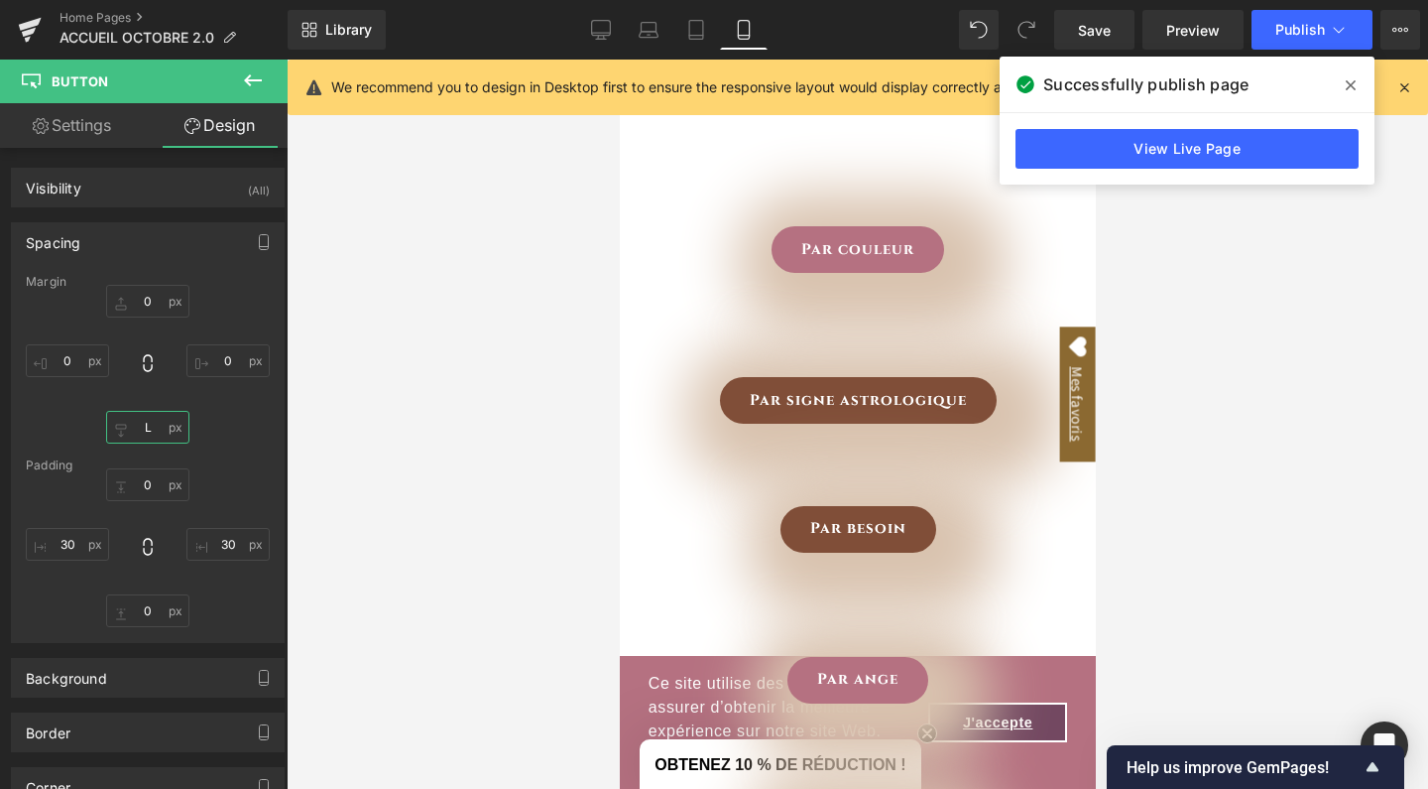
click at [145, 427] on input "L" at bounding box center [147, 427] width 83 height 33
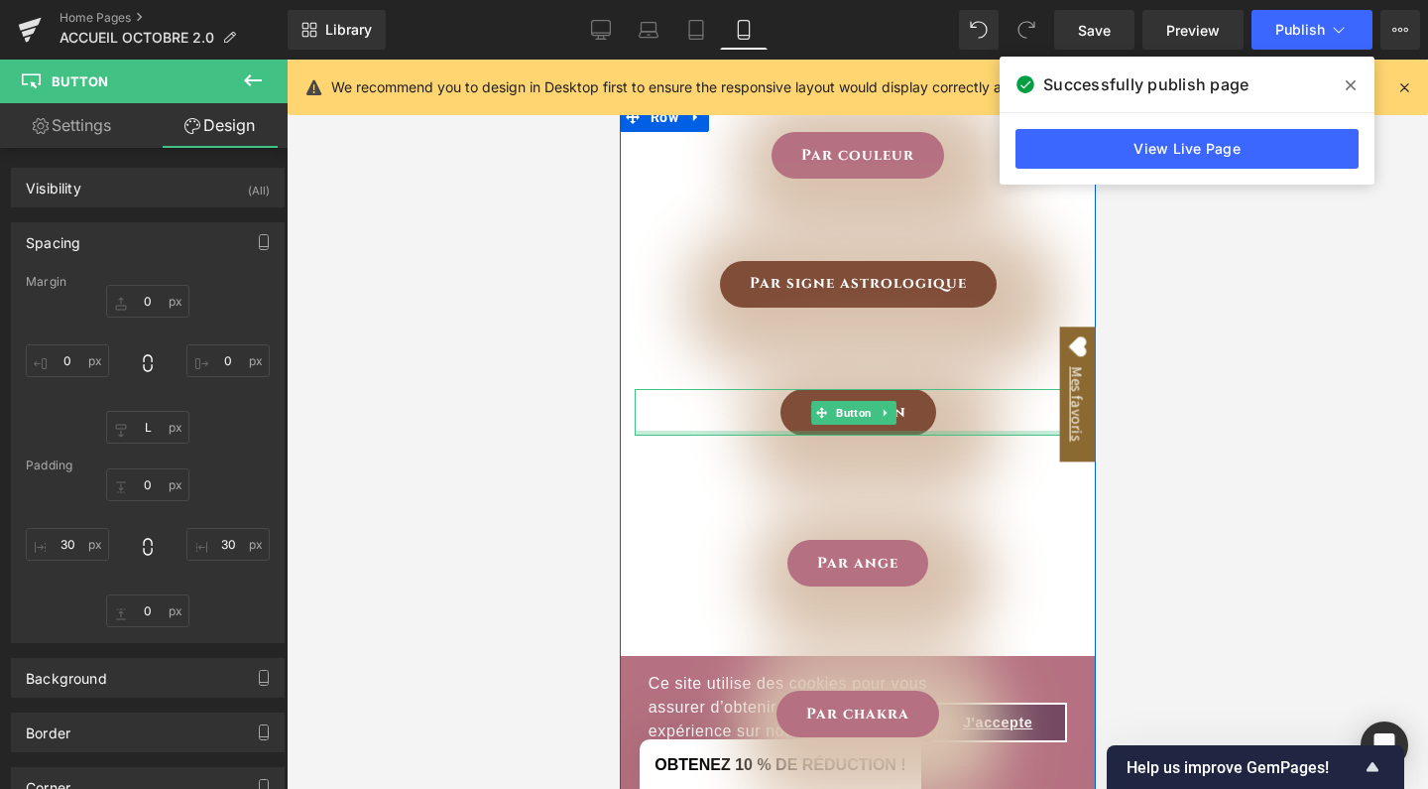
scroll to position [4829, 0]
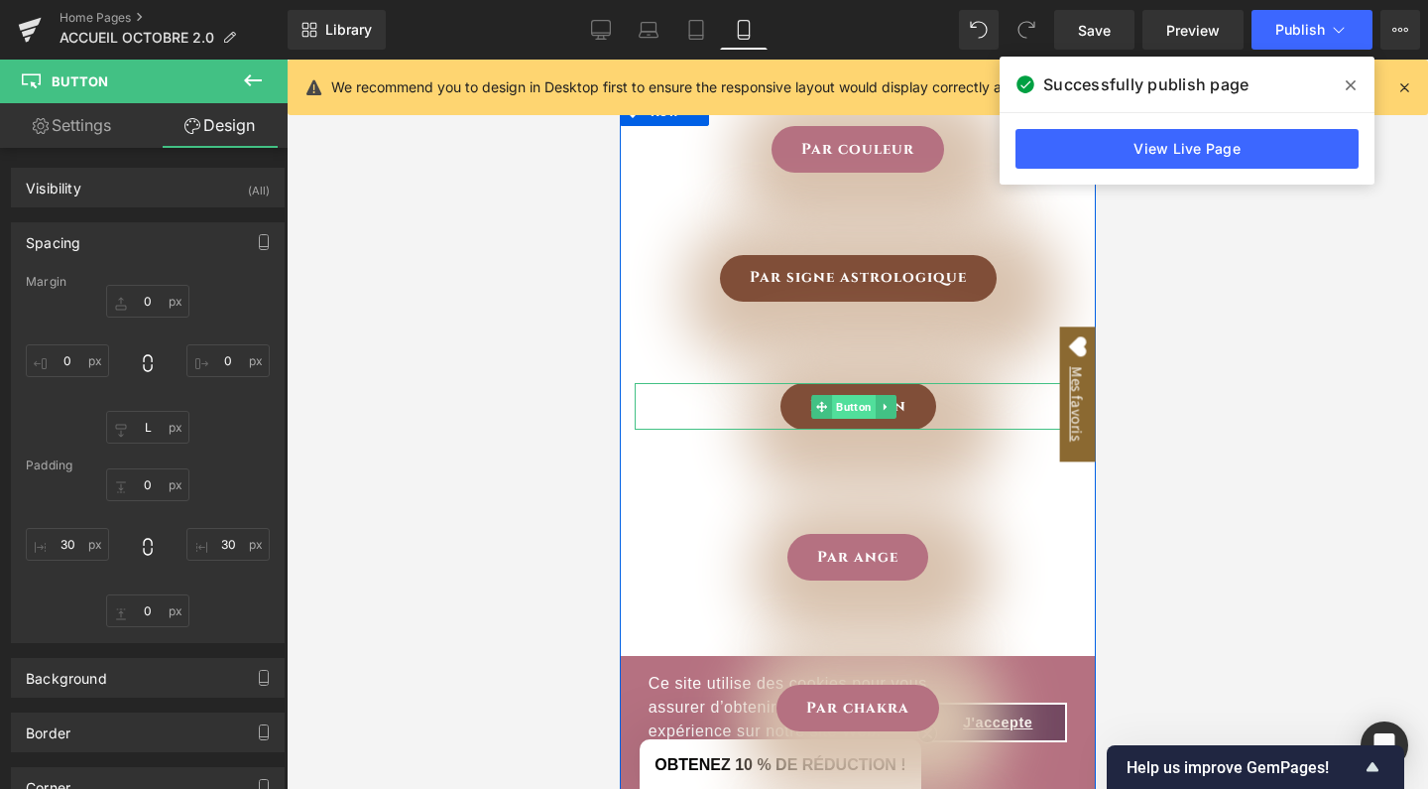
click at [852, 397] on span "Button" at bounding box center [853, 407] width 44 height 24
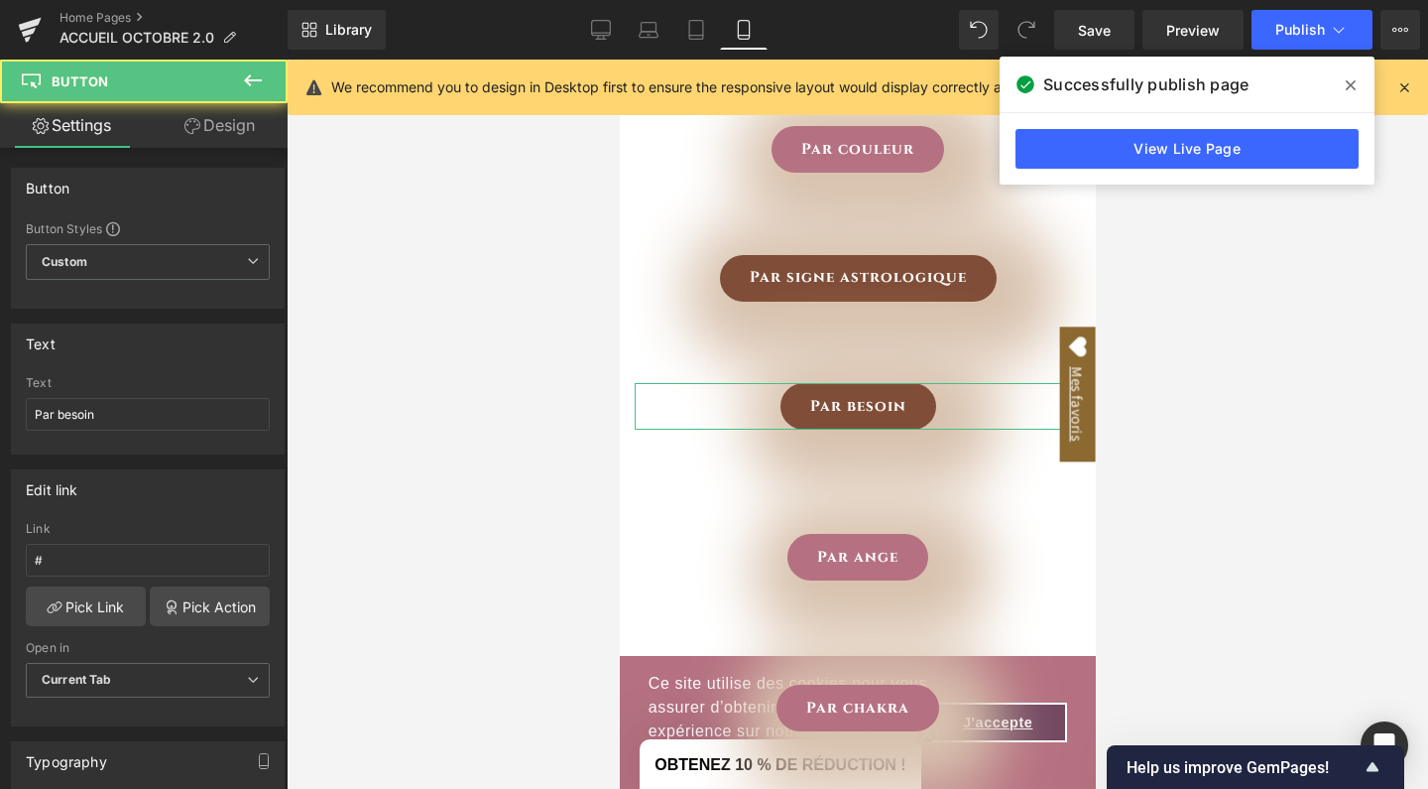
click at [240, 127] on link "Design" at bounding box center [220, 125] width 144 height 45
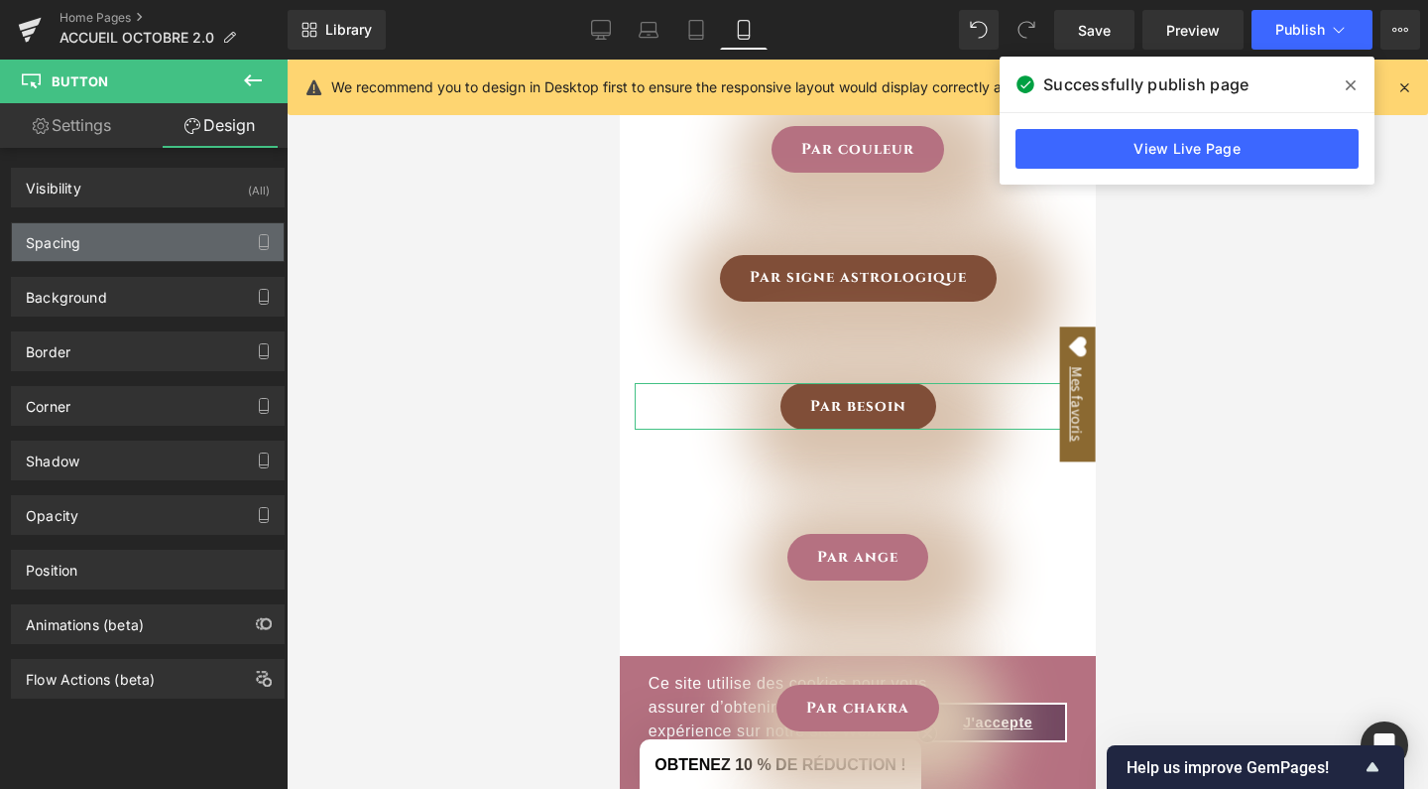
click at [95, 241] on div "Spacing" at bounding box center [148, 242] width 272 height 38
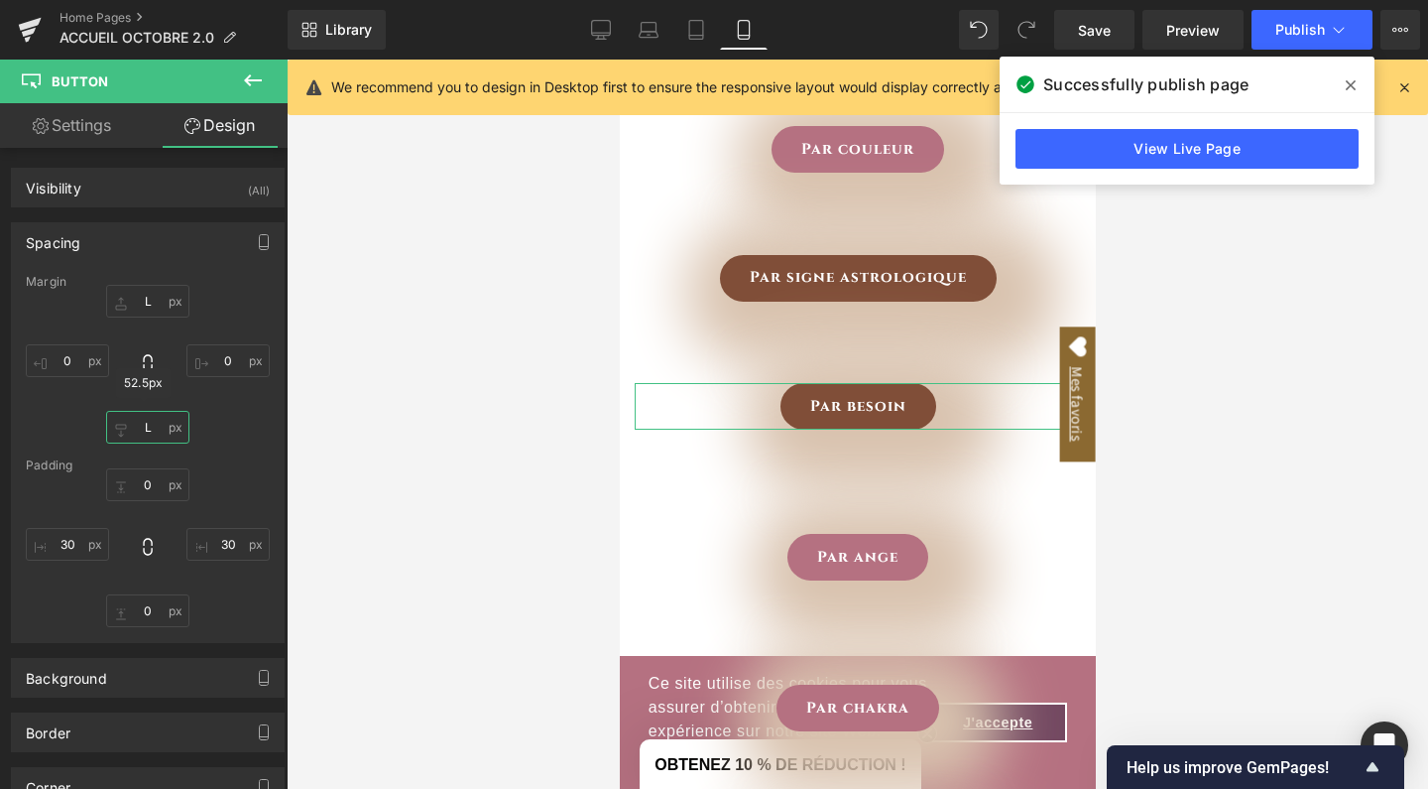
click at [147, 428] on input "text" at bounding box center [147, 427] width 83 height 33
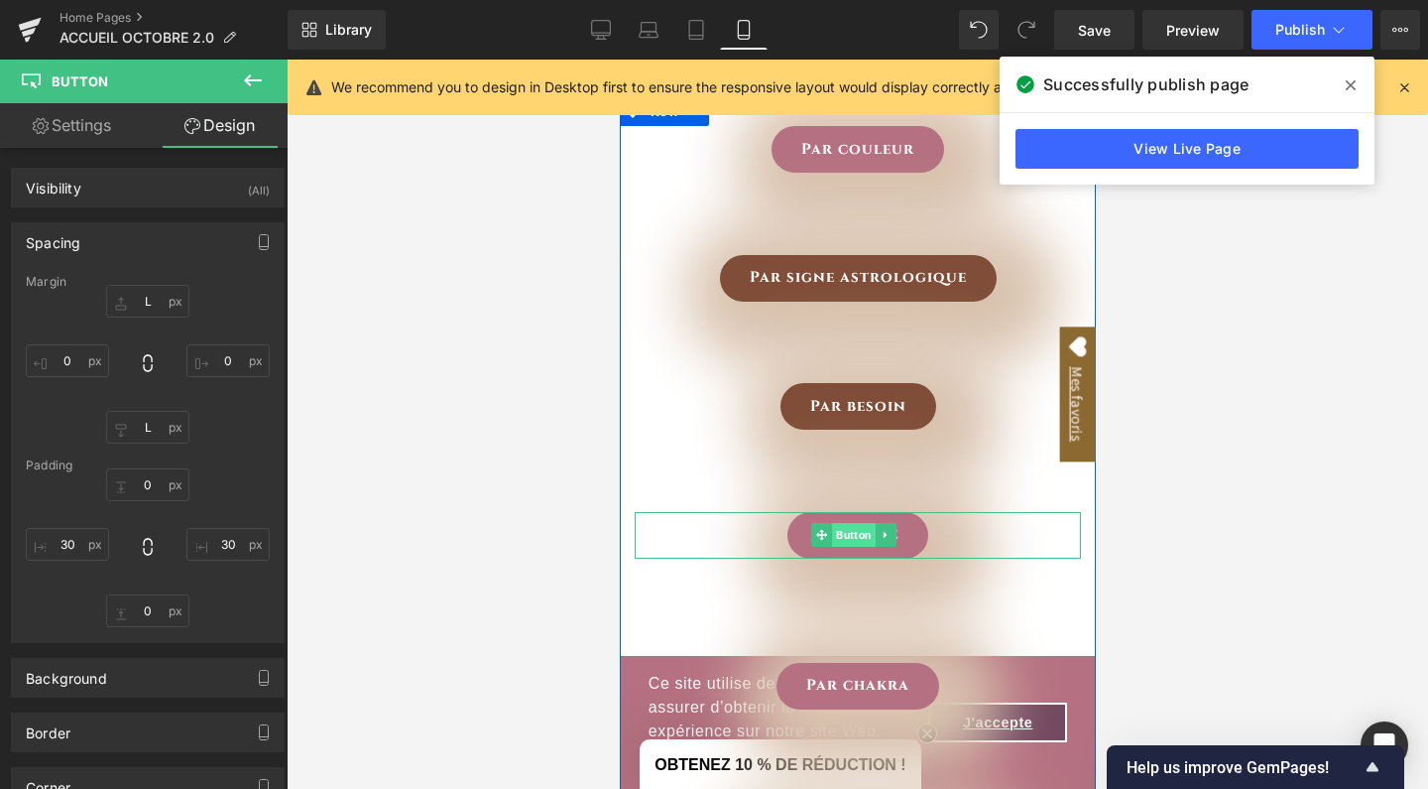
click at [856, 528] on span "Button" at bounding box center [853, 535] width 44 height 24
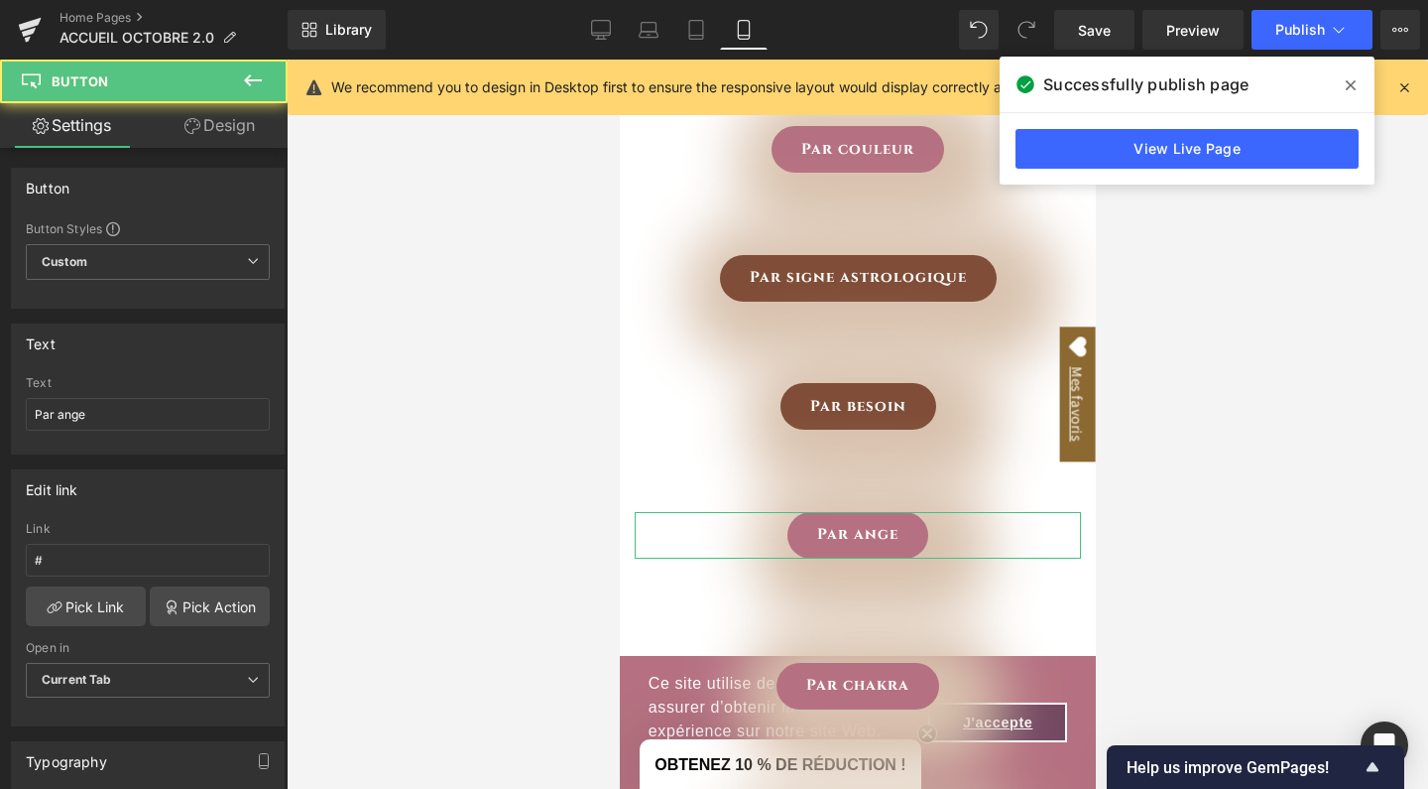
click at [244, 126] on link "Design" at bounding box center [220, 125] width 144 height 45
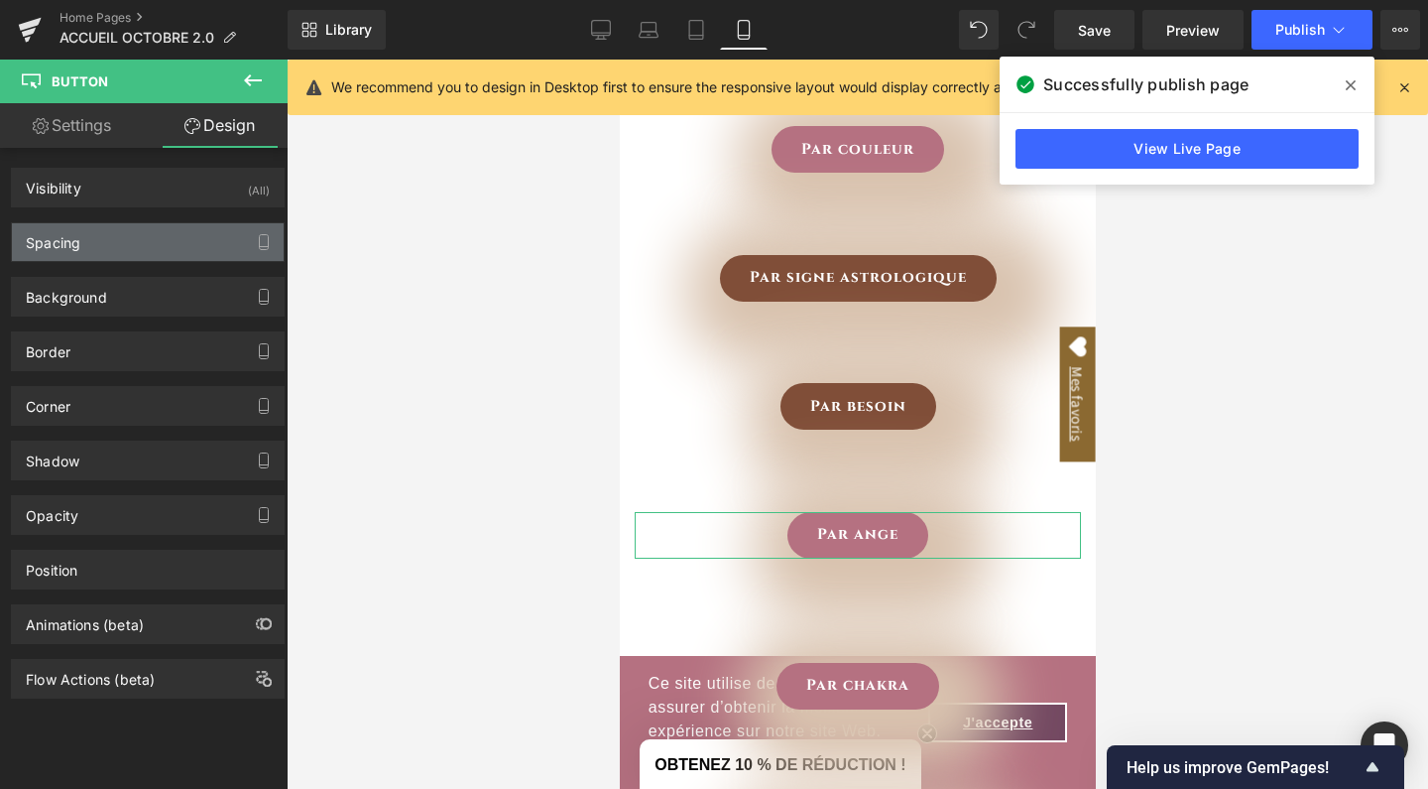
click at [90, 251] on div "Spacing" at bounding box center [148, 242] width 272 height 38
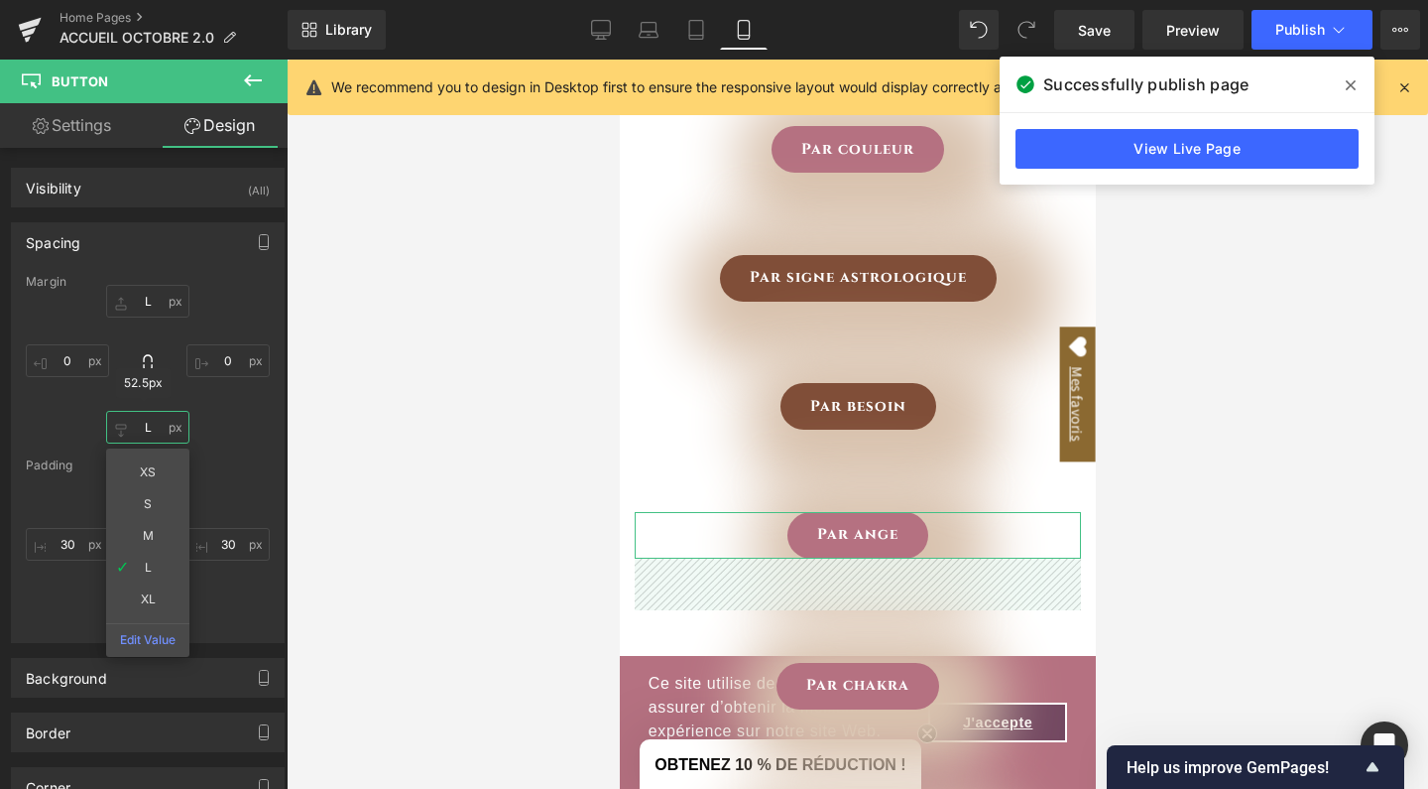
click at [152, 420] on input "L" at bounding box center [147, 427] width 83 height 33
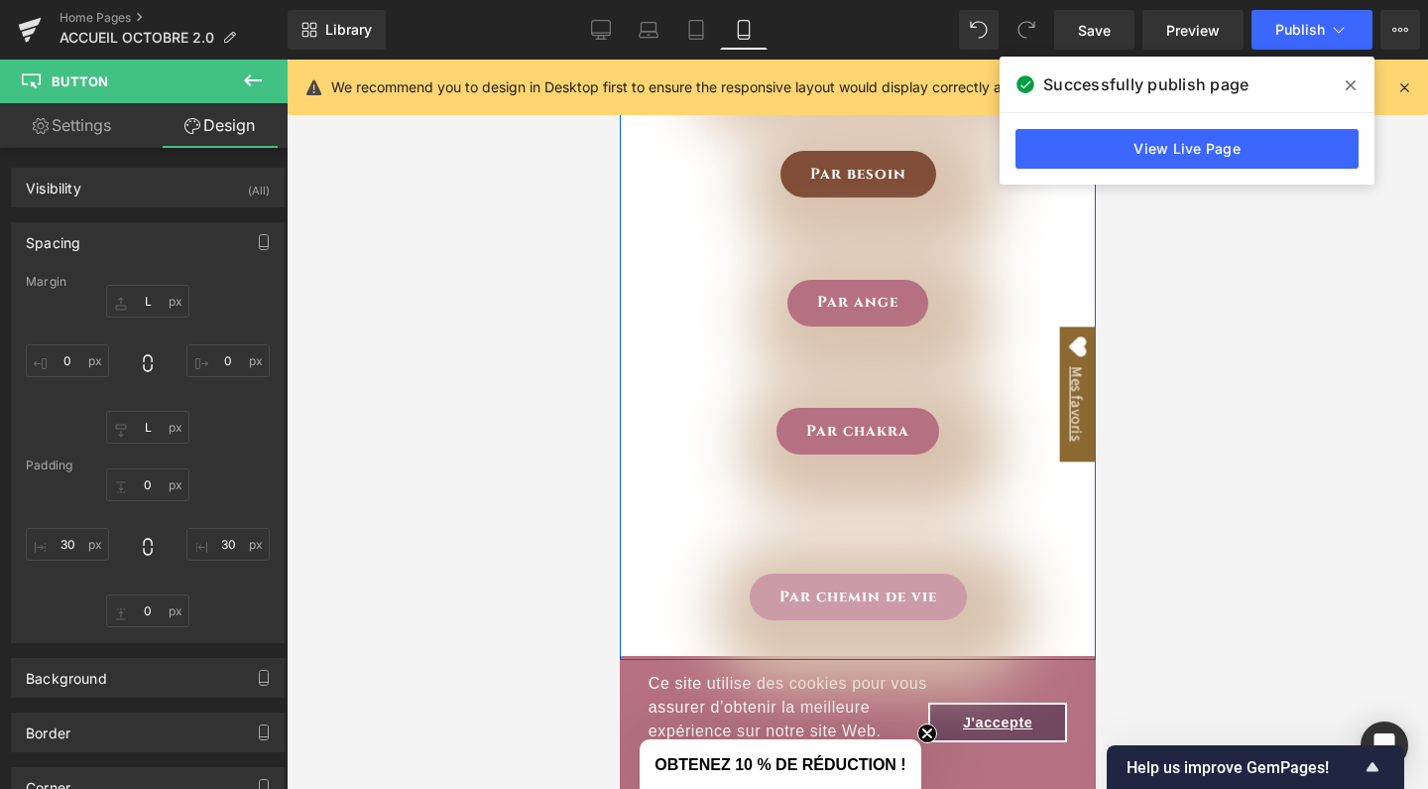
scroll to position [5062, 0]
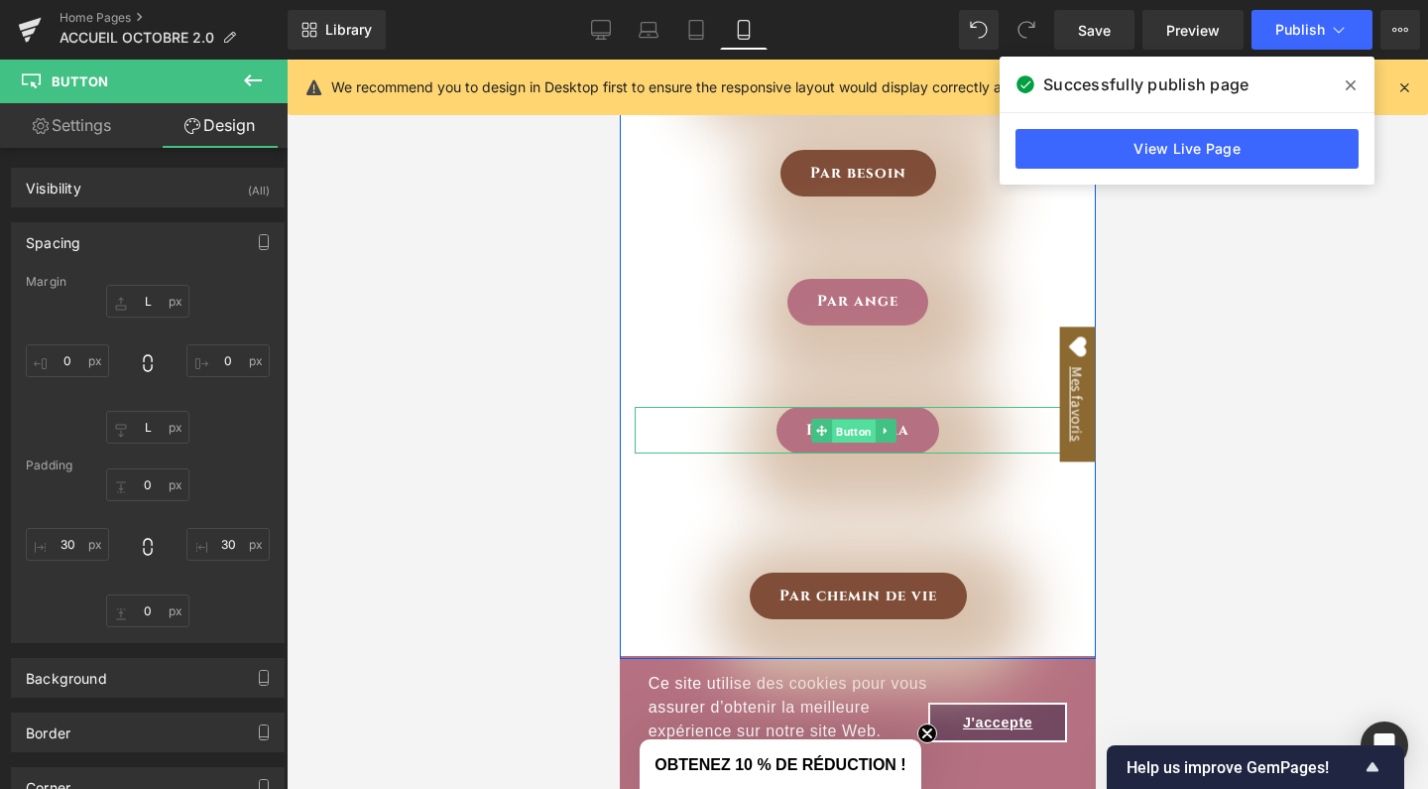
click at [857, 420] on span "Button" at bounding box center [853, 432] width 44 height 24
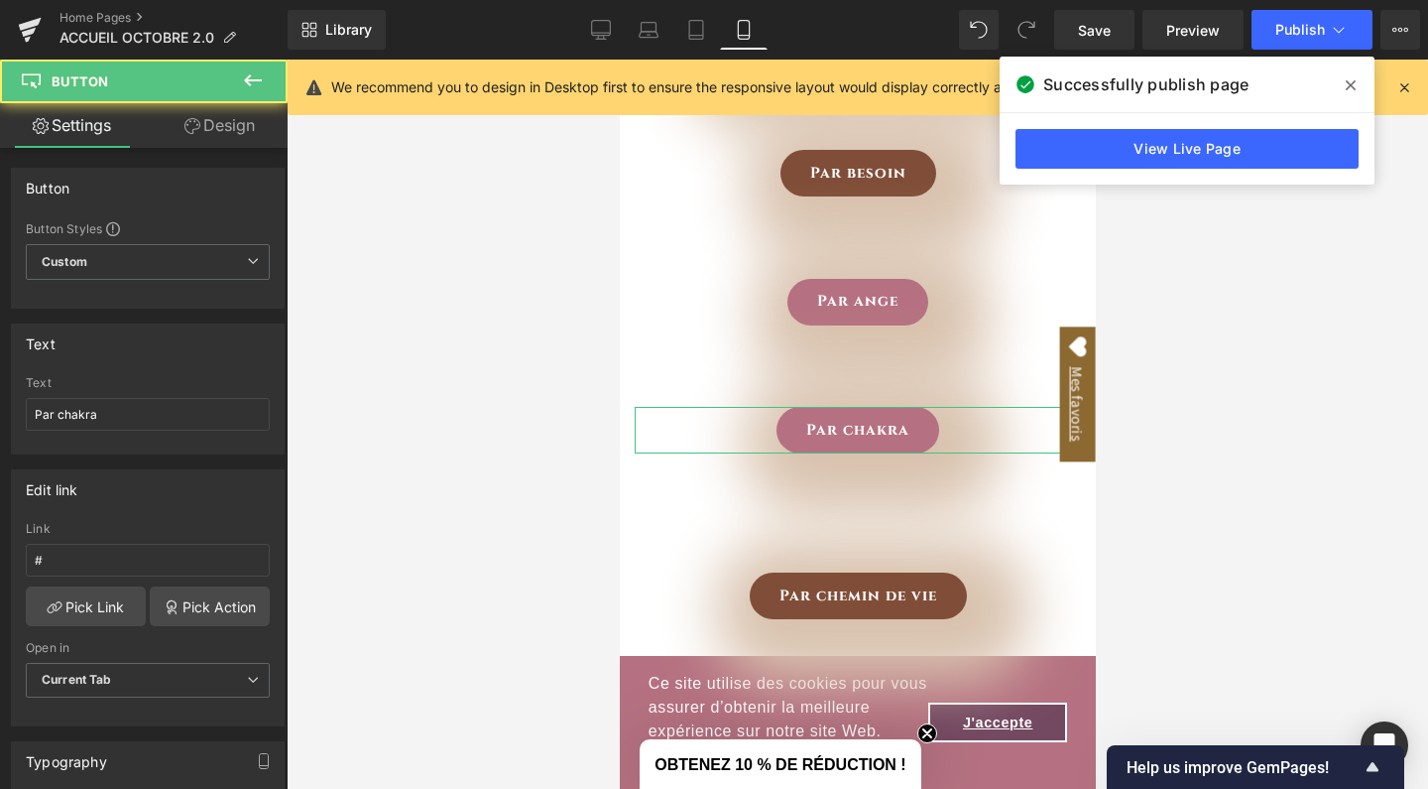
click at [200, 130] on link "Design" at bounding box center [220, 125] width 144 height 45
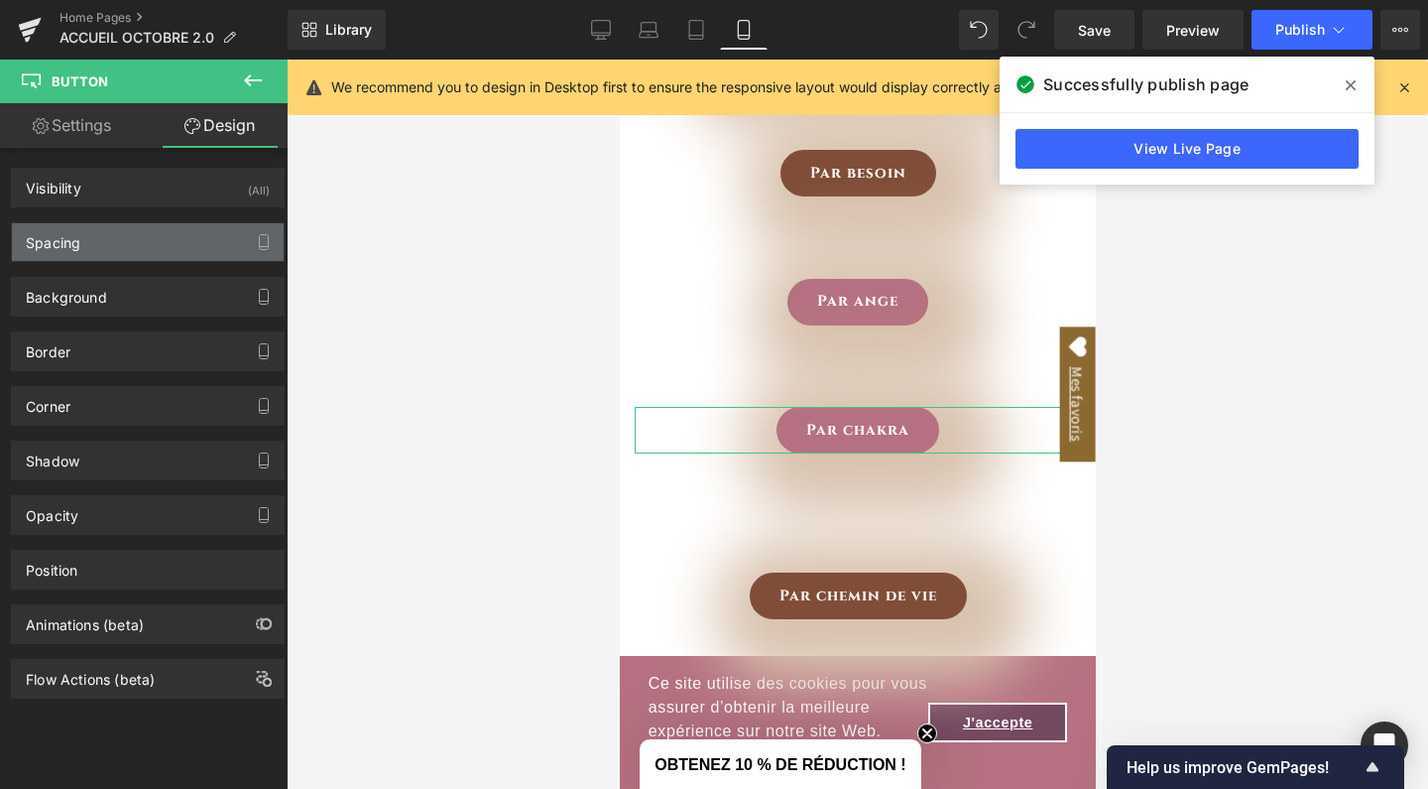
click at [97, 246] on div "Spacing" at bounding box center [148, 242] width 272 height 38
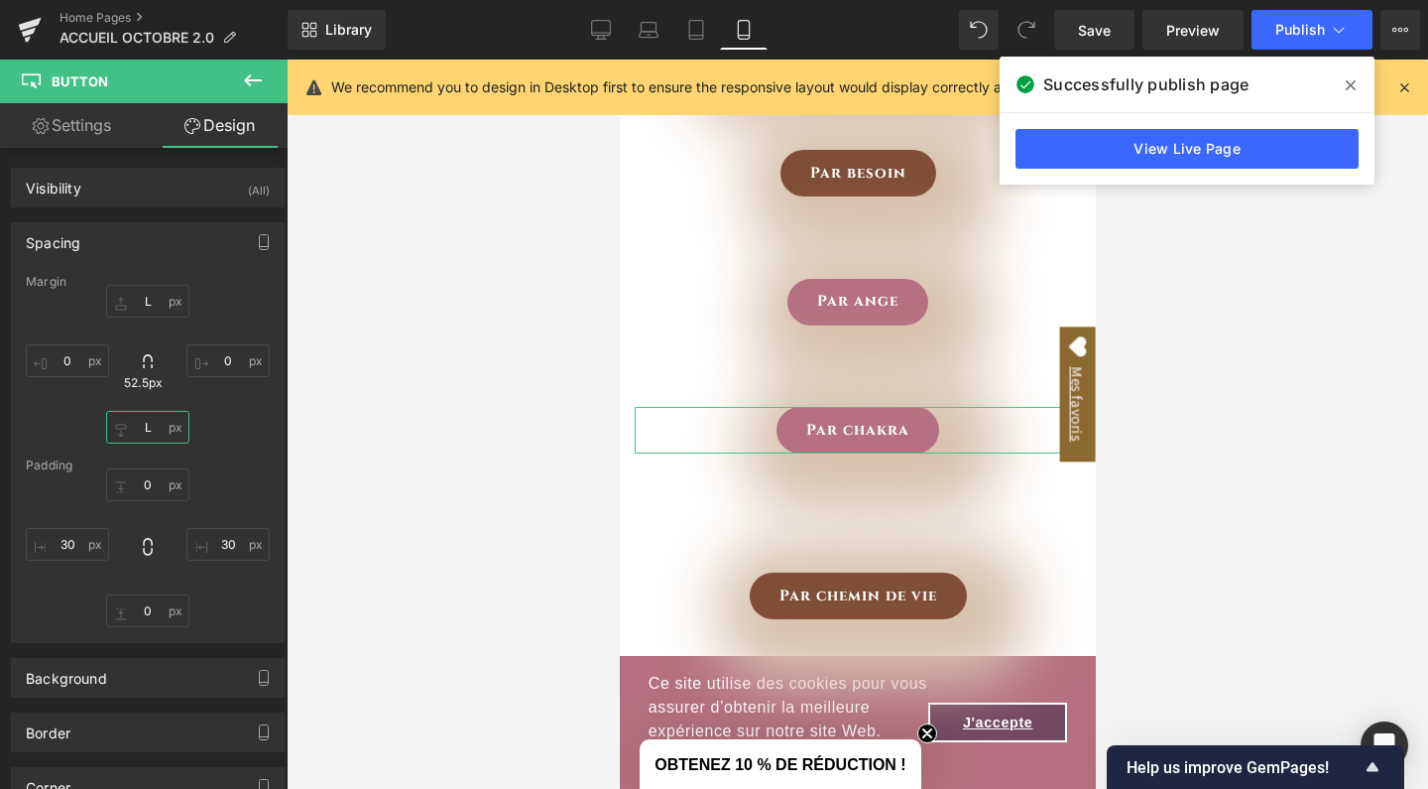
click at [145, 425] on input "L" at bounding box center [147, 427] width 83 height 33
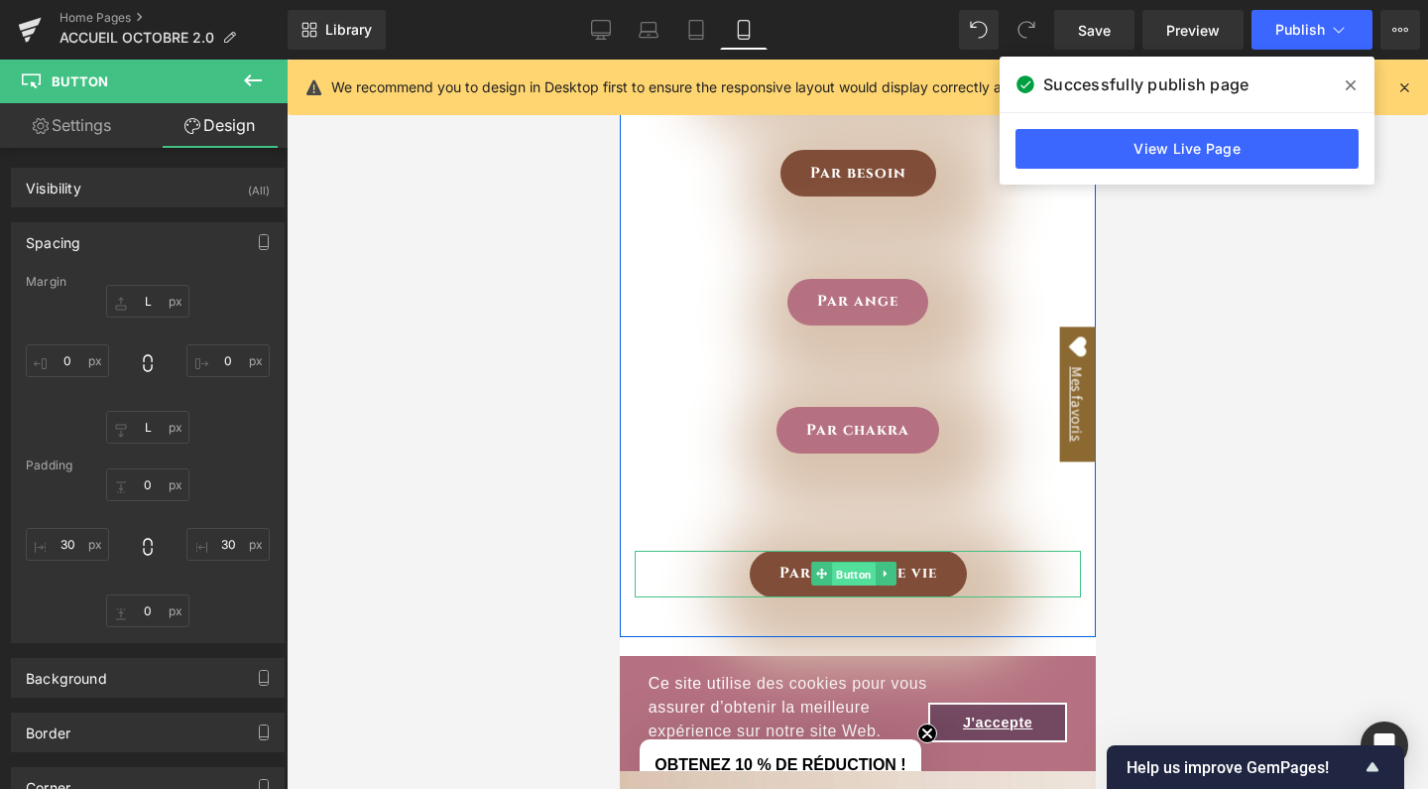
click at [851, 566] on span "Button" at bounding box center [853, 574] width 44 height 24
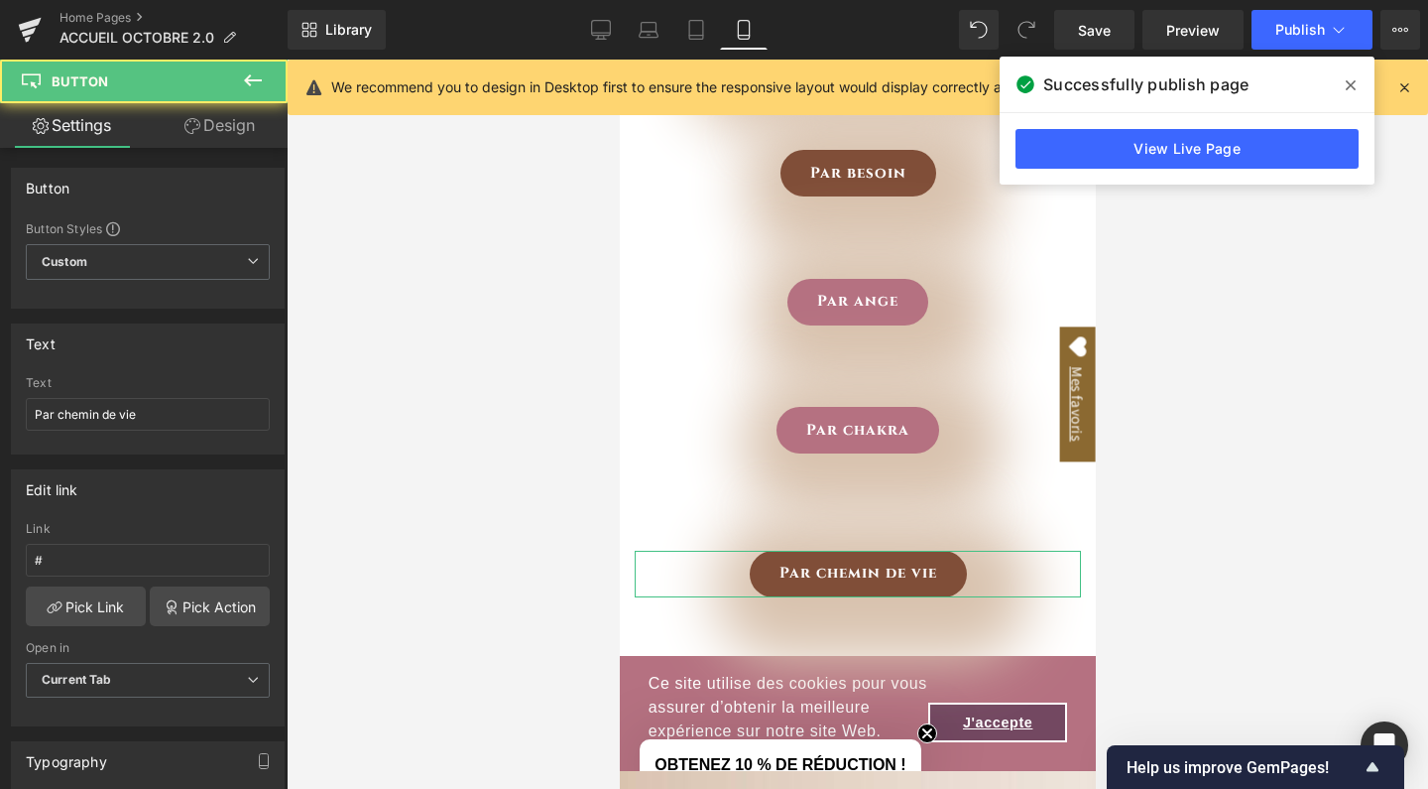
click at [237, 124] on link "Design" at bounding box center [220, 125] width 144 height 45
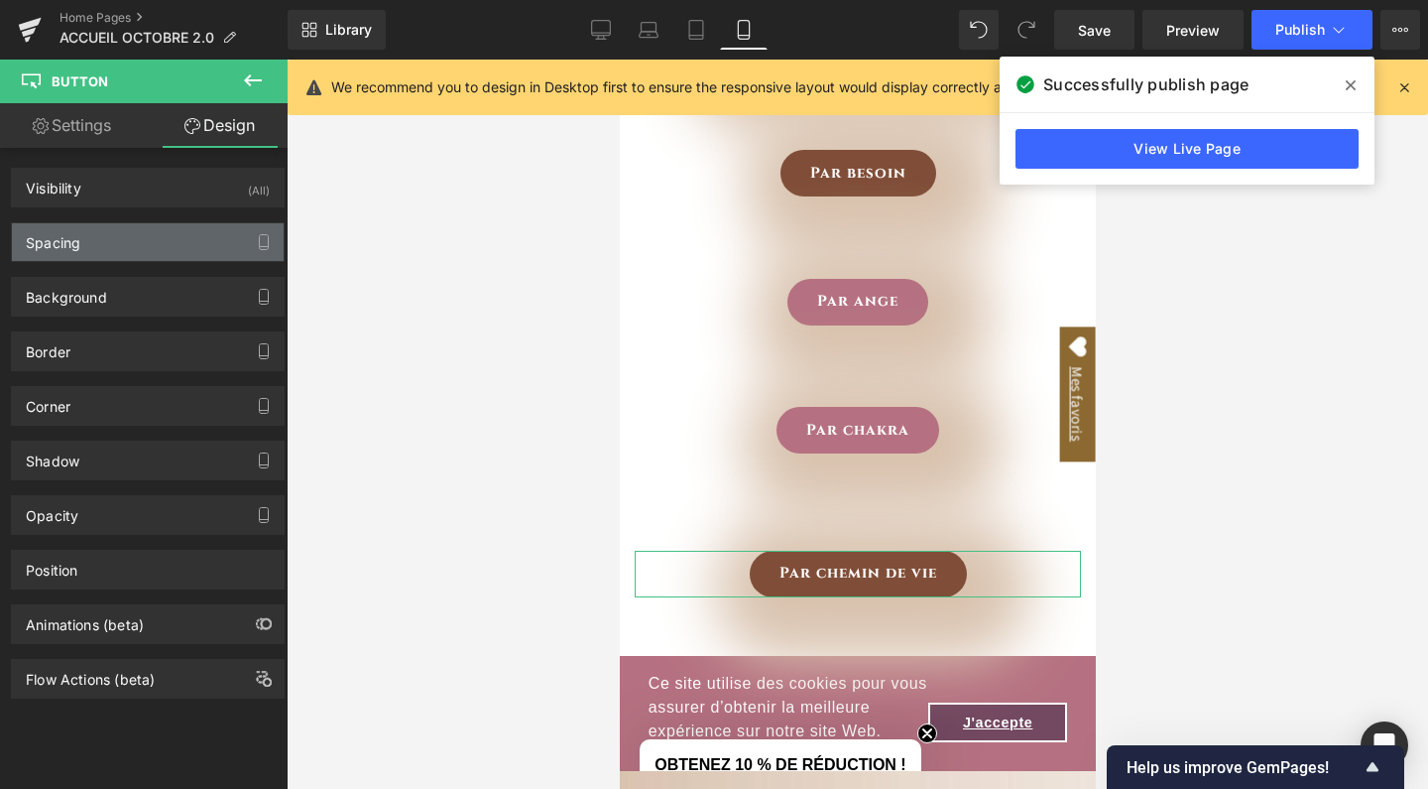
click at [91, 246] on div "Spacing" at bounding box center [148, 242] width 272 height 38
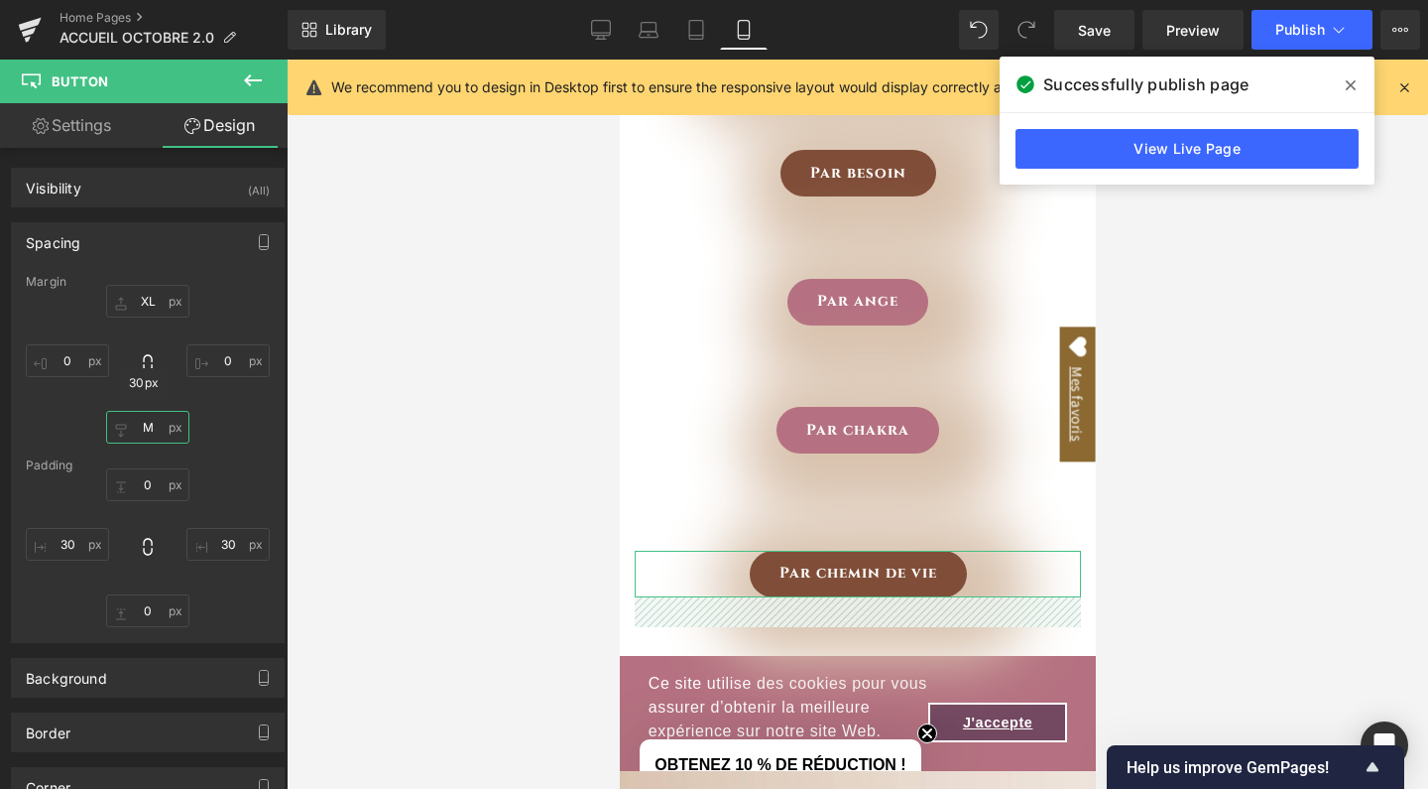
click at [143, 425] on input "M" at bounding box center [147, 427] width 83 height 33
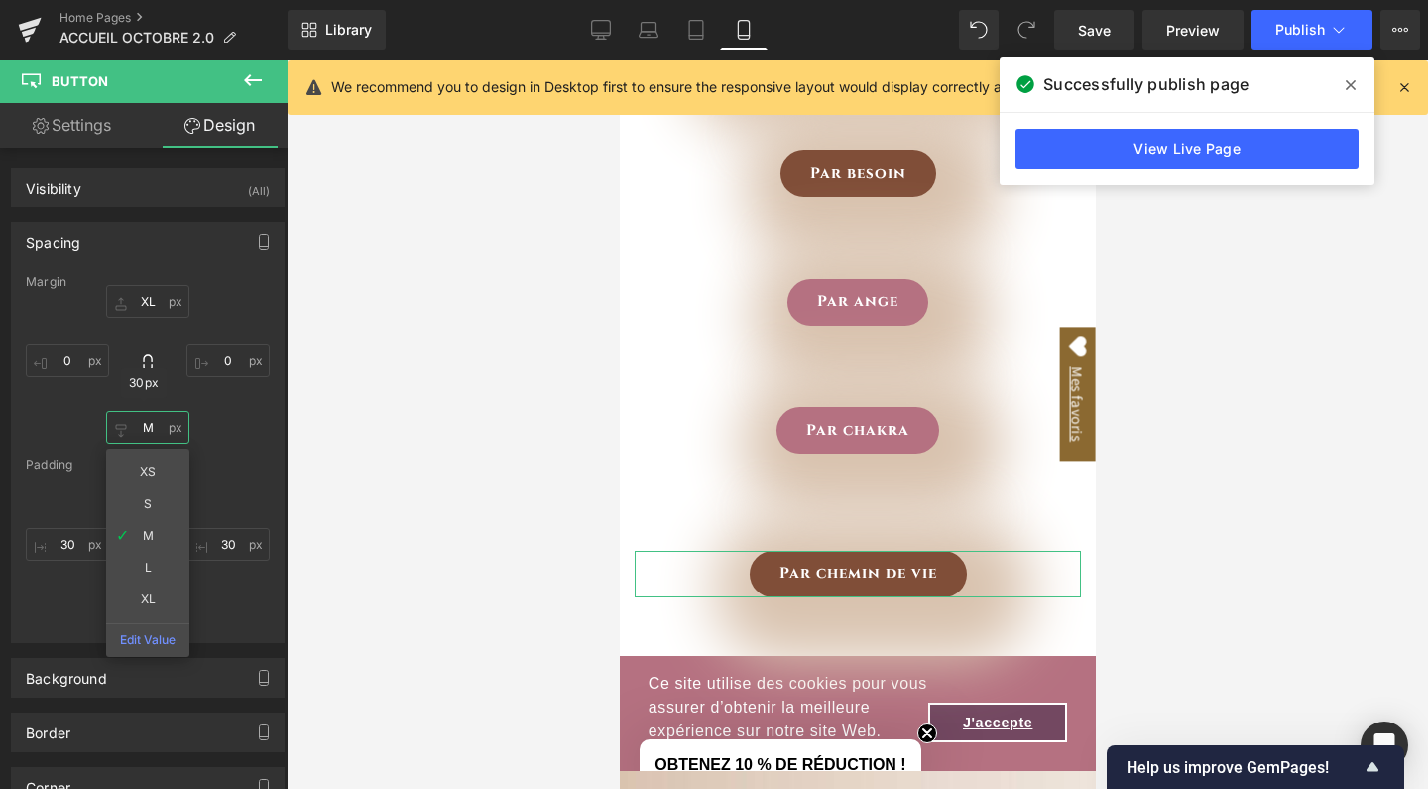
click at [143, 425] on input "M" at bounding box center [147, 427] width 83 height 33
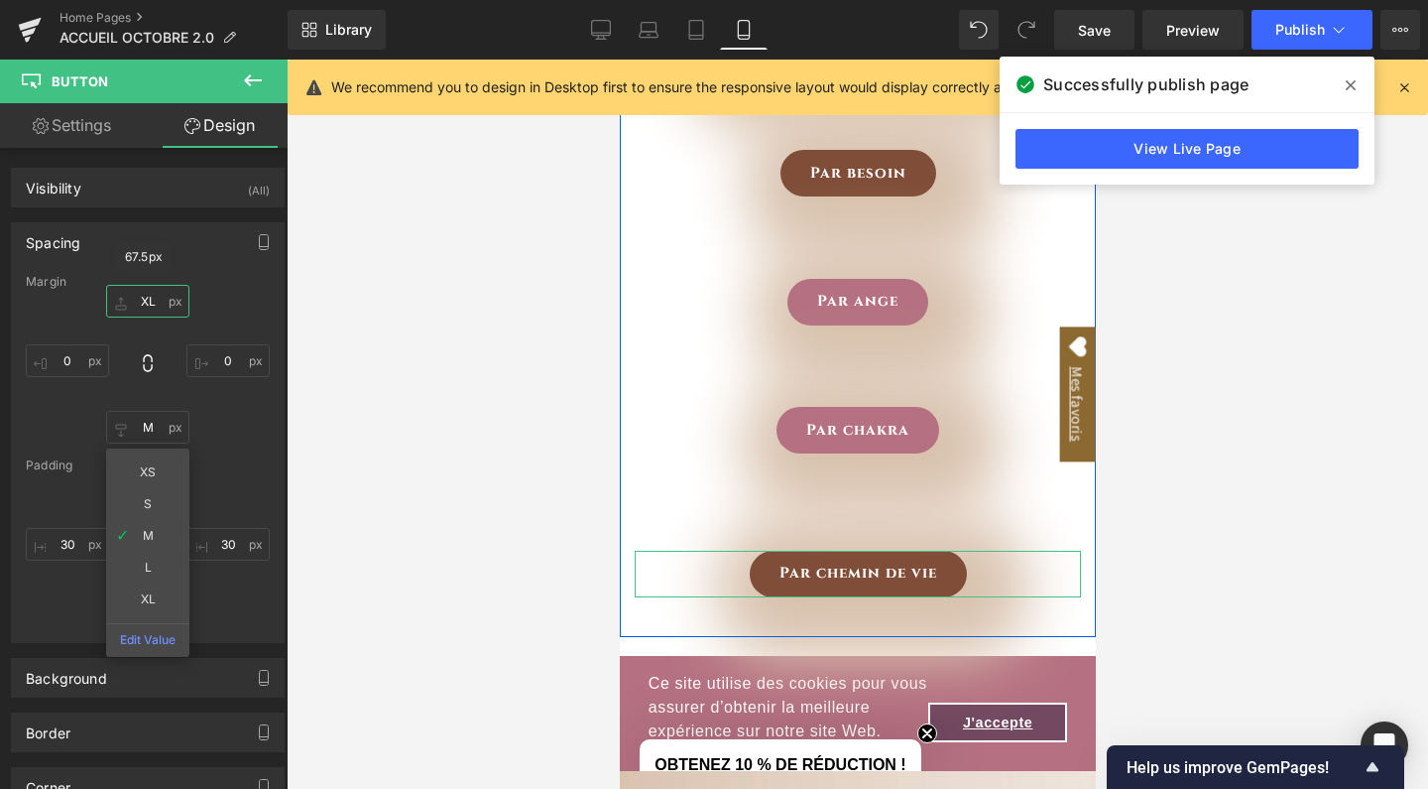
click at [150, 299] on input "XL" at bounding box center [147, 301] width 83 height 33
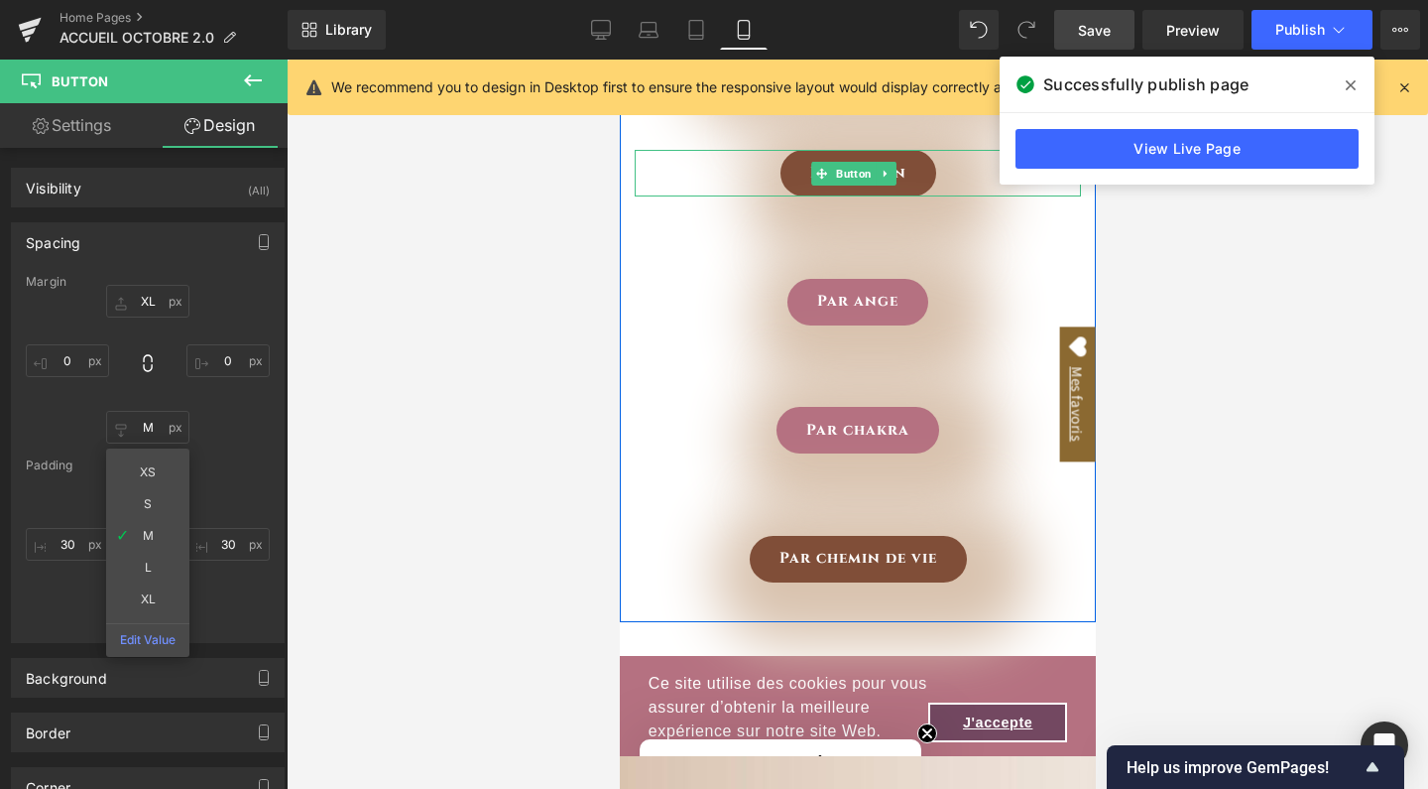
click at [1103, 30] on span "Save" at bounding box center [1094, 30] width 33 height 21
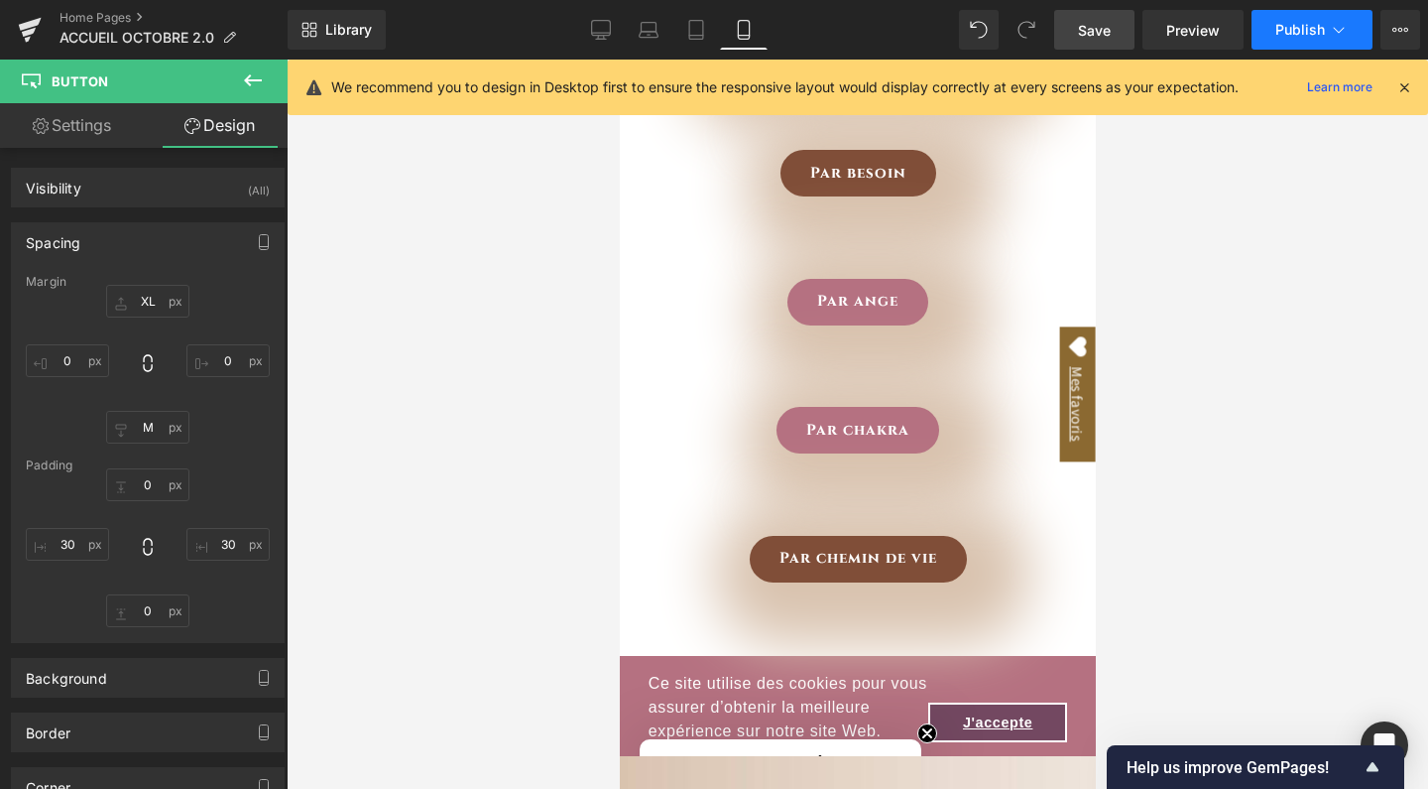
click at [1310, 28] on span "Publish" at bounding box center [1301, 30] width 50 height 16
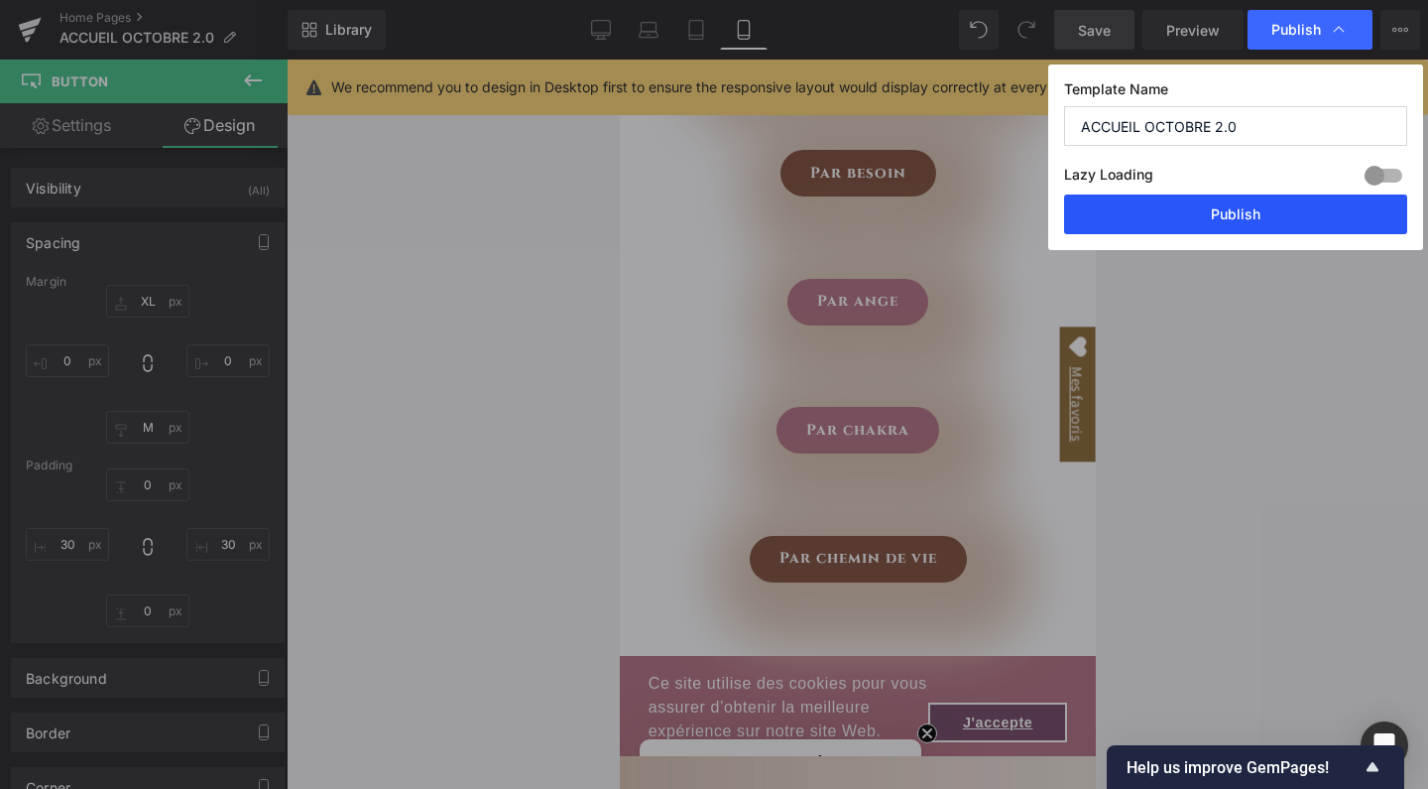
click at [1180, 212] on button "Publish" at bounding box center [1235, 214] width 343 height 40
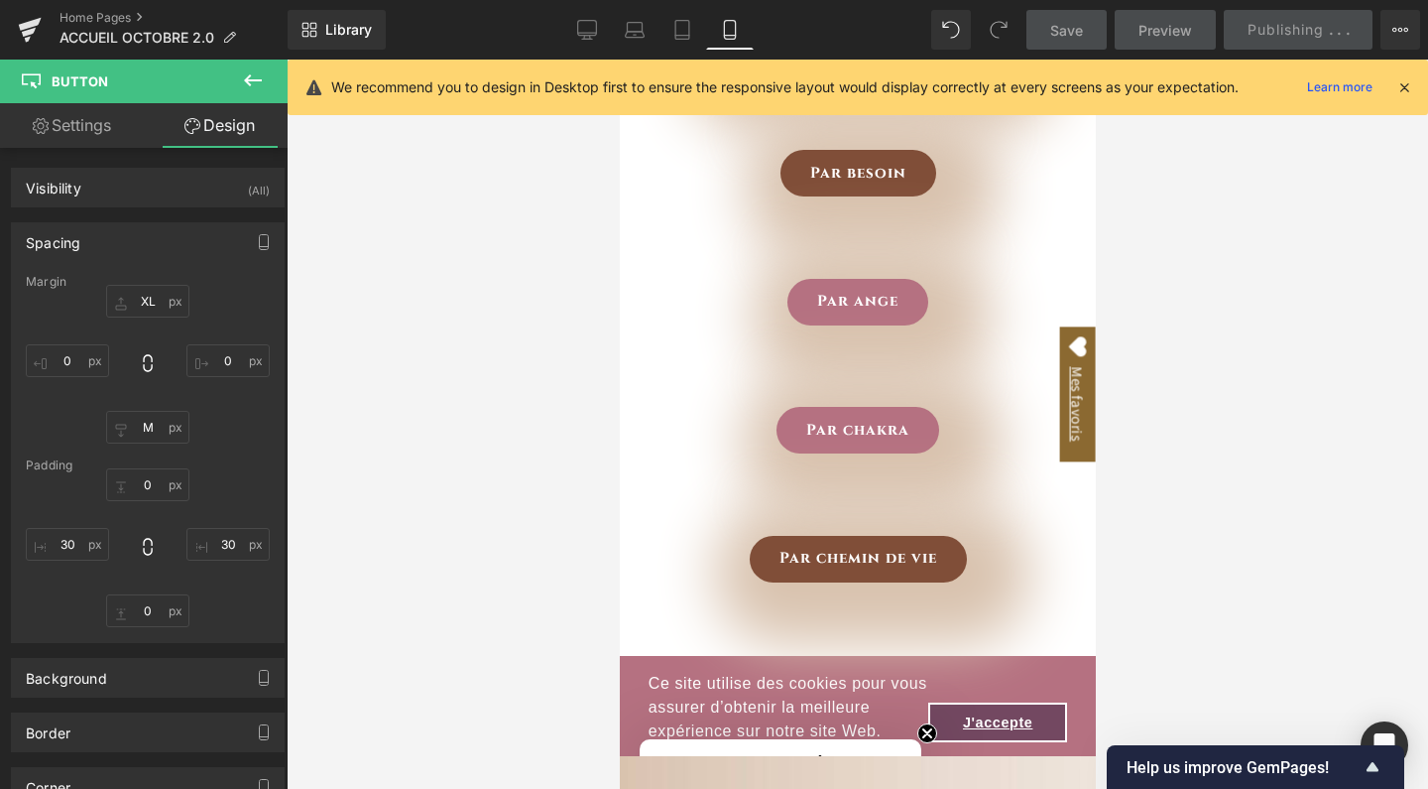
scroll to position [5473, 0]
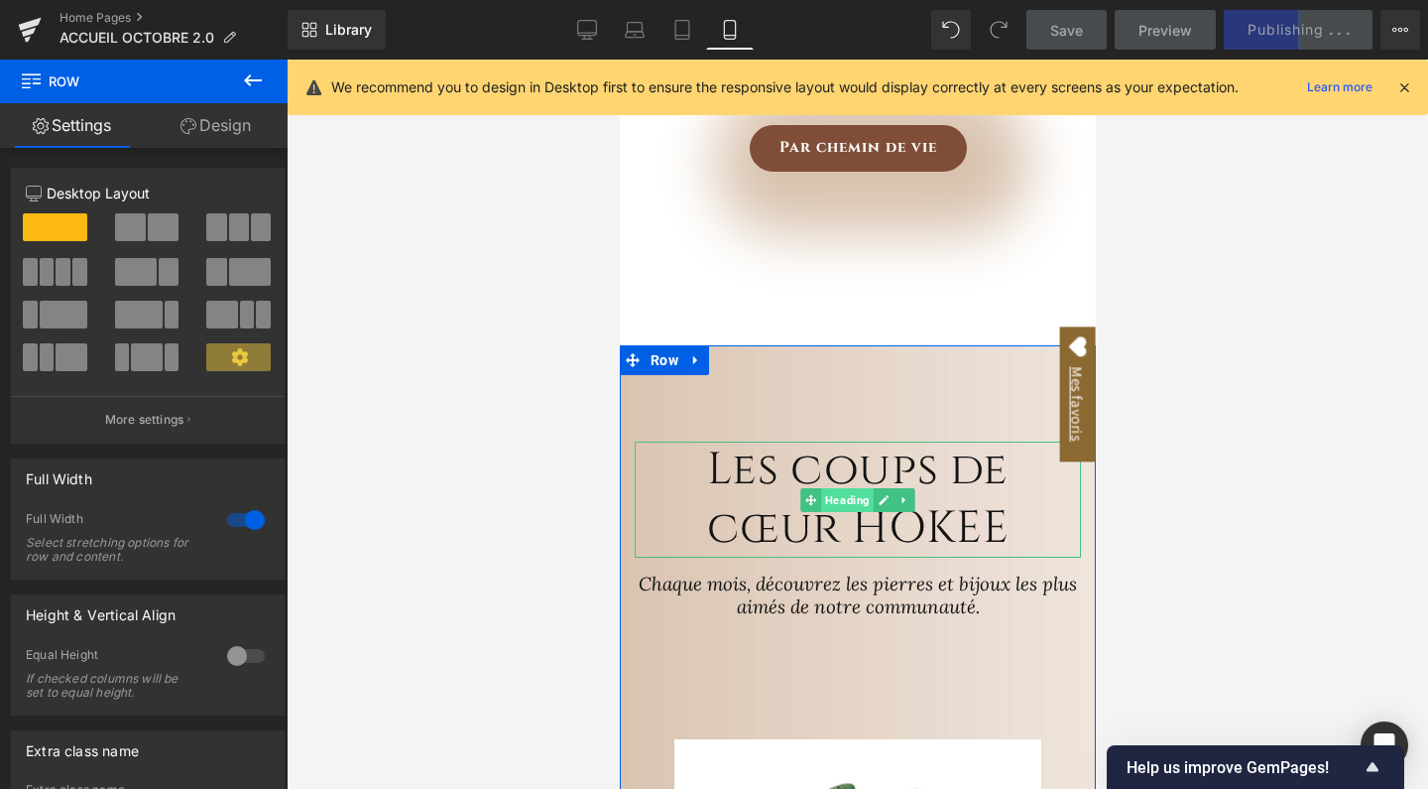
click at [848, 488] on span "Heading" at bounding box center [846, 500] width 53 height 24
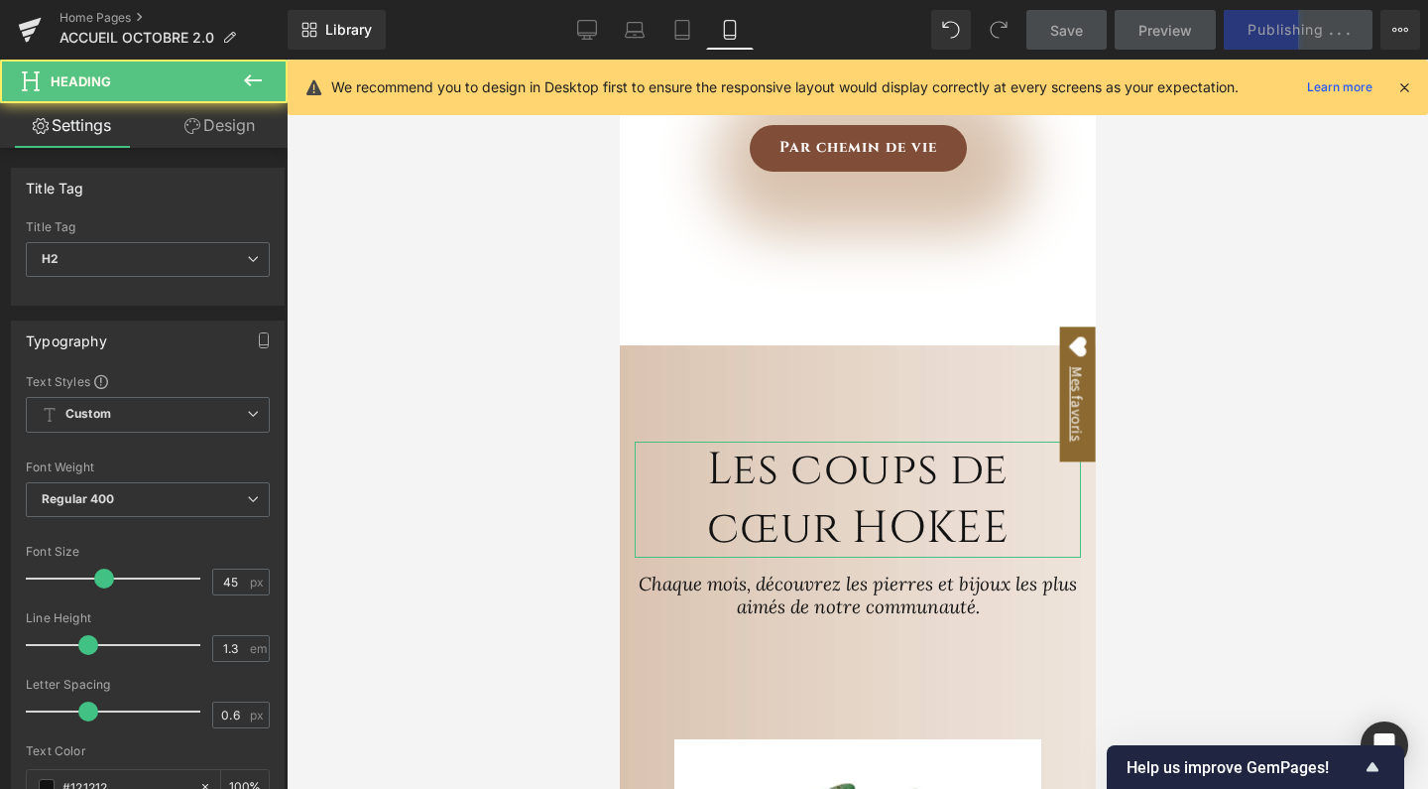
click at [246, 122] on link "Design" at bounding box center [220, 125] width 144 height 45
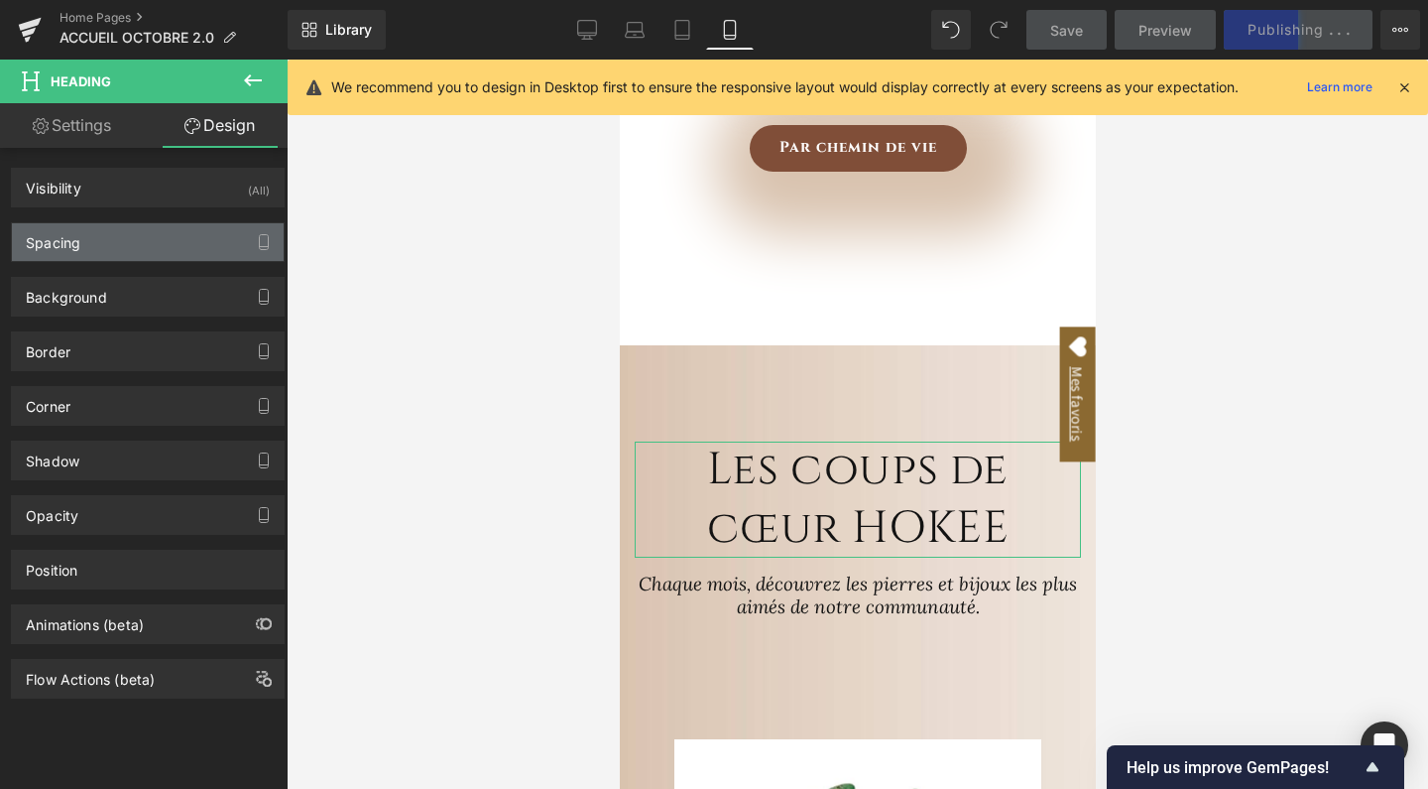
click at [78, 251] on div "Spacing" at bounding box center [148, 242] width 272 height 38
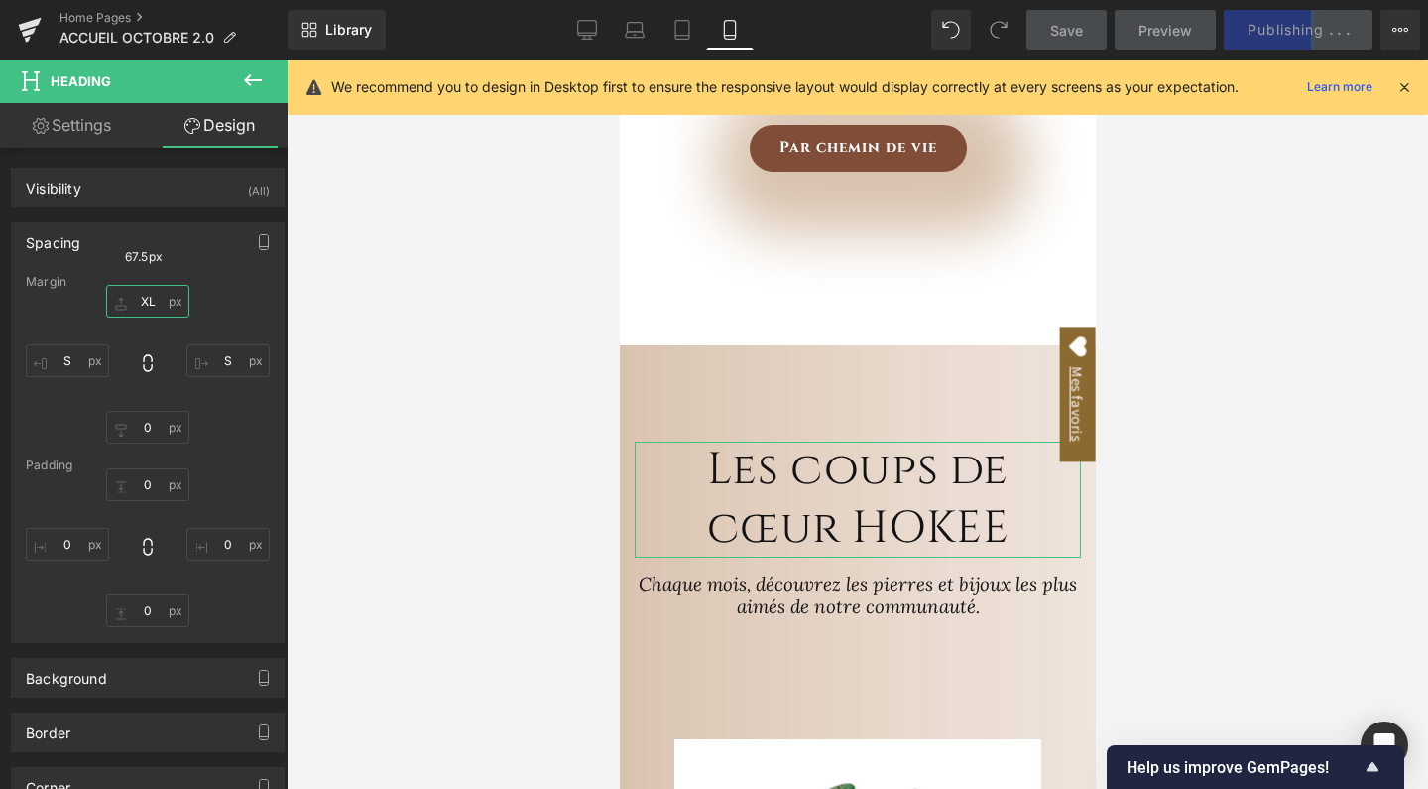
click at [145, 307] on input "text" at bounding box center [147, 301] width 83 height 33
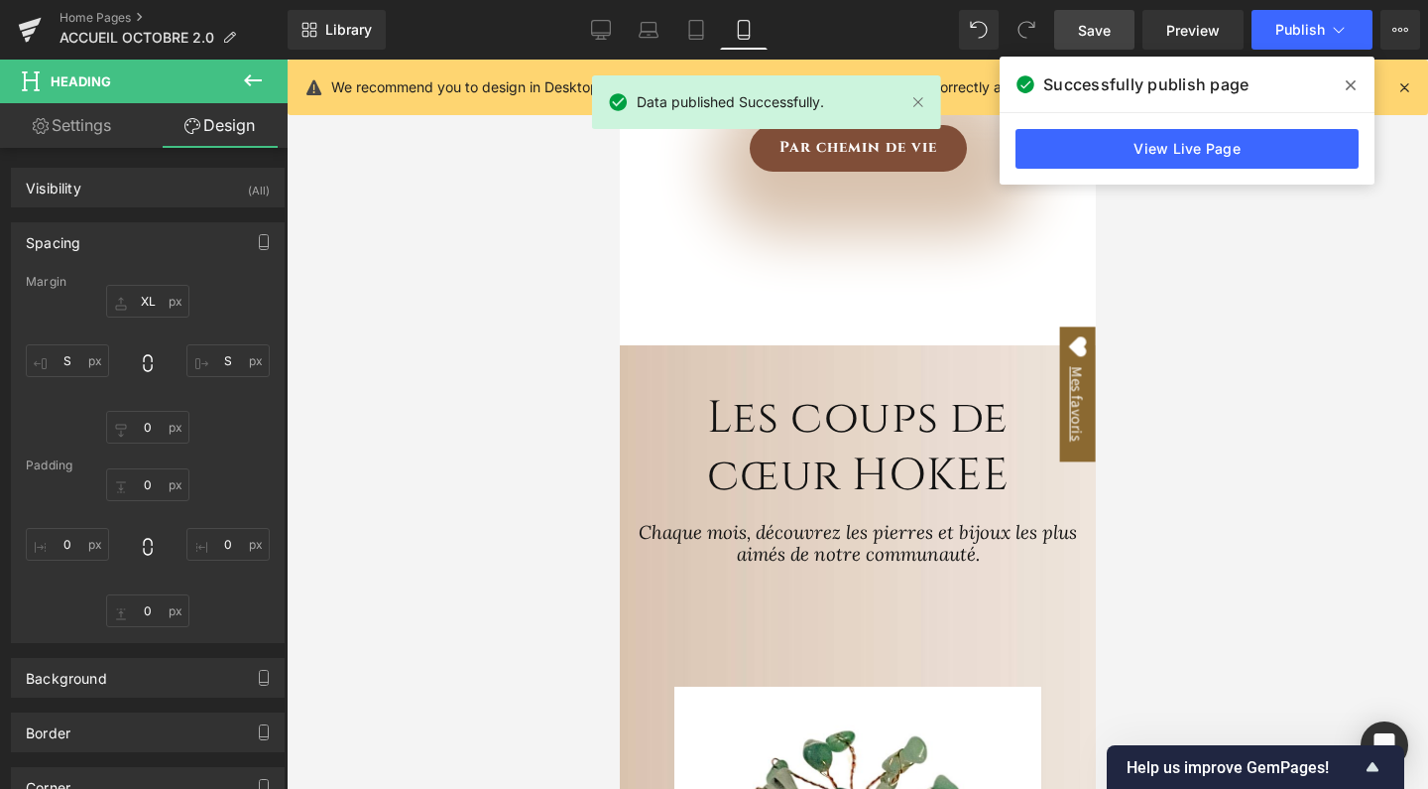
click at [1114, 33] on link "Save" at bounding box center [1094, 30] width 80 height 40
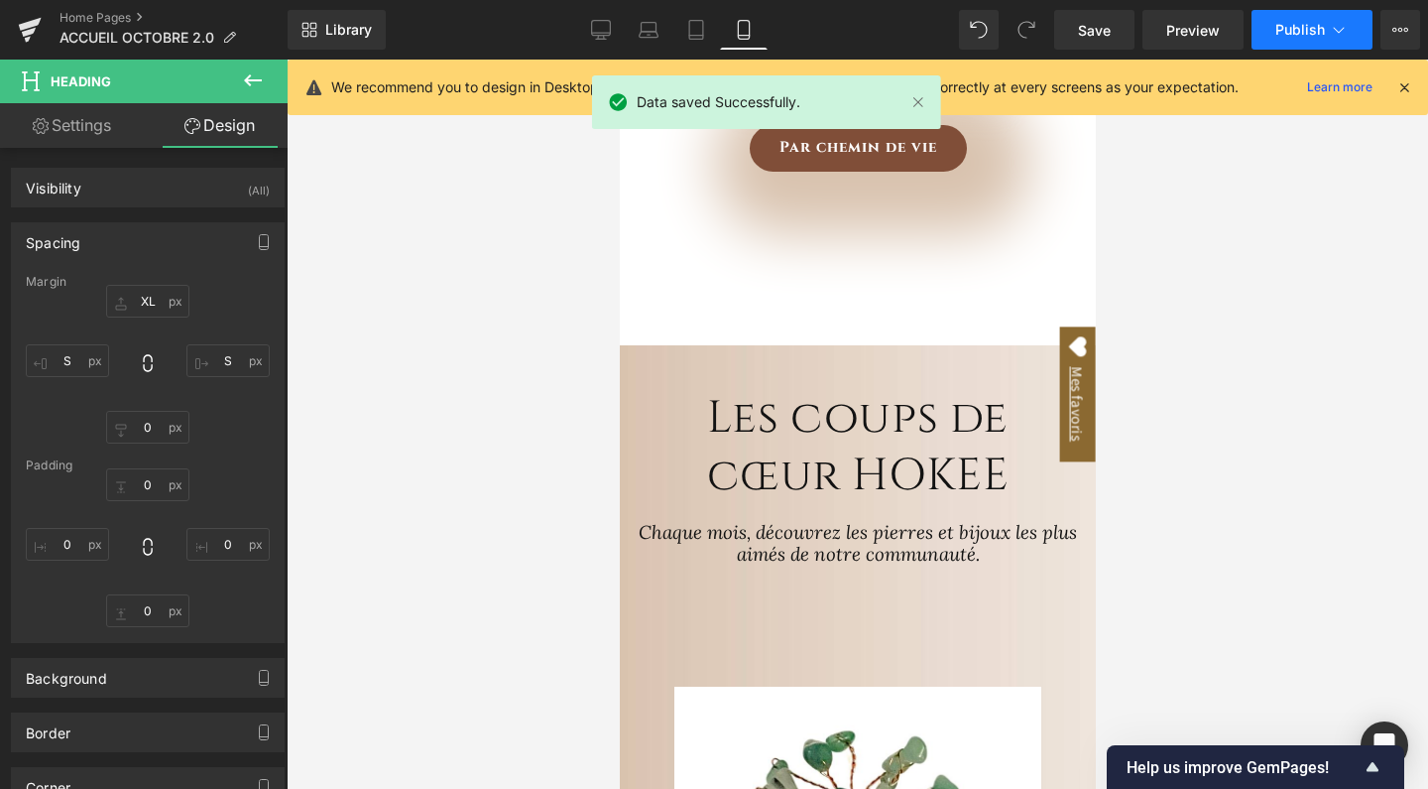
click at [1311, 36] on span "Publish" at bounding box center [1301, 30] width 50 height 16
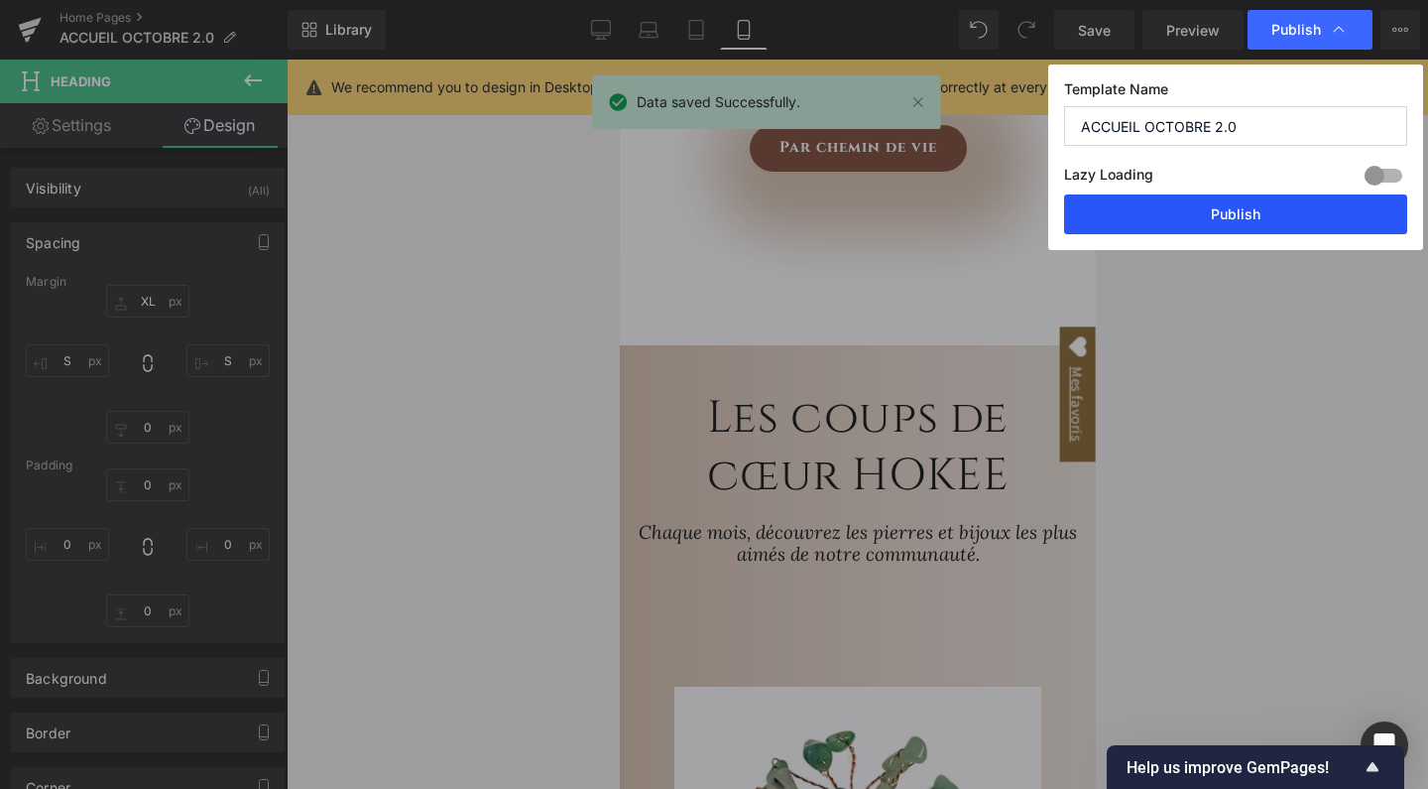
click at [1290, 215] on button "Publish" at bounding box center [1235, 214] width 343 height 40
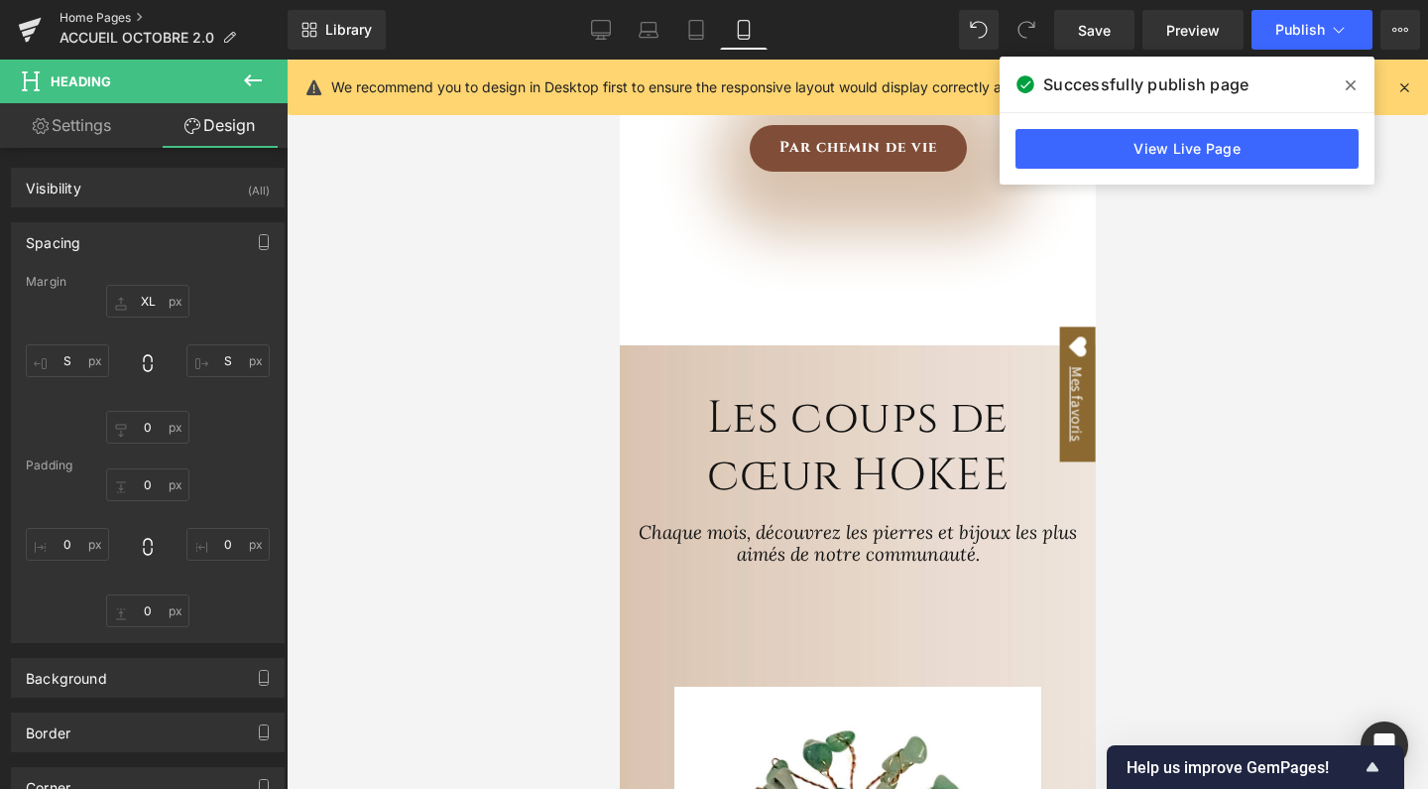
click at [102, 19] on link "Home Pages" at bounding box center [174, 18] width 228 height 16
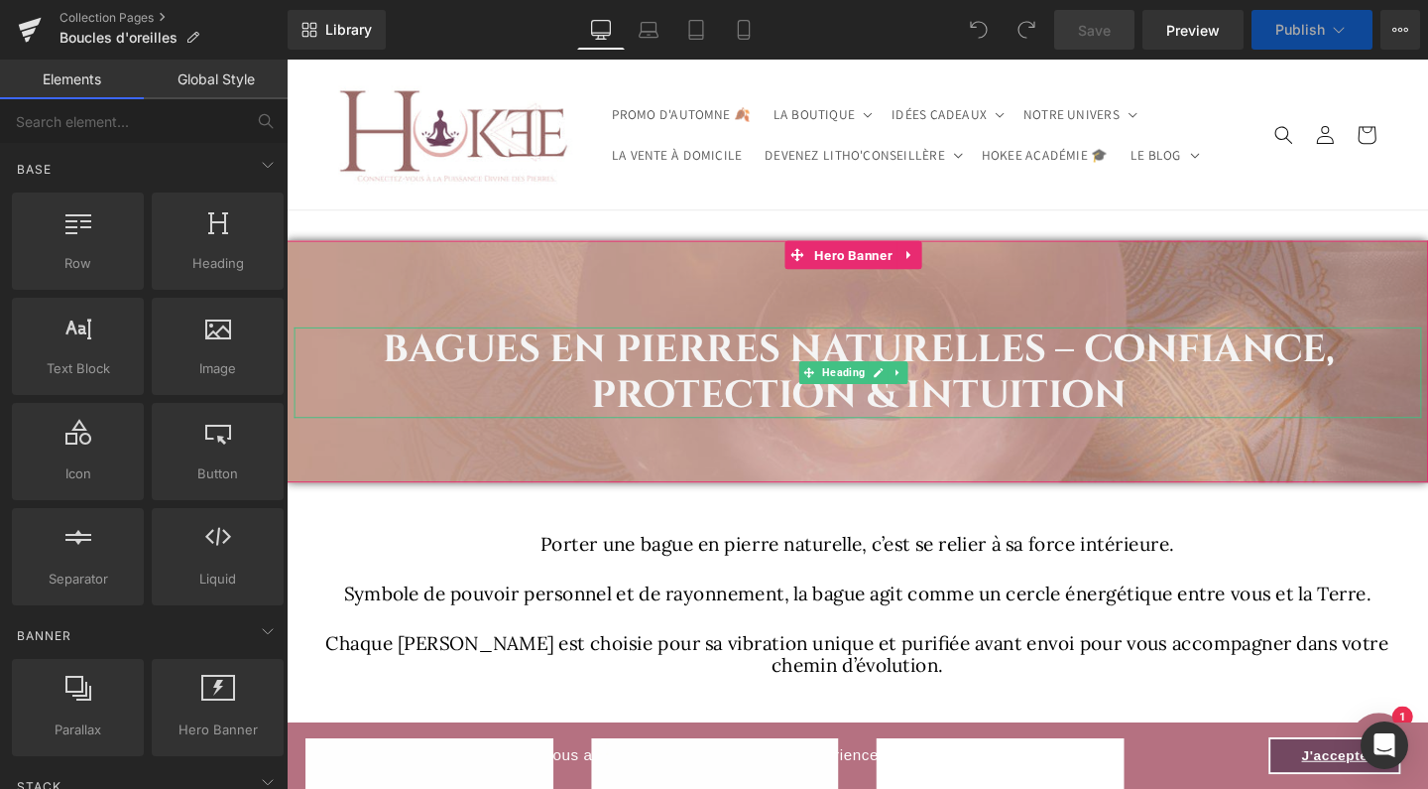
click at [758, 363] on h1 "Bagues en pierres naturelles – Confiance, Protection & Intuition" at bounding box center [889, 387] width 1182 height 95
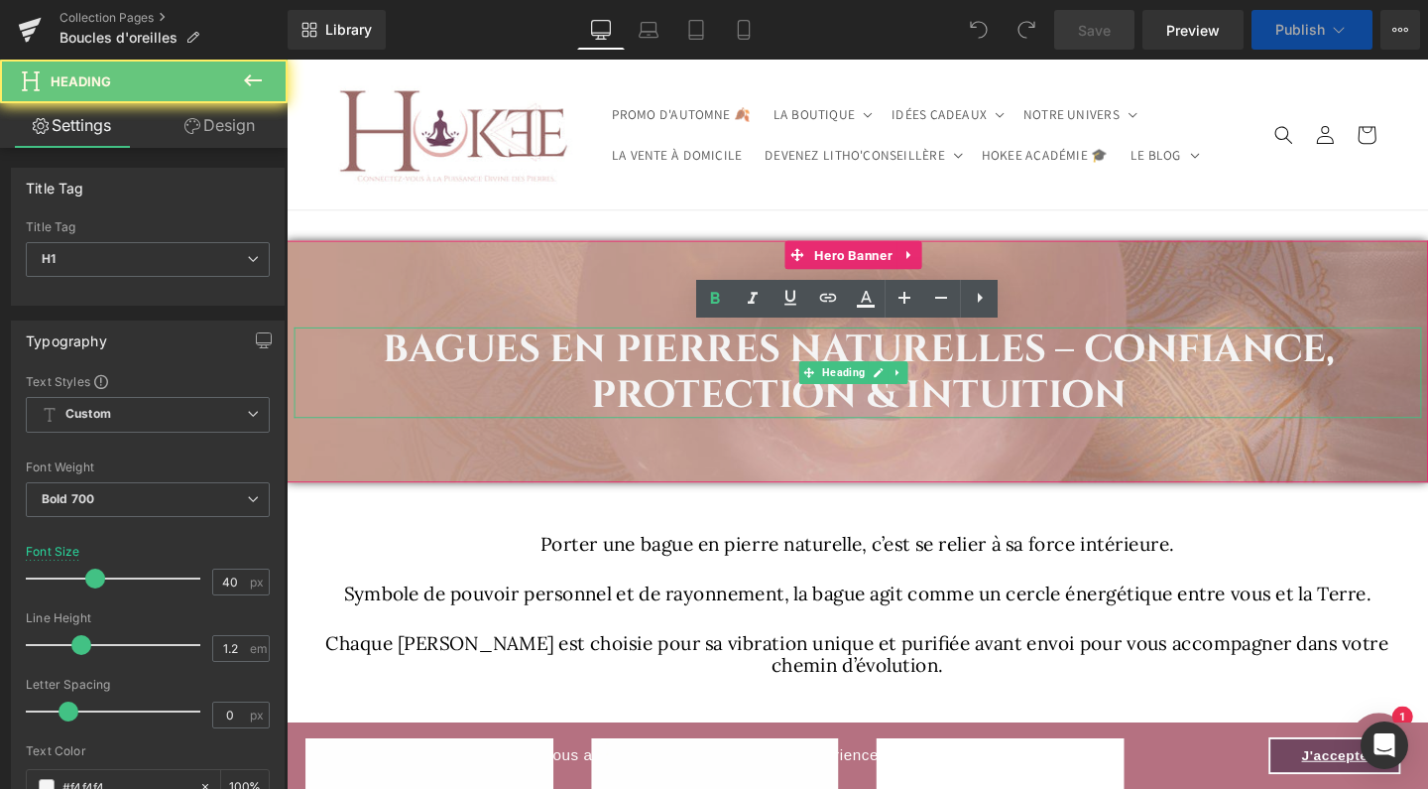
click at [758, 363] on h1 "Bagues en pierres naturelles – Confiance, Protection & Intuition" at bounding box center [889, 387] width 1182 height 95
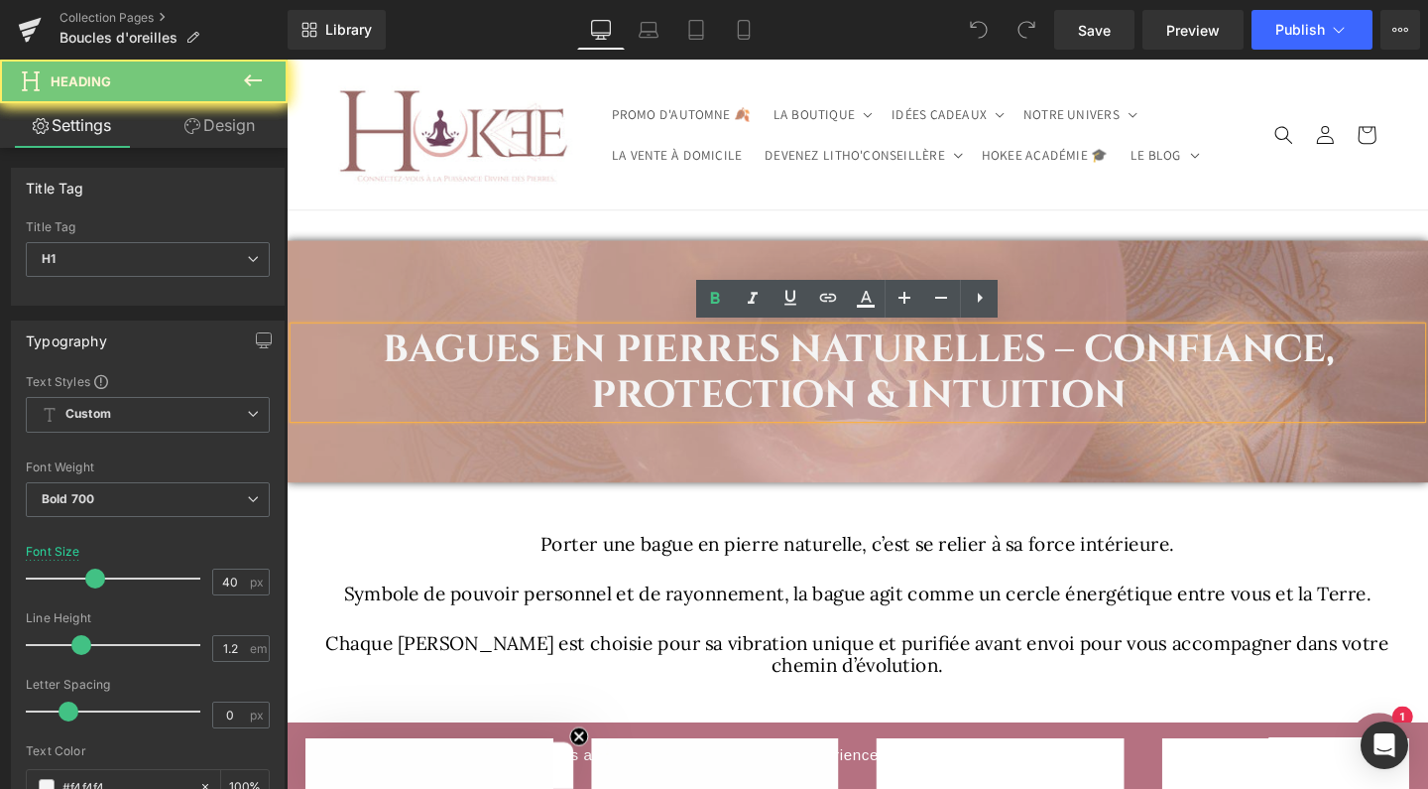
paste div
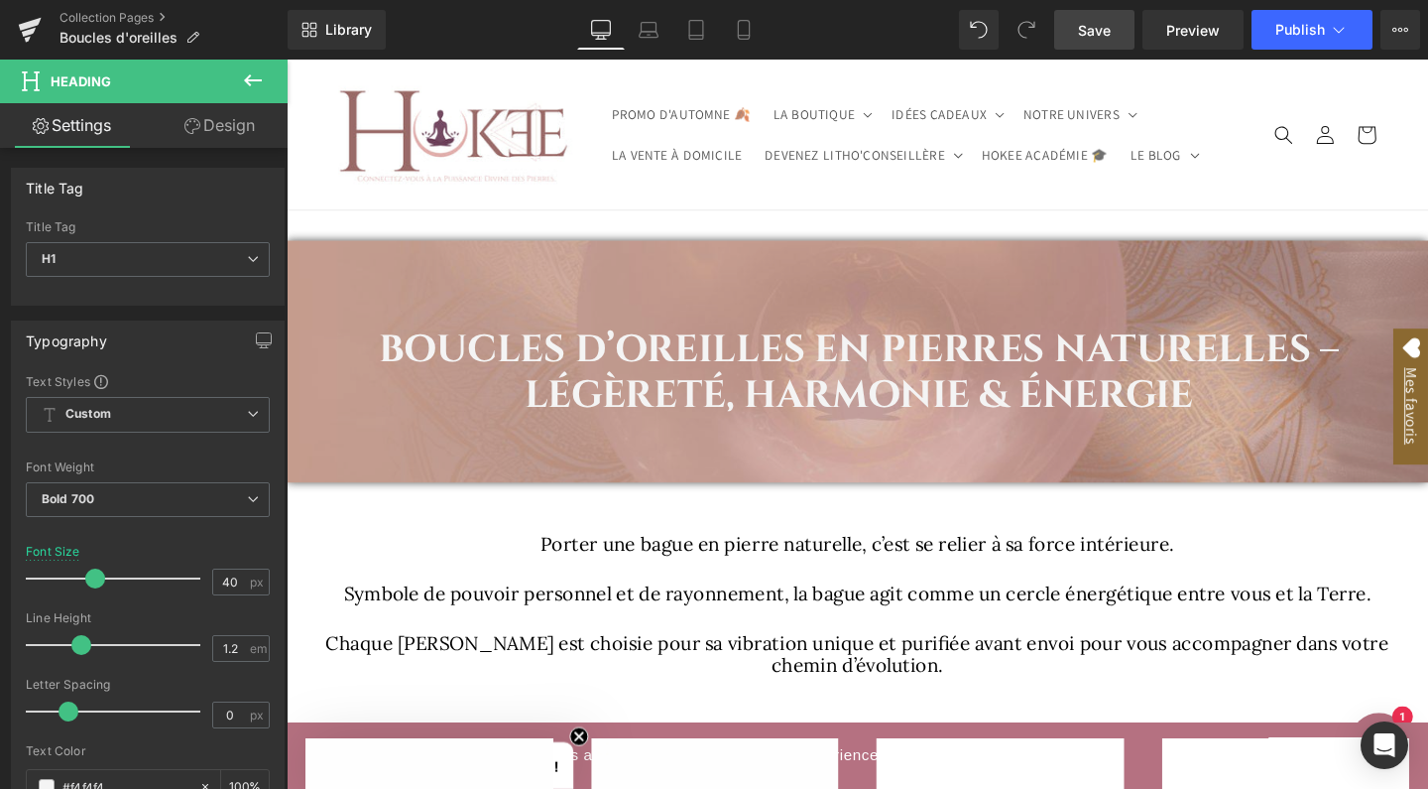
click at [1093, 28] on span "Save" at bounding box center [1094, 30] width 33 height 21
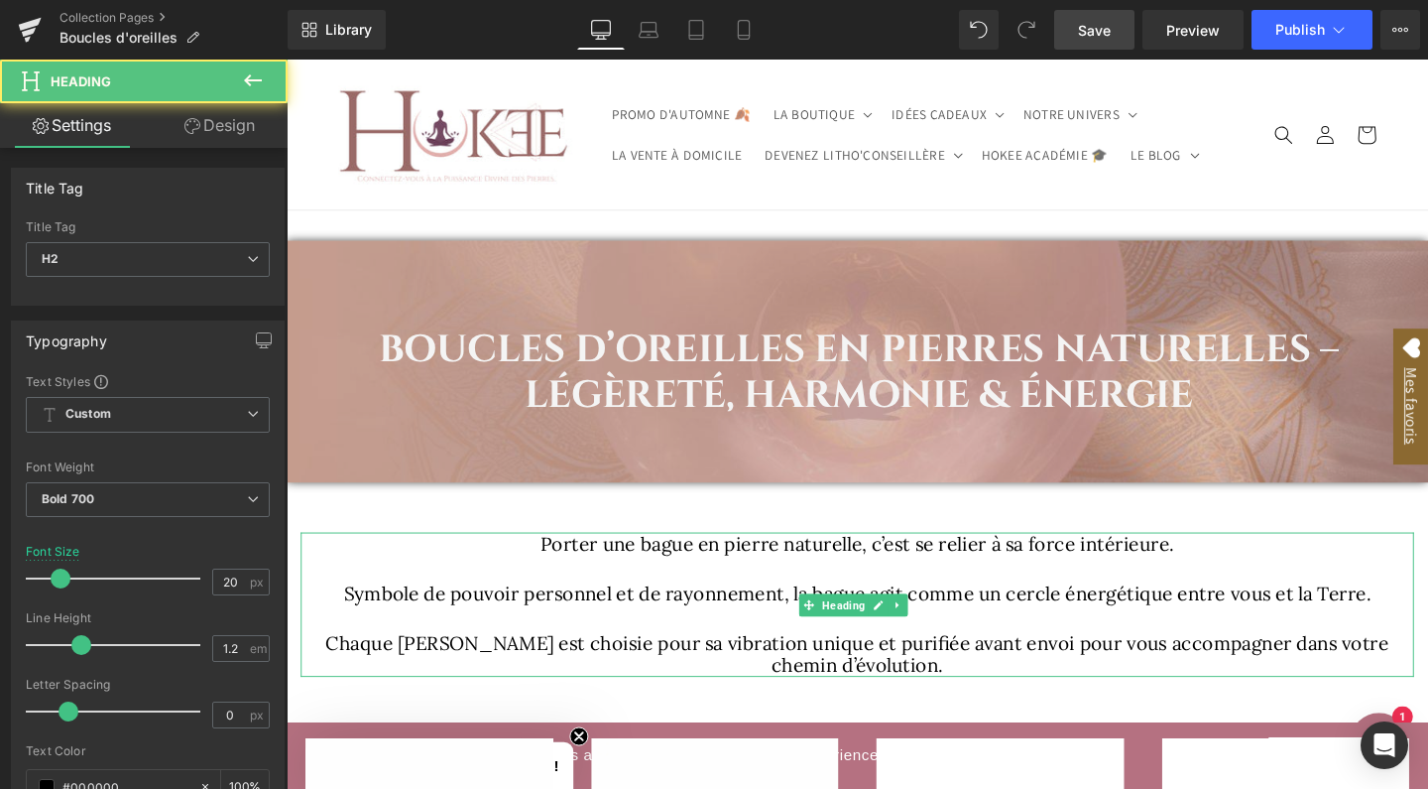
click at [563, 567] on span "Porter une bague en pierre naturelle, c’est se relier à sa force intérieure." at bounding box center [886, 567] width 667 height 25
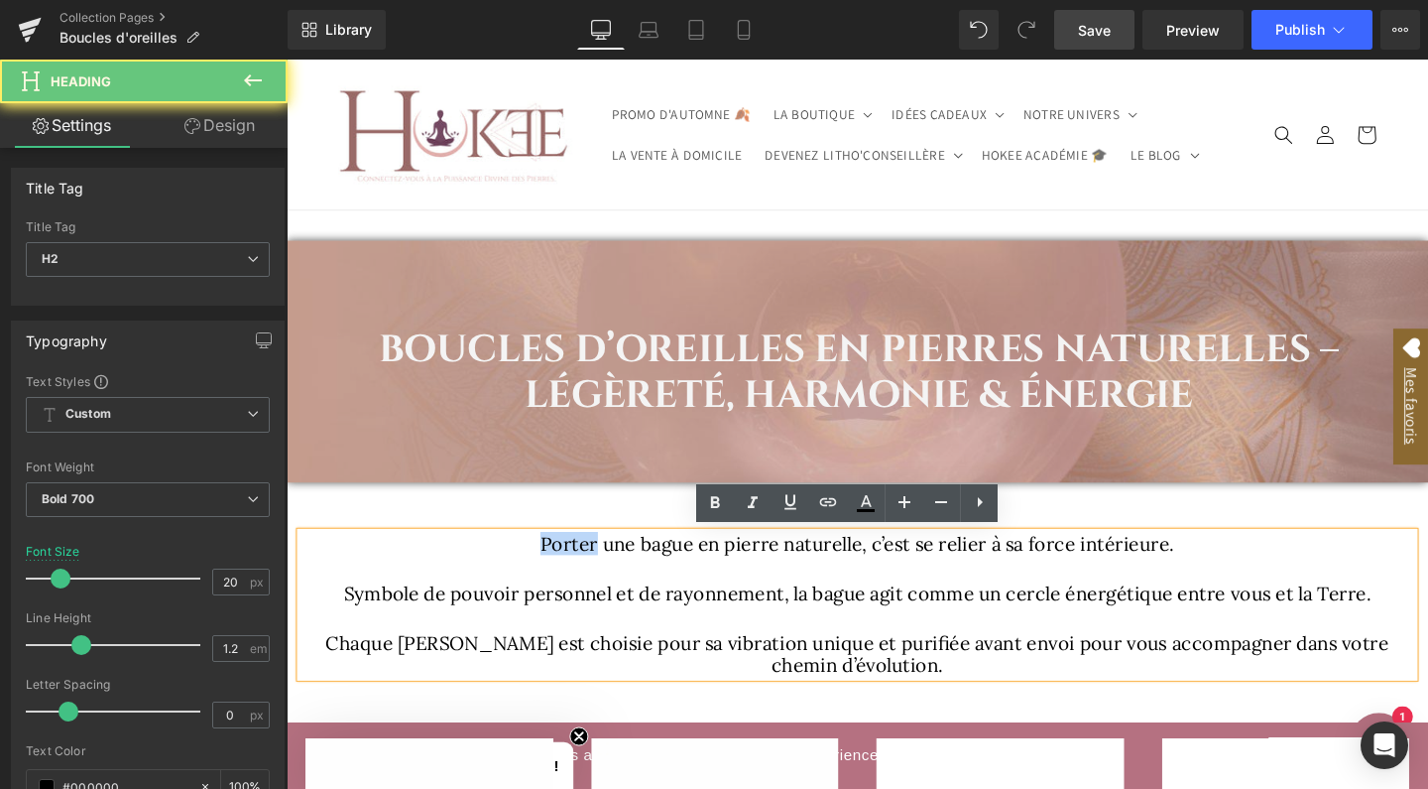
click at [563, 567] on span "Porter une bague en pierre naturelle, c’est se relier à sa force intérieure." at bounding box center [886, 567] width 667 height 25
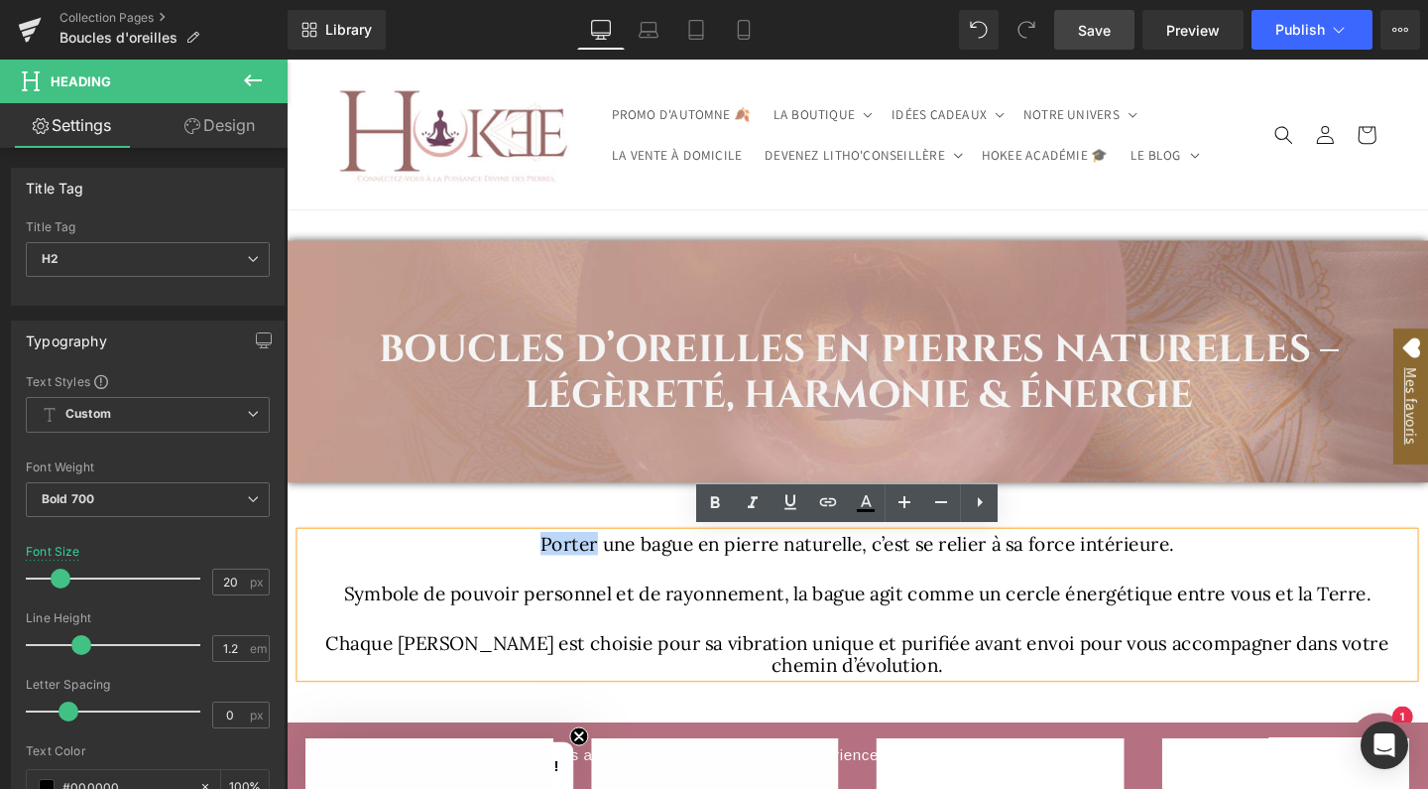
click at [563, 567] on span "Porter une bague en pierre naturelle, c’est se relier à sa force intérieure." at bounding box center [886, 567] width 667 height 25
paste div
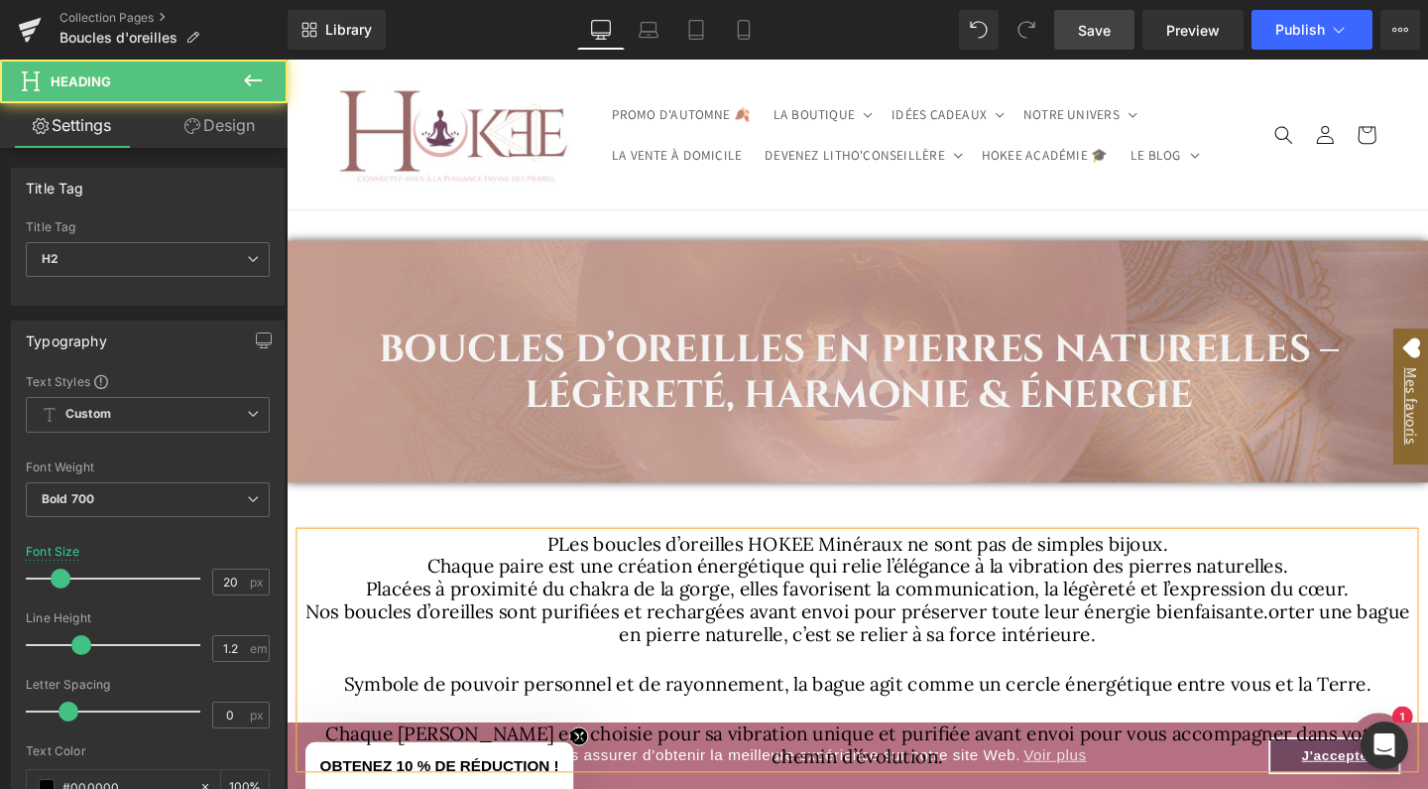
click at [564, 564] on span "PLes boucles d’oreilles HOKEE Minéraux ne sont pas de simples bijoux." at bounding box center [886, 567] width 653 height 25
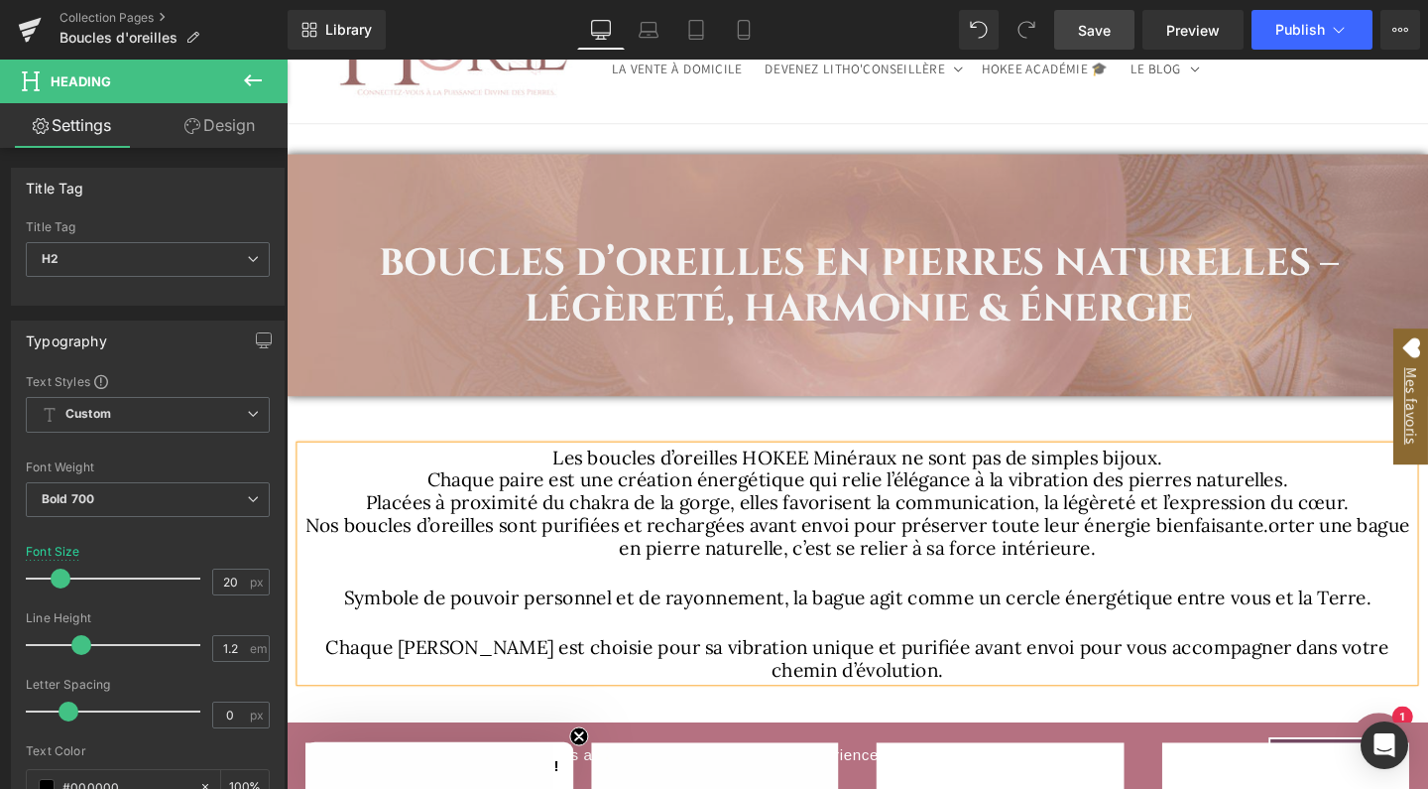
scroll to position [91, 0]
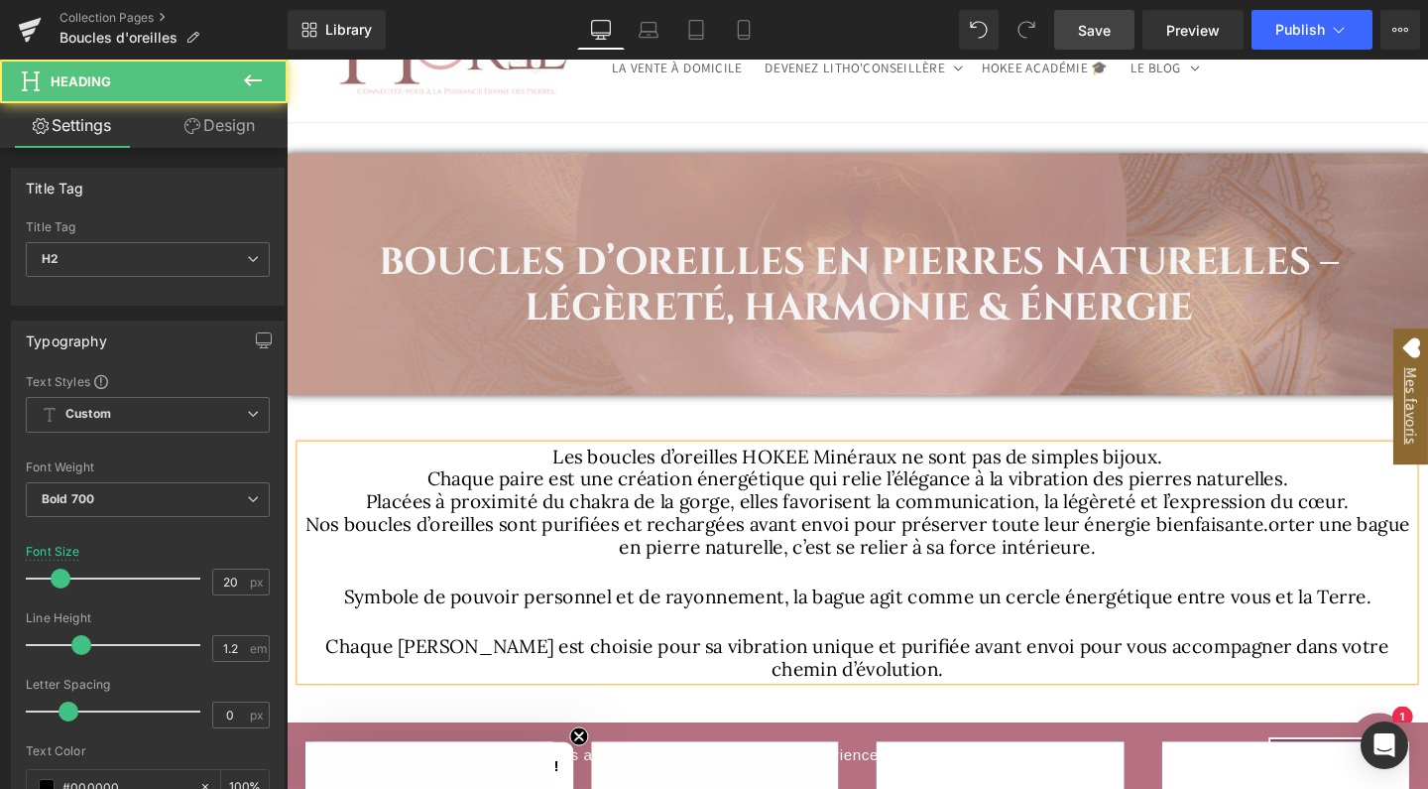
click at [1237, 481] on h2 "Les boucles d’oreilles HOKEE Minéraux ne sont pas de simples bijoux." at bounding box center [887, 477] width 1170 height 24
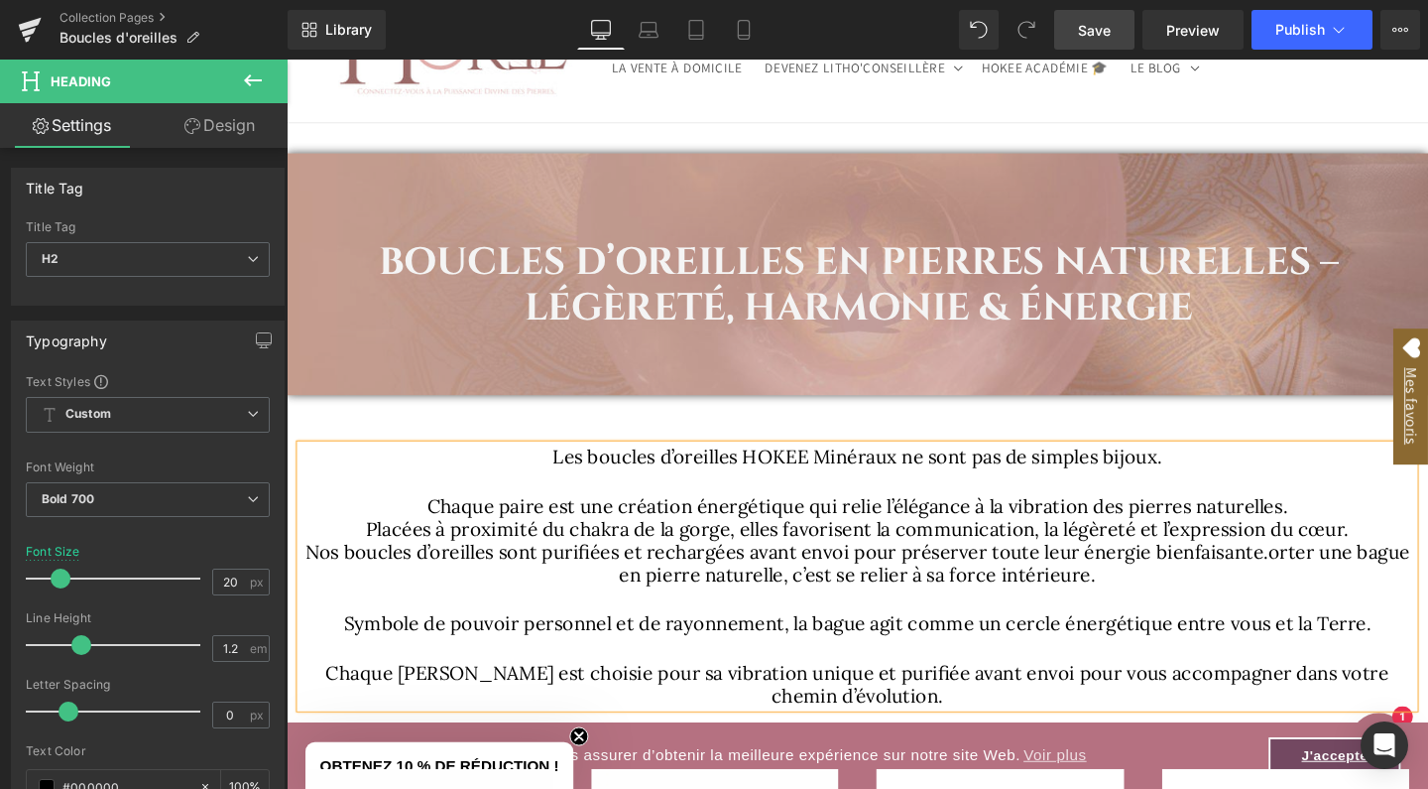
click at [1337, 532] on h2 "Chaque paire est une création énergétique qui relie l’élégance à la vibration d…" at bounding box center [887, 530] width 1170 height 24
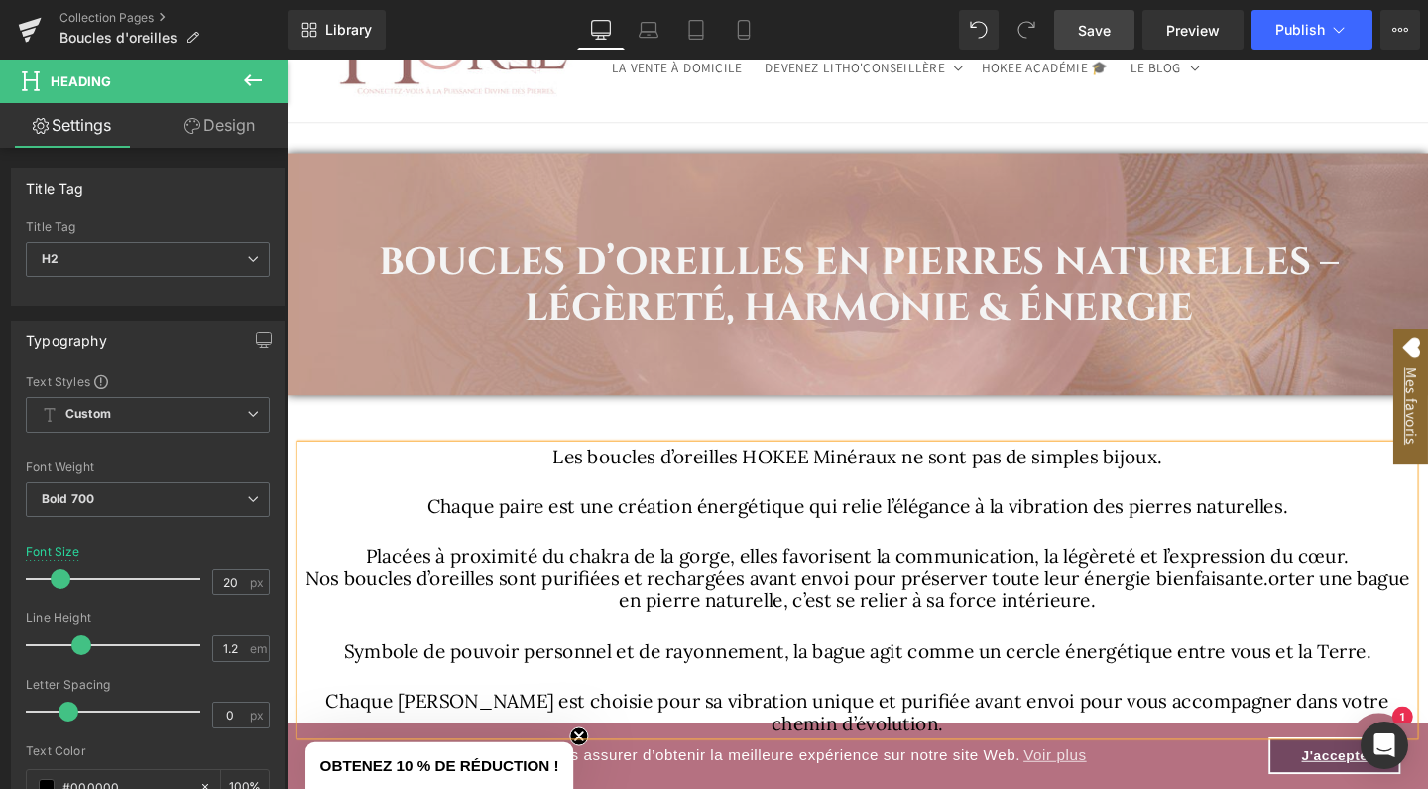
click at [1423, 577] on h2 "Placées à proximité du chakra de la gorge, elles favorisent la communication, l…" at bounding box center [887, 581] width 1170 height 24
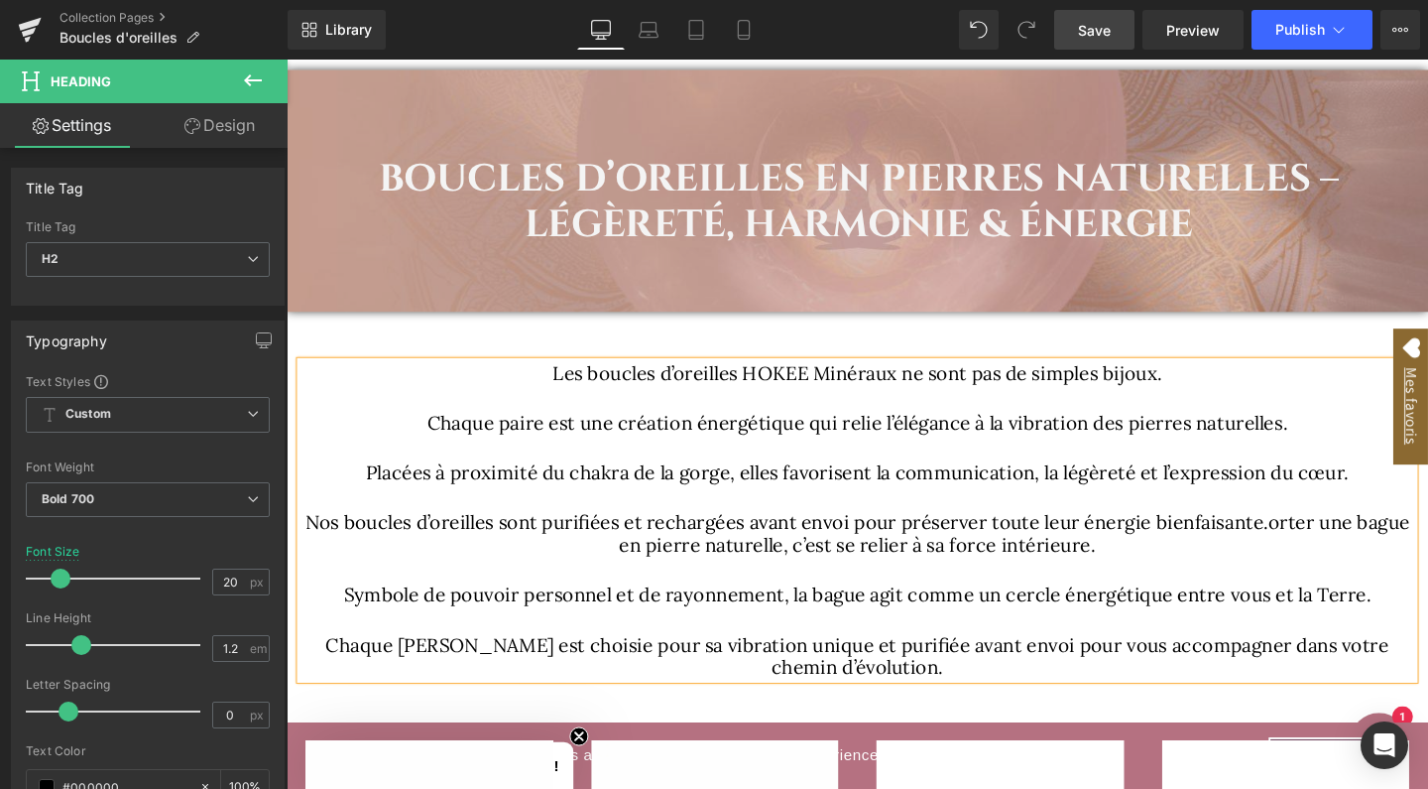
scroll to position [183, 0]
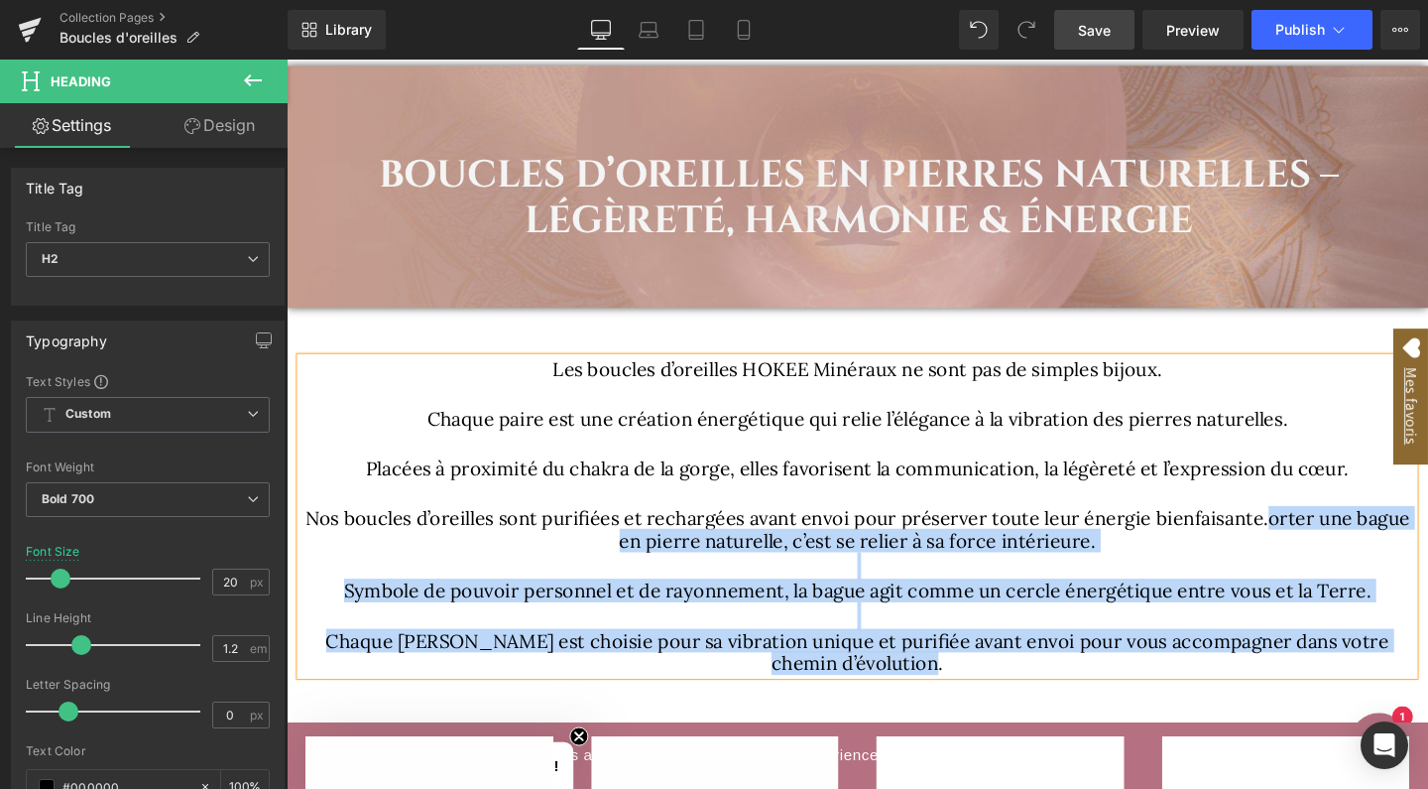
drag, startPoint x: 1311, startPoint y: 539, endPoint x: 1445, endPoint y: 683, distance: 197.2
click at [1427, 683] on div "Les boucles d’oreilles HOKEE Minéraux ne sont pas de simples bijoux. Chaque pai…" at bounding box center [887, 539] width 1170 height 333
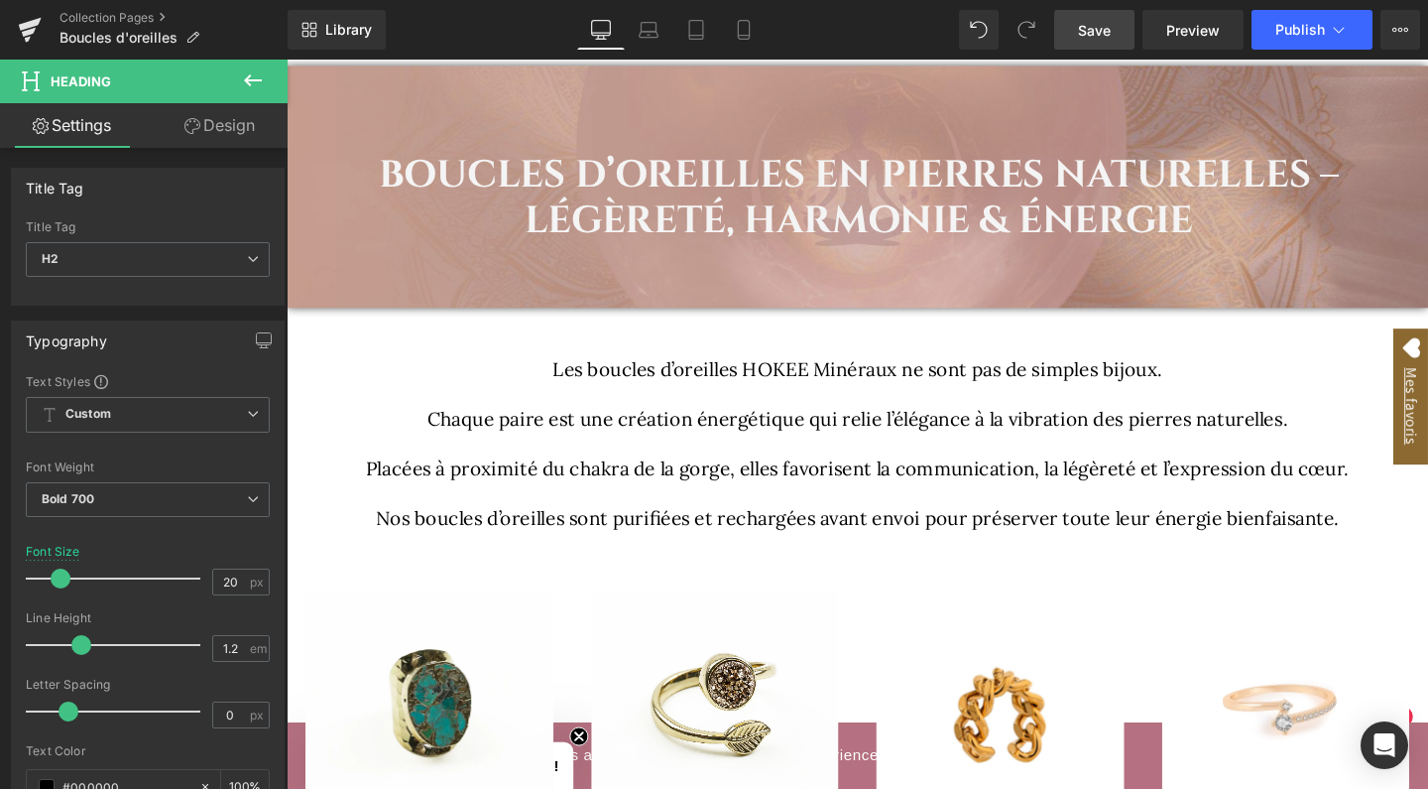
click at [1110, 22] on span "Save" at bounding box center [1094, 30] width 33 height 21
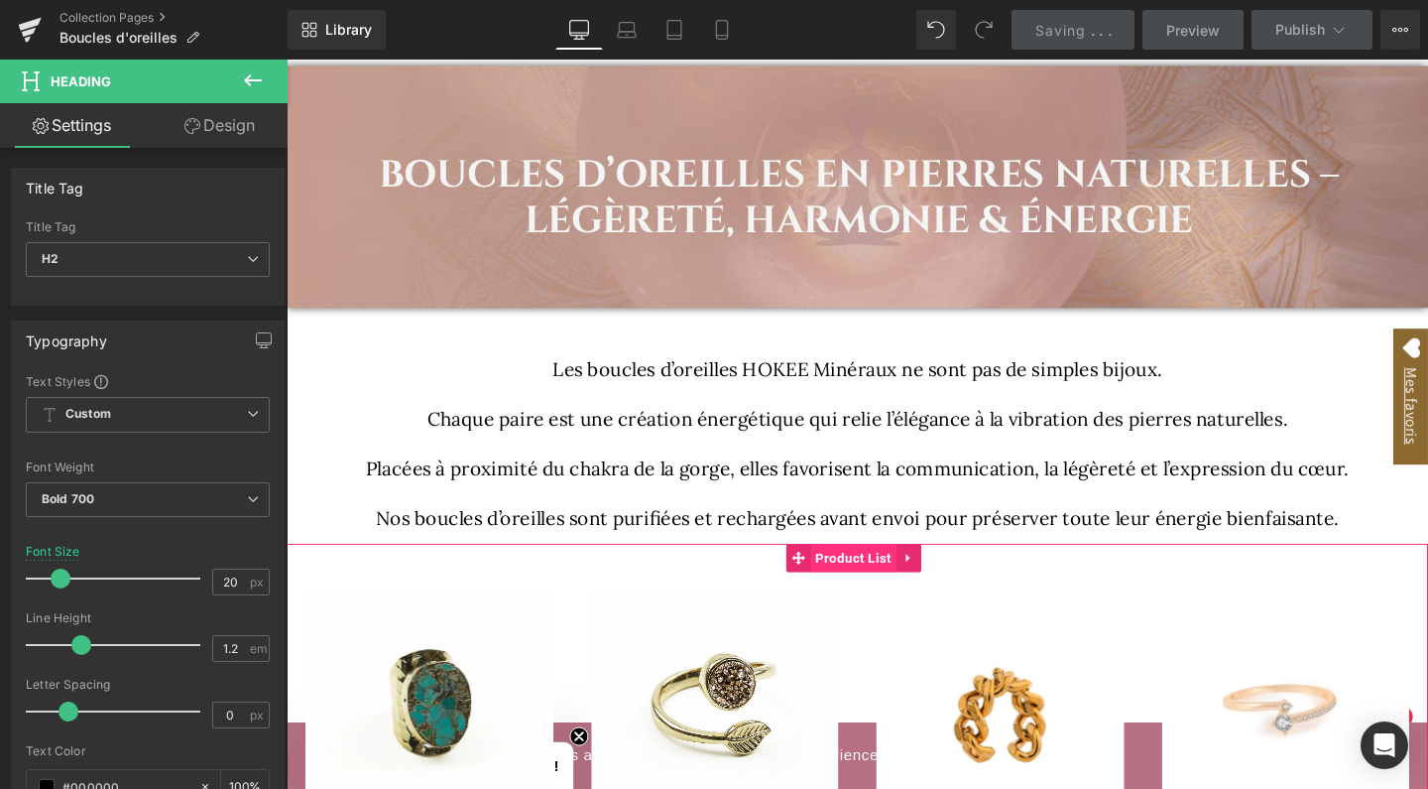
click at [879, 579] on span "Product List" at bounding box center [883, 583] width 90 height 30
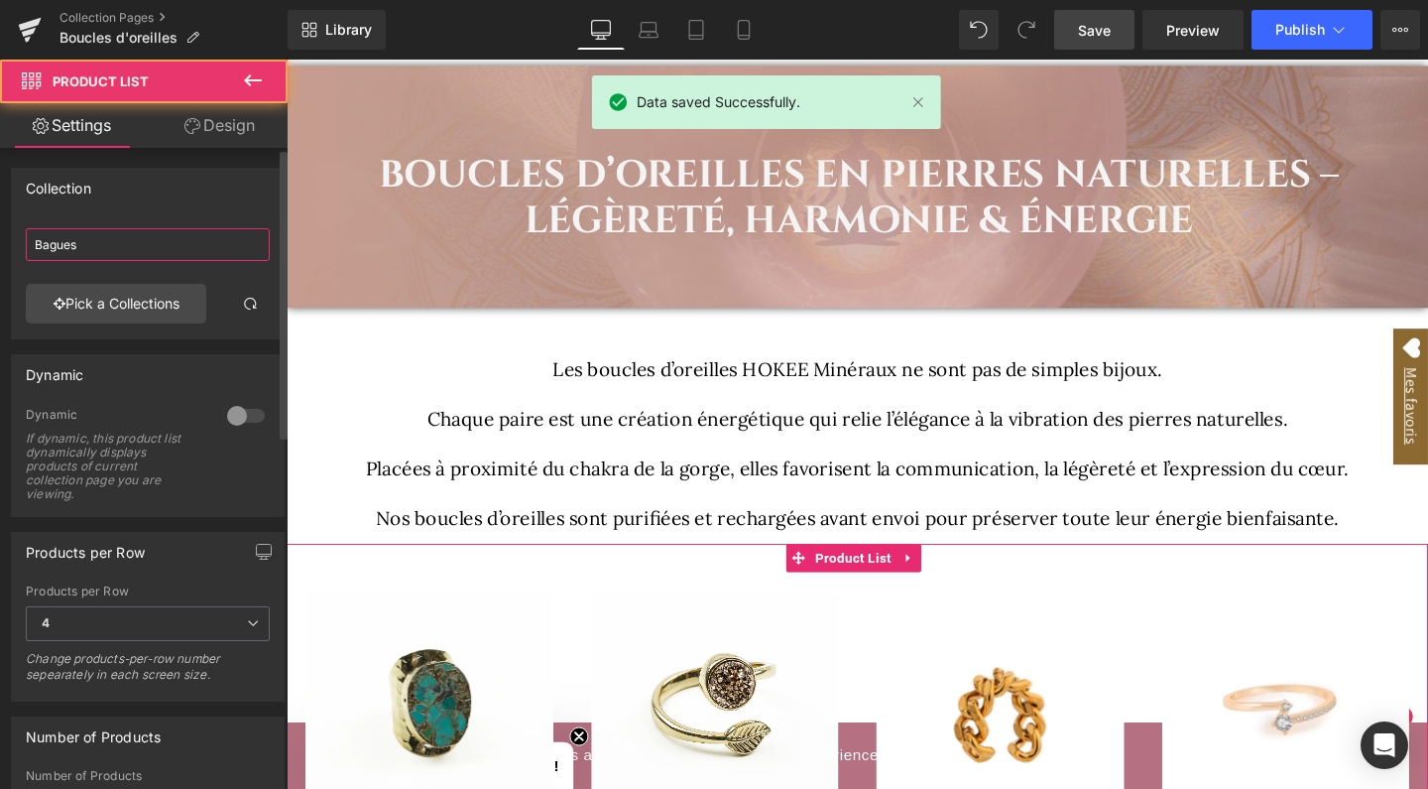
click at [125, 243] on input "Bagues" at bounding box center [148, 244] width 244 height 33
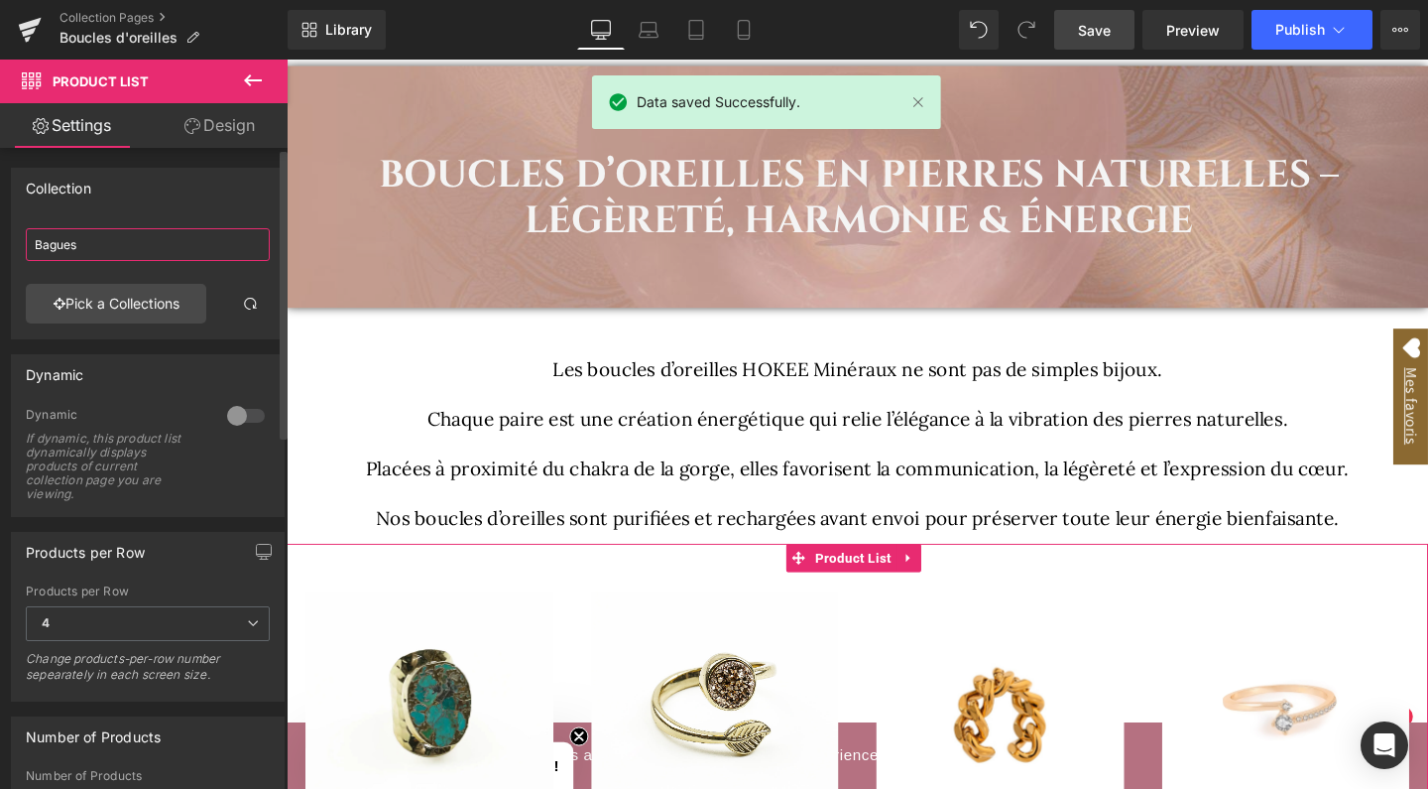
click at [125, 243] on input "Bagues" at bounding box center [148, 244] width 244 height 33
click at [78, 306] on link "Pick a Collections" at bounding box center [116, 304] width 181 height 40
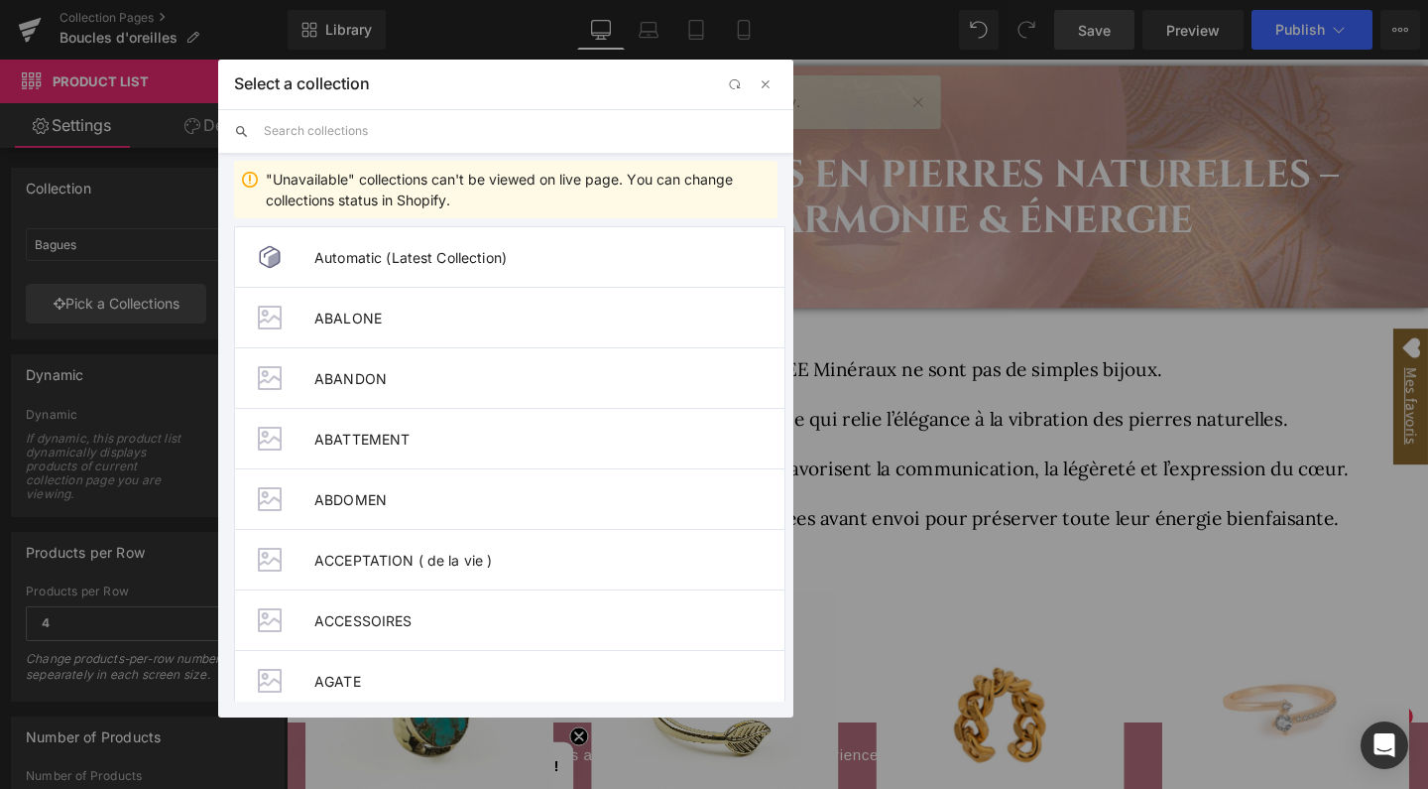
click at [347, 135] on input "text" at bounding box center [521, 131] width 514 height 44
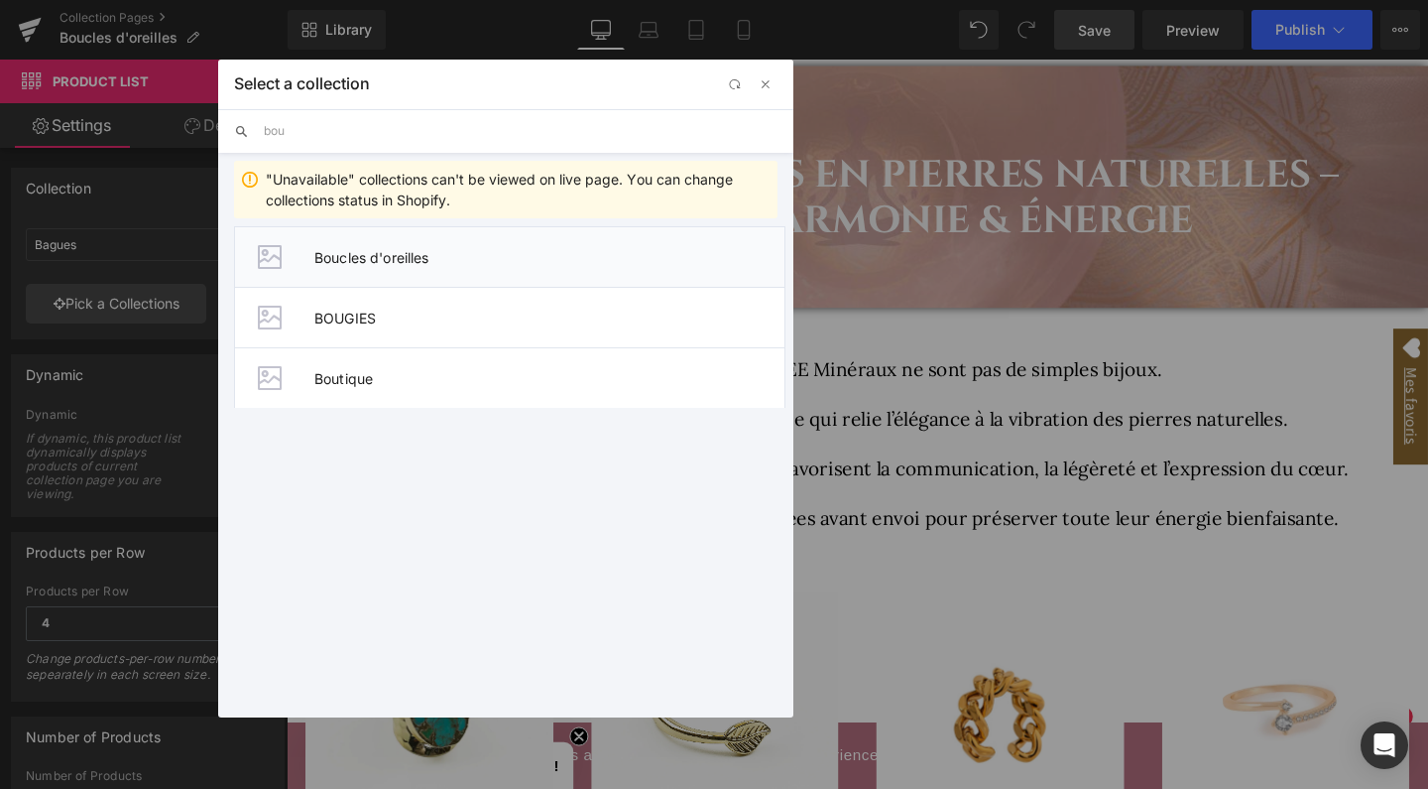
type input "bou"
click at [369, 261] on span "Boucles d'oreilles" at bounding box center [549, 257] width 470 height 17
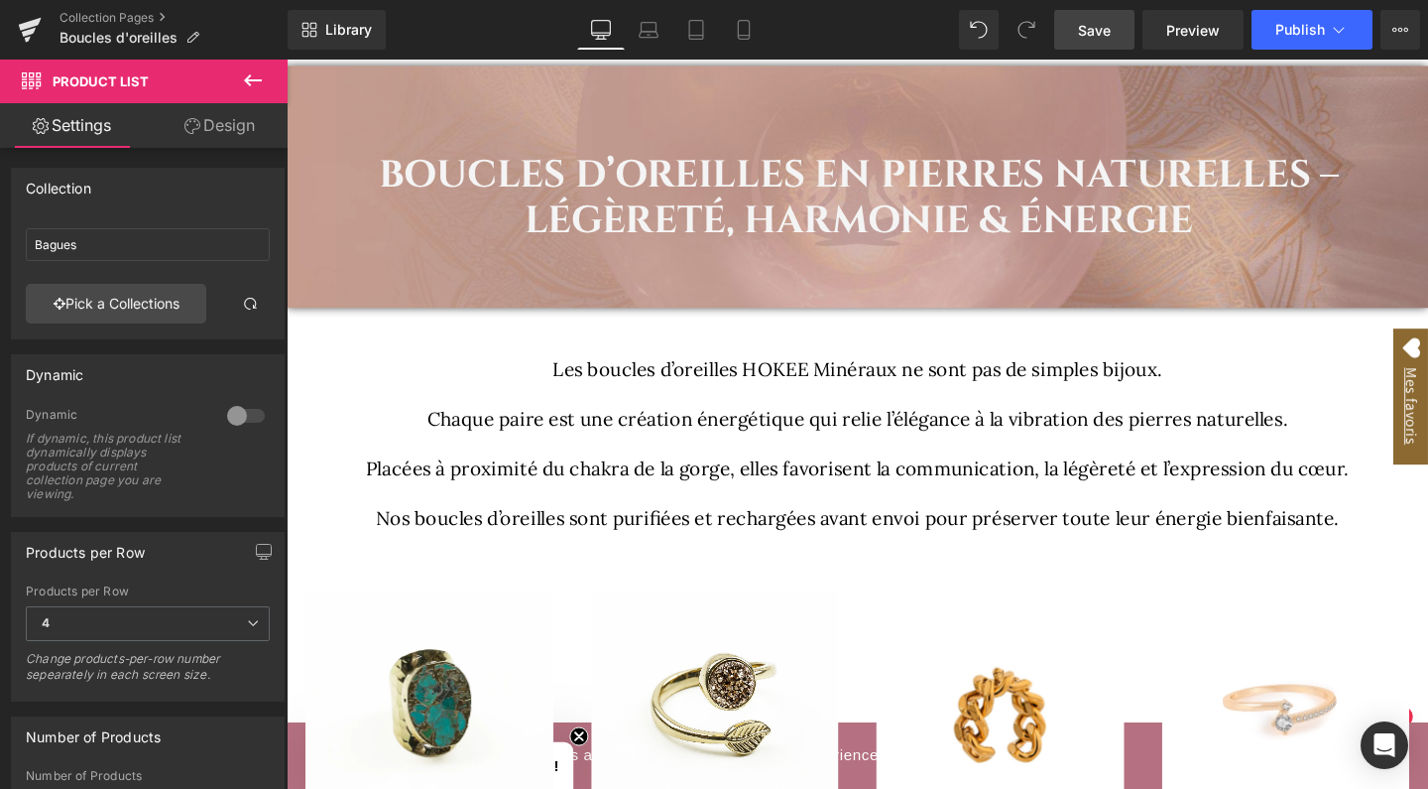
type input "Boucles d'oreilles"
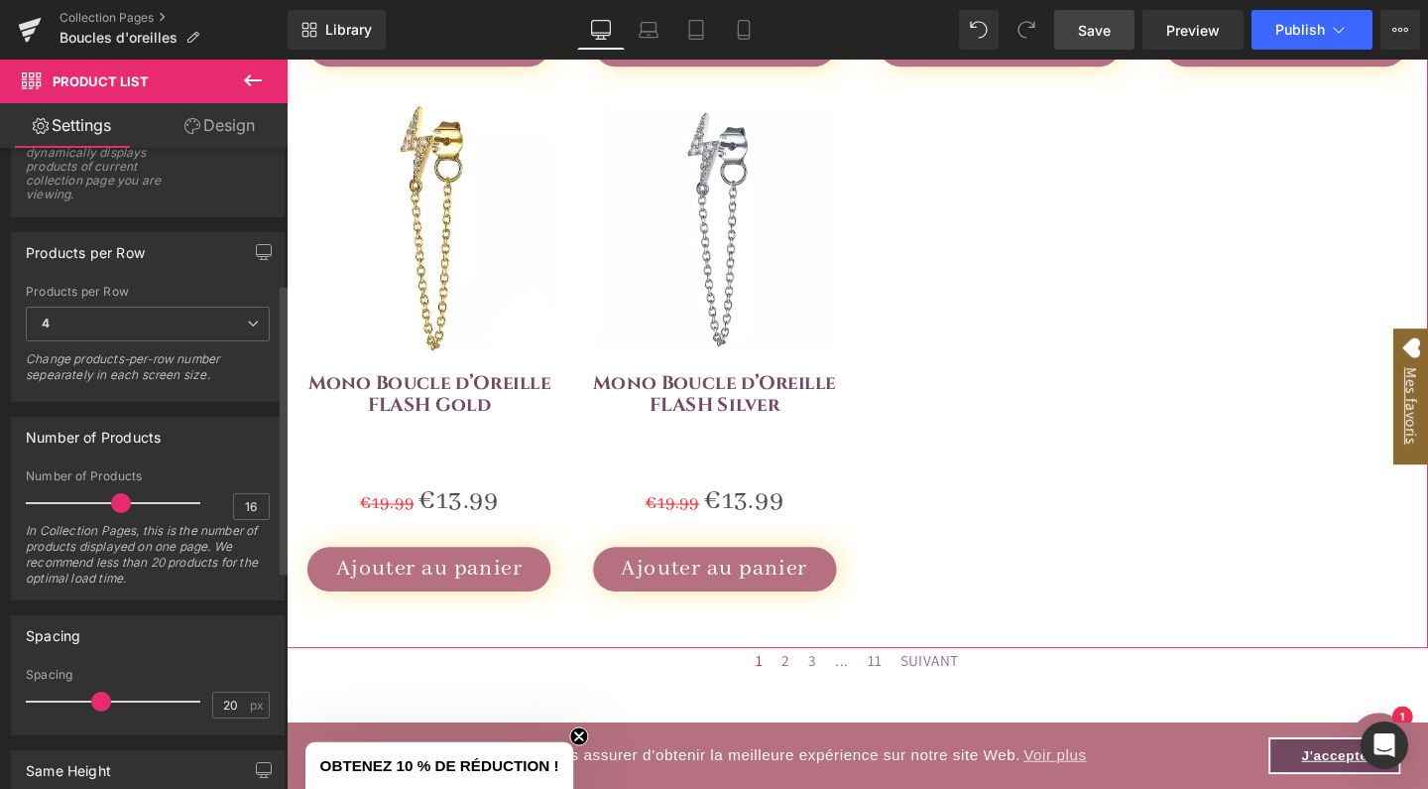
scroll to position [302, 0]
click at [106, 506] on span at bounding box center [109, 501] width 20 height 20
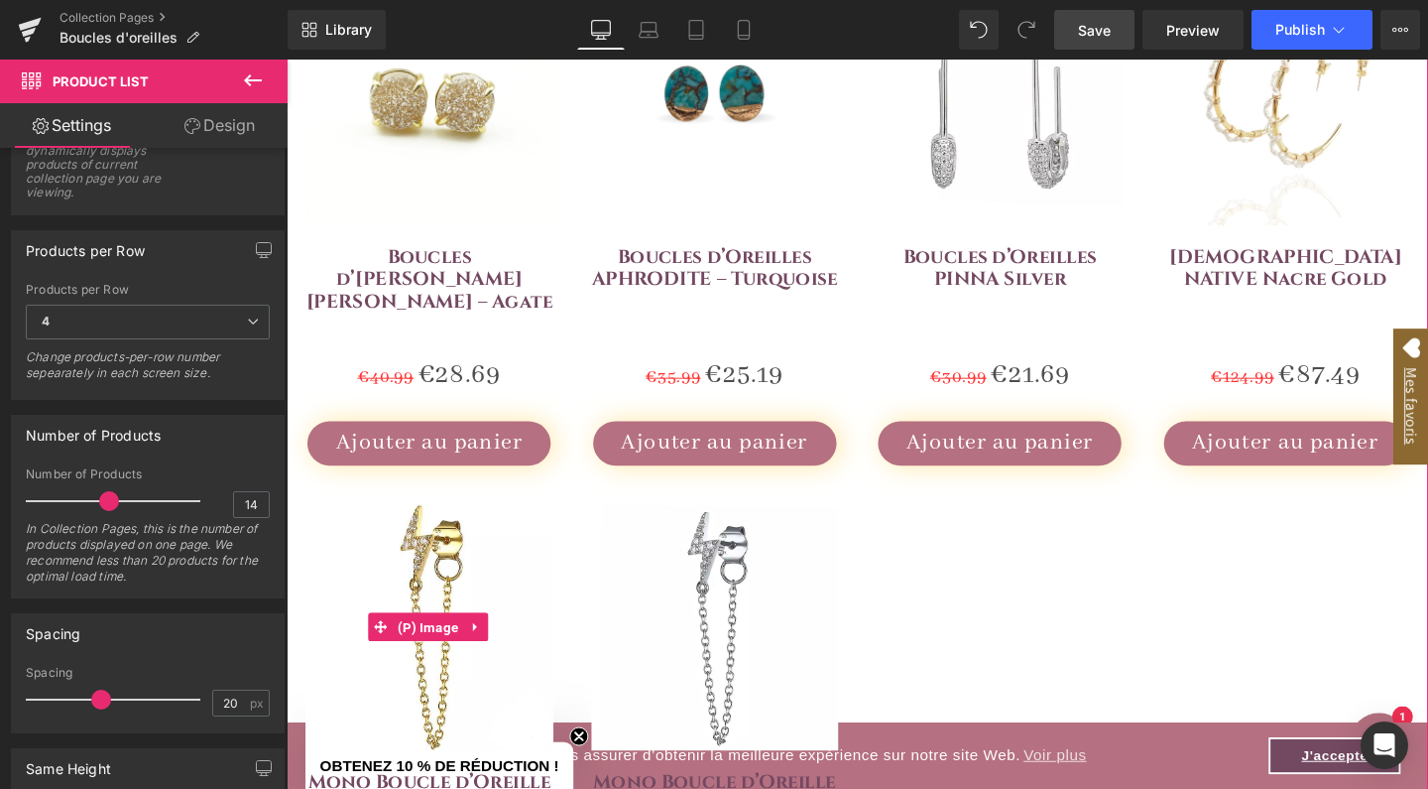
scroll to position [1937, 0]
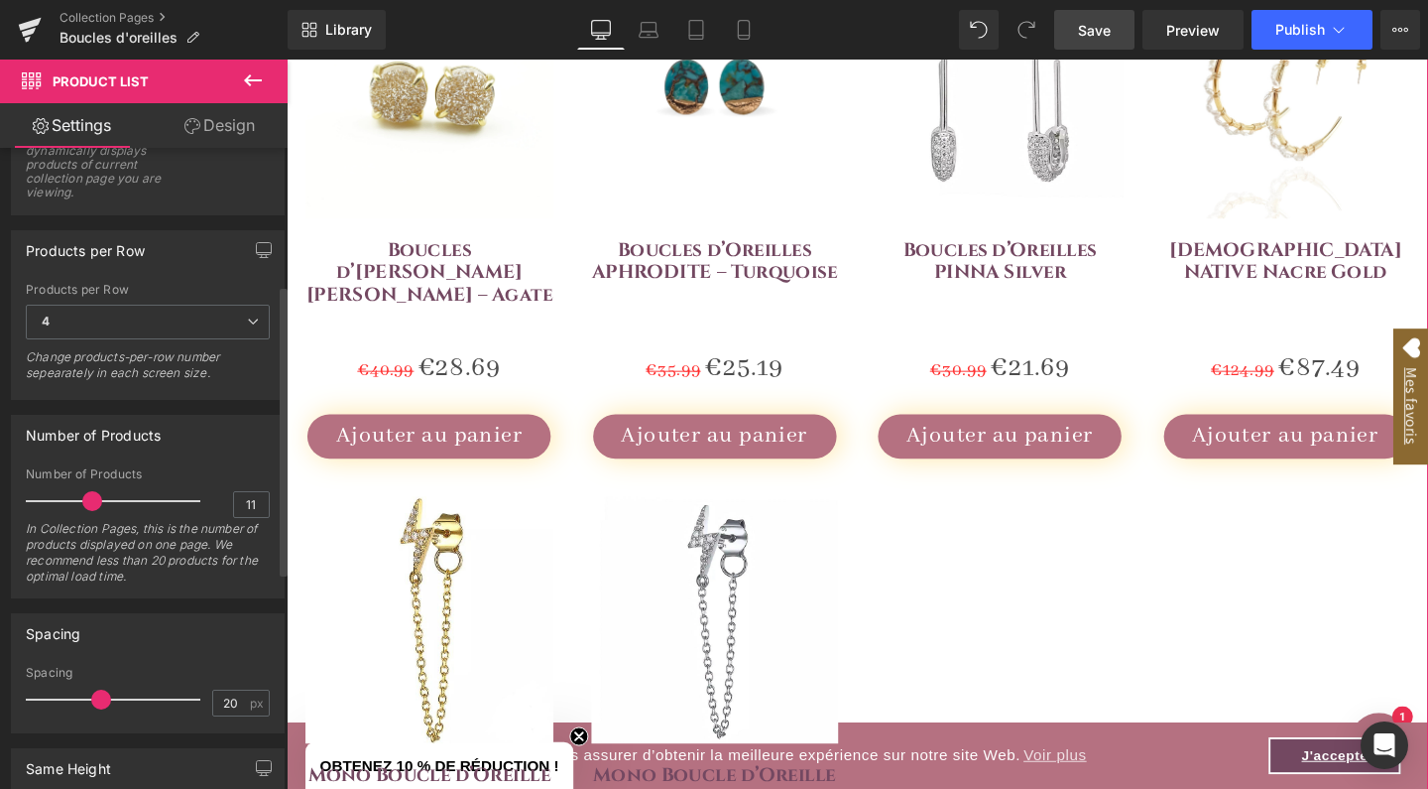
drag, startPoint x: 107, startPoint y: 501, endPoint x: 92, endPoint y: 505, distance: 15.4
click at [92, 505] on span at bounding box center [92, 501] width 20 height 20
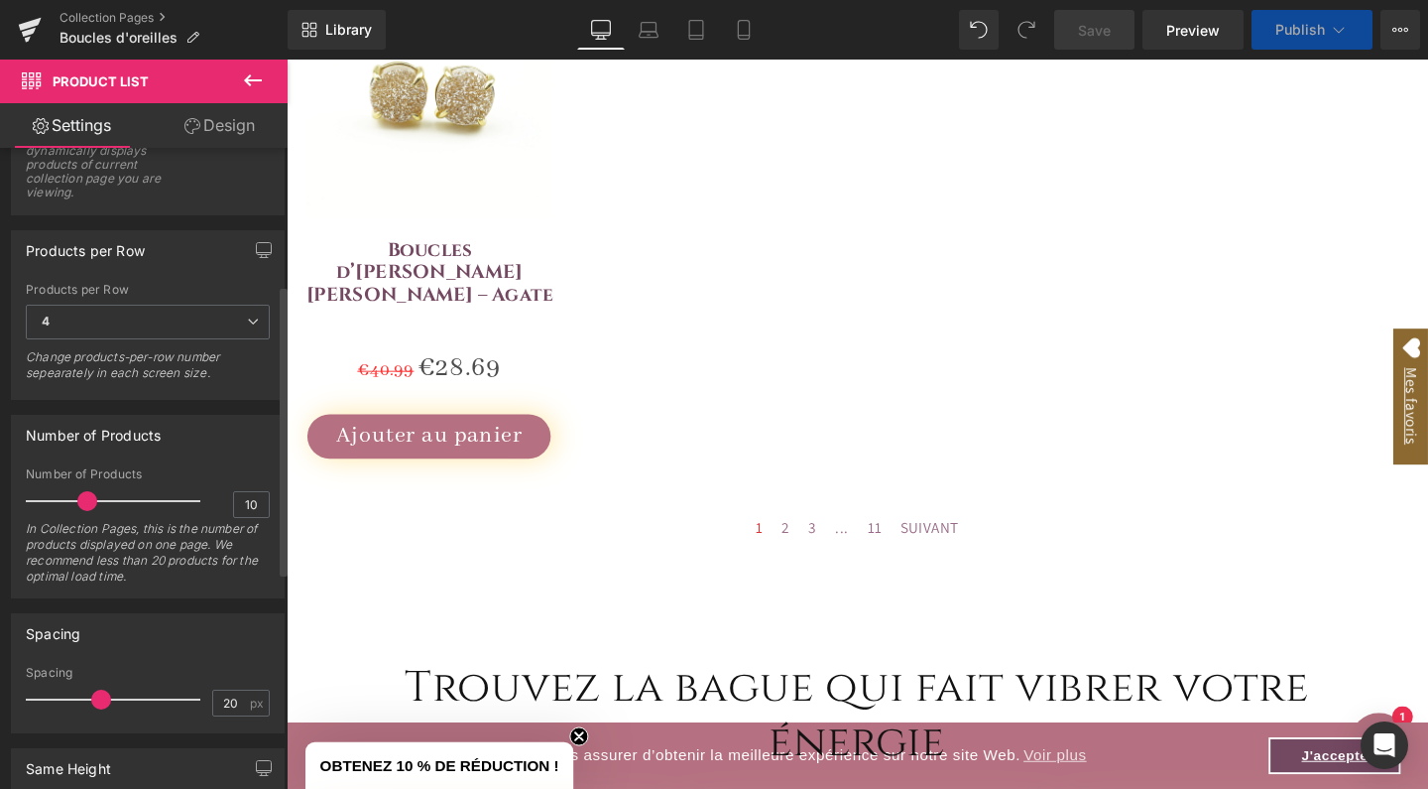
click at [85, 506] on span at bounding box center [87, 501] width 20 height 20
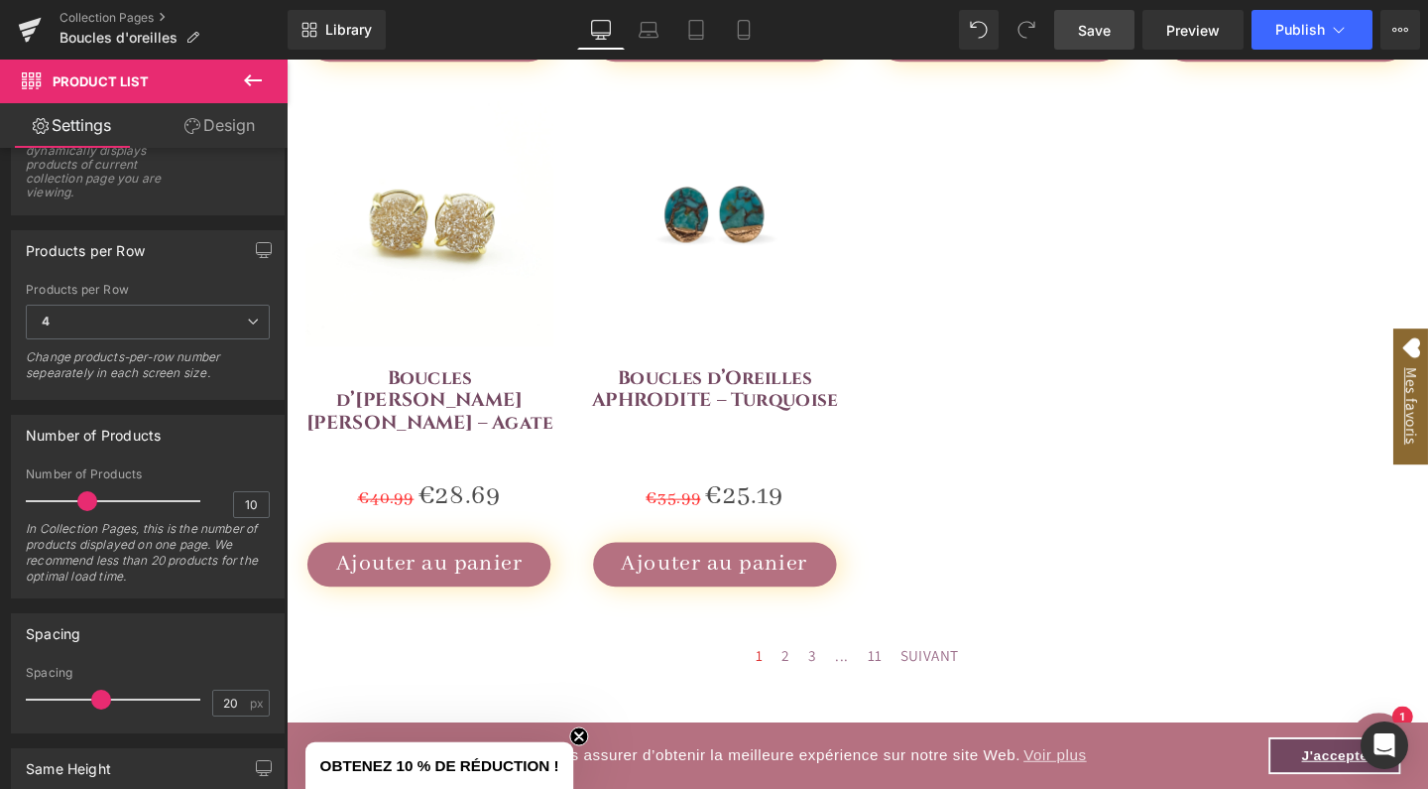
scroll to position [1805, 0]
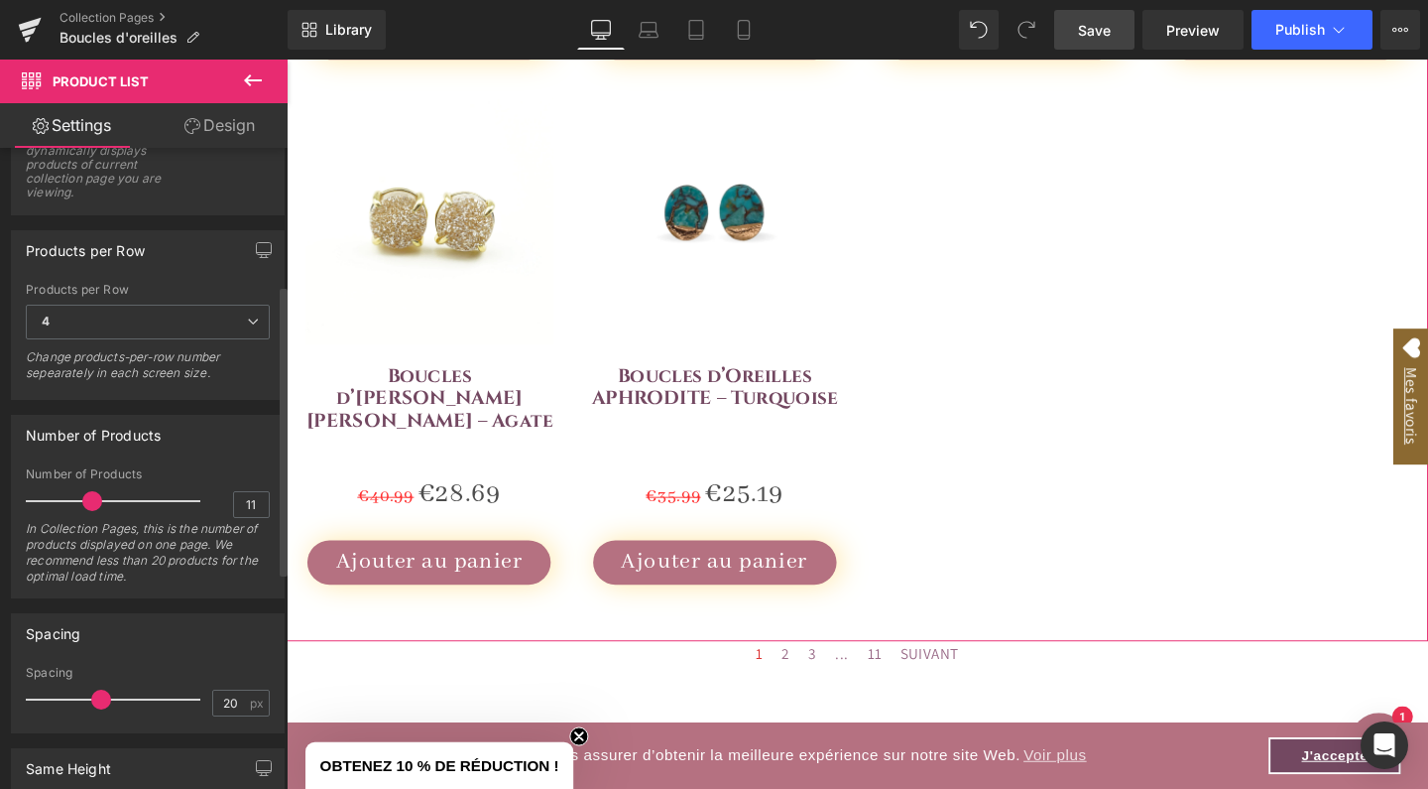
type input "12"
click at [94, 499] on span at bounding box center [98, 501] width 20 height 20
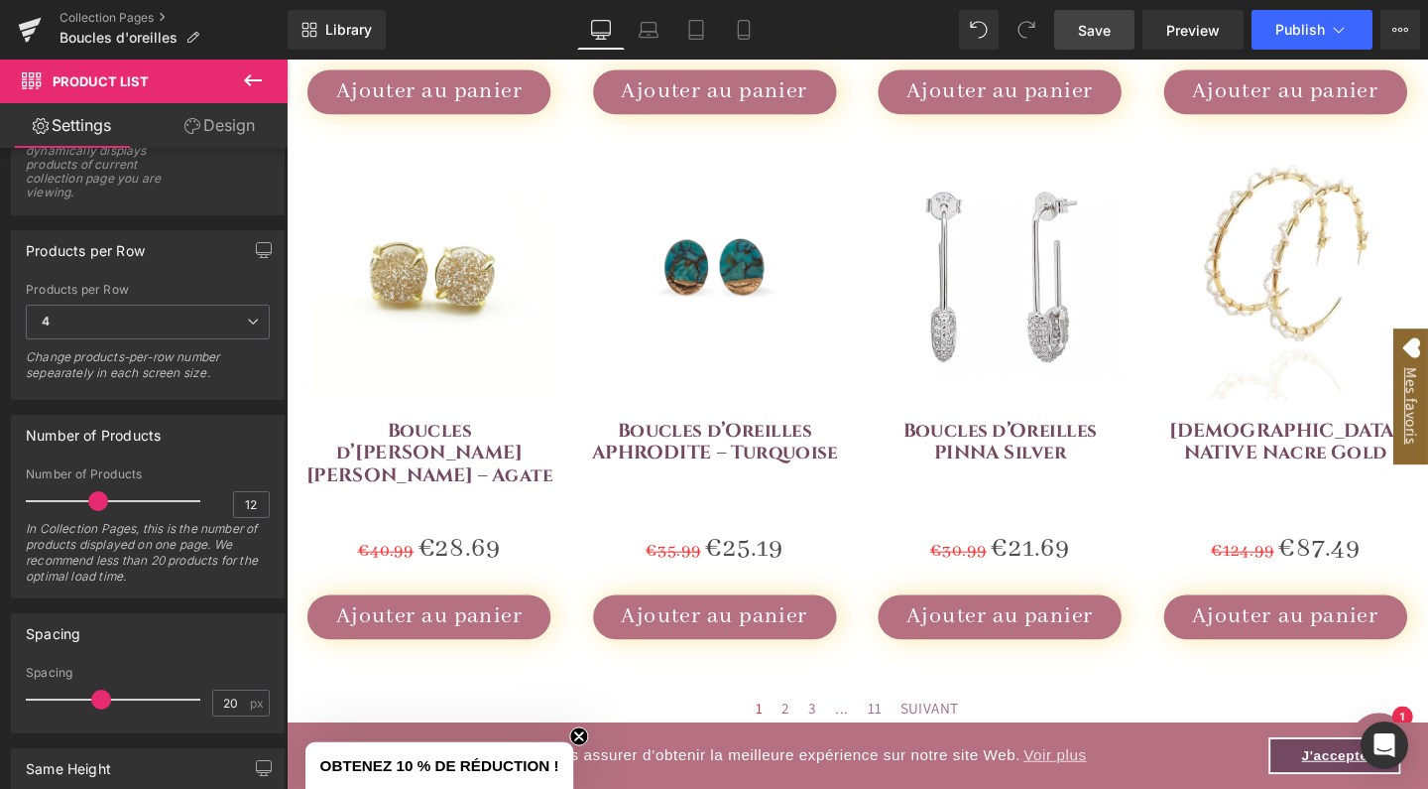
scroll to position [2096, 0]
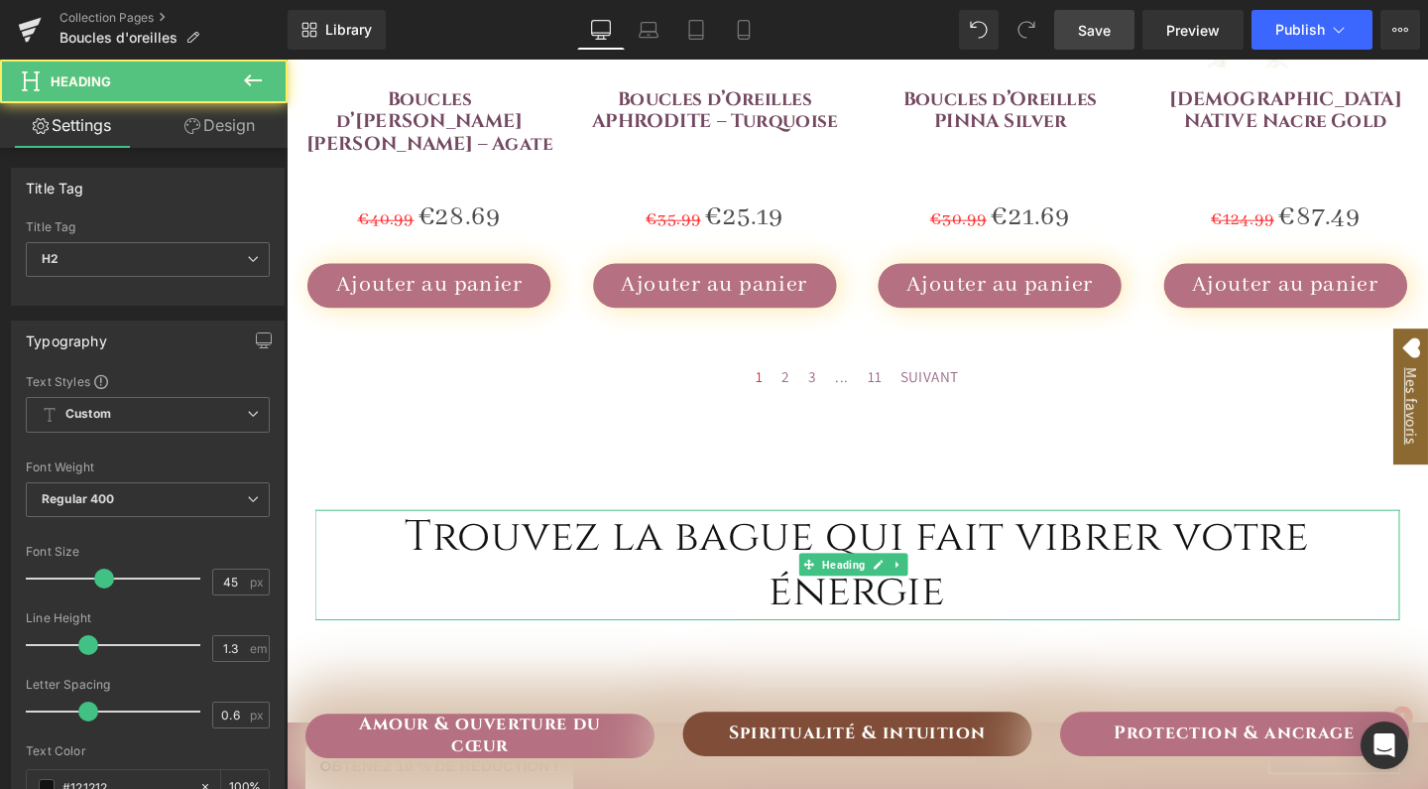
click at [832, 549] on h2 "Trouvez la bague qui fait vibrer votre énergie" at bounding box center [886, 591] width 1141 height 116
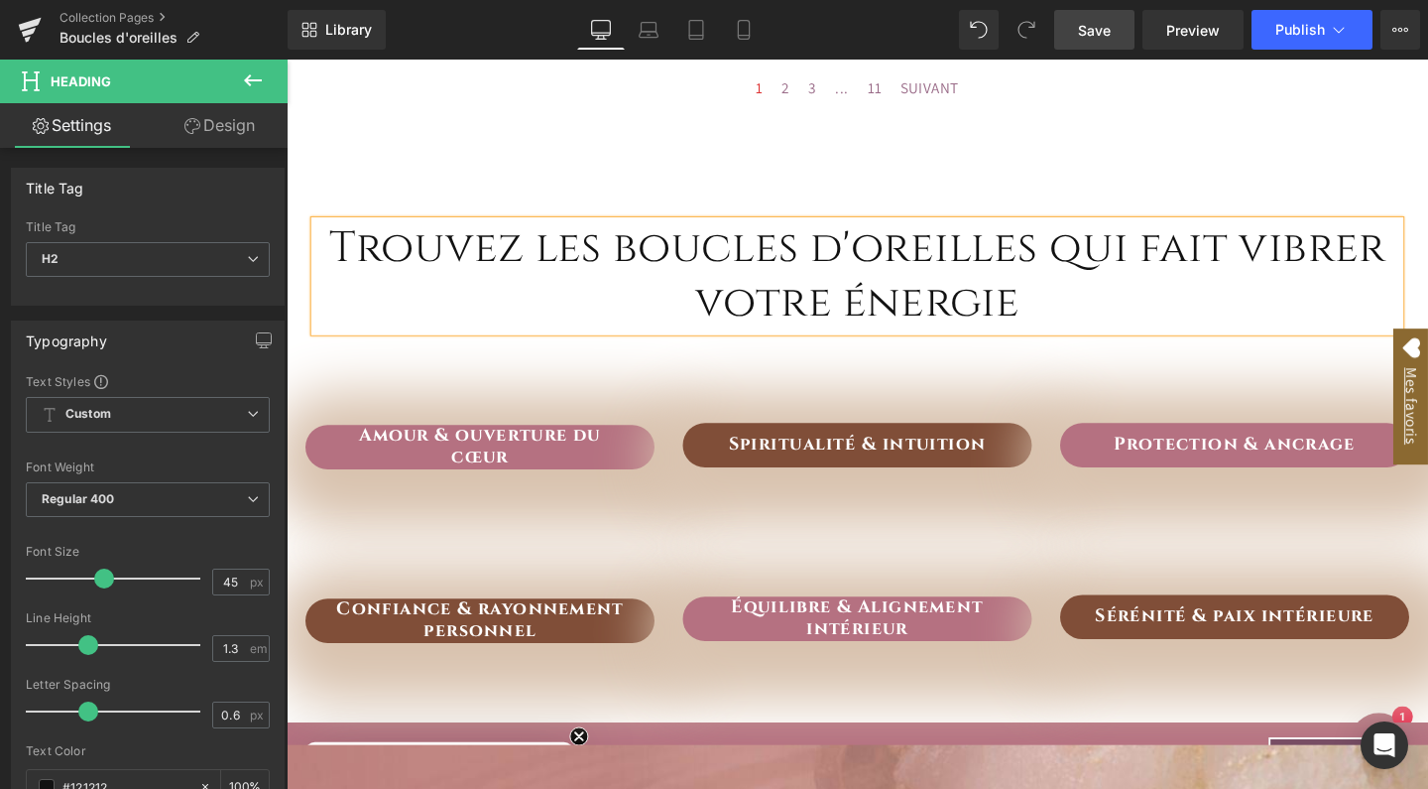
scroll to position [2442, 0]
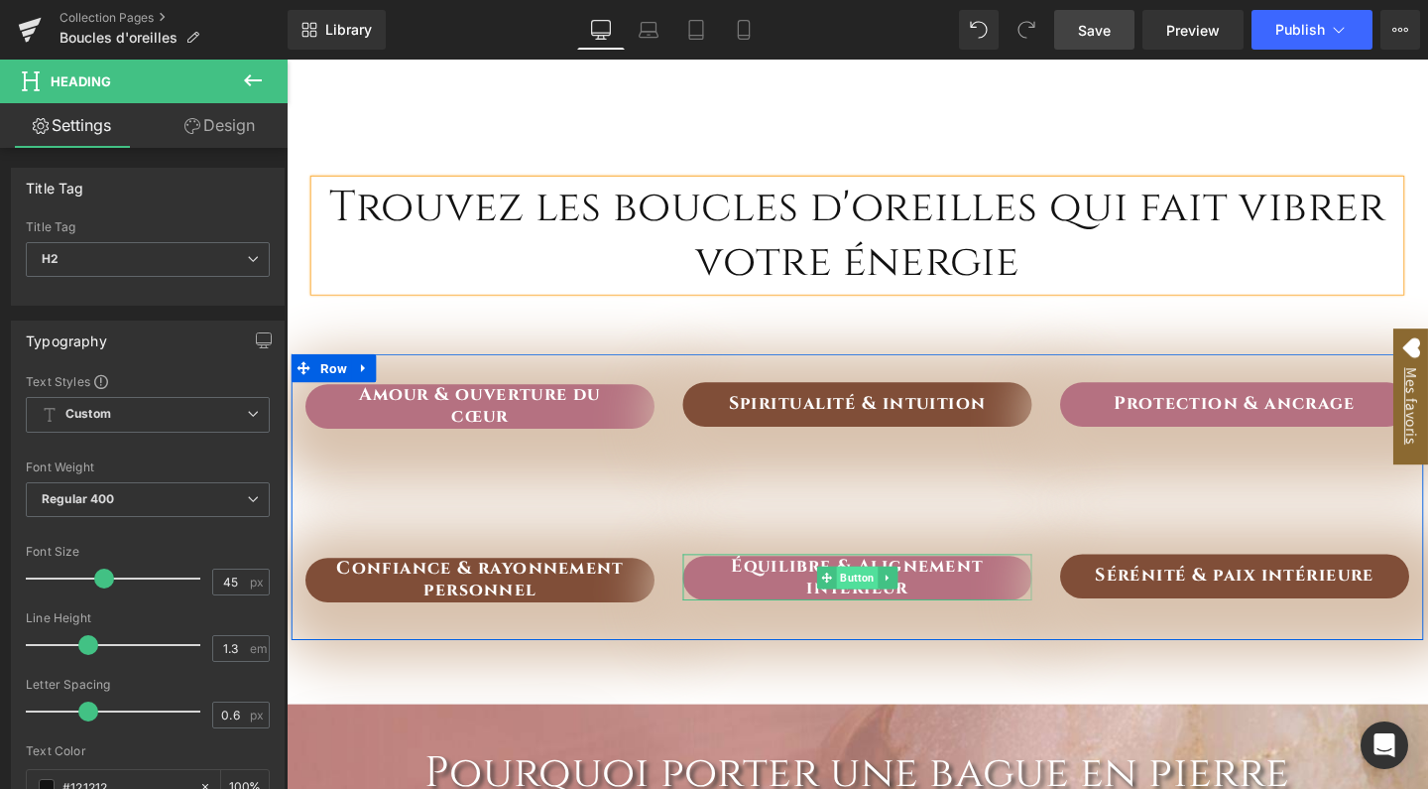
click at [874, 596] on span "Button" at bounding box center [887, 604] width 44 height 24
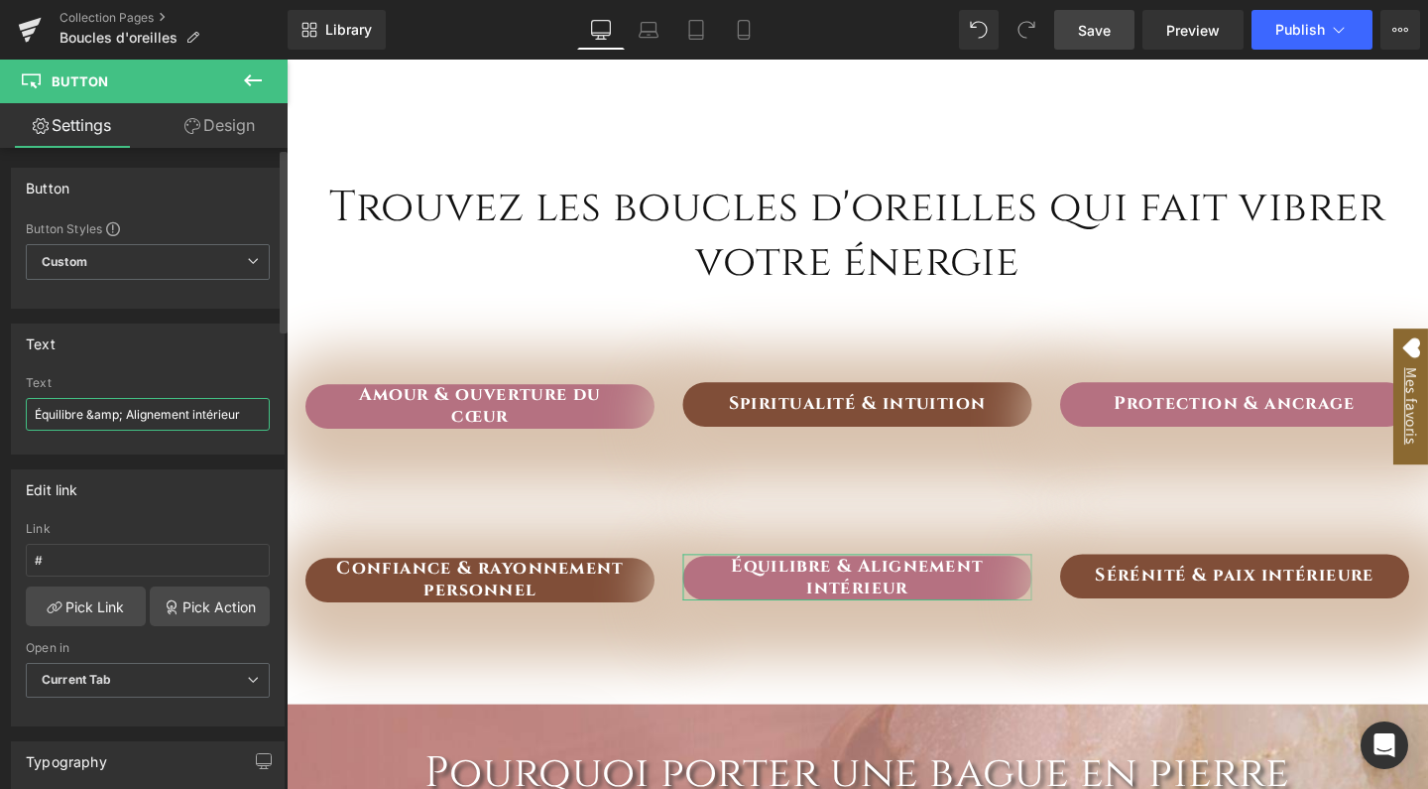
click at [215, 412] on input "Équilibre &amp; Alignement intérieur" at bounding box center [148, 414] width 244 height 33
type input "v"
type input "Équilibre & communication"
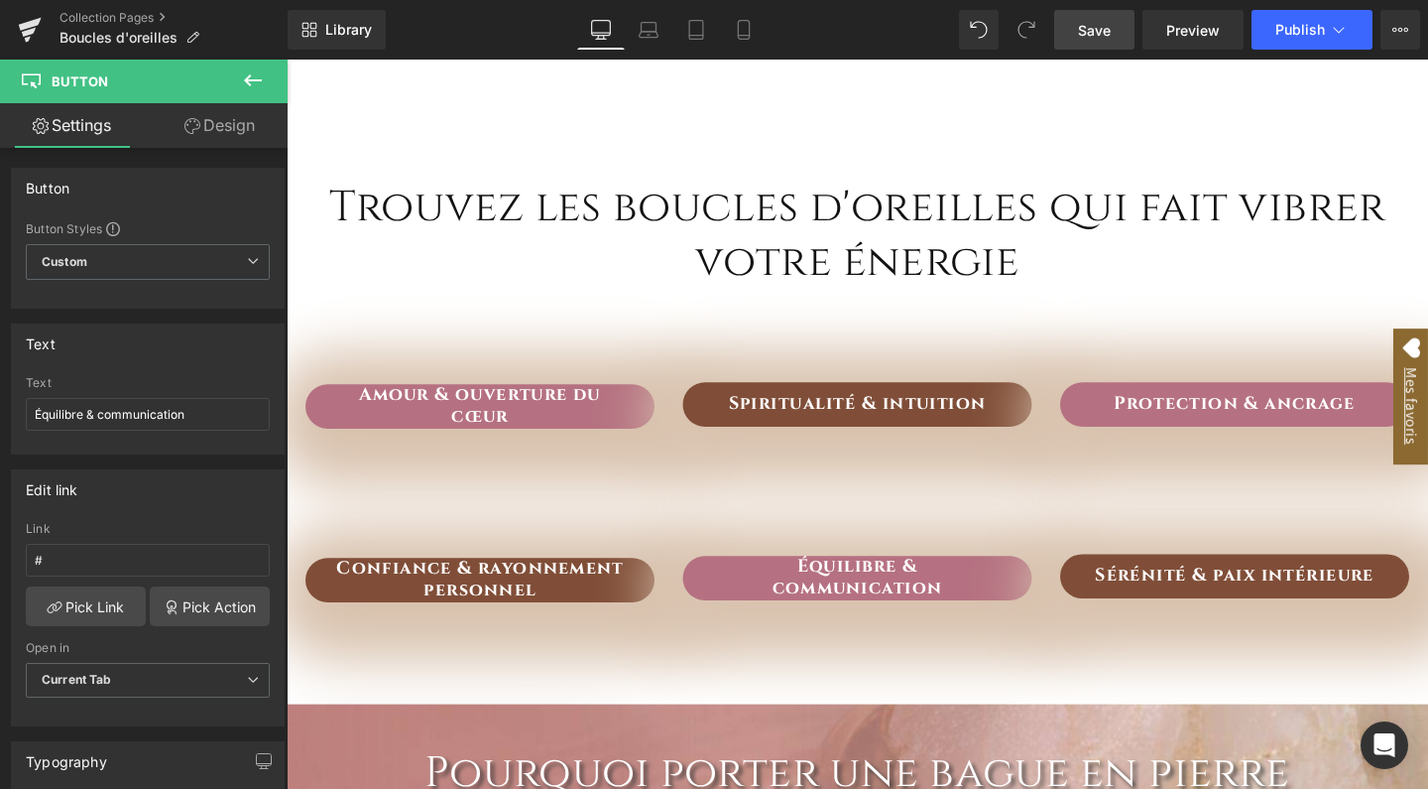
drag, startPoint x: 1102, startPoint y: 23, endPoint x: 568, endPoint y: 350, distance: 626.0
click at [1102, 23] on span "Save" at bounding box center [1094, 30] width 33 height 21
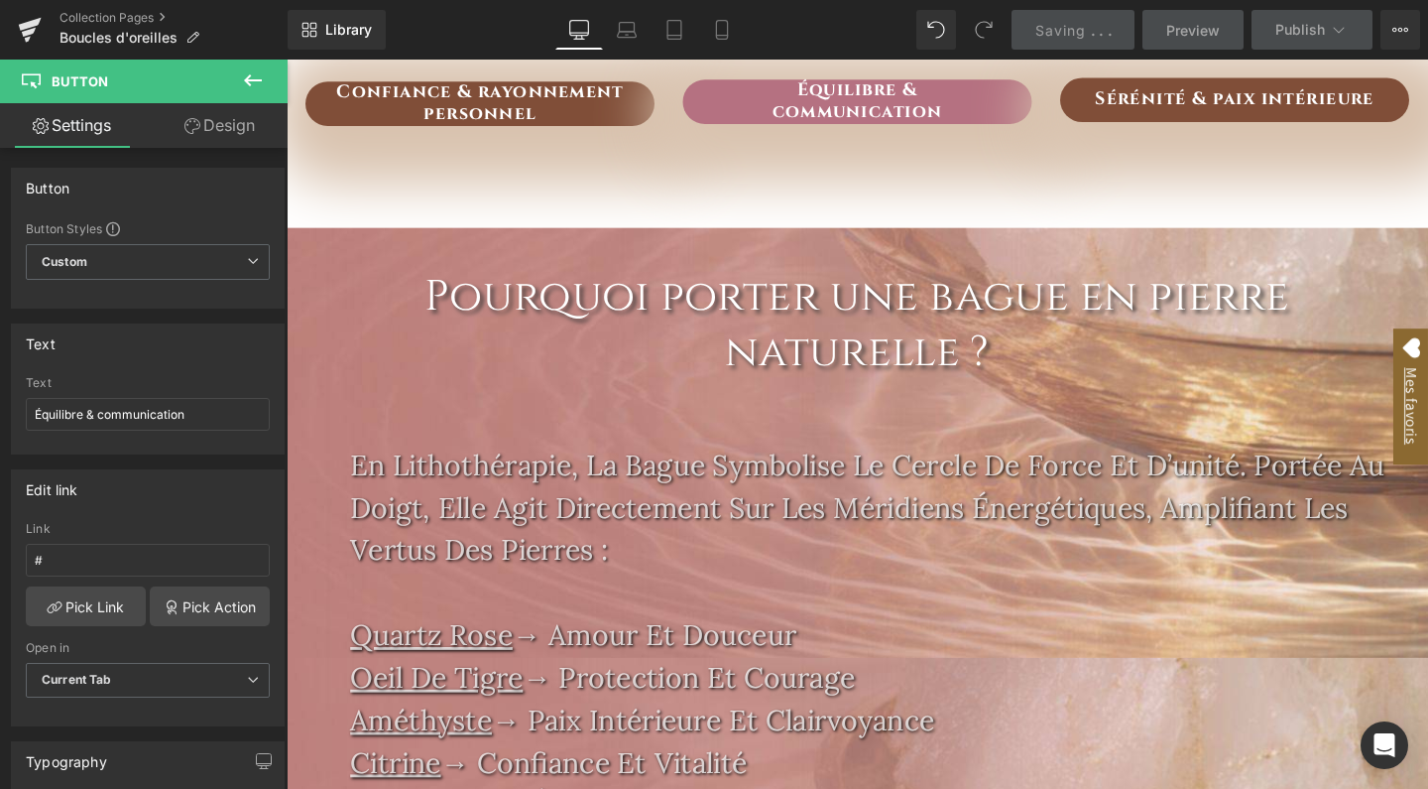
scroll to position [2944, 0]
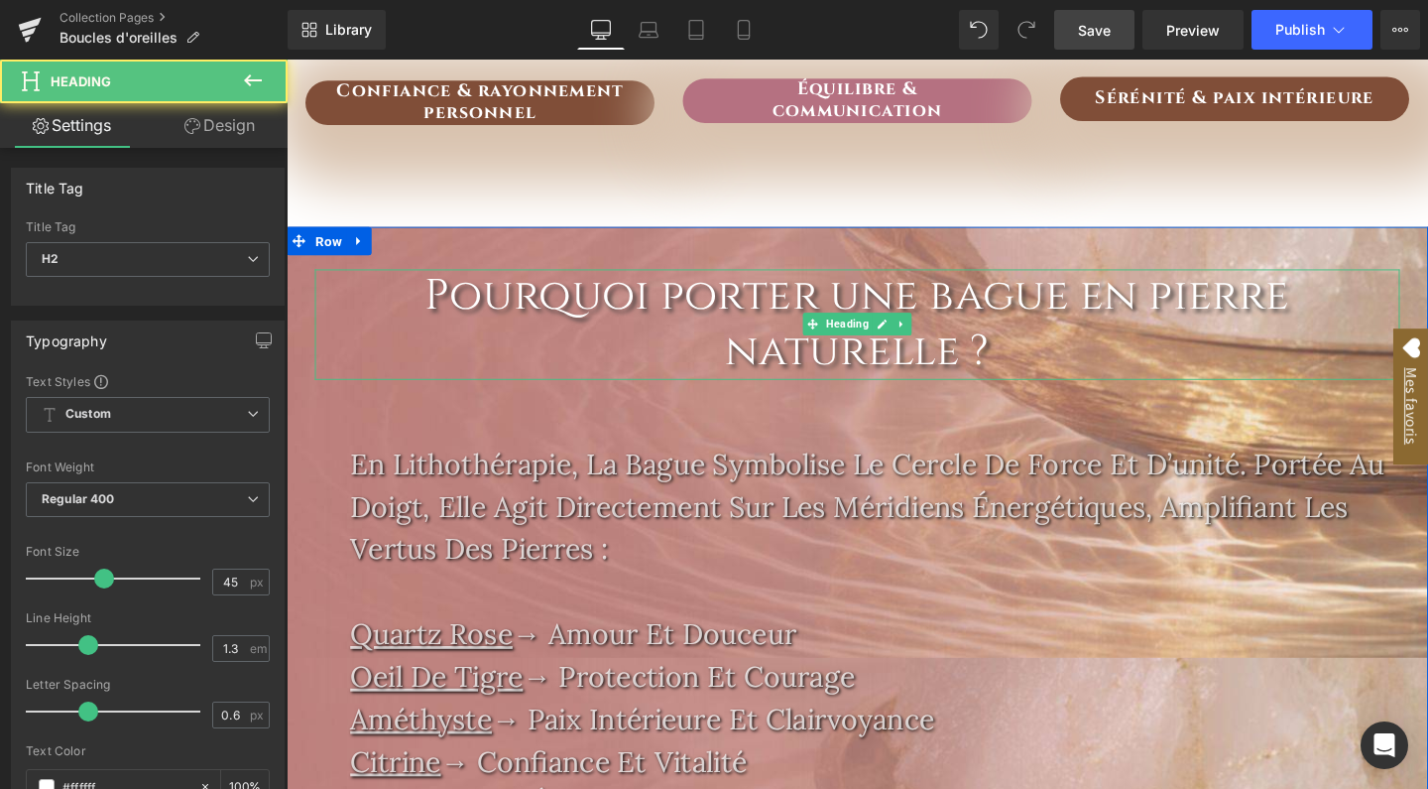
click at [814, 283] on h2 "Pourquoi porter une bague en pierre naturelle ?" at bounding box center [886, 338] width 1141 height 116
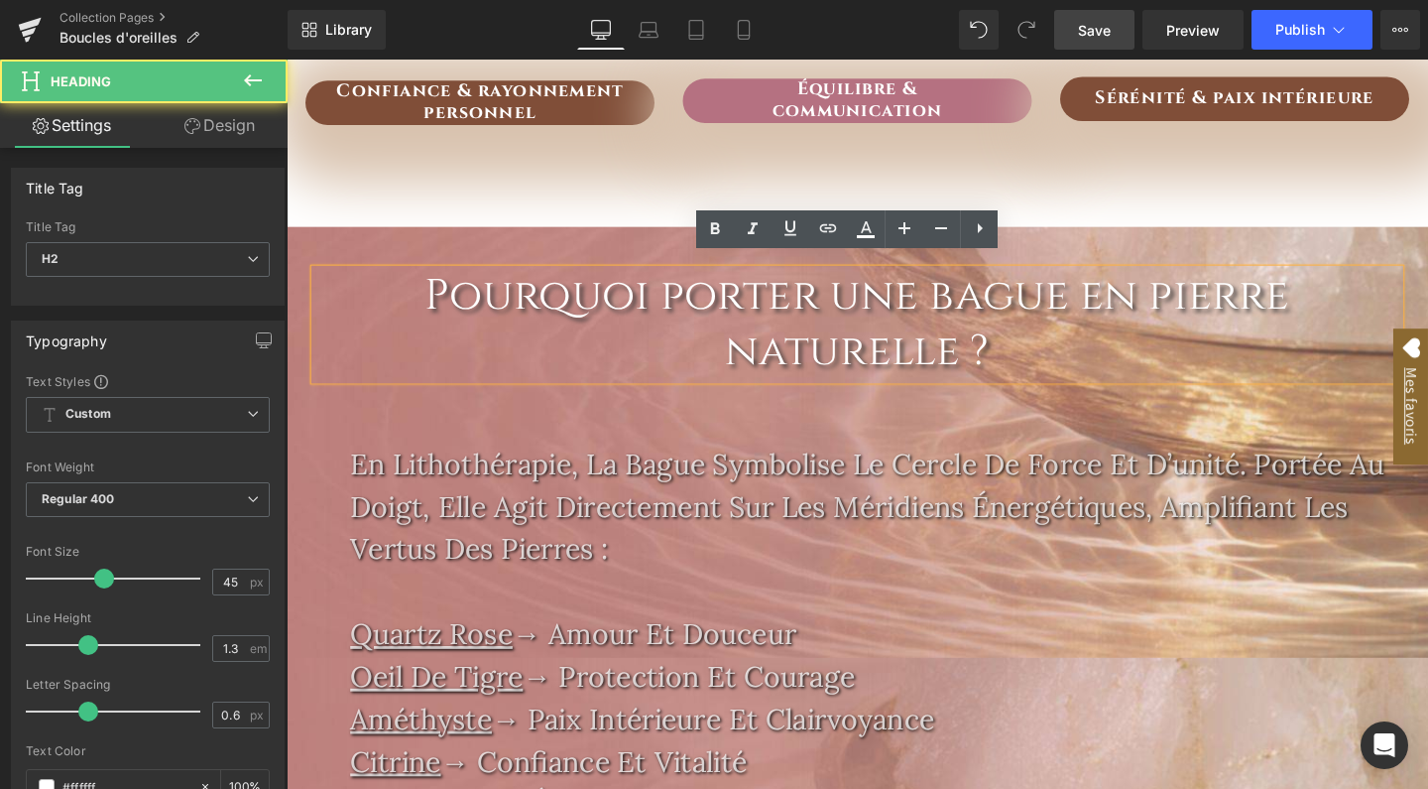
click at [716, 295] on h2 "Pourquoi porter une bague en pierre naturelle ?" at bounding box center [886, 338] width 1141 height 116
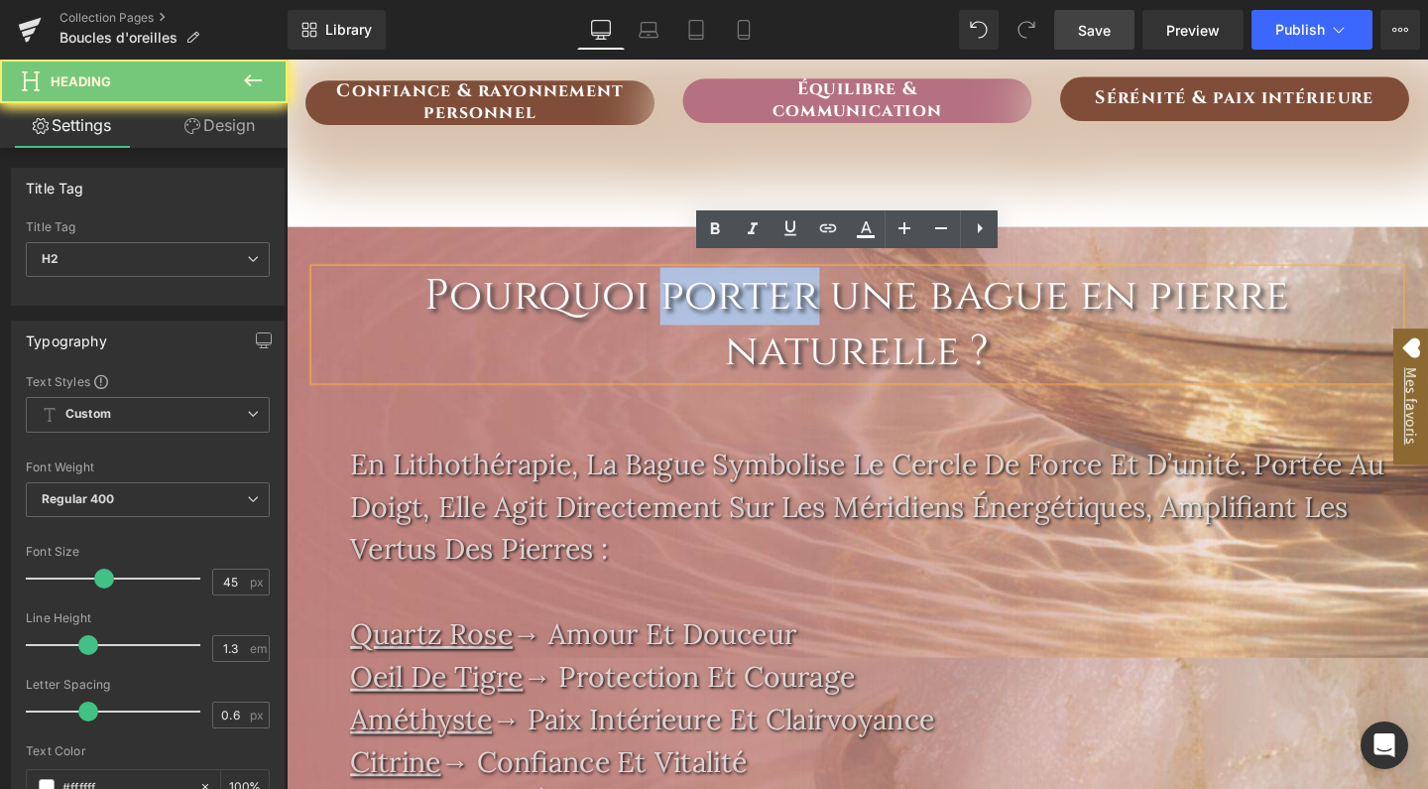
click at [716, 295] on h2 "Pourquoi porter une bague en pierre naturelle ?" at bounding box center [886, 338] width 1141 height 116
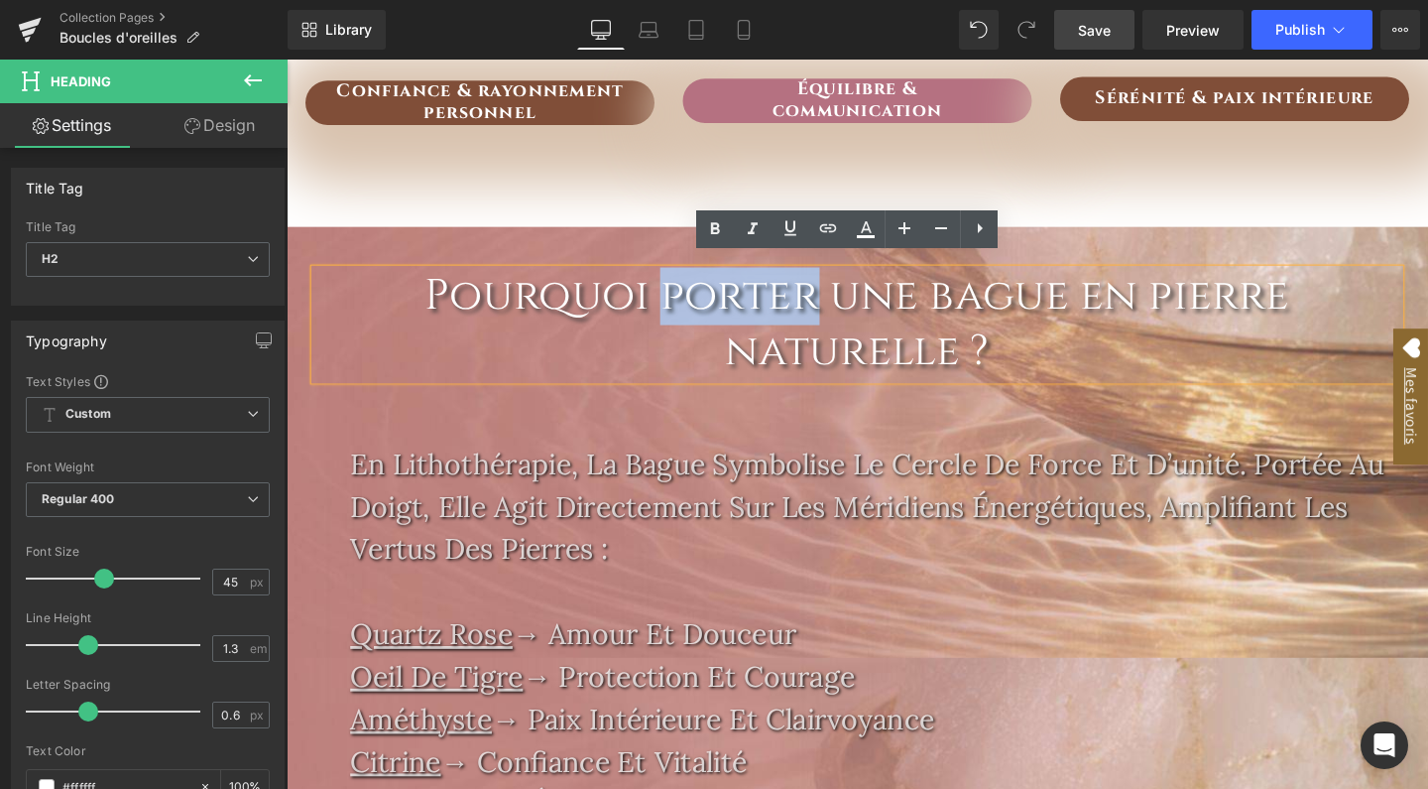
click at [716, 295] on h2 "Pourquoi porter une bague en pierre naturelle ?" at bounding box center [886, 338] width 1141 height 116
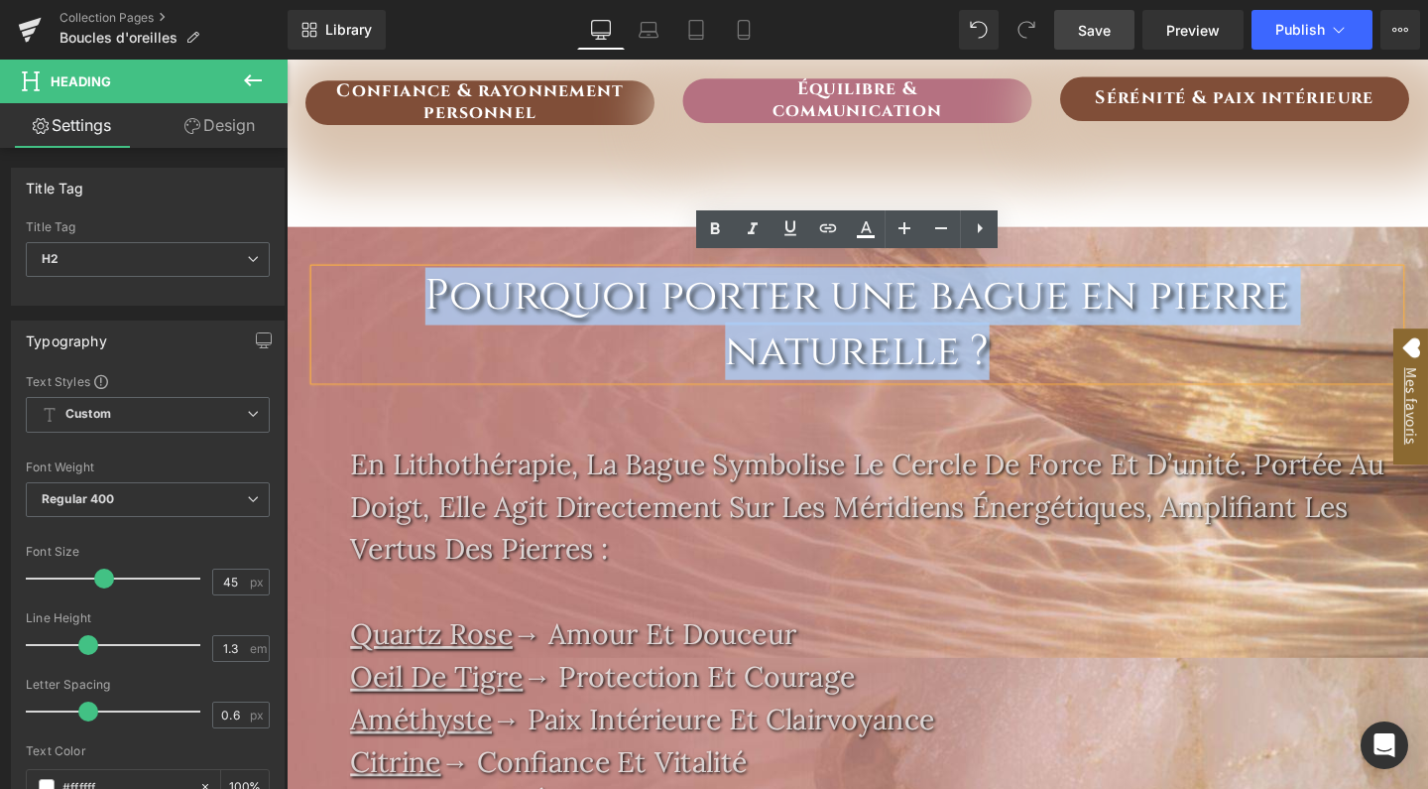
paste div
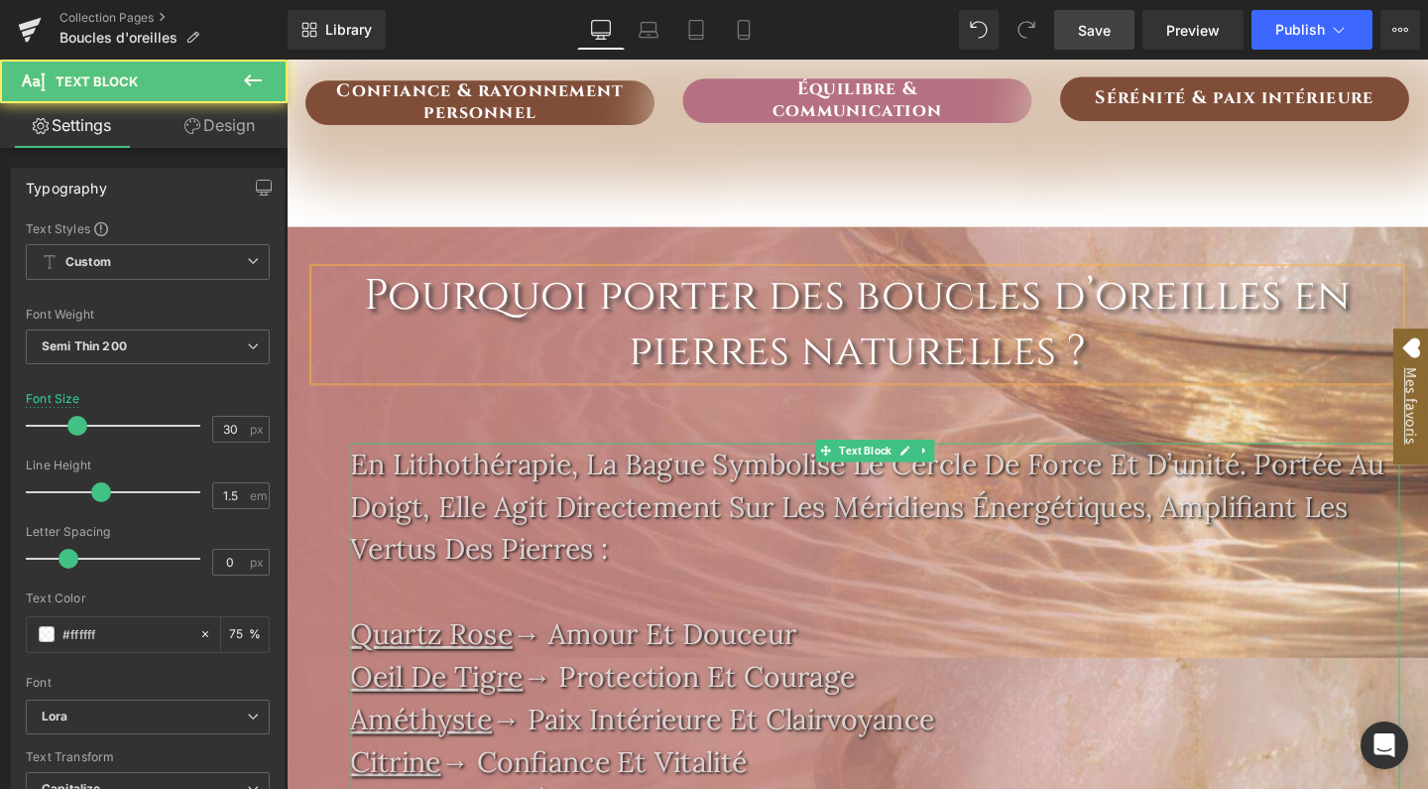
click at [437, 494] on p "En lithothérapie, la bague symbolise le cercle de force et d’unité. Portée au d…" at bounding box center [906, 529] width 1104 height 134
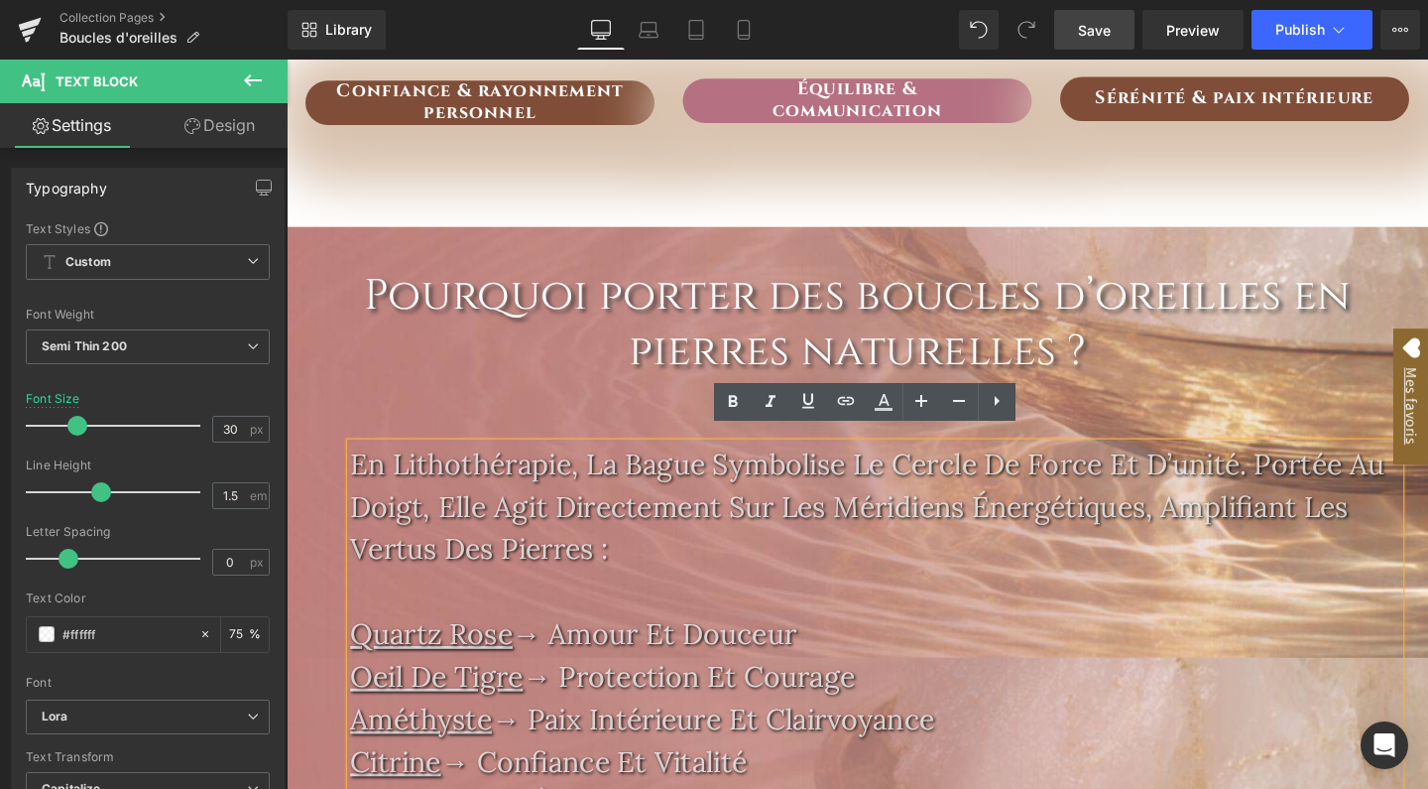
click at [653, 568] on p "En lithothérapie, la bague symbolise le cercle de force et d’unité. Portée au d…" at bounding box center [906, 529] width 1104 height 134
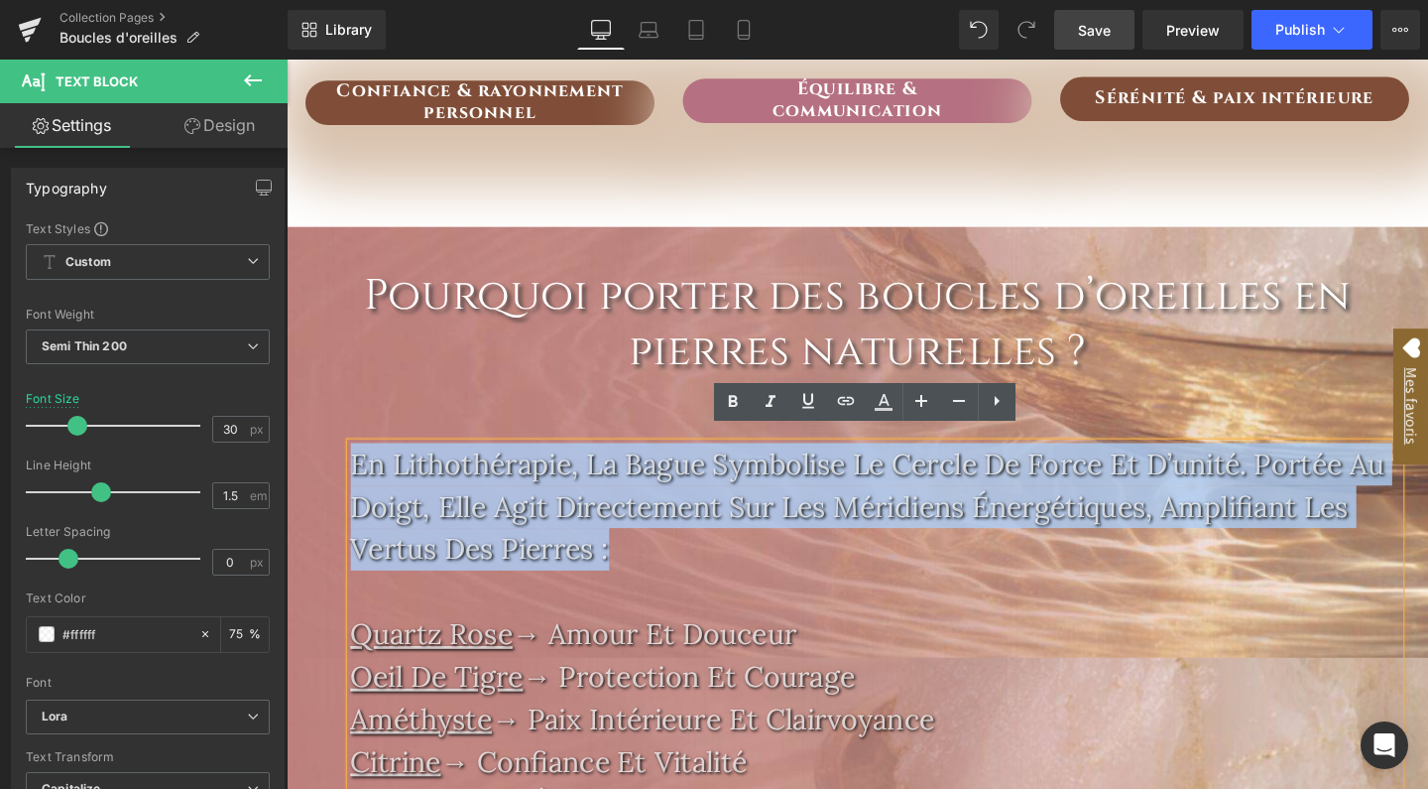
drag, startPoint x: 648, startPoint y: 568, endPoint x: 344, endPoint y: 465, distance: 320.6
click at [354, 465] on div "En lithothérapie, la bague symbolise le cercle de force et d’unité. Portée au d…" at bounding box center [906, 730] width 1104 height 536
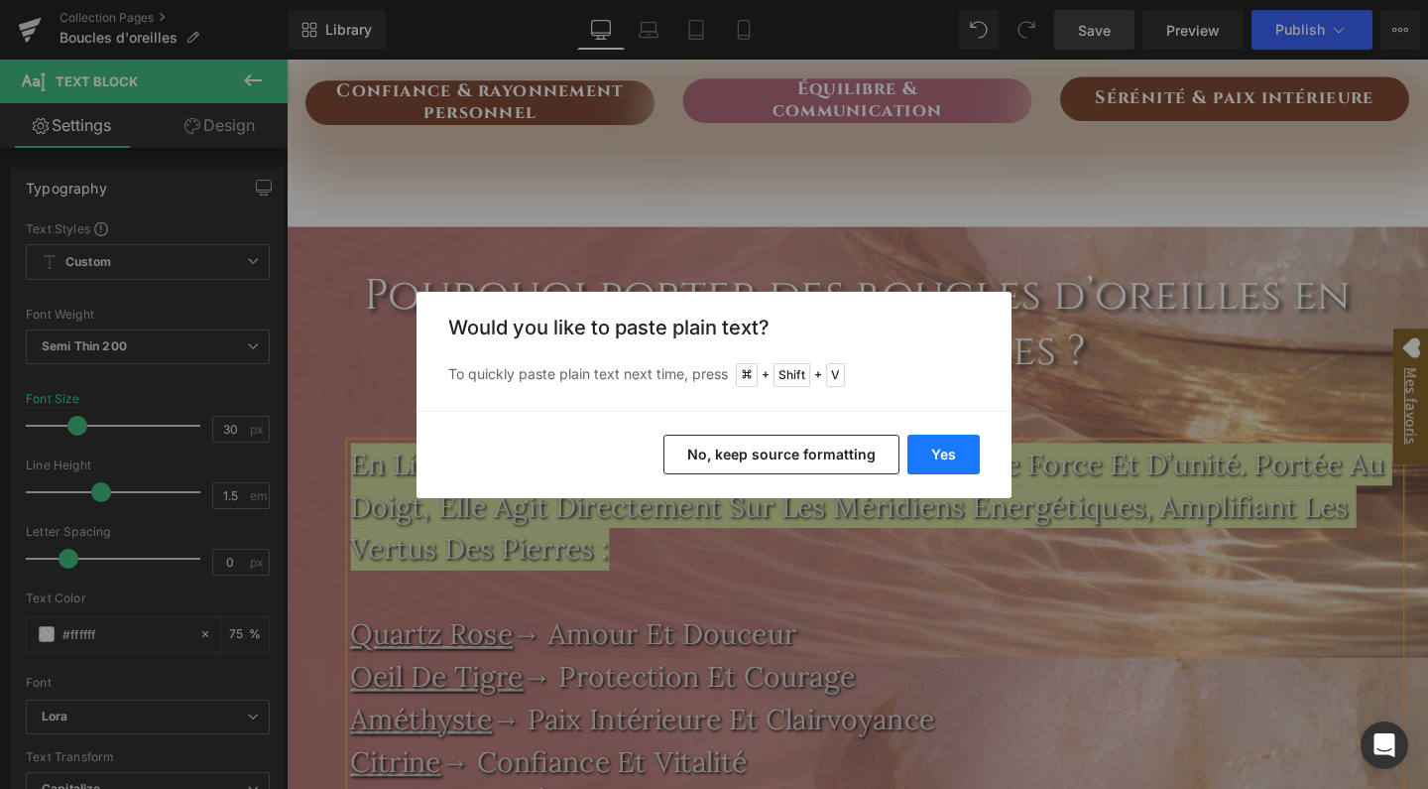
click at [954, 451] on button "Yes" at bounding box center [944, 454] width 72 height 40
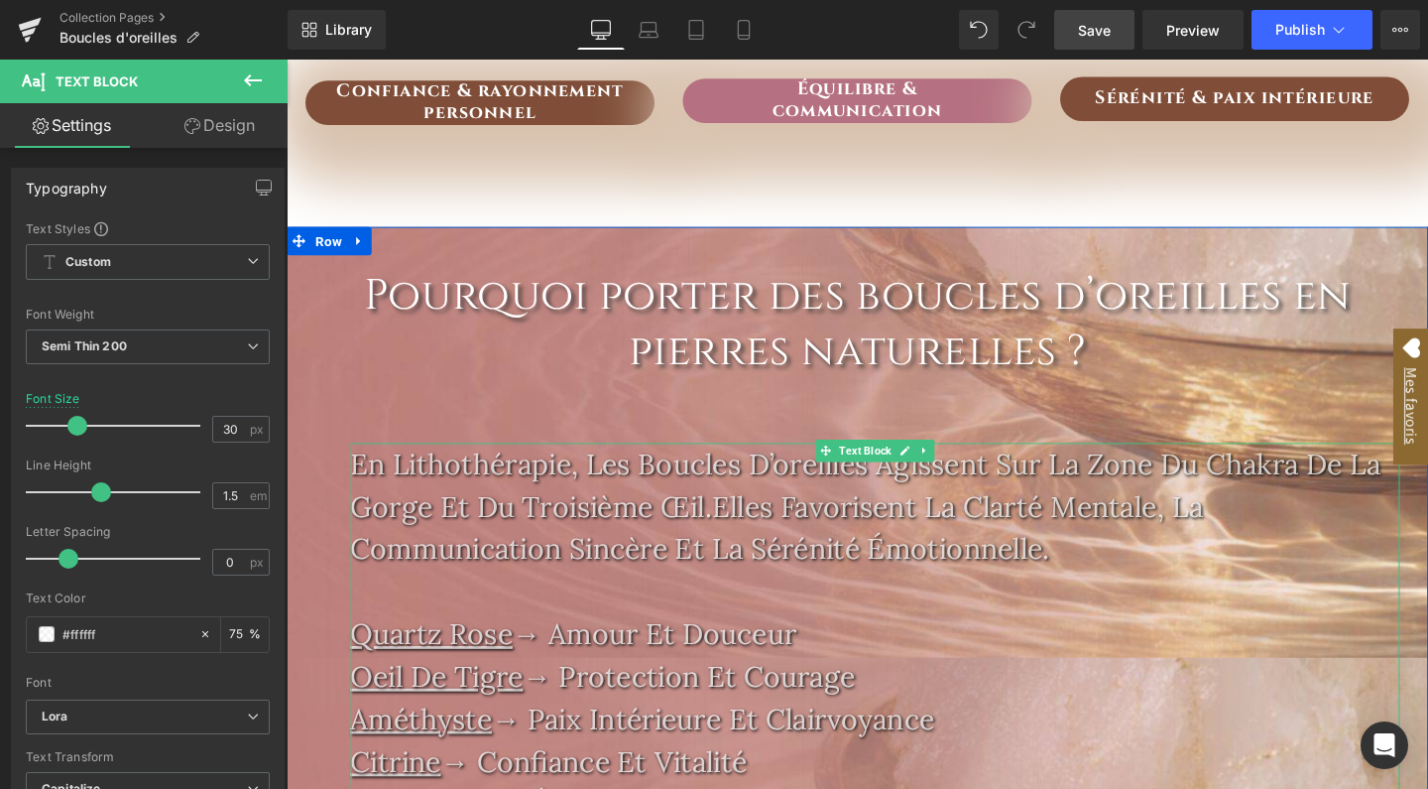
click at [731, 518] on p "En lithothérapie, les boucles d’oreilles agissent sur la zone du chakra de la g…" at bounding box center [906, 529] width 1104 height 134
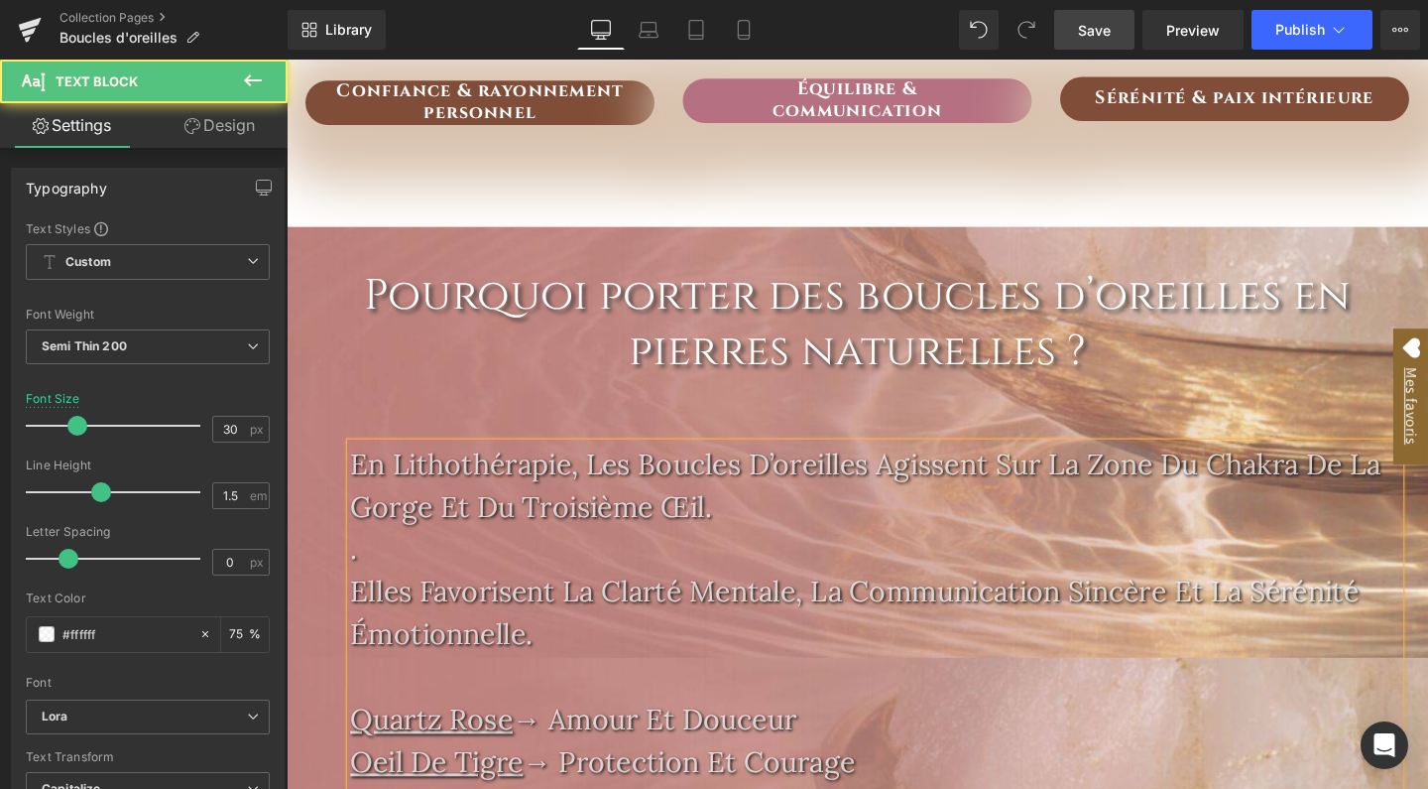
click at [379, 596] on p "Elles favorisent la clarté mentale, la communication sincère et la sérénité émo…" at bounding box center [906, 640] width 1104 height 89
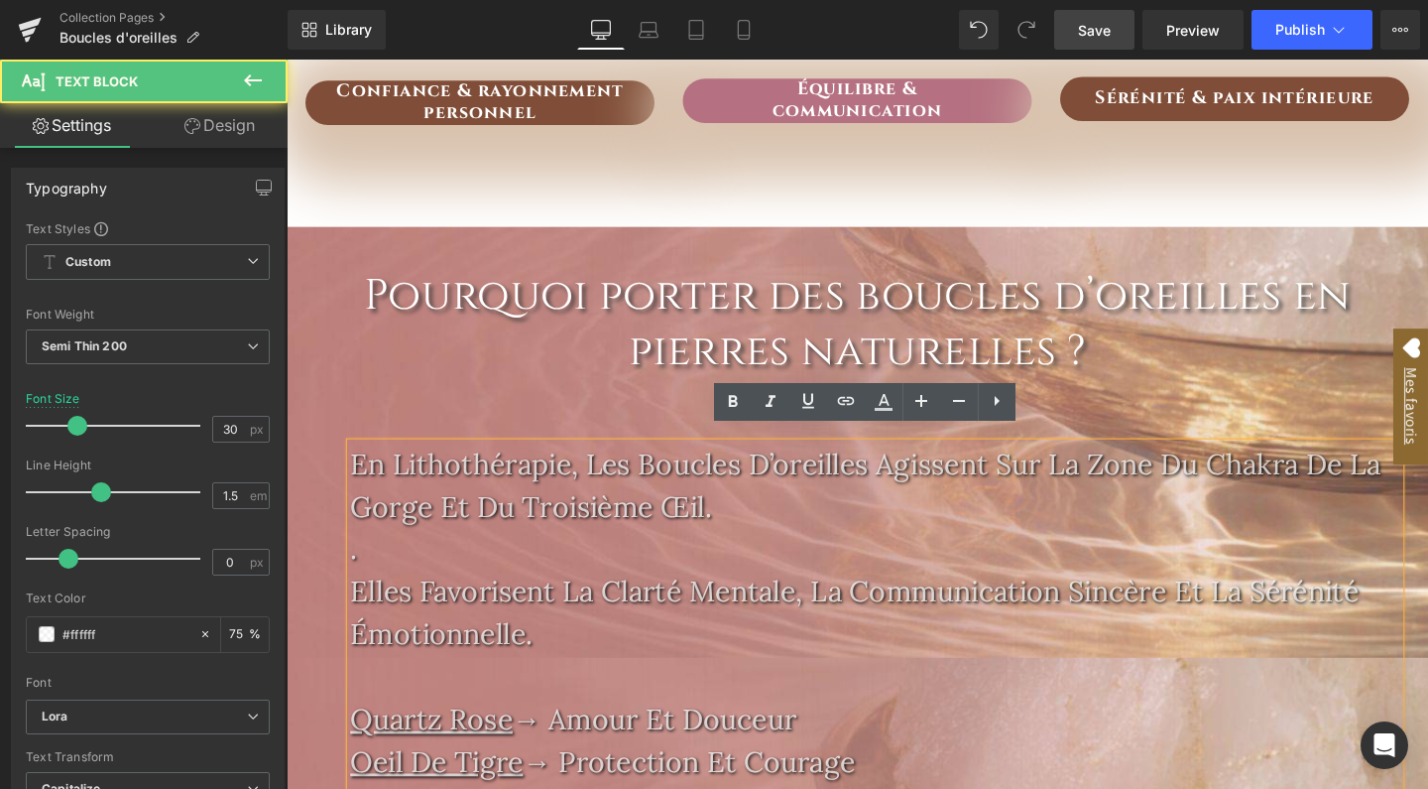
click at [384, 565] on p "." at bounding box center [906, 573] width 1104 height 45
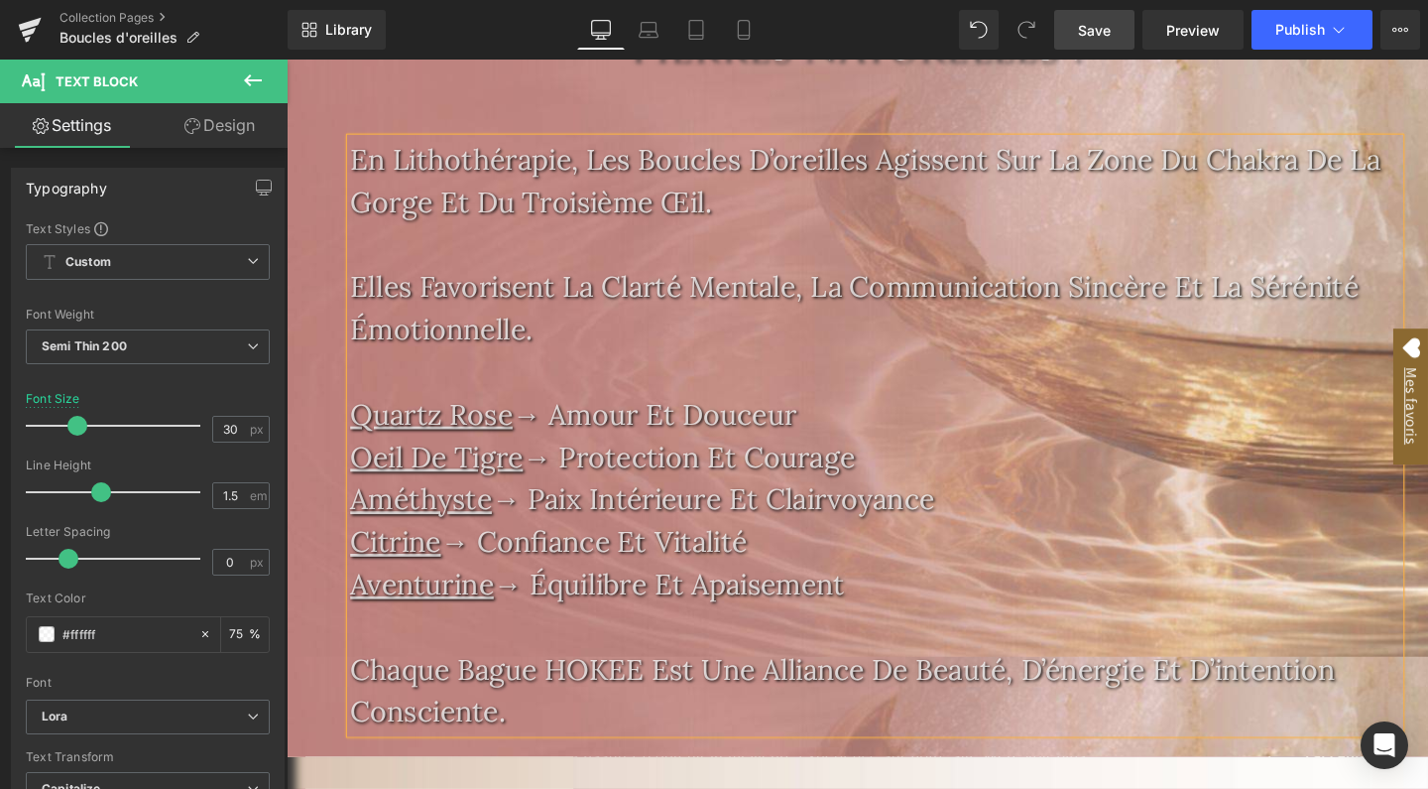
scroll to position [3265, 0]
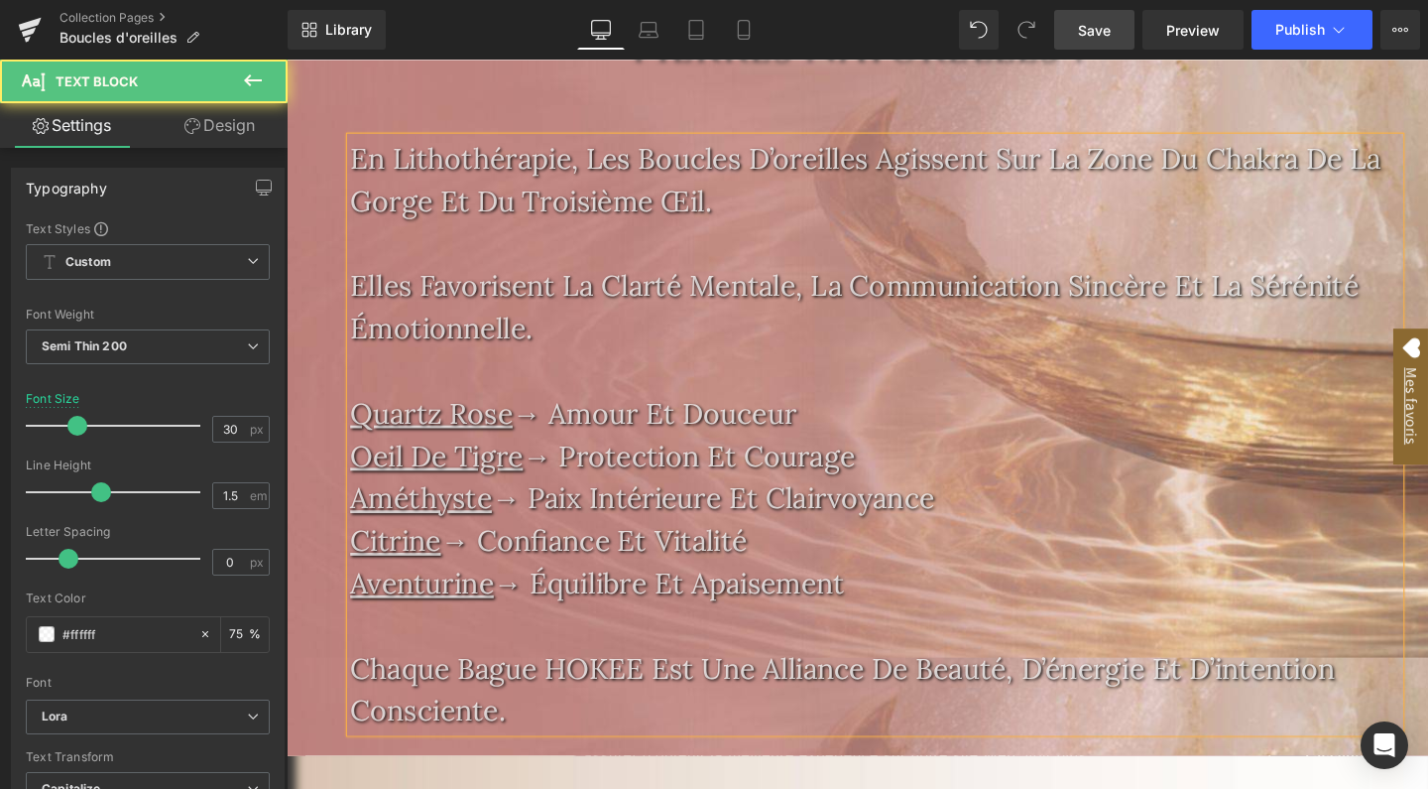
click at [826, 418] on p "Quartz rose → amour et douceur" at bounding box center [906, 431] width 1104 height 45
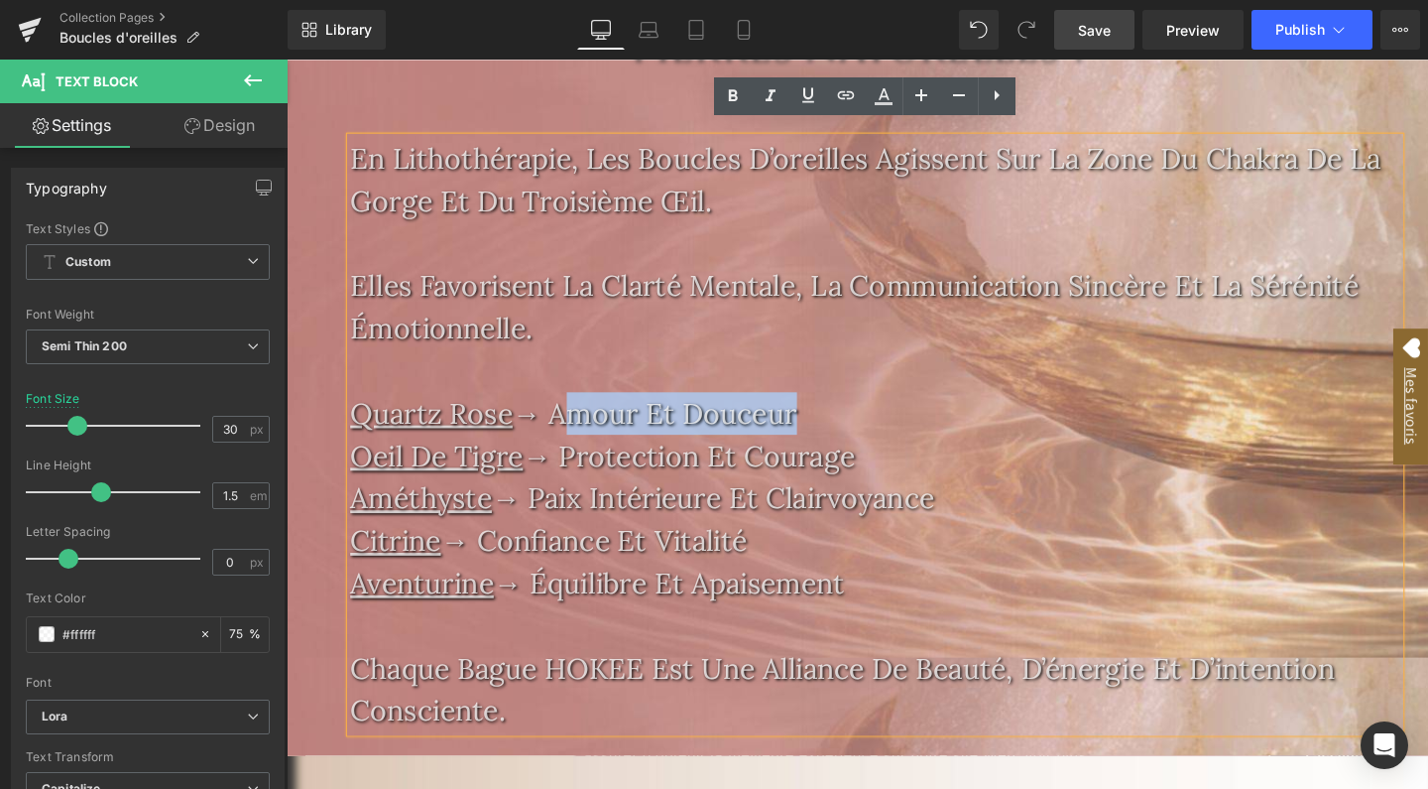
drag, startPoint x: 824, startPoint y: 418, endPoint x: 575, endPoint y: 415, distance: 249.0
click at [575, 415] on p "Quartz rose → amour et douceur" at bounding box center [906, 431] width 1104 height 45
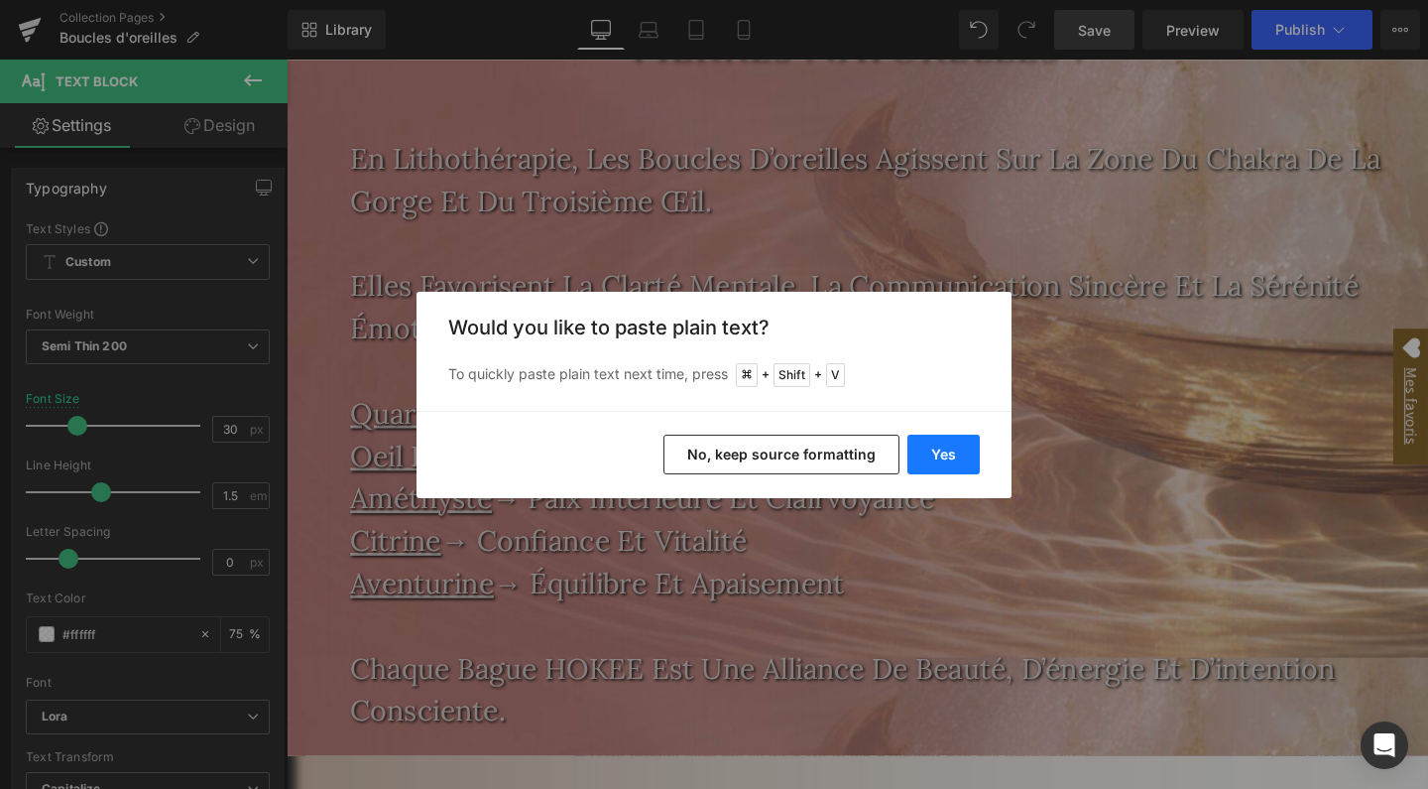
click at [937, 452] on button "Yes" at bounding box center [944, 454] width 72 height 40
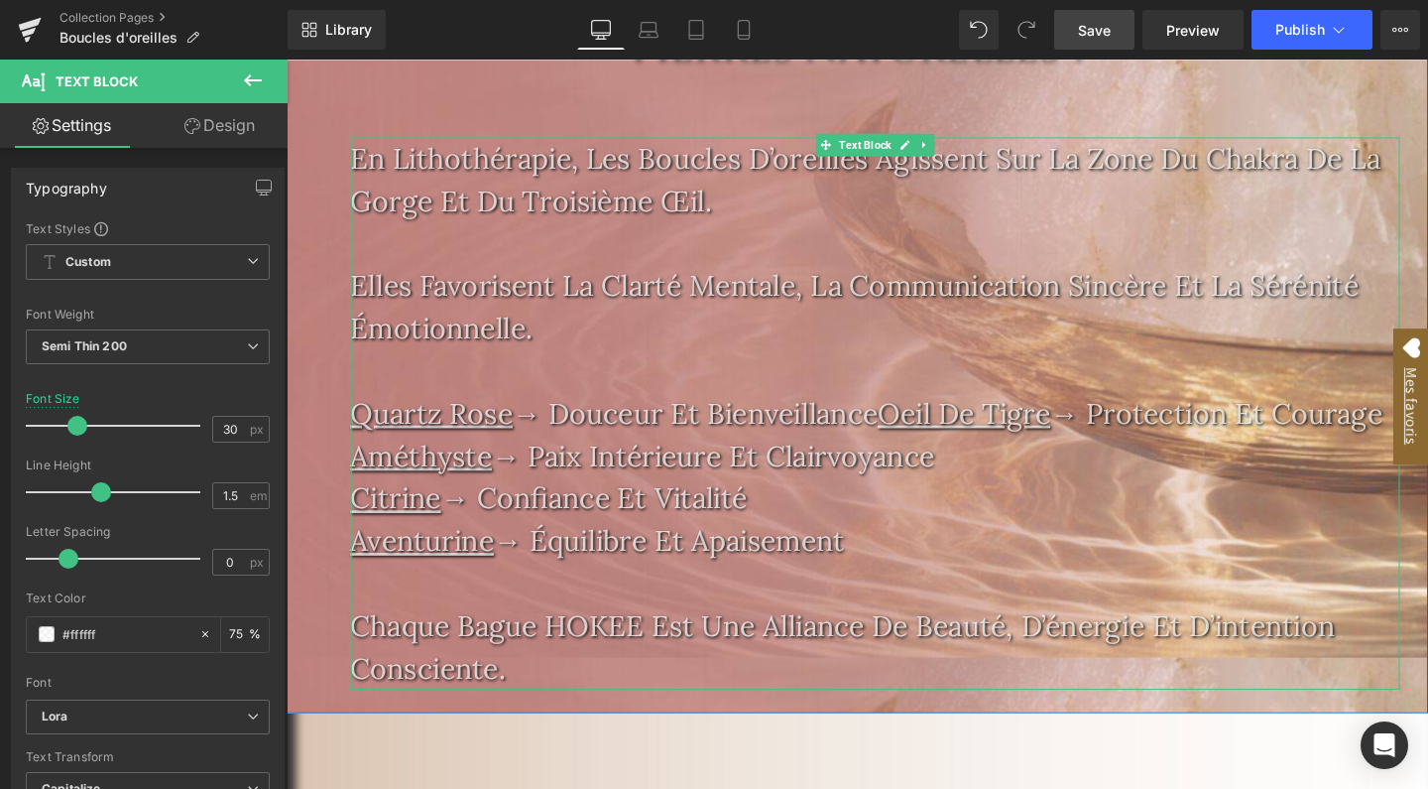
click at [918, 413] on u "Oeil de tigre" at bounding box center [1000, 431] width 182 height 38
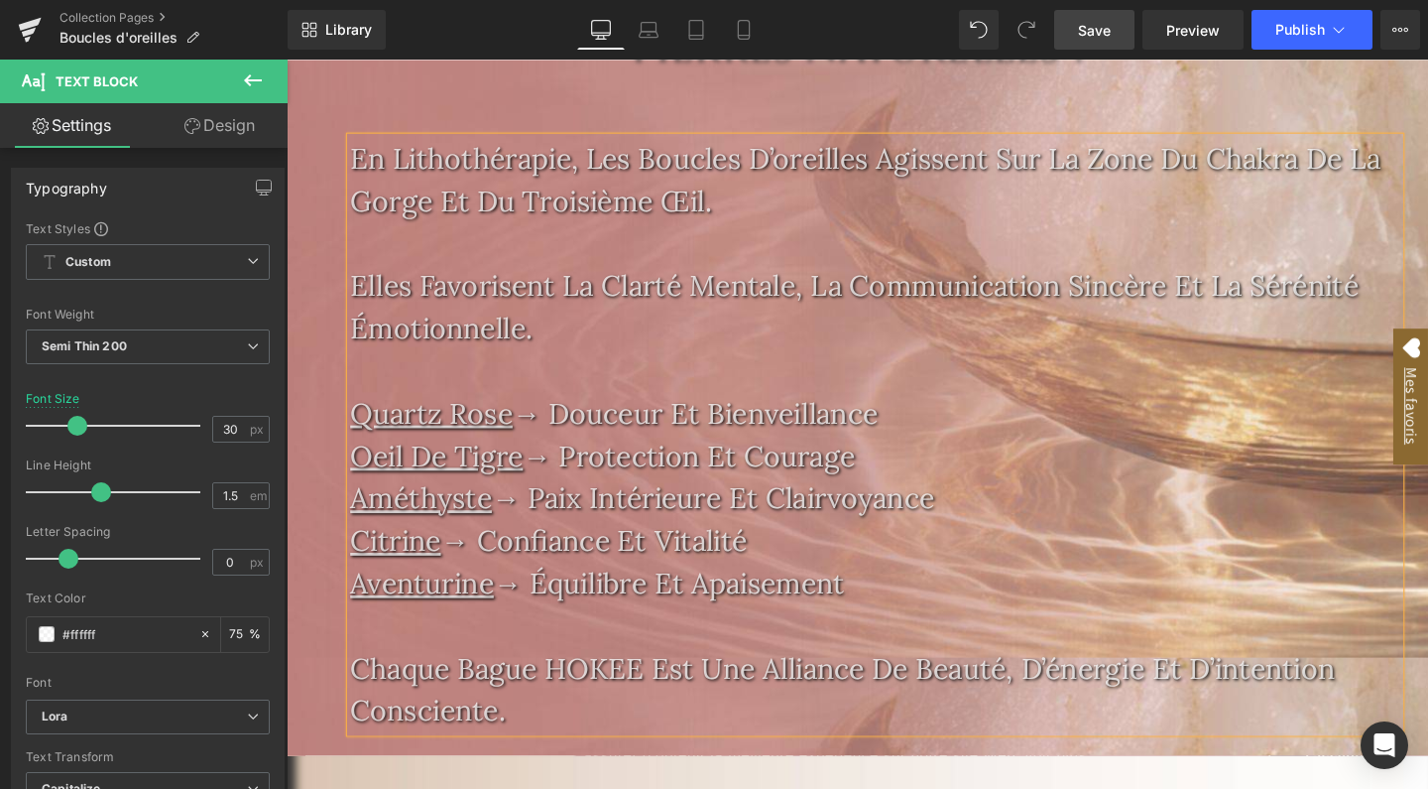
drag, startPoint x: 902, startPoint y: 599, endPoint x: 355, endPoint y: 422, distance: 574.6
click at [355, 422] on div "En lithothérapie, les boucles d’oreilles agissent sur la zone du chakra de la g…" at bounding box center [906, 453] width 1104 height 625
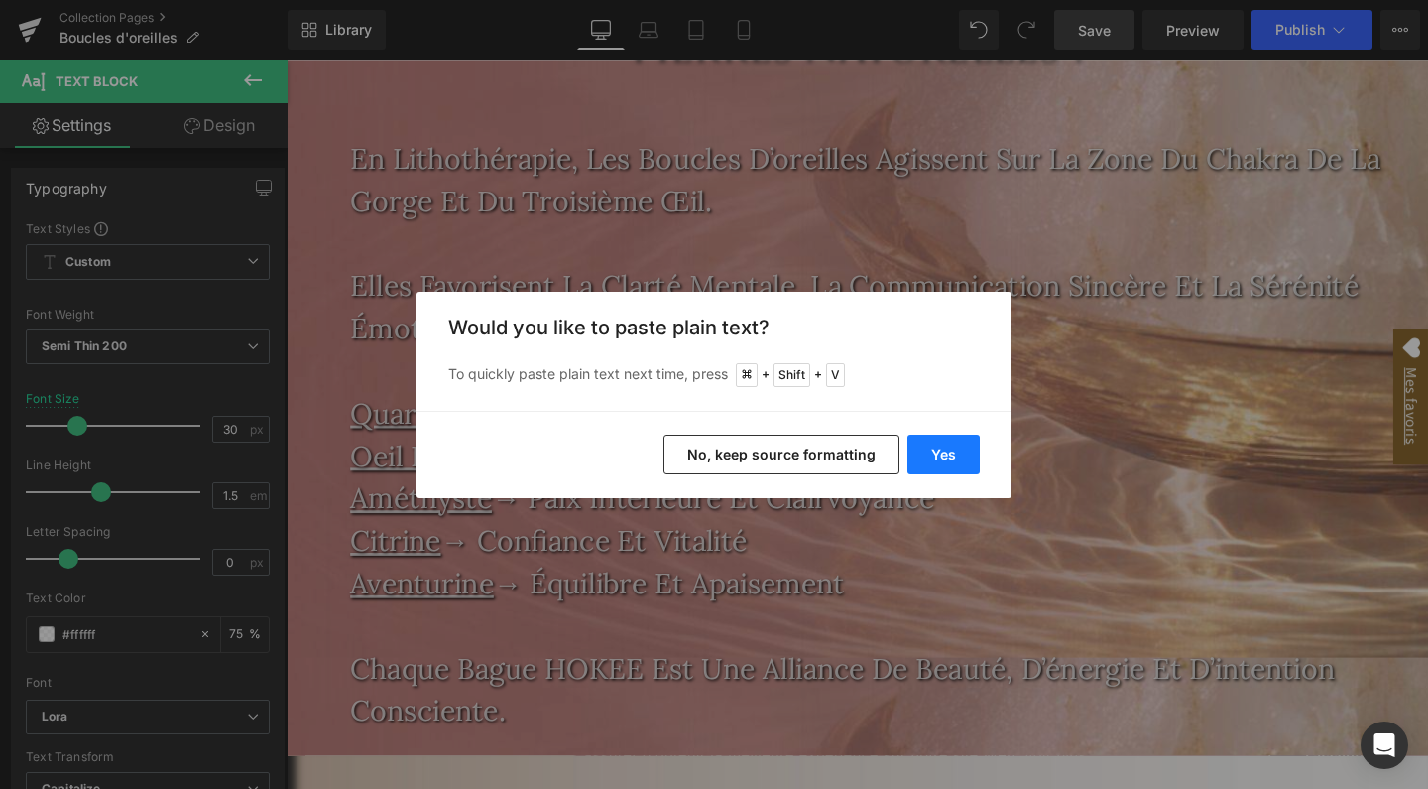
click at [950, 458] on button "Yes" at bounding box center [944, 454] width 72 height 40
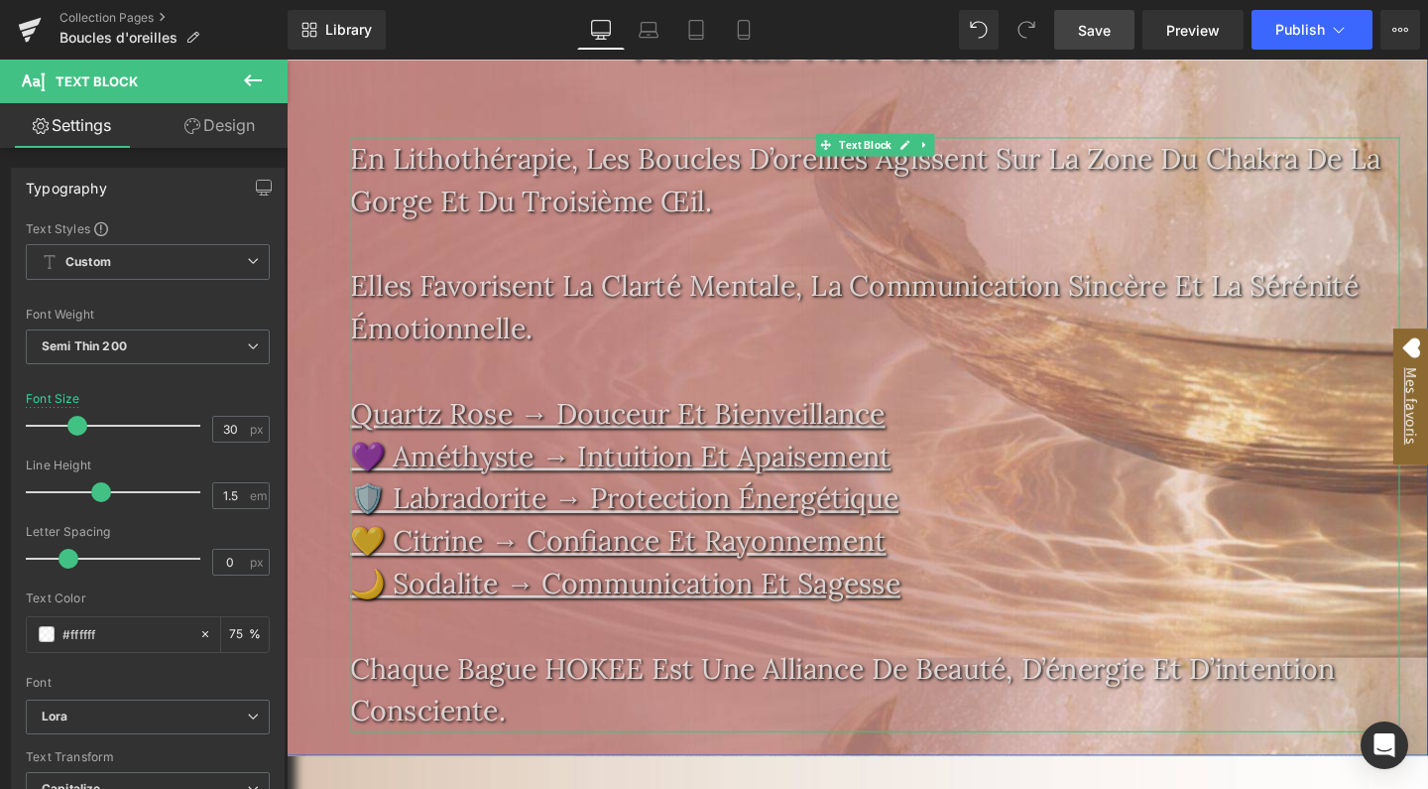
click at [385, 466] on u "💜 Améthyste → intuition et apaisement" at bounding box center [638, 475] width 568 height 38
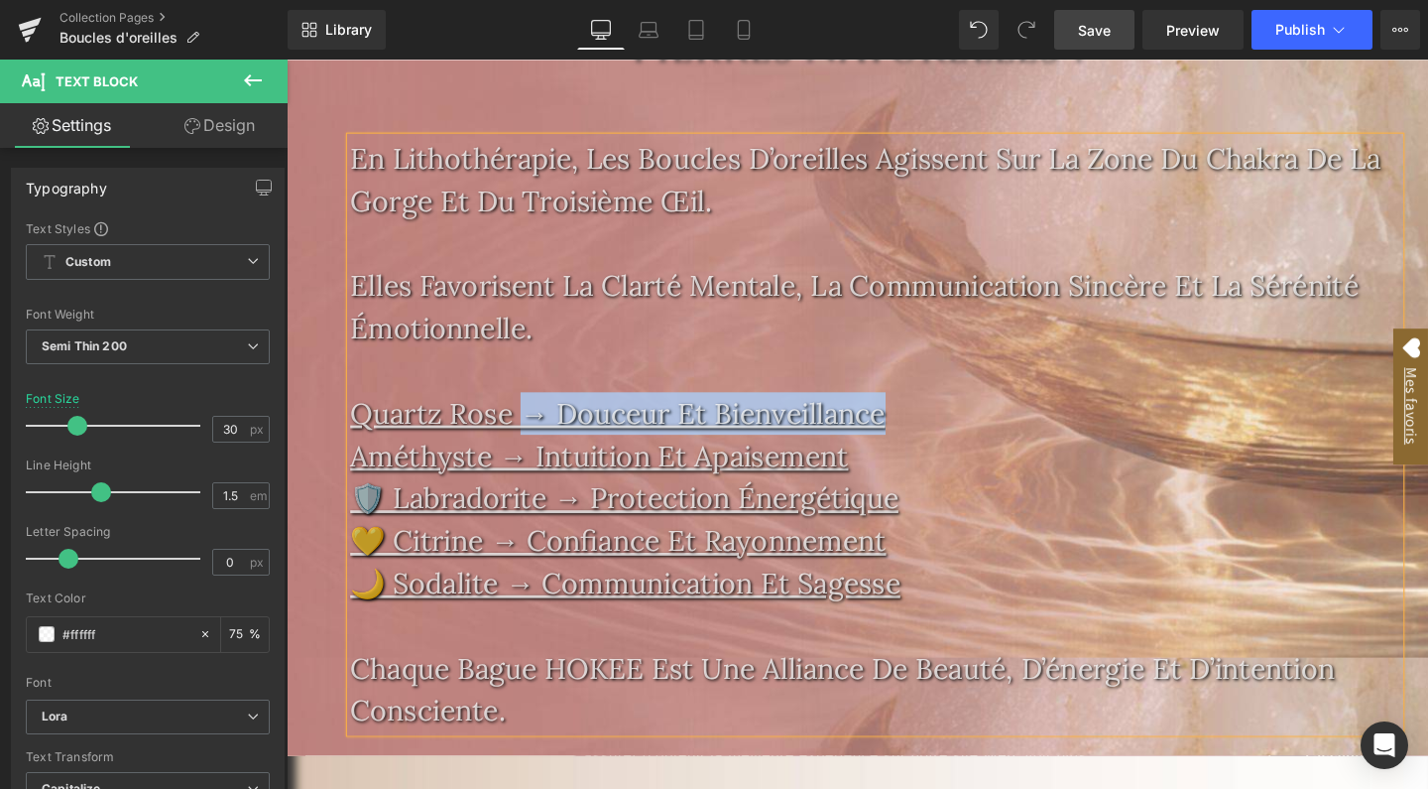
drag, startPoint x: 924, startPoint y: 417, endPoint x: 528, endPoint y: 414, distance: 396.7
click at [528, 414] on p "Quartz rose → douceur et bienveillance" at bounding box center [906, 431] width 1104 height 45
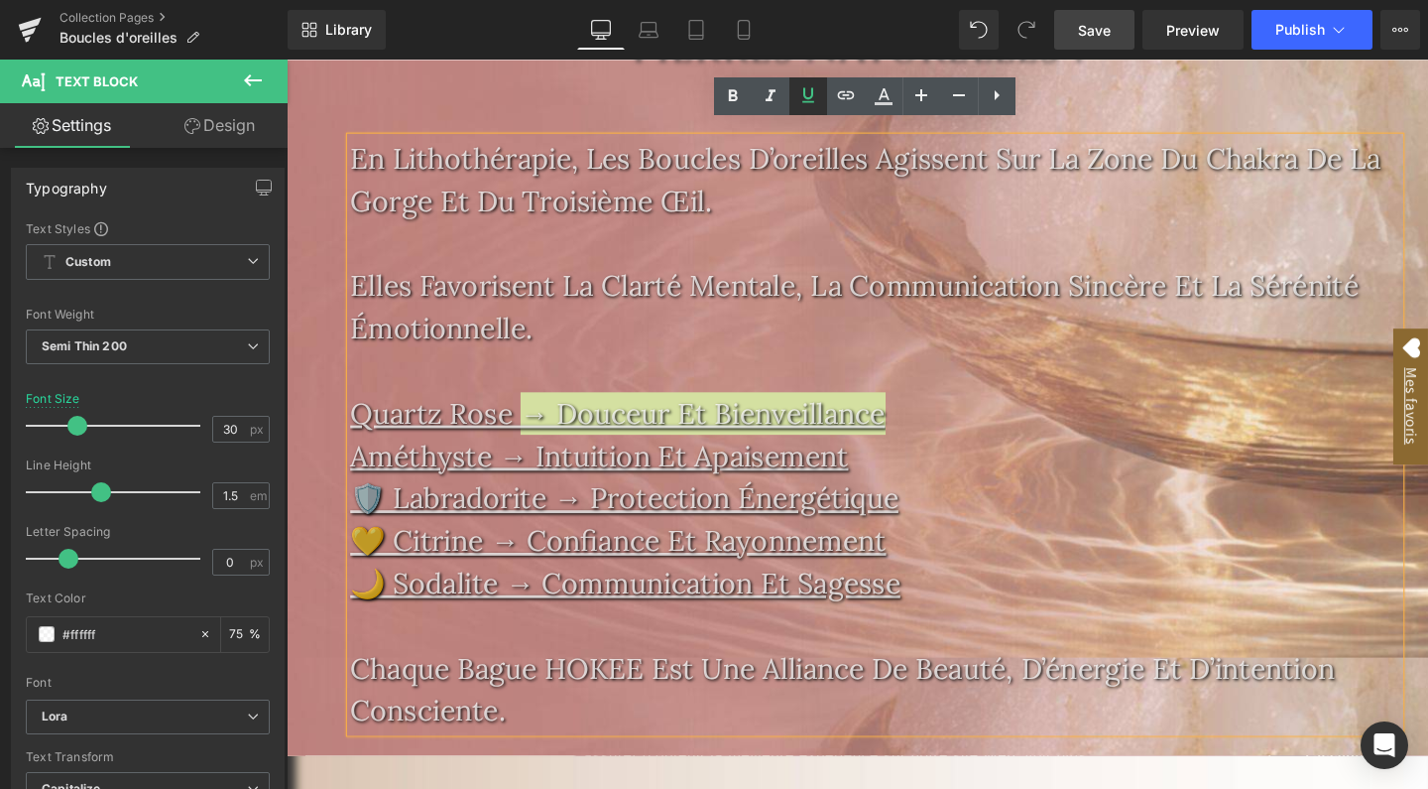
click at [808, 94] on icon at bounding box center [808, 95] width 24 height 24
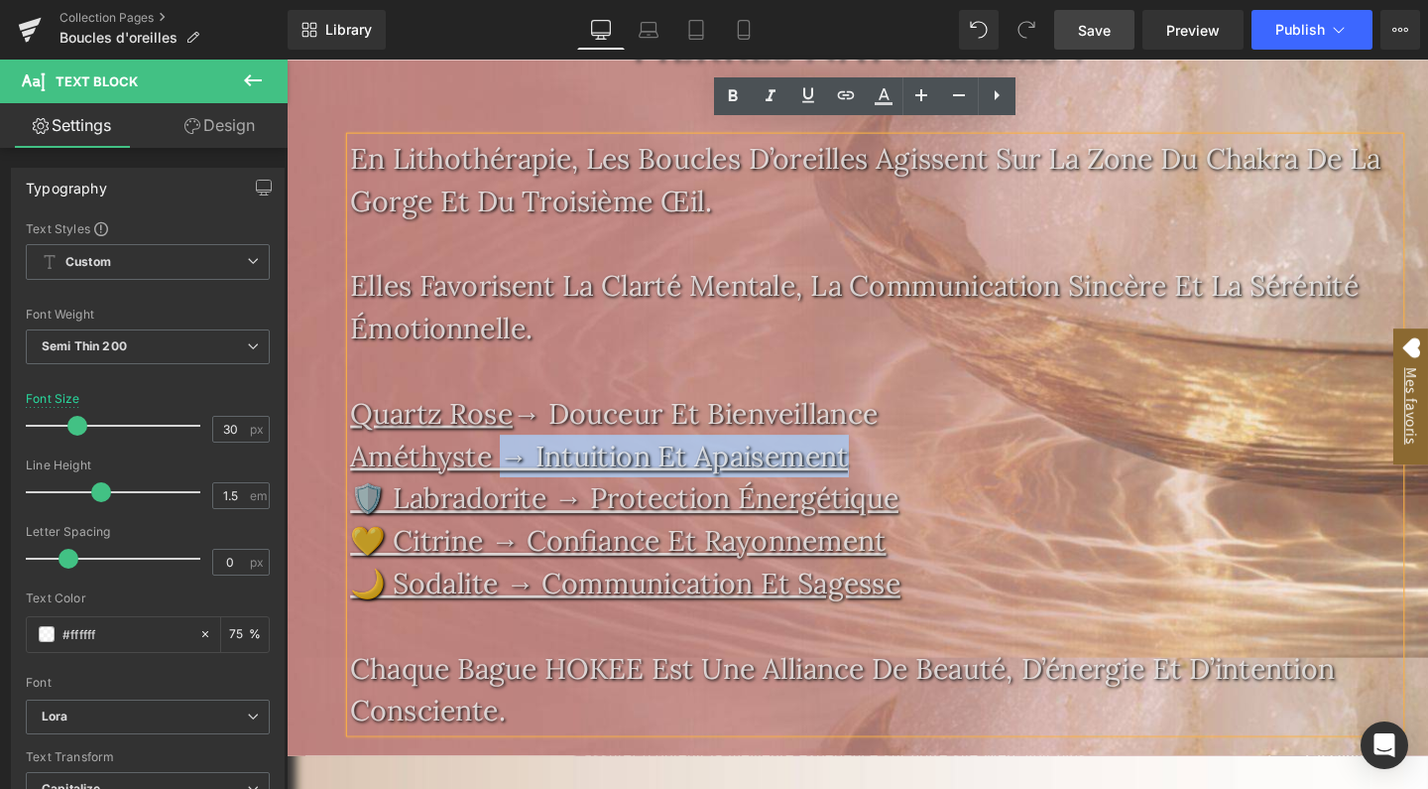
drag, startPoint x: 886, startPoint y: 471, endPoint x: 506, endPoint y: 468, distance: 379.9
click at [506, 468] on p "Améthyste → intuition et apaisement" at bounding box center [906, 475] width 1104 height 45
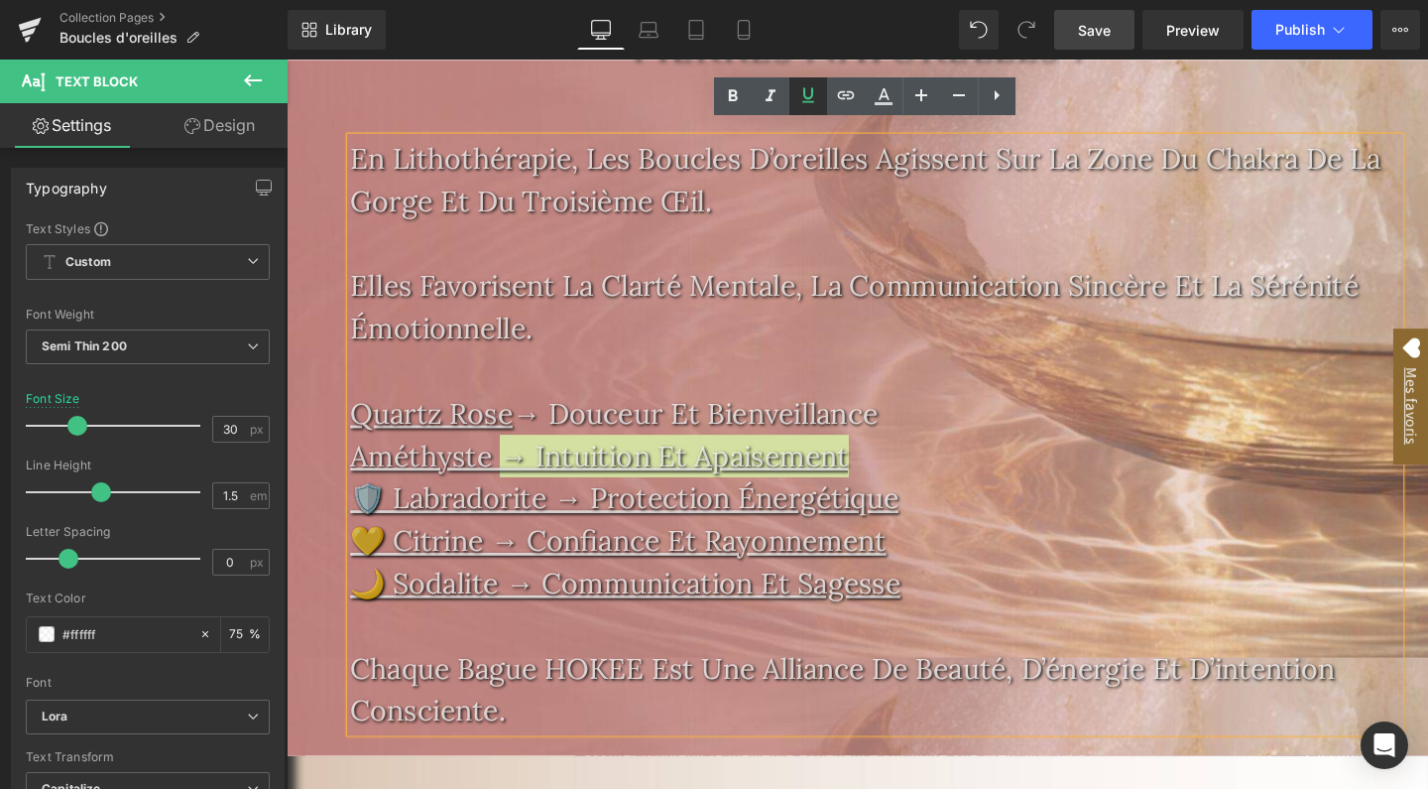
click at [807, 102] on icon at bounding box center [808, 95] width 12 height 15
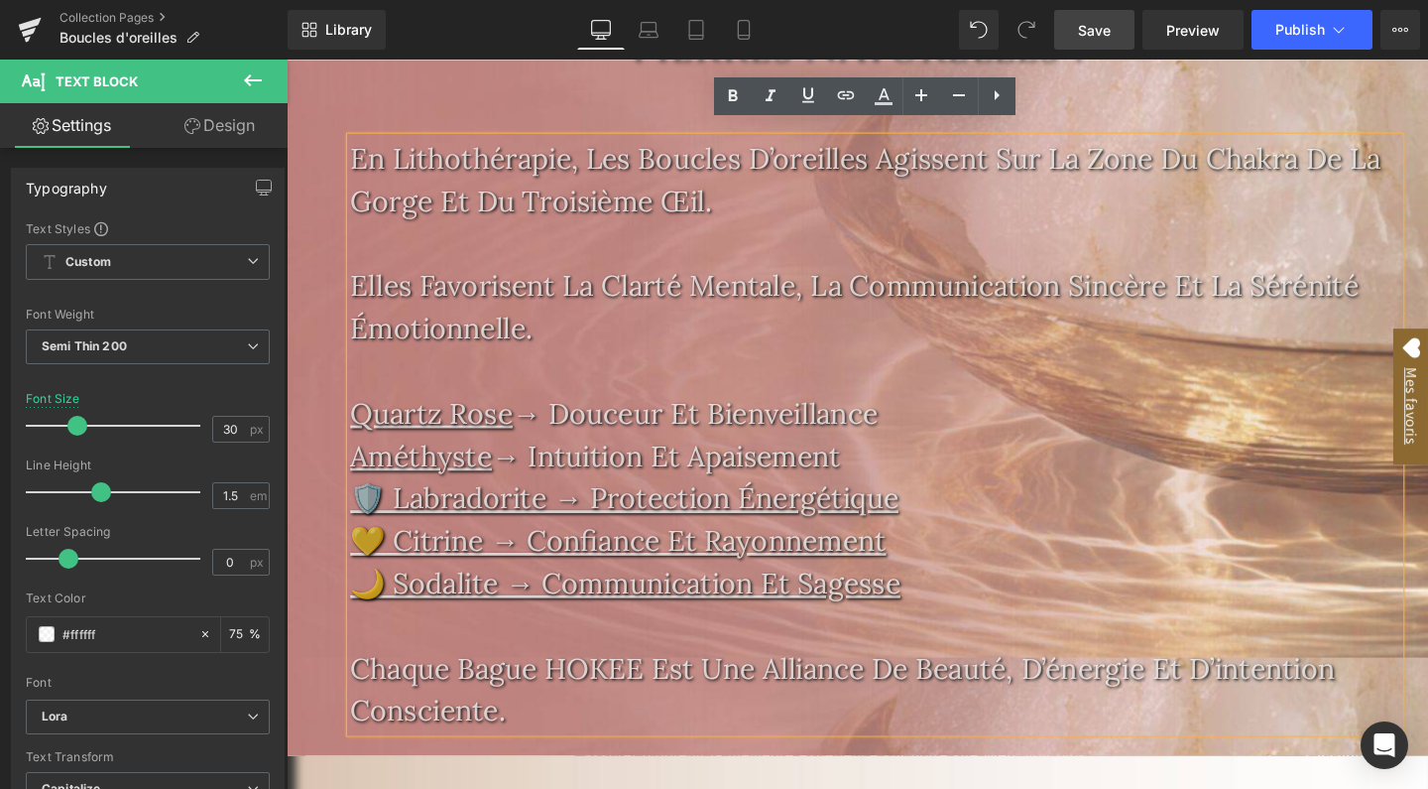
click at [385, 511] on u "🛡️ Labradorite → protection énergétique" at bounding box center [642, 520] width 576 height 38
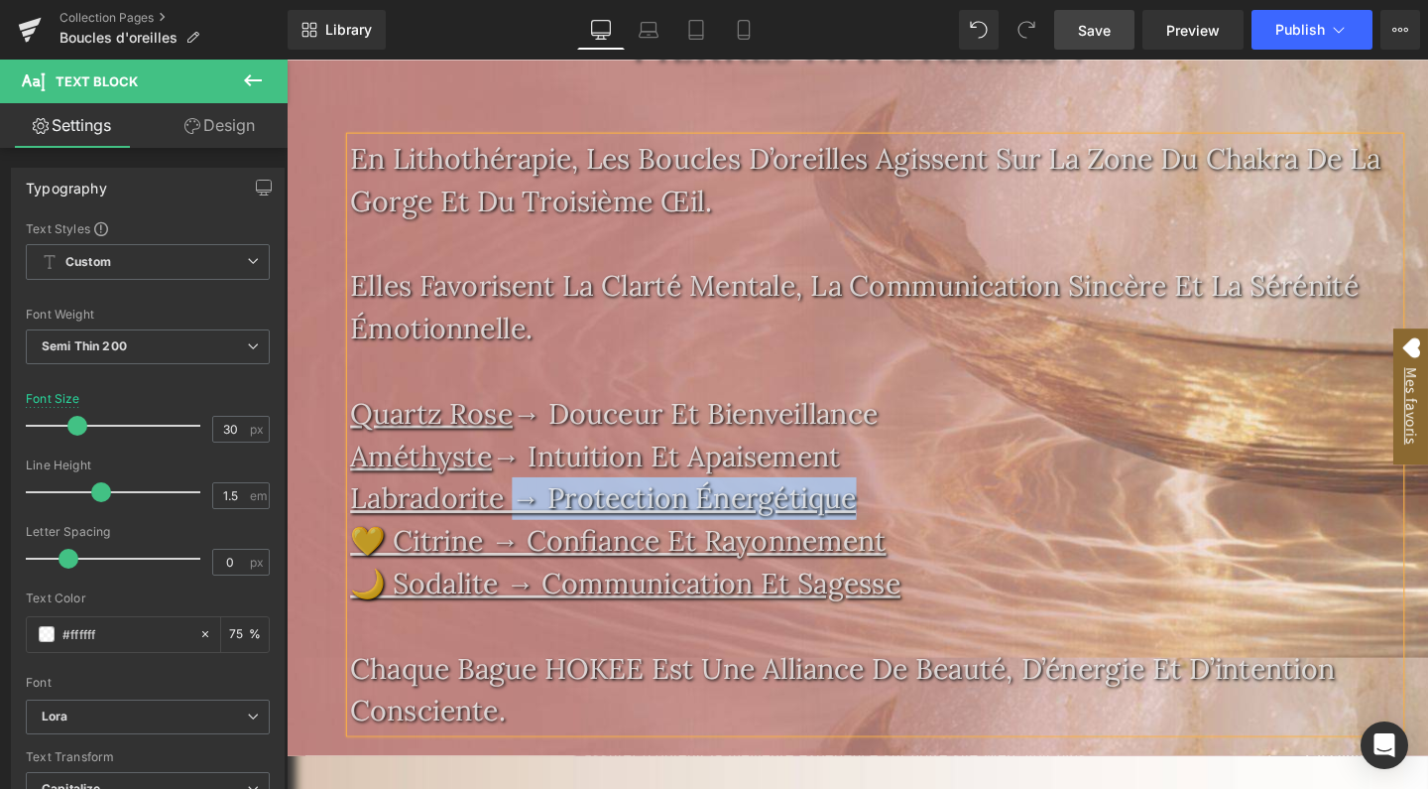
drag, startPoint x: 911, startPoint y: 512, endPoint x: 527, endPoint y: 504, distance: 384.9
click at [527, 504] on p "Labradorite → protection énergétique" at bounding box center [906, 520] width 1104 height 45
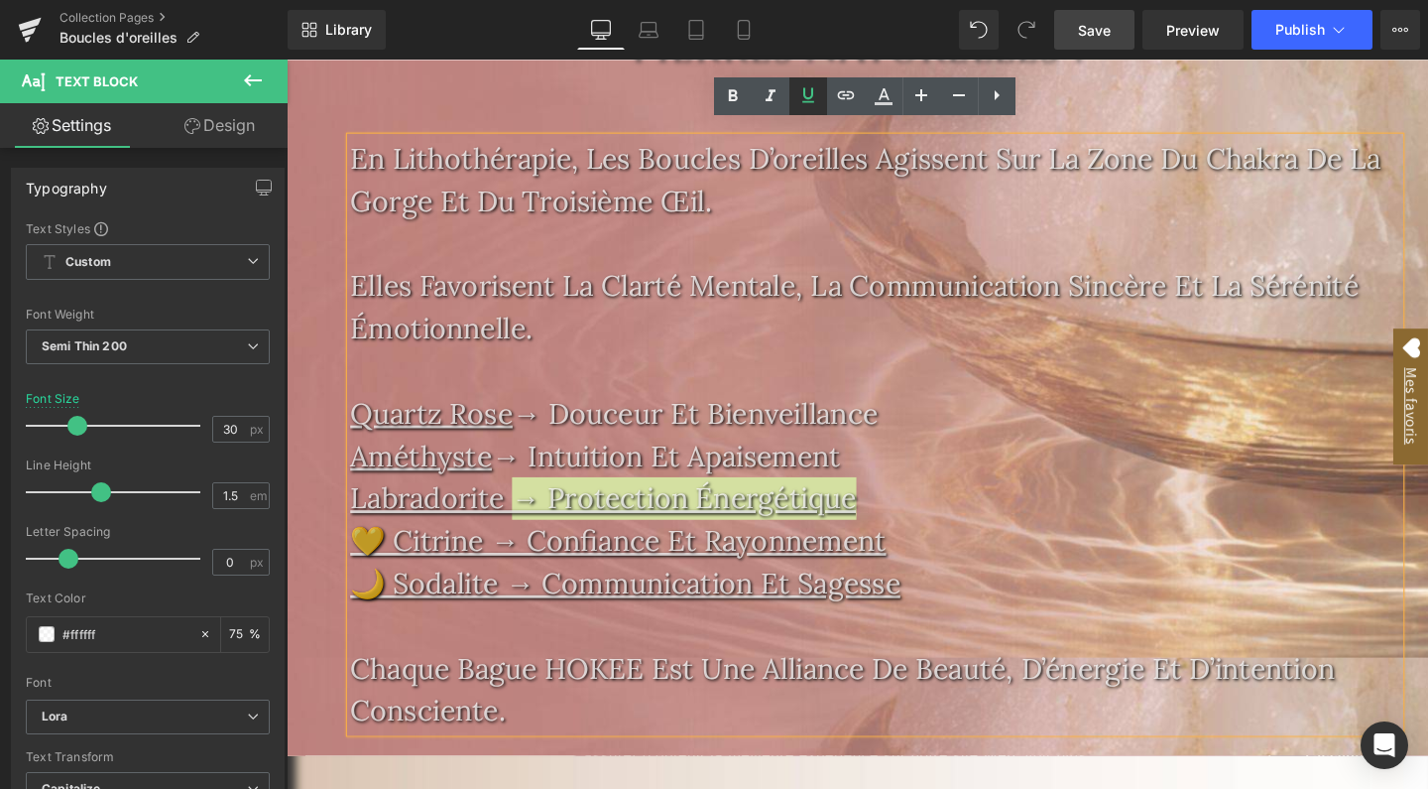
click at [806, 98] on icon at bounding box center [808, 95] width 12 height 15
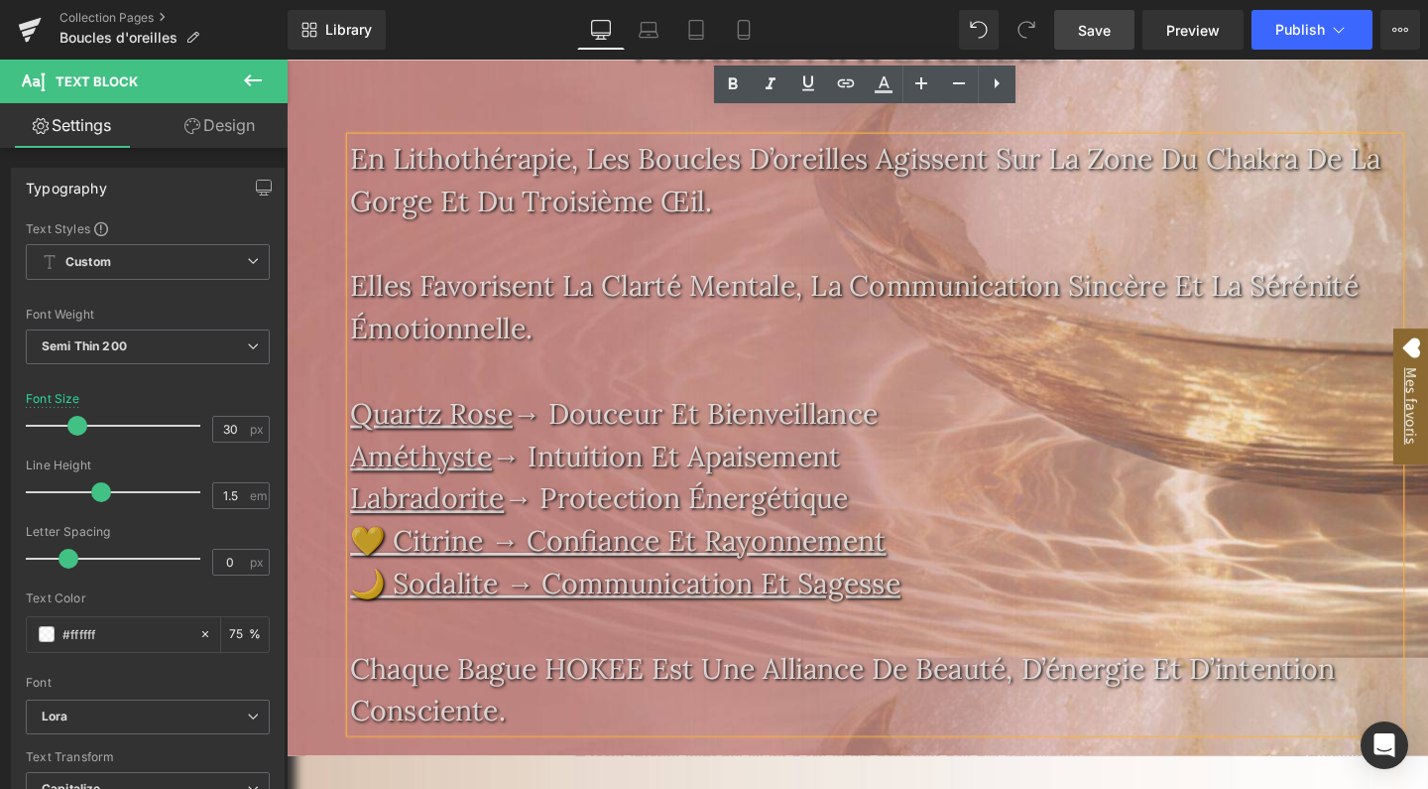
scroll to position [3377, 0]
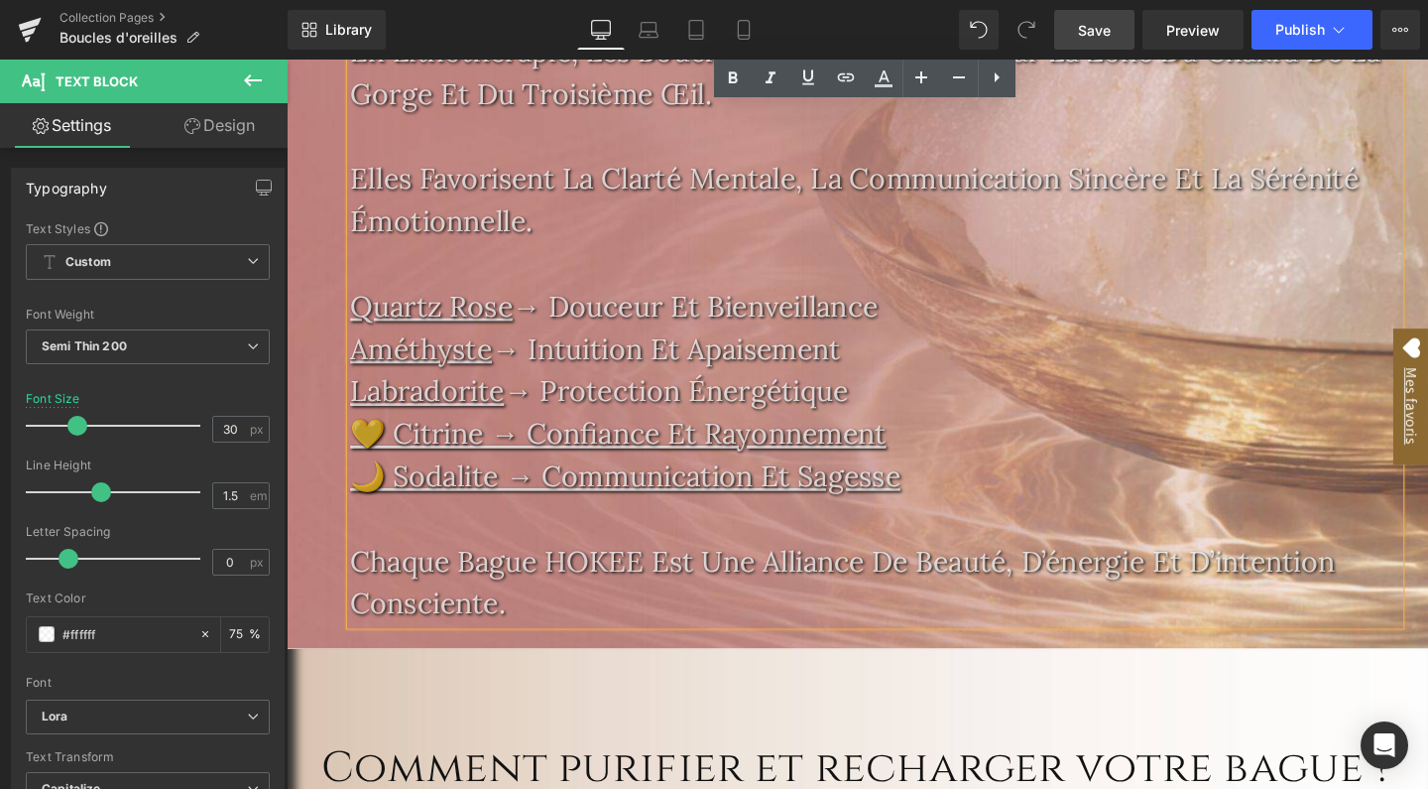
click at [389, 434] on u "💛 Citrine → confiance et rayonnement" at bounding box center [635, 452] width 563 height 38
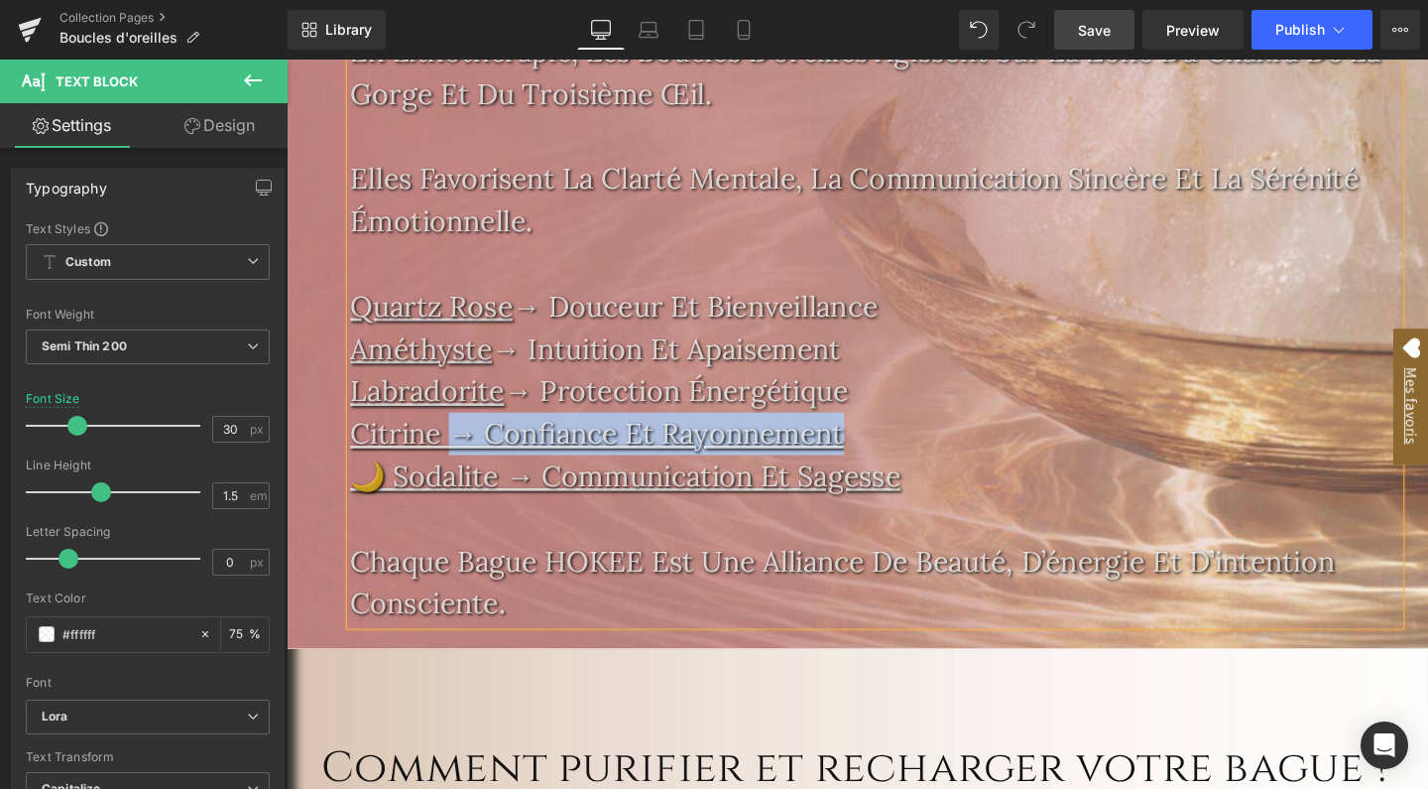
drag, startPoint x: 904, startPoint y: 448, endPoint x: 455, endPoint y: 439, distance: 448.4
click at [455, 439] on p "Citrine → confiance et rayonnement" at bounding box center [906, 452] width 1104 height 45
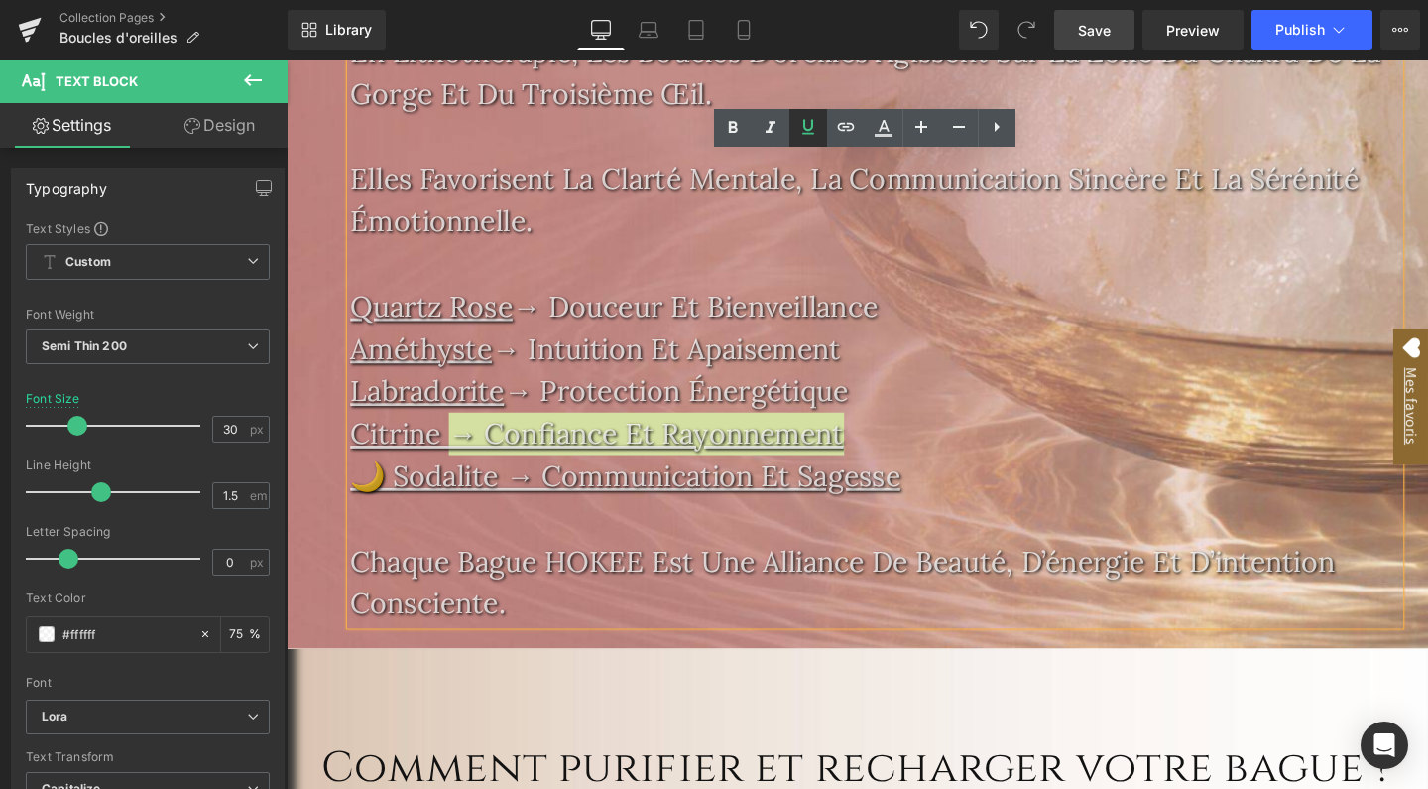
click at [812, 133] on icon at bounding box center [808, 127] width 12 height 15
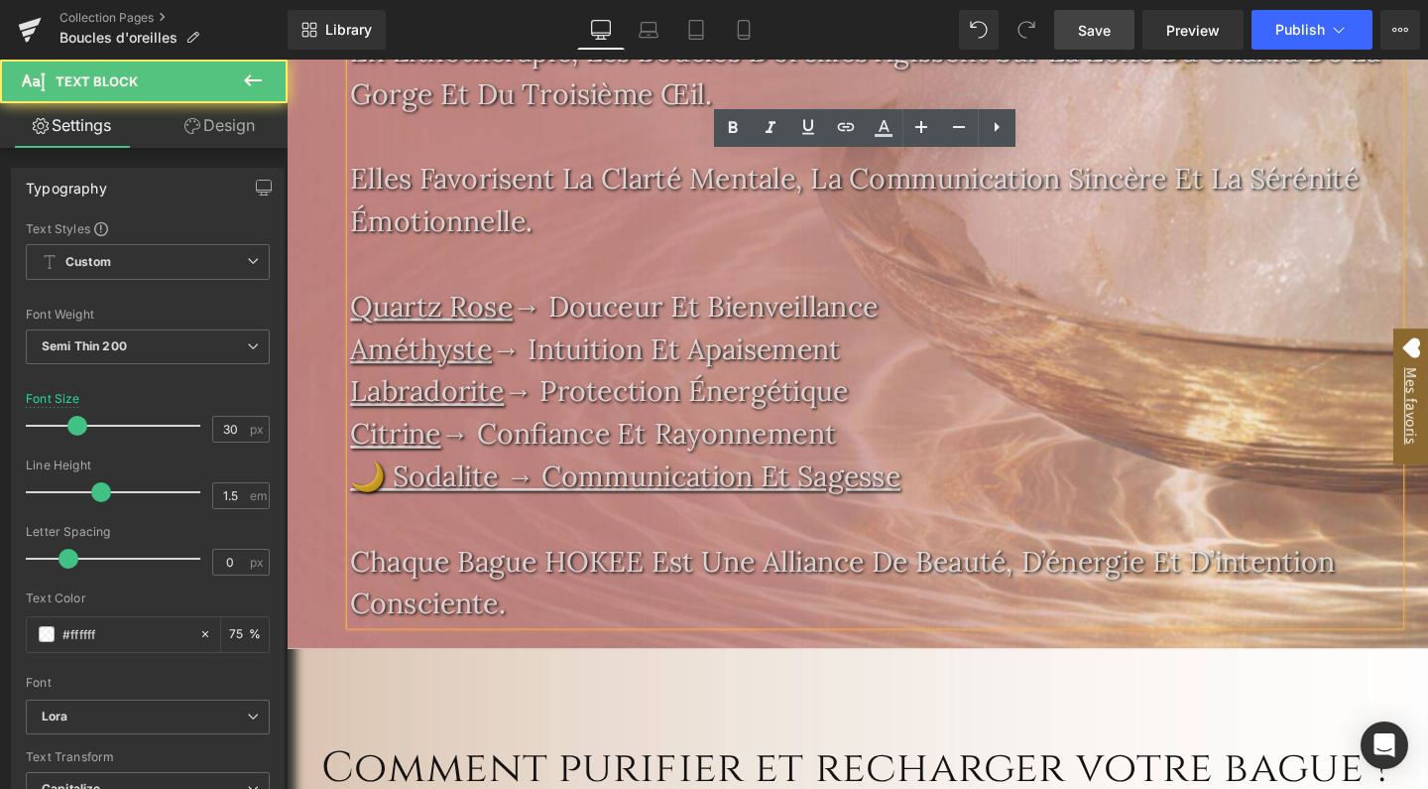
click at [389, 480] on u "🌙 Sodalite → communication et sagesse" at bounding box center [643, 497] width 578 height 38
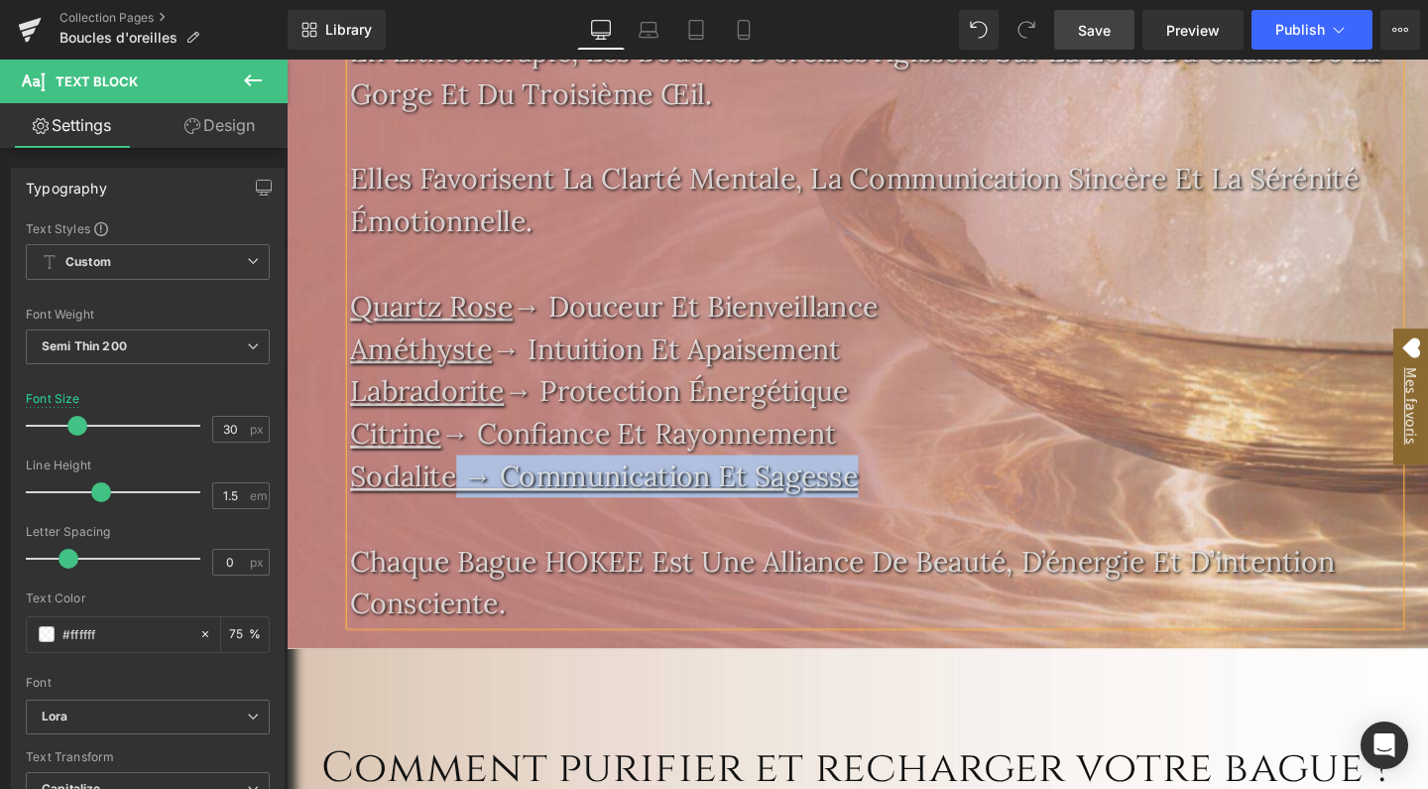
drag, startPoint x: 896, startPoint y: 503, endPoint x: 462, endPoint y: 487, distance: 433.7
click at [462, 487] on p "Sodalite → communication et sagesse" at bounding box center [906, 497] width 1104 height 45
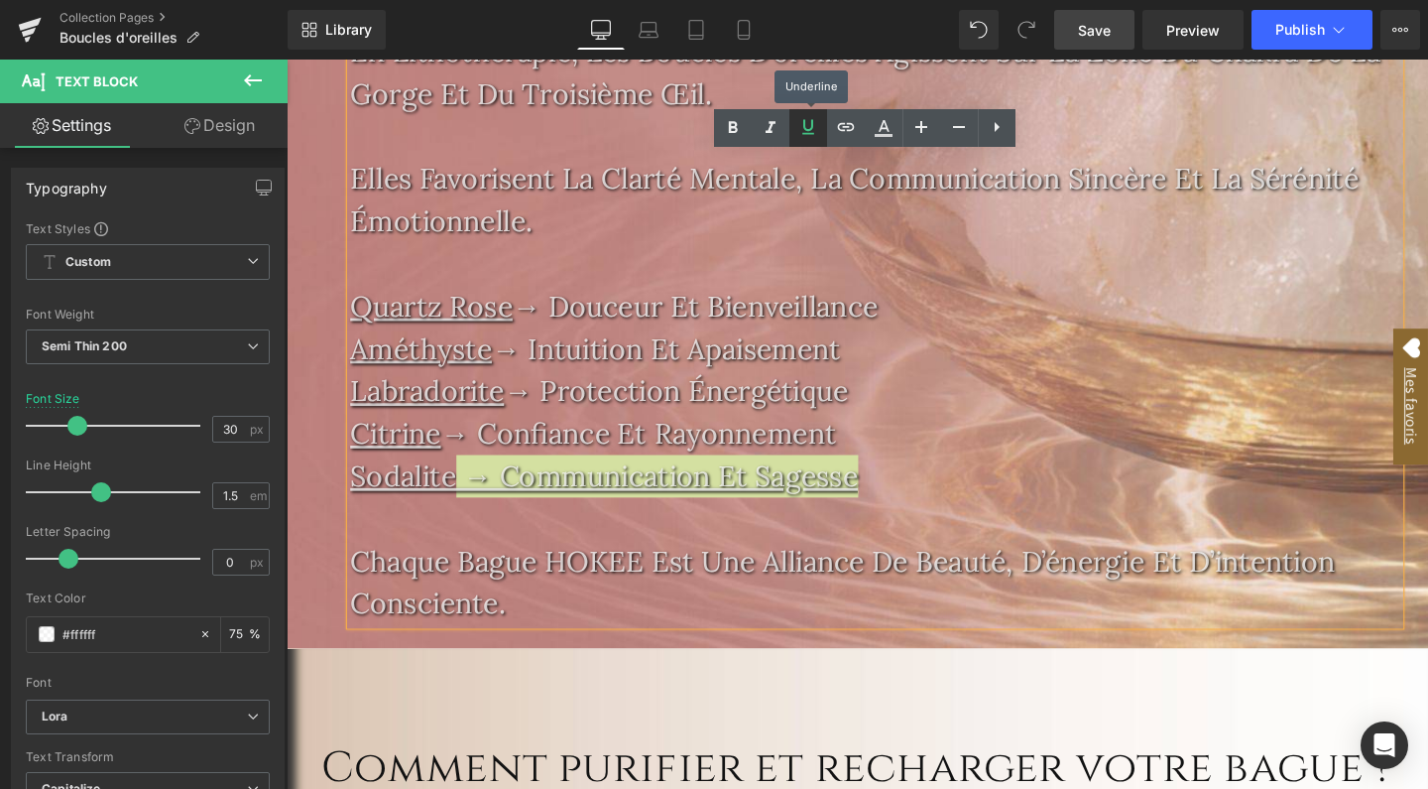
click at [802, 120] on icon at bounding box center [808, 127] width 24 height 24
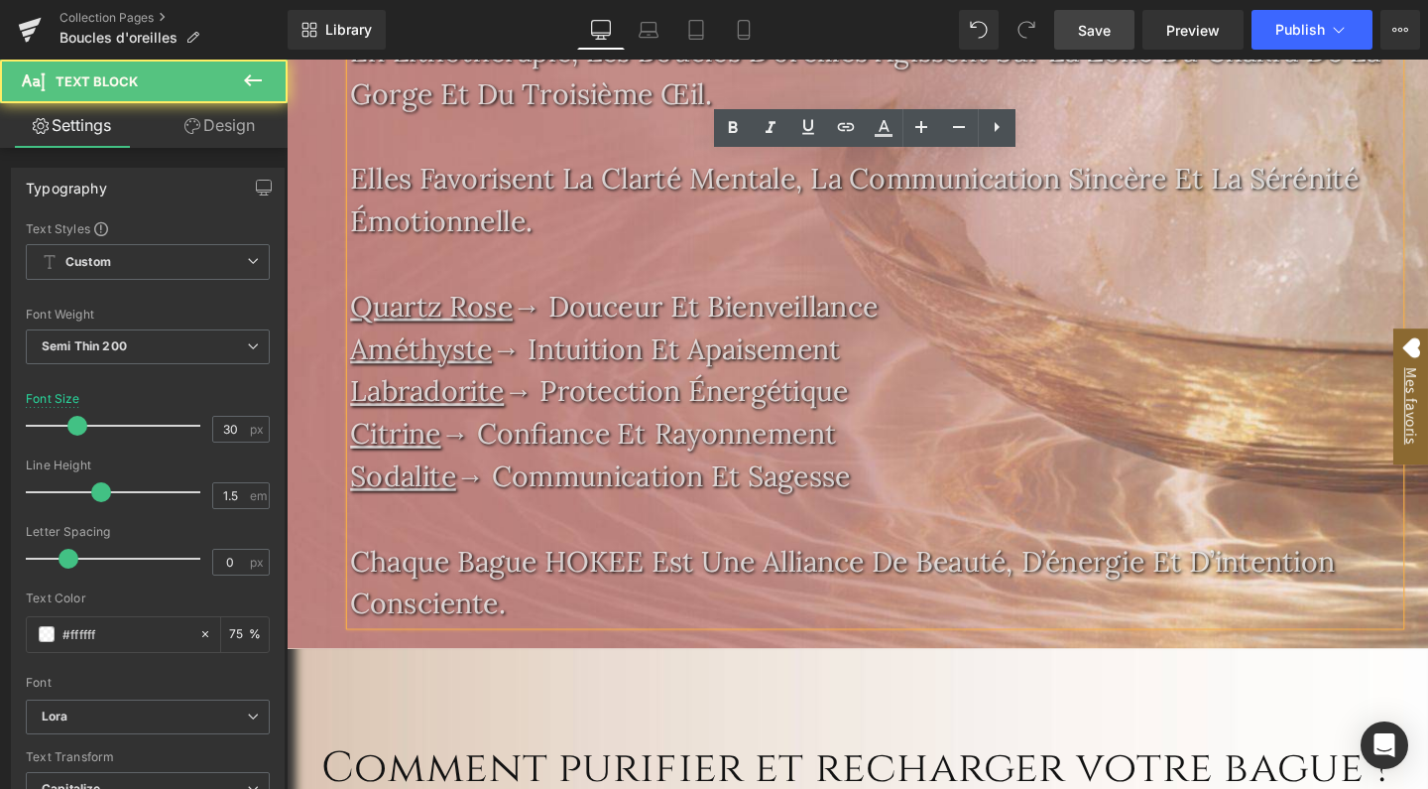
click at [963, 496] on p "Sodalite → communication et sagesse" at bounding box center [906, 497] width 1104 height 45
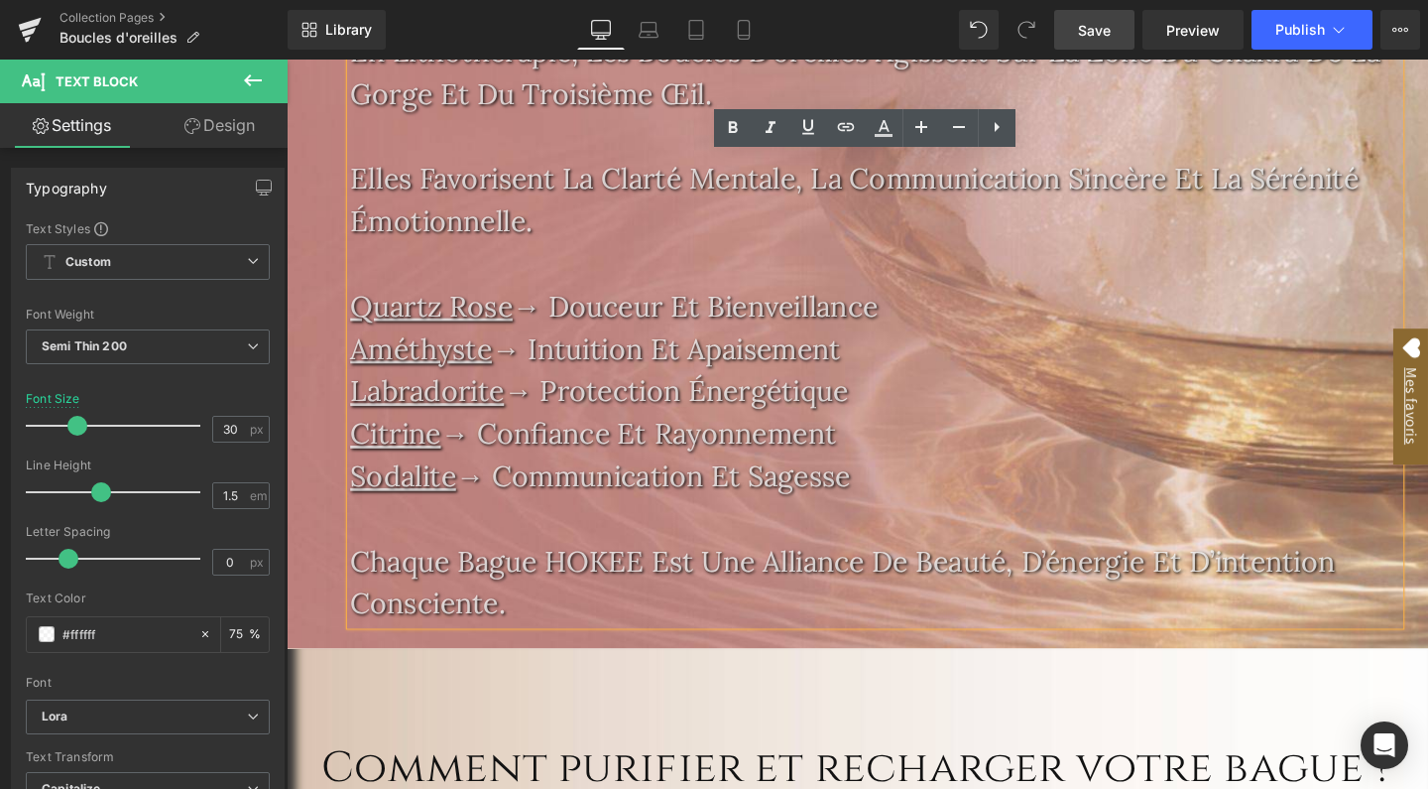
click at [505, 575] on p "Chaque bague HOKEE est une alliance de beauté, d’énergie et d’intention conscie…" at bounding box center [906, 608] width 1104 height 89
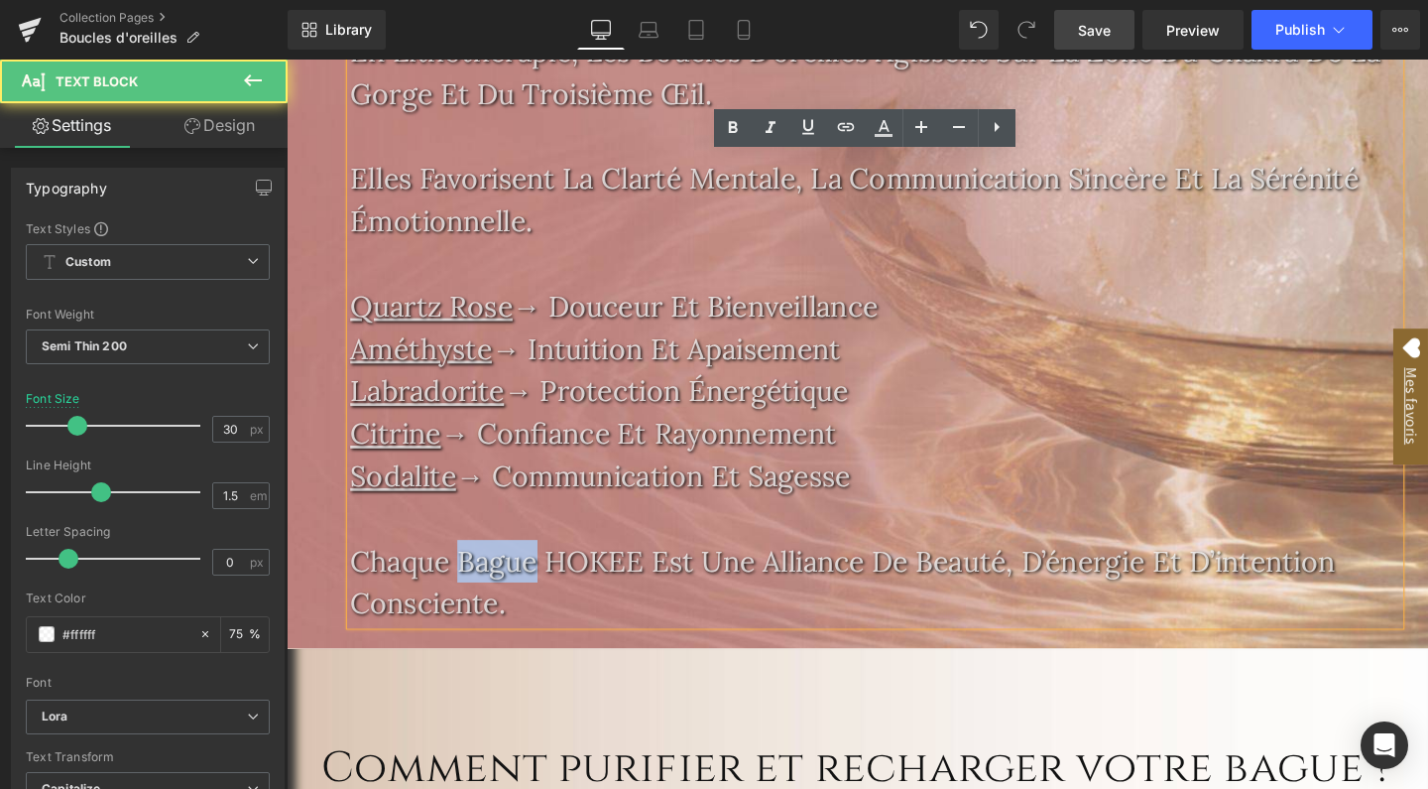
click at [505, 575] on p "Chaque bague HOKEE est une alliance de beauté, d’énergie et d’intention conscie…" at bounding box center [906, 608] width 1104 height 89
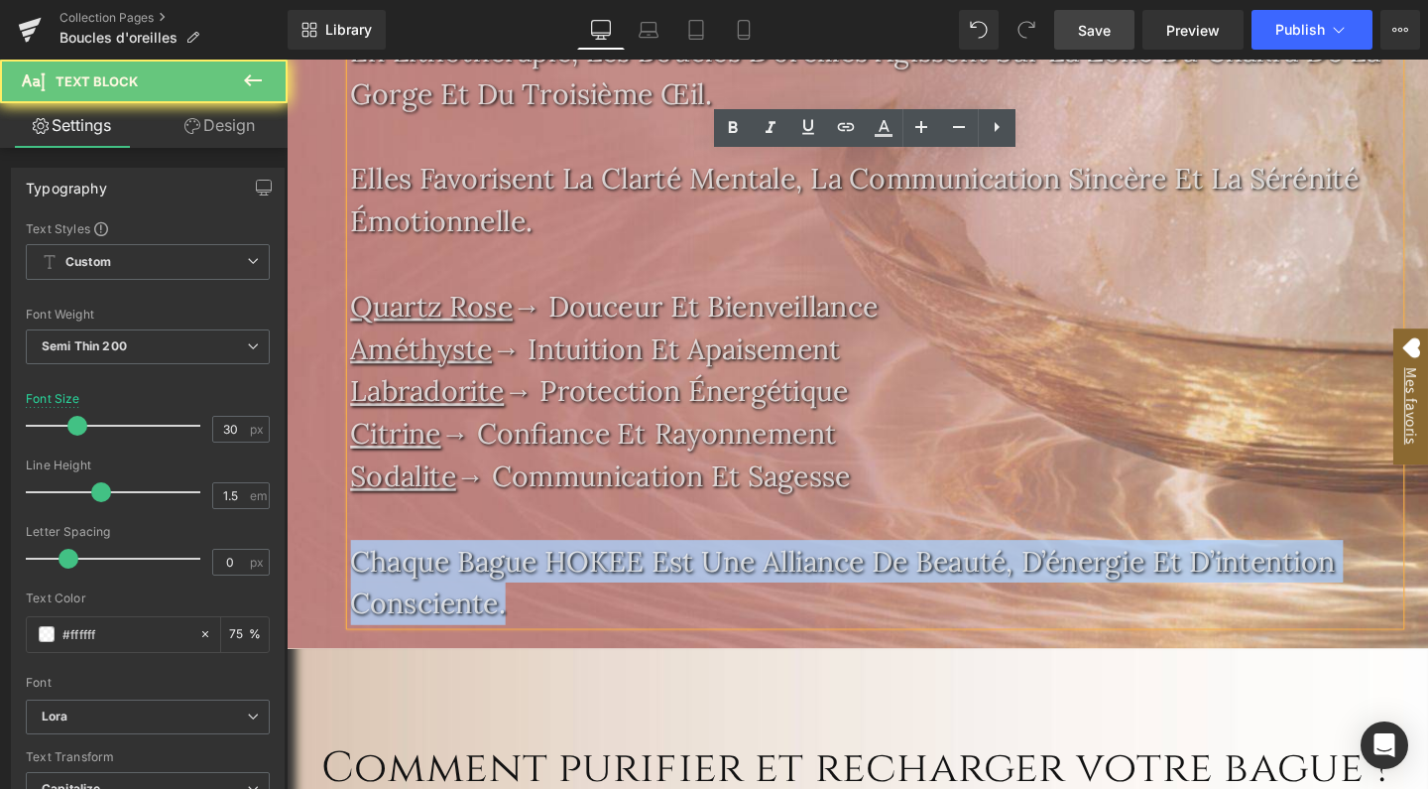
click at [505, 575] on p "Chaque bague HOKEE est une alliance de beauté, d’énergie et d’intention conscie…" at bounding box center [906, 608] width 1104 height 89
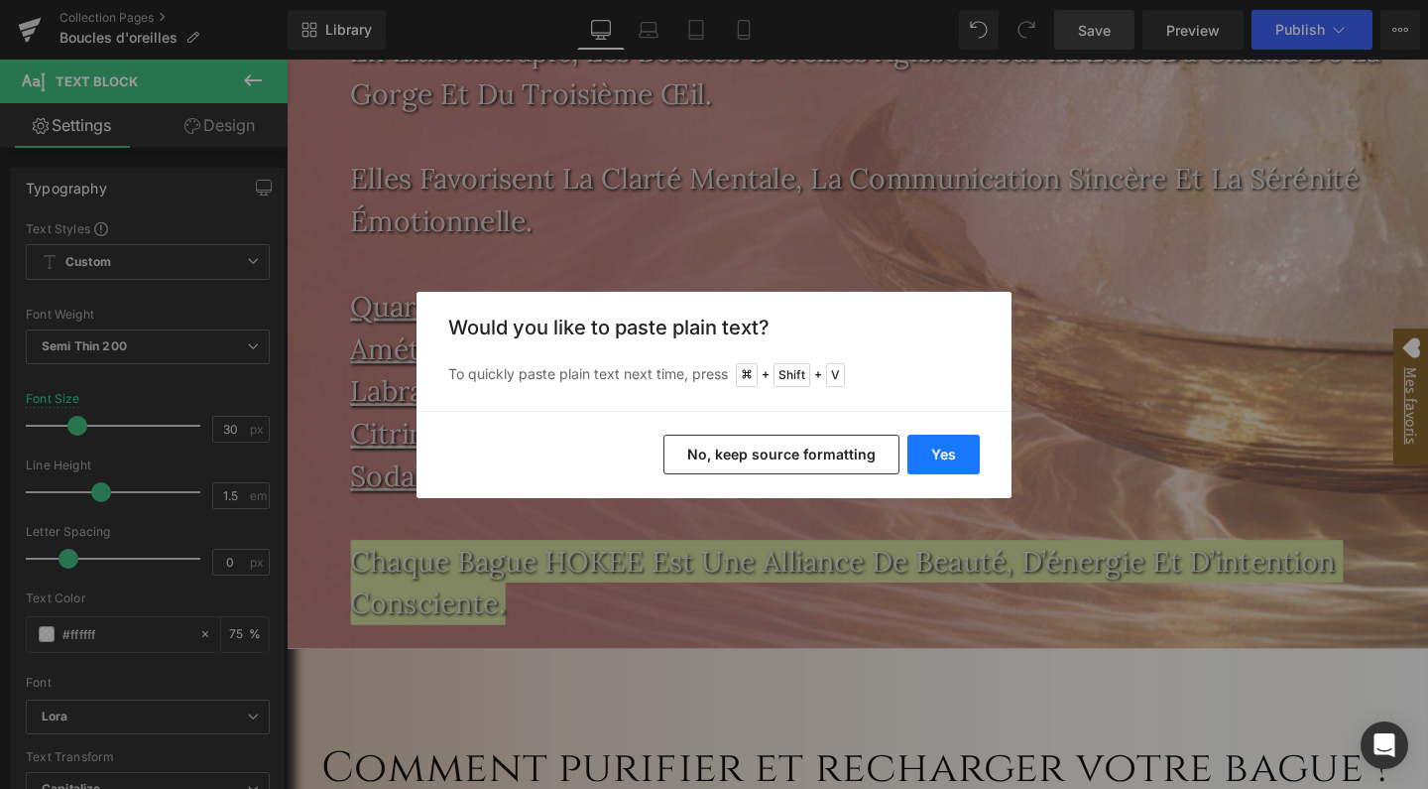
click at [952, 451] on button "Yes" at bounding box center [944, 454] width 72 height 40
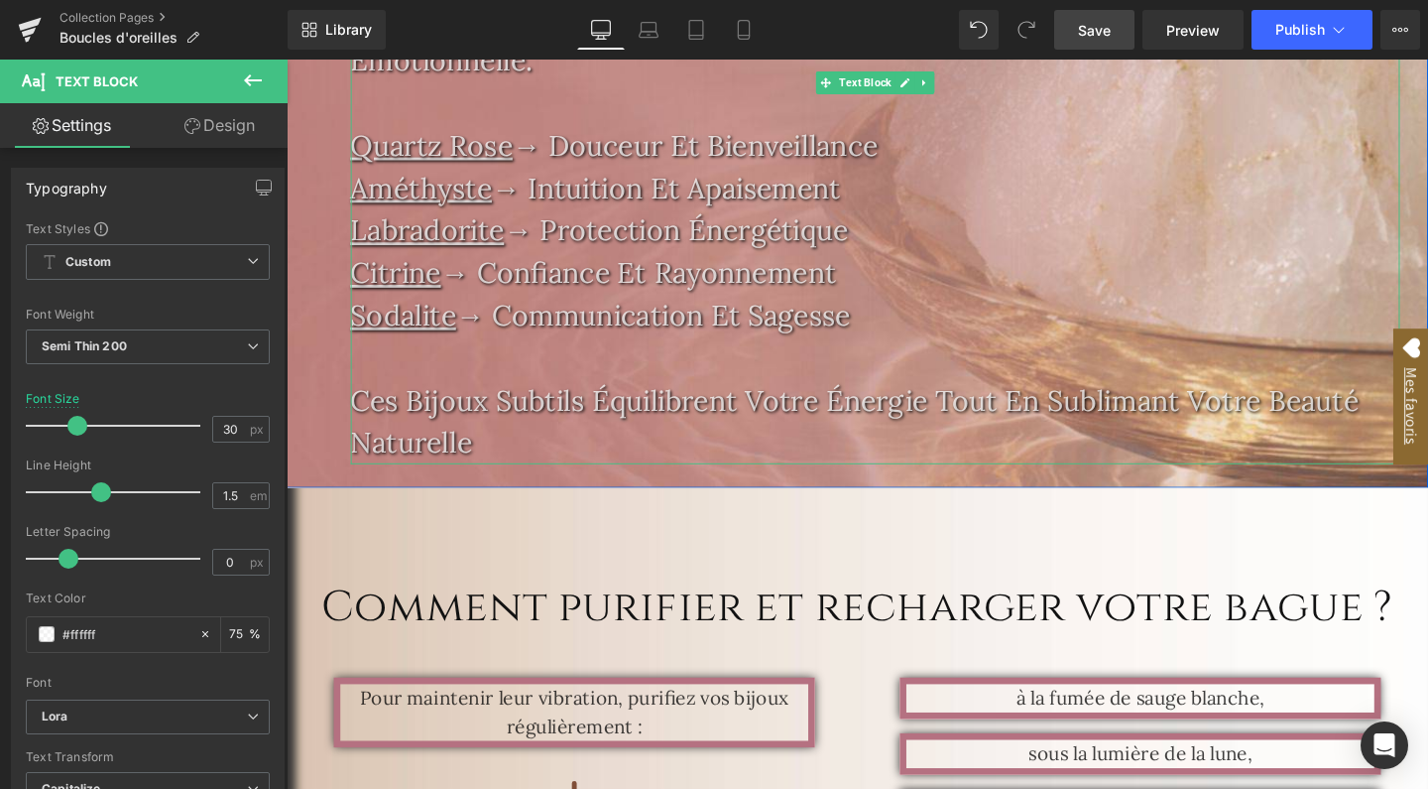
scroll to position [3583, 0]
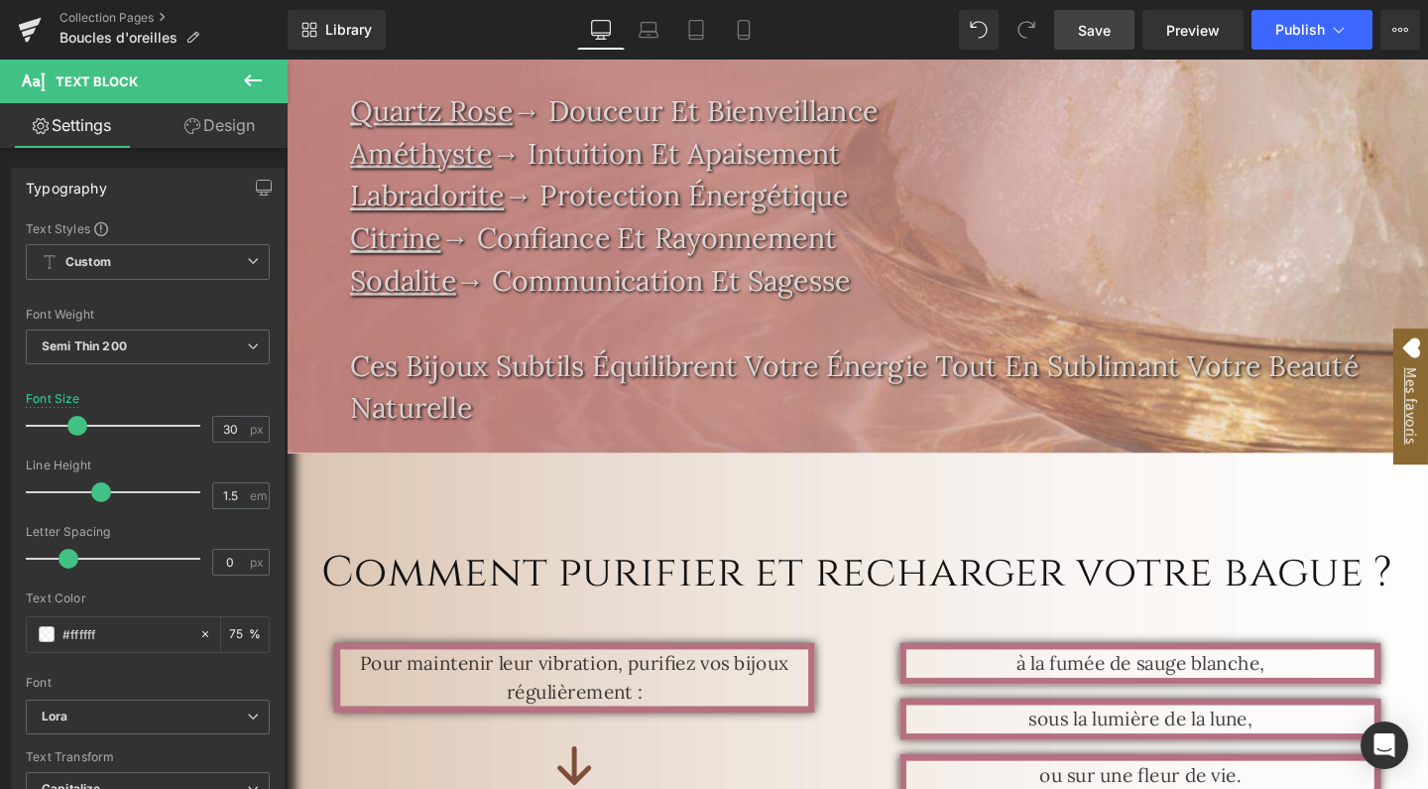
click at [1118, 33] on link "Save" at bounding box center [1094, 30] width 80 height 40
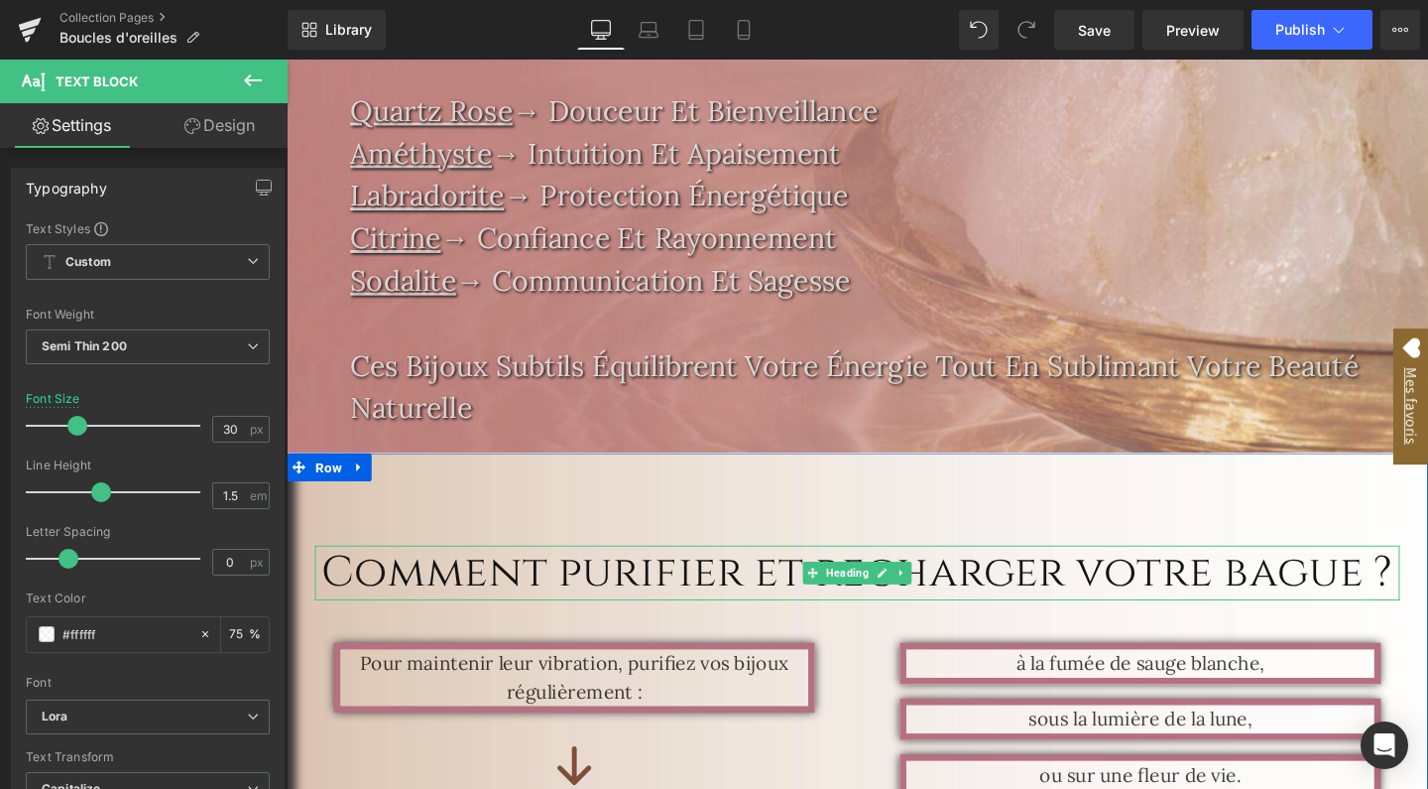
click at [712, 571] on h2 "Comment purifier et recharger votre bague ?" at bounding box center [886, 599] width 1141 height 59
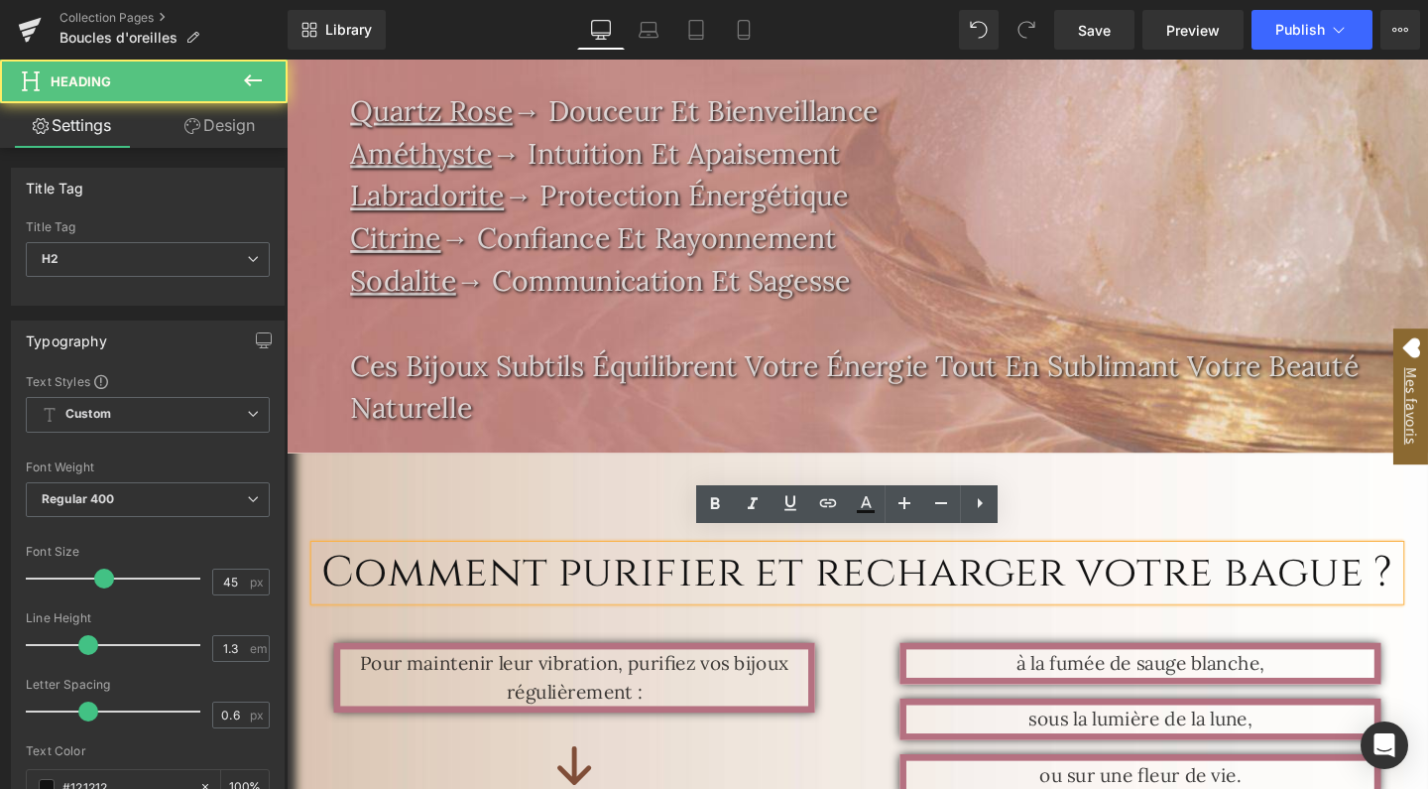
click at [712, 571] on h2 "Comment purifier et recharger votre bague ?" at bounding box center [886, 599] width 1141 height 59
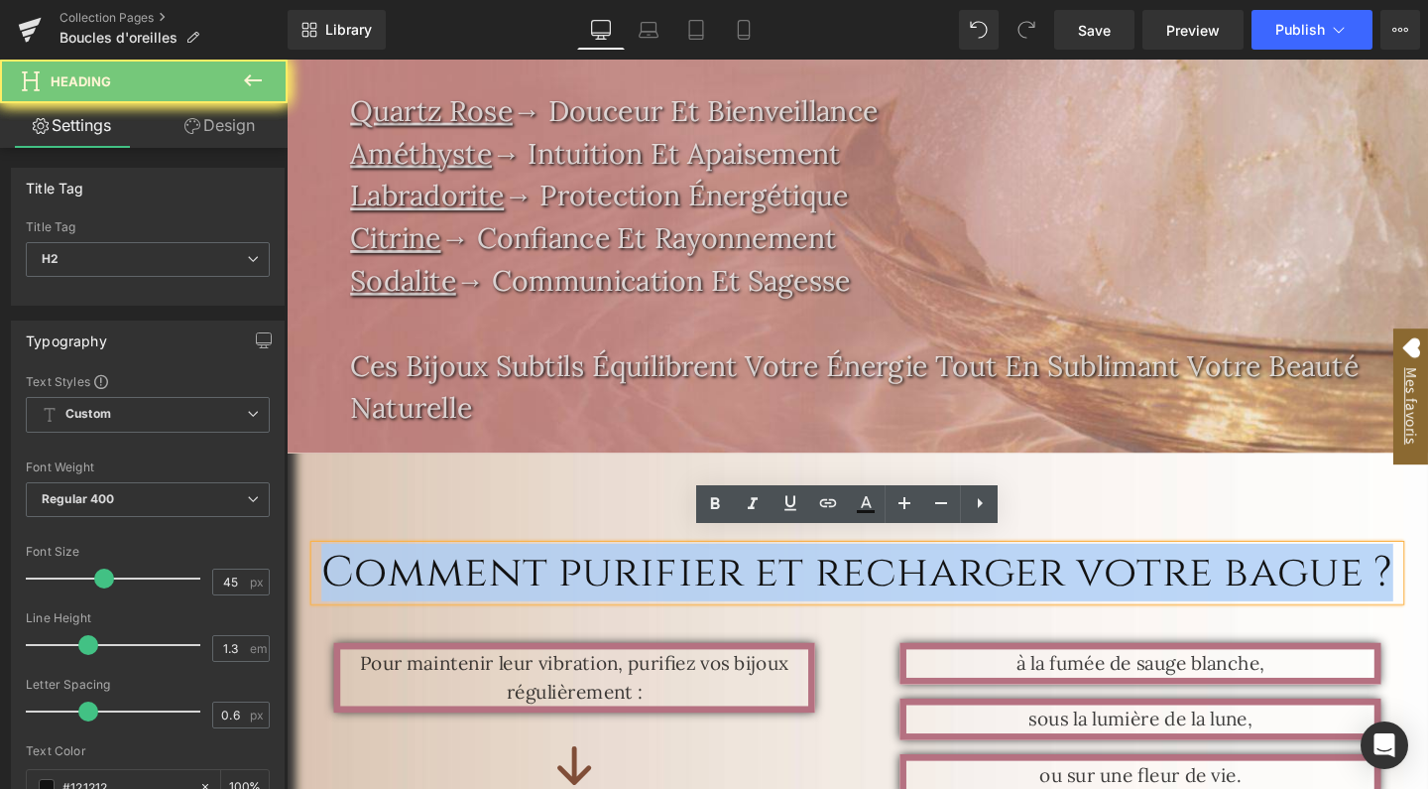
paste div
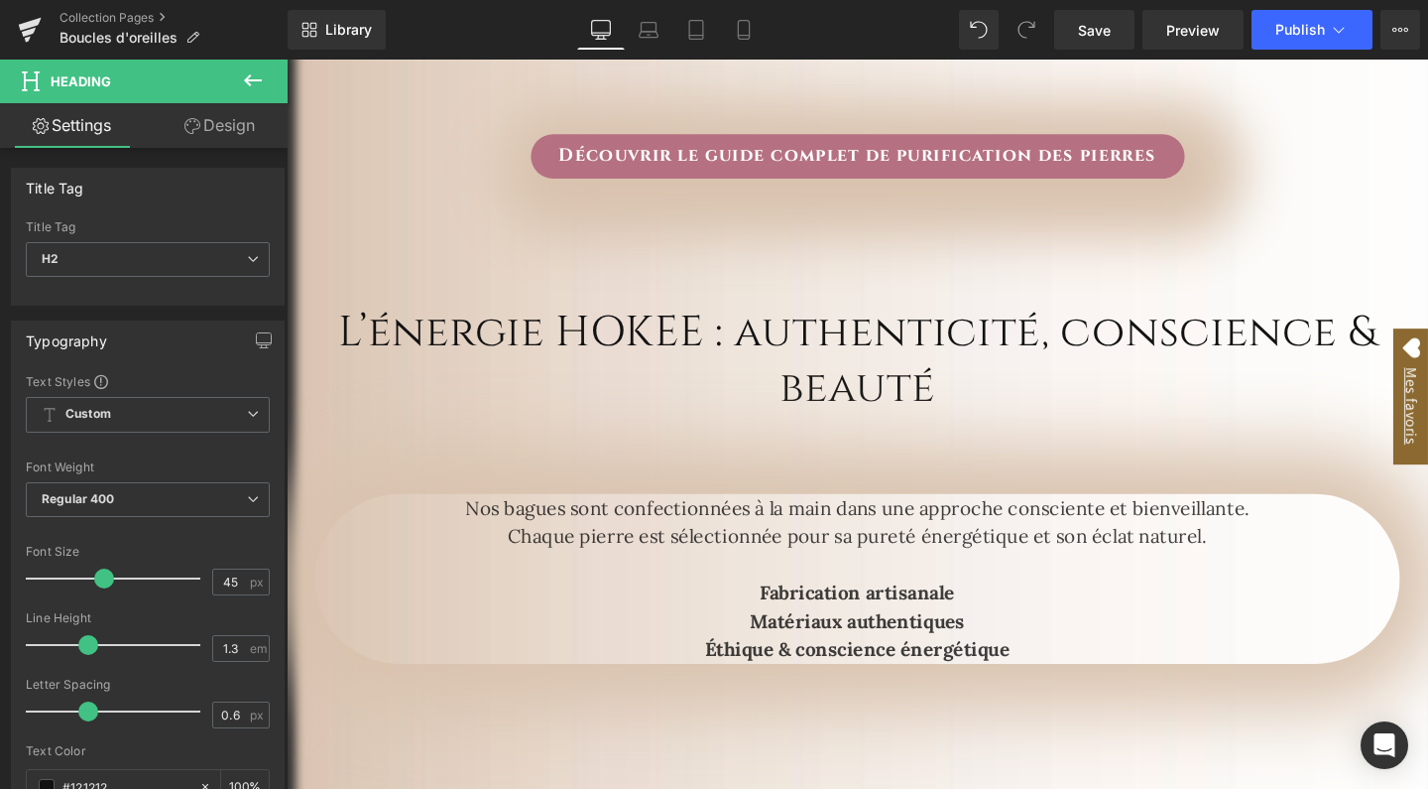
scroll to position [4556, 0]
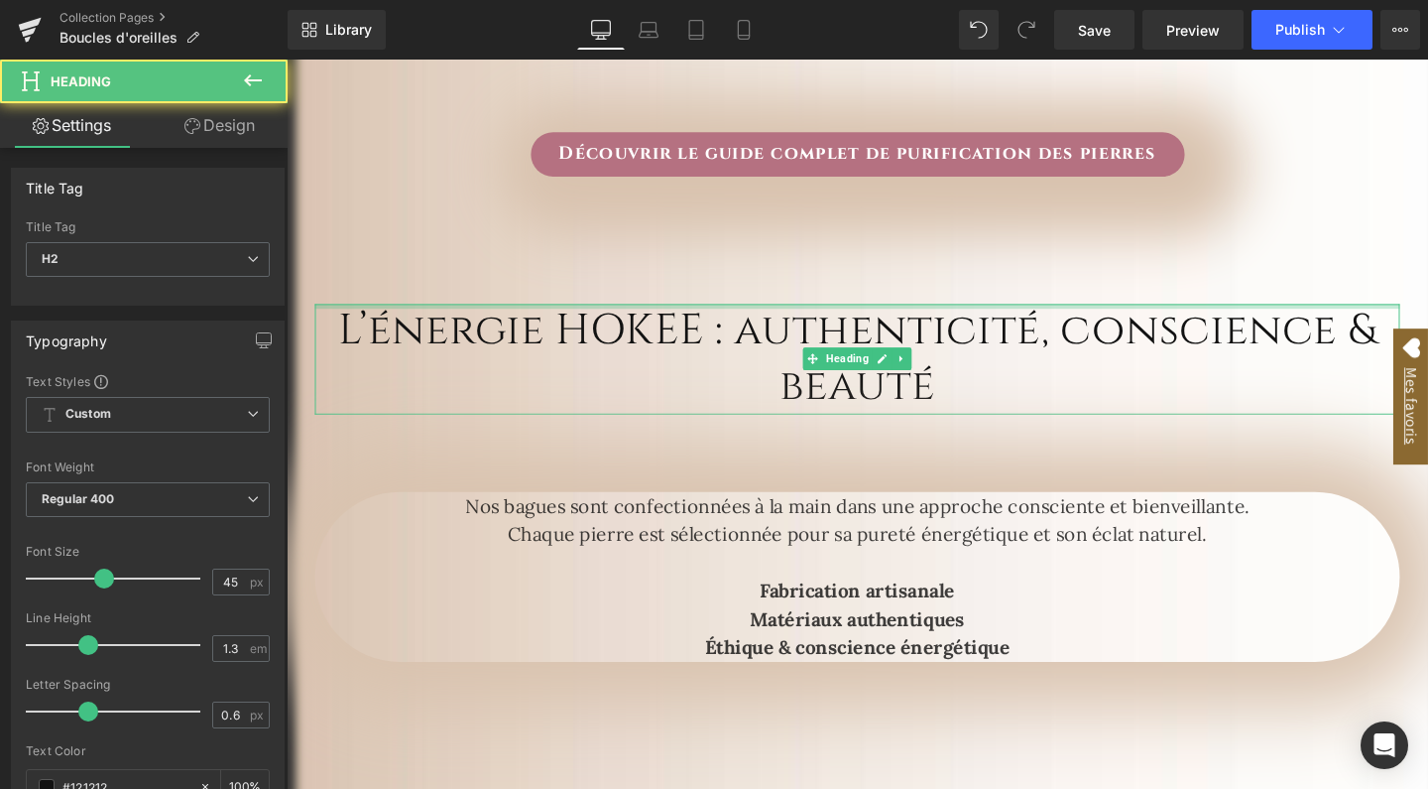
click at [808, 316] on div at bounding box center [886, 318] width 1141 height 5
click at [808, 316] on h2 "L’énergie HOKEE : authenticité, conscience & beauté" at bounding box center [886, 374] width 1141 height 116
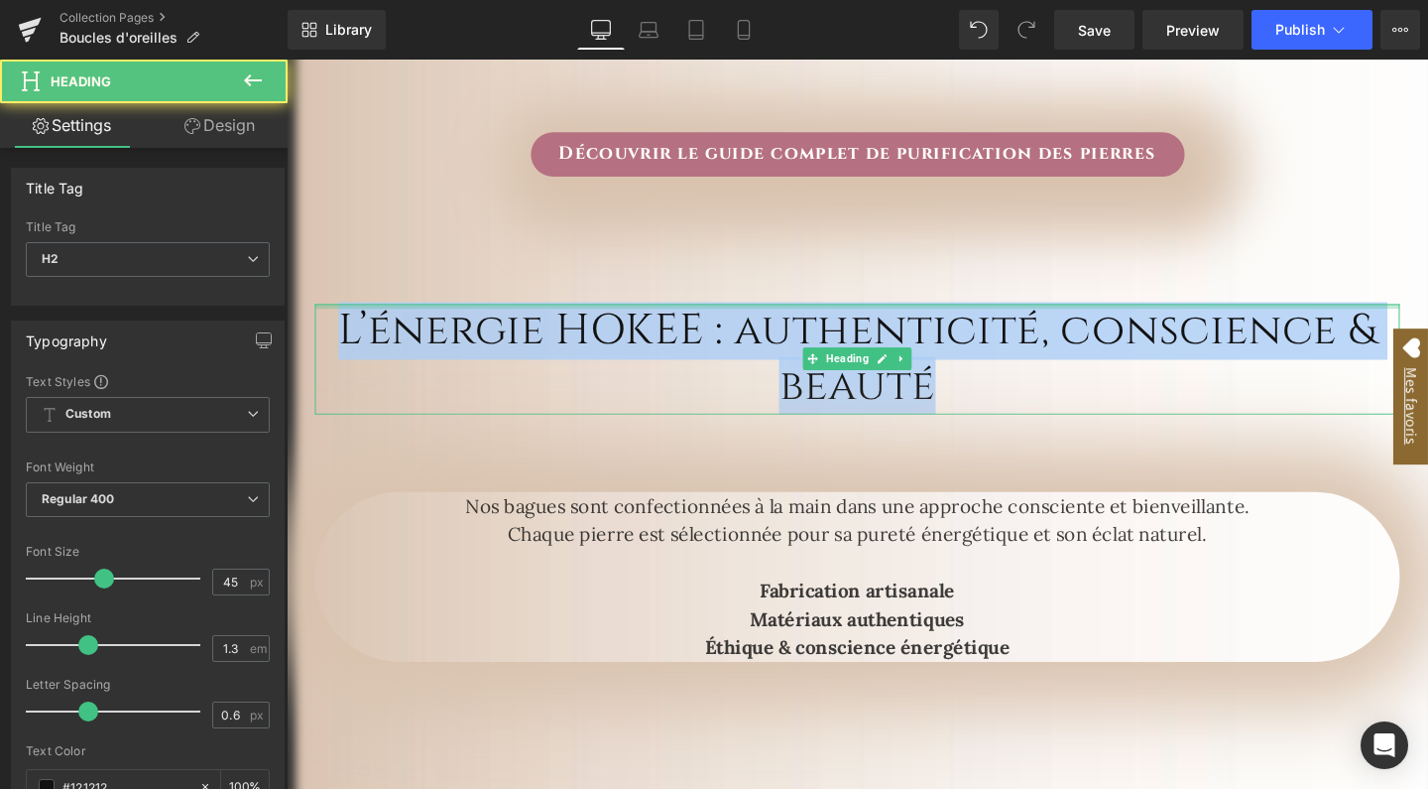
click at [808, 316] on h2 "L’énergie HOKEE : authenticité, conscience & beauté" at bounding box center [886, 374] width 1141 height 116
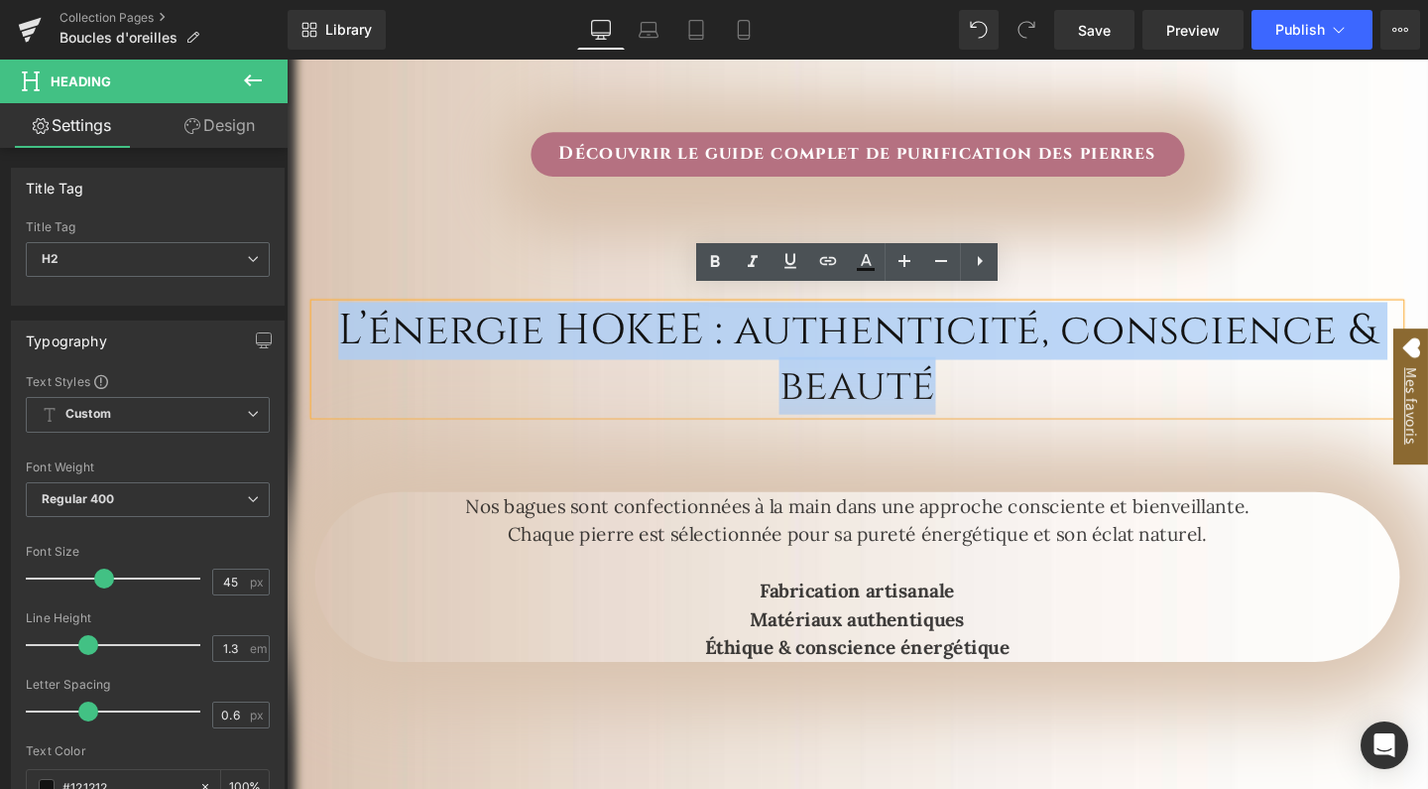
paste div
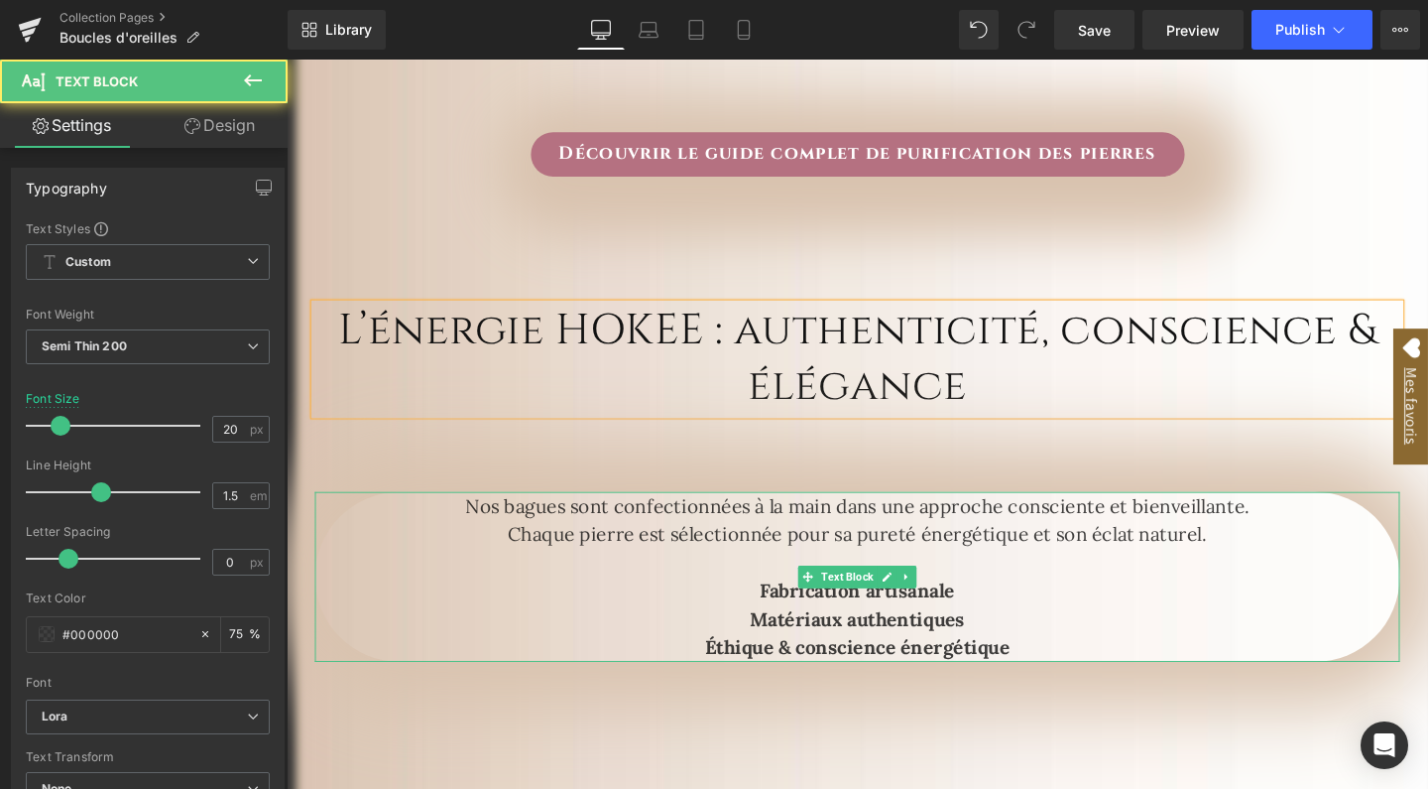
click at [1256, 544] on p "Chaque pierre est sélectionnée pour sa pureté énergétique et son éclat naturel." at bounding box center [886, 559] width 1141 height 30
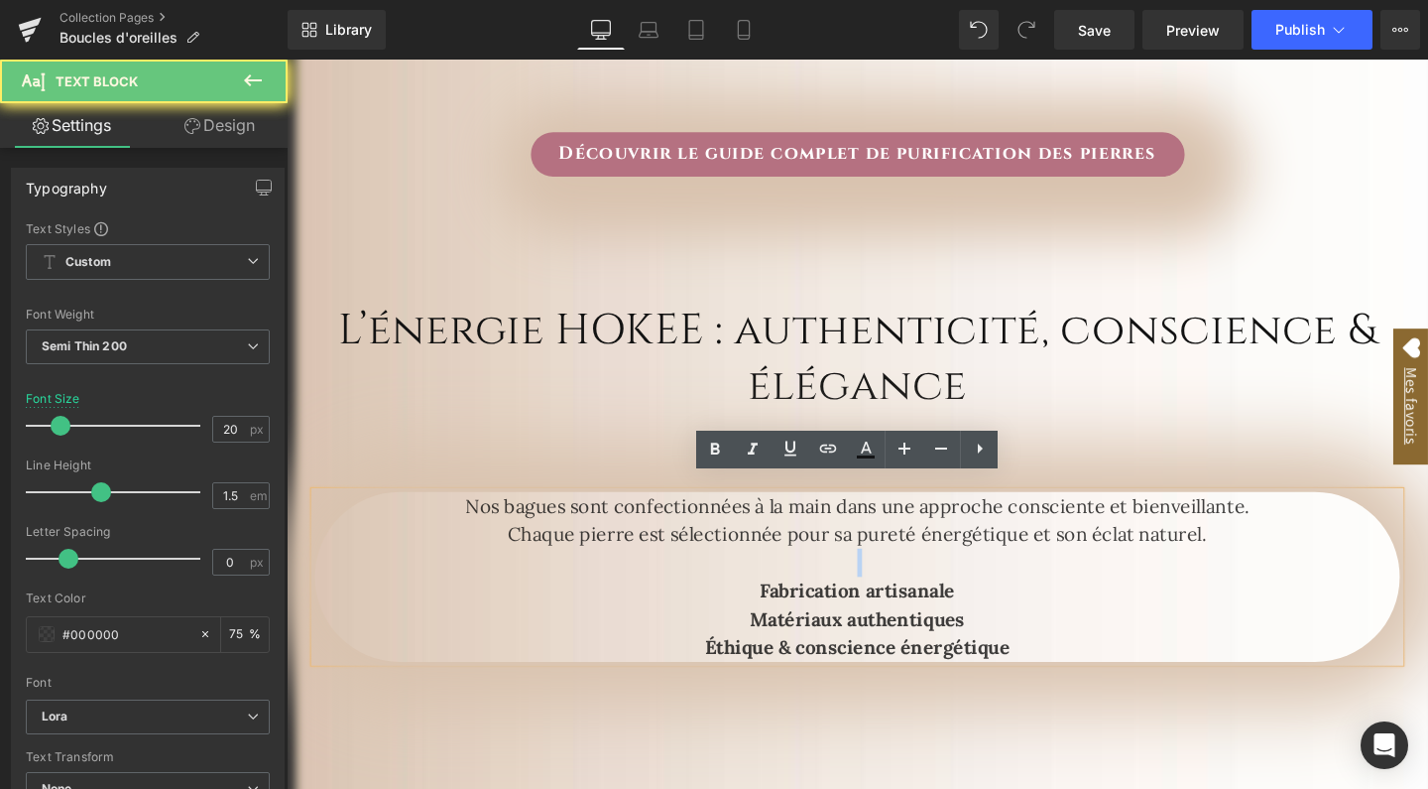
click at [1256, 544] on p "Chaque pierre est sélectionnée pour sa pureté énergétique et son éclat naturel." at bounding box center [886, 559] width 1141 height 30
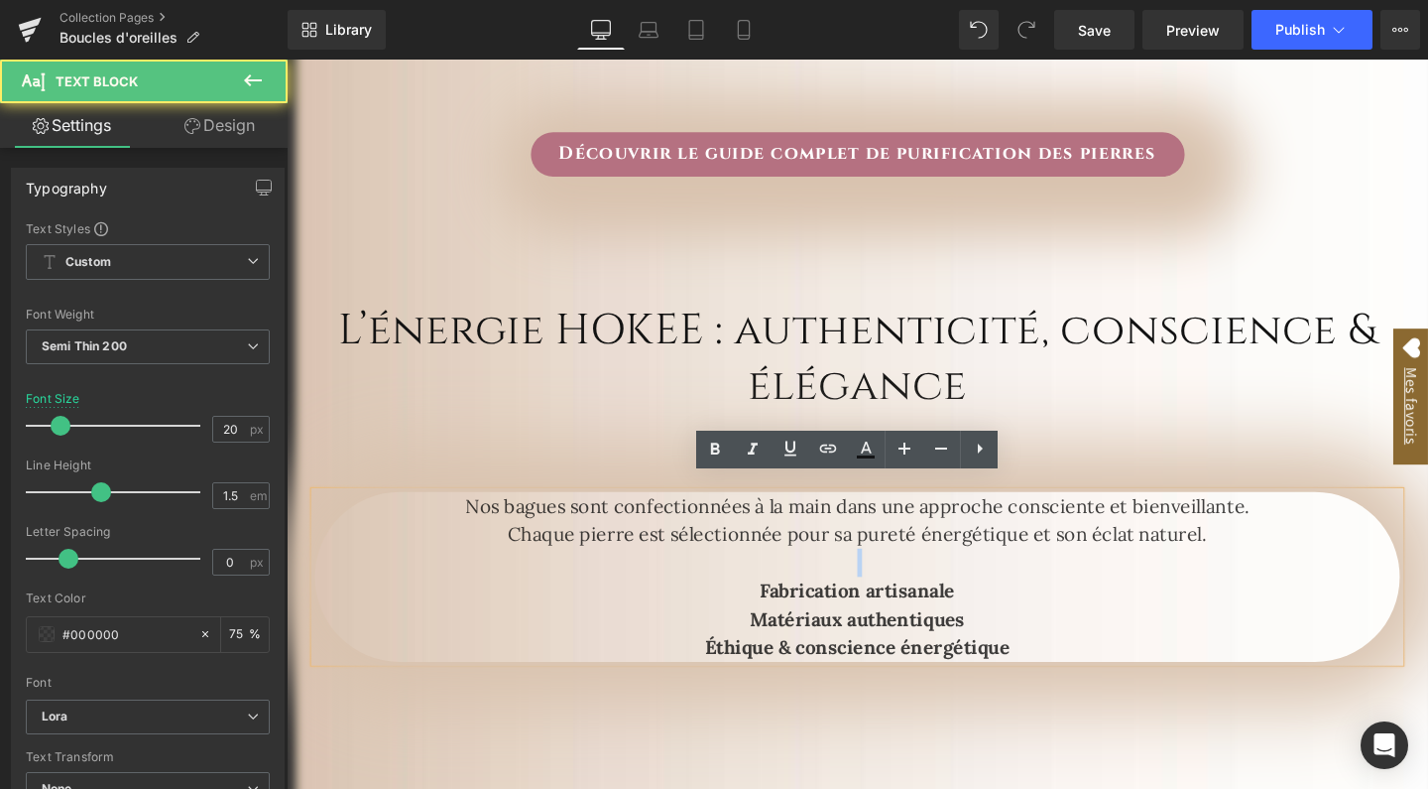
click at [1251, 549] on p "Chaque pierre est sélectionnée pour sa pureté énergétique et son éclat naturel." at bounding box center [886, 559] width 1141 height 30
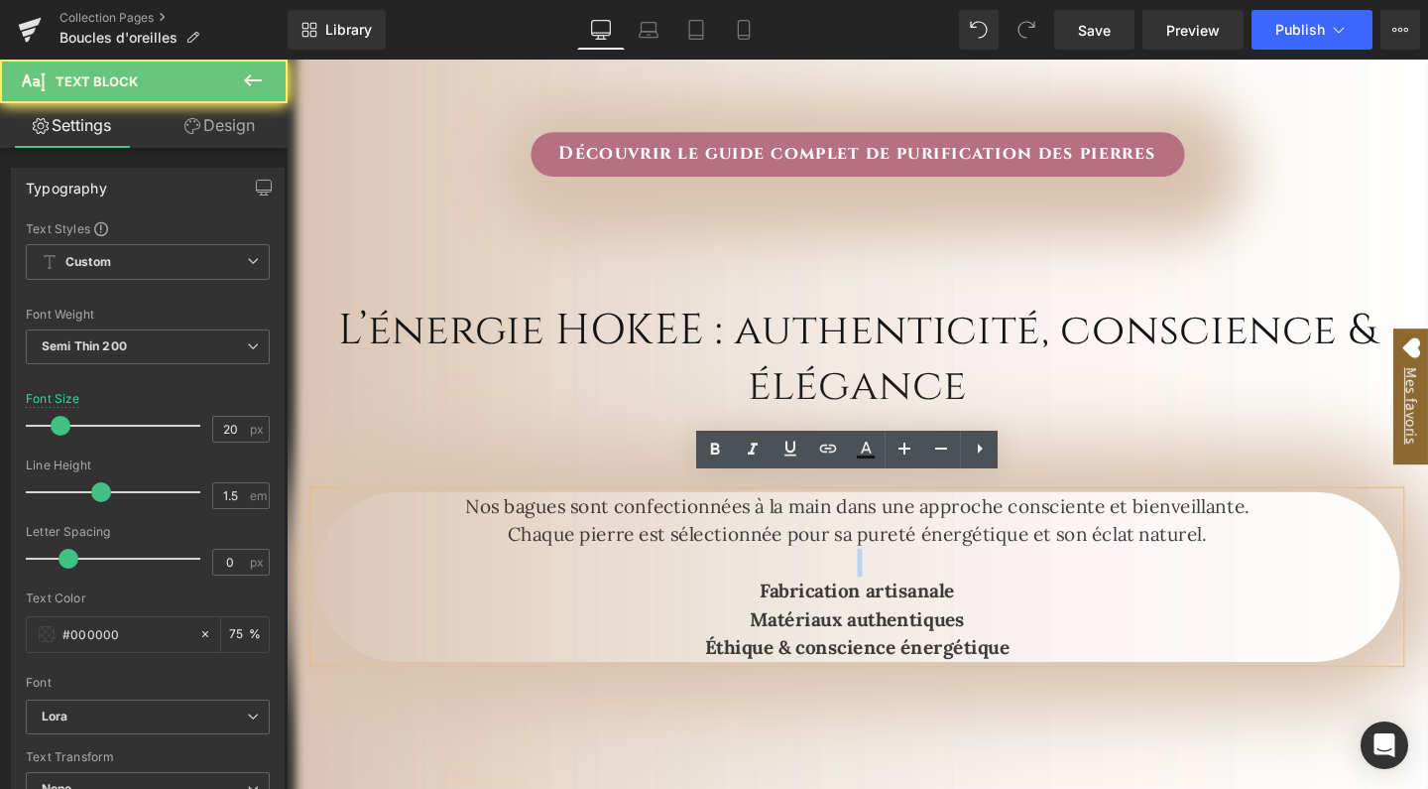
click at [1249, 548] on p "Chaque pierre est sélectionnée pour sa pureté énergétique et son éclat naturel." at bounding box center [886, 559] width 1141 height 30
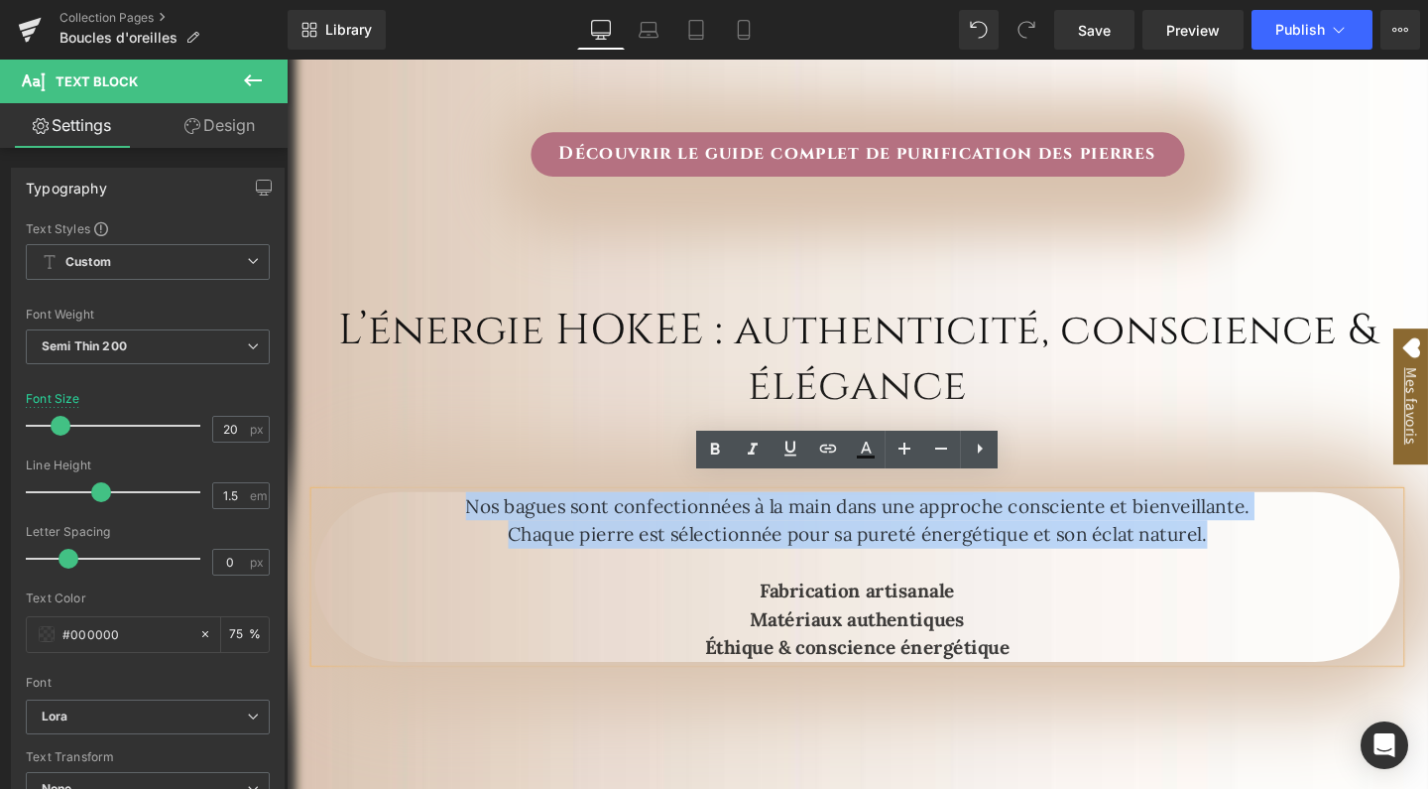
drag, startPoint x: 1249, startPoint y: 548, endPoint x: 473, endPoint y: 506, distance: 776.8
click at [473, 514] on div "Nos bagues sont confectionnées à la main dans une approche consciente et bienve…" at bounding box center [886, 603] width 1141 height 179
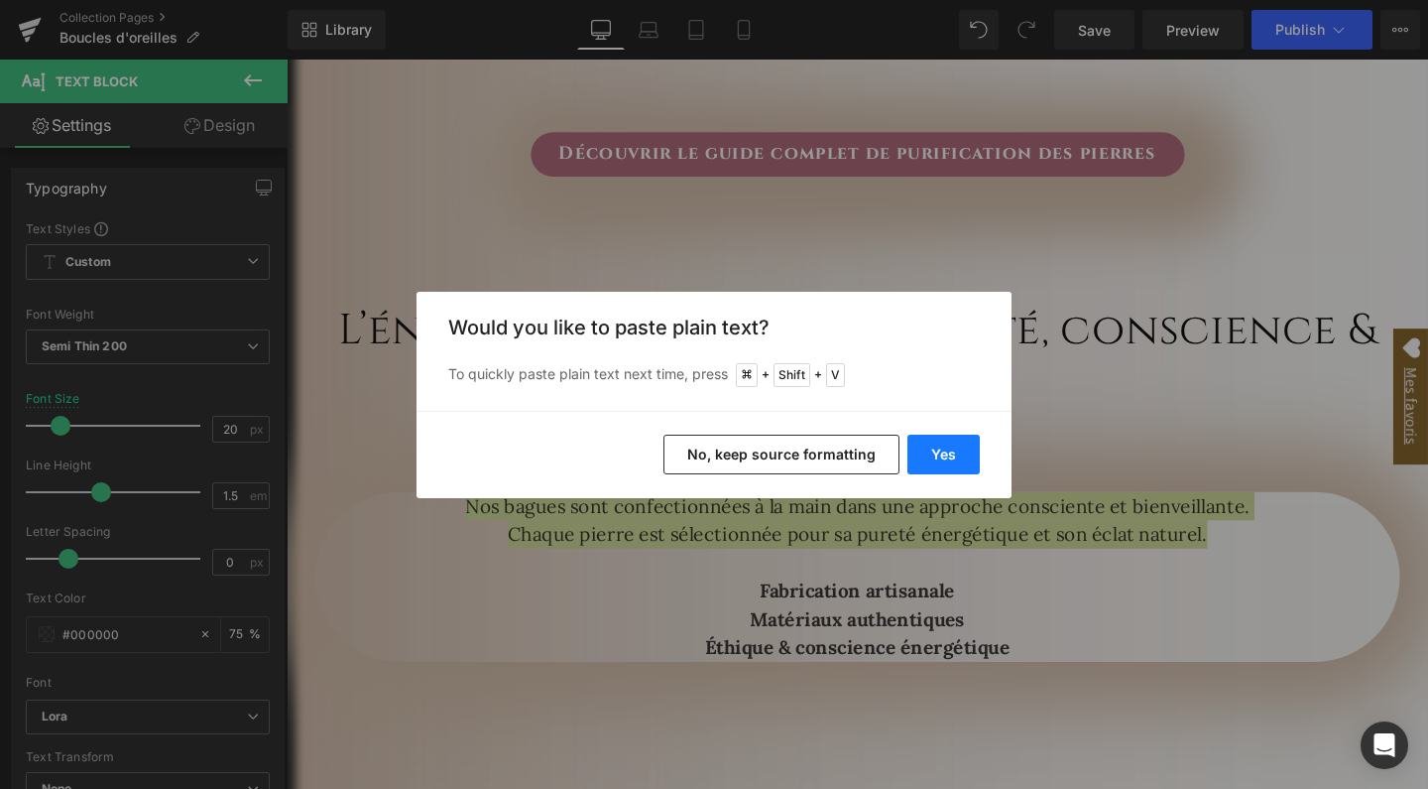
click at [972, 458] on button "Yes" at bounding box center [944, 454] width 72 height 40
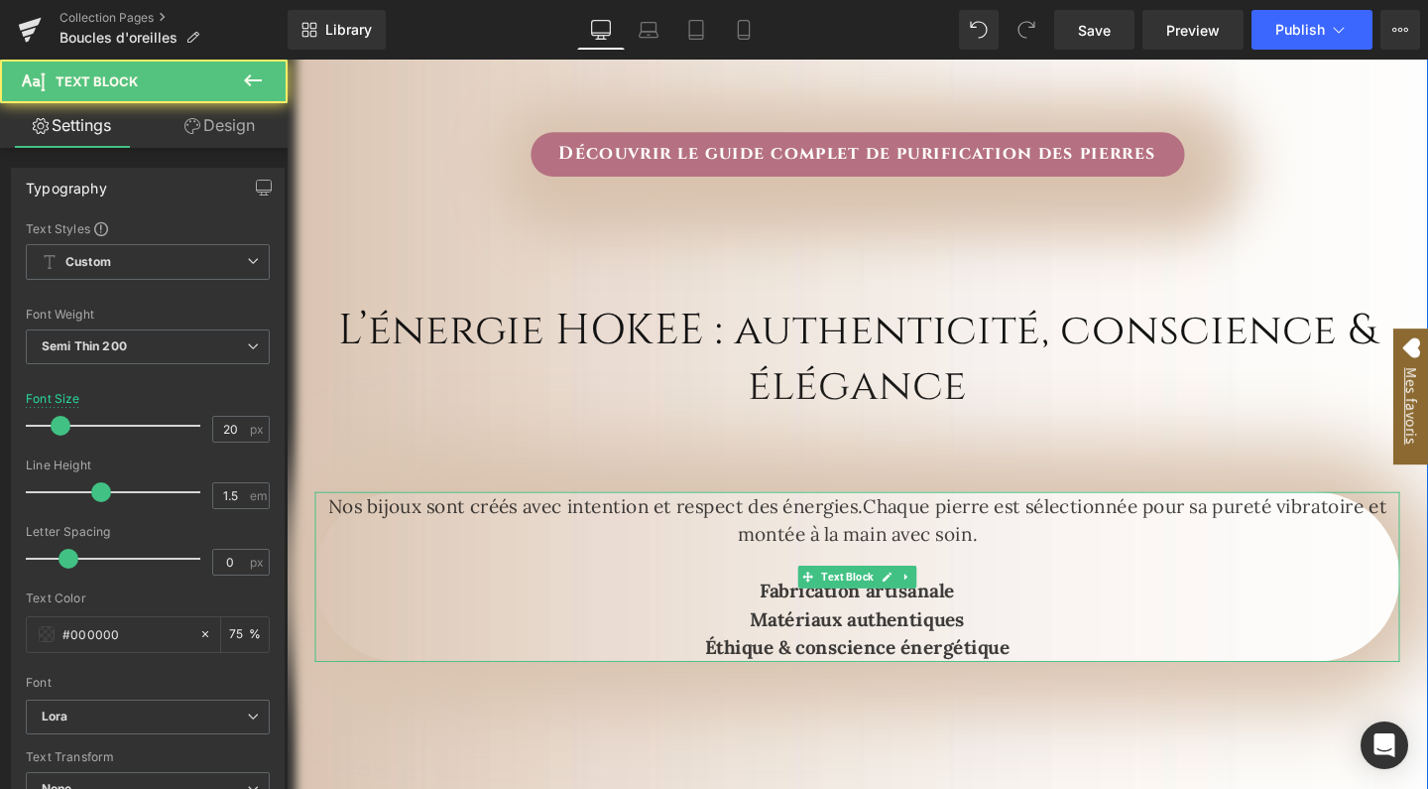
click at [890, 514] on p "Nos bijoux sont créés avec intention et respect des énergies.Chaque pierre est …" at bounding box center [886, 544] width 1141 height 60
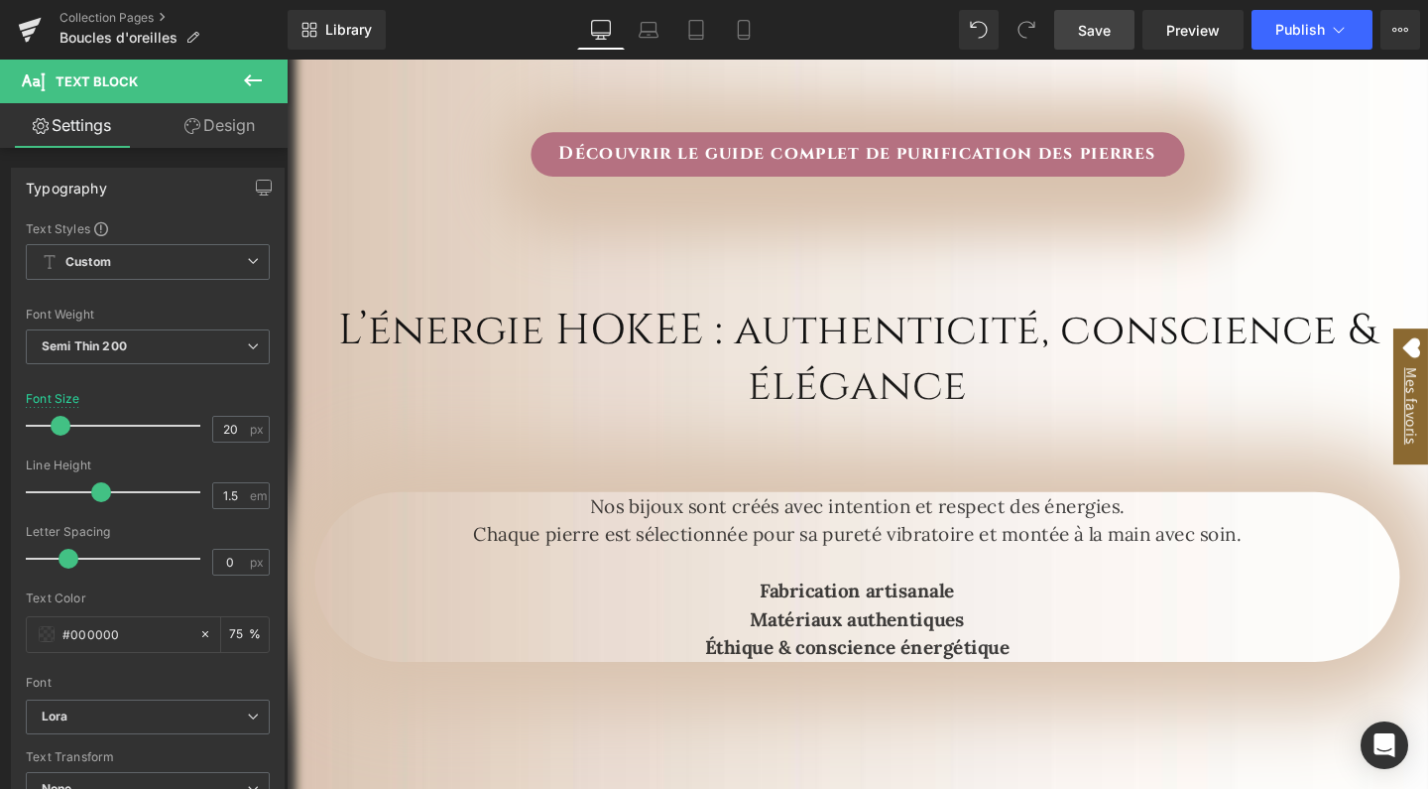
click at [1107, 33] on span "Save" at bounding box center [1094, 30] width 33 height 21
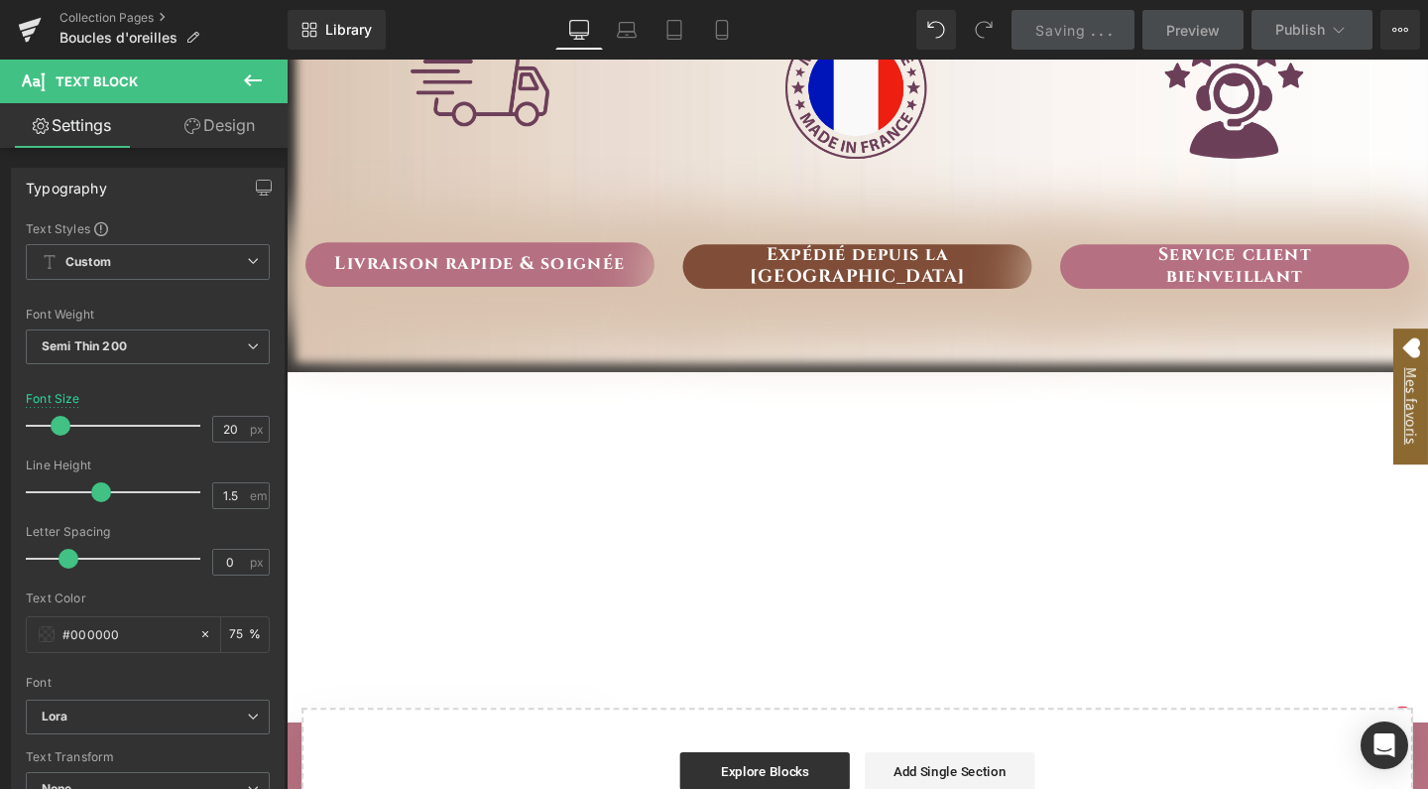
scroll to position [5526, 0]
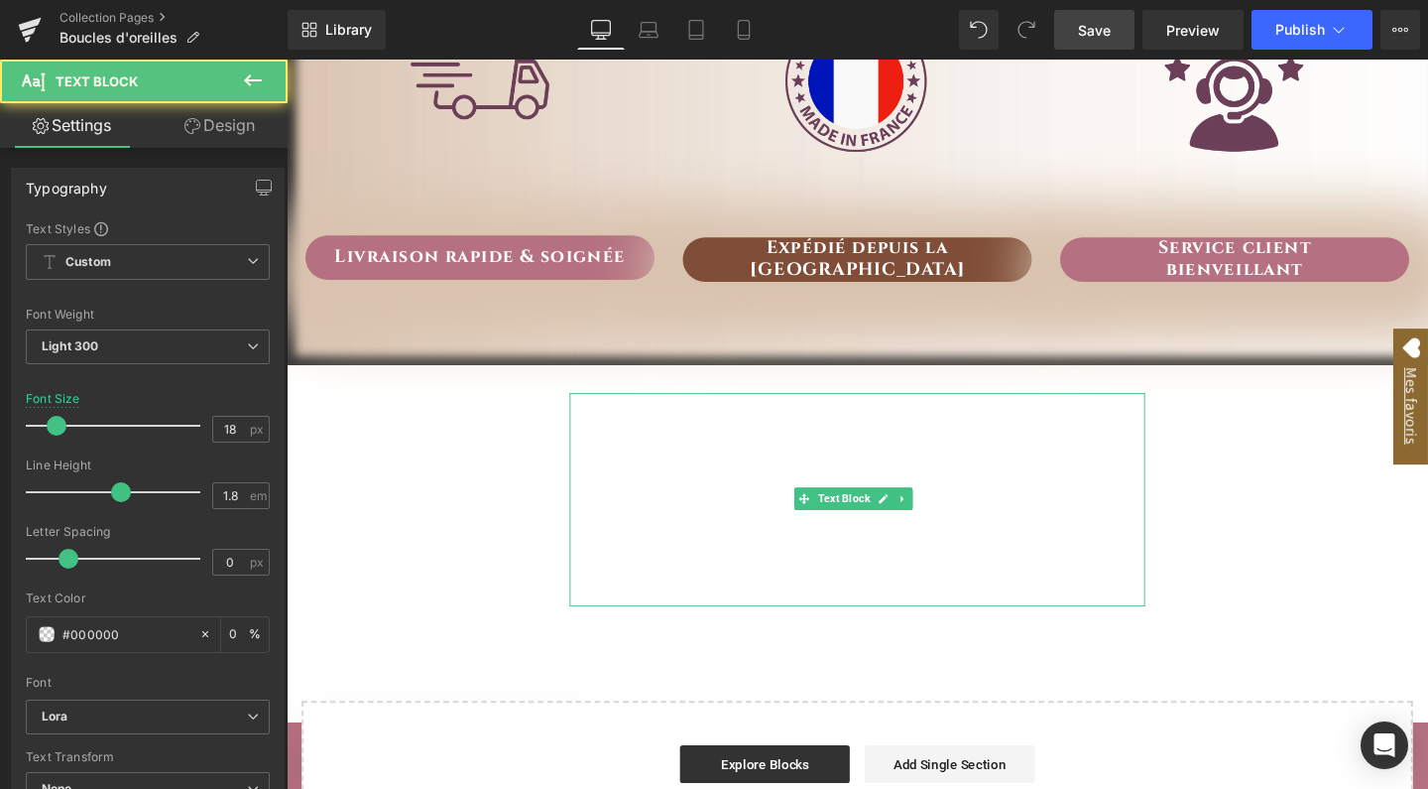
click at [843, 584] on p "Nos bagues énergétiques sont purifiées et rechargées avant envoi pour vous offr…" at bounding box center [886, 602] width 605 height 64
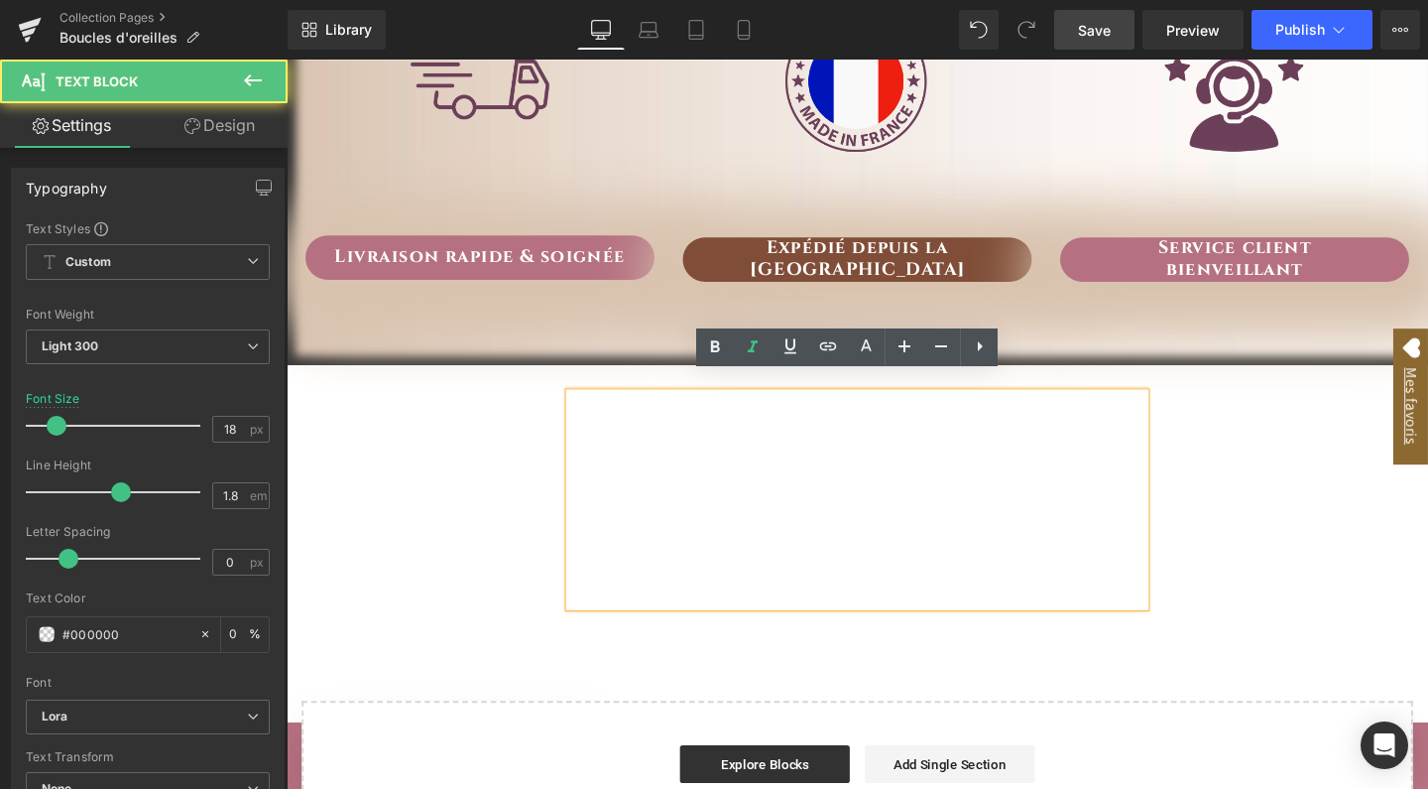
click at [1055, 606] on p "Nos bagues énergétiques sont purifiées et rechargées avant envoi pour vous offr…" at bounding box center [886, 602] width 605 height 64
click at [1128, 593] on p "Nos bagues énergétiques sont purifiées et rechargées avant envoi pour vous offr…" at bounding box center [886, 602] width 605 height 64
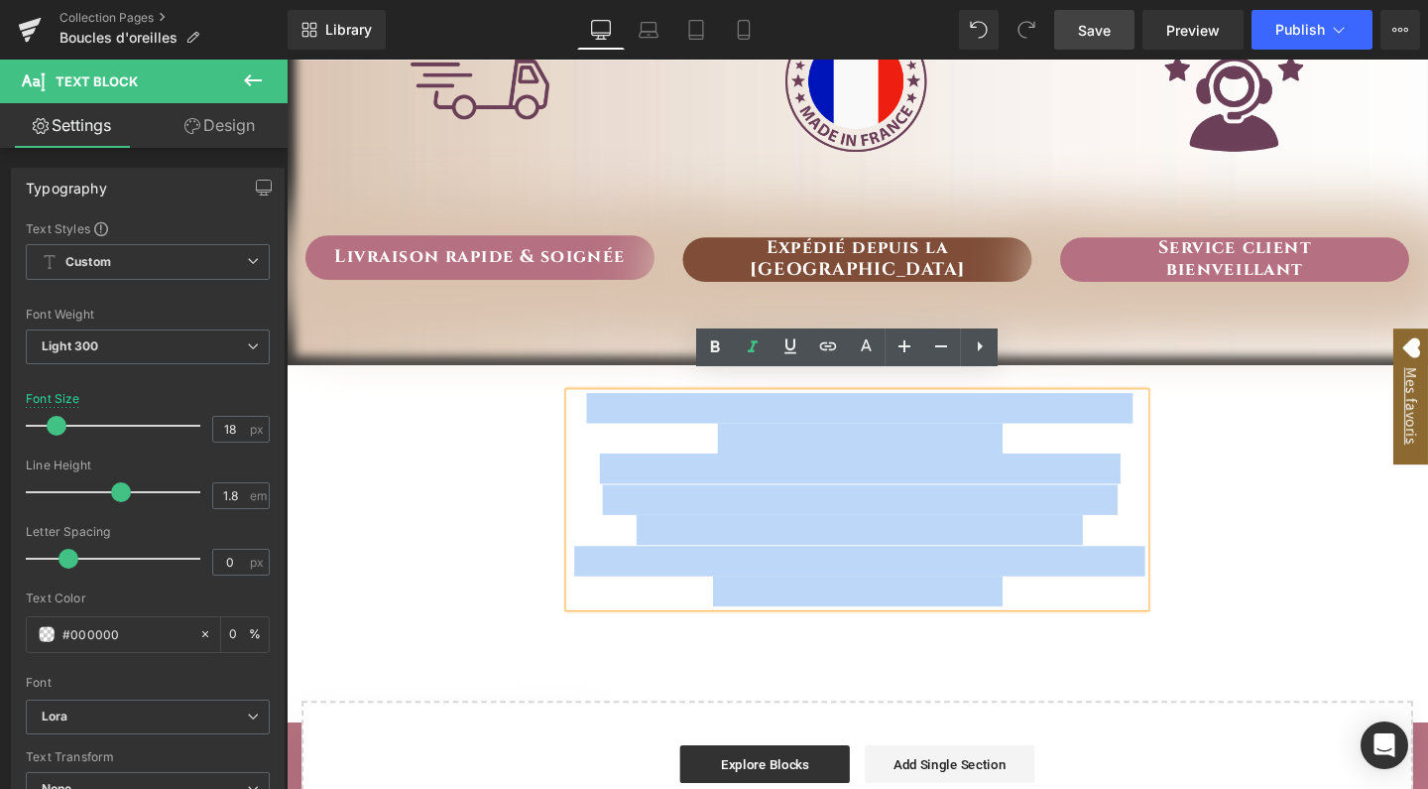
drag, startPoint x: 1148, startPoint y: 603, endPoint x: 551, endPoint y: 387, distance: 634.1
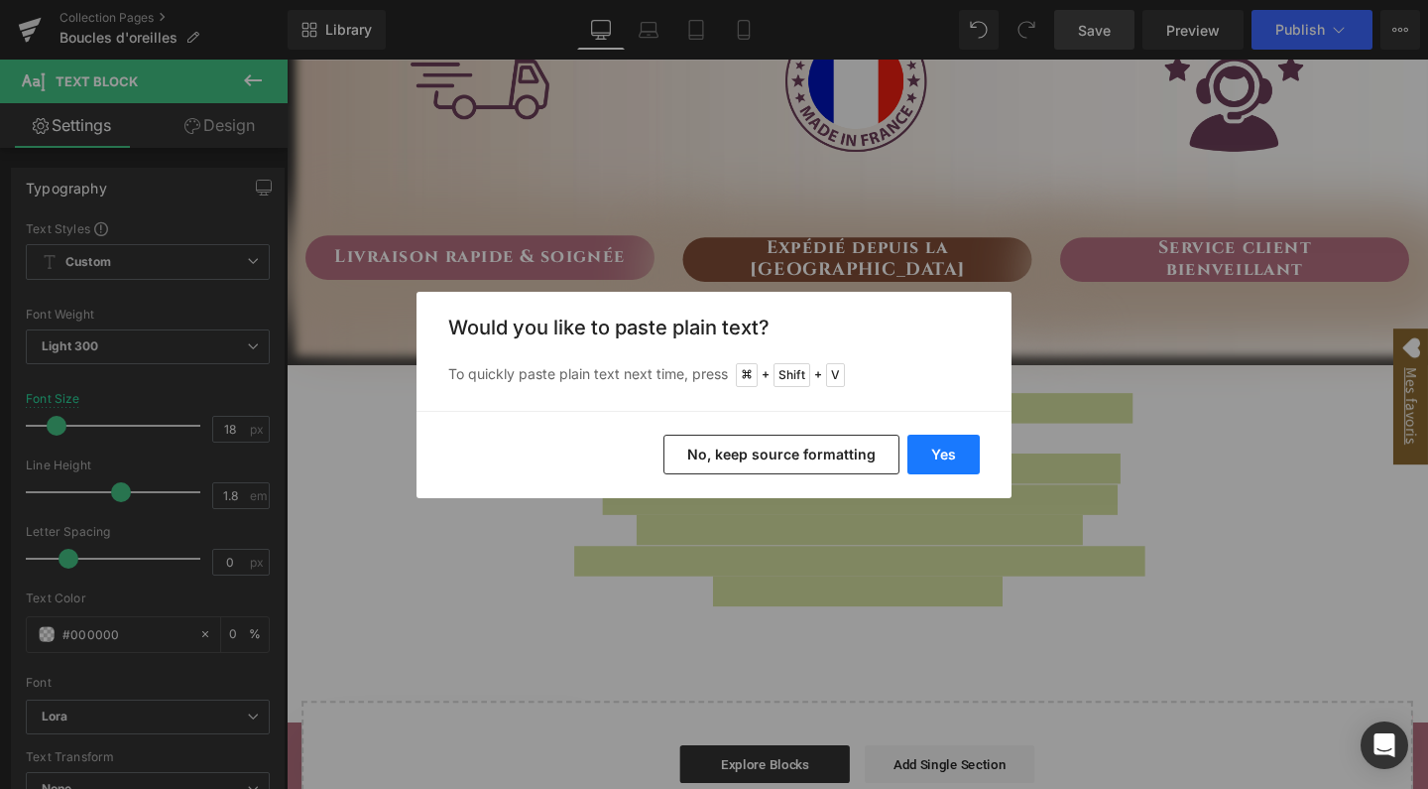
click at [946, 452] on button "Yes" at bounding box center [944, 454] width 72 height 40
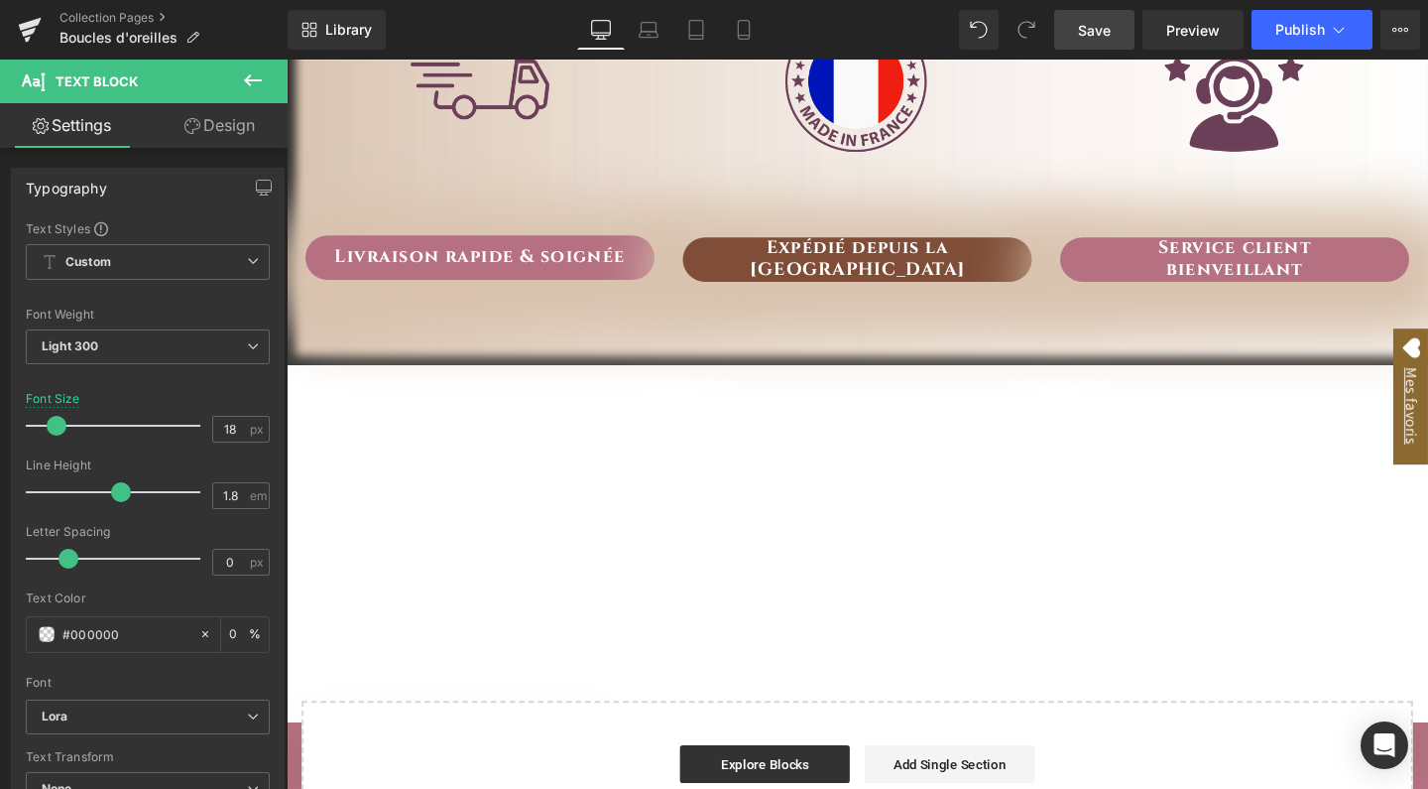
click at [1104, 23] on span "Save" at bounding box center [1094, 30] width 33 height 21
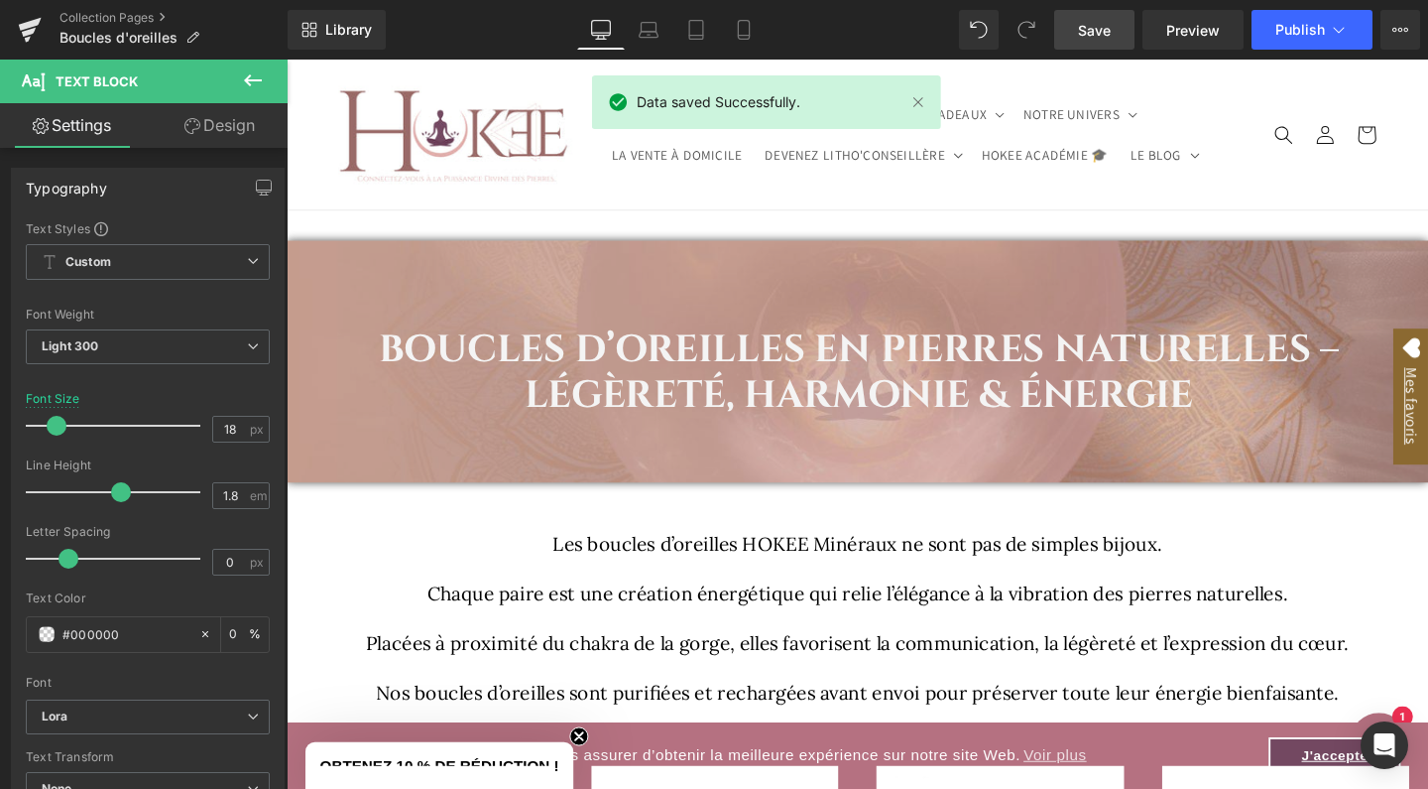
scroll to position [0, 0]
click at [1342, 27] on icon at bounding box center [1339, 30] width 20 height 20
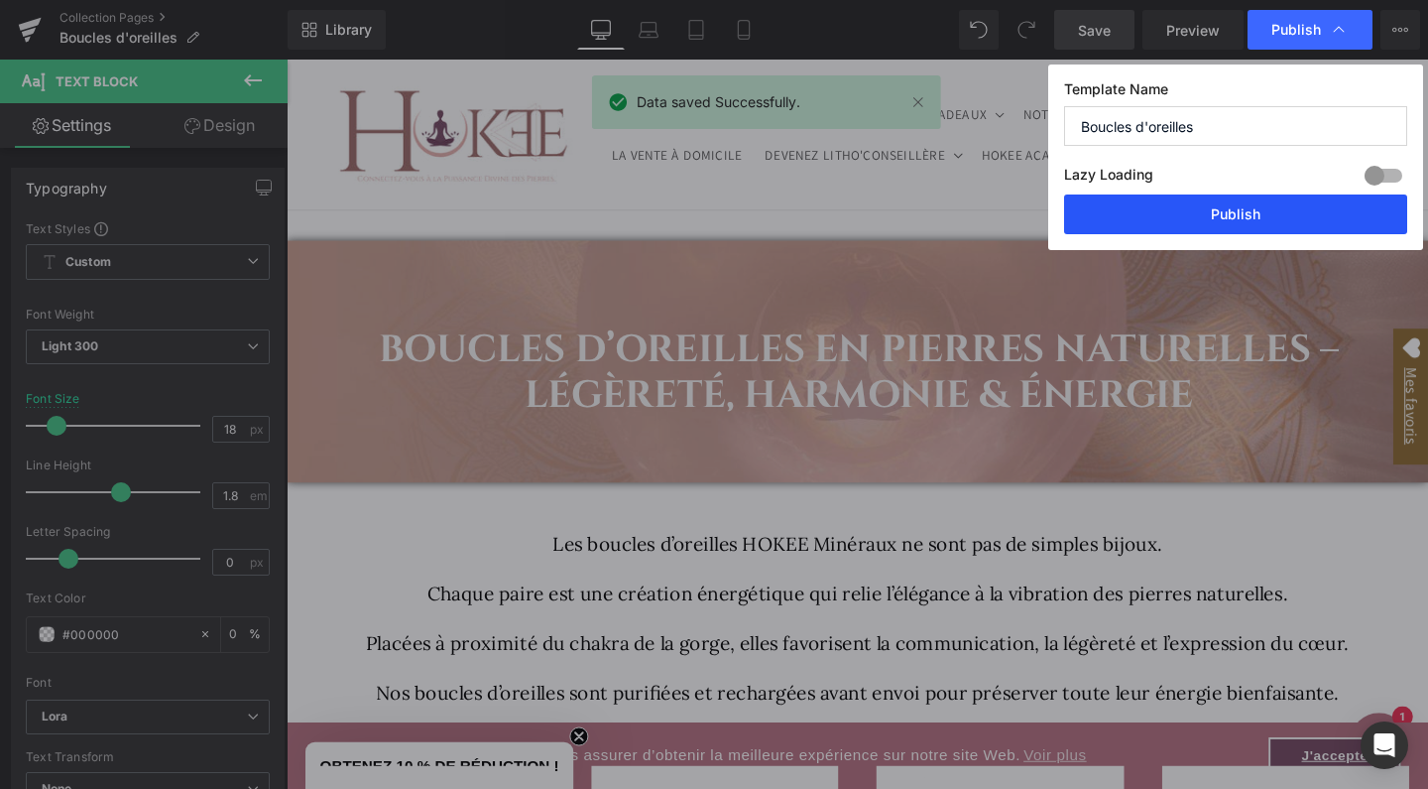
click at [1243, 209] on button "Publish" at bounding box center [1235, 214] width 343 height 40
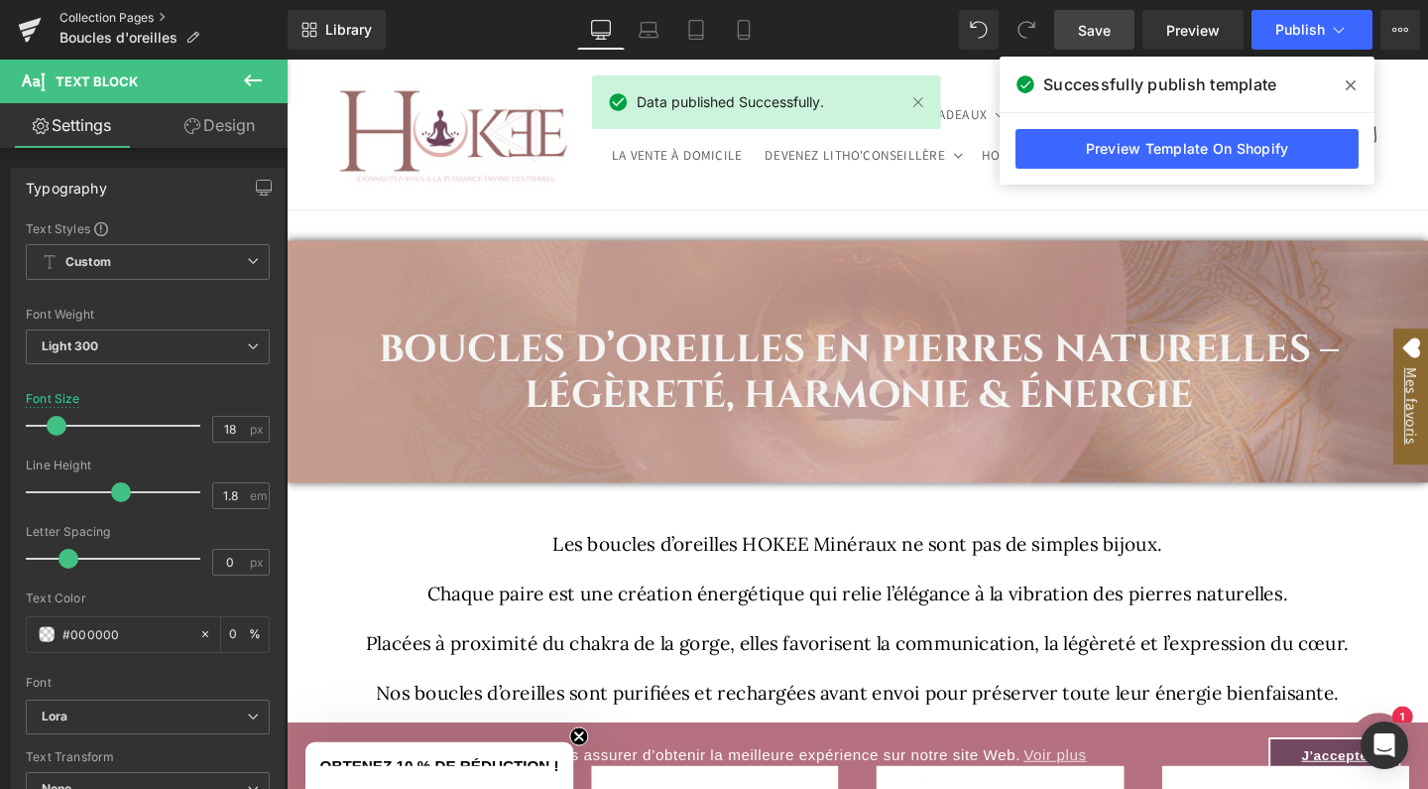
click at [147, 13] on link "Collection Pages" at bounding box center [174, 18] width 228 height 16
